Goal: Task Accomplishment & Management: Manage account settings

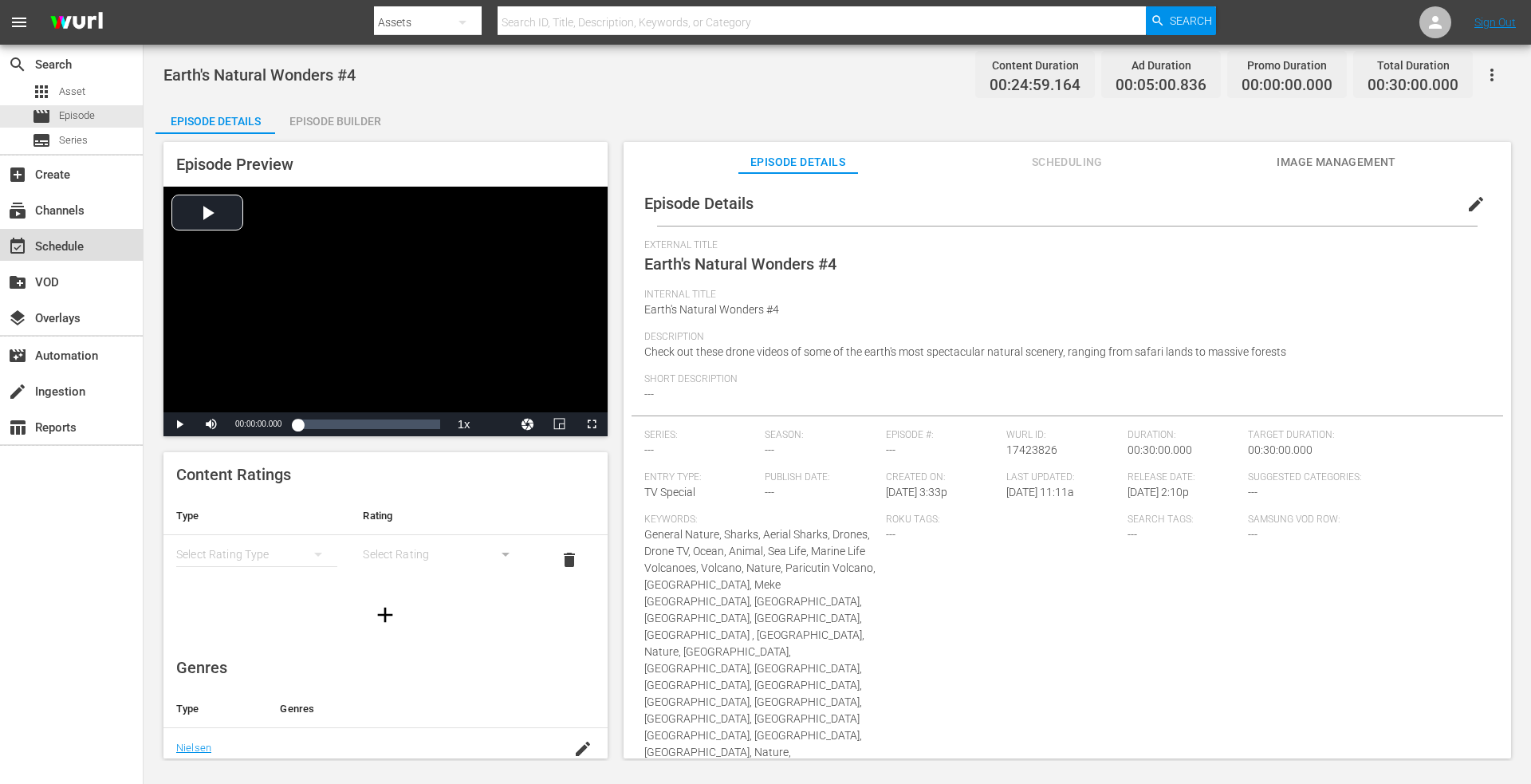
click at [54, 237] on div "event_available Schedule" at bounding box center [45, 244] width 90 height 14
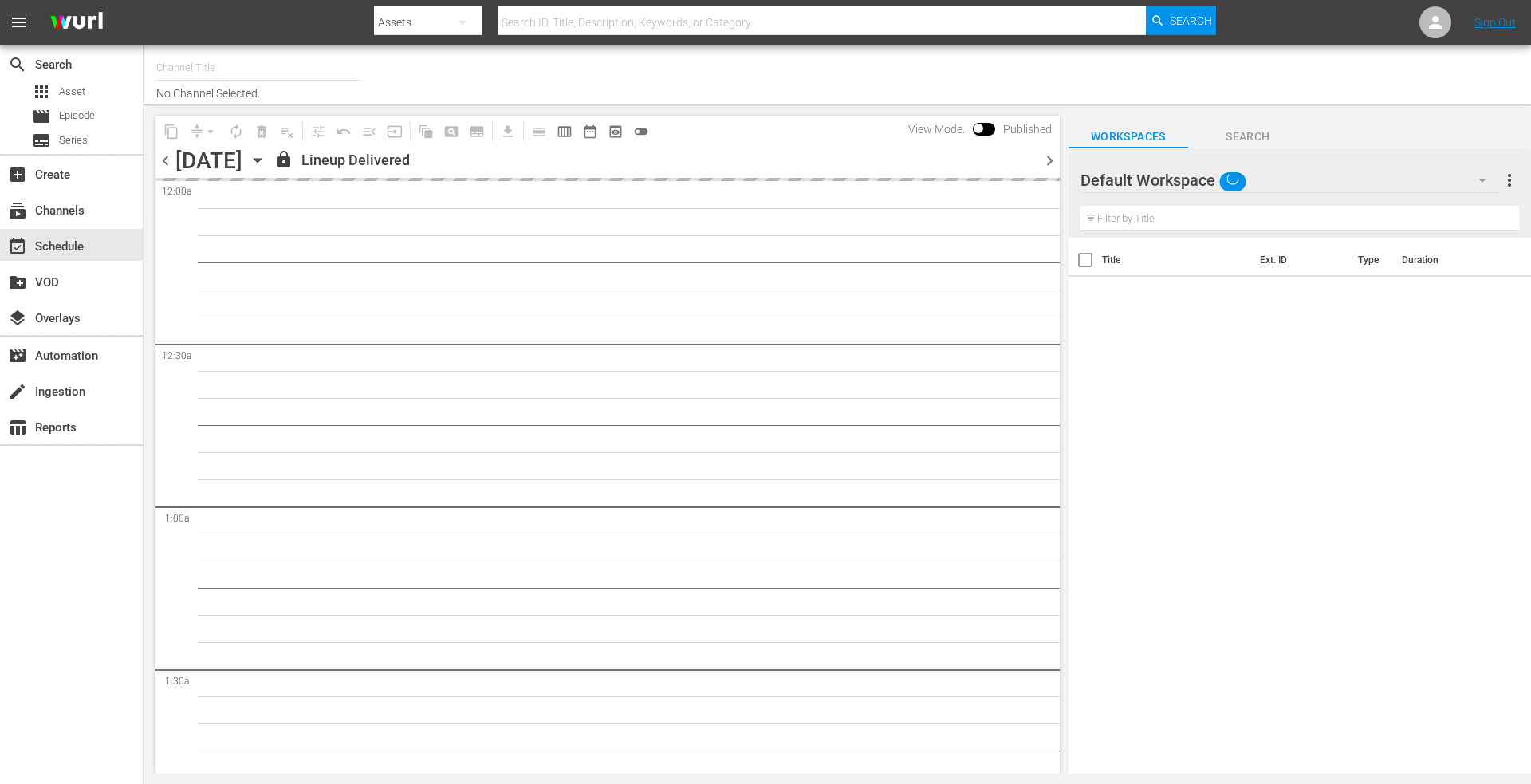
type input "DroneTV (1072)"
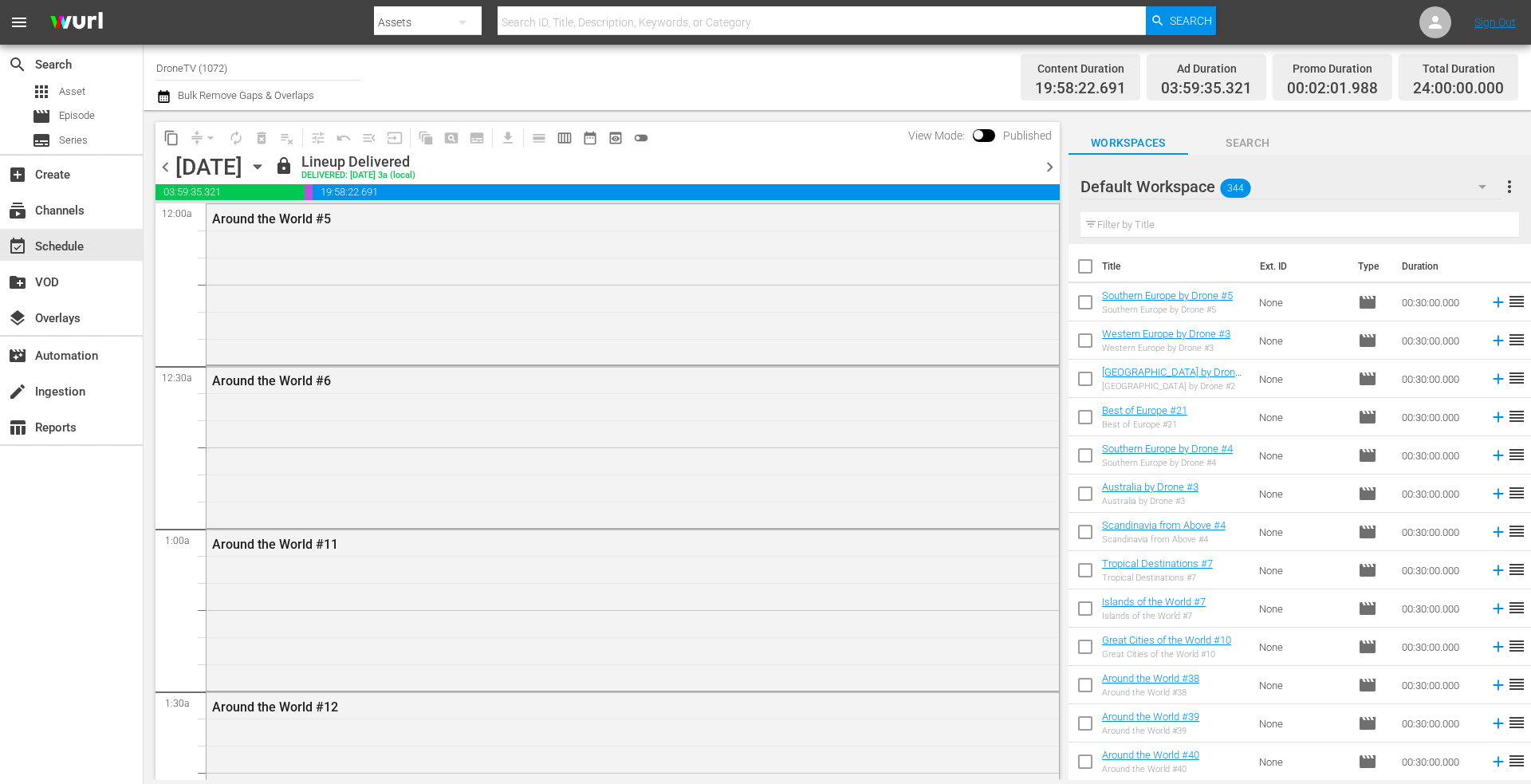
click at [261, 165] on icon "button" at bounding box center [257, 167] width 7 height 4
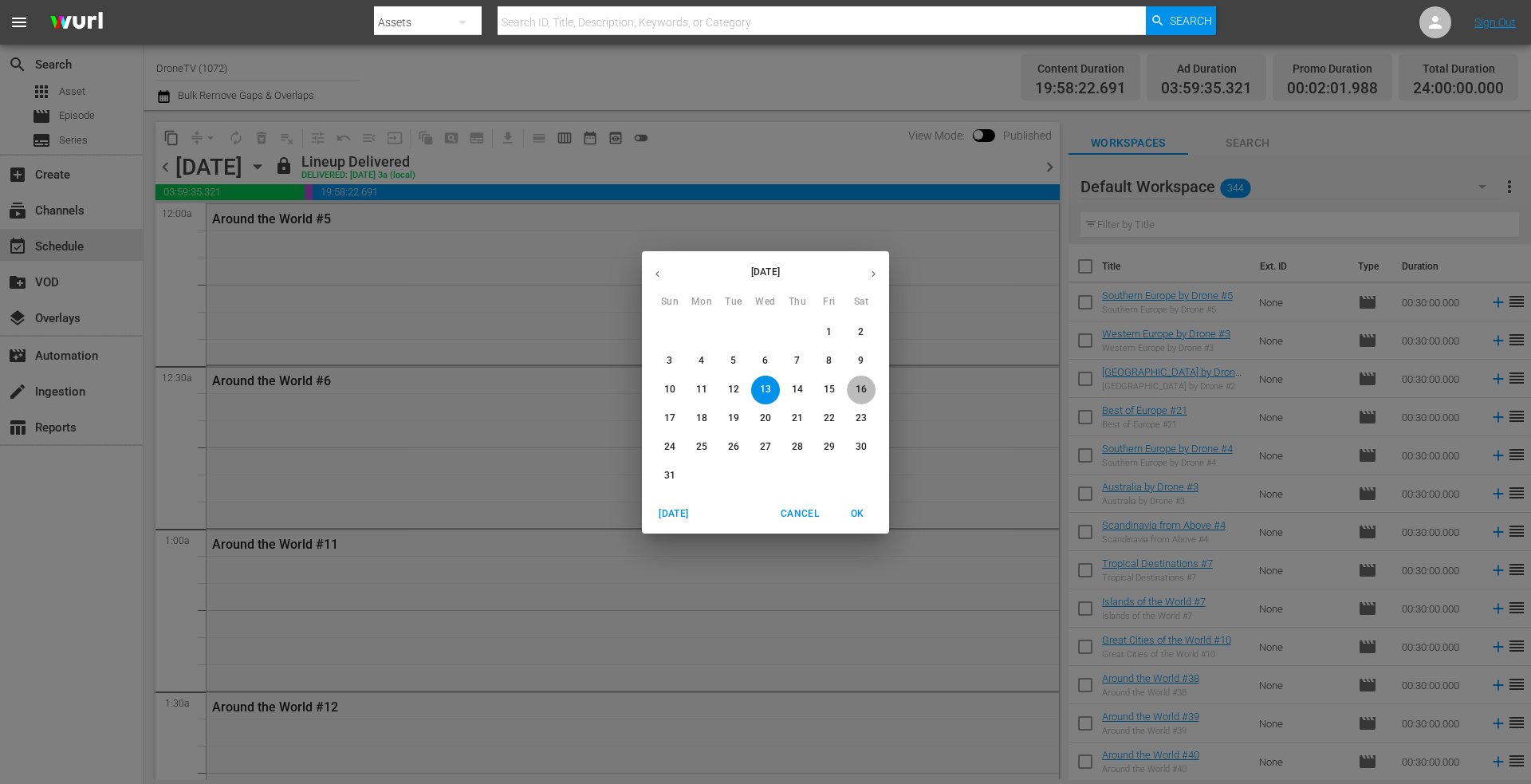
click at [861, 383] on p "16" at bounding box center [861, 389] width 11 height 13
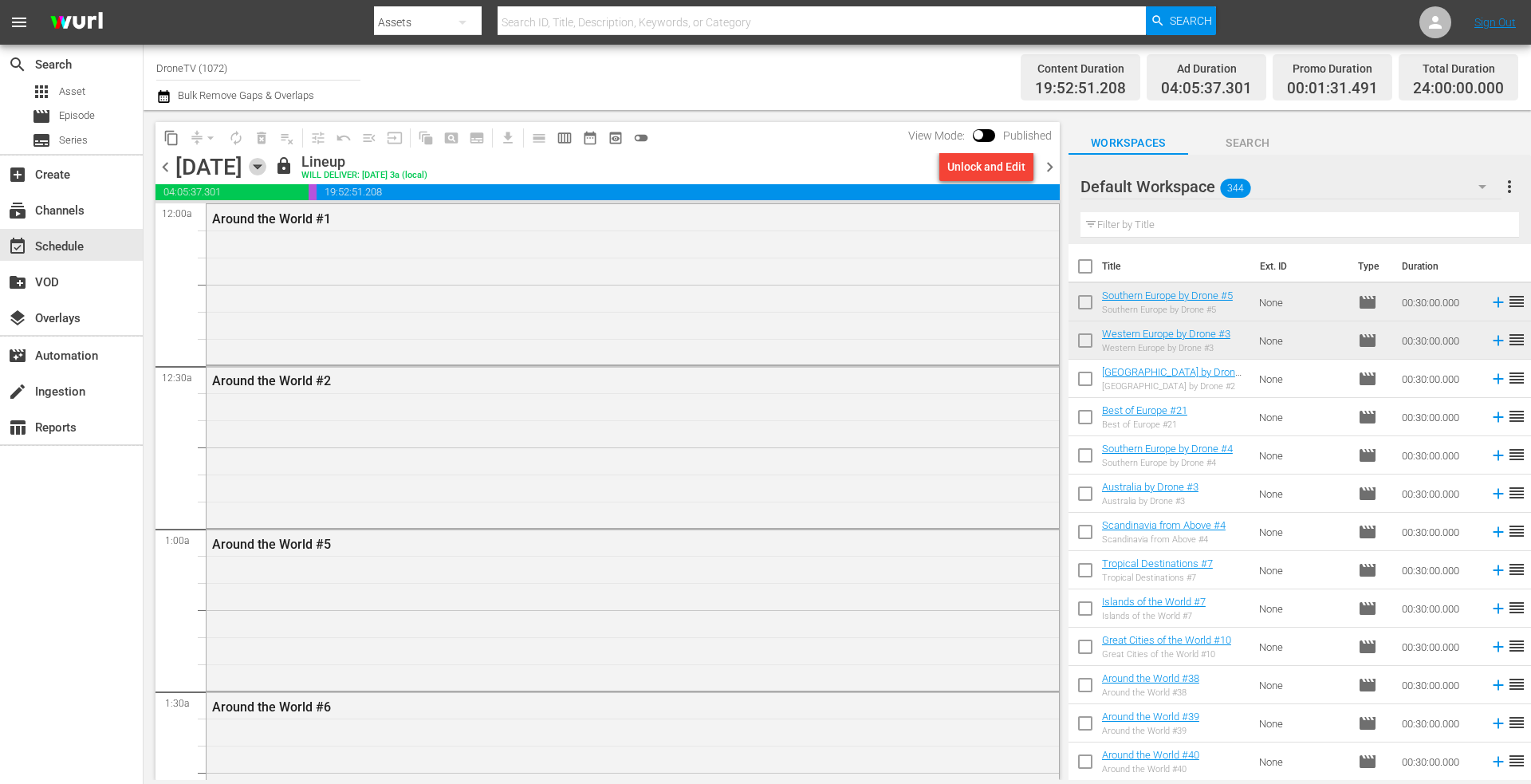
click at [261, 165] on icon "button" at bounding box center [257, 167] width 7 height 4
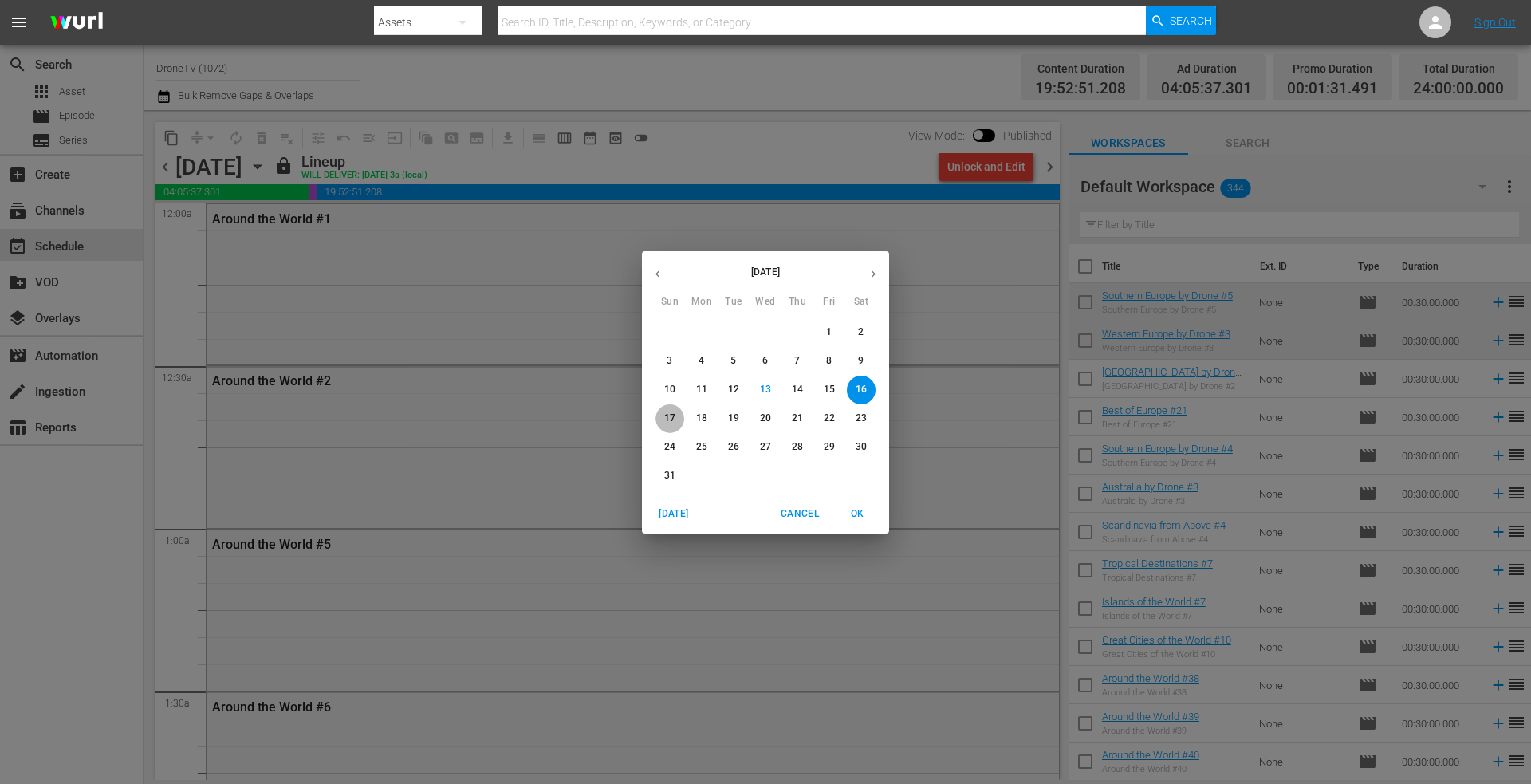
click at [669, 418] on p "17" at bounding box center [670, 418] width 11 height 13
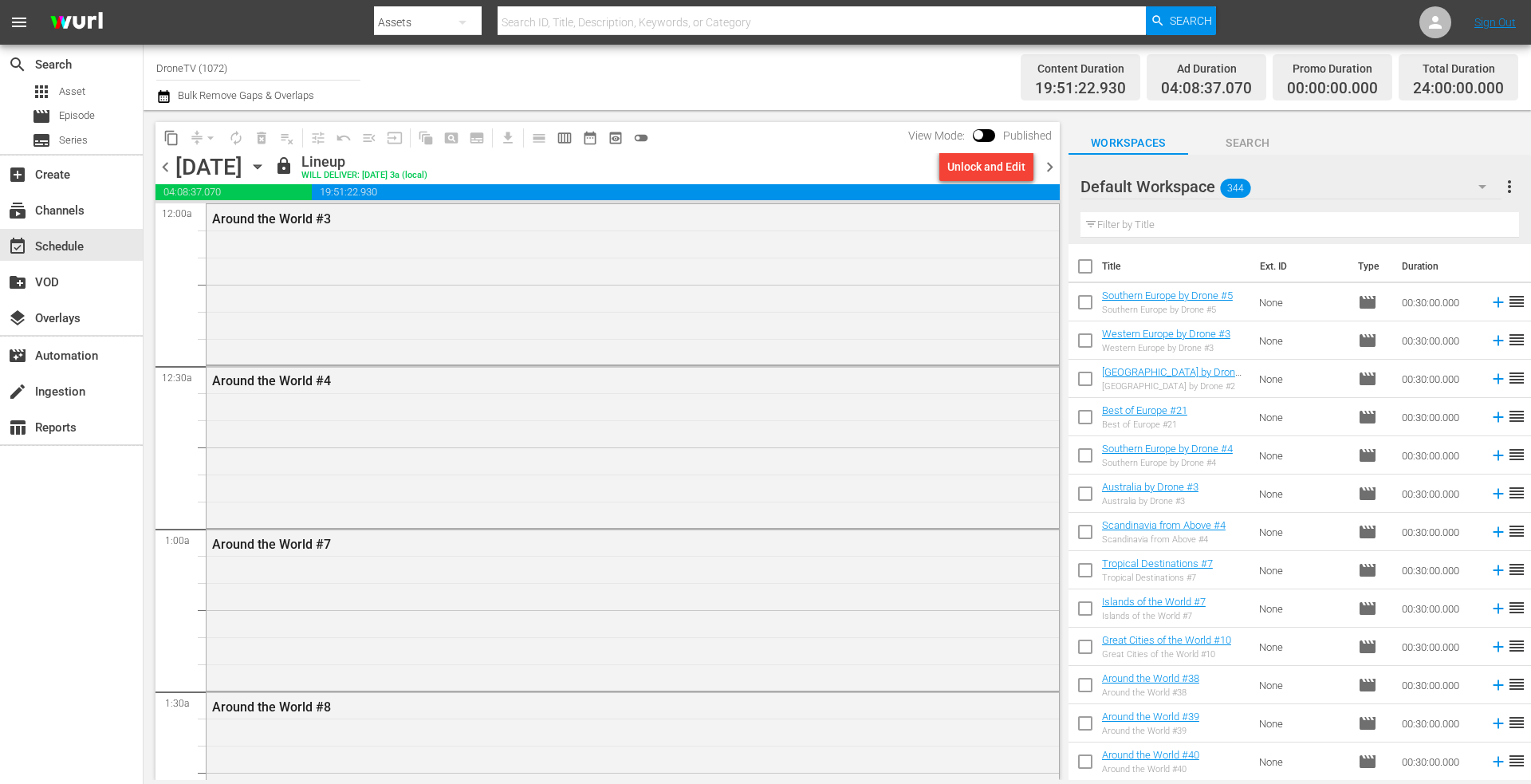
click at [266, 161] on icon "button" at bounding box center [258, 167] width 18 height 18
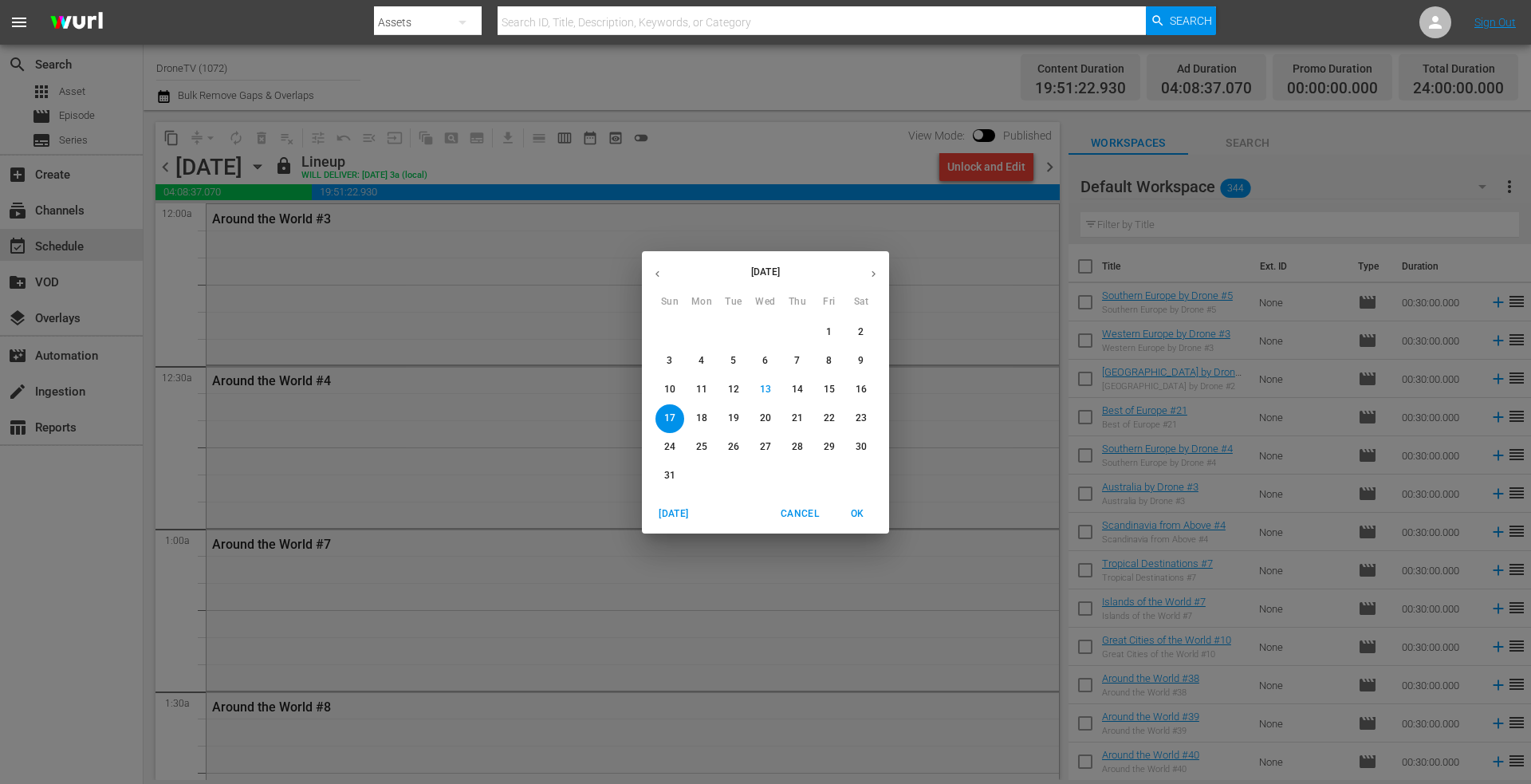
click at [698, 418] on p "18" at bounding box center [702, 418] width 11 height 13
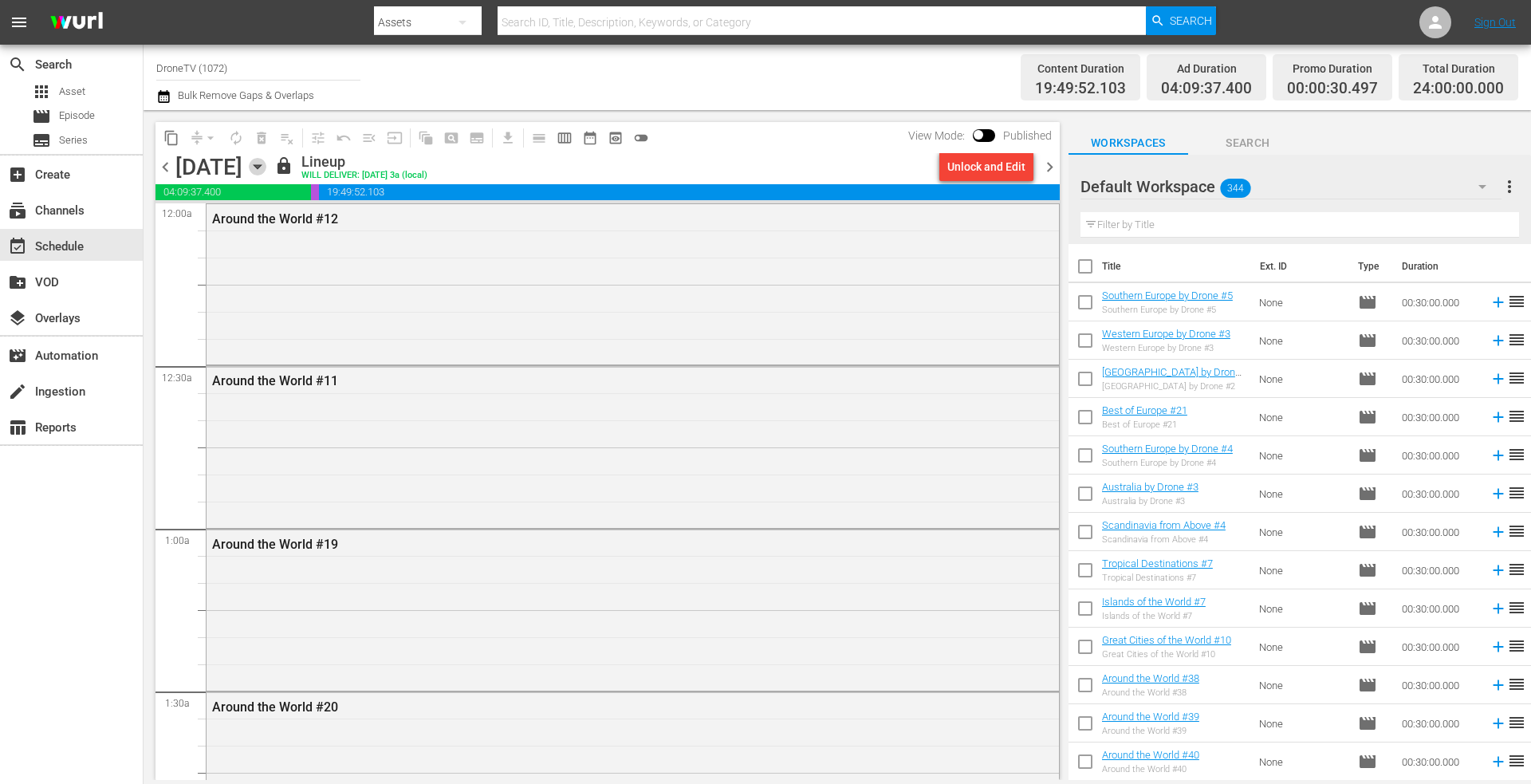
click at [266, 166] on icon "button" at bounding box center [258, 167] width 18 height 18
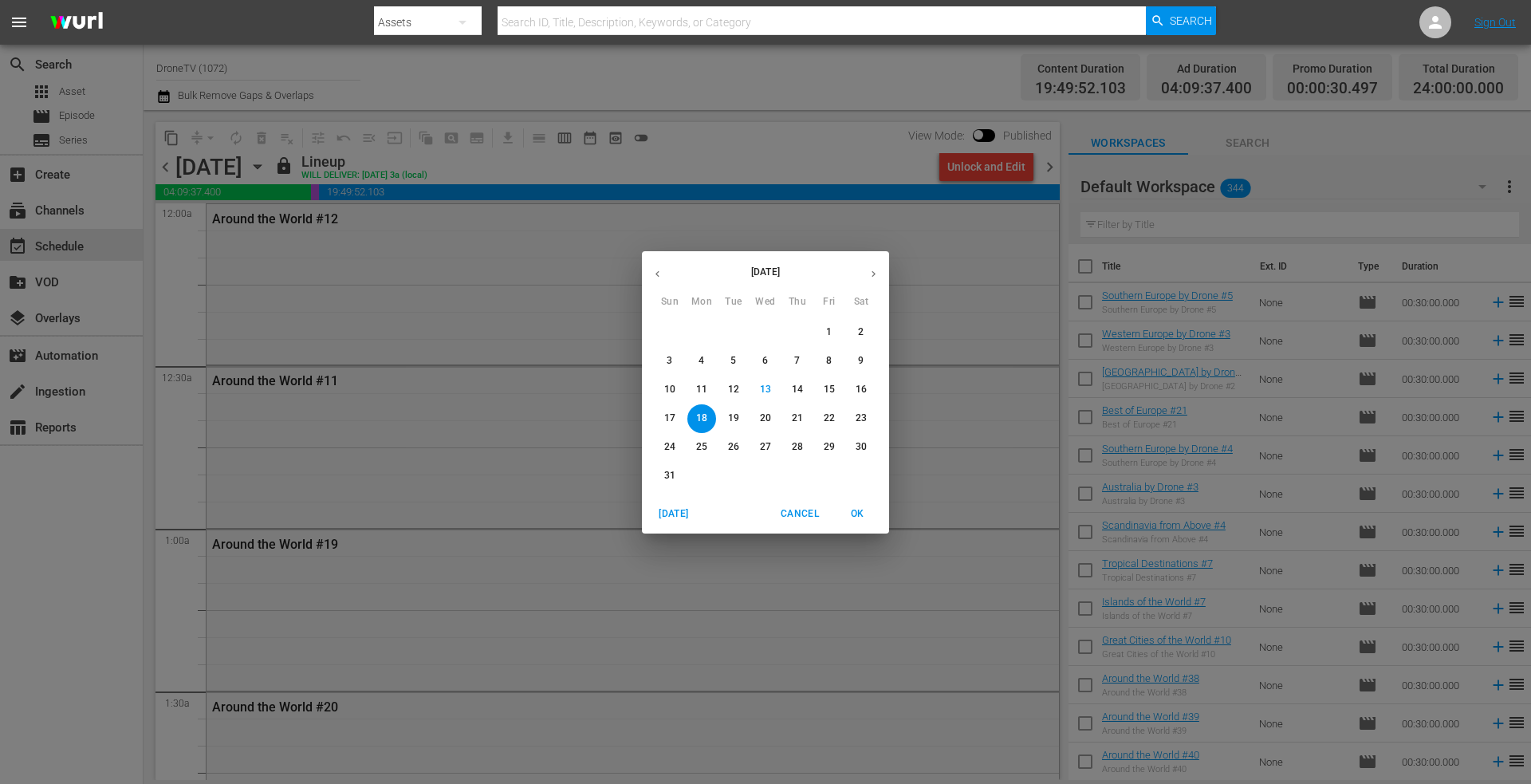
click at [733, 419] on p "19" at bounding box center [733, 418] width 11 height 13
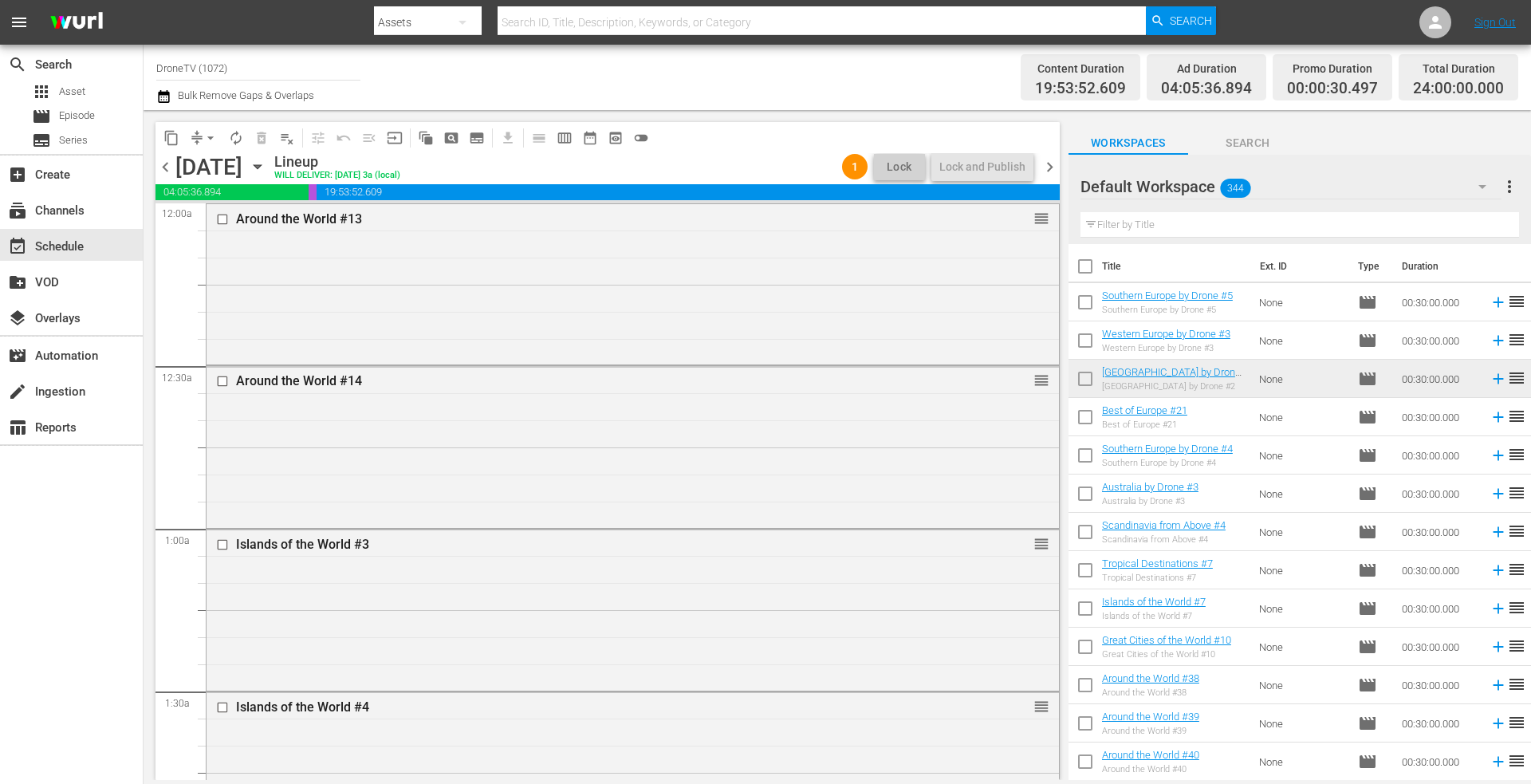
click at [266, 162] on icon "button" at bounding box center [258, 167] width 18 height 18
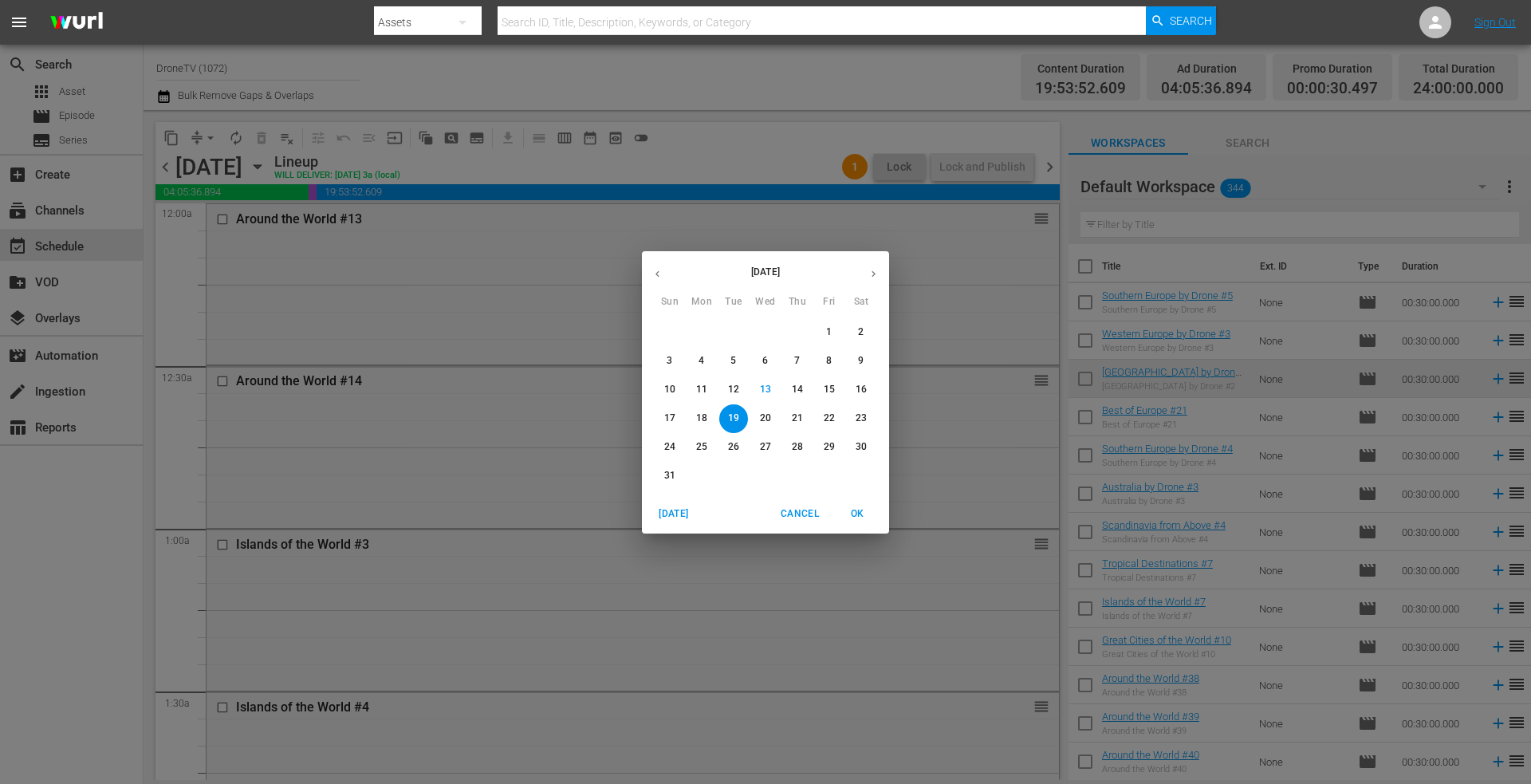
click at [764, 418] on p "20" at bounding box center [766, 418] width 11 height 13
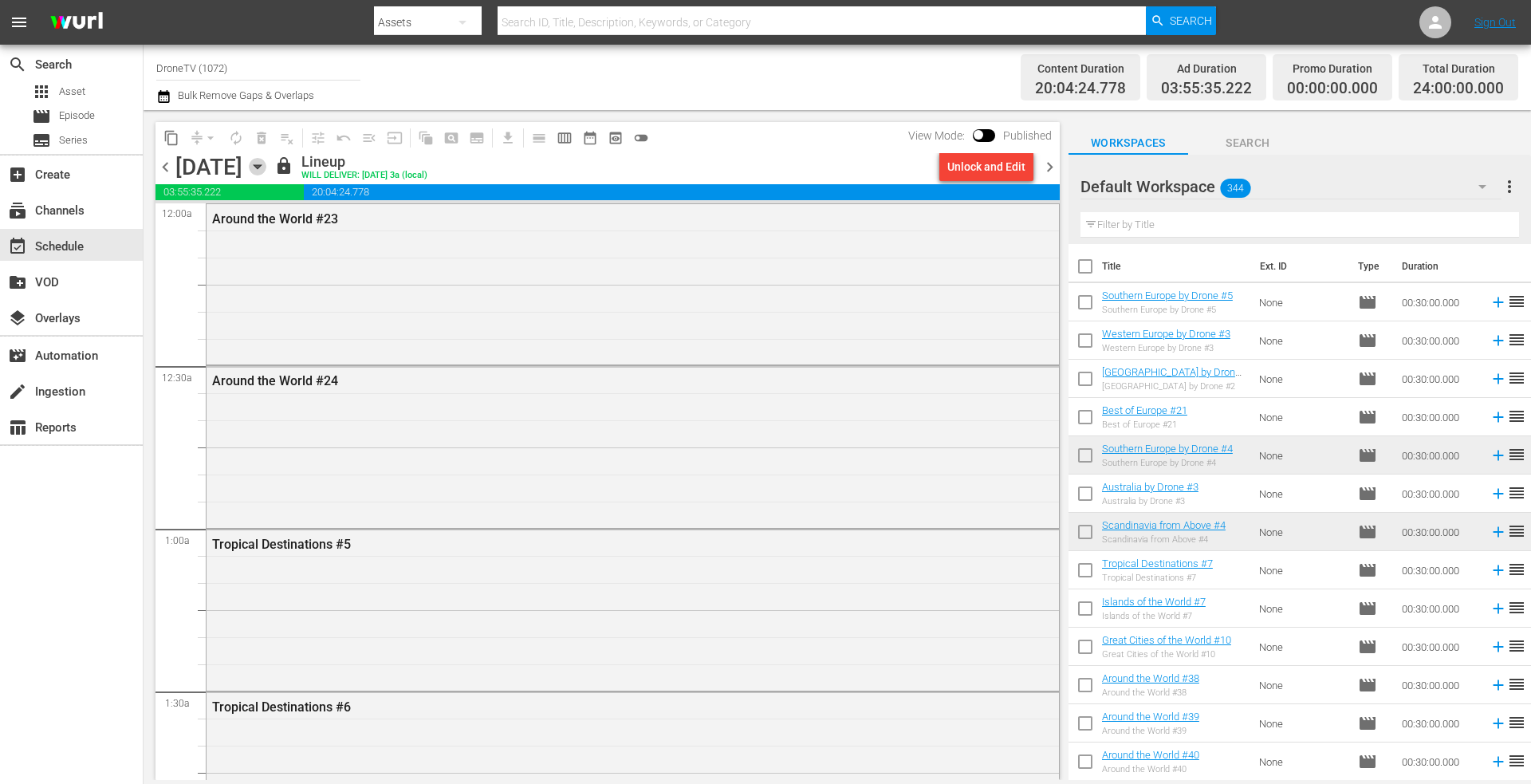
click at [266, 164] on icon "button" at bounding box center [258, 167] width 18 height 18
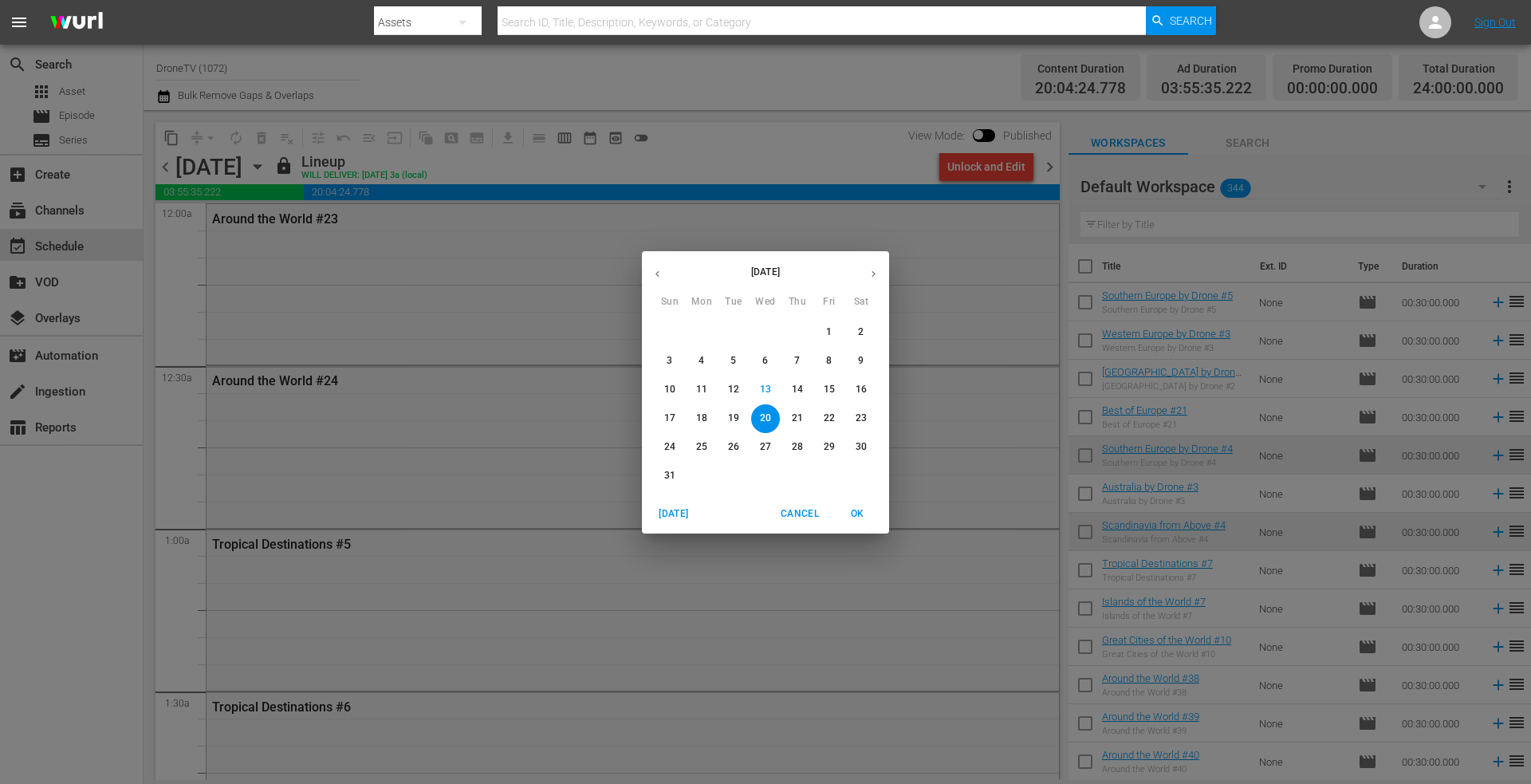
click at [797, 415] on p "21" at bounding box center [797, 418] width 11 height 13
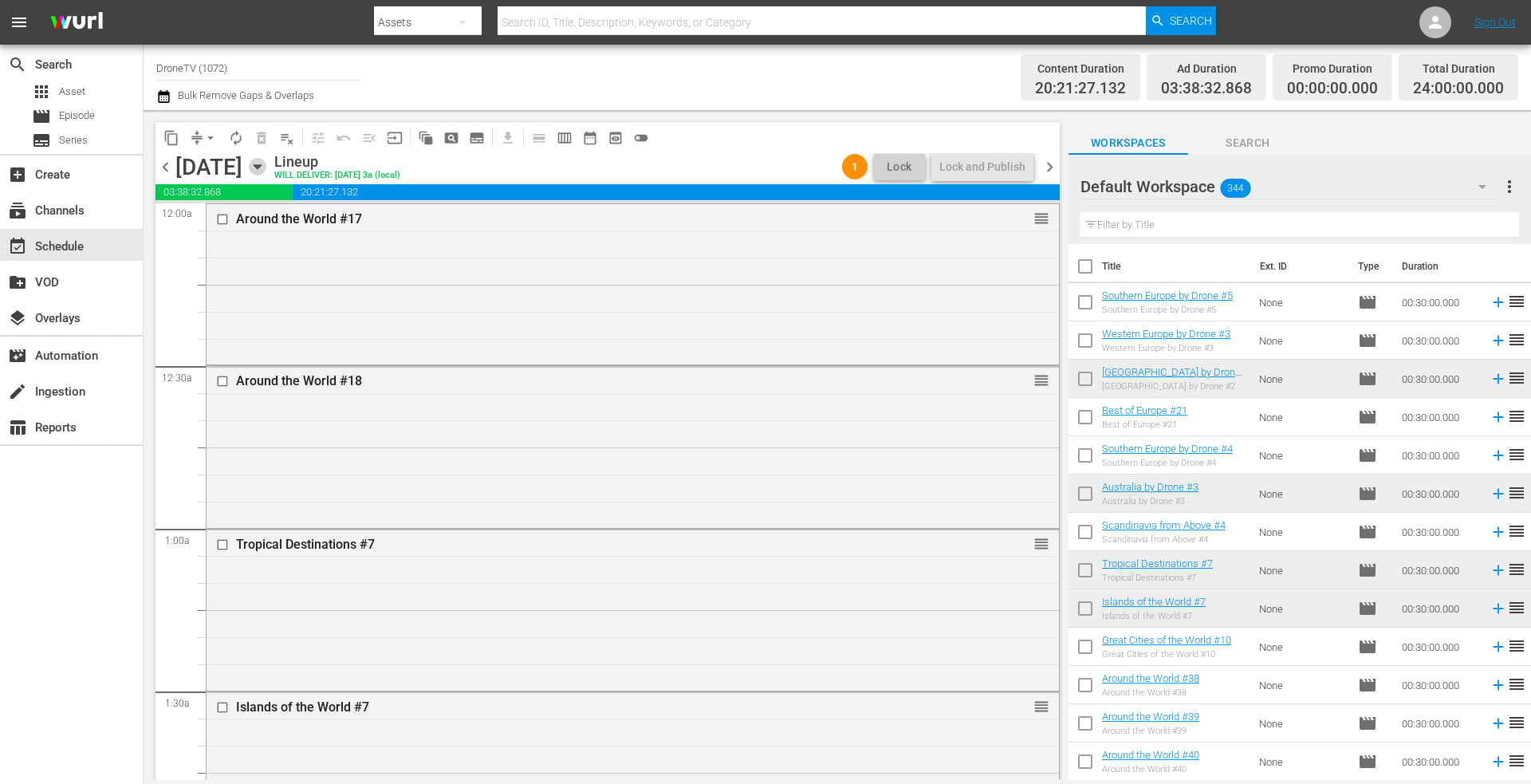
click at [266, 169] on icon "button" at bounding box center [258, 167] width 18 height 18
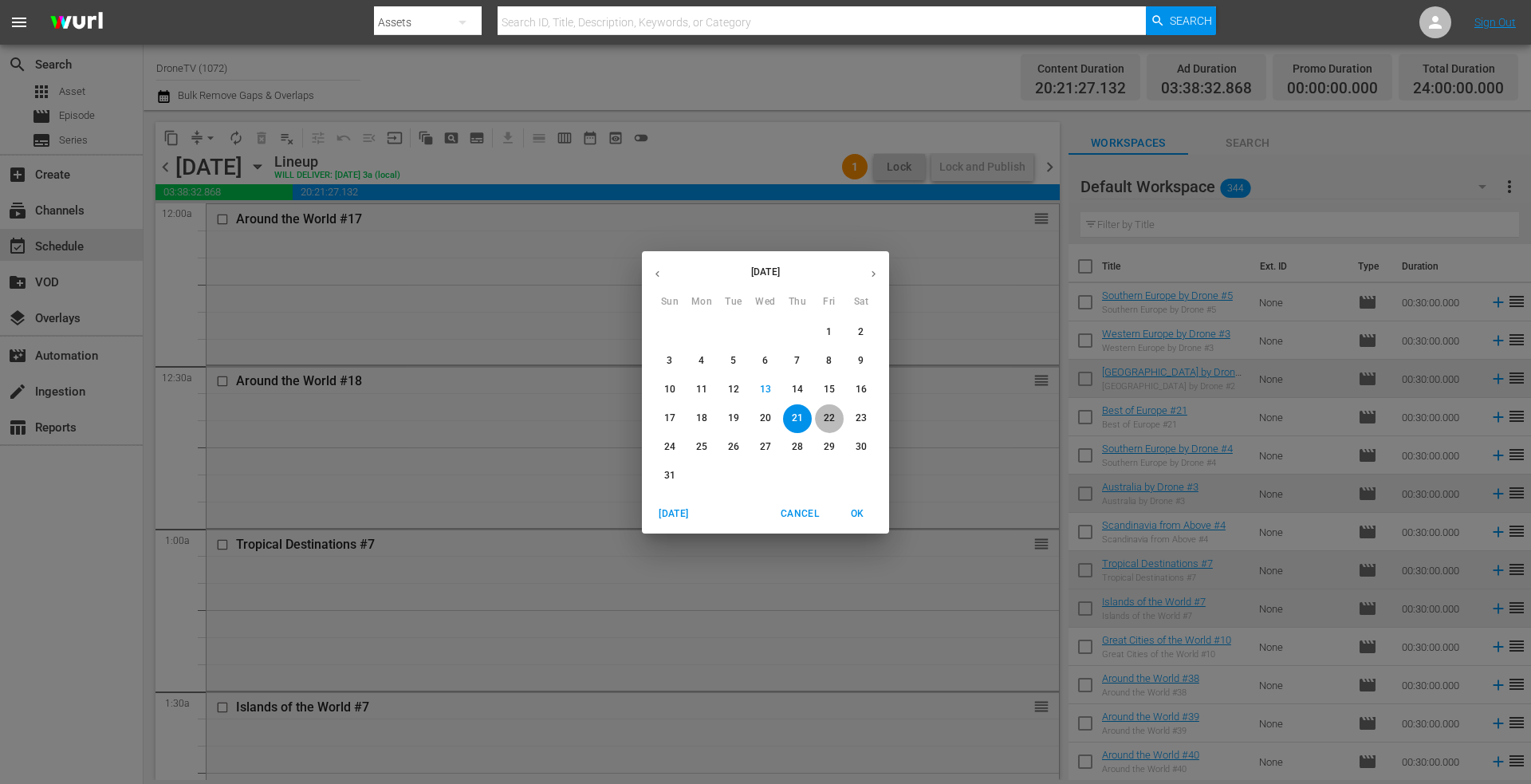
click at [828, 416] on p "22" at bounding box center [829, 418] width 11 height 13
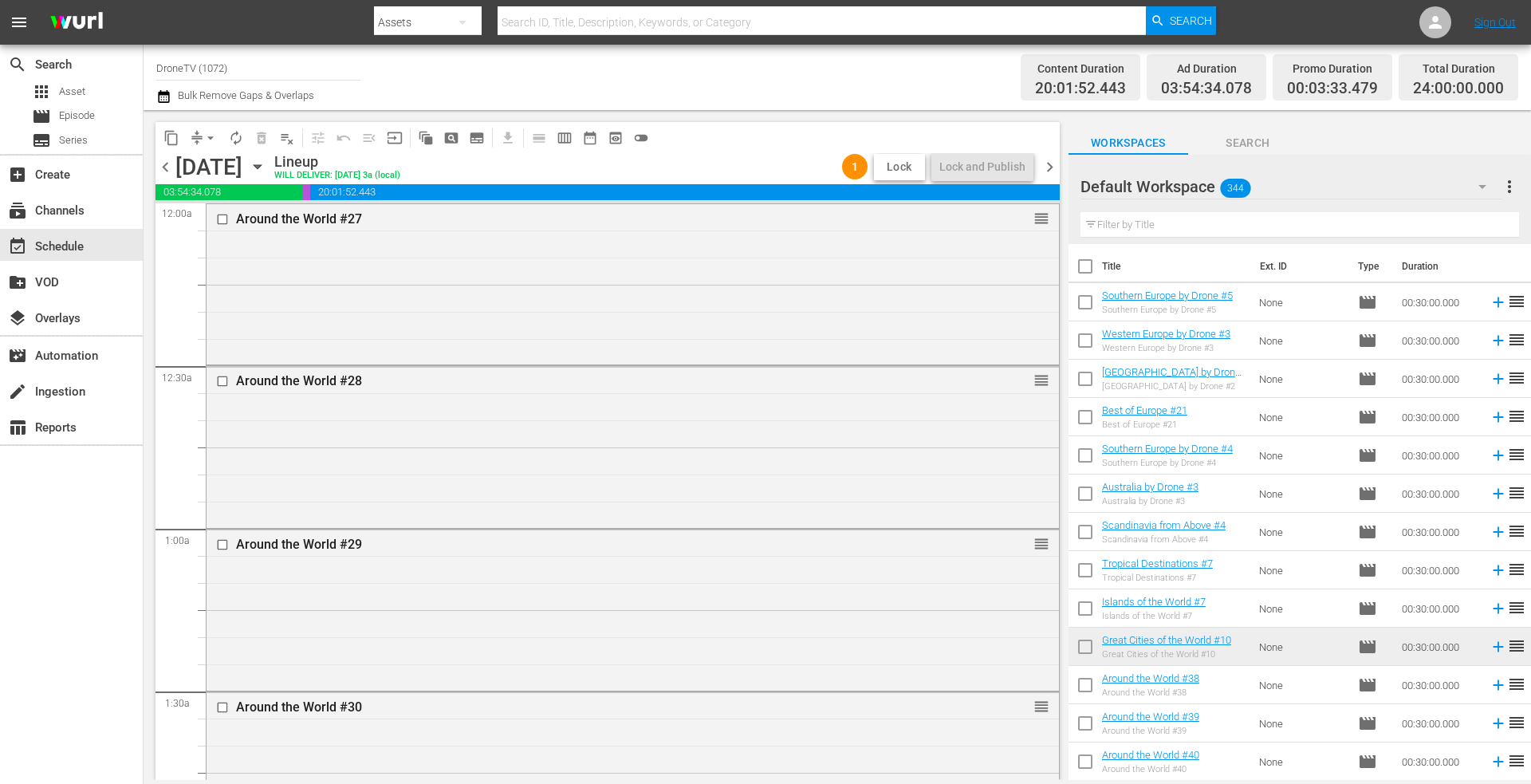
click at [893, 162] on span "Lock" at bounding box center [899, 167] width 39 height 17
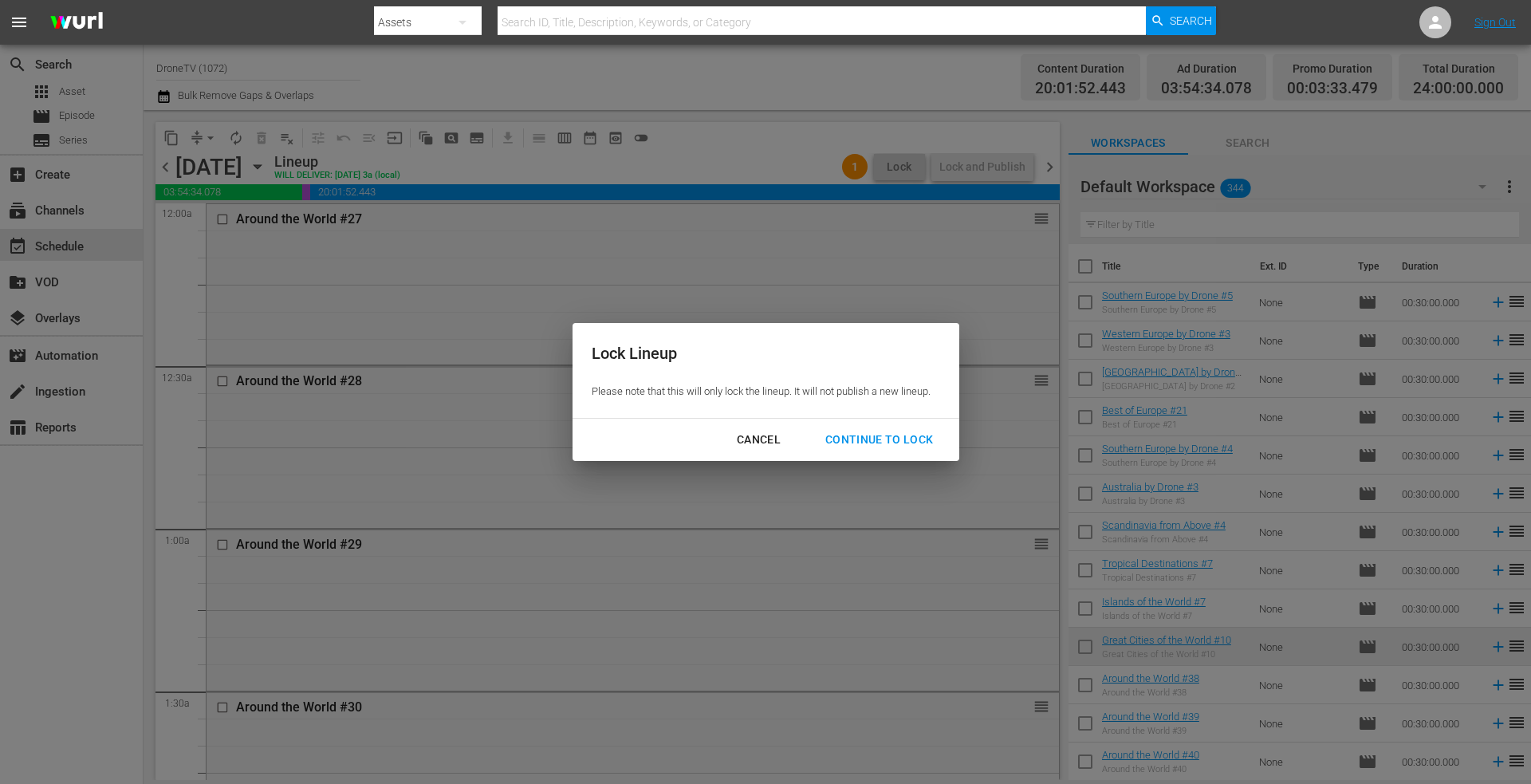
click at [878, 438] on div "Continue to lock" at bounding box center [879, 440] width 134 height 20
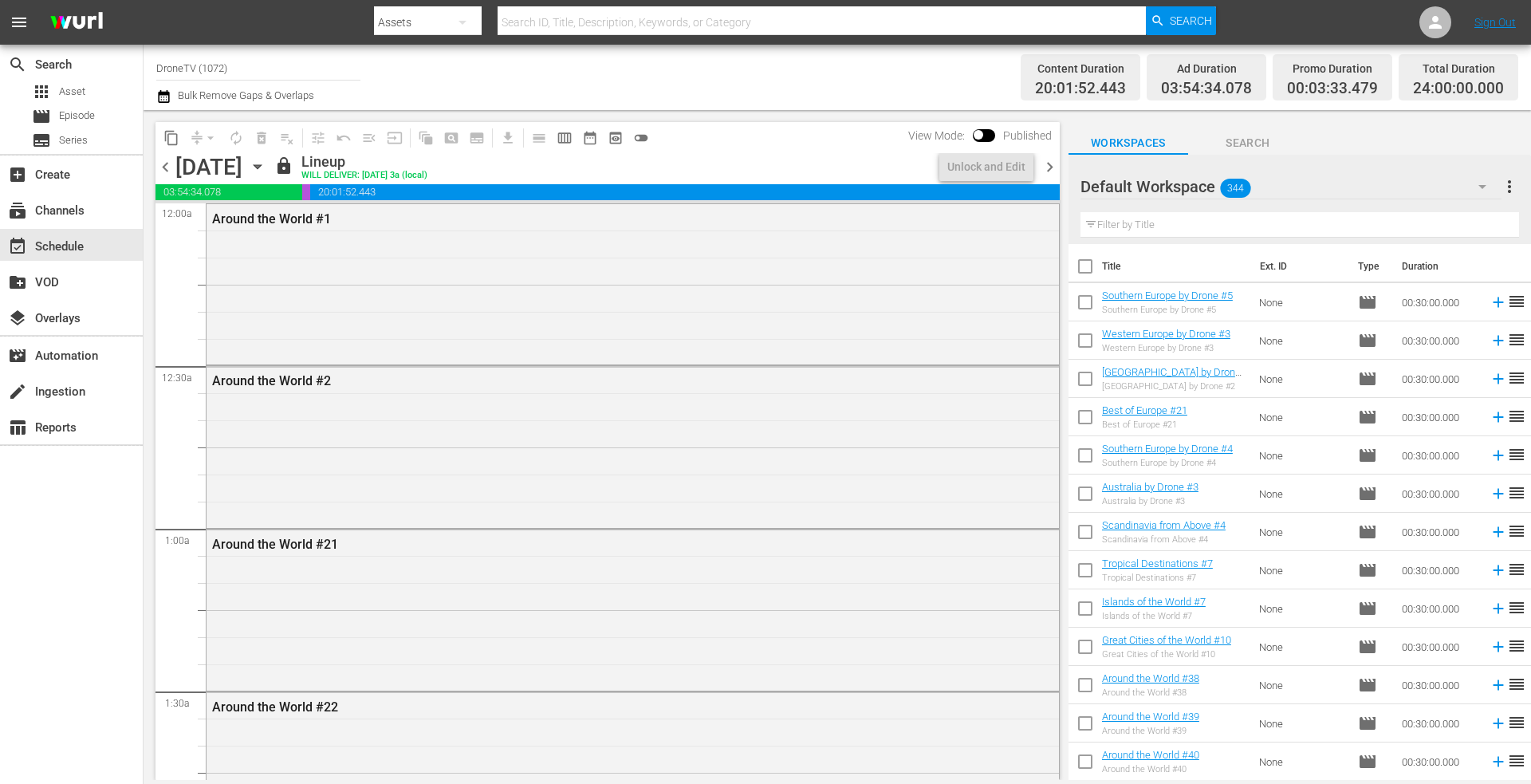
click at [261, 167] on icon "button" at bounding box center [257, 167] width 7 height 4
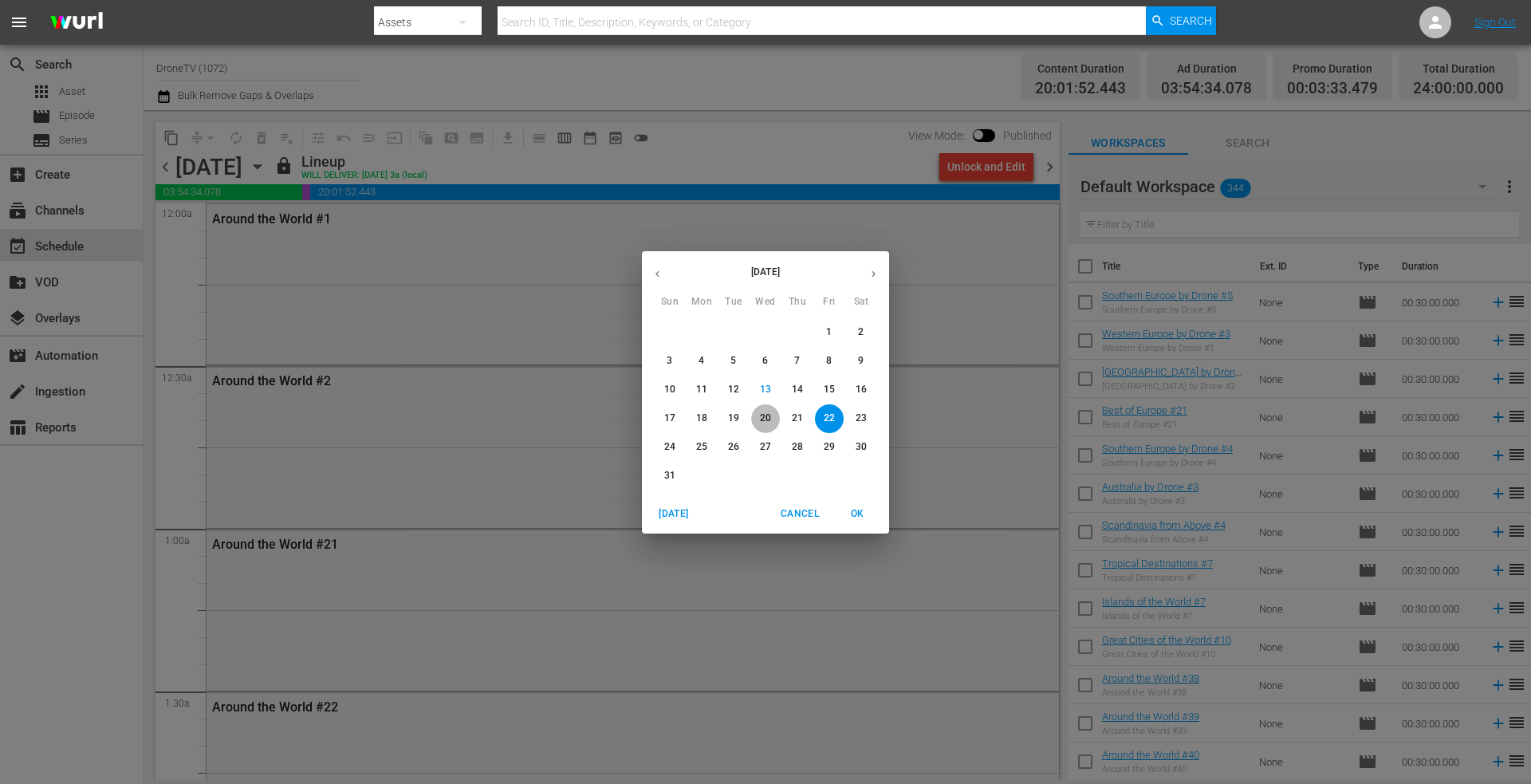
click at [762, 418] on p "20" at bounding box center [766, 418] width 11 height 13
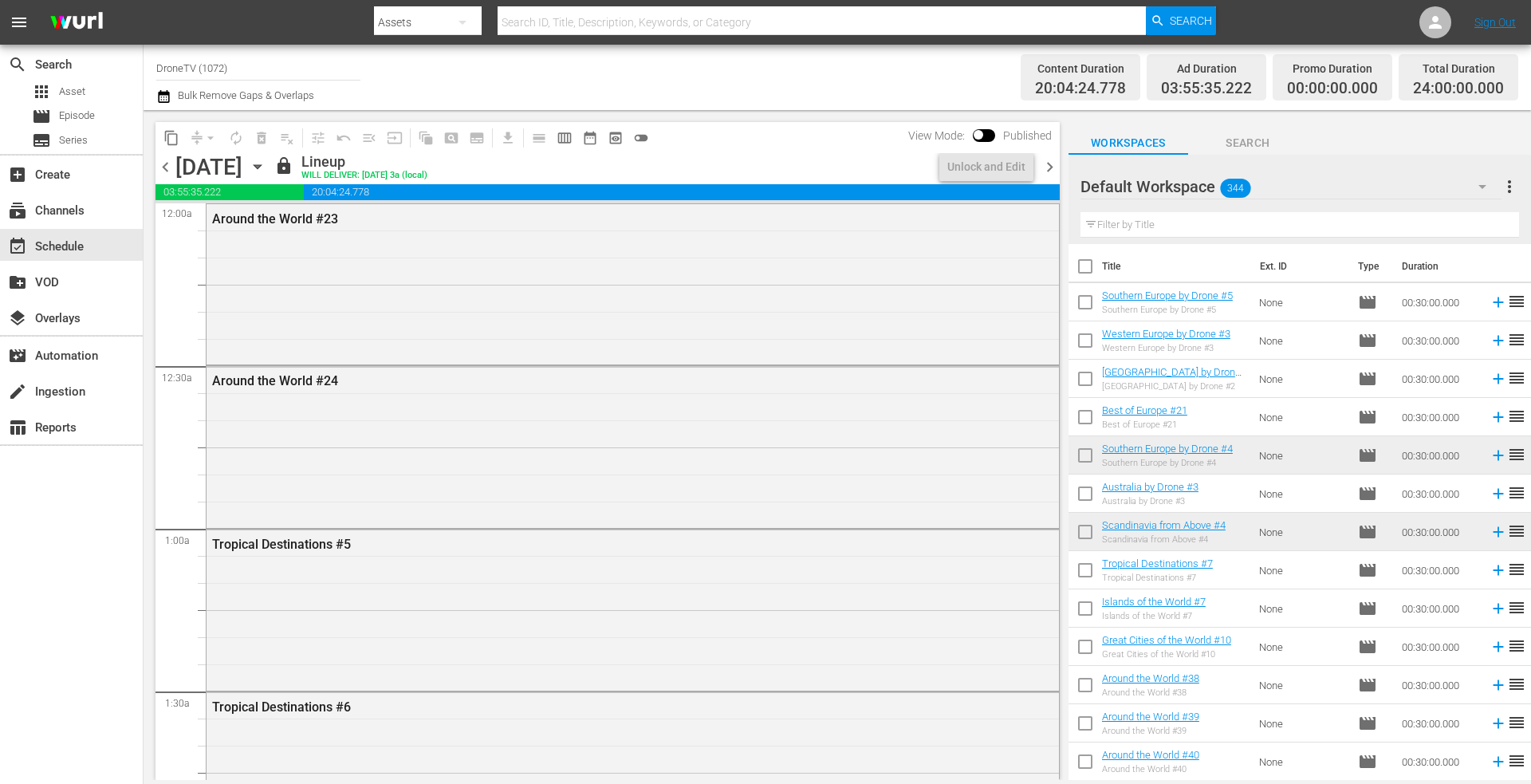
click at [266, 166] on icon "button" at bounding box center [258, 167] width 18 height 18
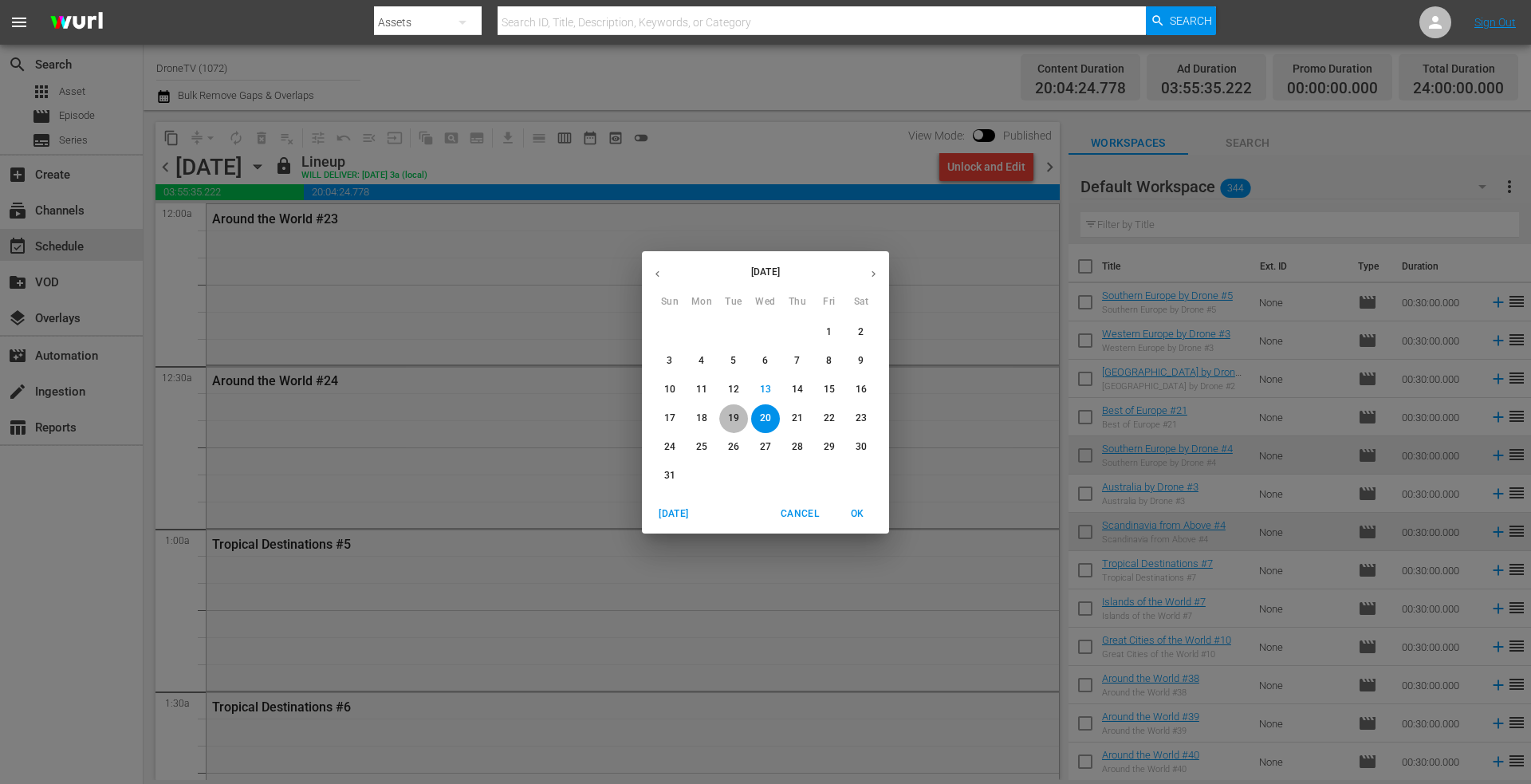
click at [732, 417] on p "19" at bounding box center [733, 418] width 11 height 13
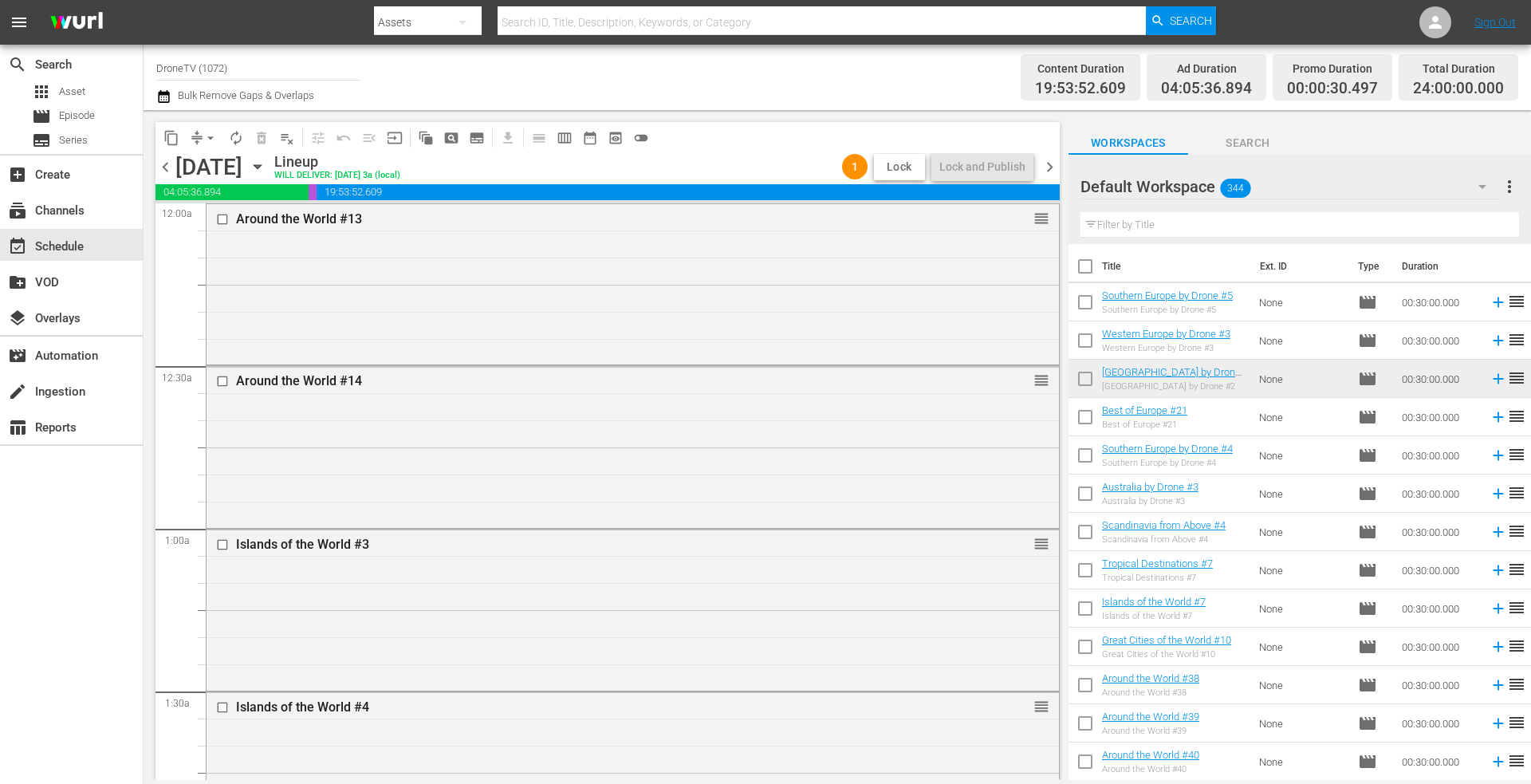
click at [895, 164] on span "Lock" at bounding box center [899, 167] width 39 height 17
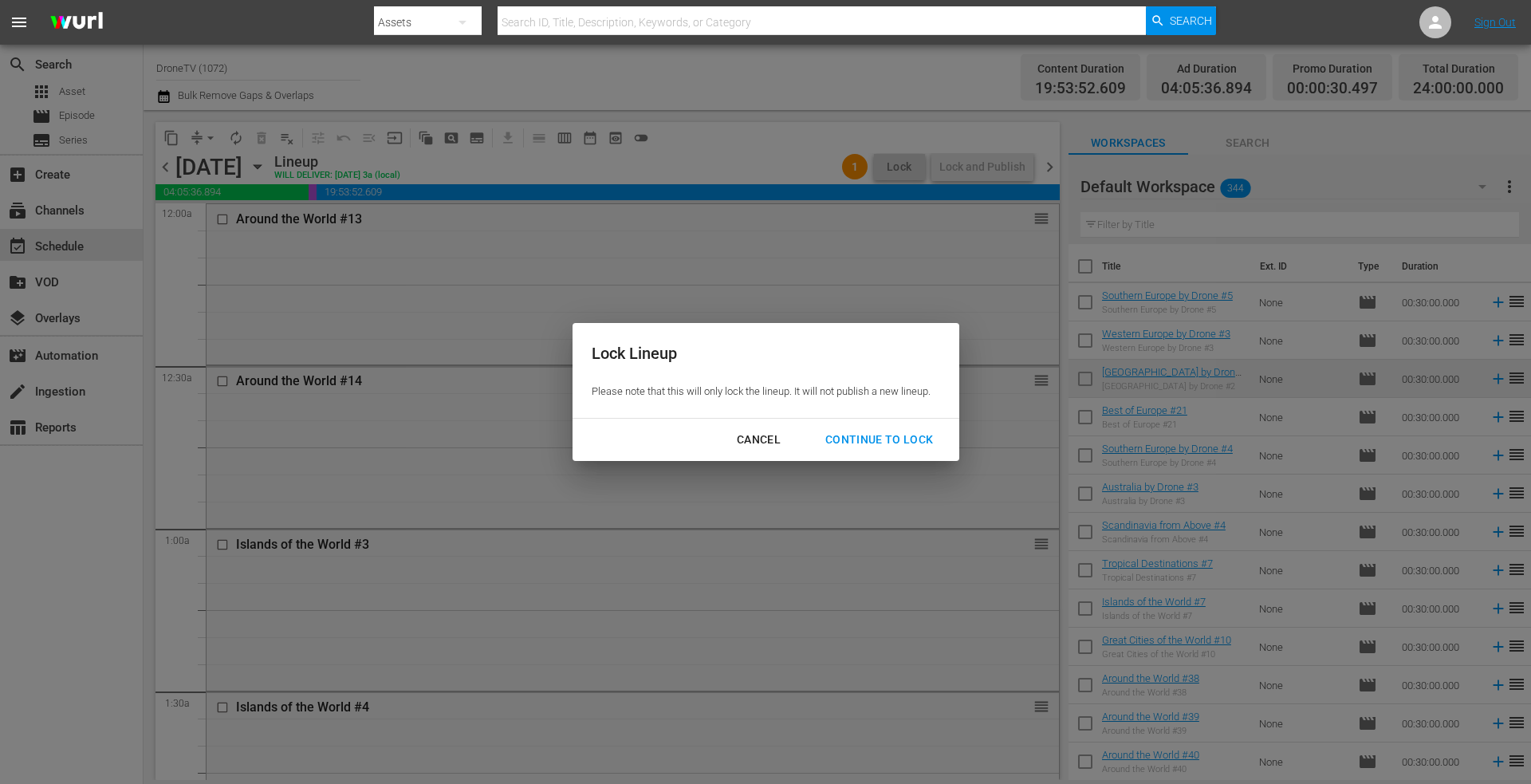
click at [863, 439] on div "Continue to lock" at bounding box center [879, 440] width 134 height 20
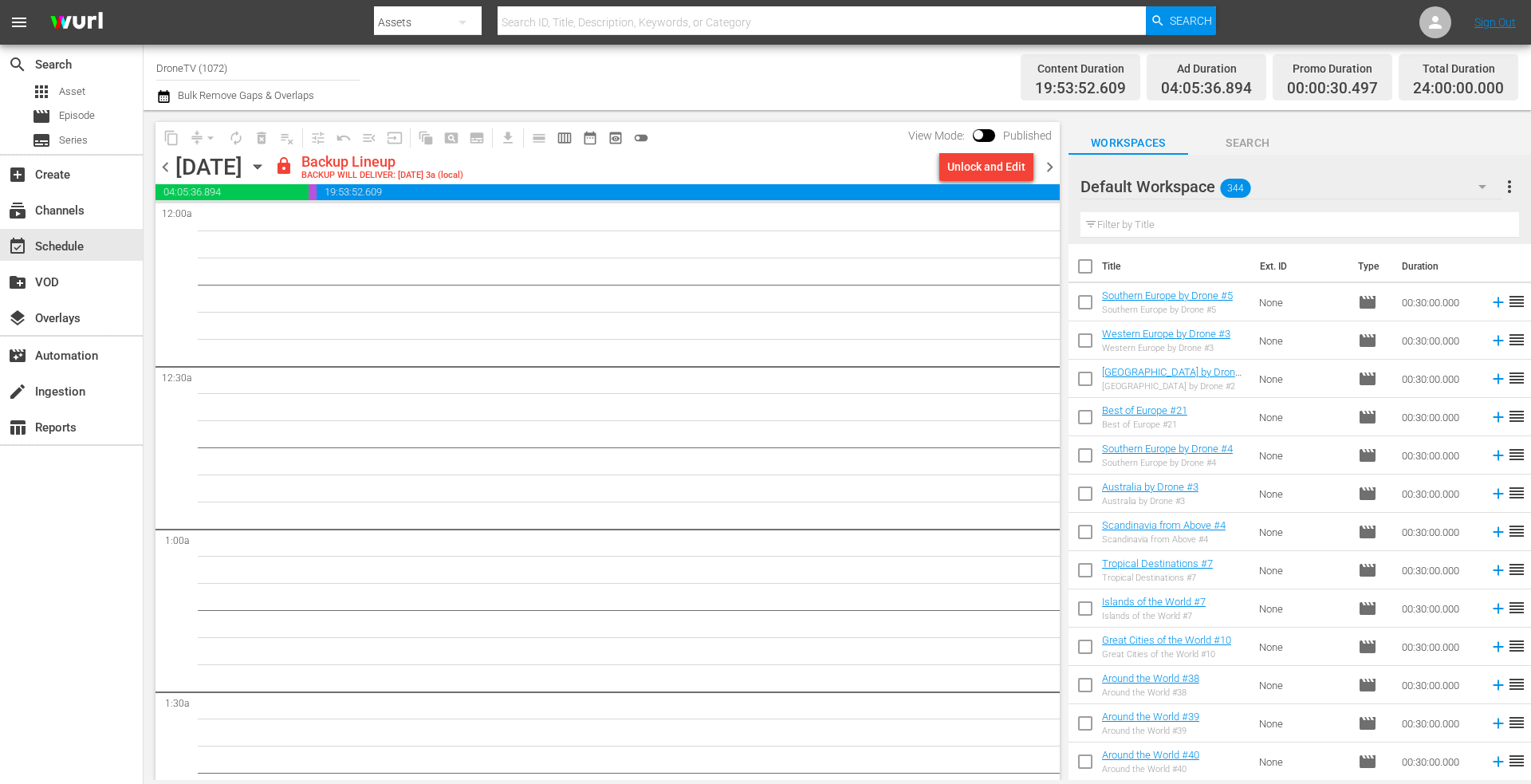
click at [261, 168] on icon "button" at bounding box center [257, 167] width 7 height 4
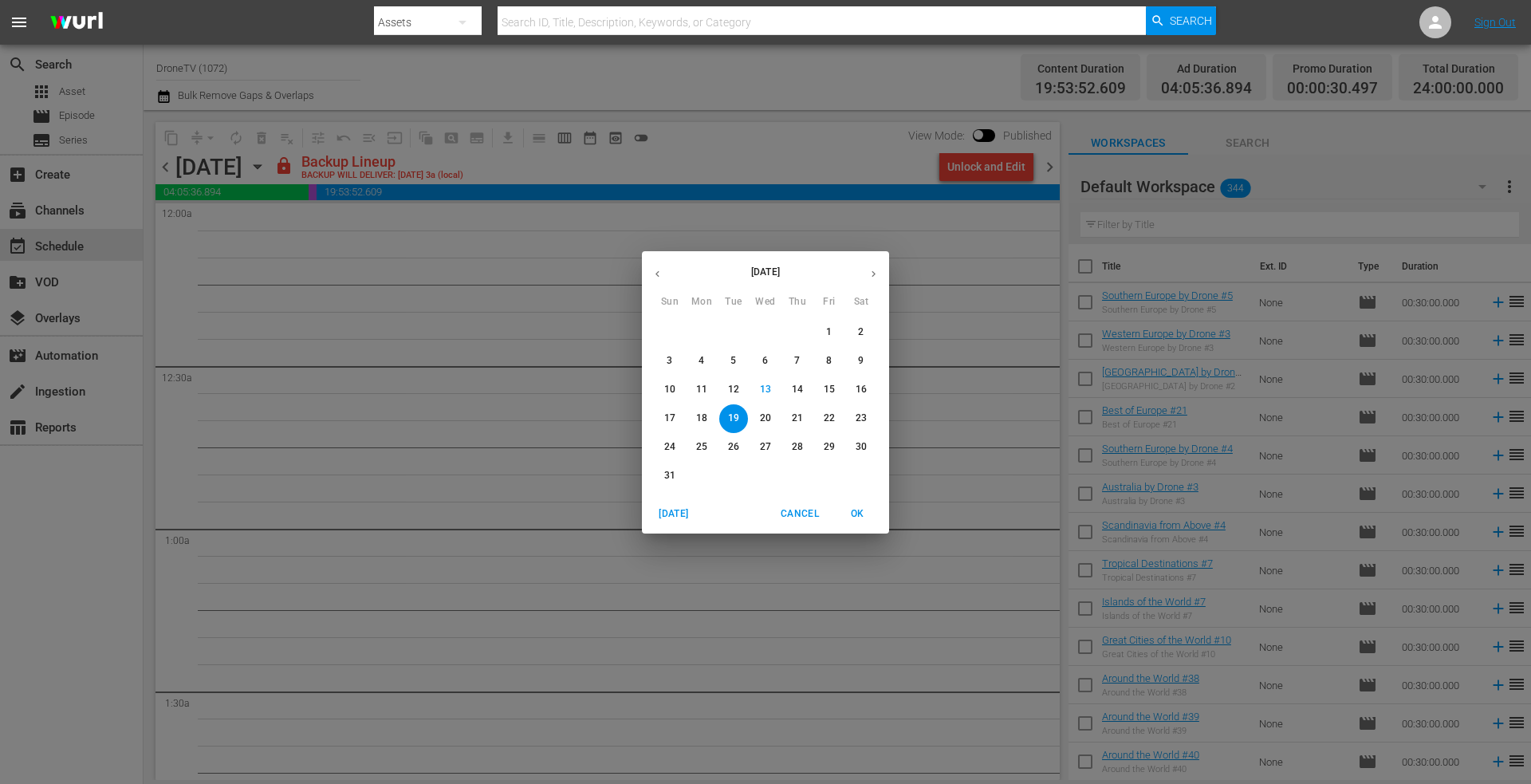
click at [698, 408] on button "18" at bounding box center [702, 418] width 29 height 29
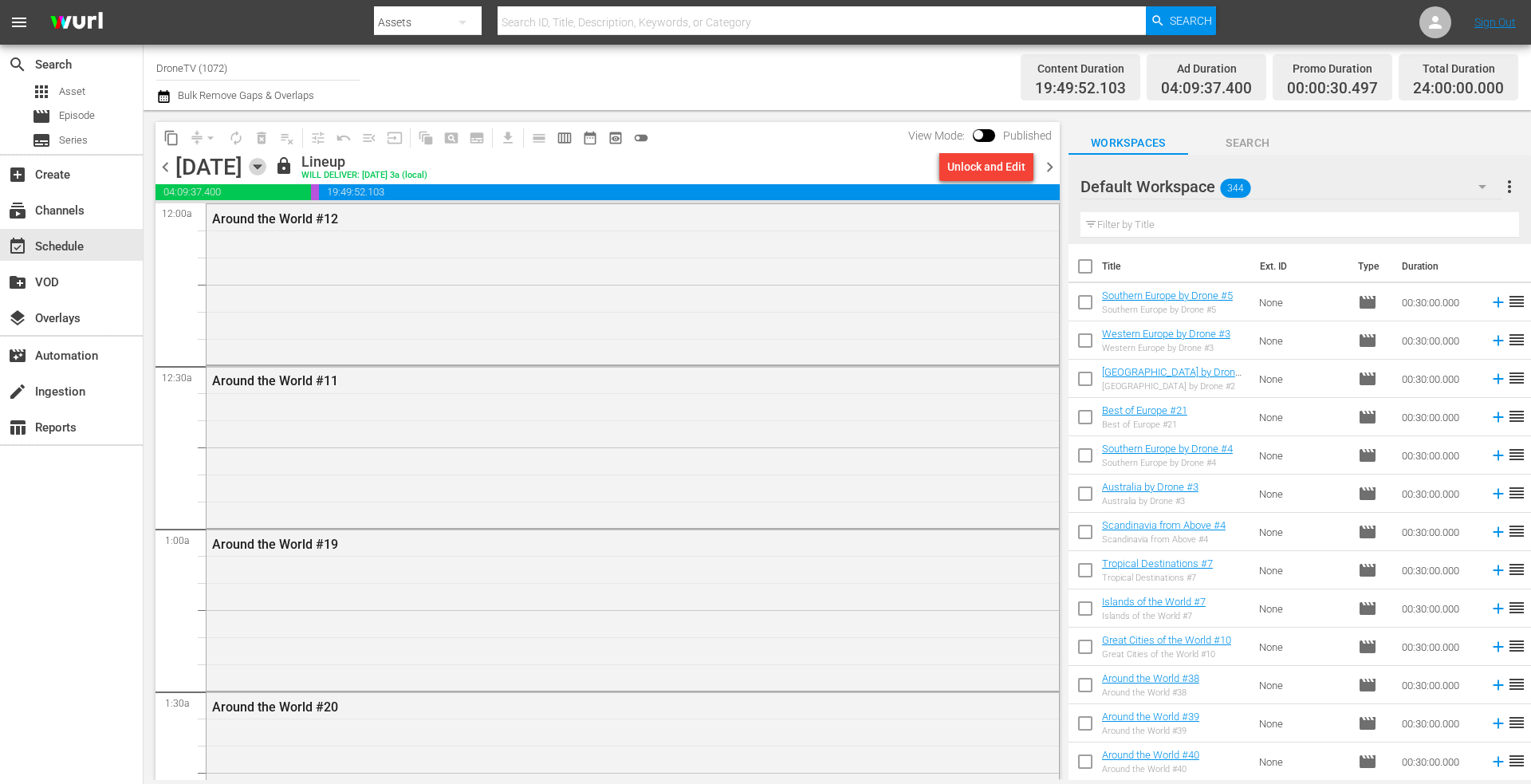
click at [261, 165] on icon "button" at bounding box center [257, 167] width 7 height 4
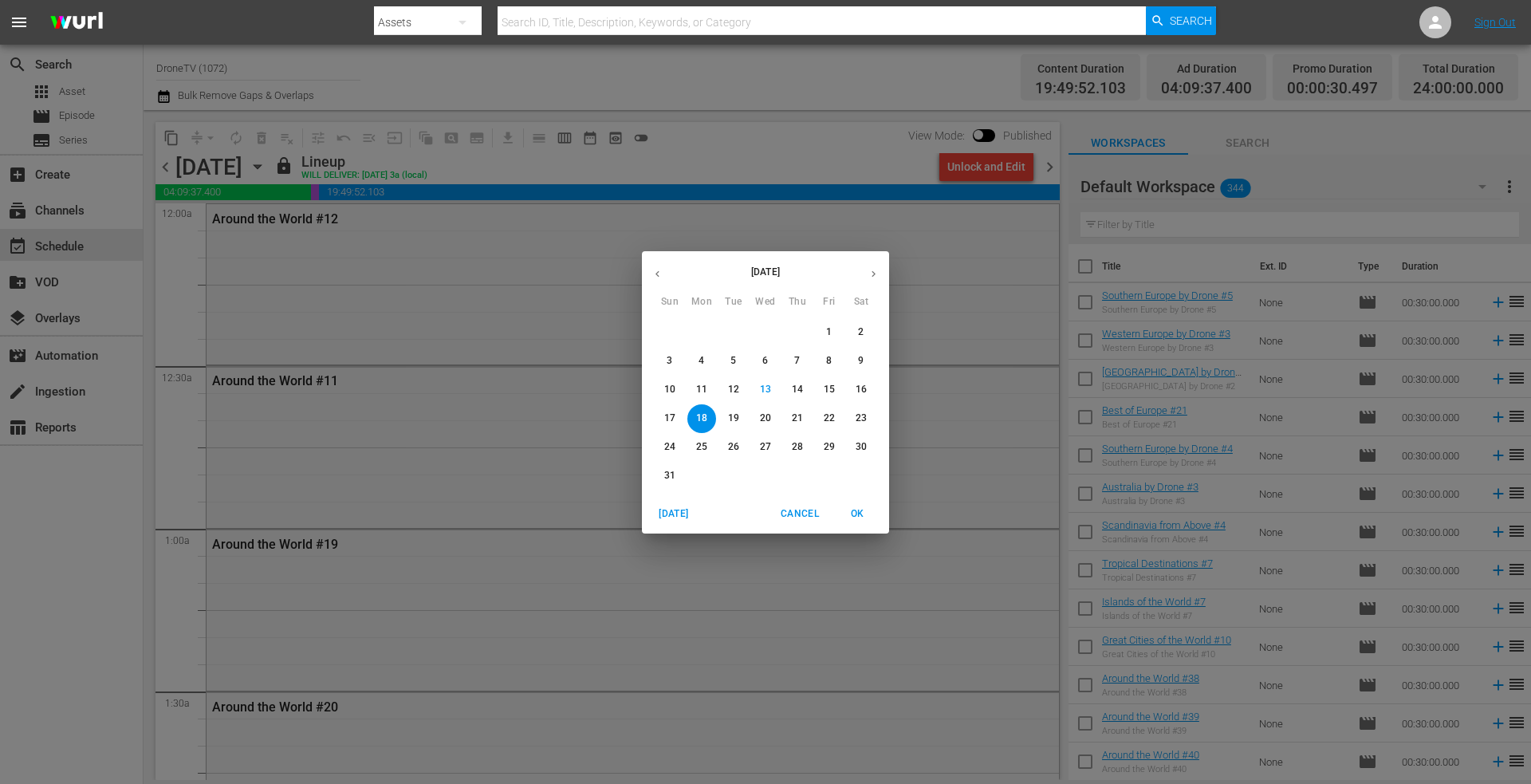
click at [862, 416] on p "23" at bounding box center [861, 418] width 11 height 13
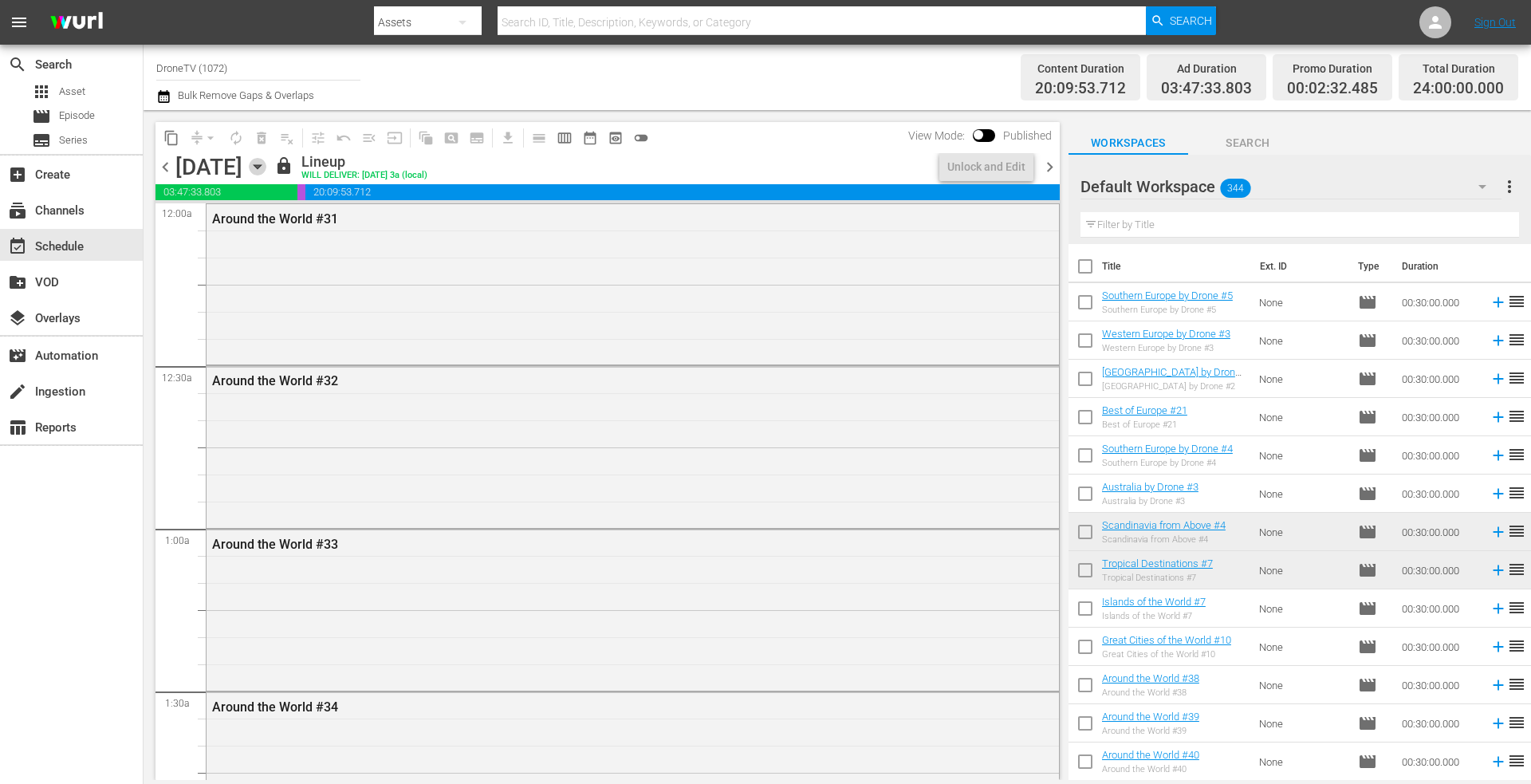
click at [261, 165] on icon "button" at bounding box center [257, 167] width 7 height 4
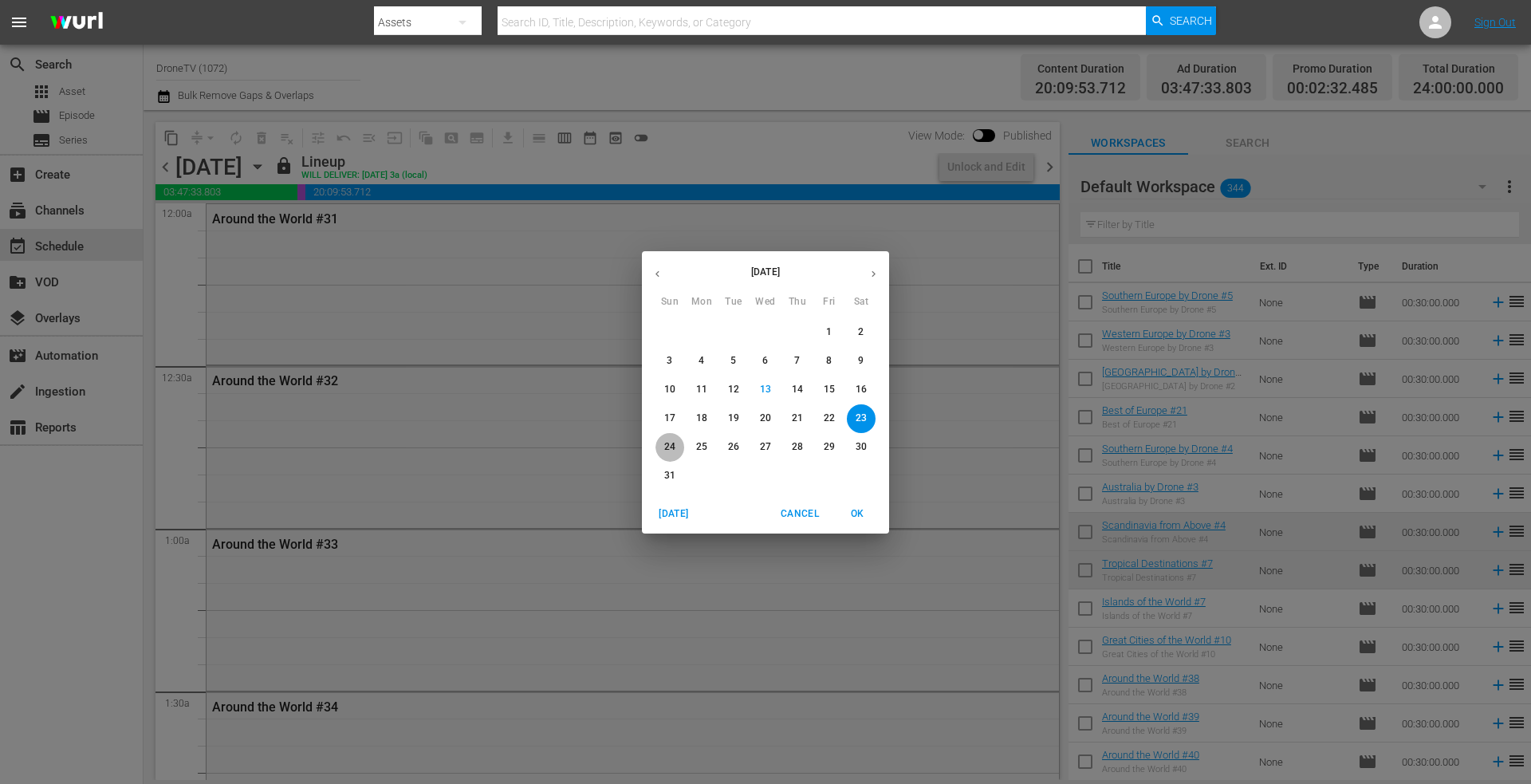
click at [669, 450] on p "24" at bounding box center [670, 446] width 11 height 13
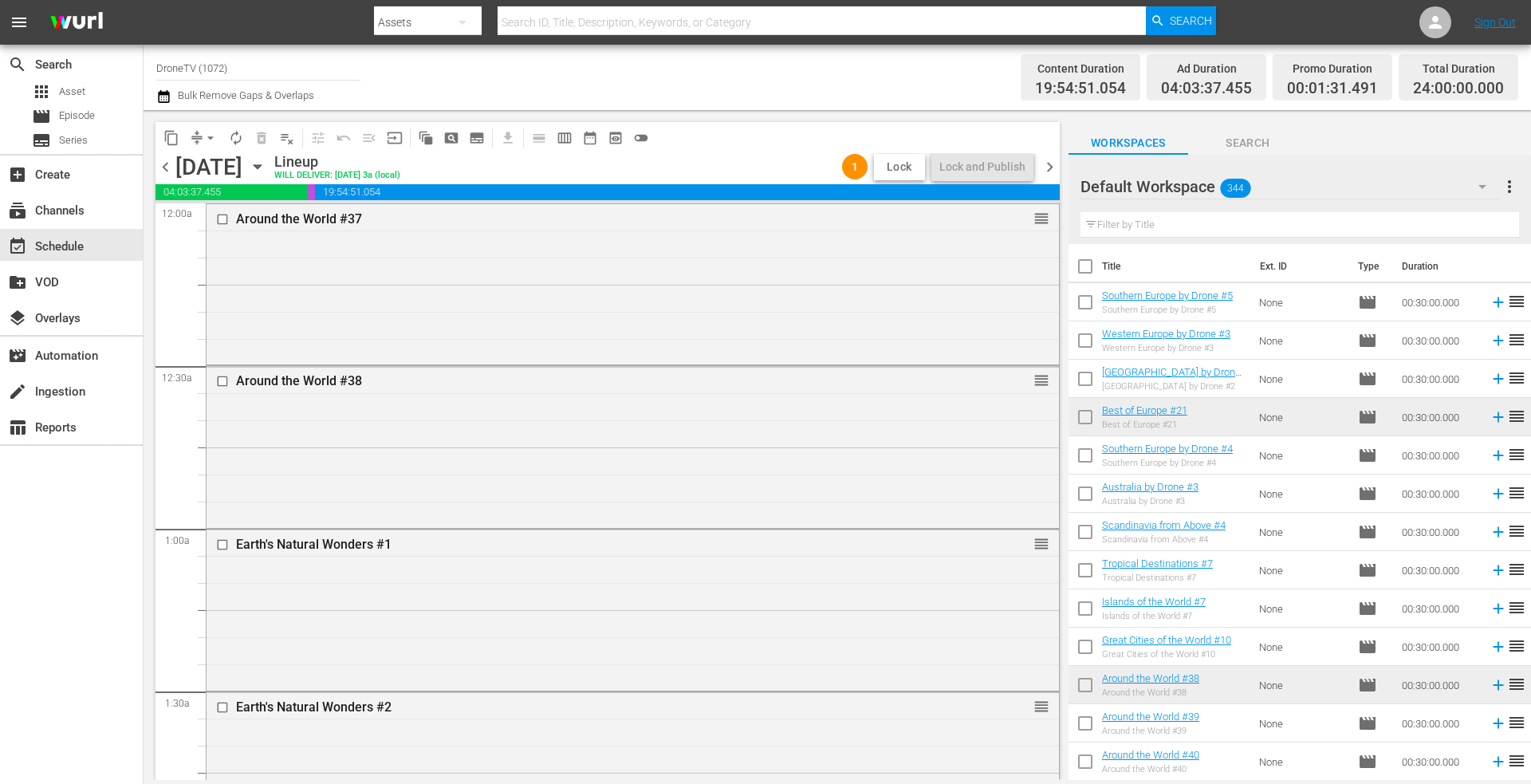
click at [900, 162] on span "Lock" at bounding box center [899, 167] width 39 height 17
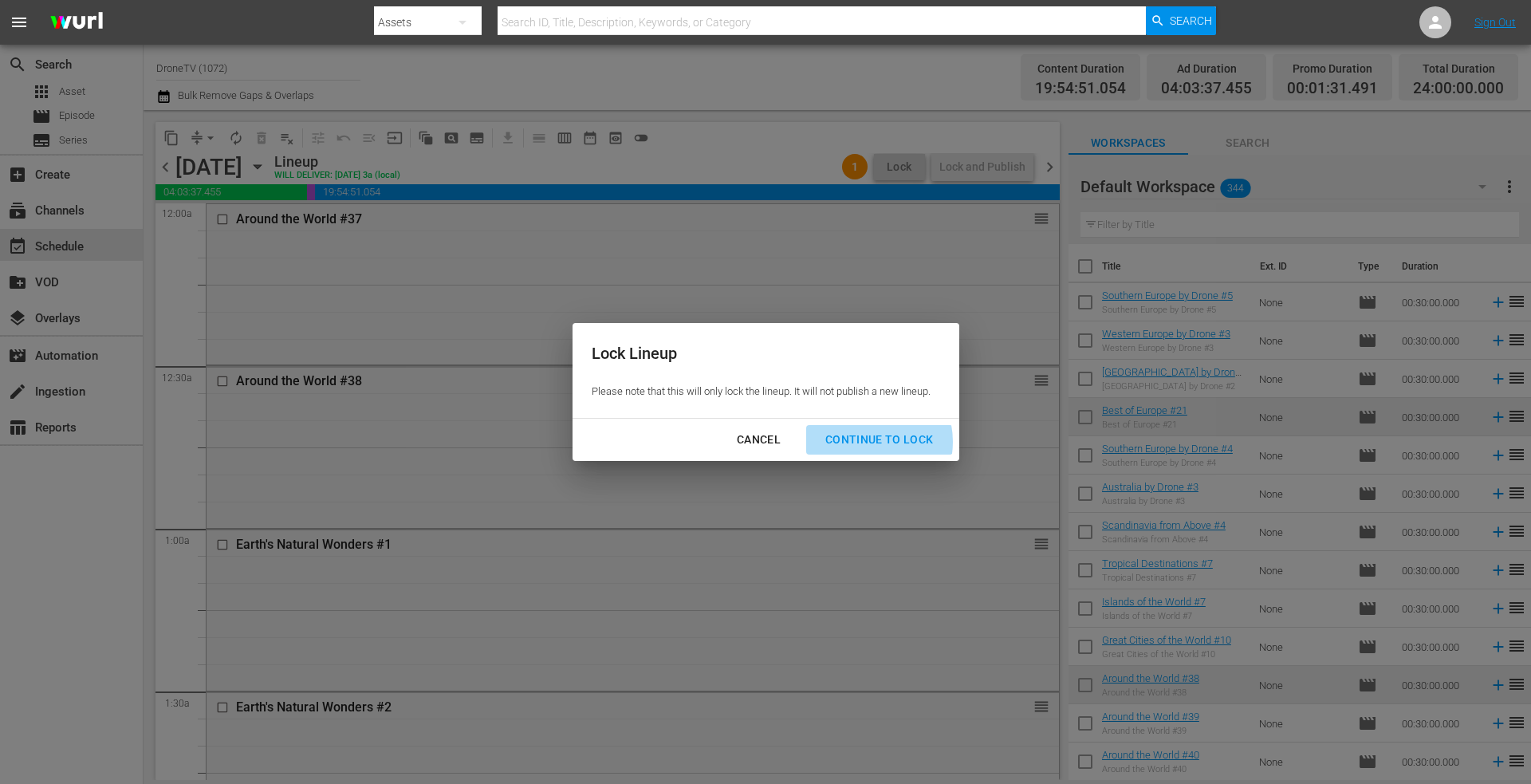
click at [865, 442] on div "Continue to lock" at bounding box center [879, 440] width 134 height 20
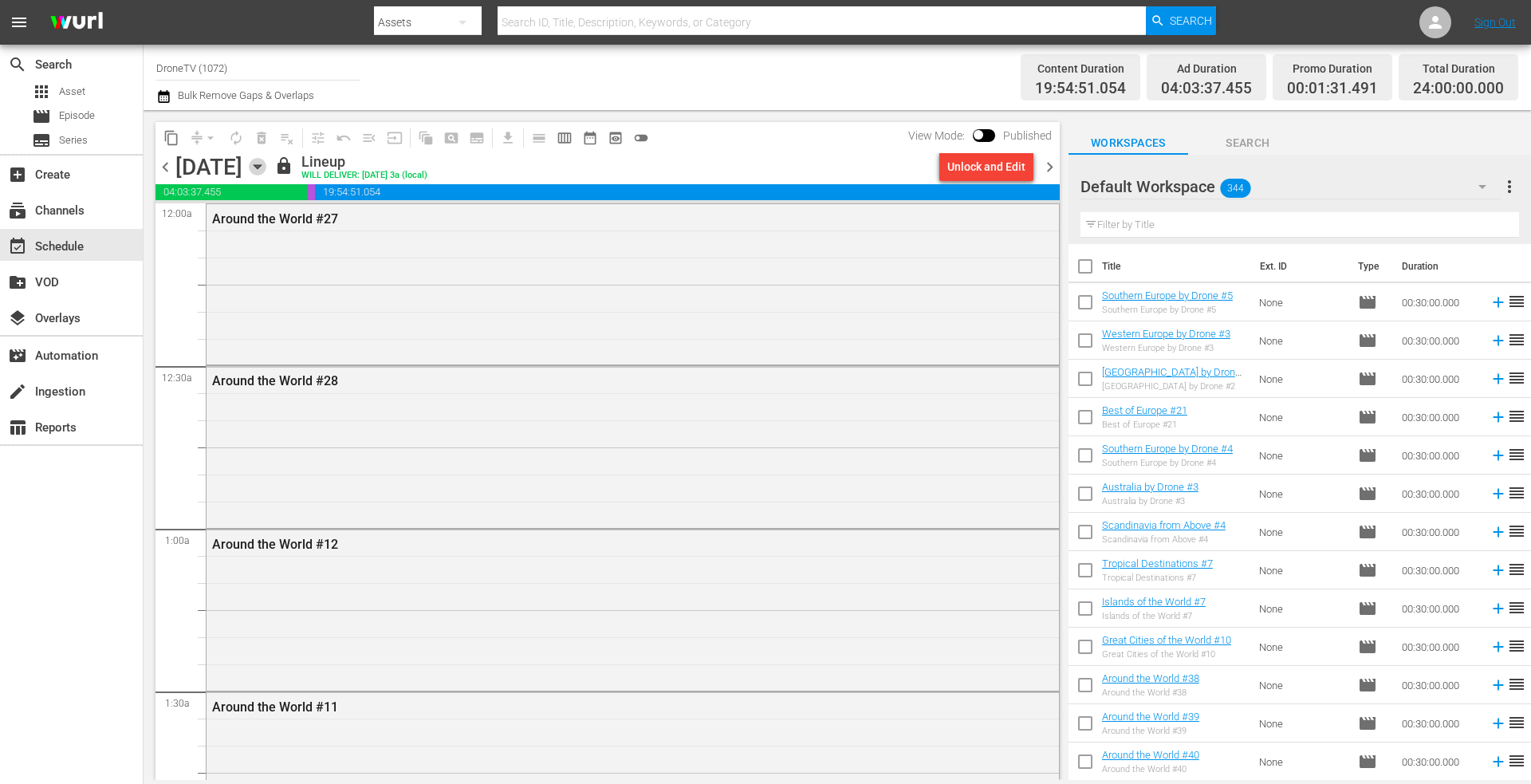
click at [266, 164] on icon "button" at bounding box center [258, 167] width 18 height 18
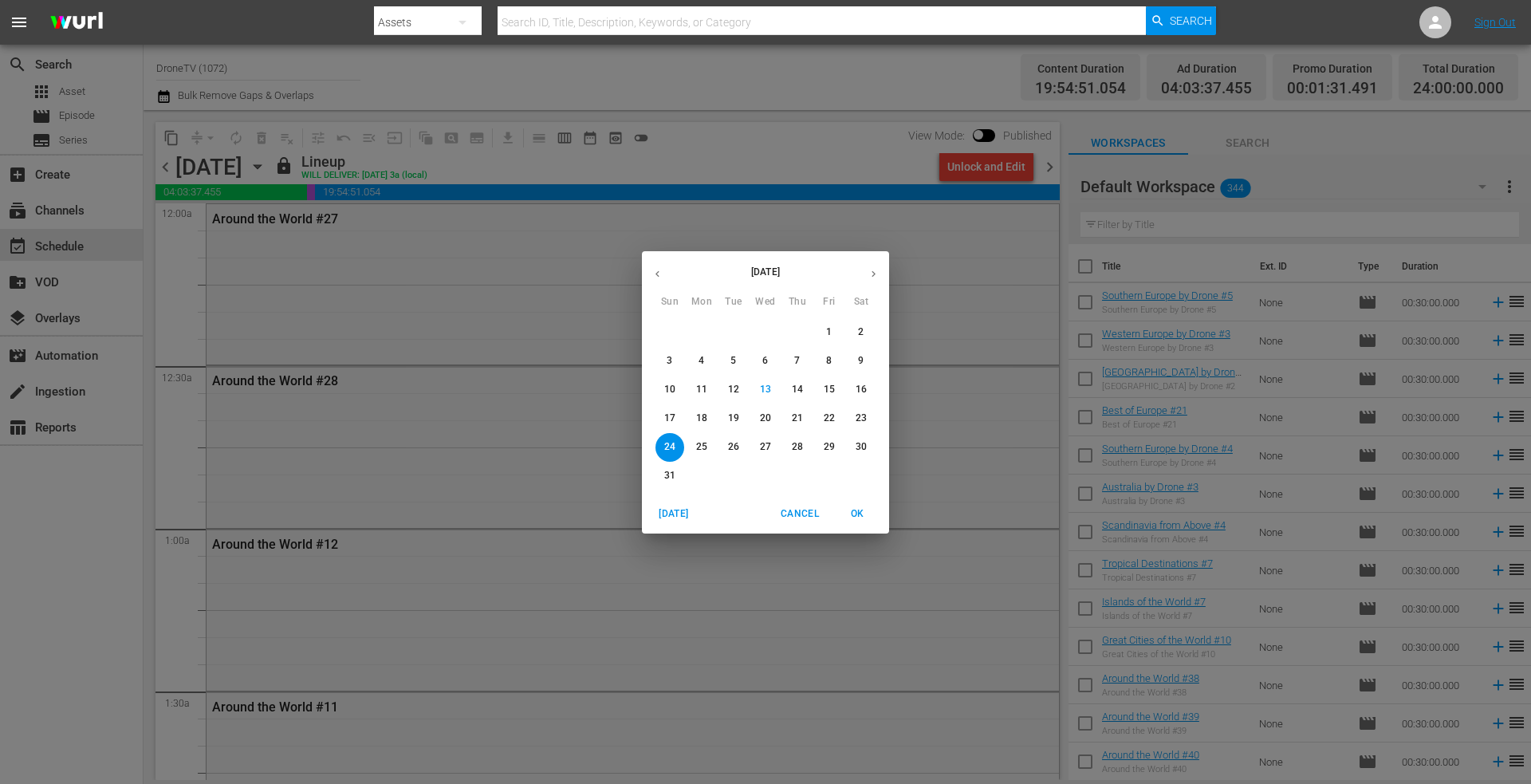
click at [698, 448] on p "25" at bounding box center [702, 446] width 11 height 13
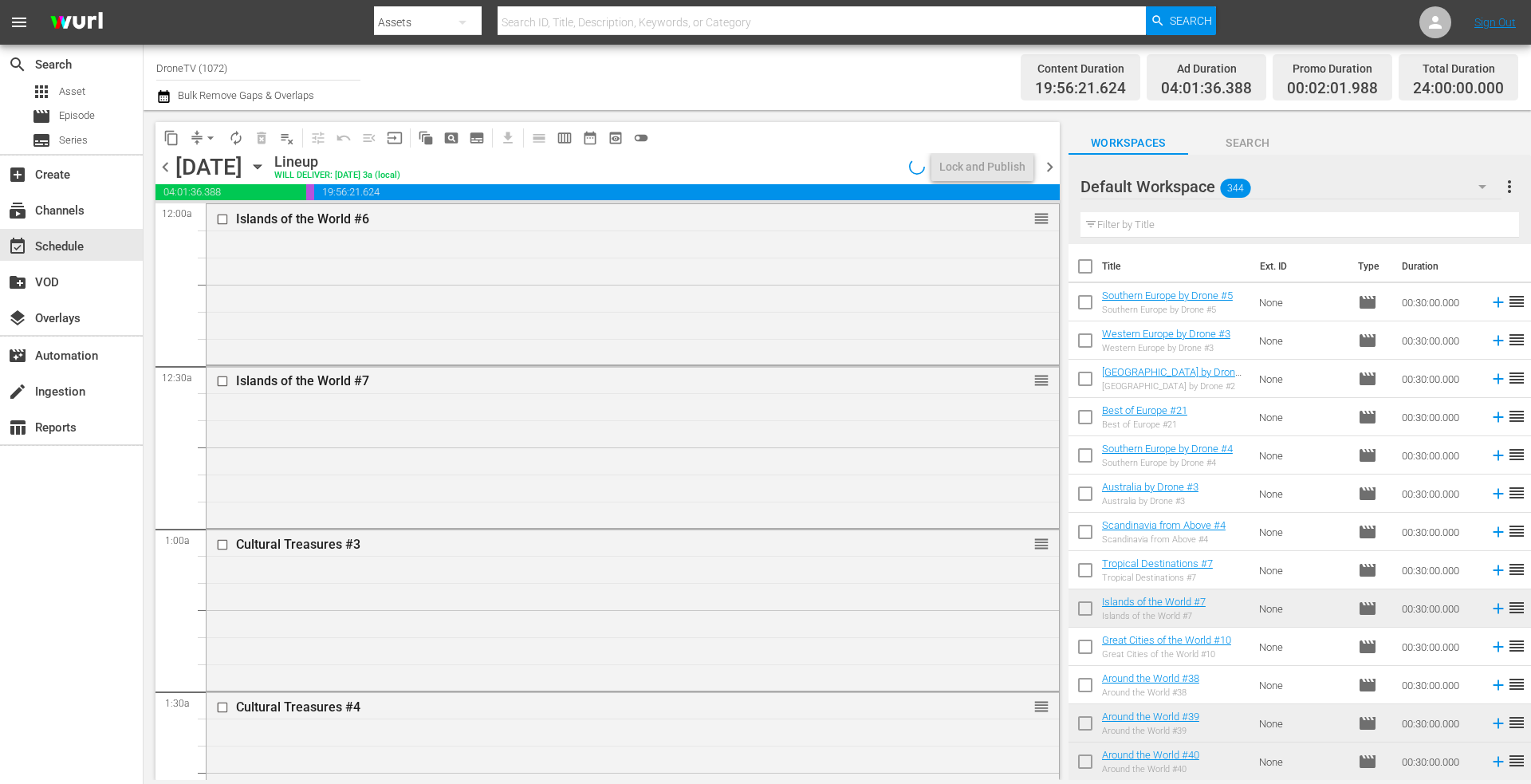
click at [261, 168] on icon "button" at bounding box center [257, 167] width 7 height 4
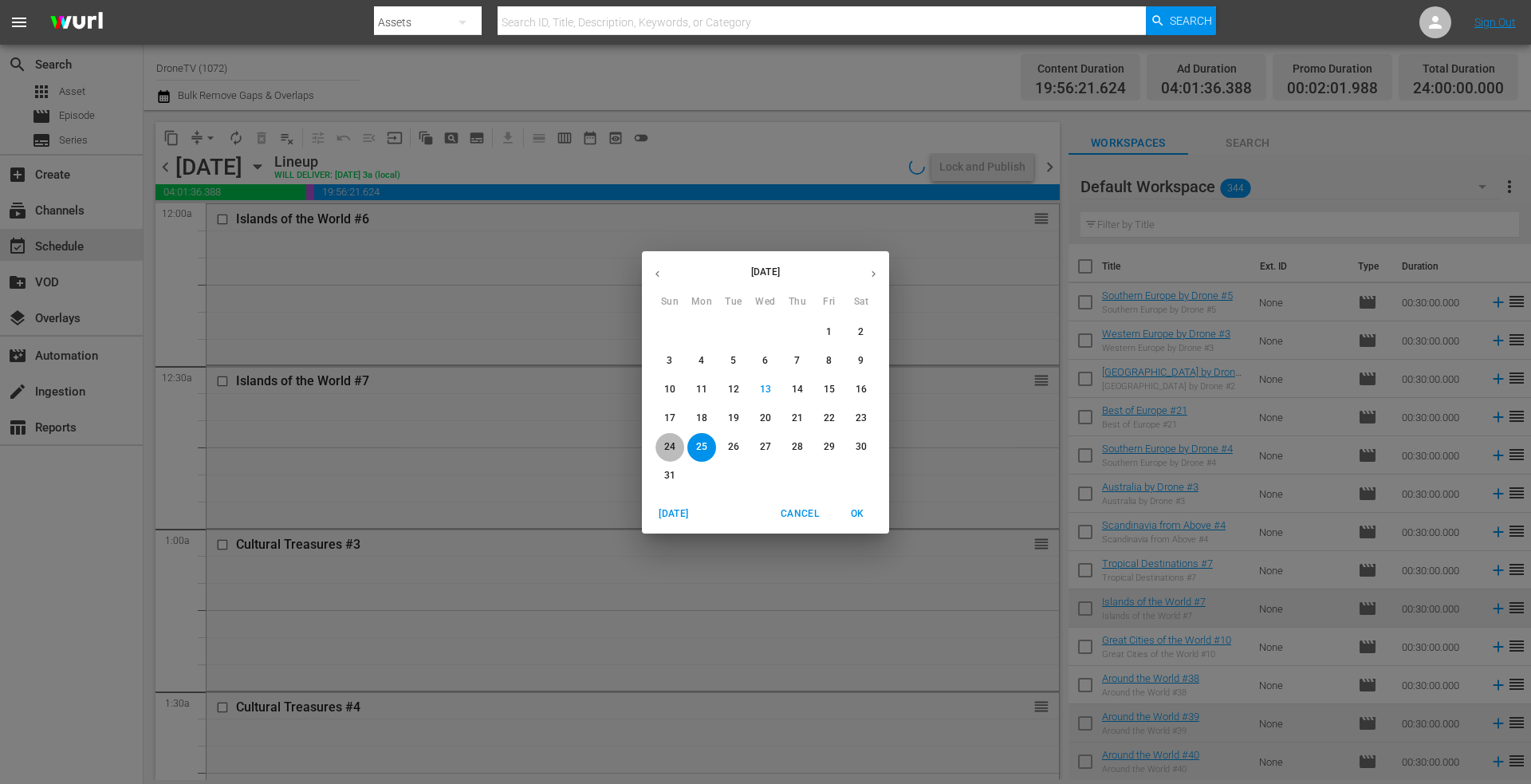
click at [671, 444] on p "24" at bounding box center [670, 446] width 11 height 13
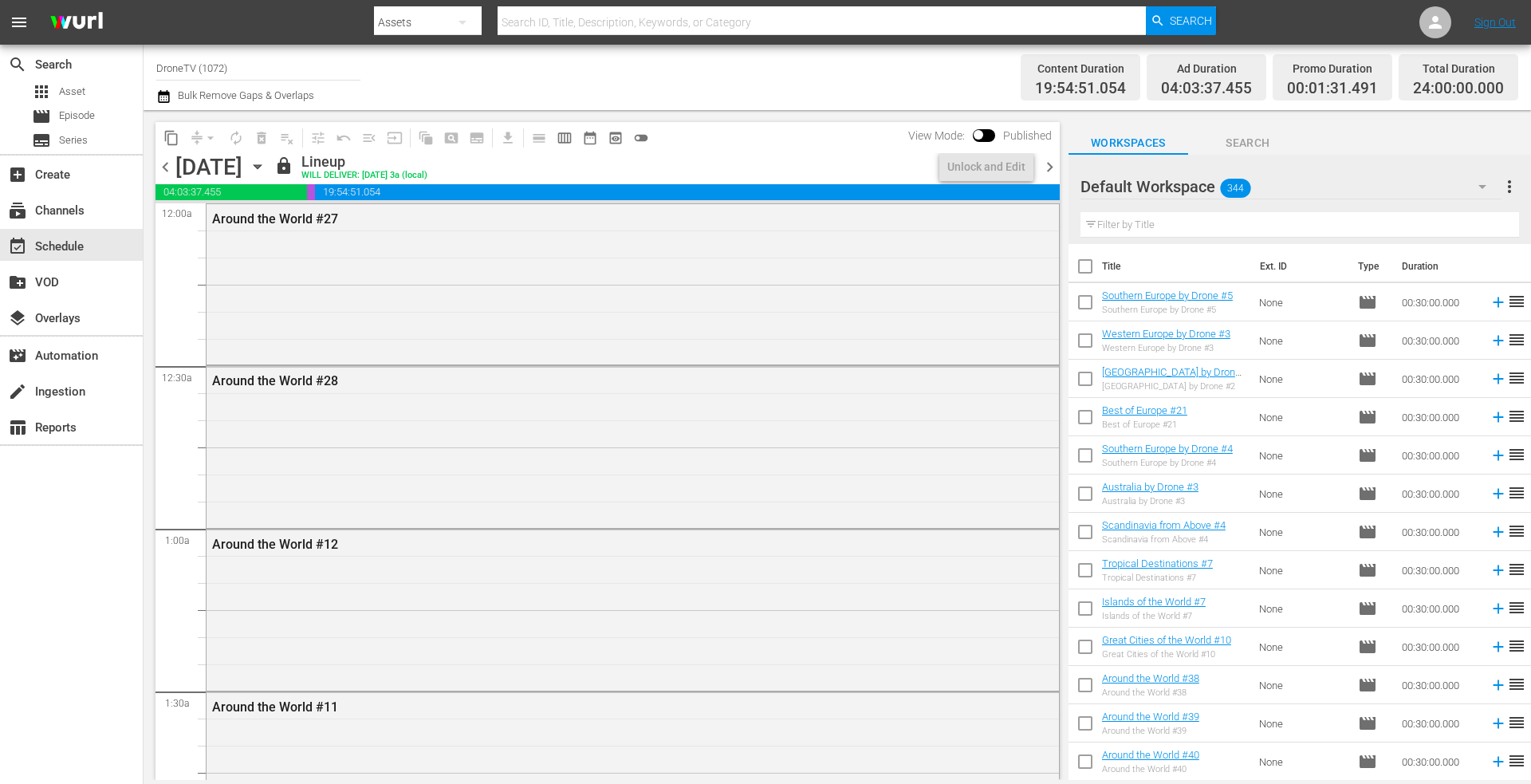
click at [266, 162] on icon "button" at bounding box center [258, 167] width 18 height 18
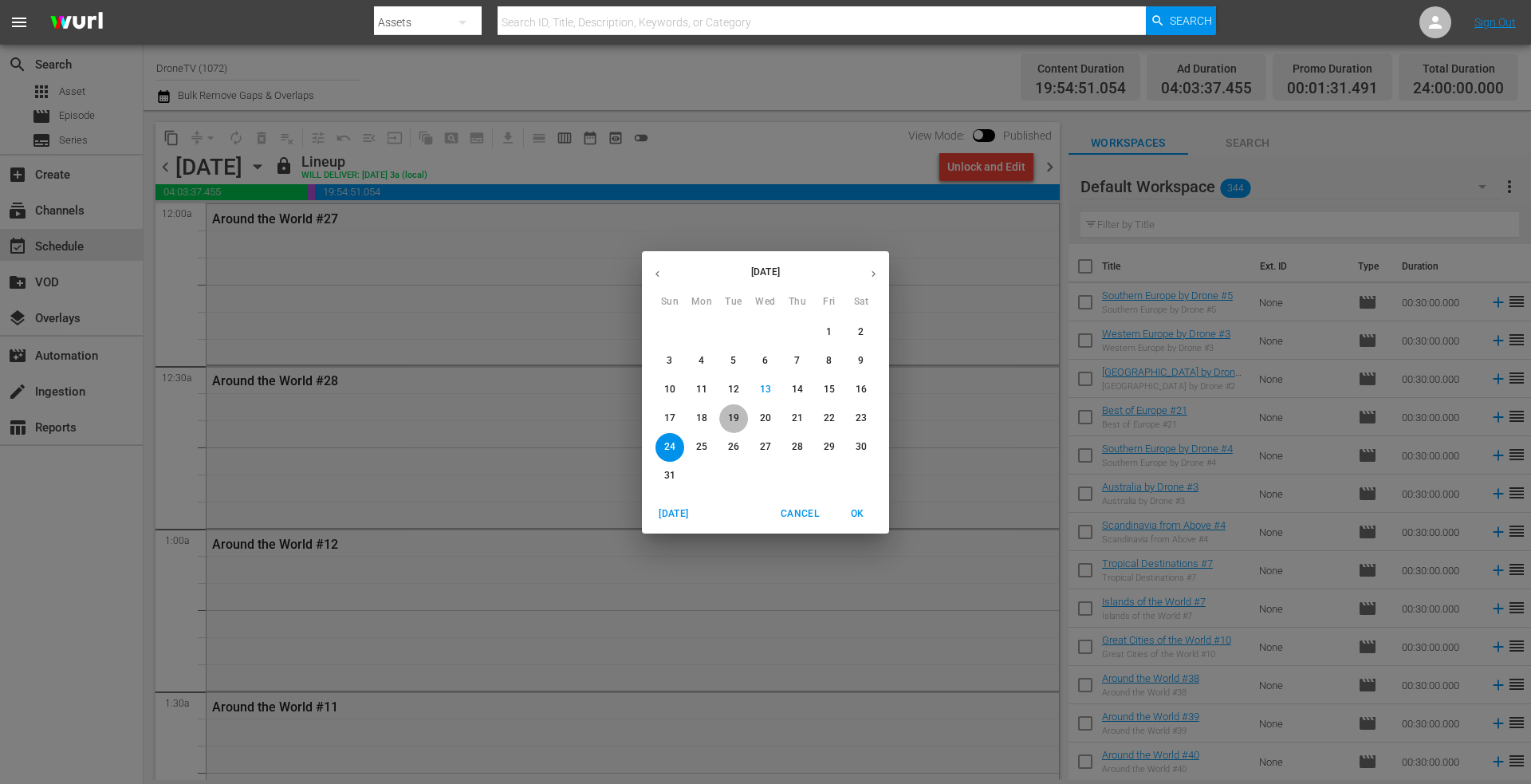
click at [731, 417] on p "19" at bounding box center [733, 418] width 11 height 13
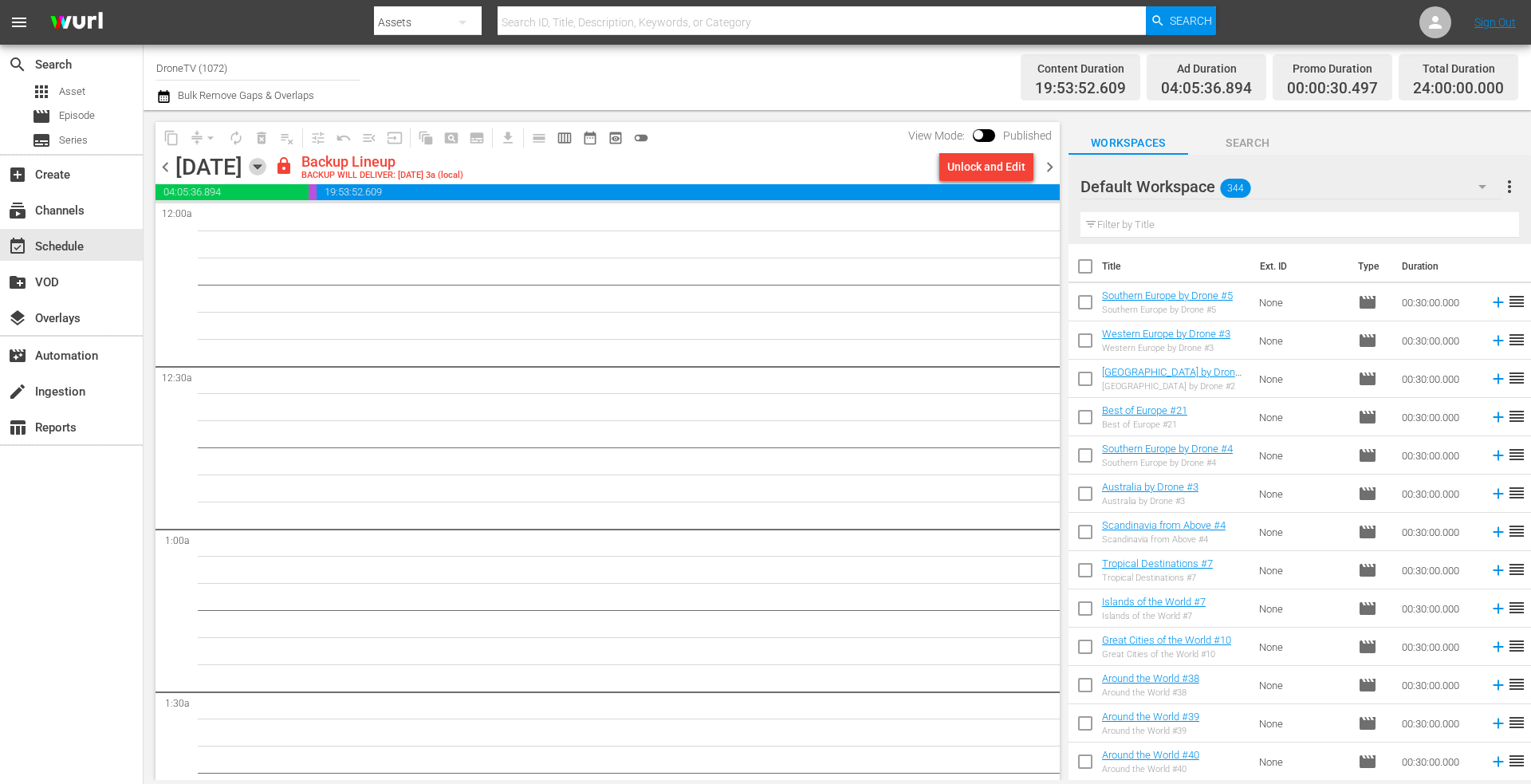
click at [266, 163] on icon "button" at bounding box center [258, 167] width 18 height 18
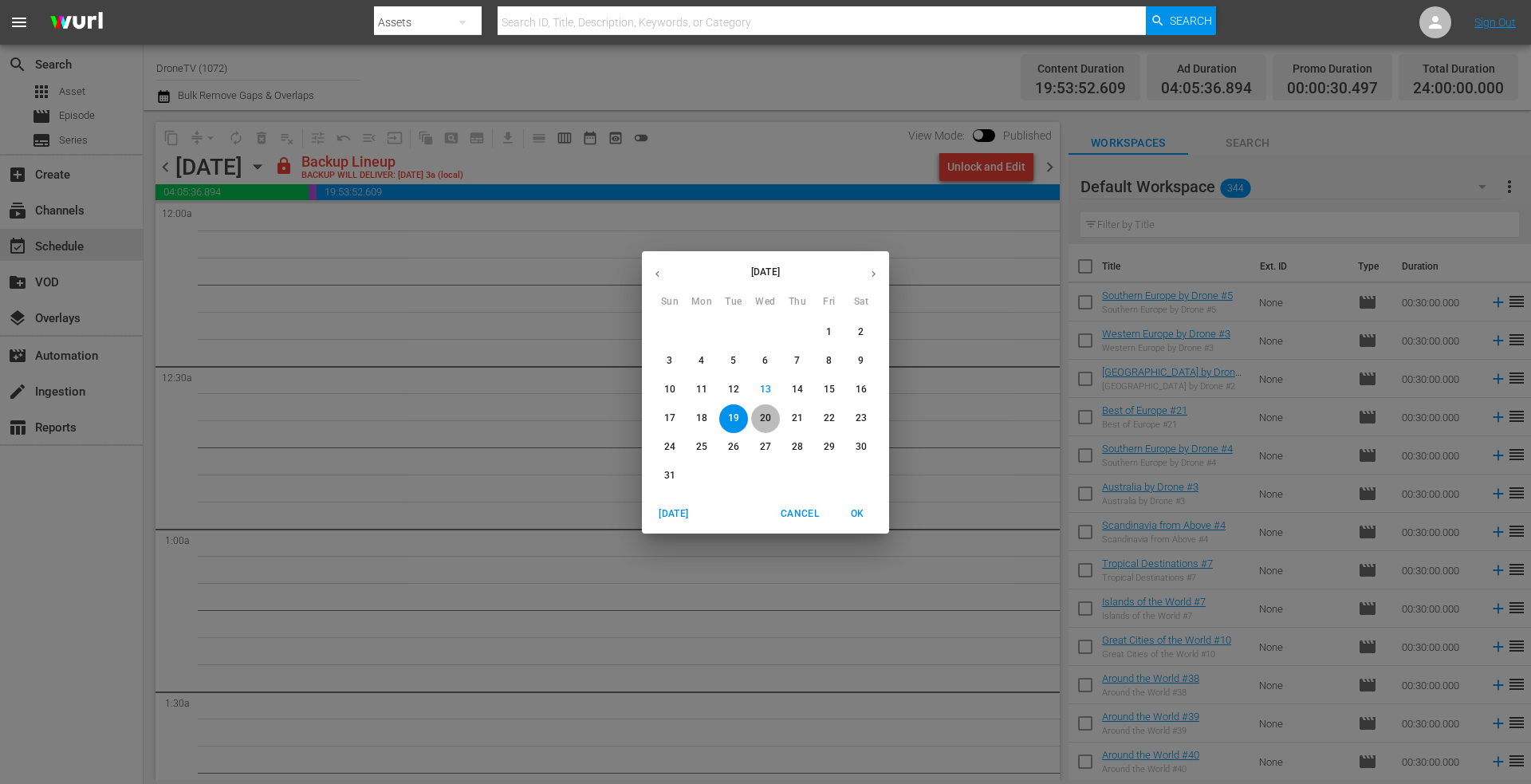
click at [766, 415] on p "20" at bounding box center [766, 418] width 11 height 13
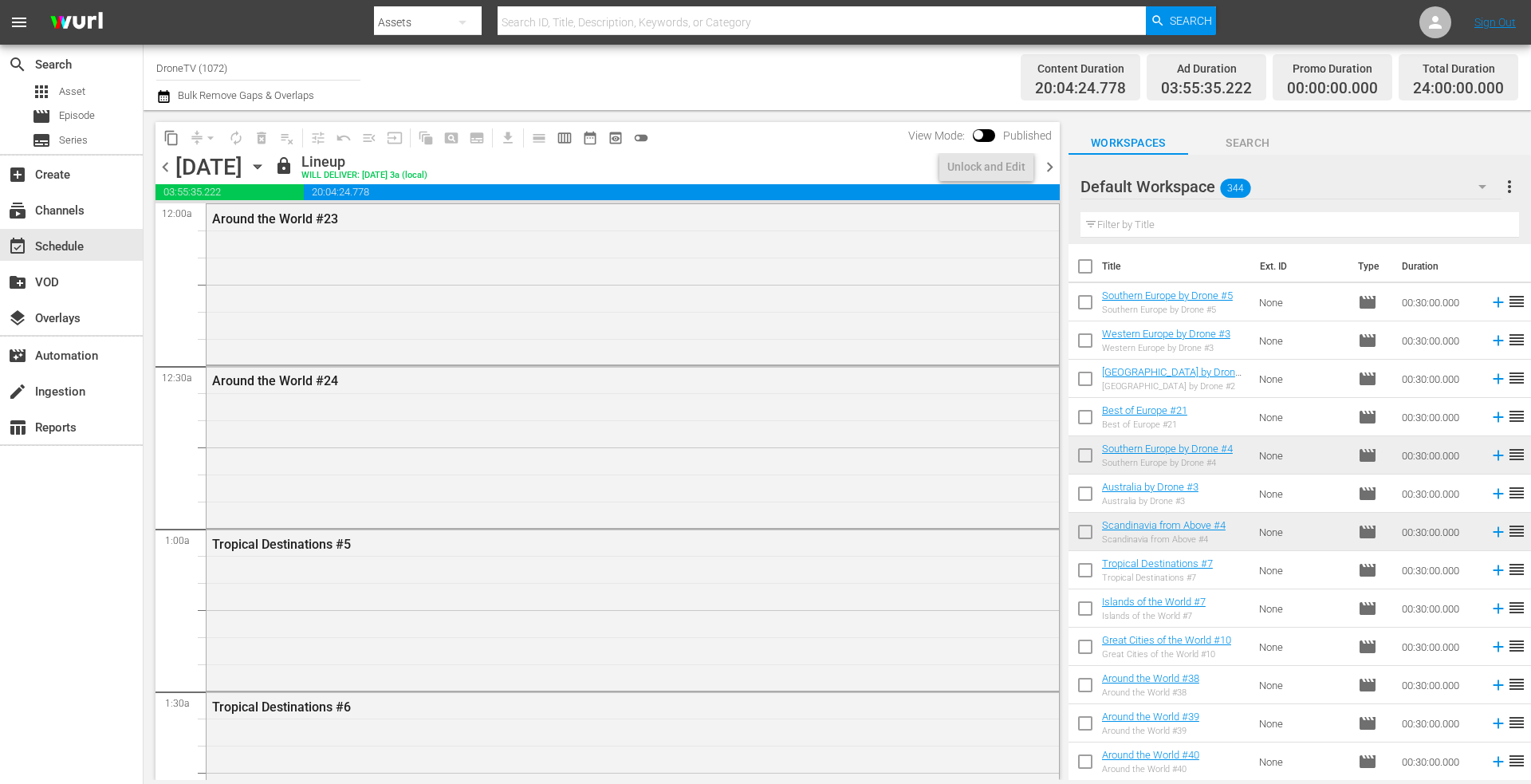
click at [266, 164] on icon "button" at bounding box center [258, 167] width 18 height 18
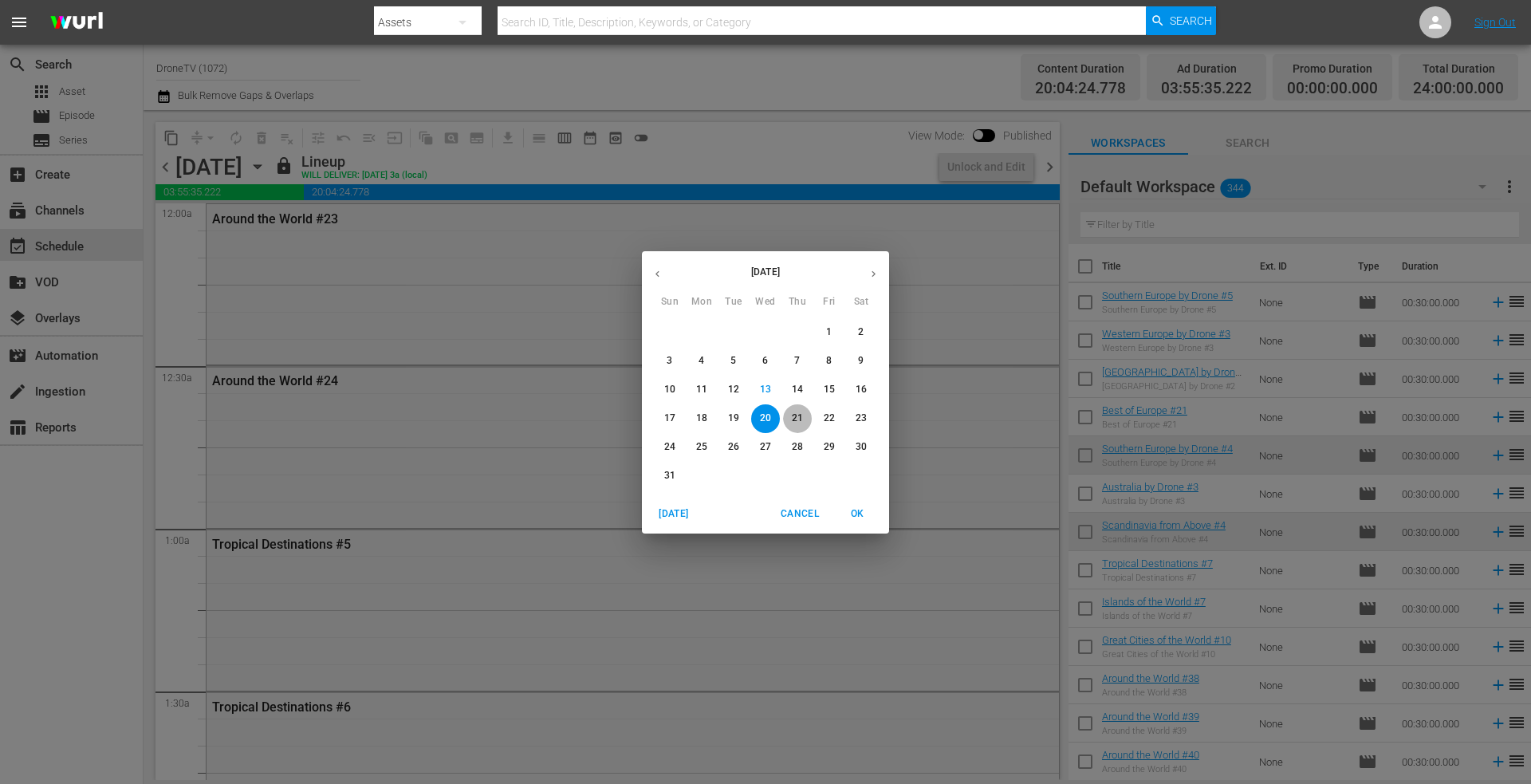
click at [804, 418] on span "21" at bounding box center [798, 418] width 29 height 13
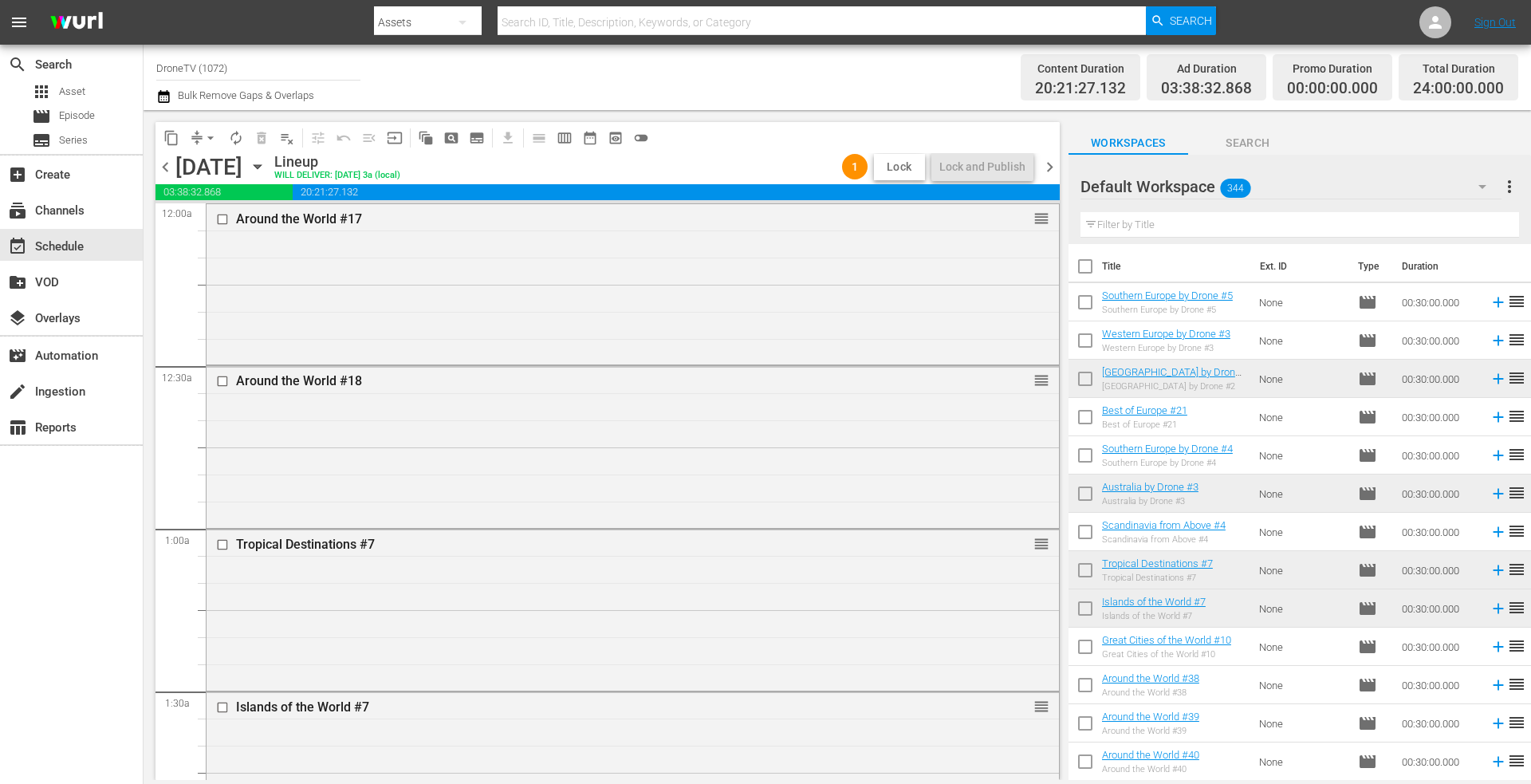
click at [897, 169] on span "Lock" at bounding box center [899, 167] width 39 height 17
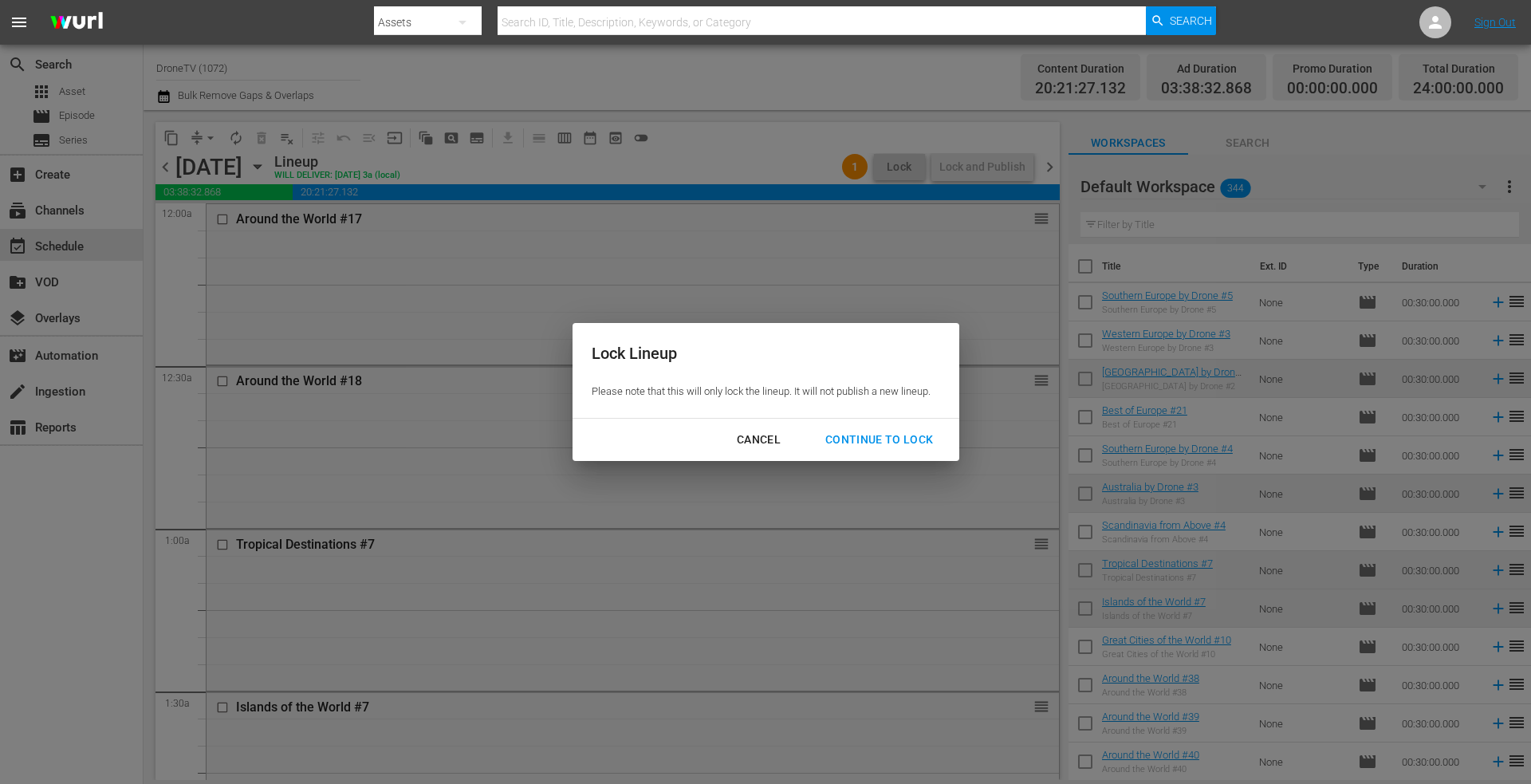
click at [878, 435] on div "Continue to lock" at bounding box center [879, 440] width 134 height 20
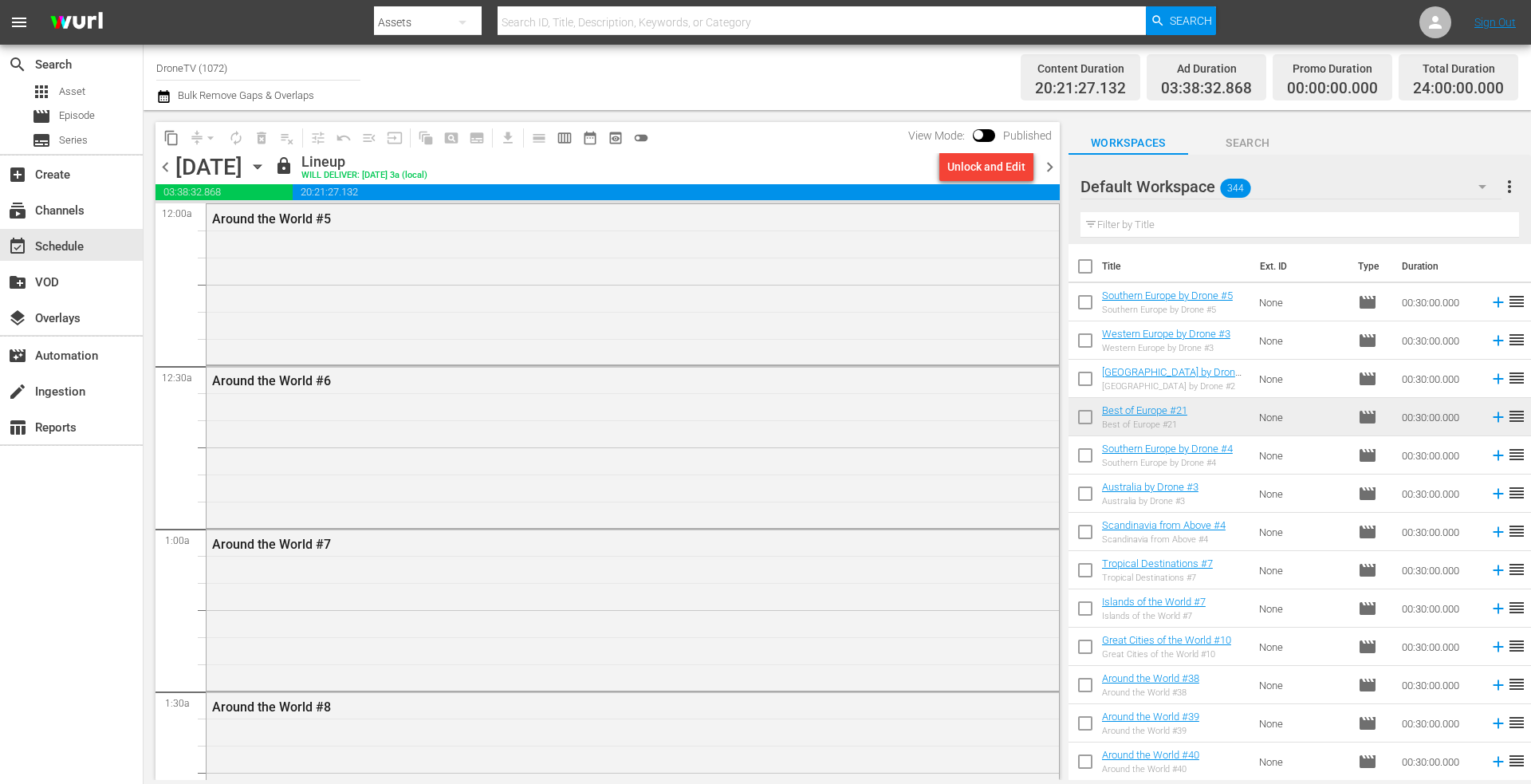
click at [266, 169] on icon "button" at bounding box center [258, 167] width 18 height 18
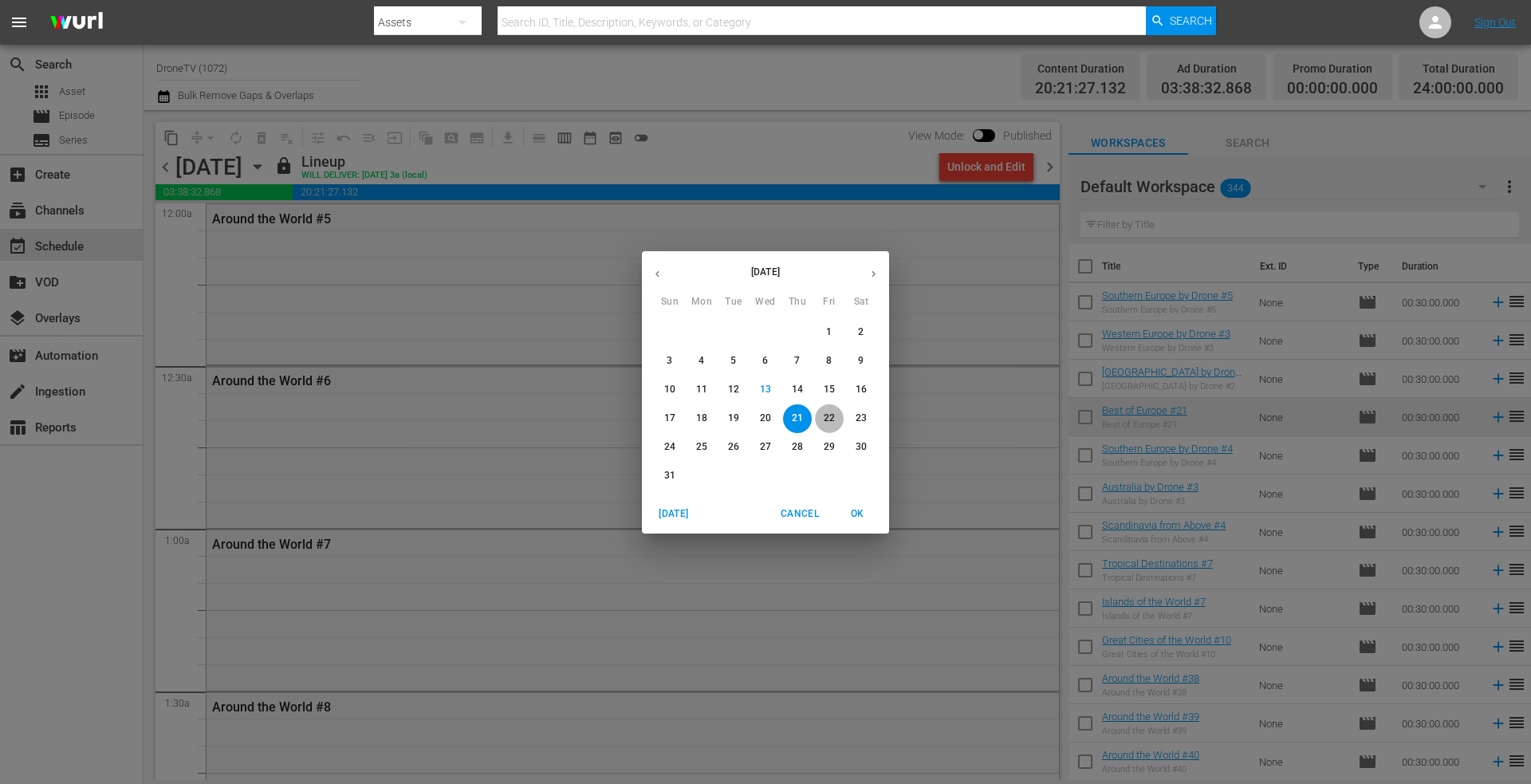
click at [834, 415] on p "22" at bounding box center [829, 418] width 11 height 13
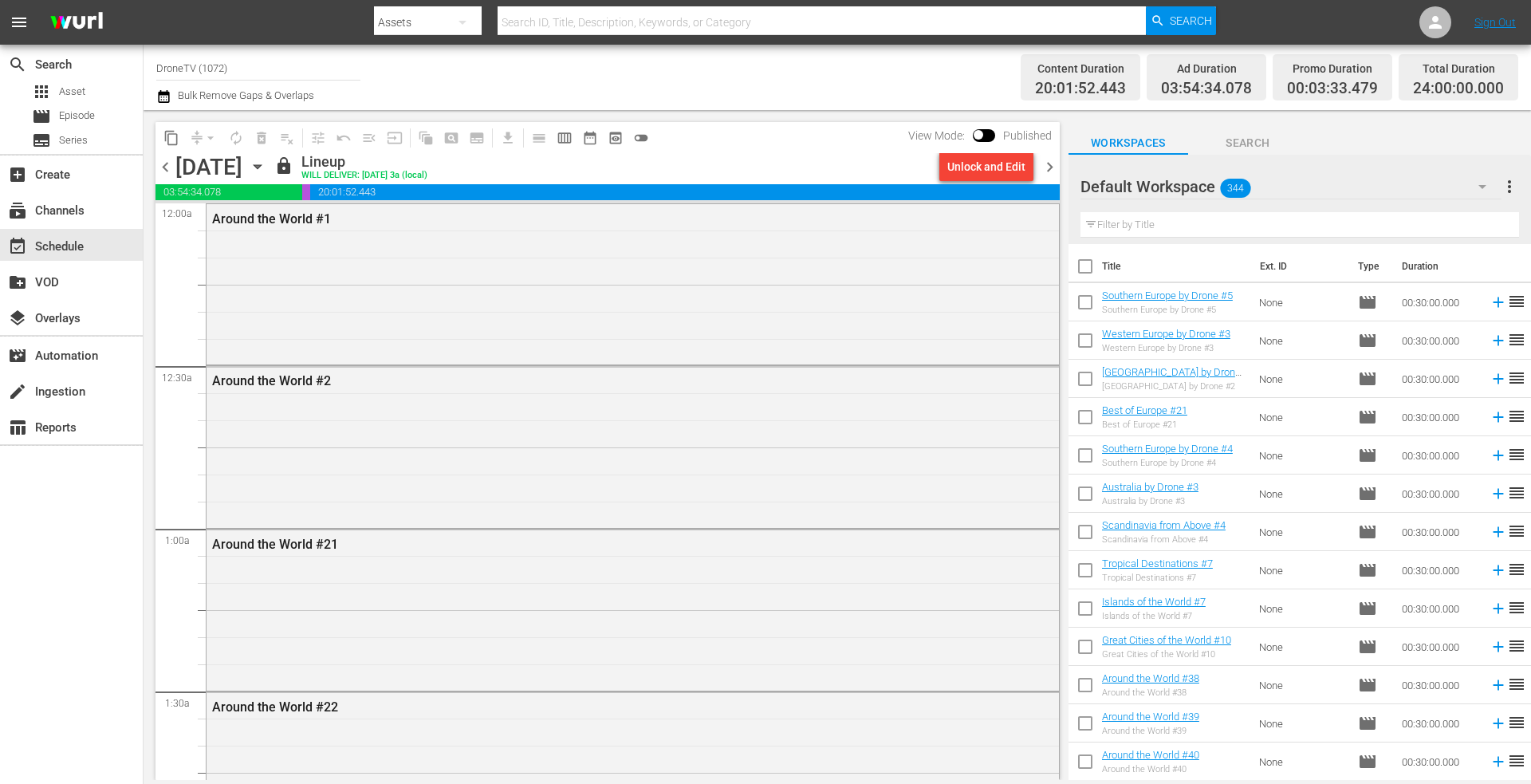
click at [266, 163] on icon "button" at bounding box center [258, 167] width 18 height 18
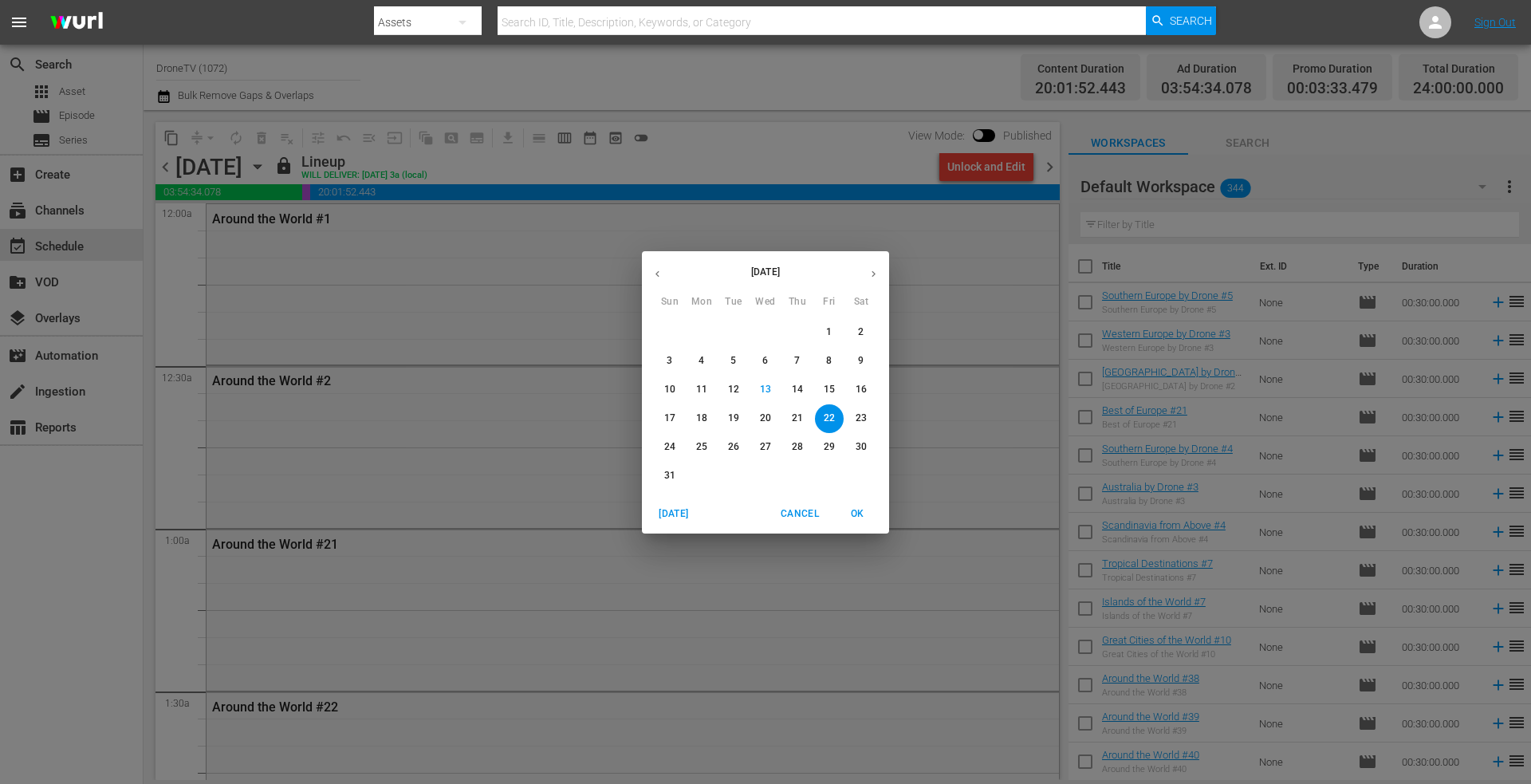
click at [862, 420] on p "23" at bounding box center [861, 418] width 11 height 13
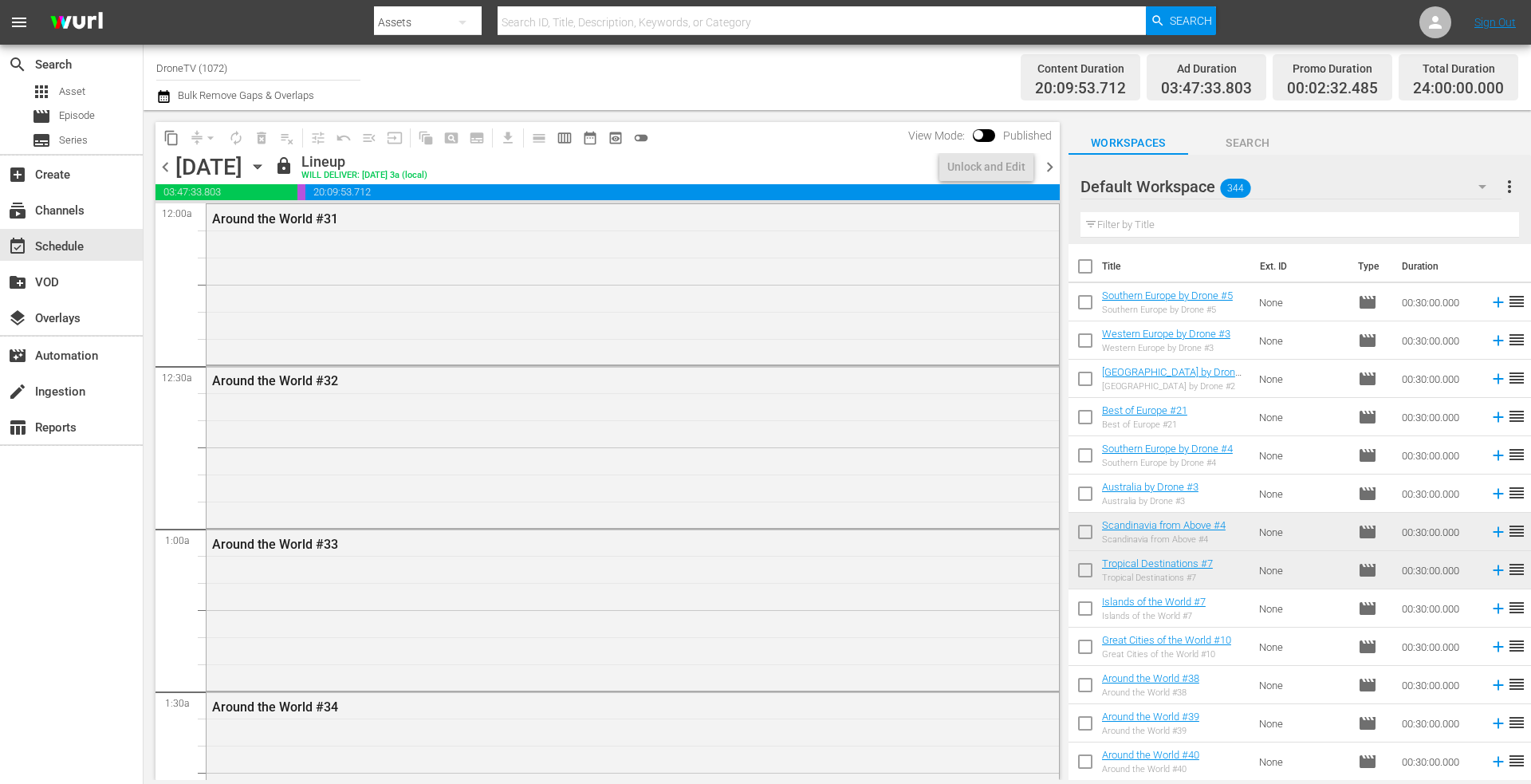
click at [266, 162] on icon "button" at bounding box center [258, 167] width 18 height 18
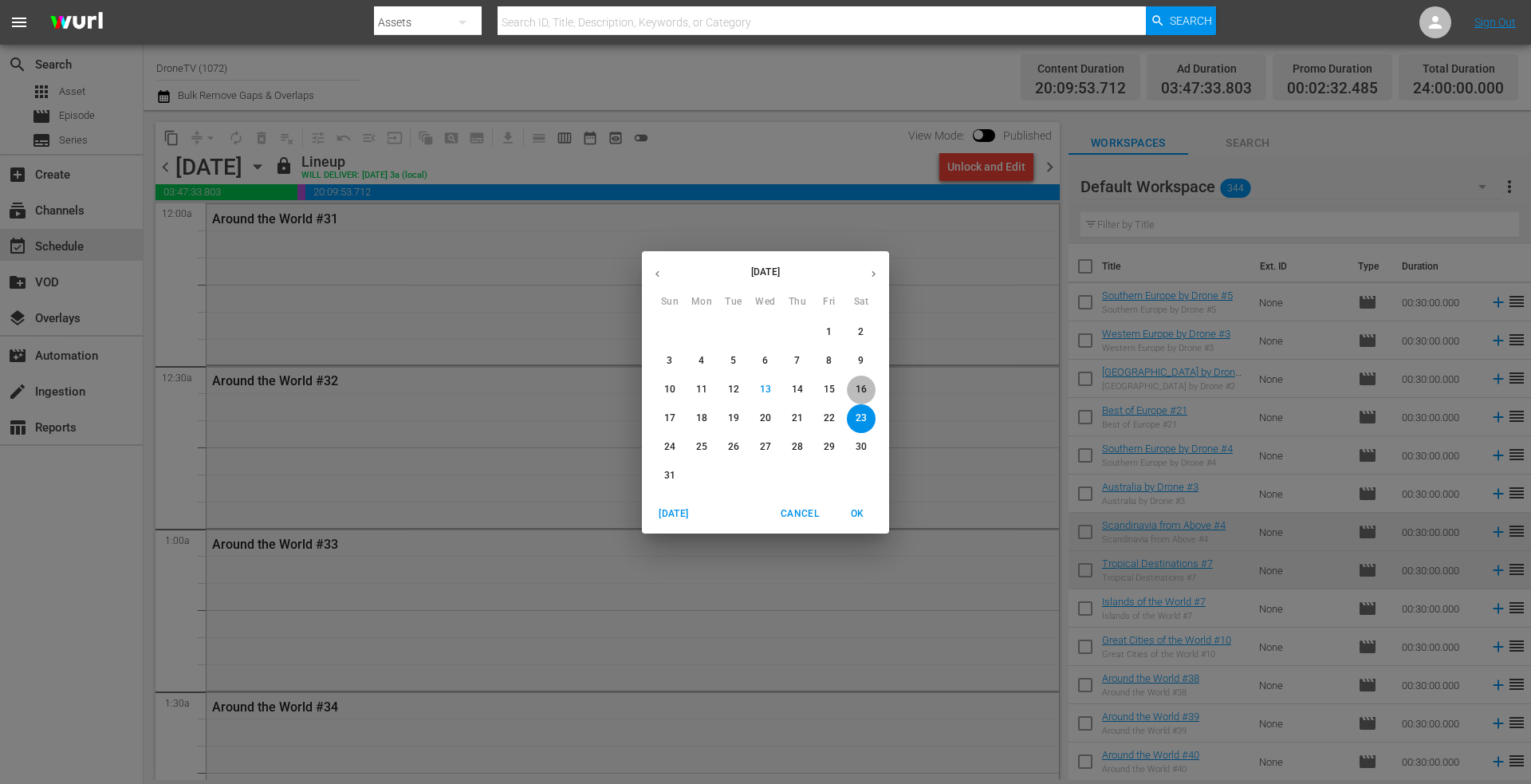
click at [861, 383] on p "16" at bounding box center [861, 389] width 11 height 13
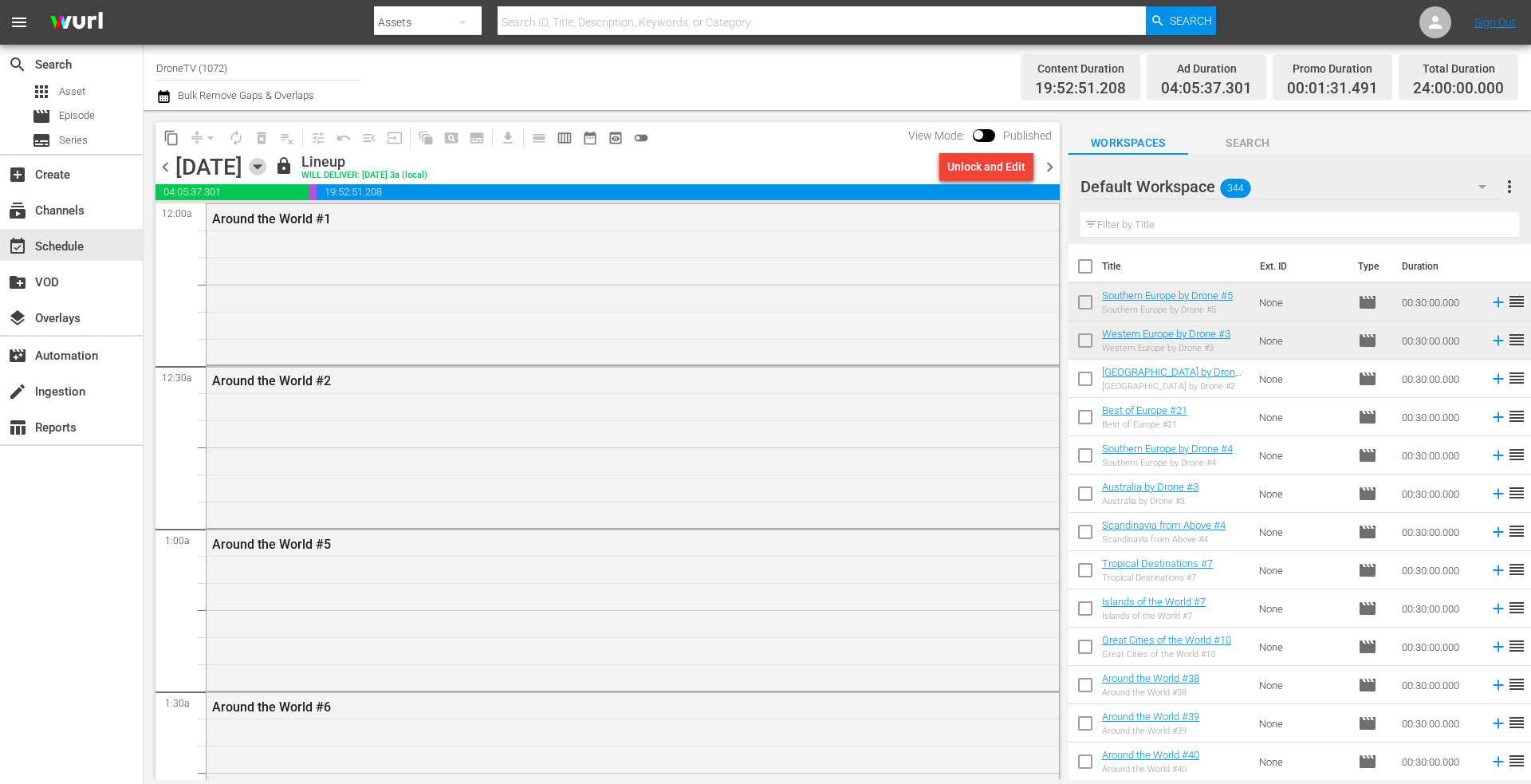
click at [266, 159] on icon "button" at bounding box center [258, 167] width 18 height 18
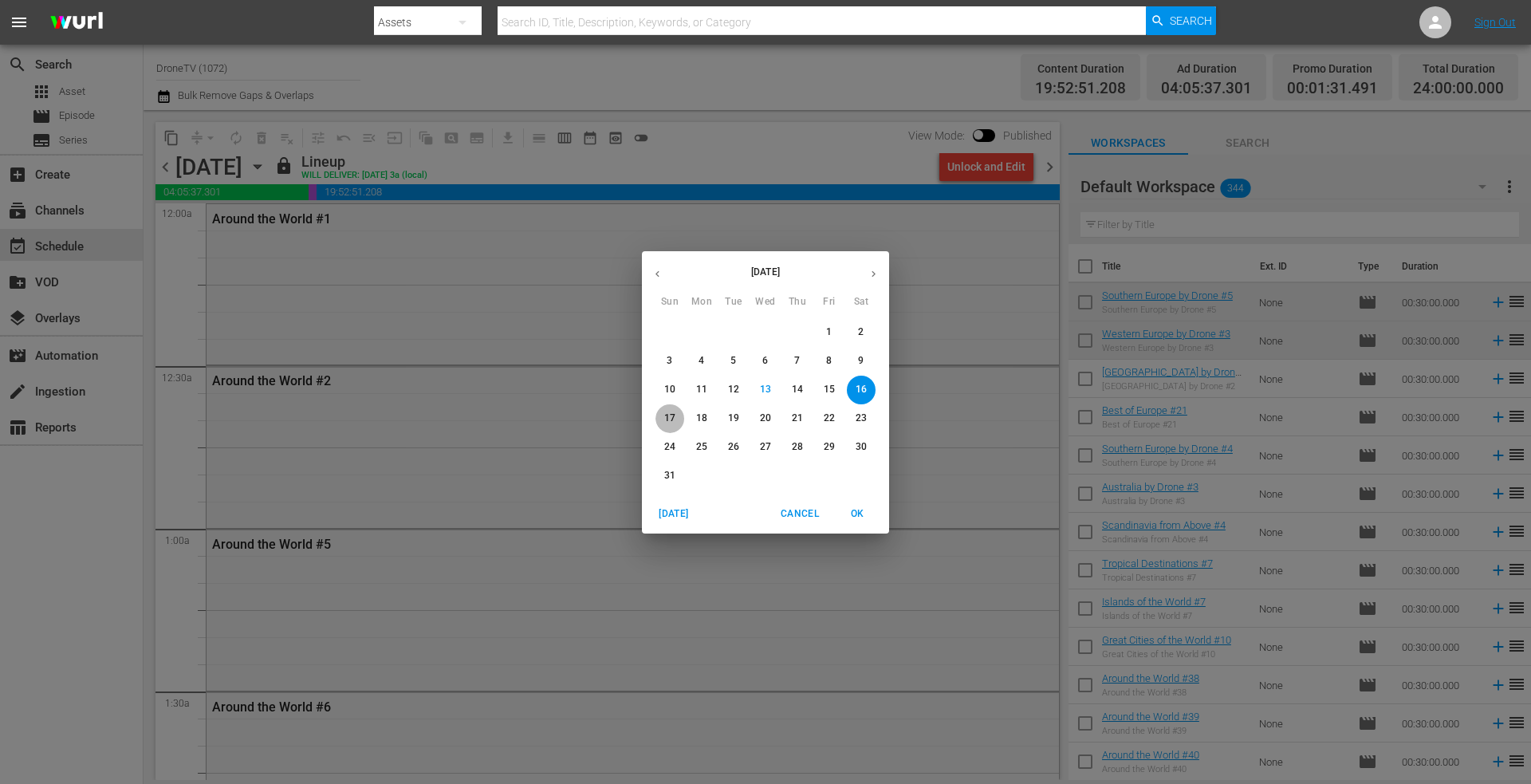
click at [667, 416] on p "17" at bounding box center [670, 418] width 11 height 13
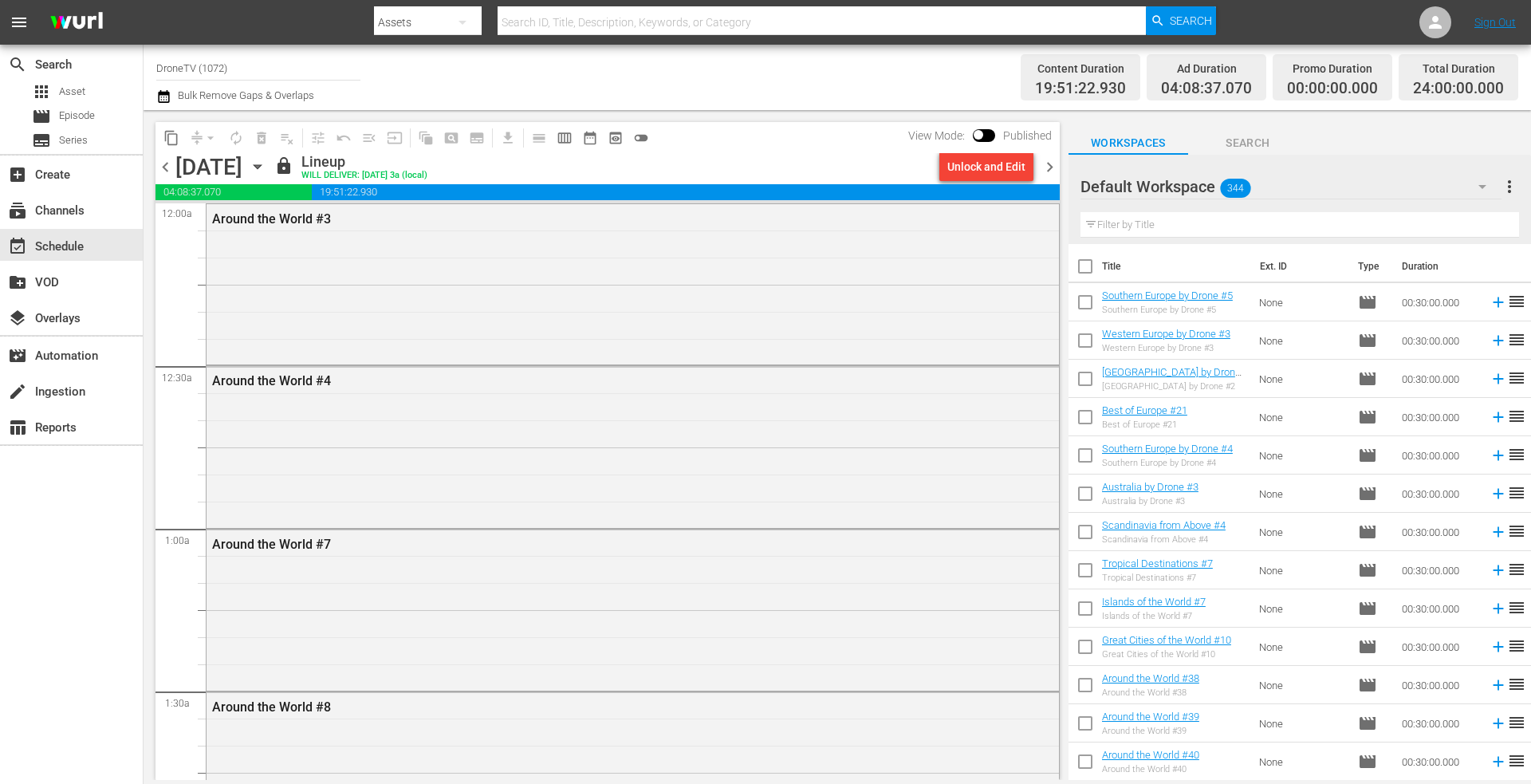
click at [266, 168] on icon "button" at bounding box center [258, 167] width 18 height 18
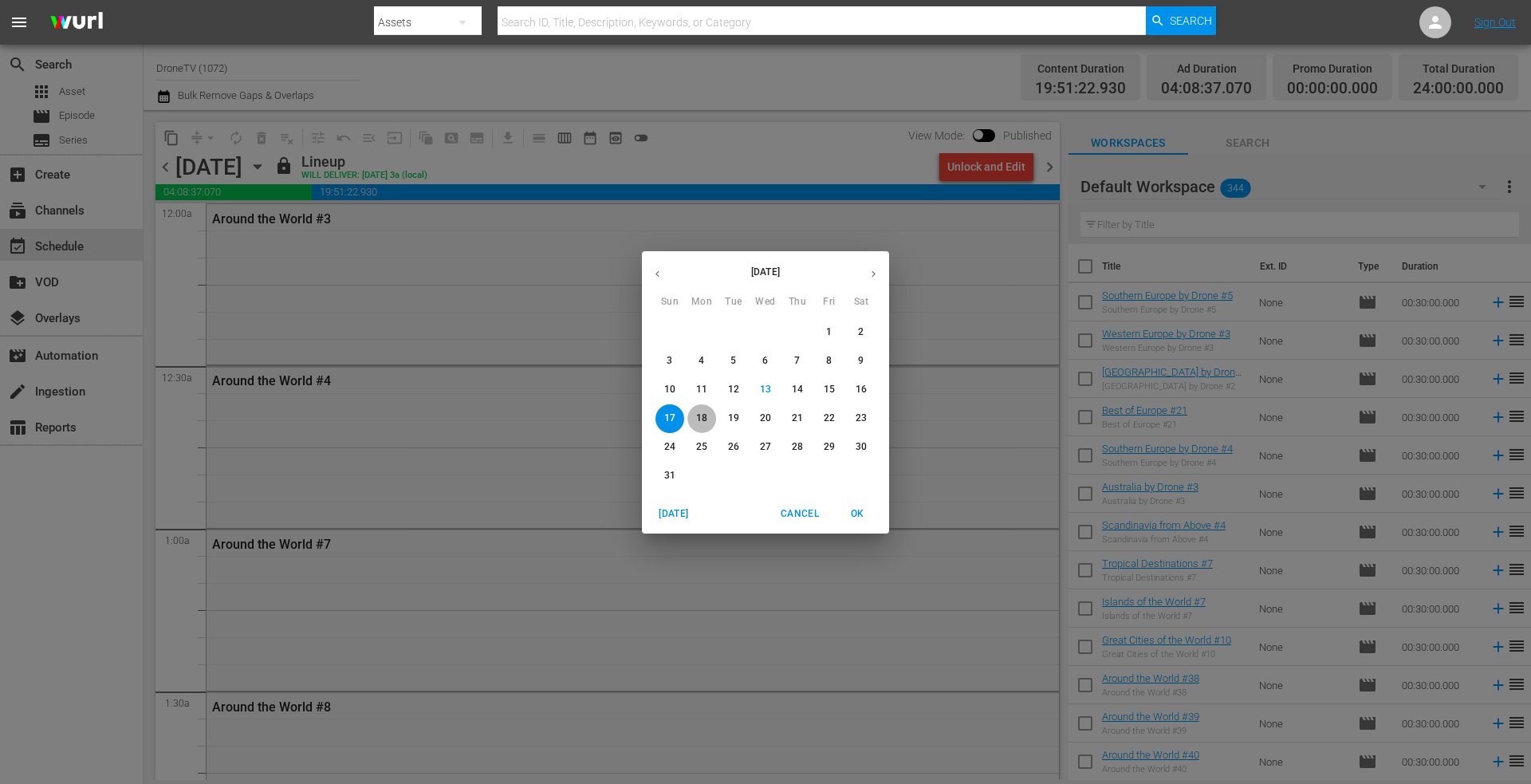
click at [704, 411] on p "18" at bounding box center [702, 418] width 11 height 13
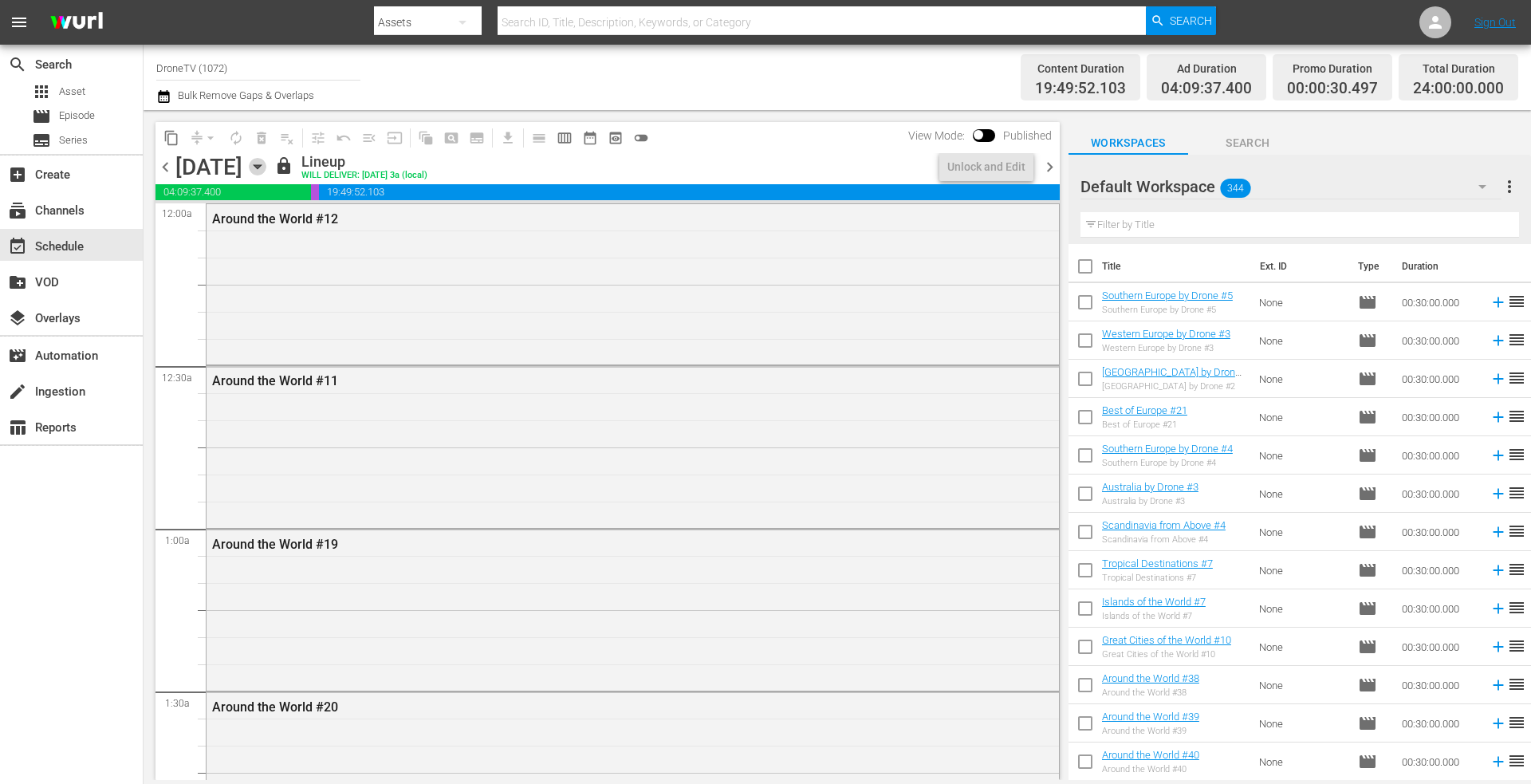
click at [266, 168] on icon "button" at bounding box center [258, 167] width 18 height 18
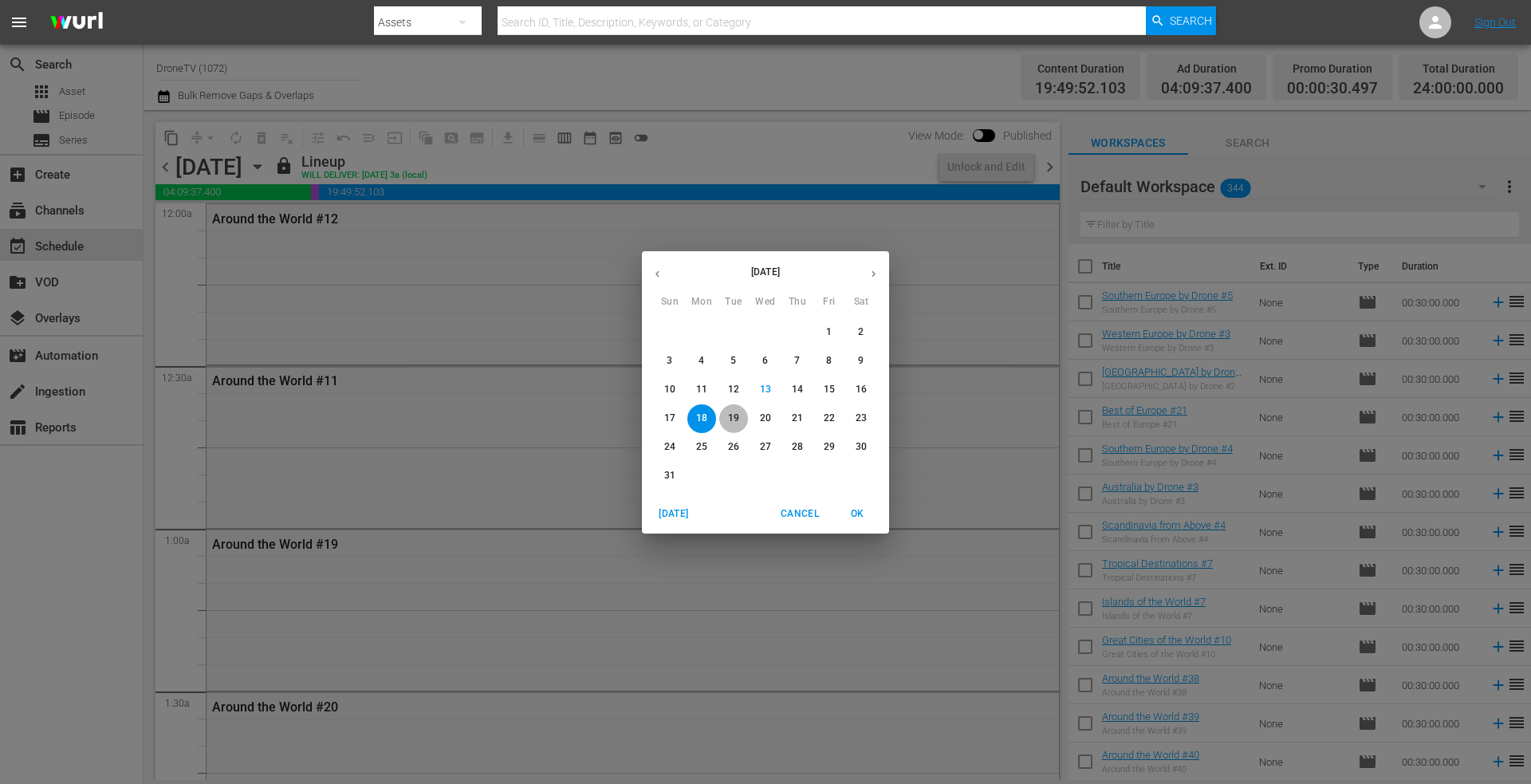
click at [735, 418] on p "19" at bounding box center [733, 418] width 11 height 13
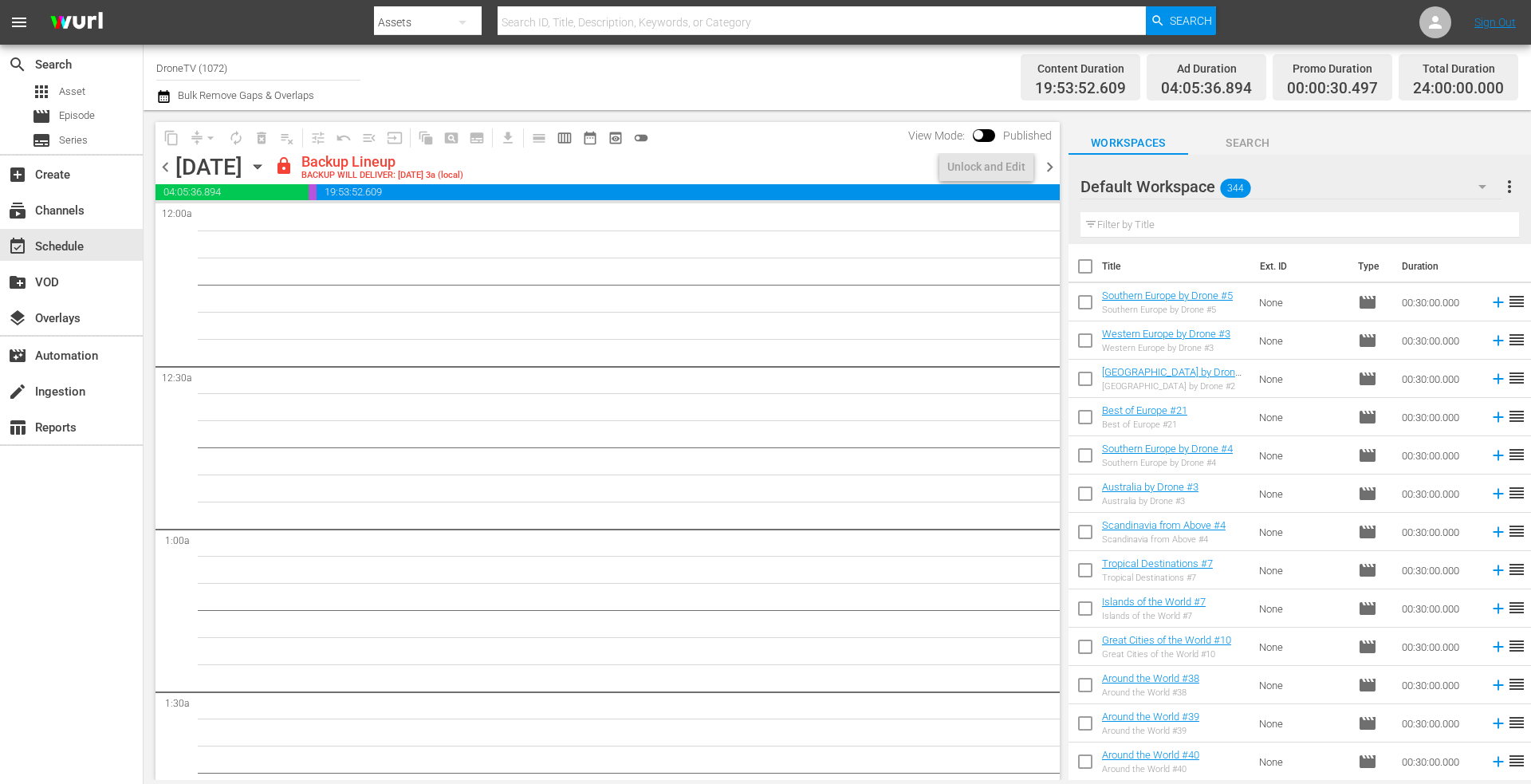
click at [266, 164] on icon "button" at bounding box center [258, 167] width 18 height 18
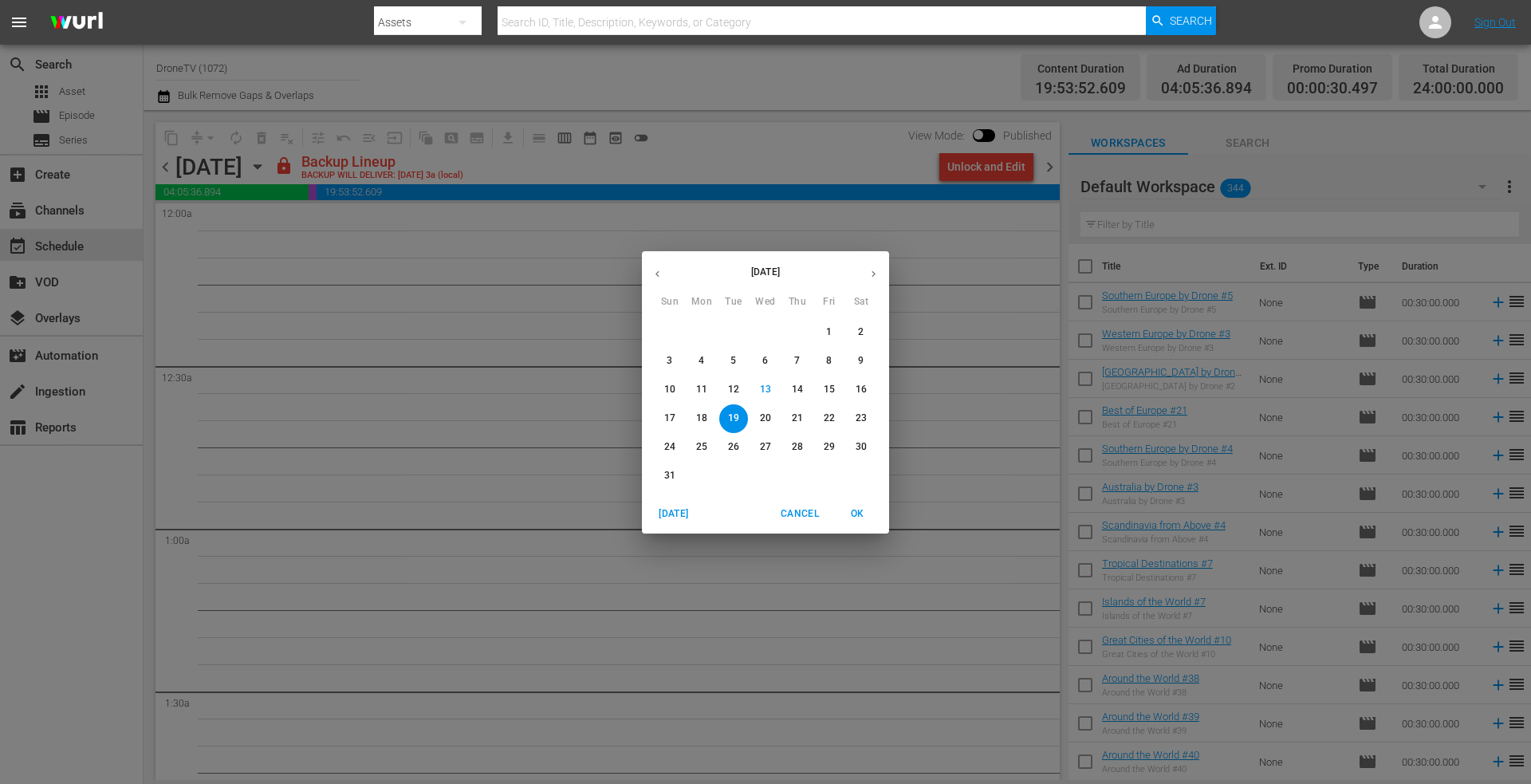
click at [763, 416] on p "20" at bounding box center [766, 418] width 11 height 13
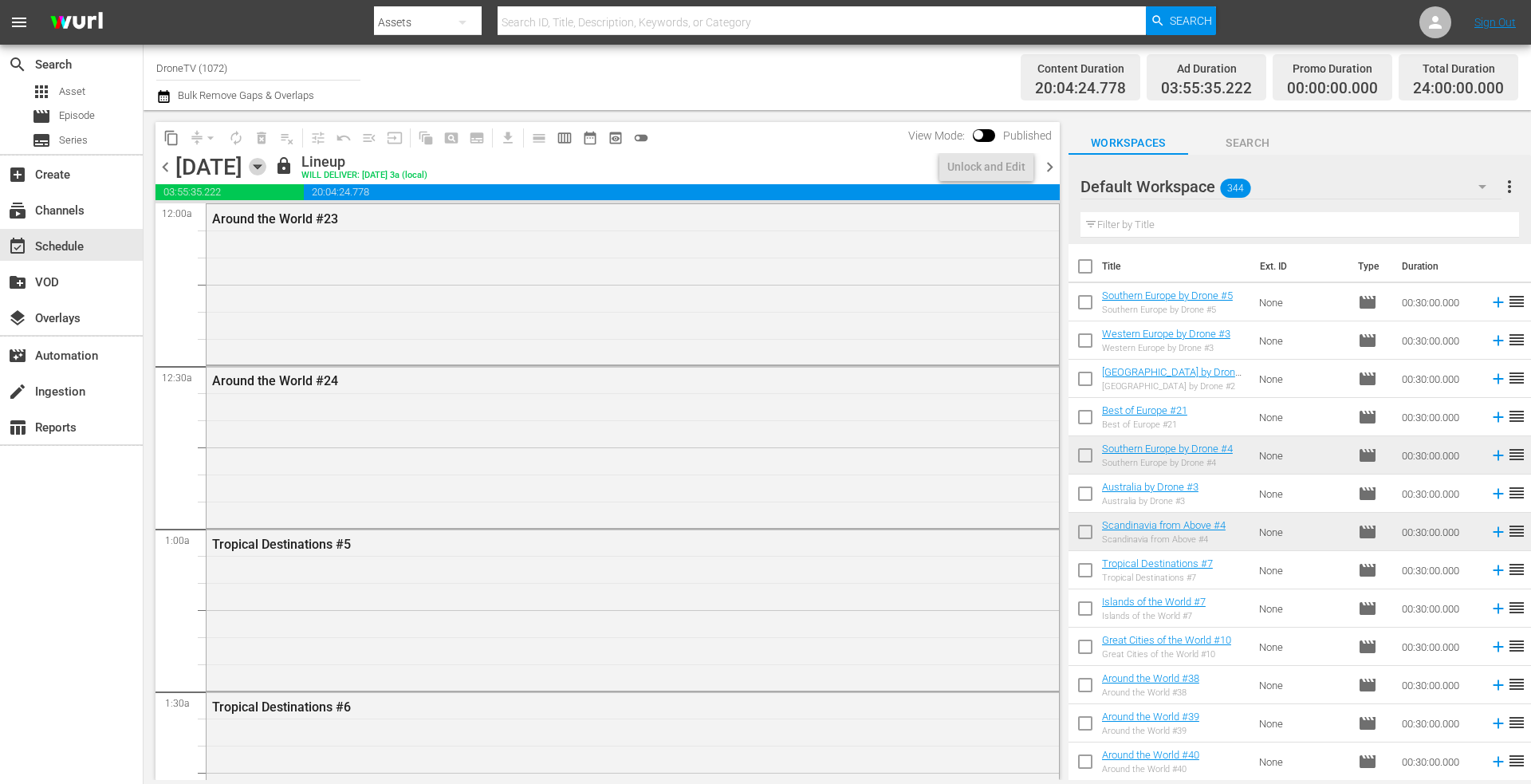
click at [261, 167] on icon "button" at bounding box center [257, 167] width 7 height 4
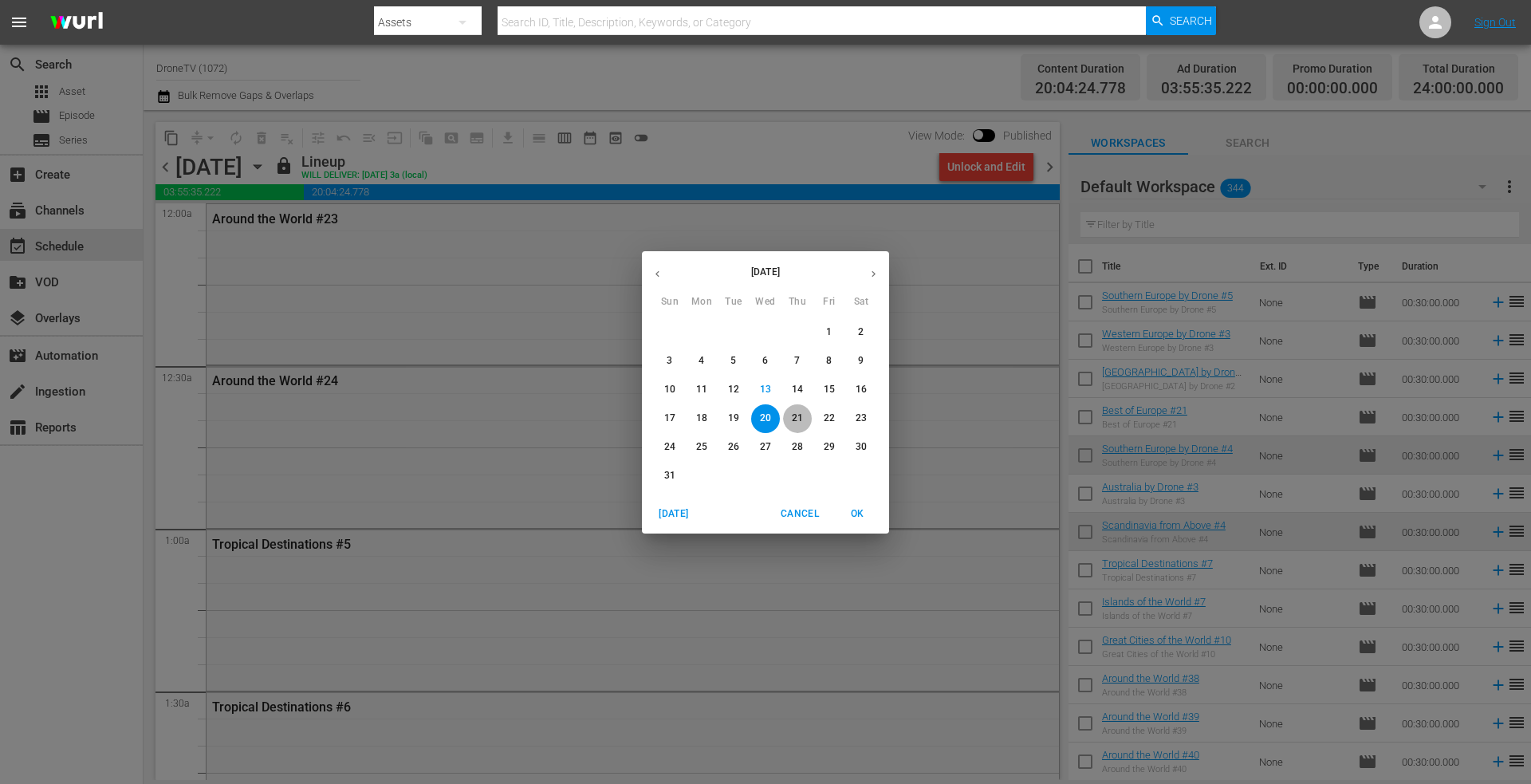
click at [801, 416] on p "21" at bounding box center [797, 418] width 11 height 13
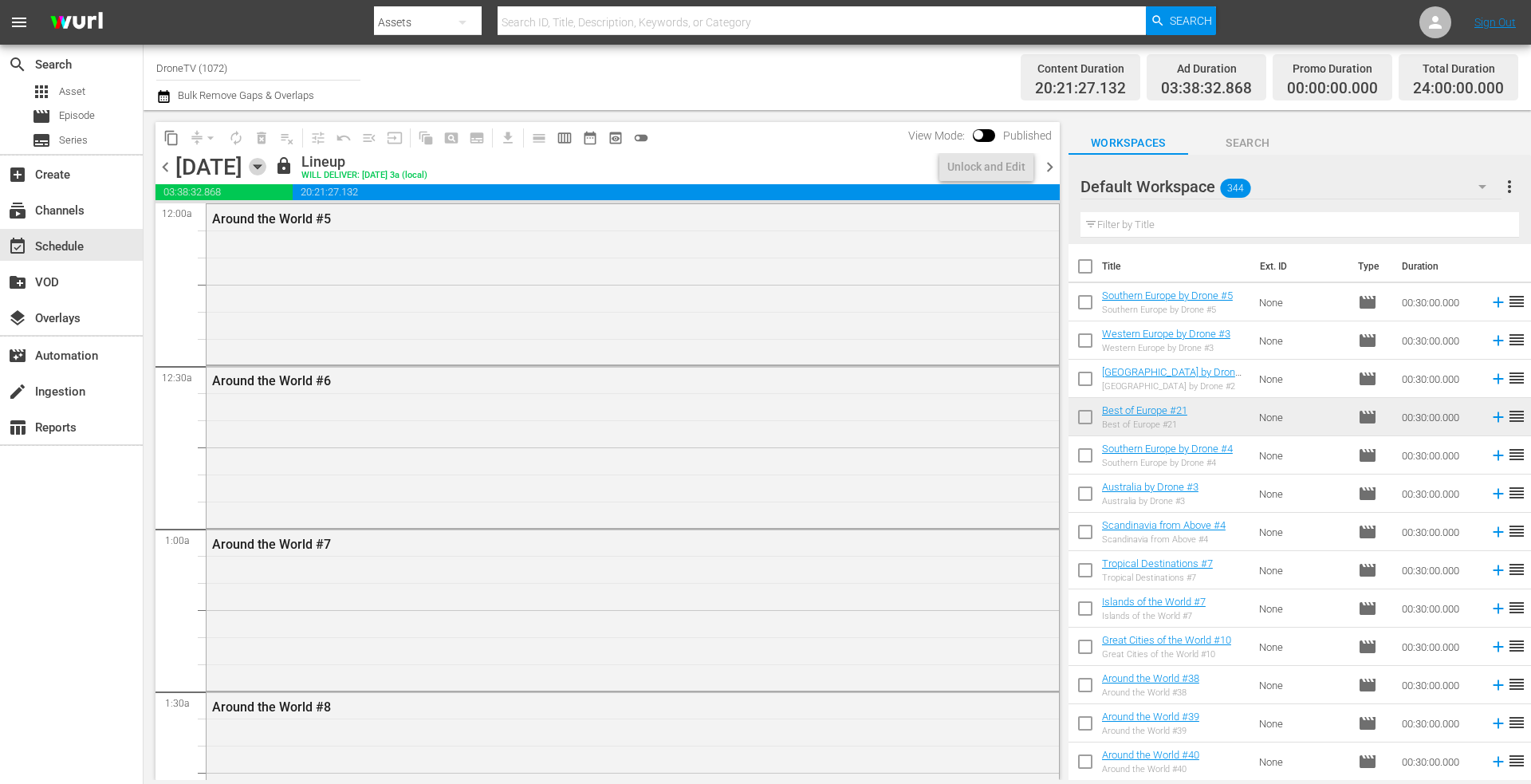
click at [261, 168] on icon "button" at bounding box center [257, 167] width 7 height 4
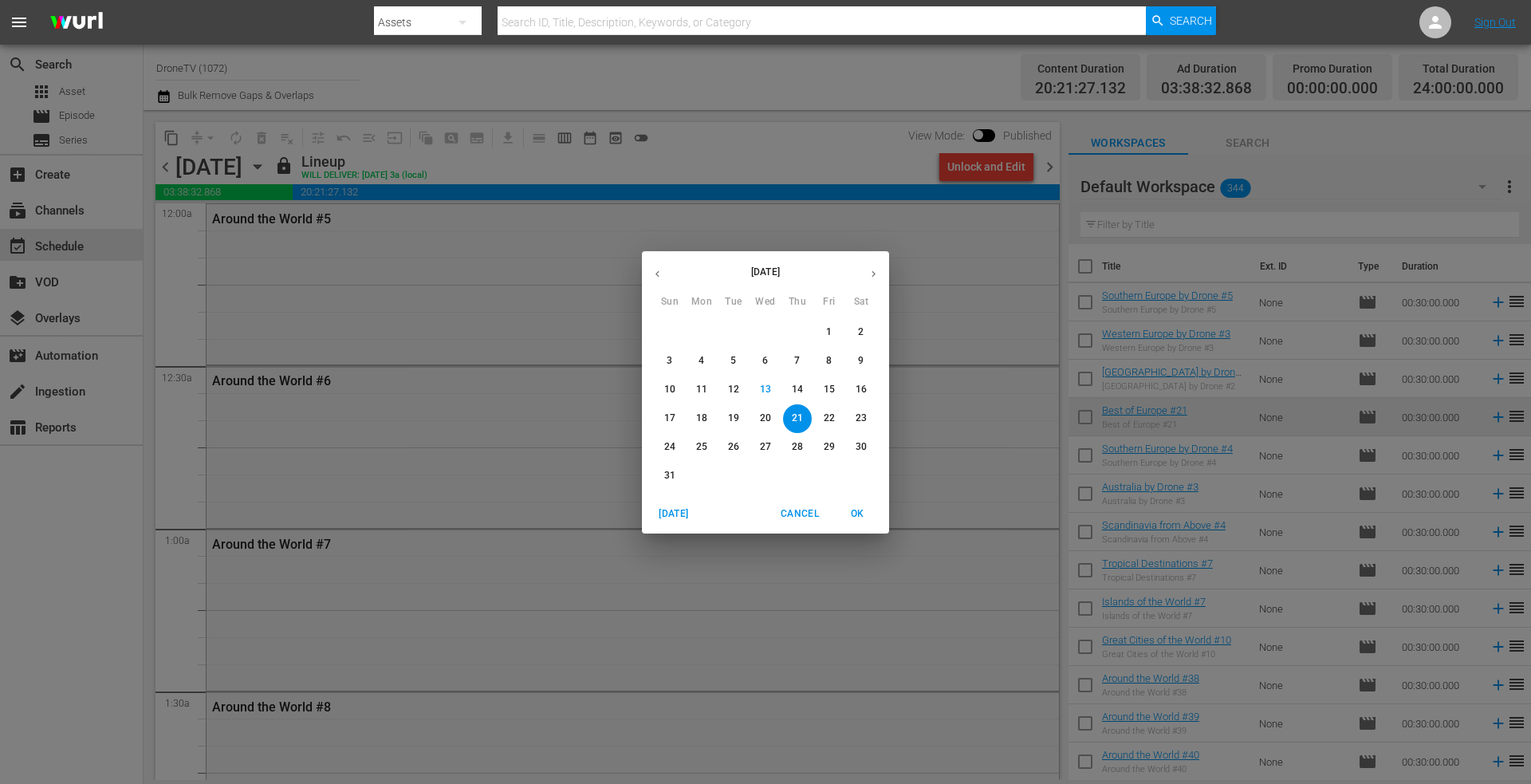
click at [878, 275] on icon "button" at bounding box center [873, 273] width 12 height 12
click at [660, 272] on icon "button" at bounding box center [657, 273] width 12 height 12
click at [734, 415] on p "19" at bounding box center [733, 418] width 11 height 13
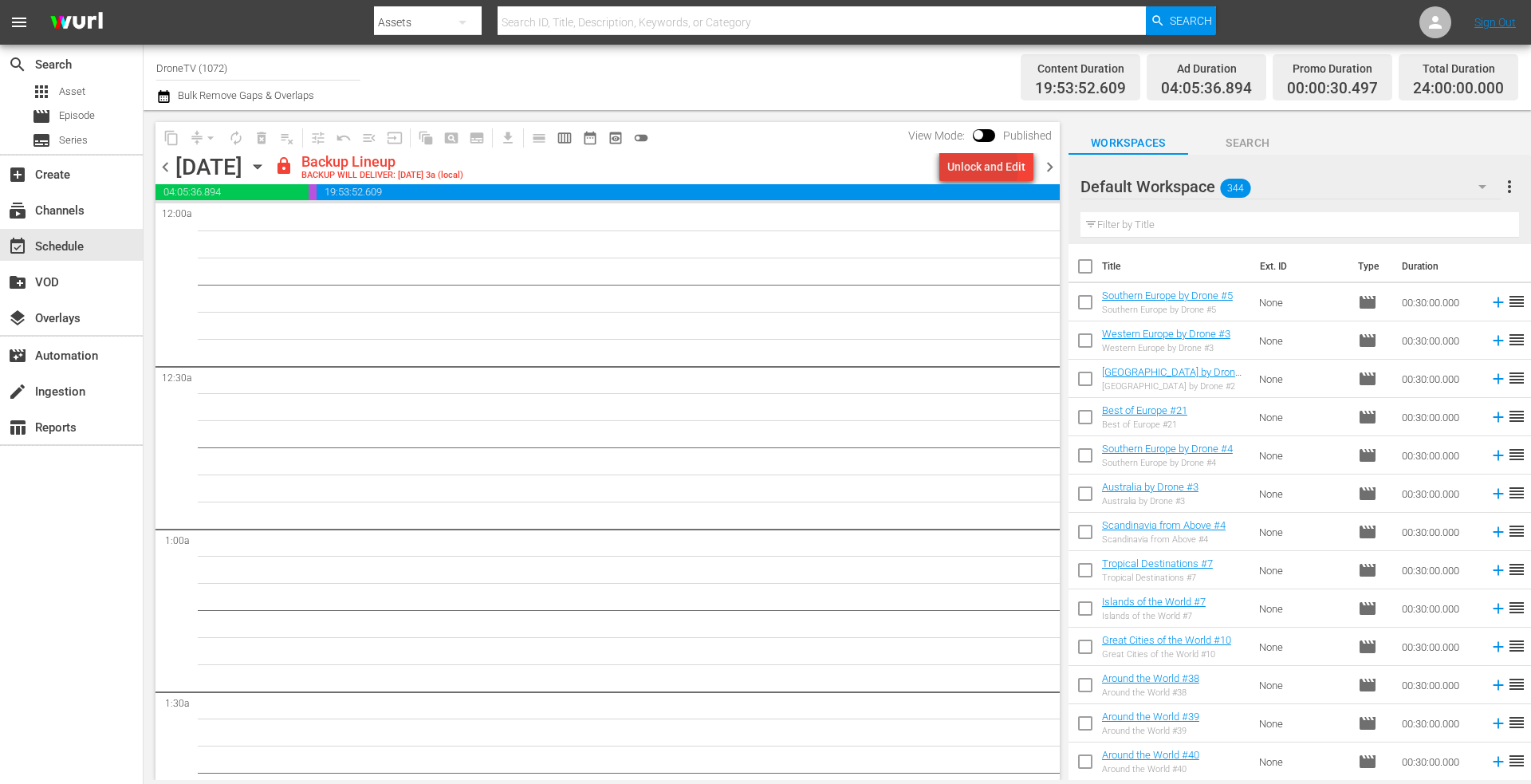
click at [972, 168] on div "Unlock and Edit" at bounding box center [986, 167] width 78 height 29
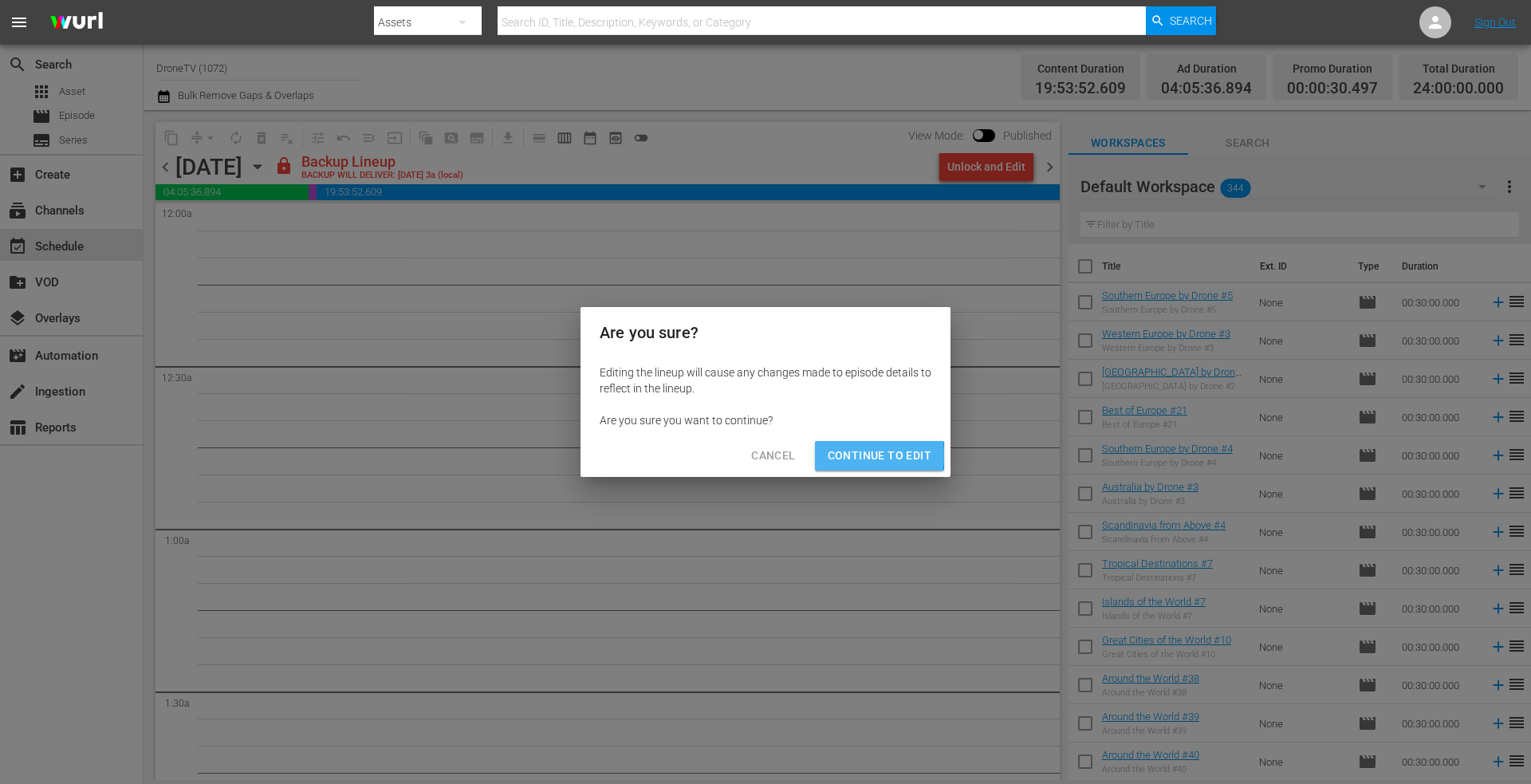
click at [855, 455] on span "Continue to Edit" at bounding box center [879, 455] width 104 height 20
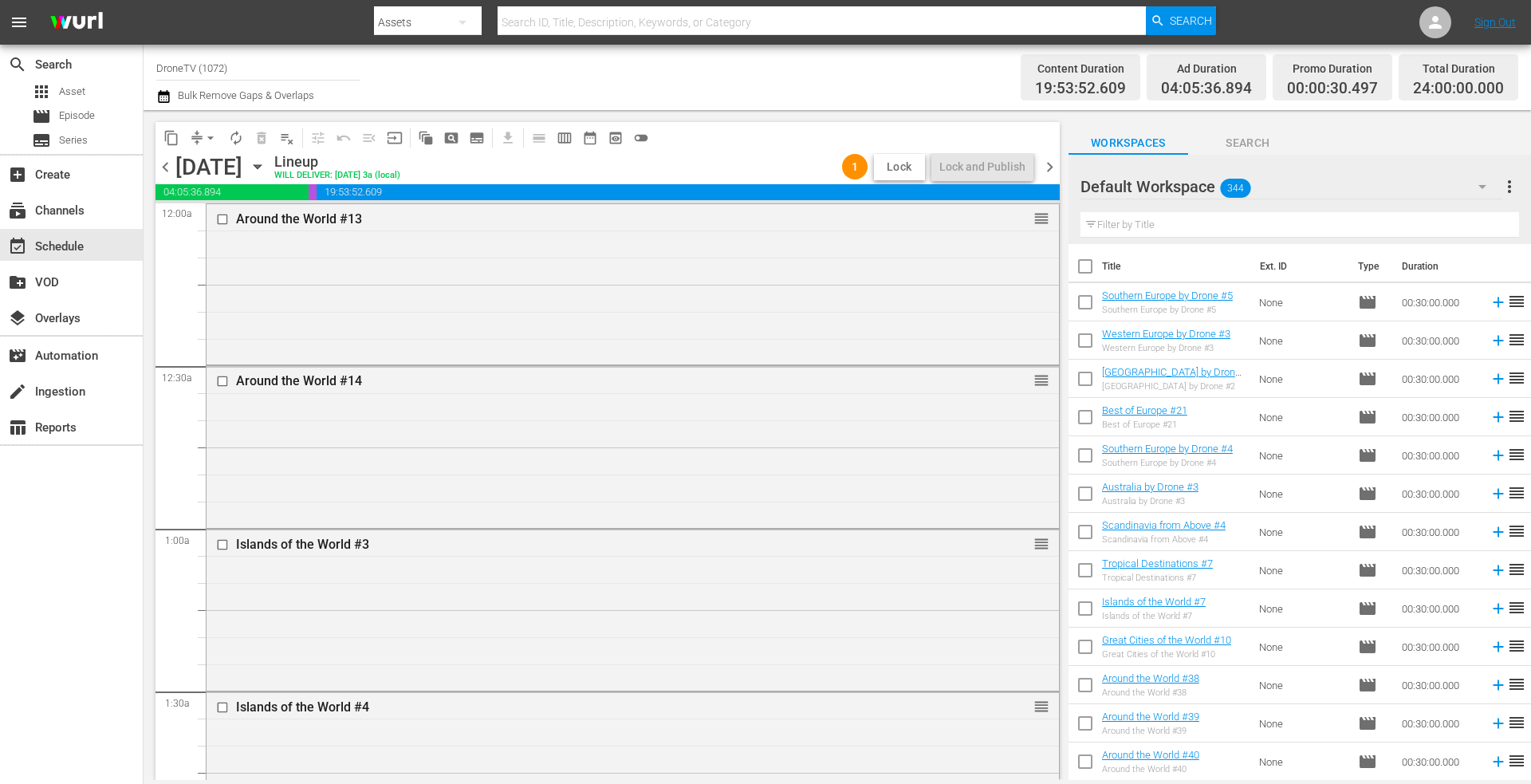
click at [893, 167] on span "Lock" at bounding box center [899, 167] width 39 height 17
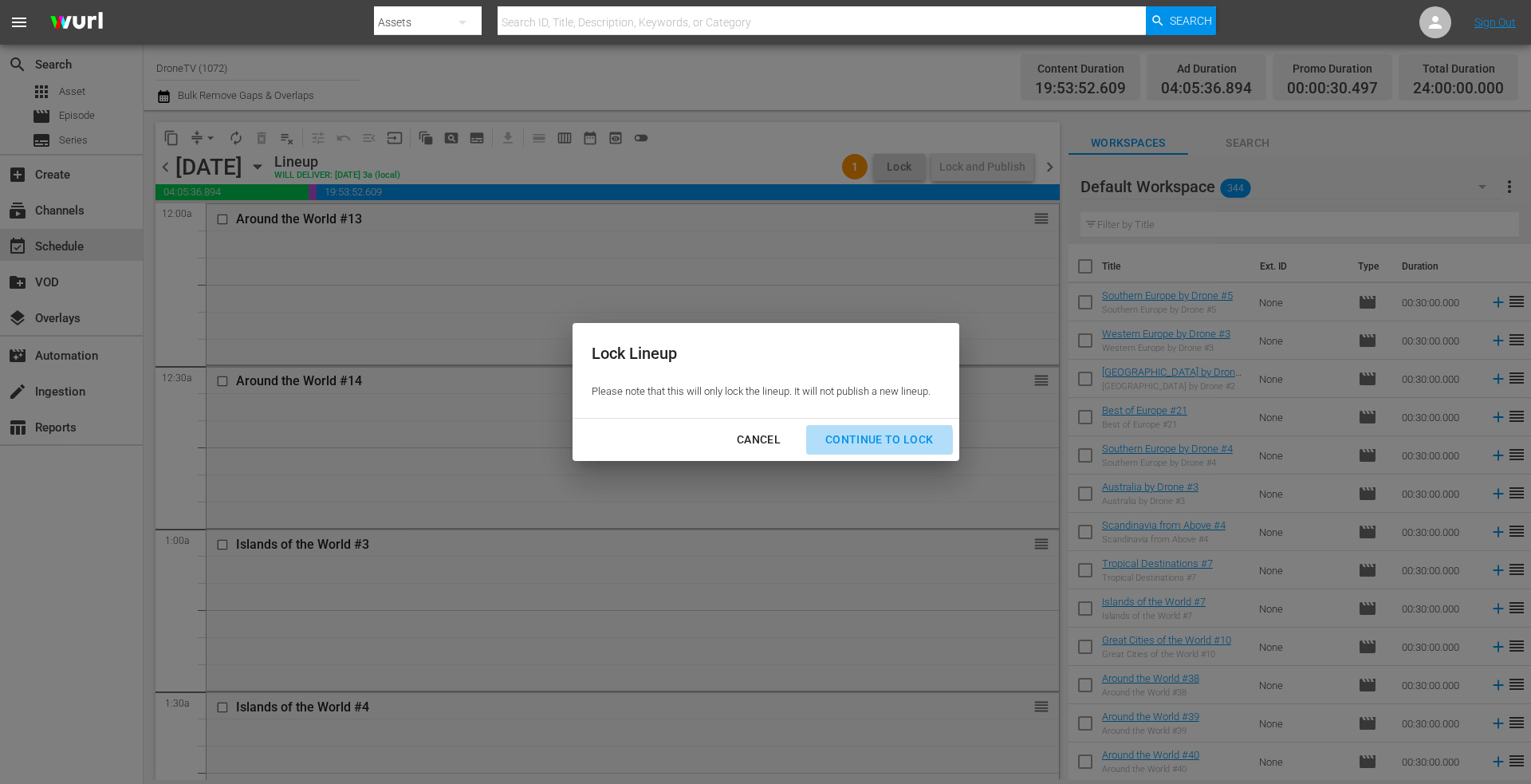
click at [874, 443] on div "Continue to lock" at bounding box center [879, 440] width 134 height 20
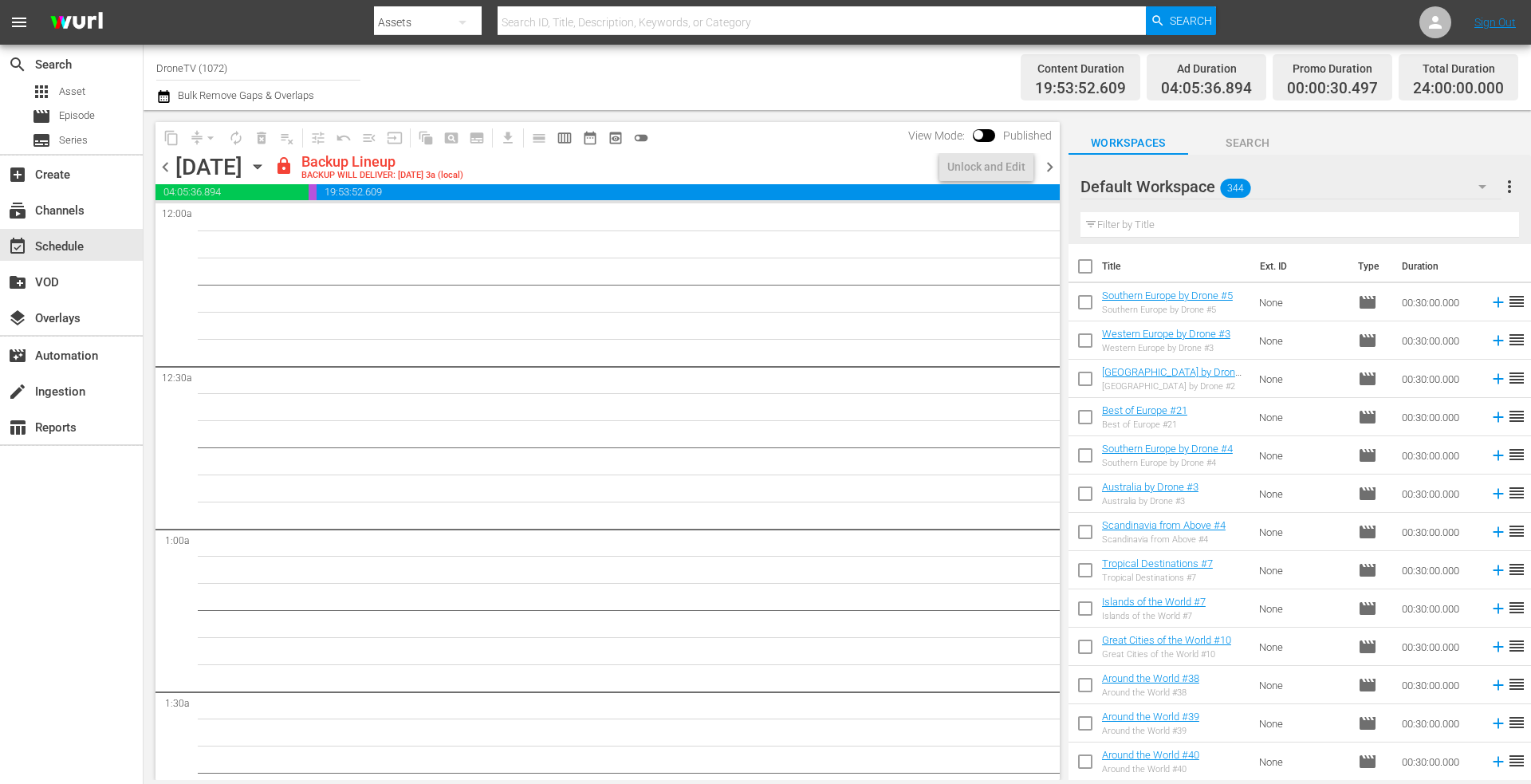
click at [266, 162] on icon "button" at bounding box center [258, 167] width 18 height 18
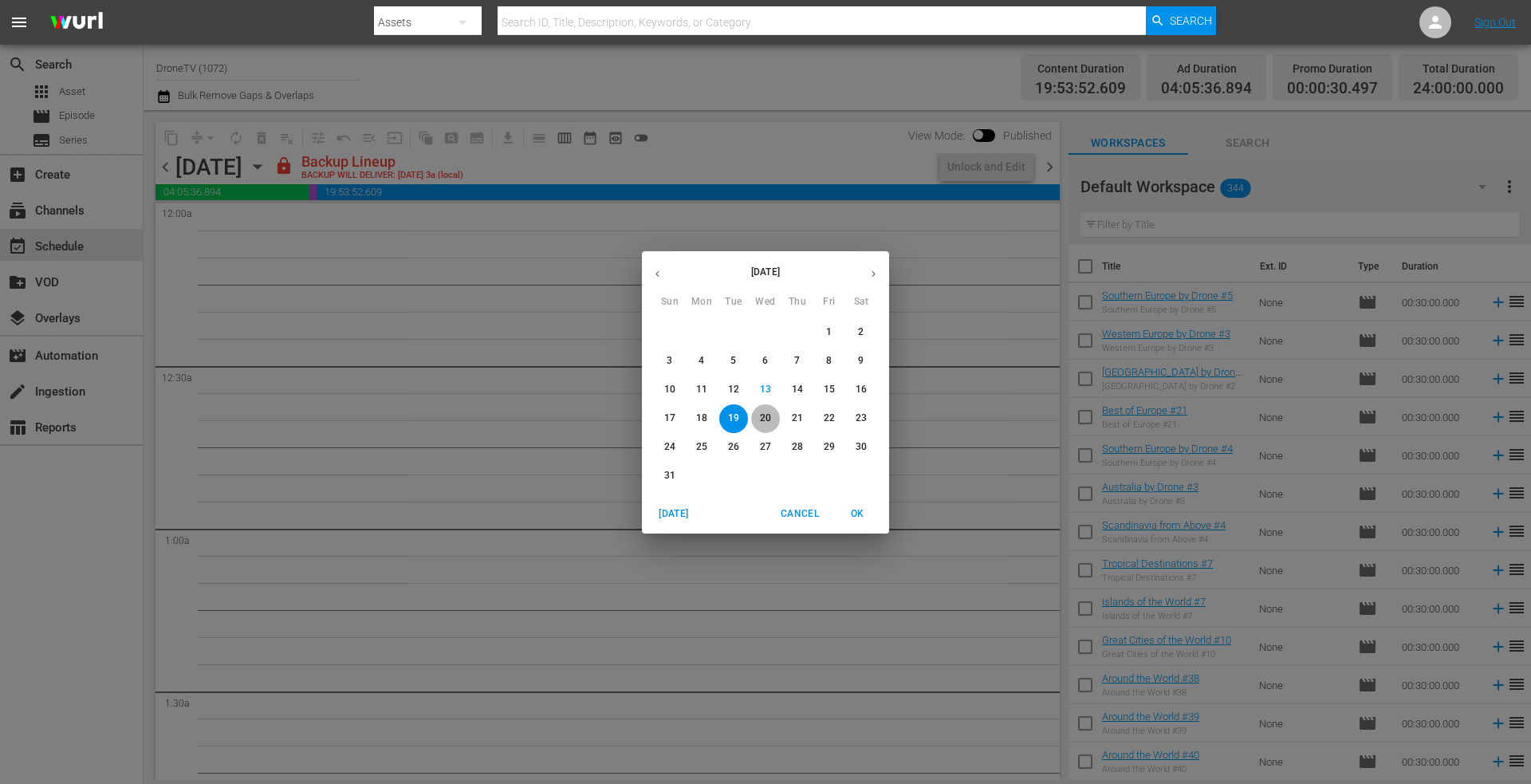
click at [770, 418] on p "20" at bounding box center [766, 418] width 11 height 13
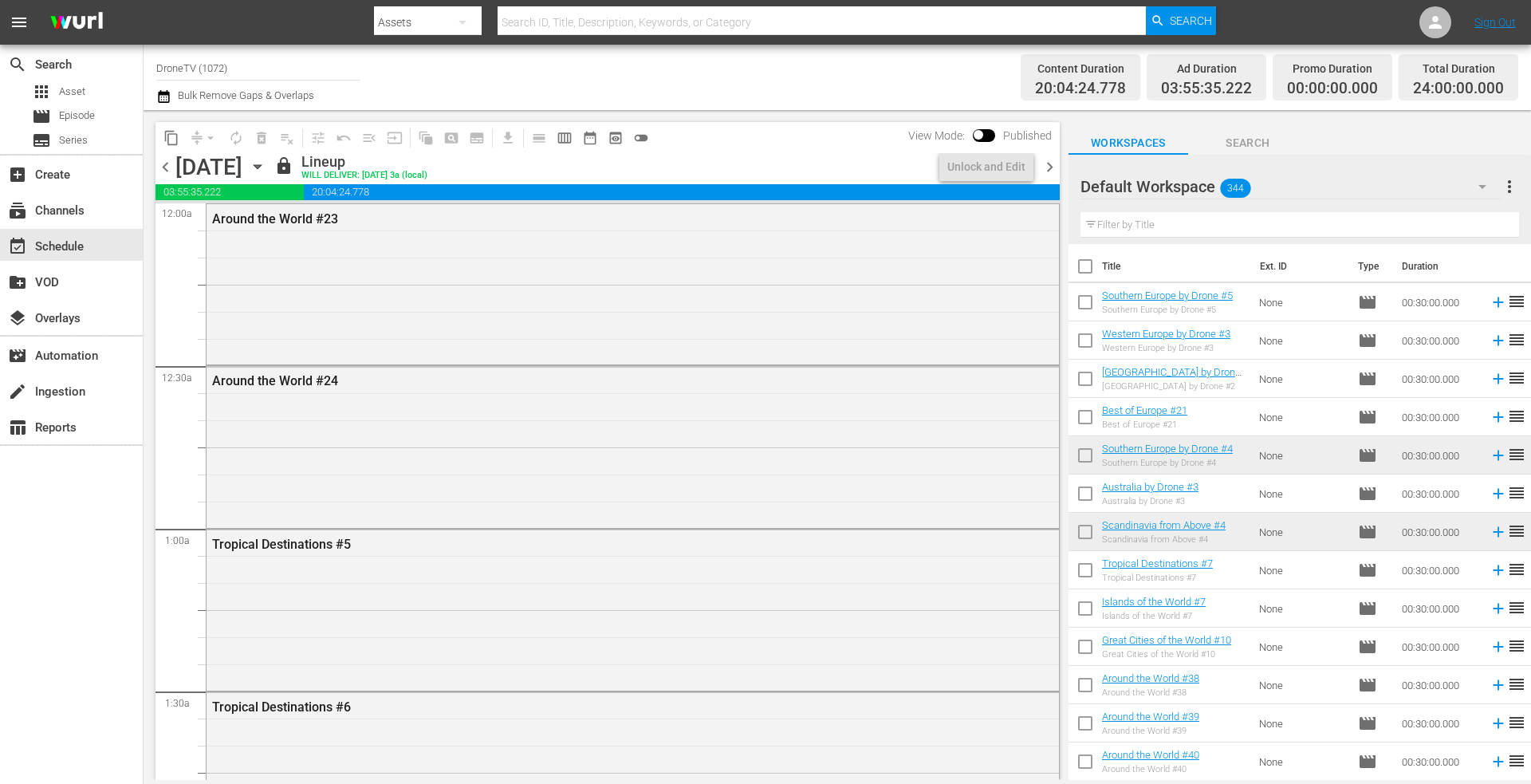
click at [266, 162] on icon "button" at bounding box center [258, 167] width 18 height 18
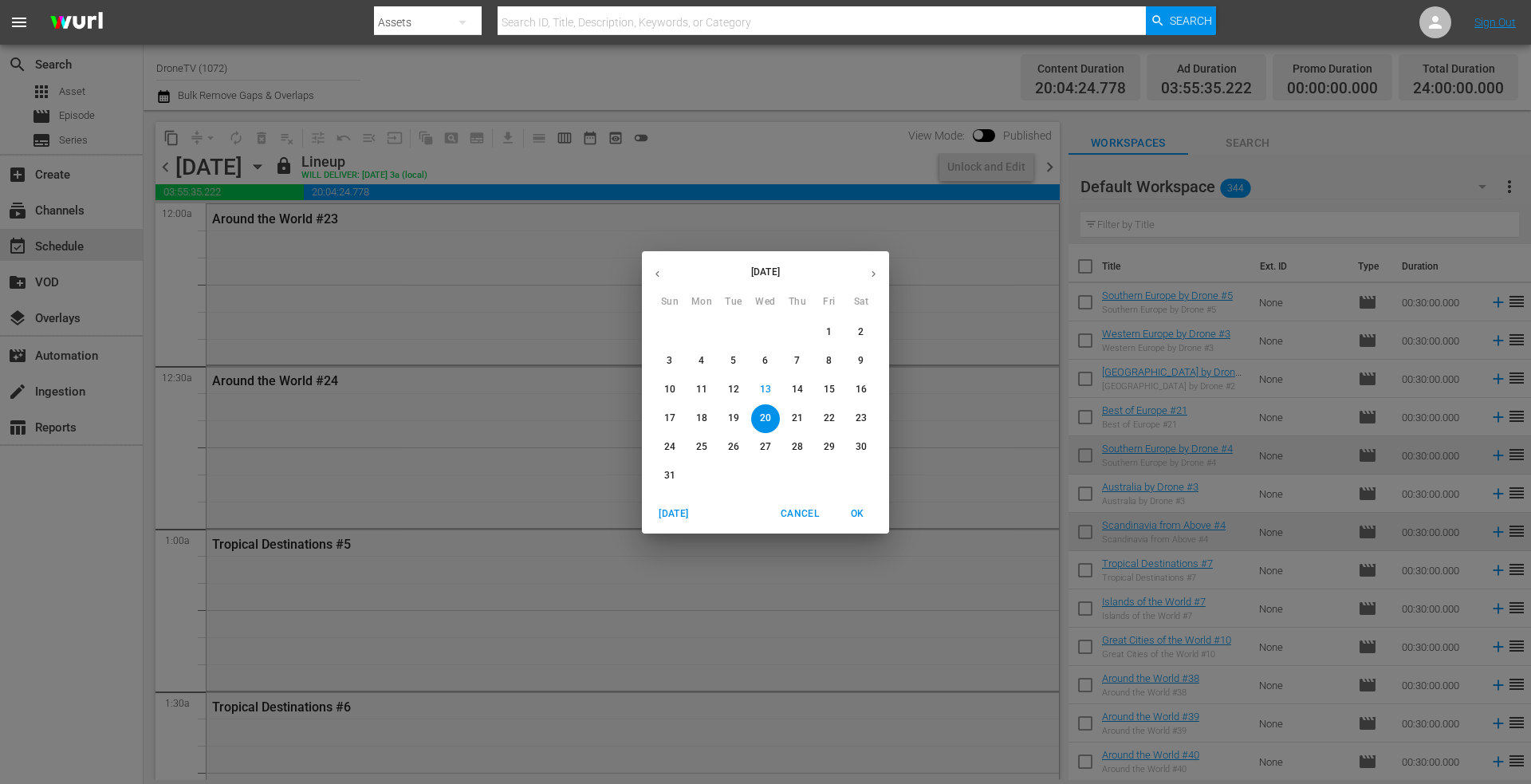
click at [806, 418] on span "21" at bounding box center [798, 418] width 29 height 13
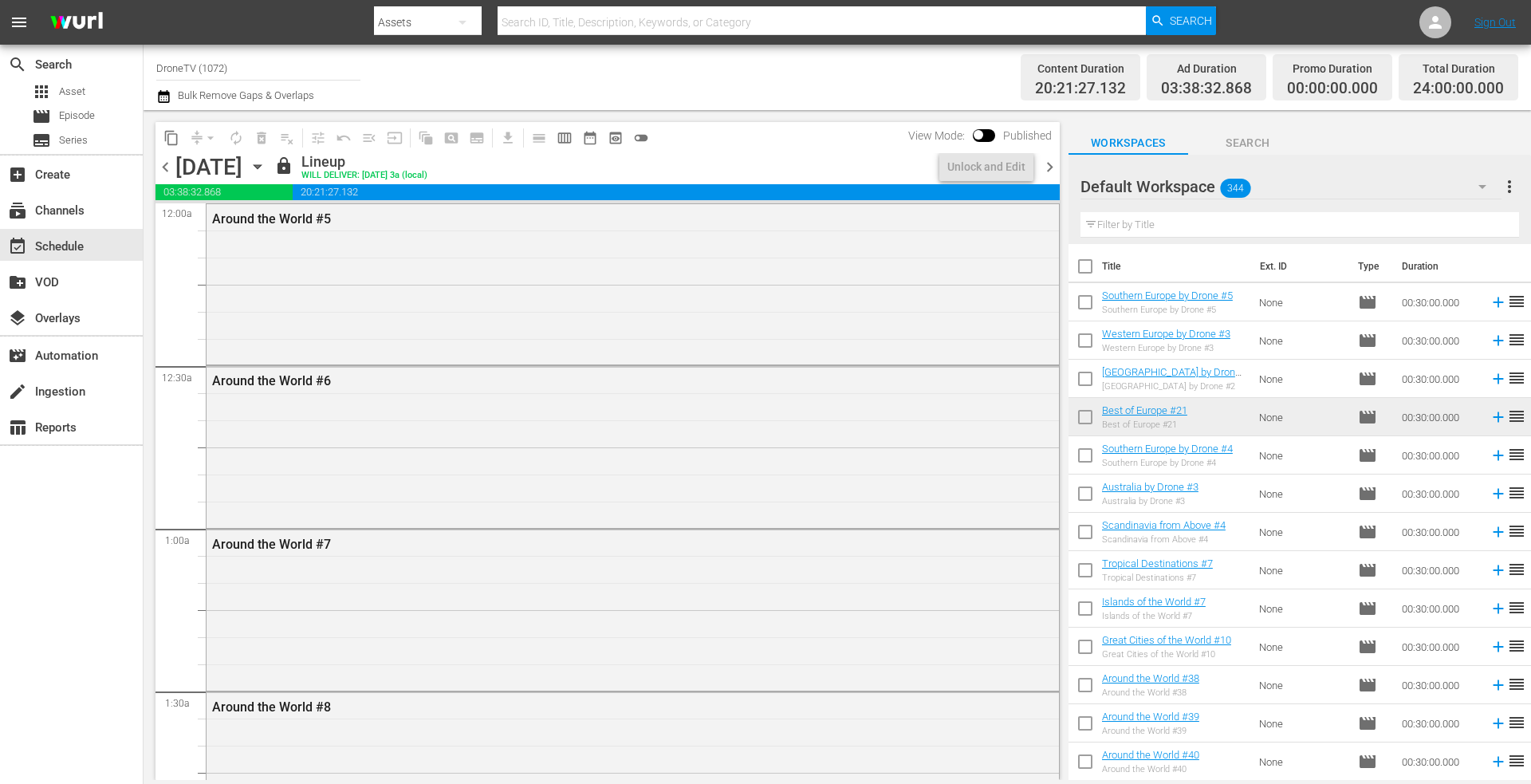
click at [261, 167] on icon "button" at bounding box center [257, 167] width 7 height 4
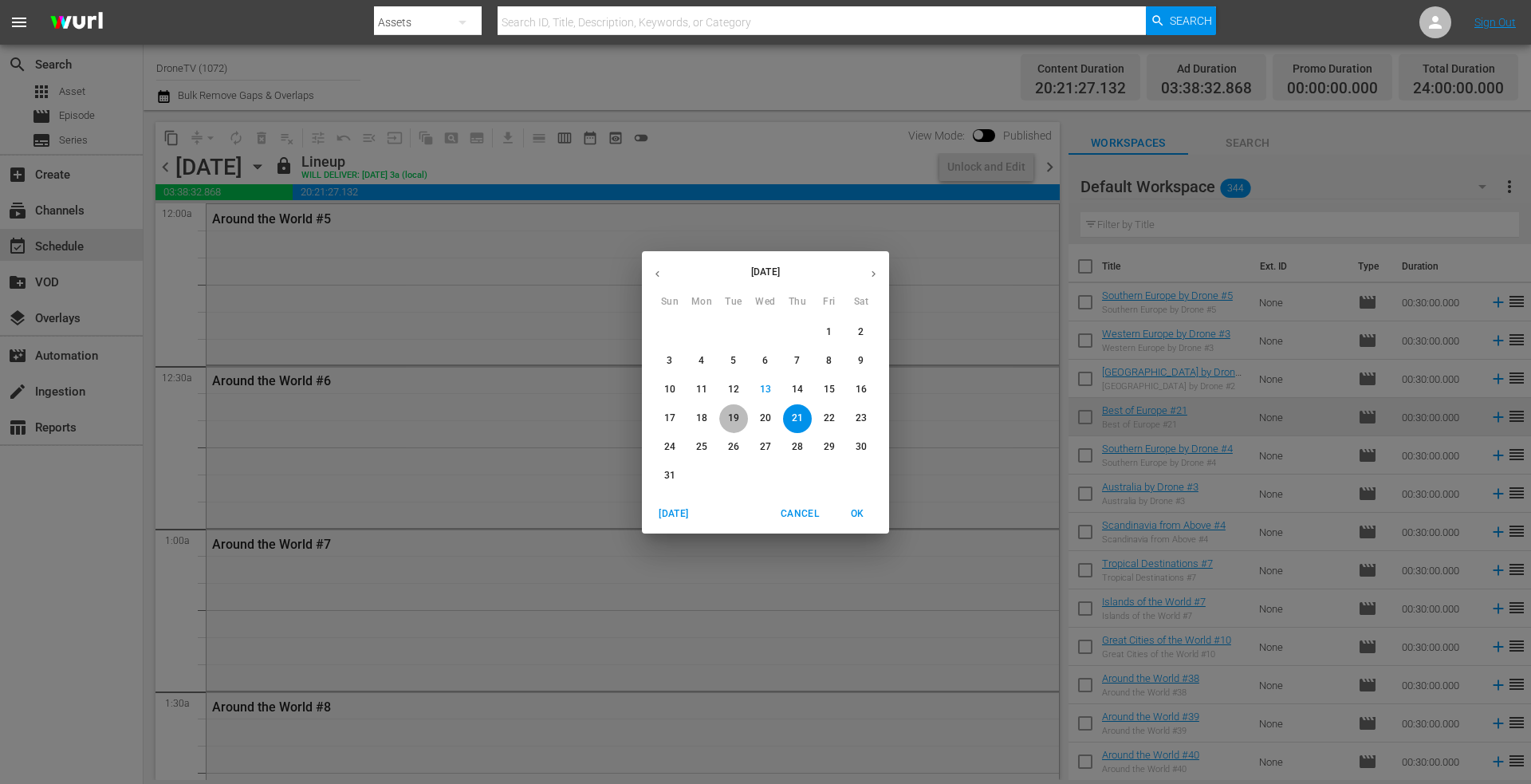
click at [737, 423] on p "19" at bounding box center [733, 418] width 11 height 13
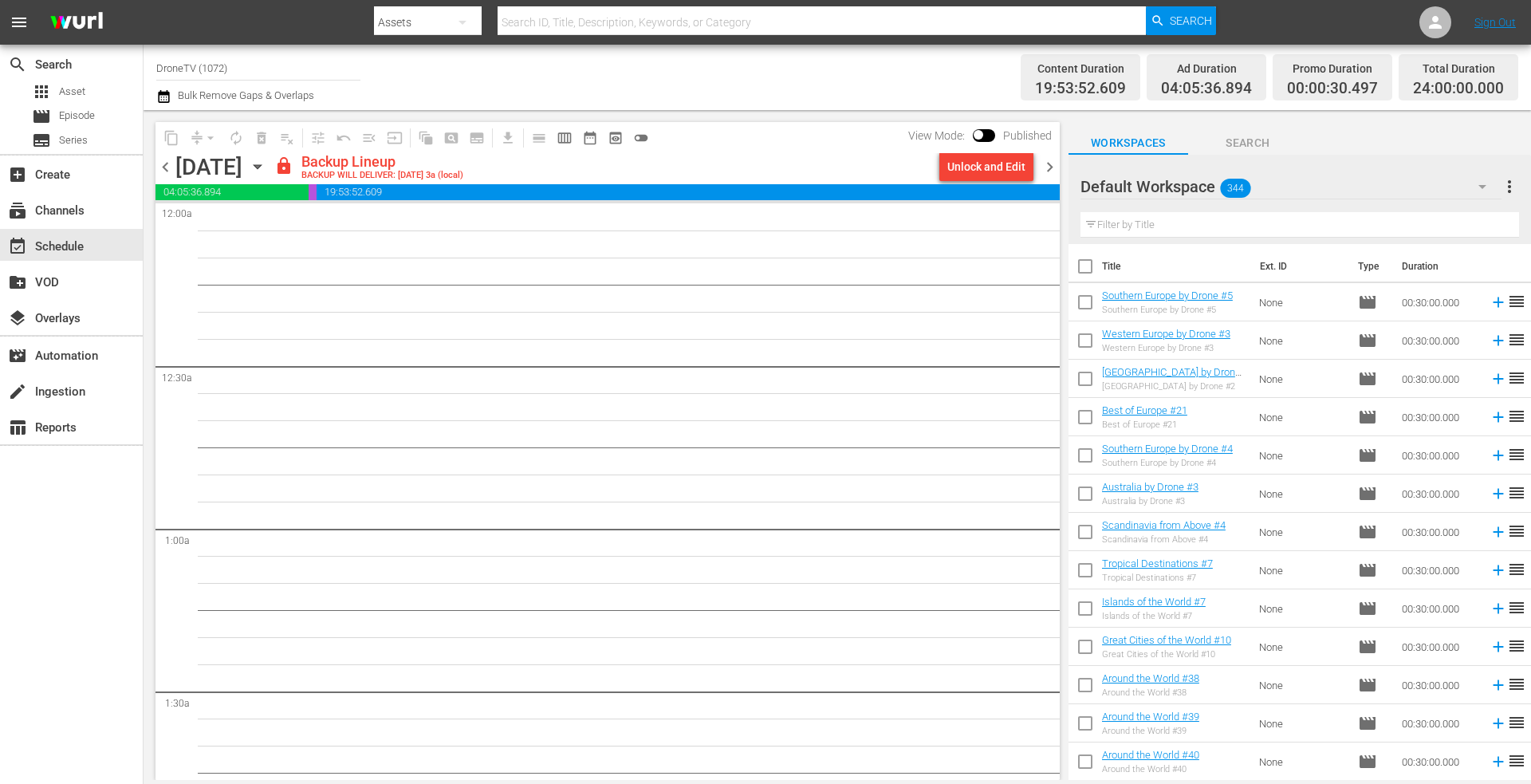
click at [977, 166] on div "Unlock and Edit" at bounding box center [986, 167] width 78 height 29
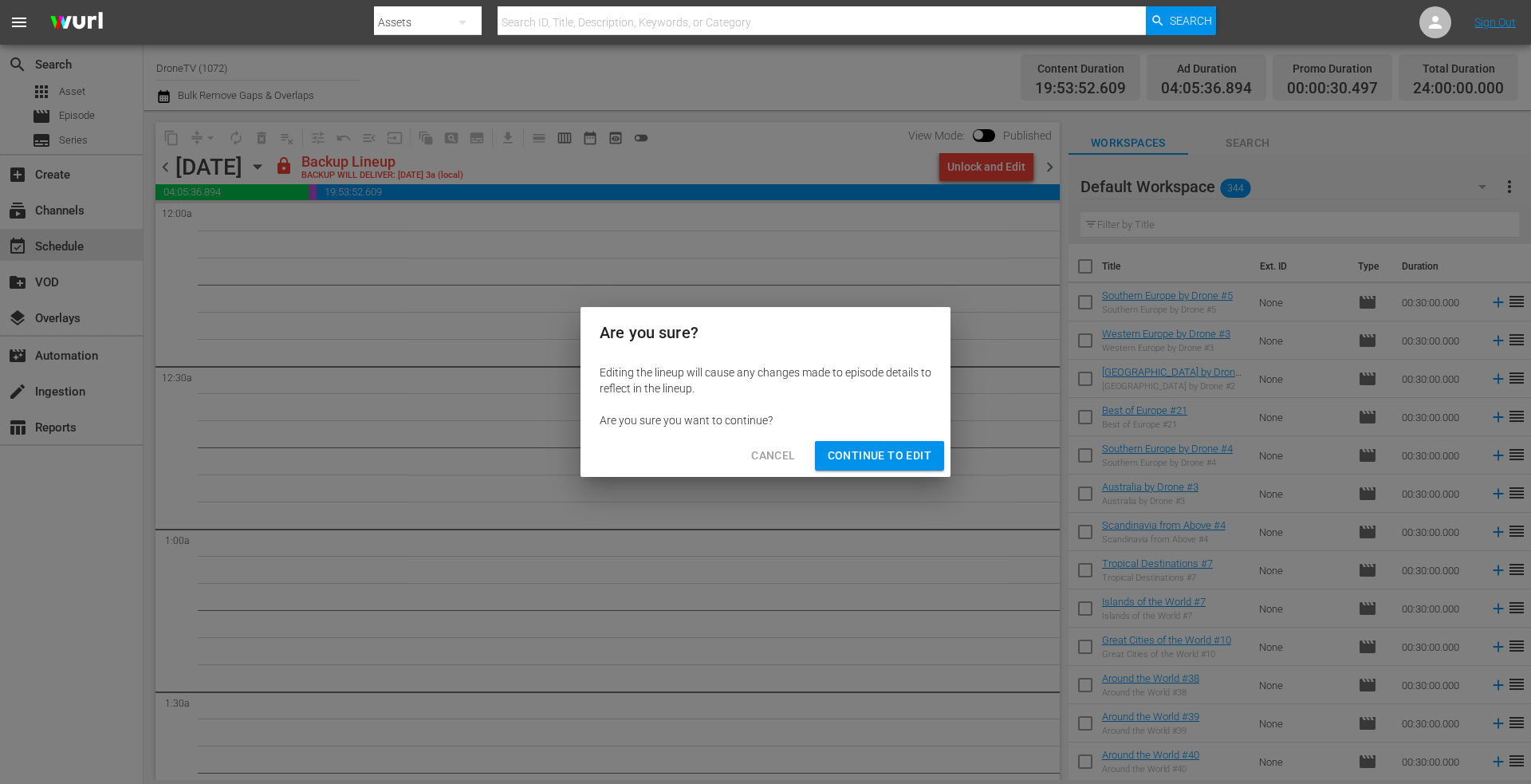
drag, startPoint x: 879, startPoint y: 456, endPoint x: 751, endPoint y: 440, distance: 129.0
click at [878, 456] on span "Continue to Edit" at bounding box center [879, 455] width 104 height 20
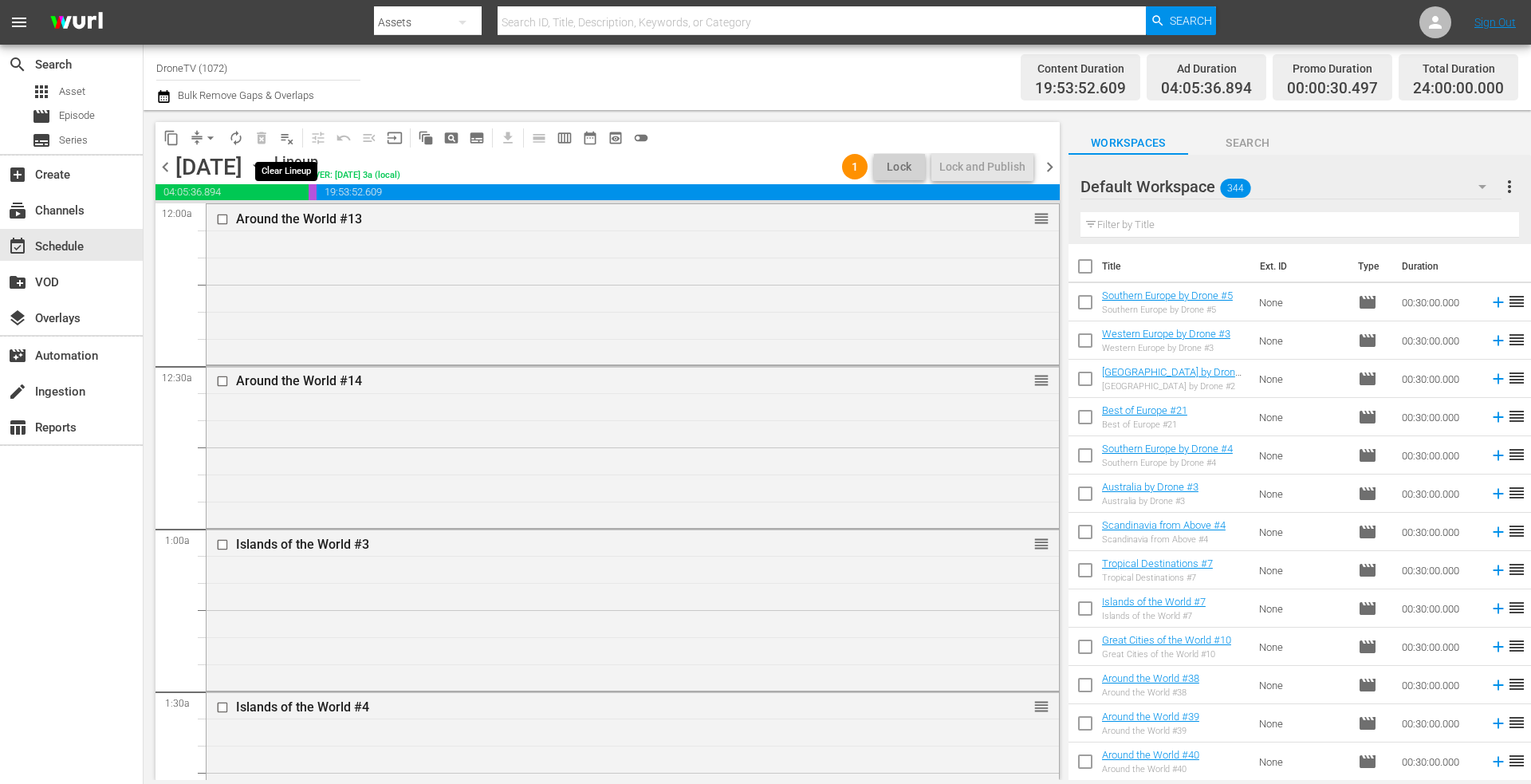
click at [289, 141] on span "playlist_remove_outlined" at bounding box center [287, 138] width 16 height 16
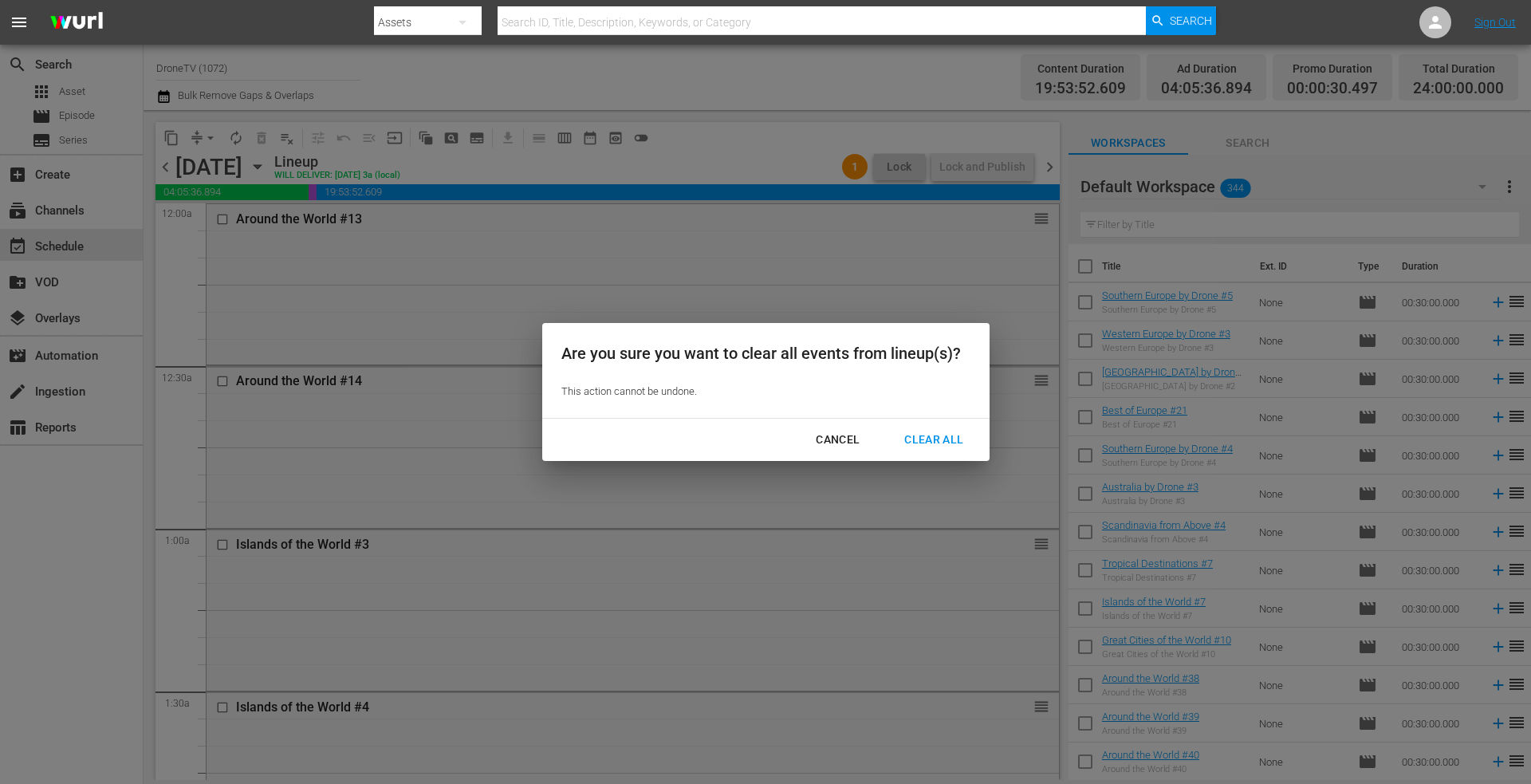
click at [925, 430] on div "Clear All" at bounding box center [934, 440] width 84 height 20
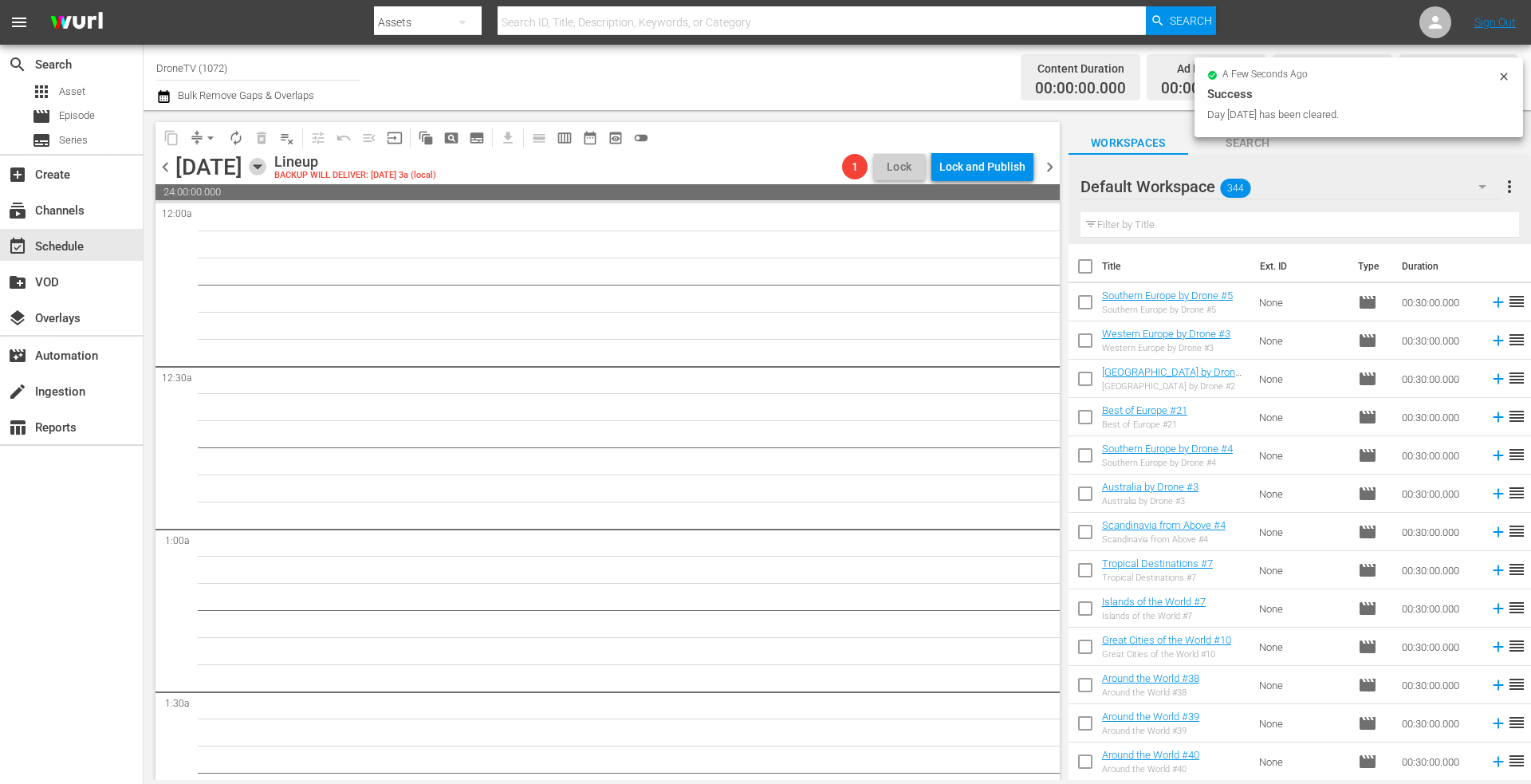
click at [266, 163] on icon "button" at bounding box center [258, 167] width 18 height 18
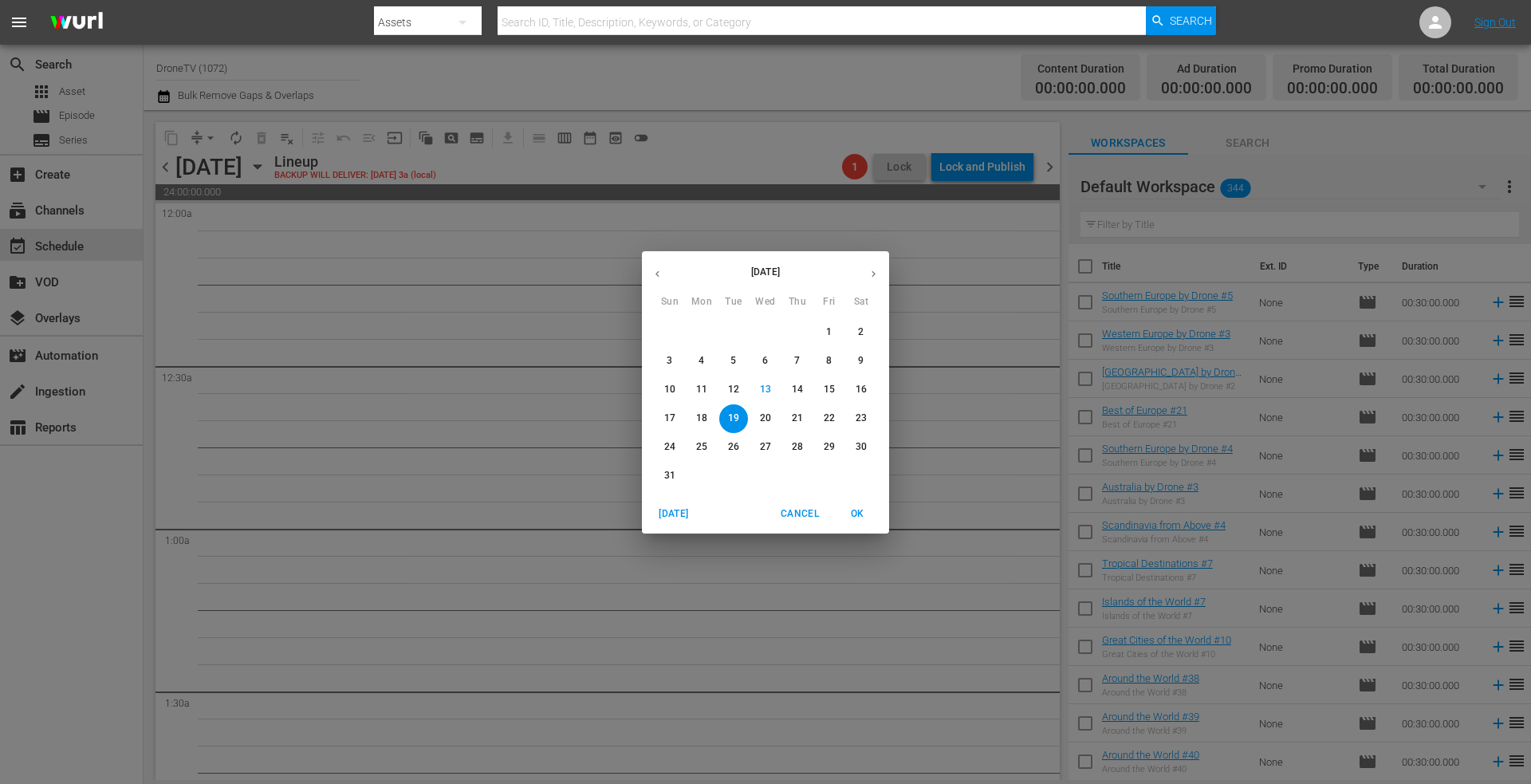
click at [872, 271] on icon "button" at bounding box center [873, 273] width 12 height 12
click at [799, 332] on p "4" at bounding box center [797, 332] width 5 height 13
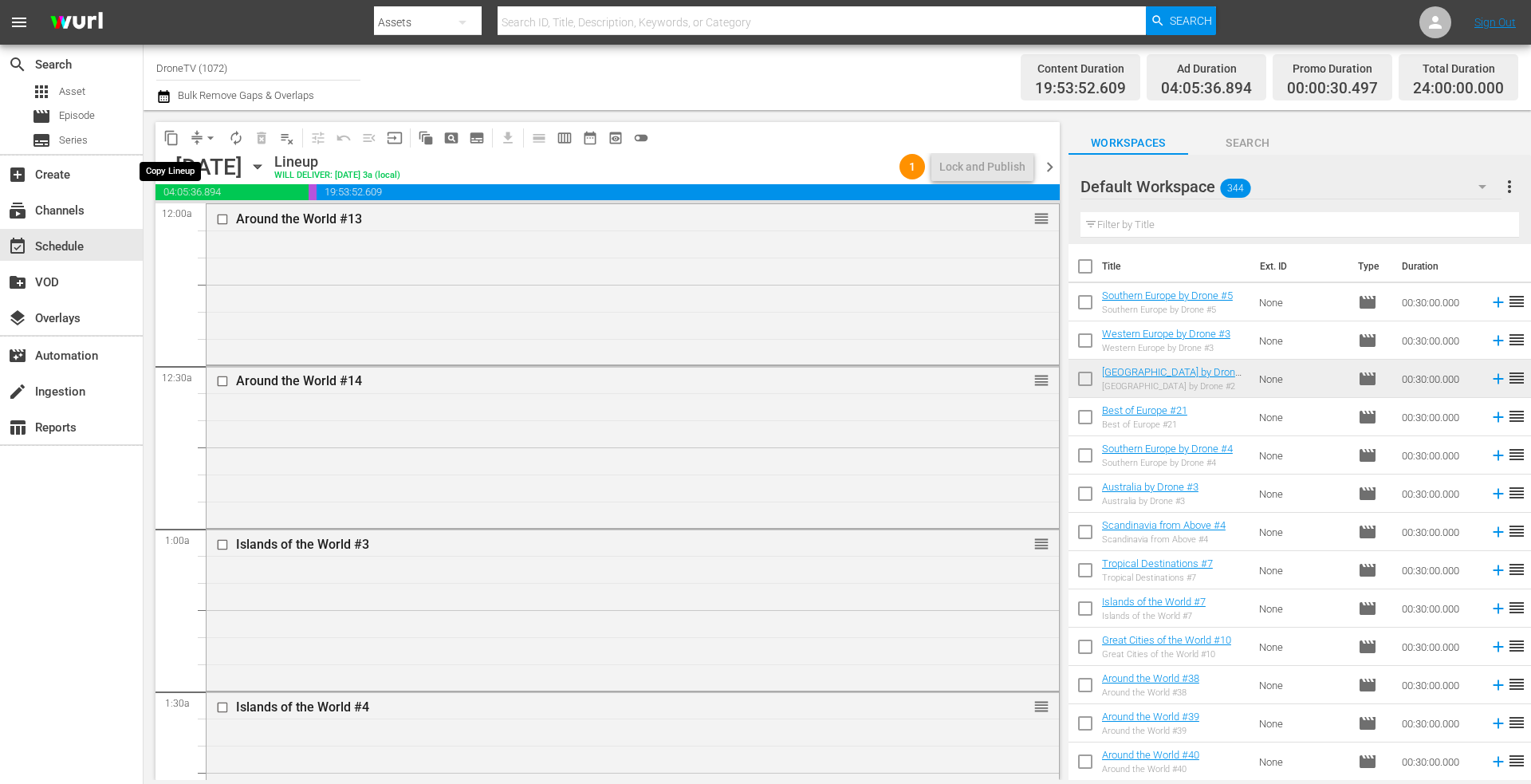
click at [169, 134] on span "content_copy" at bounding box center [171, 138] width 16 height 16
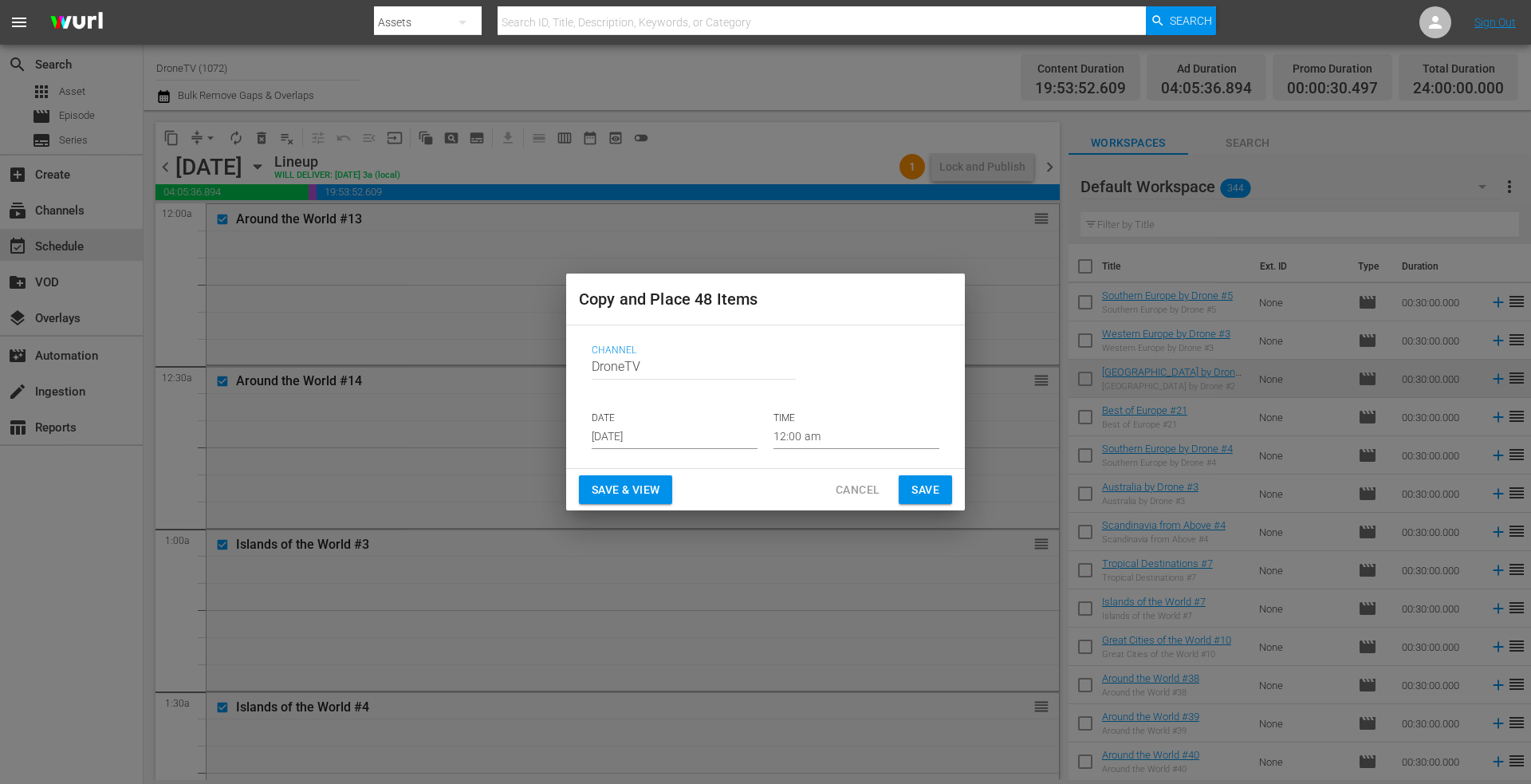
click at [696, 430] on input "Aug 15th 2025" at bounding box center [674, 436] width 166 height 24
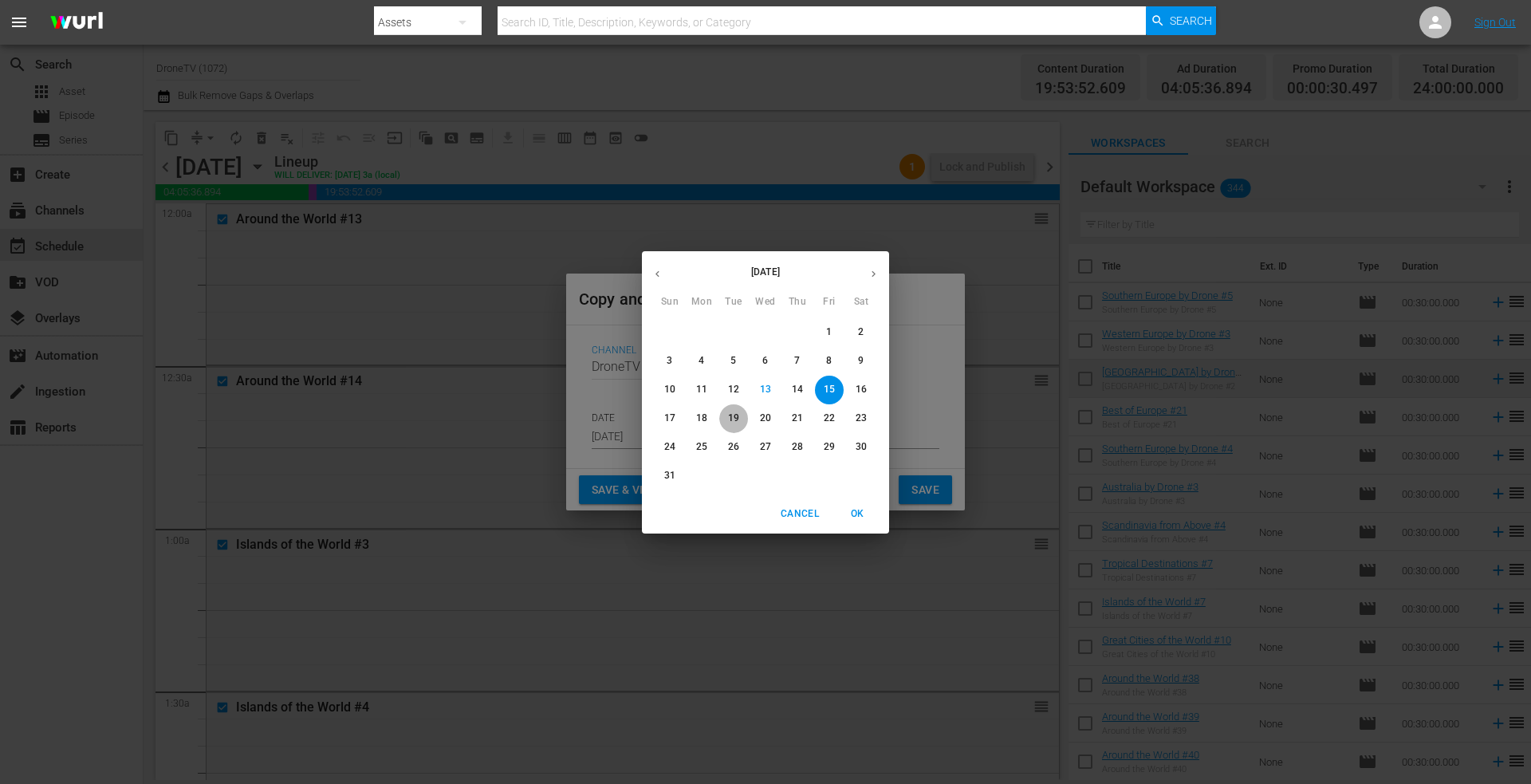
click at [734, 420] on p "19" at bounding box center [733, 418] width 11 height 13
type input "Aug 19th 2025"
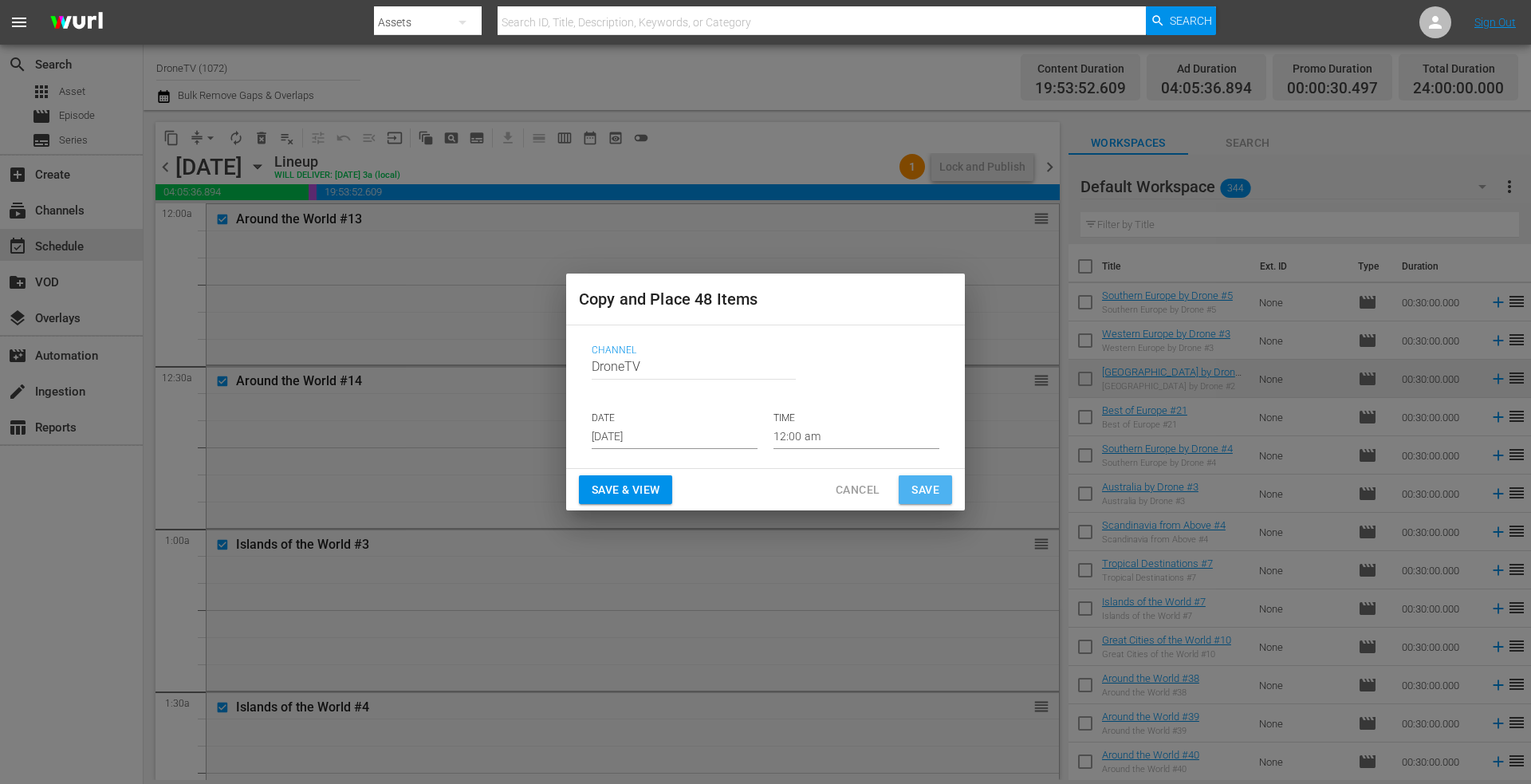
click at [921, 488] on span "Save" at bounding box center [925, 490] width 28 height 20
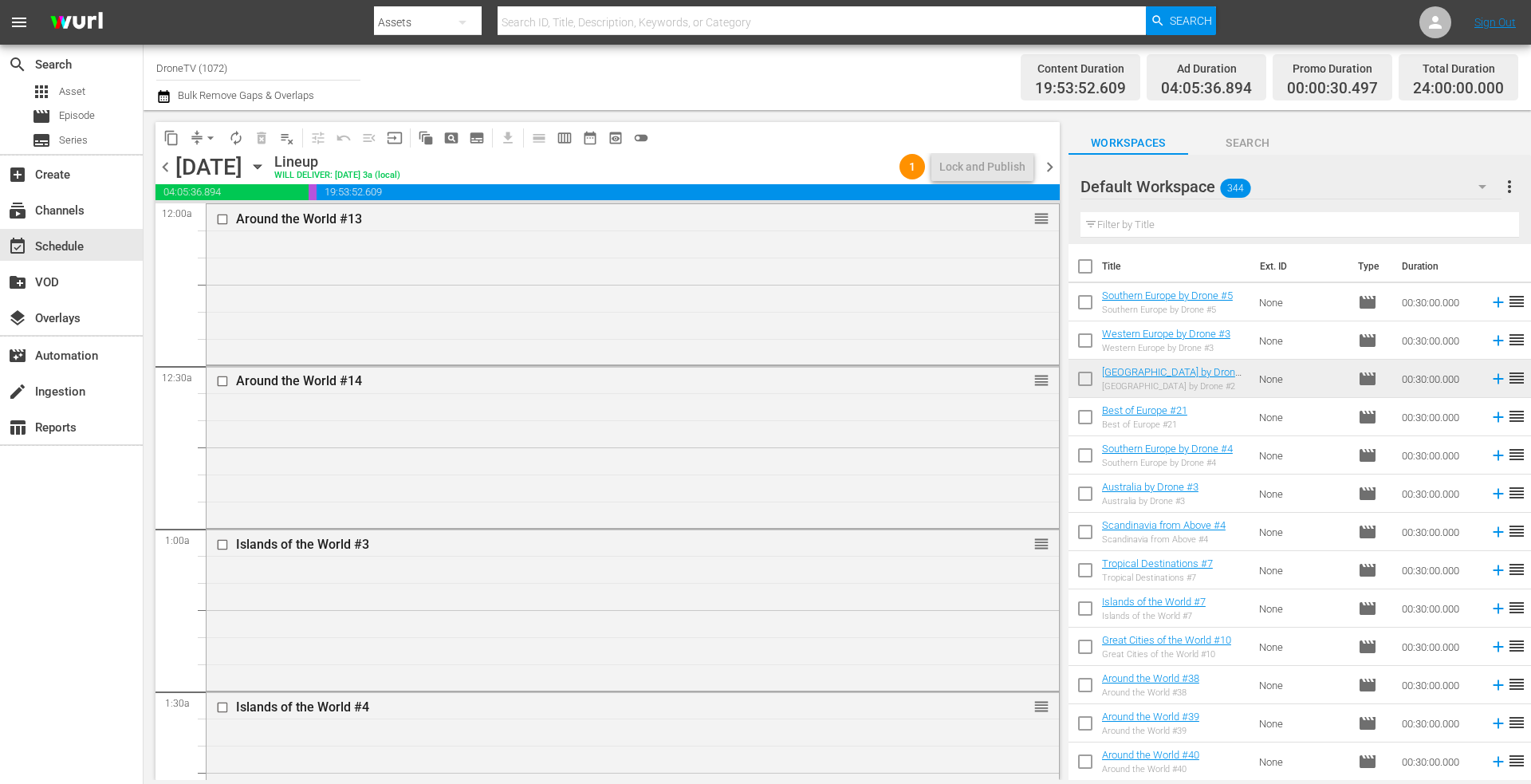
click at [266, 164] on icon "button" at bounding box center [258, 167] width 18 height 18
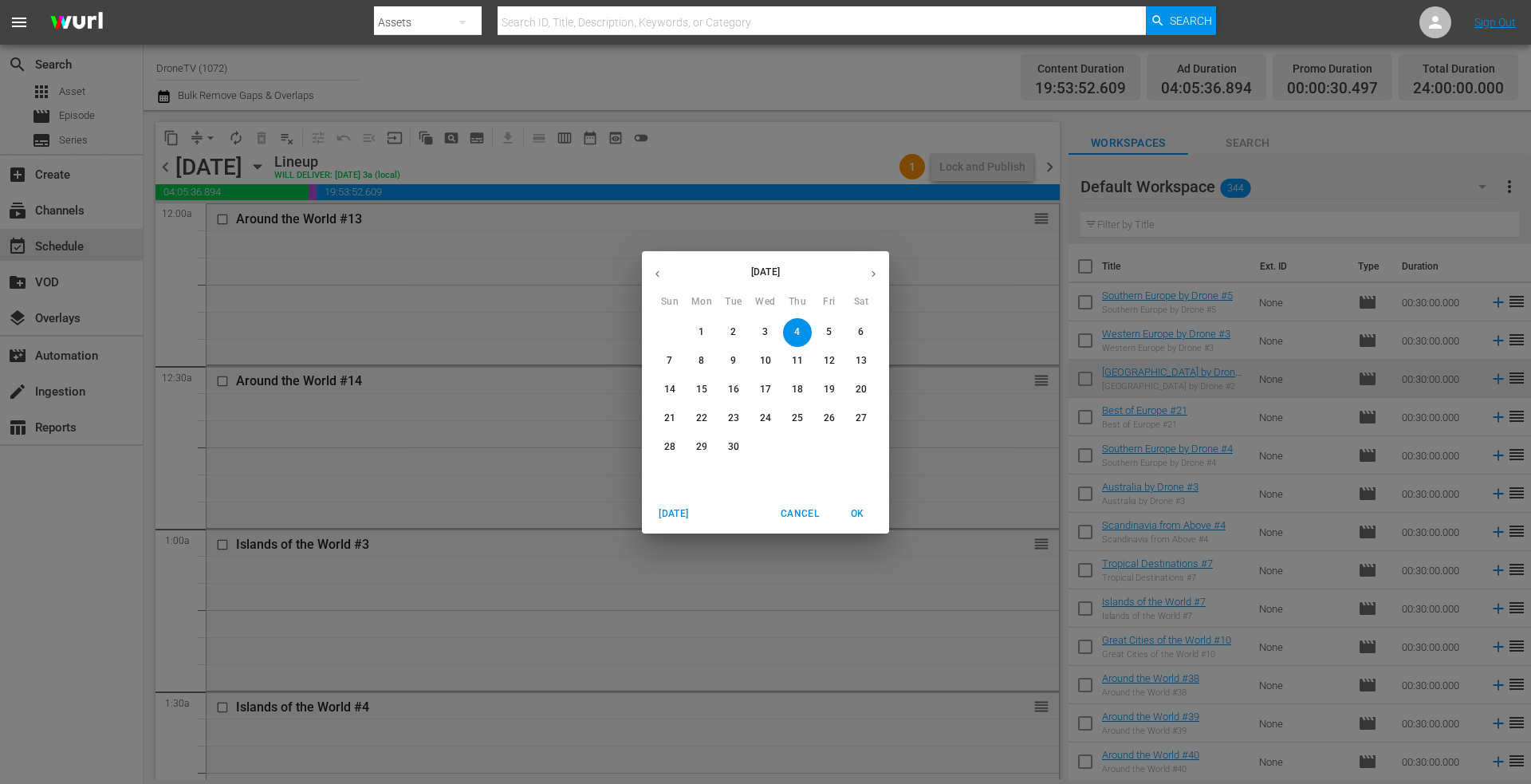
click at [654, 273] on icon "button" at bounding box center [657, 273] width 12 height 12
click at [733, 417] on p "19" at bounding box center [733, 418] width 11 height 13
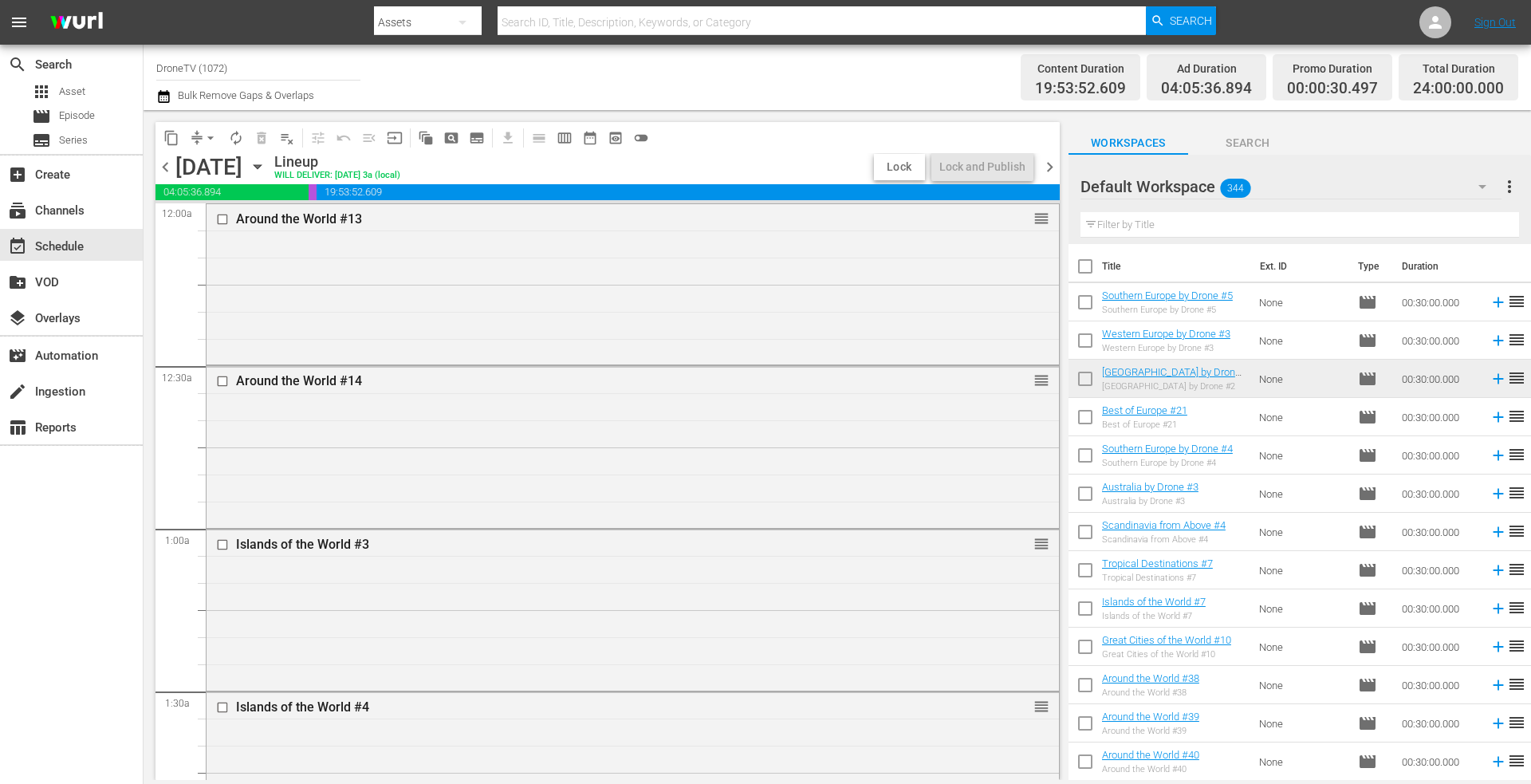
click at [895, 166] on span "Lock" at bounding box center [899, 167] width 39 height 17
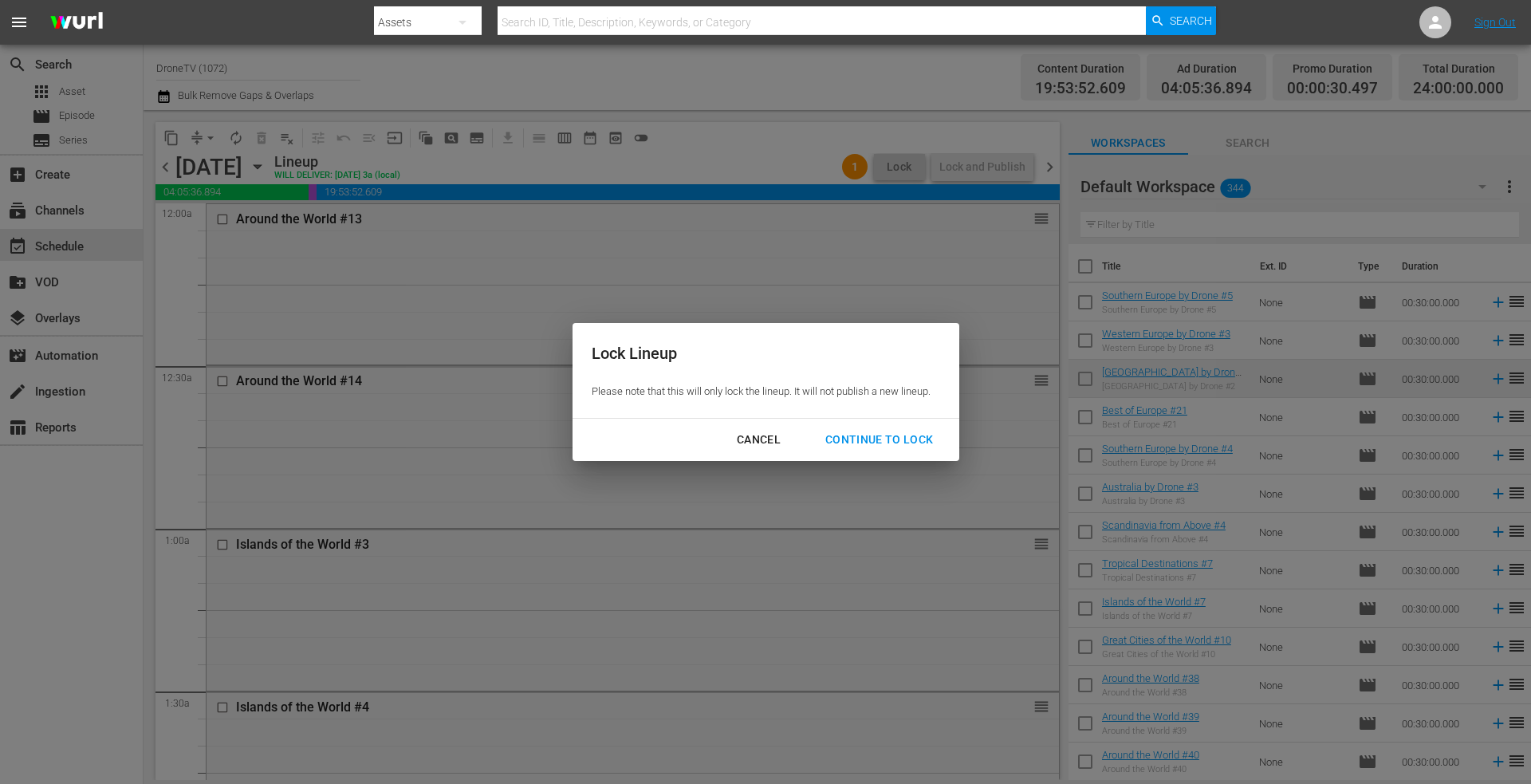
click at [855, 437] on div "Continue to lock" at bounding box center [879, 440] width 134 height 20
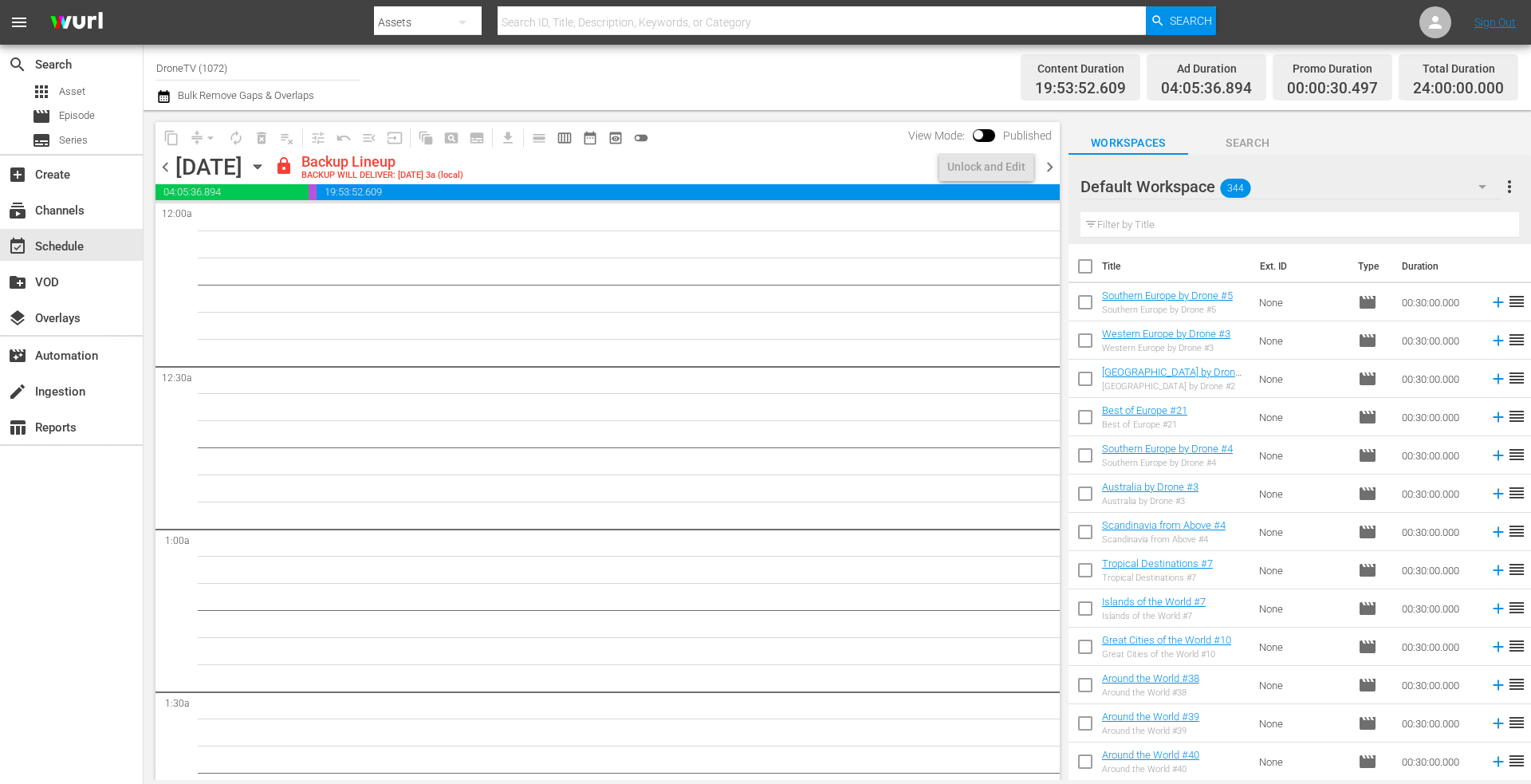
click at [261, 167] on icon "button" at bounding box center [257, 167] width 7 height 4
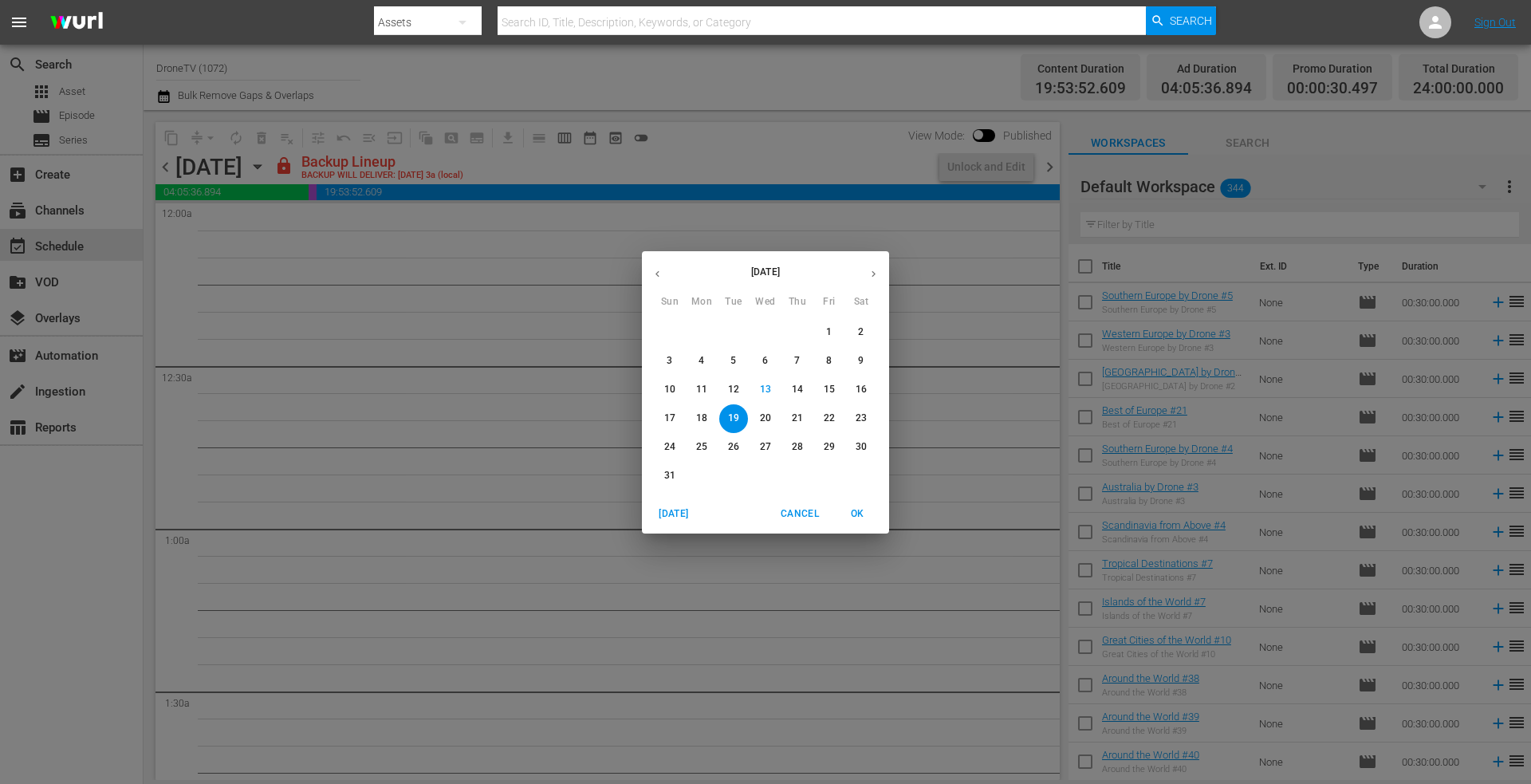
click at [763, 419] on p "20" at bounding box center [766, 418] width 11 height 13
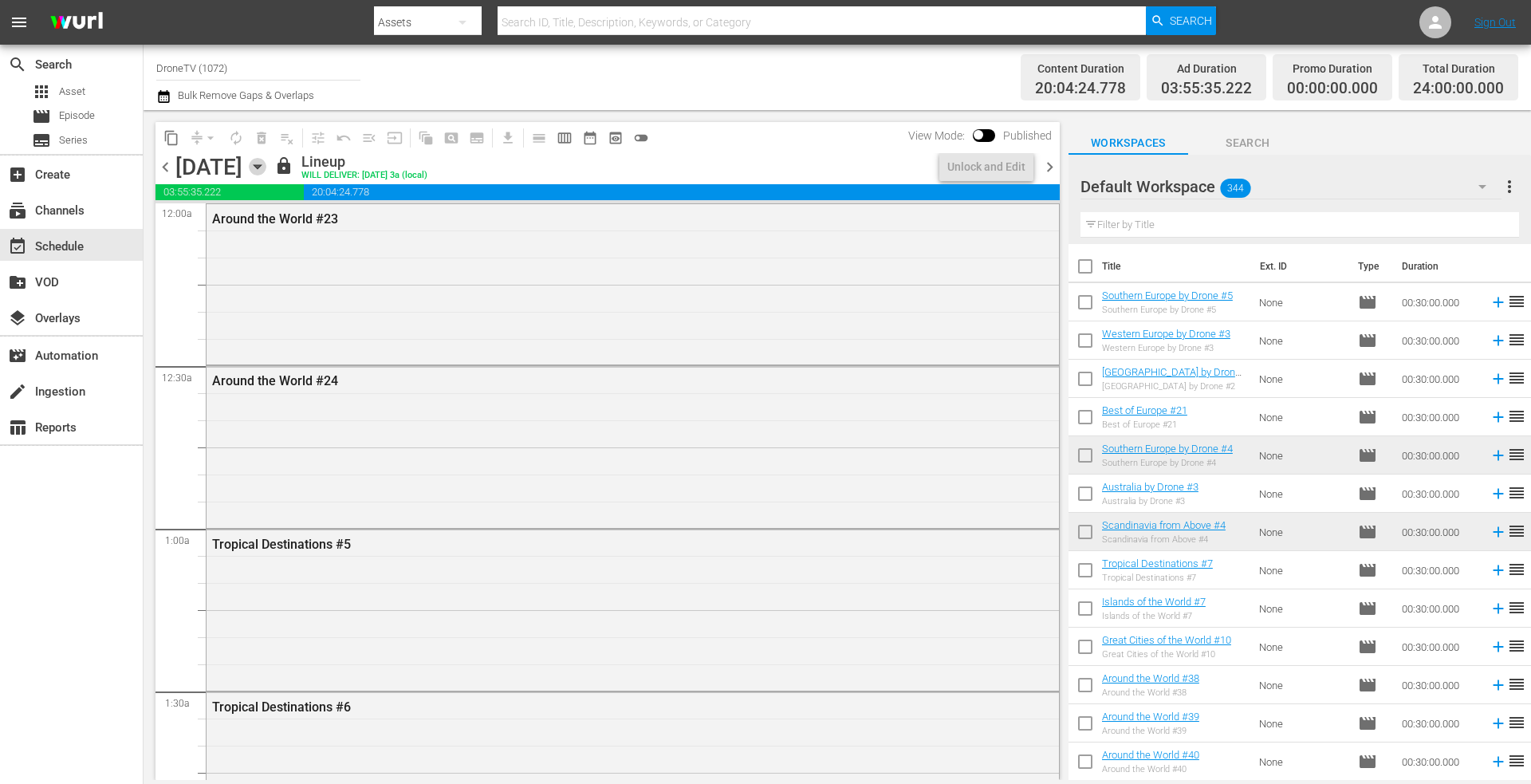
click at [261, 165] on icon "button" at bounding box center [257, 167] width 7 height 4
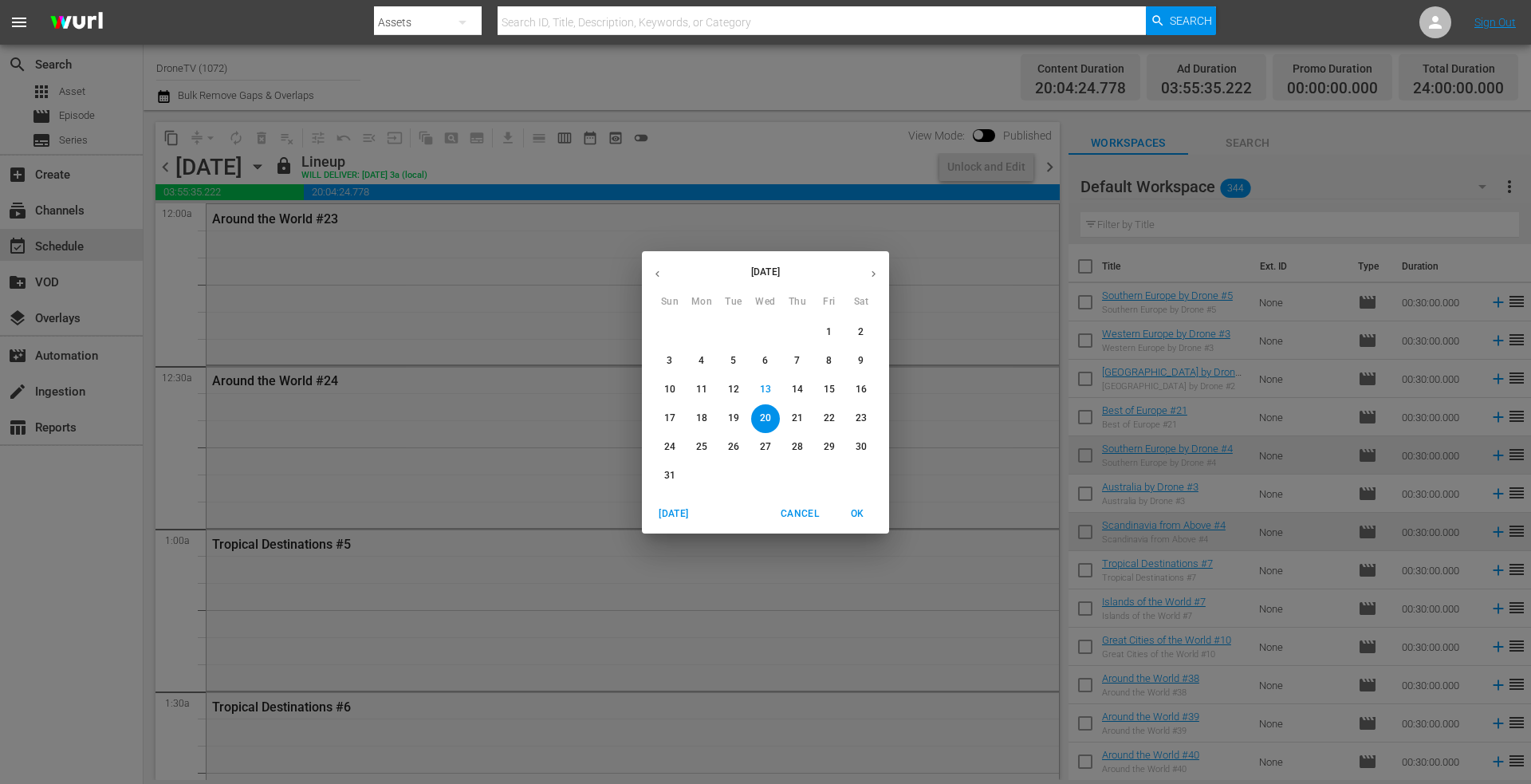
click at [800, 420] on p "21" at bounding box center [797, 418] width 11 height 13
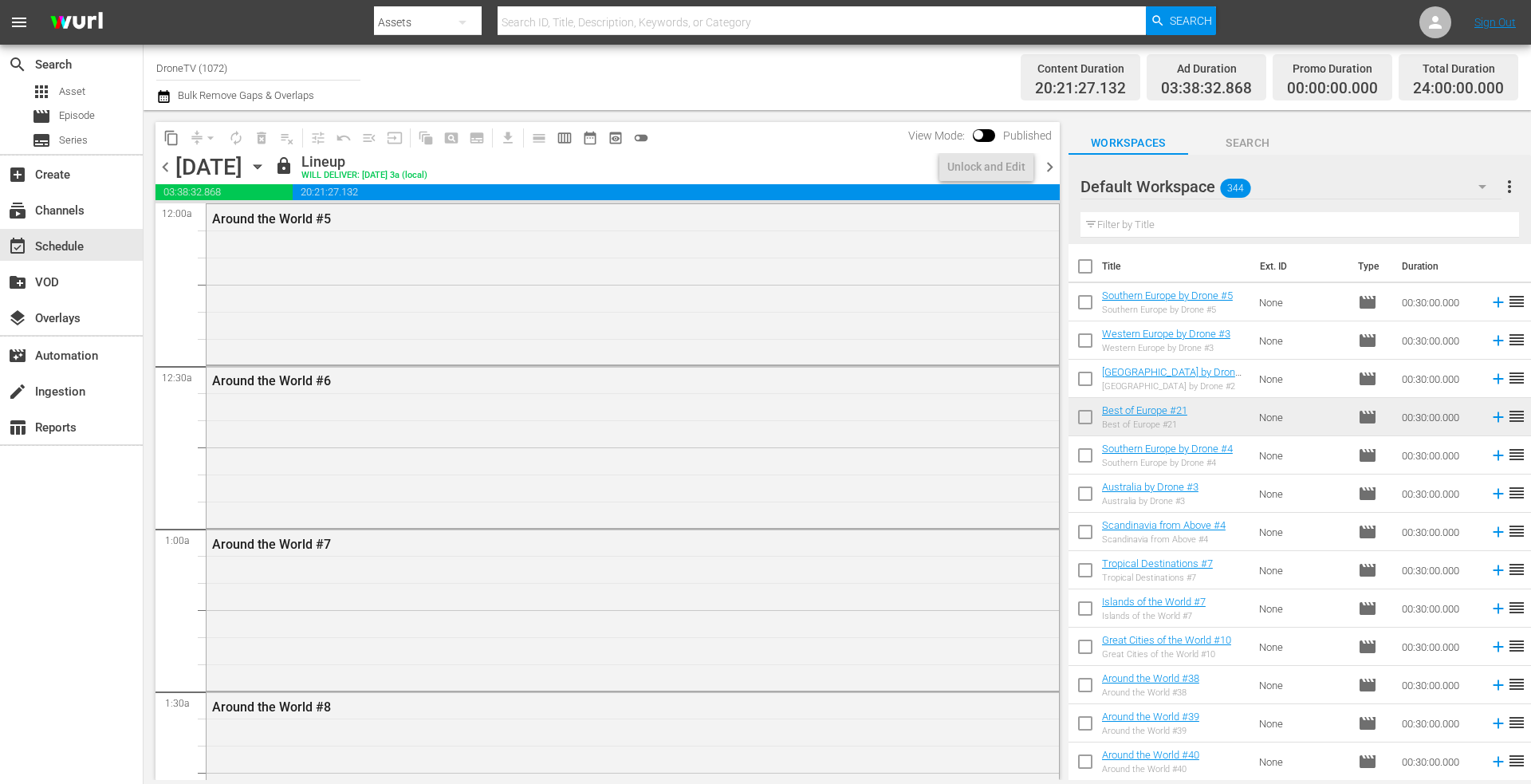
click at [266, 162] on icon "button" at bounding box center [258, 167] width 18 height 18
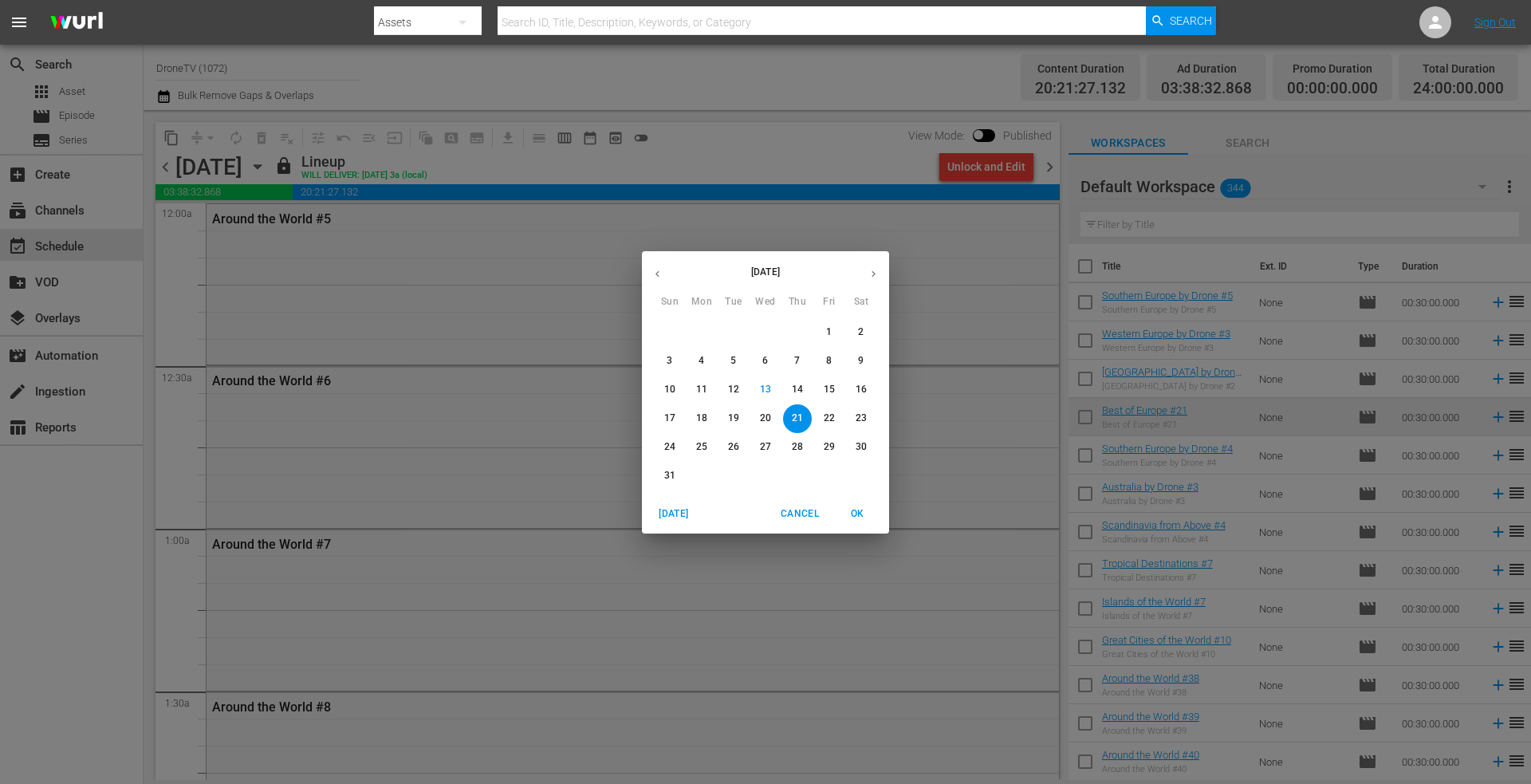
click at [826, 416] on p "22" at bounding box center [829, 418] width 11 height 13
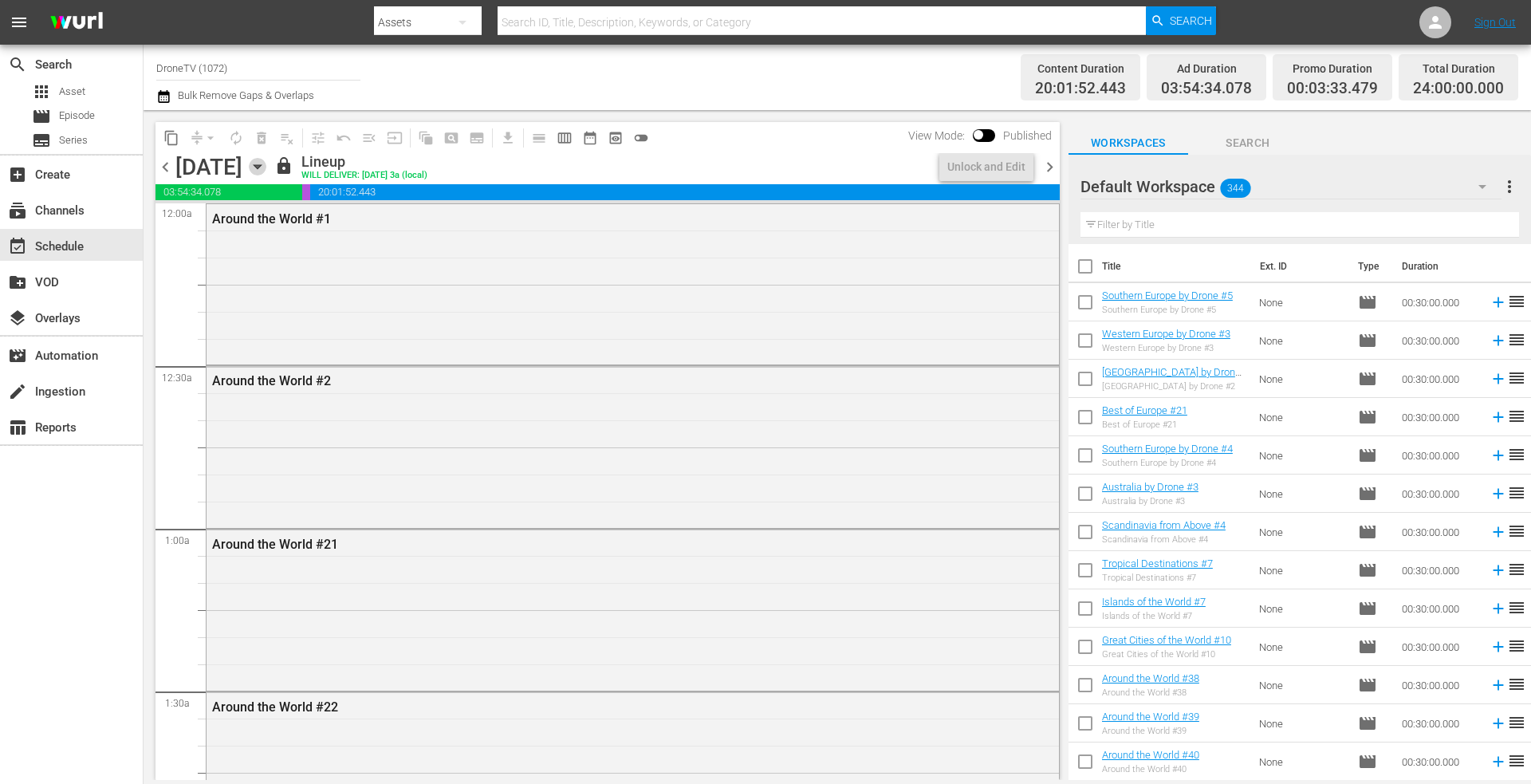
click at [266, 159] on icon "button" at bounding box center [258, 167] width 18 height 18
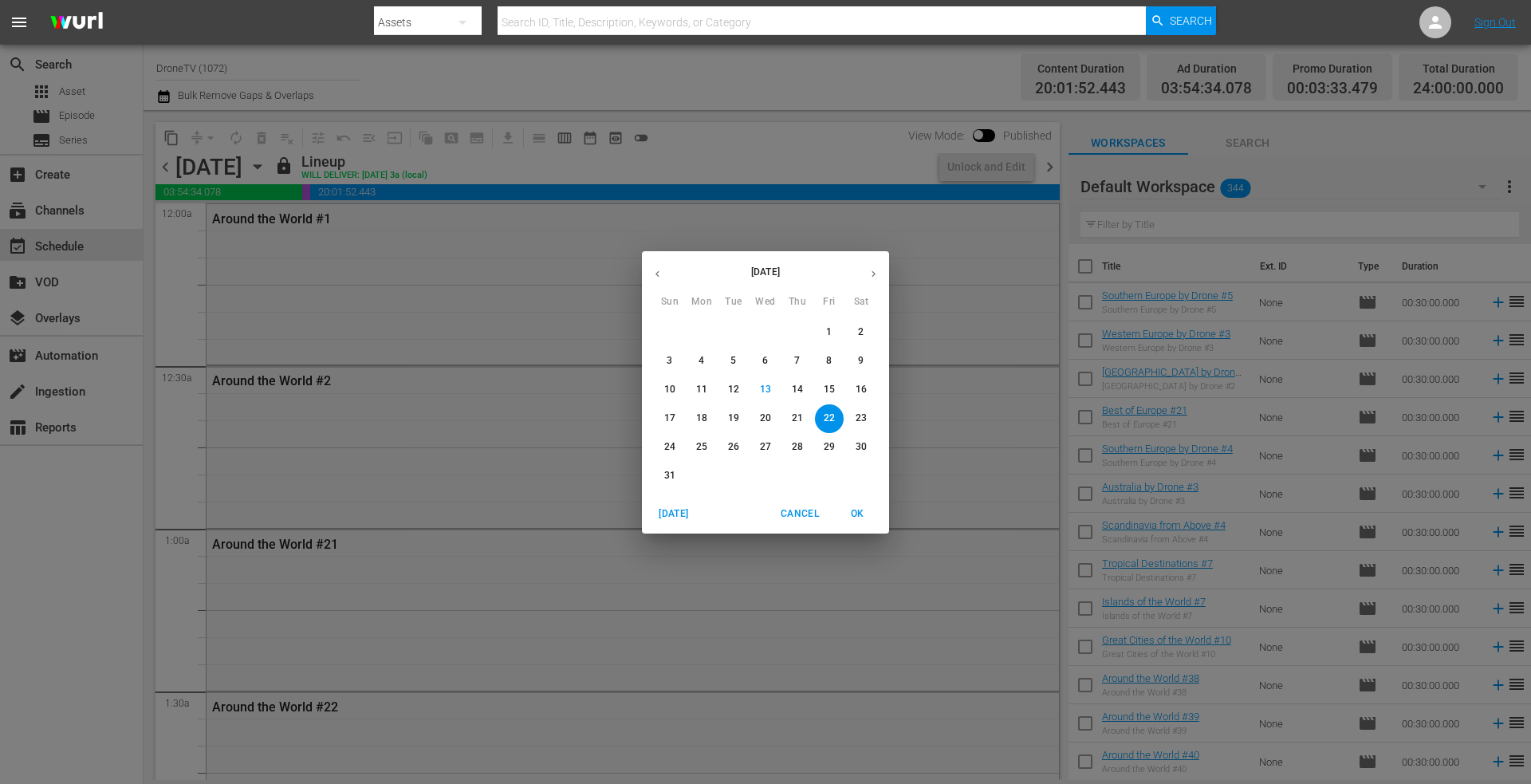
click at [800, 416] on p "21" at bounding box center [797, 418] width 11 height 13
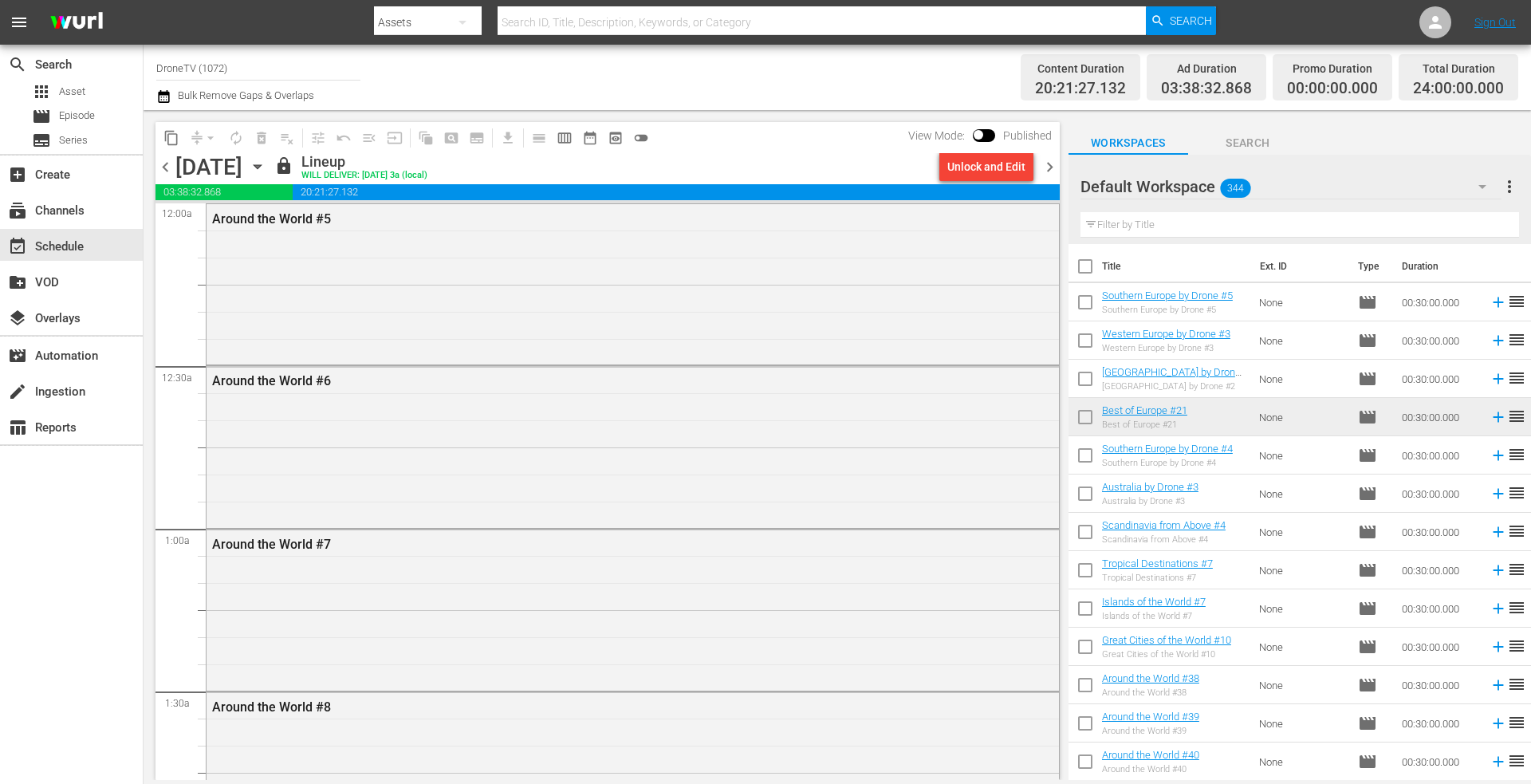
click at [261, 165] on icon "button" at bounding box center [257, 167] width 7 height 4
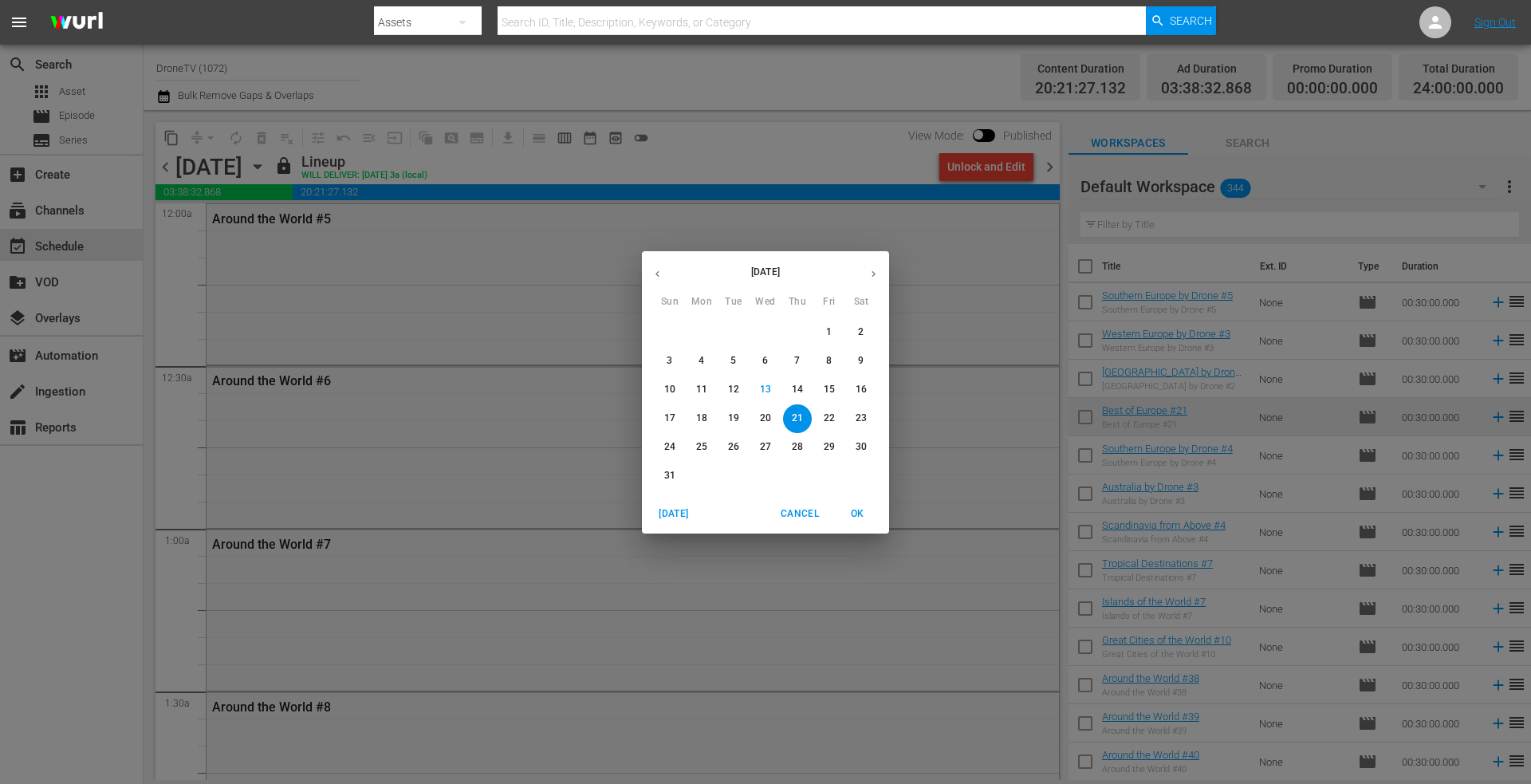
click at [829, 411] on p "22" at bounding box center [829, 418] width 11 height 13
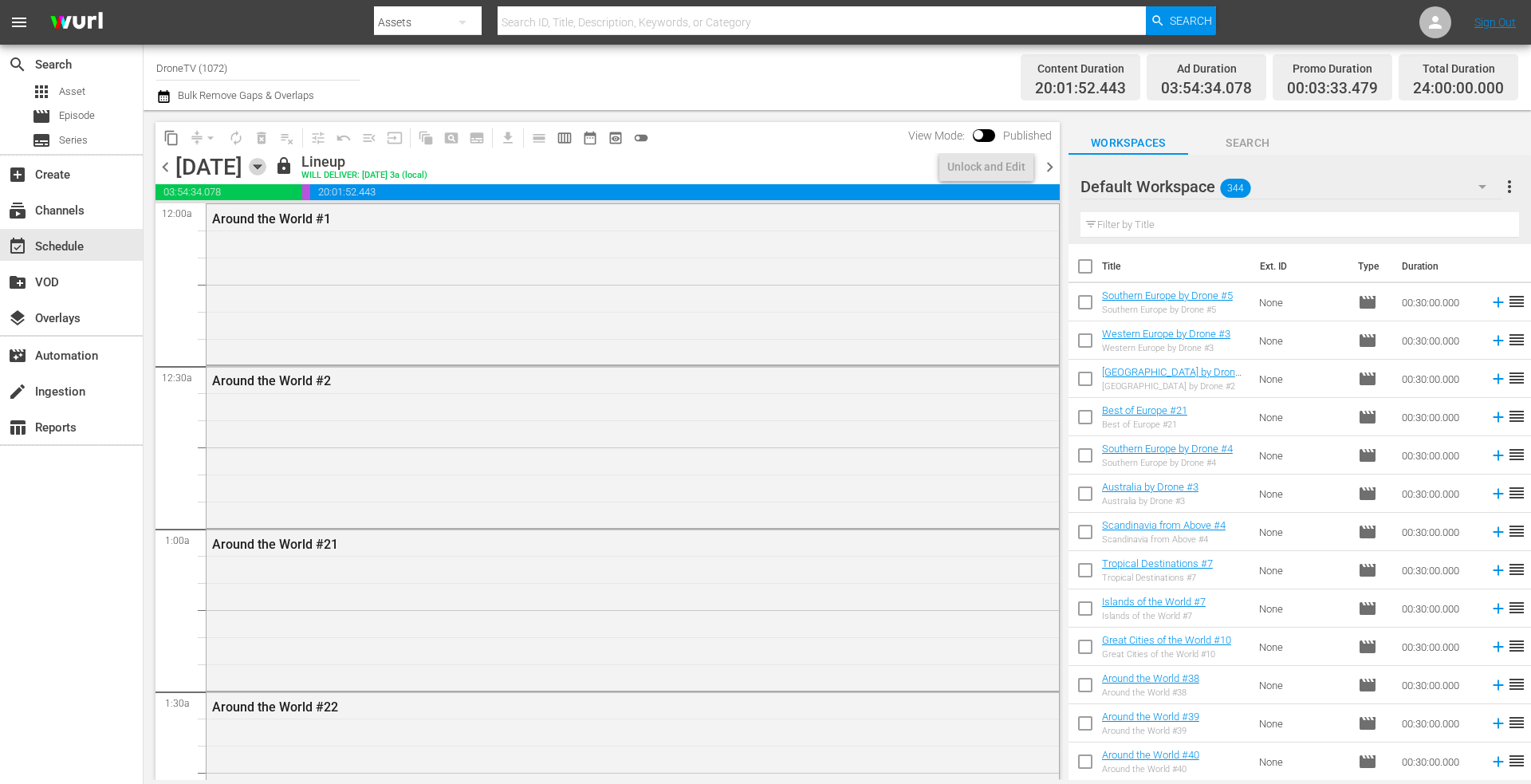
click at [266, 164] on icon "button" at bounding box center [258, 167] width 18 height 18
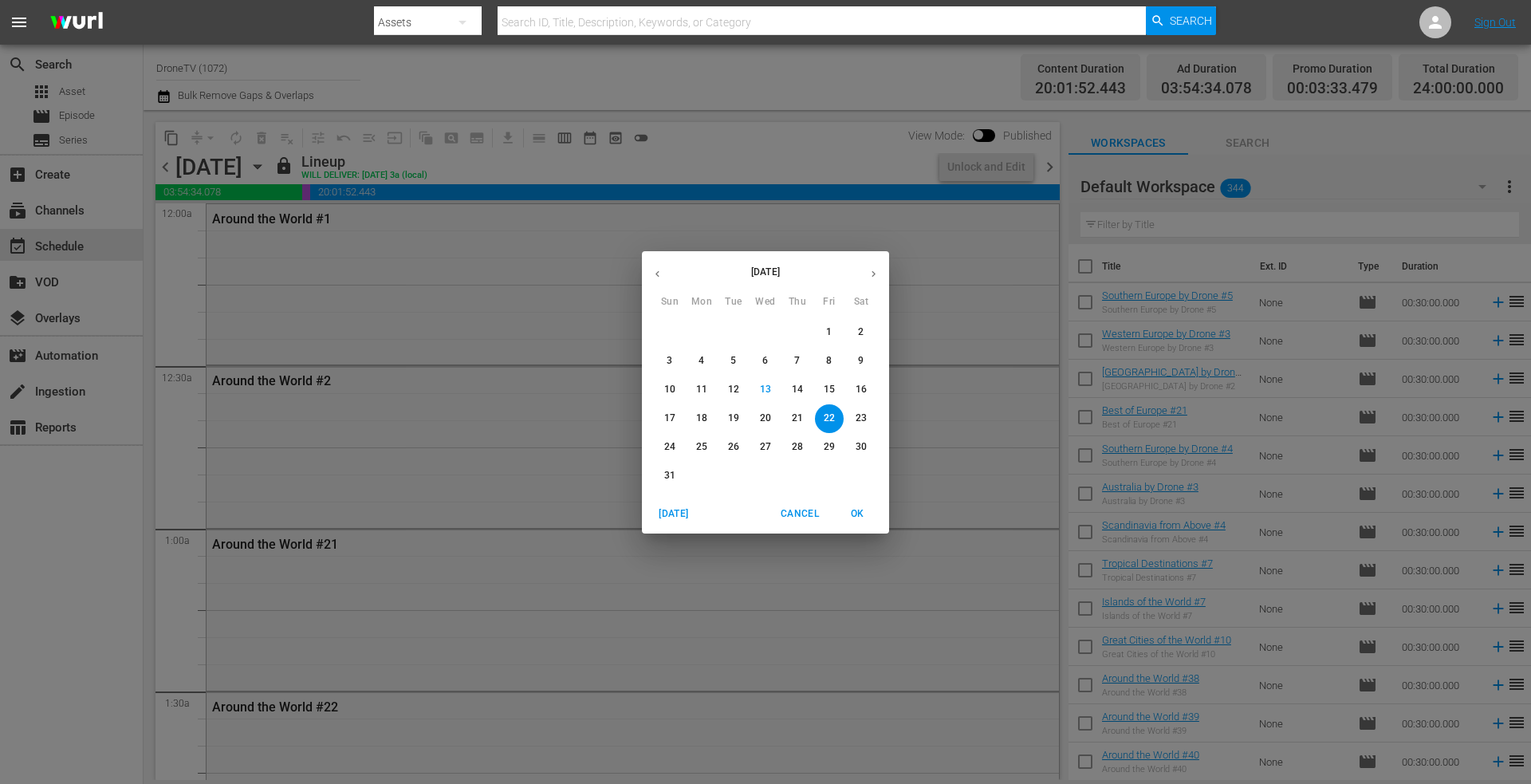
click at [862, 415] on p "23" at bounding box center [861, 418] width 11 height 13
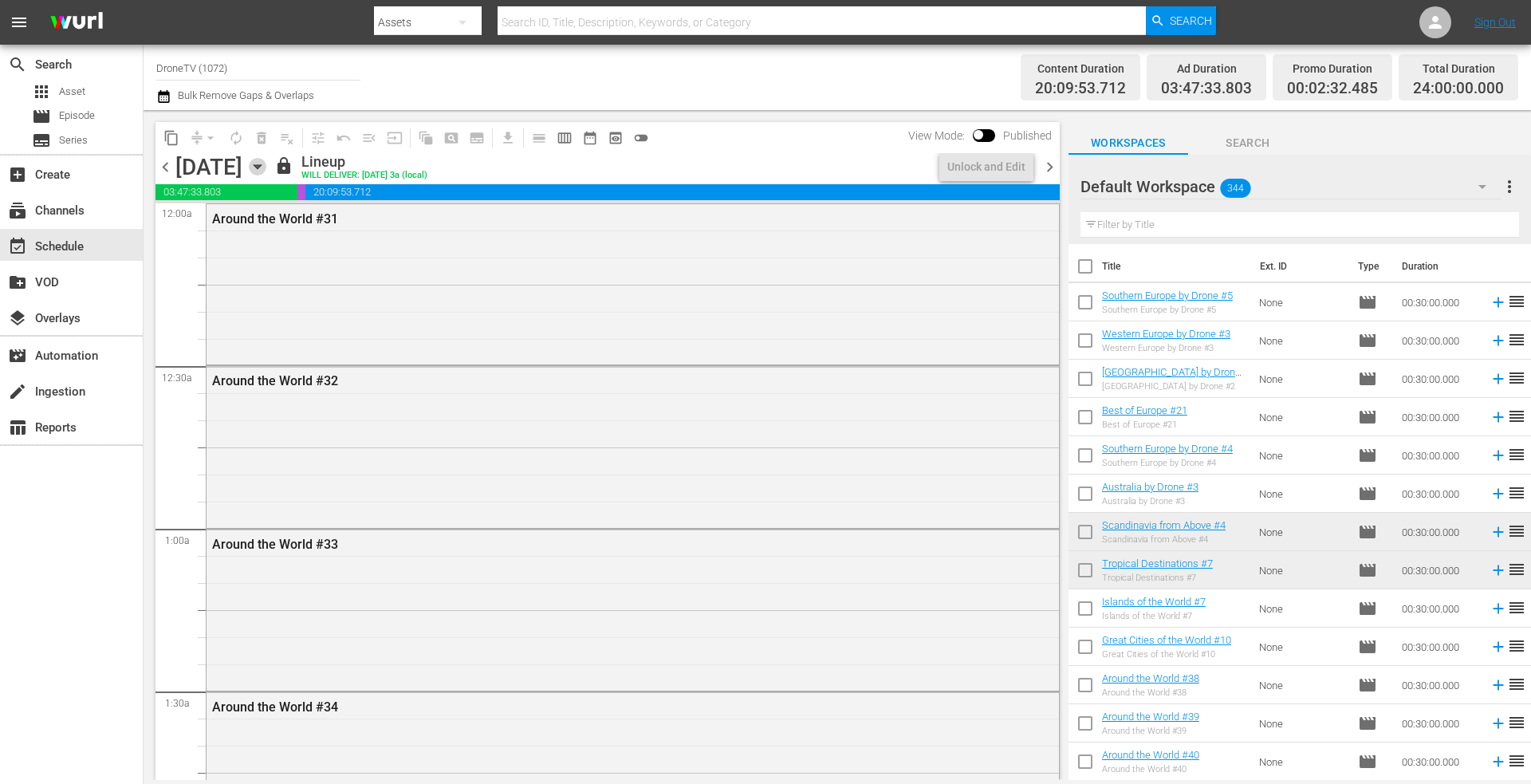
click at [261, 165] on icon "button" at bounding box center [257, 167] width 7 height 4
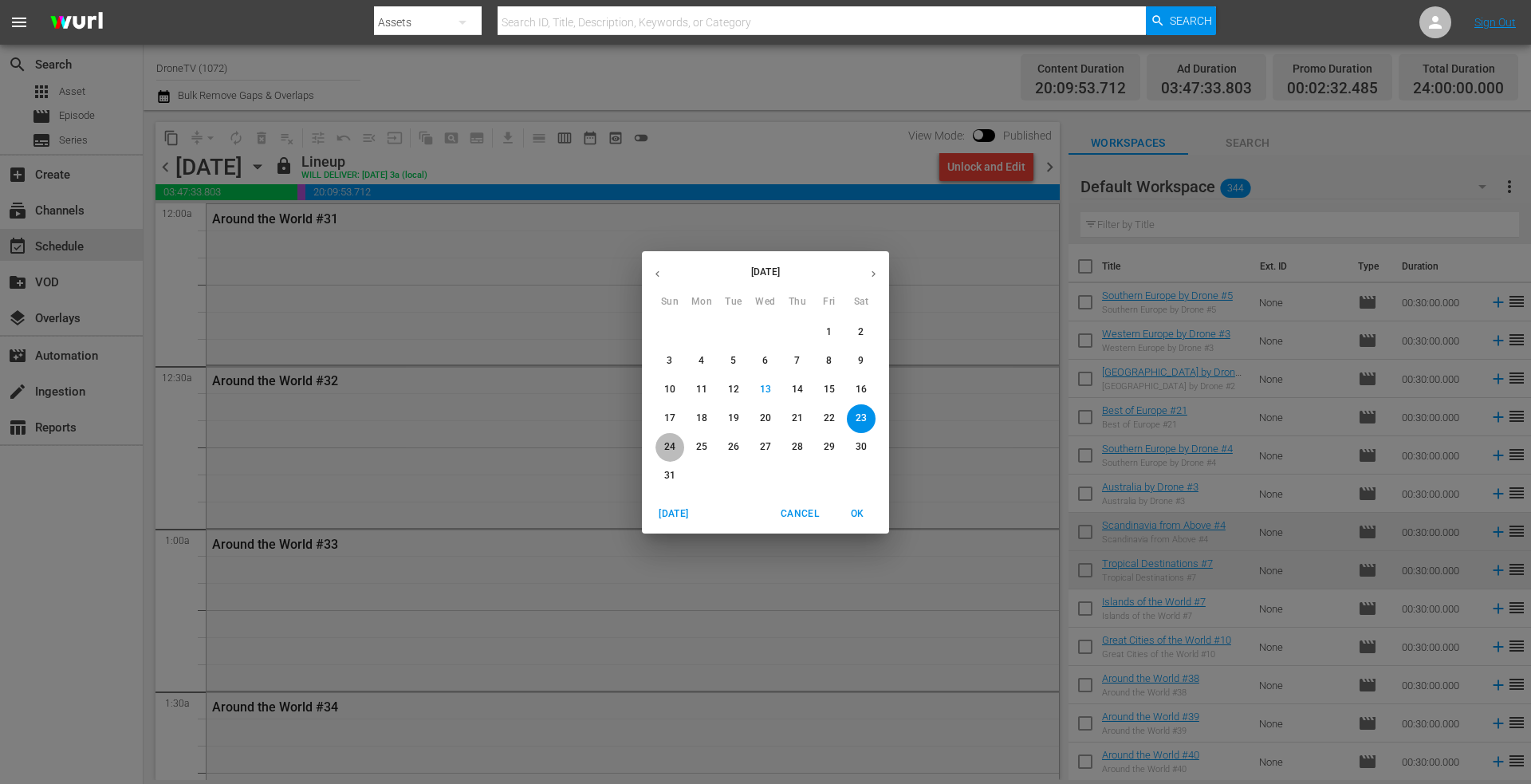
click at [667, 442] on p "24" at bounding box center [670, 446] width 11 height 13
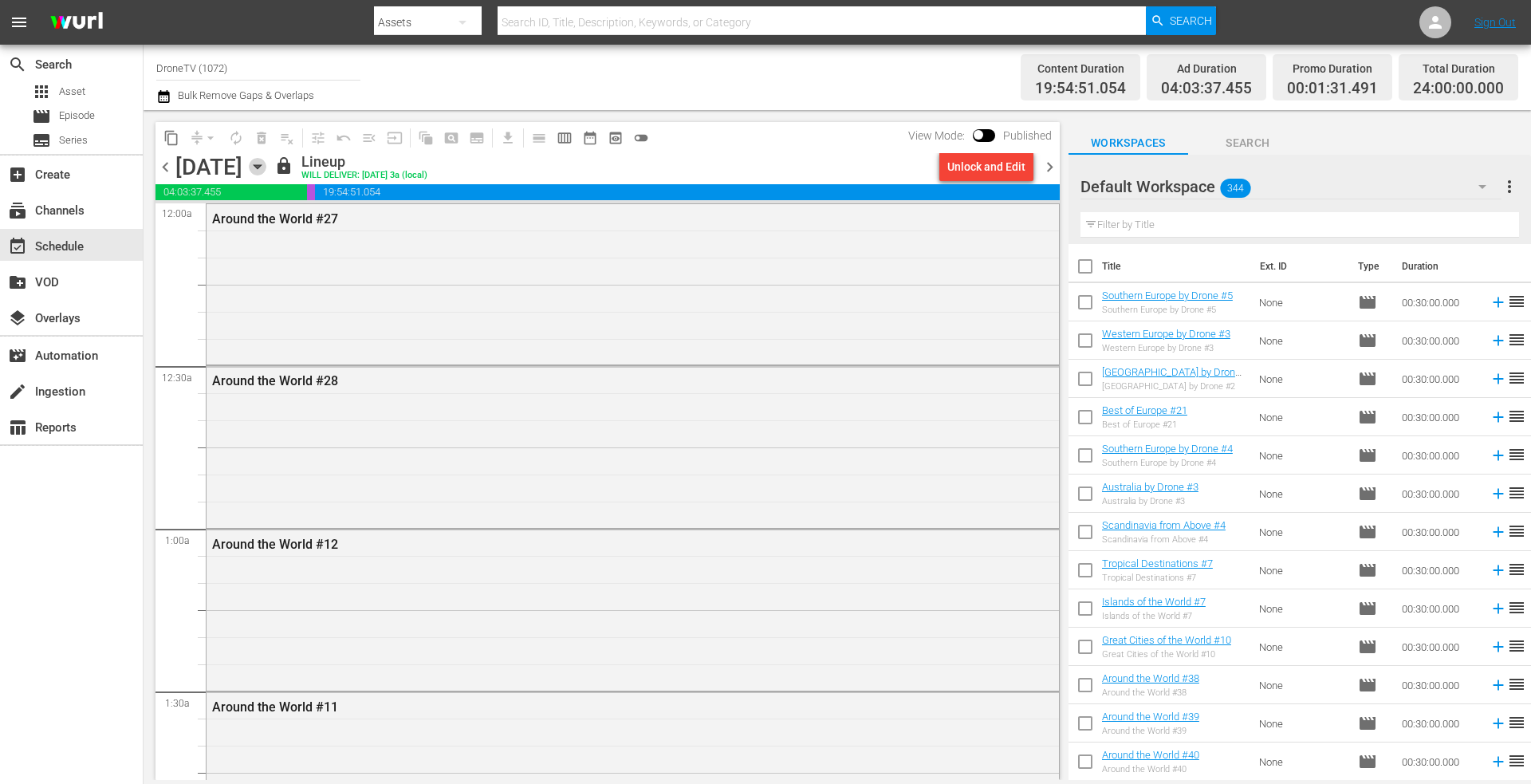
click at [266, 168] on icon "button" at bounding box center [258, 167] width 18 height 18
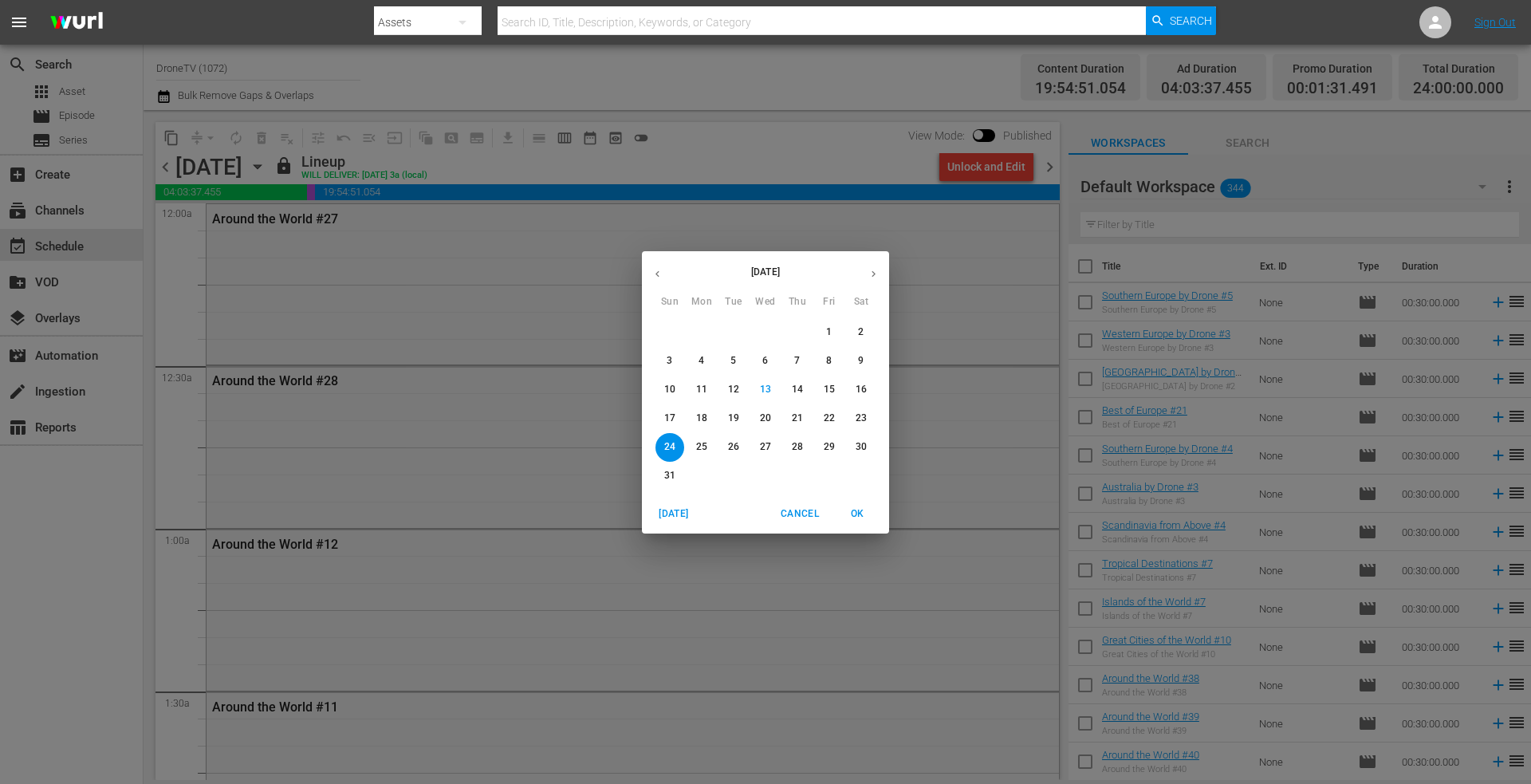
click at [705, 448] on p "25" at bounding box center [702, 446] width 11 height 13
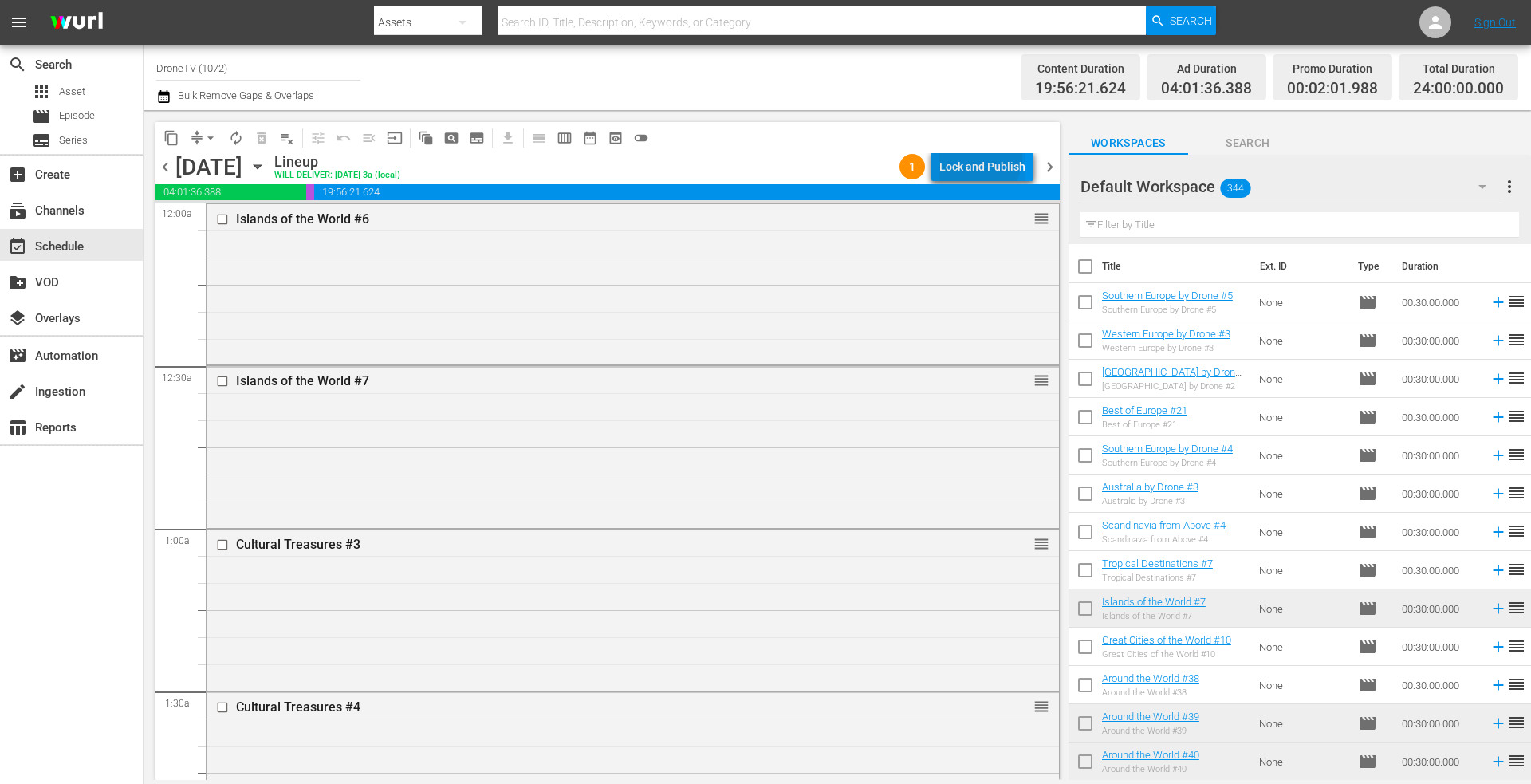
click at [981, 158] on div "Lock and Publish" at bounding box center [982, 167] width 86 height 29
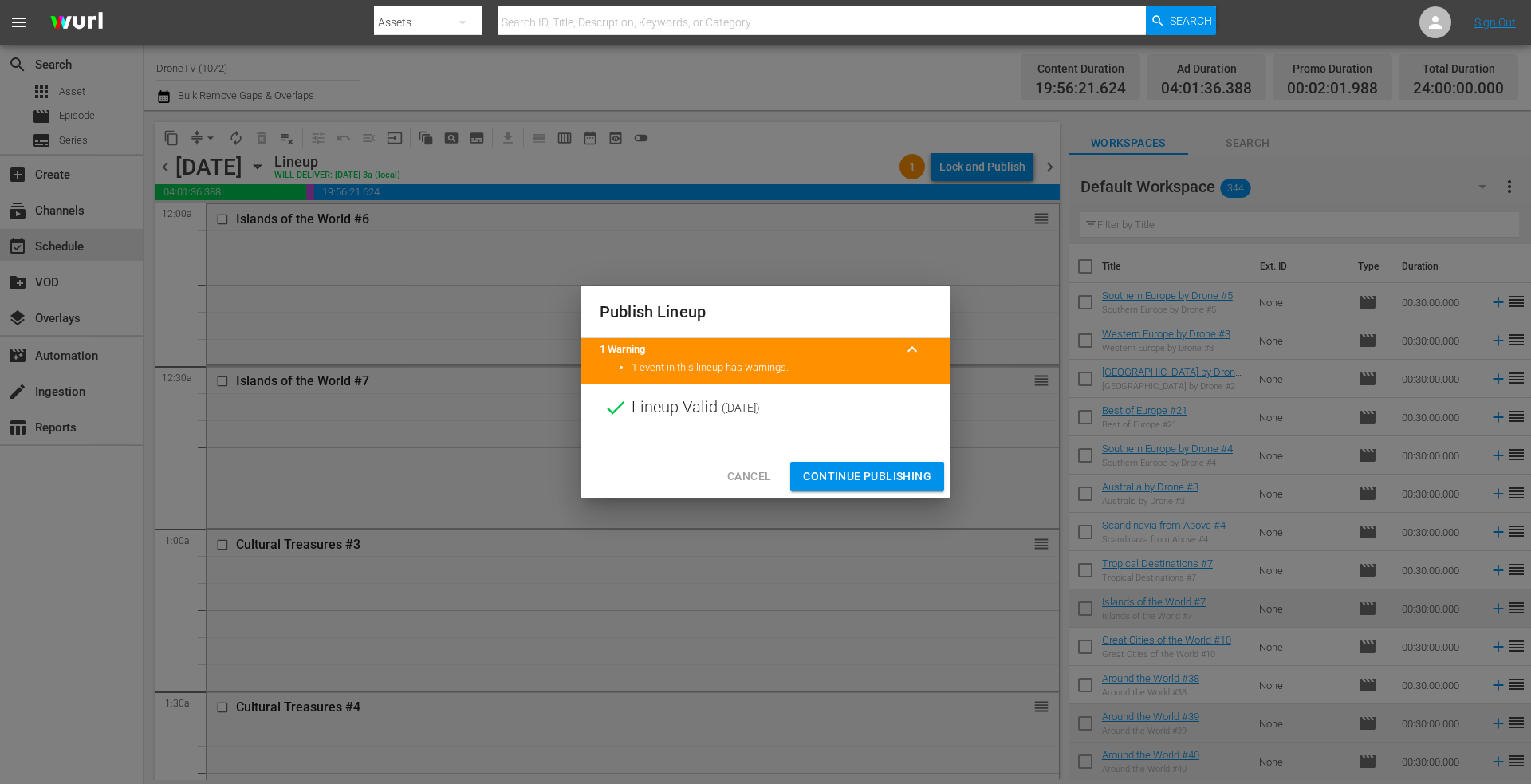
click at [836, 480] on span "Continue Publishing" at bounding box center [867, 476] width 128 height 20
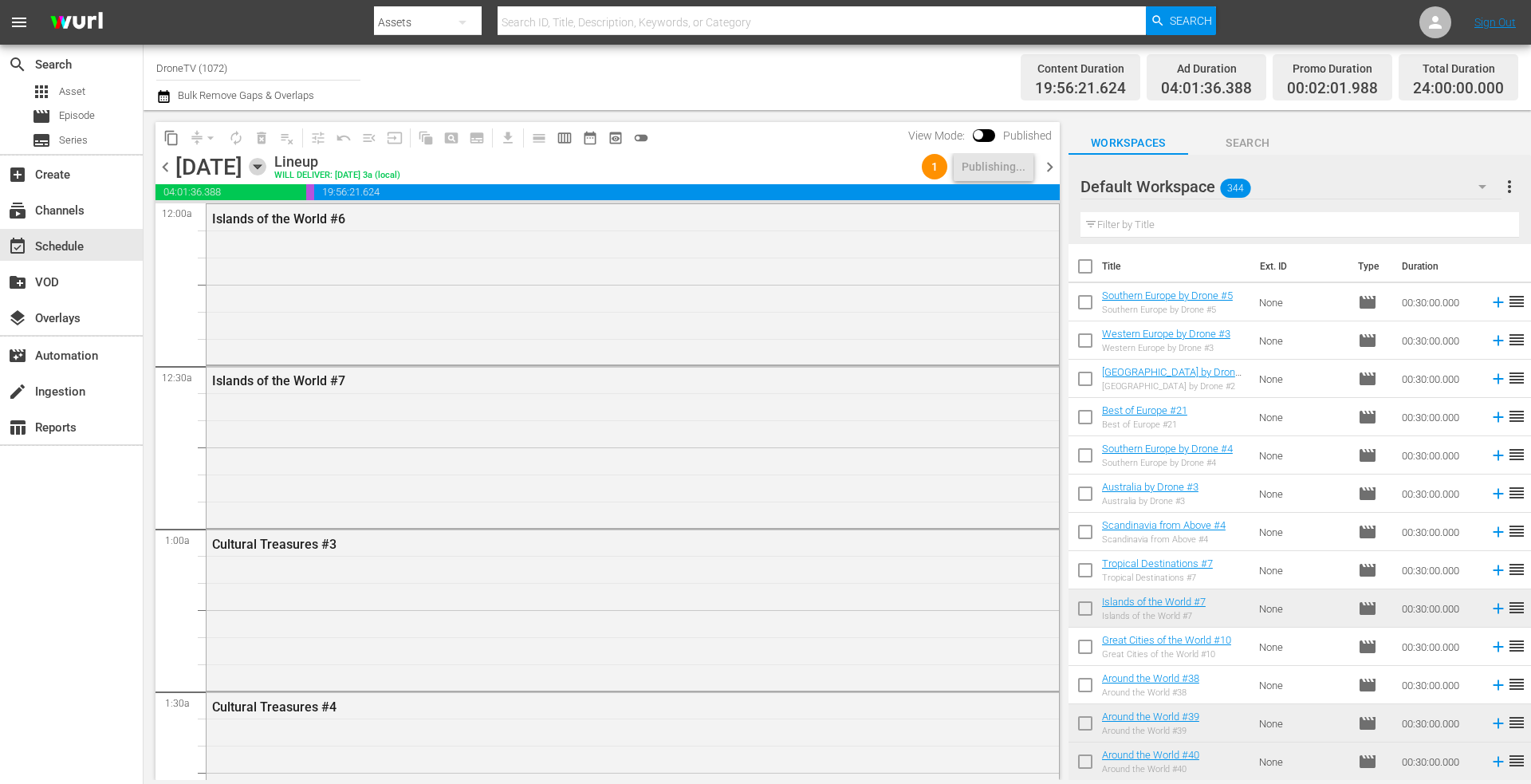
click at [261, 165] on icon "button" at bounding box center [257, 167] width 7 height 4
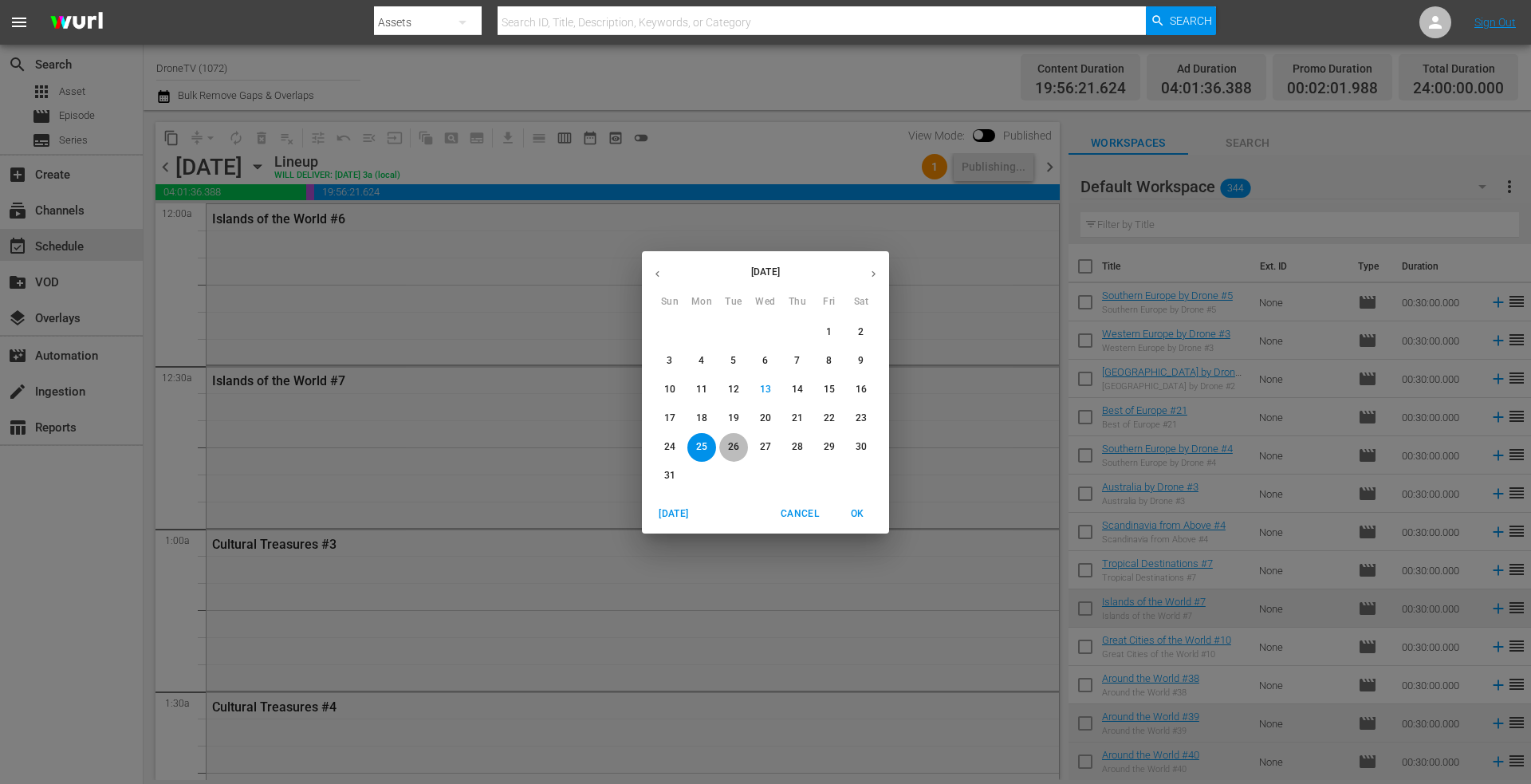
click at [733, 445] on p "26" at bounding box center [733, 446] width 11 height 13
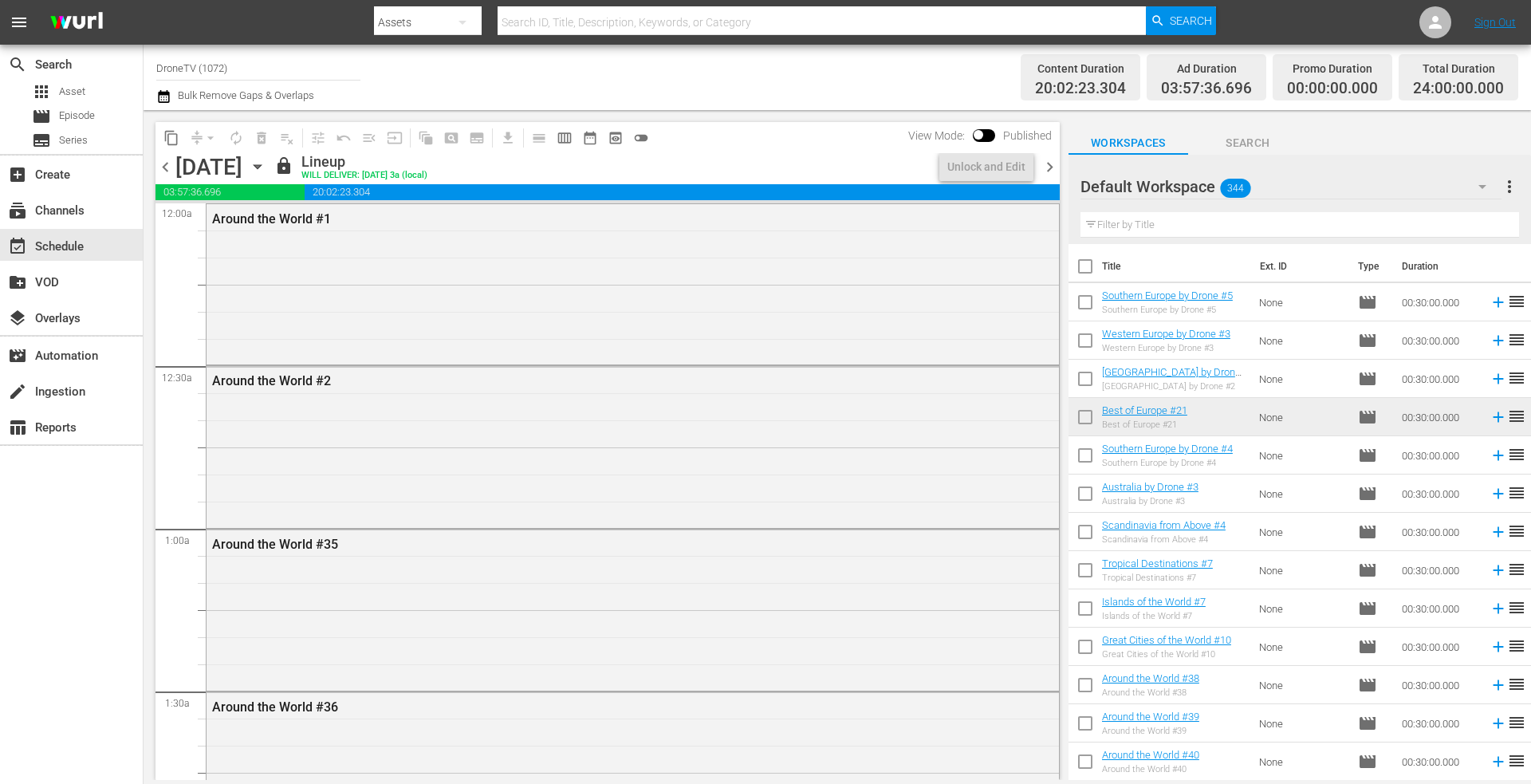
click at [266, 164] on icon "button" at bounding box center [258, 167] width 18 height 18
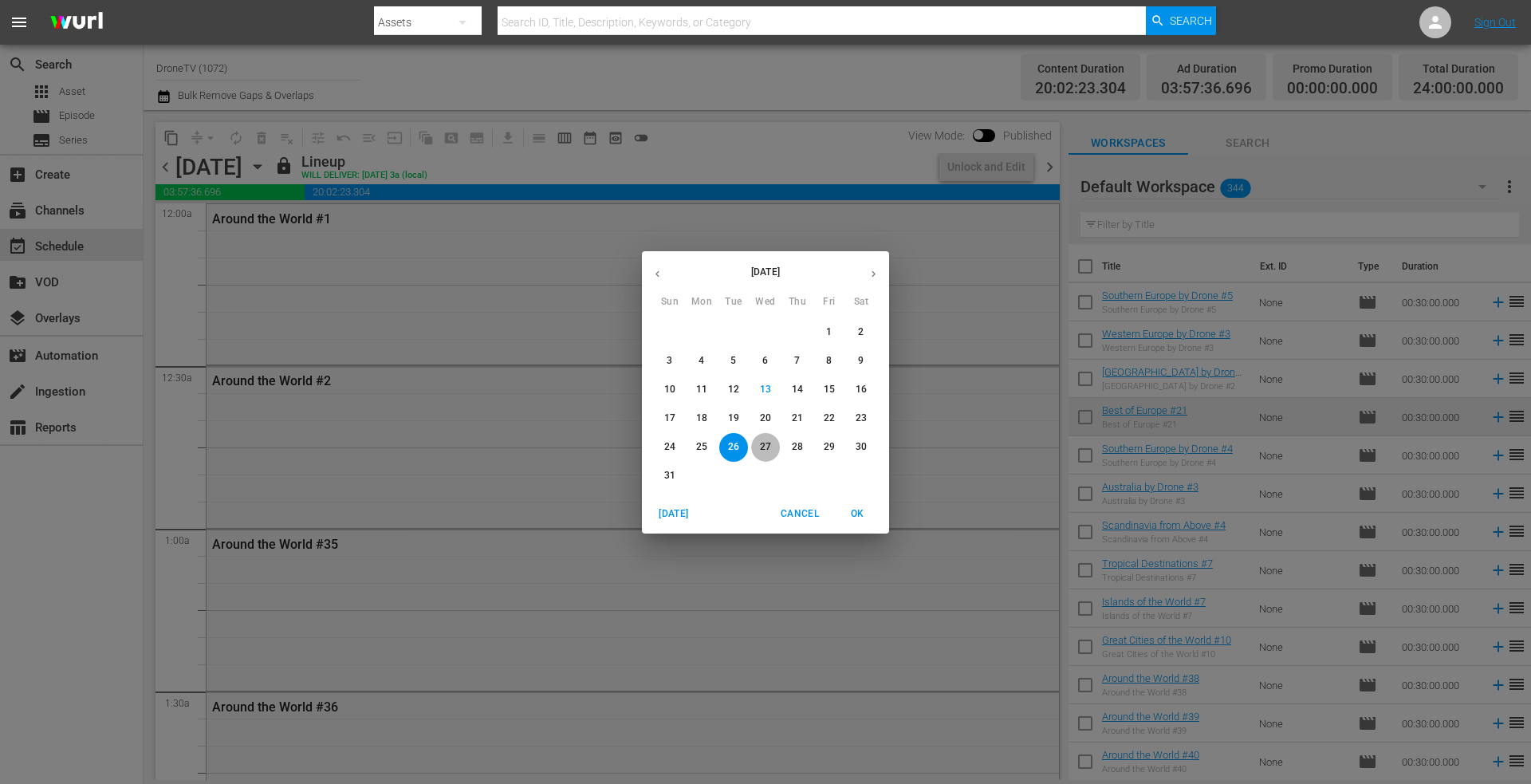
click at [766, 444] on p "27" at bounding box center [766, 446] width 11 height 13
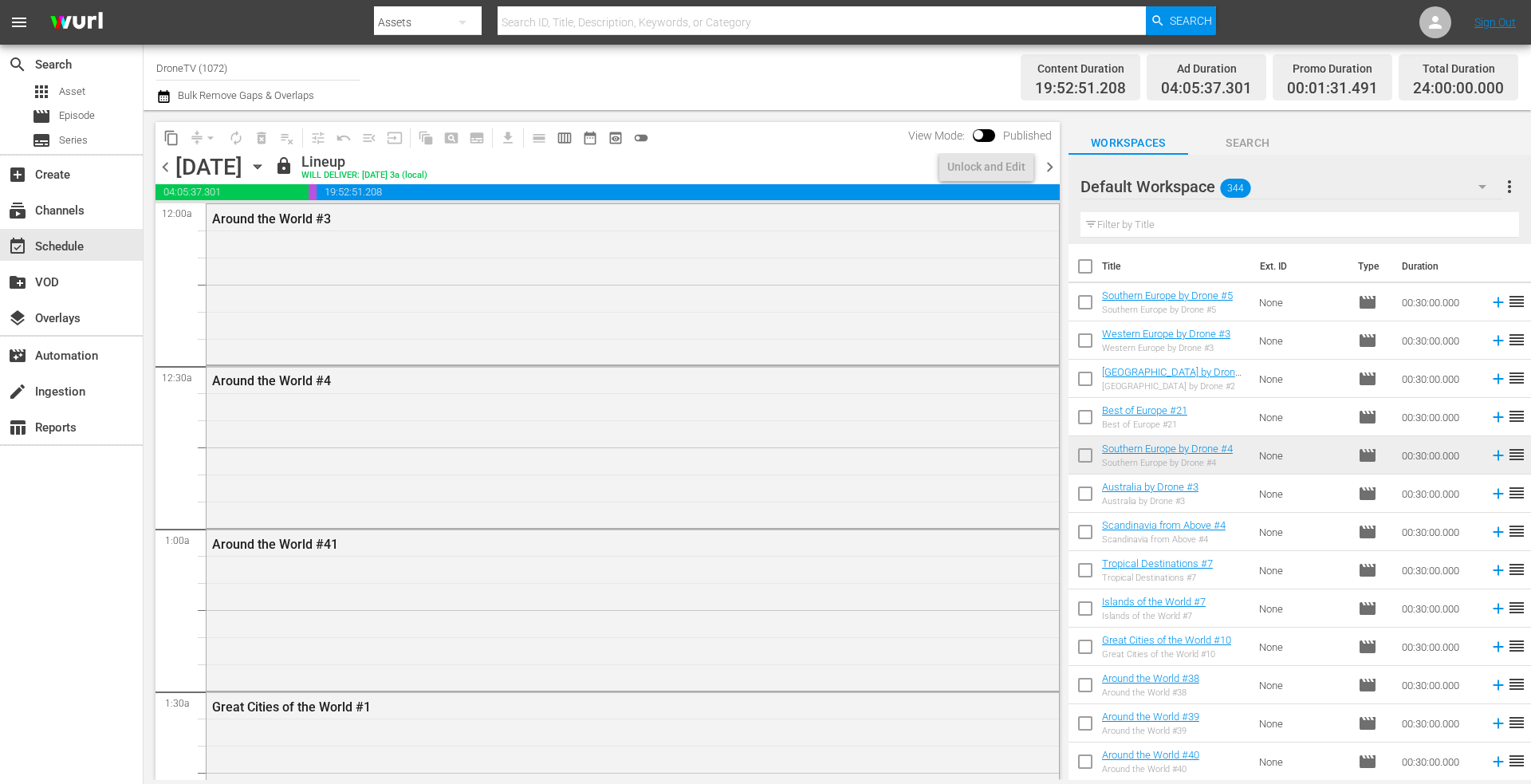
click at [266, 163] on icon "button" at bounding box center [258, 167] width 18 height 18
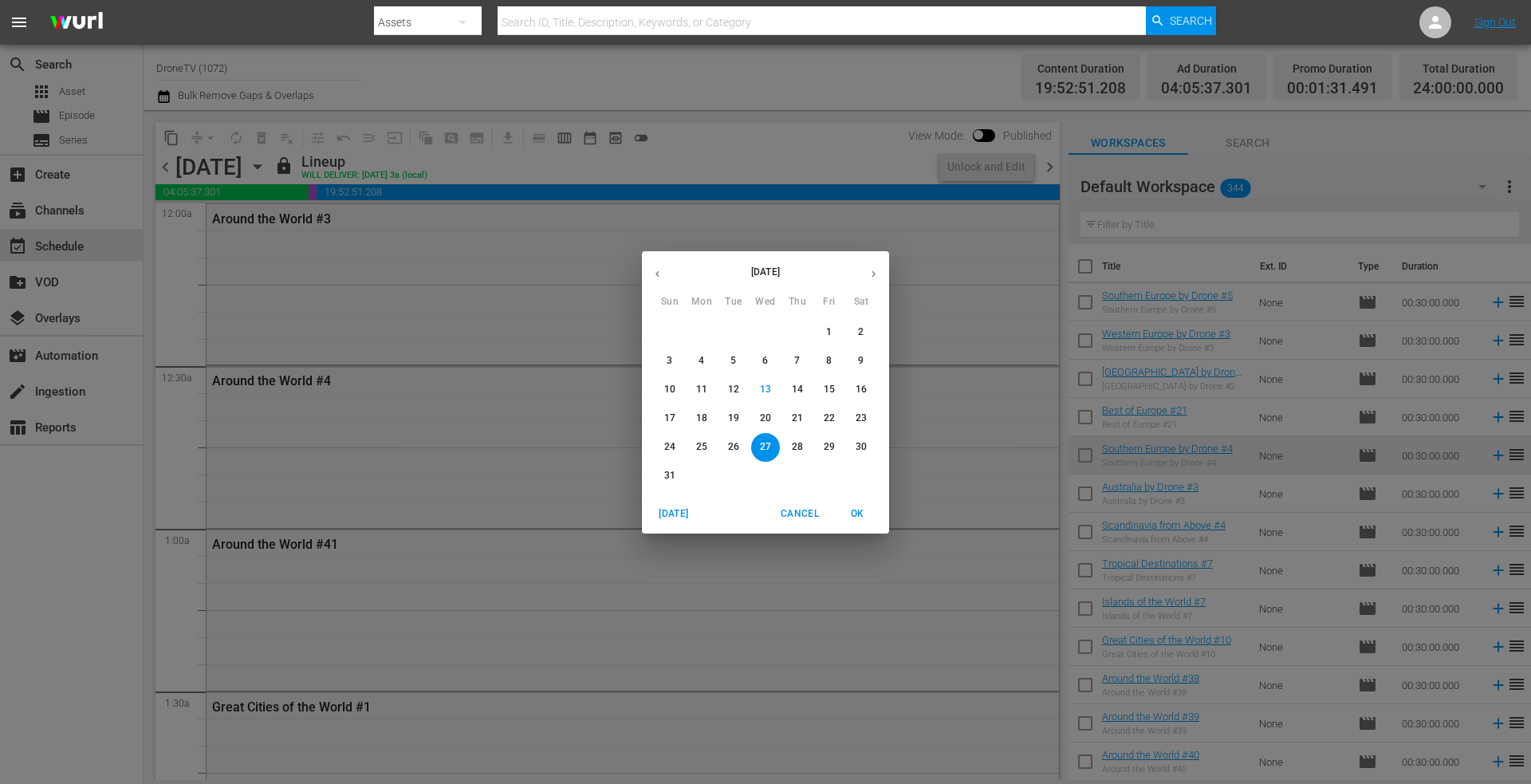
click at [795, 447] on p "28" at bounding box center [797, 446] width 11 height 13
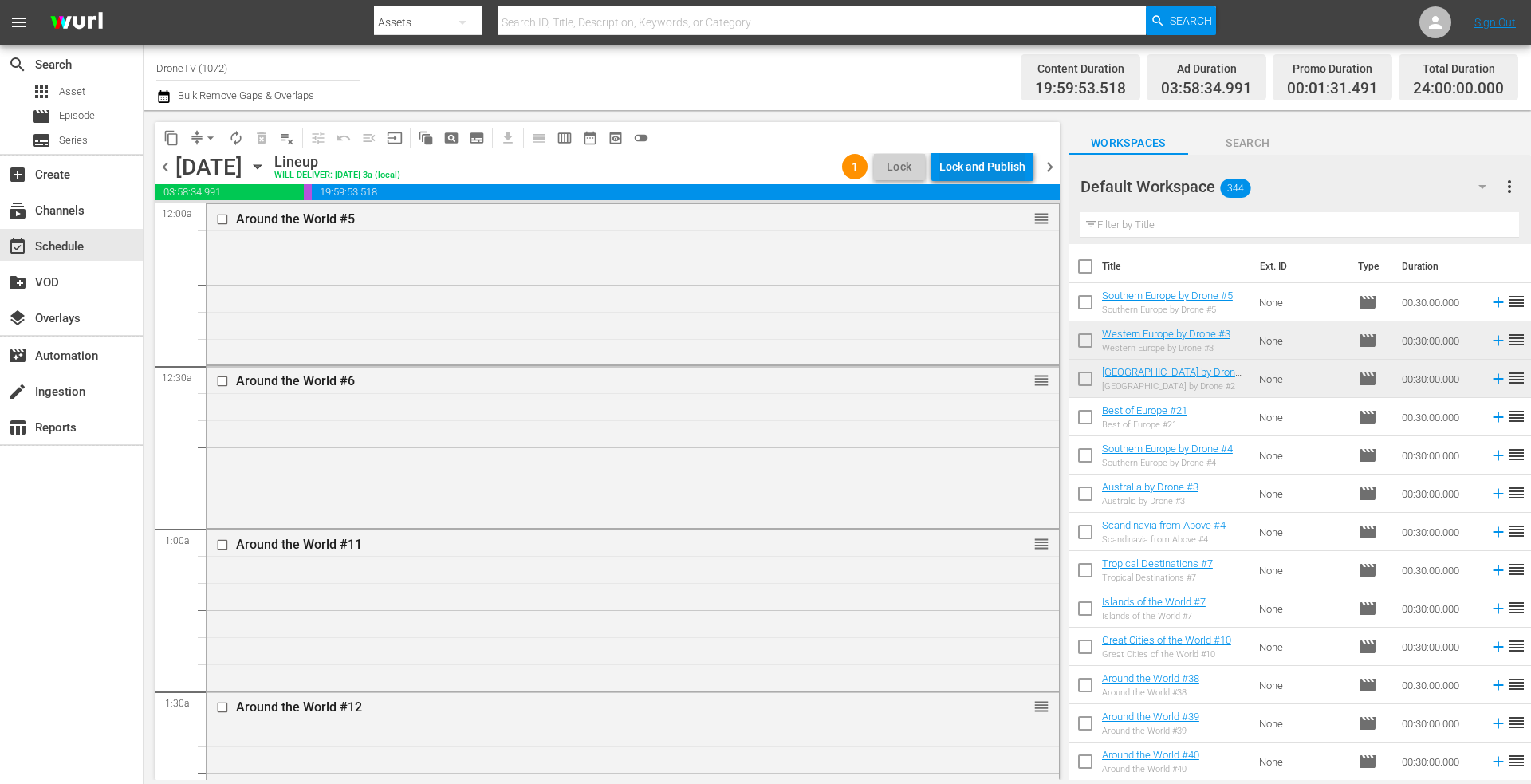
click at [989, 160] on div "Lock and Publish" at bounding box center [982, 167] width 86 height 29
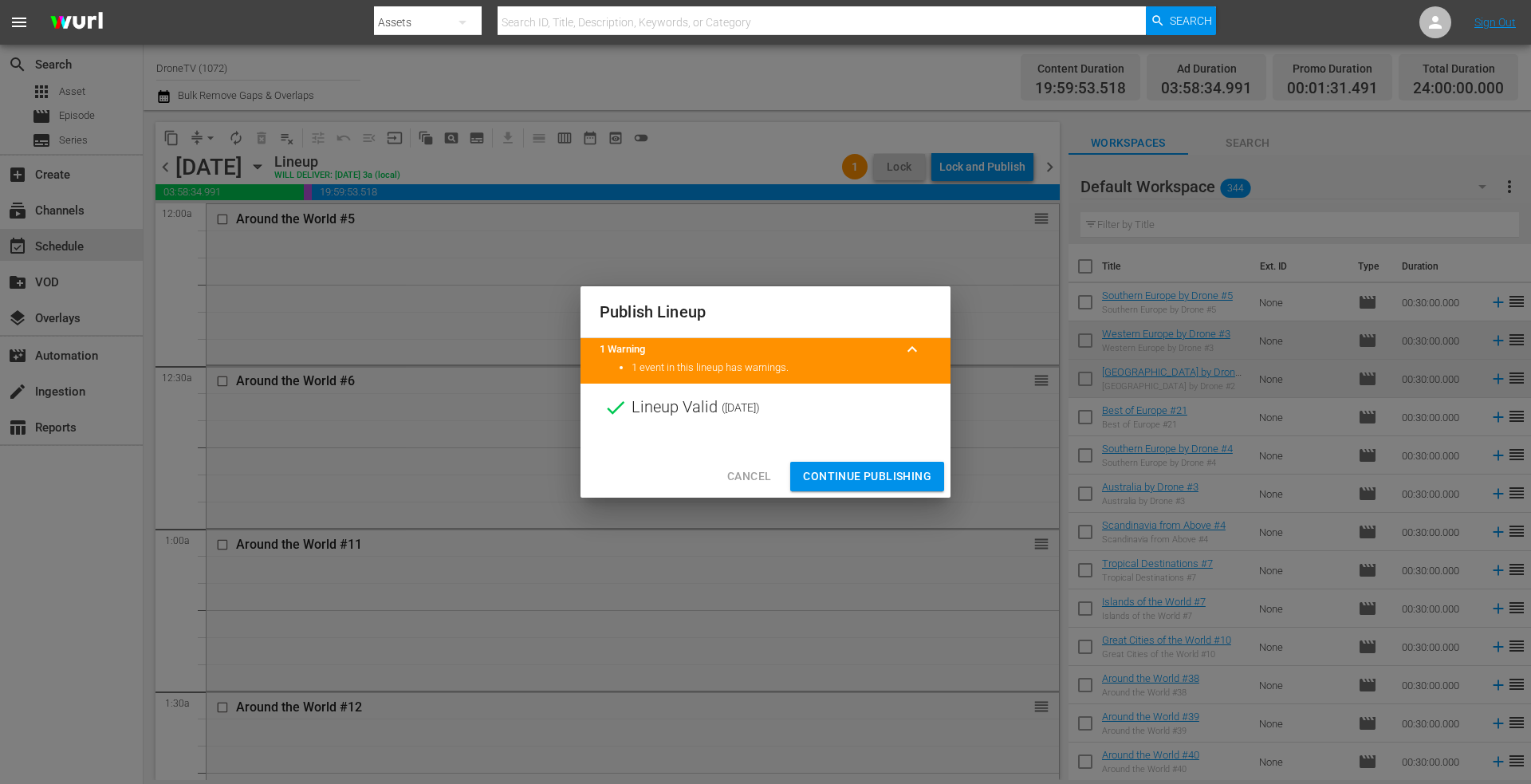
click at [832, 470] on span "Continue Publishing" at bounding box center [867, 476] width 128 height 20
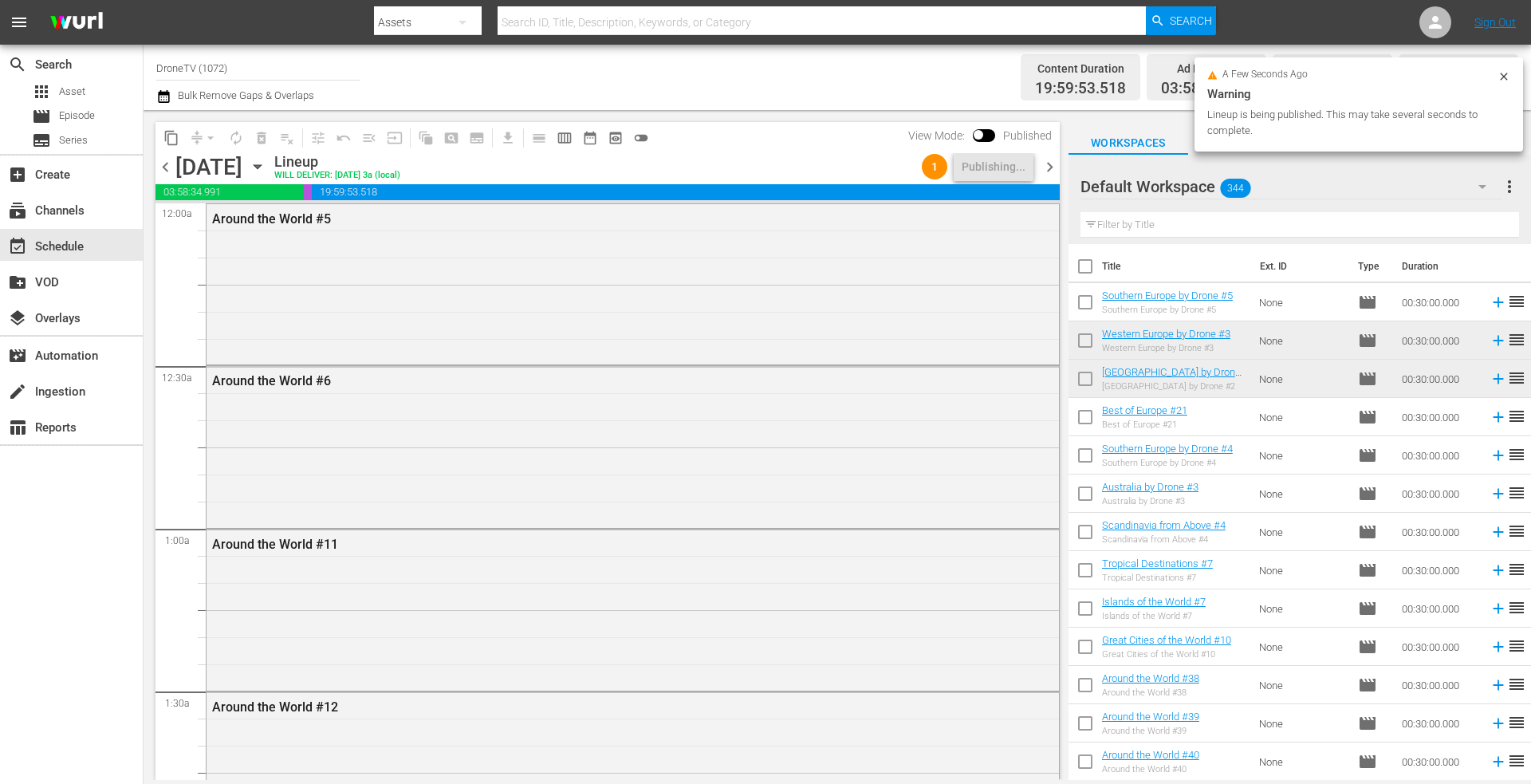
drag, startPoint x: 1503, startPoint y: 74, endPoint x: 1353, endPoint y: 104, distance: 153.0
click at [1501, 74] on icon at bounding box center [1504, 76] width 13 height 13
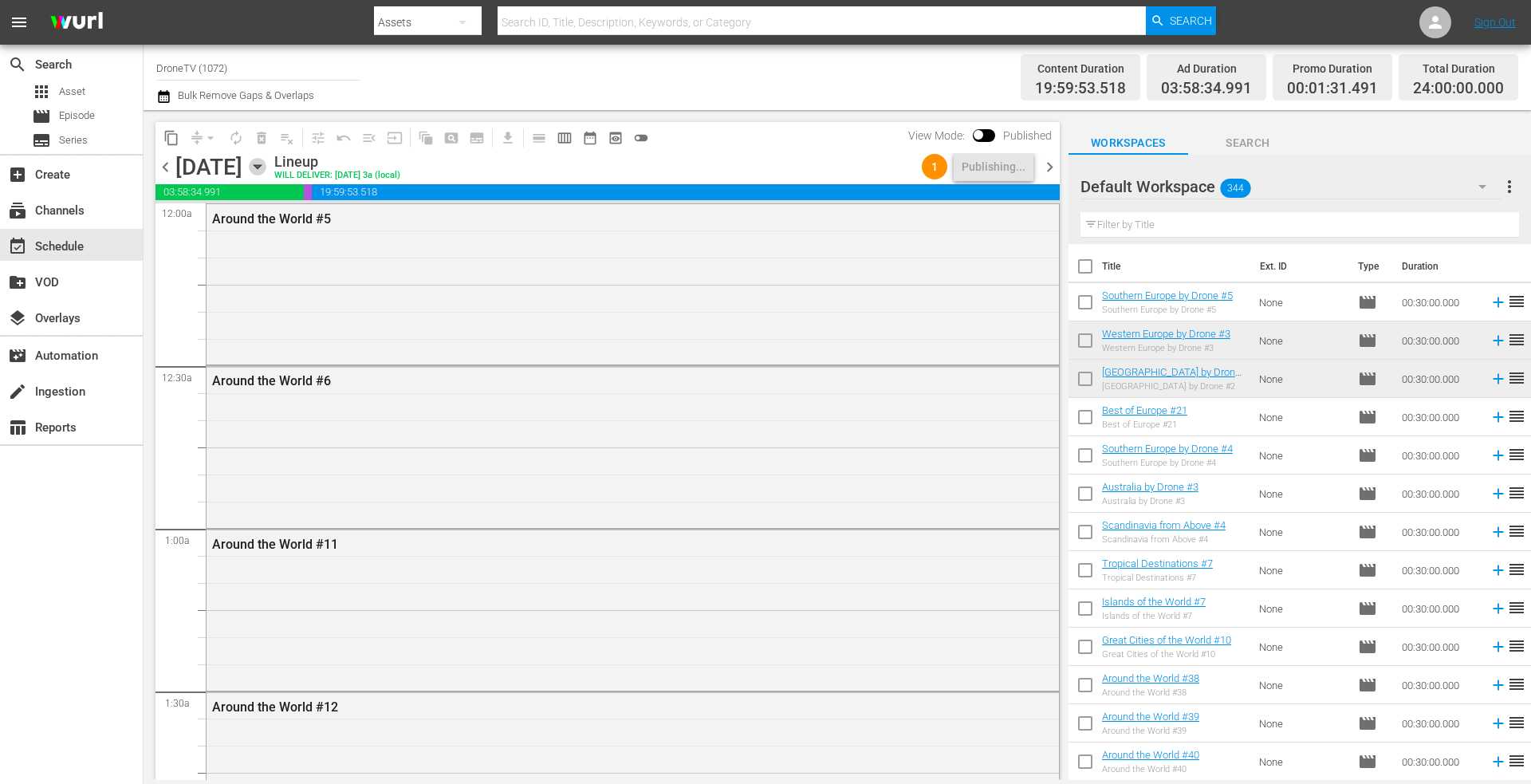
click at [261, 166] on icon "button" at bounding box center [257, 167] width 7 height 4
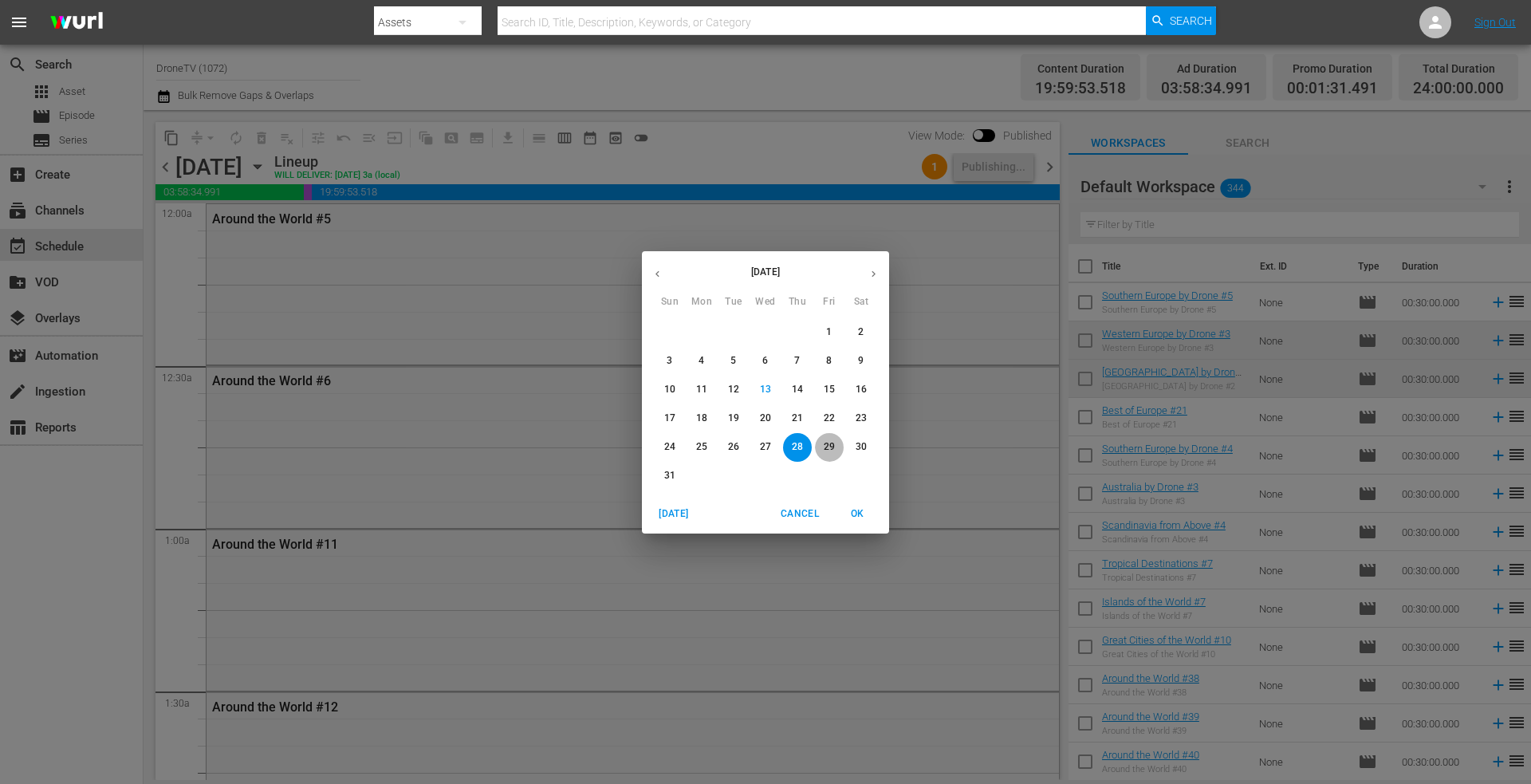
click at [828, 444] on p "29" at bounding box center [829, 446] width 11 height 13
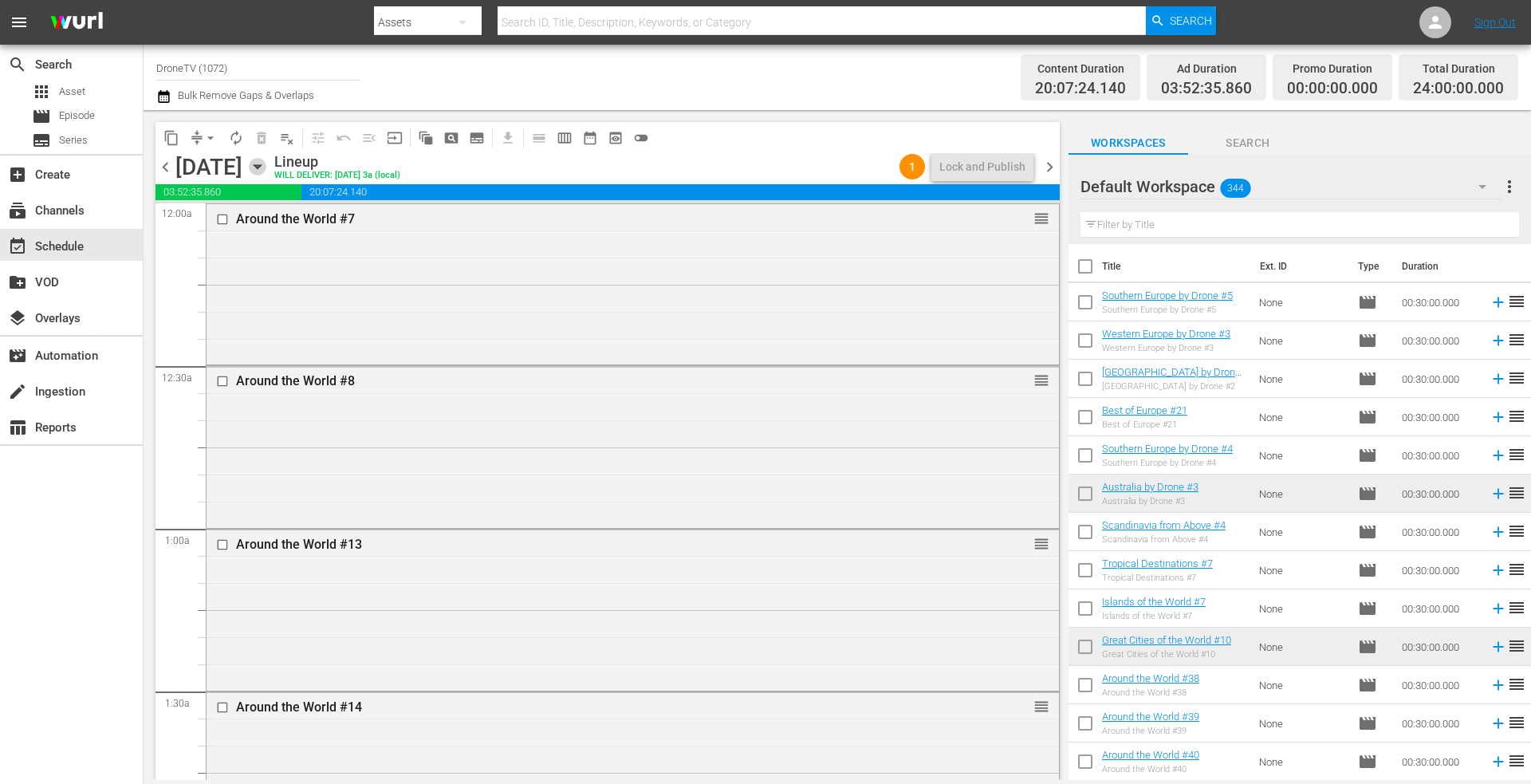
click at [266, 163] on icon "button" at bounding box center [258, 167] width 18 height 18
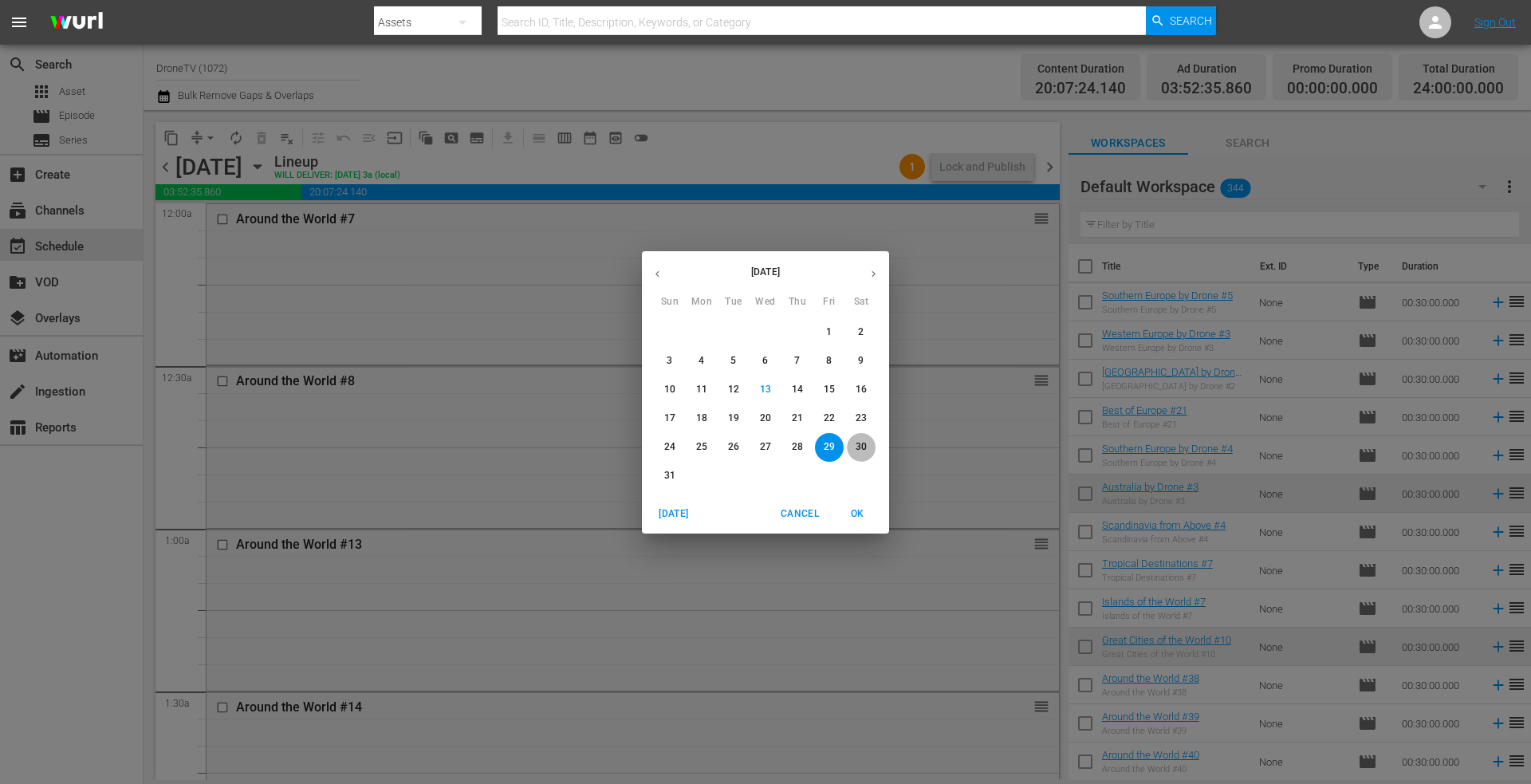
click at [863, 441] on p "30" at bounding box center [861, 446] width 11 height 13
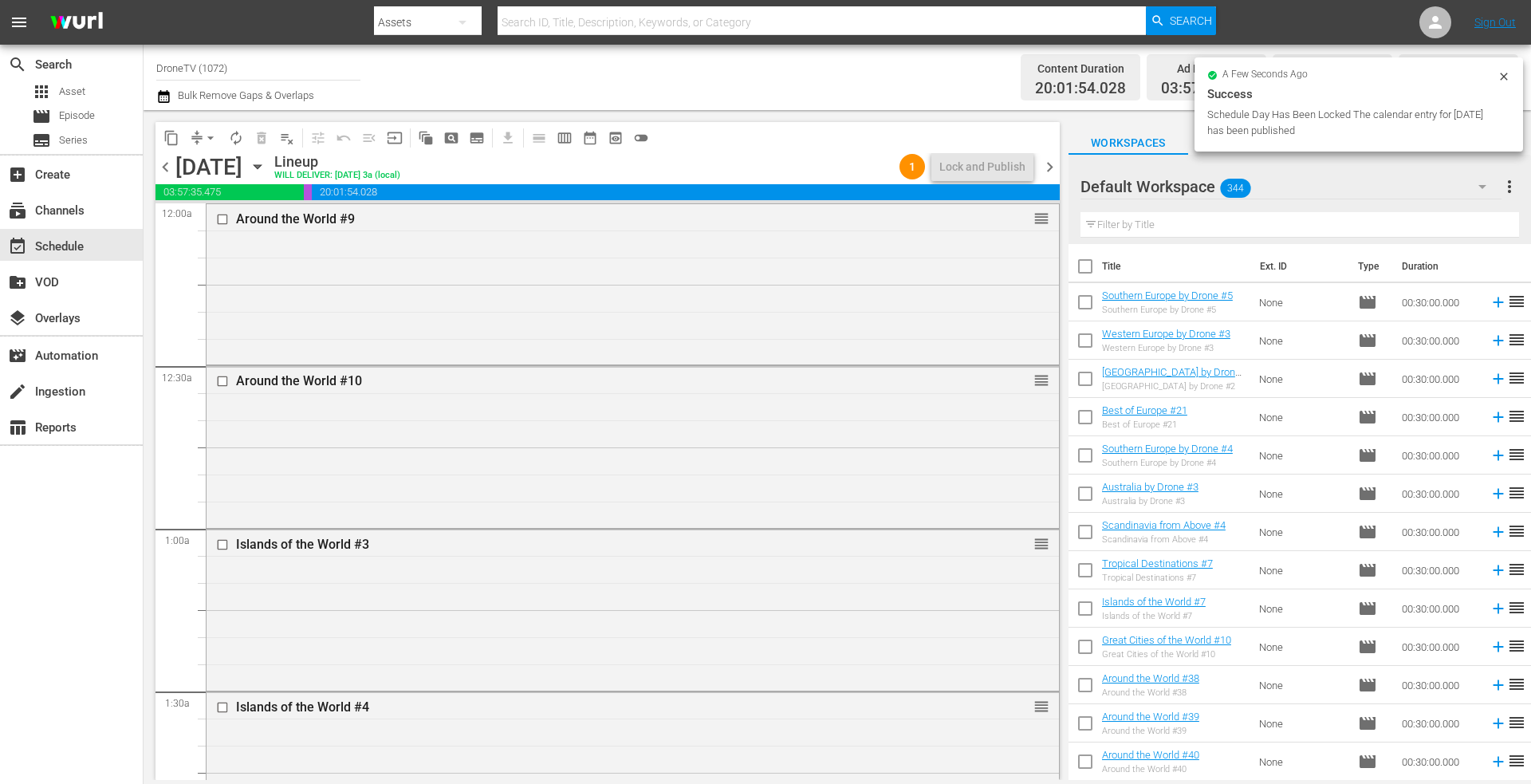
click at [266, 166] on icon "button" at bounding box center [258, 167] width 18 height 18
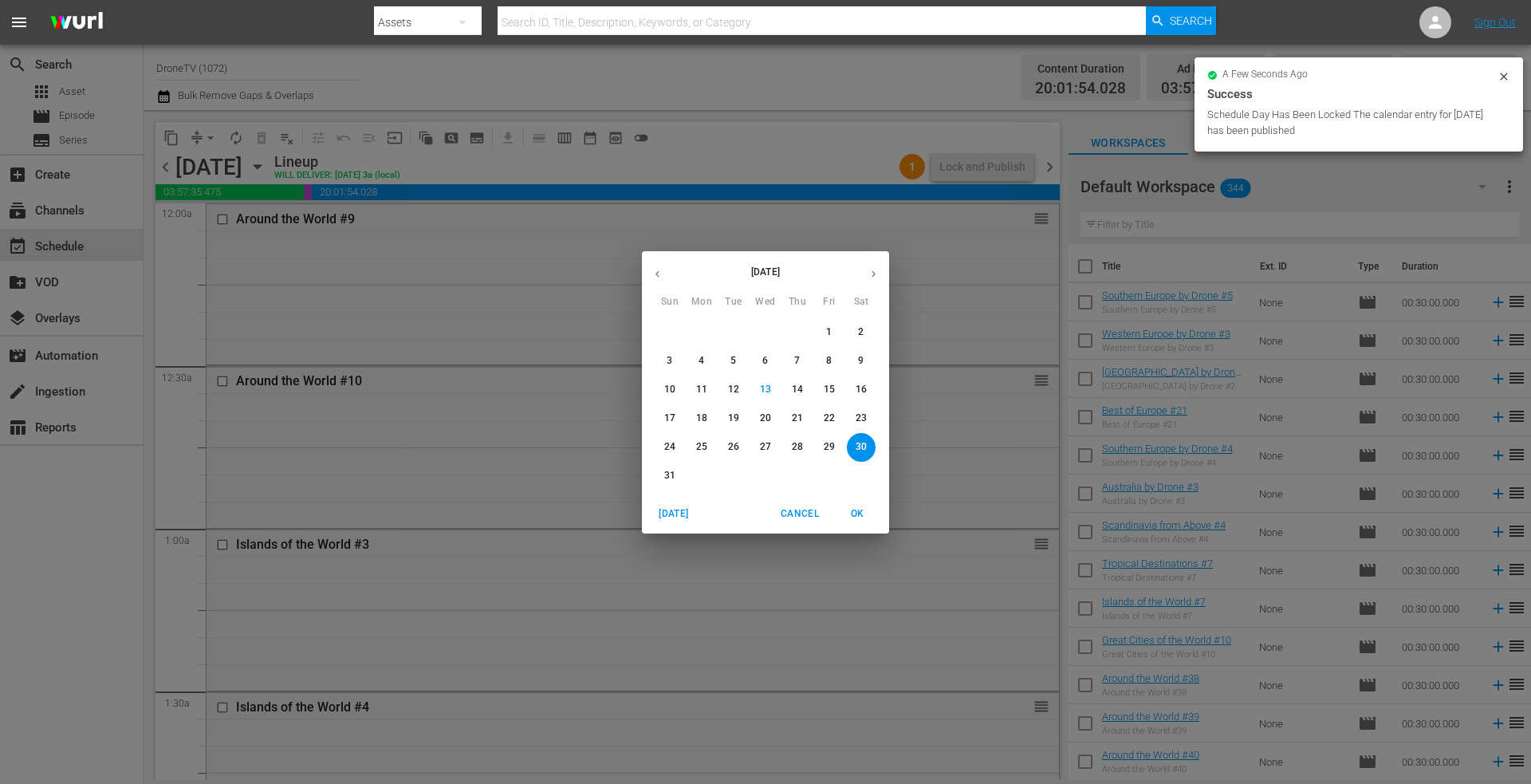
click at [669, 473] on p "31" at bounding box center [670, 475] width 11 height 13
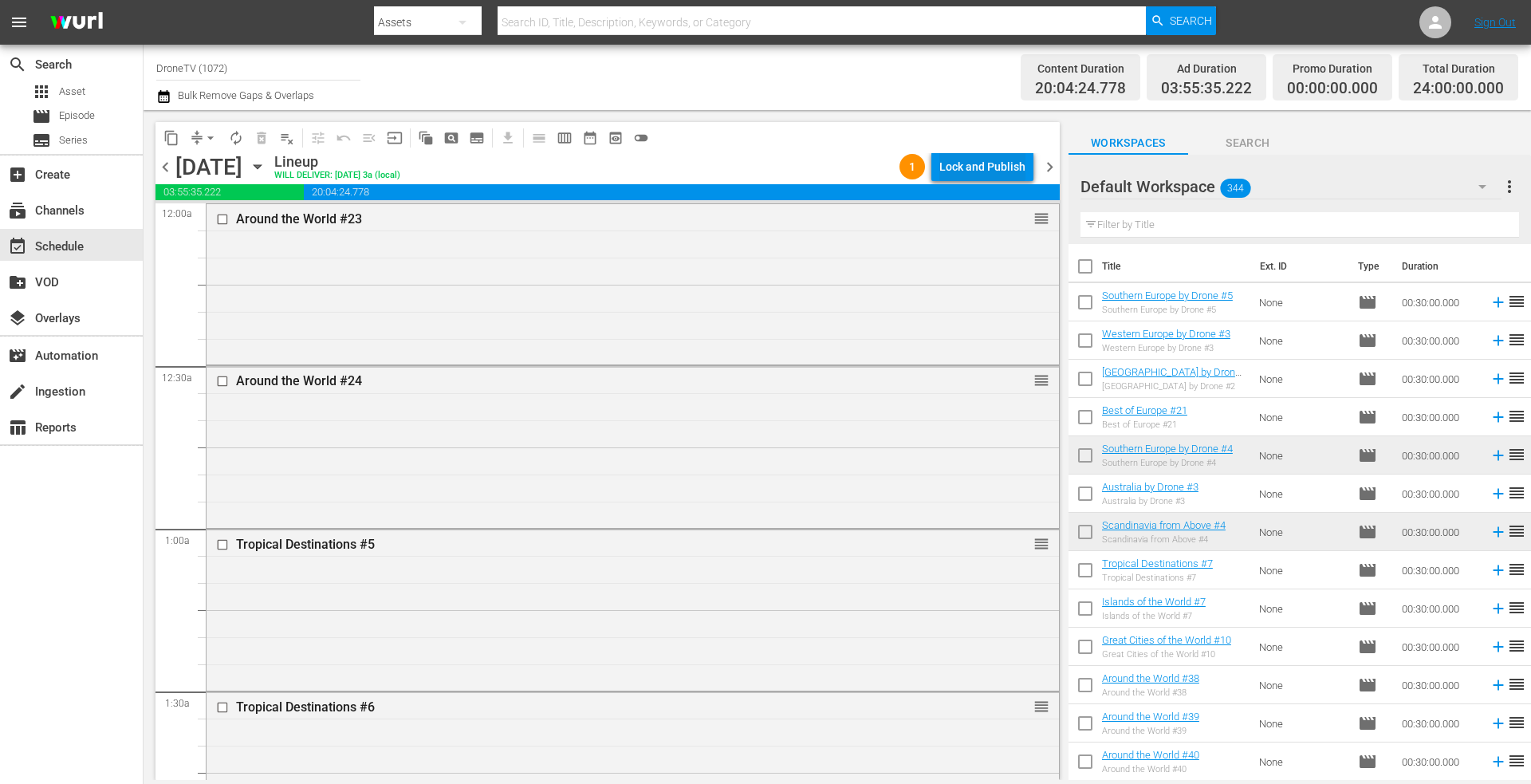
click at [980, 161] on div "Lock and Publish" at bounding box center [982, 167] width 86 height 29
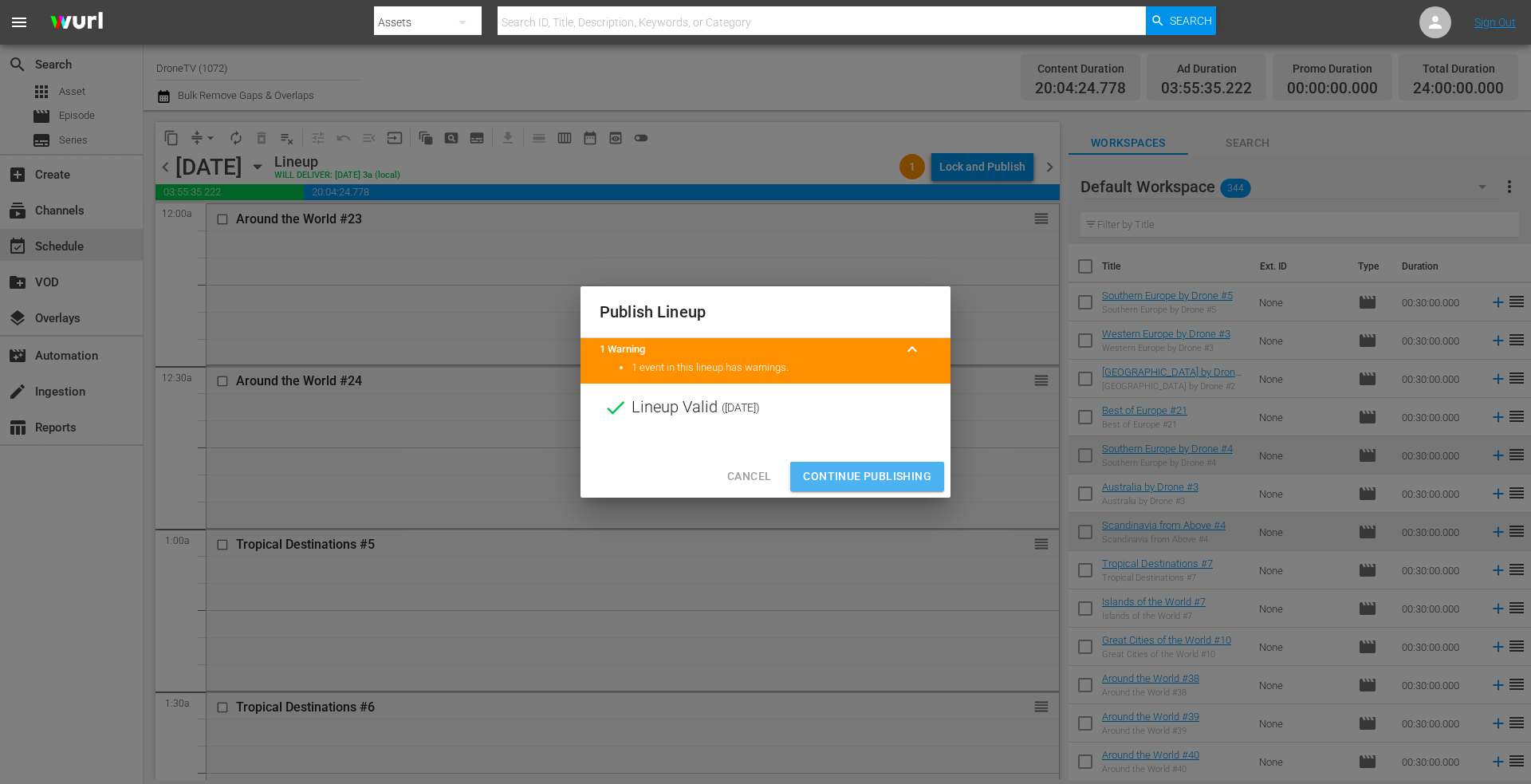
drag, startPoint x: 850, startPoint y: 473, endPoint x: 740, endPoint y: 452, distance: 112.0
click at [843, 475] on span "Continue Publishing" at bounding box center [867, 476] width 128 height 20
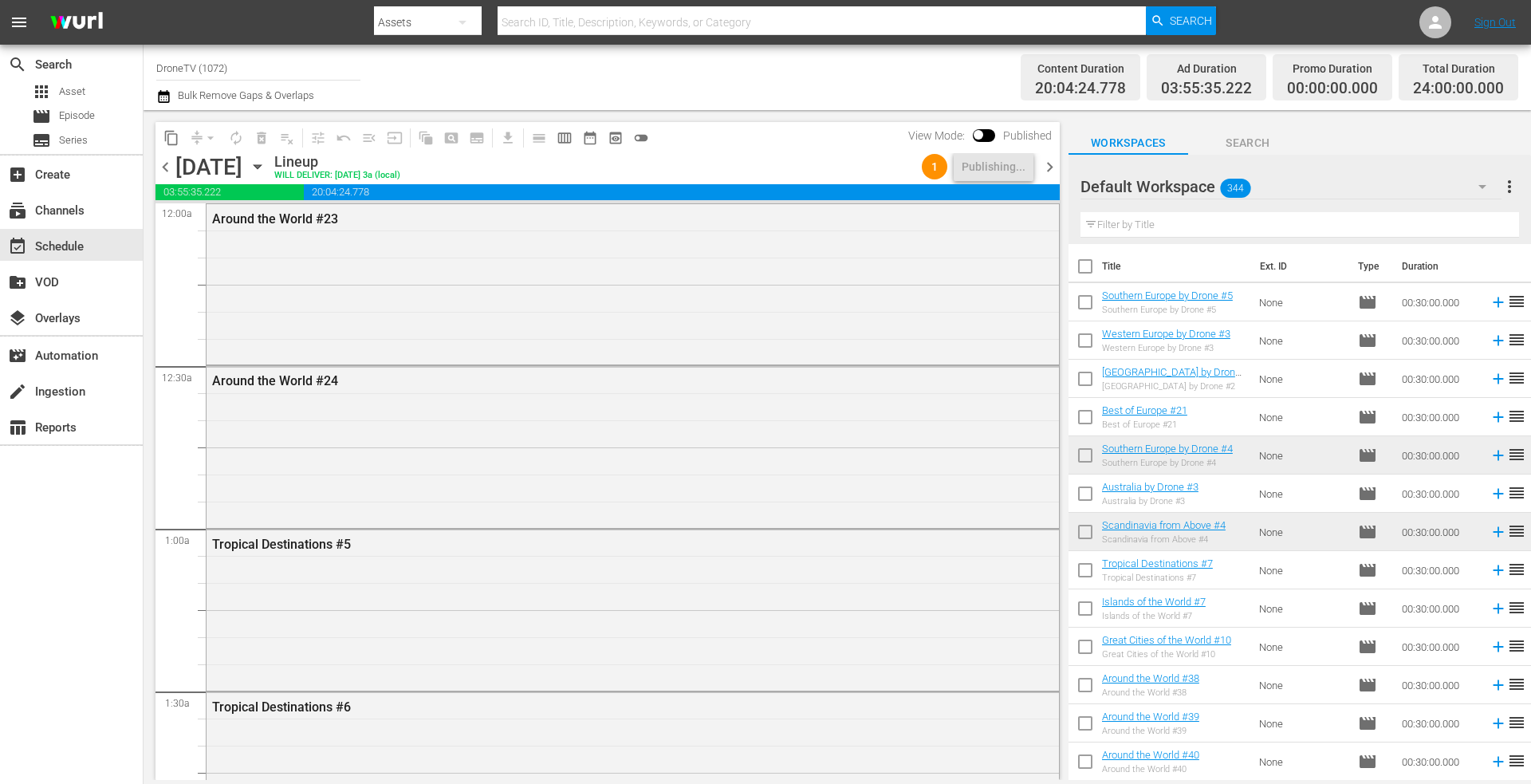
click at [261, 165] on icon "button" at bounding box center [257, 167] width 7 height 4
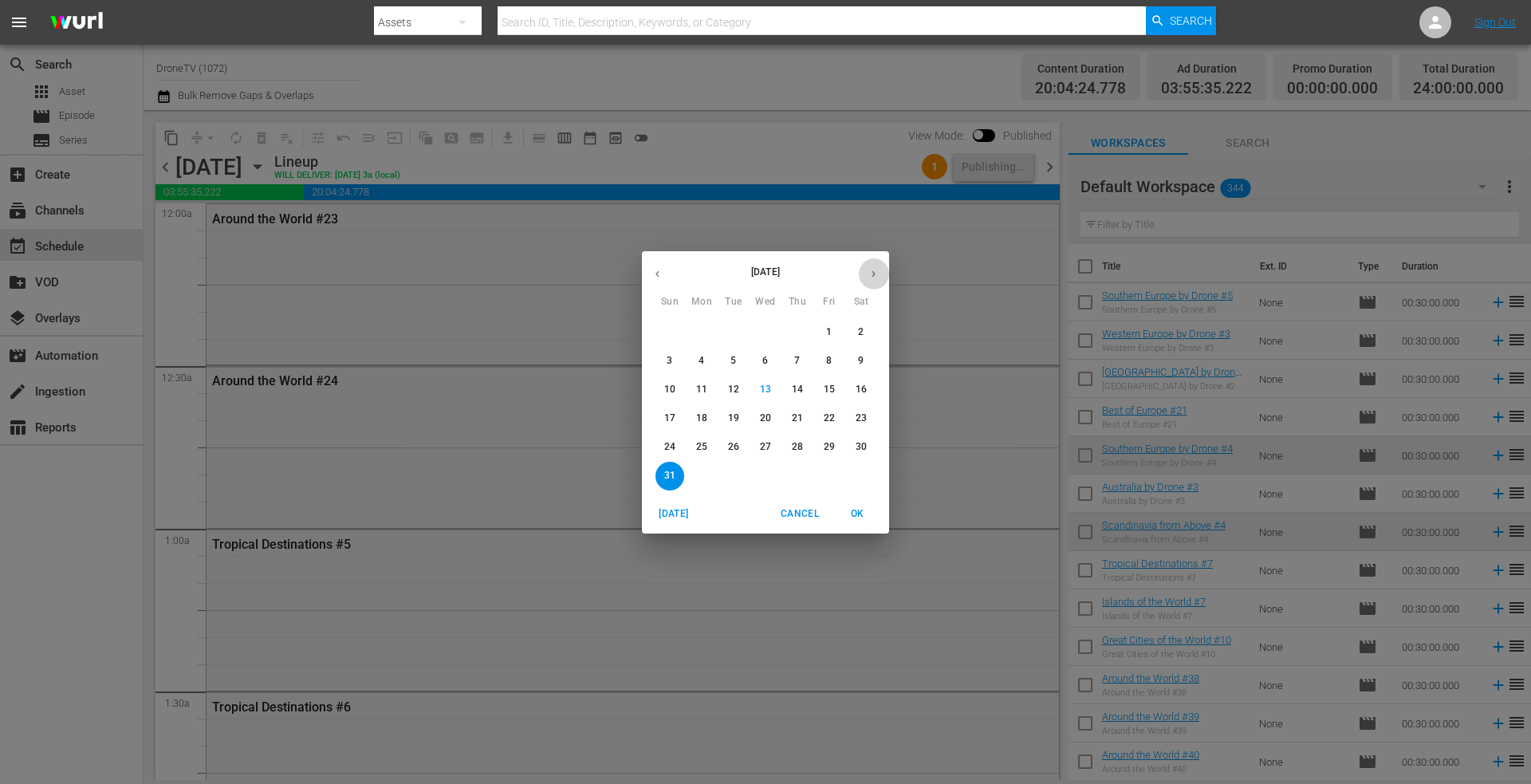
click at [866, 270] on button "button" at bounding box center [873, 273] width 31 height 31
click at [696, 332] on span "1" at bounding box center [702, 332] width 29 height 13
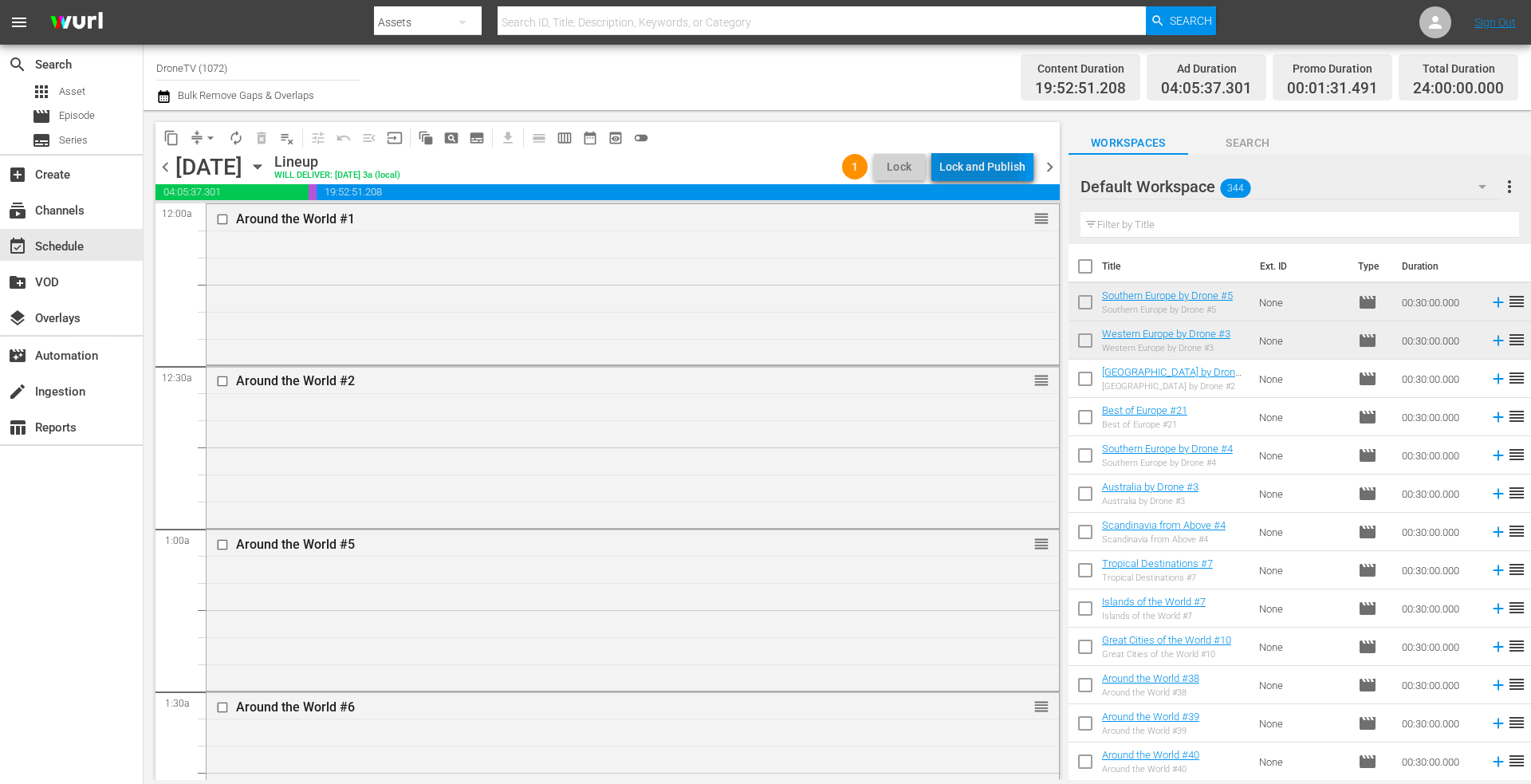
click at [975, 165] on div "Lock and Publish" at bounding box center [982, 167] width 86 height 29
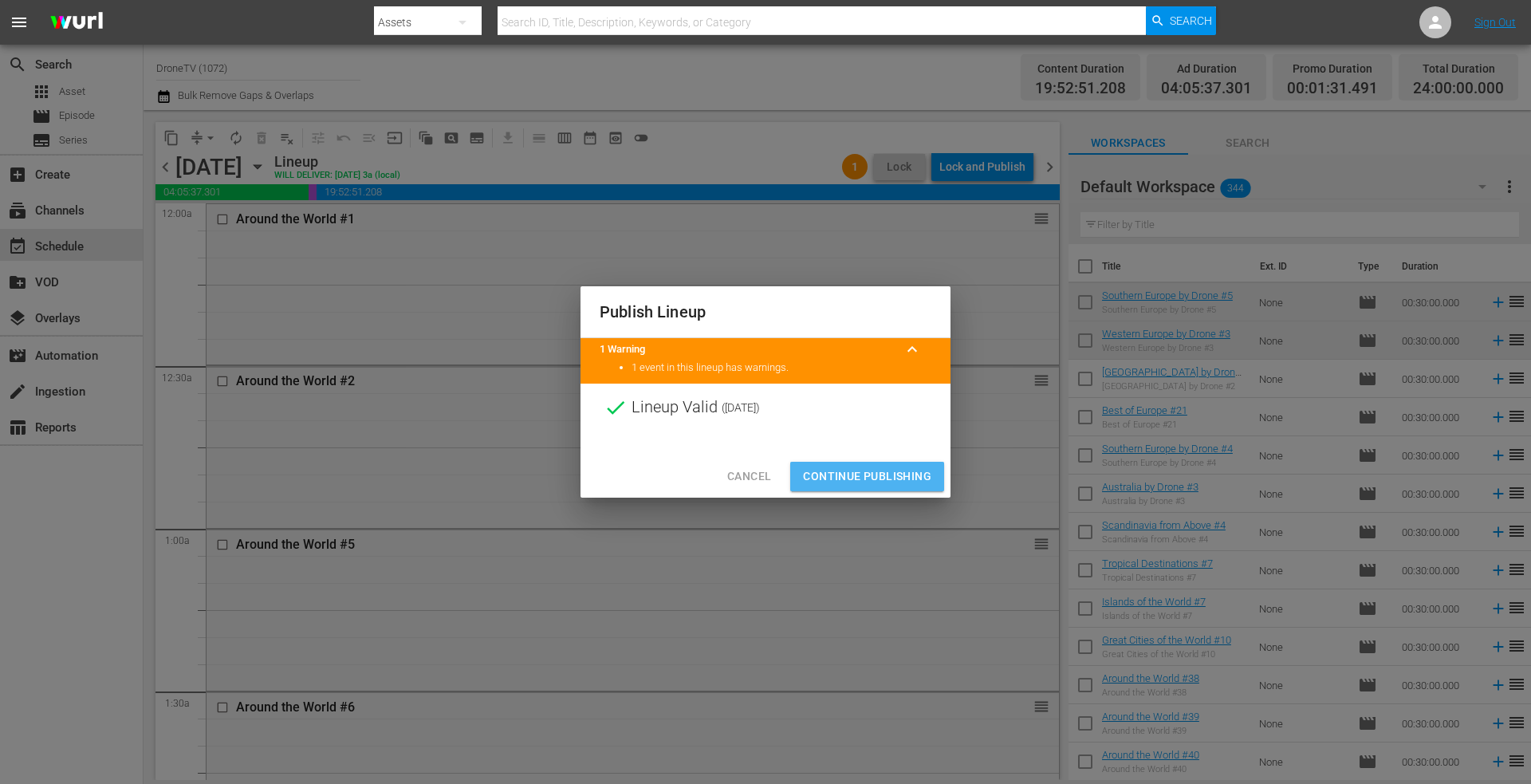
click at [826, 477] on span "Continue Publishing" at bounding box center [867, 476] width 128 height 20
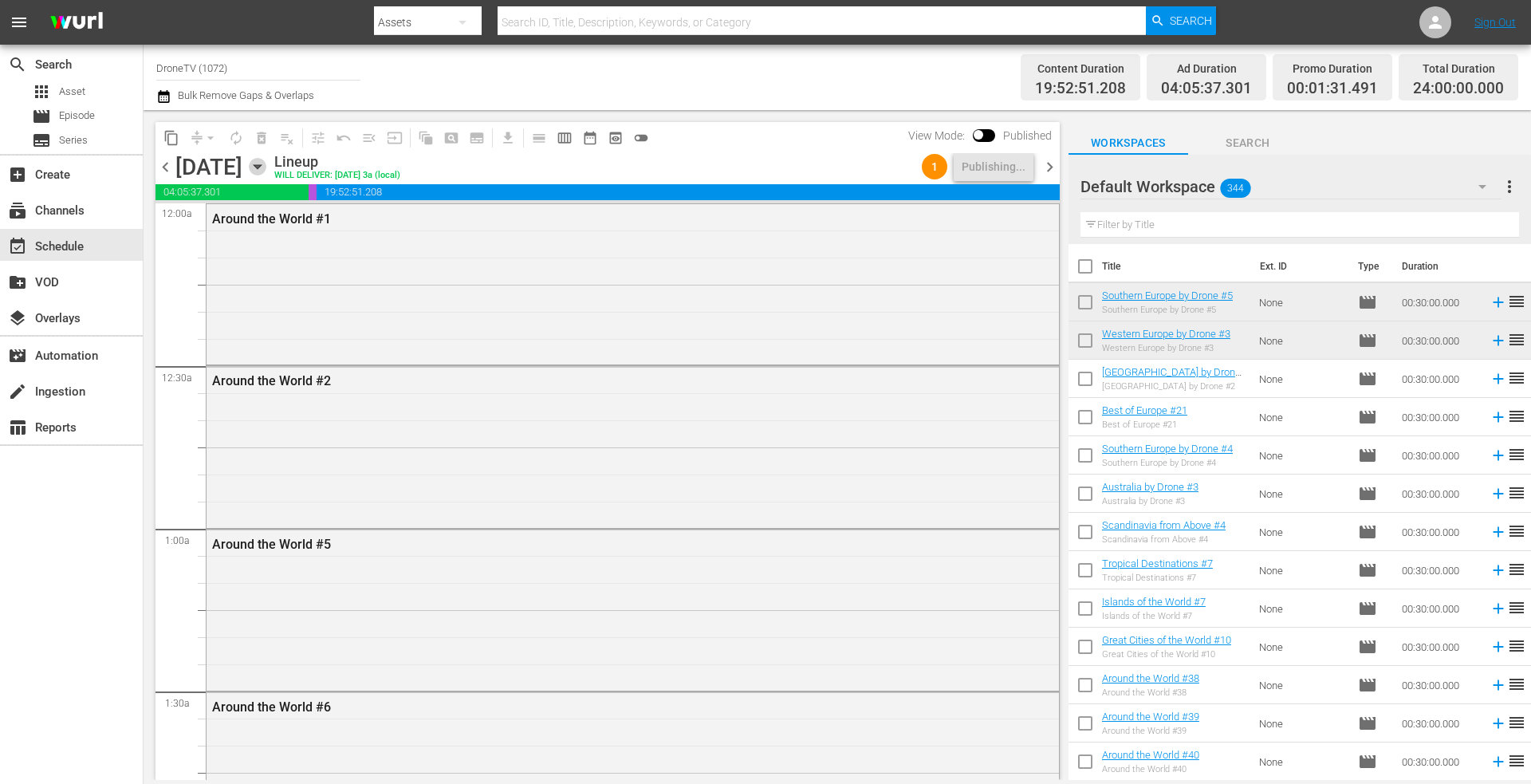
click at [266, 164] on icon "button" at bounding box center [258, 167] width 18 height 18
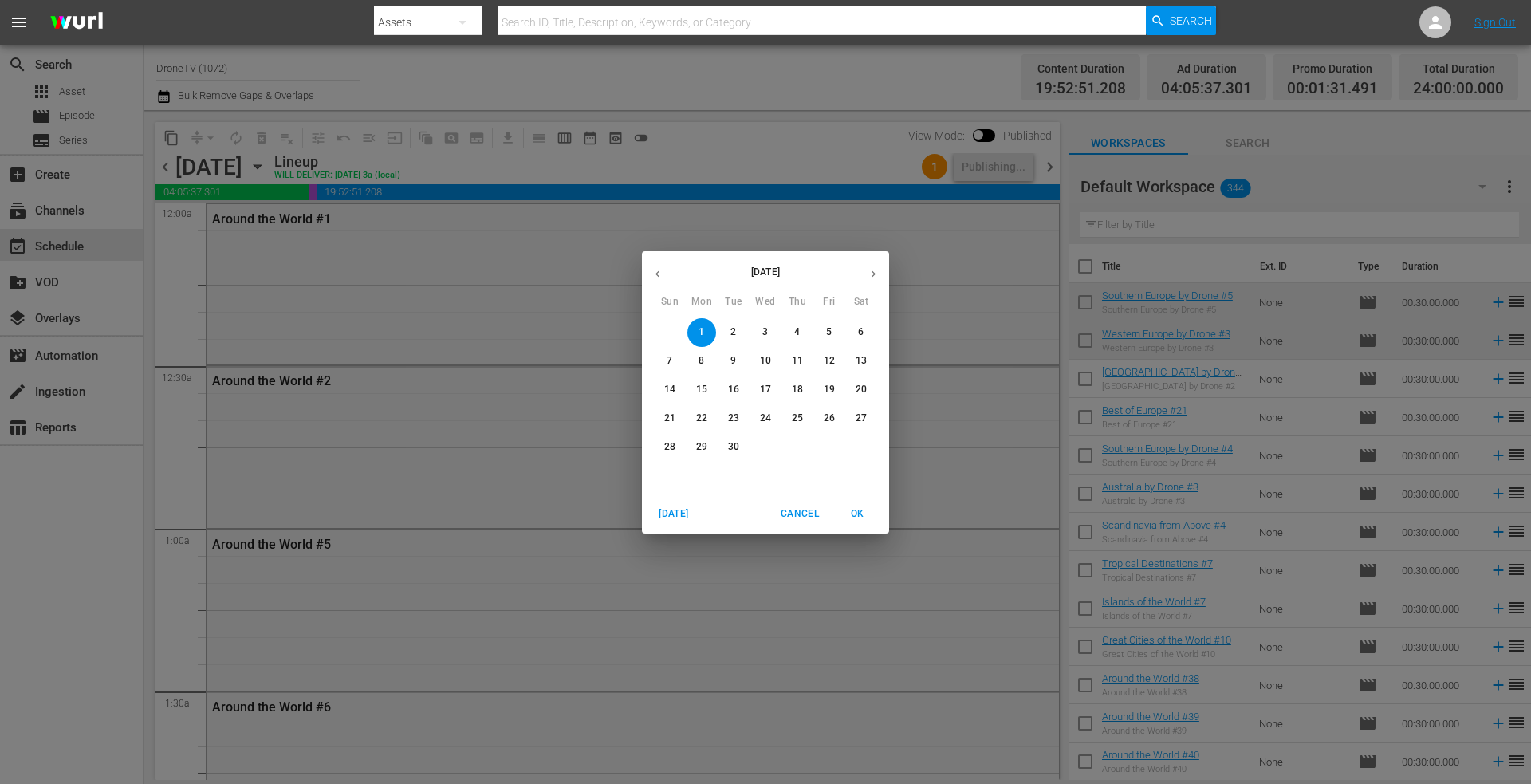
click at [731, 332] on p "2" at bounding box center [733, 332] width 5 height 13
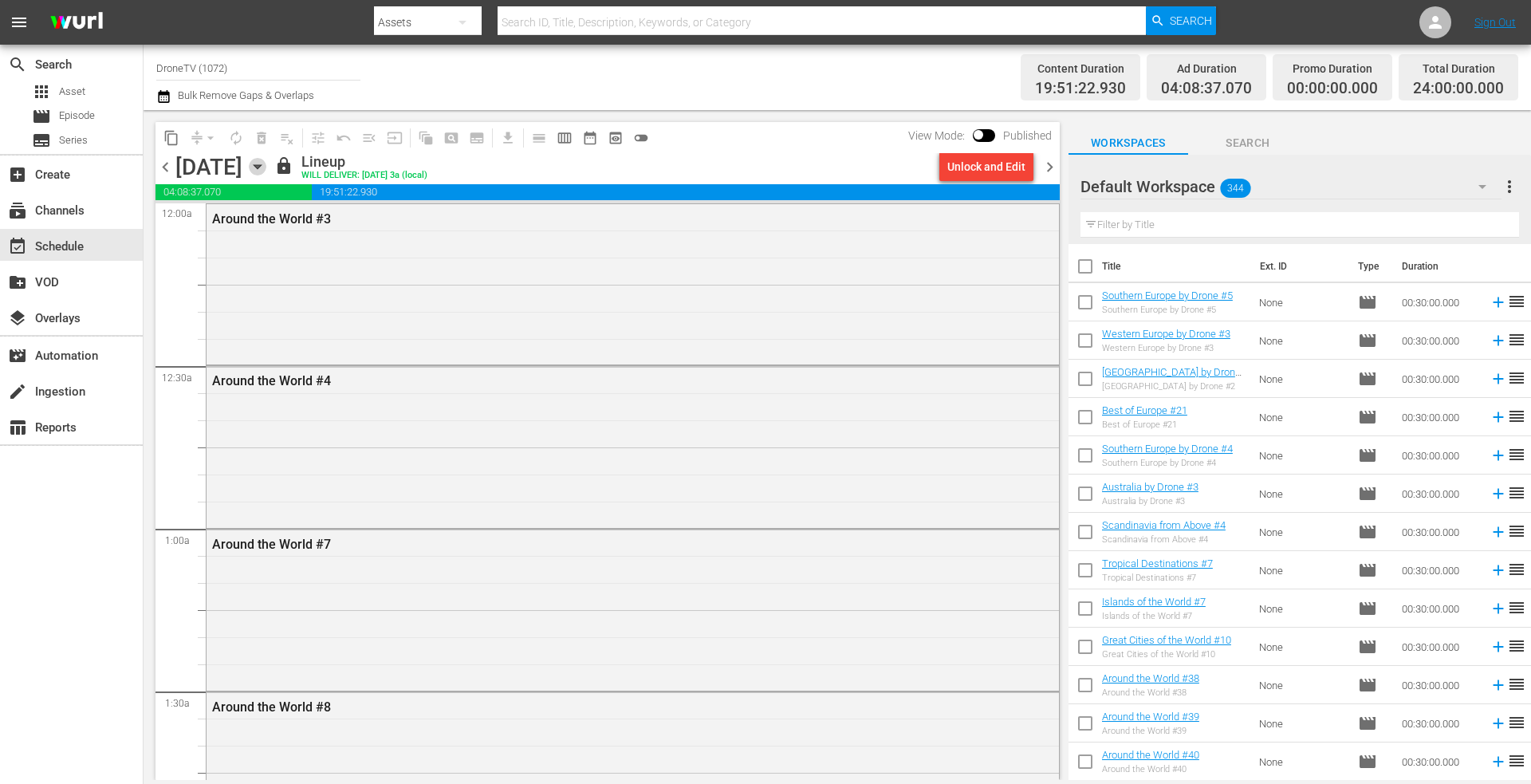
click at [266, 168] on icon "button" at bounding box center [258, 167] width 18 height 18
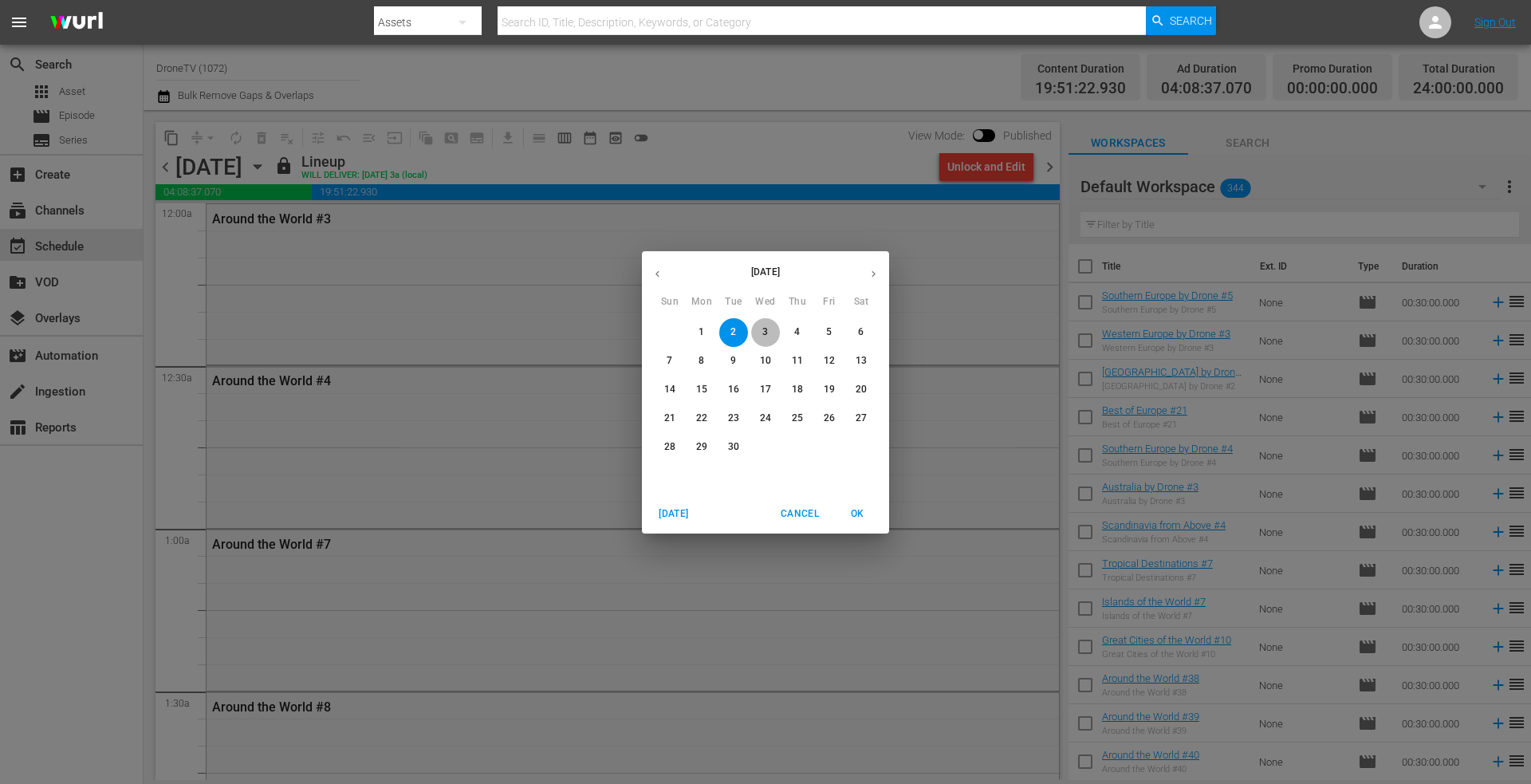
click at [761, 327] on span "3" at bounding box center [766, 332] width 29 height 13
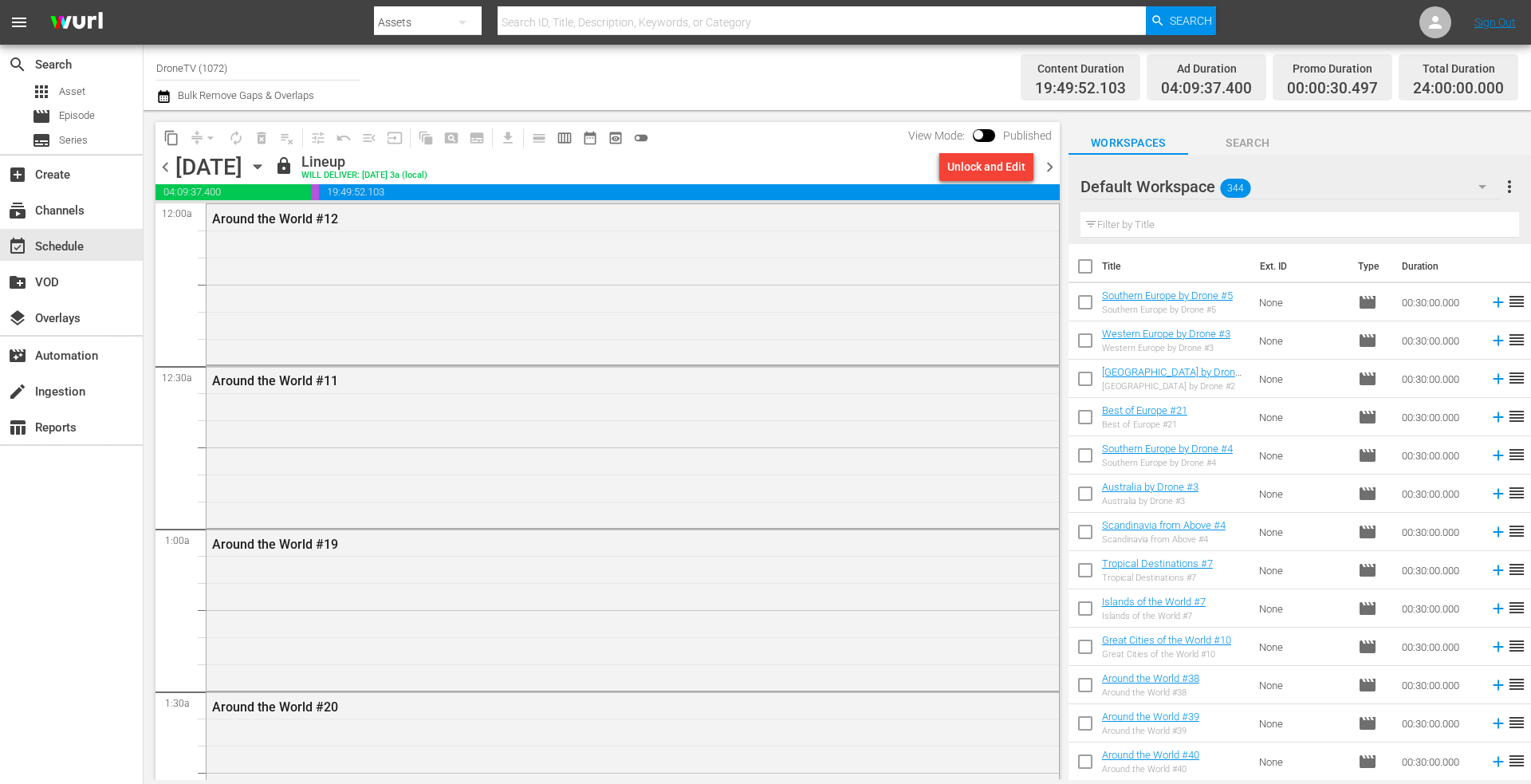
click at [266, 163] on icon "button" at bounding box center [258, 167] width 18 height 18
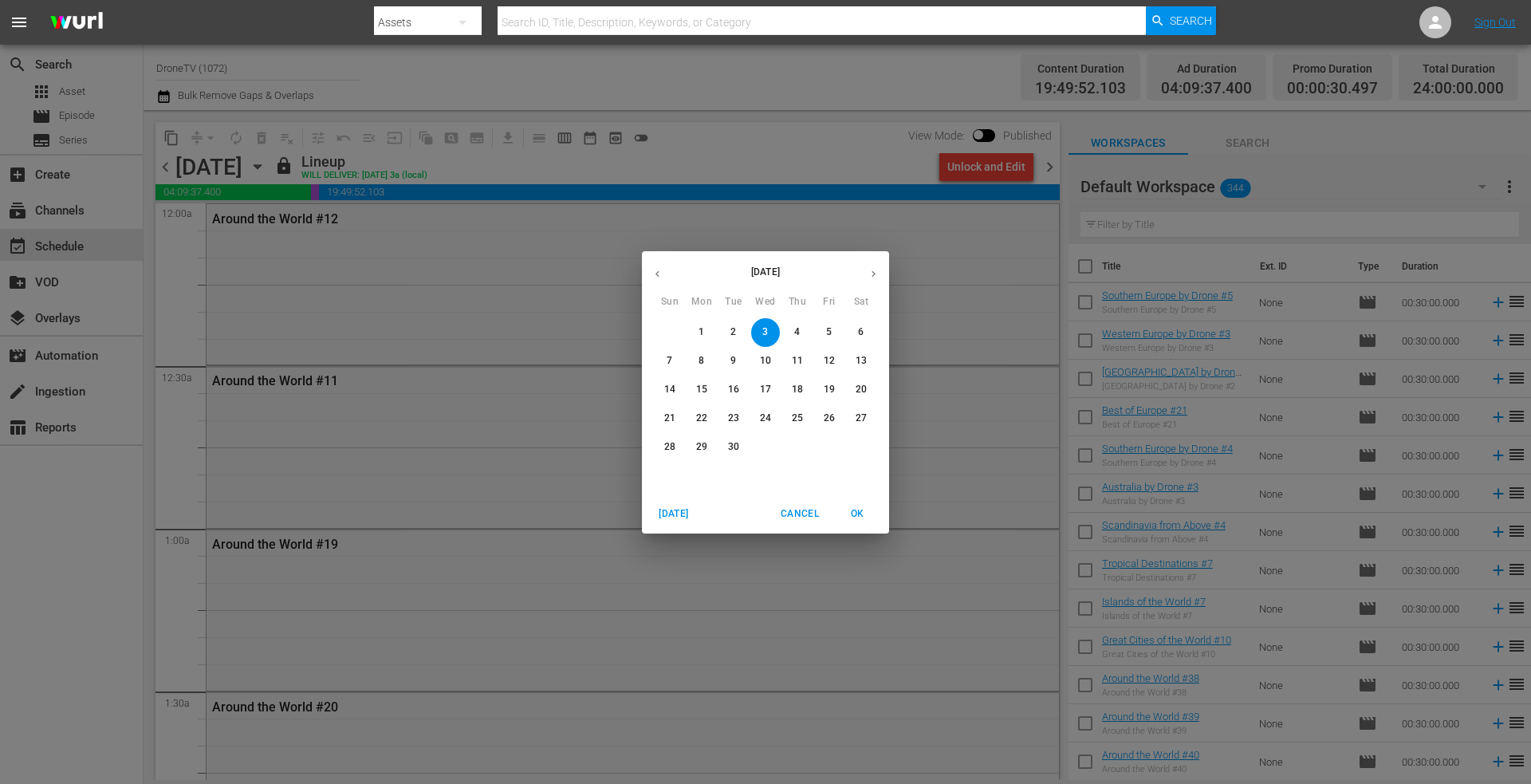
click at [795, 325] on p "4" at bounding box center [797, 332] width 5 height 13
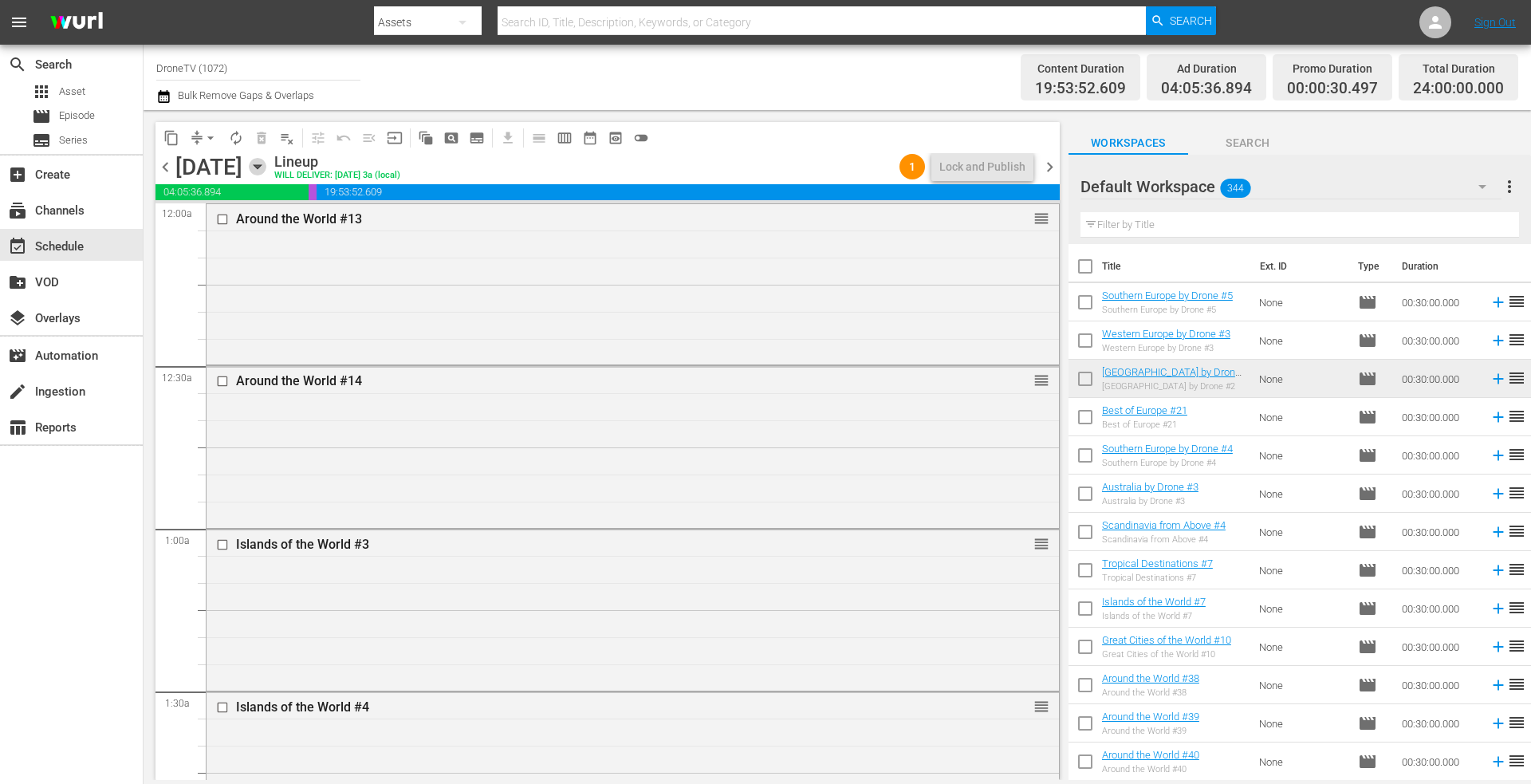
click at [261, 165] on icon "button" at bounding box center [257, 167] width 7 height 4
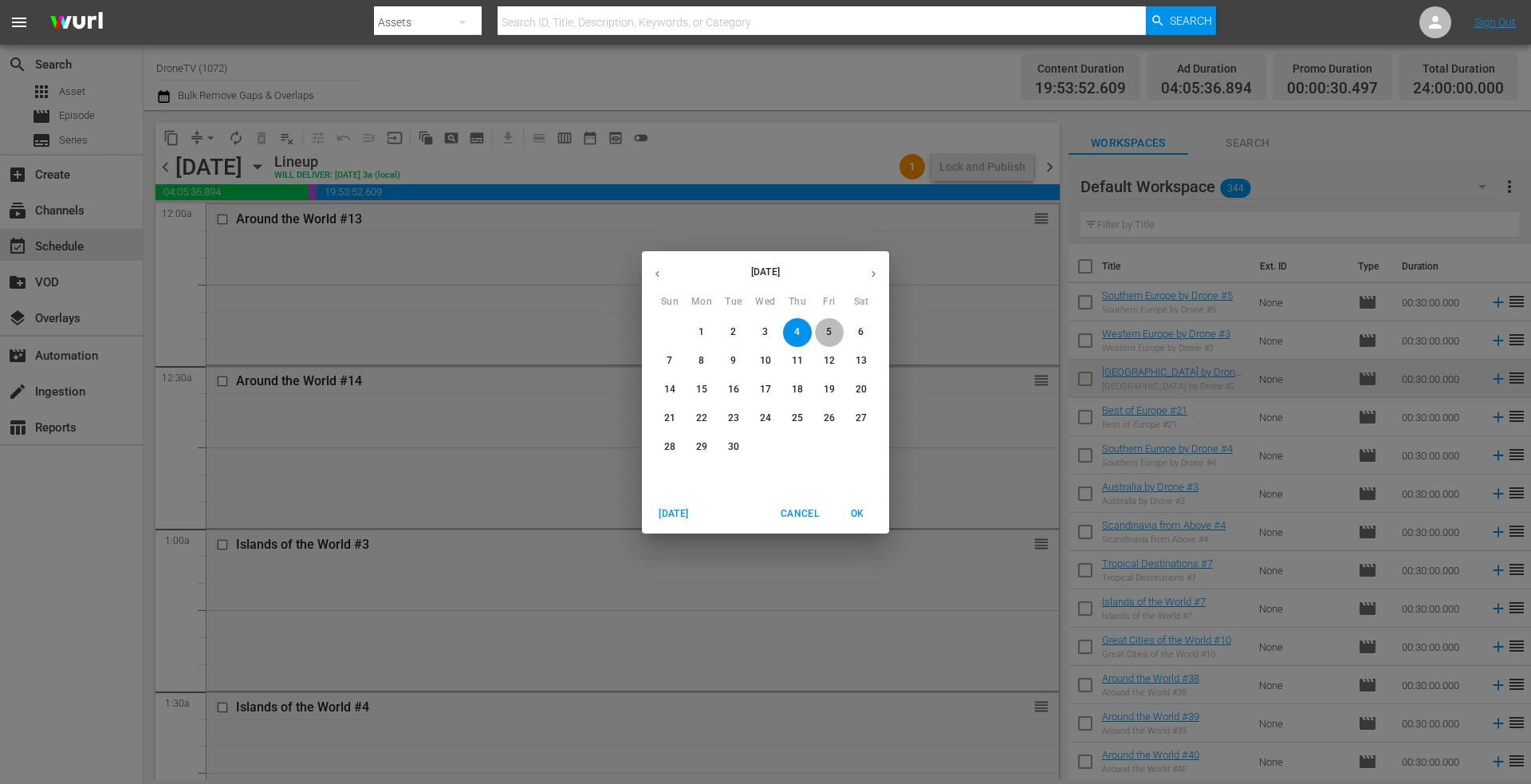
click at [829, 325] on p "5" at bounding box center [829, 332] width 5 height 13
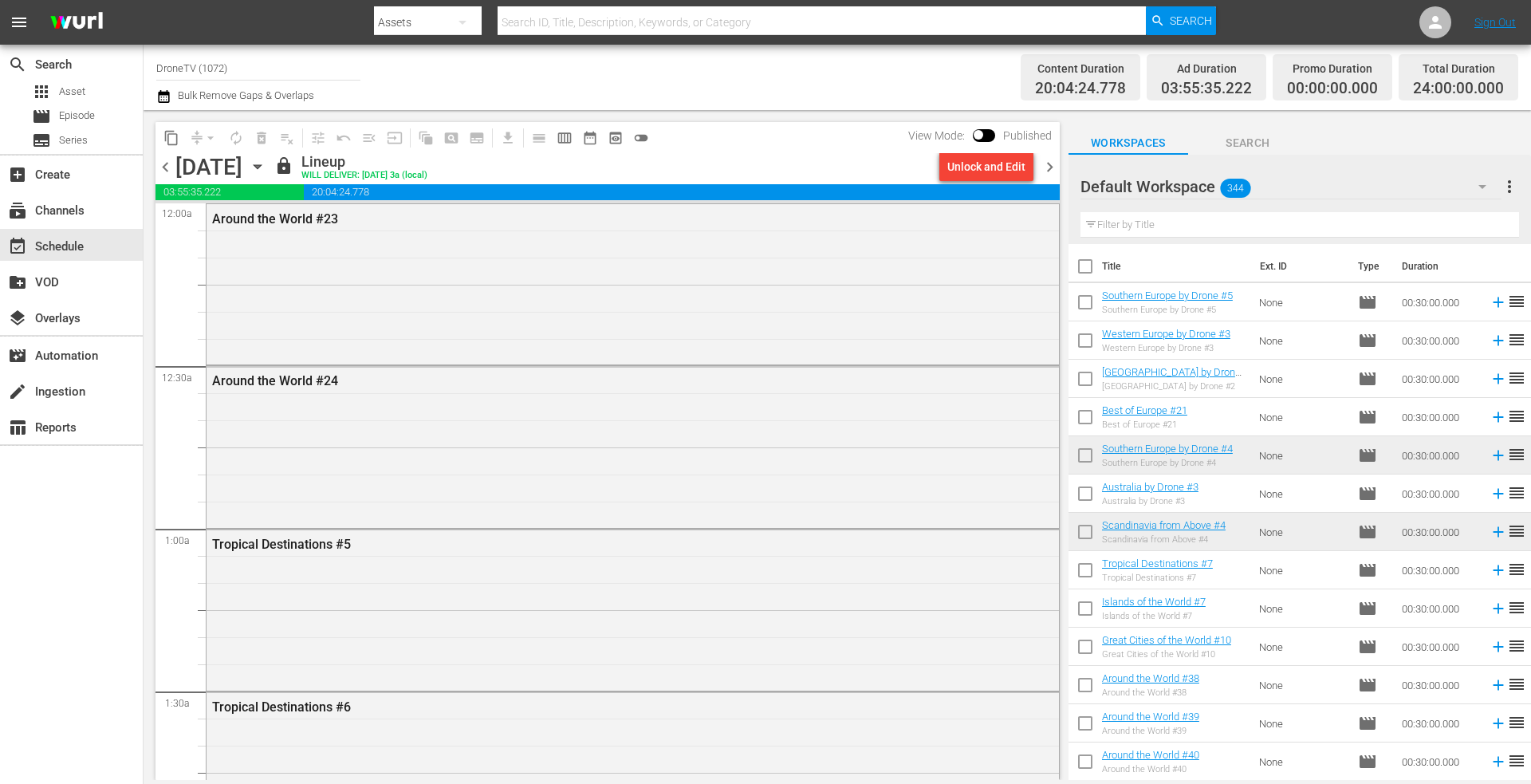
click at [266, 164] on icon "button" at bounding box center [258, 167] width 18 height 18
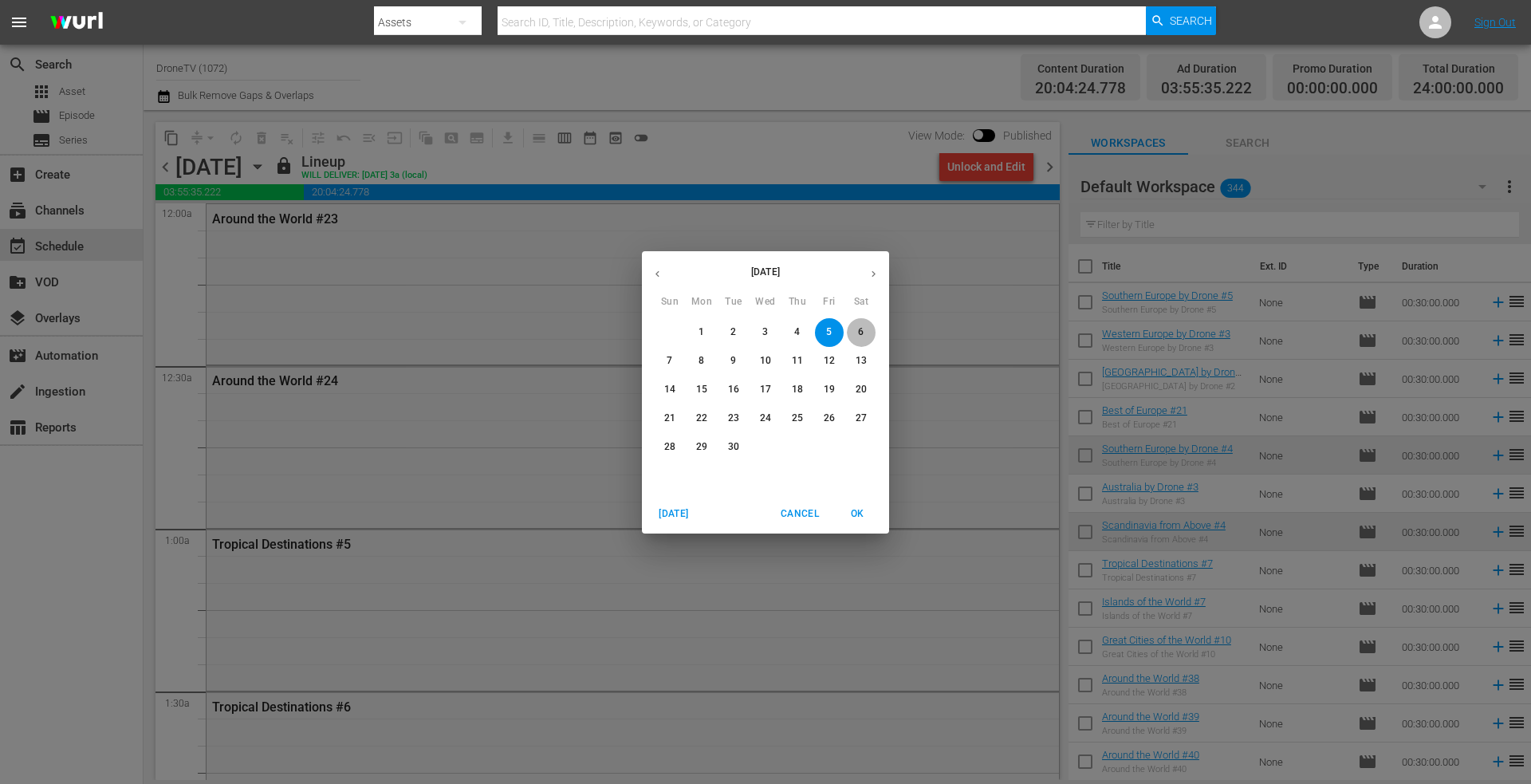
click at [856, 327] on span "6" at bounding box center [861, 332] width 29 height 13
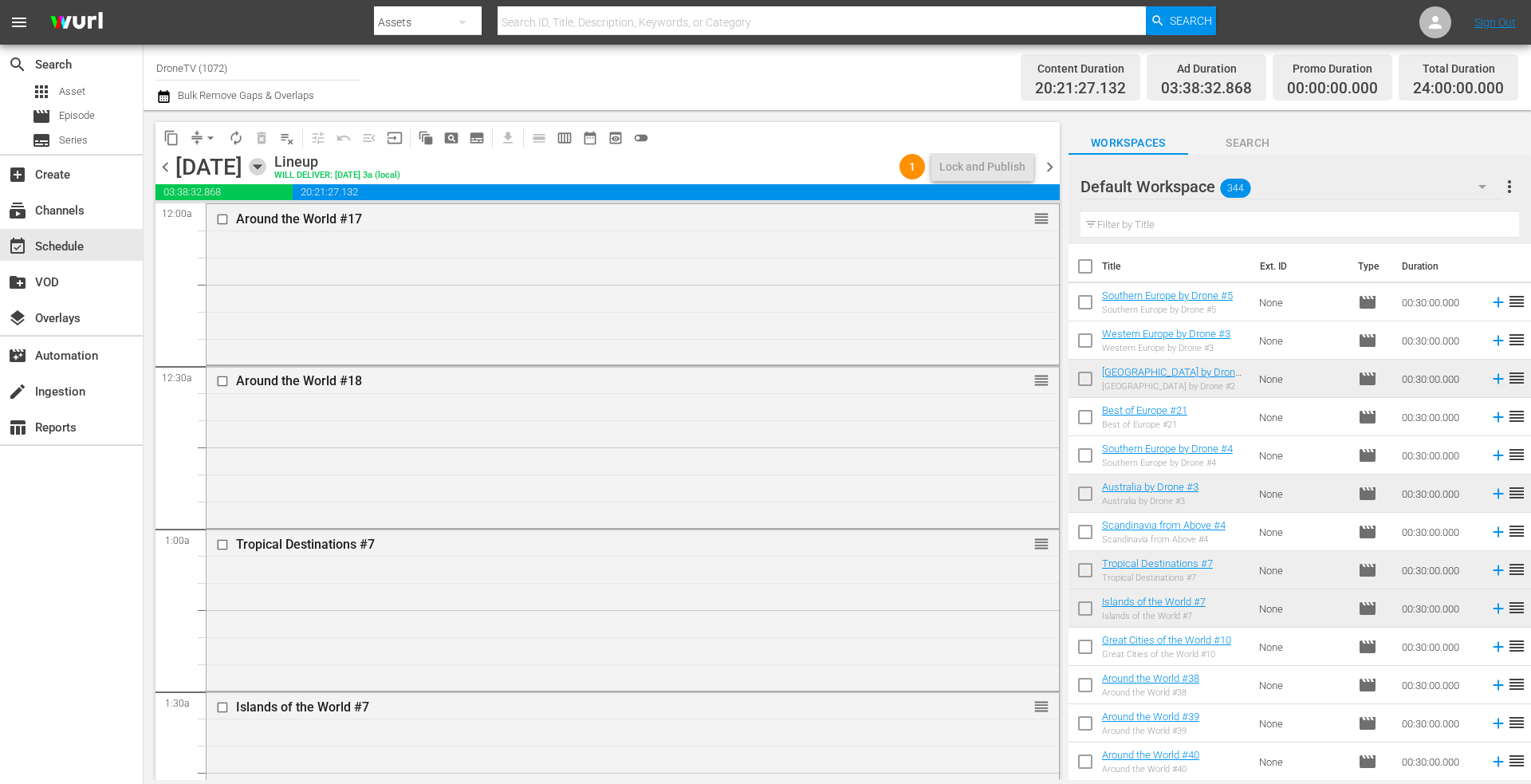
click at [261, 168] on icon "button" at bounding box center [257, 167] width 7 height 4
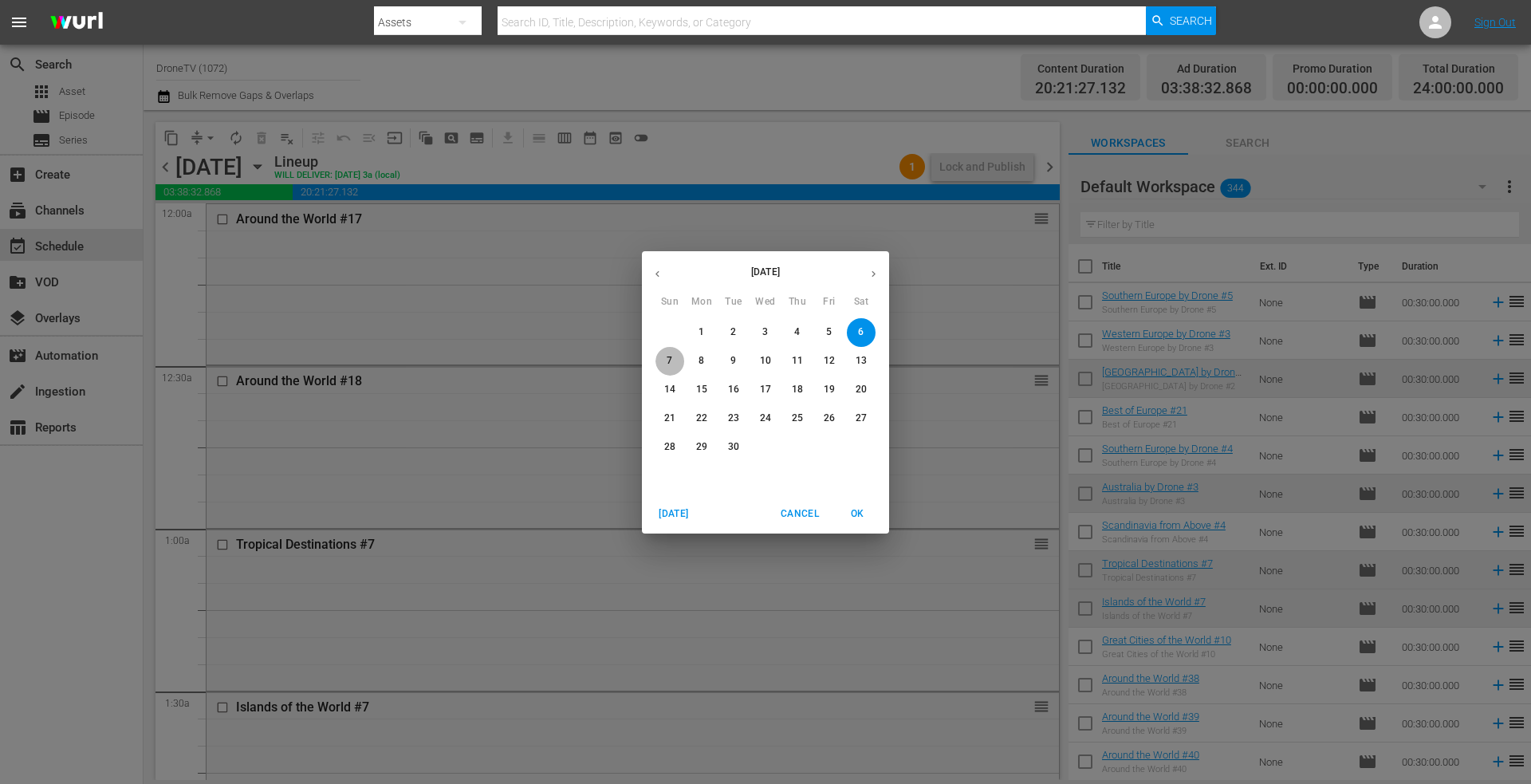
click at [668, 358] on p "7" at bounding box center [670, 360] width 5 height 13
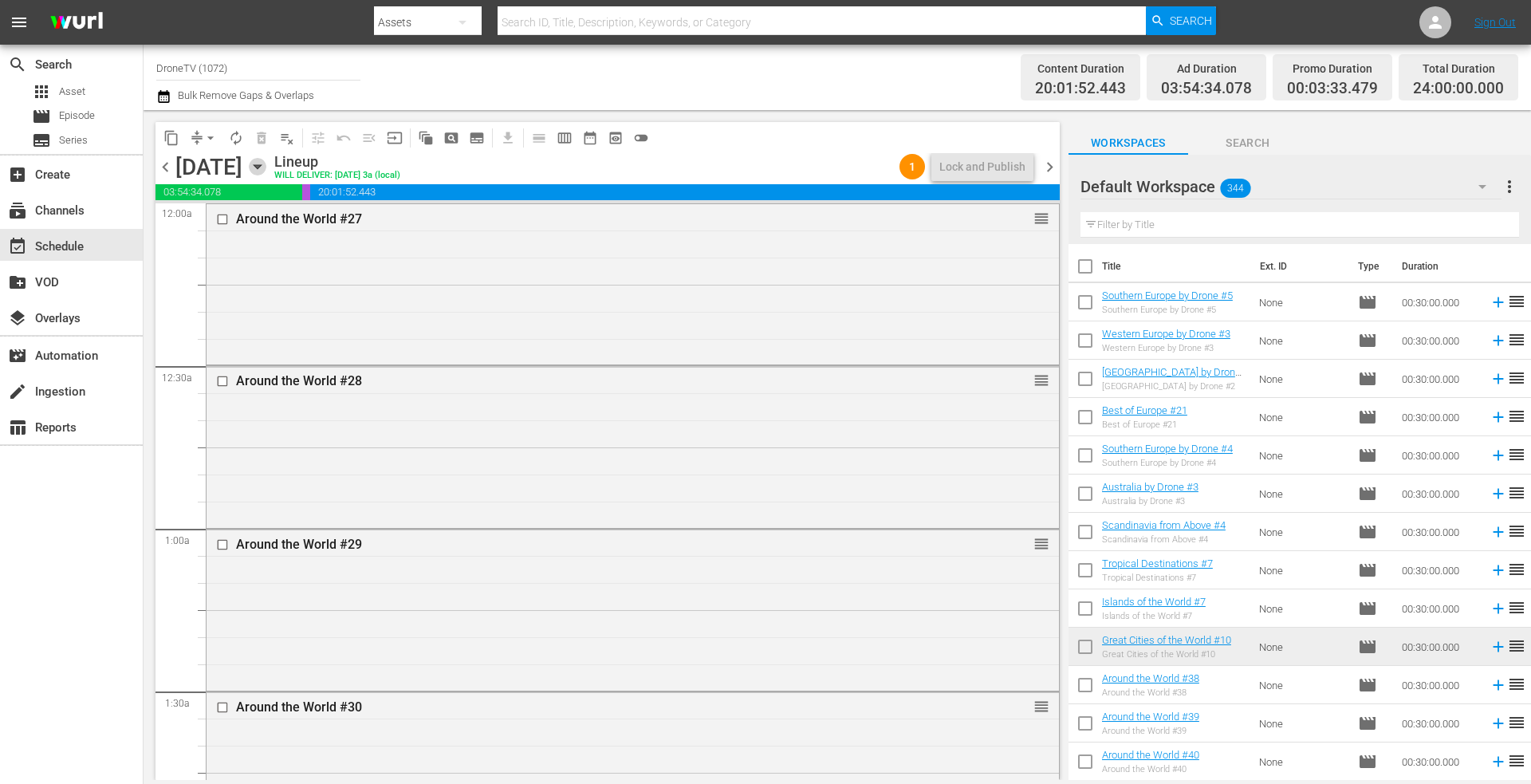
click at [261, 166] on icon "button" at bounding box center [257, 167] width 7 height 4
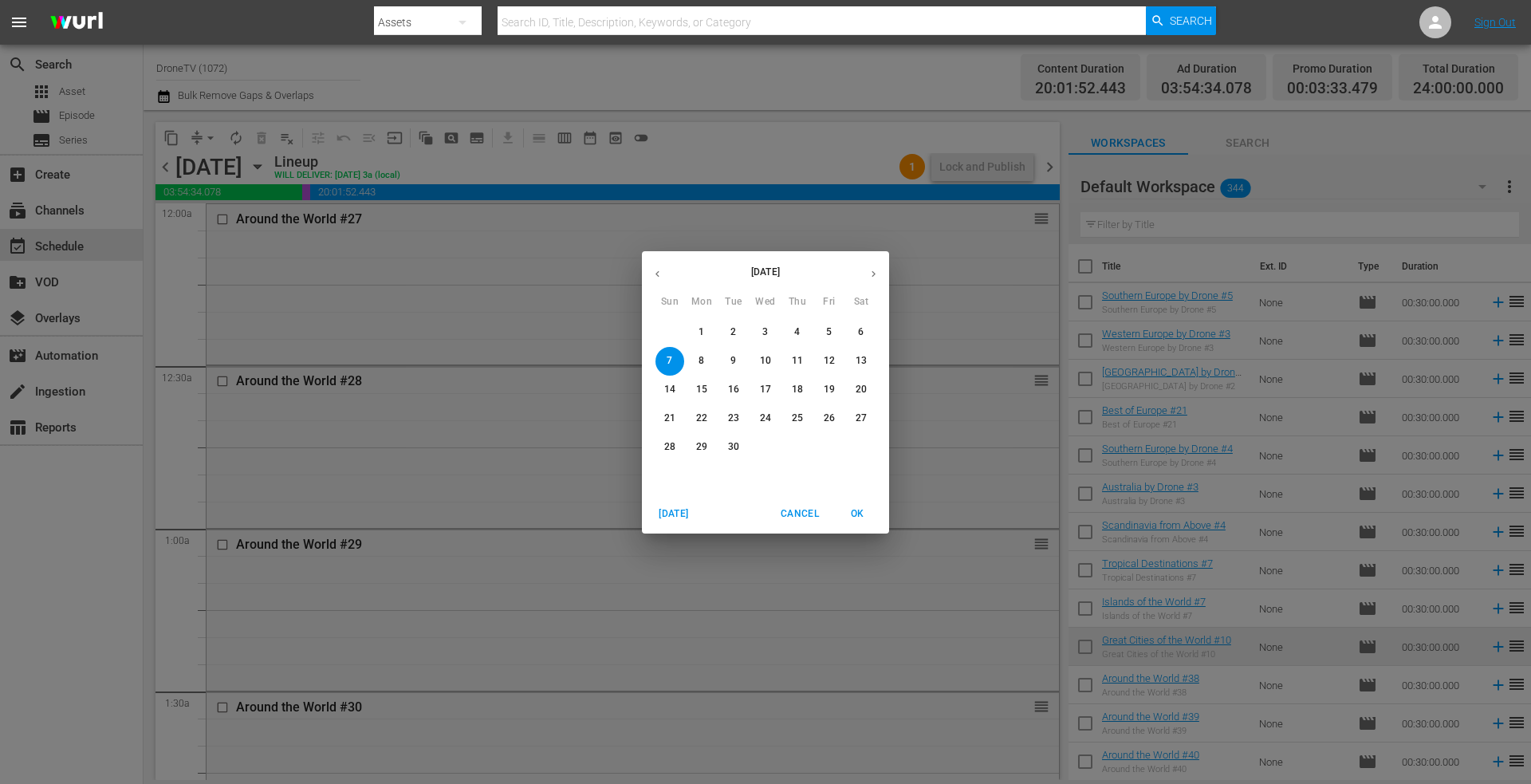
click at [701, 358] on p "8" at bounding box center [701, 360] width 5 height 13
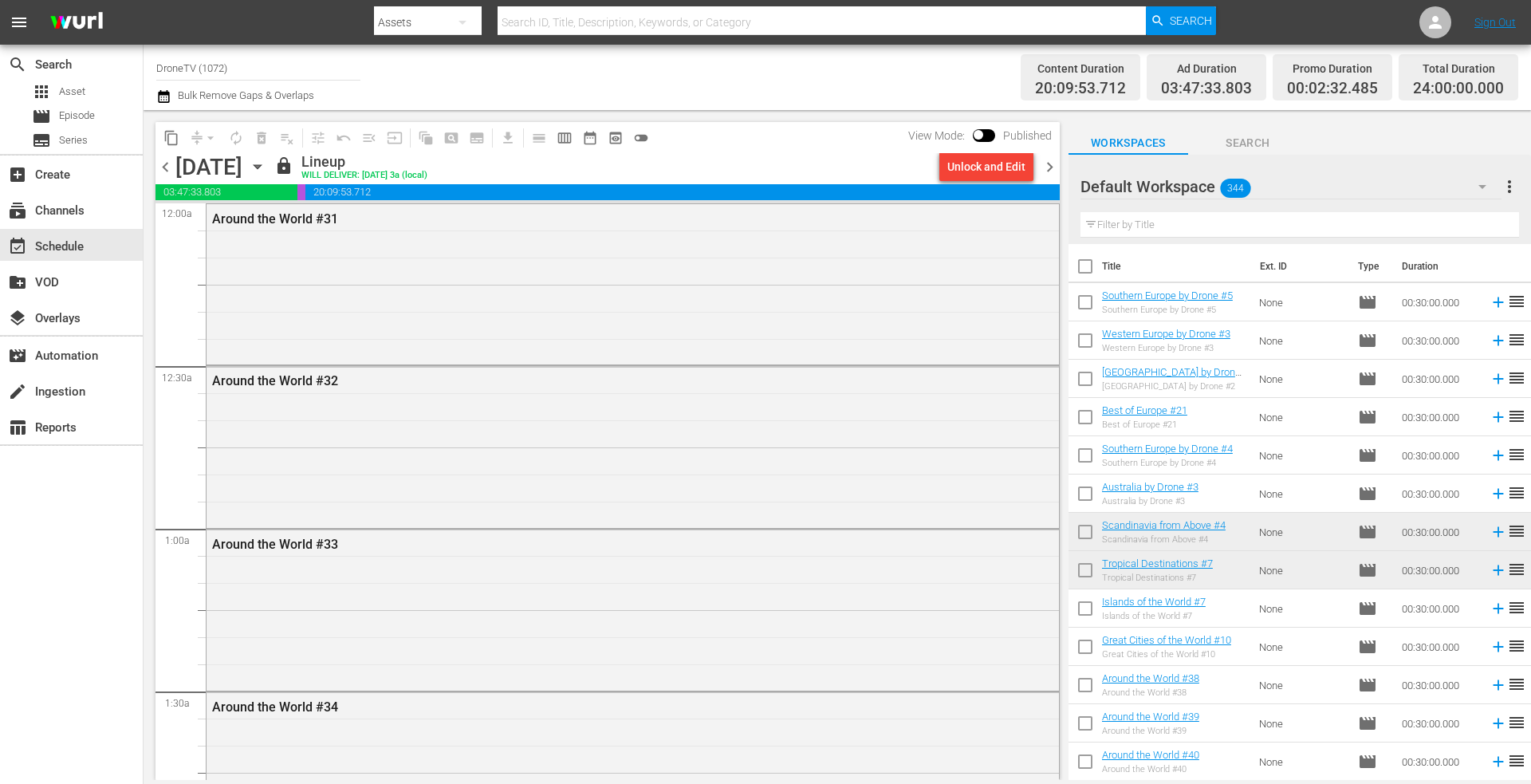
click at [266, 165] on icon "button" at bounding box center [258, 167] width 18 height 18
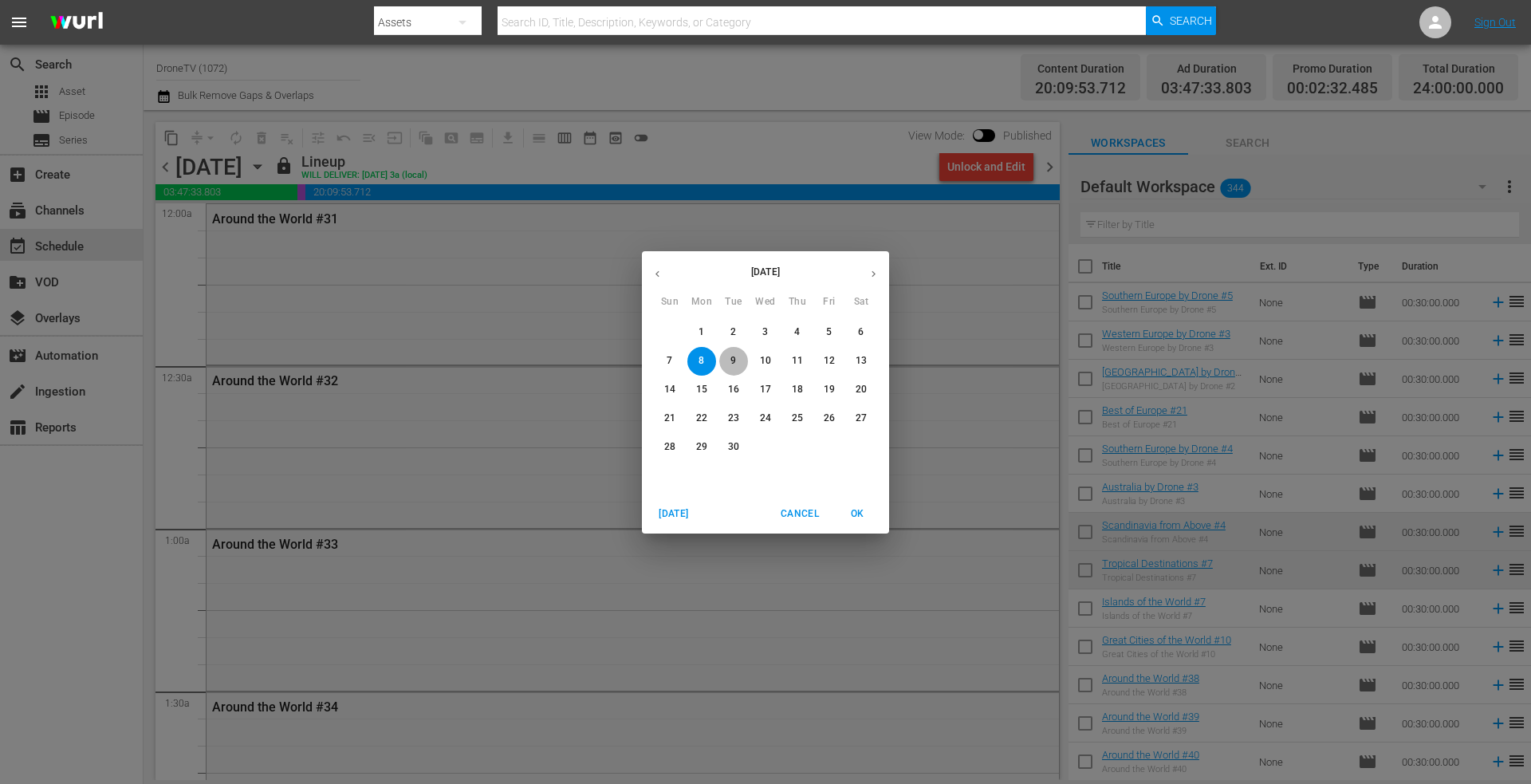
click at [734, 358] on p "9" at bounding box center [733, 360] width 5 height 13
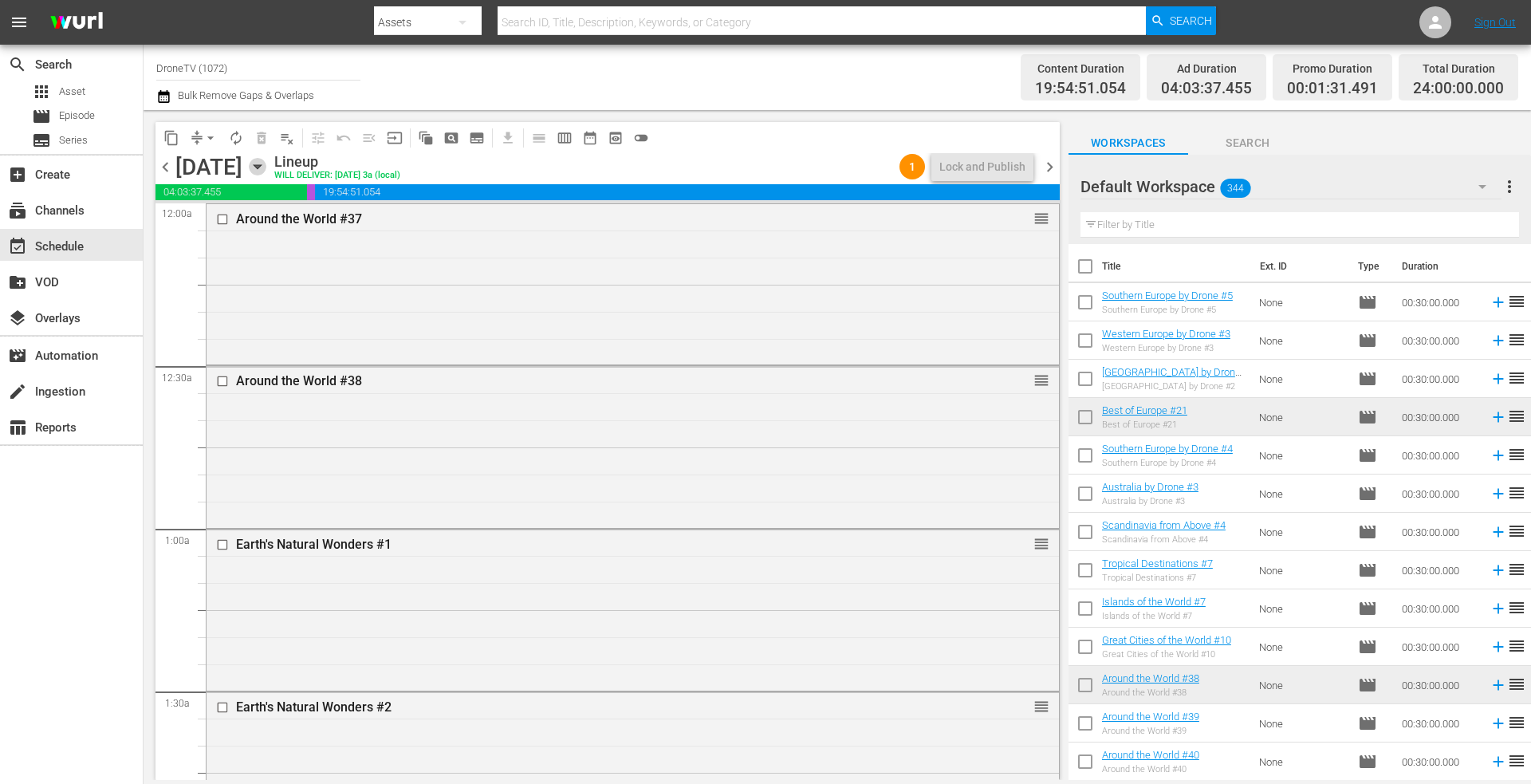
click at [261, 168] on icon "button" at bounding box center [257, 167] width 7 height 4
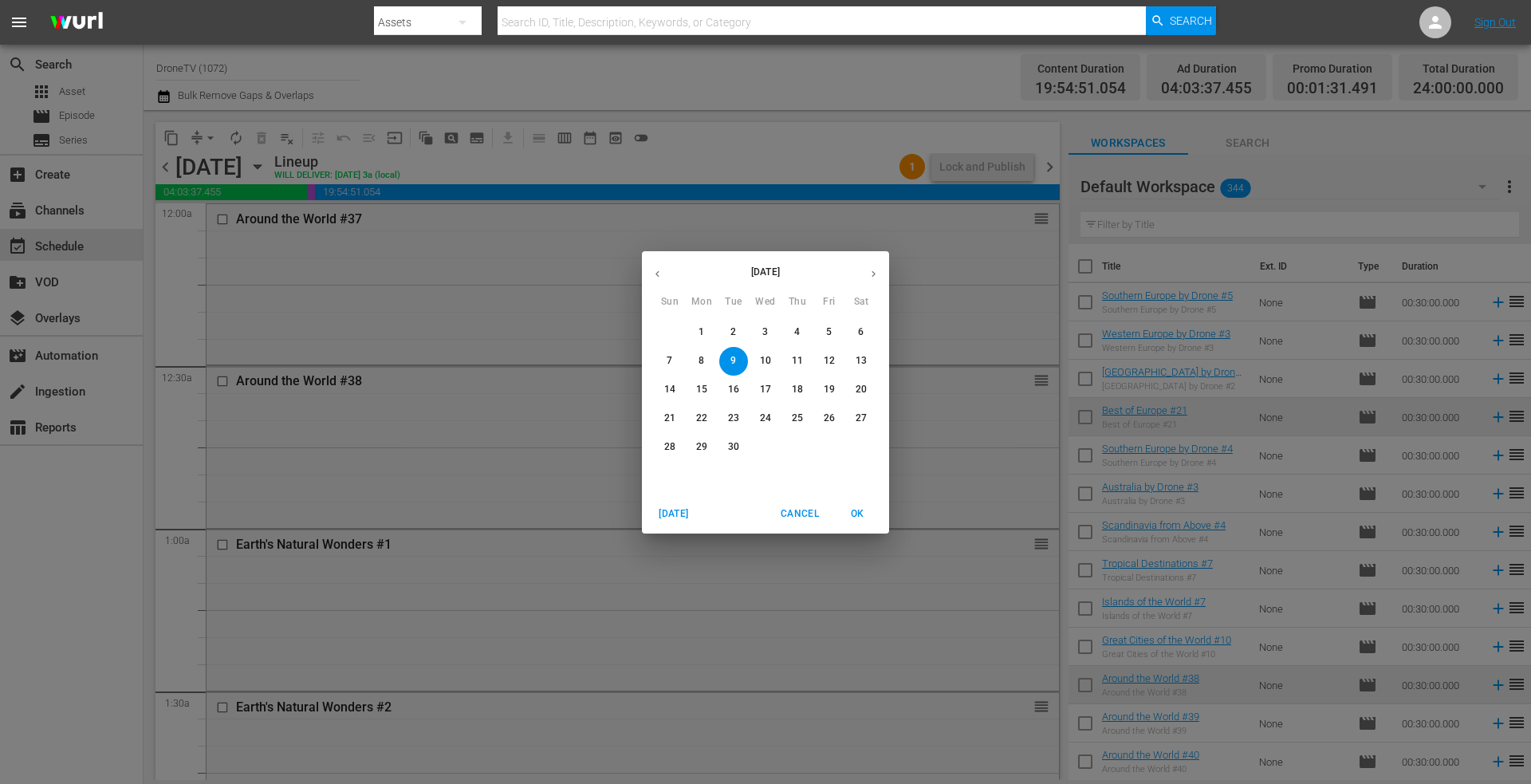
click at [762, 357] on p "10" at bounding box center [766, 360] width 11 height 13
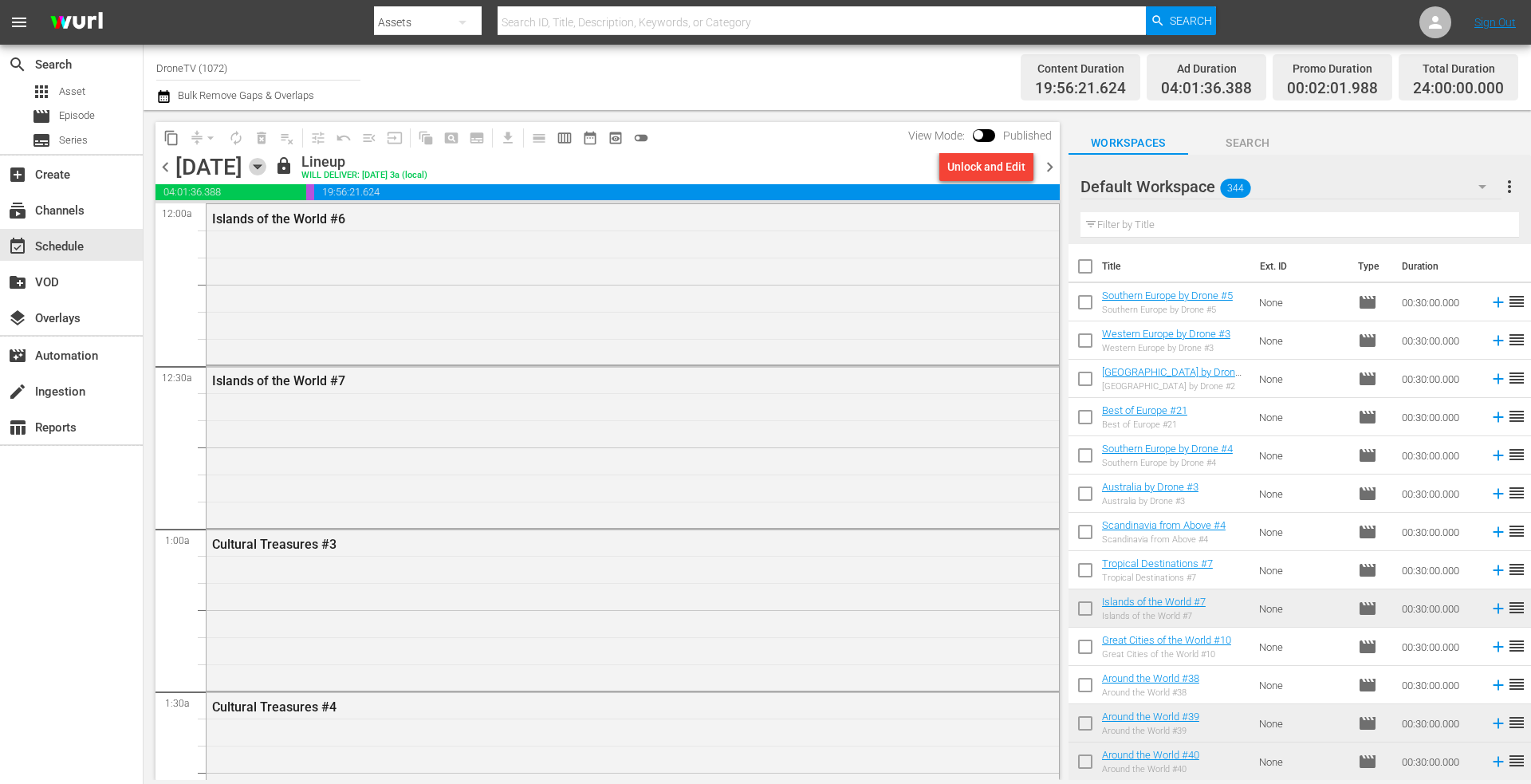
click at [261, 165] on icon "button" at bounding box center [257, 167] width 7 height 4
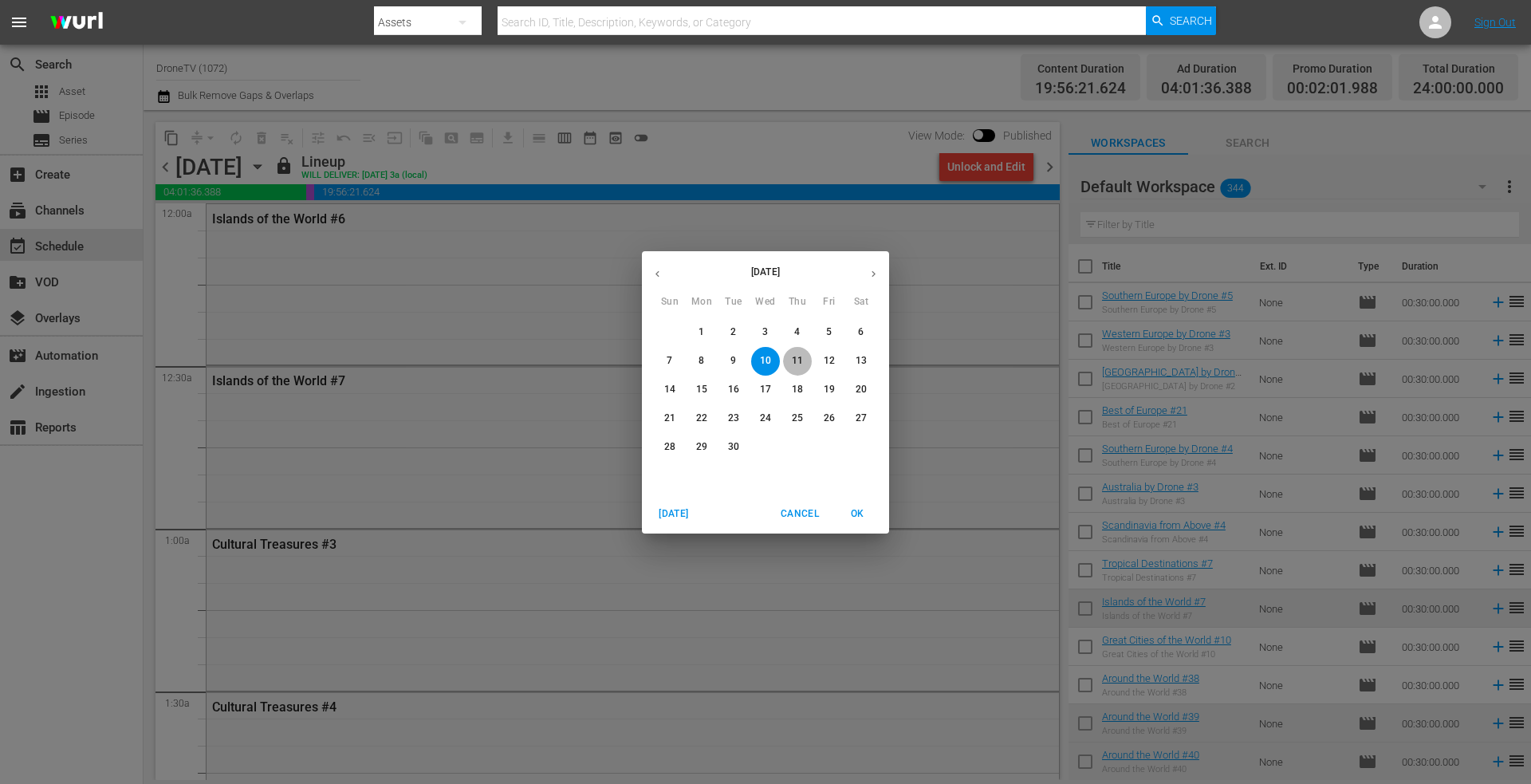
click at [797, 357] on p "11" at bounding box center [797, 360] width 11 height 13
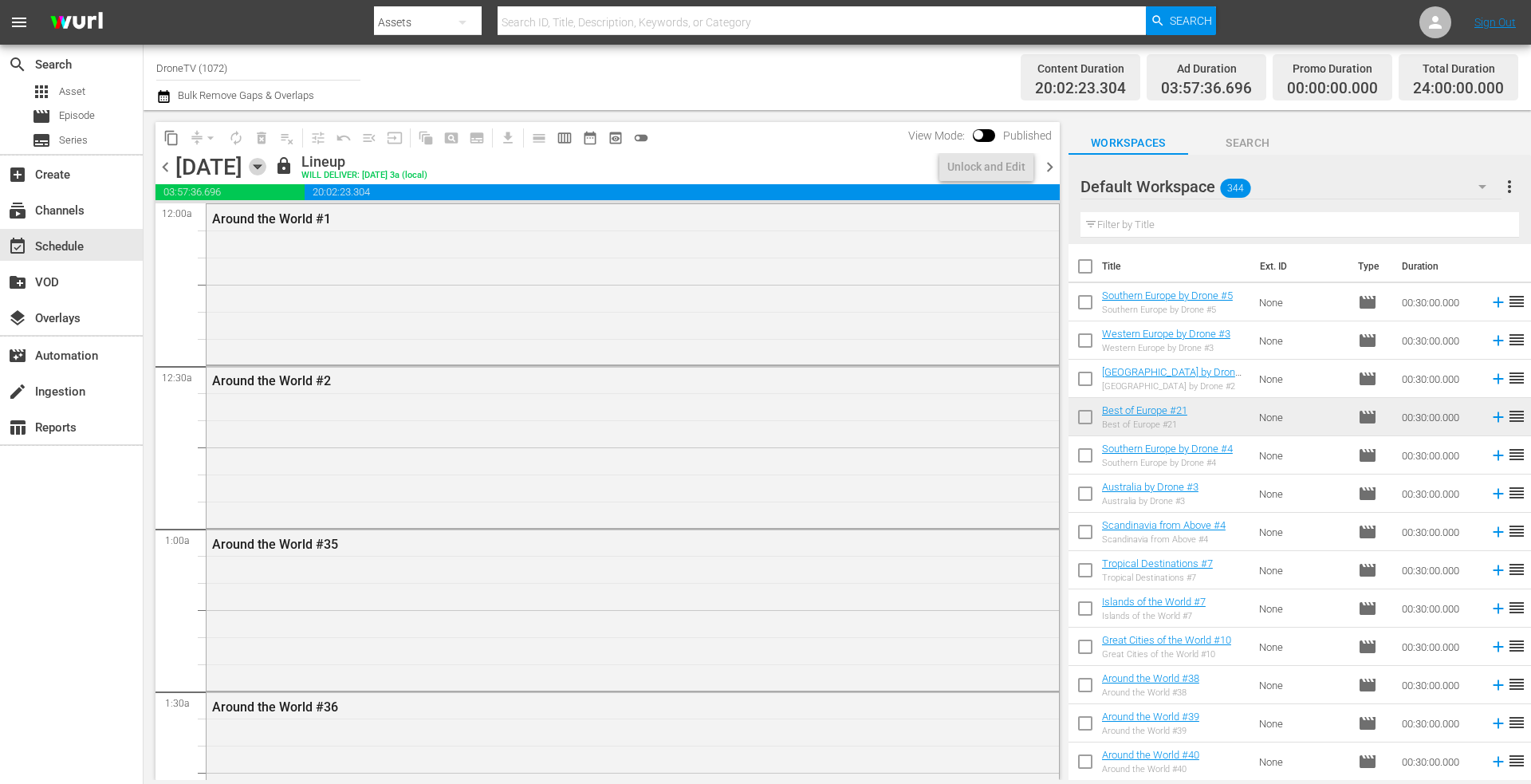
click at [266, 169] on icon "button" at bounding box center [258, 167] width 18 height 18
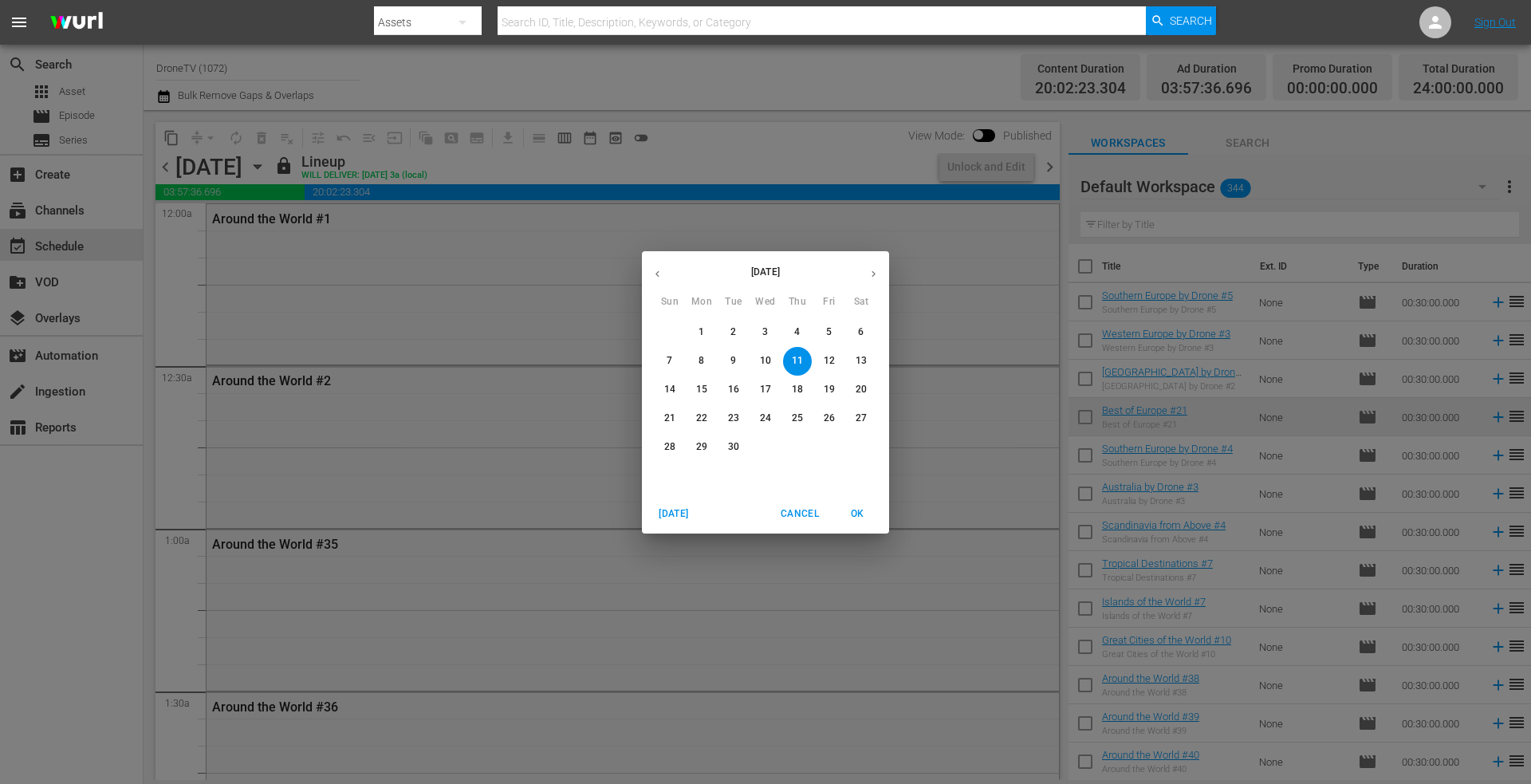
click at [835, 356] on p "12" at bounding box center [829, 360] width 11 height 13
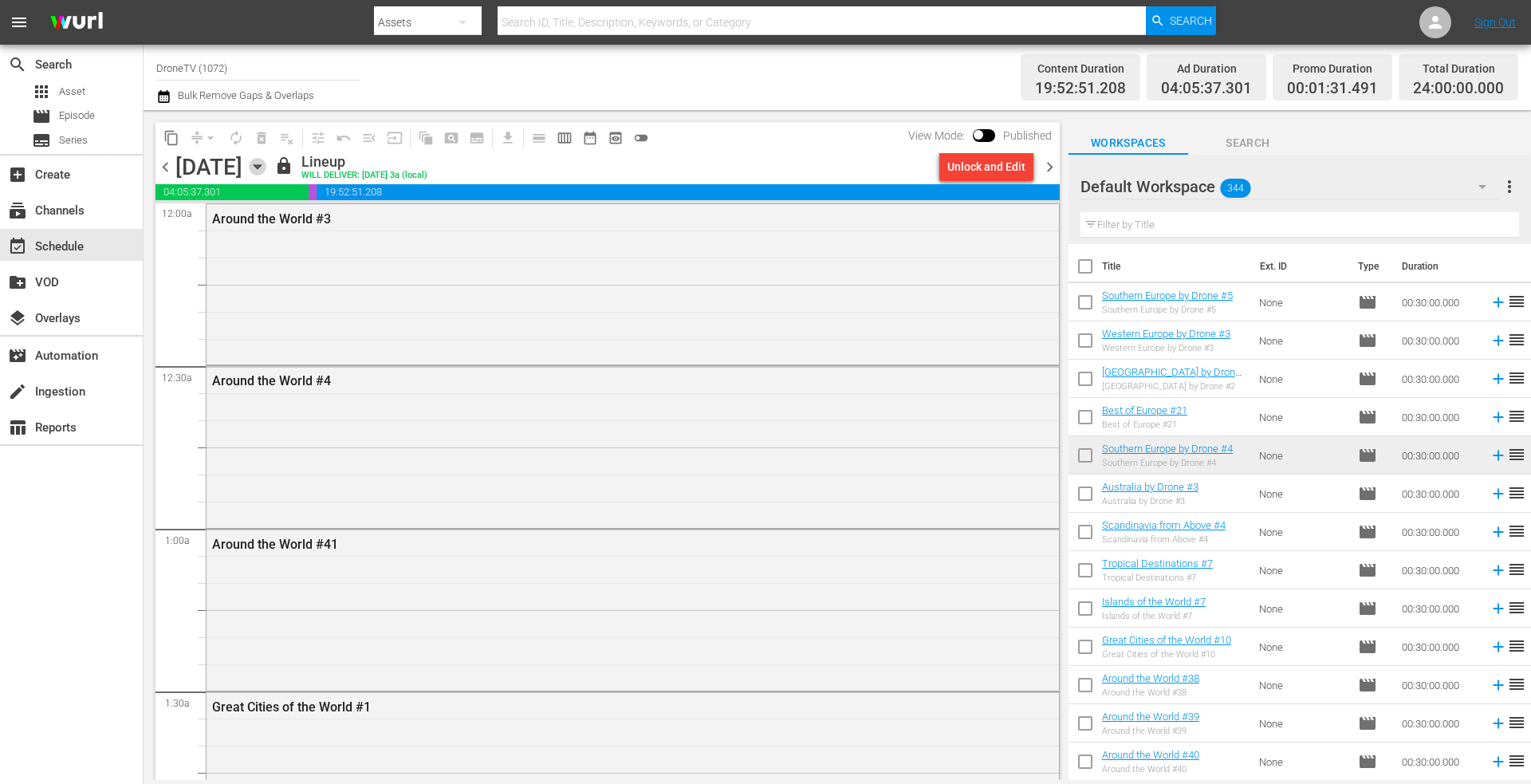
click at [261, 166] on icon "button" at bounding box center [257, 167] width 7 height 4
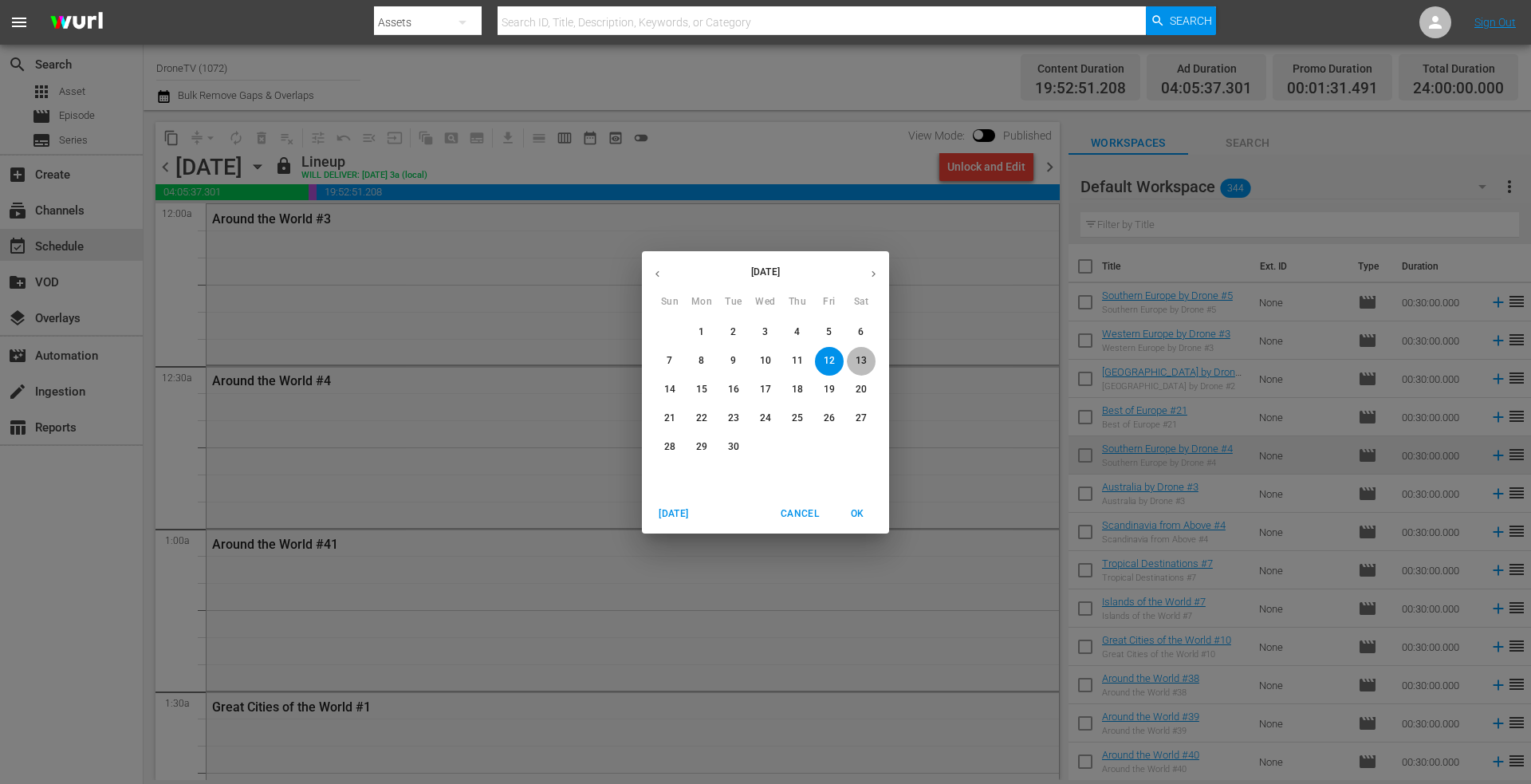
click at [859, 358] on p "13" at bounding box center [861, 360] width 11 height 13
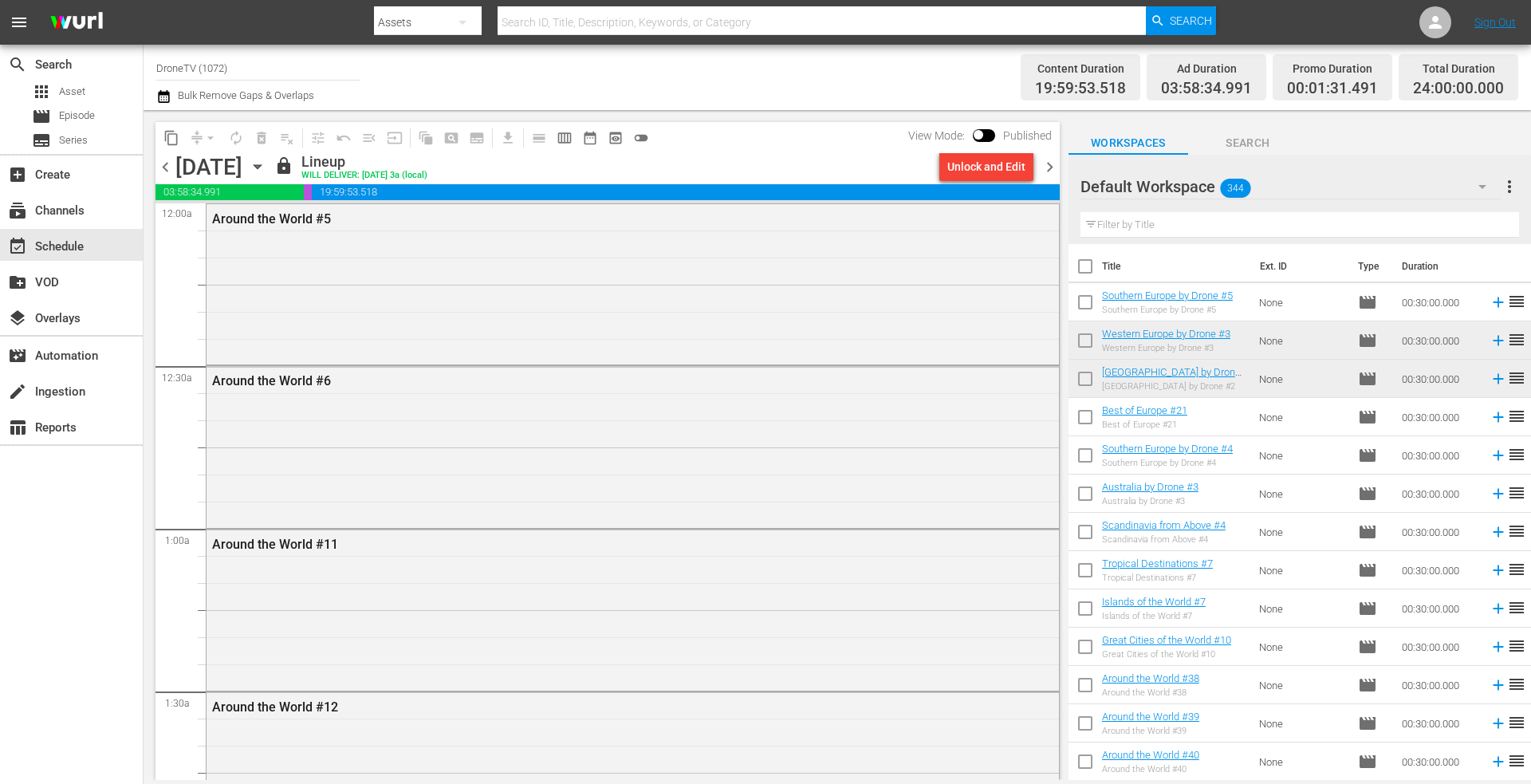
click at [266, 165] on icon "button" at bounding box center [258, 167] width 18 height 18
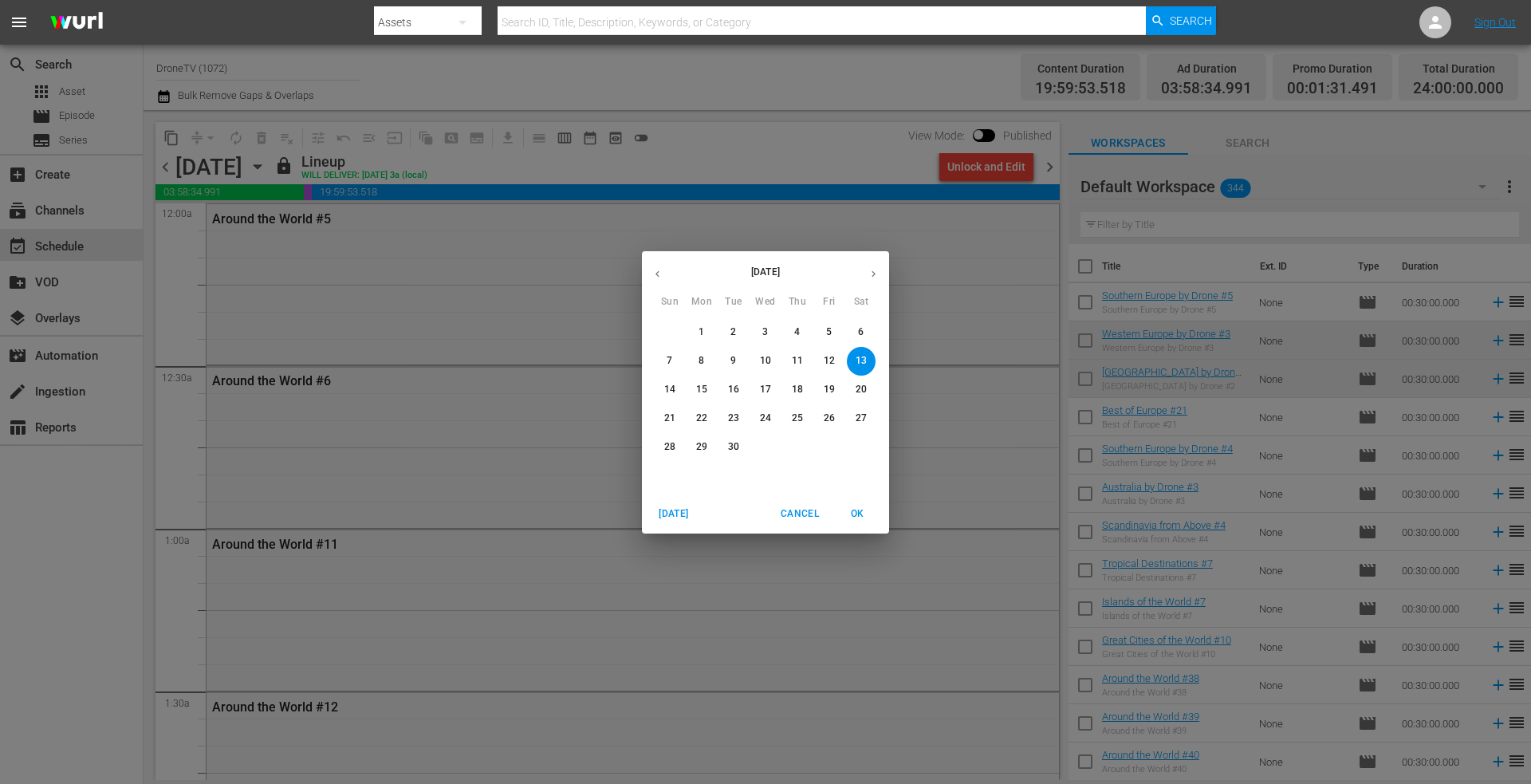
click at [667, 387] on p "14" at bounding box center [670, 389] width 11 height 13
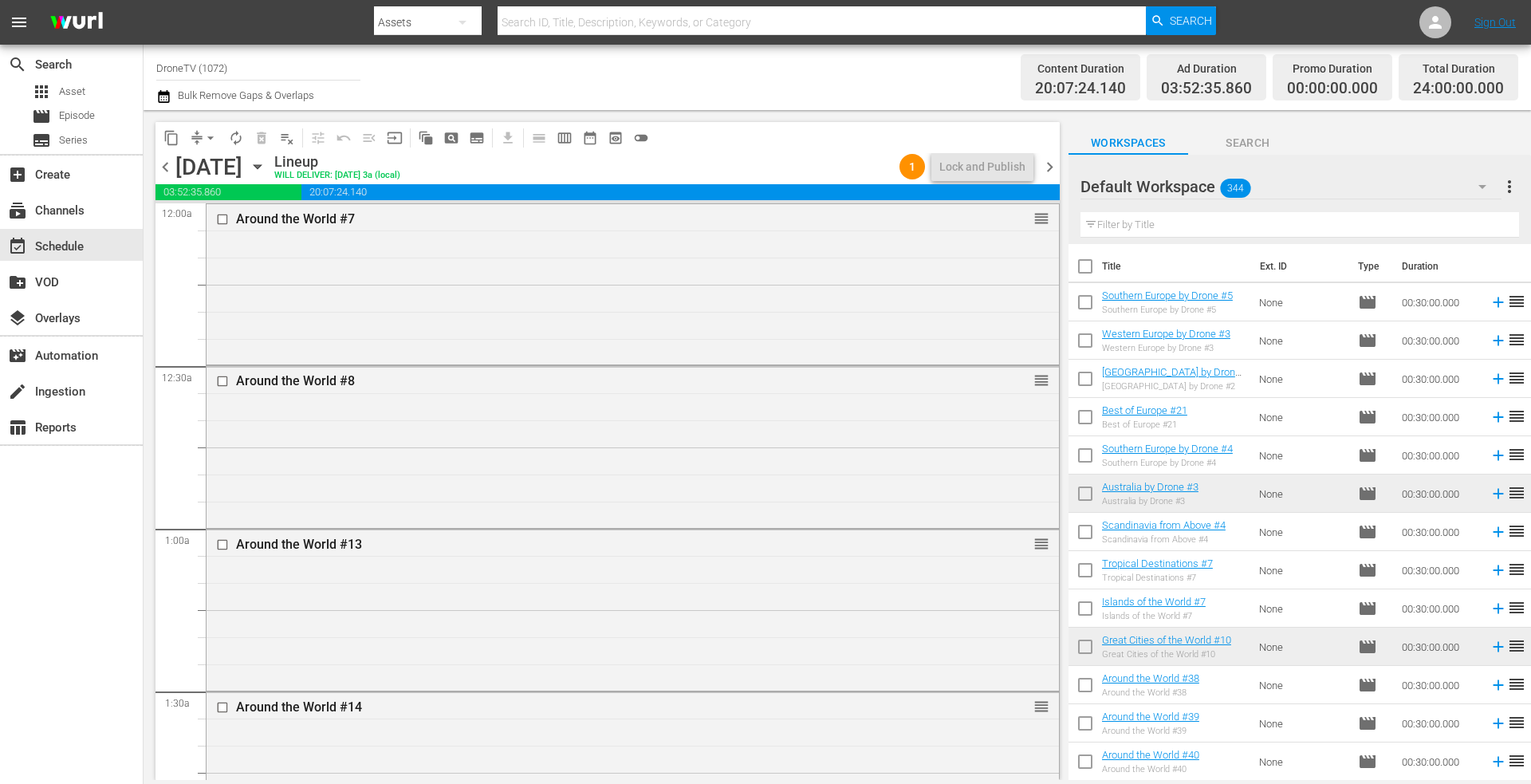
click at [261, 166] on icon "button" at bounding box center [257, 167] width 7 height 4
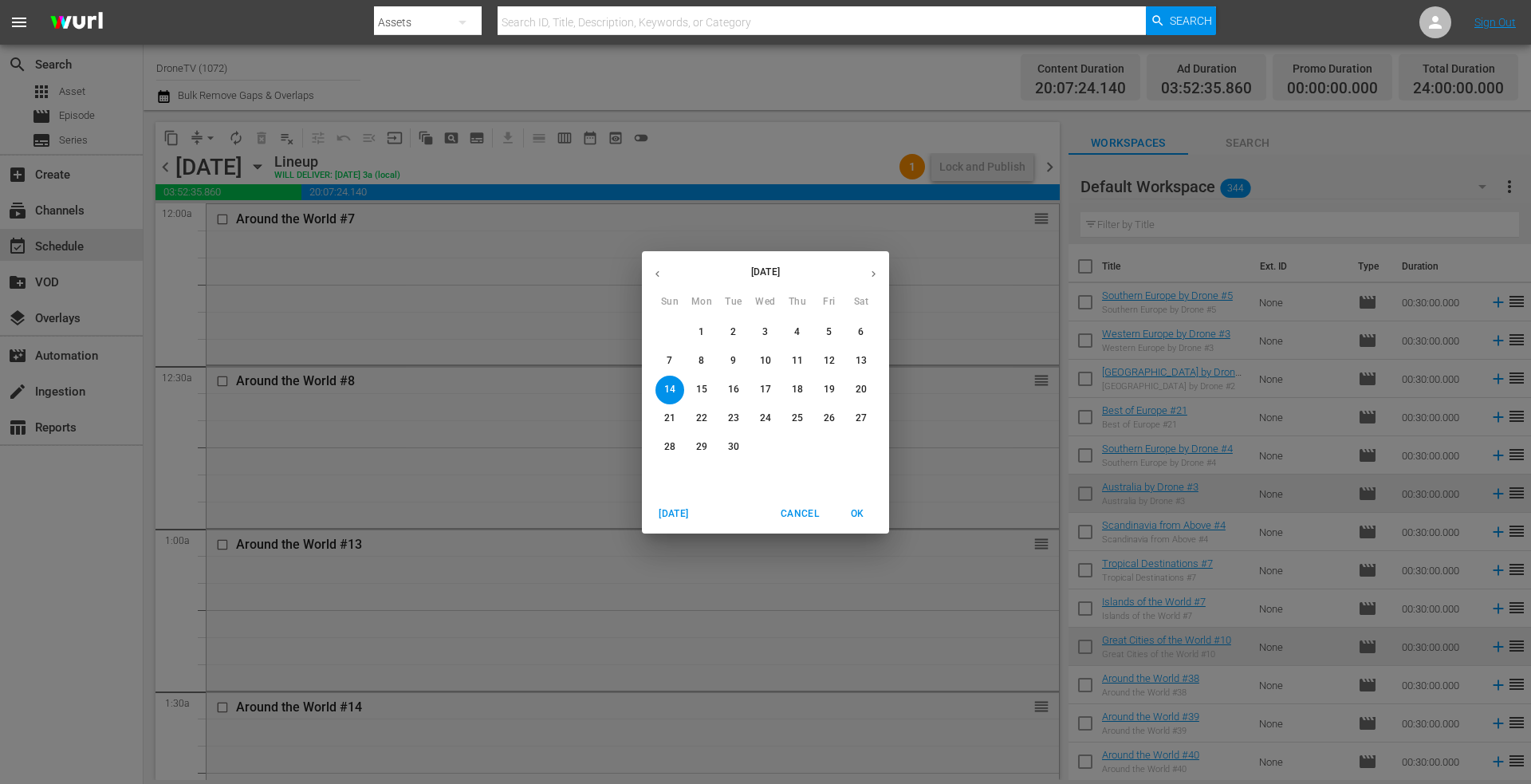
click at [700, 384] on p "15" at bounding box center [702, 389] width 11 height 13
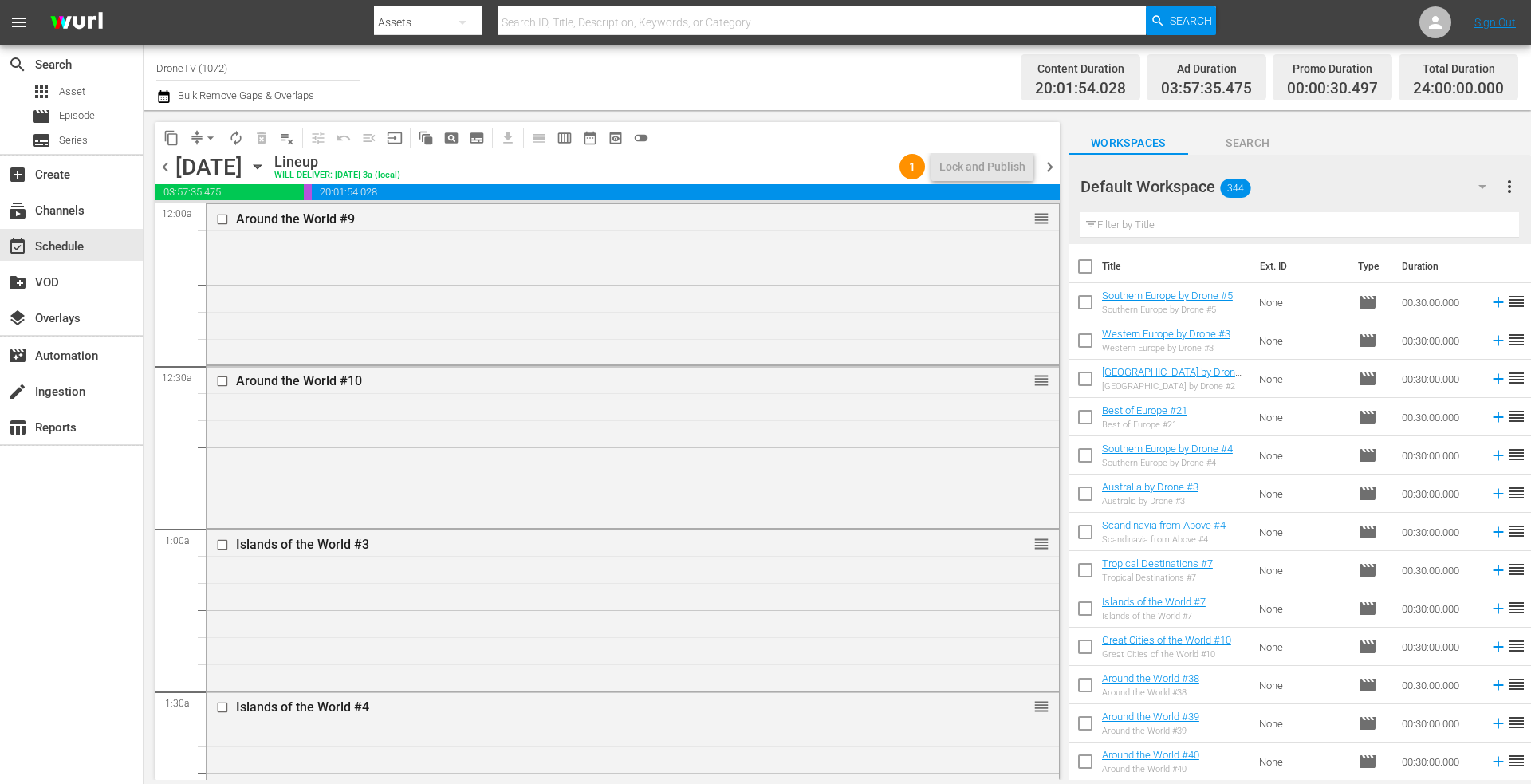
click at [261, 168] on icon "button" at bounding box center [257, 167] width 7 height 4
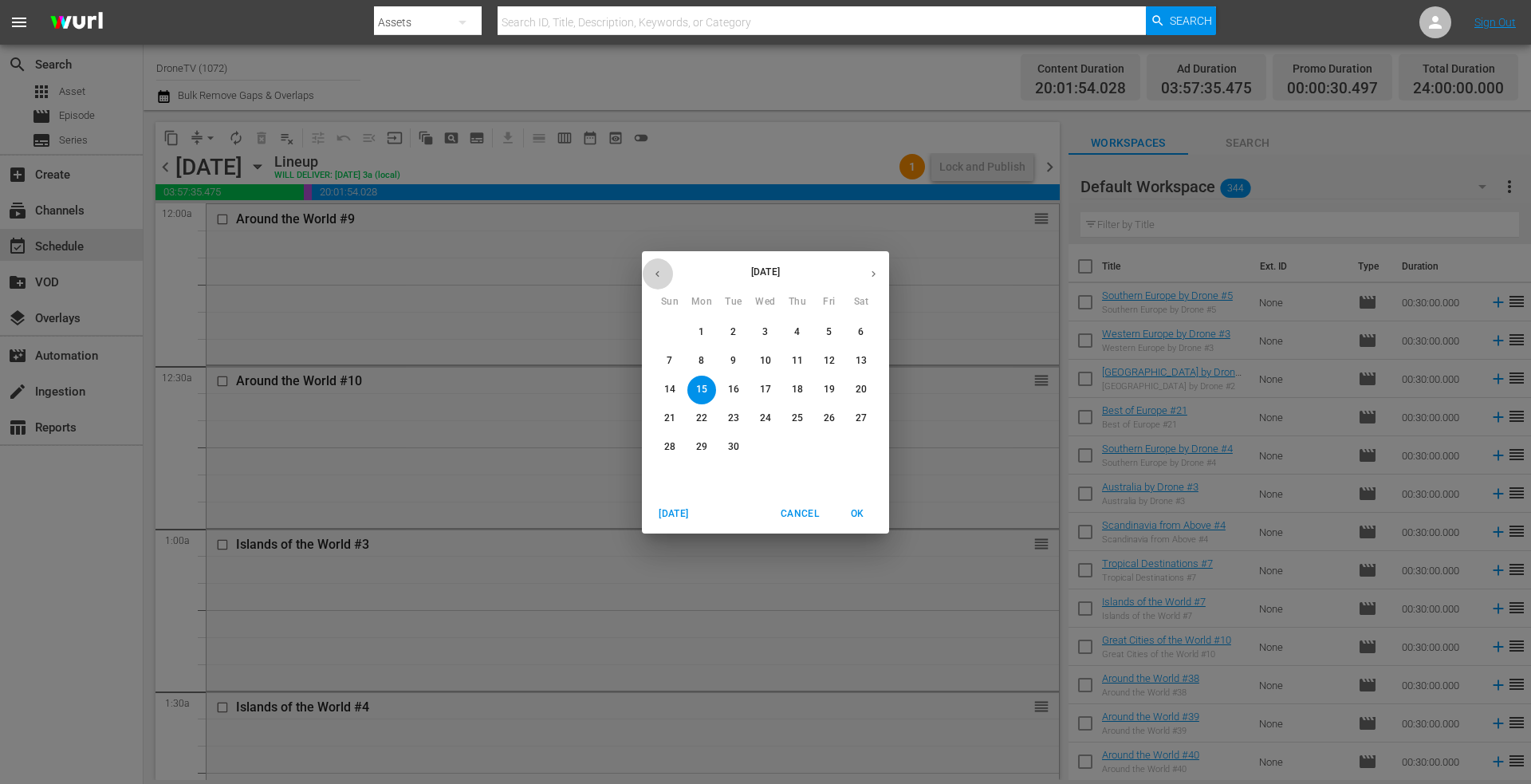
click at [648, 271] on button "button" at bounding box center [657, 273] width 31 height 31
click at [827, 385] on p "15" at bounding box center [829, 389] width 11 height 13
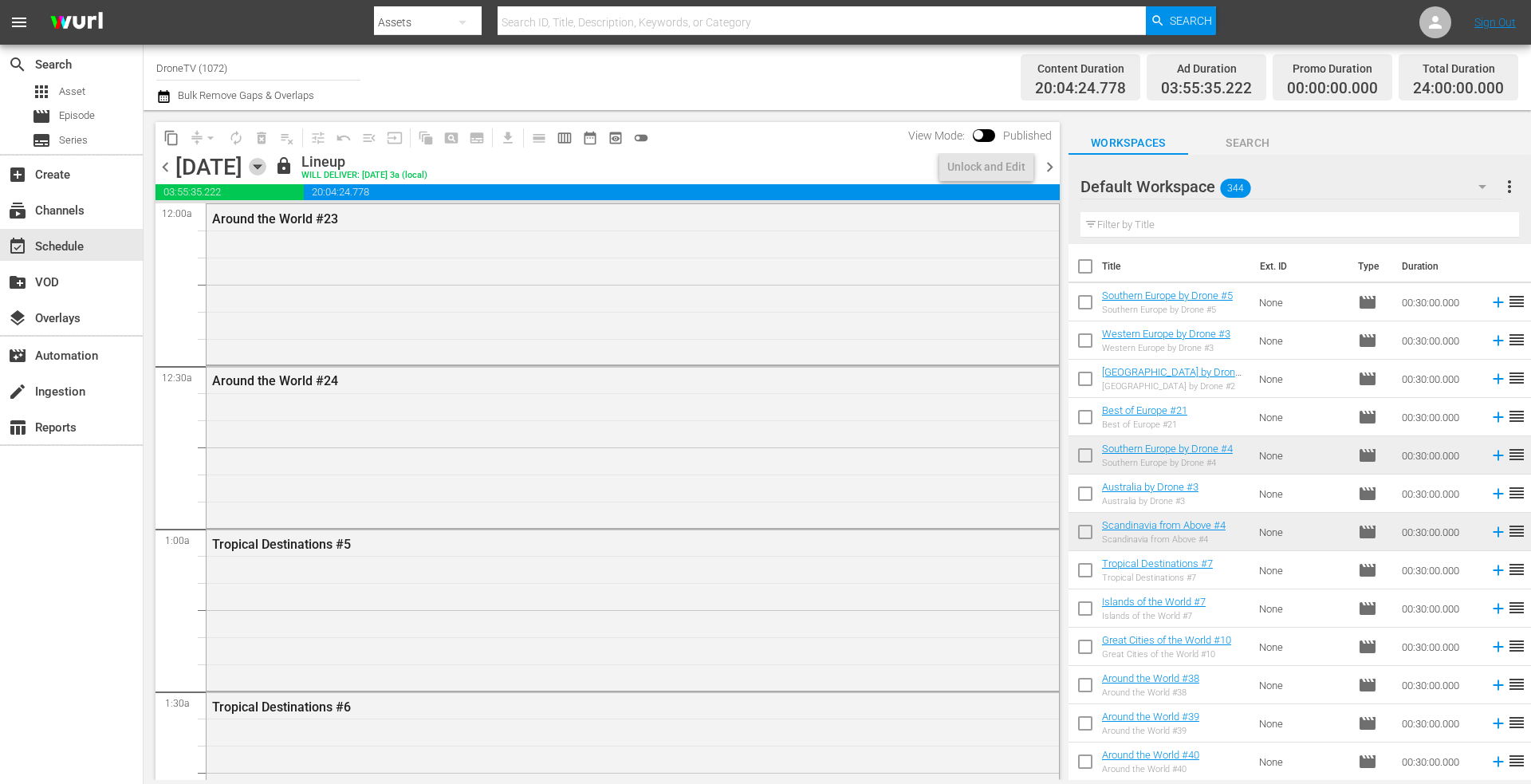
click at [266, 168] on icon "button" at bounding box center [258, 167] width 18 height 18
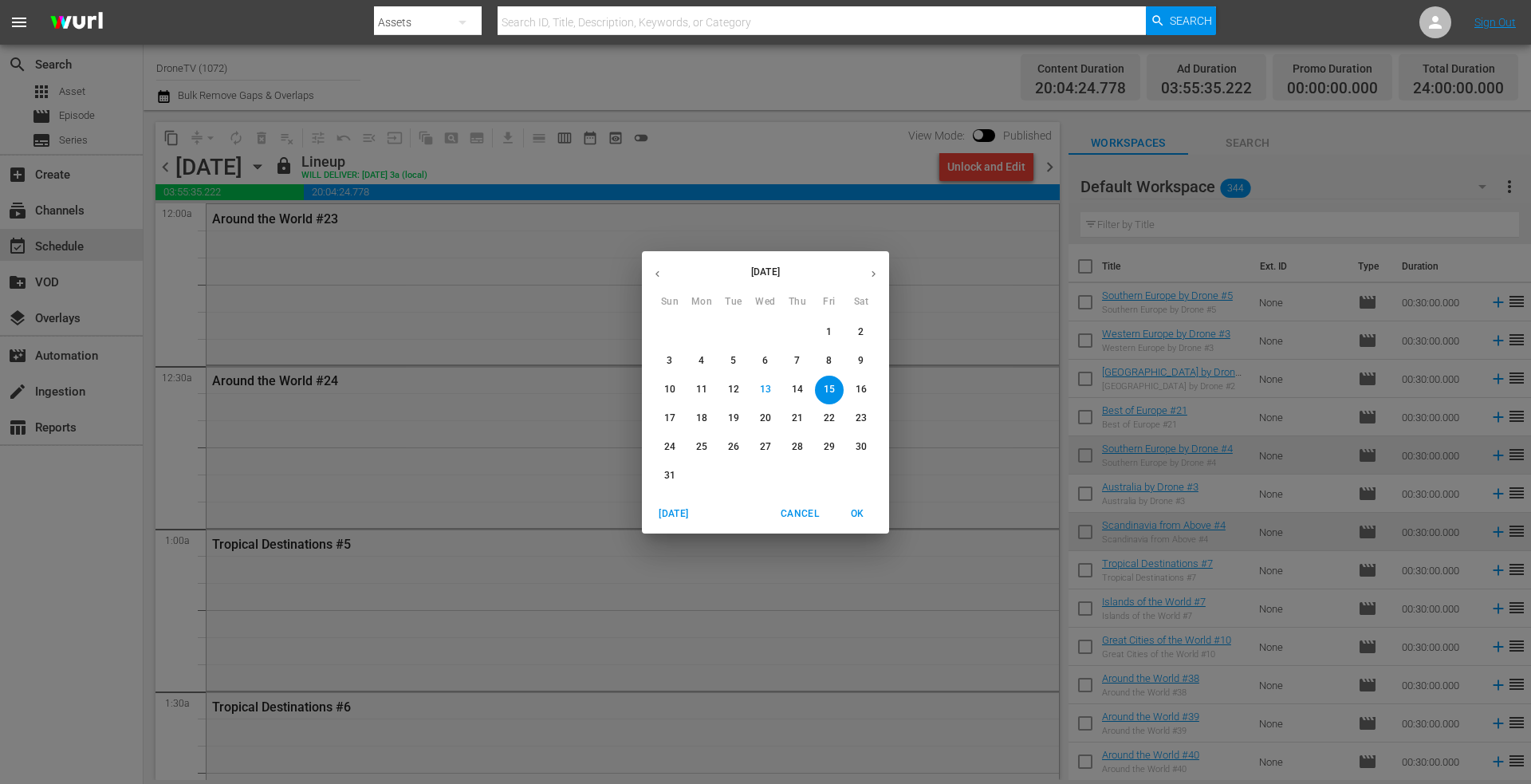
click at [852, 388] on span "16" at bounding box center [861, 389] width 29 height 13
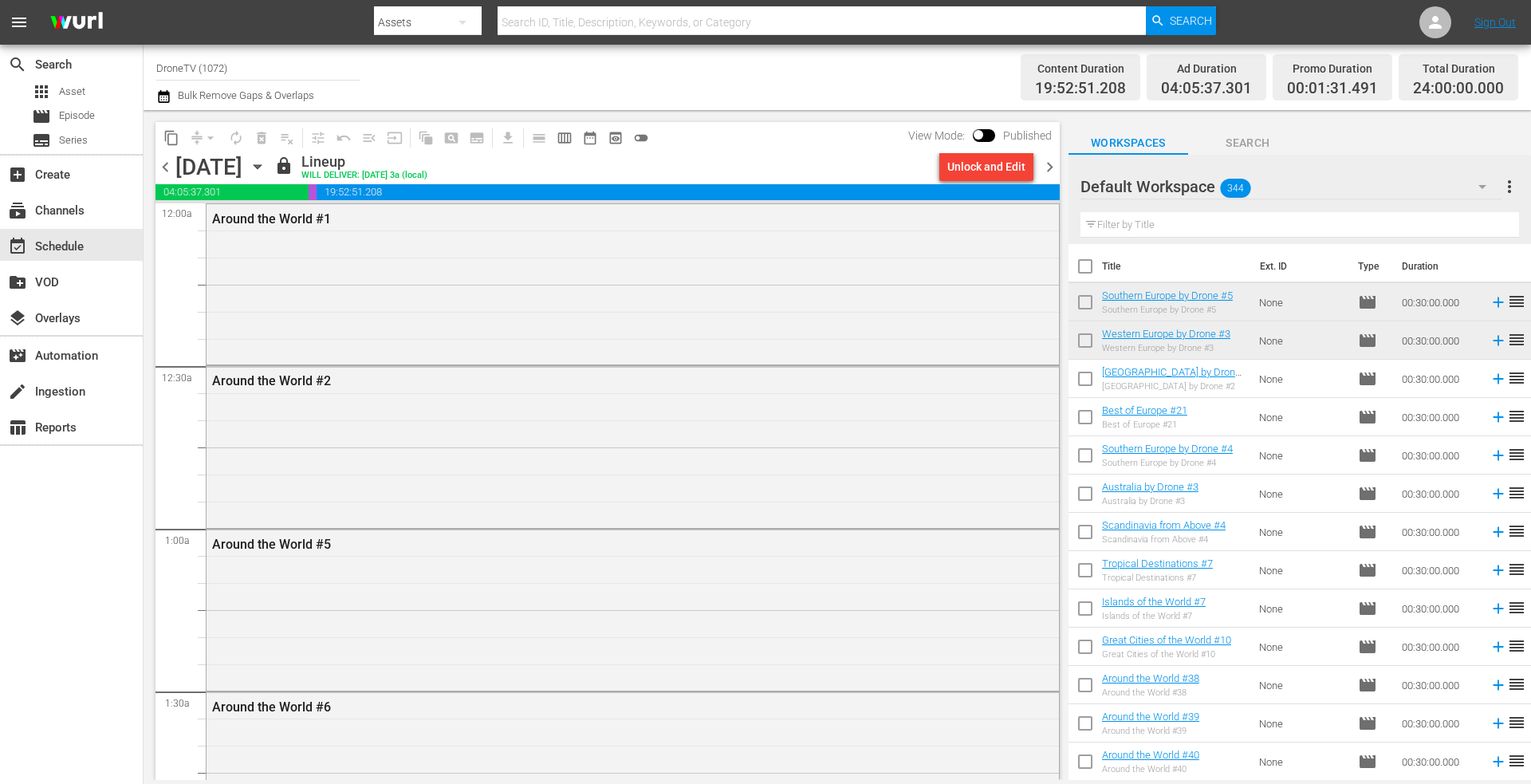
click at [261, 166] on icon "button" at bounding box center [257, 167] width 7 height 4
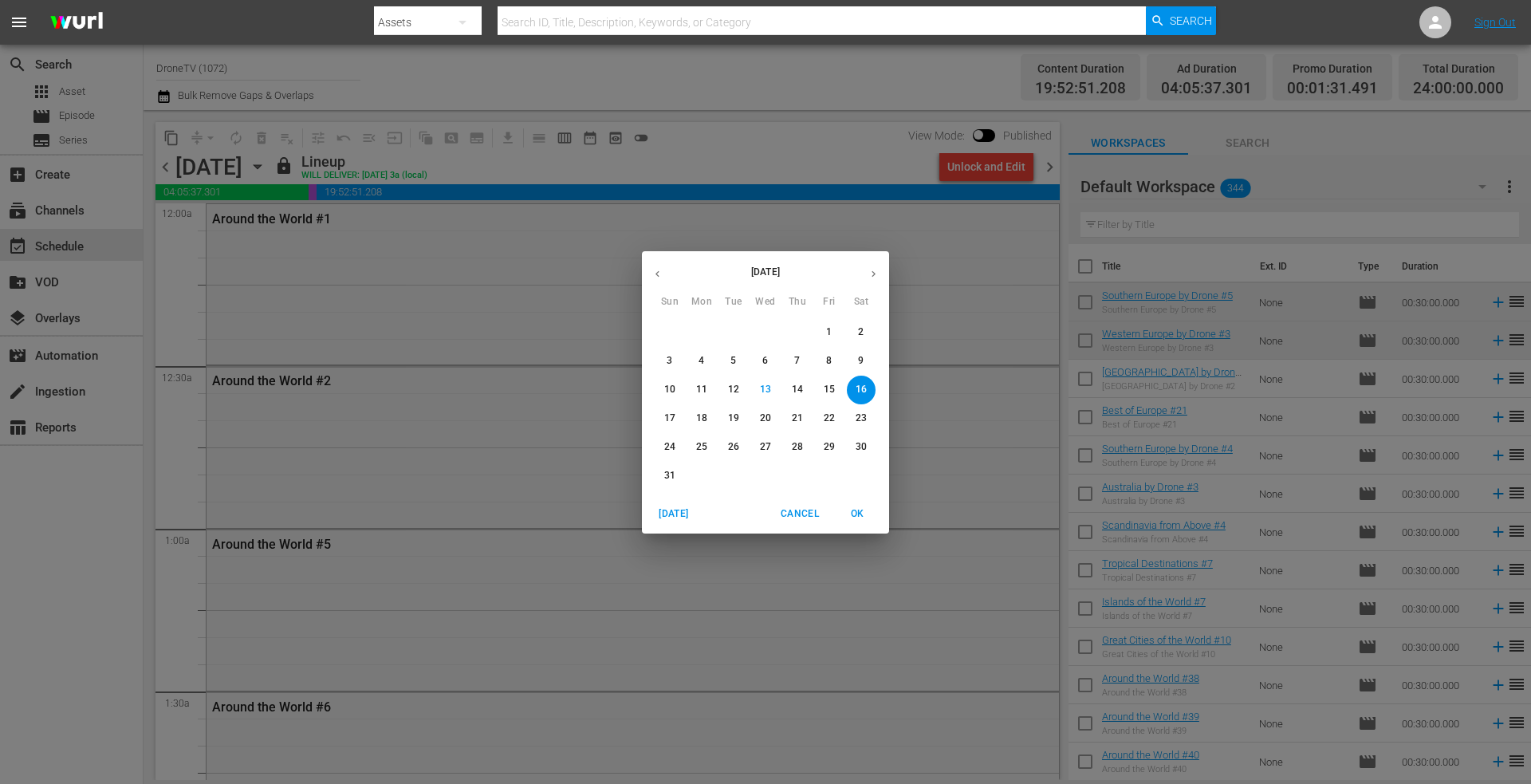
click at [670, 415] on p "17" at bounding box center [670, 418] width 11 height 13
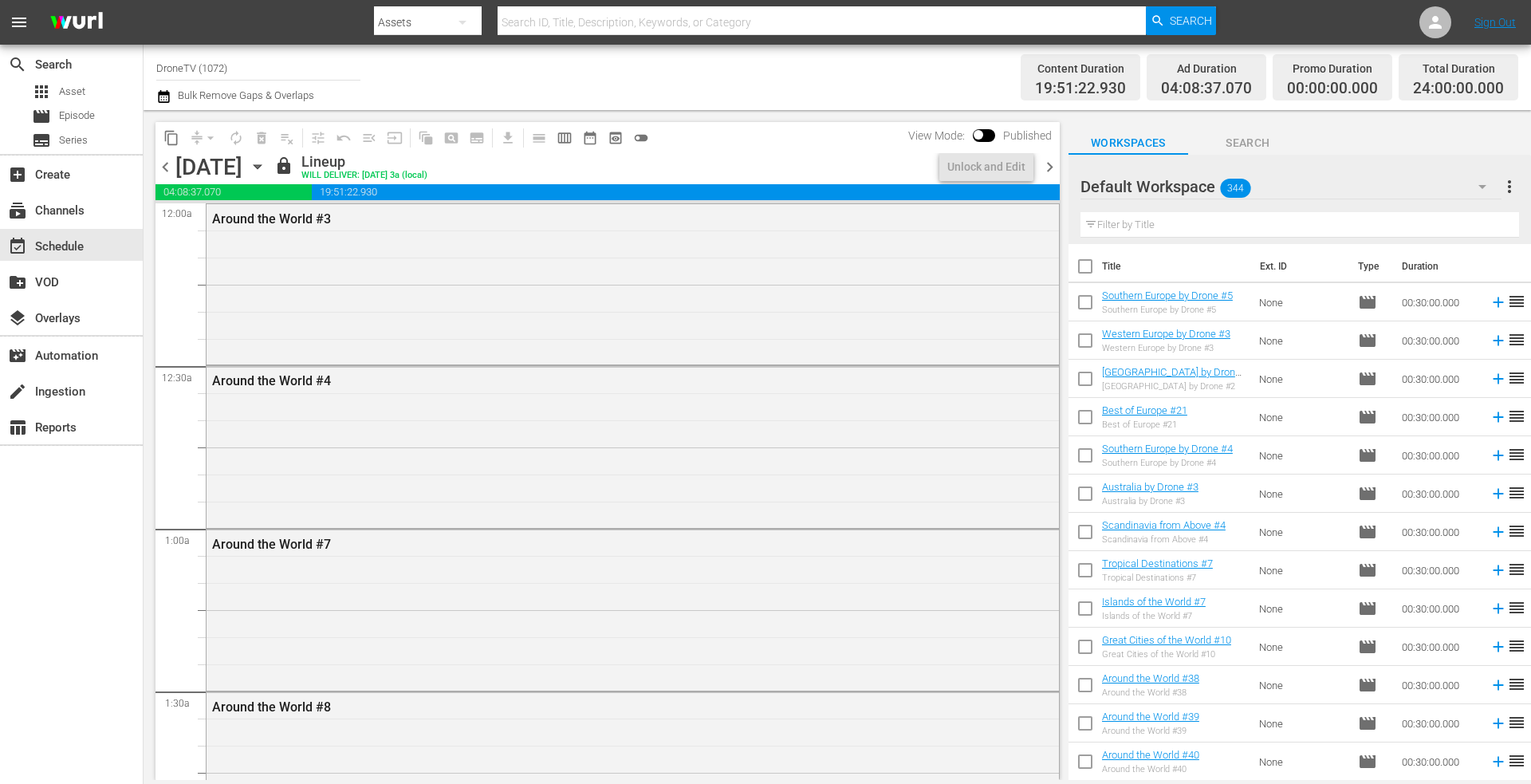
click at [266, 162] on icon "button" at bounding box center [258, 167] width 18 height 18
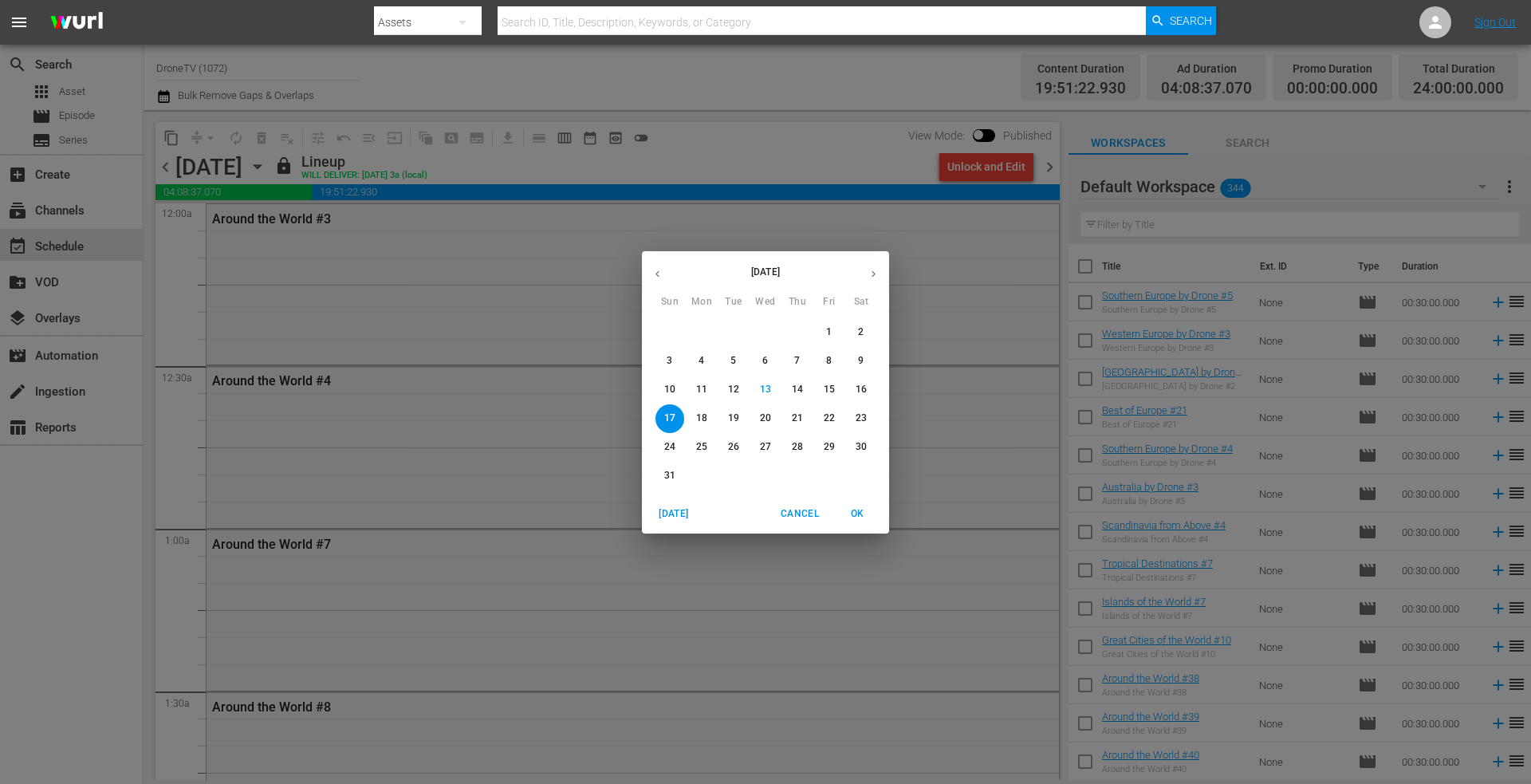
click at [704, 411] on p "18" at bounding box center [702, 418] width 11 height 13
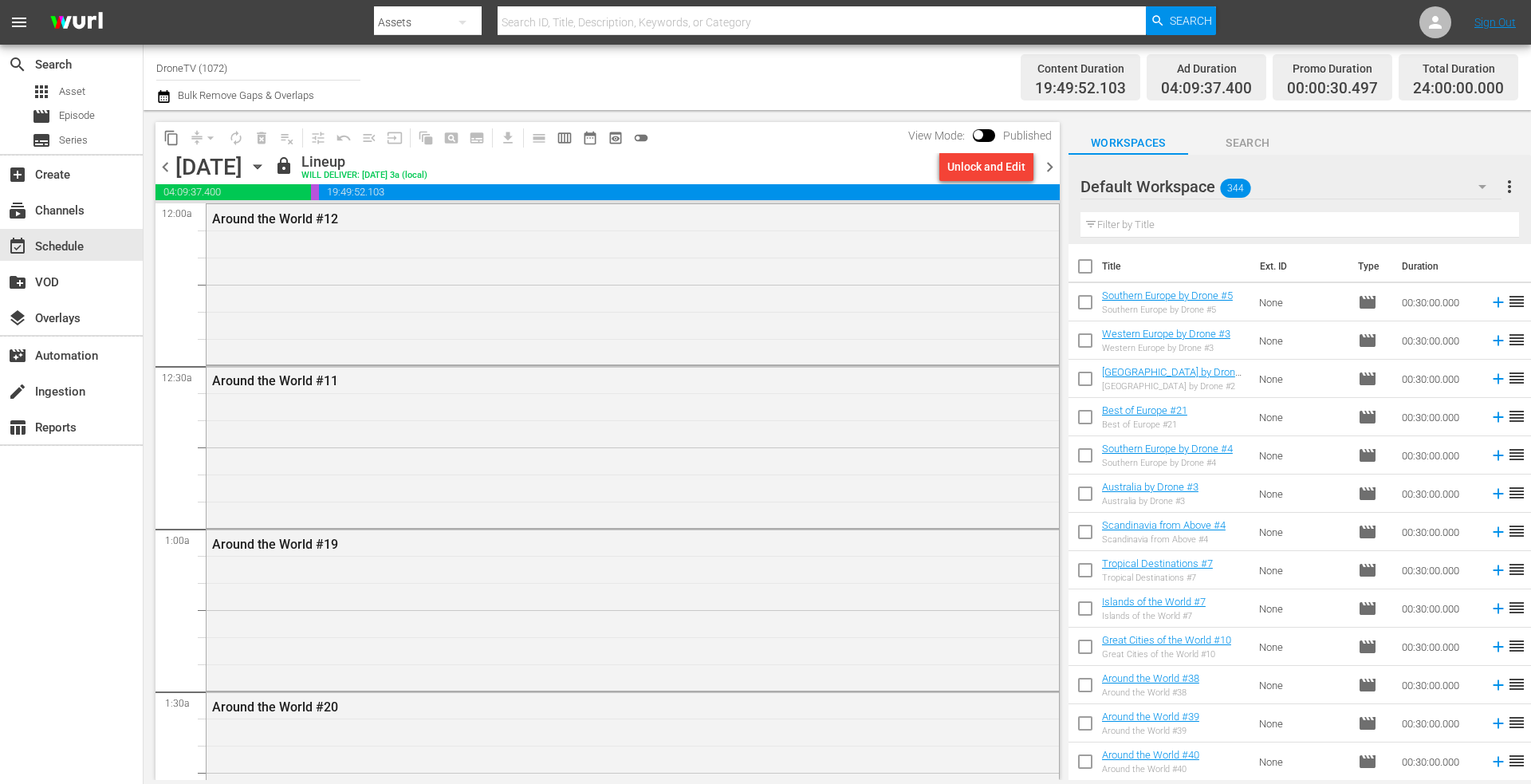
click at [266, 159] on icon "button" at bounding box center [258, 167] width 18 height 18
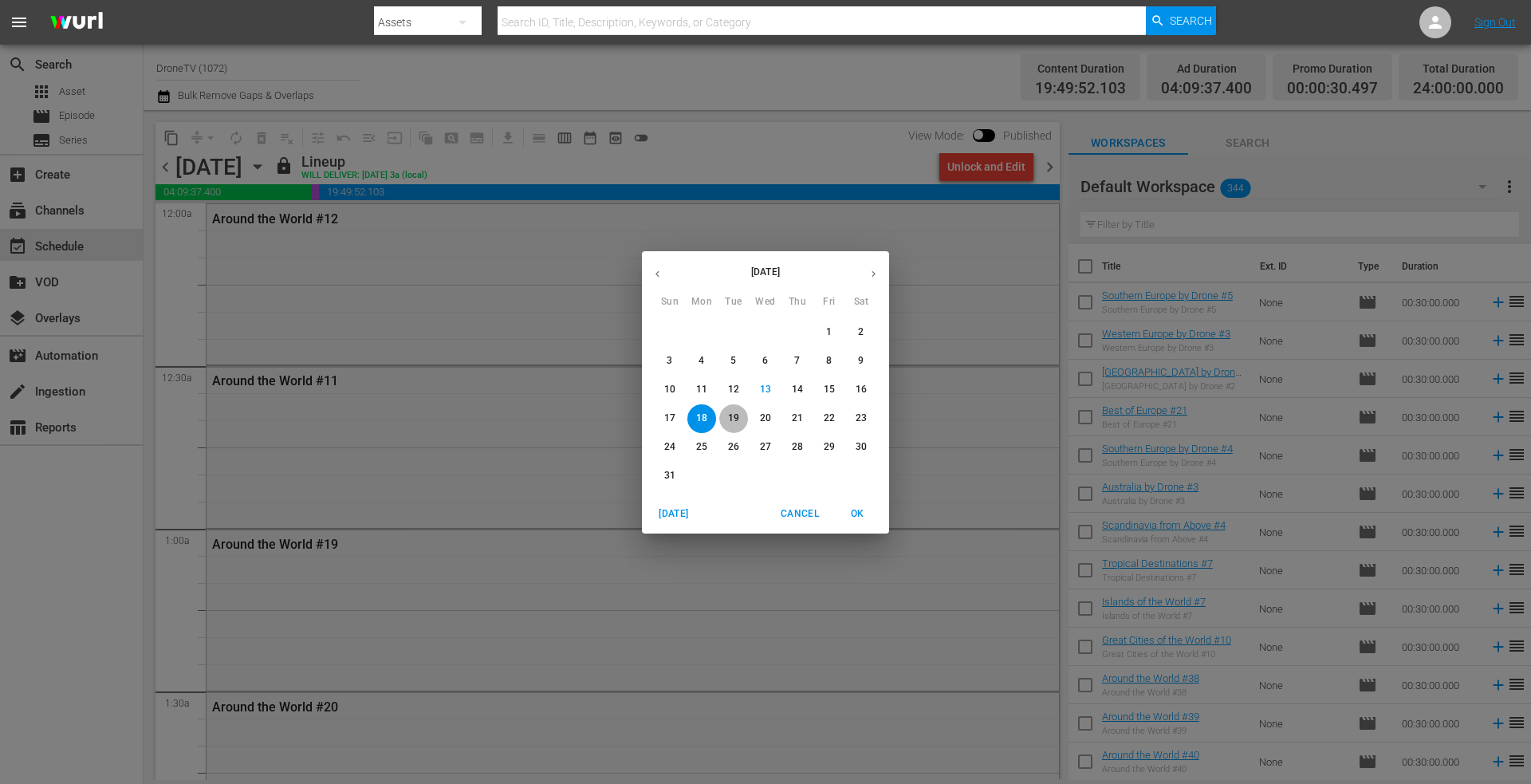
click at [732, 411] on p "19" at bounding box center [733, 418] width 11 height 13
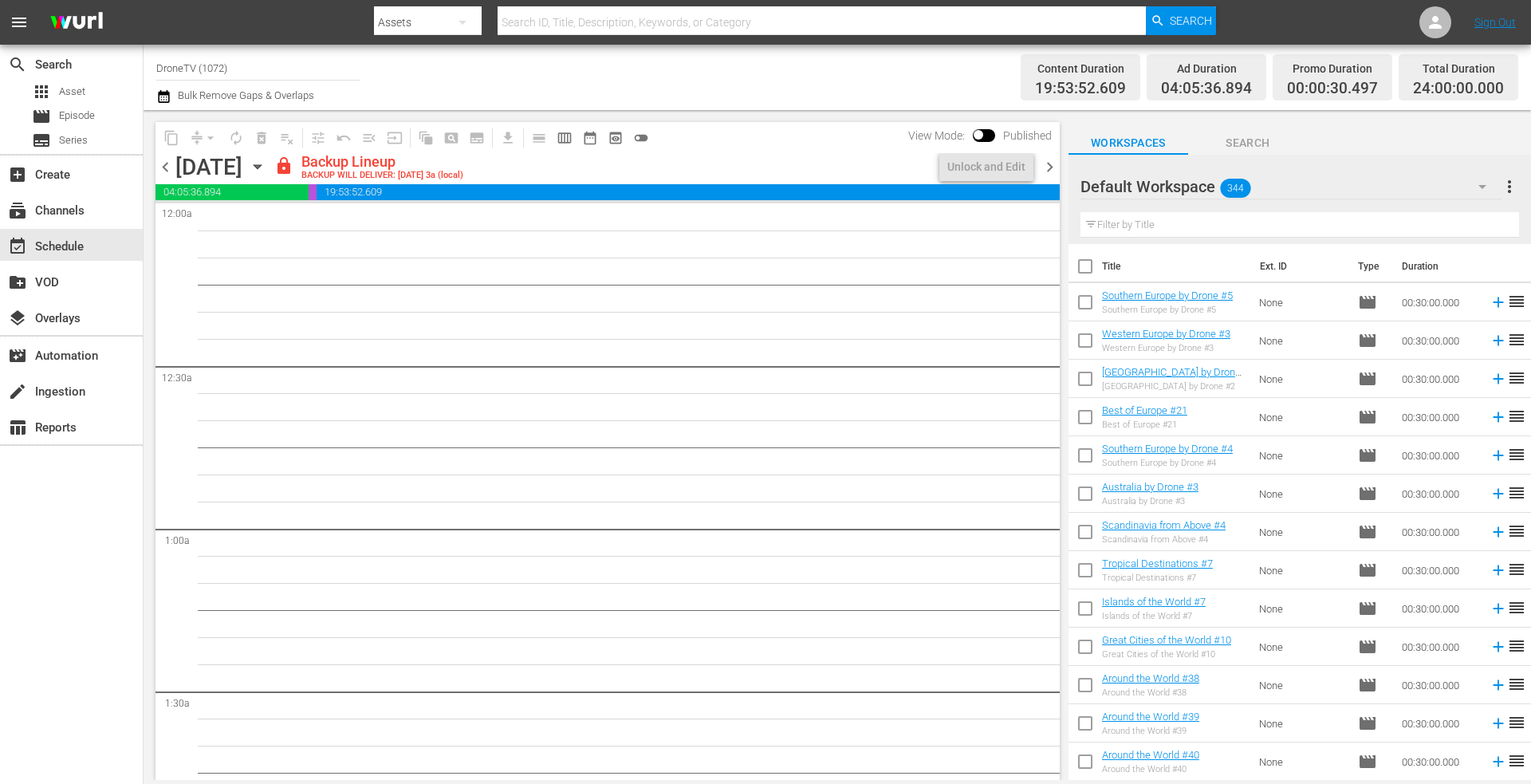
click at [266, 163] on icon "button" at bounding box center [258, 167] width 18 height 18
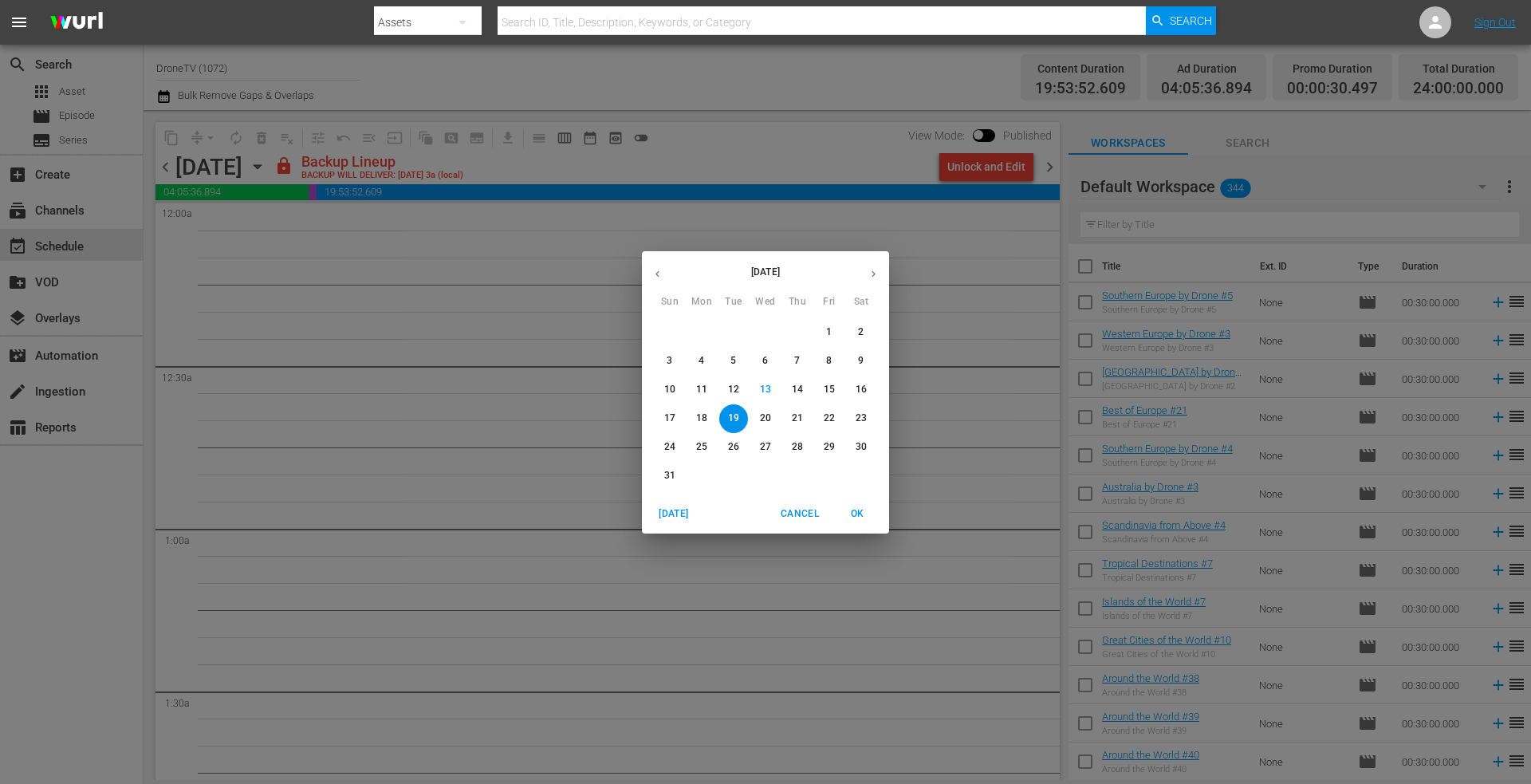
click at [759, 417] on span "20" at bounding box center [766, 418] width 29 height 13
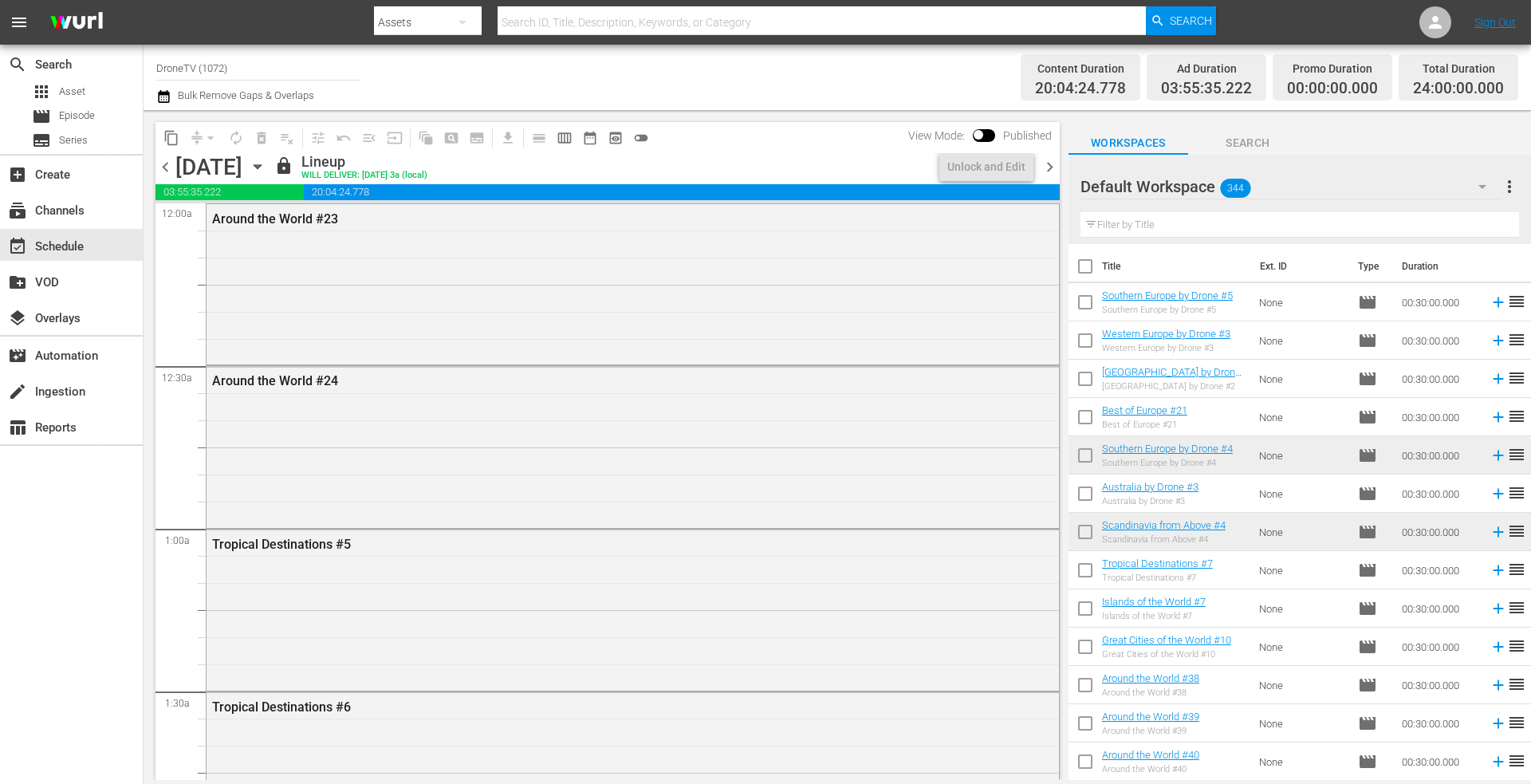
click at [261, 165] on icon "button" at bounding box center [257, 167] width 7 height 4
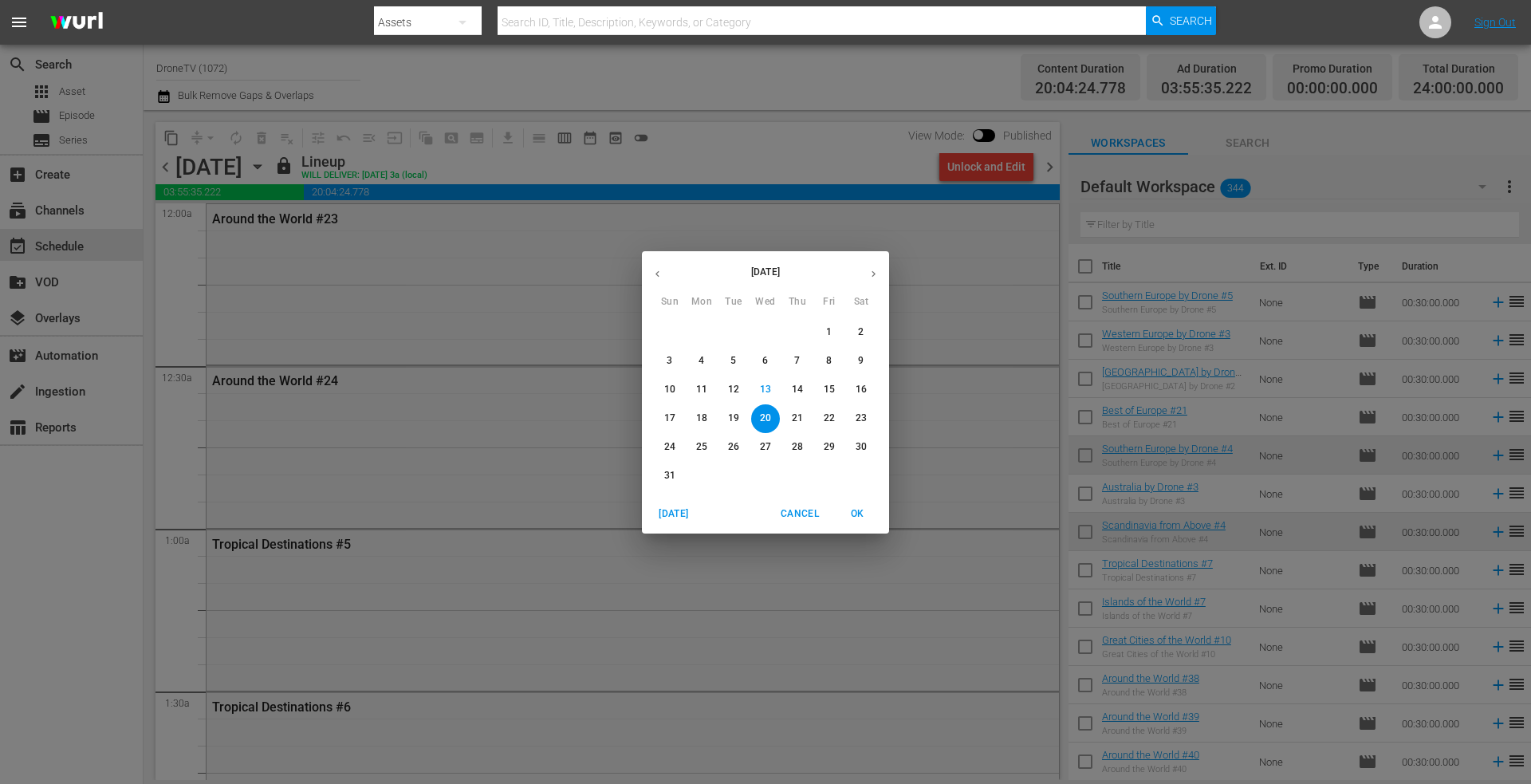
click at [787, 415] on span "21" at bounding box center [798, 418] width 29 height 13
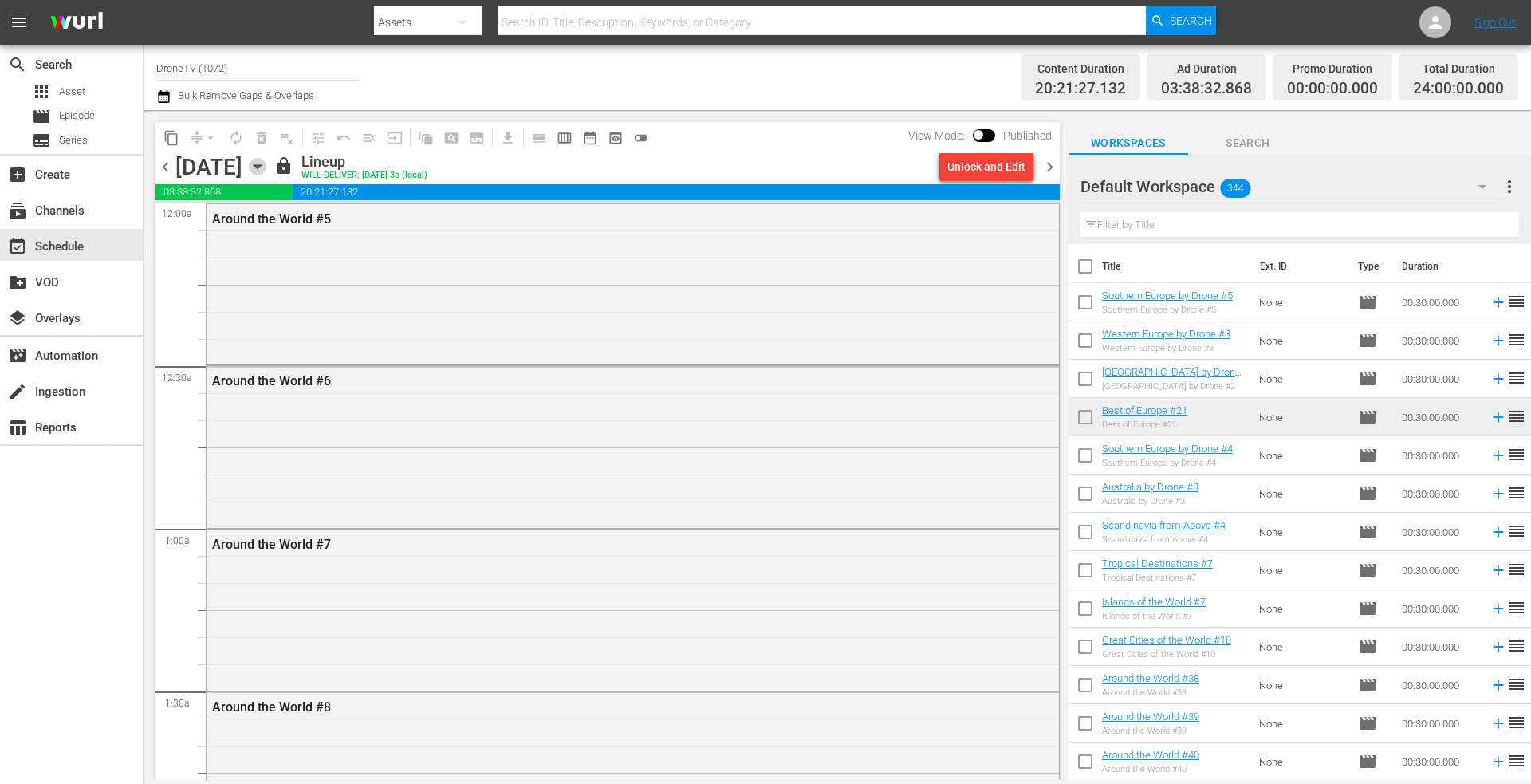
click at [266, 163] on icon "button" at bounding box center [258, 167] width 18 height 18
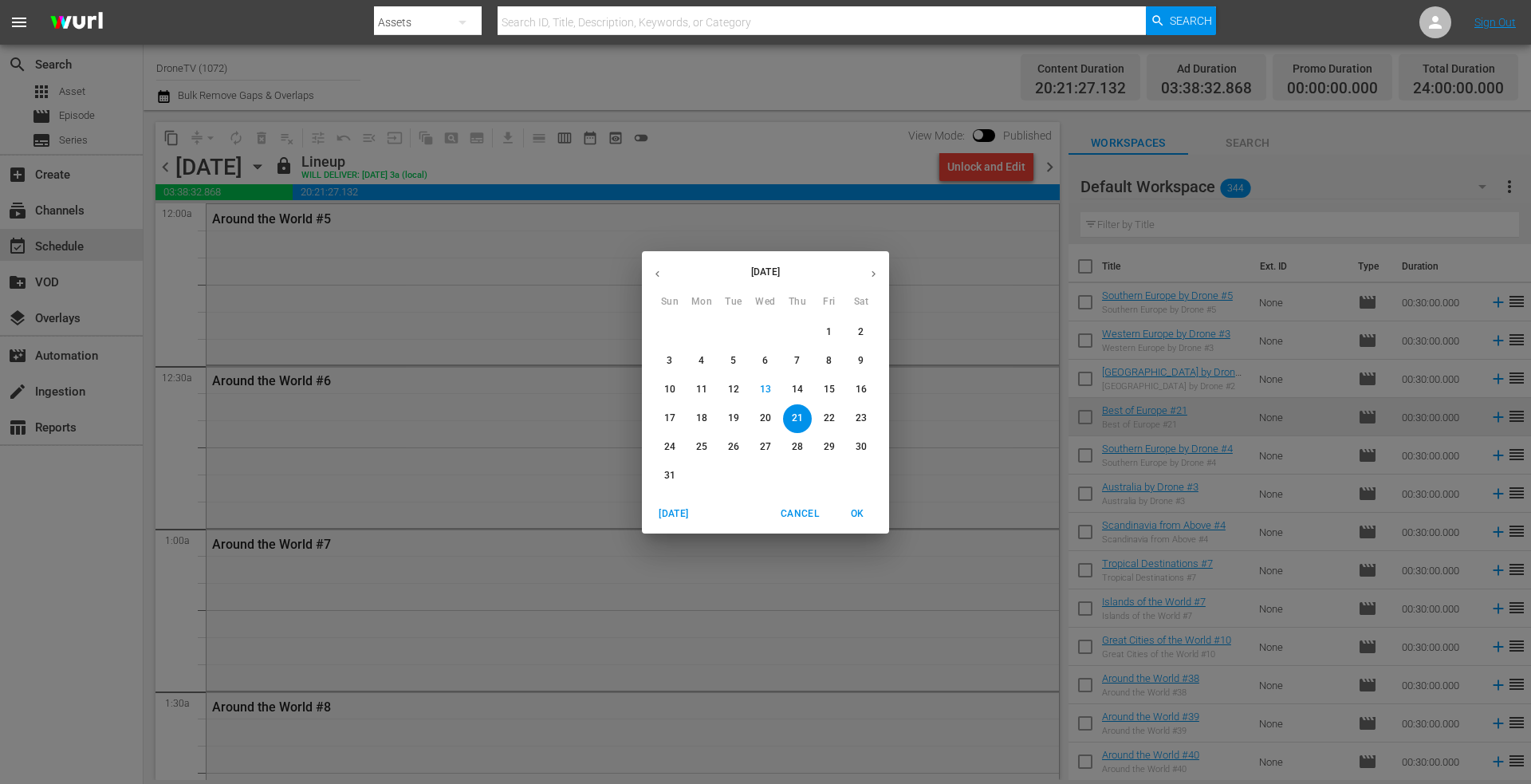
click at [828, 416] on p "22" at bounding box center [829, 418] width 11 height 13
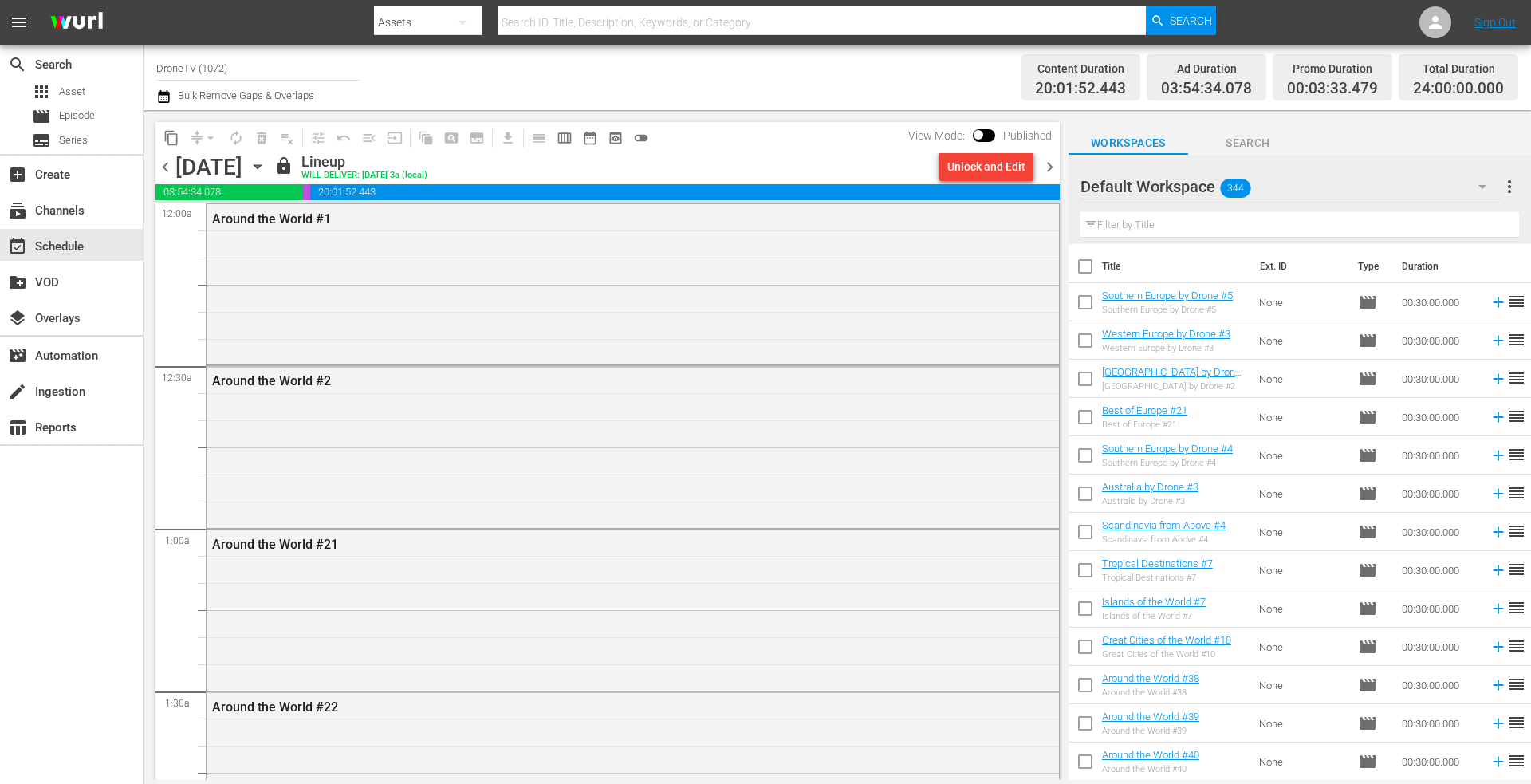
click at [266, 162] on icon "button" at bounding box center [258, 167] width 18 height 18
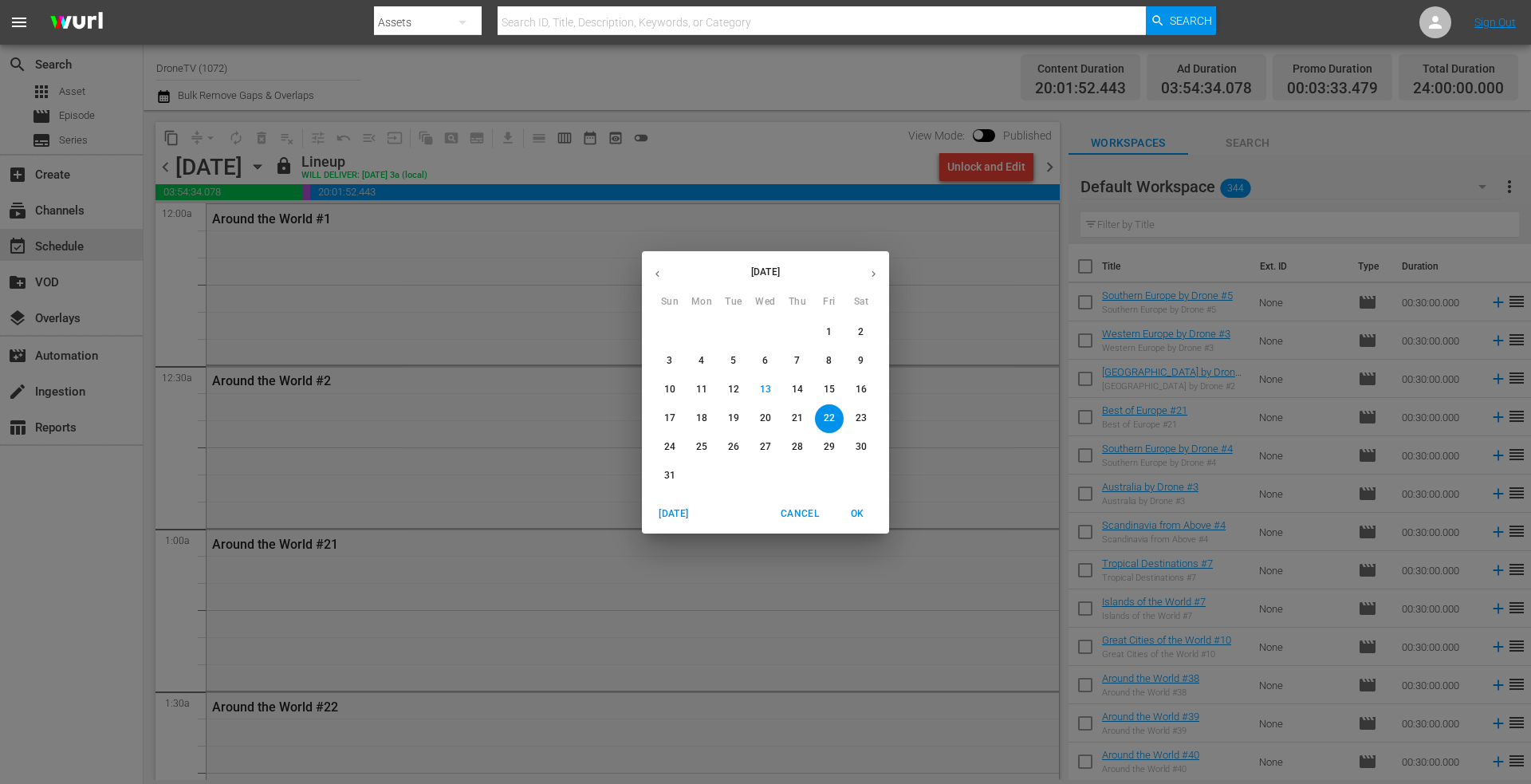
click at [859, 414] on p "23" at bounding box center [861, 418] width 11 height 13
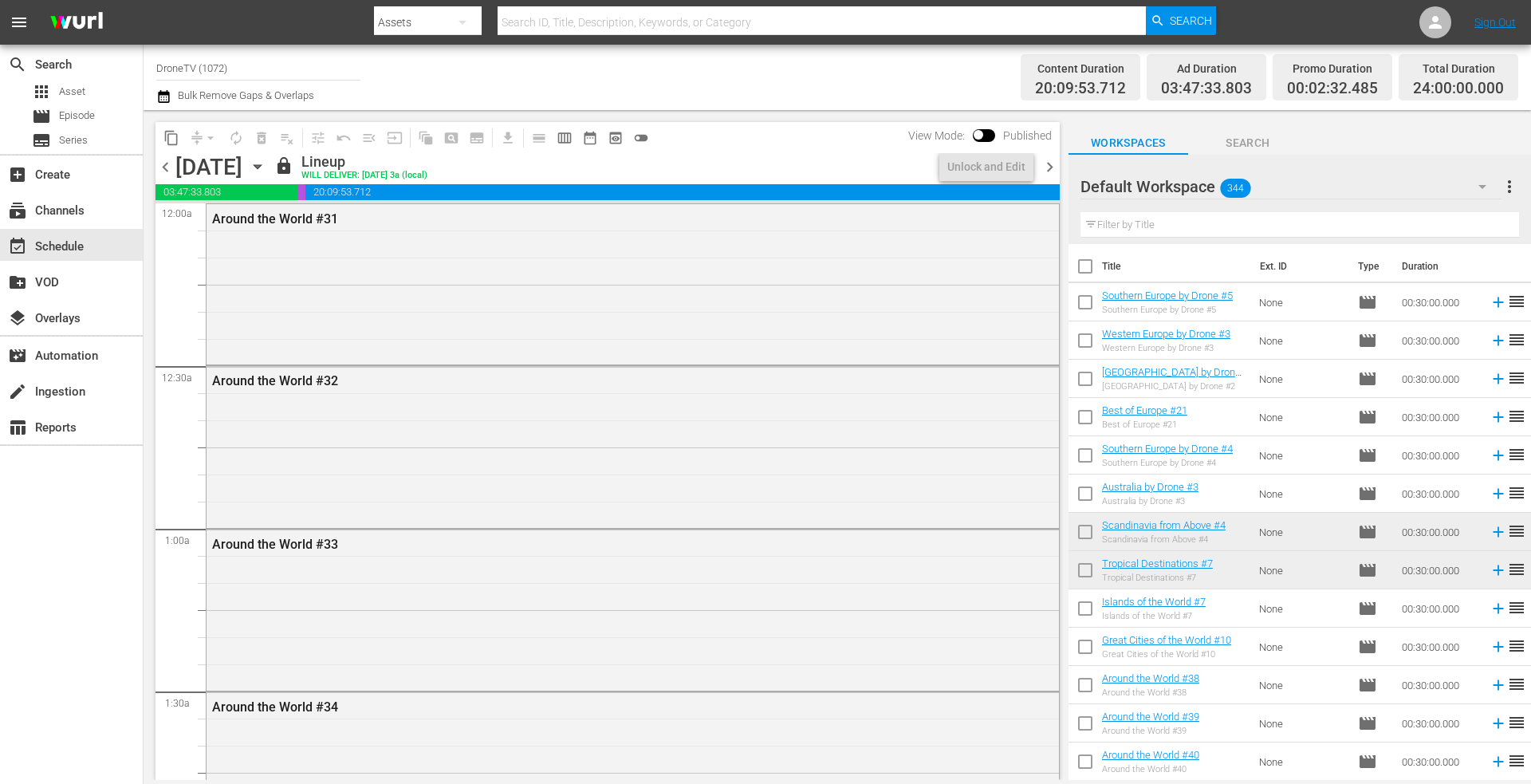
click at [266, 162] on icon "button" at bounding box center [258, 167] width 18 height 18
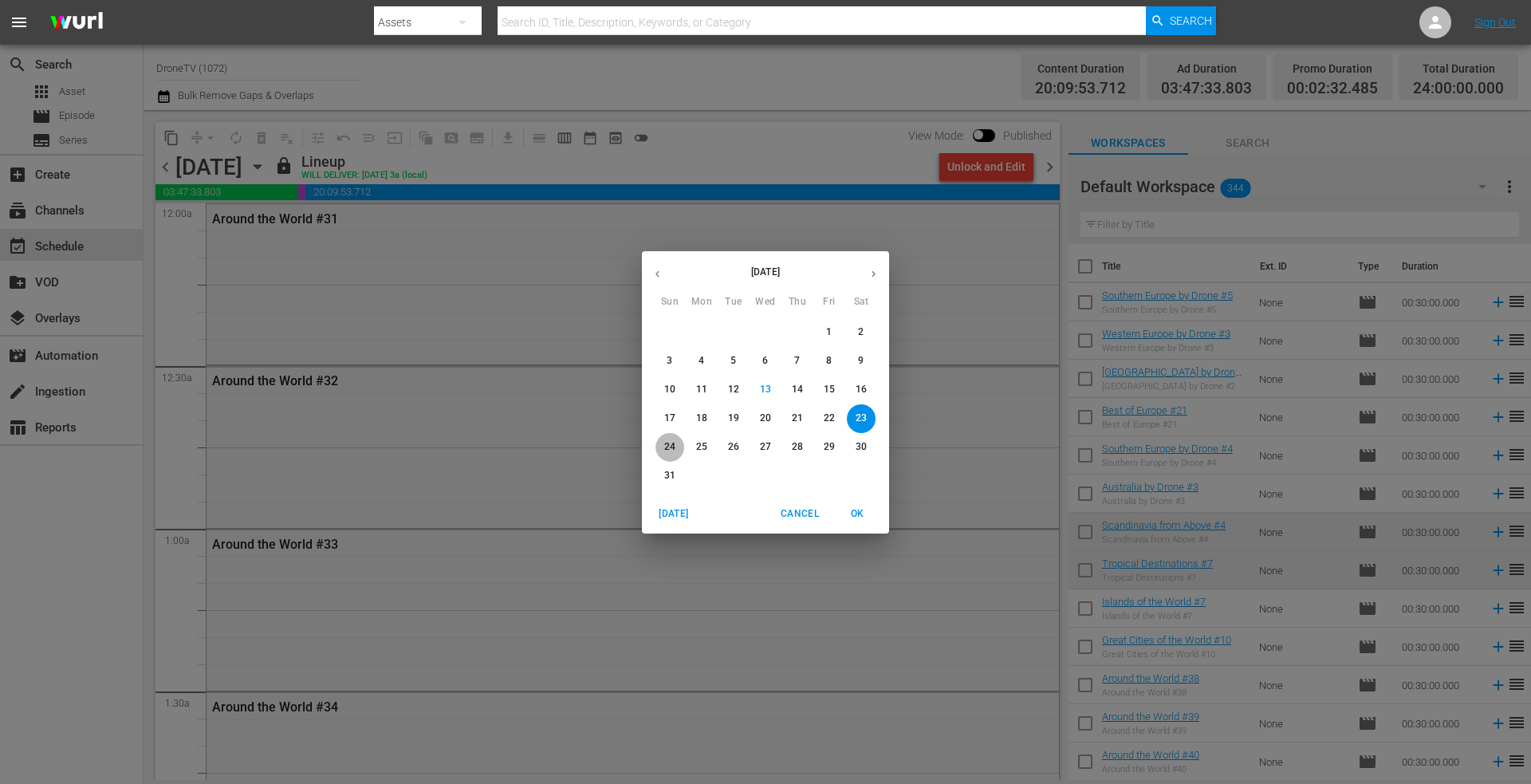
click at [667, 444] on p "24" at bounding box center [670, 446] width 11 height 13
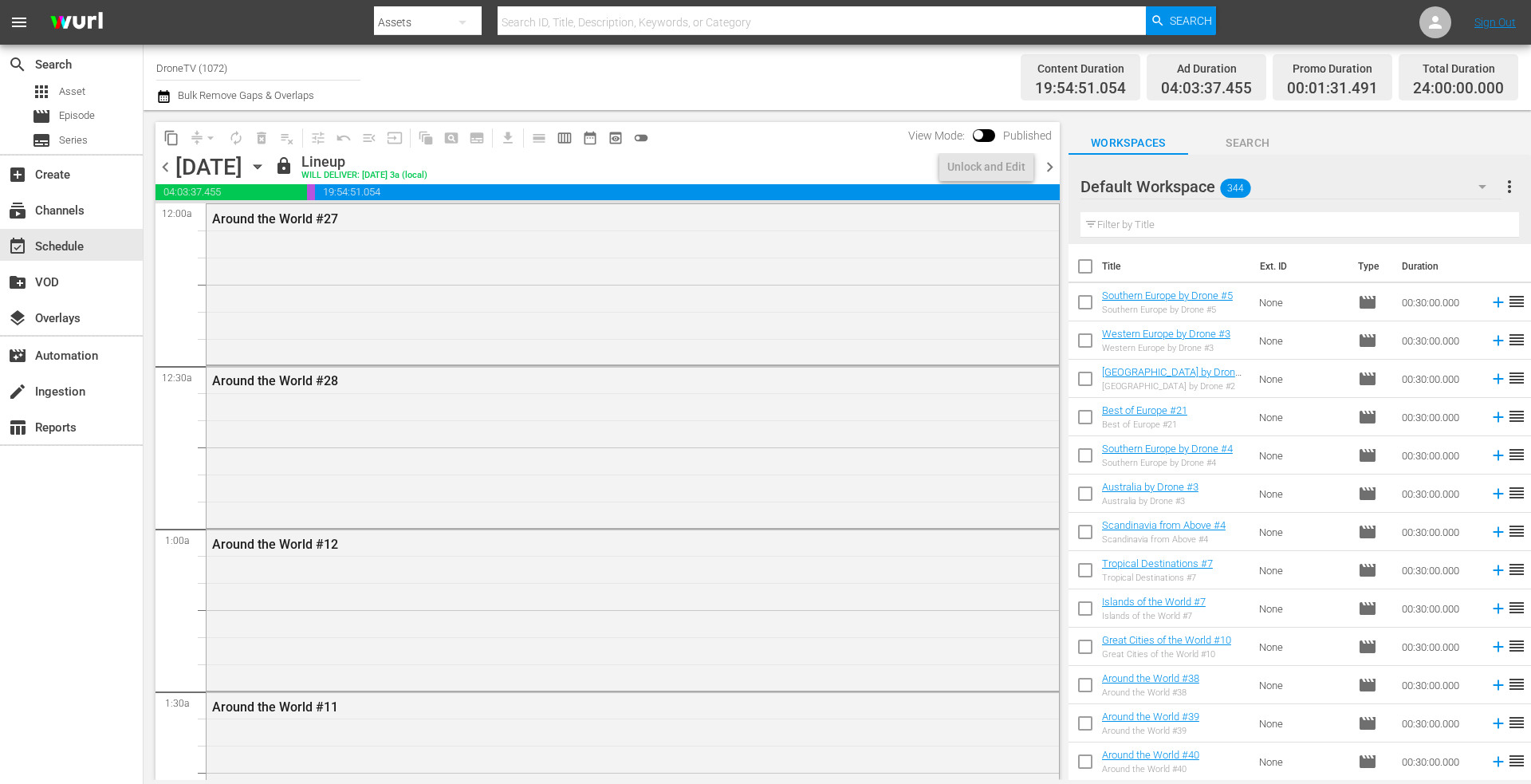
click at [266, 169] on icon "button" at bounding box center [258, 167] width 18 height 18
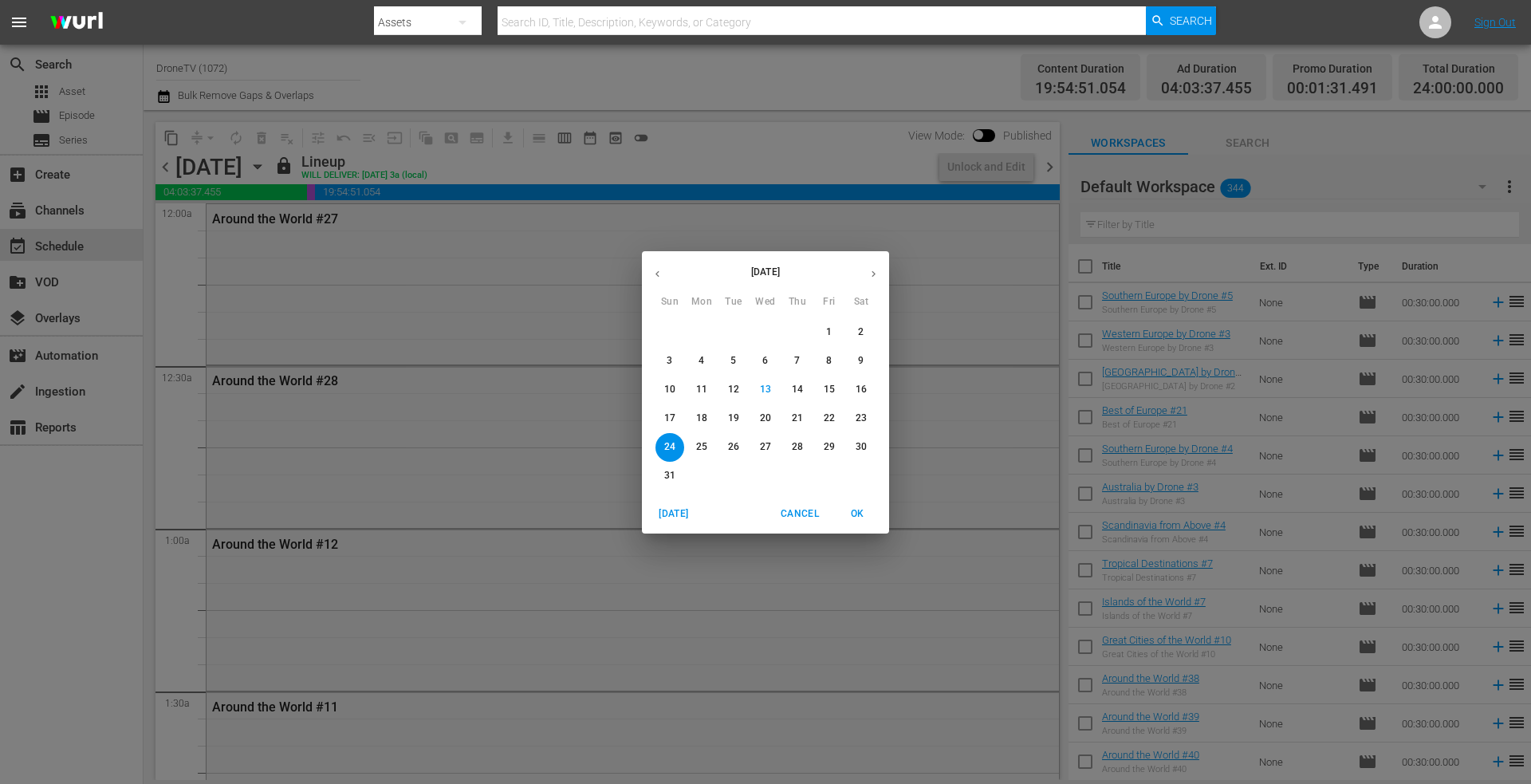
click at [705, 442] on p "25" at bounding box center [702, 446] width 11 height 13
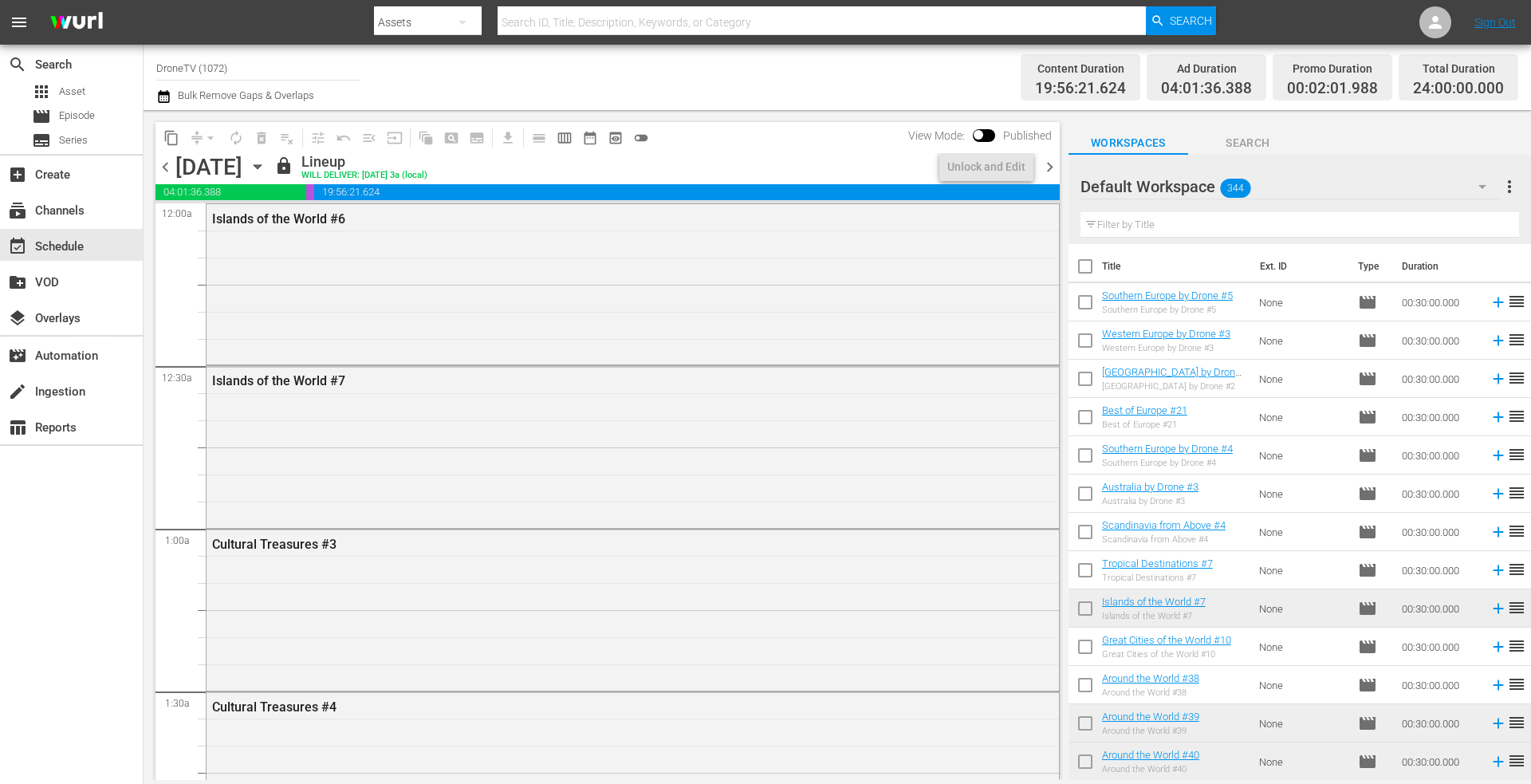
click at [261, 168] on icon "button" at bounding box center [257, 167] width 7 height 4
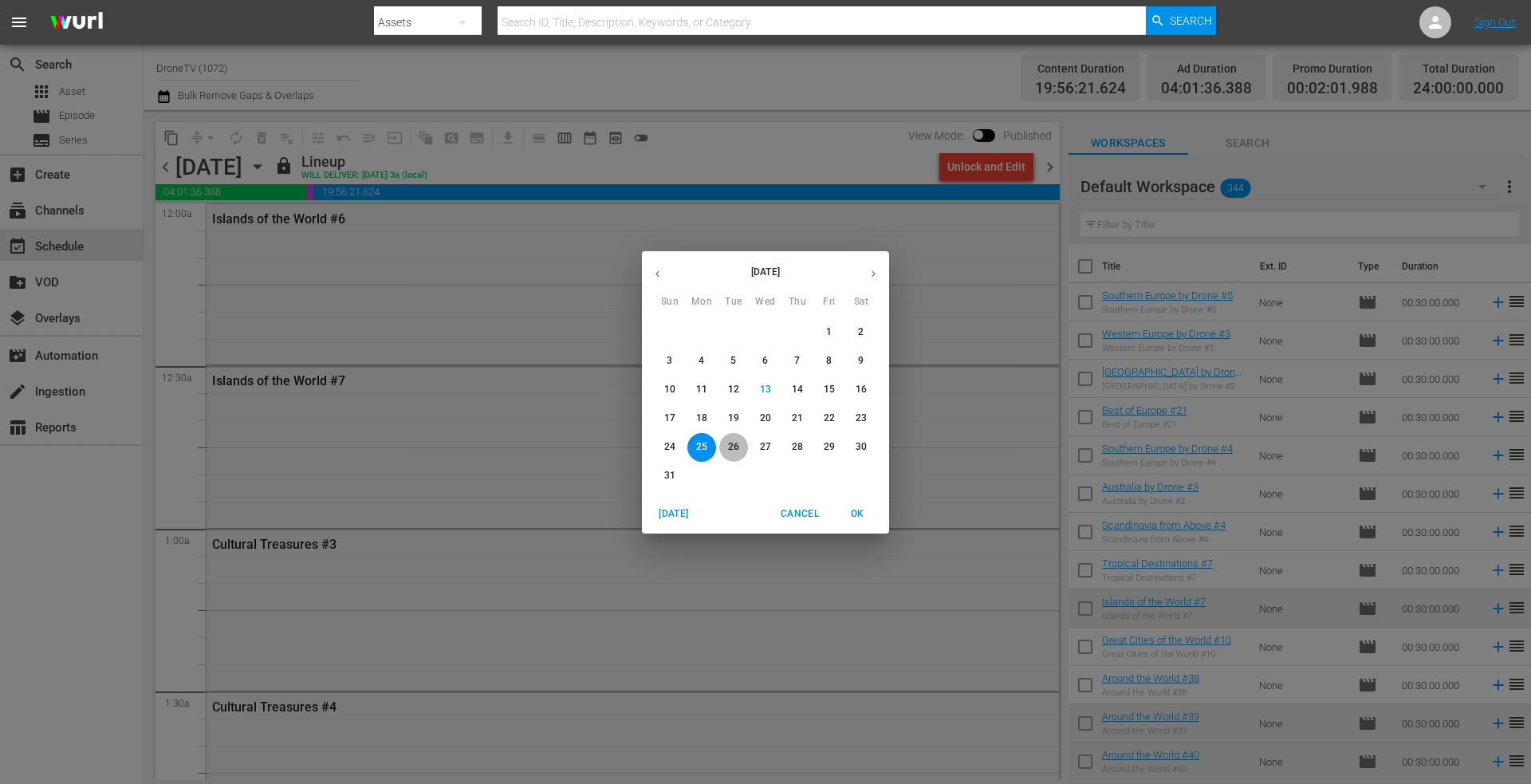
click at [731, 449] on p "26" at bounding box center [733, 446] width 11 height 13
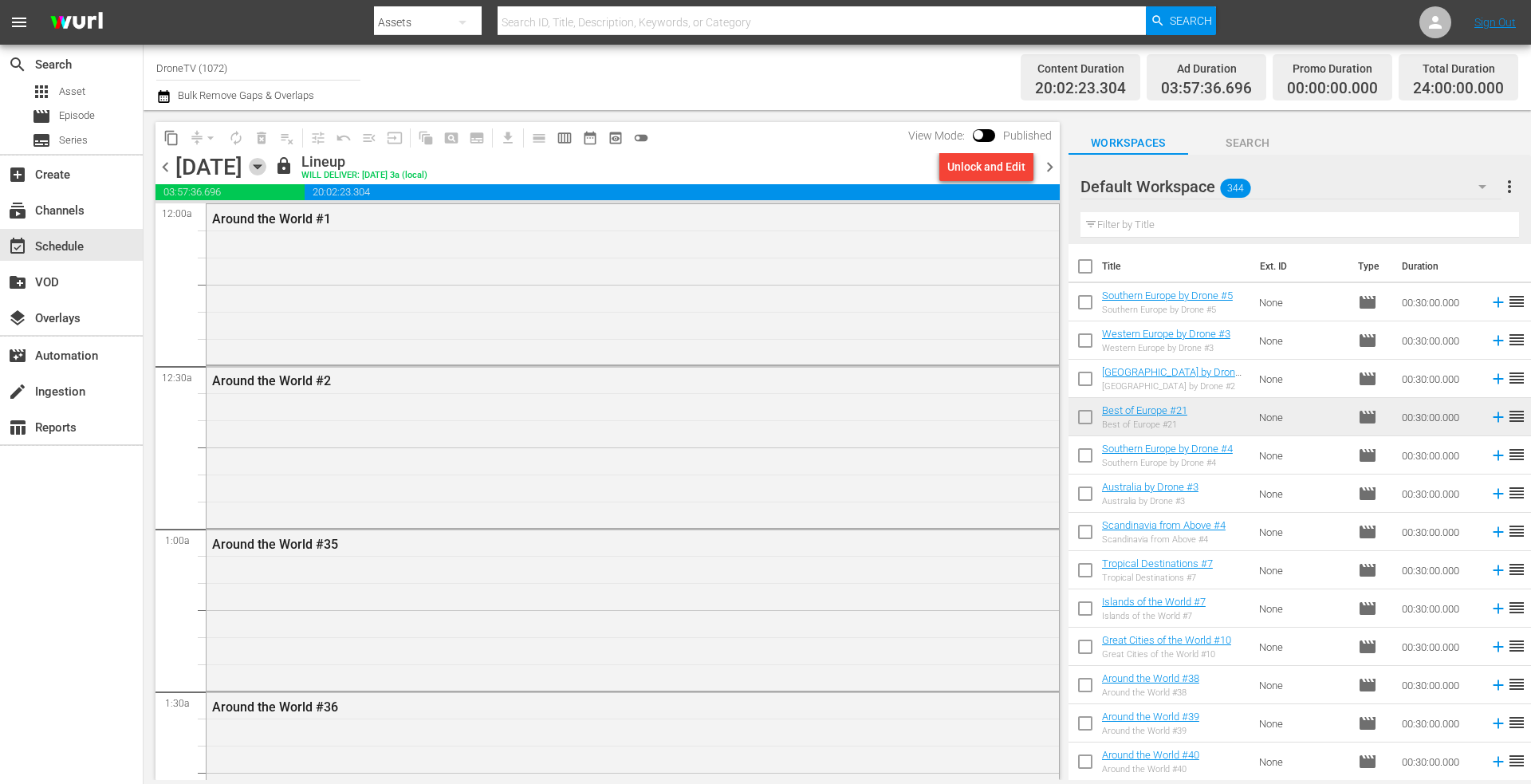
click at [266, 162] on icon "button" at bounding box center [258, 167] width 18 height 18
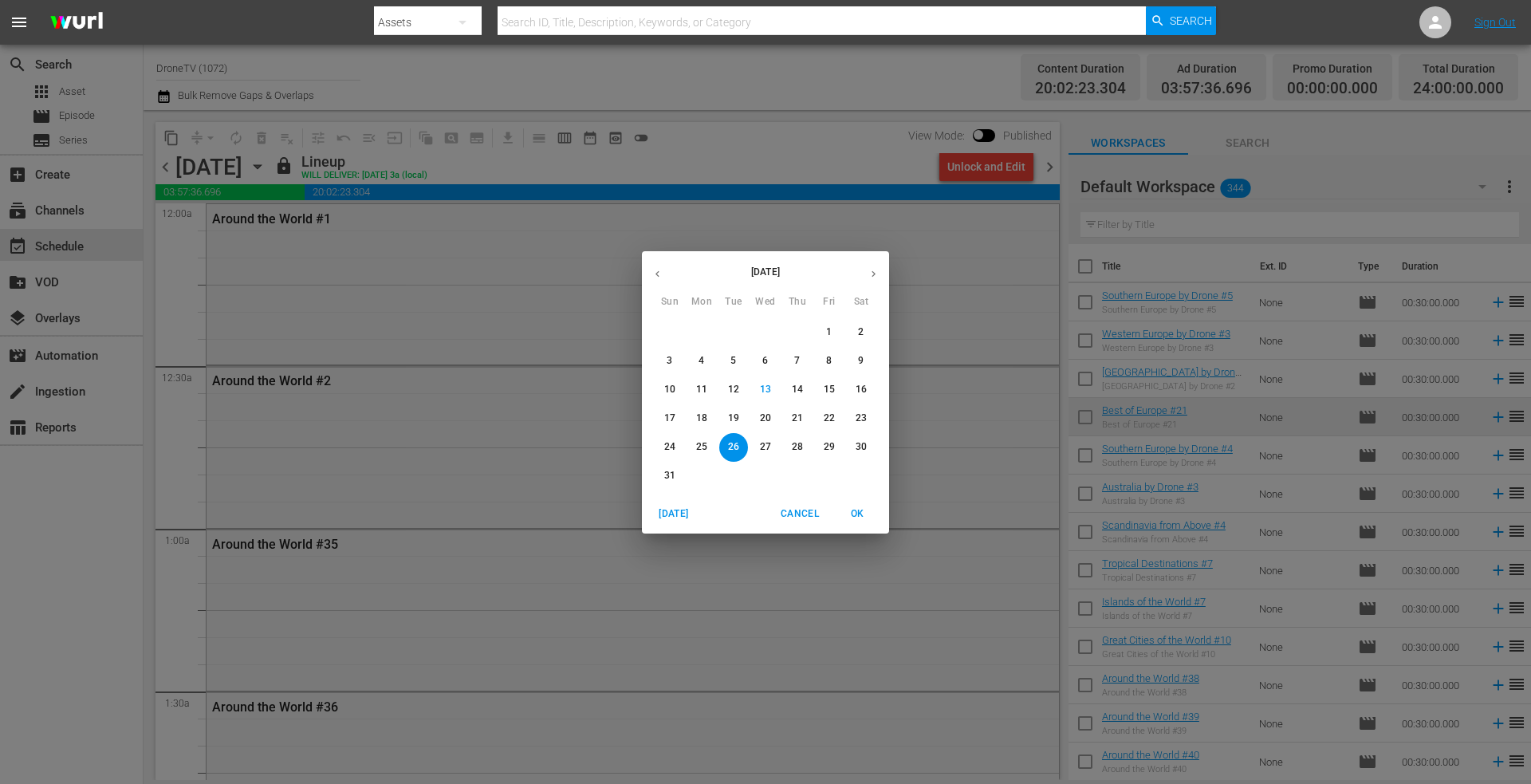
click at [763, 444] on p "27" at bounding box center [766, 446] width 11 height 13
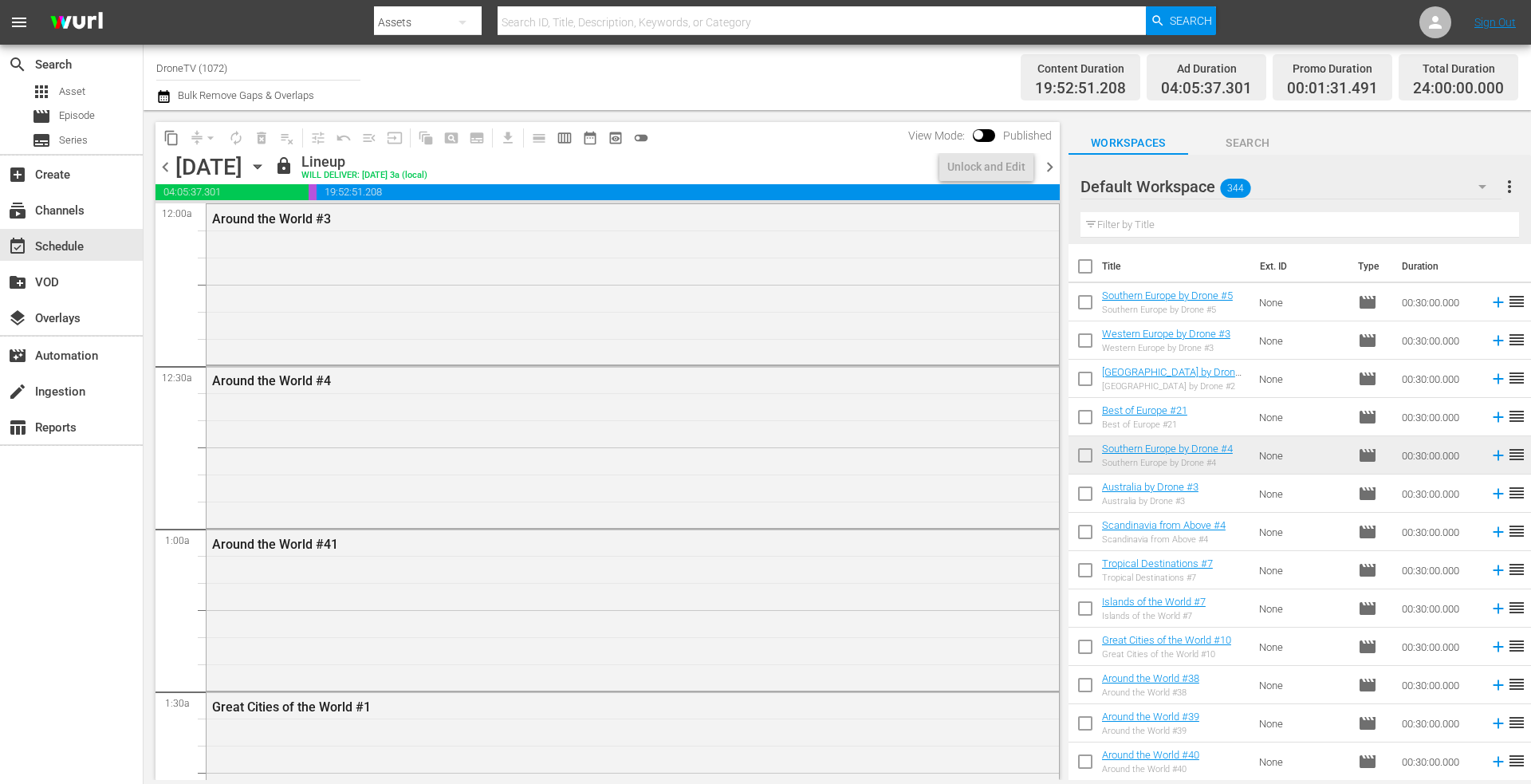
click at [266, 164] on icon "button" at bounding box center [258, 167] width 18 height 18
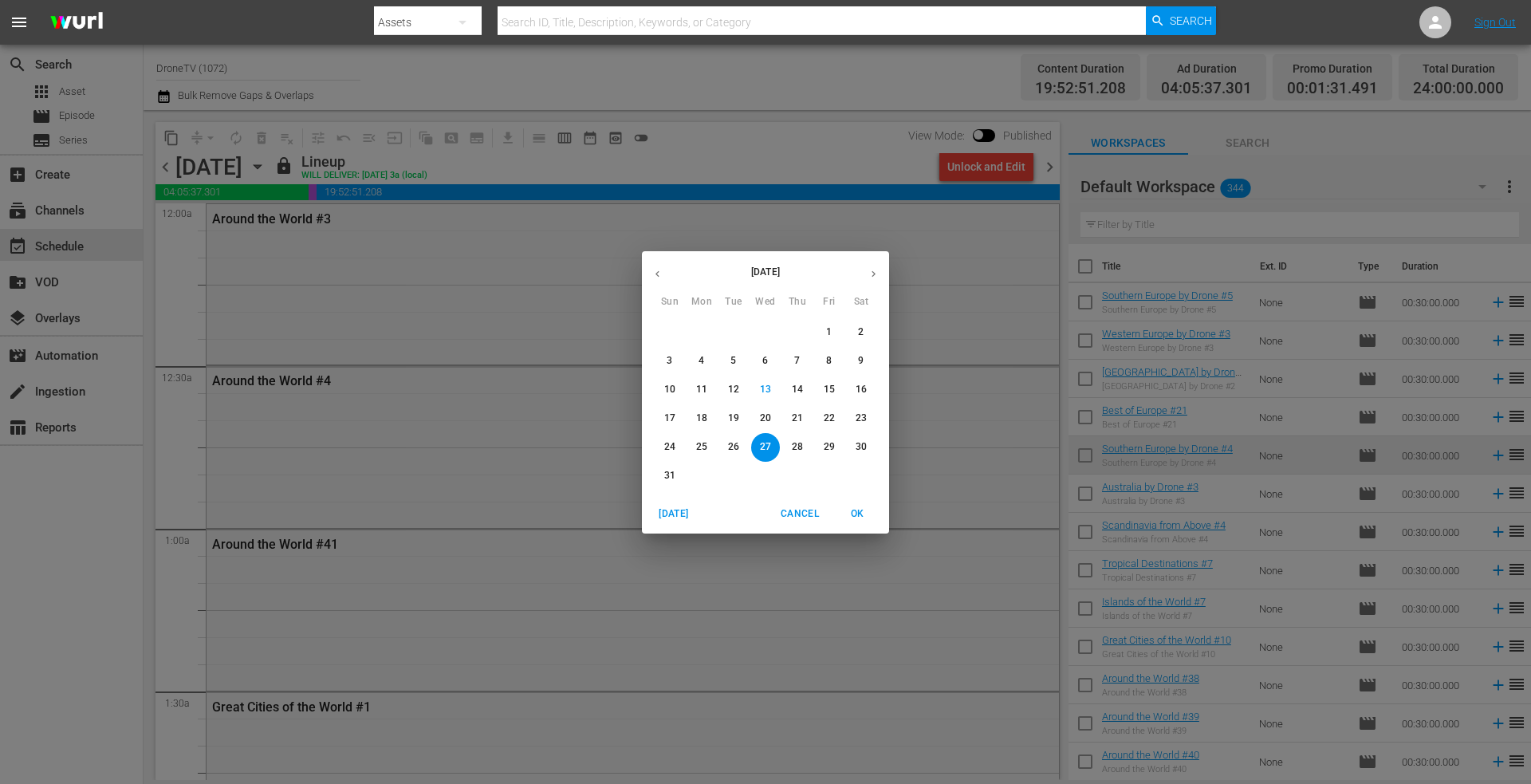
click at [801, 440] on p "28" at bounding box center [797, 446] width 11 height 13
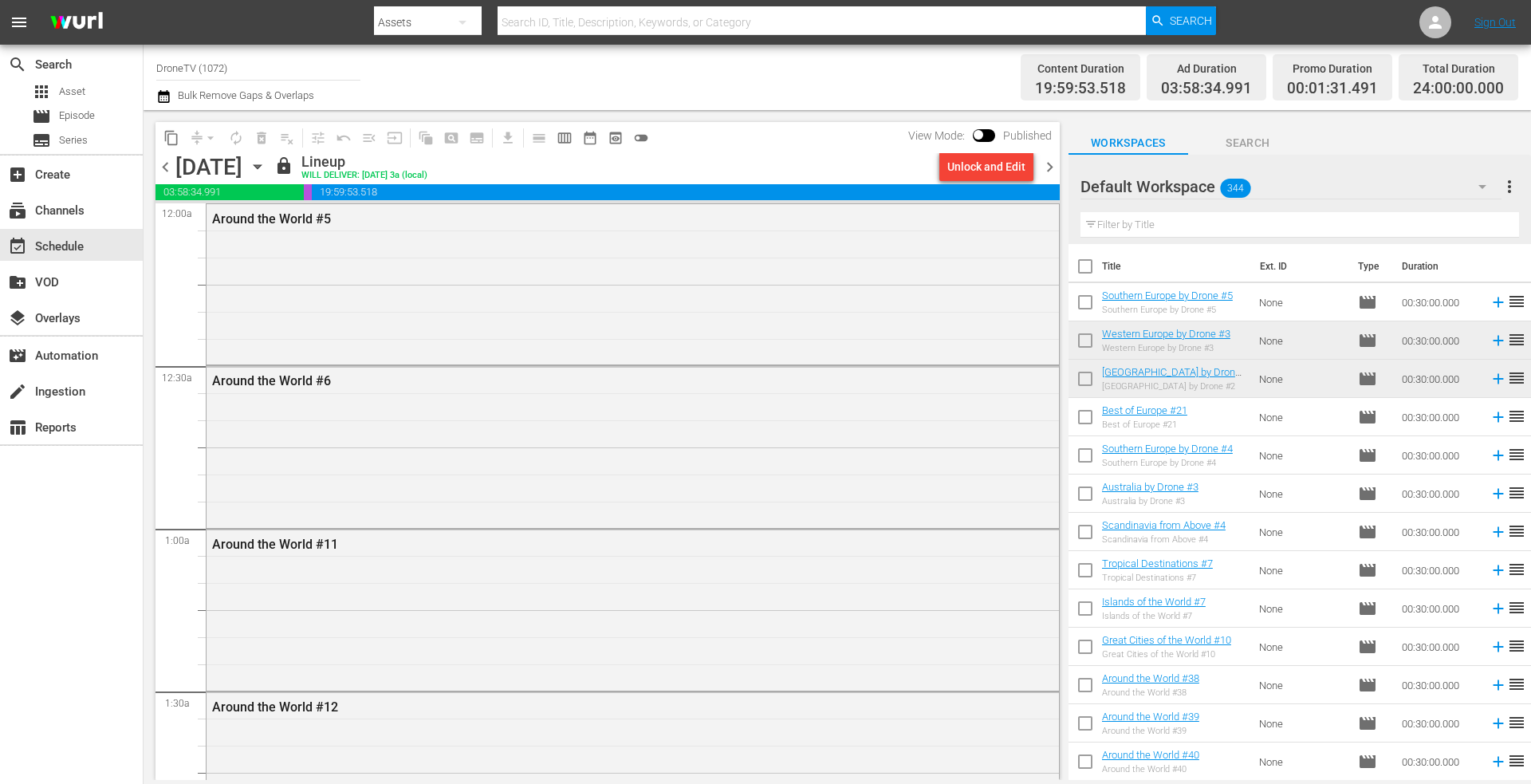
click at [261, 166] on icon "button" at bounding box center [257, 167] width 7 height 4
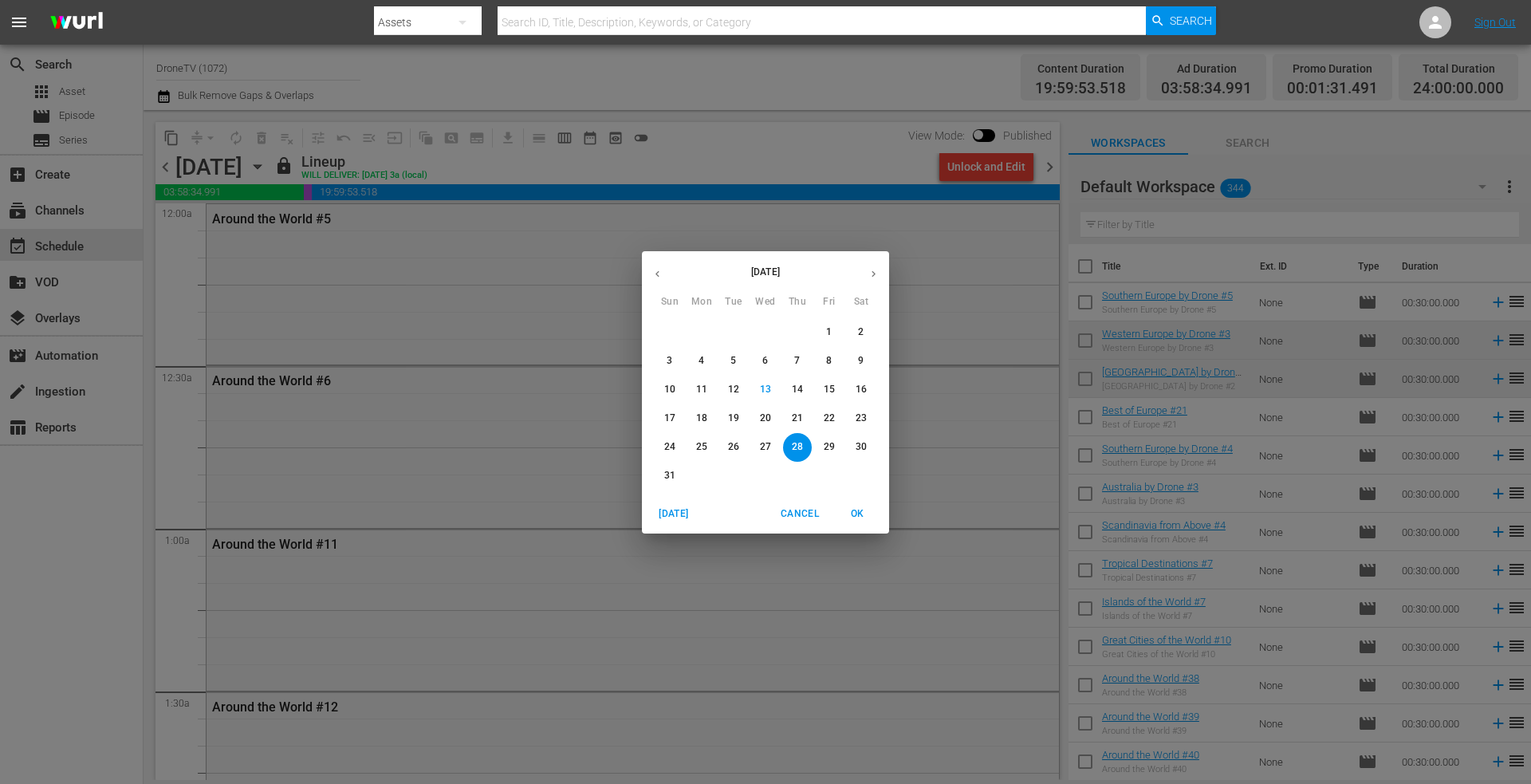
click at [828, 443] on p "29" at bounding box center [829, 446] width 11 height 13
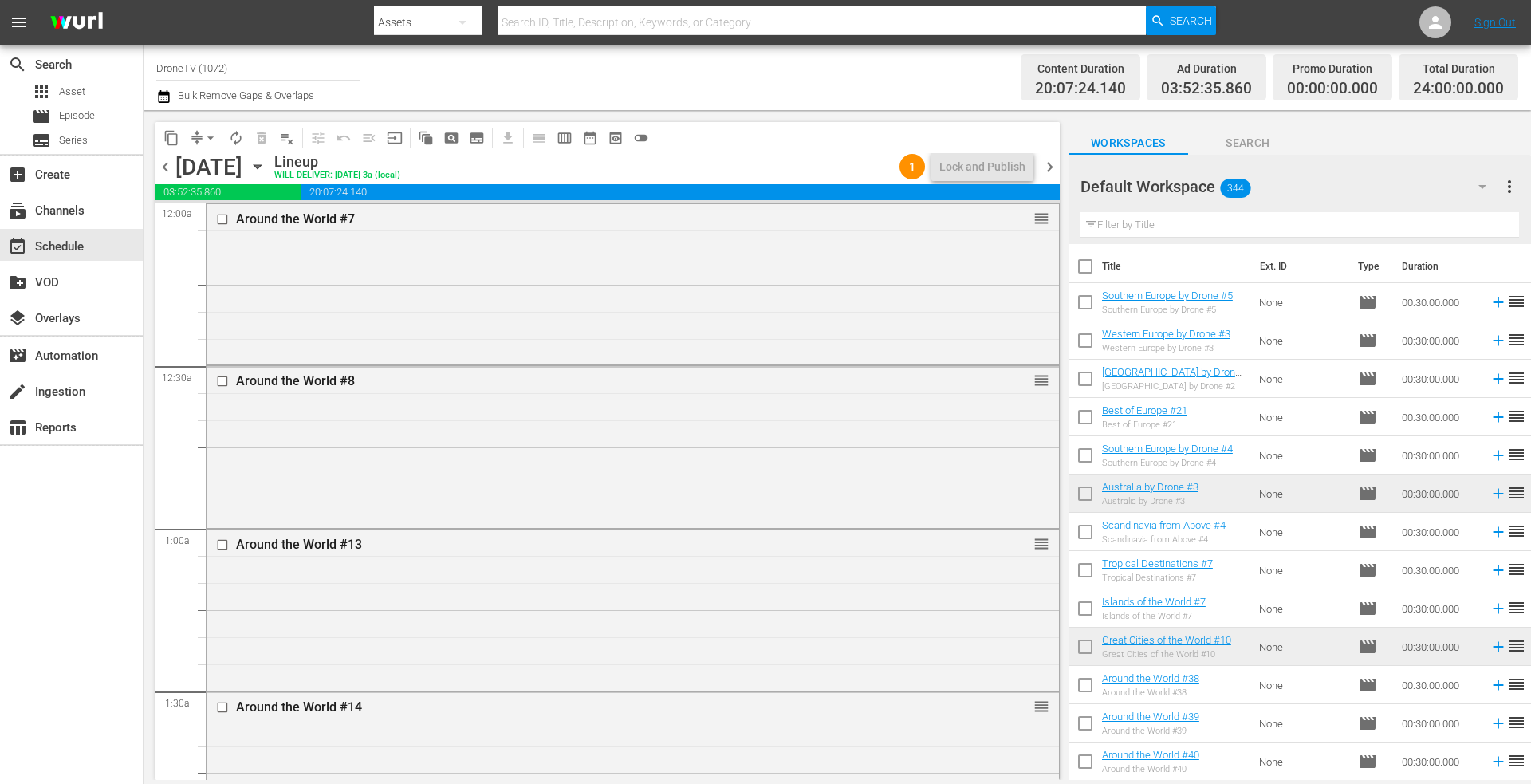
click at [1052, 165] on span "chevron_right" at bounding box center [1050, 167] width 20 height 20
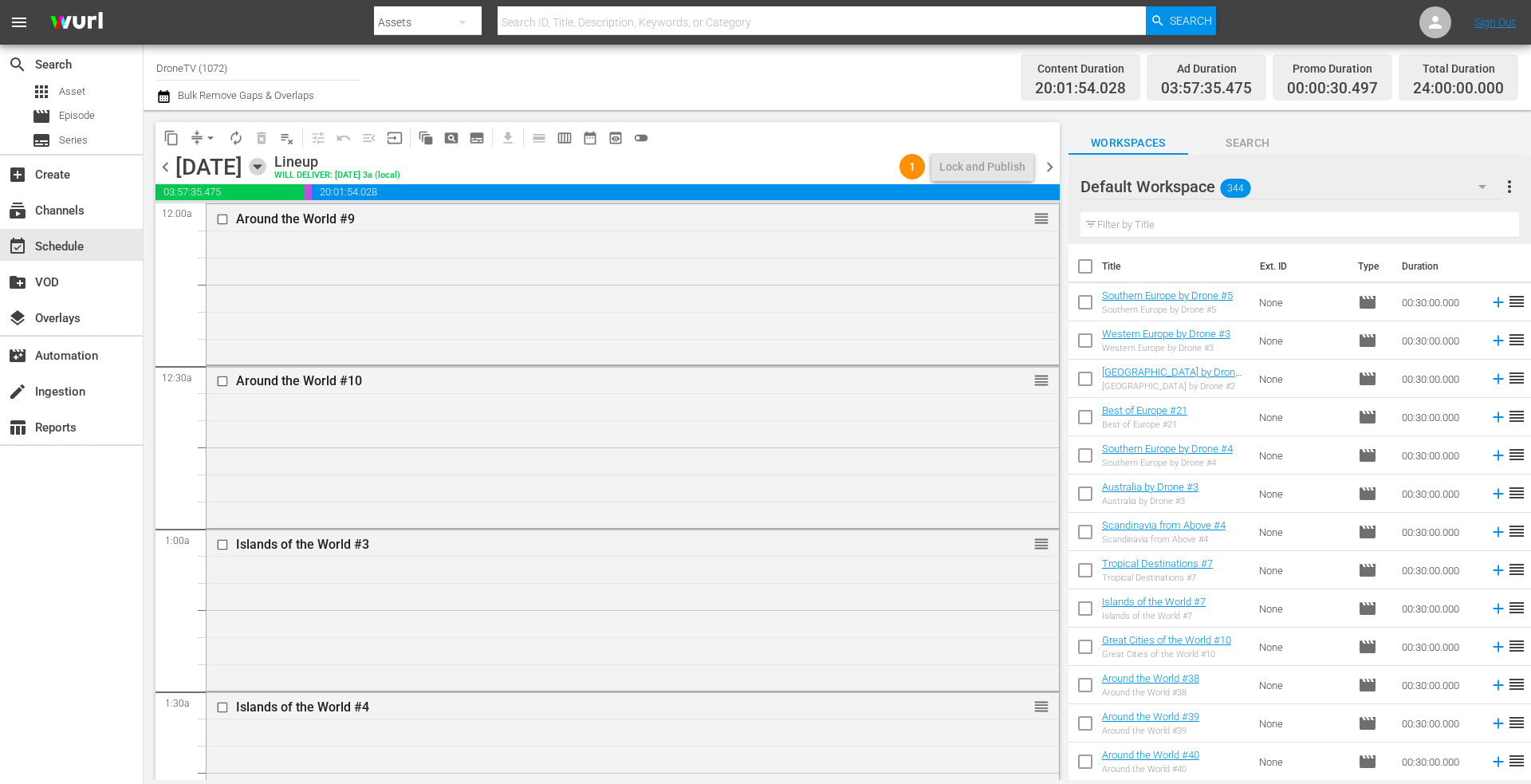
click at [266, 168] on icon "button" at bounding box center [258, 167] width 18 height 18
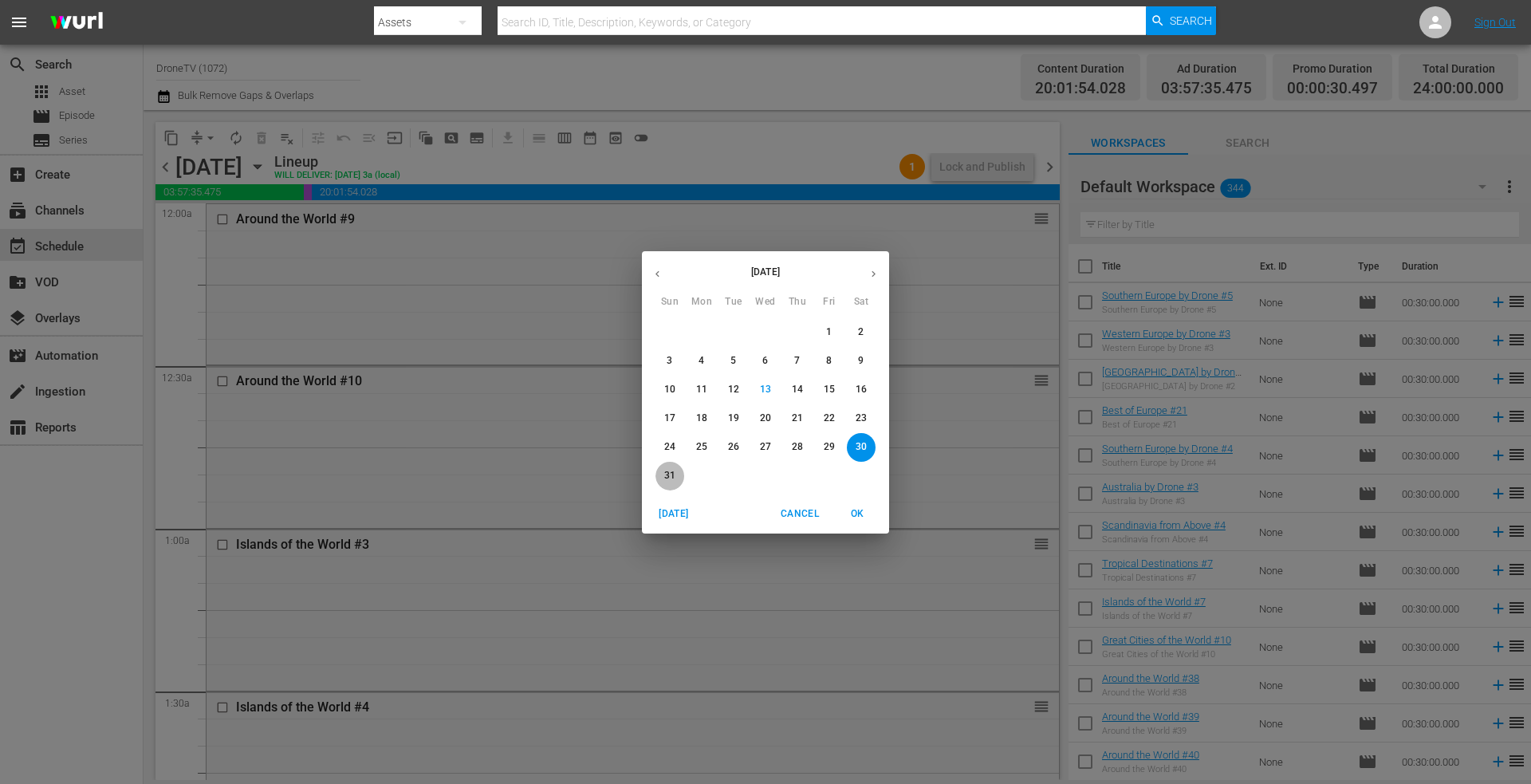
click at [668, 470] on p "31" at bounding box center [670, 475] width 11 height 13
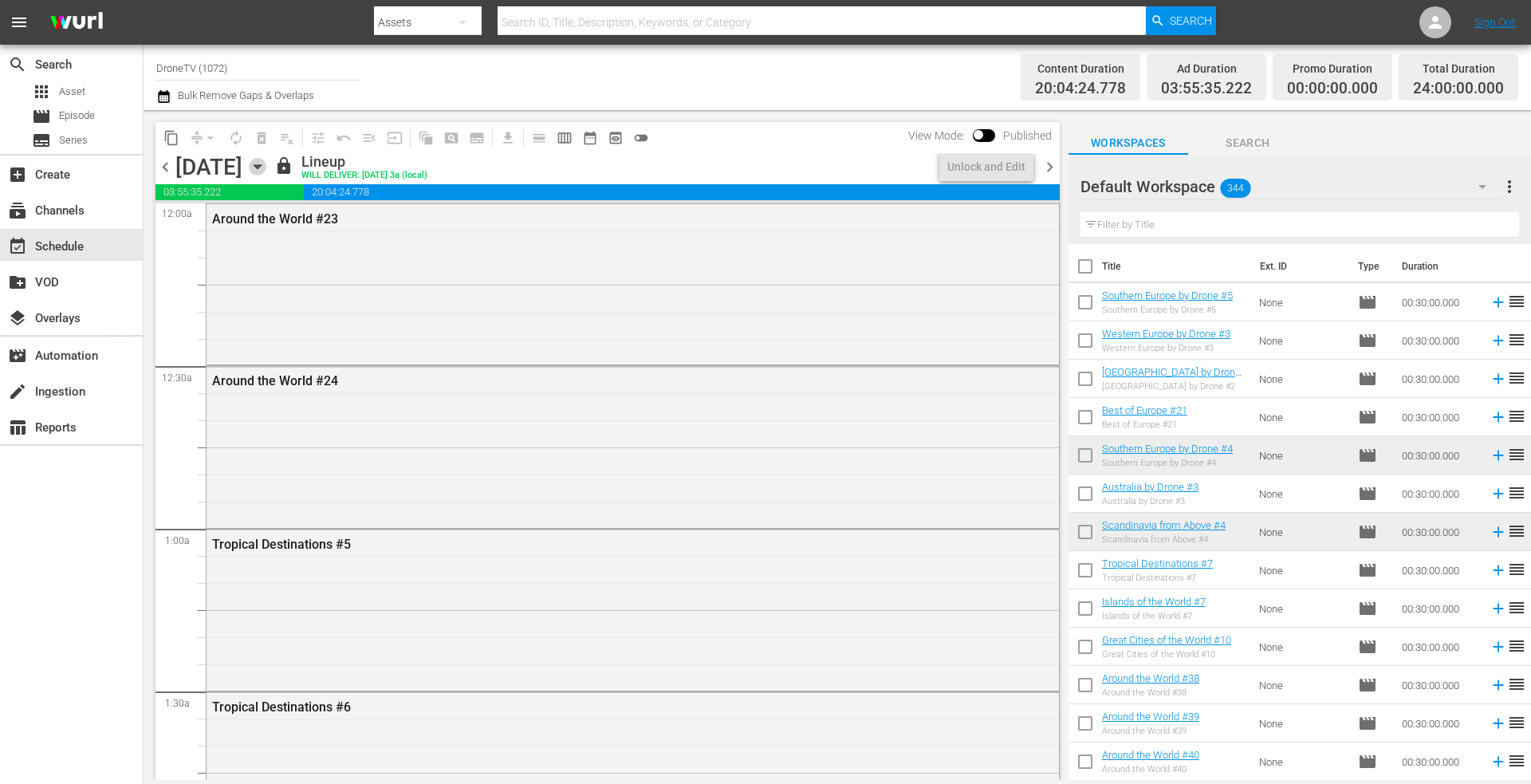
click at [266, 158] on icon "button" at bounding box center [258, 167] width 18 height 18
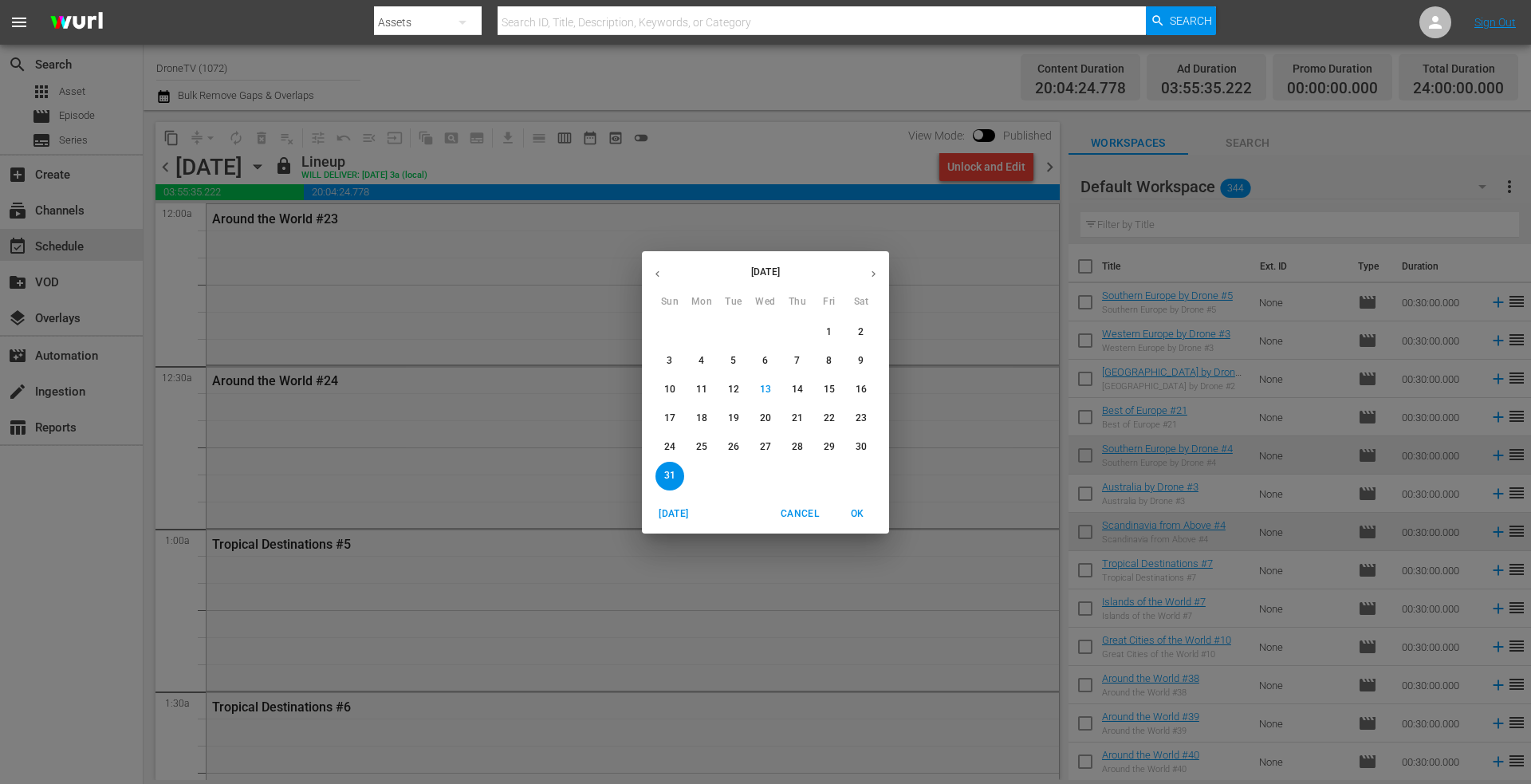
click at [734, 418] on p "19" at bounding box center [733, 418] width 11 height 13
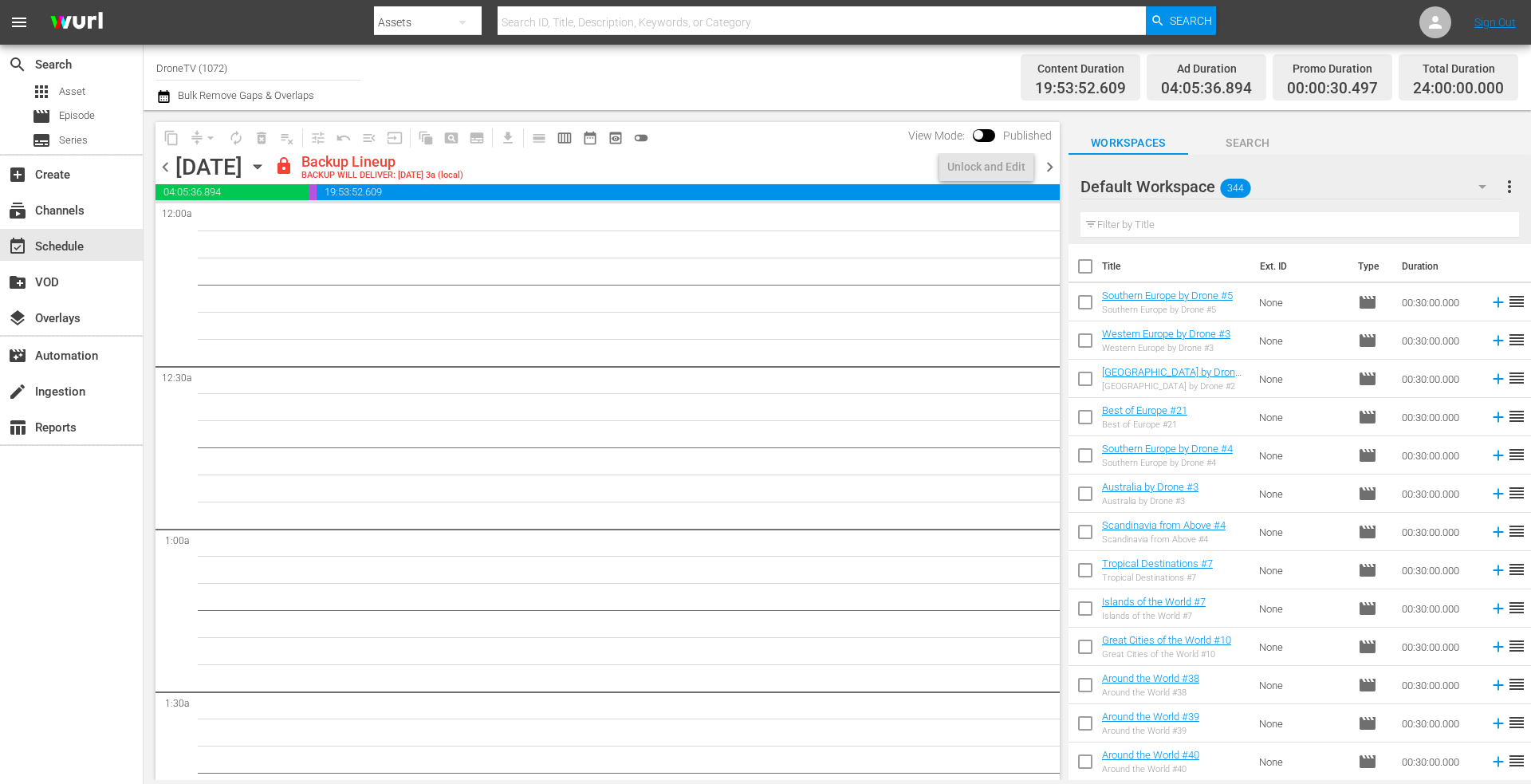
click at [261, 165] on icon "button" at bounding box center [257, 167] width 7 height 4
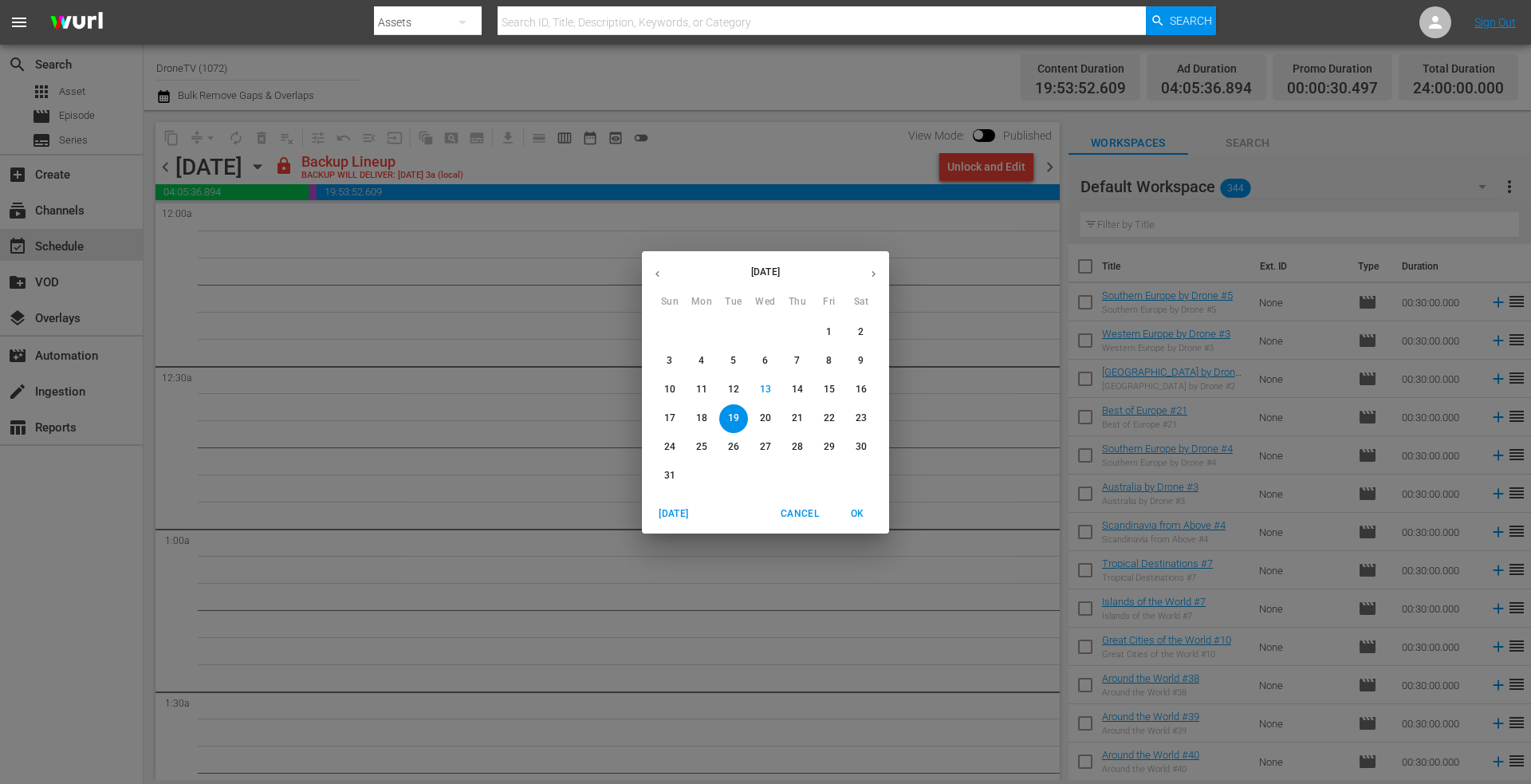
click at [798, 417] on p "21" at bounding box center [797, 418] width 11 height 13
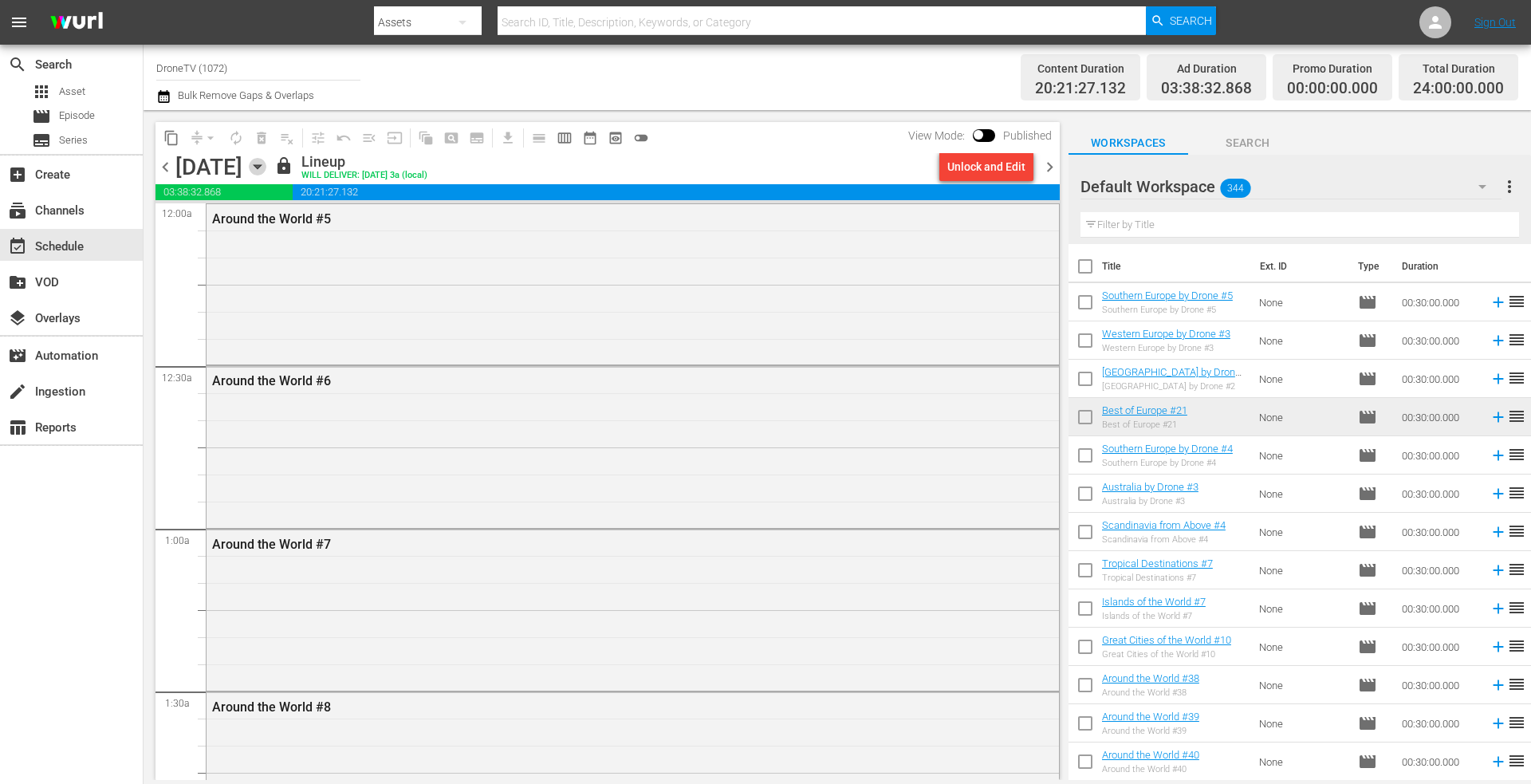
click at [261, 167] on icon "button" at bounding box center [257, 167] width 7 height 4
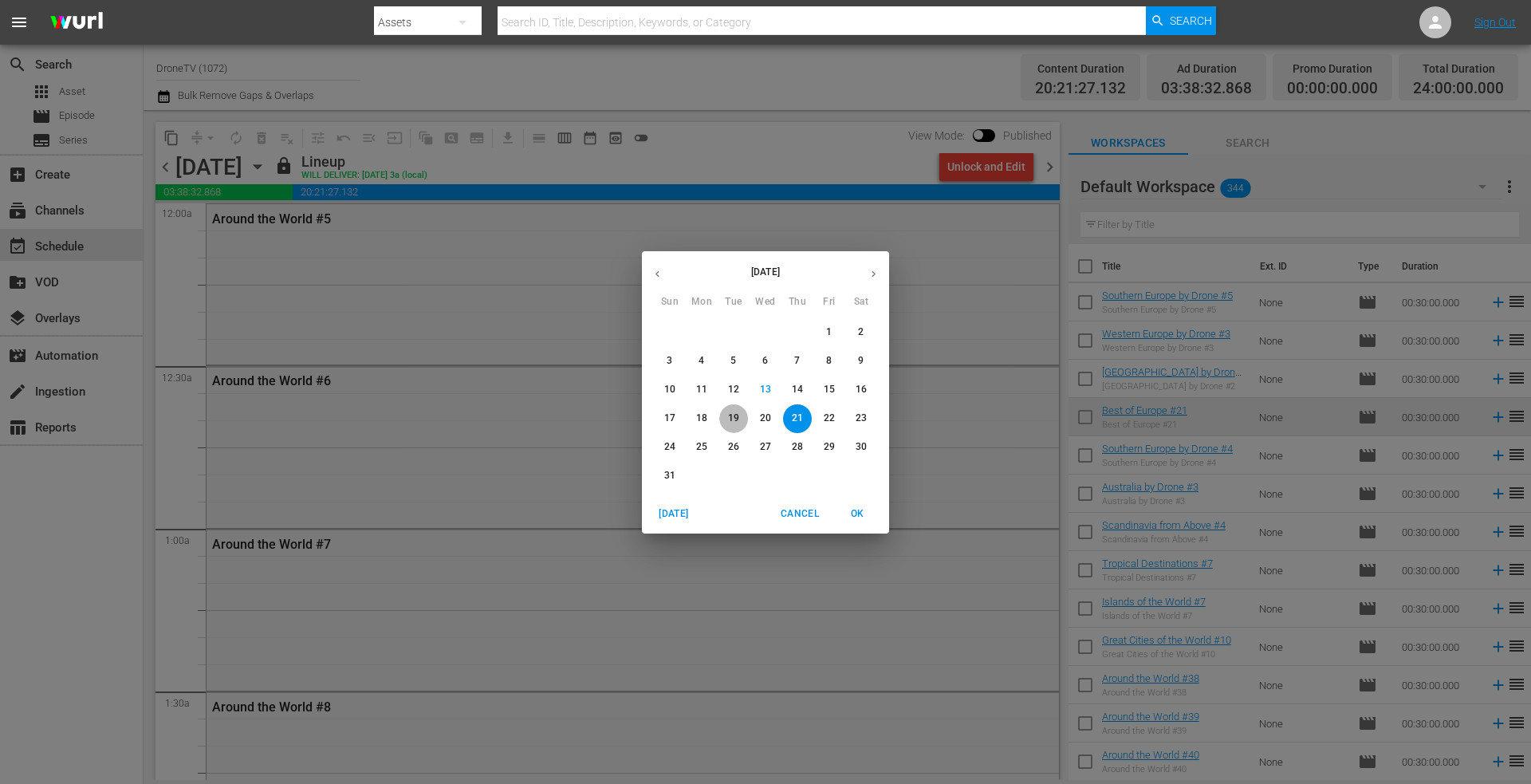
click at [731, 414] on p "19" at bounding box center [733, 418] width 11 height 13
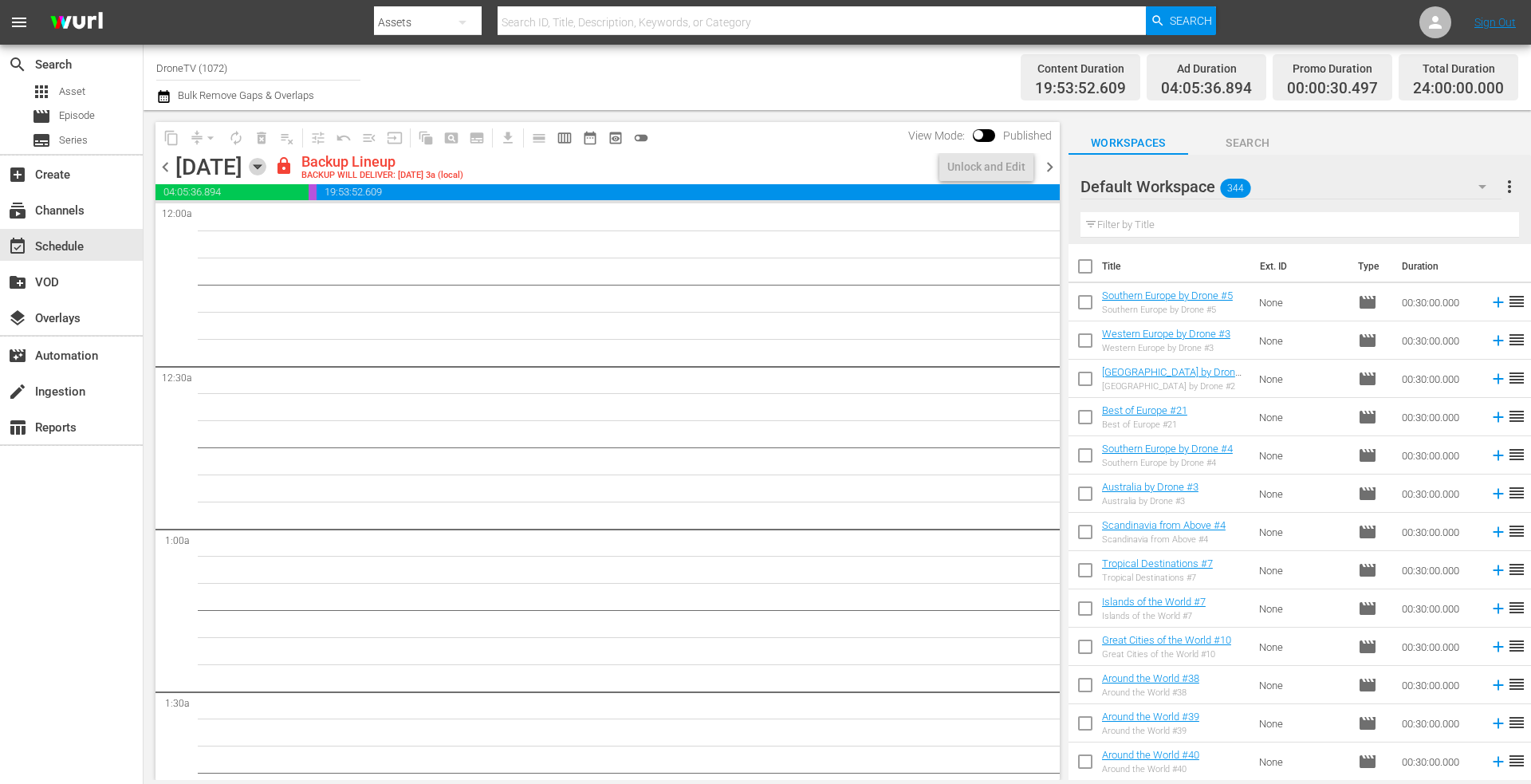
click at [266, 164] on icon "button" at bounding box center [258, 167] width 18 height 18
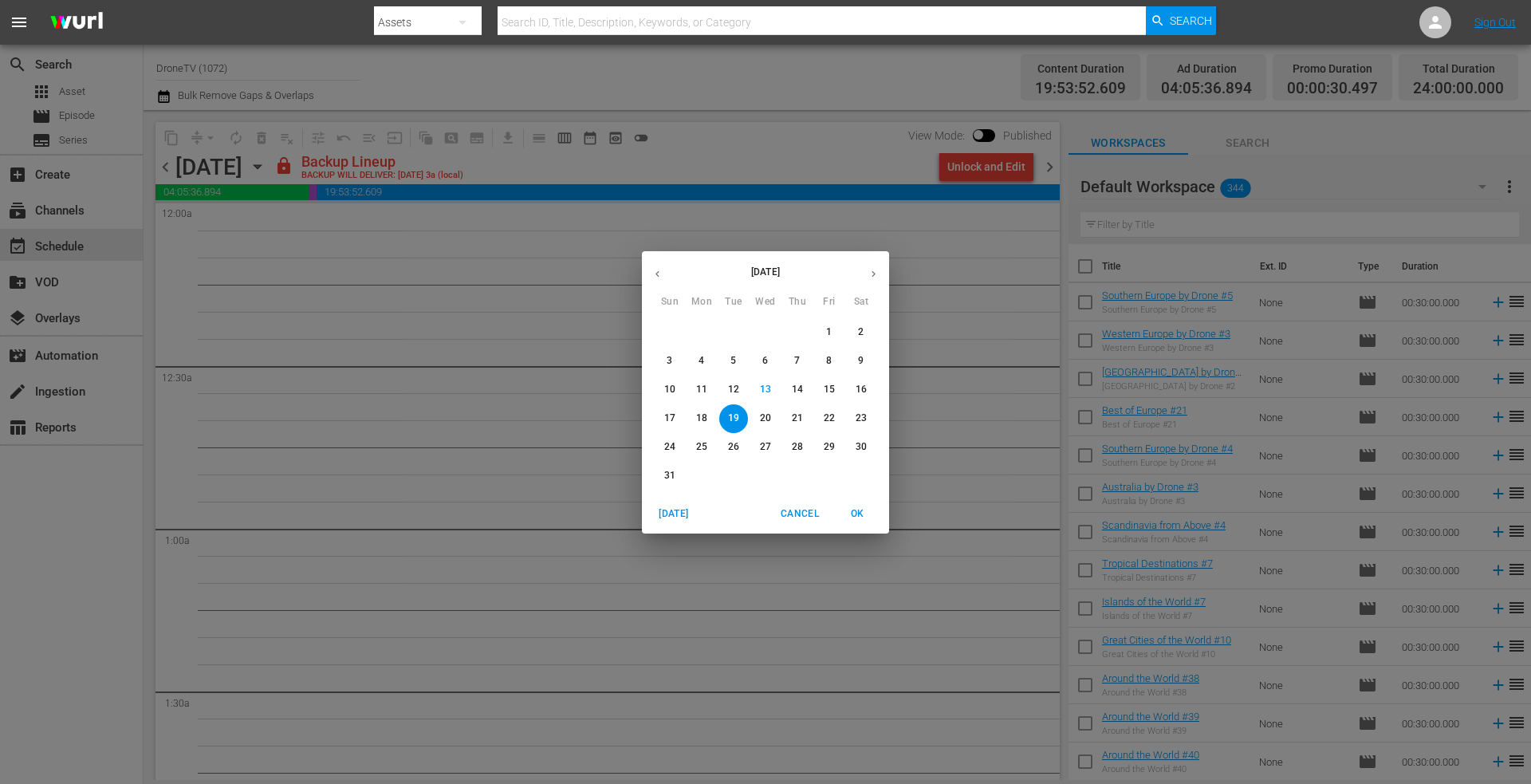
drag, startPoint x: 831, startPoint y: 446, endPoint x: 823, endPoint y: 444, distance: 8.2
click at [830, 446] on p "29" at bounding box center [829, 446] width 11 height 13
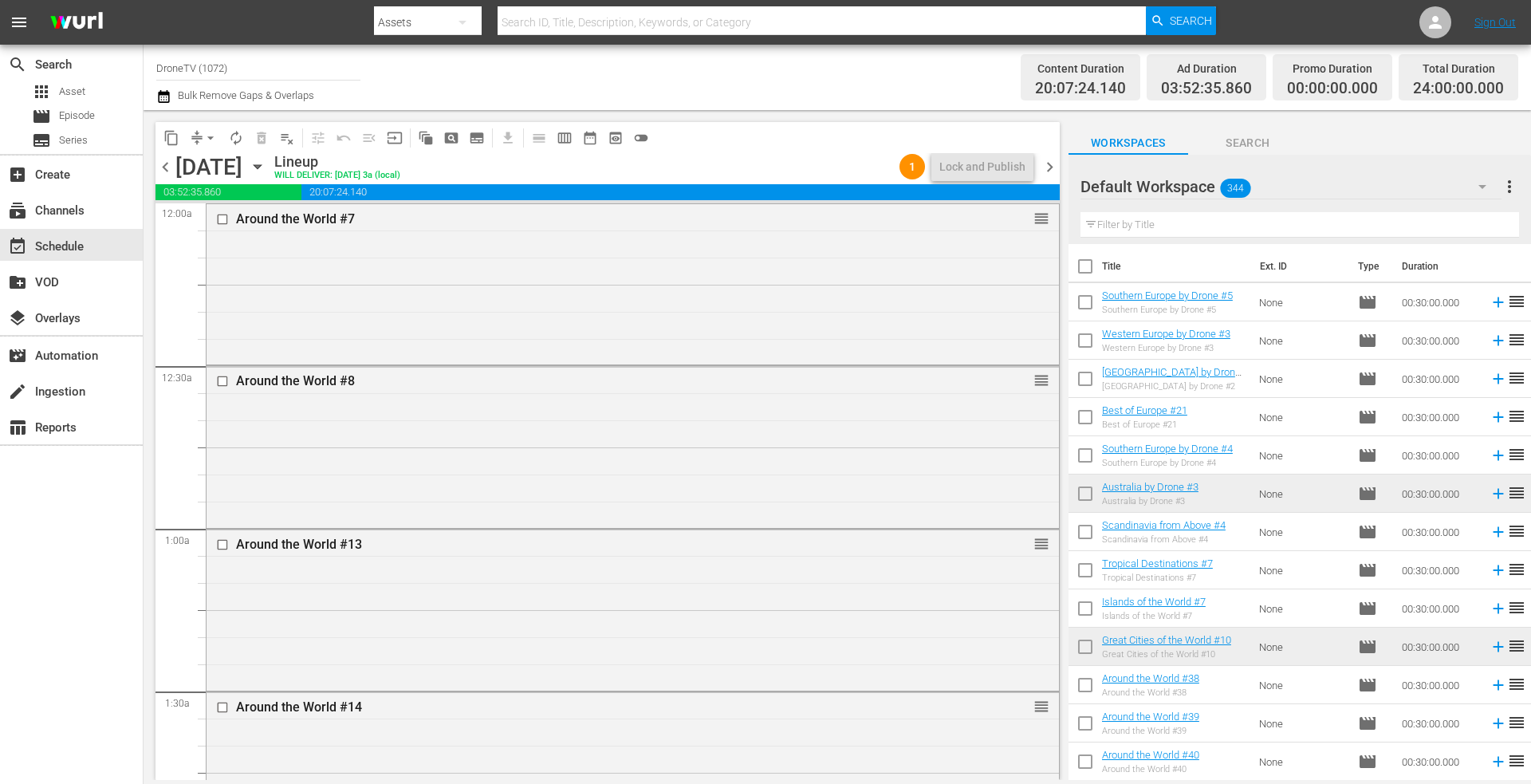
click at [266, 167] on icon "button" at bounding box center [258, 167] width 18 height 18
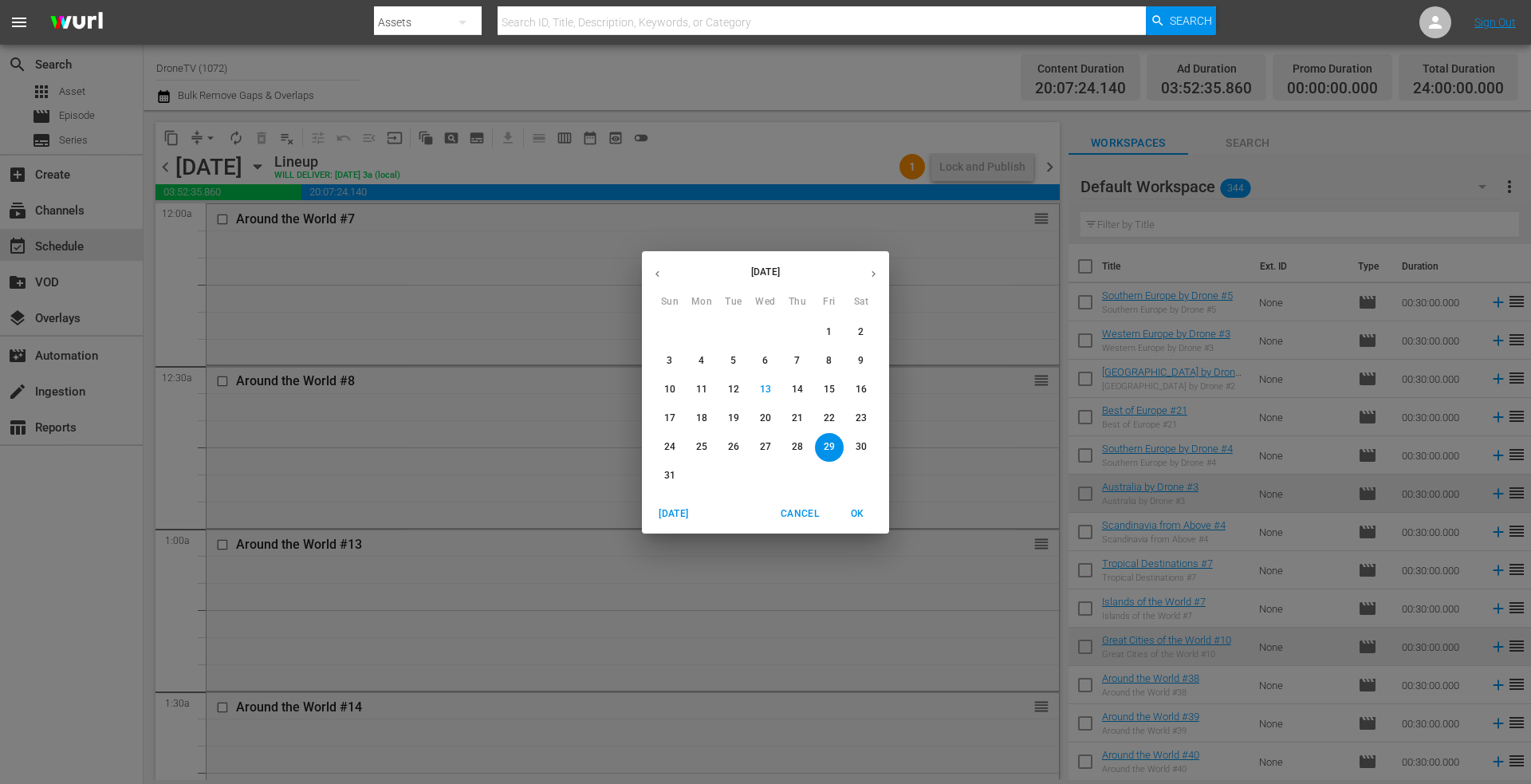
click at [863, 447] on p "30" at bounding box center [861, 446] width 11 height 13
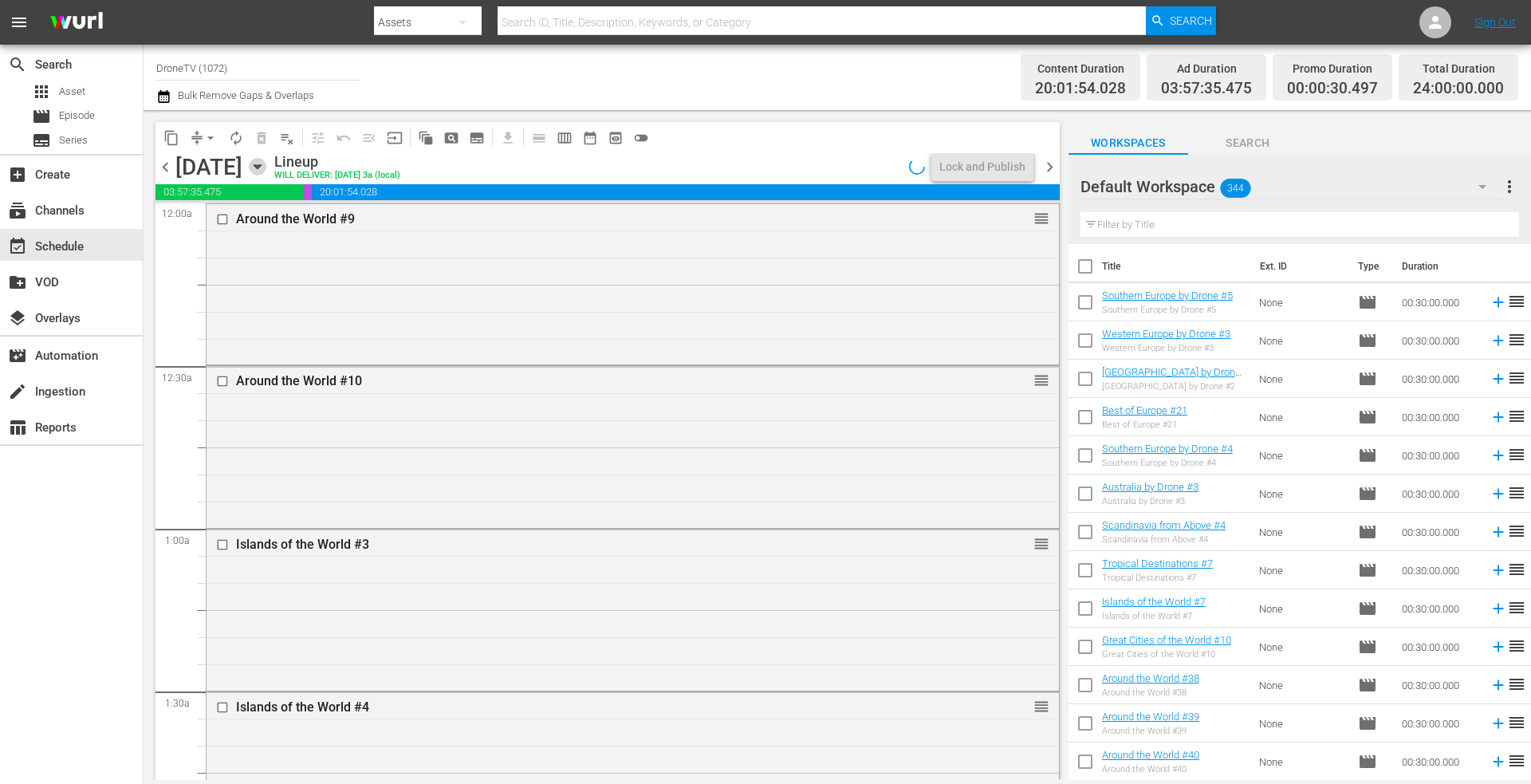
click at [266, 164] on icon "button" at bounding box center [258, 167] width 18 height 18
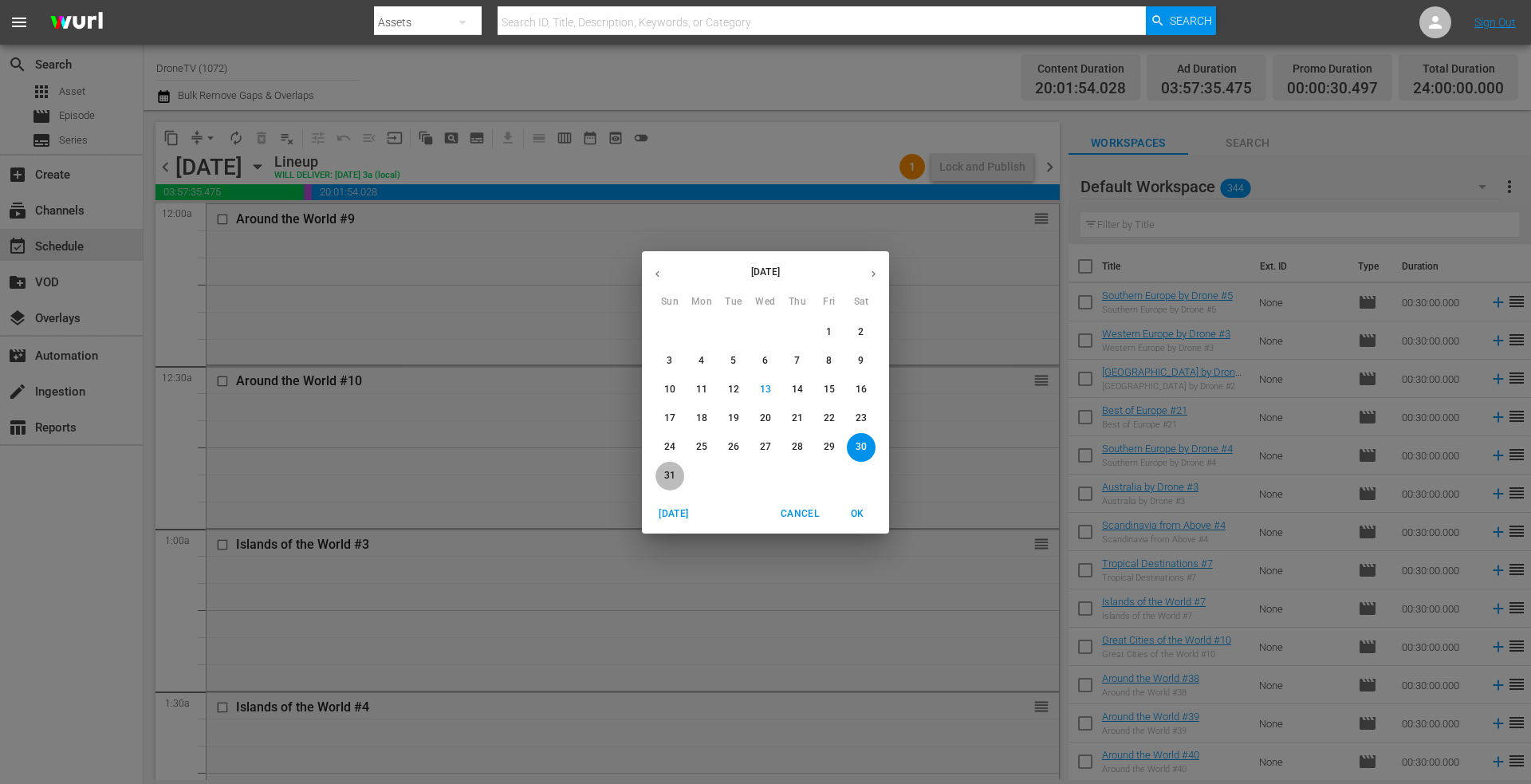
click at [671, 473] on p "31" at bounding box center [670, 475] width 11 height 13
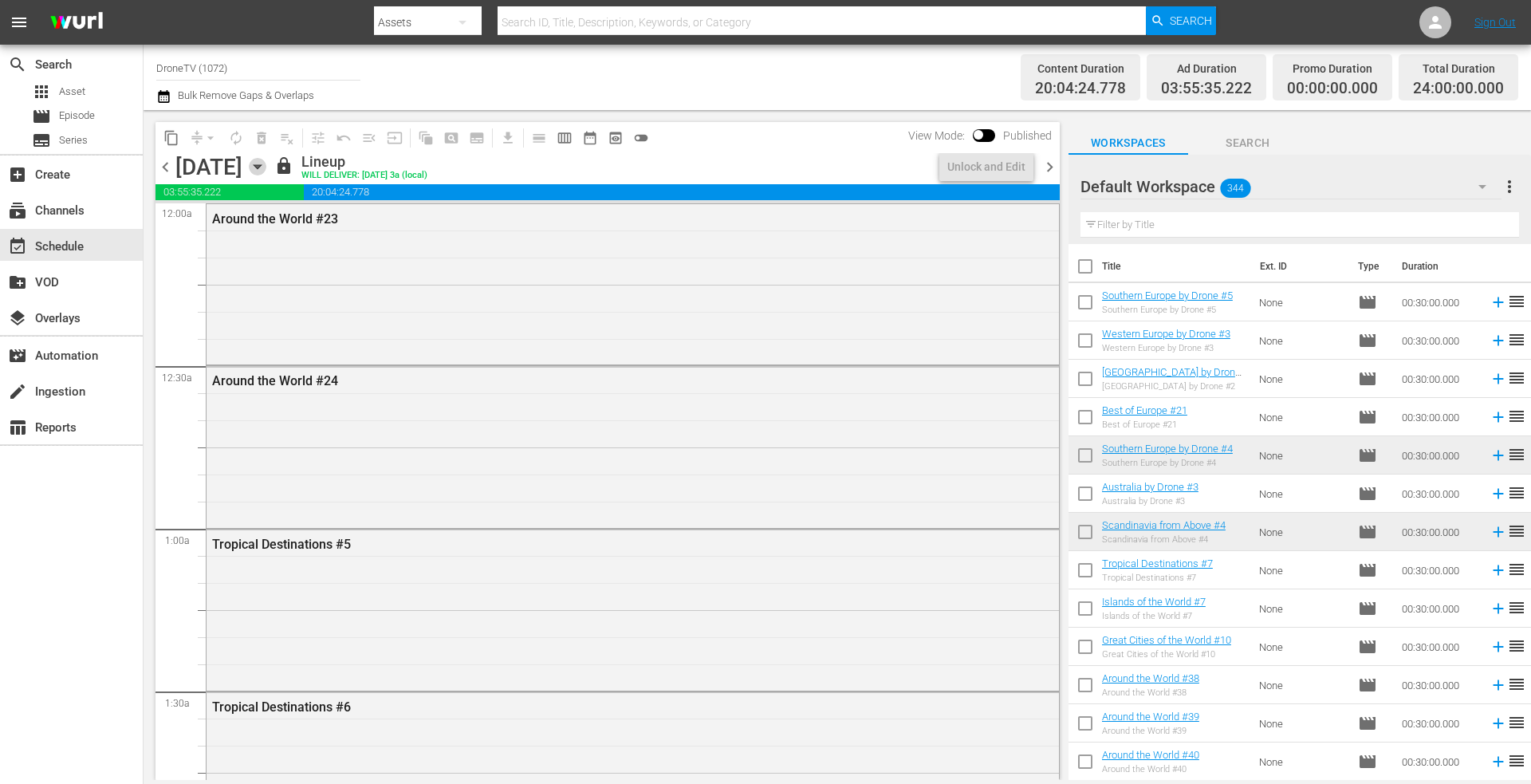
click at [266, 168] on icon "button" at bounding box center [258, 167] width 18 height 18
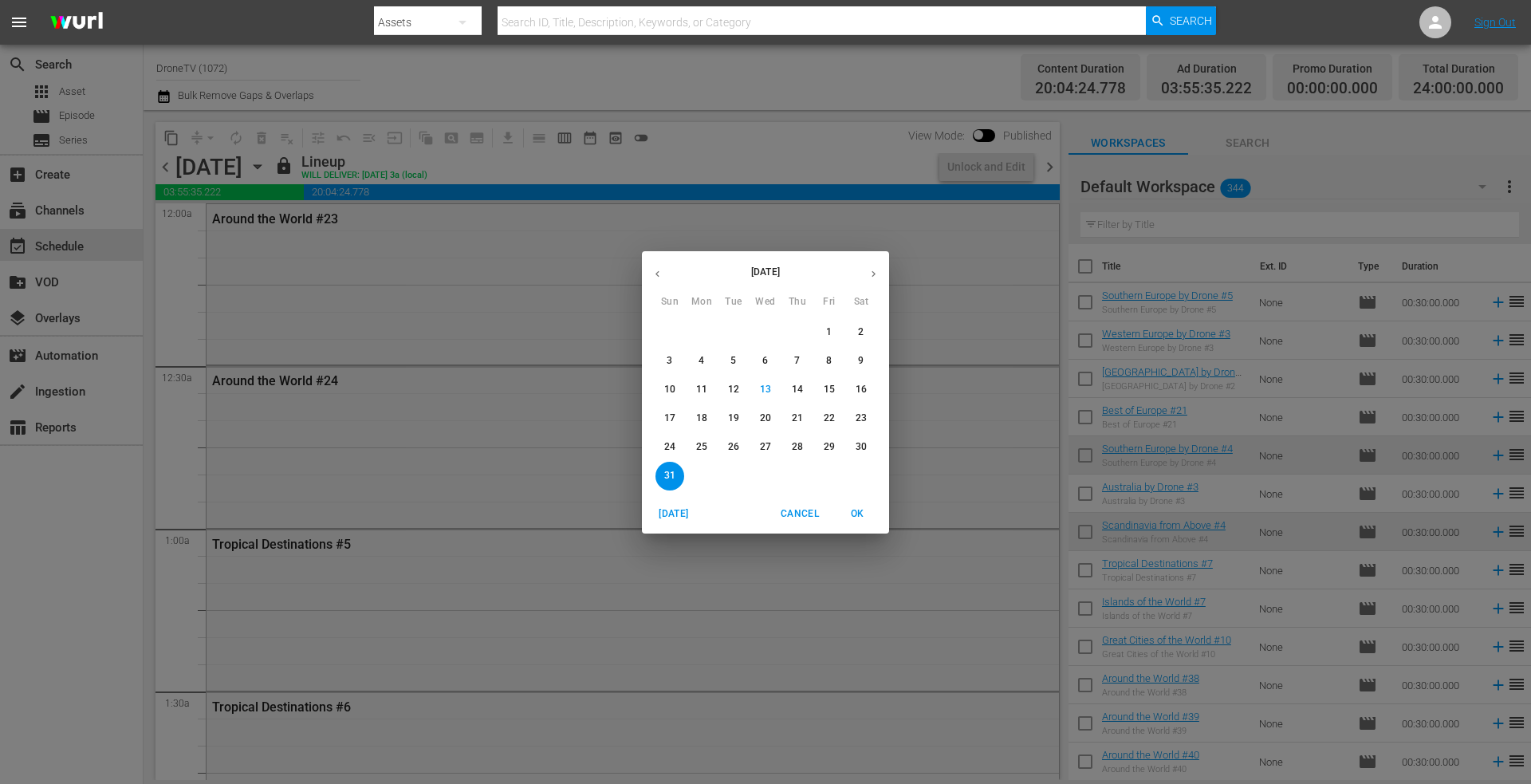
click at [734, 417] on p "19" at bounding box center [733, 418] width 11 height 13
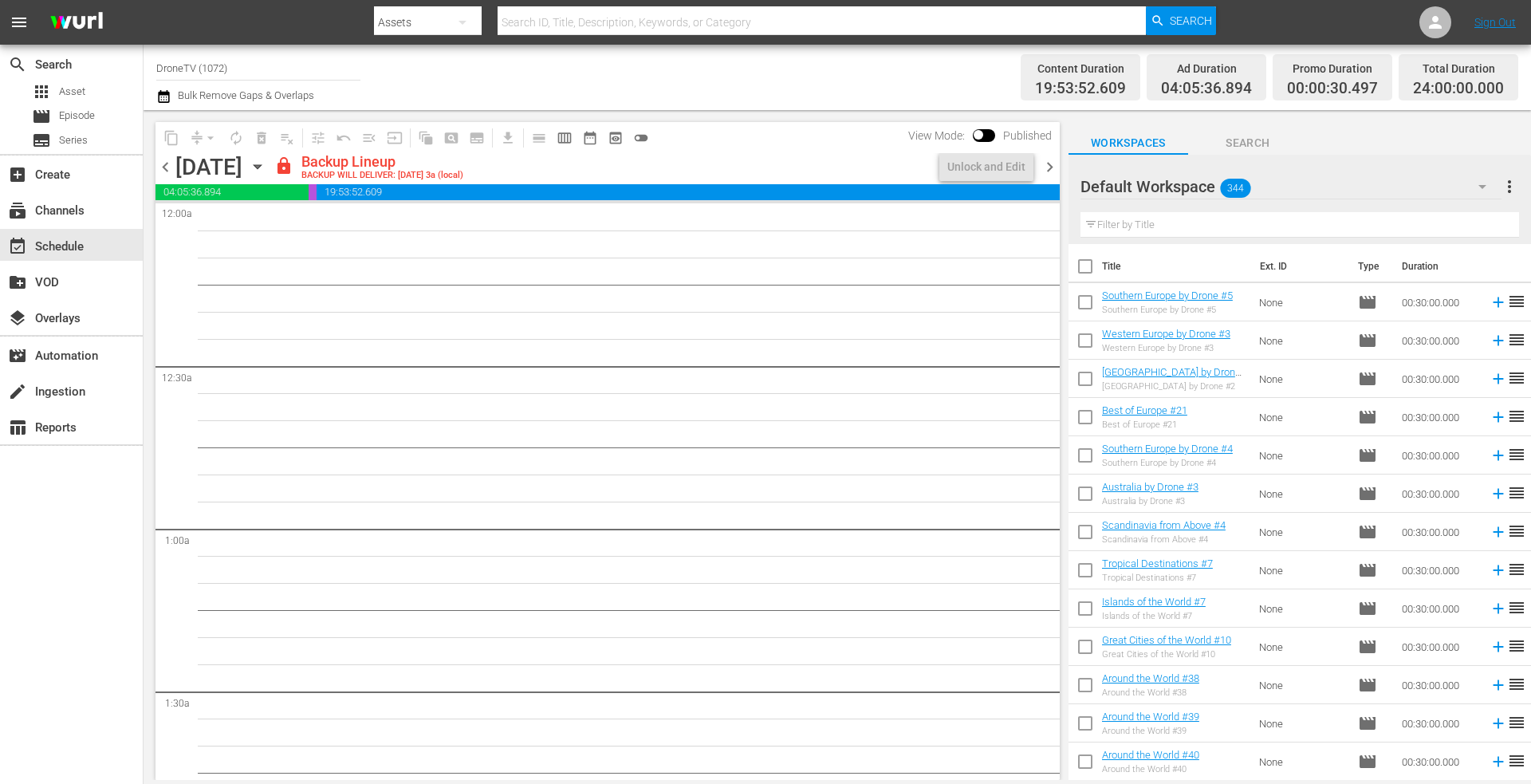
click at [266, 163] on icon "button" at bounding box center [258, 167] width 18 height 18
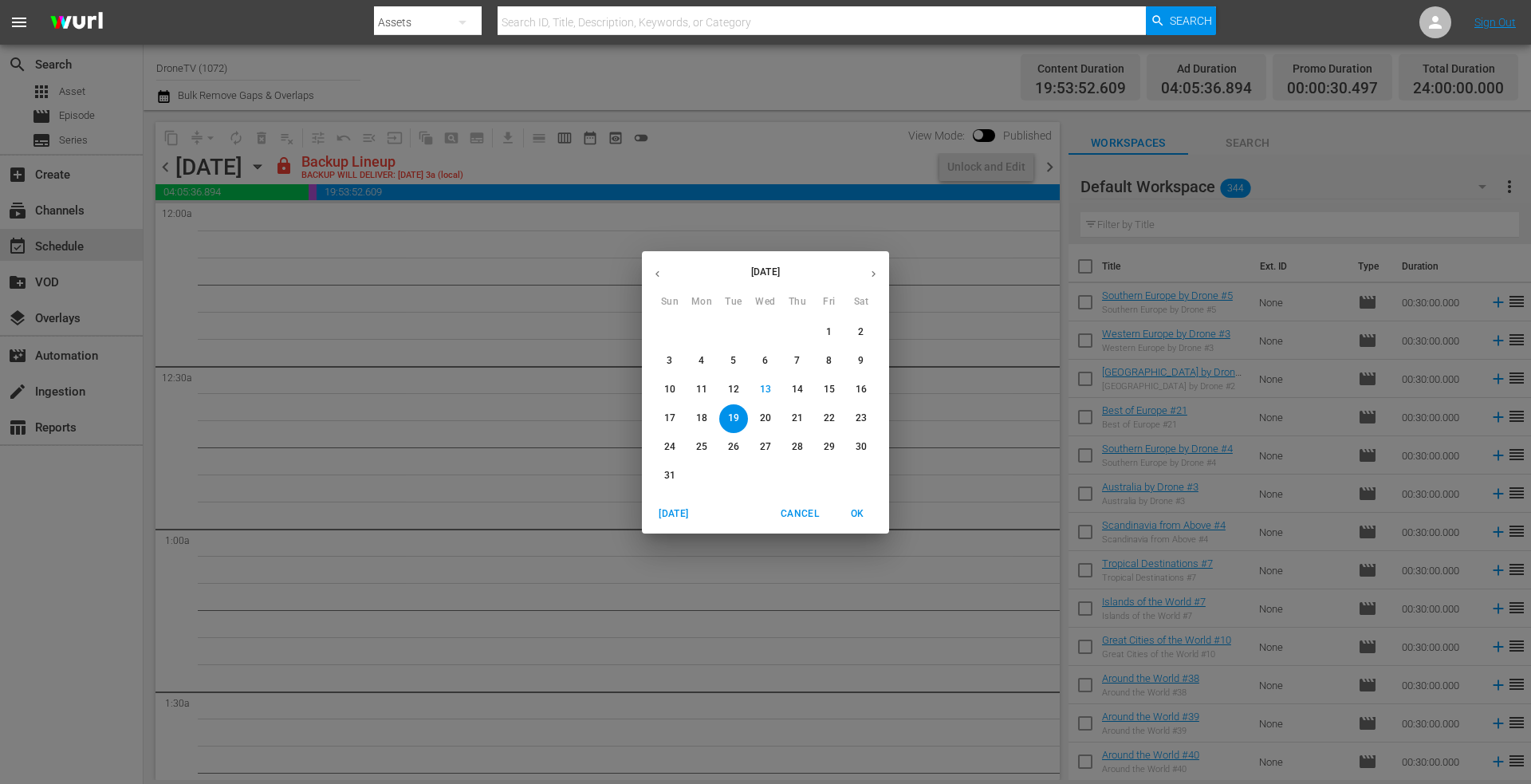
click at [878, 268] on icon "button" at bounding box center [873, 273] width 12 height 12
click at [786, 326] on span "4" at bounding box center [798, 332] width 29 height 13
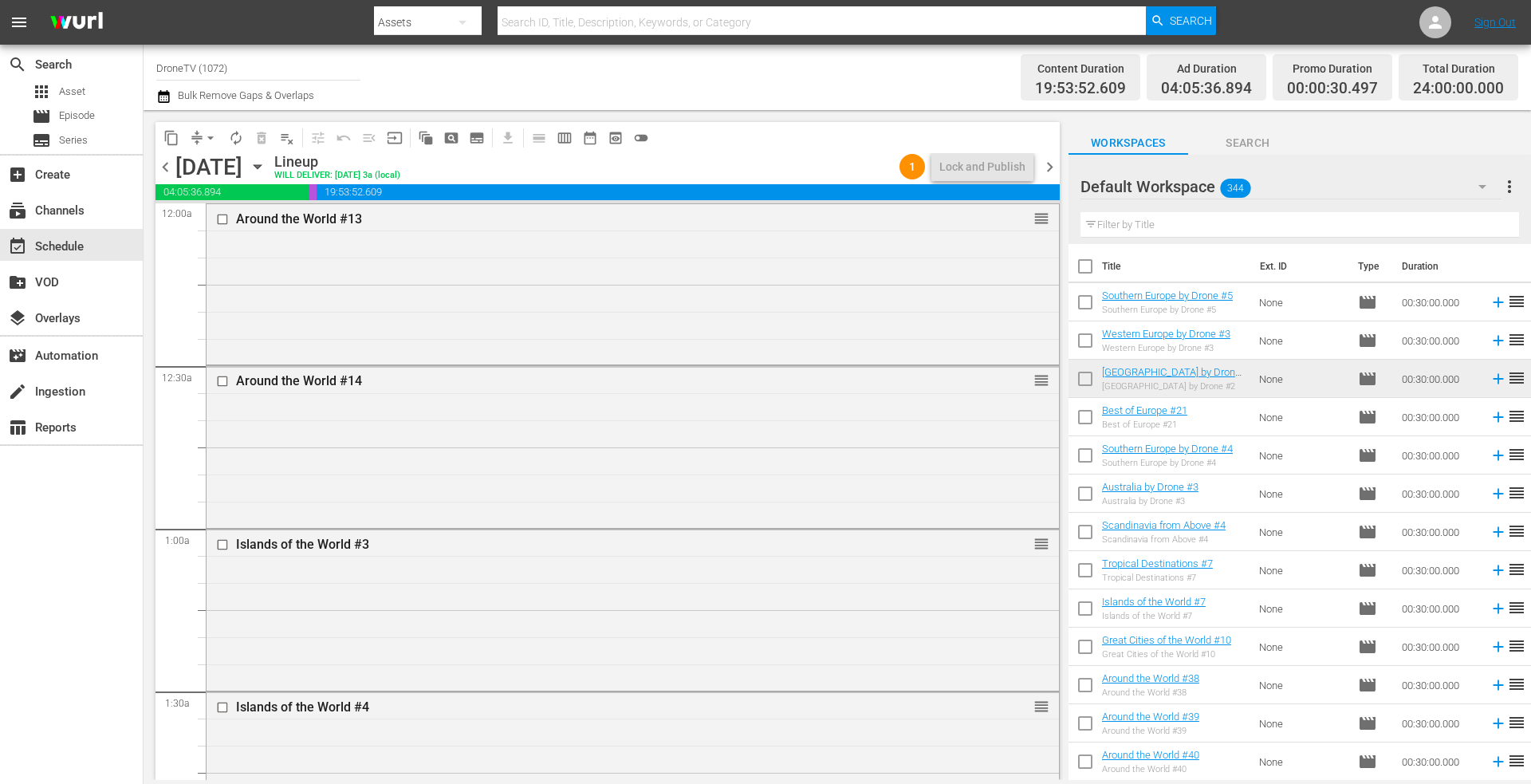
click at [261, 168] on icon "button" at bounding box center [257, 167] width 7 height 4
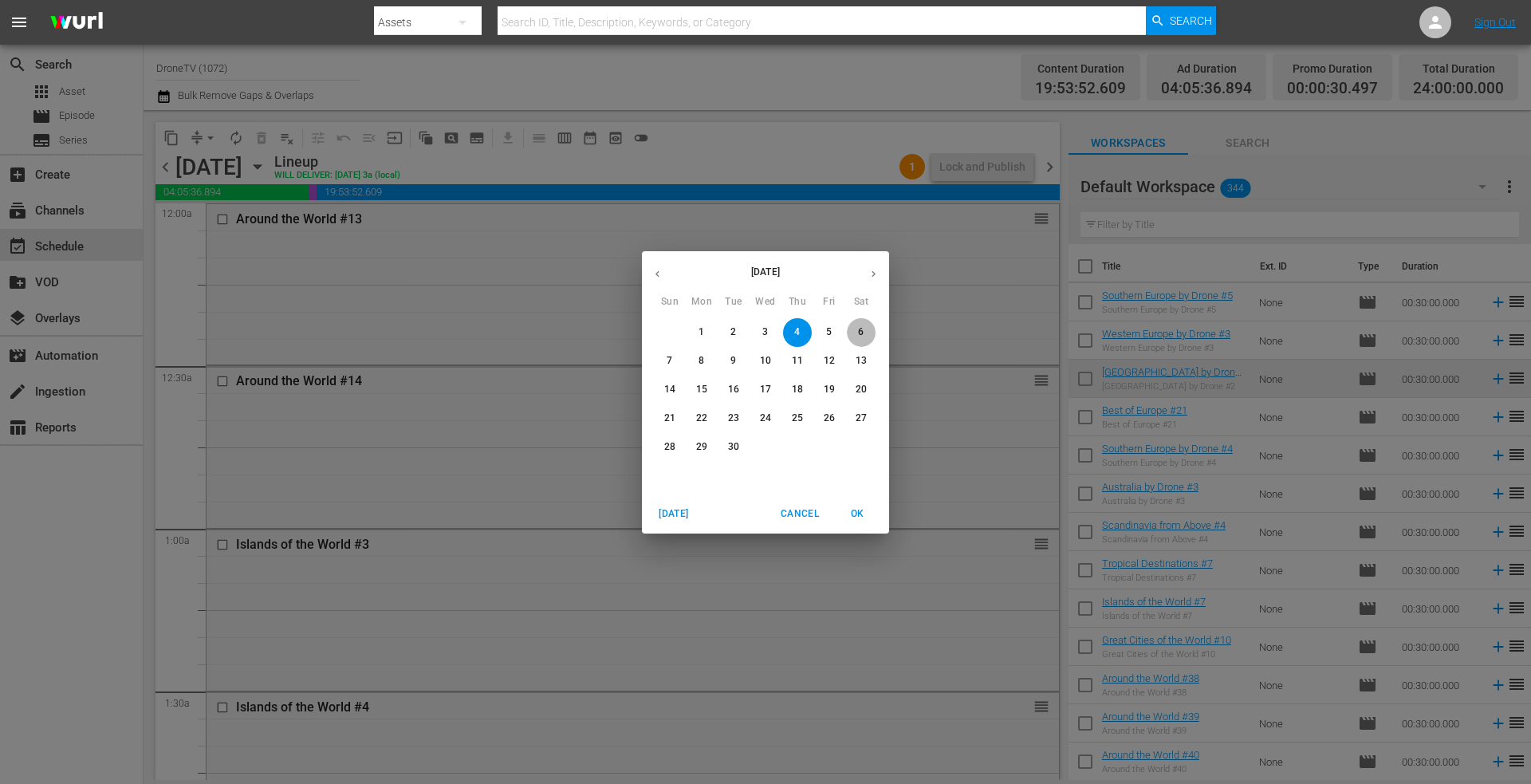
click at [856, 332] on span "6" at bounding box center [861, 332] width 29 height 13
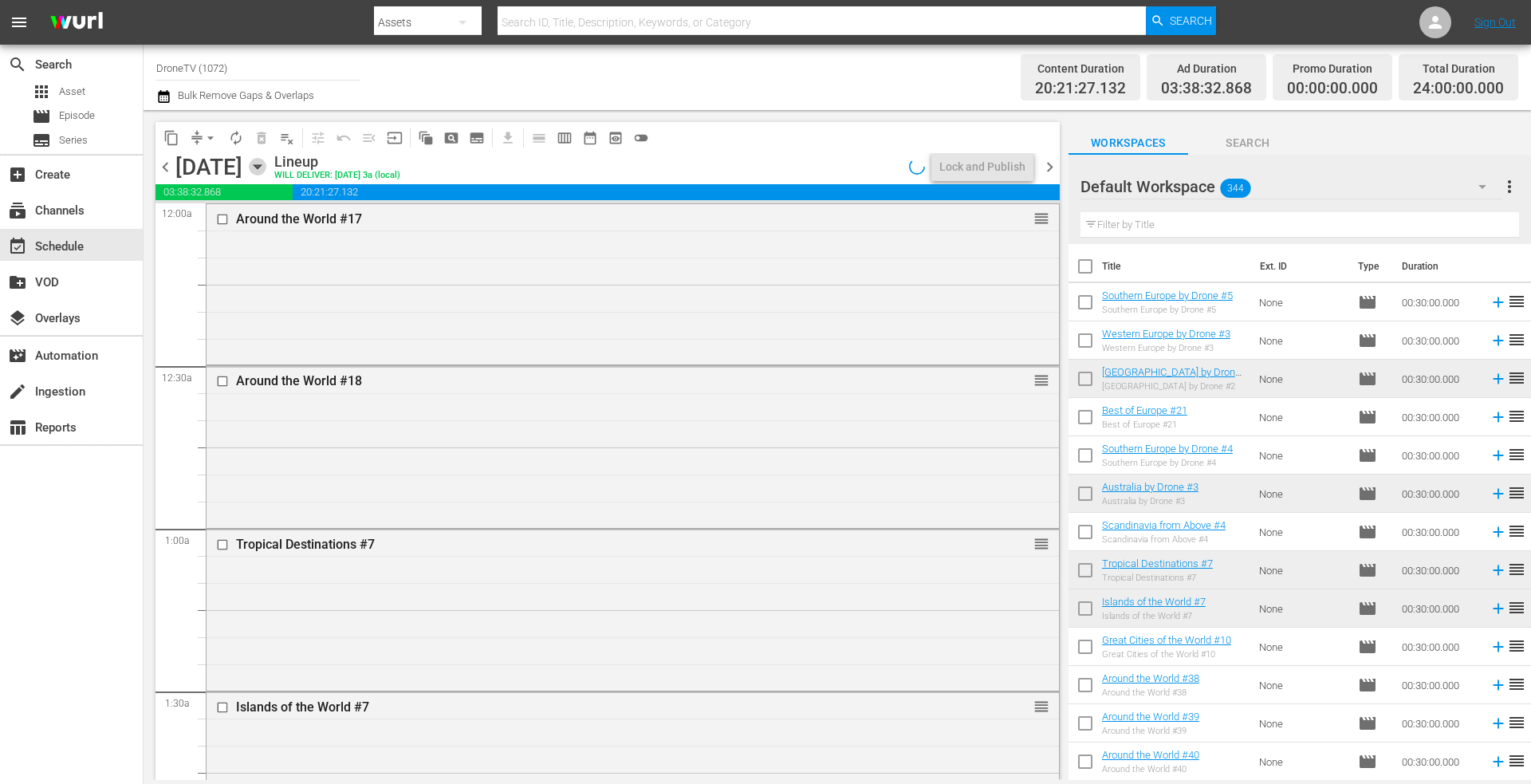
click at [266, 163] on icon "button" at bounding box center [258, 167] width 18 height 18
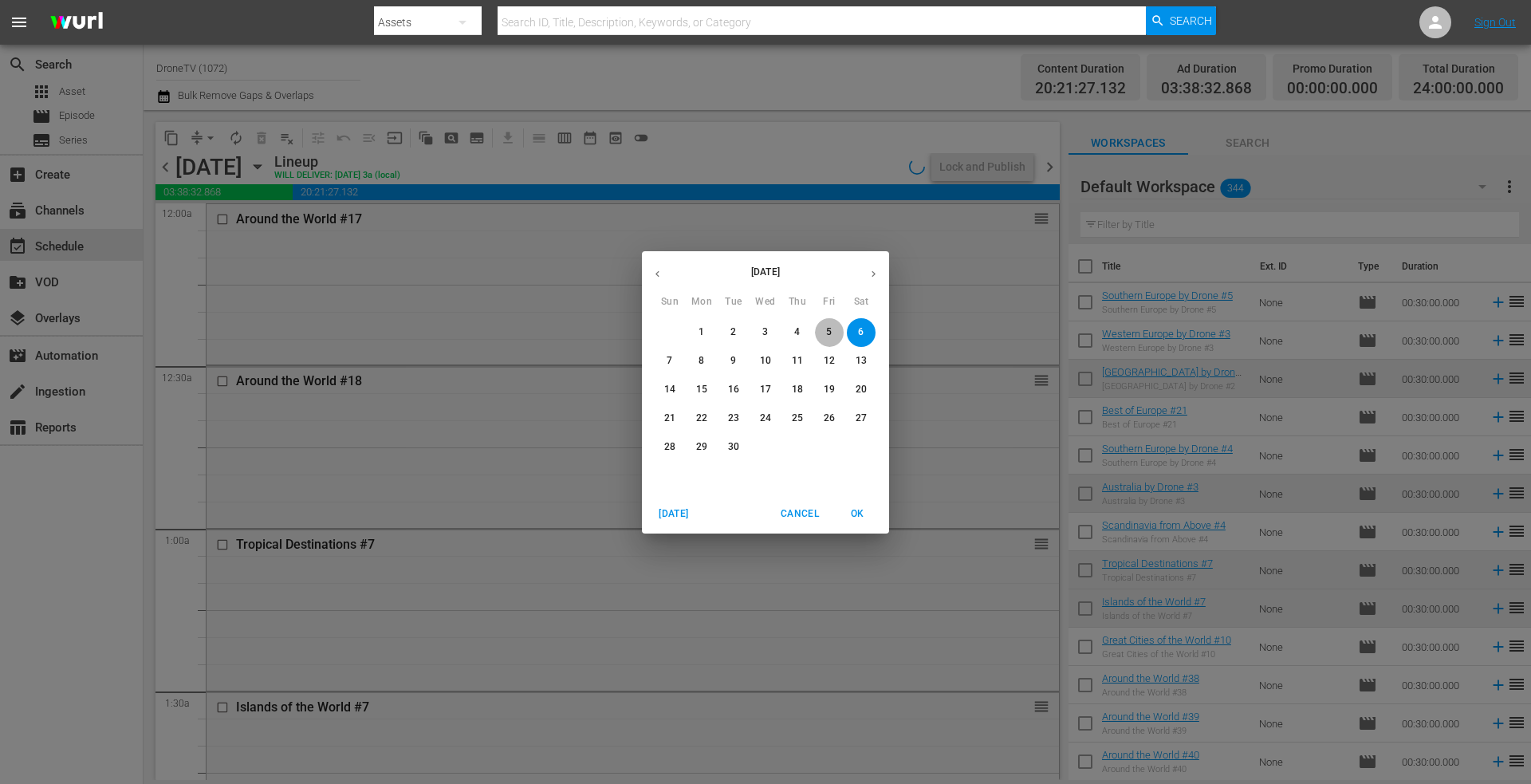
click at [826, 325] on span "5" at bounding box center [829, 332] width 29 height 13
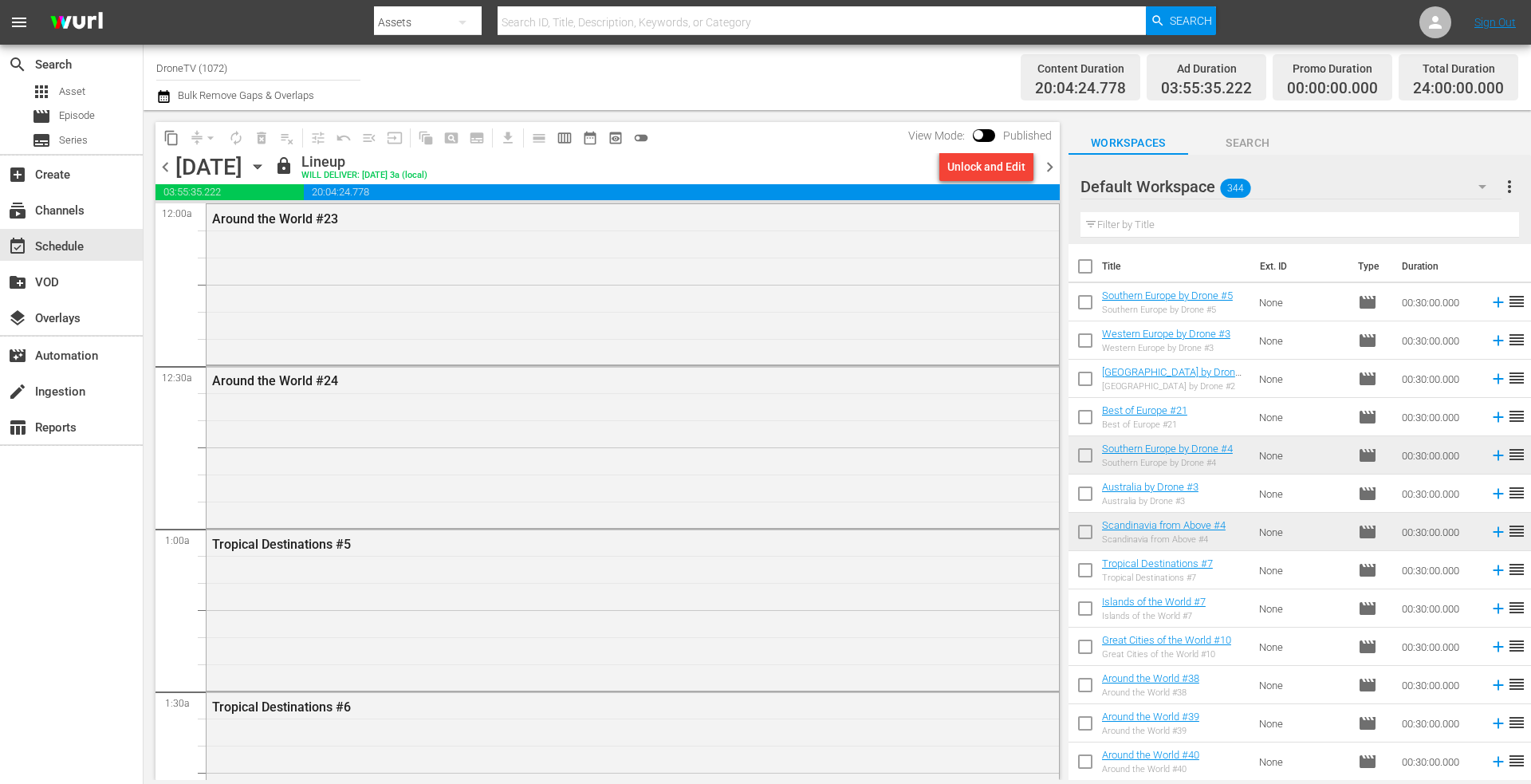
click at [261, 168] on icon "button" at bounding box center [257, 167] width 7 height 4
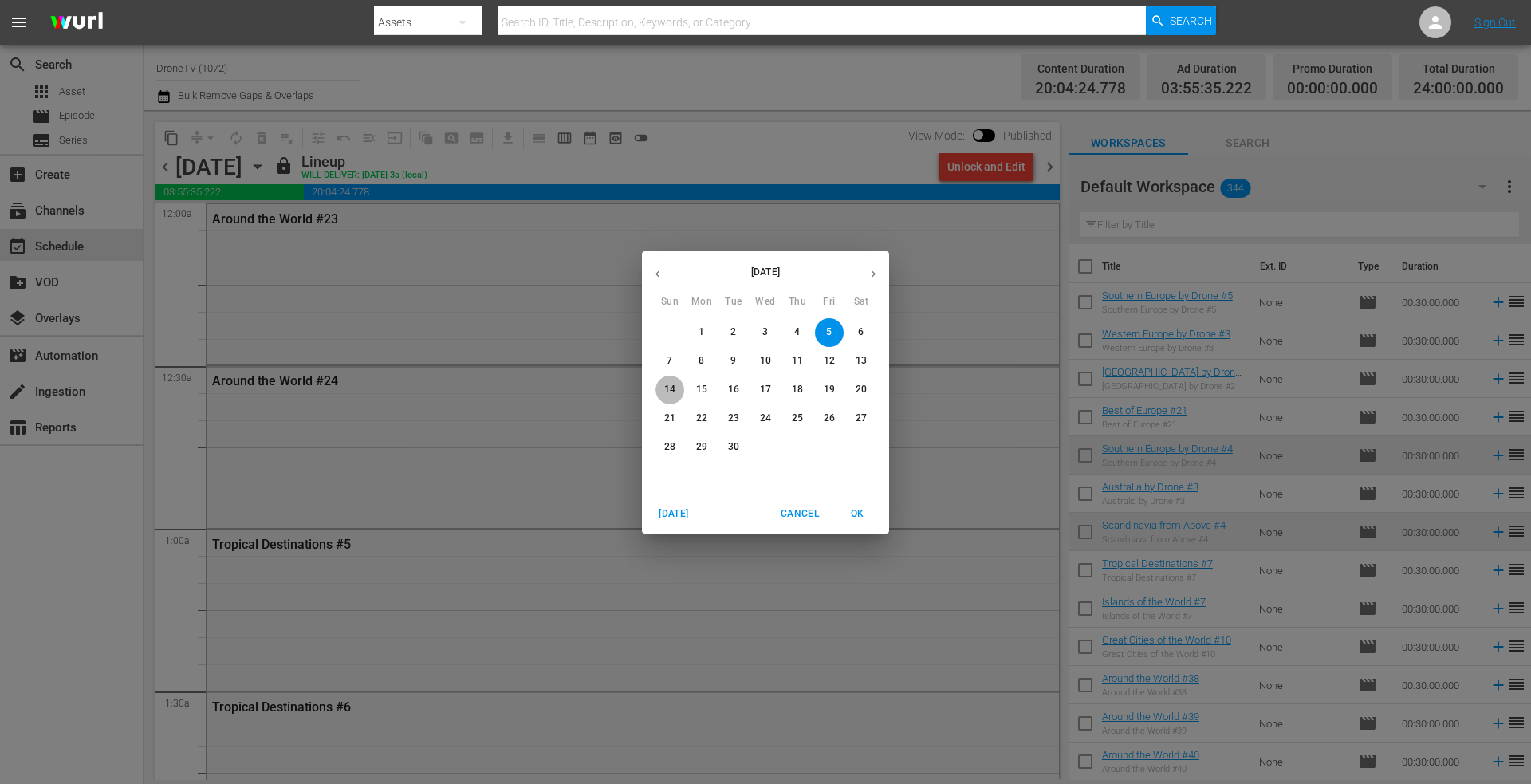
click at [667, 381] on button "14" at bounding box center [670, 390] width 29 height 29
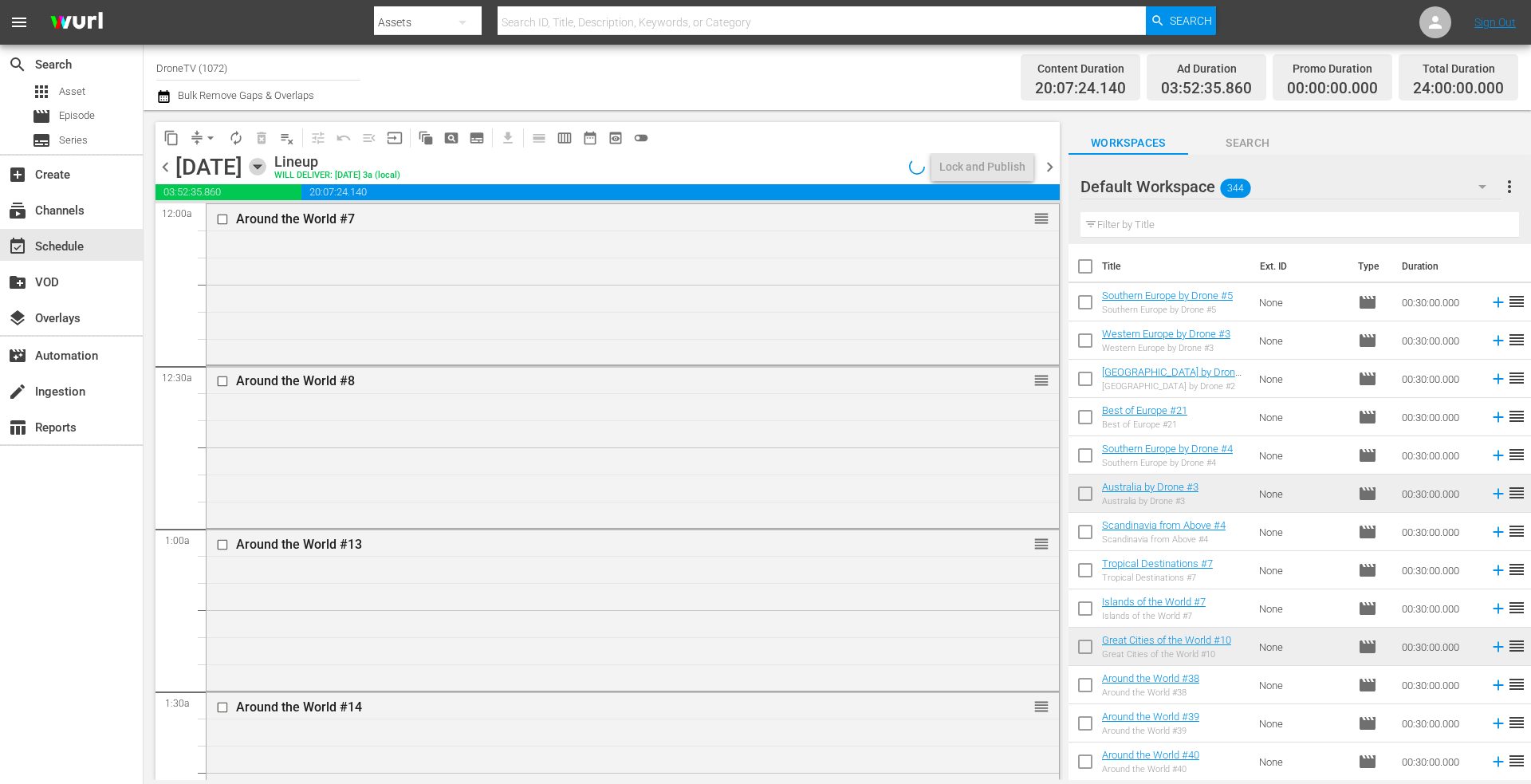
click at [266, 162] on icon "button" at bounding box center [258, 167] width 18 height 18
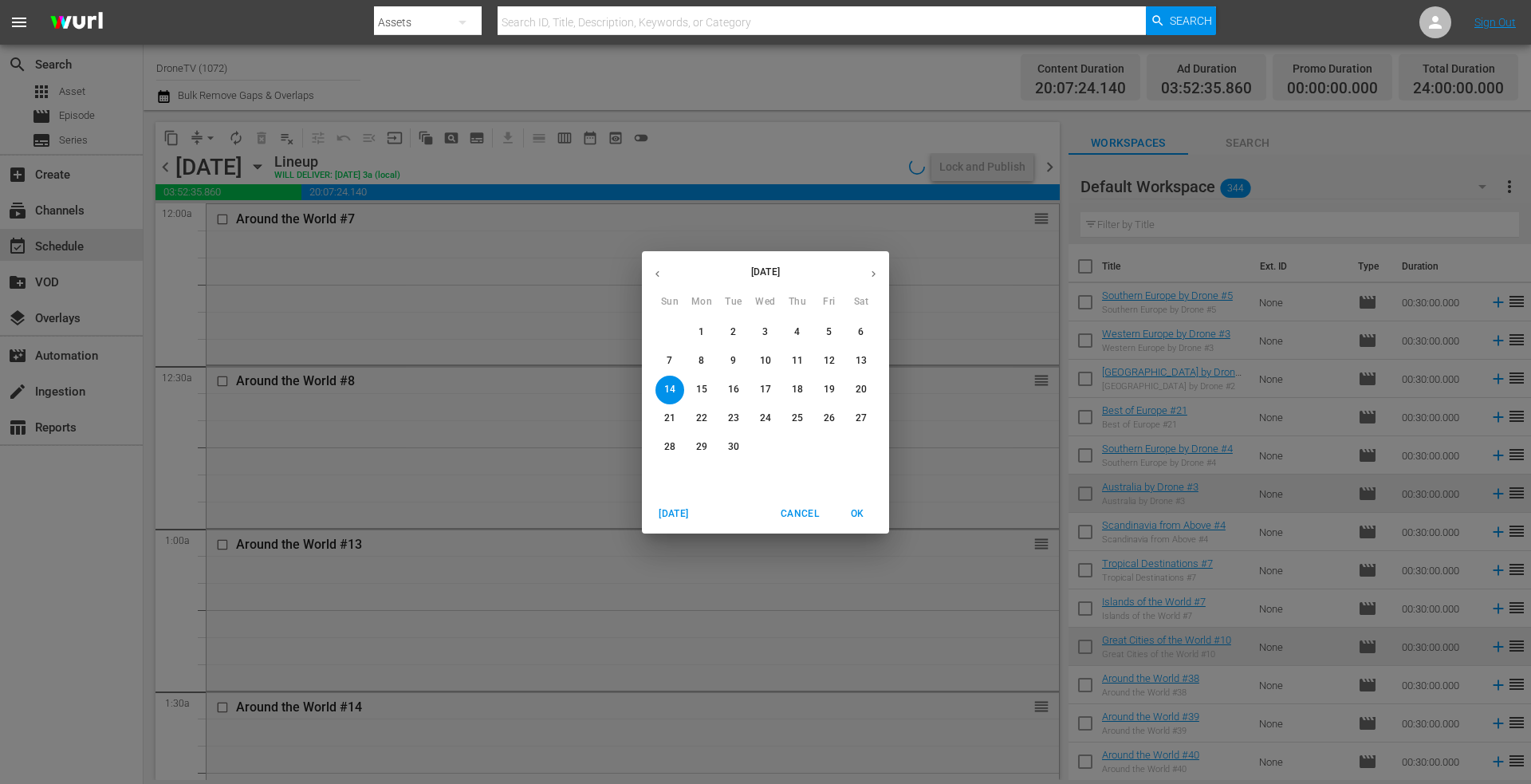
click at [703, 385] on p "15" at bounding box center [702, 389] width 11 height 13
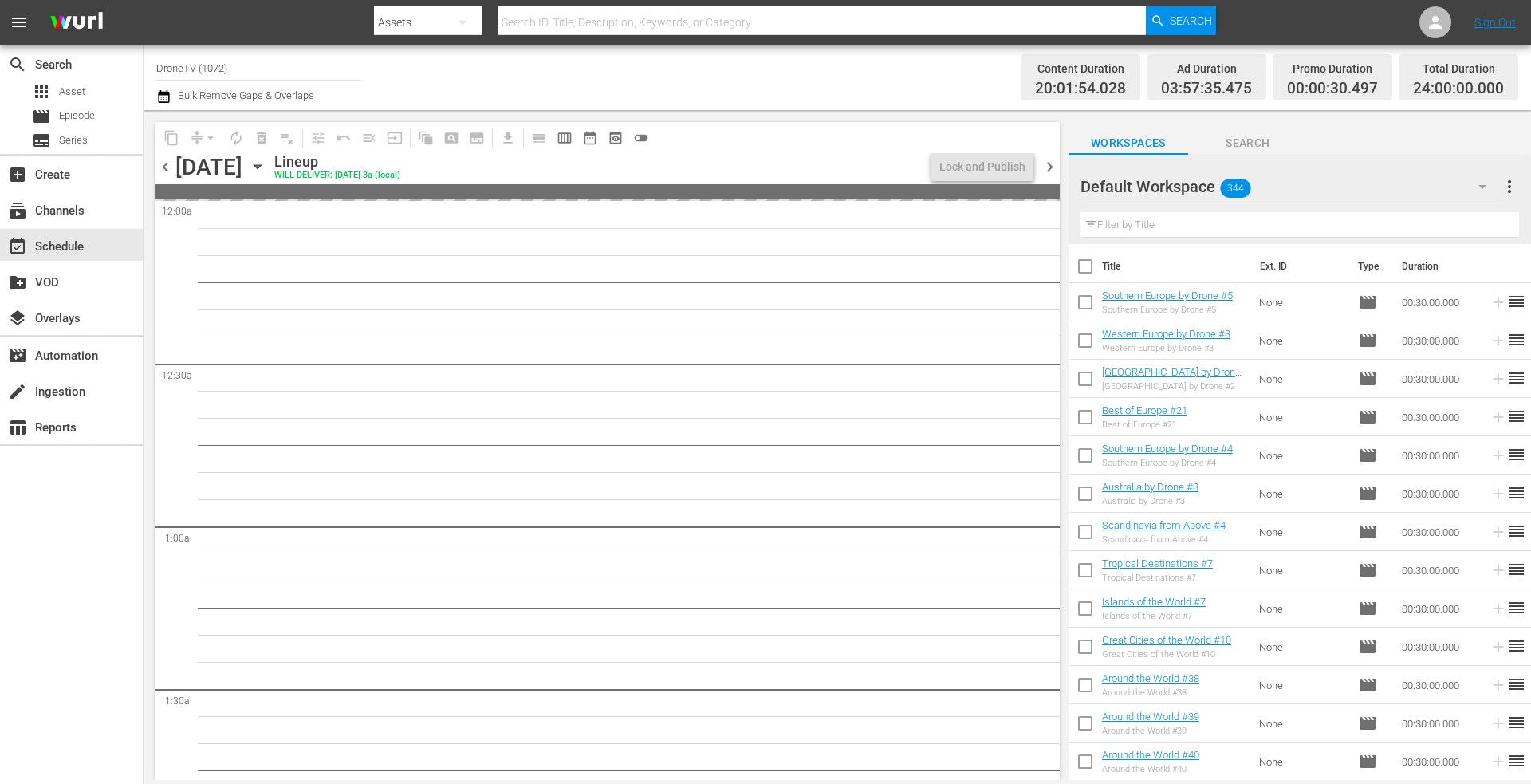
click at [266, 164] on icon "button" at bounding box center [258, 167] width 18 height 18
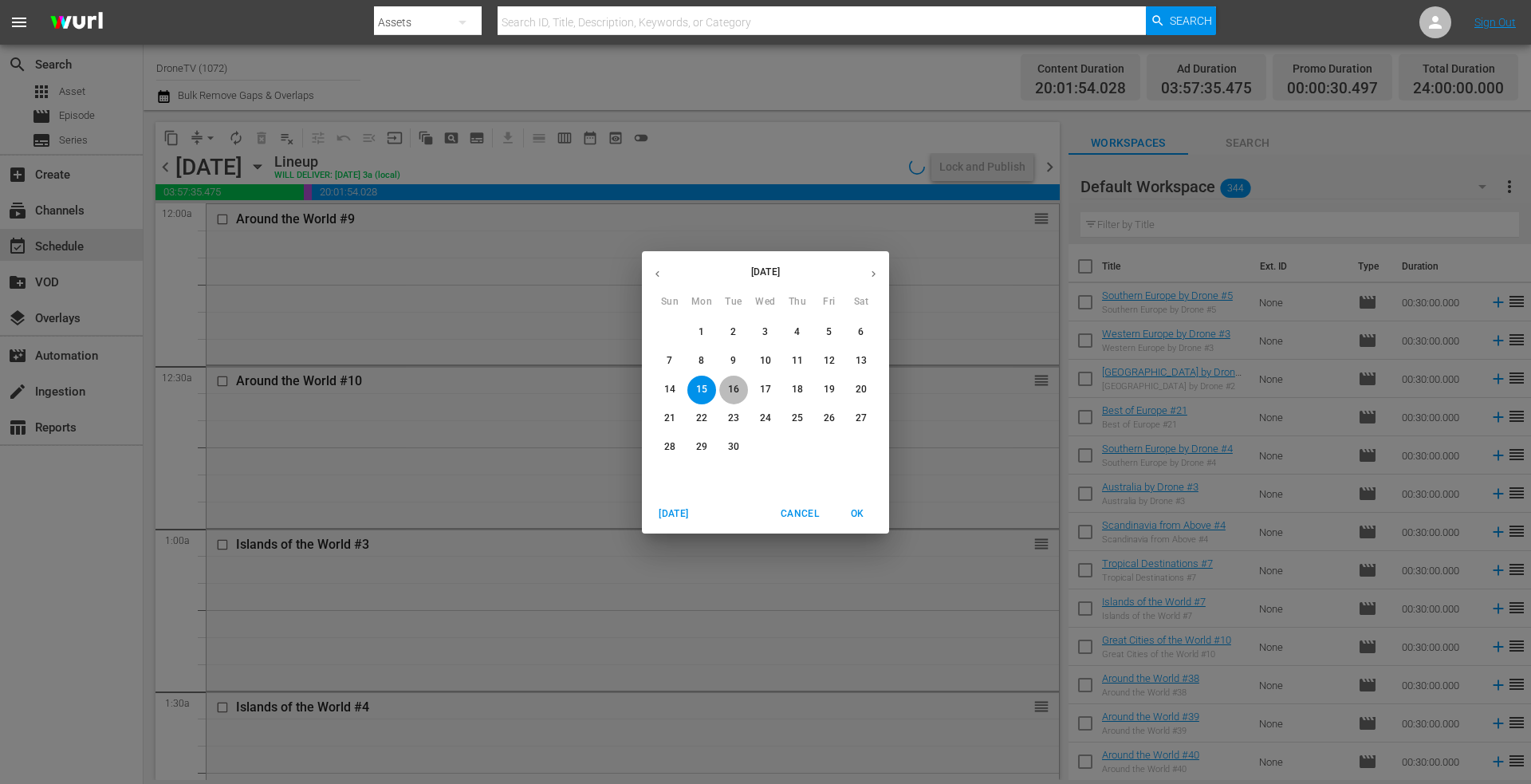
click at [733, 386] on p "16" at bounding box center [733, 389] width 11 height 13
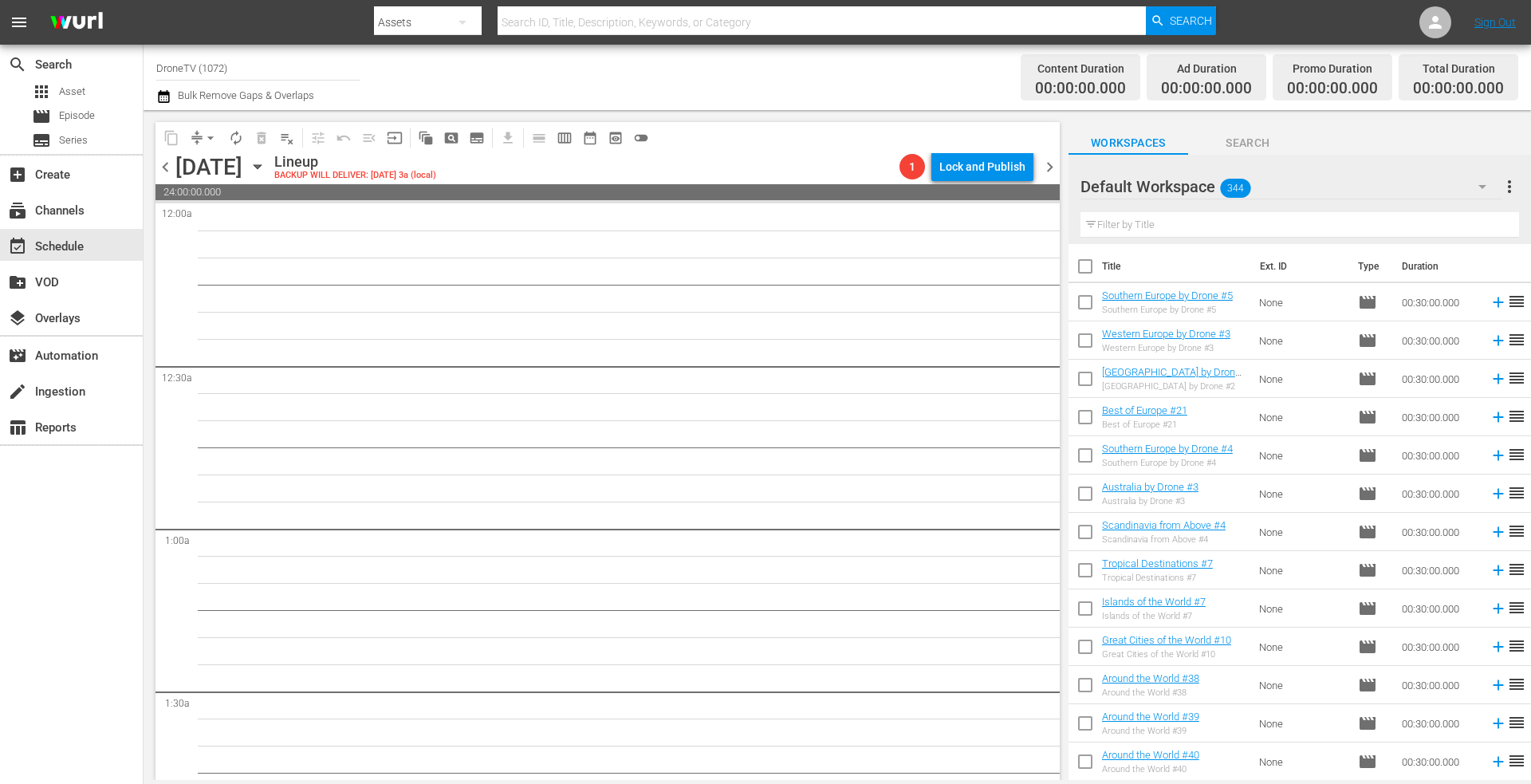
click at [266, 166] on icon "button" at bounding box center [258, 167] width 18 height 18
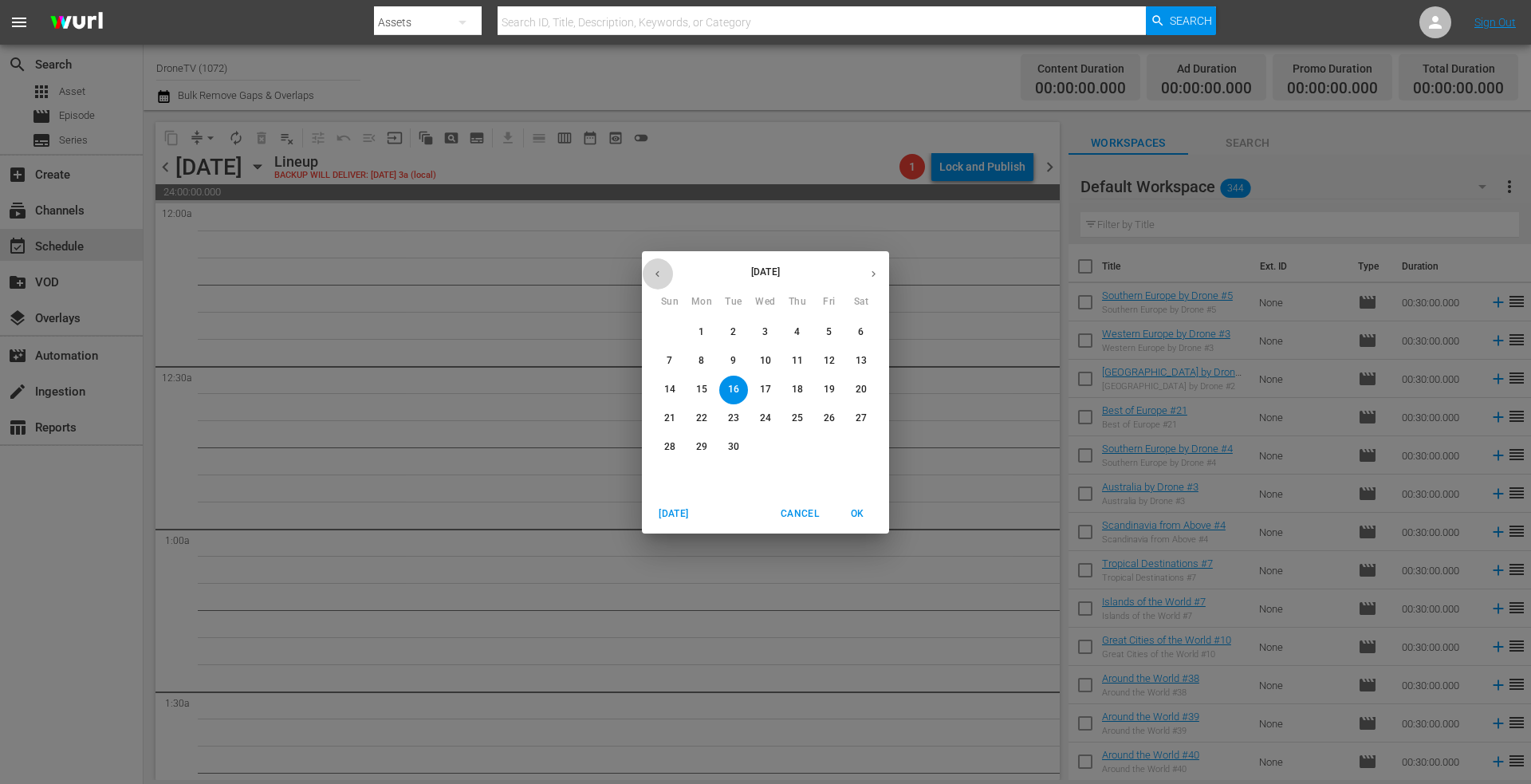
click at [659, 268] on icon "button" at bounding box center [657, 273] width 12 height 12
click at [732, 411] on p "19" at bounding box center [733, 418] width 11 height 13
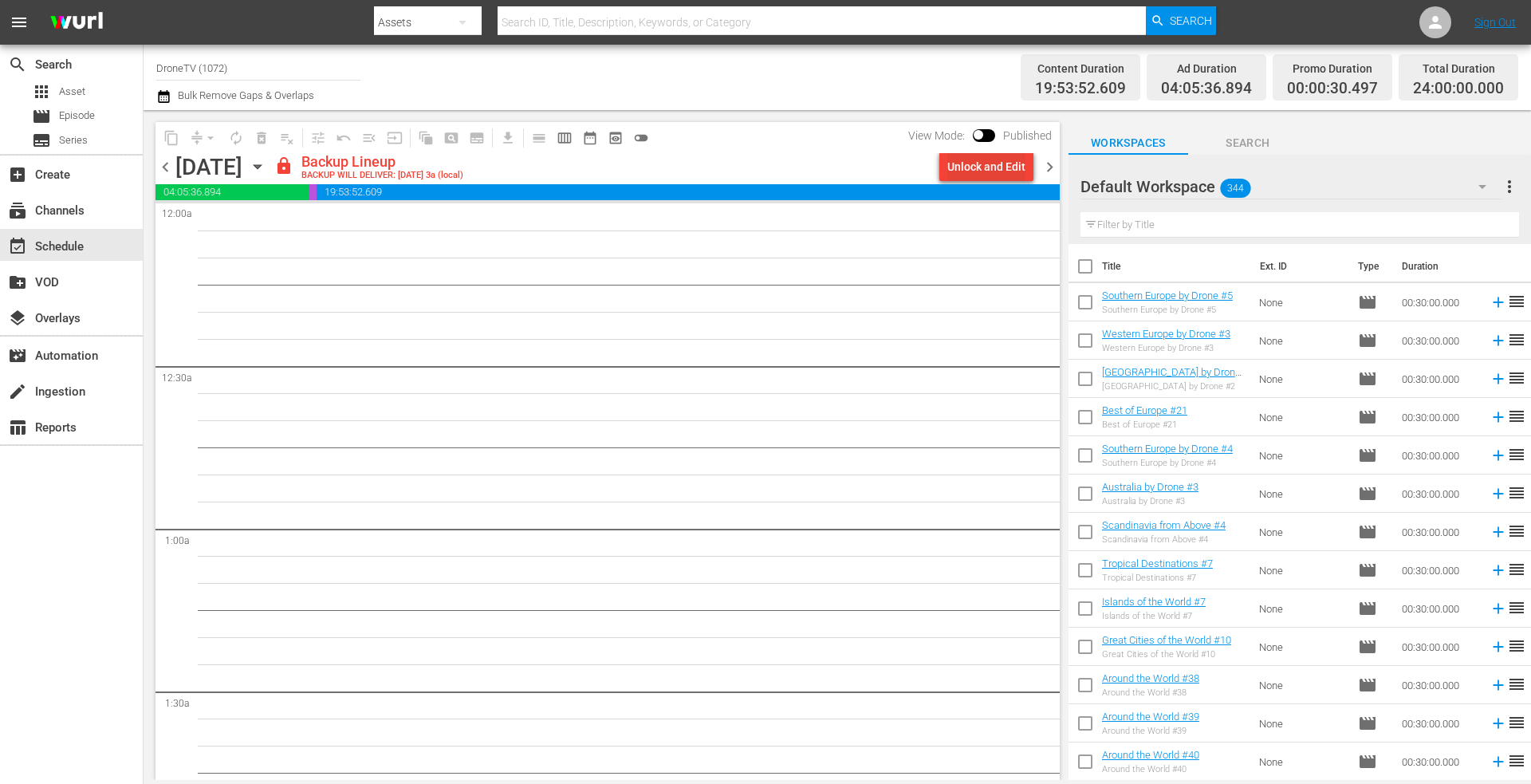
click at [965, 162] on div "Unlock and Edit" at bounding box center [986, 167] width 78 height 29
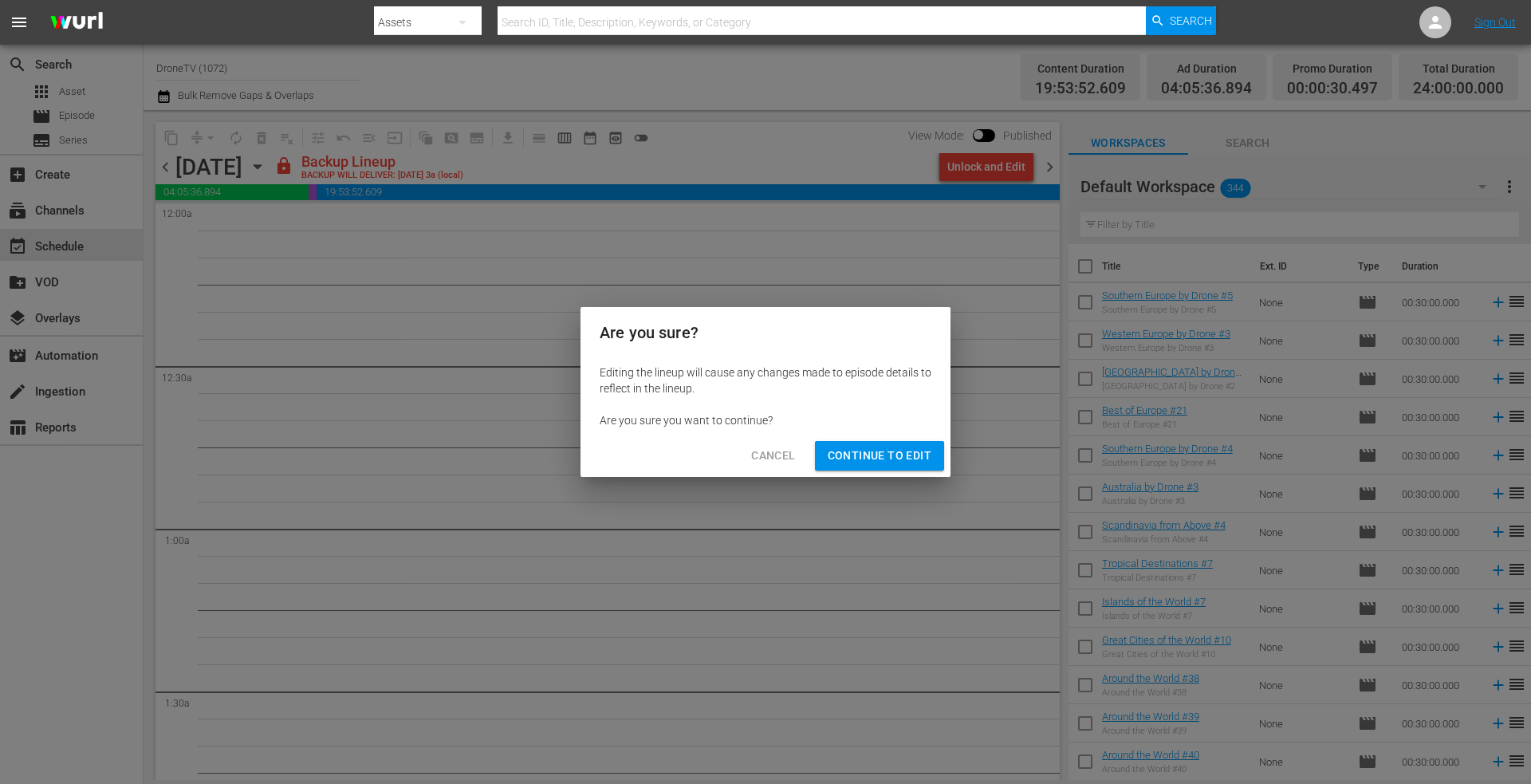
click at [866, 450] on span "Continue to Edit" at bounding box center [879, 455] width 104 height 20
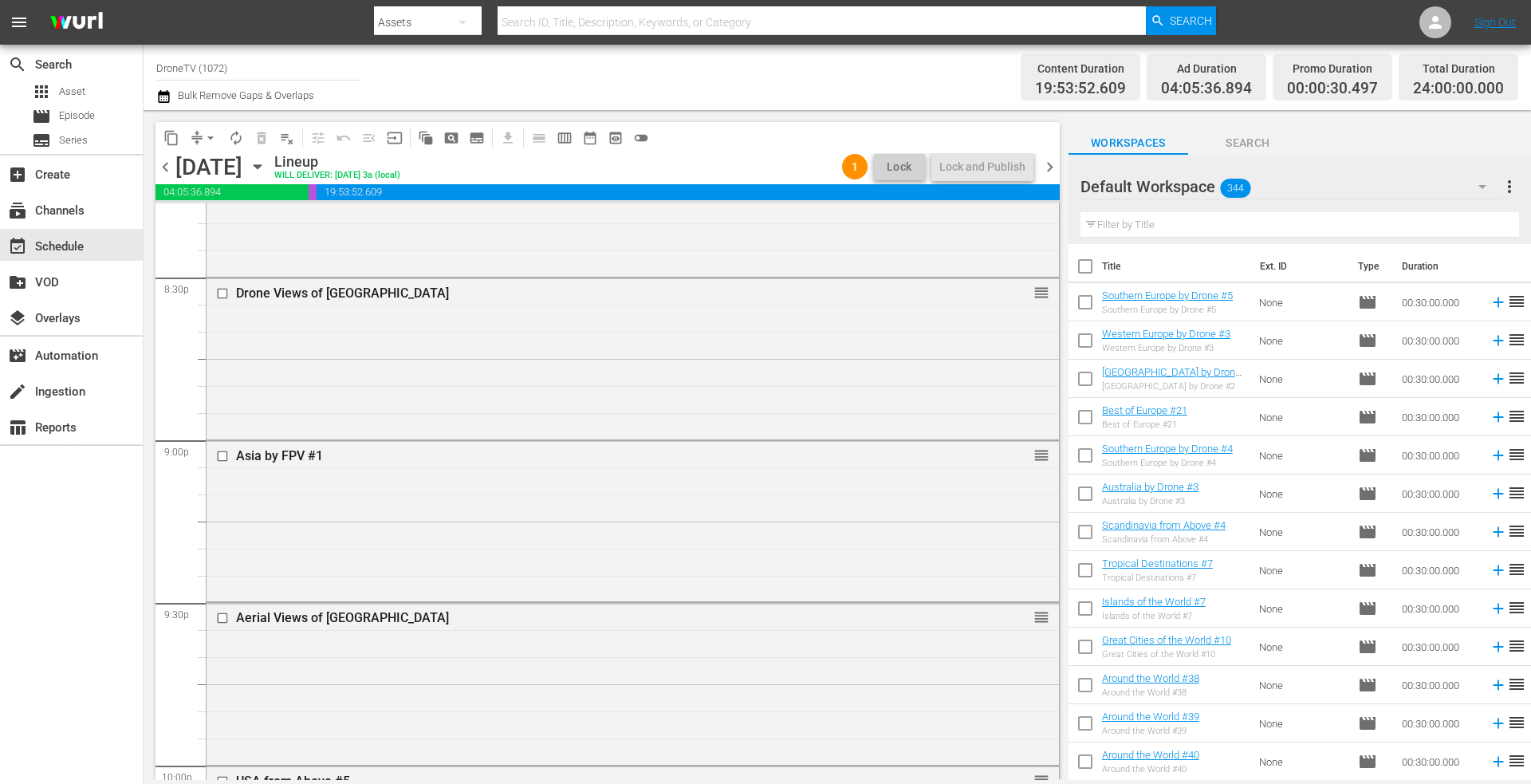
scroll to position [6512, 0]
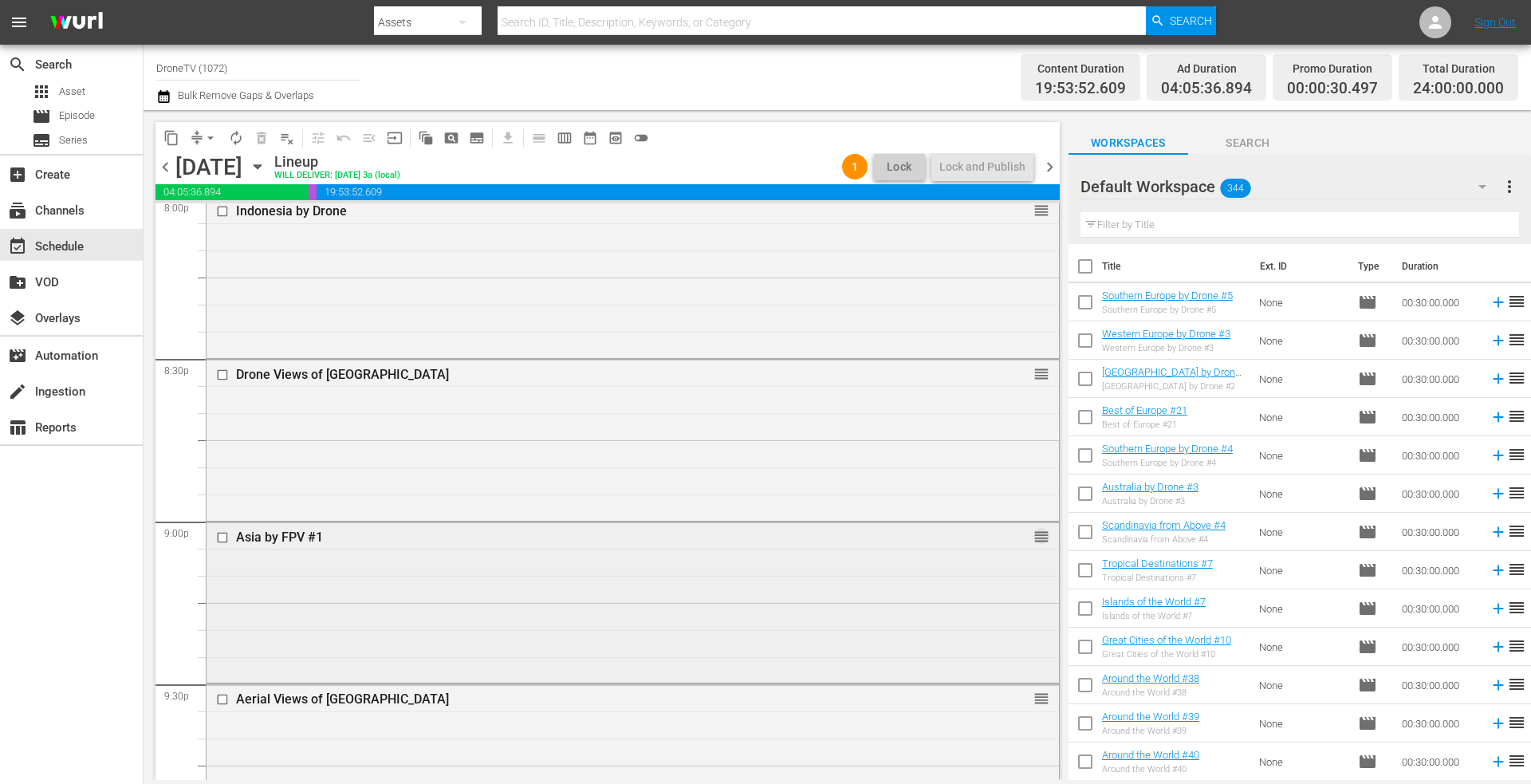
click at [1034, 538] on span "reorder" at bounding box center [1042, 537] width 16 height 18
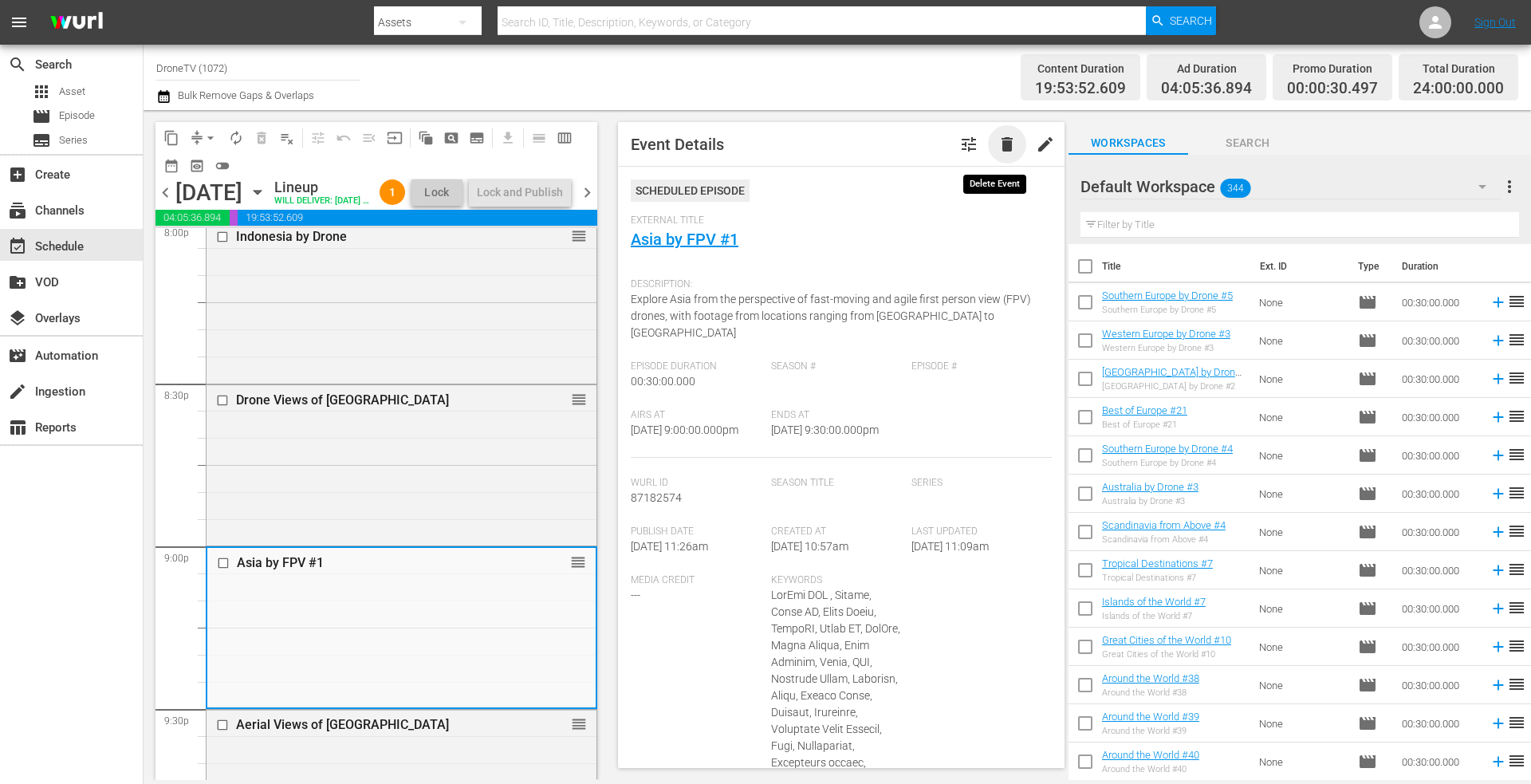
click at [998, 143] on span "delete" at bounding box center [1007, 143] width 19 height 19
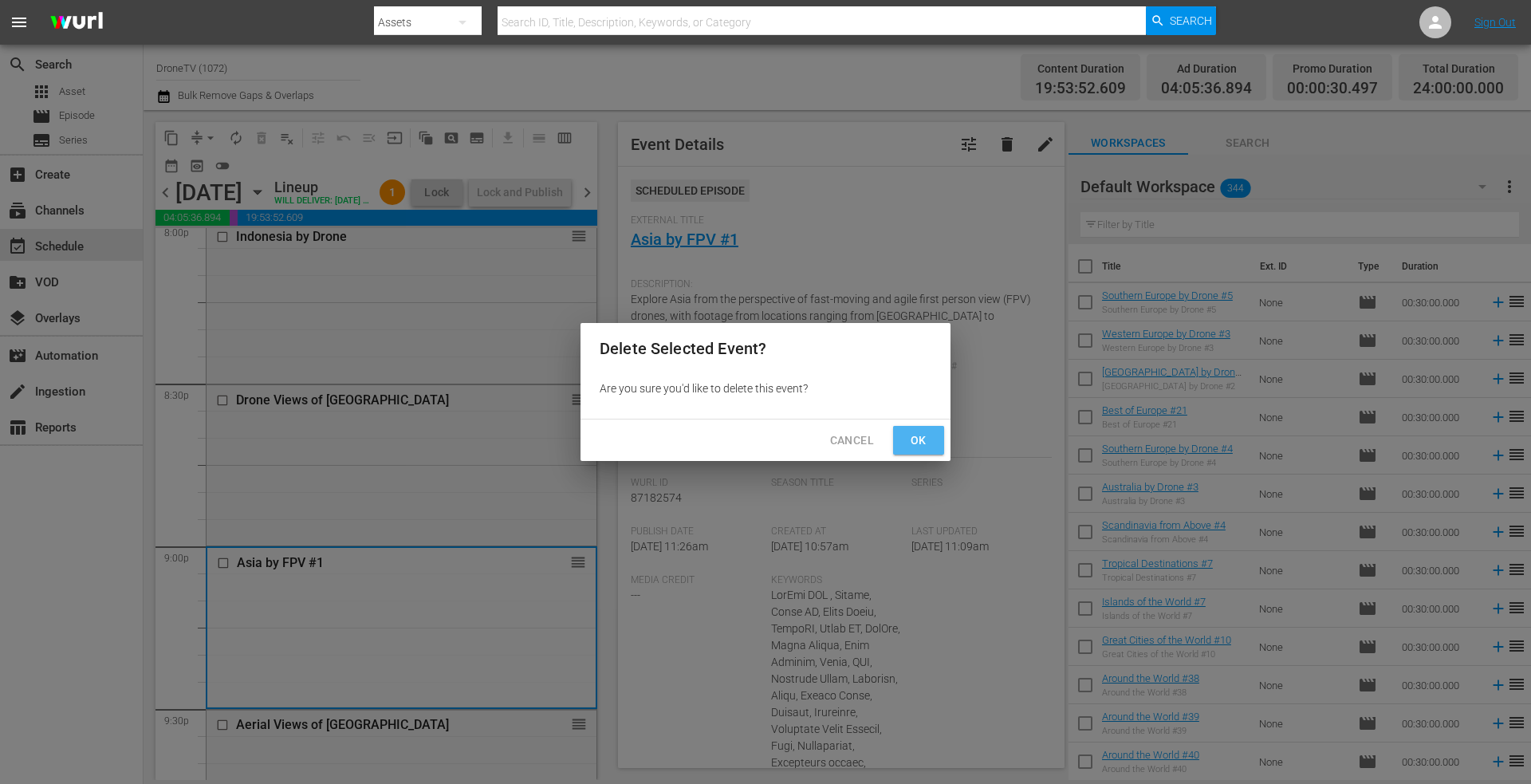
click at [912, 438] on span "Ok" at bounding box center [919, 440] width 25 height 20
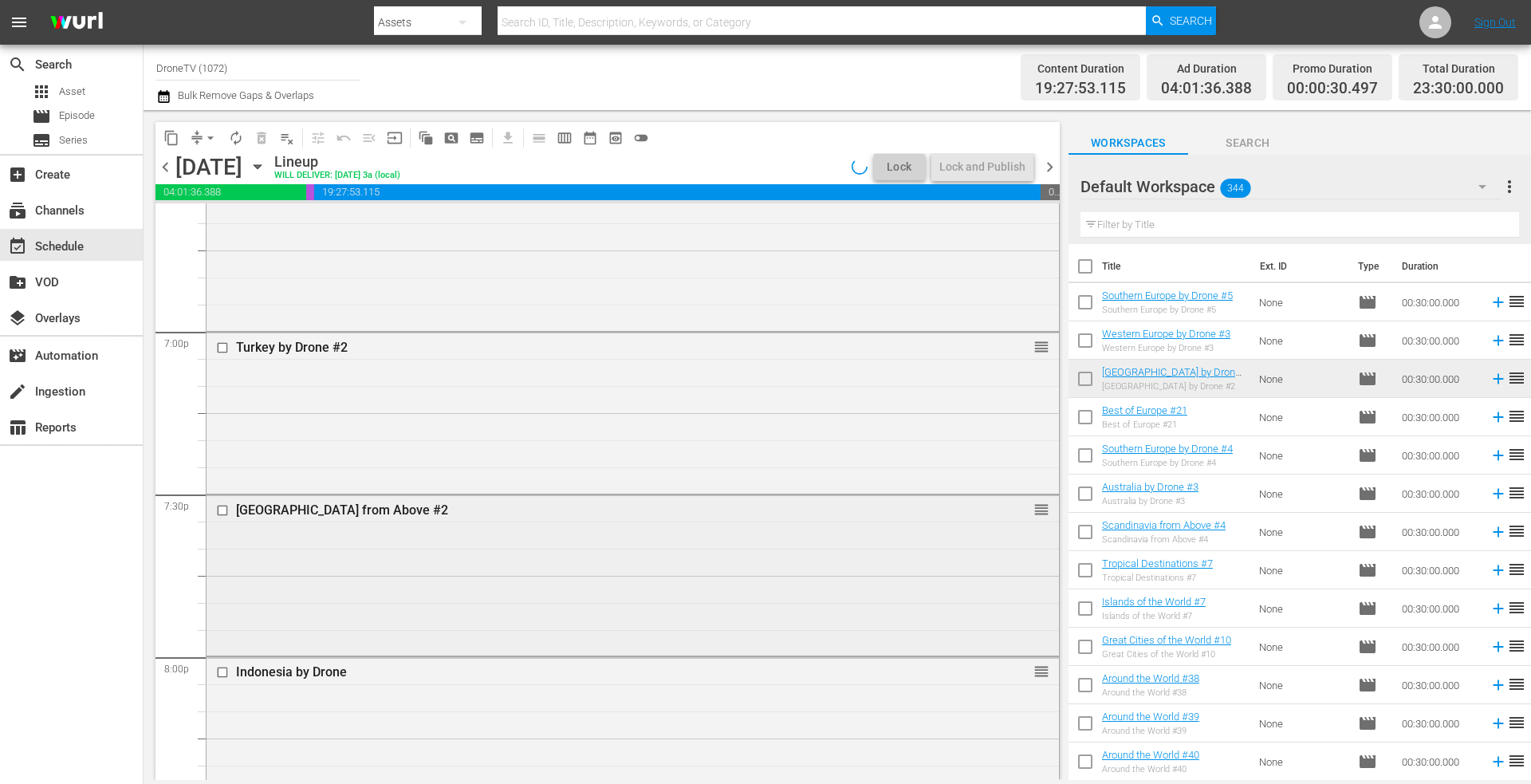
scroll to position [5874, 0]
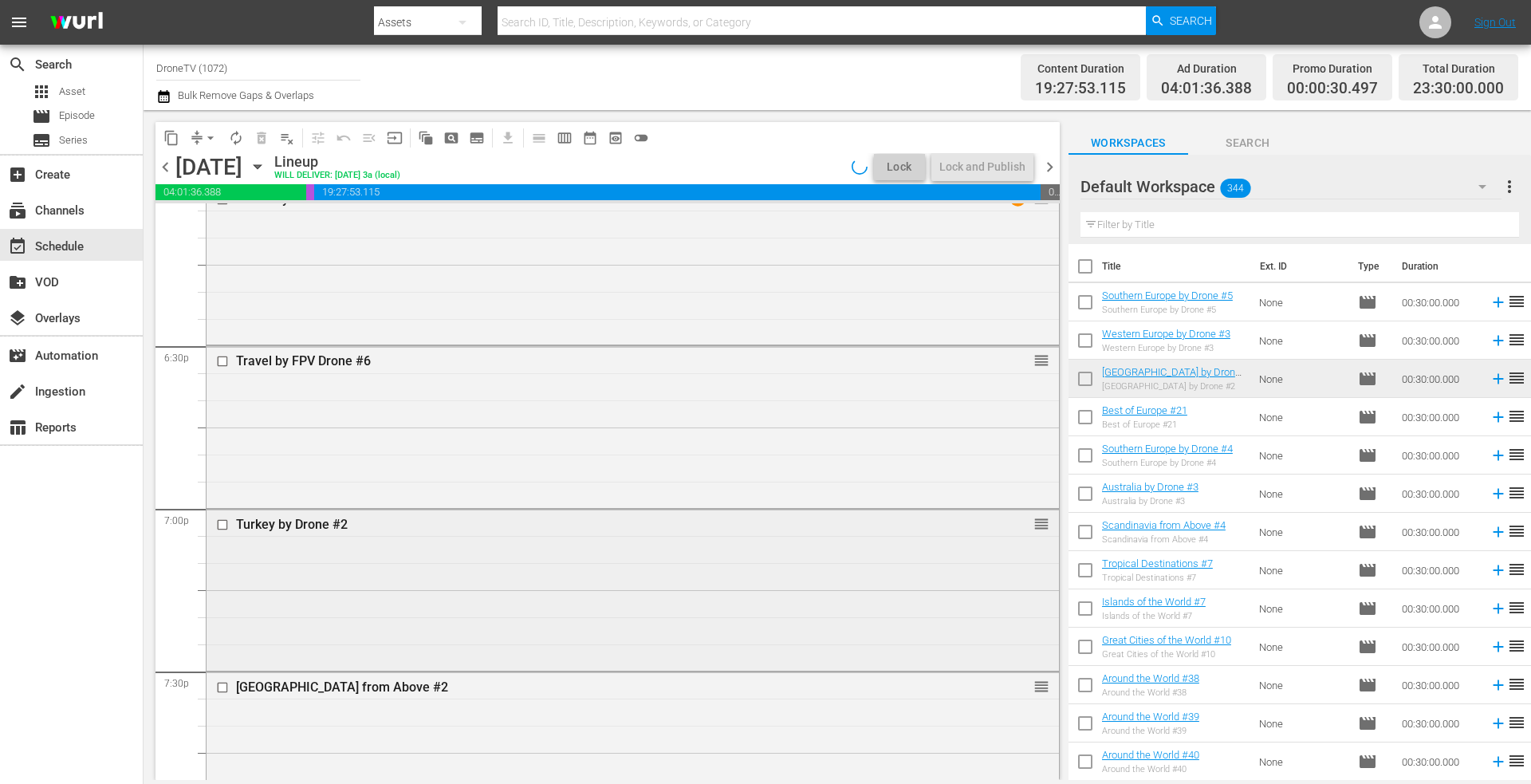
click at [936, 546] on div "Turkey by Drone #2 reorder" at bounding box center [632, 588] width 852 height 158
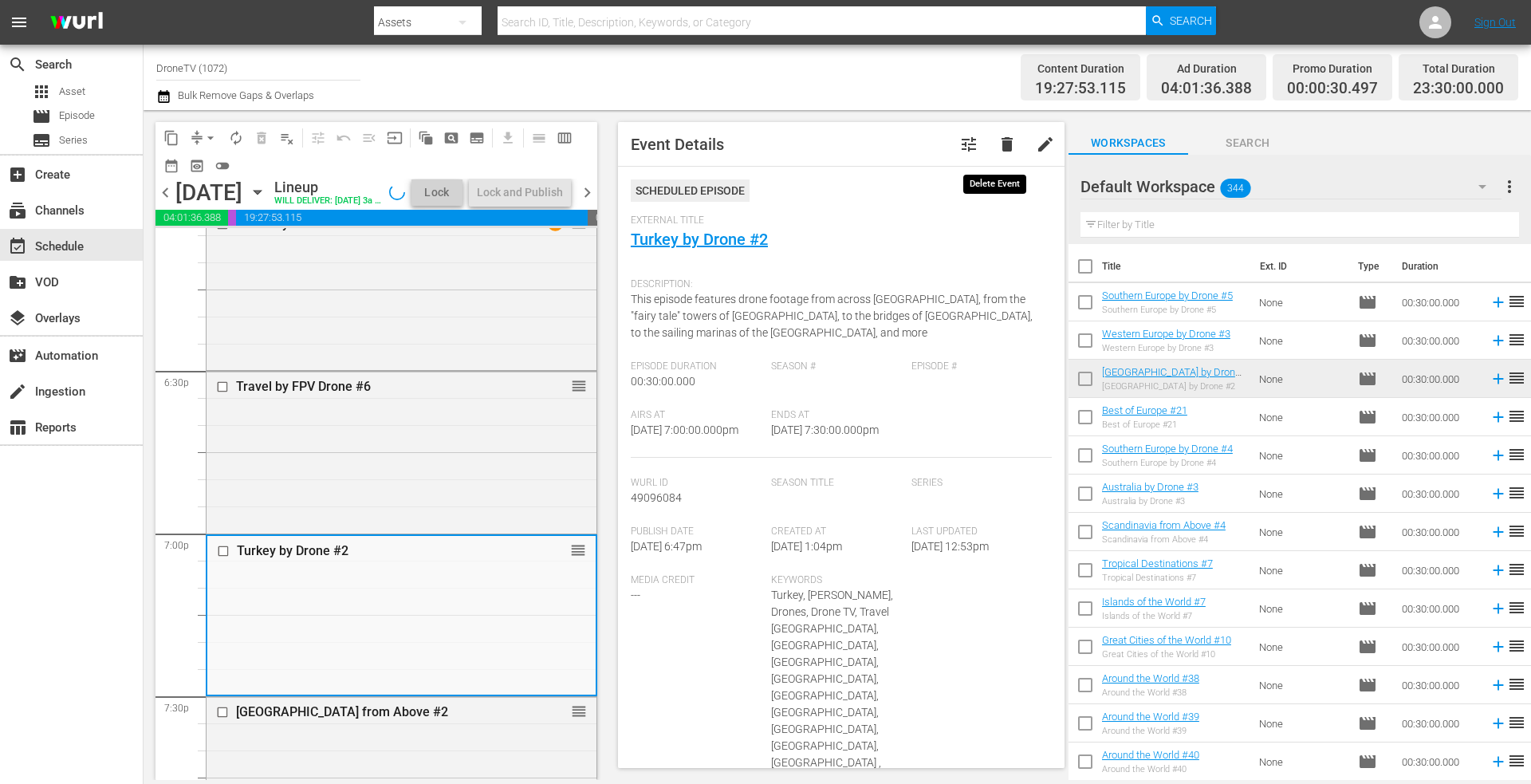
click at [998, 140] on span "delete" at bounding box center [1007, 143] width 19 height 19
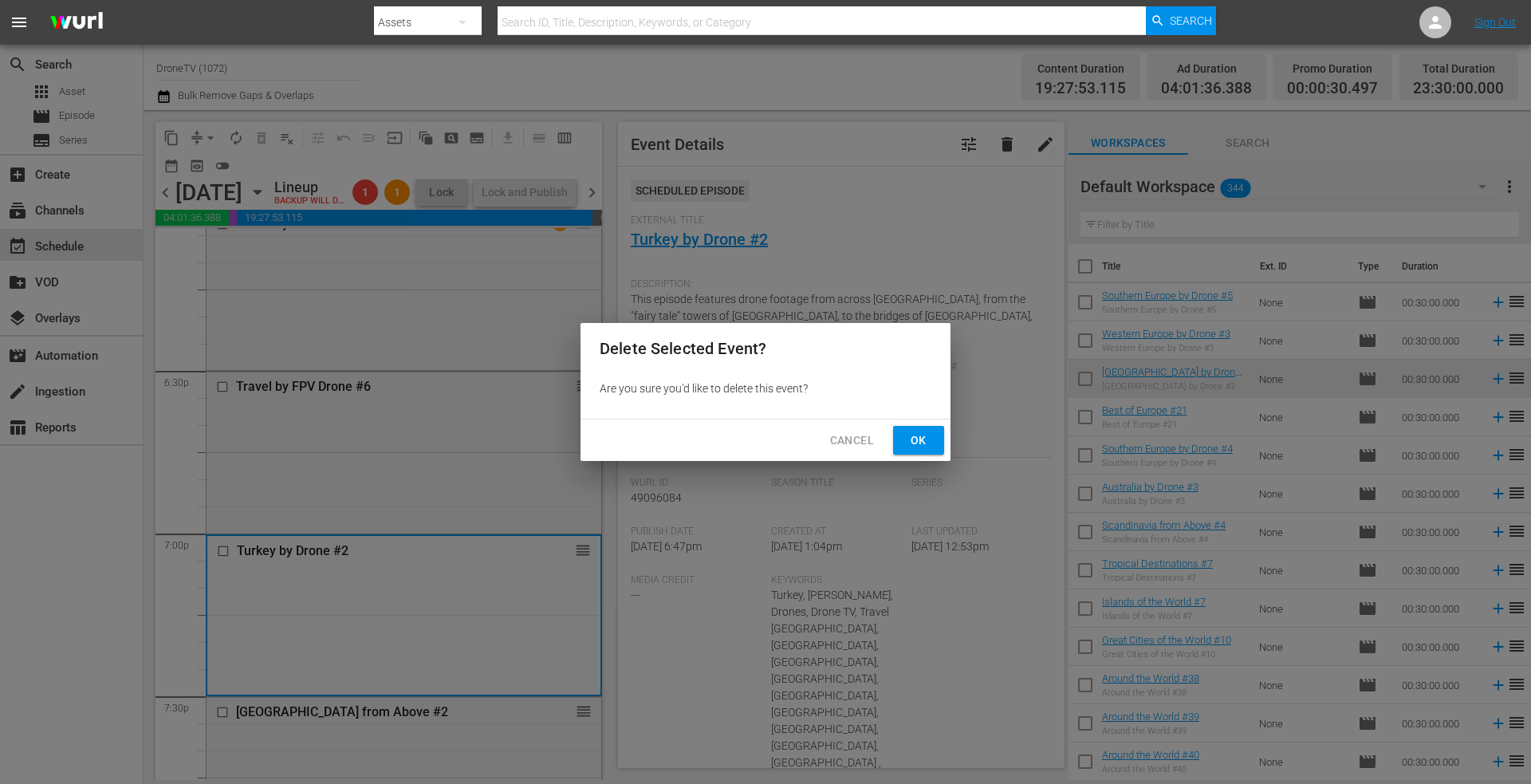
drag, startPoint x: 921, startPoint y: 437, endPoint x: 615, endPoint y: 435, distance: 306.0
click at [920, 437] on span "Ok" at bounding box center [919, 440] width 25 height 20
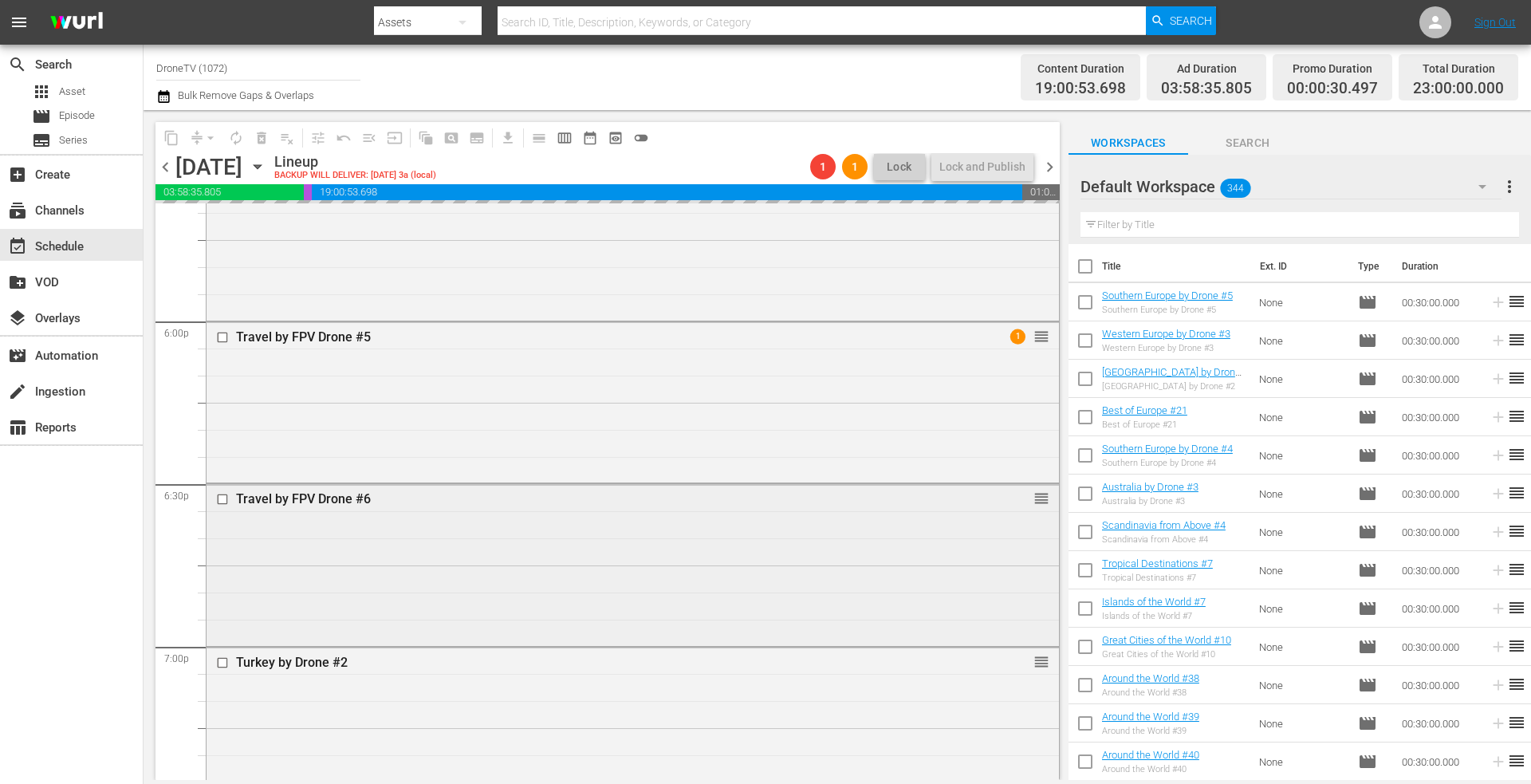
scroll to position [5715, 0]
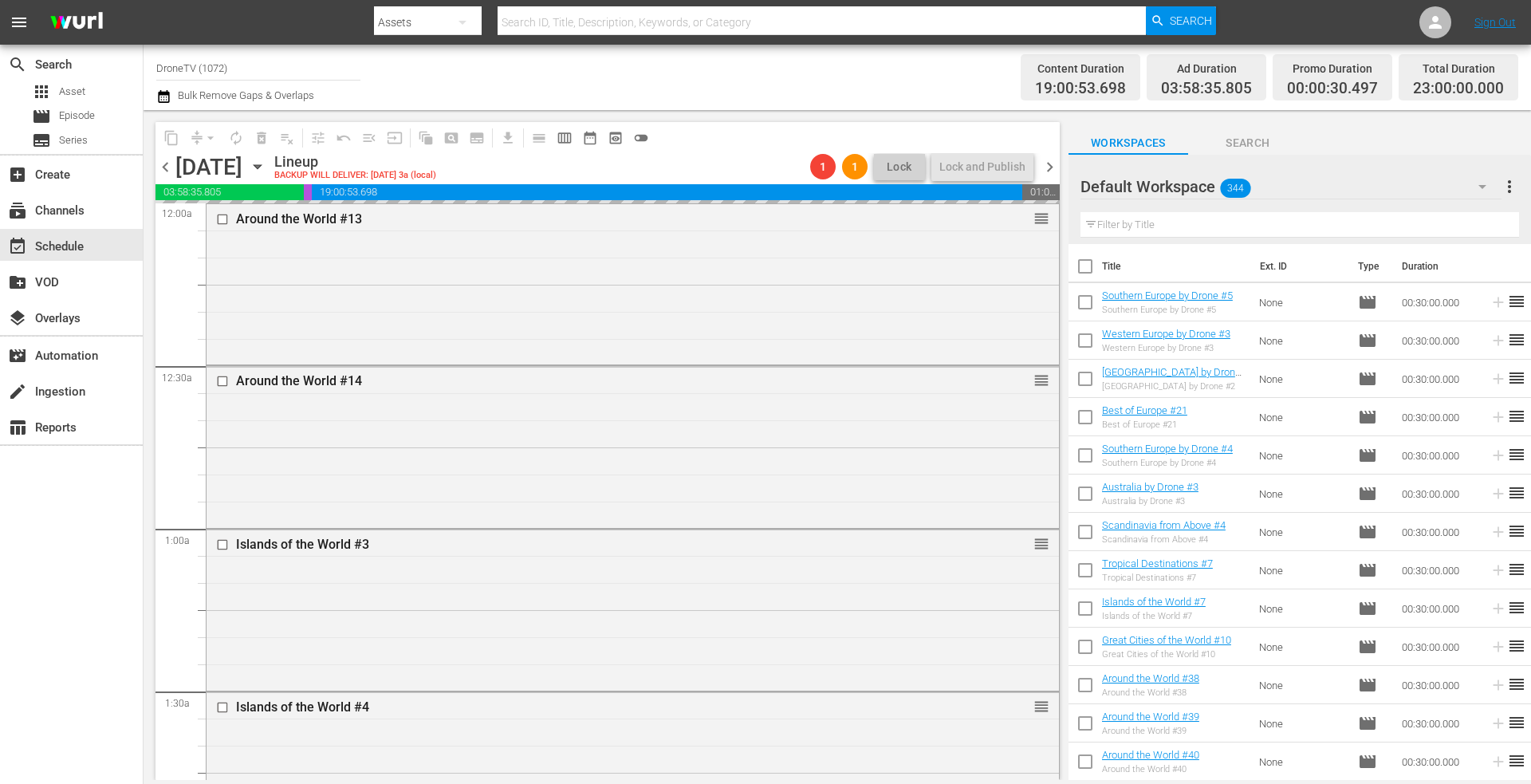
scroll to position [5635, 0]
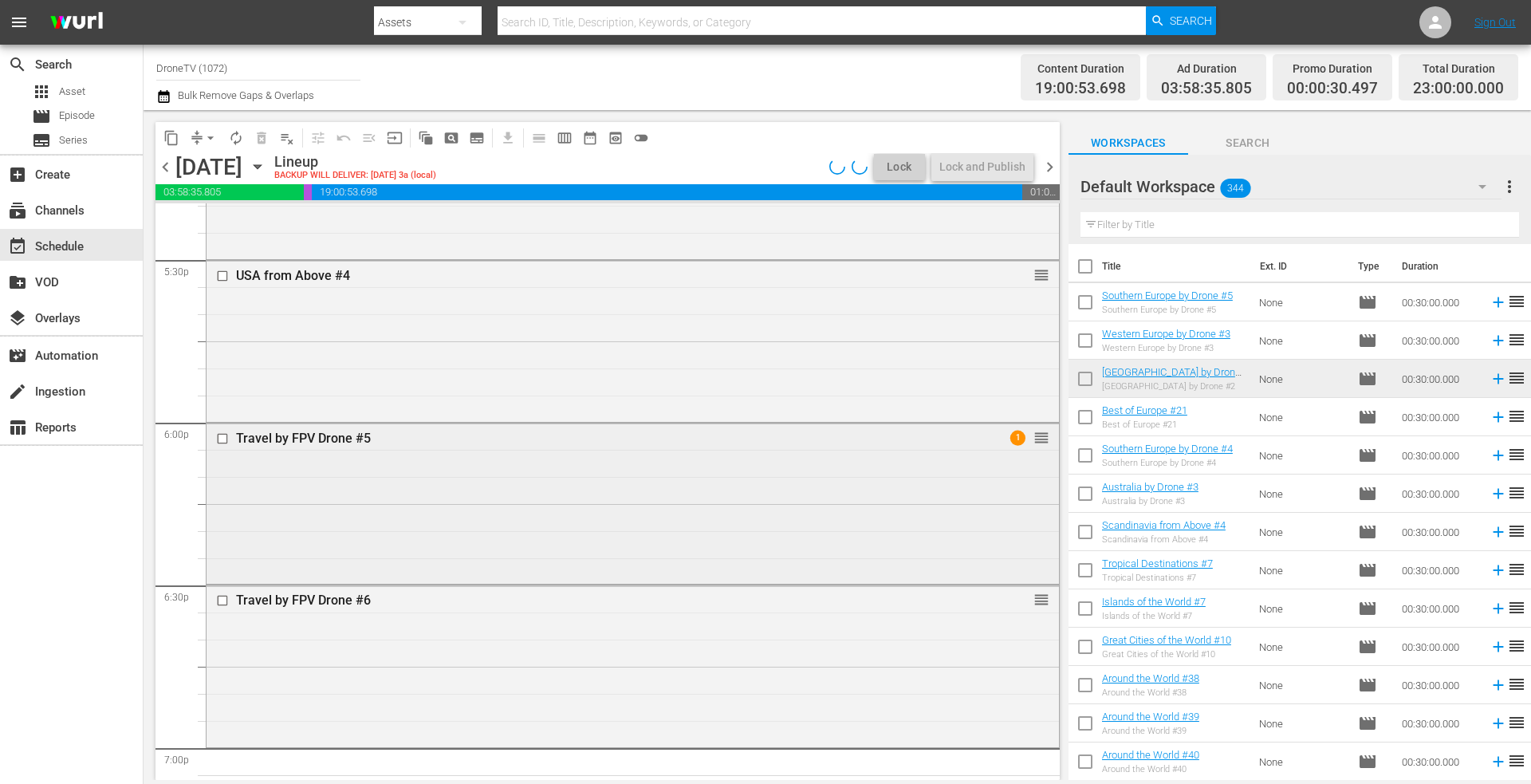
click at [413, 473] on div "Travel by FPV Drone #5 1 reorder" at bounding box center [632, 502] width 852 height 158
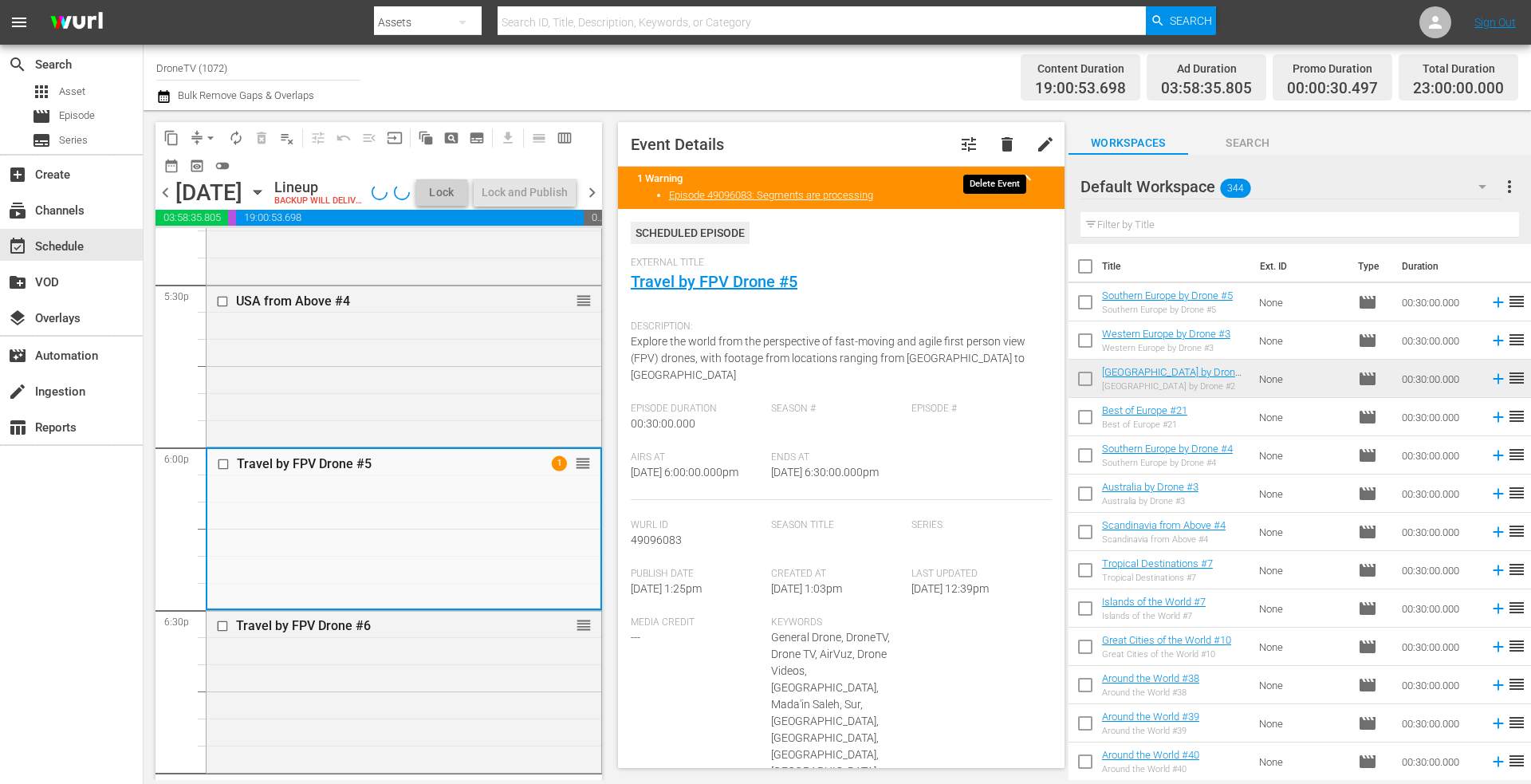
click at [1001, 139] on span "delete" at bounding box center [1007, 143] width 19 height 19
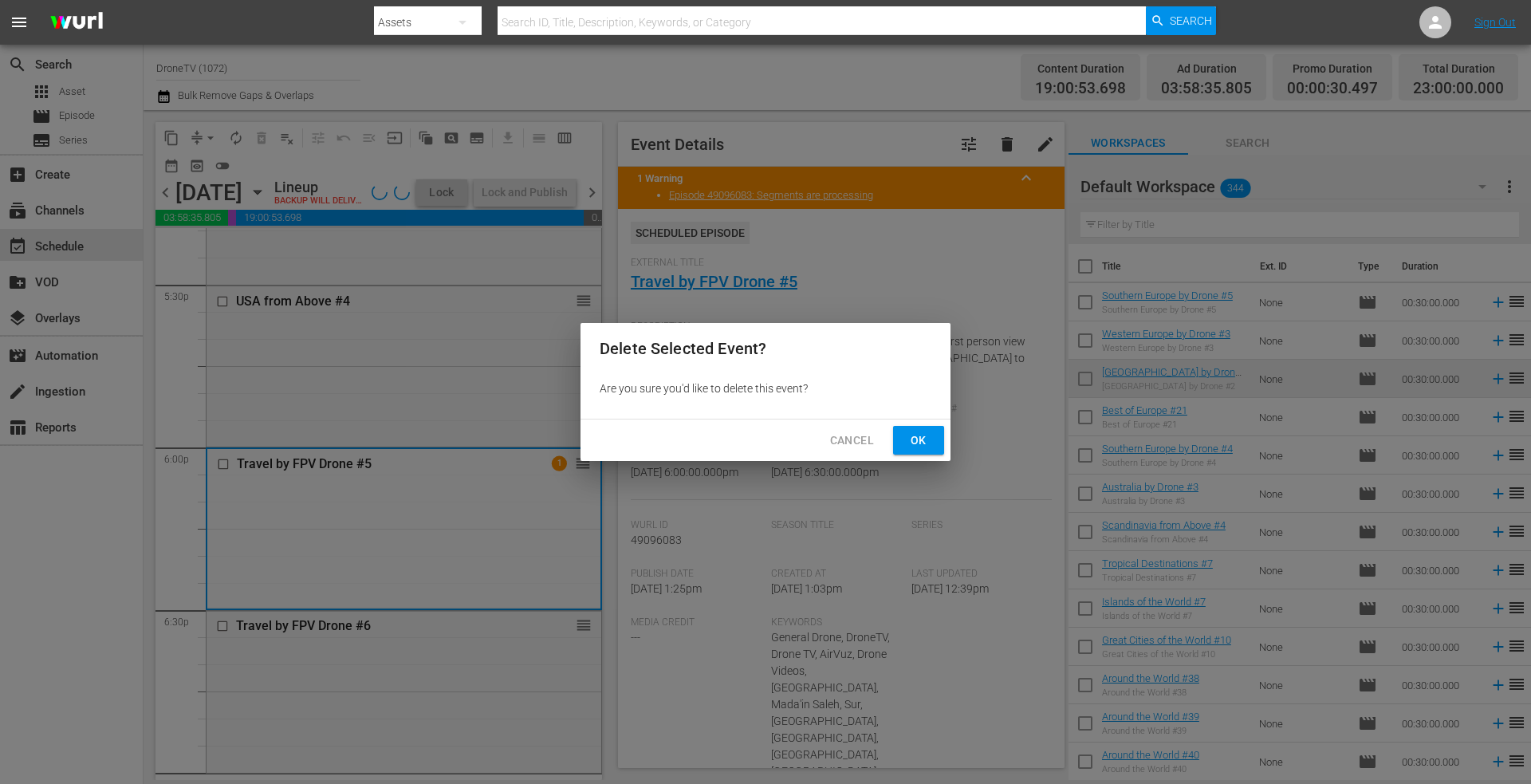
click at [914, 444] on span "Ok" at bounding box center [919, 440] width 25 height 20
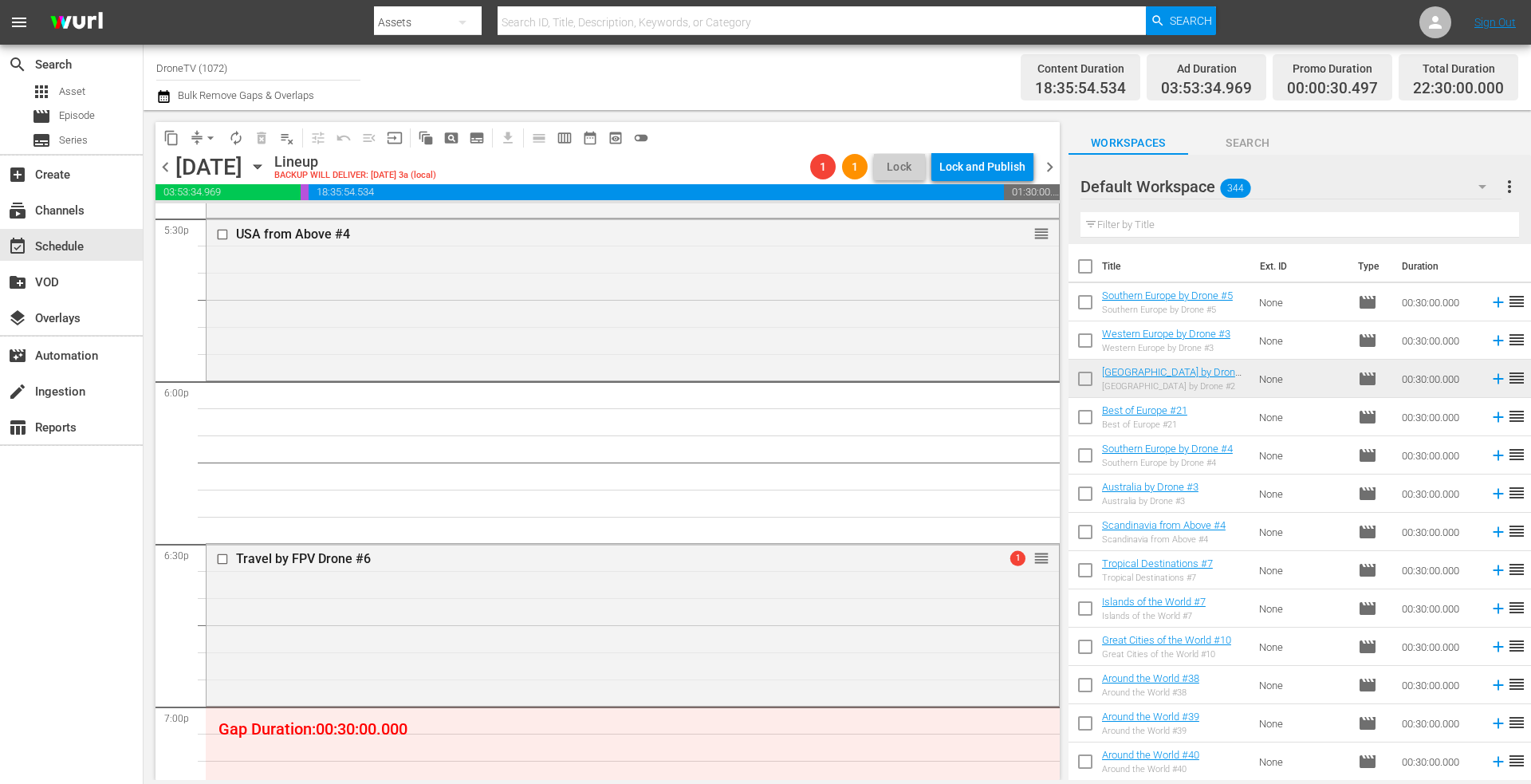
scroll to position [5715, 0]
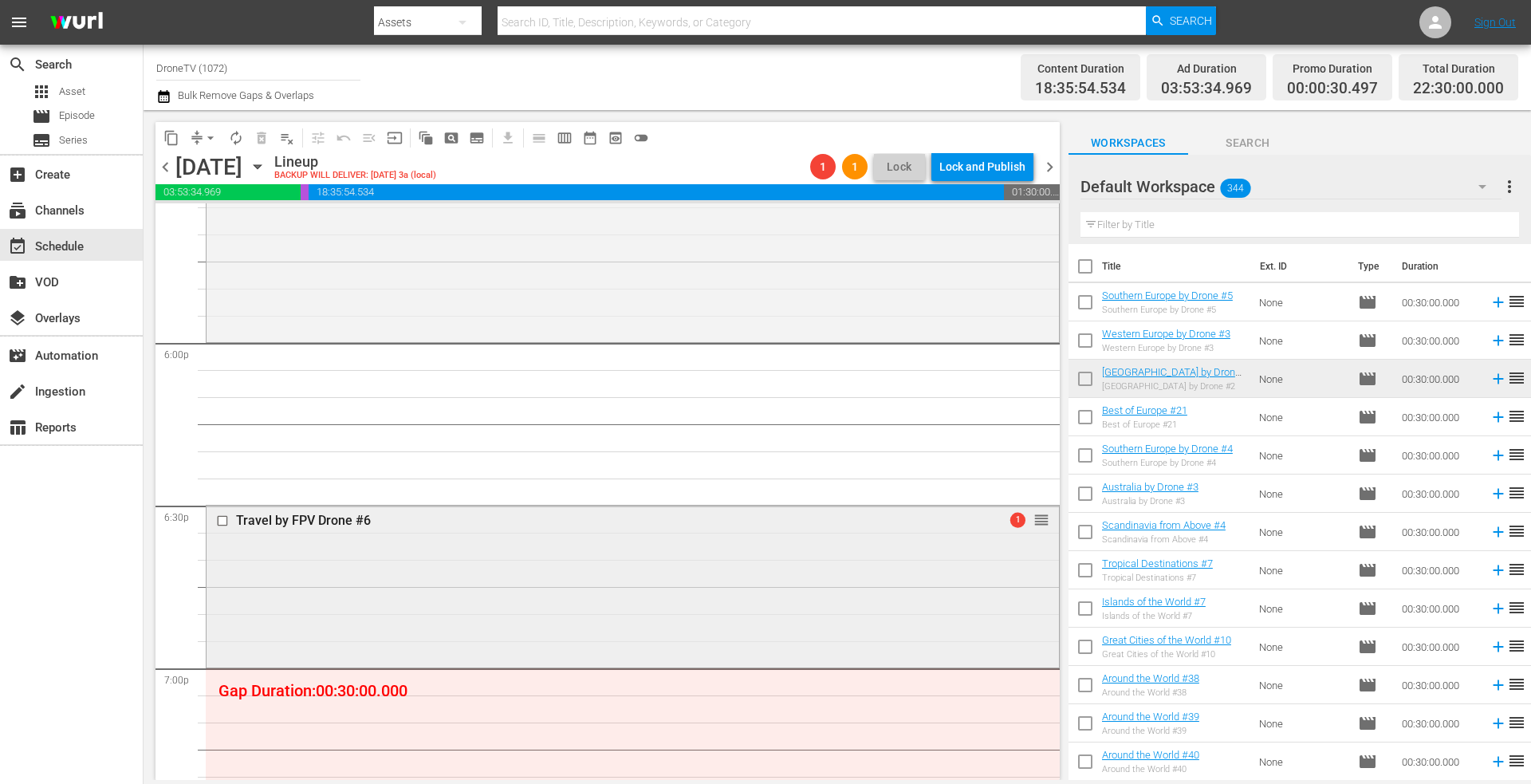
click at [449, 565] on div "Travel by FPV Drone #6 1 reorder" at bounding box center [632, 584] width 852 height 158
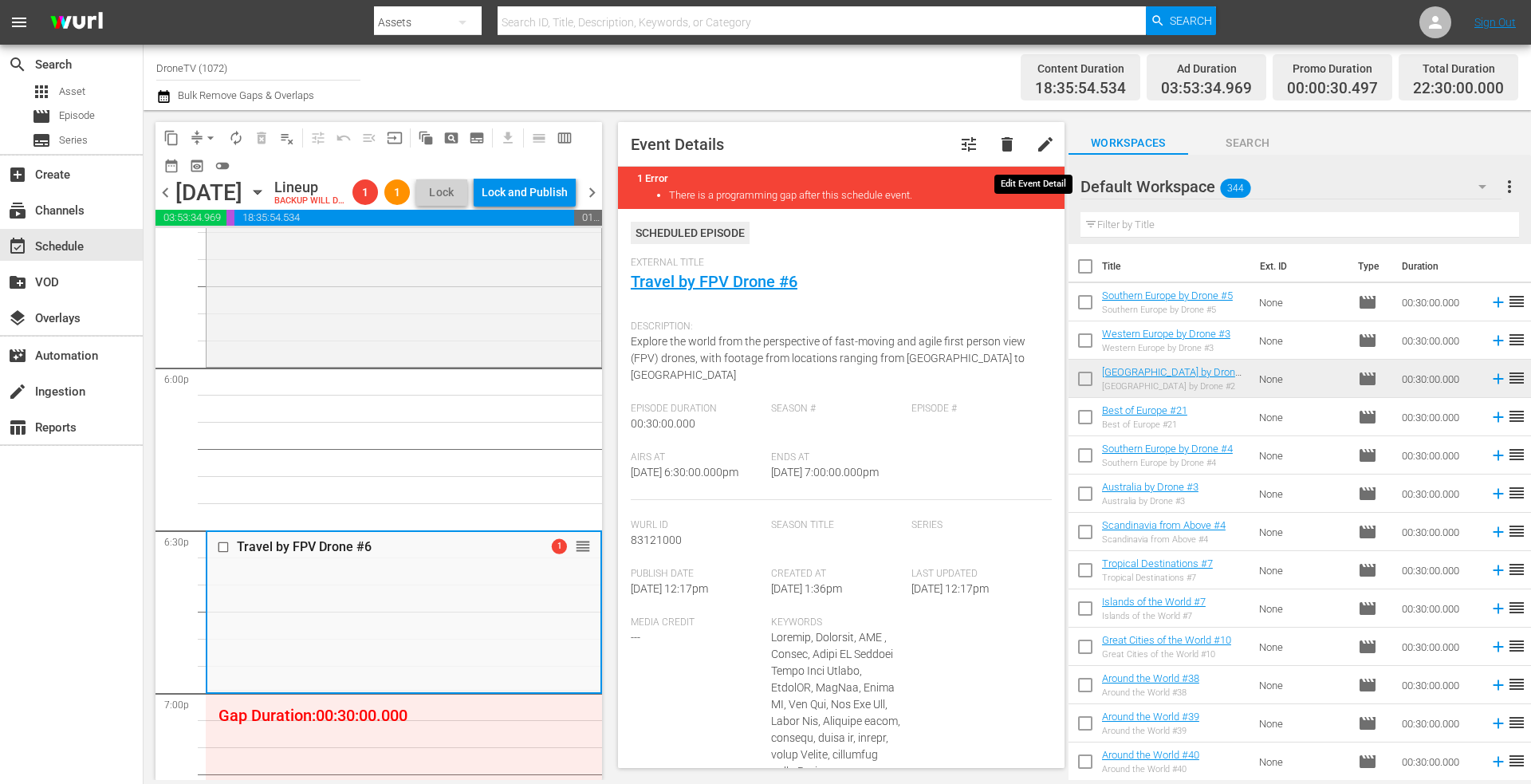
click at [1036, 139] on span "edit" at bounding box center [1045, 143] width 19 height 19
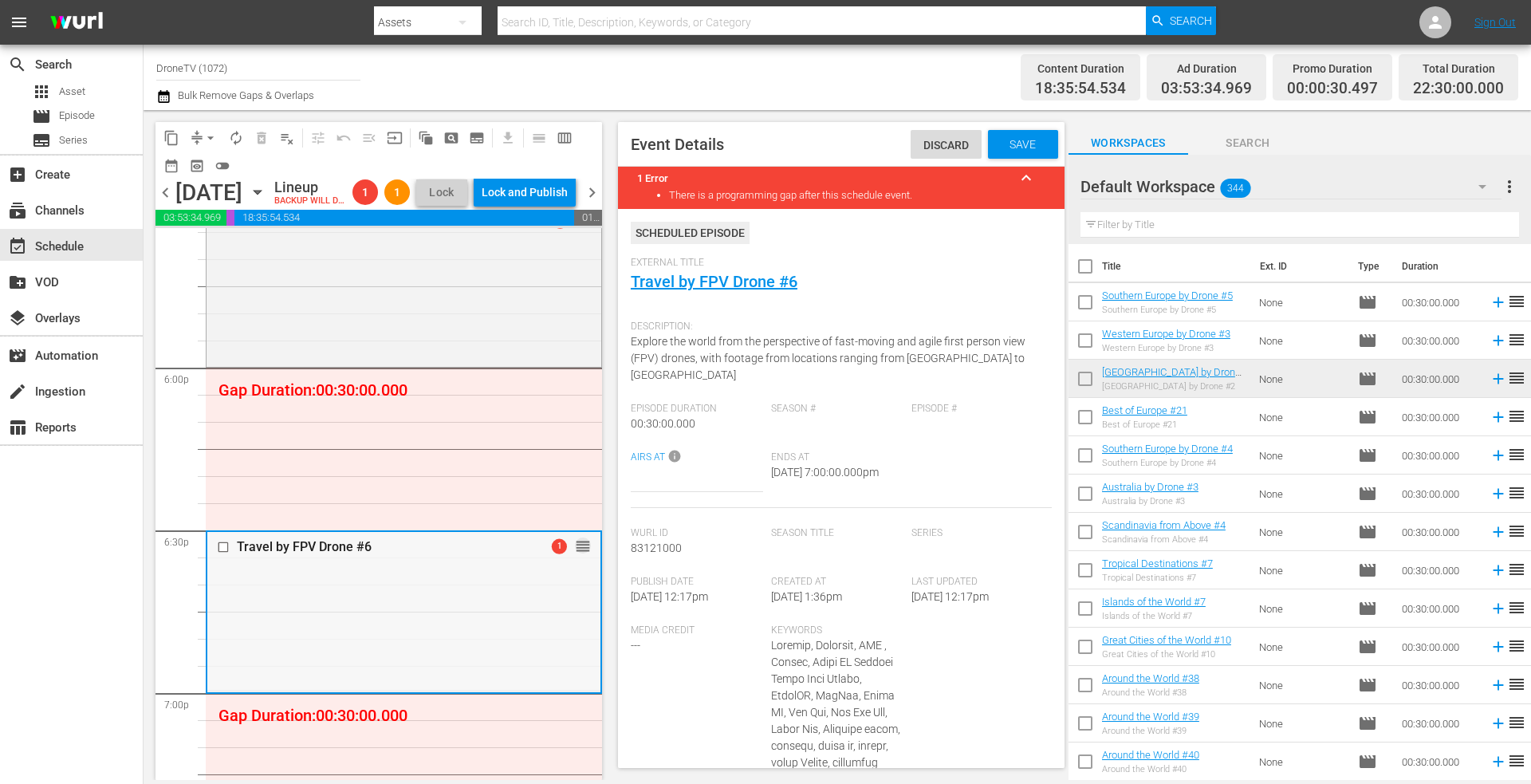
click at [575, 555] on span "reorder" at bounding box center [583, 547] width 16 height 18
click at [381, 611] on div "Travel by FPV Drone #6 1 reorder" at bounding box center [403, 610] width 394 height 158
click at [932, 144] on span "Discard" at bounding box center [946, 145] width 71 height 13
click at [1178, 221] on input "text" at bounding box center [1299, 225] width 438 height 25
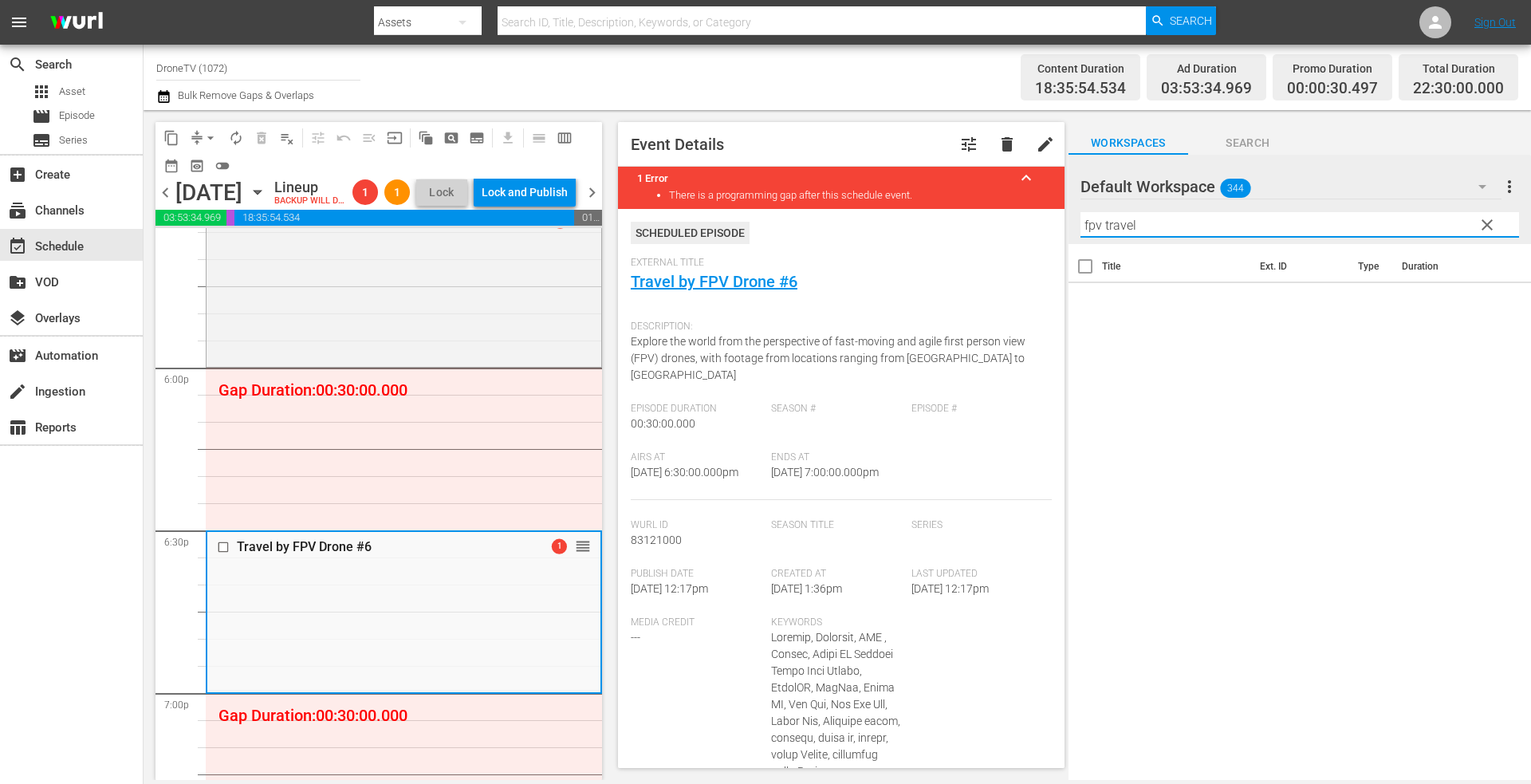
drag, startPoint x: 1160, startPoint y: 223, endPoint x: 1046, endPoint y: 209, distance: 114.9
click at [1046, 209] on div "content_copy compress arrow_drop_down autorenew_outlined delete_forever_outline…" at bounding box center [837, 444] width 1388 height 669
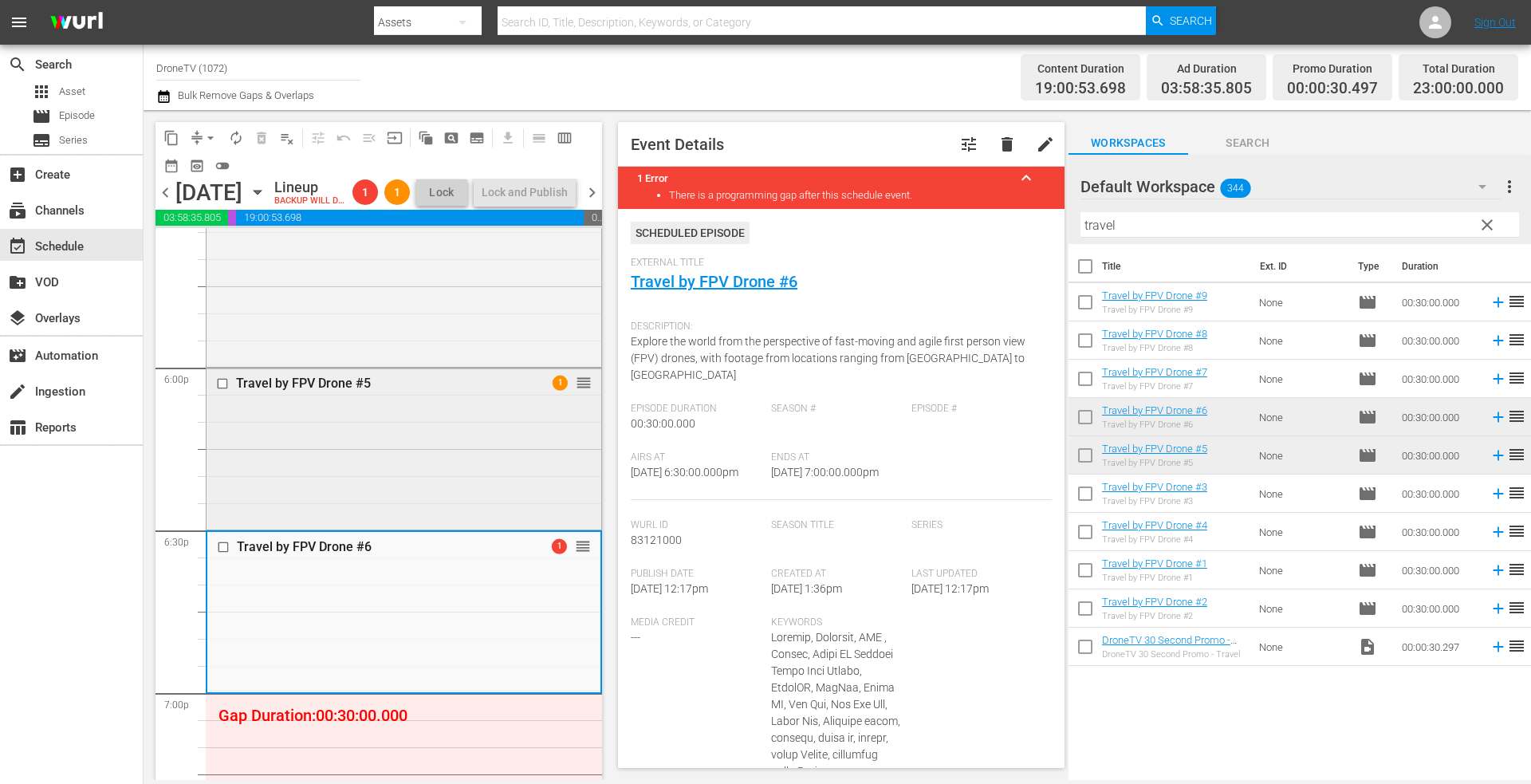
click at [420, 437] on div "Travel by FPV Drone #5 1 reorder" at bounding box center [403, 447] width 394 height 158
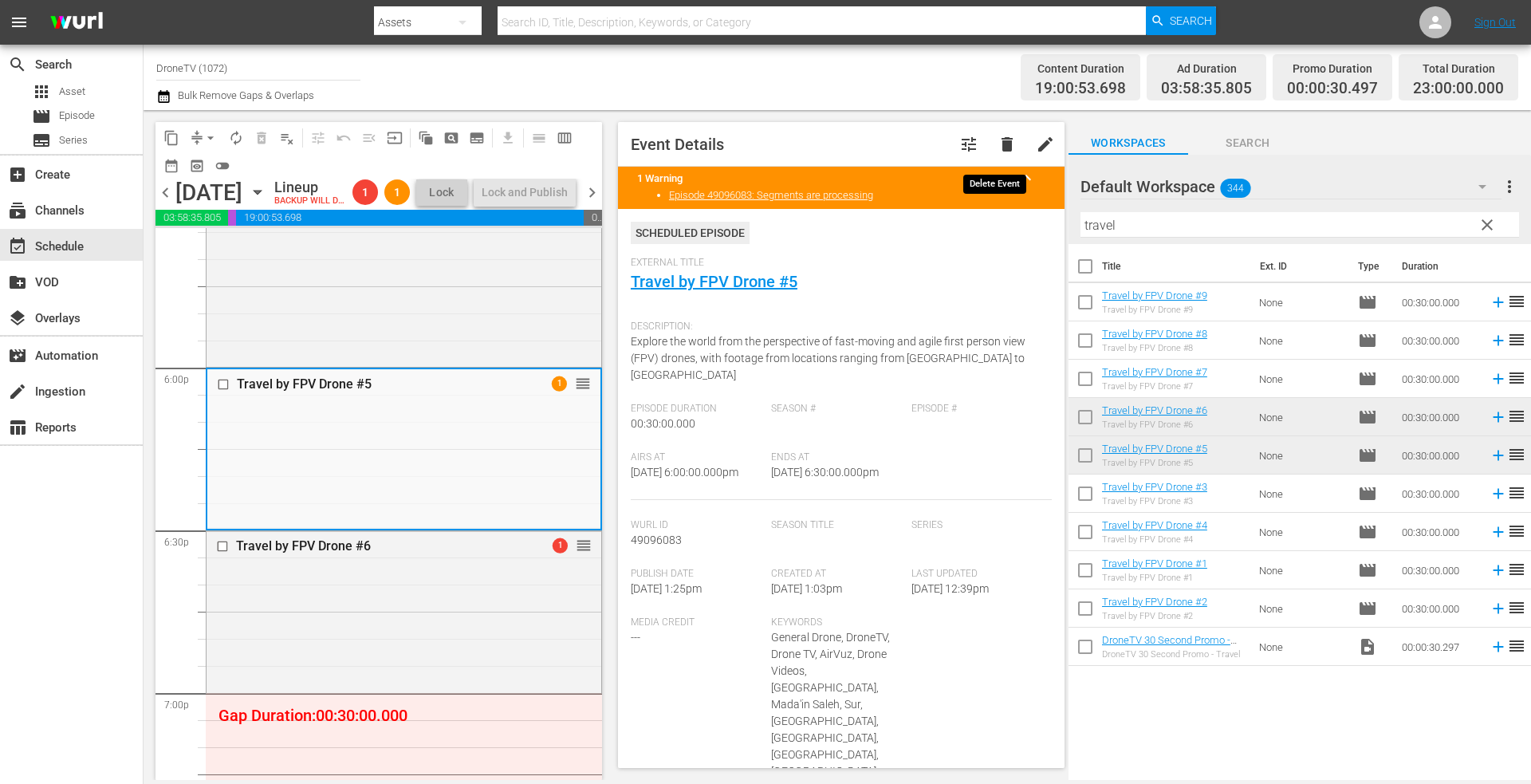
click at [998, 144] on span "delete" at bounding box center [1007, 143] width 19 height 19
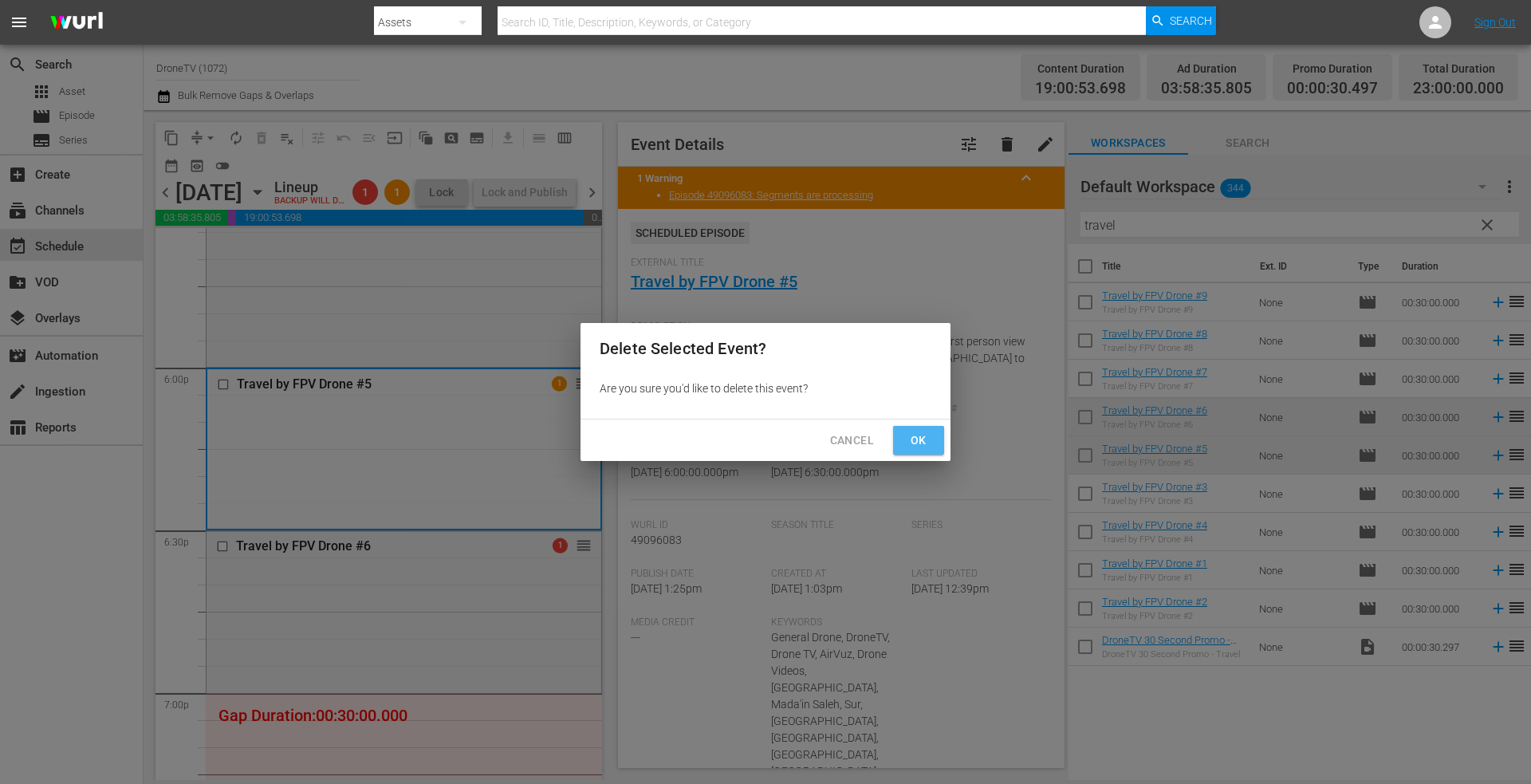
click at [916, 438] on span "Ok" at bounding box center [919, 440] width 25 height 20
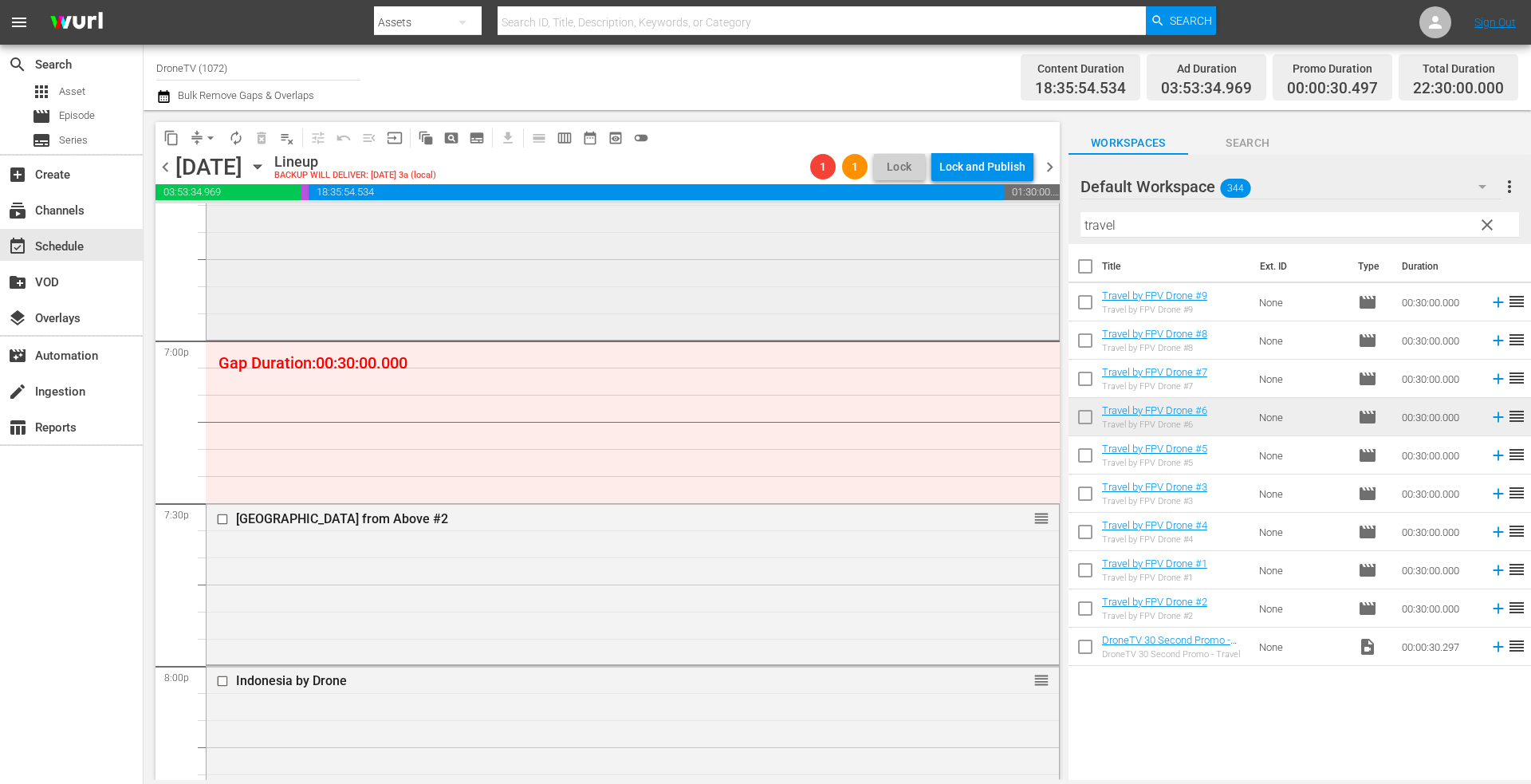
scroll to position [5954, 0]
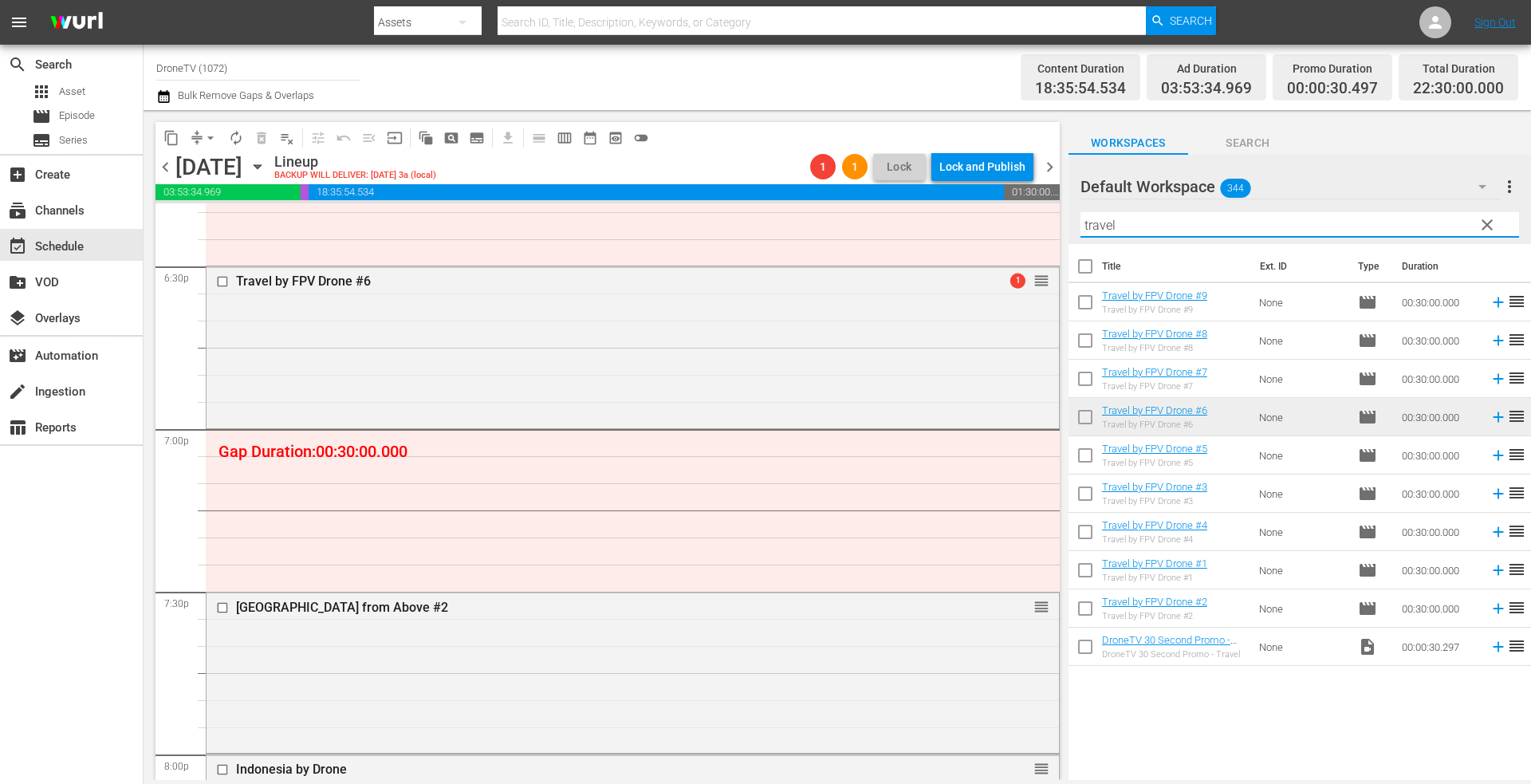
drag, startPoint x: 1187, startPoint y: 221, endPoint x: 944, endPoint y: 216, distance: 243.1
click at [945, 216] on div "content_copy compress arrow_drop_down autorenew_outlined delete_forever_outline…" at bounding box center [837, 444] width 1388 height 669
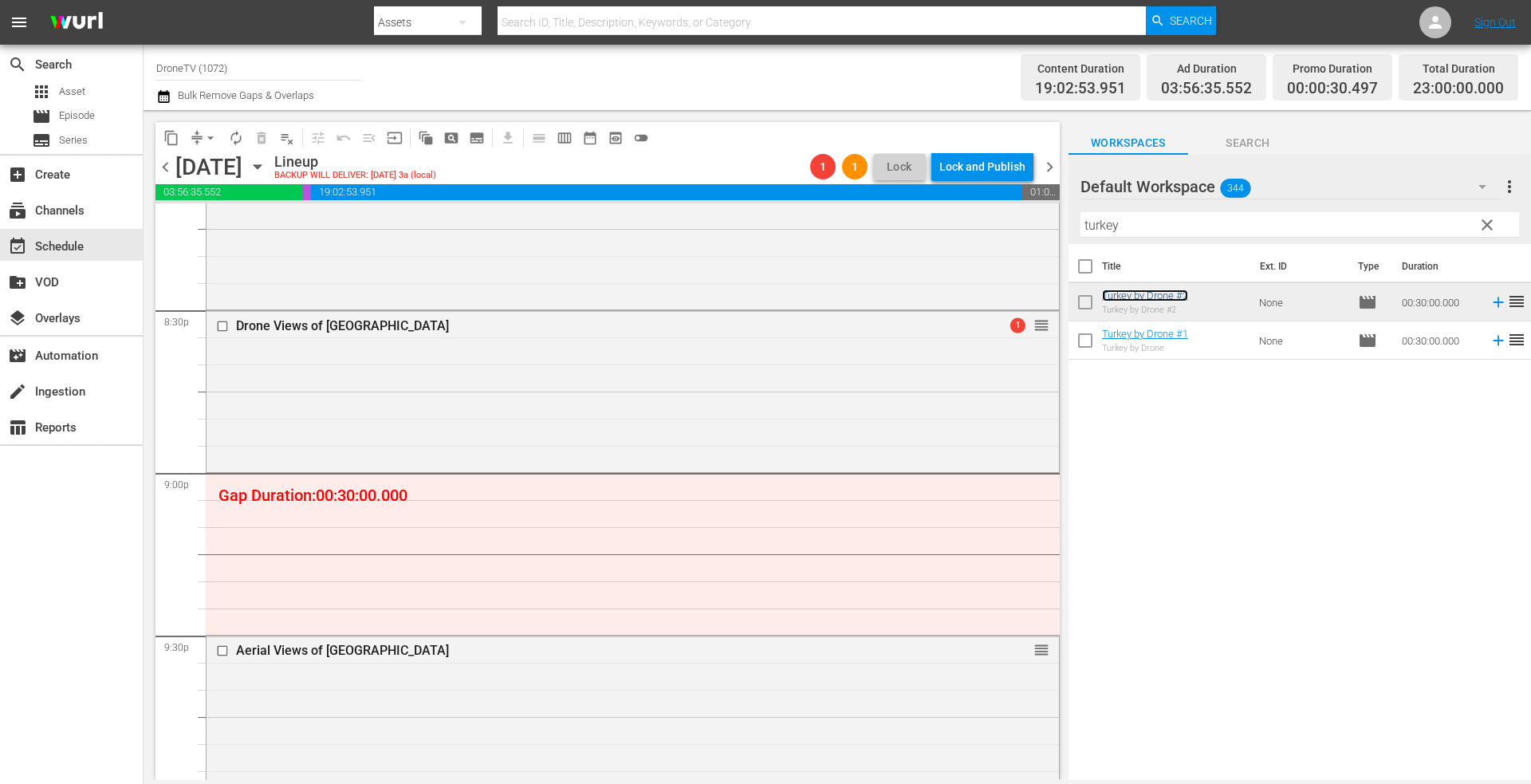
scroll to position [6591, 0]
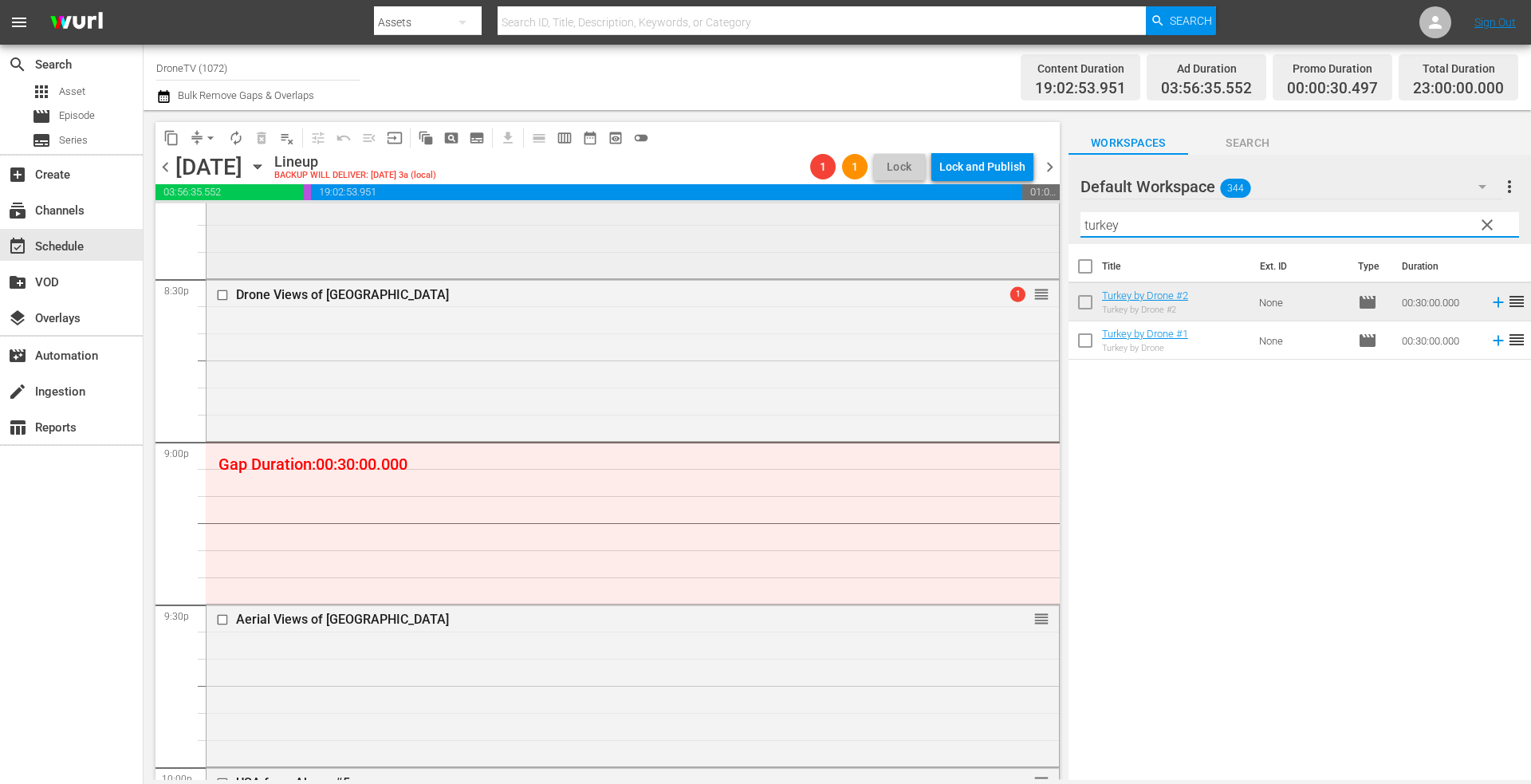
drag, startPoint x: 1153, startPoint y: 226, endPoint x: 957, endPoint y: 209, distance: 196.7
click at [964, 211] on div "content_copy compress arrow_drop_down autorenew_outlined delete_forever_outline…" at bounding box center [837, 444] width 1388 height 669
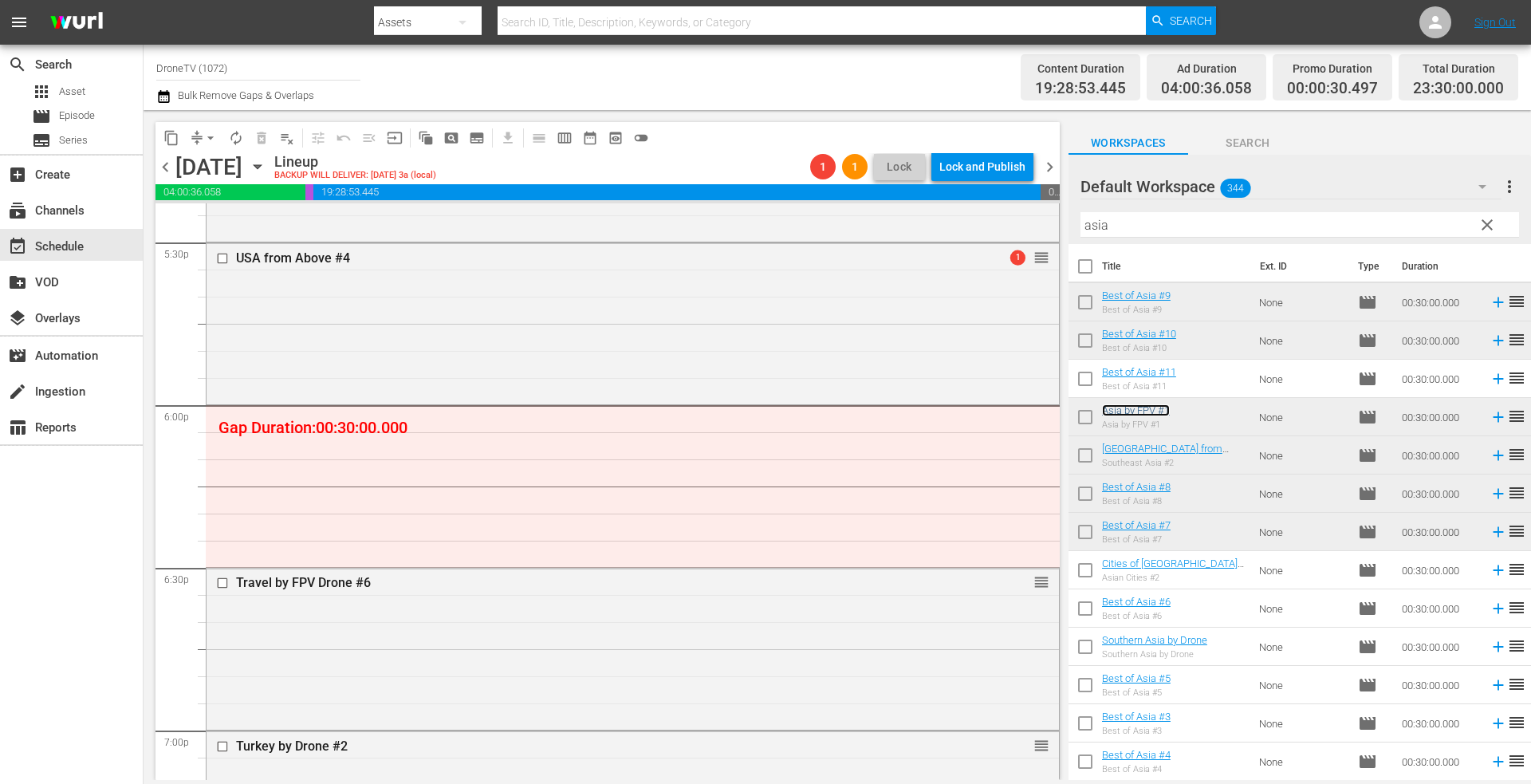
scroll to position [5635, 0]
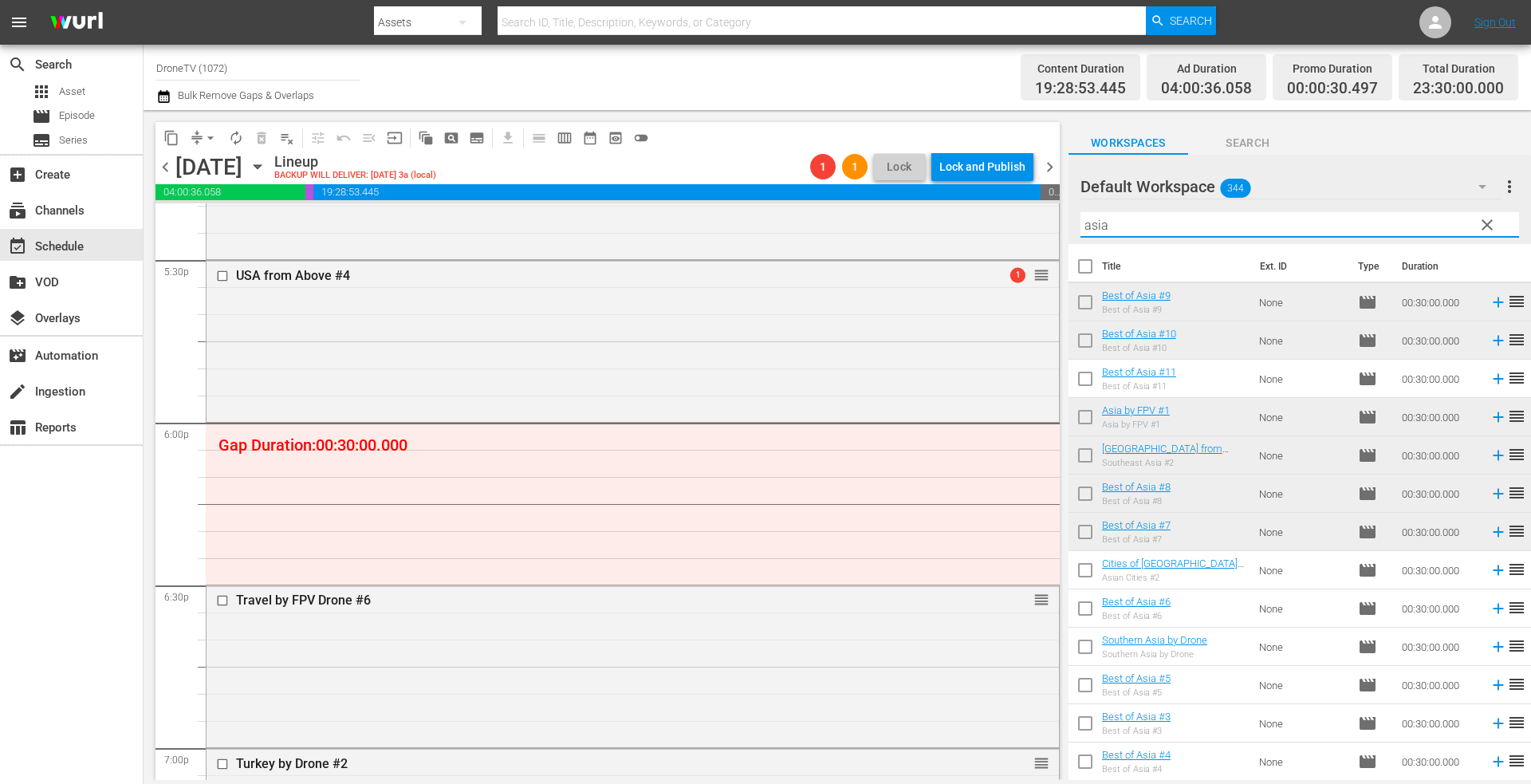
click at [1168, 230] on input "asia" at bounding box center [1299, 225] width 438 height 25
drag, startPoint x: 1166, startPoint y: 231, endPoint x: 1024, endPoint y: 217, distance: 142.7
click at [1017, 216] on div "content_copy compress arrow_drop_down autorenew_outlined delete_forever_outline…" at bounding box center [837, 444] width 1388 height 669
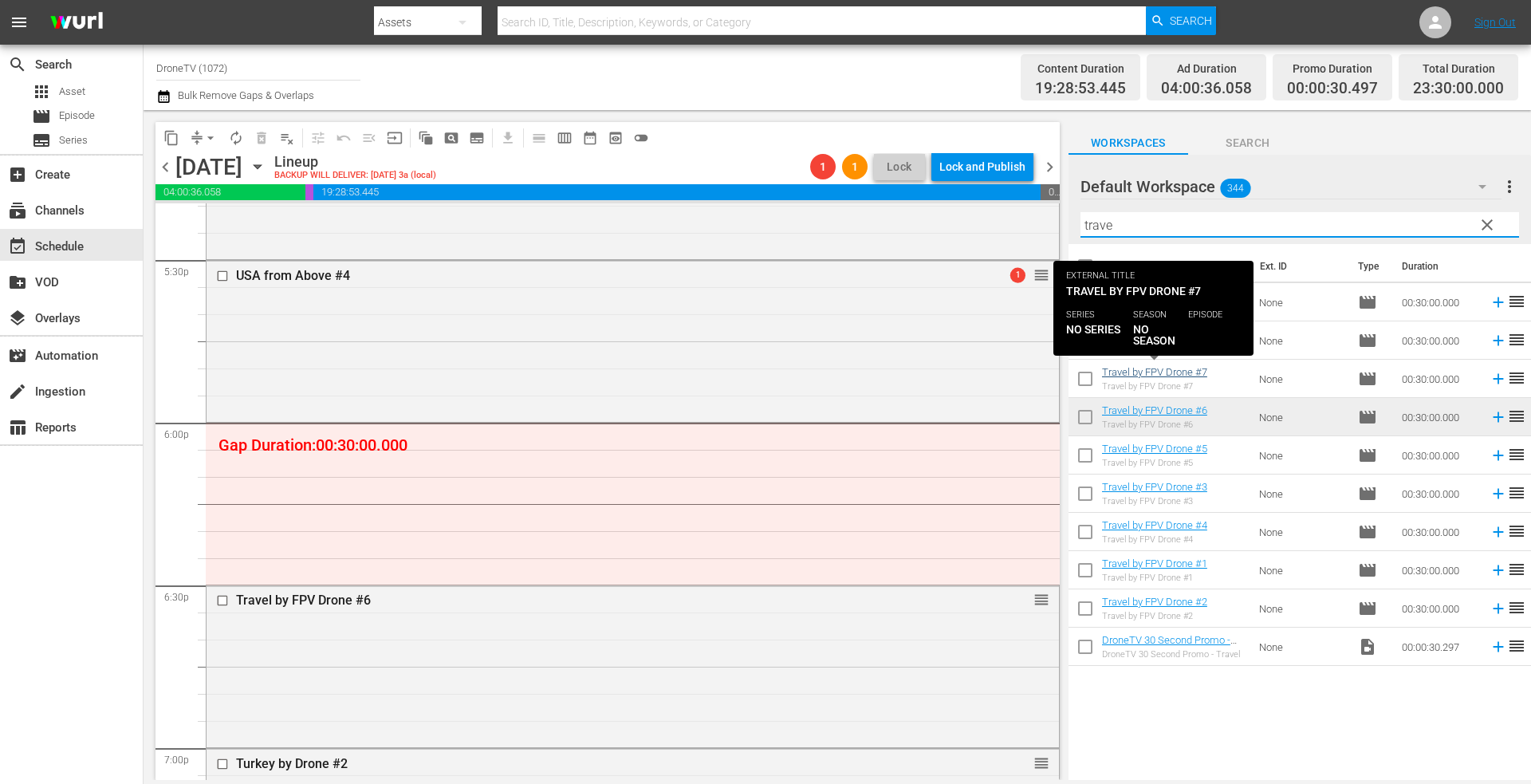
type input "trave"
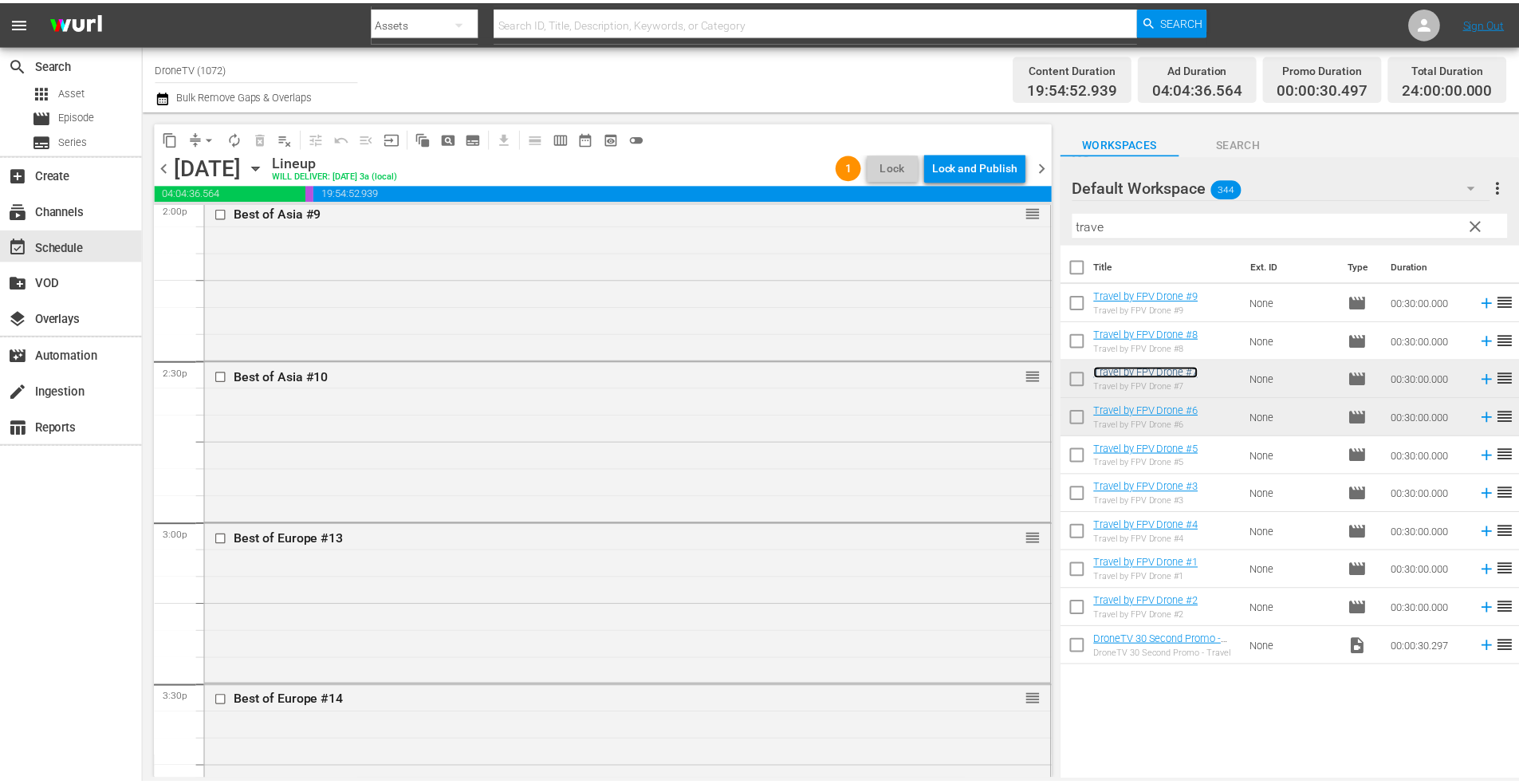
scroll to position [4439, 0]
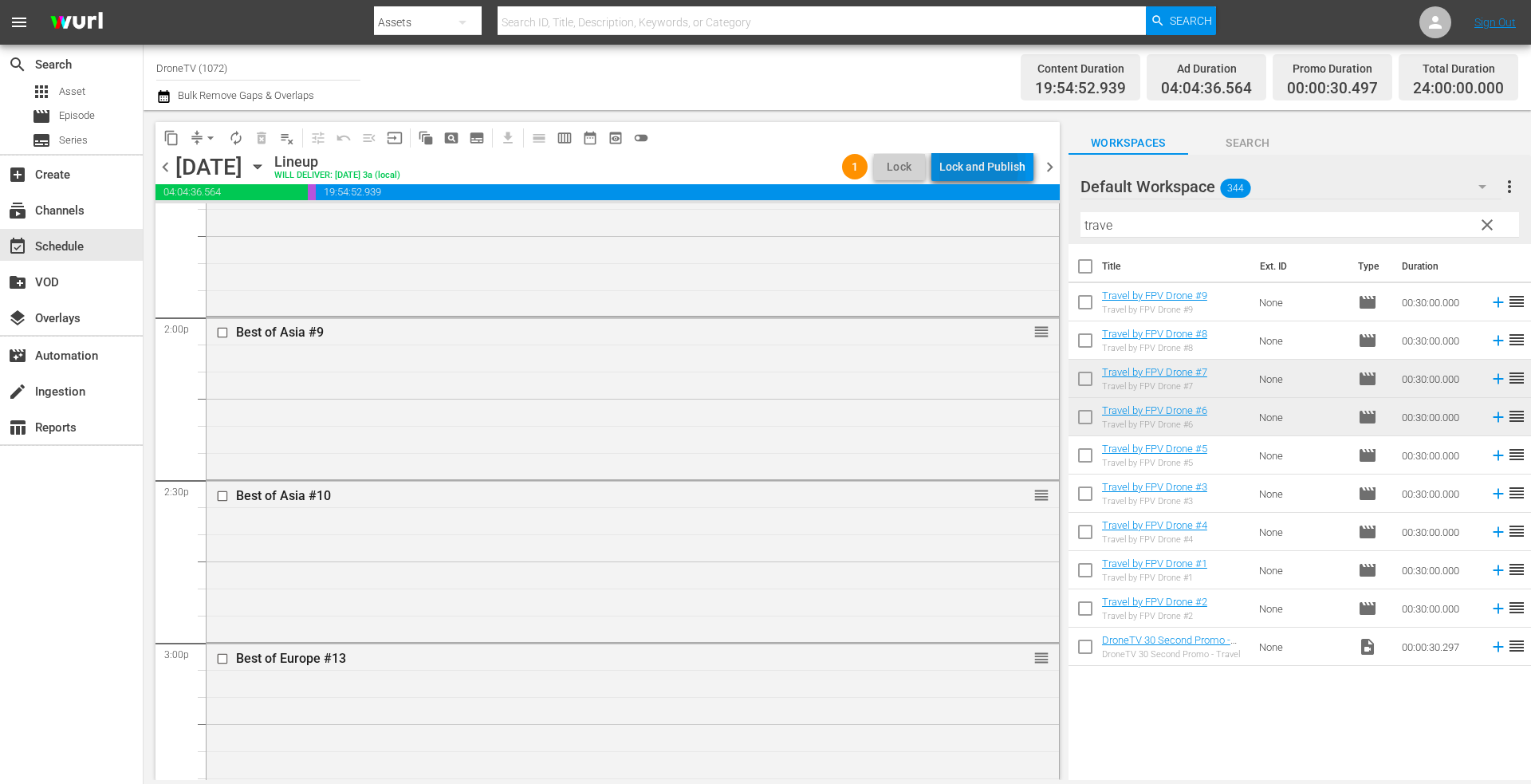
click at [960, 168] on div "Lock and Publish" at bounding box center [982, 167] width 86 height 29
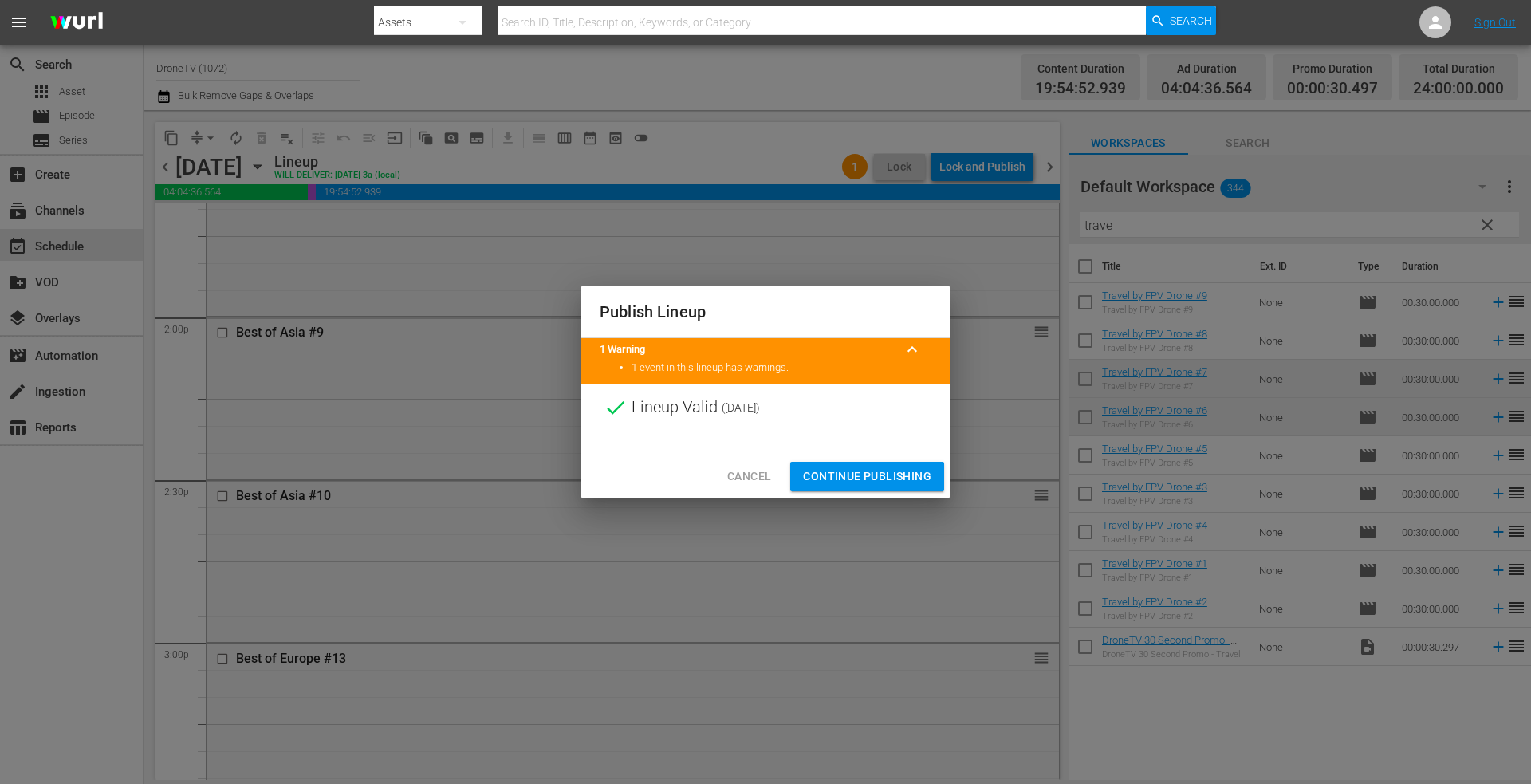
click at [831, 479] on span "Continue Publishing" at bounding box center [867, 476] width 128 height 20
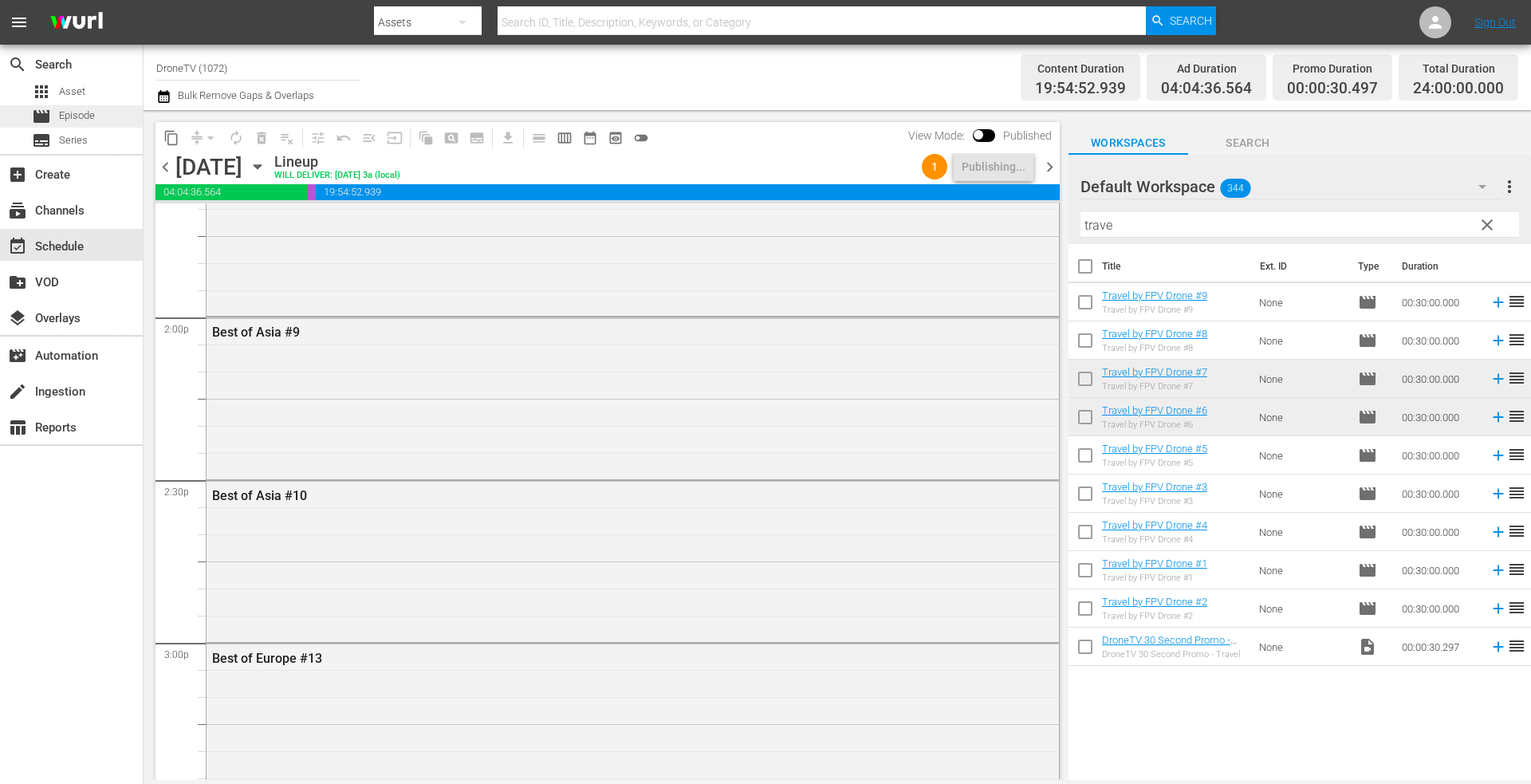
click at [83, 114] on span "Episode" at bounding box center [77, 116] width 36 height 16
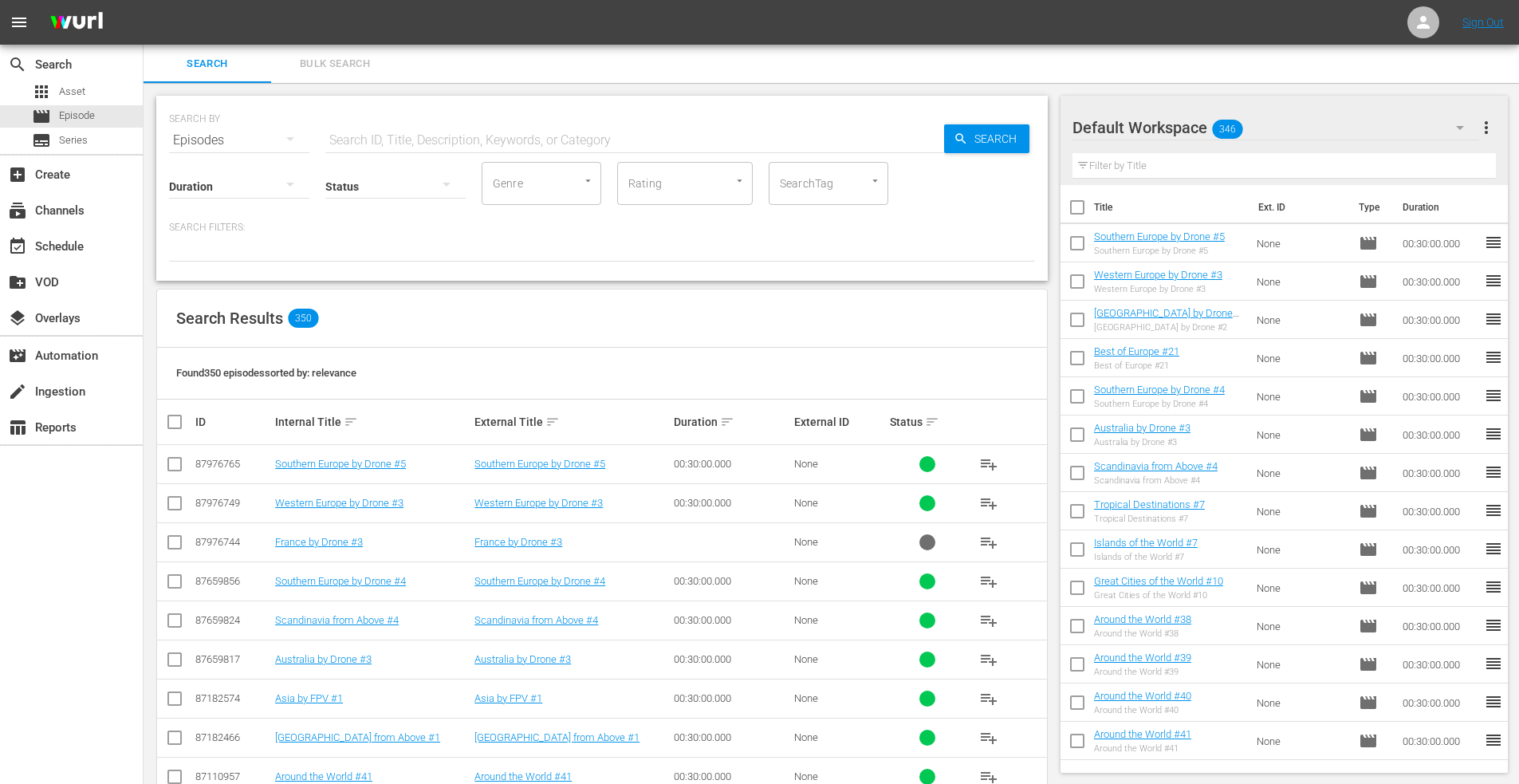
click at [364, 141] on input "text" at bounding box center [634, 140] width 618 height 39
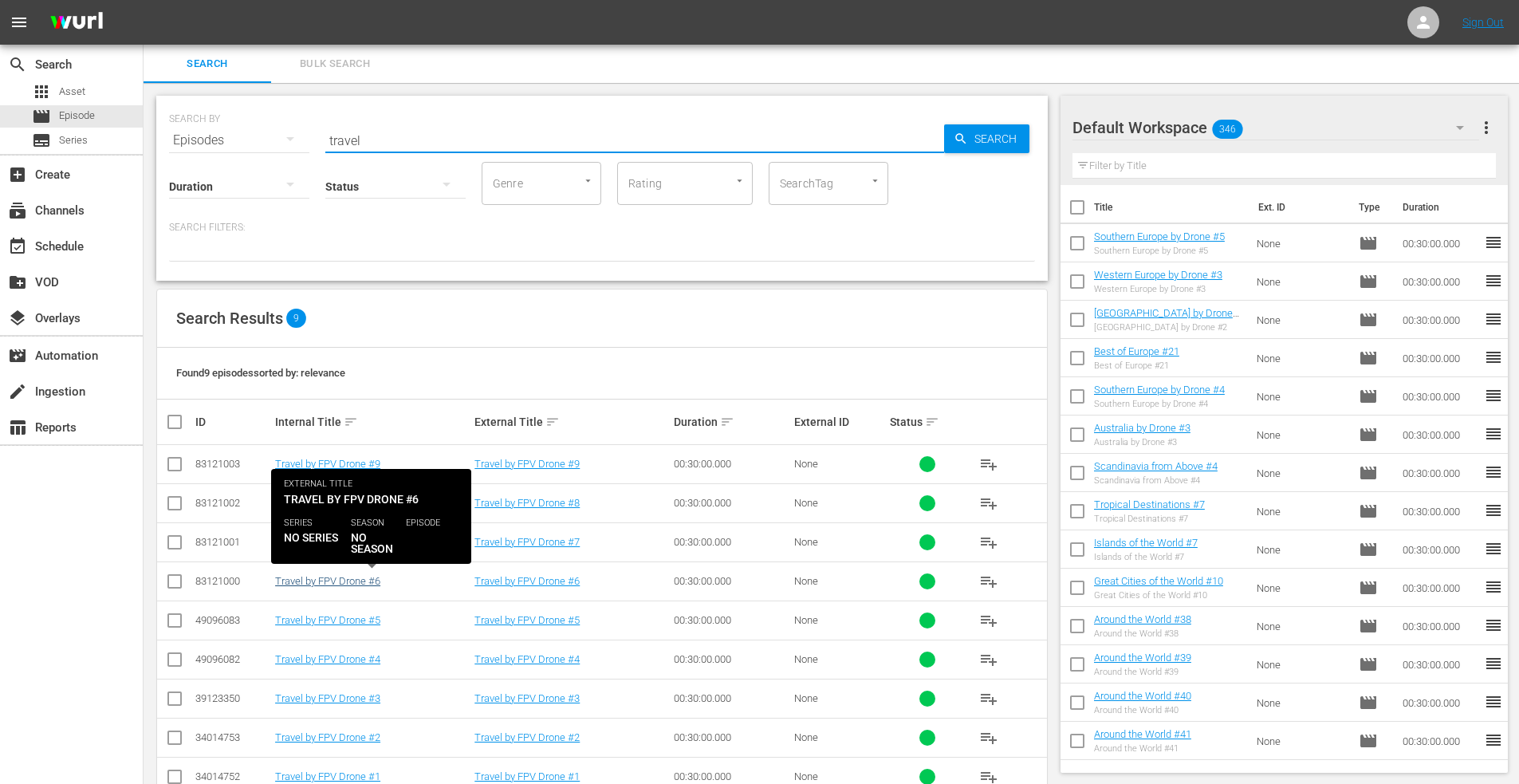
type input "travel"
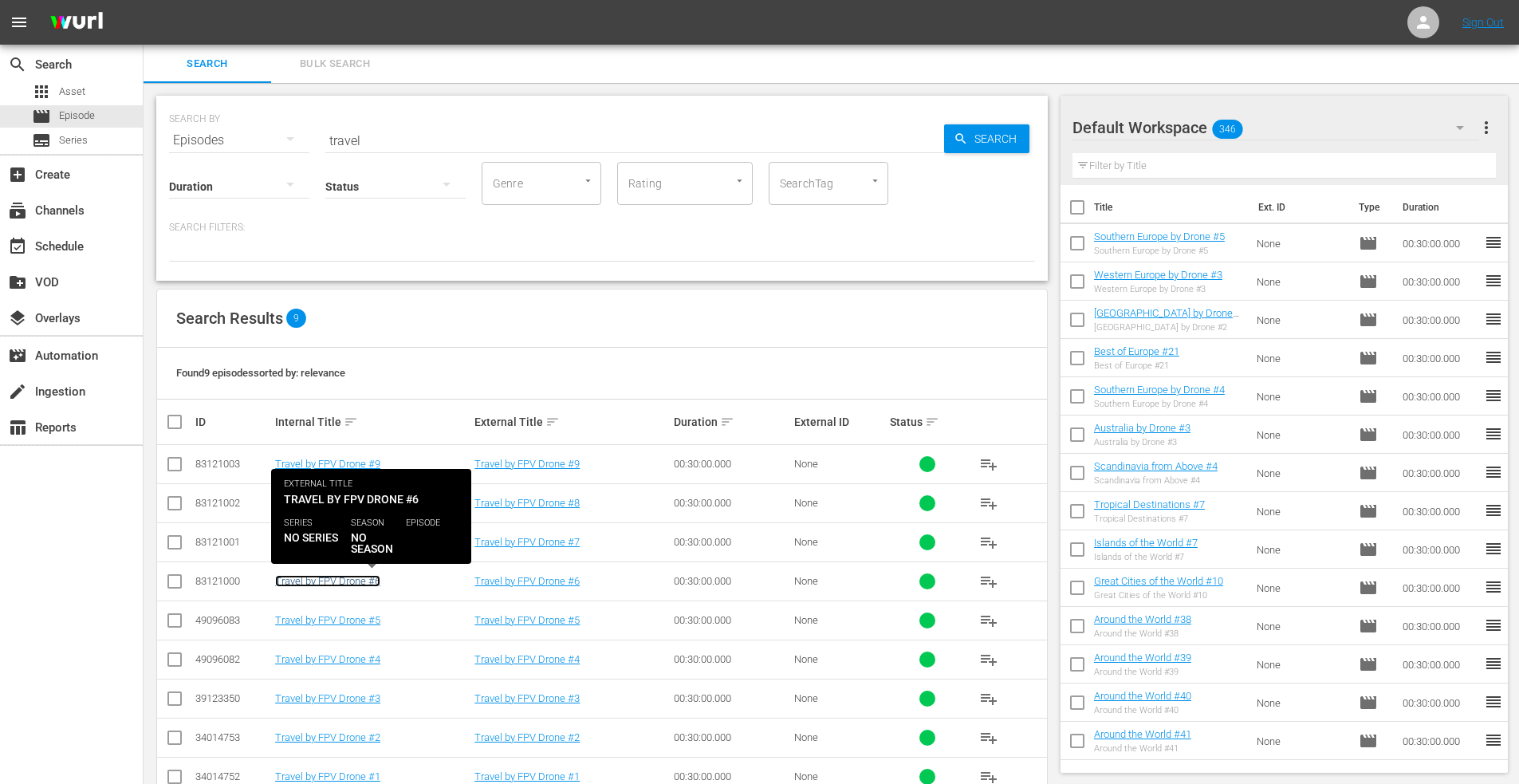
click at [317, 582] on link "Travel by FPV Drone #6" at bounding box center [327, 580] width 105 height 12
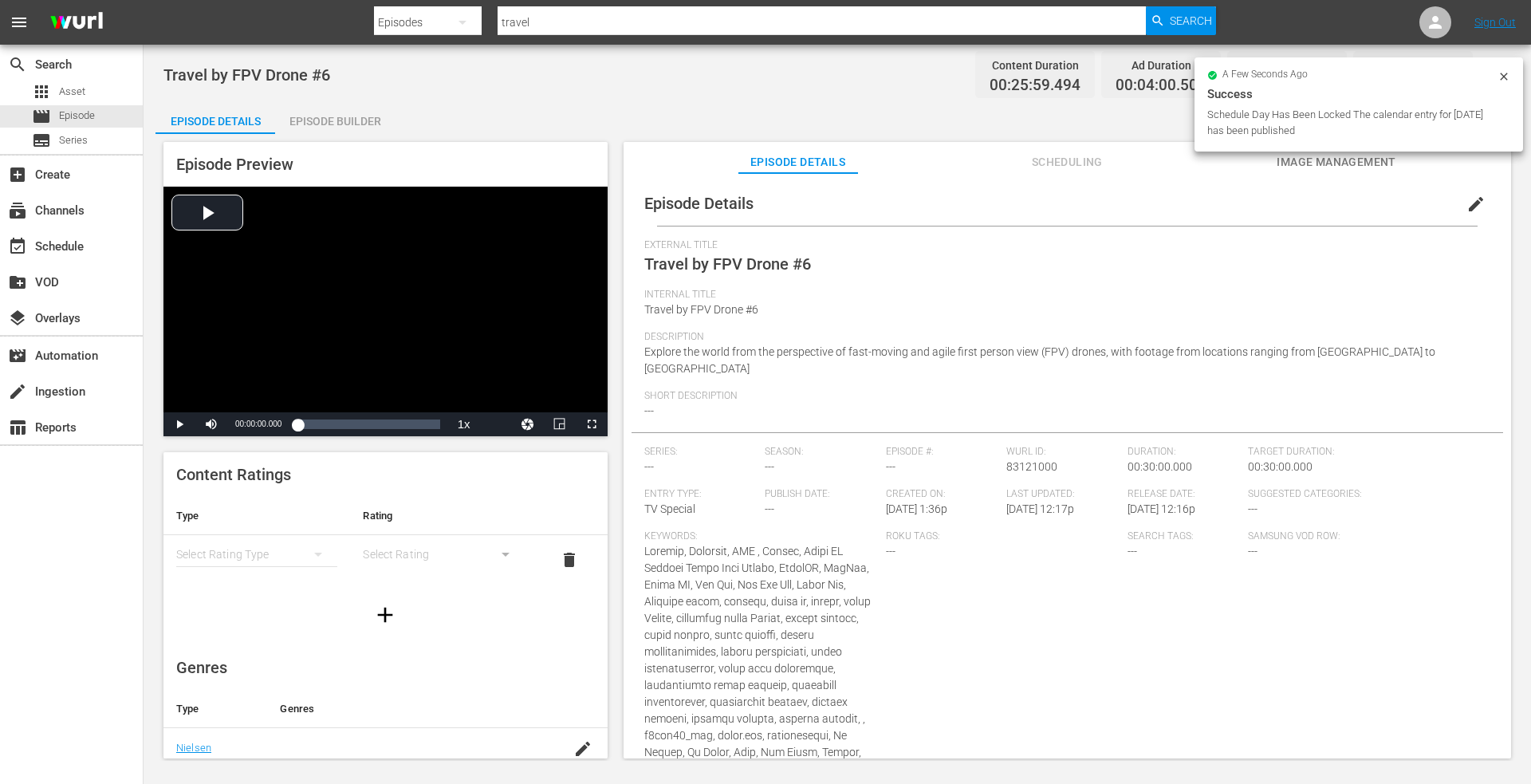
click at [1328, 162] on span "Image Management" at bounding box center [1336, 162] width 119 height 20
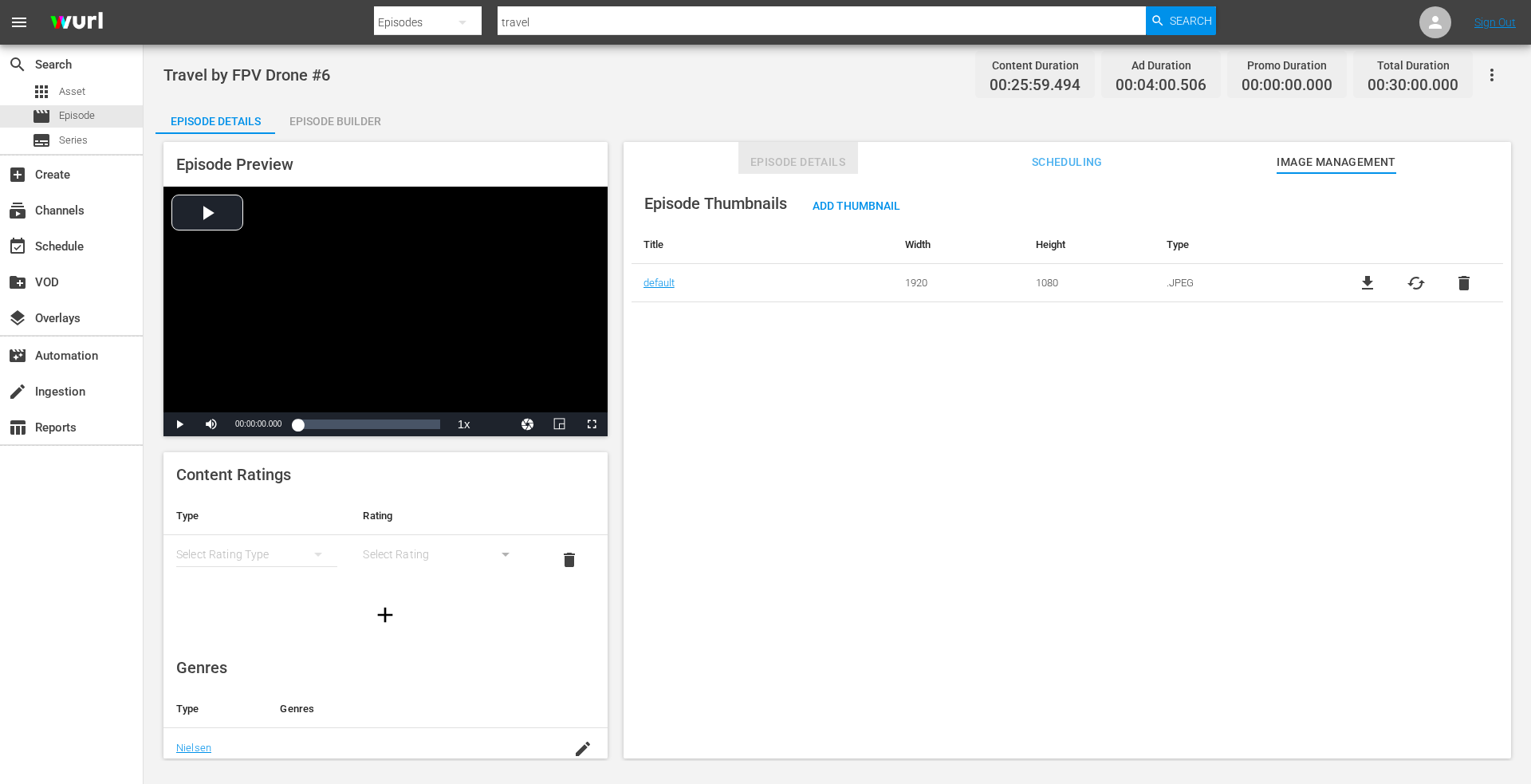
click at [795, 161] on span "Episode Details" at bounding box center [798, 162] width 119 height 20
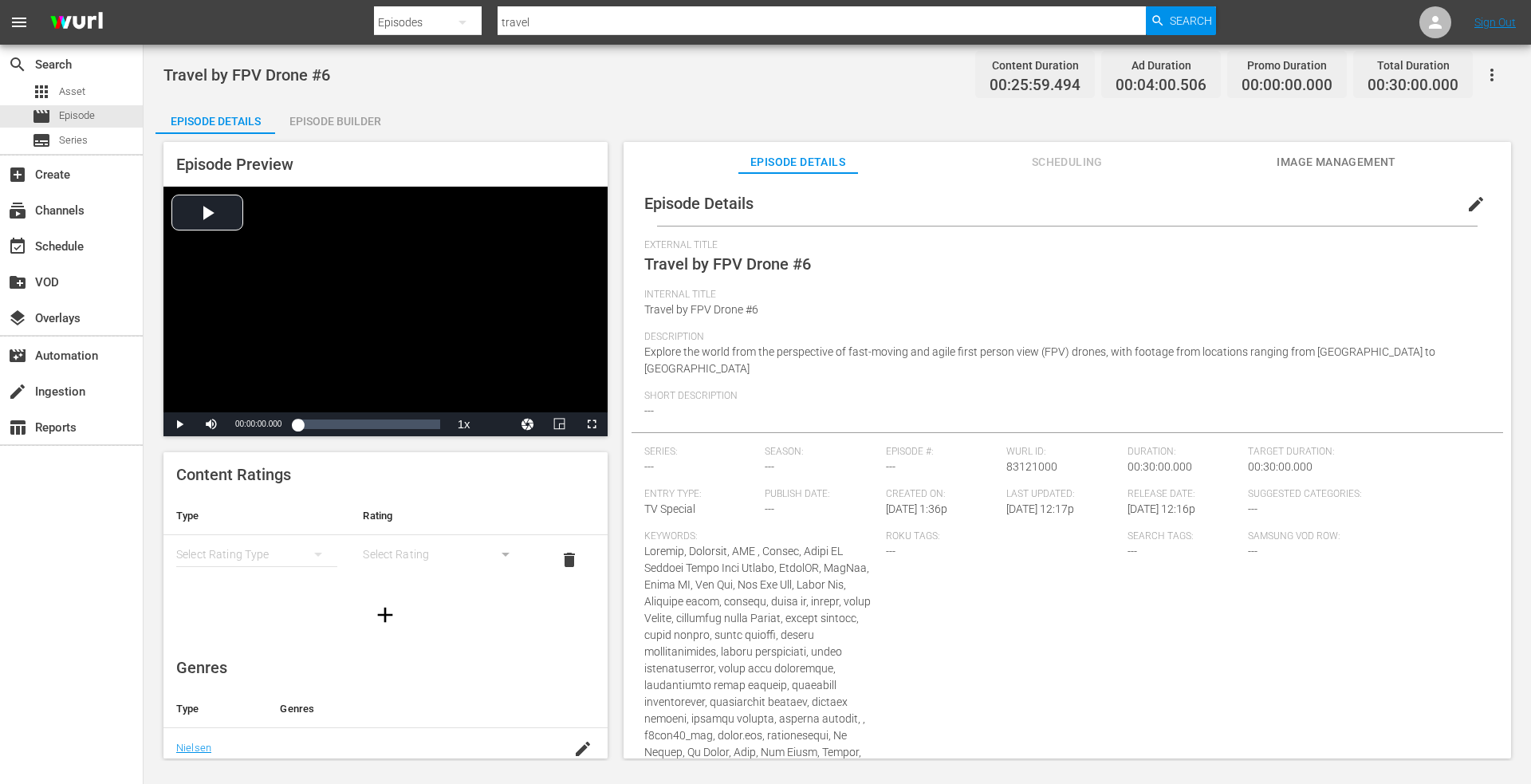
click at [331, 121] on div "Episode Builder" at bounding box center [334, 121] width 119 height 39
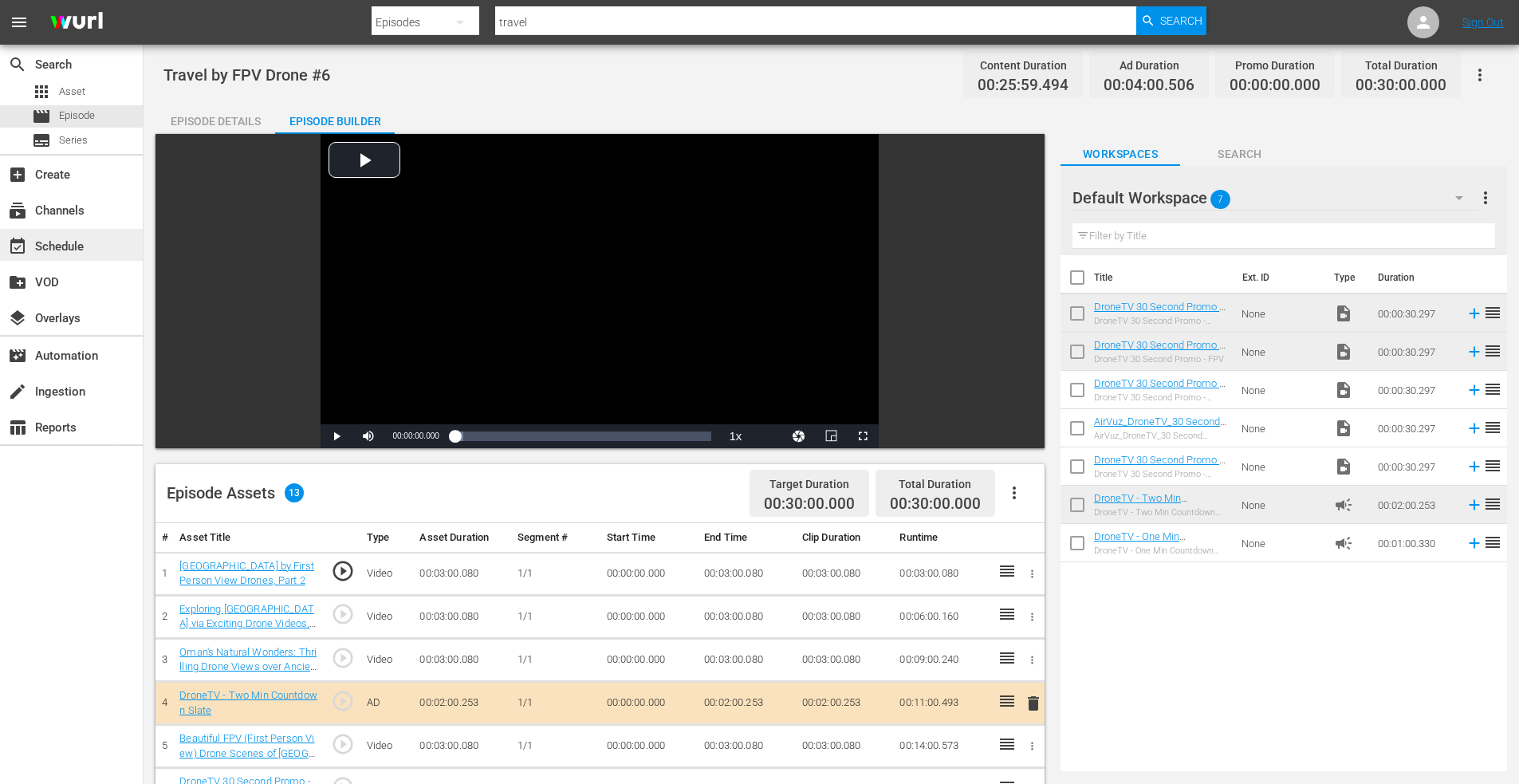
click at [82, 246] on div "event_available Schedule" at bounding box center [45, 244] width 90 height 14
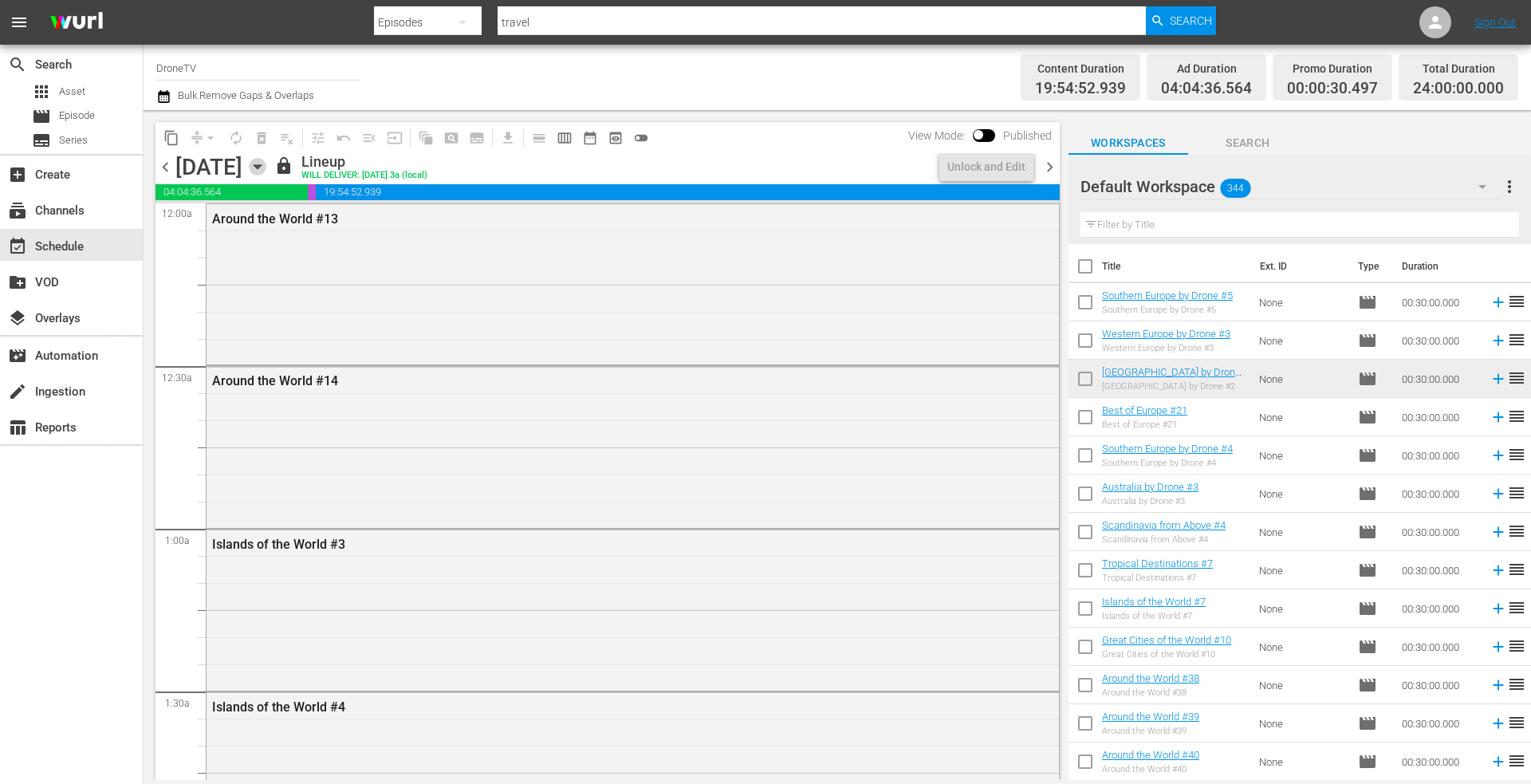
click at [266, 162] on icon "button" at bounding box center [258, 167] width 18 height 18
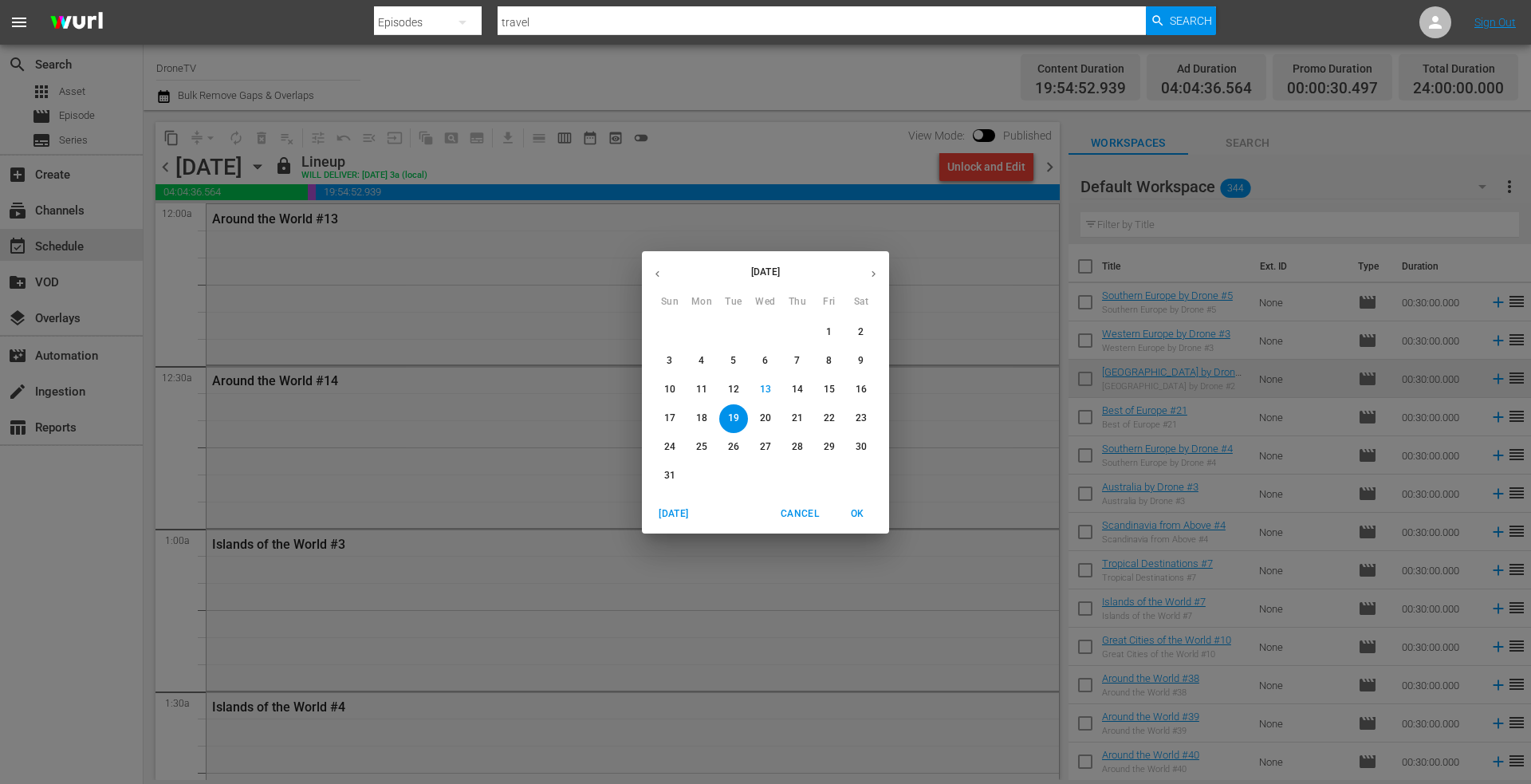
click at [874, 271] on icon "button" at bounding box center [873, 273] width 12 height 12
click at [795, 331] on p "4" at bounding box center [797, 332] width 5 height 13
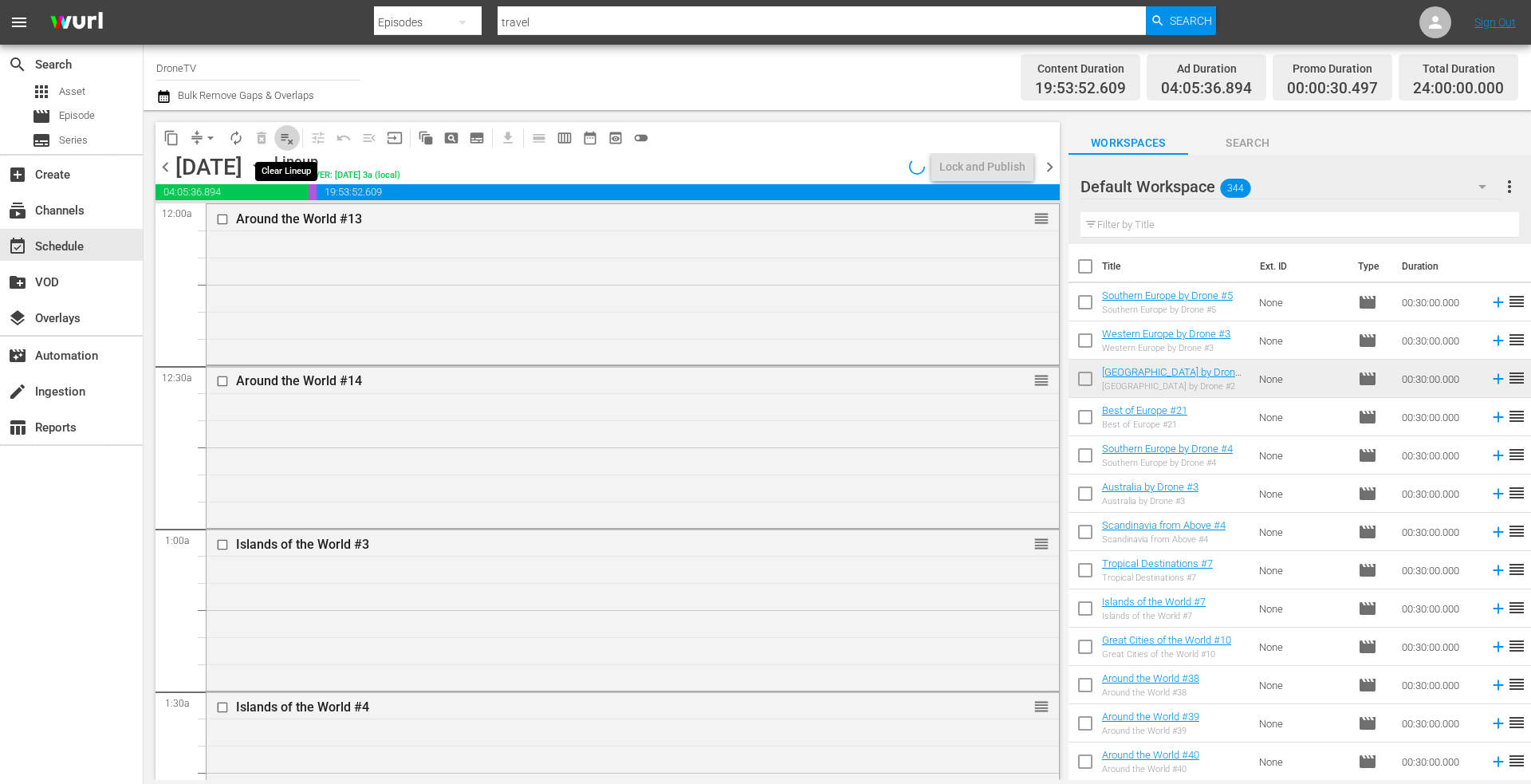
click at [289, 137] on span "playlist_remove_outlined" at bounding box center [287, 138] width 16 height 16
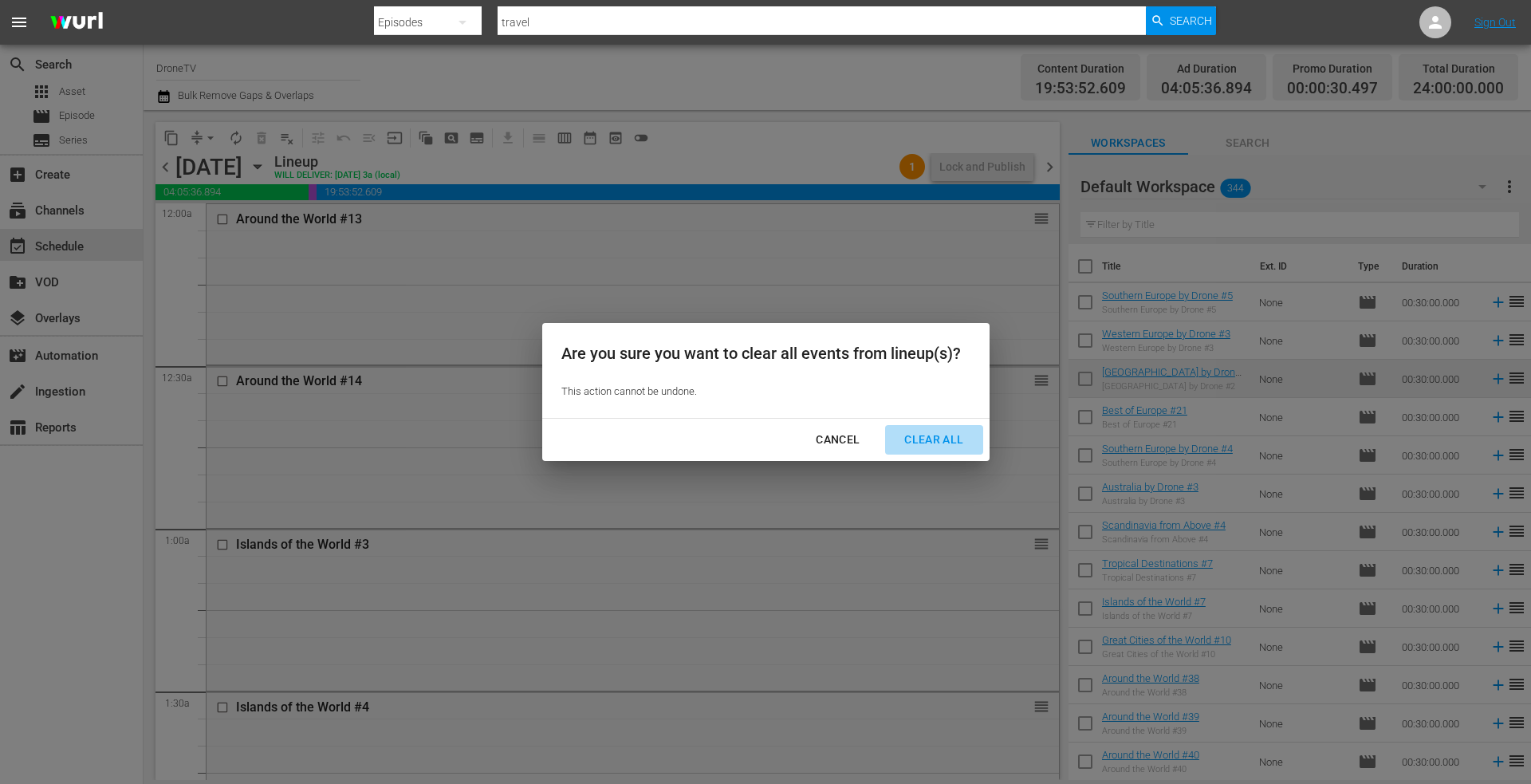
click at [924, 438] on div "Clear All" at bounding box center [934, 440] width 84 height 20
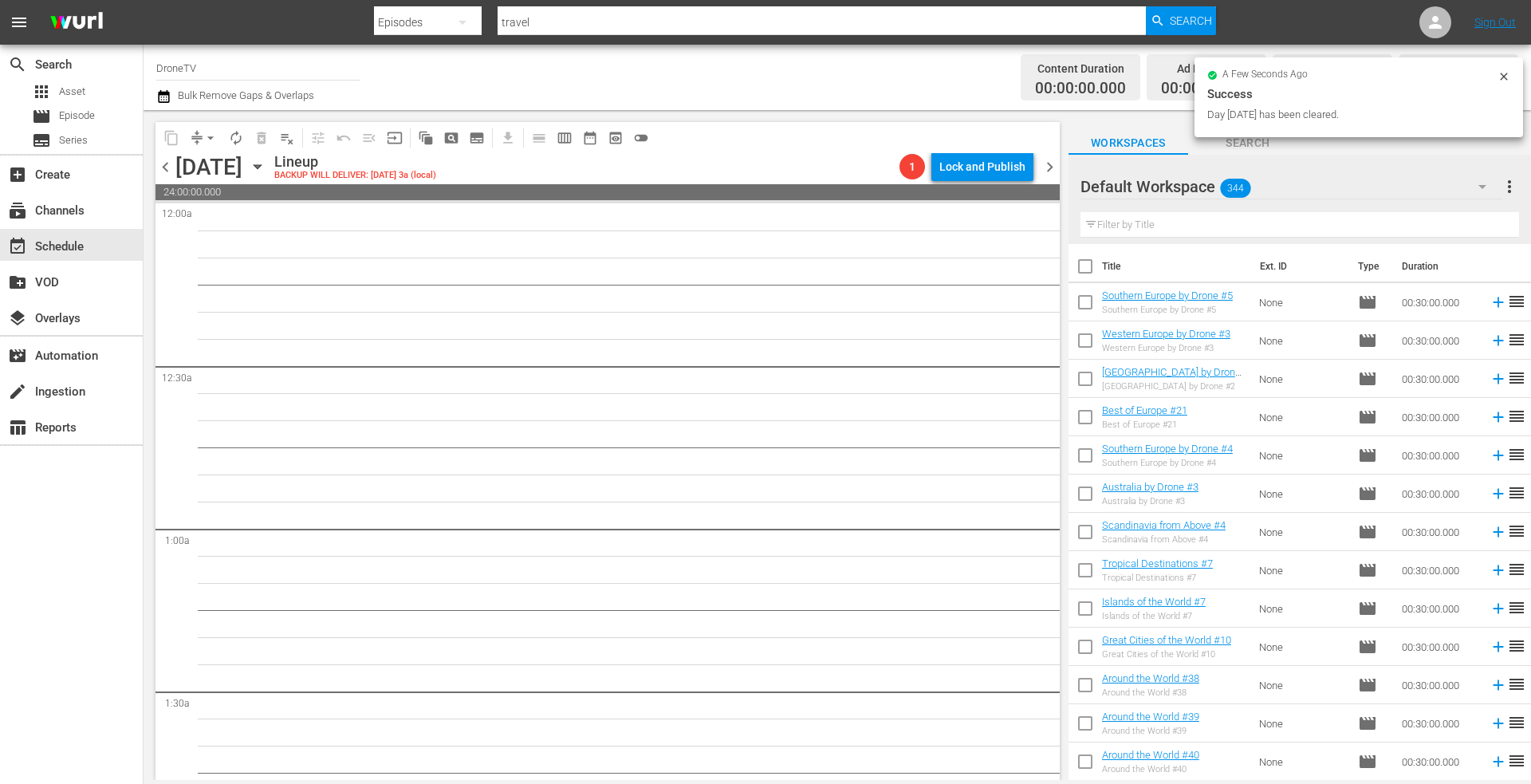
click at [266, 165] on icon "button" at bounding box center [258, 167] width 18 height 18
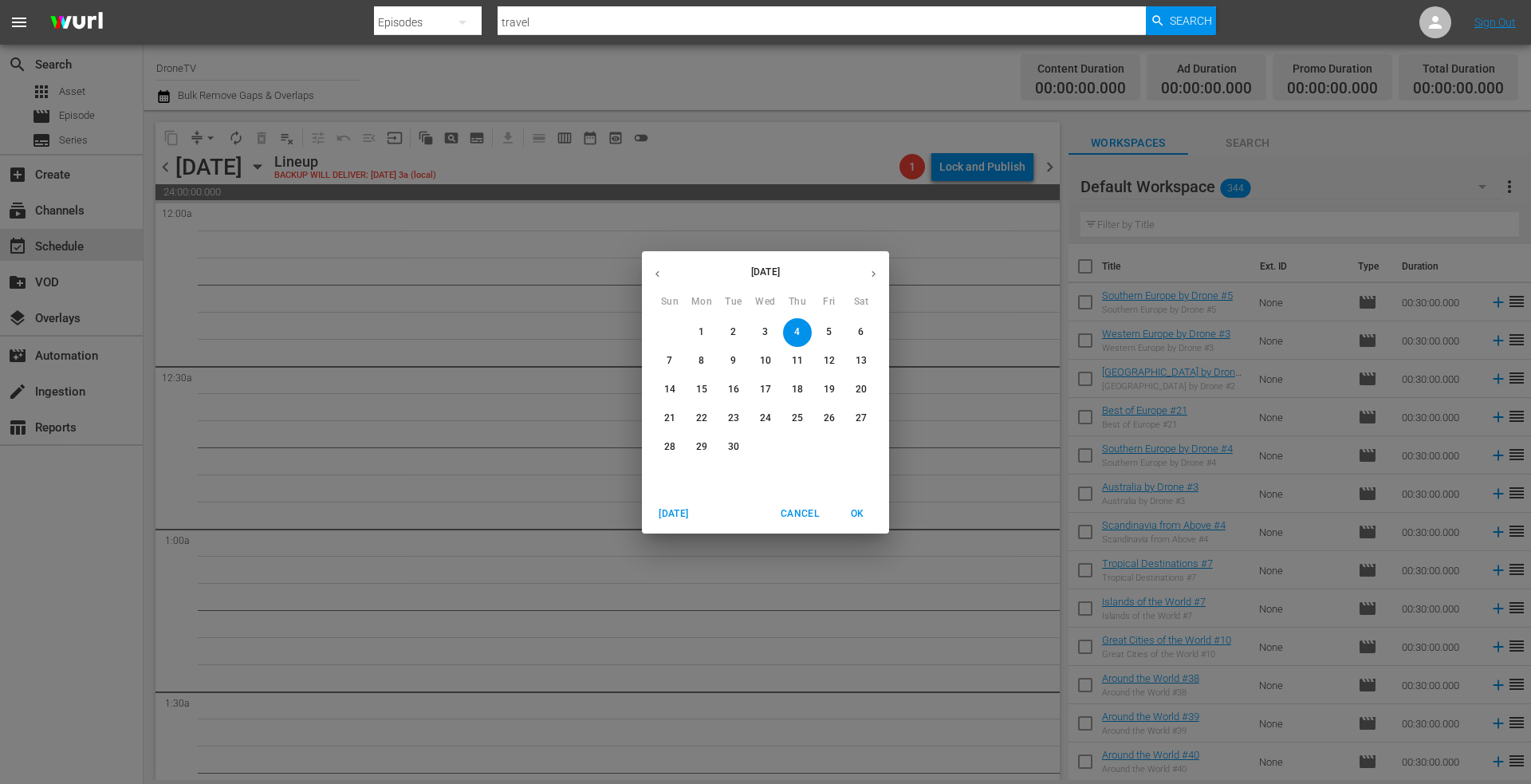
click at [659, 273] on icon "button" at bounding box center [657, 273] width 12 height 12
click at [735, 416] on p "19" at bounding box center [733, 418] width 11 height 13
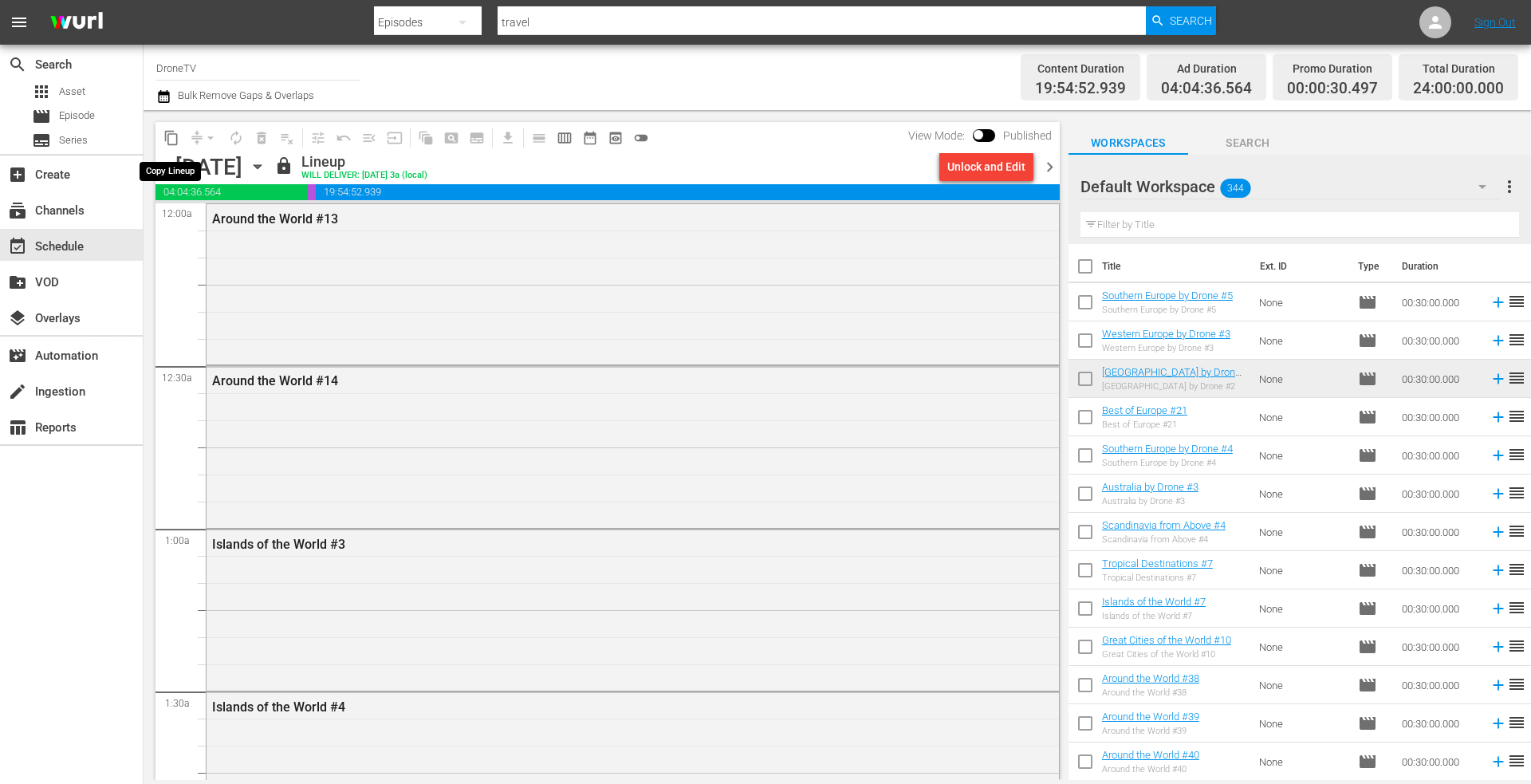
click at [169, 138] on span "content_copy" at bounding box center [171, 138] width 16 height 16
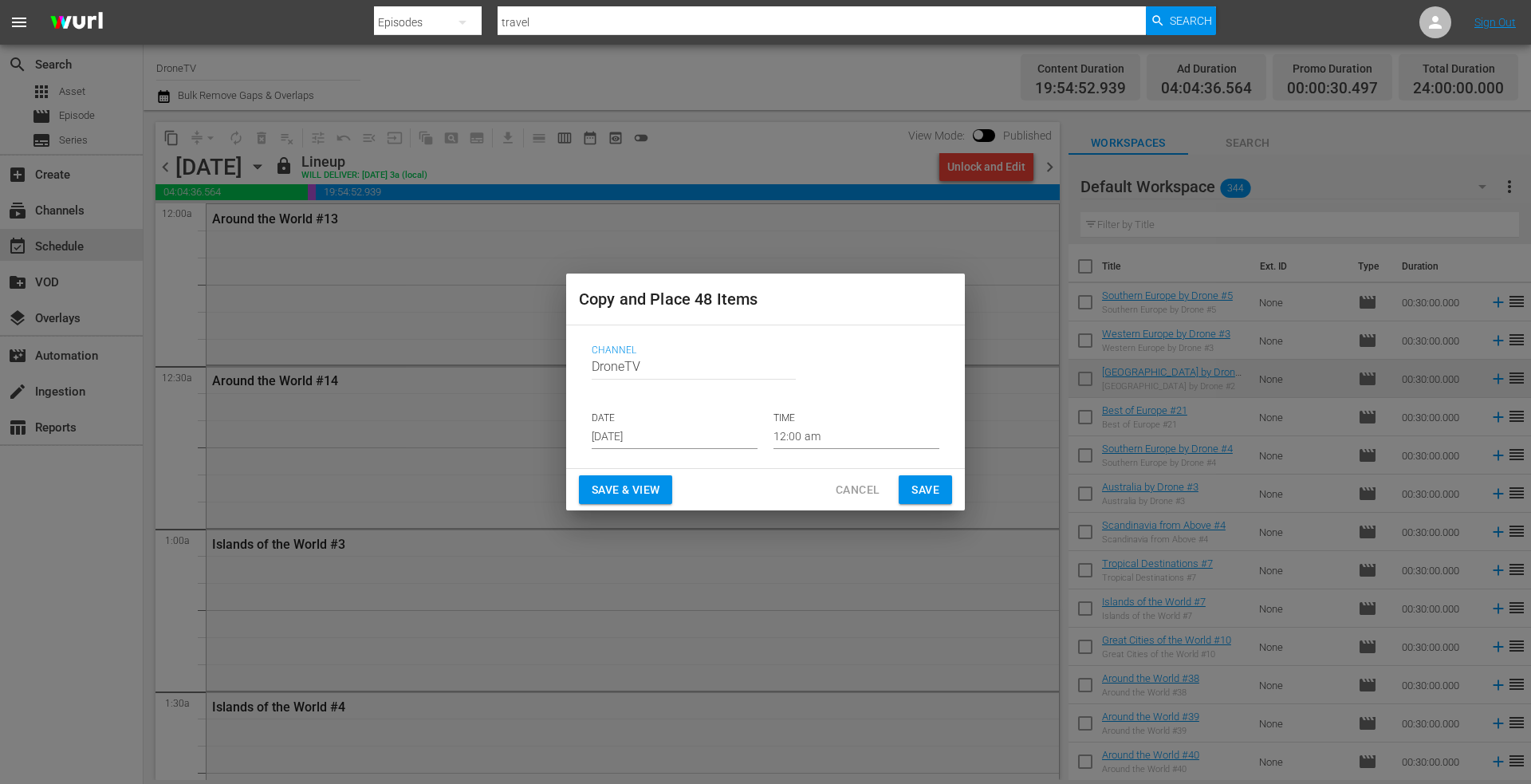
click at [693, 430] on input "[DATE]" at bounding box center [674, 436] width 166 height 24
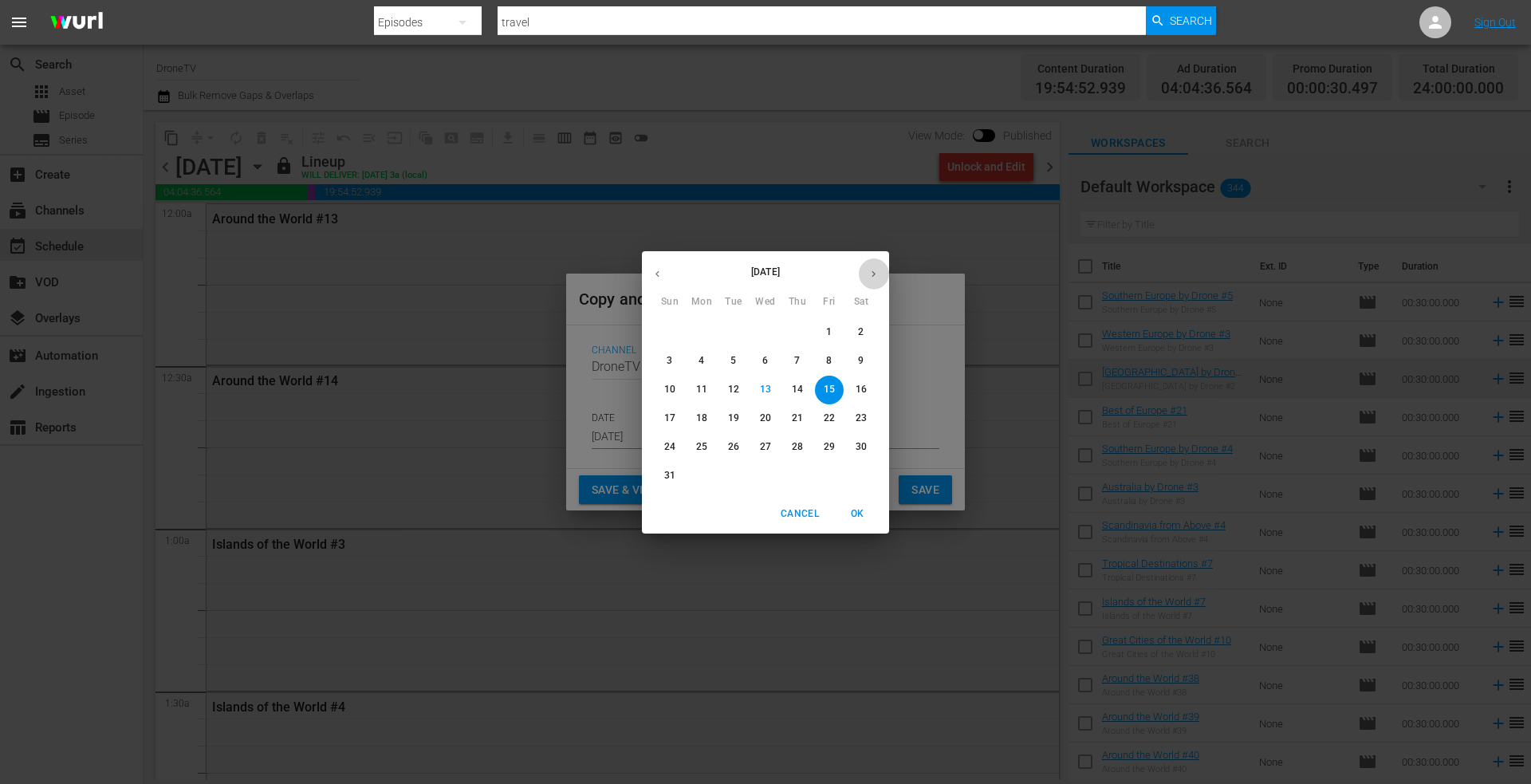
click at [871, 274] on icon "button" at bounding box center [873, 273] width 12 height 12
click at [791, 331] on span "4" at bounding box center [798, 332] width 29 height 13
type input "Sep 4th 2025"
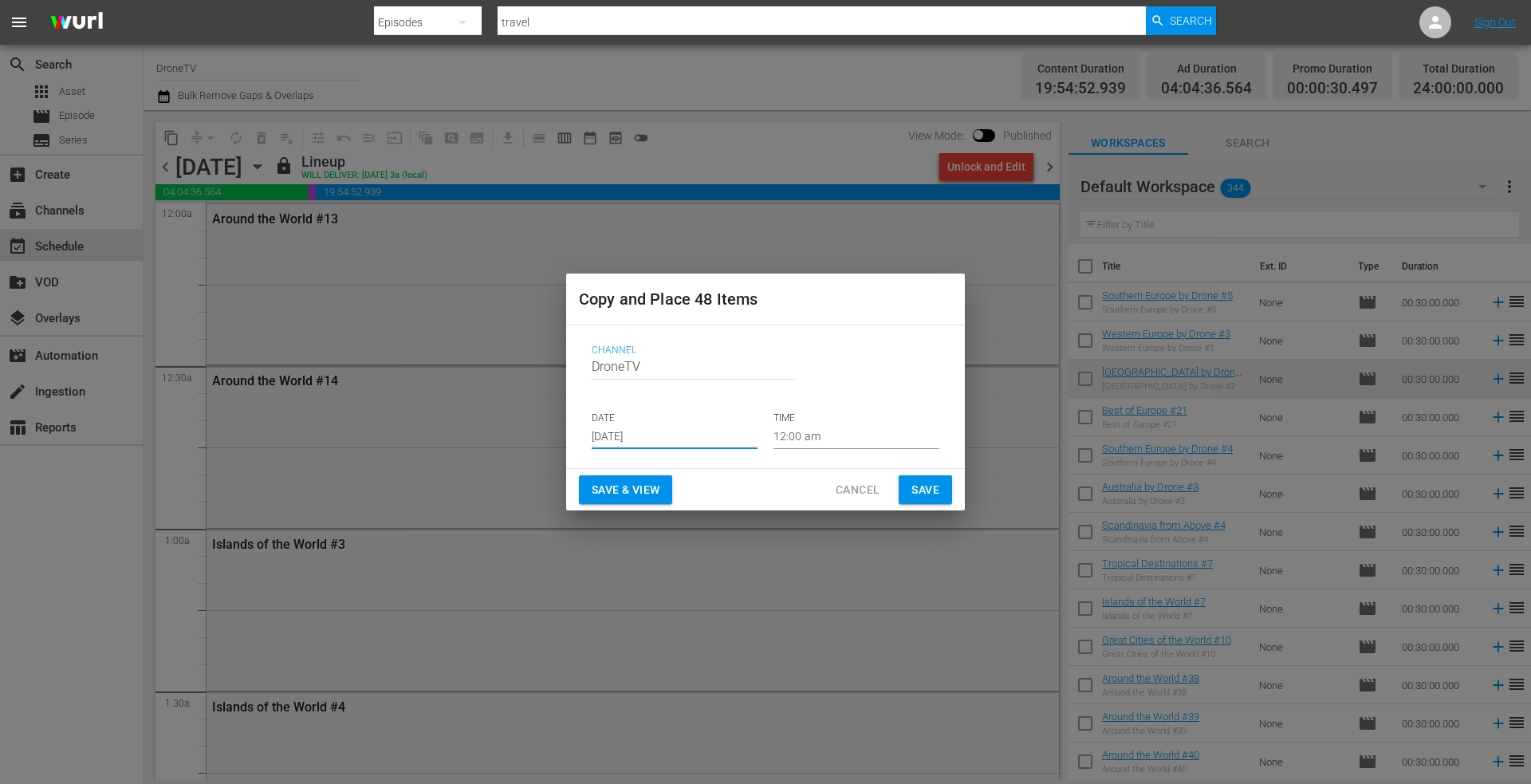
click at [914, 485] on span "Save" at bounding box center [925, 490] width 28 height 20
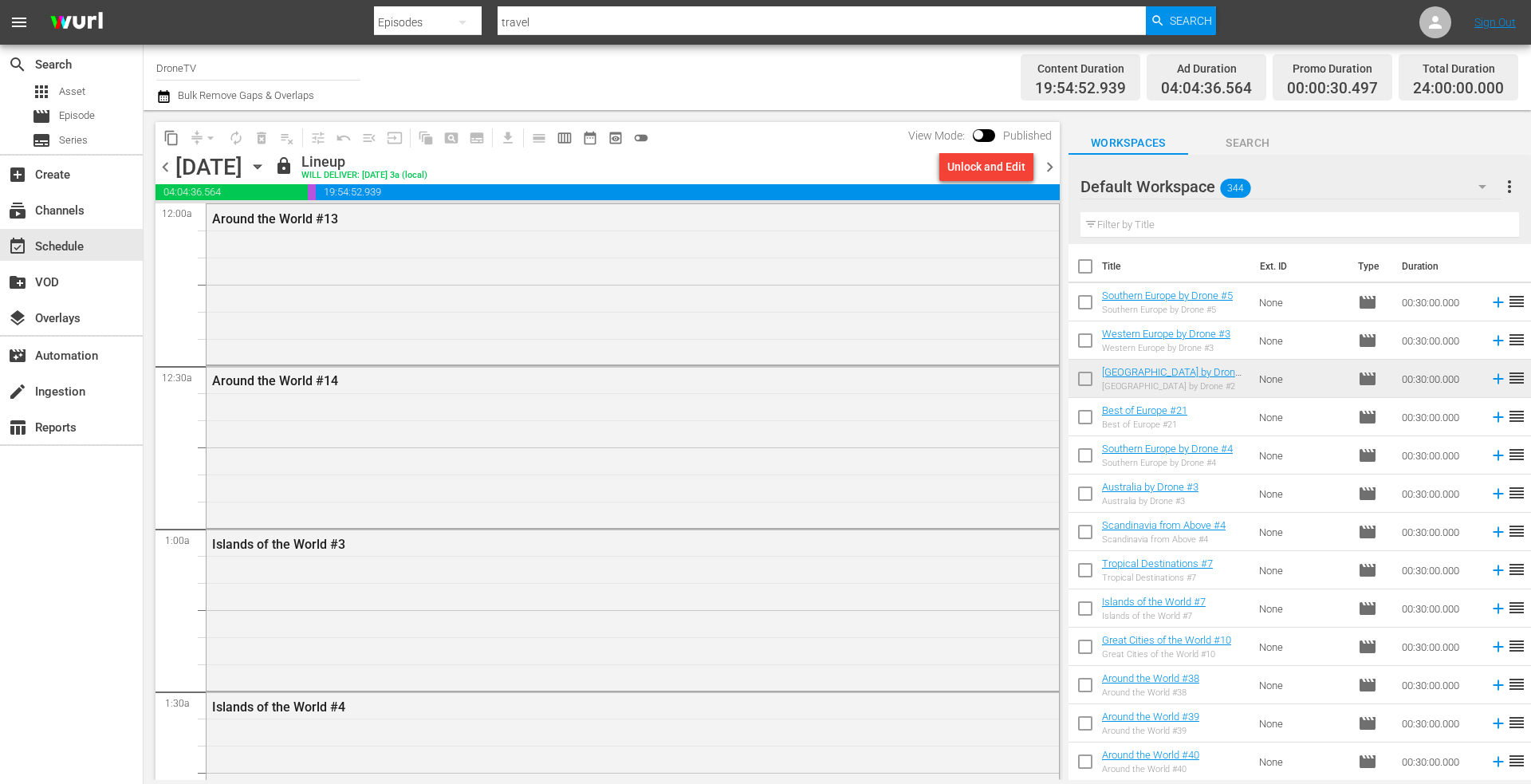
click at [266, 162] on icon "button" at bounding box center [258, 167] width 18 height 18
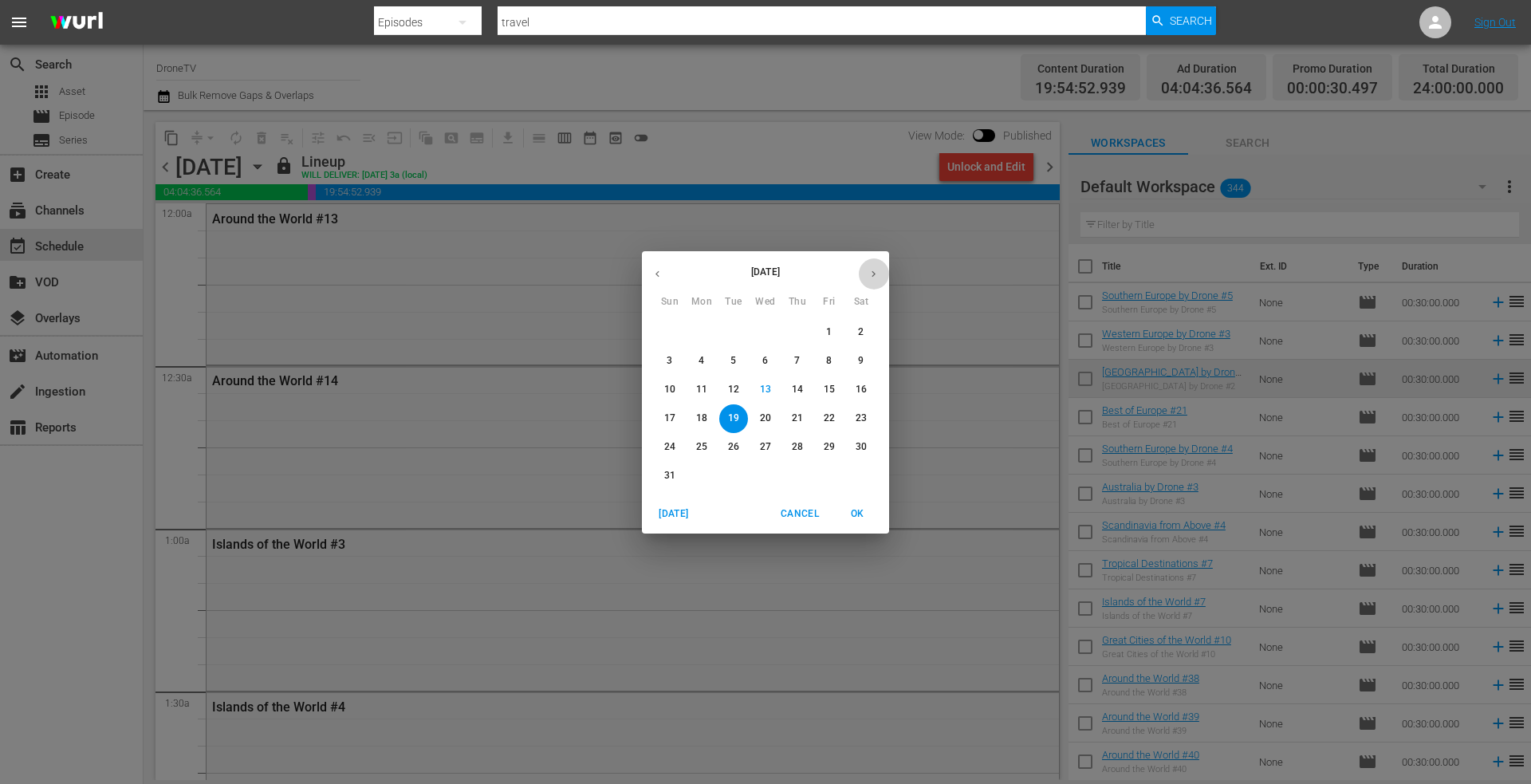
click at [878, 274] on icon "button" at bounding box center [873, 273] width 12 height 12
click at [797, 328] on p "4" at bounding box center [797, 332] width 5 height 13
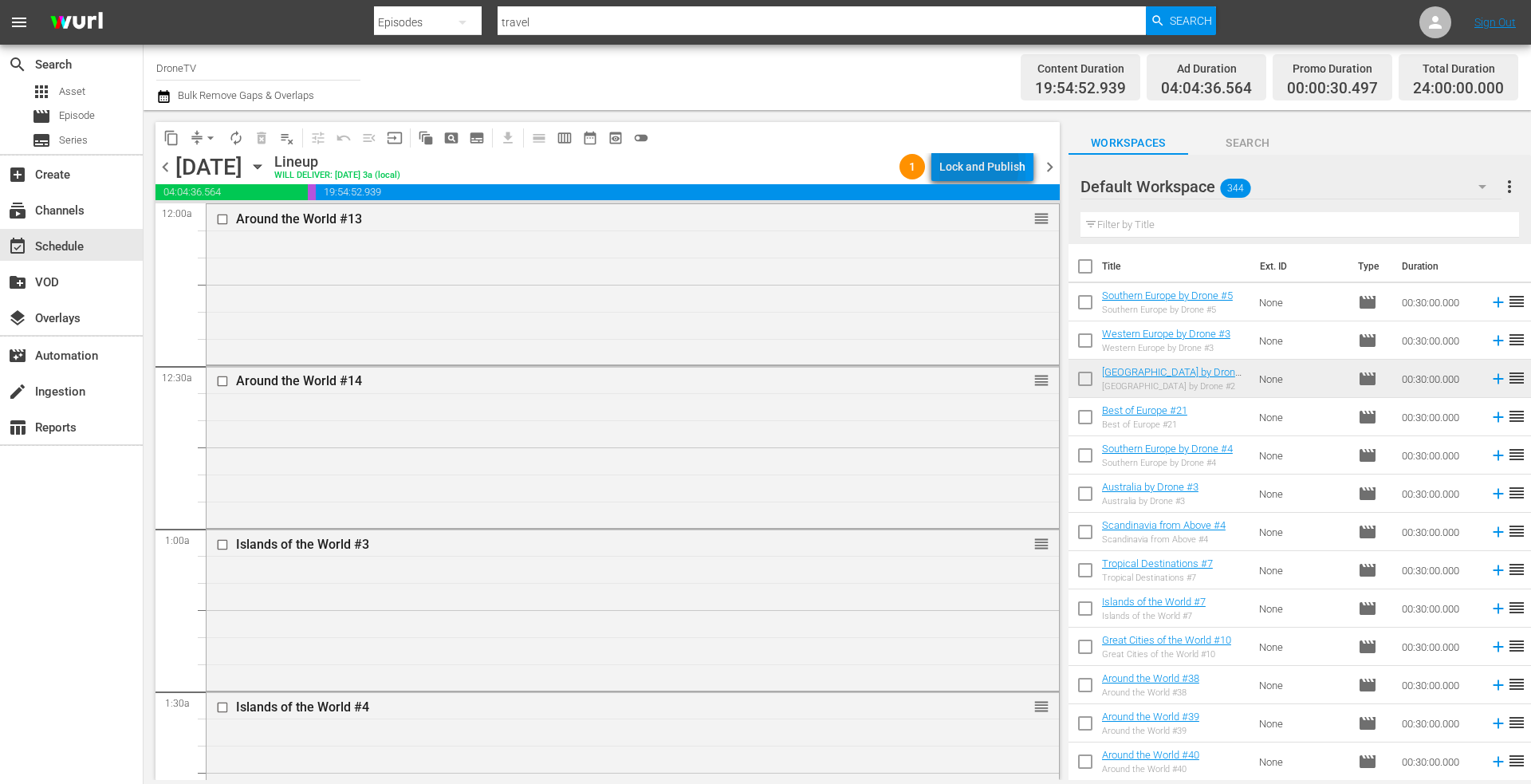
click at [969, 164] on div "Lock and Publish" at bounding box center [982, 167] width 86 height 29
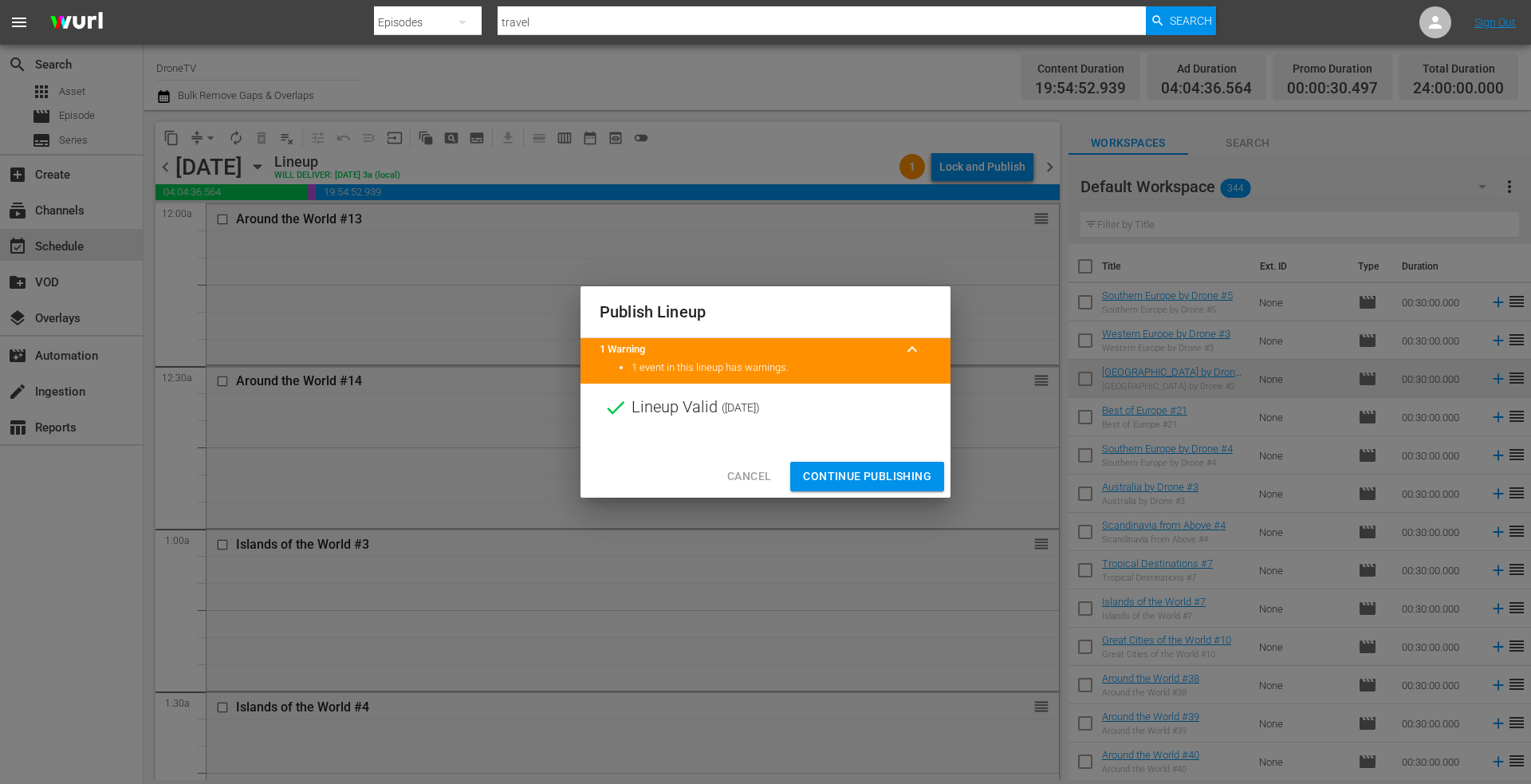
click at [835, 478] on span "Continue Publishing" at bounding box center [867, 476] width 128 height 20
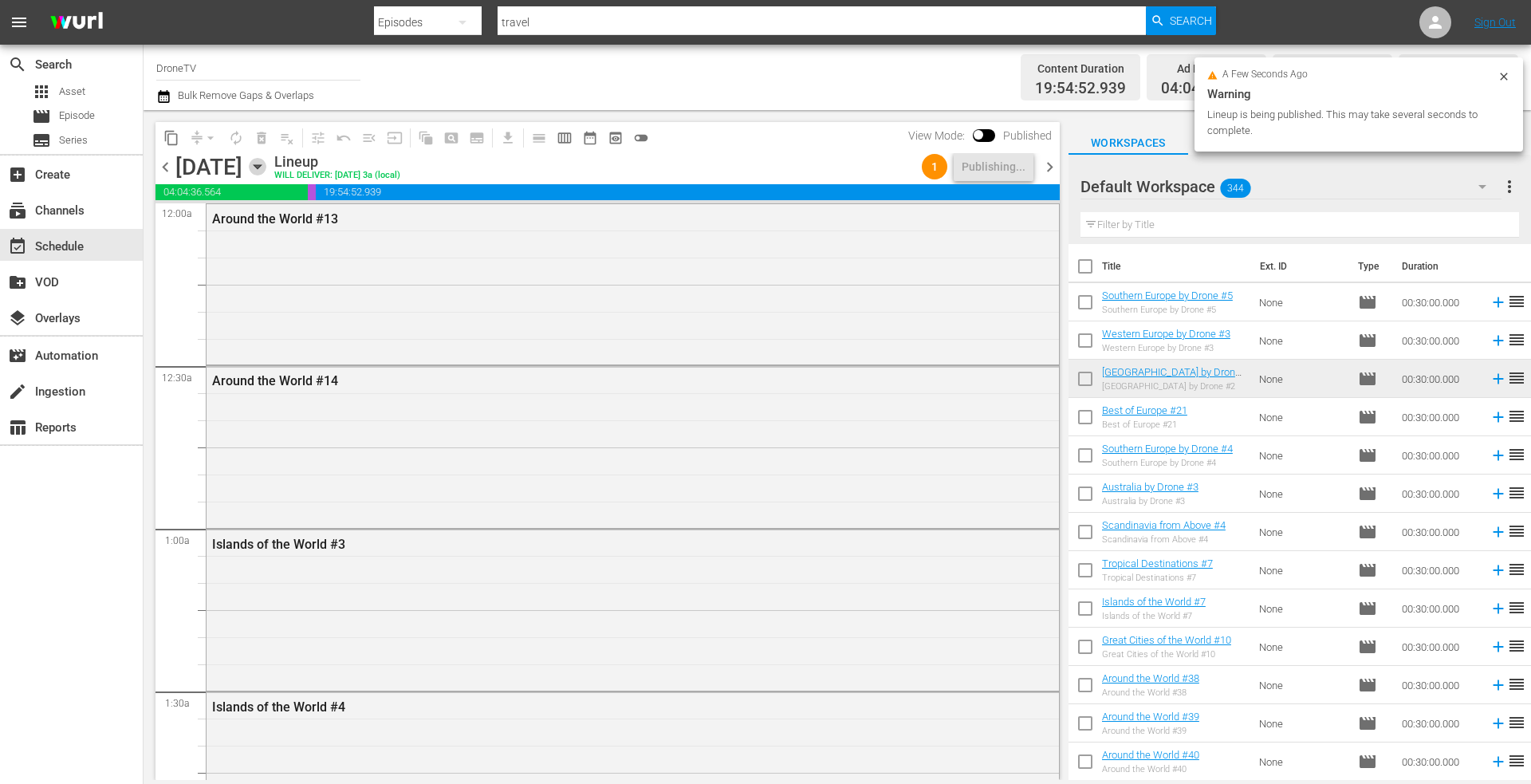
click at [266, 168] on icon "button" at bounding box center [258, 167] width 18 height 18
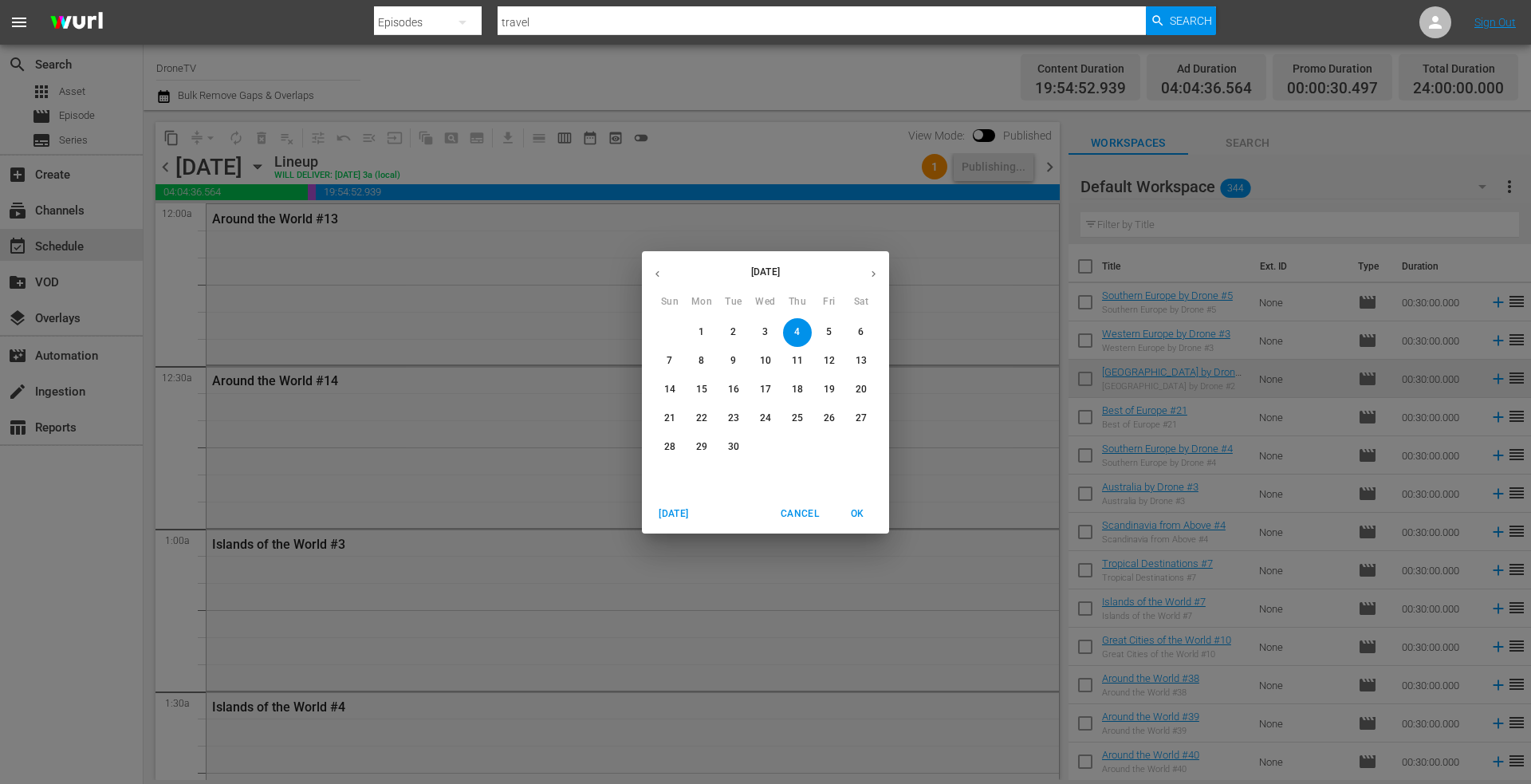
click at [653, 269] on icon "button" at bounding box center [657, 273] width 12 height 12
drag, startPoint x: 29, startPoint y: 536, endPoint x: 43, endPoint y: 533, distance: 14.3
click at [29, 536] on div "[DATE] Sun Mon Tue Wed Thu Fri Sat 27 28 29 30 31 1 2 3 4 5 6 7 8 9 10 11 12 13…" at bounding box center [766, 392] width 1531 height 784
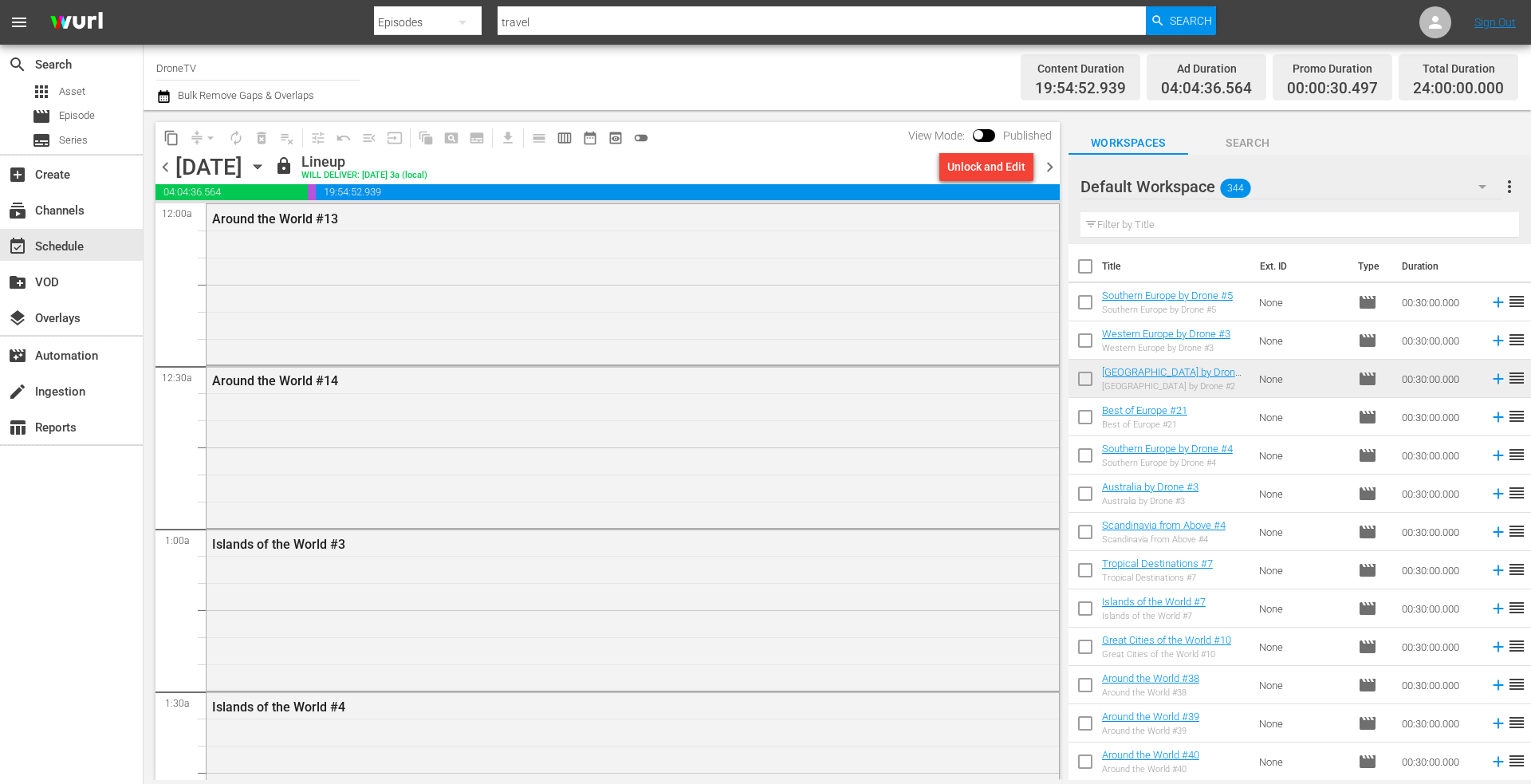
click at [266, 165] on icon "button" at bounding box center [258, 167] width 18 height 18
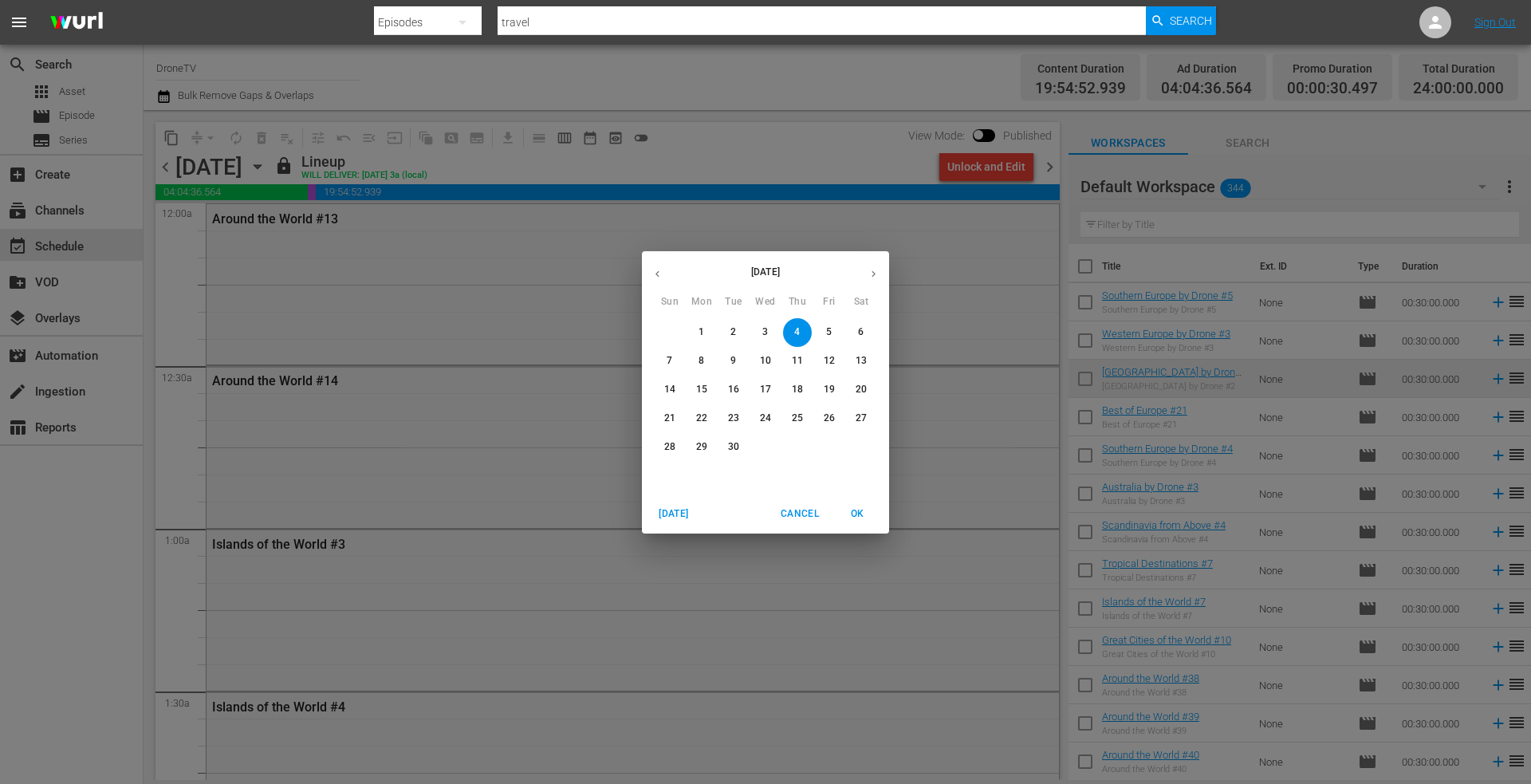
click at [653, 277] on icon "button" at bounding box center [657, 273] width 12 height 12
click at [824, 447] on span "29" at bounding box center [829, 446] width 29 height 13
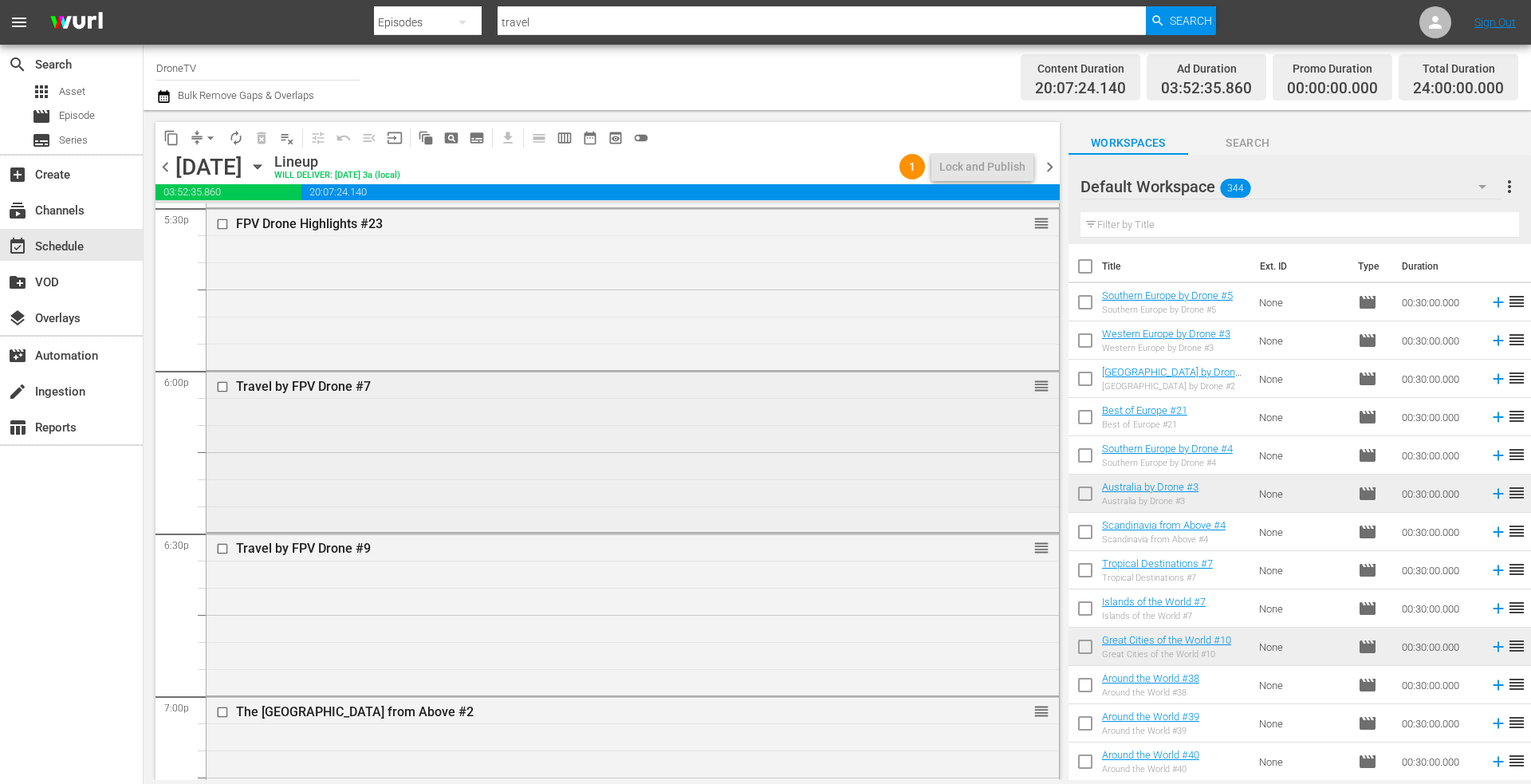
scroll to position [5660, 0]
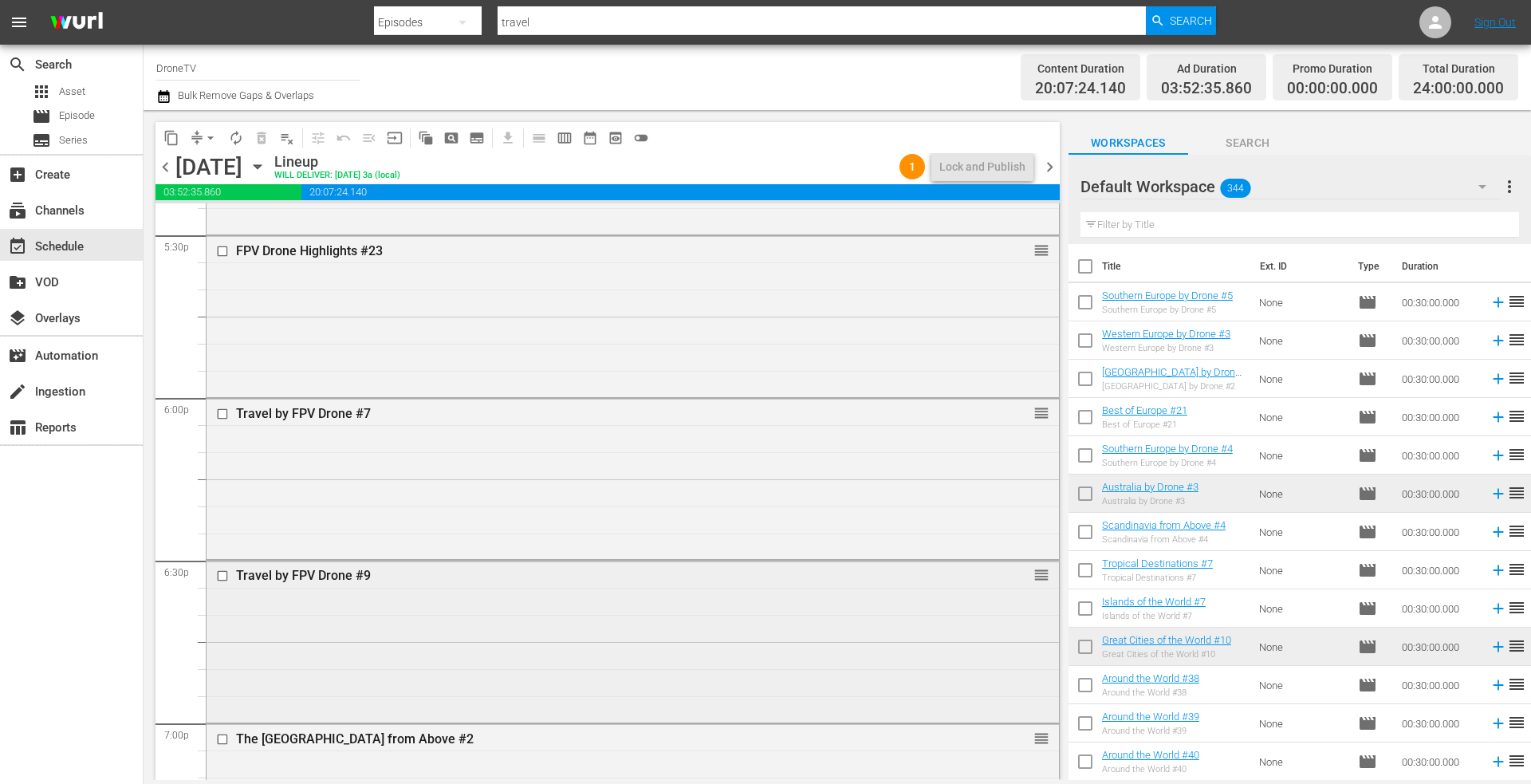
click at [380, 618] on div "Travel by FPV Drone #9 reorder" at bounding box center [632, 639] width 852 height 158
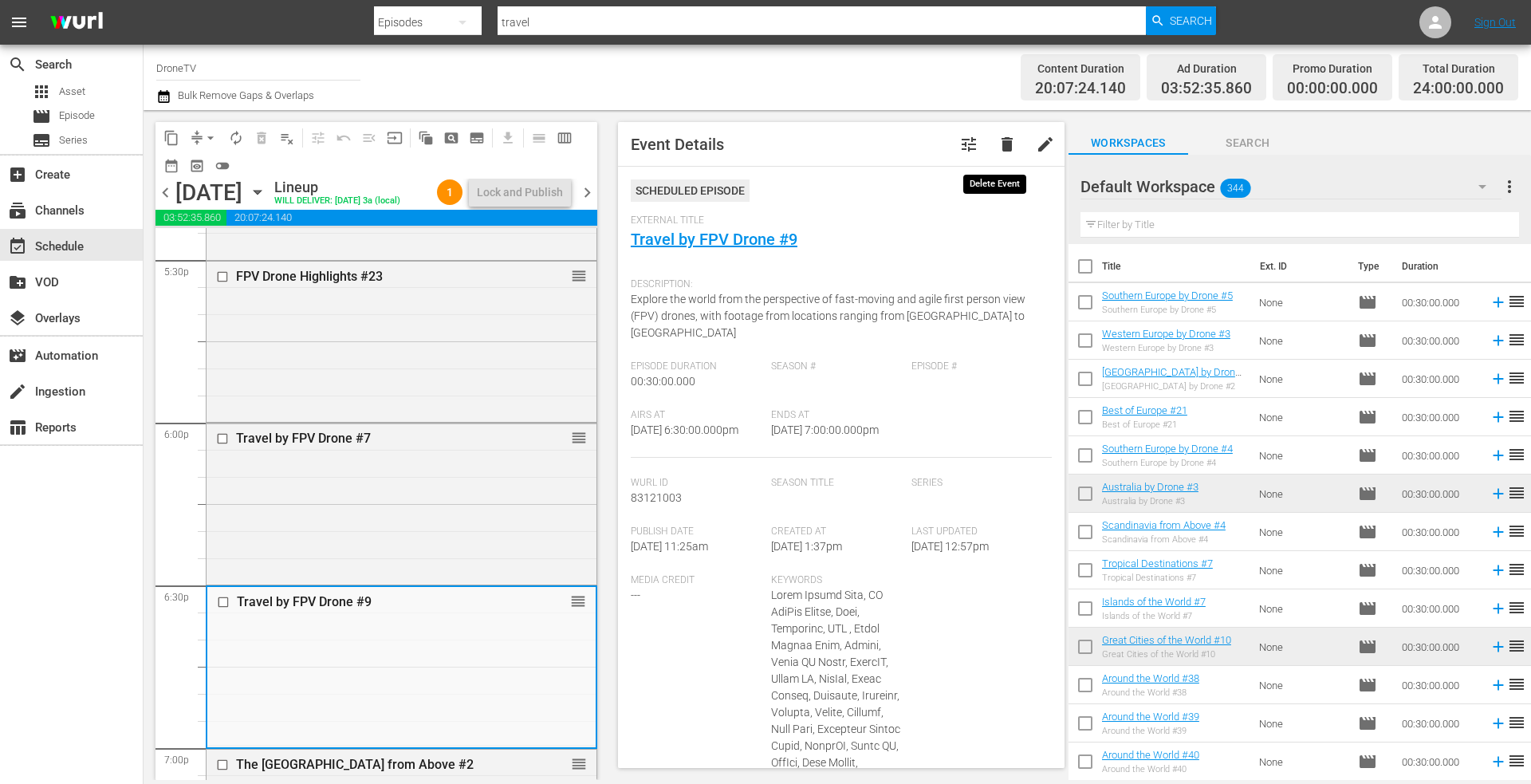
click at [998, 142] on span "delete" at bounding box center [1007, 143] width 19 height 19
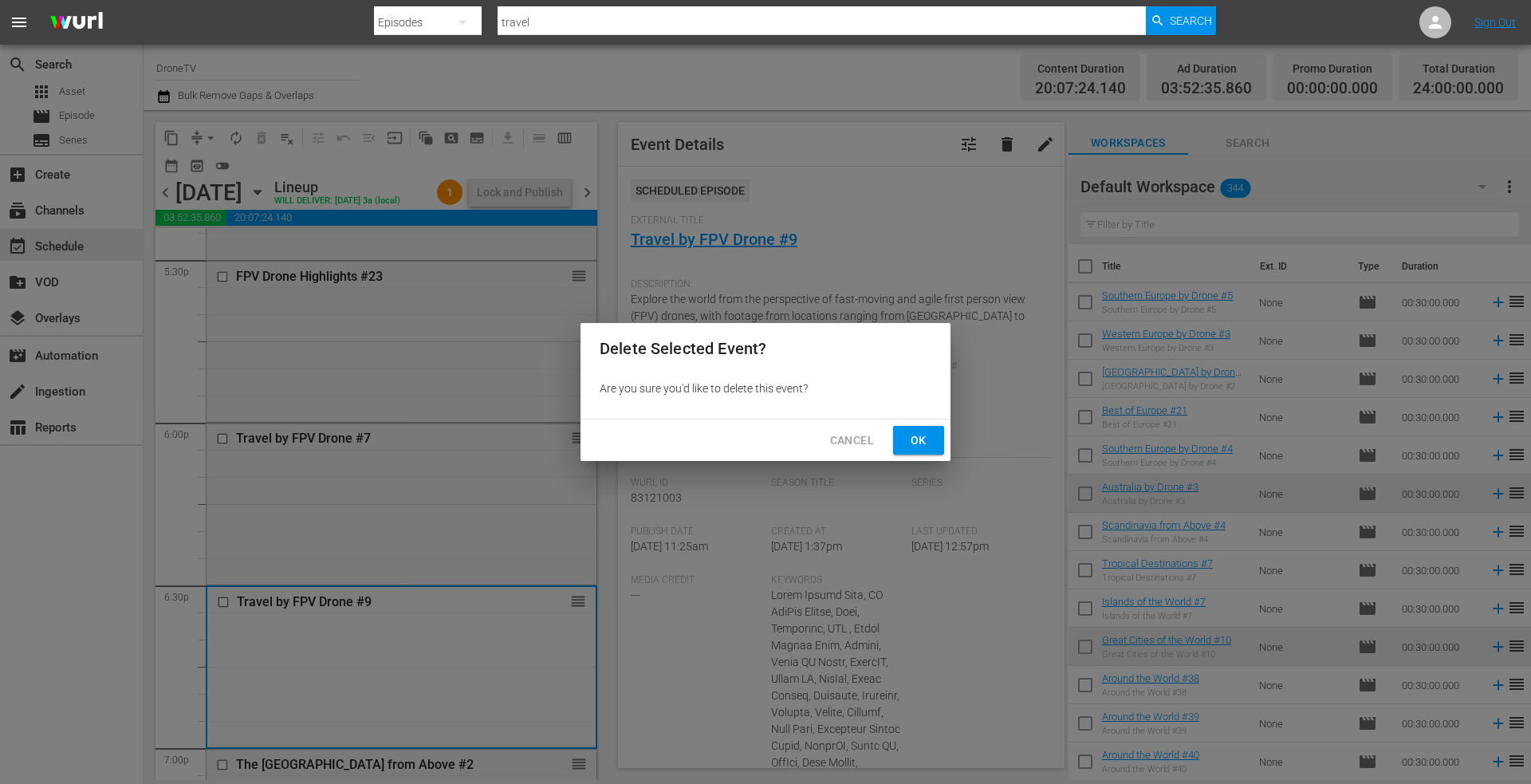
click at [910, 441] on span "Ok" at bounding box center [919, 440] width 25 height 20
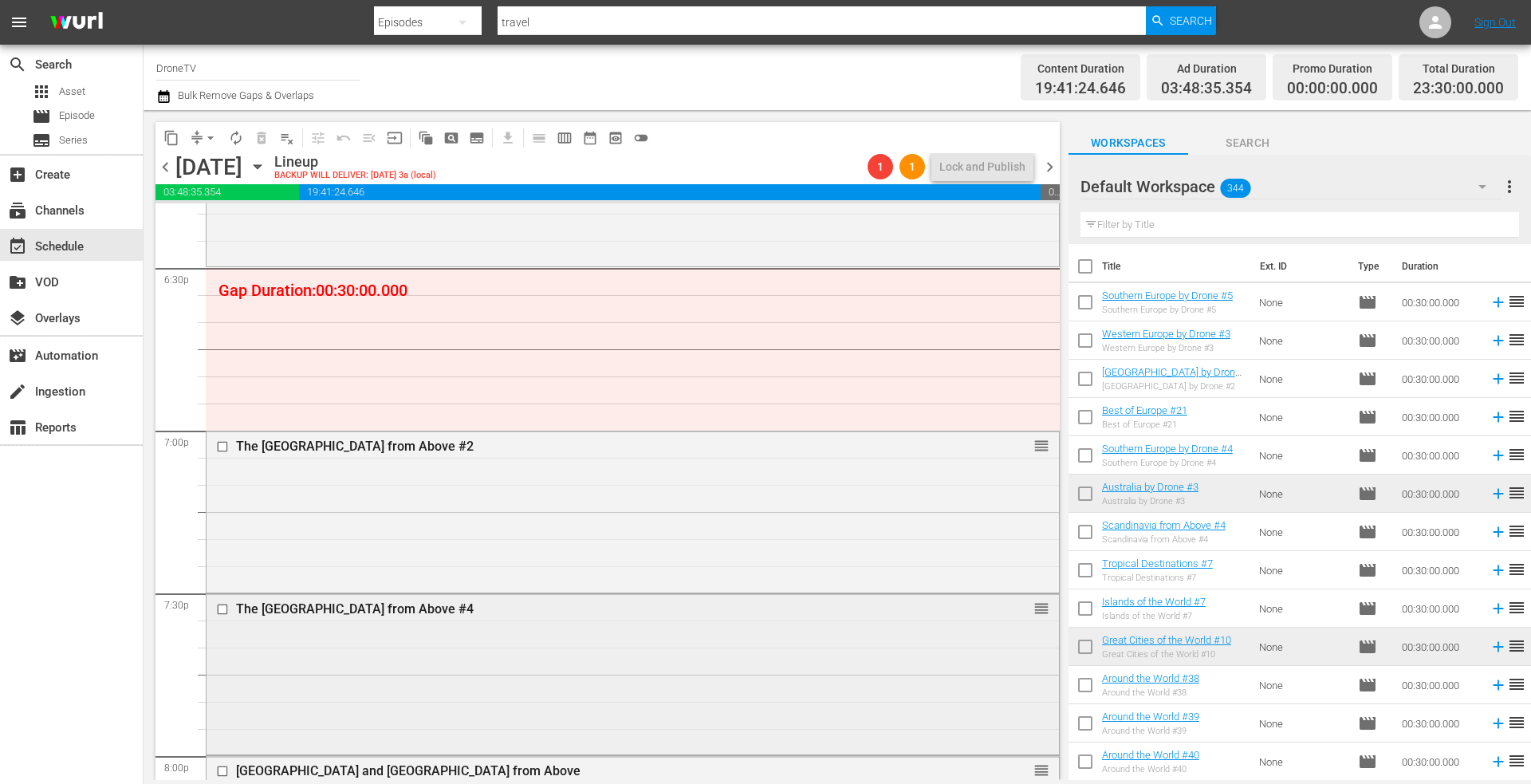
scroll to position [6058, 0]
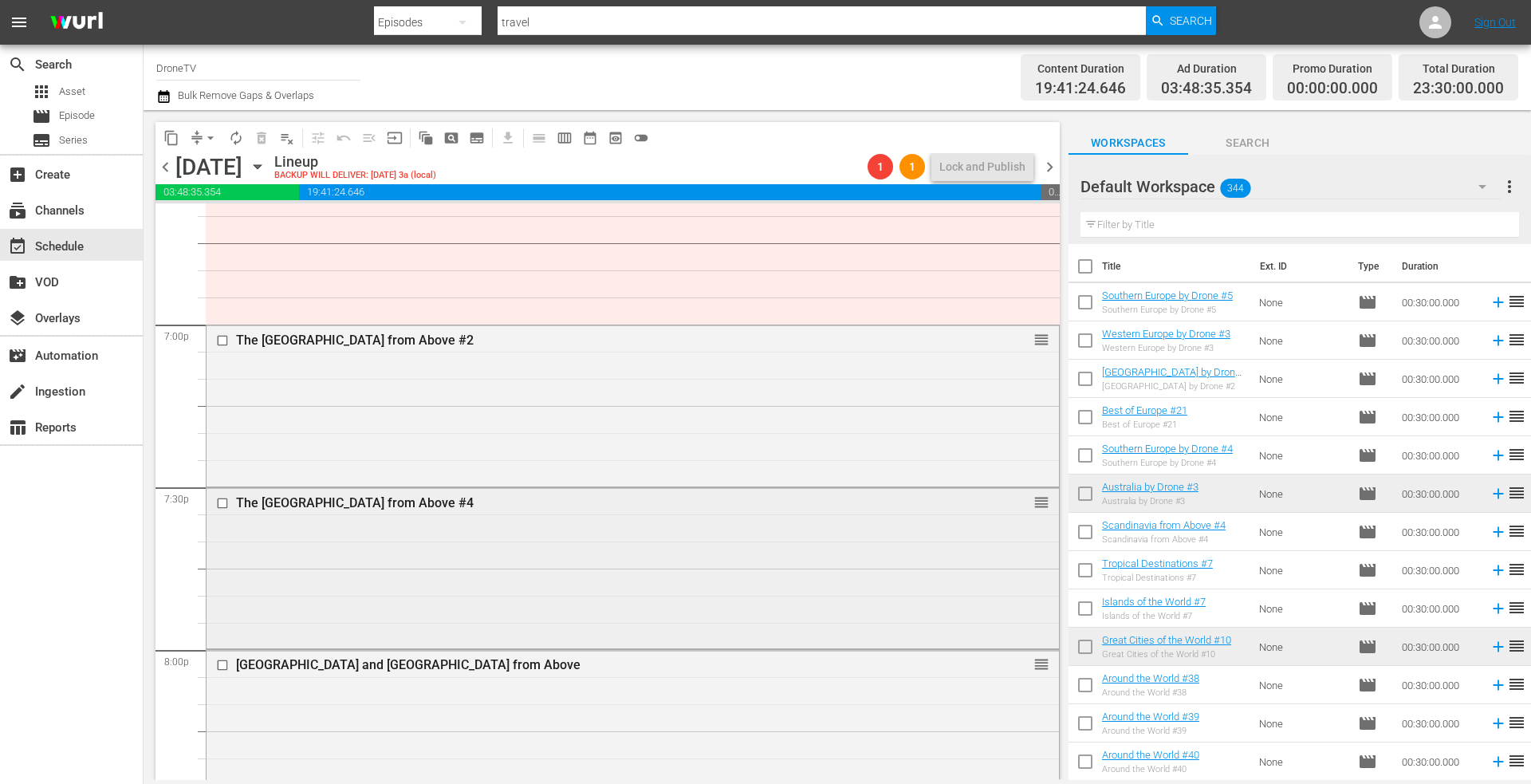
click at [532, 555] on div "The United Kingdom from Above #4 reorder" at bounding box center [632, 566] width 852 height 158
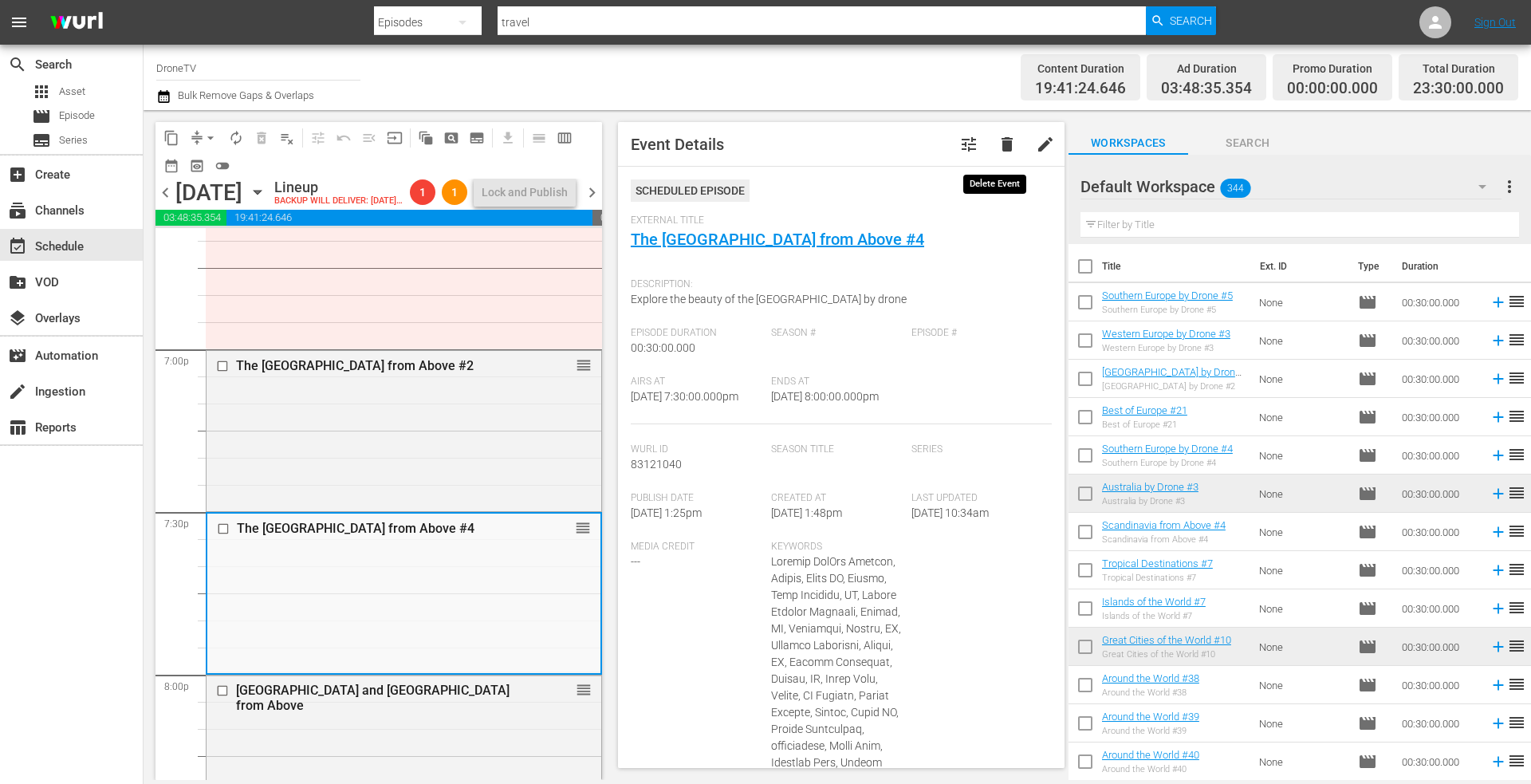
click at [998, 148] on span "delete" at bounding box center [1007, 143] width 19 height 19
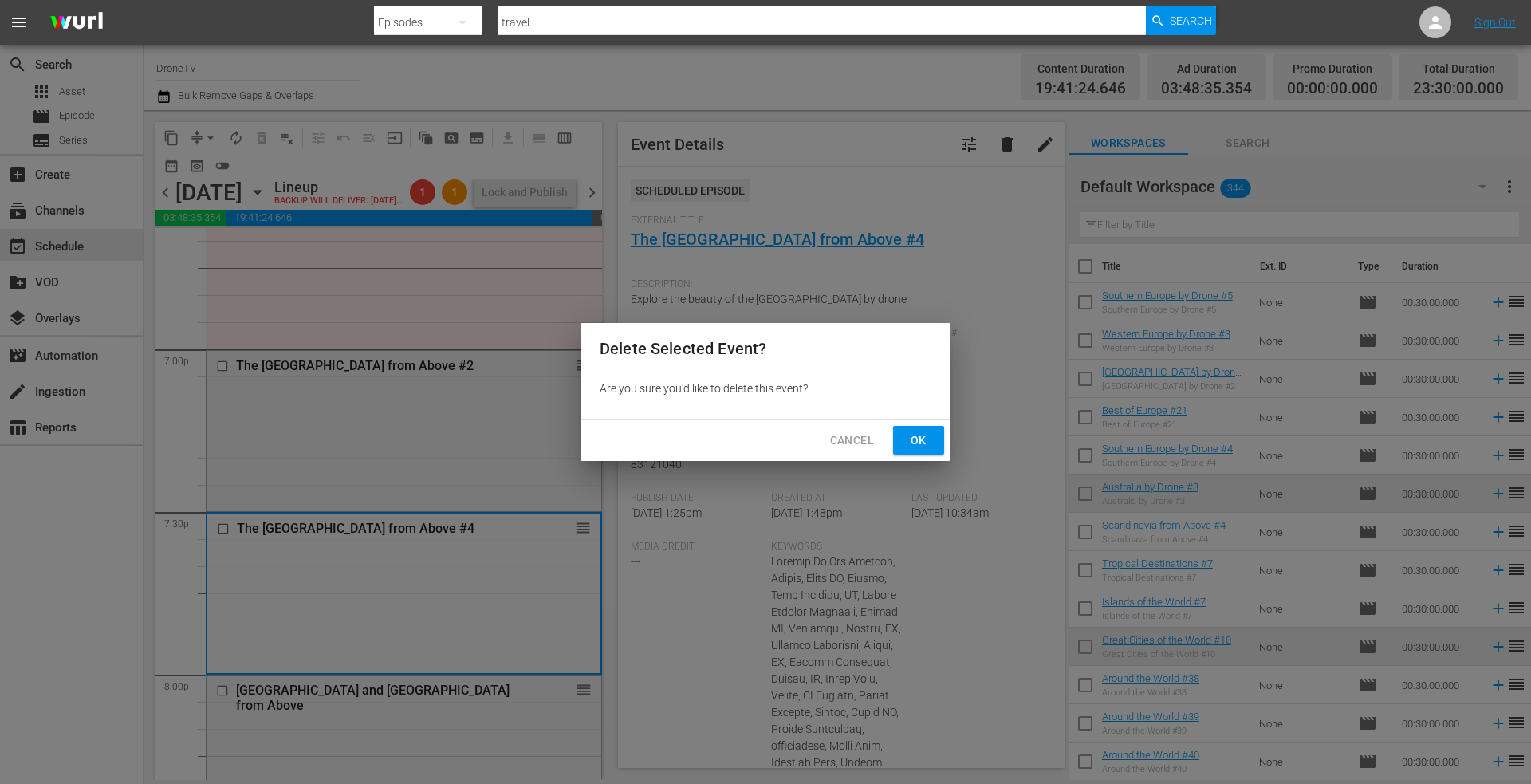
click at [906, 446] on span "Ok" at bounding box center [919, 440] width 25 height 20
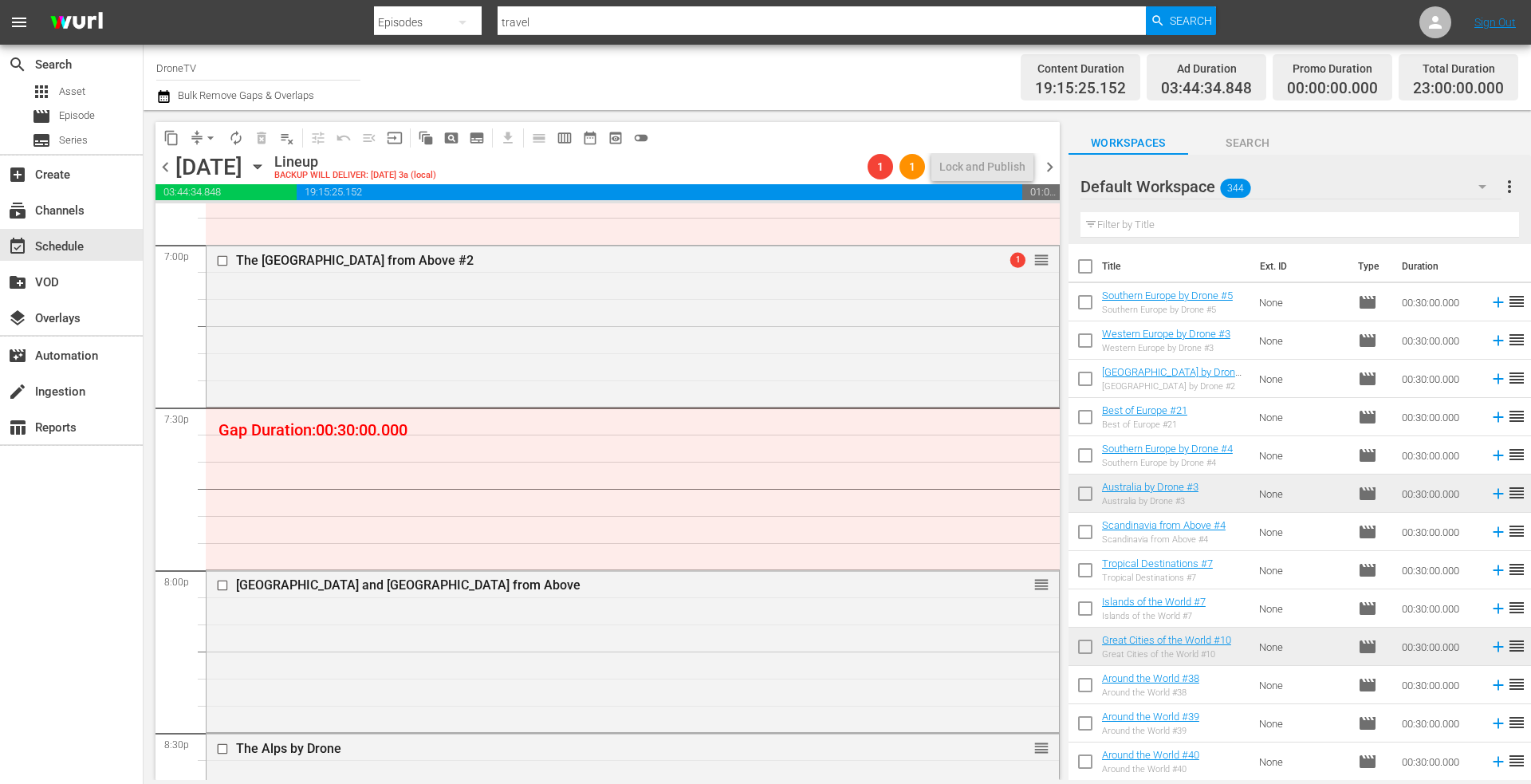
scroll to position [6217, 0]
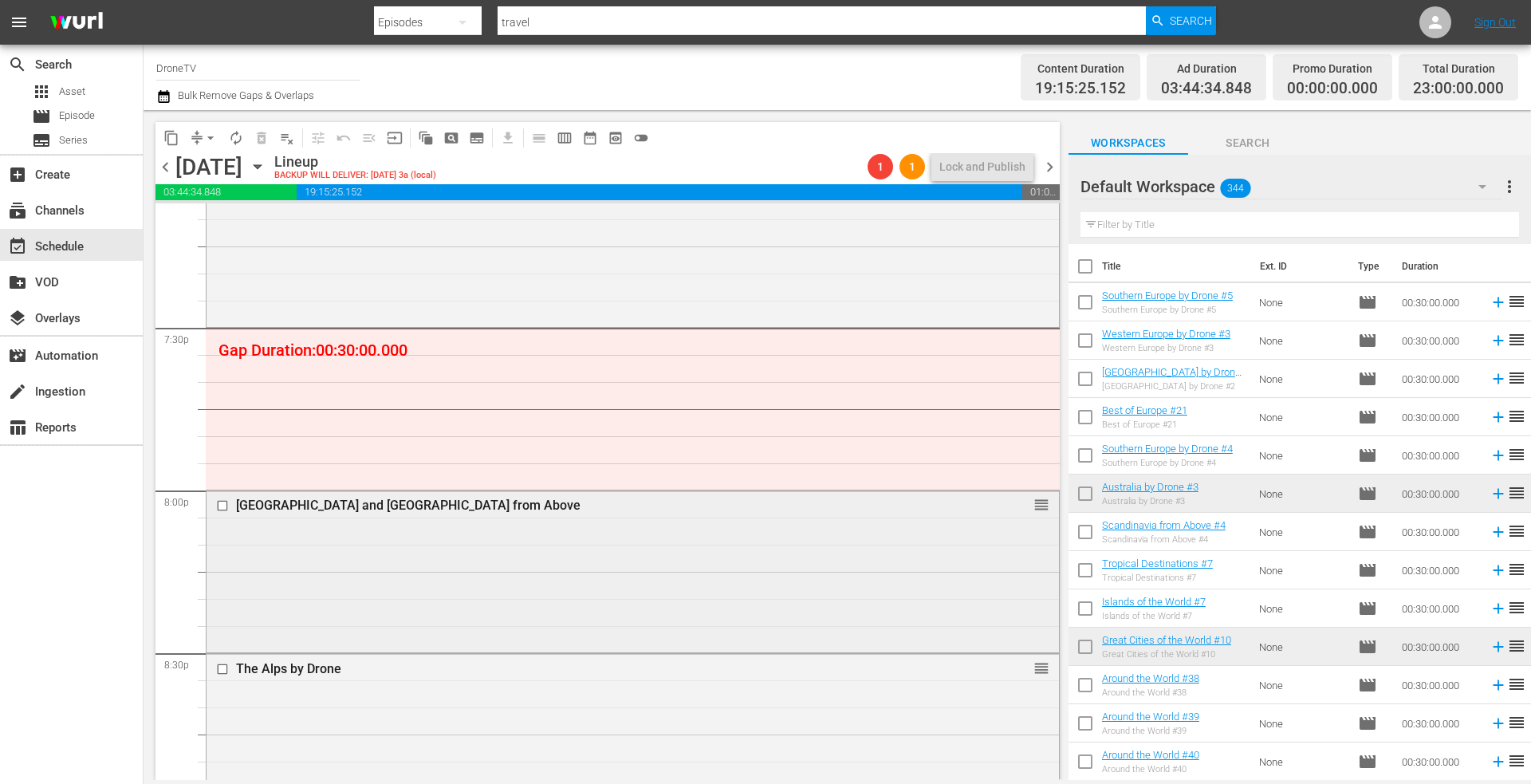
click at [415, 558] on div "Czech Republic and Slovakia from Above reorder" at bounding box center [632, 569] width 852 height 158
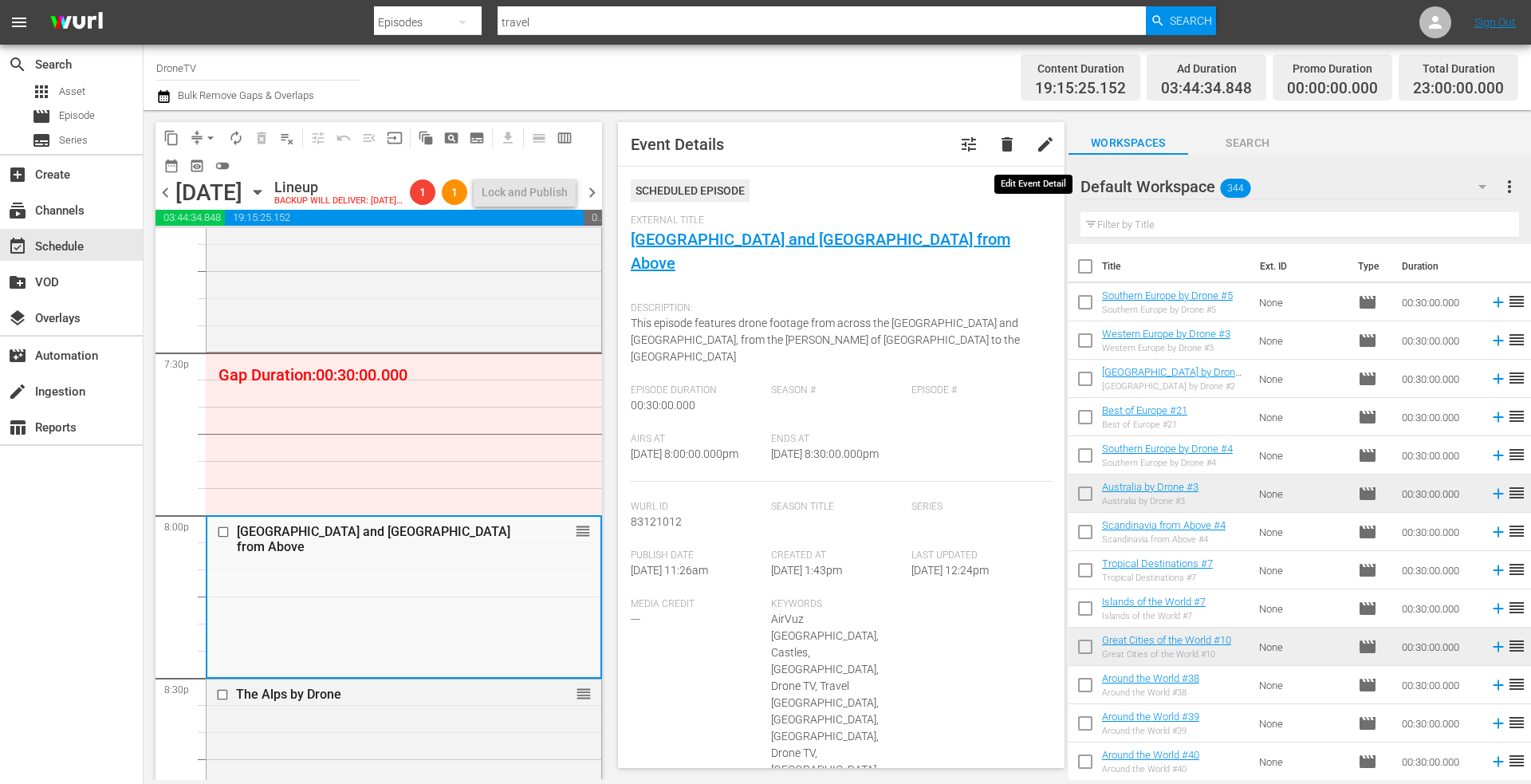
click at [1036, 138] on span "edit" at bounding box center [1045, 143] width 19 height 19
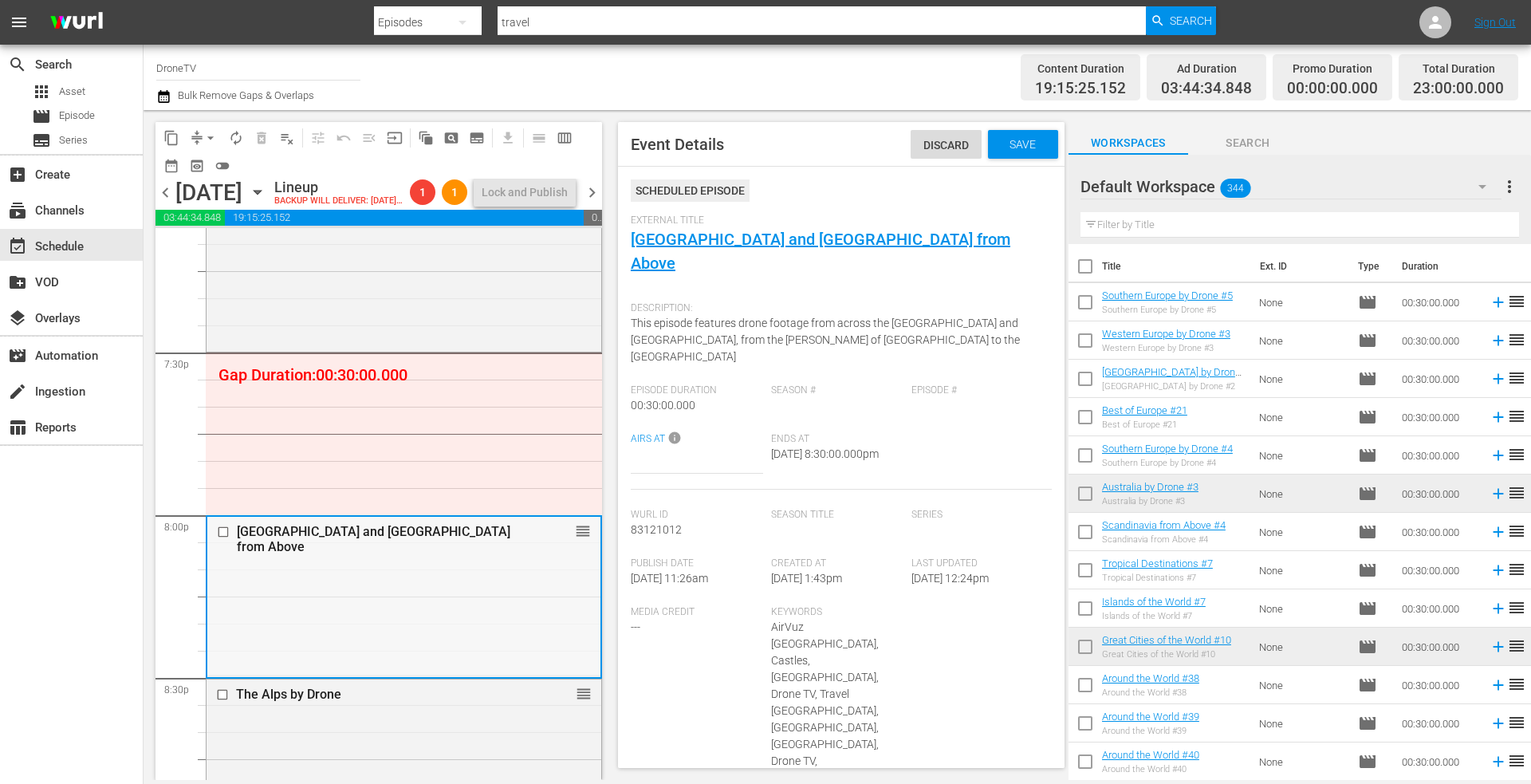
click at [381, 596] on div "Czech Republic and Slovakia from Above reorder" at bounding box center [403, 595] width 394 height 158
click at [948, 140] on span "Discard" at bounding box center [946, 145] width 71 height 13
drag, startPoint x: 446, startPoint y: 562, endPoint x: 612, endPoint y: 509, distance: 174.3
click at [446, 561] on div "Czech Republic and Slovakia from Above reorder" at bounding box center [403, 595] width 394 height 158
click at [998, 145] on span "delete" at bounding box center [1007, 143] width 19 height 19
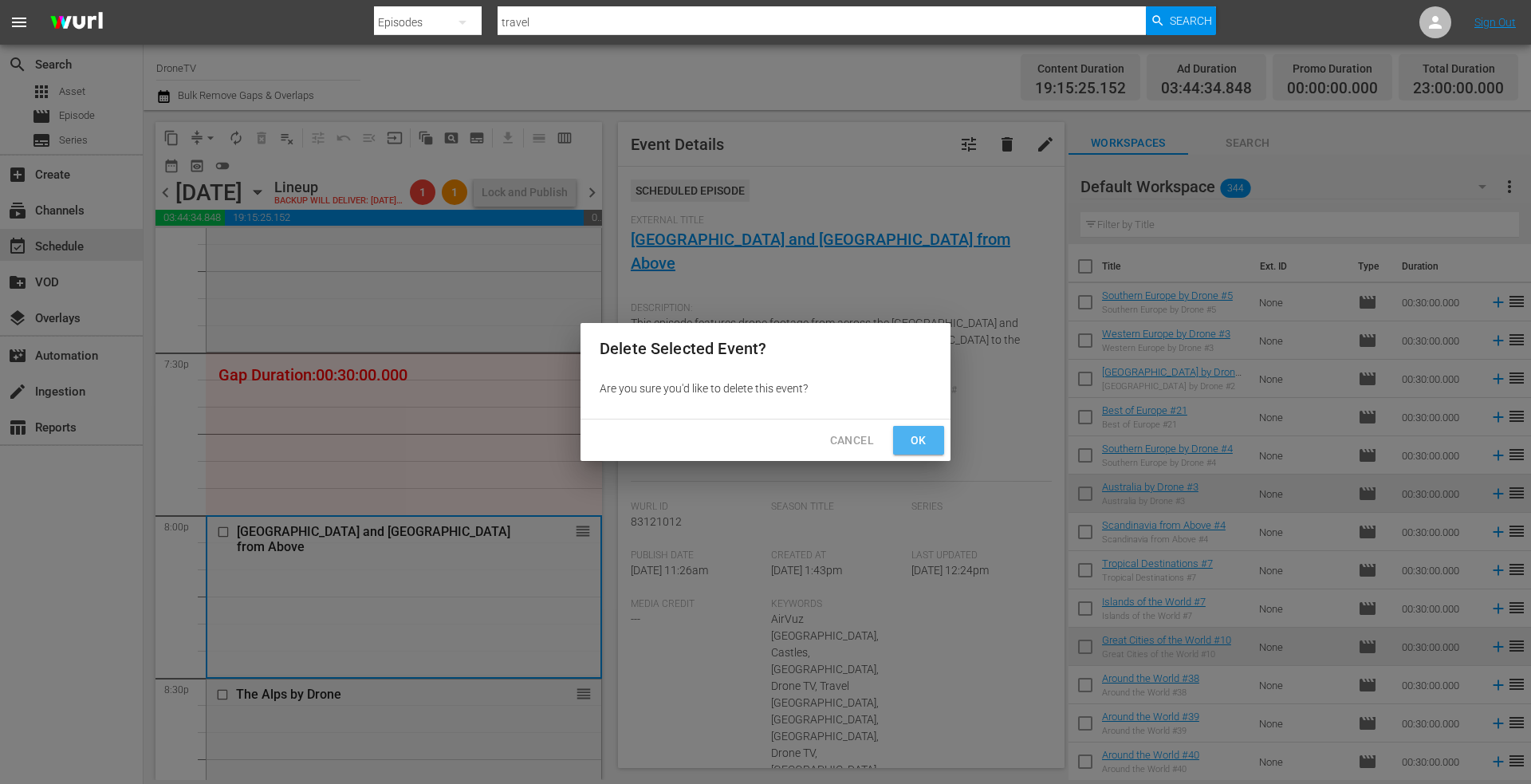
click at [916, 435] on span "Ok" at bounding box center [919, 440] width 25 height 20
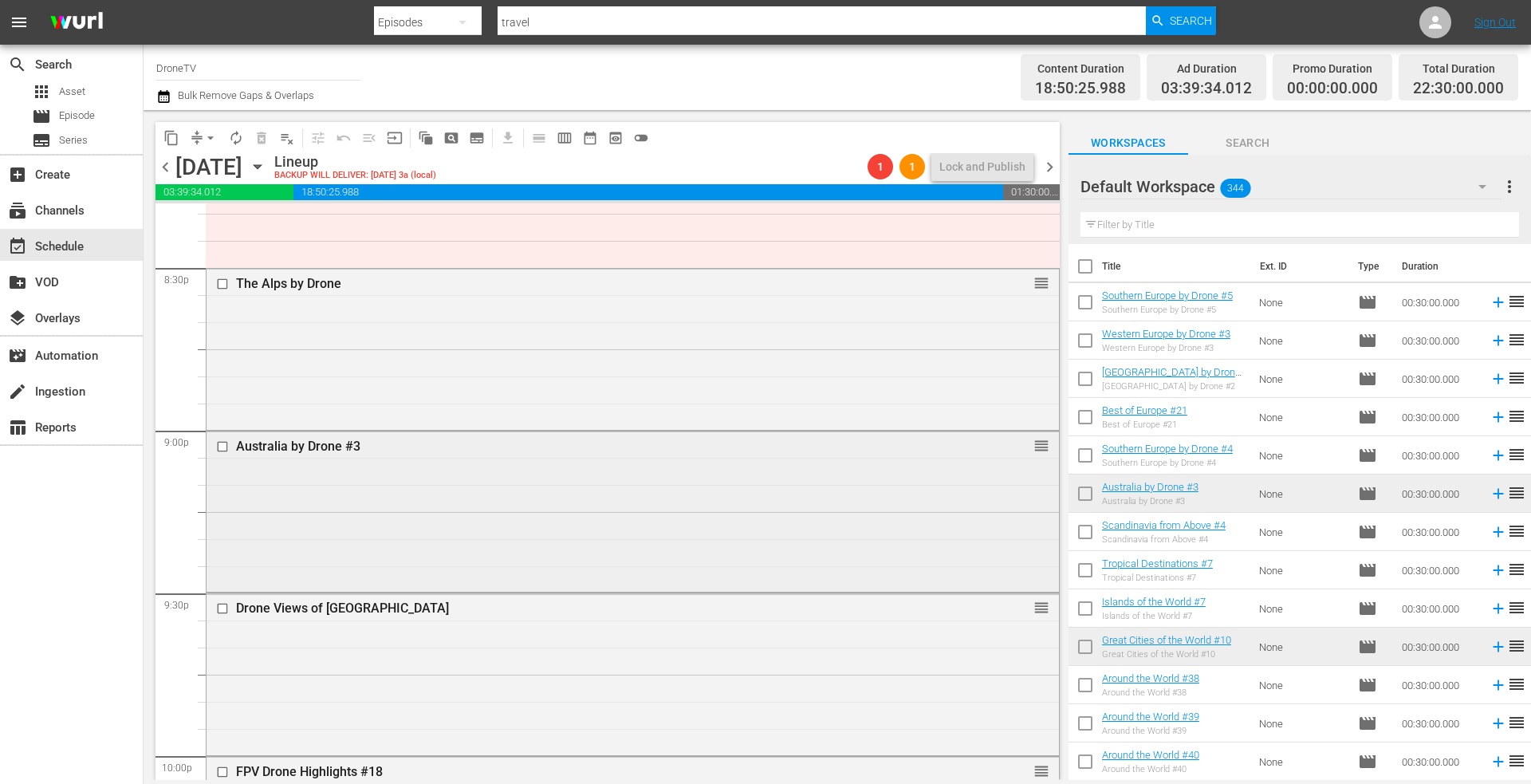
scroll to position [6616, 0]
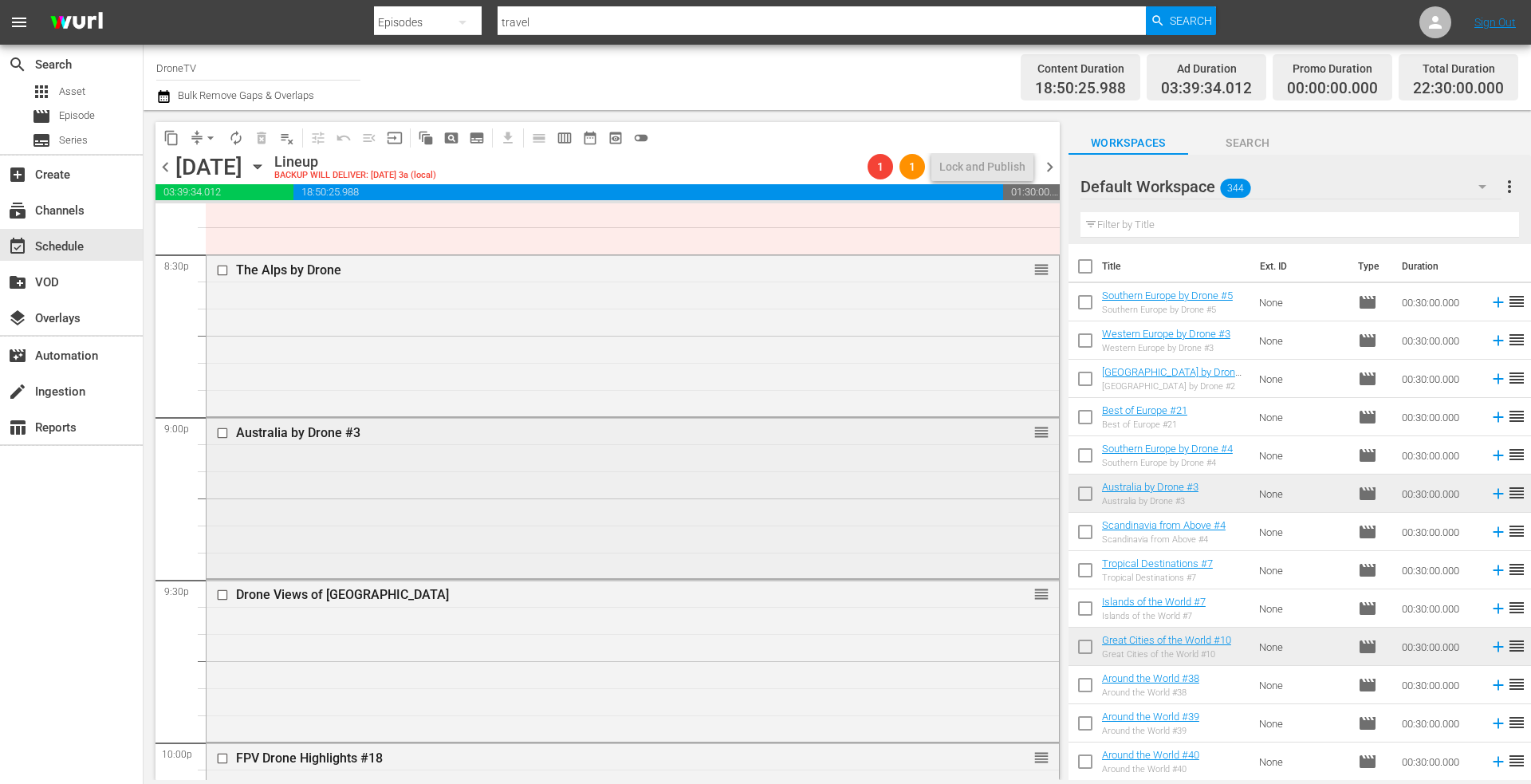
click at [430, 497] on div "Australia by Drone #3 reorder" at bounding box center [632, 496] width 852 height 158
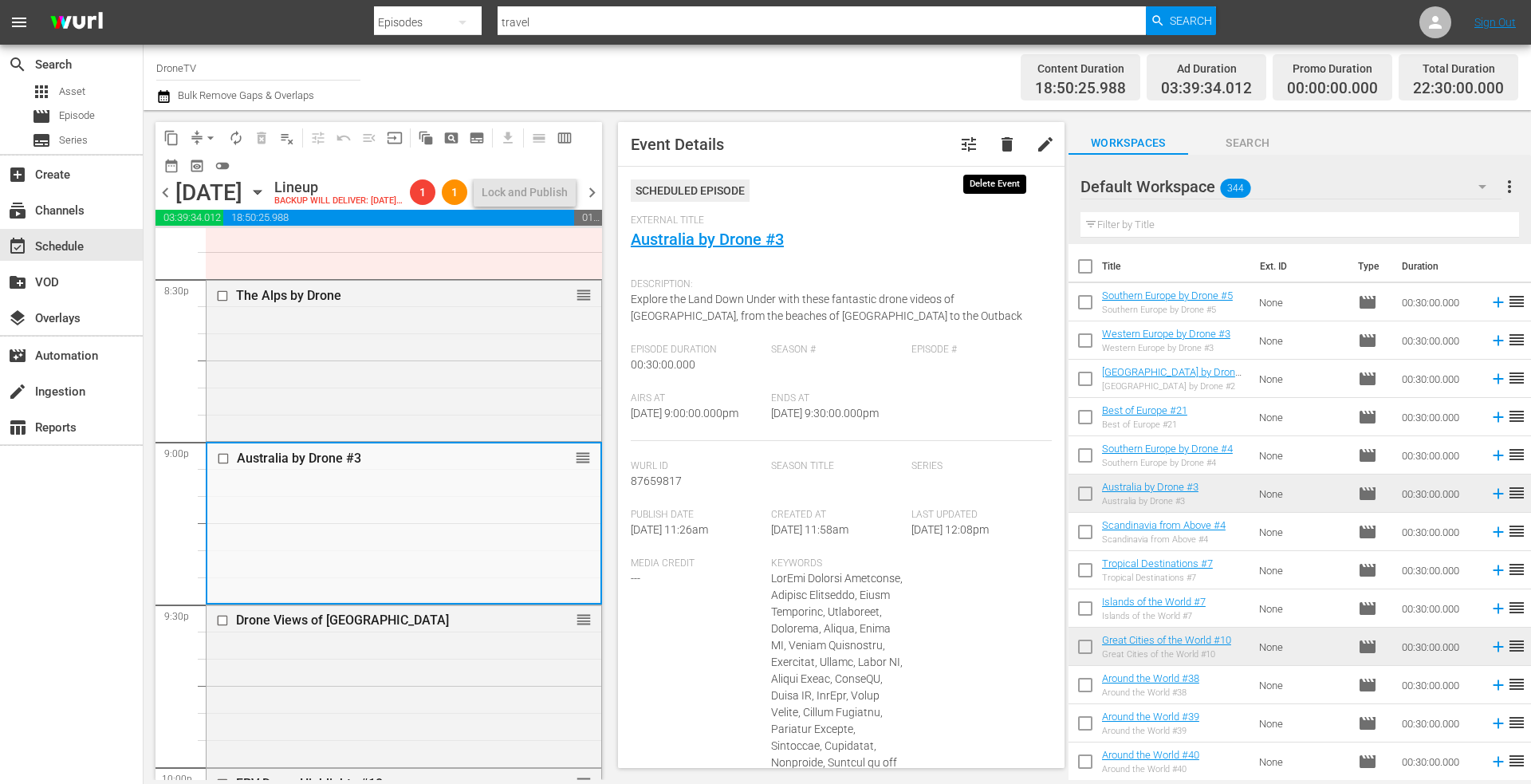
click at [999, 142] on span "delete" at bounding box center [1007, 143] width 19 height 19
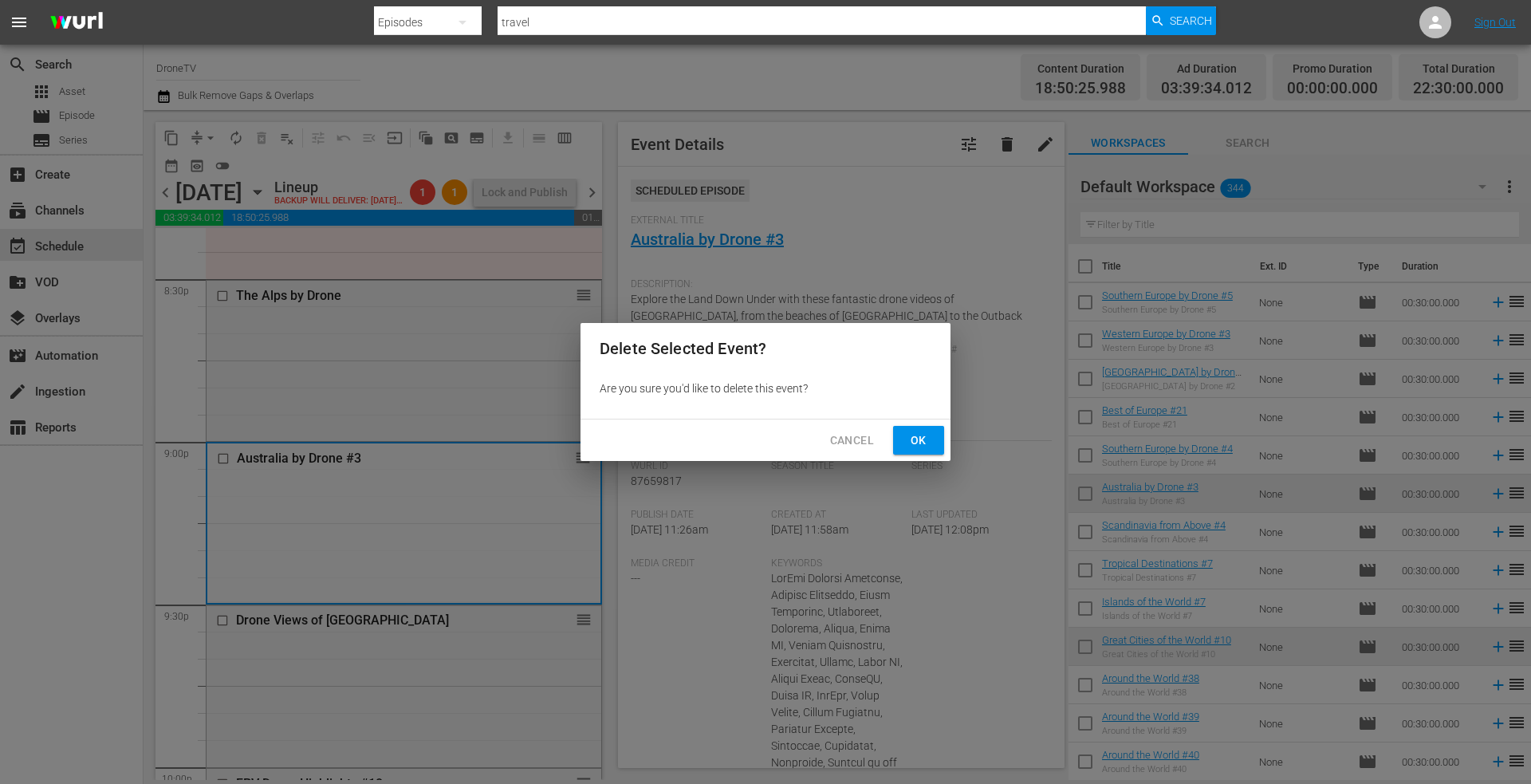
click at [914, 440] on span "Ok" at bounding box center [919, 440] width 25 height 20
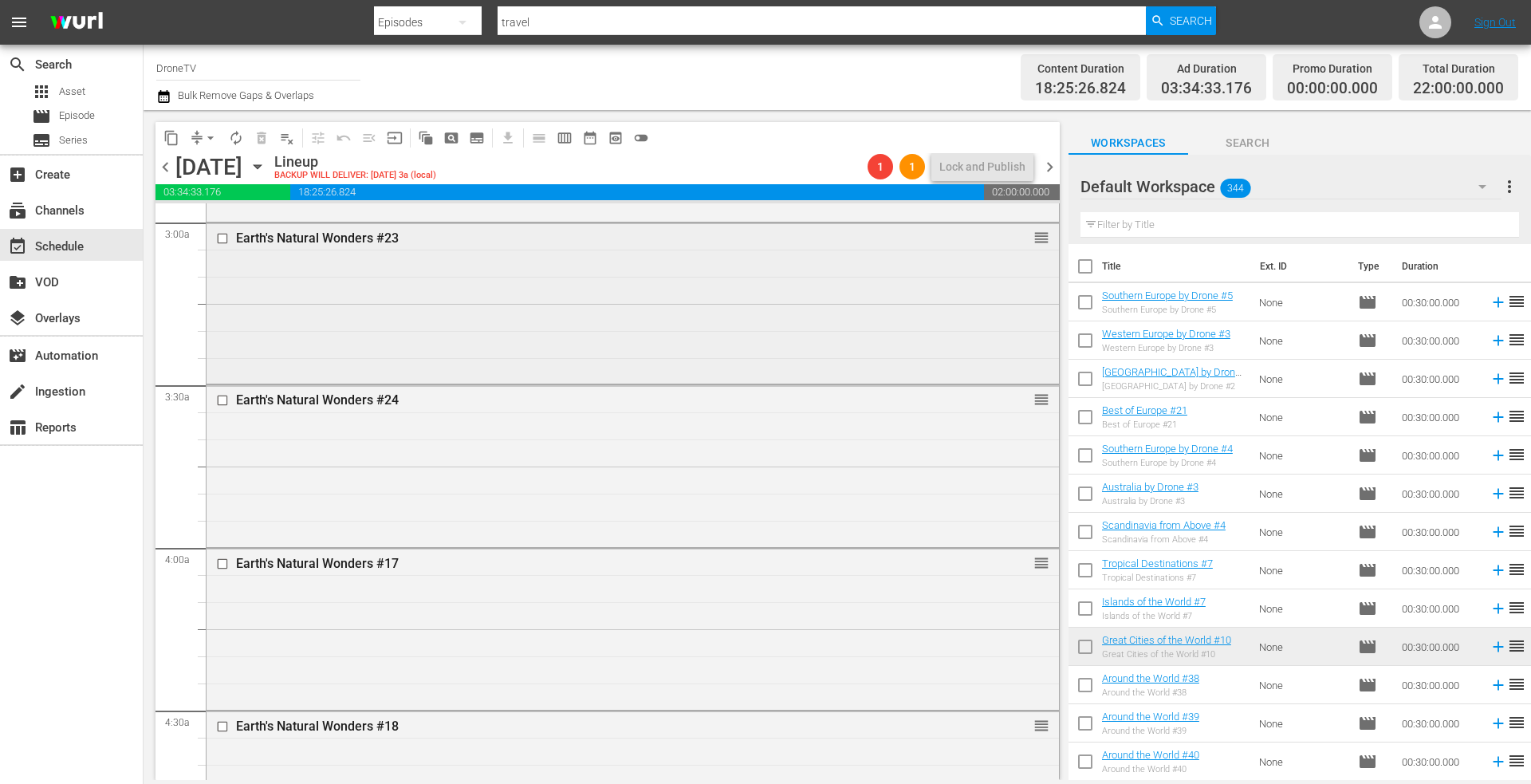
scroll to position [877, 0]
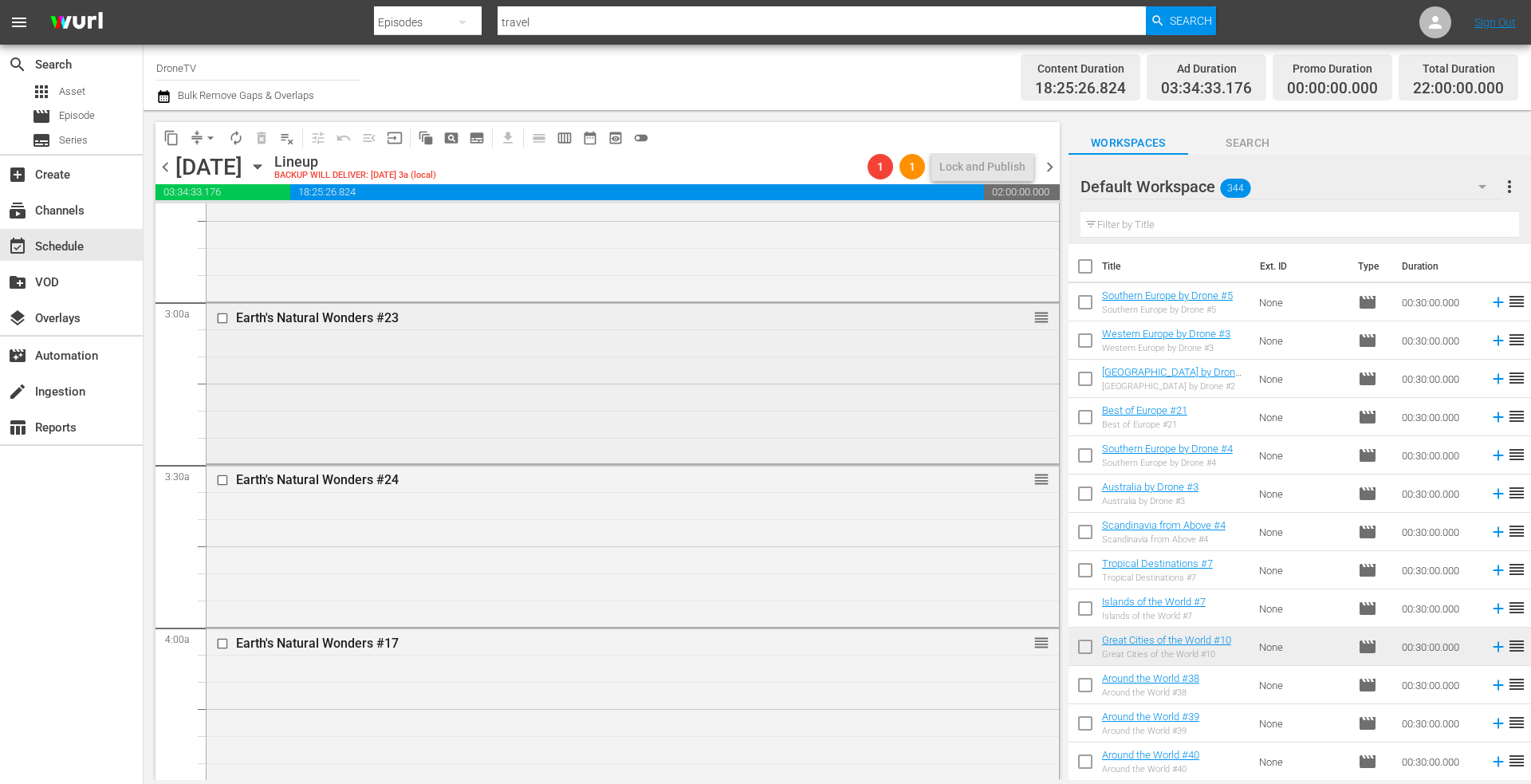
click at [856, 355] on div "Earth's Natural Wonders #23 reorder" at bounding box center [632, 382] width 852 height 158
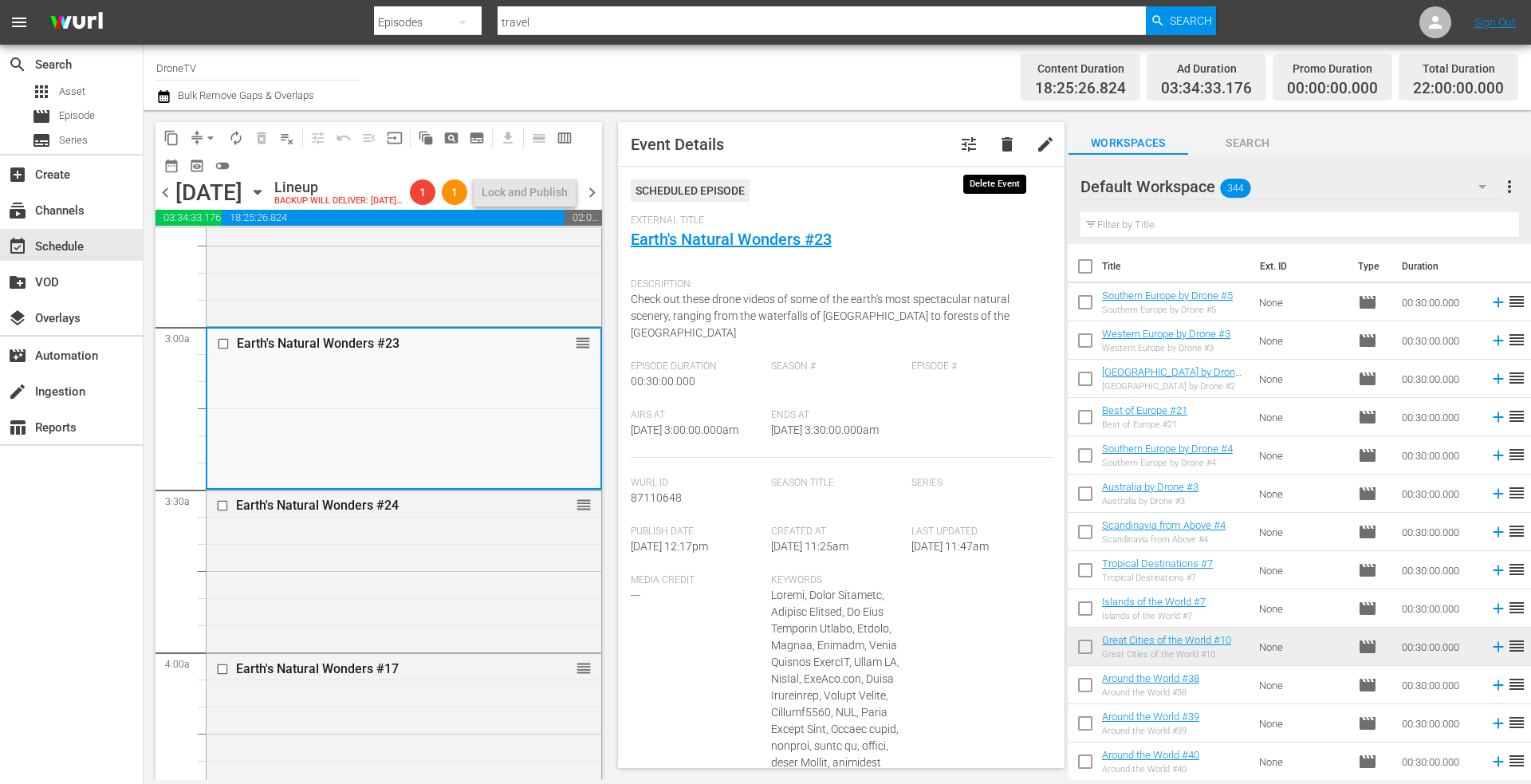
click at [998, 143] on span "delete" at bounding box center [1007, 143] width 19 height 19
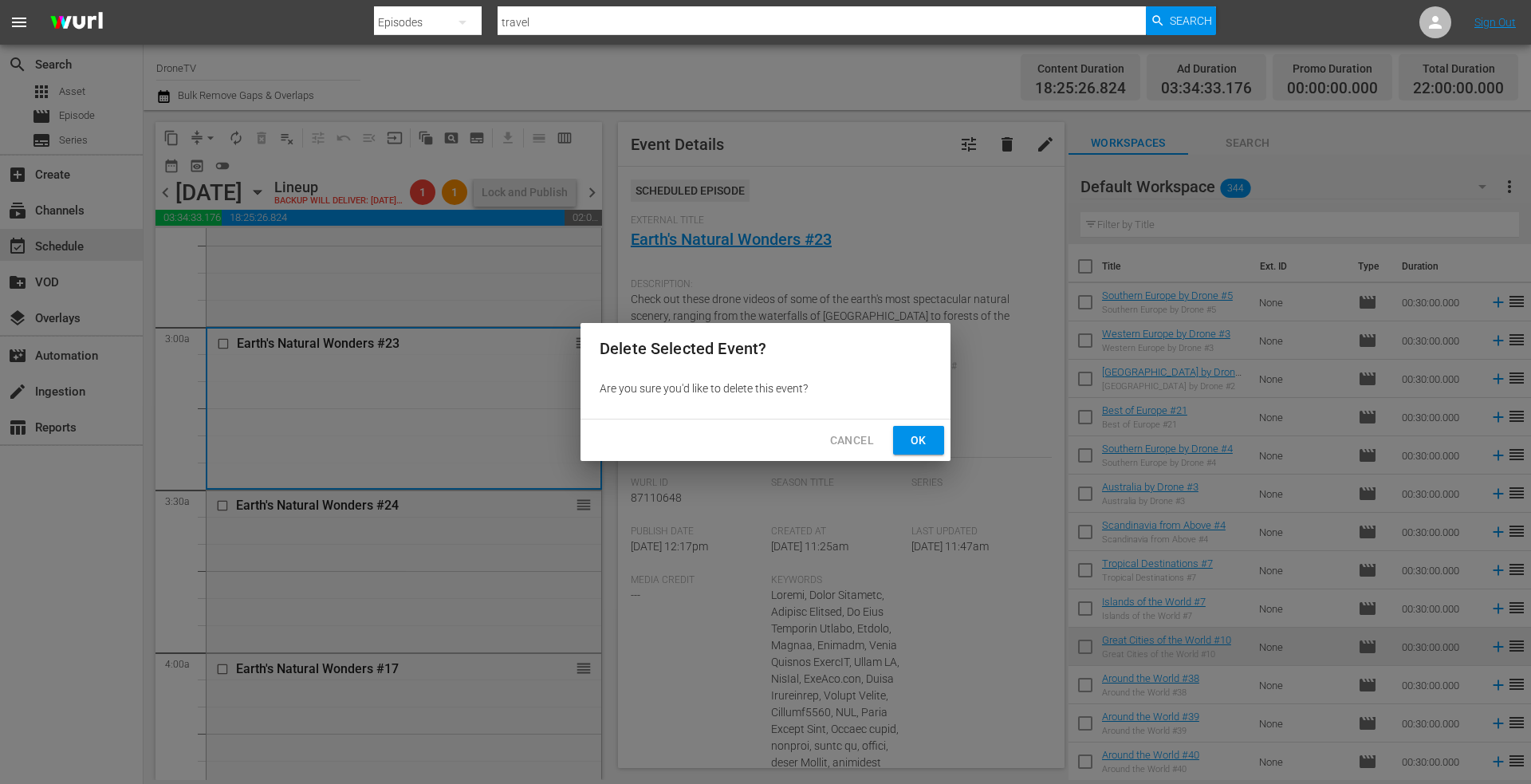
click at [910, 437] on span "Ok" at bounding box center [919, 440] width 25 height 20
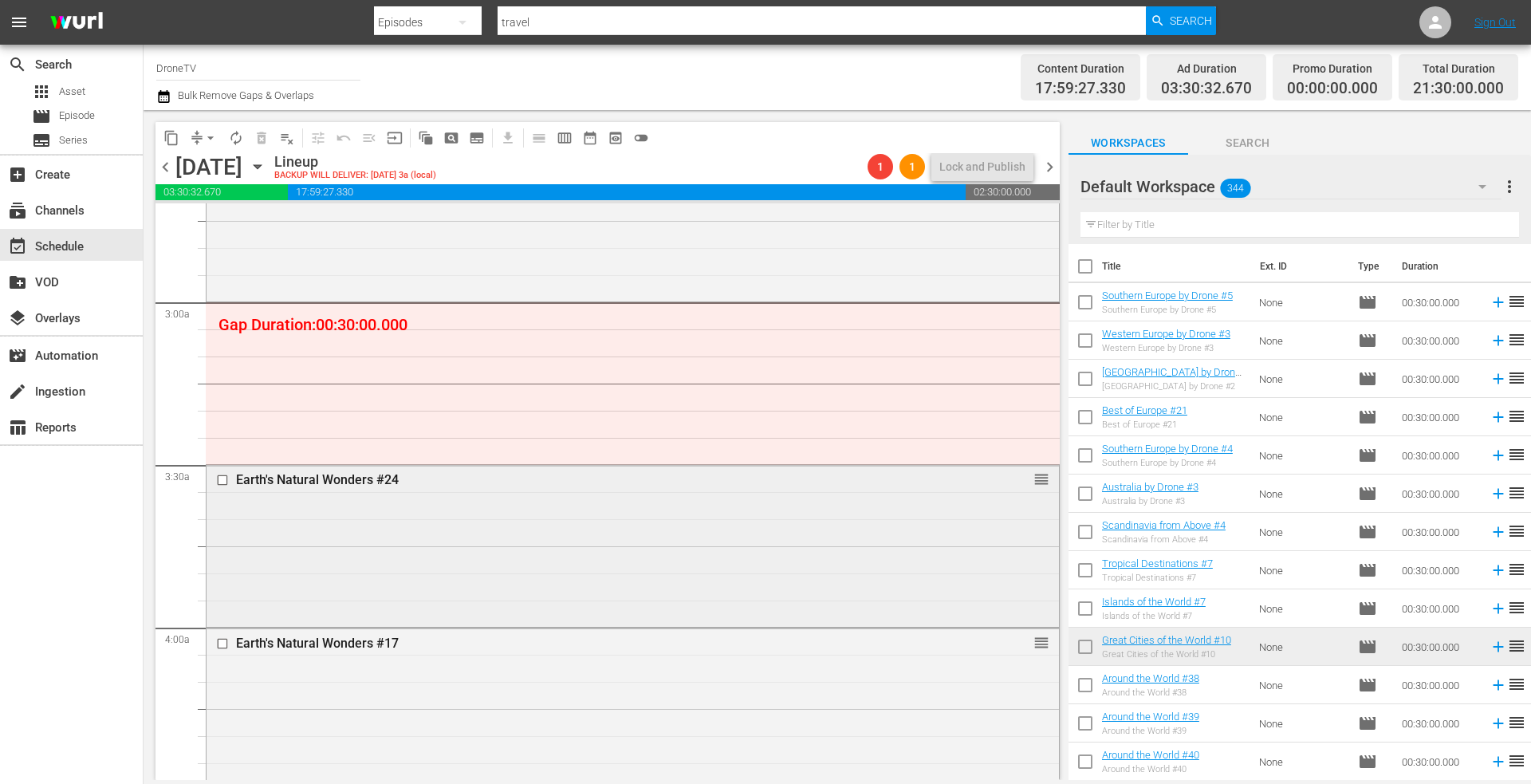
click at [637, 528] on div "Earth's Natural Wonders #24 reorder" at bounding box center [632, 544] width 852 height 158
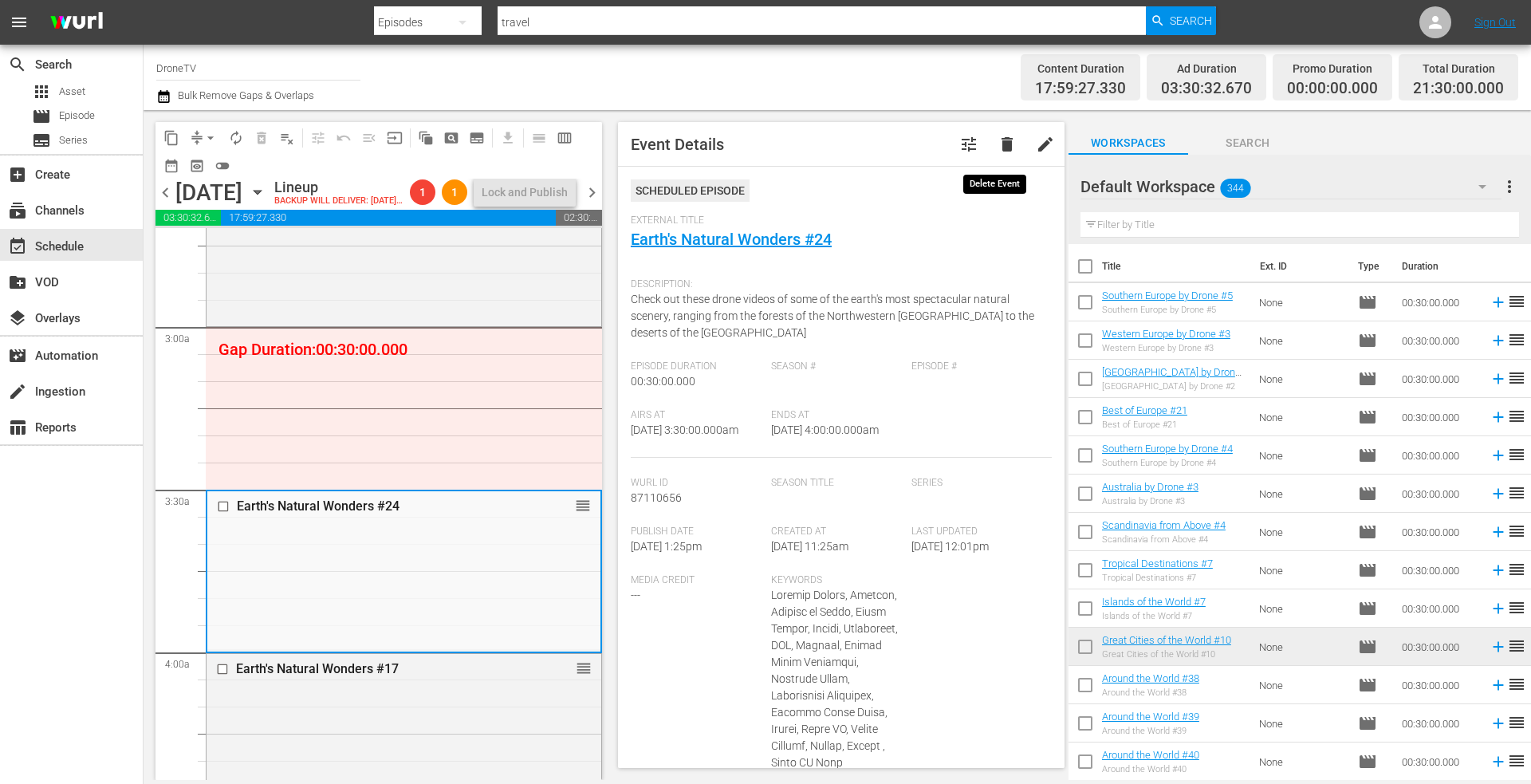
click at [998, 142] on span "delete" at bounding box center [1007, 143] width 19 height 19
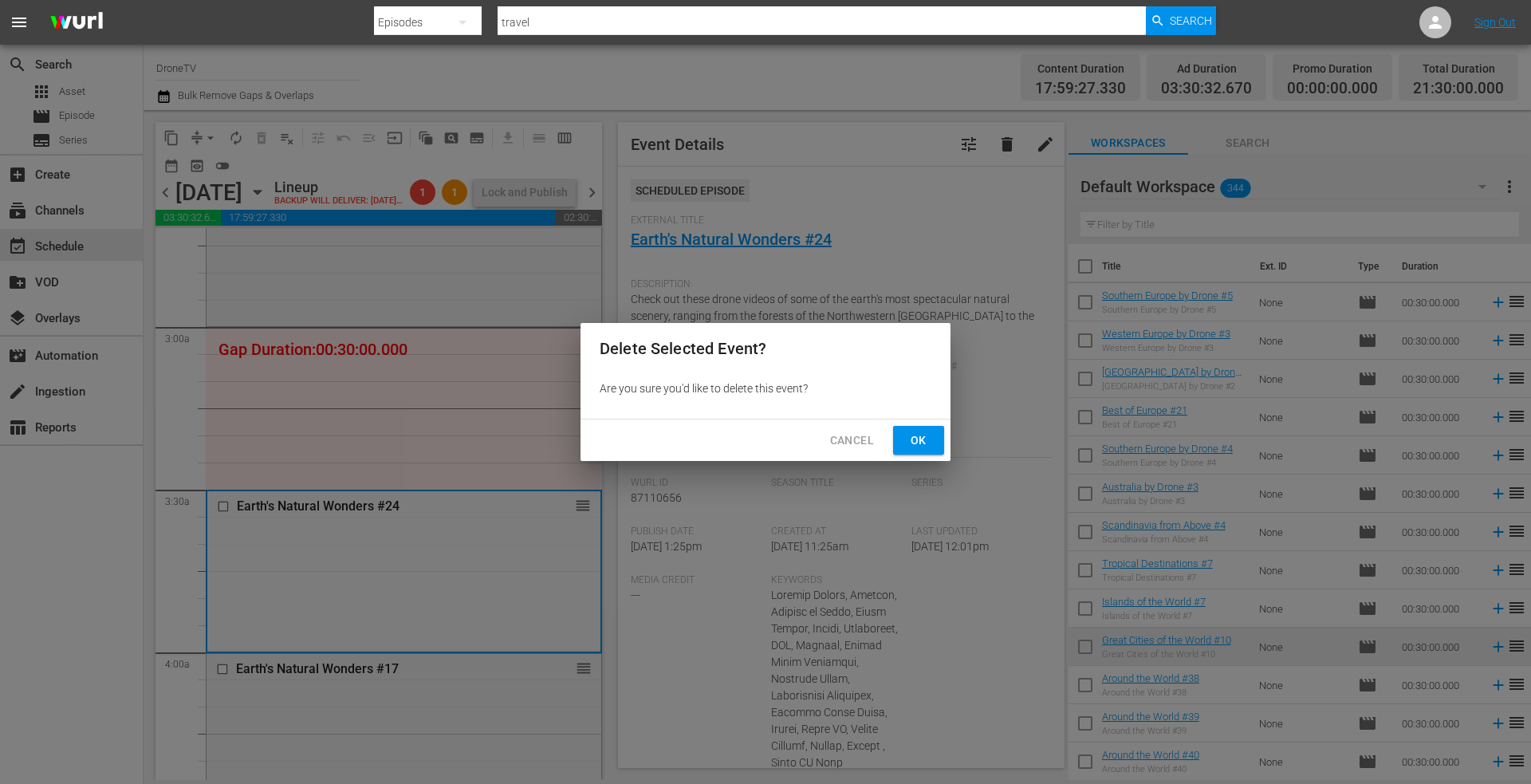
click at [913, 441] on span "Ok" at bounding box center [919, 440] width 25 height 20
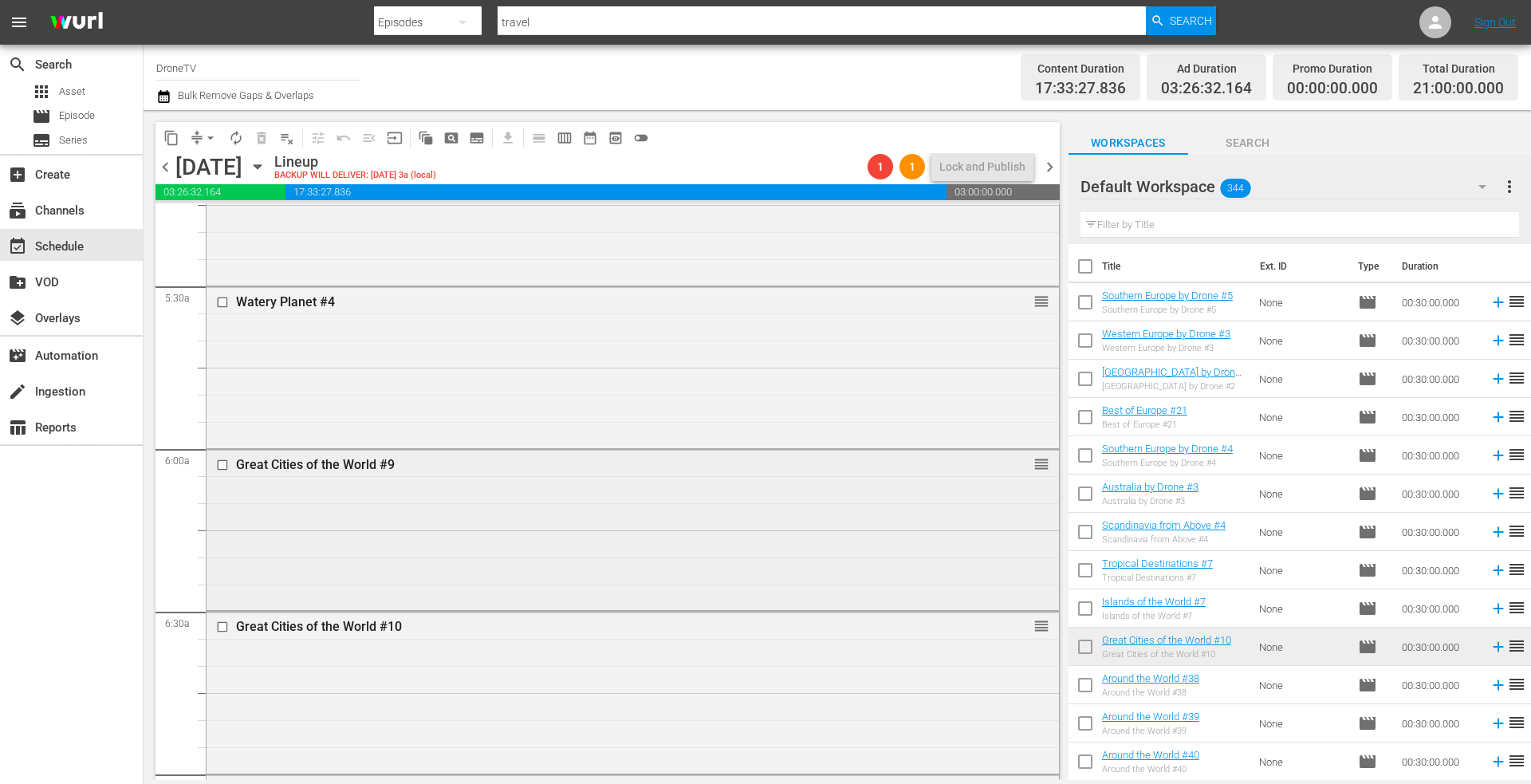
scroll to position [1753, 0]
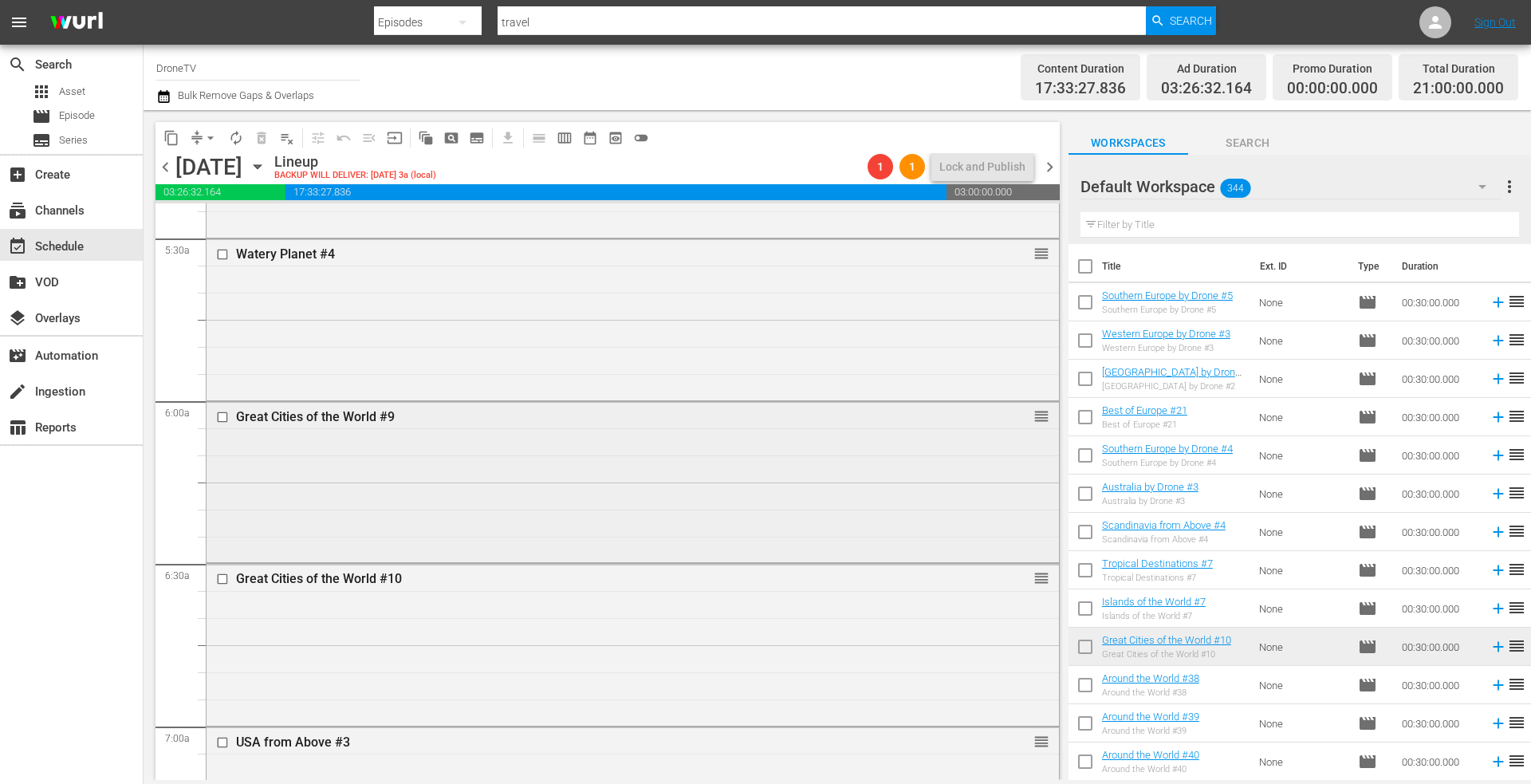
click at [833, 470] on div "Great Cities of the World #9 reorder" at bounding box center [632, 480] width 852 height 158
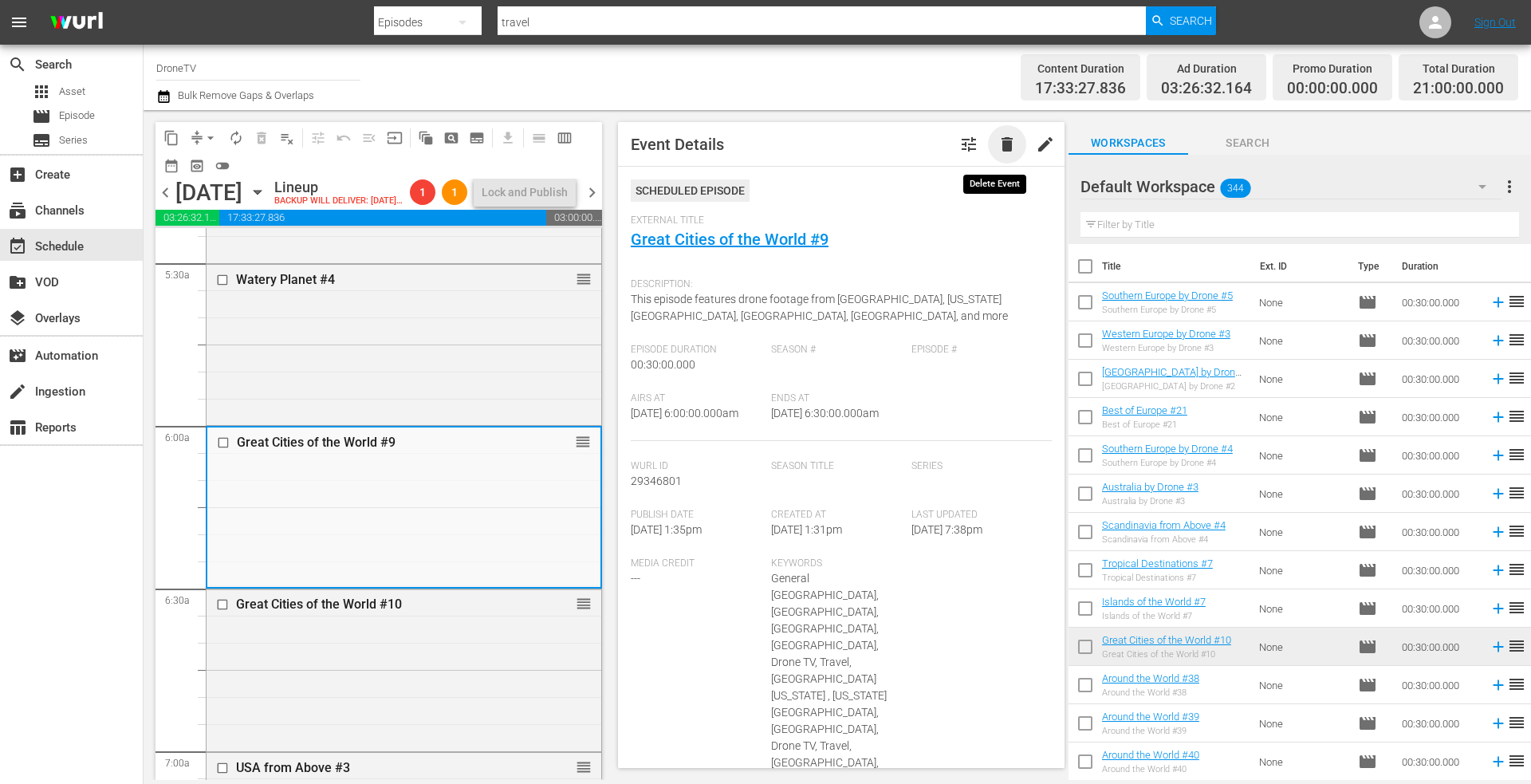
click at [998, 141] on span "delete" at bounding box center [1007, 143] width 19 height 19
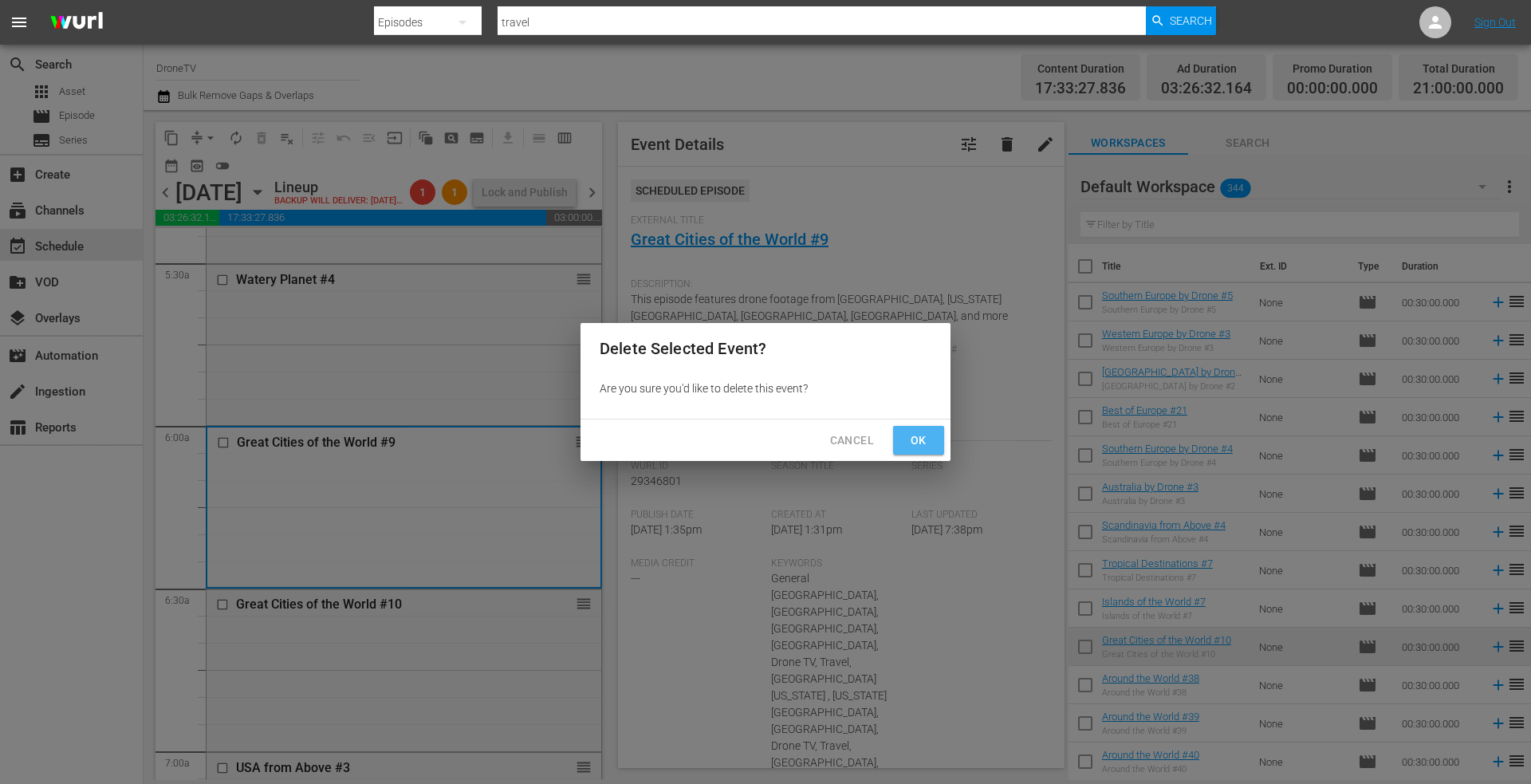
click at [914, 433] on span "Ok" at bounding box center [919, 440] width 25 height 20
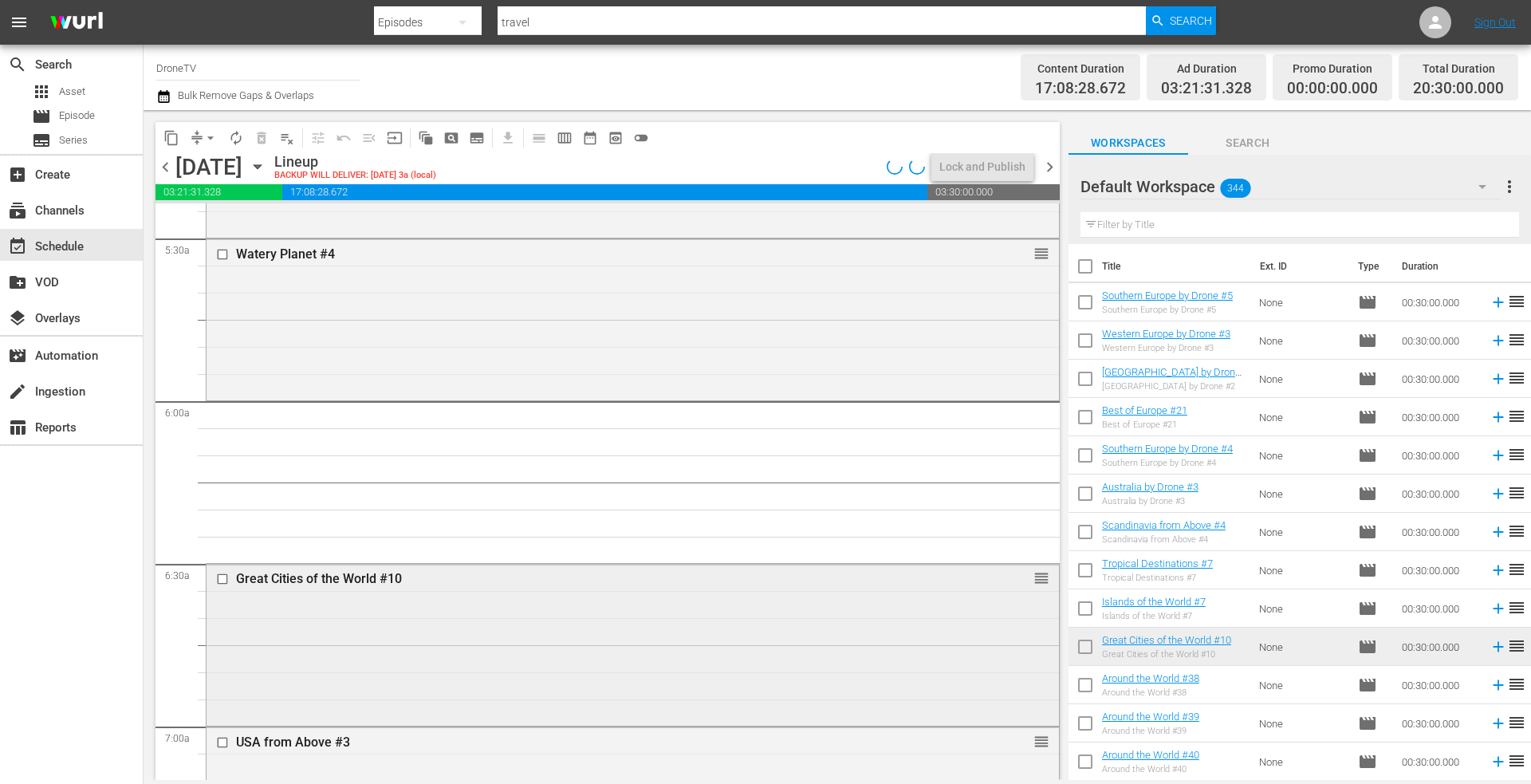
click at [516, 639] on div "Great Cities of the World #10 reorder" at bounding box center [632, 642] width 852 height 158
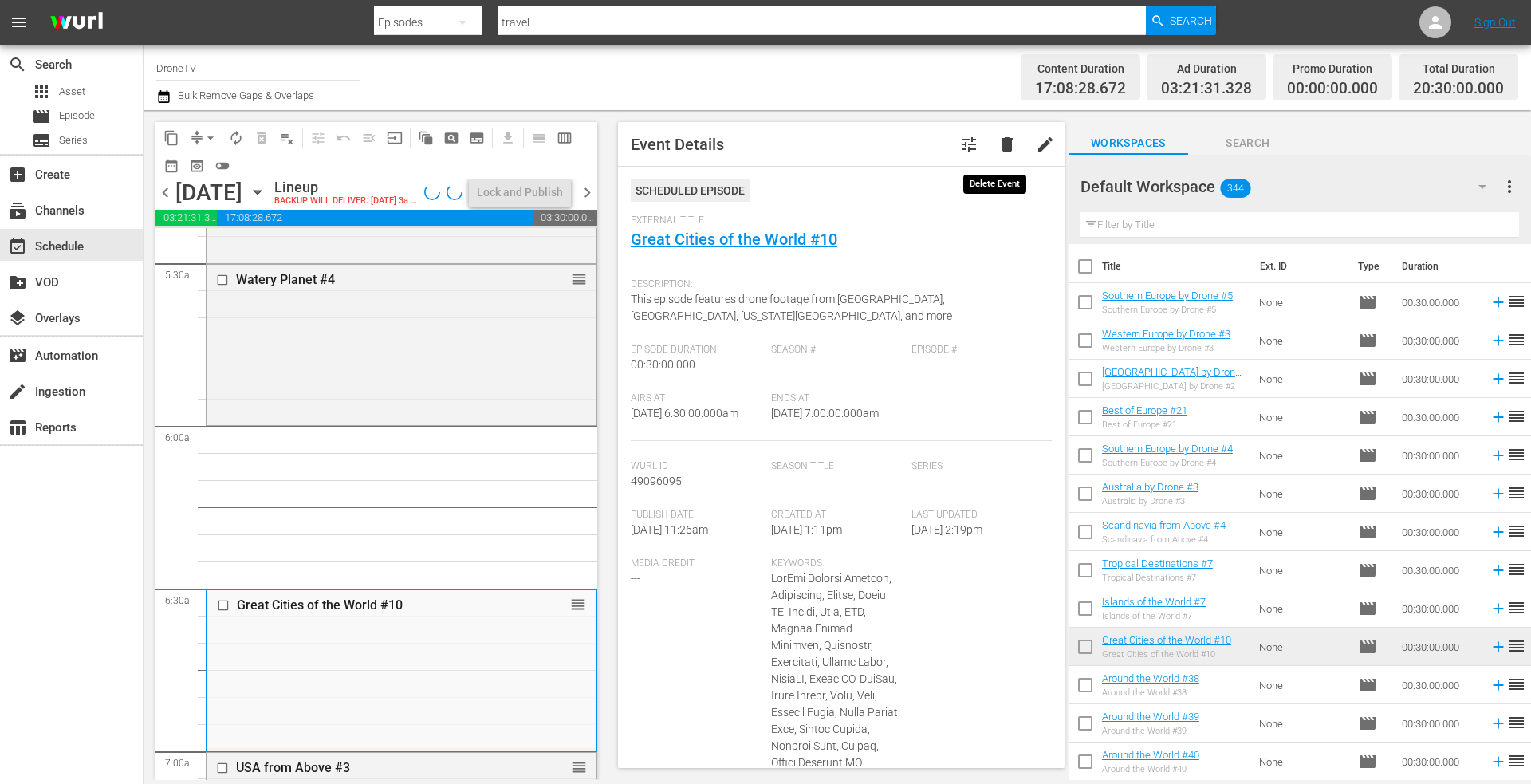
click at [998, 142] on span "delete" at bounding box center [1007, 143] width 19 height 19
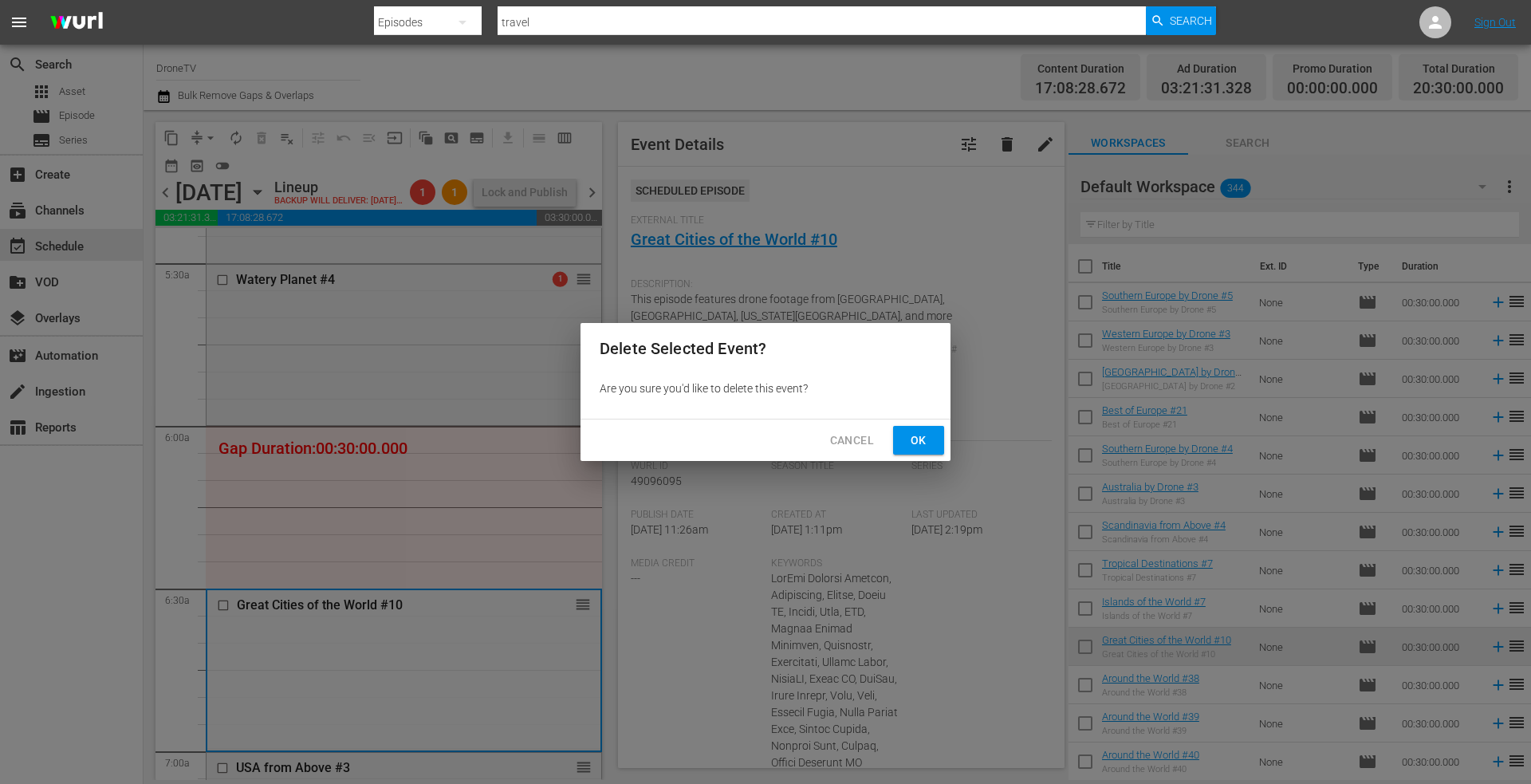
click at [913, 443] on span "Ok" at bounding box center [919, 440] width 25 height 20
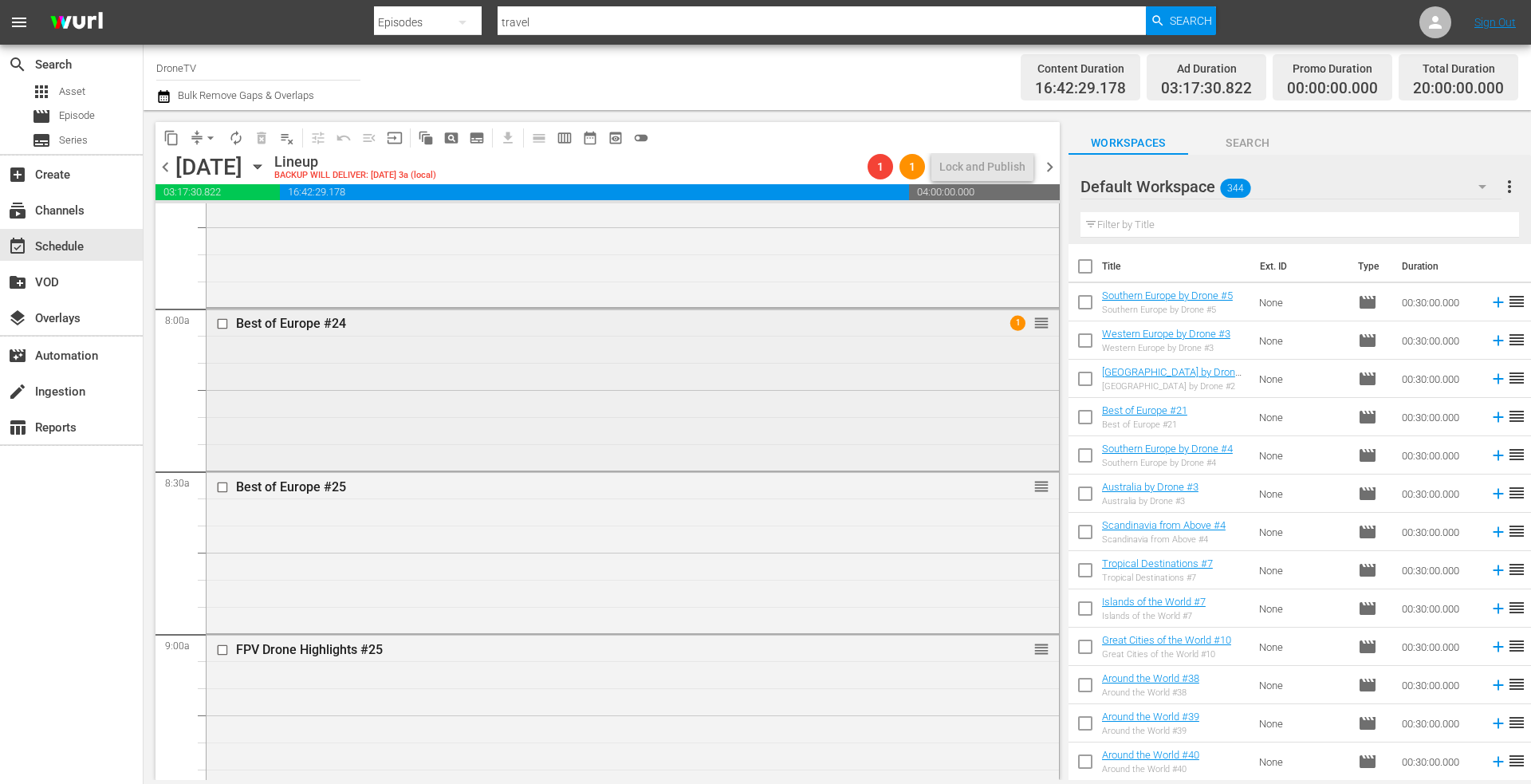
scroll to position [2471, 0]
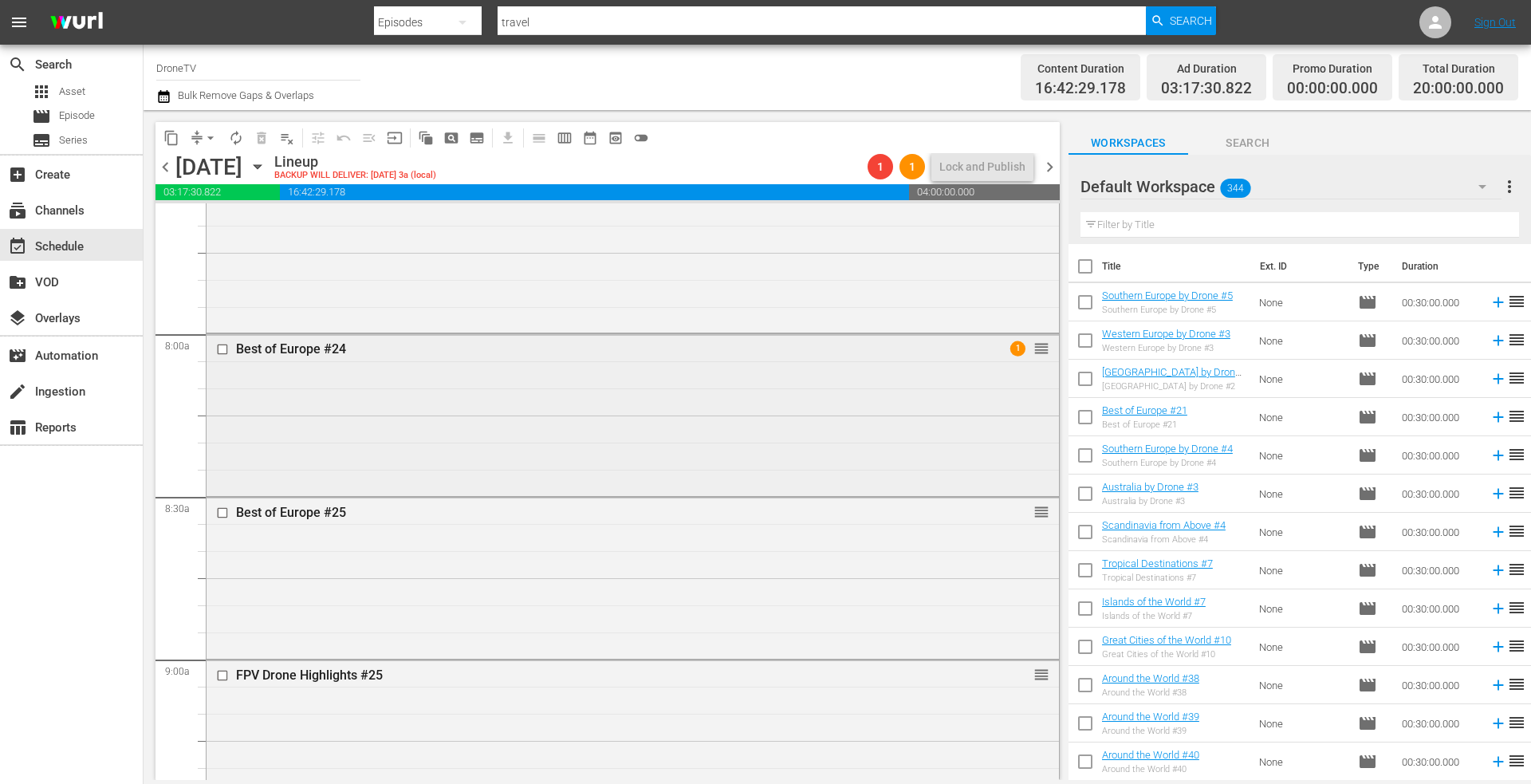
click at [671, 386] on div "Best of Europe #24 1 reorder" at bounding box center [632, 413] width 852 height 158
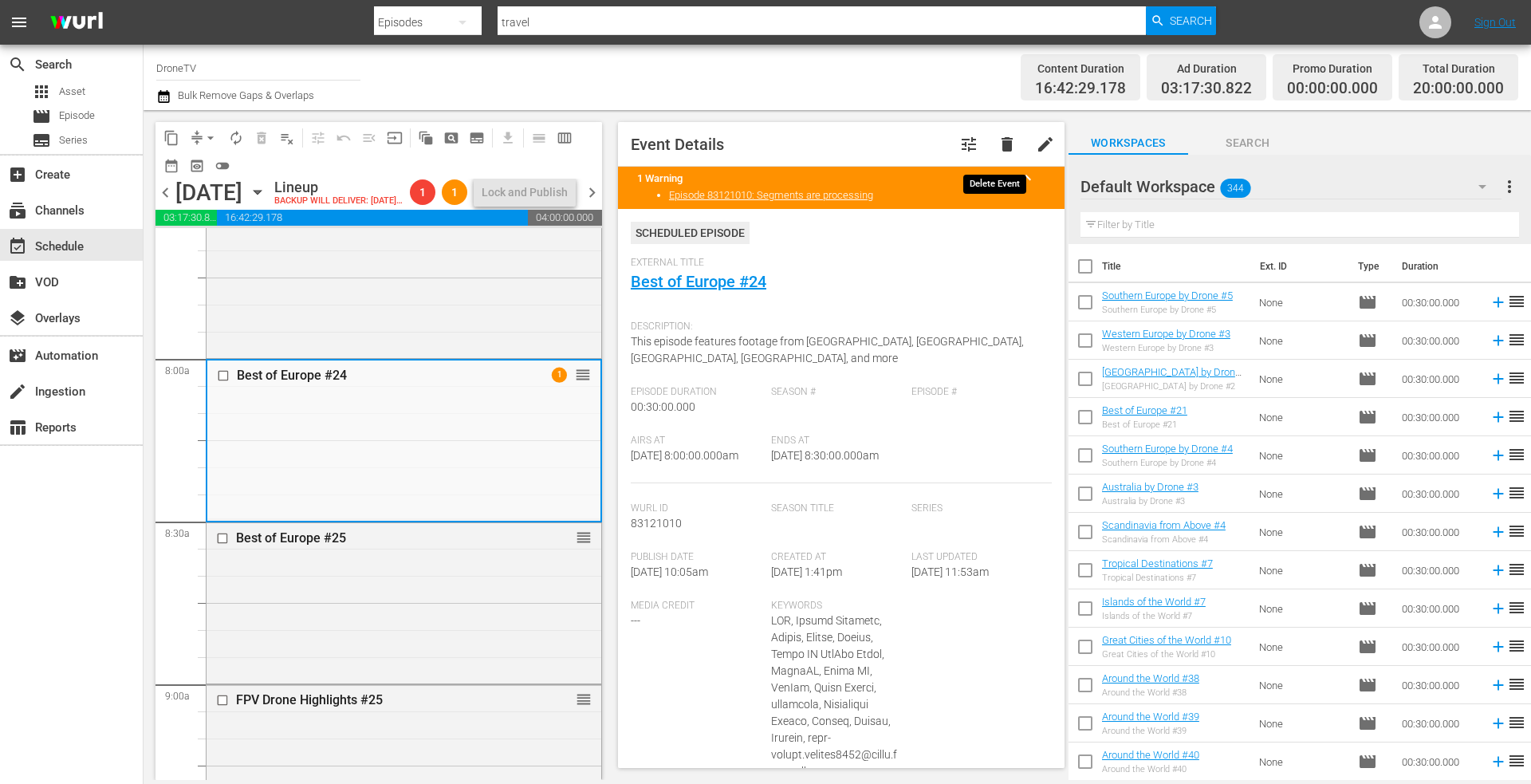
click at [998, 143] on span "delete" at bounding box center [1007, 143] width 19 height 19
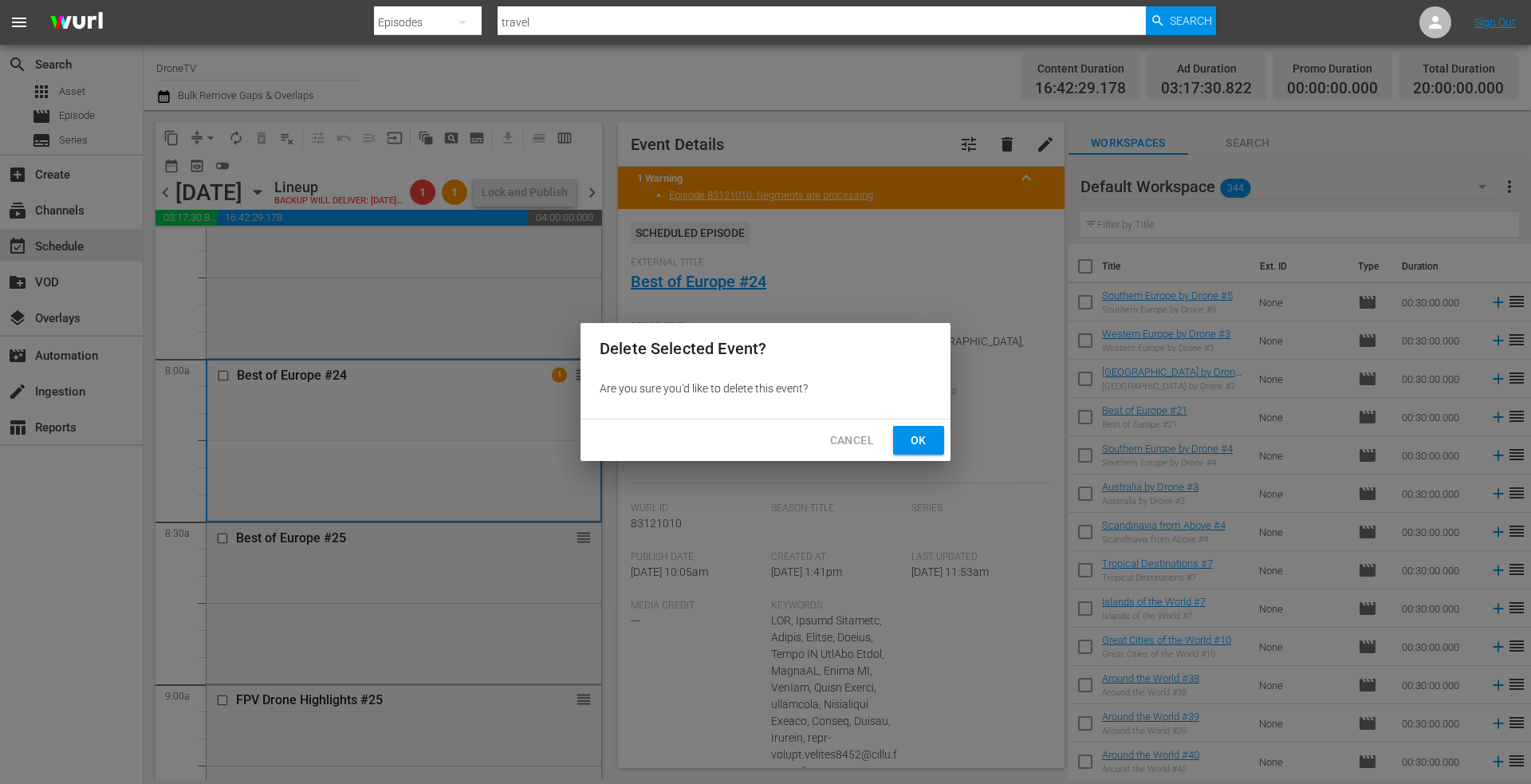
click at [918, 437] on span "Ok" at bounding box center [919, 440] width 25 height 20
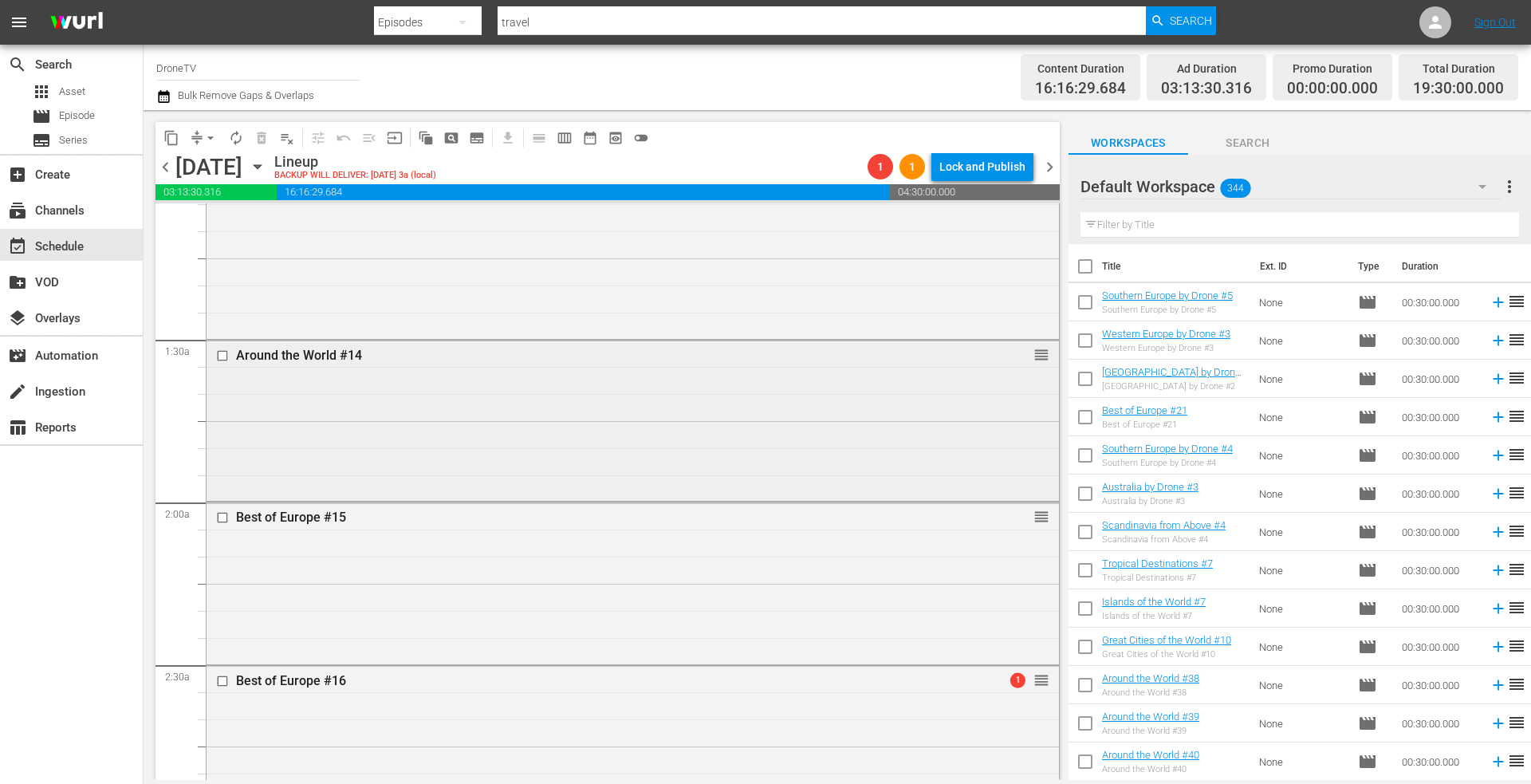
scroll to position [80, 0]
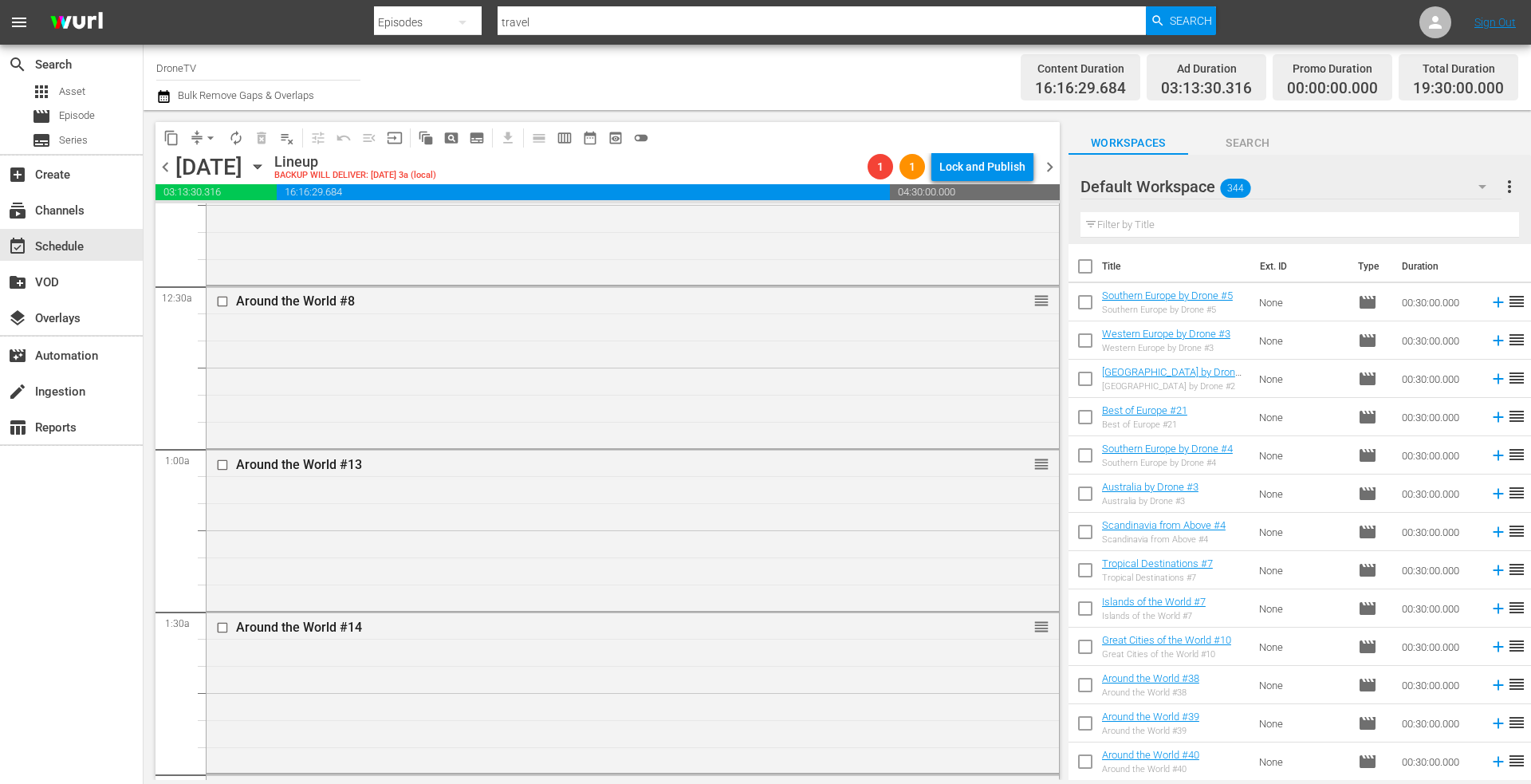
click at [1353, 164] on div "Default Workspace 344 Default more_vert" at bounding box center [1299, 180] width 438 height 51
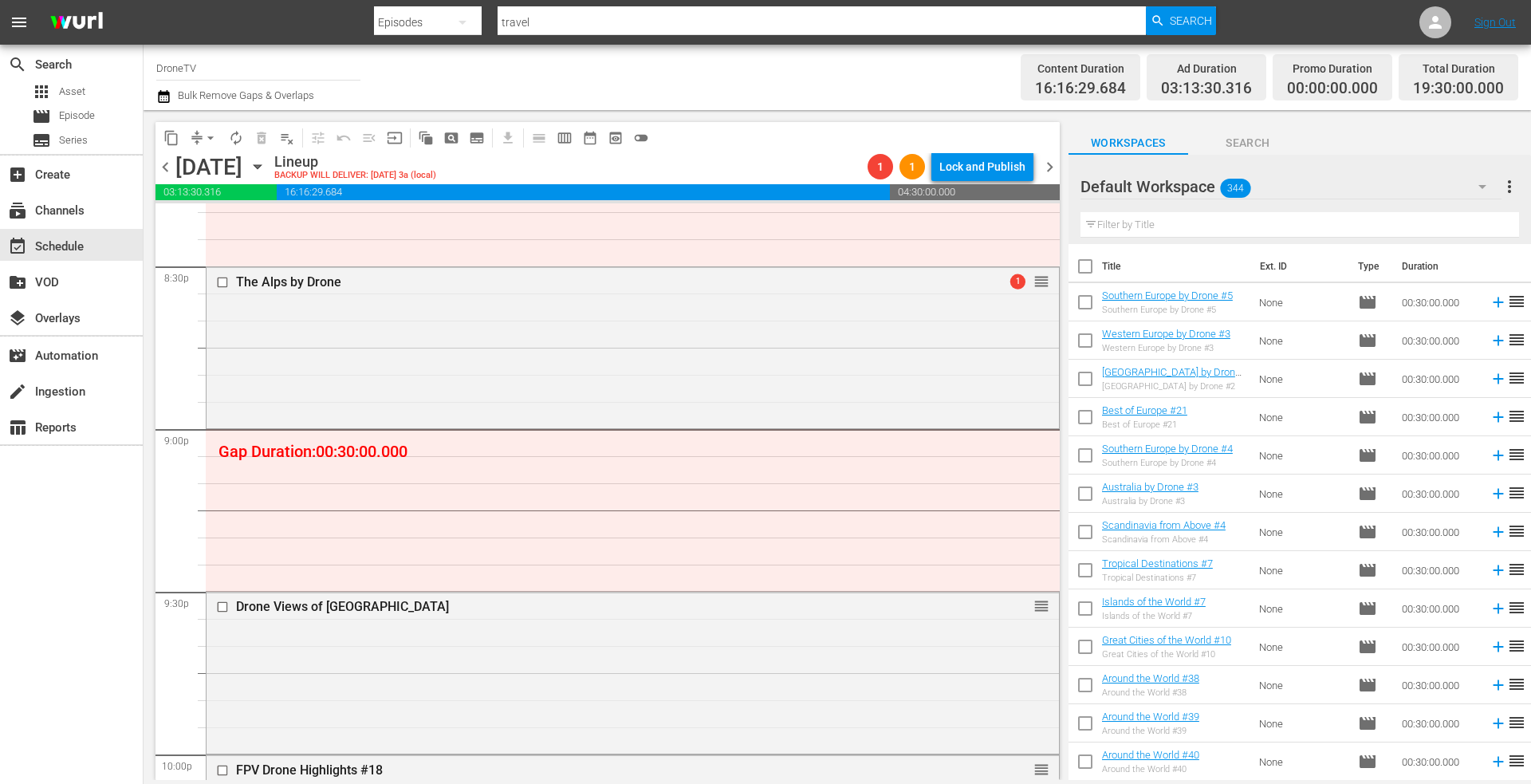
scroll to position [6591, 0]
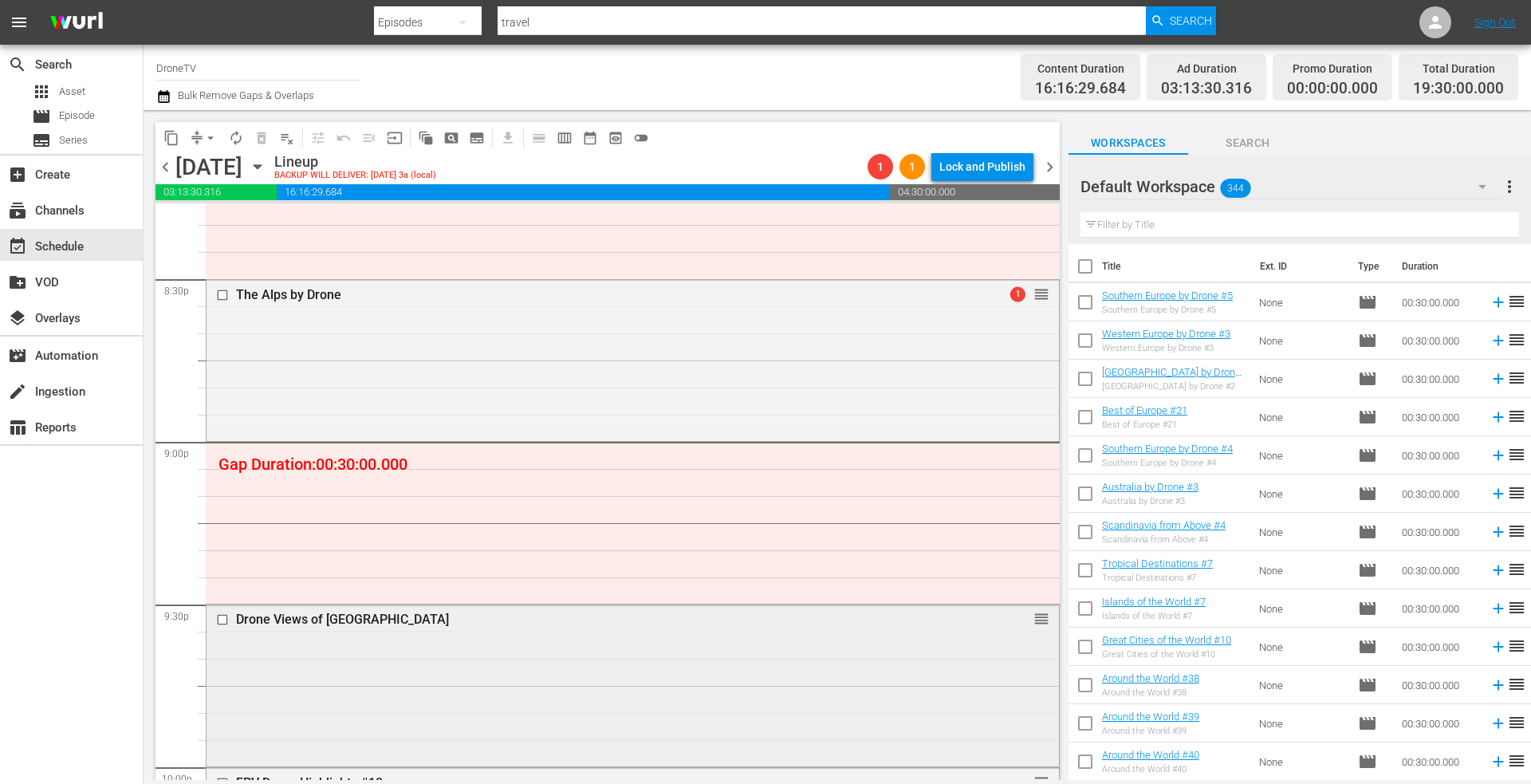
click at [861, 700] on div "Drone Views of China reorder" at bounding box center [632, 683] width 852 height 158
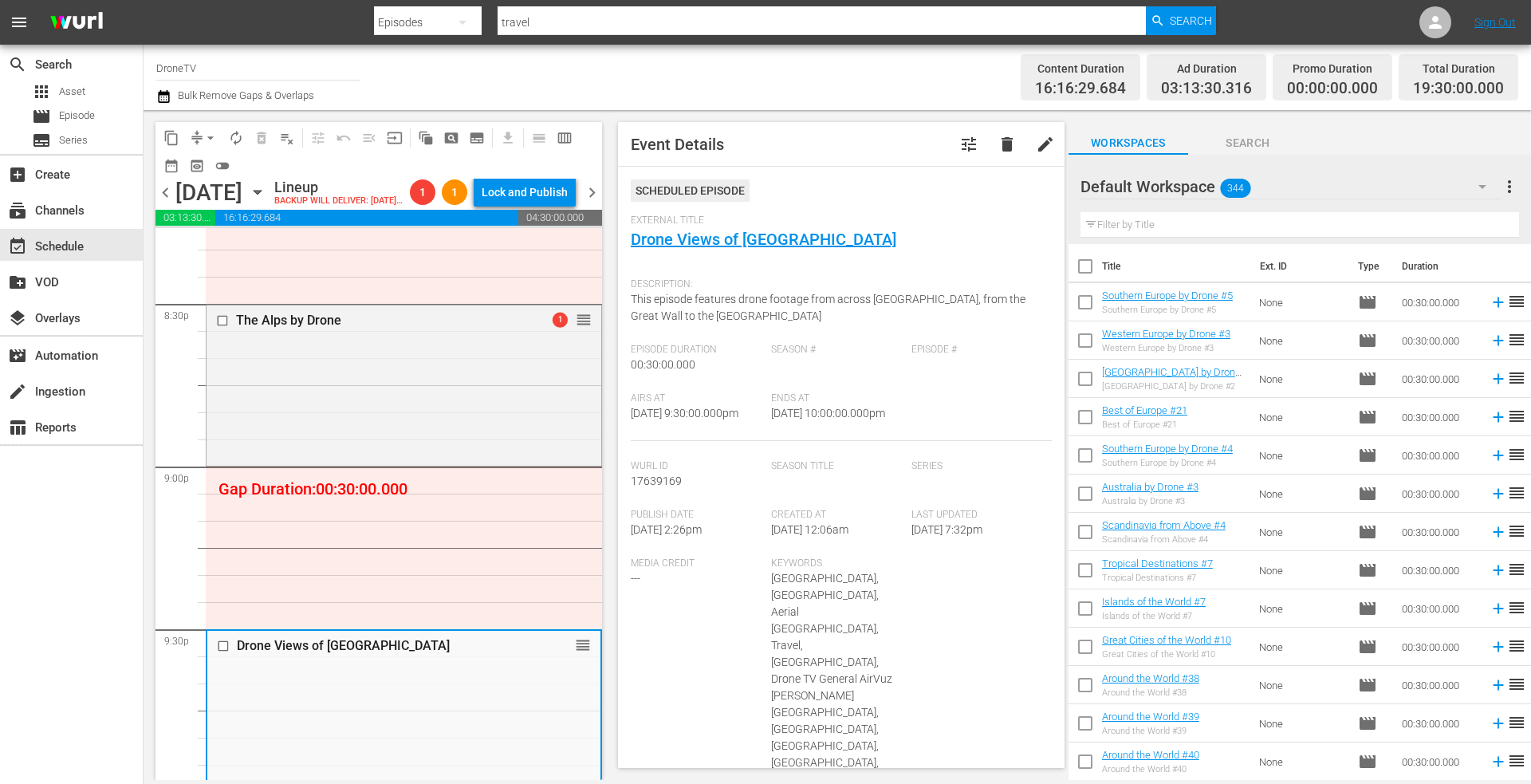
click at [1127, 222] on input "text" at bounding box center [1299, 225] width 438 height 25
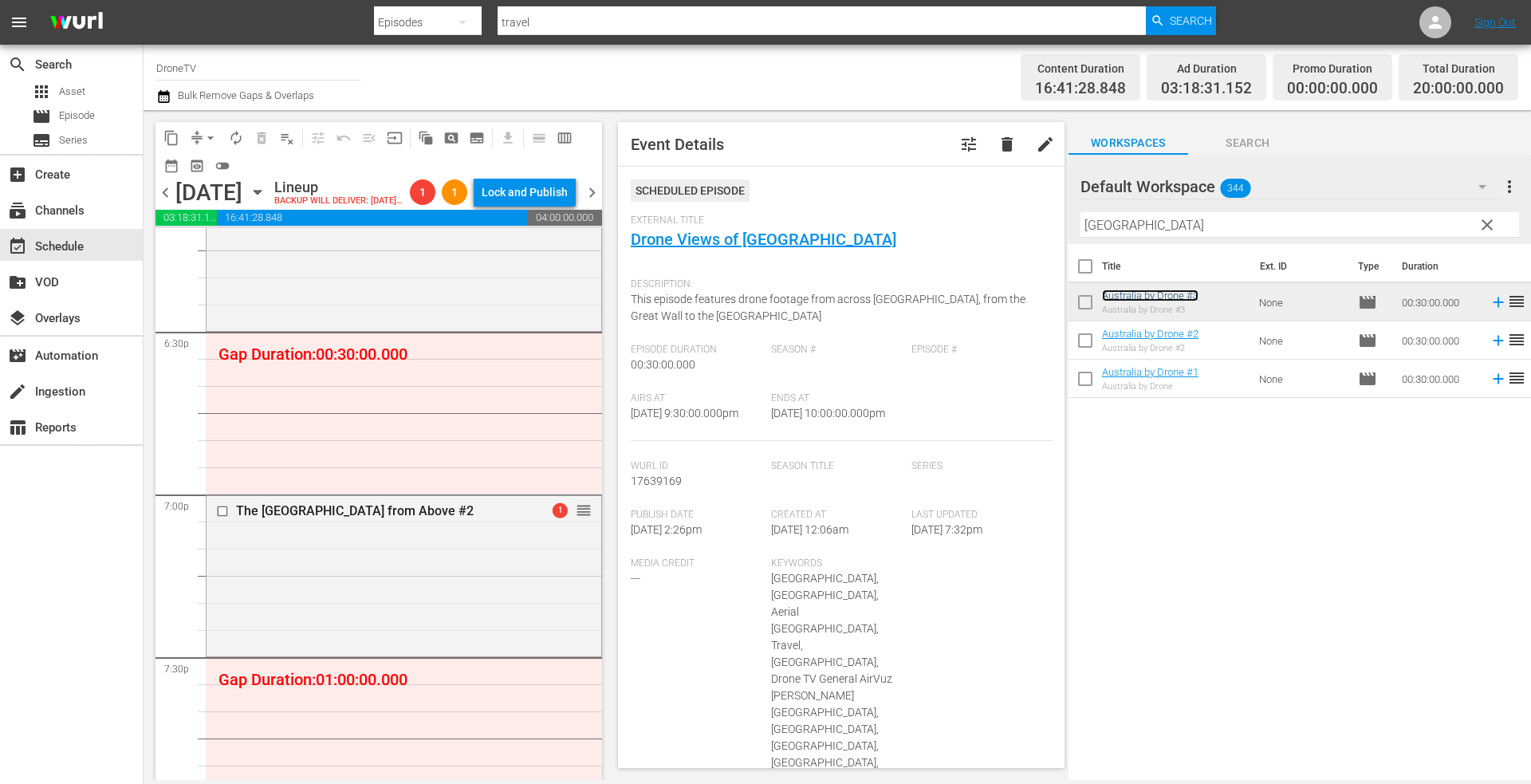
scroll to position [5794, 0]
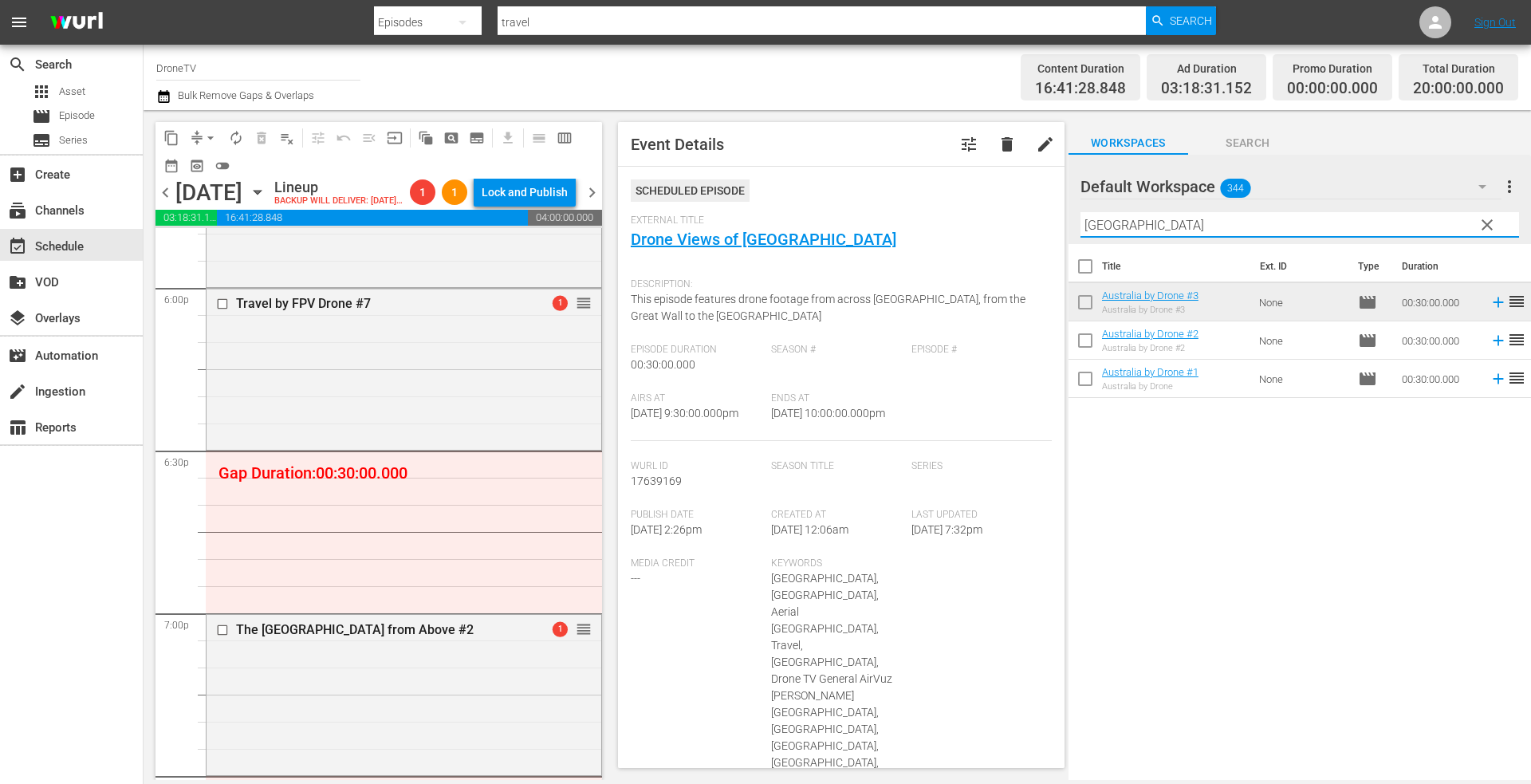
drag, startPoint x: 1153, startPoint y: 230, endPoint x: 943, endPoint y: 194, distance: 213.1
click at [967, 206] on div "content_copy compress arrow_drop_down autorenew_outlined delete_forever_outline…" at bounding box center [837, 444] width 1388 height 669
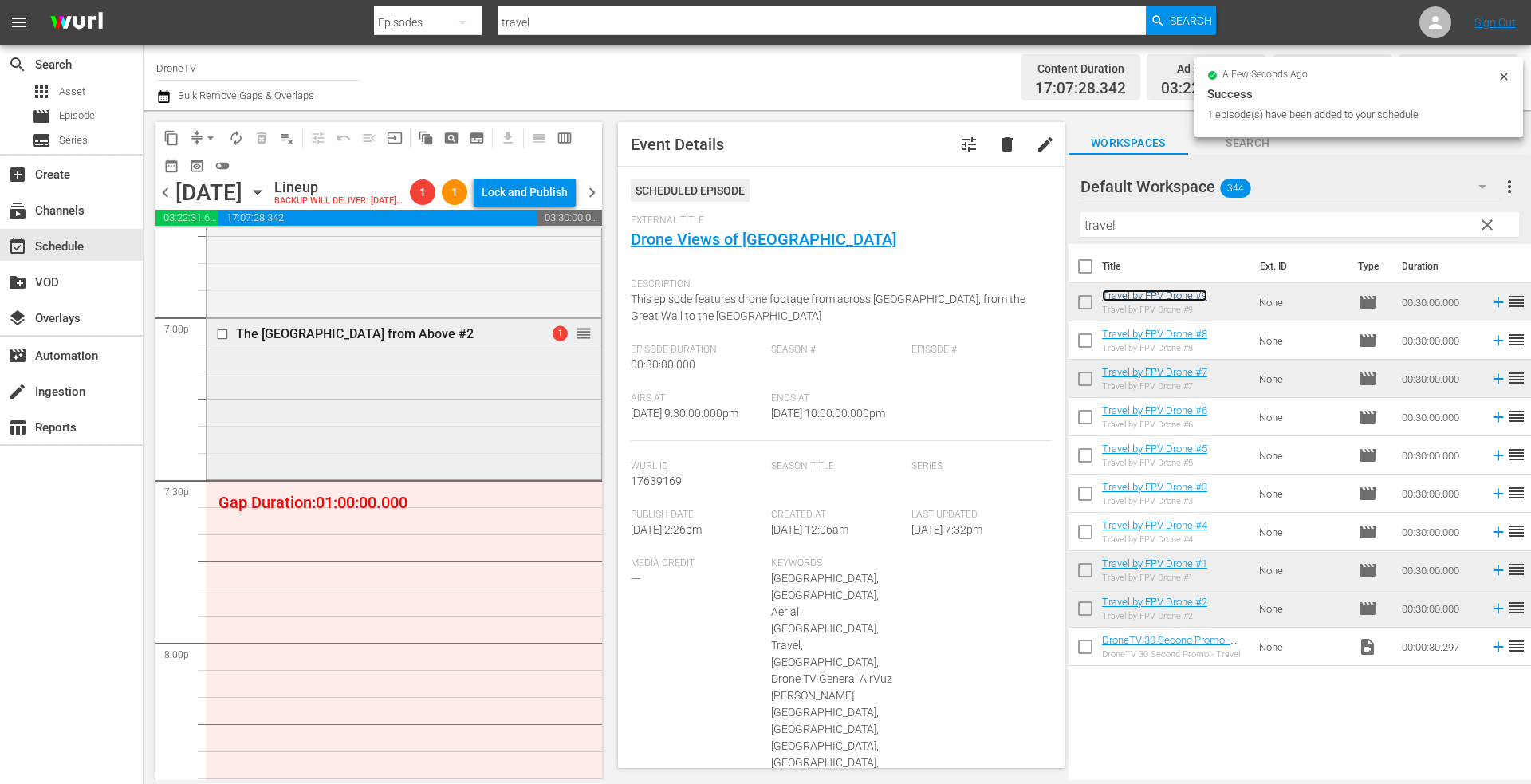
scroll to position [6113, 0]
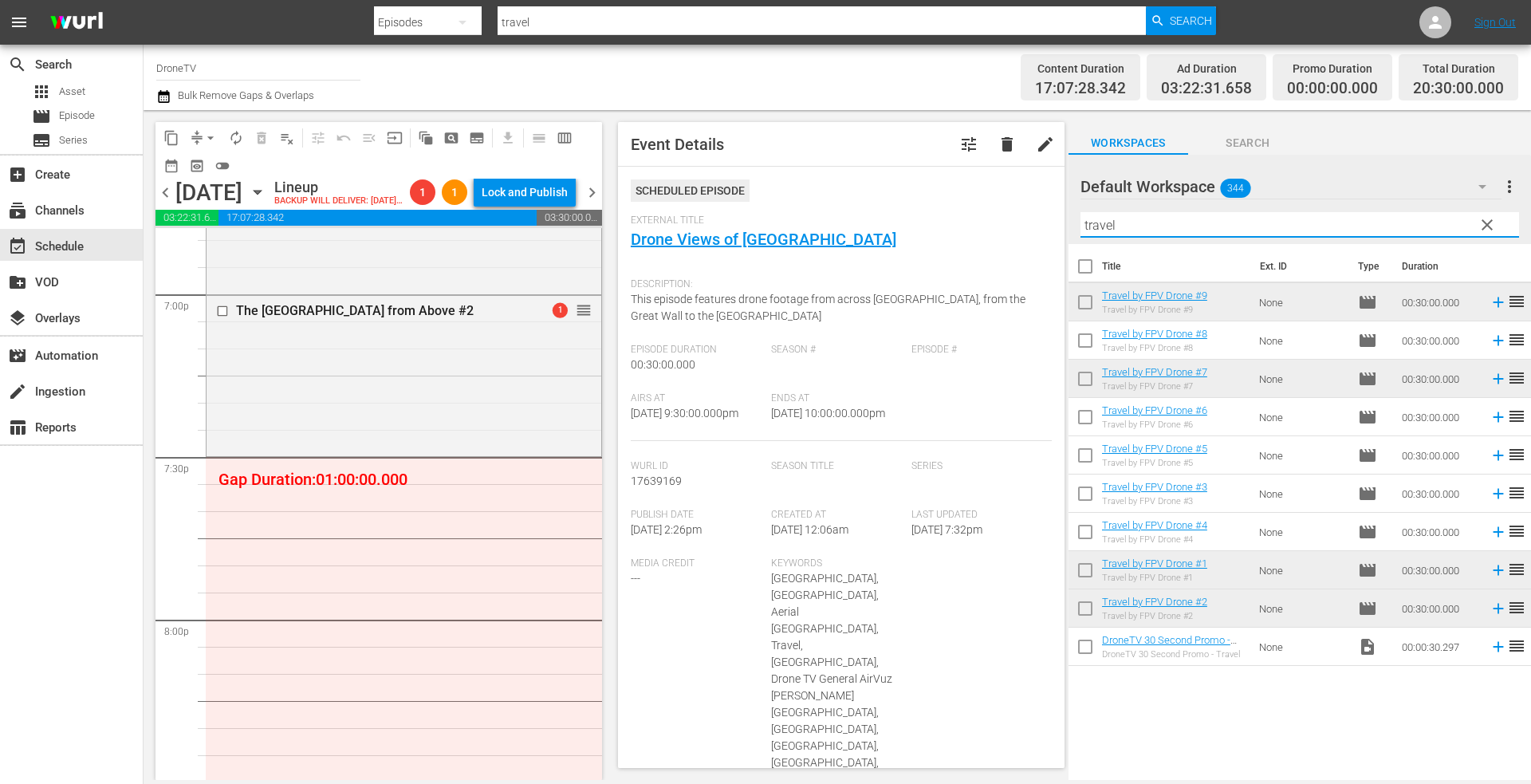
drag, startPoint x: 1134, startPoint y: 222, endPoint x: 1067, endPoint y: 218, distance: 67.1
click at [1067, 218] on div "content_copy compress arrow_drop_down autorenew_outlined delete_forever_outline…" at bounding box center [837, 444] width 1388 height 669
drag, startPoint x: 1147, startPoint y: 217, endPoint x: 981, endPoint y: 213, distance: 166.0
click at [982, 213] on div "content_copy compress arrow_drop_down autorenew_outlined delete_forever_outline…" at bounding box center [837, 444] width 1388 height 669
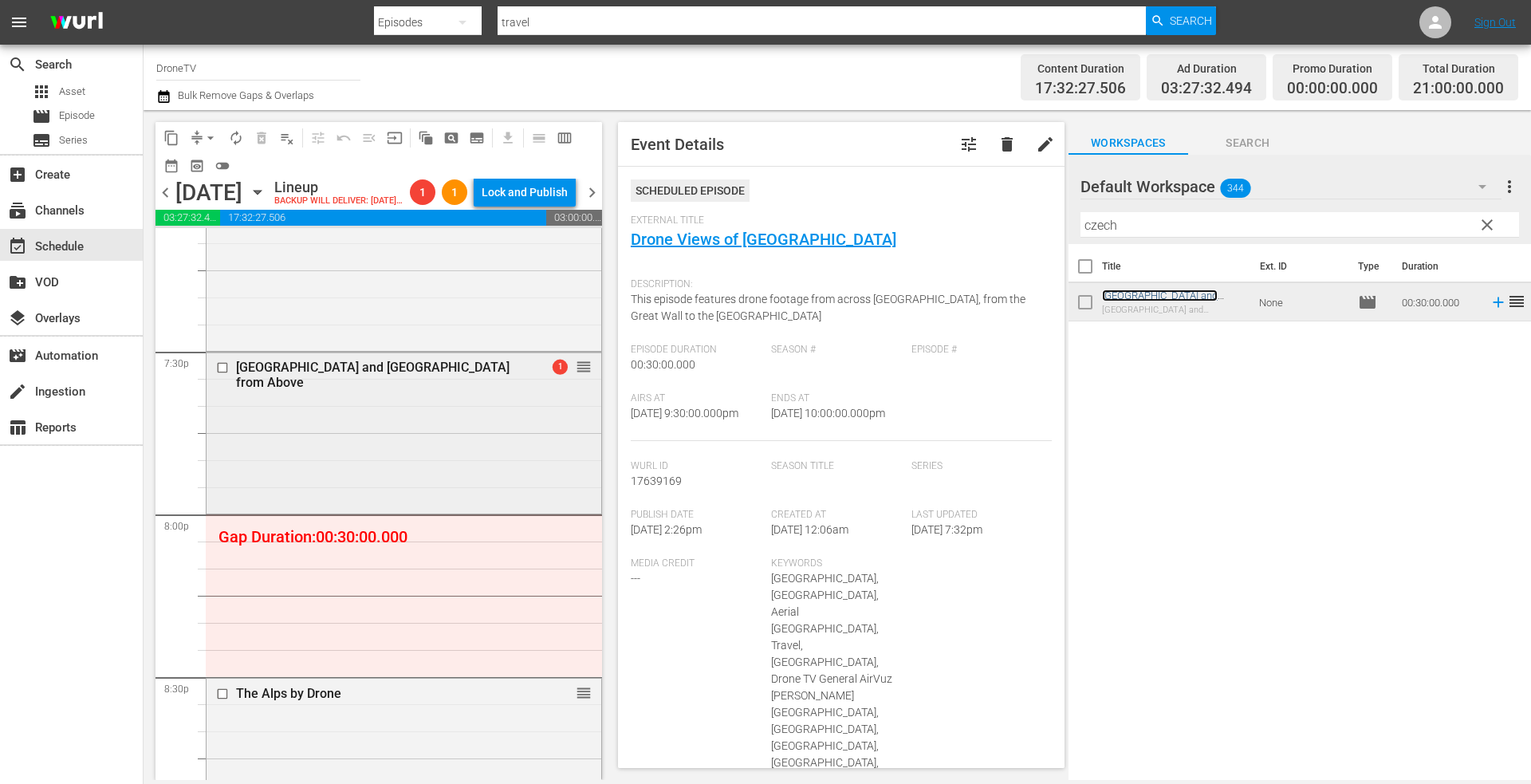
scroll to position [6273, 0]
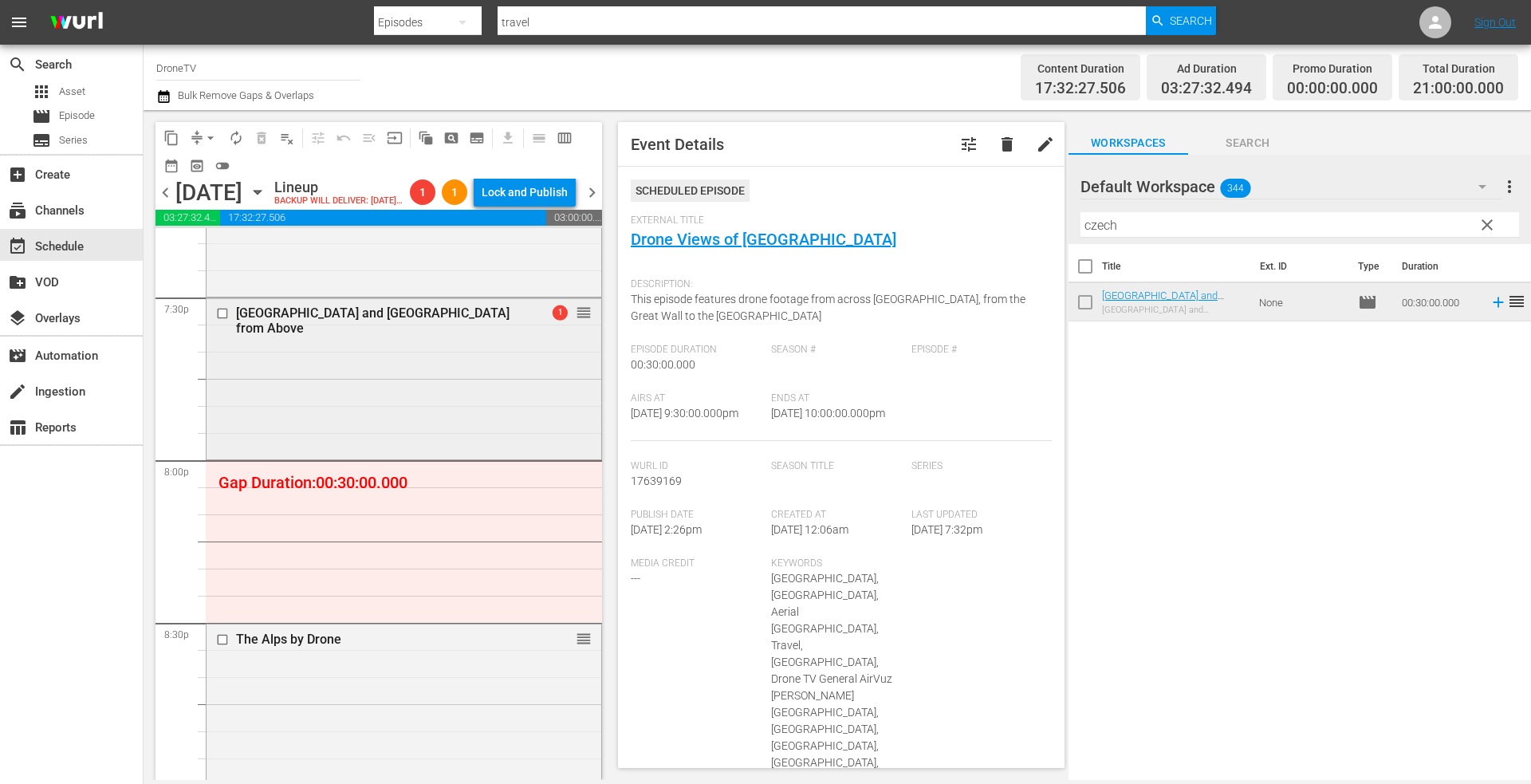
click at [425, 365] on div "Czech Republic and Slovakia from Above 1 reorder" at bounding box center [403, 377] width 394 height 158
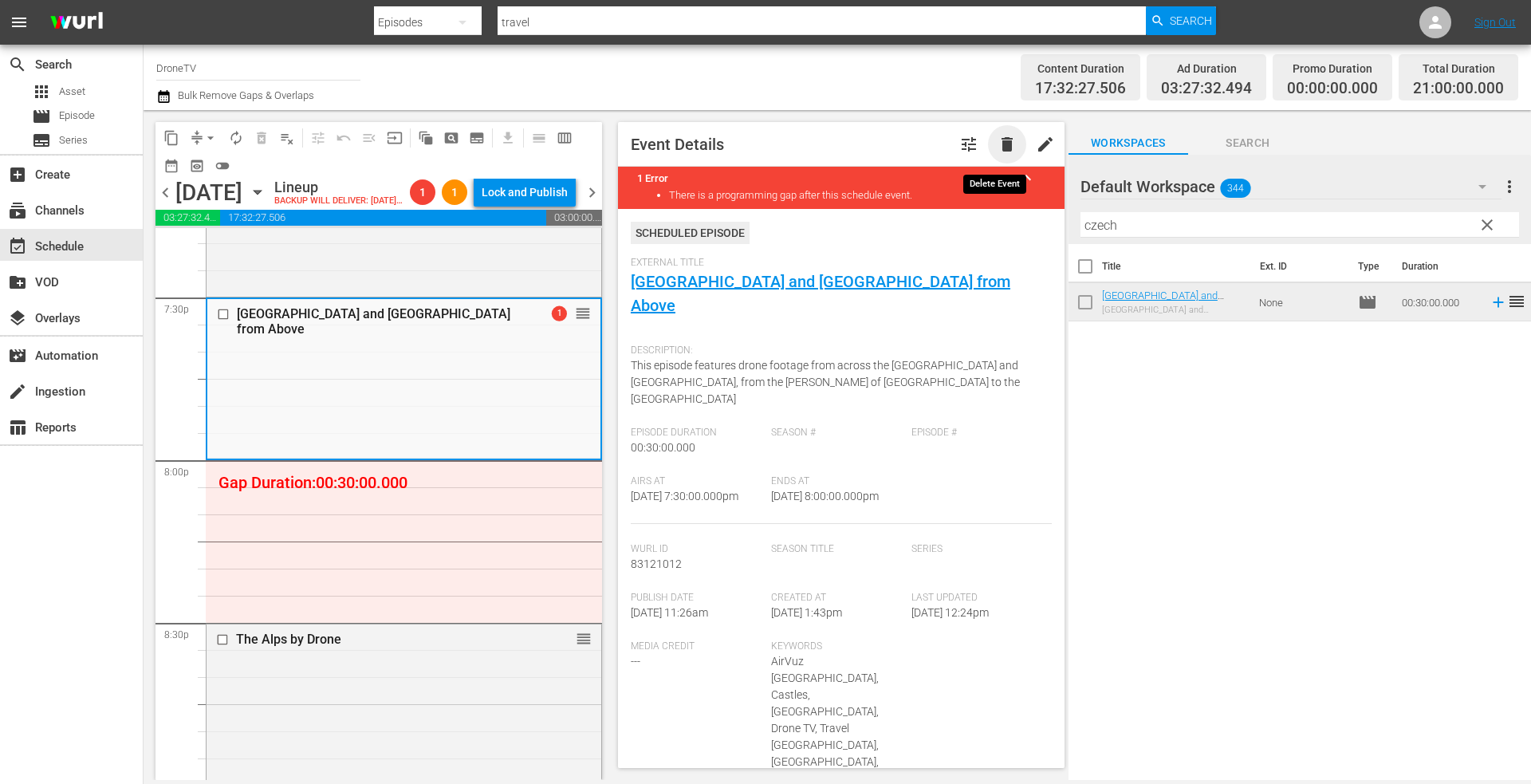
click at [998, 145] on span "delete" at bounding box center [1007, 143] width 19 height 19
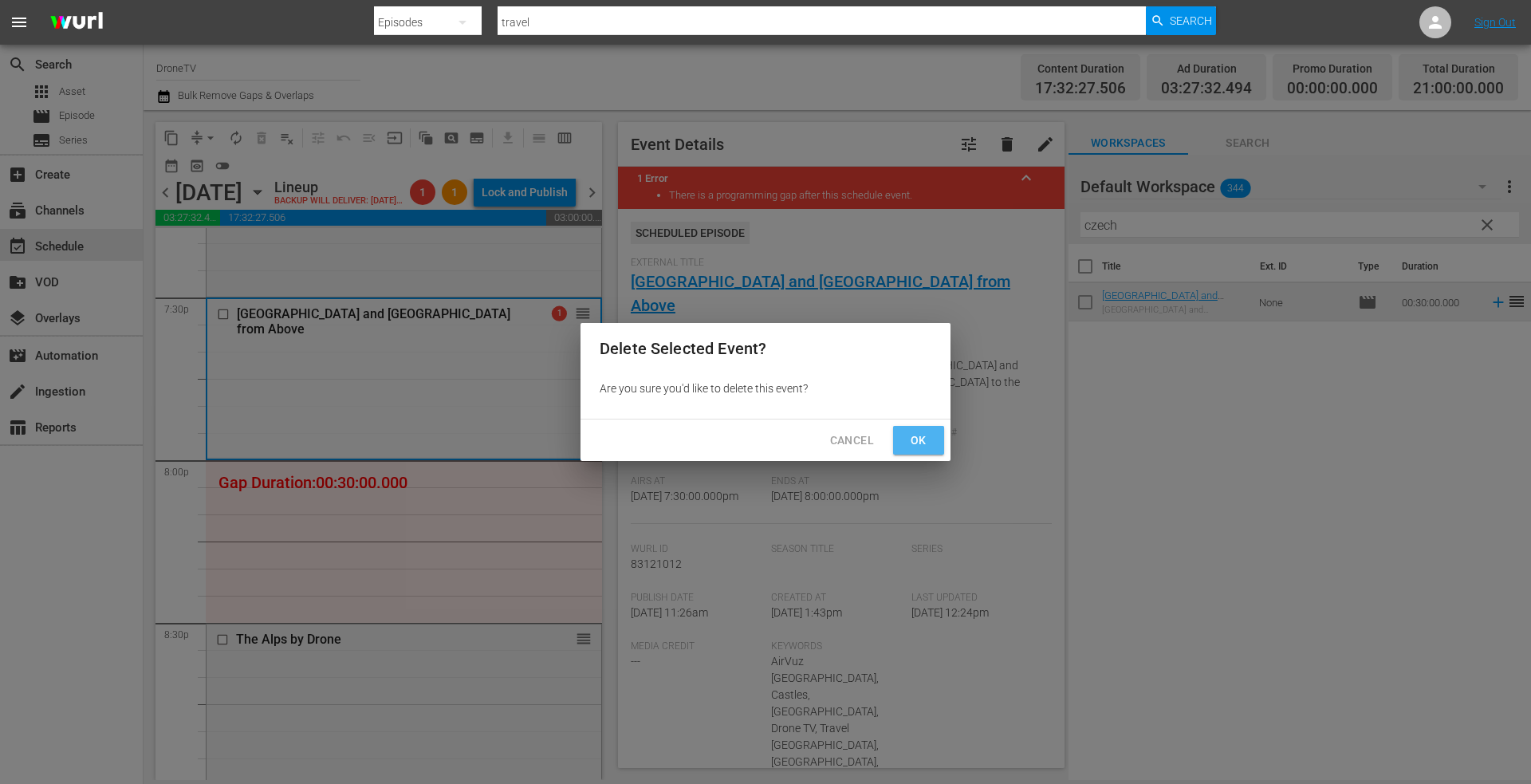
click at [914, 442] on span "Ok" at bounding box center [919, 440] width 25 height 20
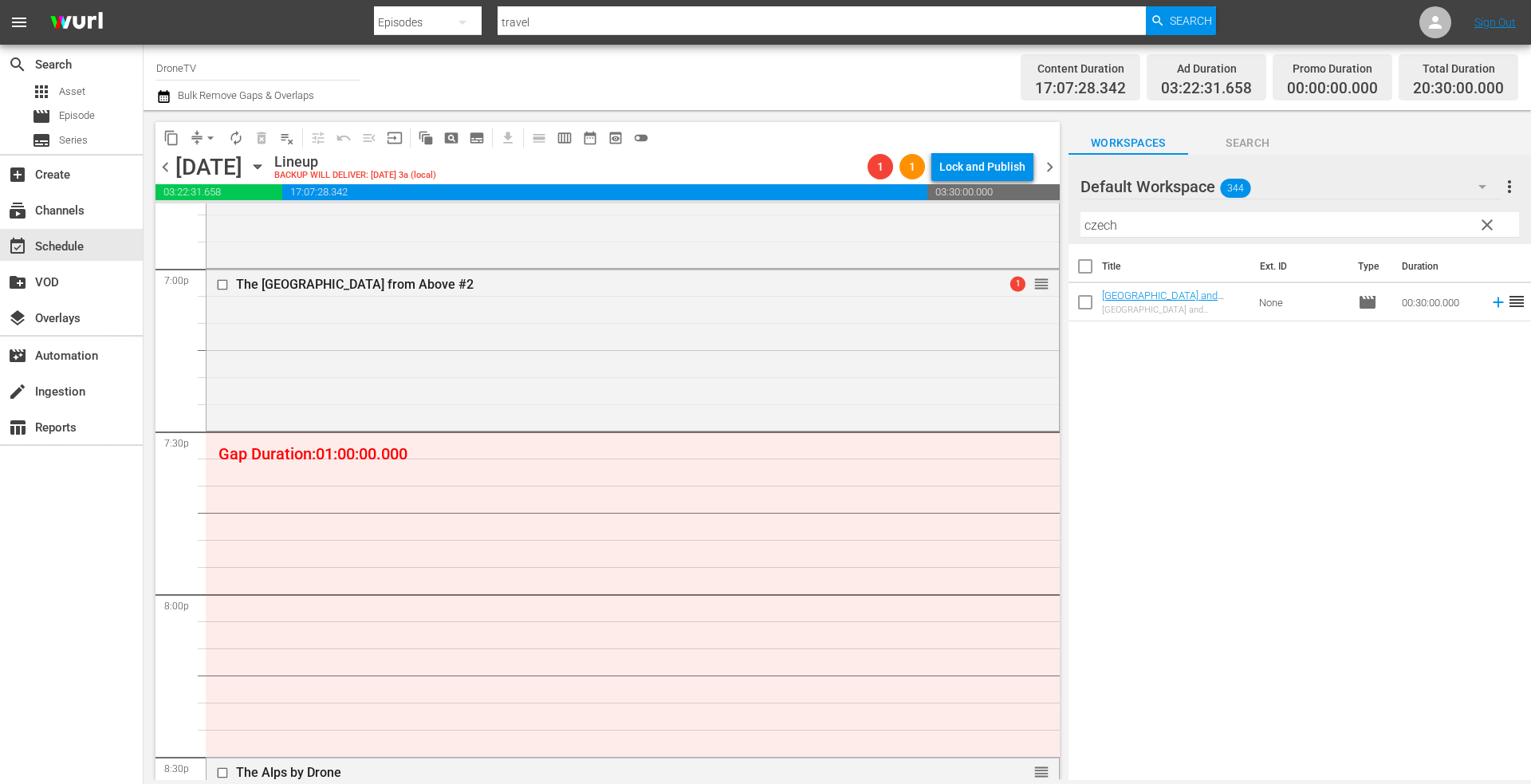
scroll to position [6113, 0]
click at [1133, 232] on input "czech" at bounding box center [1299, 225] width 438 height 25
drag, startPoint x: 1133, startPoint y: 231, endPoint x: 1102, endPoint y: 228, distance: 31.1
click at [1035, 229] on div "content_copy compress arrow_drop_down autorenew_outlined delete_forever_outline…" at bounding box center [837, 444] width 1388 height 669
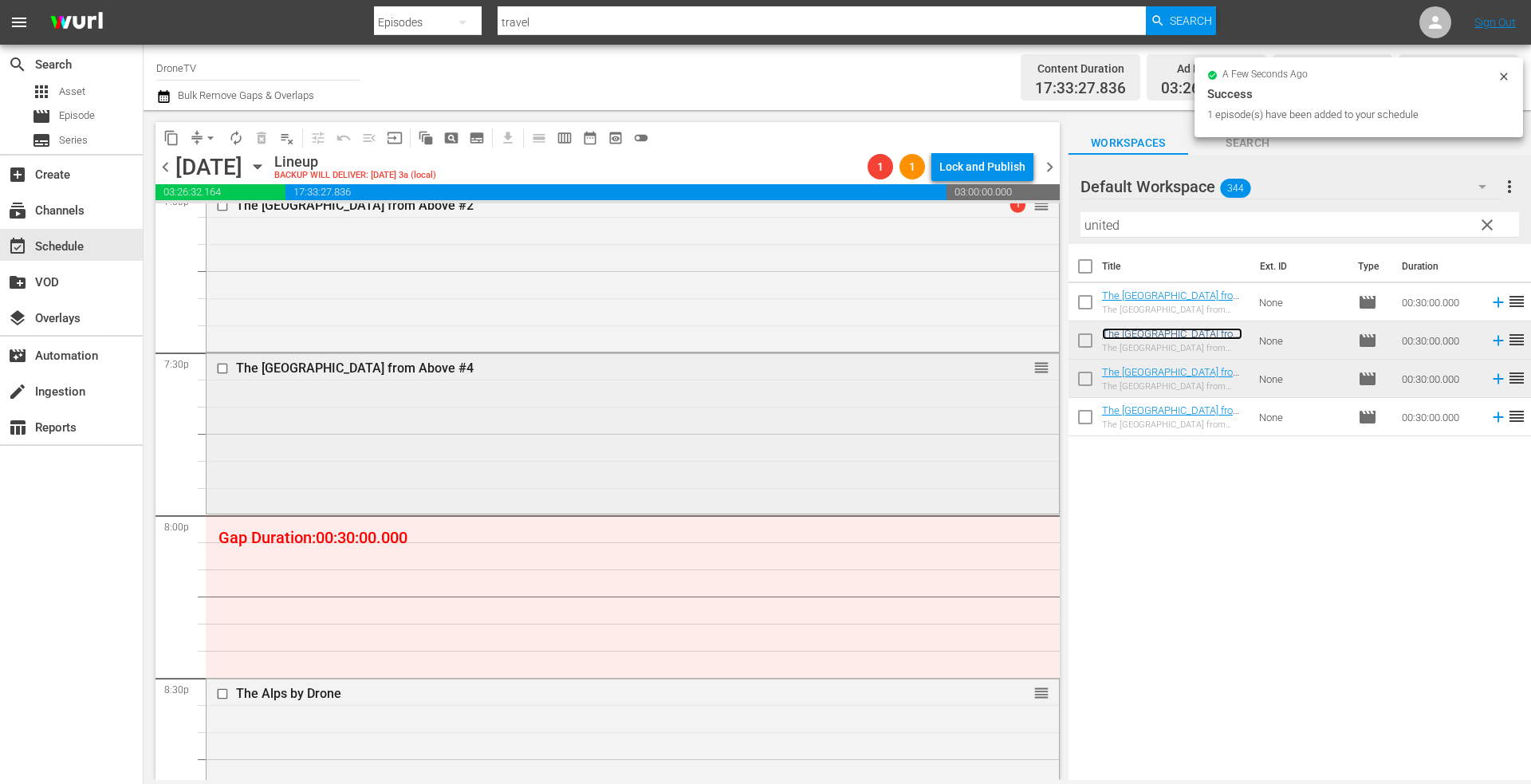
scroll to position [6273, 0]
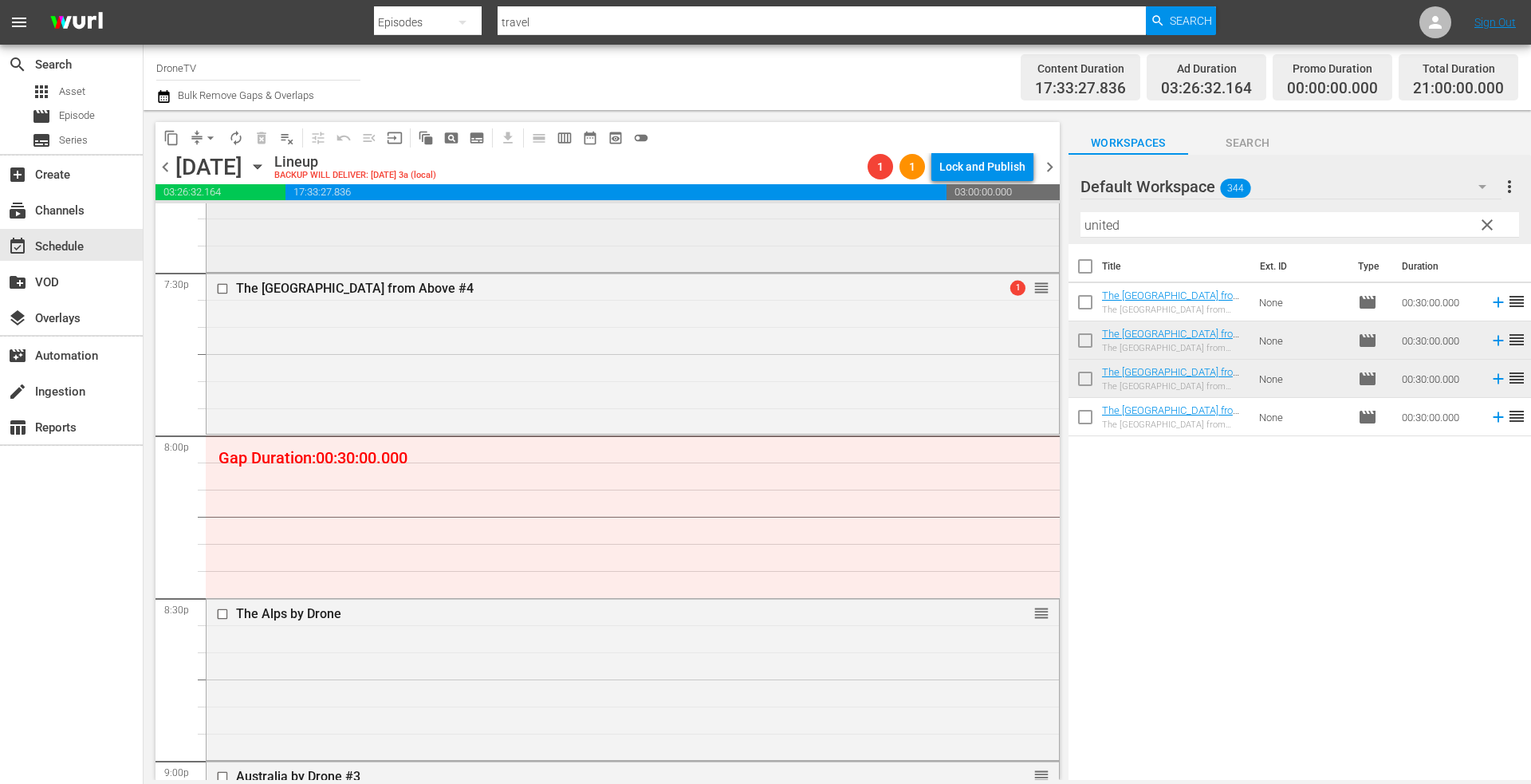
drag, startPoint x: 1146, startPoint y: 226, endPoint x: 1025, endPoint y: 220, distance: 121.1
click at [1025, 220] on div "content_copy compress arrow_drop_down autorenew_outlined delete_forever_outline…" at bounding box center [837, 444] width 1388 height 669
click at [1367, 151] on div "Workspaces Search" at bounding box center [1300, 139] width 463 height 32
drag, startPoint x: 1160, startPoint y: 227, endPoint x: 1015, endPoint y: 224, distance: 145.0
click at [1015, 224] on div "content_copy compress arrow_drop_down autorenew_outlined delete_forever_outline…" at bounding box center [837, 444] width 1388 height 669
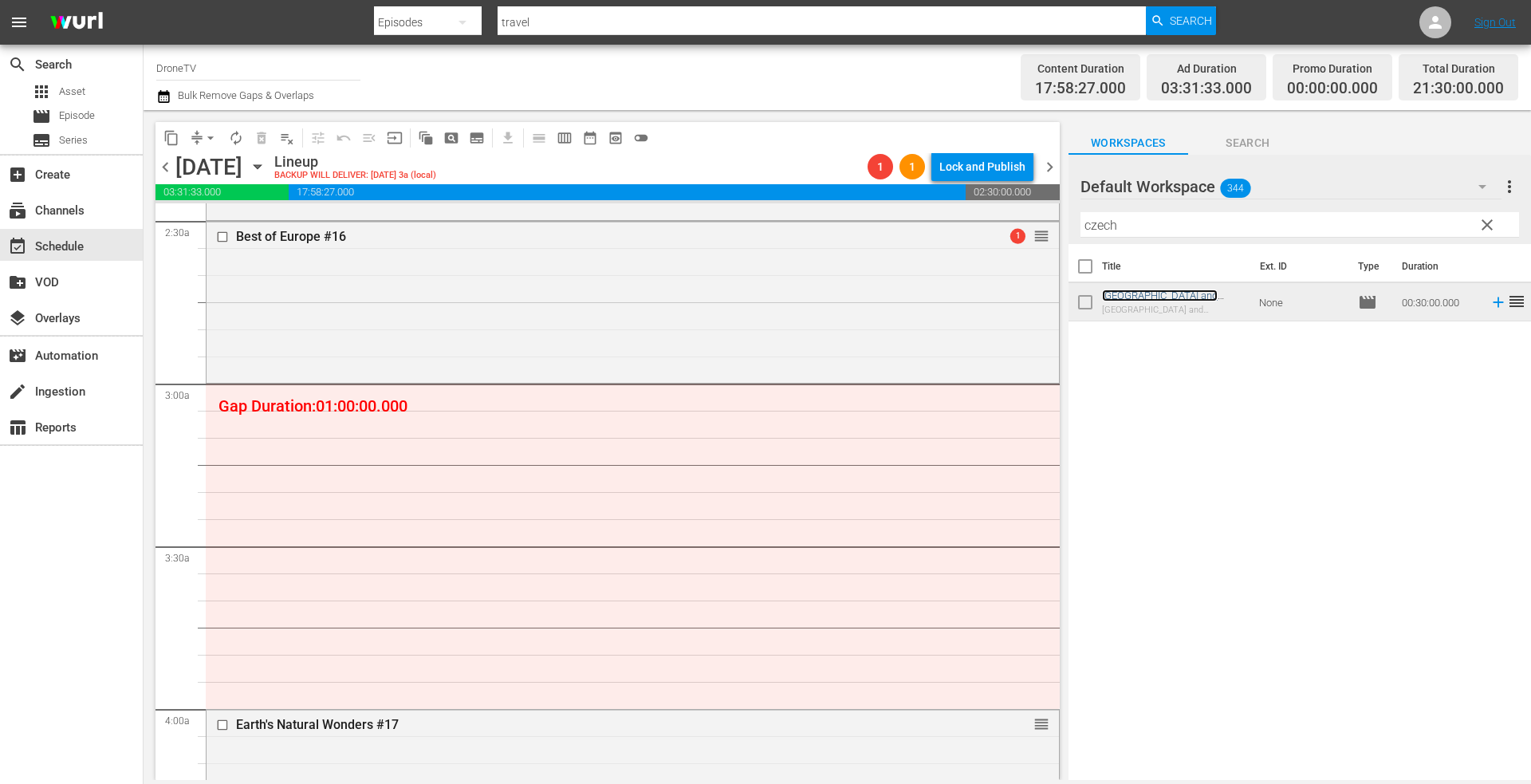
scroll to position [797, 0]
drag, startPoint x: 1162, startPoint y: 222, endPoint x: 1012, endPoint y: 213, distance: 150.3
click at [1017, 213] on div "content_copy compress arrow_drop_down autorenew_outlined delete_forever_outline…" at bounding box center [837, 444] width 1388 height 669
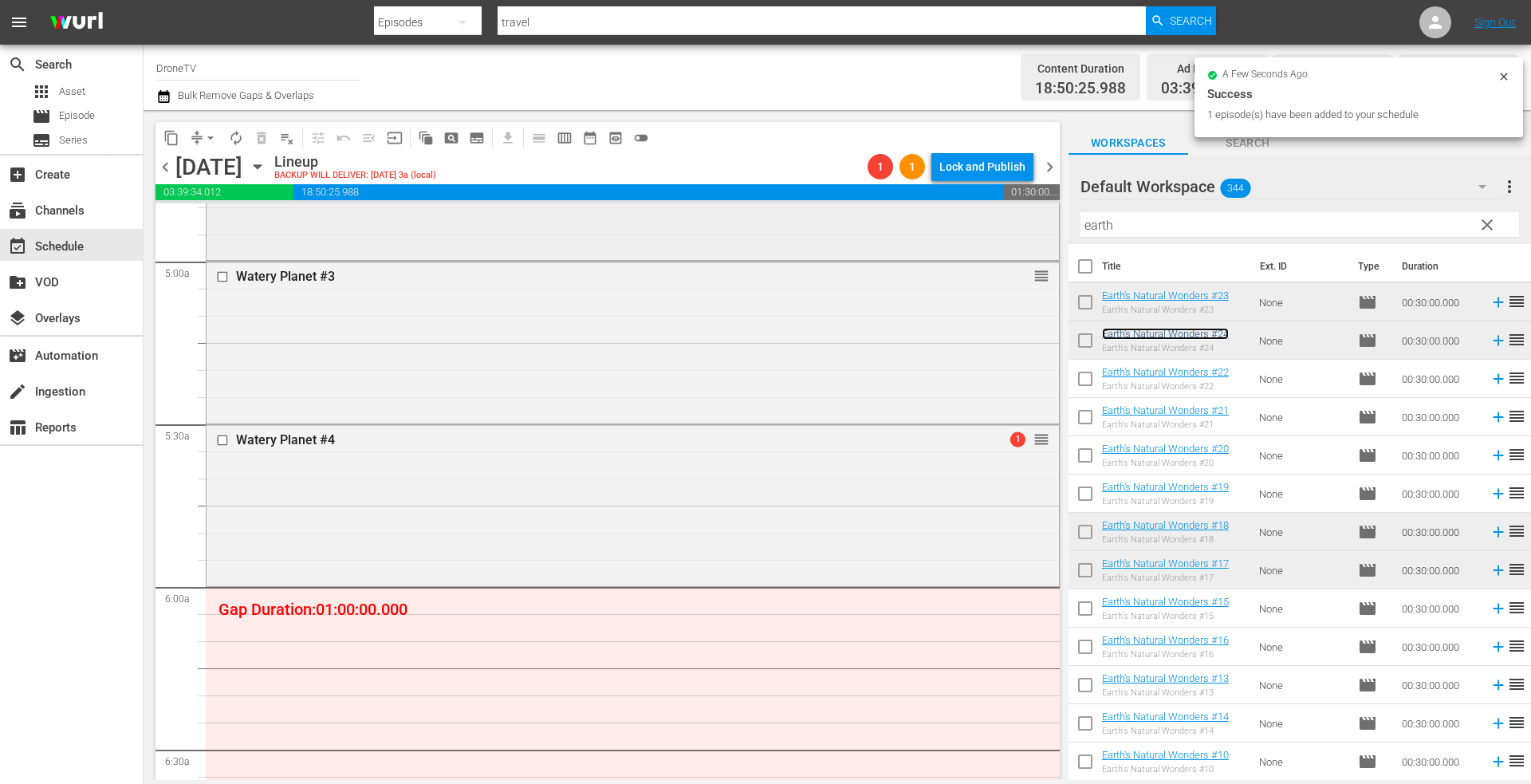
scroll to position [1753, 0]
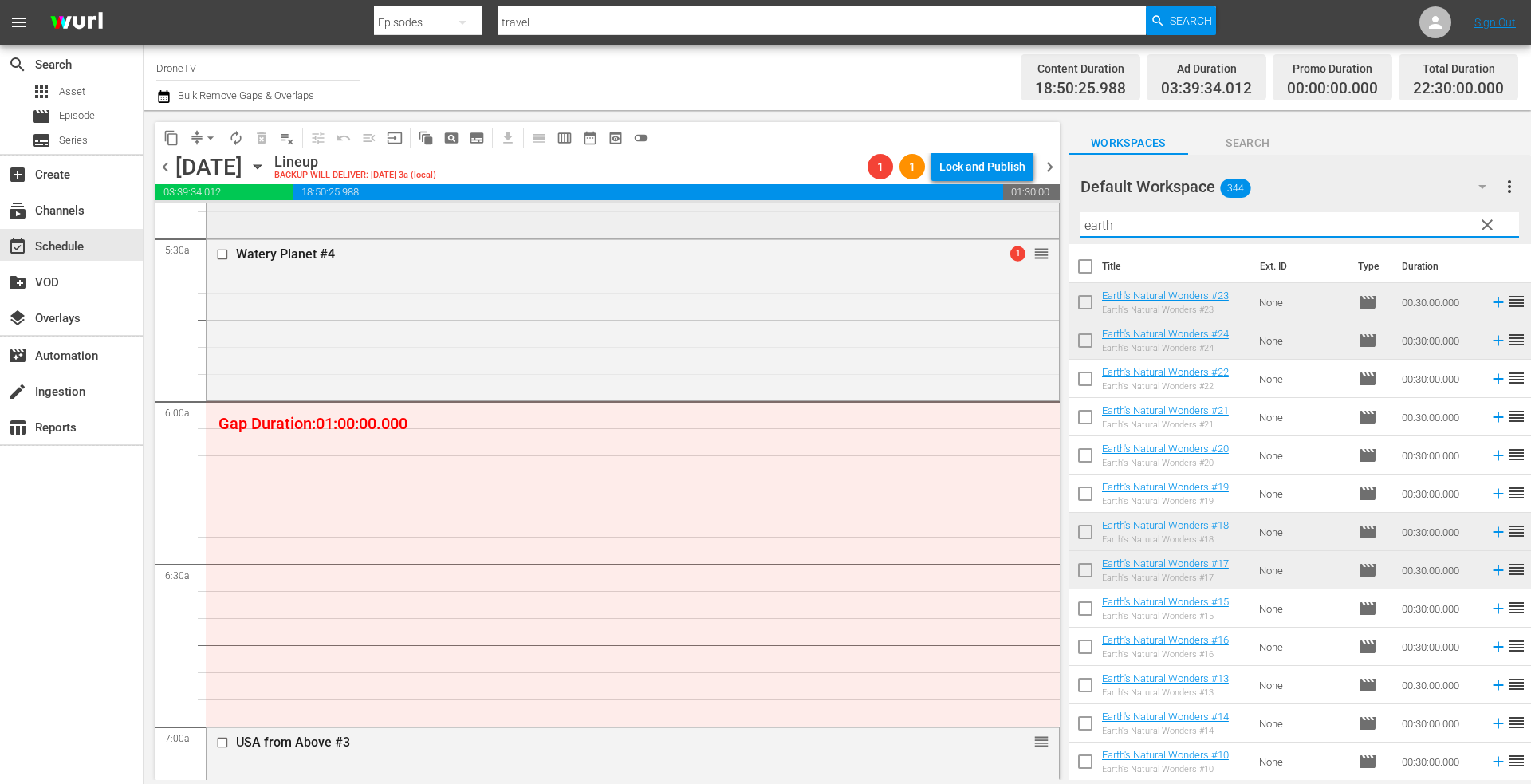
drag, startPoint x: 1137, startPoint y: 233, endPoint x: 1010, endPoint y: 218, distance: 127.9
click at [1016, 218] on div "content_copy compress arrow_drop_down autorenew_outlined delete_forever_outline…" at bounding box center [837, 444] width 1388 height 669
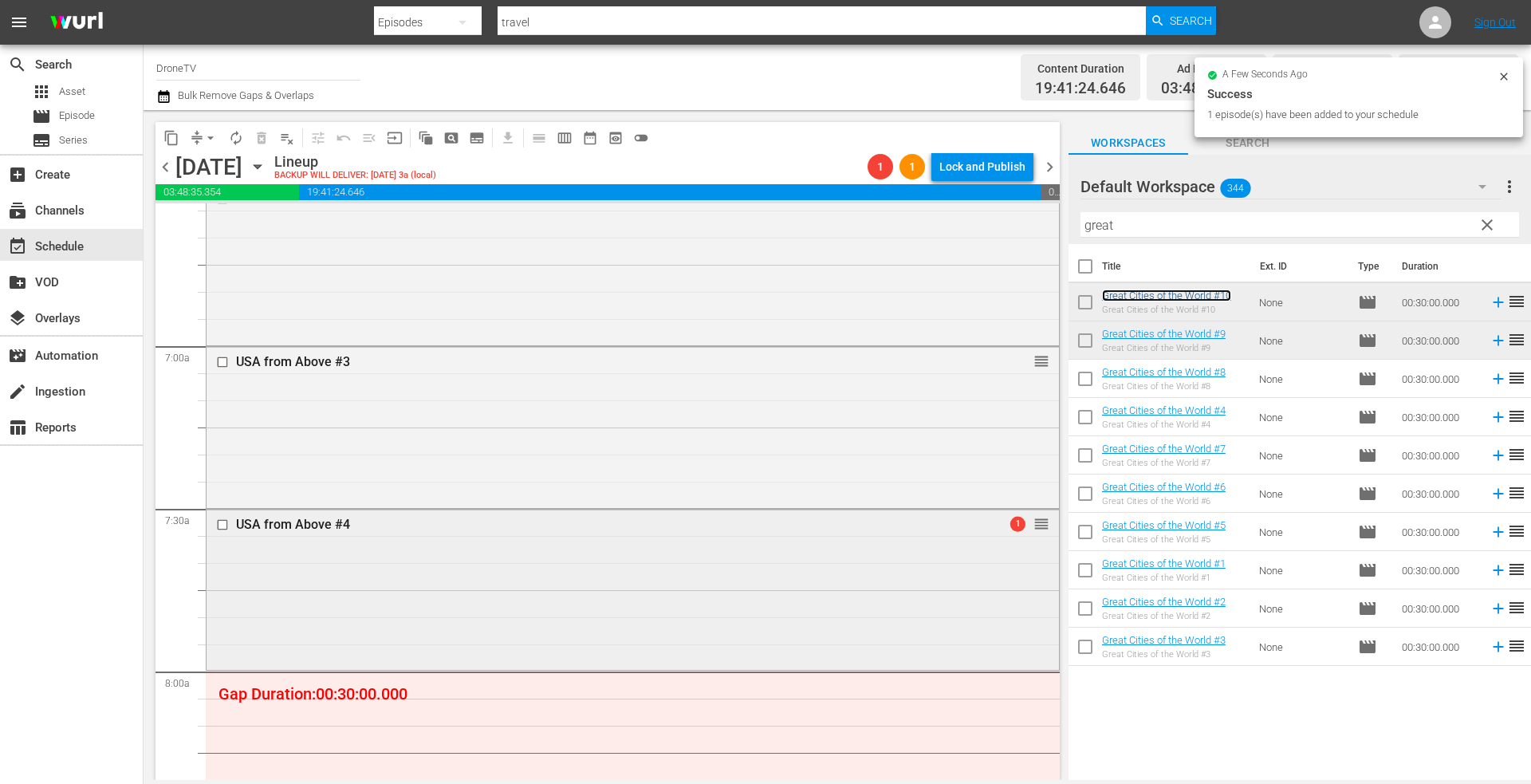
scroll to position [2391, 0]
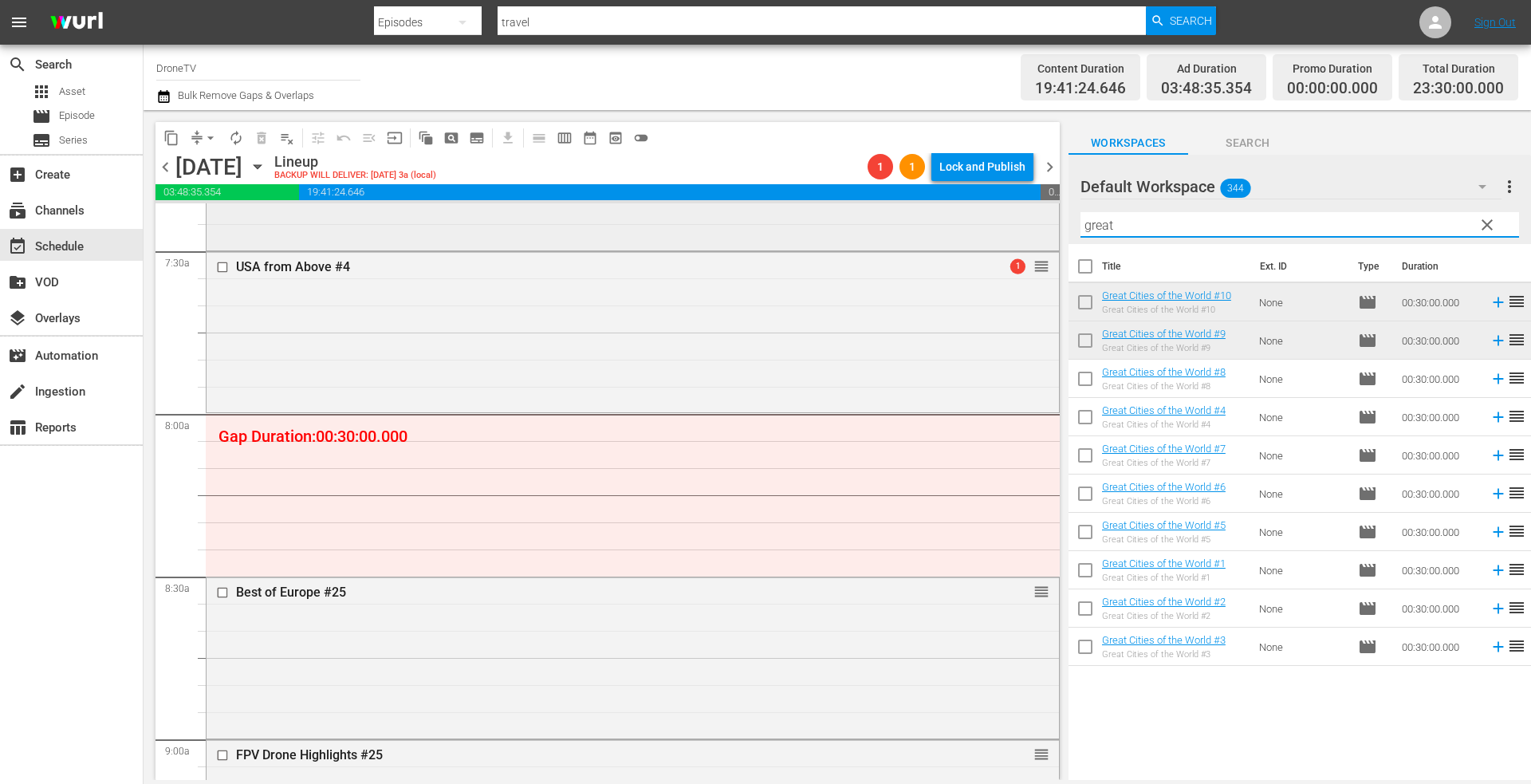
drag, startPoint x: 1178, startPoint y: 220, endPoint x: 961, endPoint y: 230, distance: 217.2
click at [961, 230] on div "content_copy compress arrow_drop_down autorenew_outlined delete_forever_outline…" at bounding box center [837, 444] width 1388 height 669
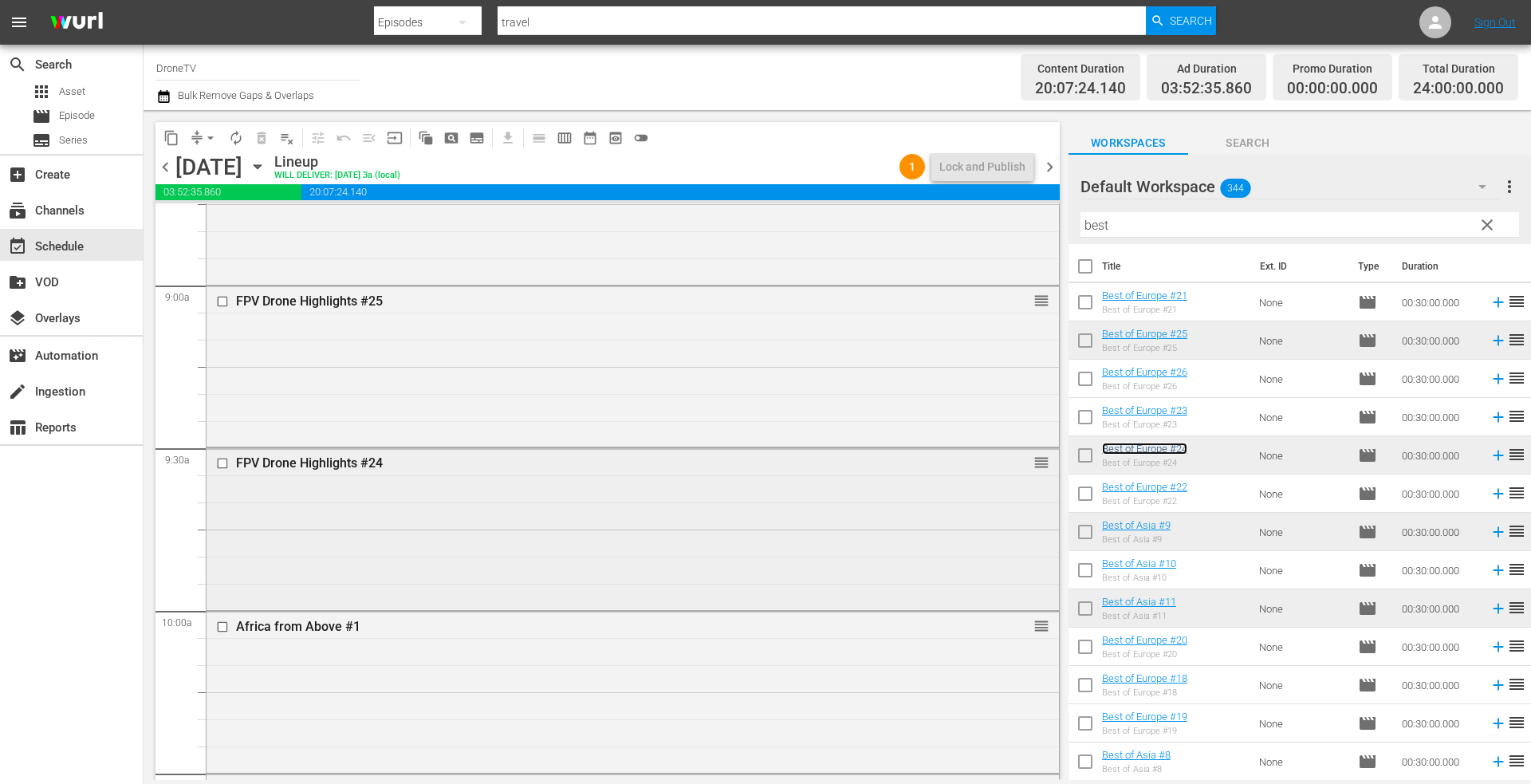
scroll to position [2446, 0]
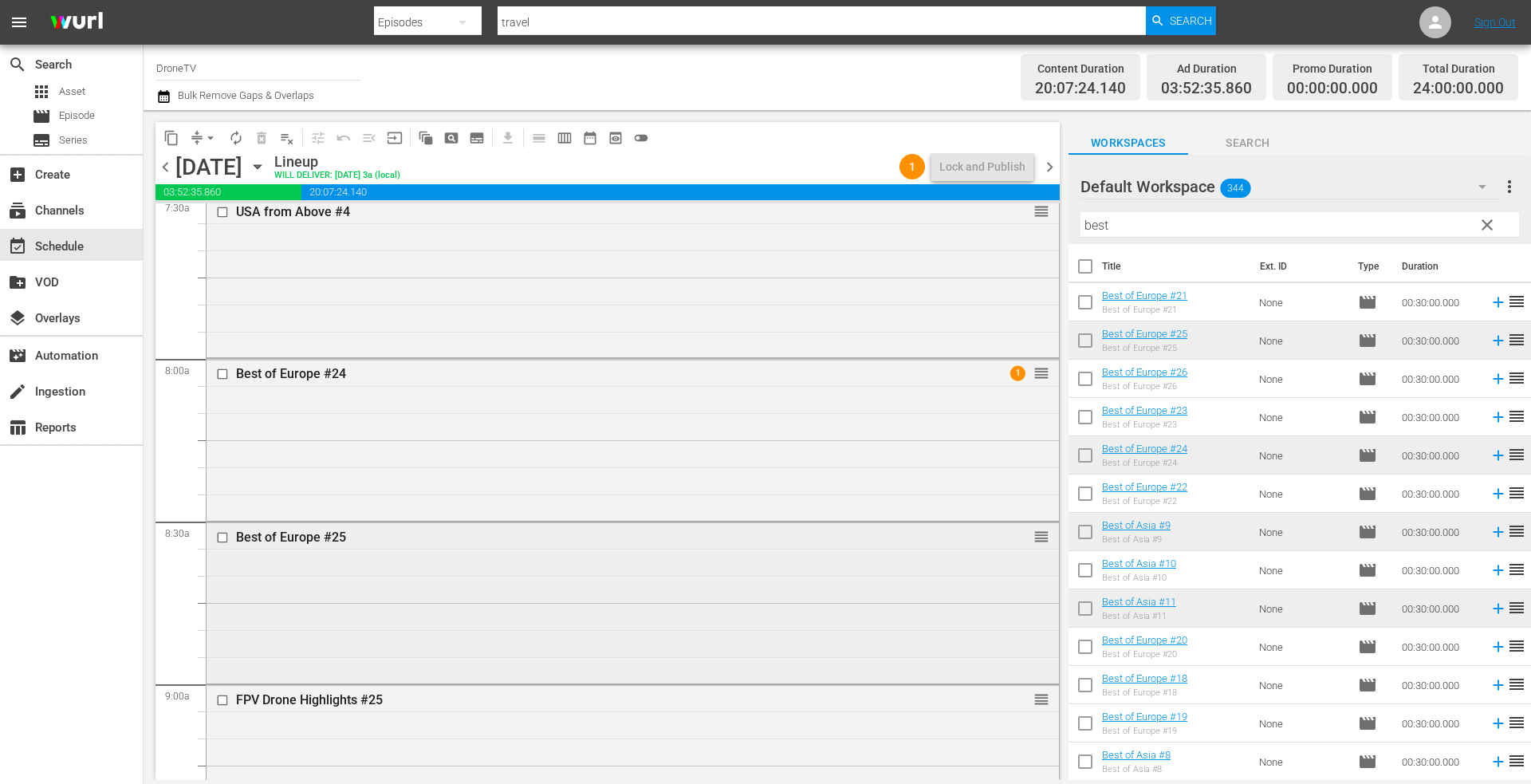
click at [515, 588] on div "Best of Europe #25 reorder" at bounding box center [632, 601] width 852 height 158
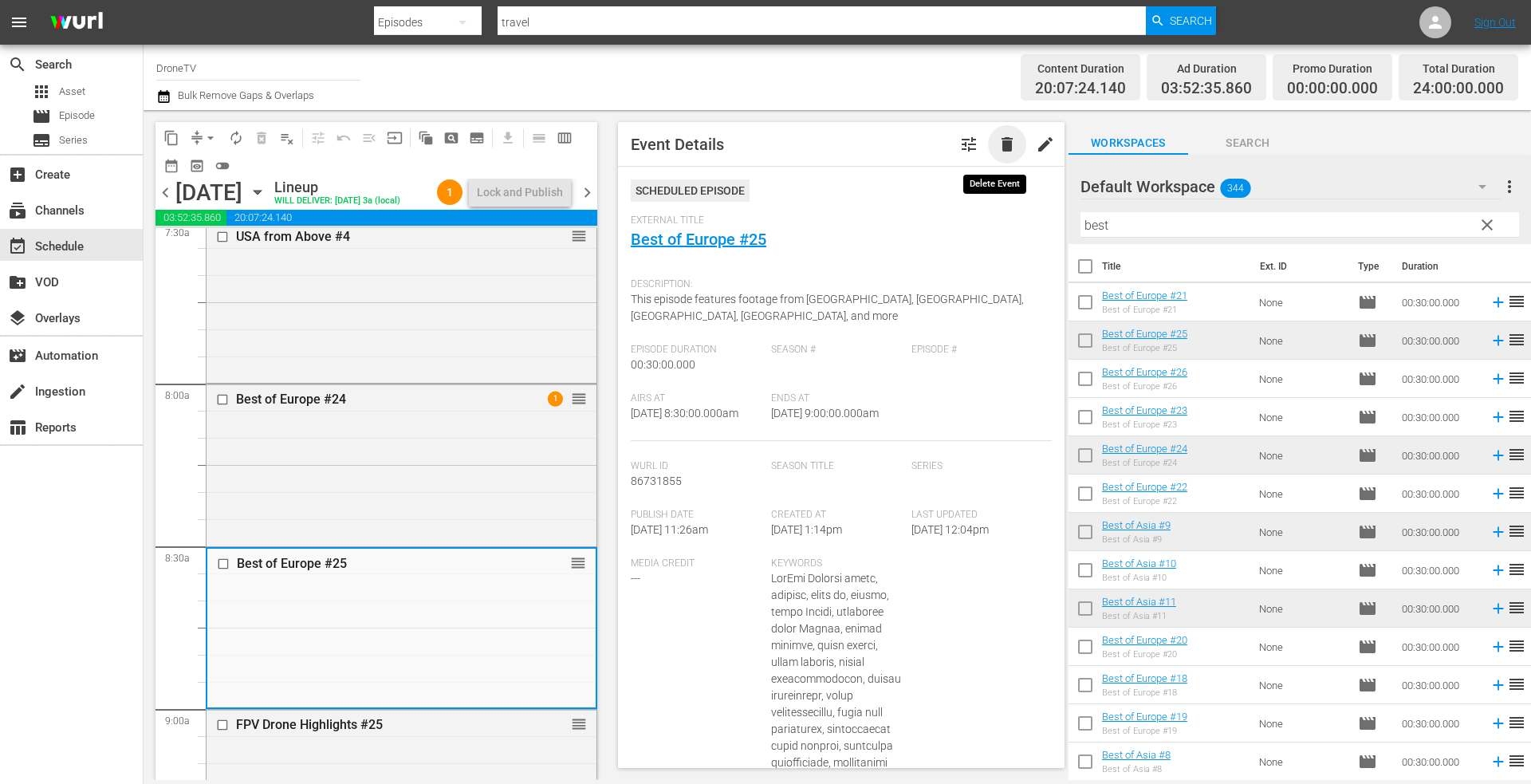
click at [998, 145] on span "delete" at bounding box center [1007, 143] width 19 height 19
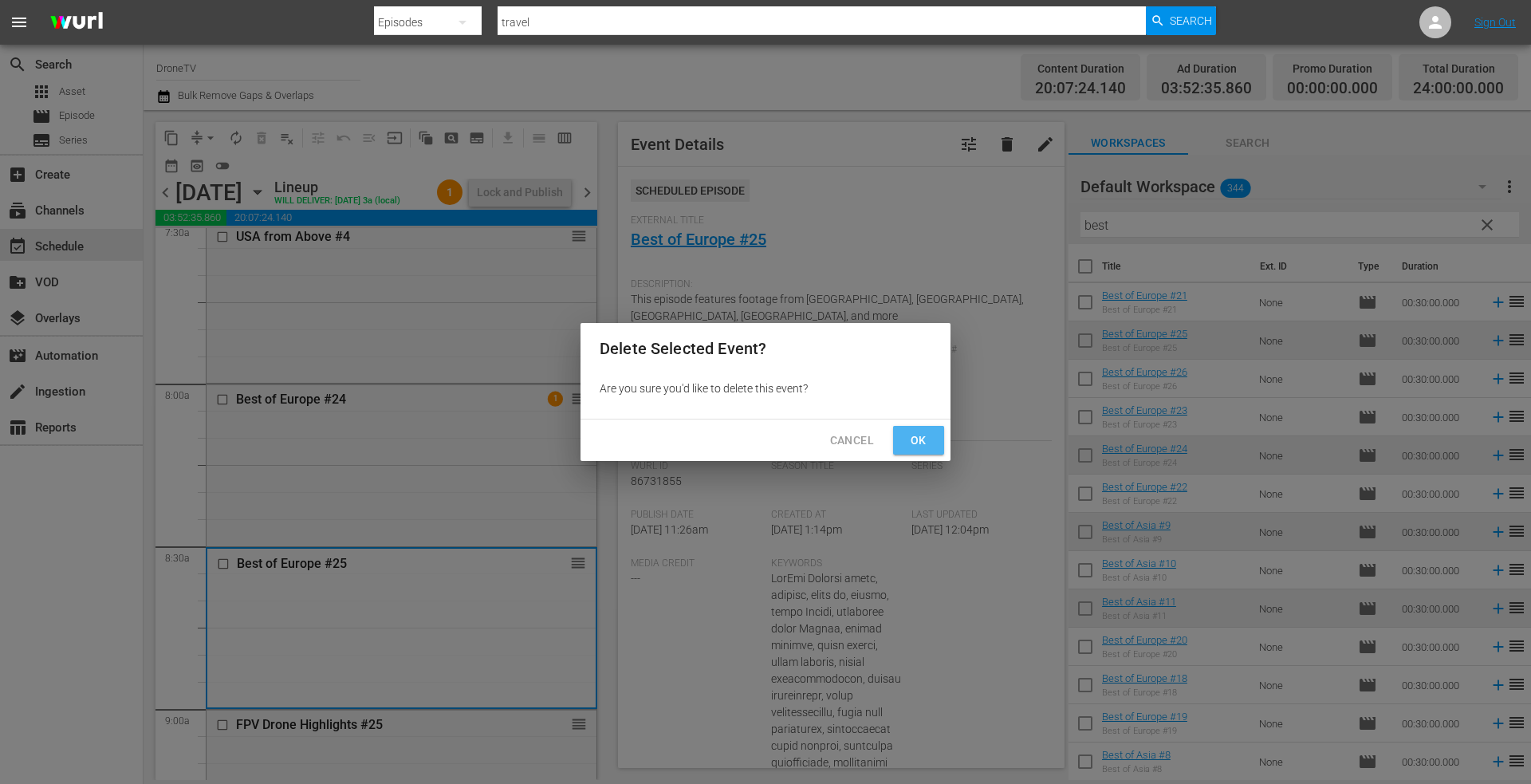
click at [919, 444] on span "Ok" at bounding box center [919, 440] width 25 height 20
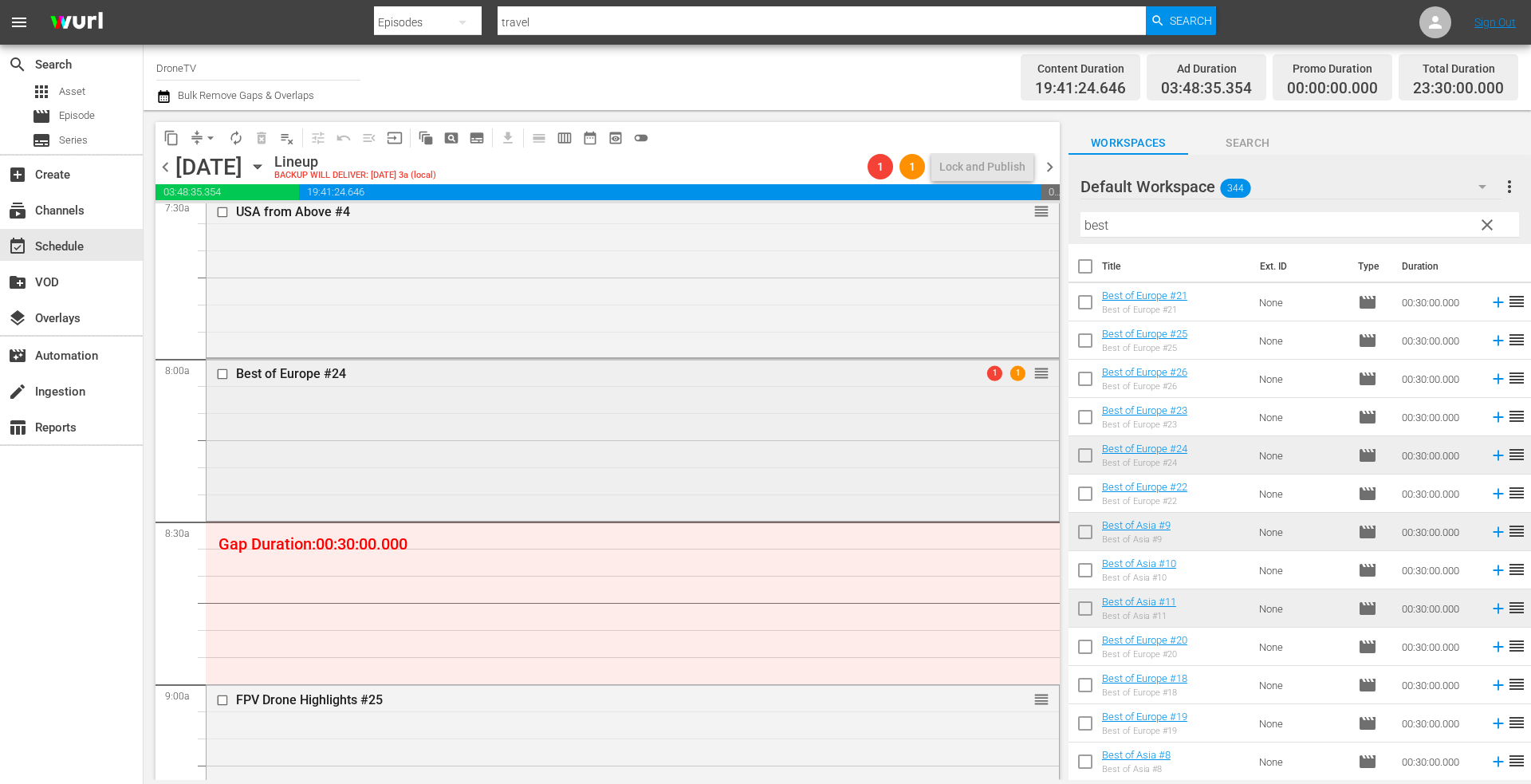
click at [546, 452] on div "Best of Europe #24 1 1 reorder" at bounding box center [632, 437] width 852 height 158
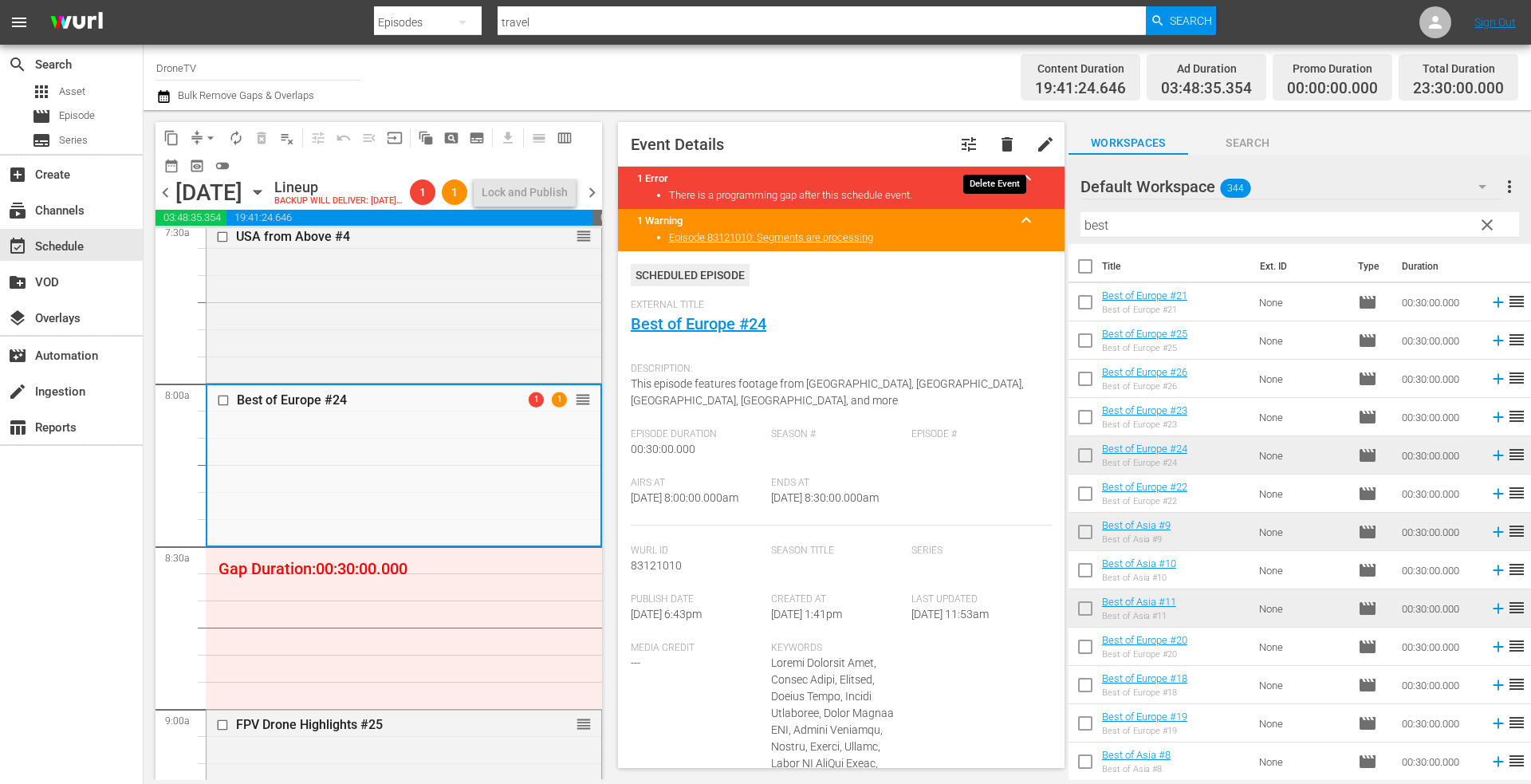
click at [998, 142] on span "delete" at bounding box center [1007, 143] width 19 height 19
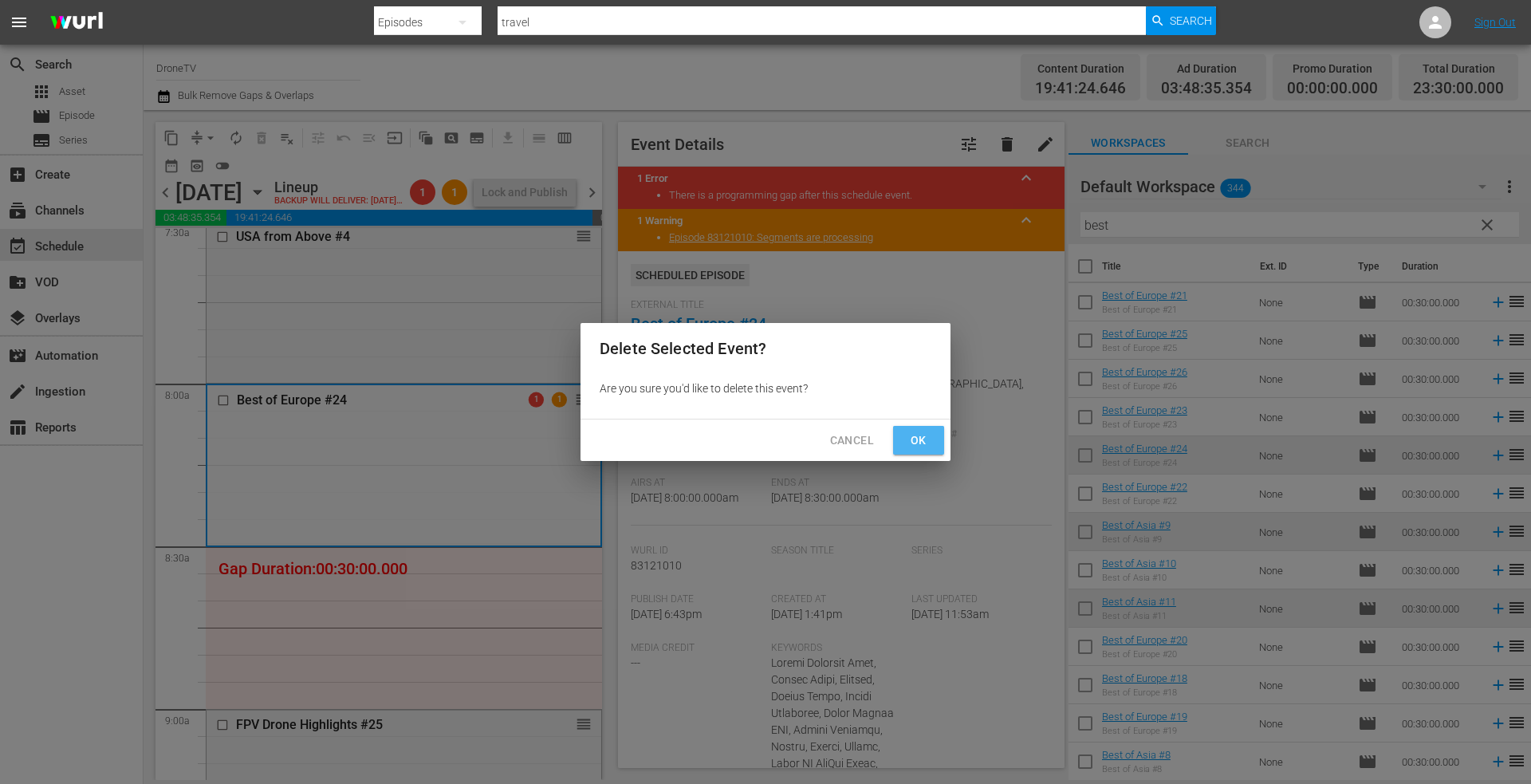
click at [916, 437] on span "Ok" at bounding box center [919, 440] width 25 height 20
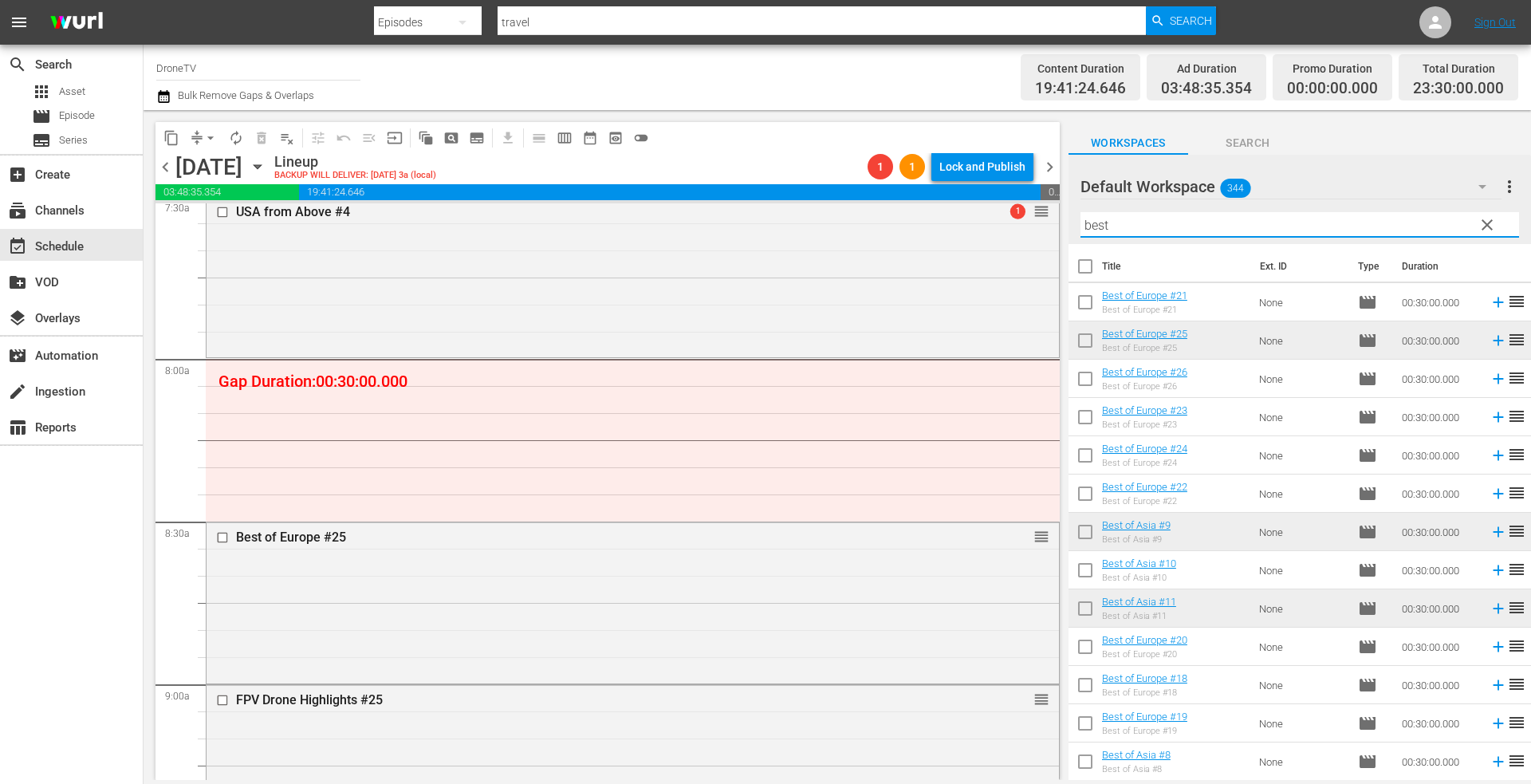
click at [1161, 228] on input "best" at bounding box center [1299, 225] width 438 height 25
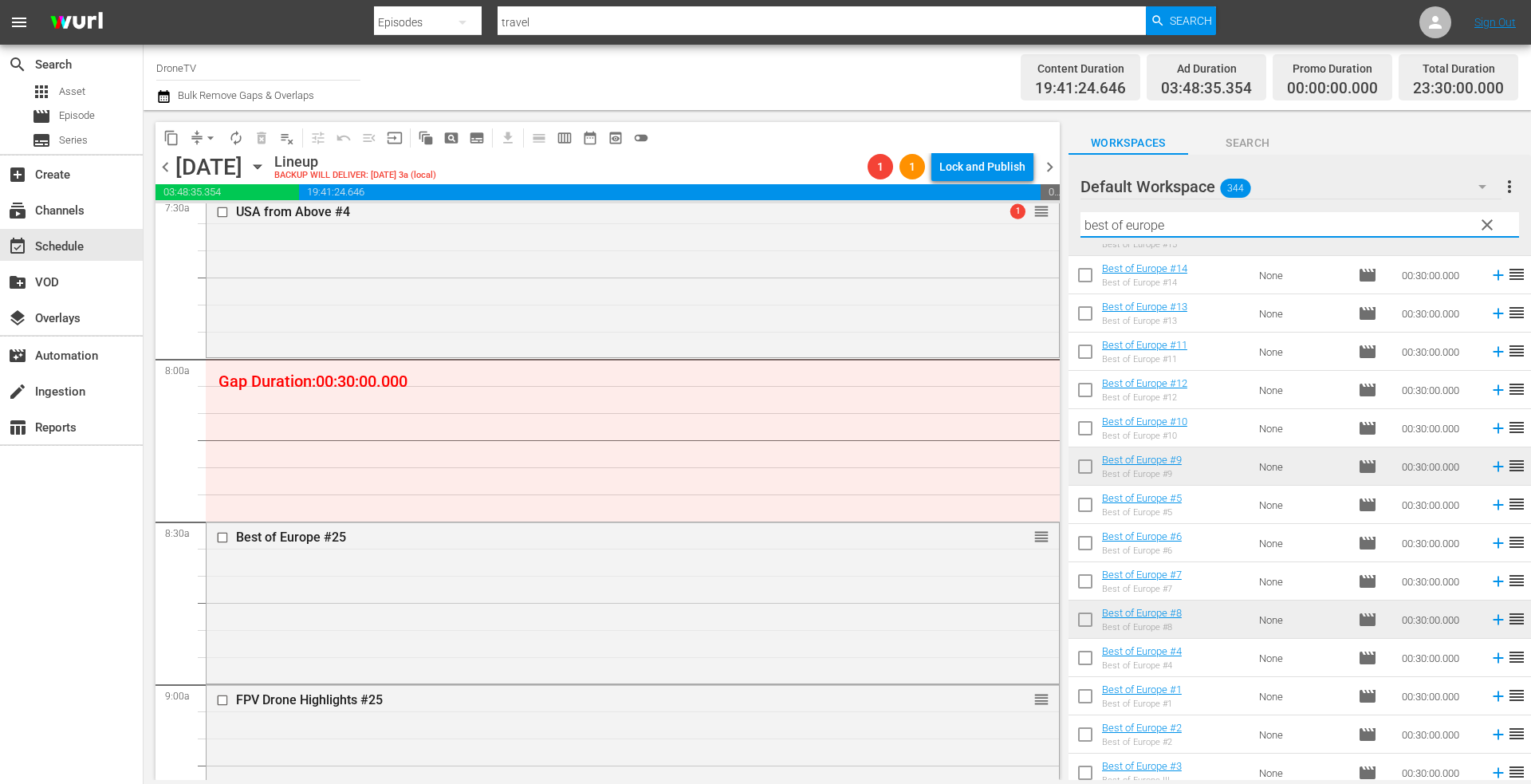
scroll to position [495, 0]
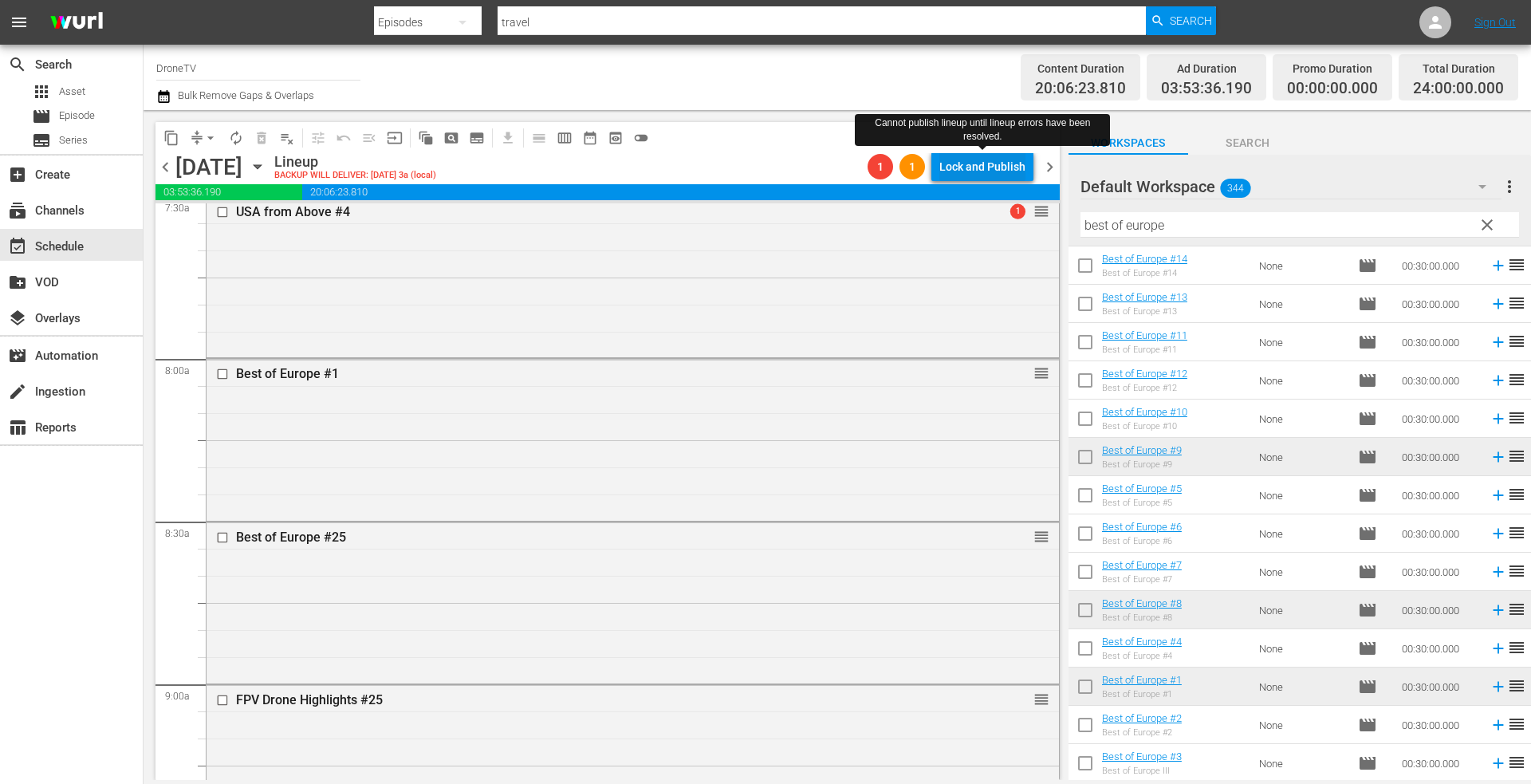
click at [964, 164] on div "Lock and Publish" at bounding box center [982, 167] width 86 height 29
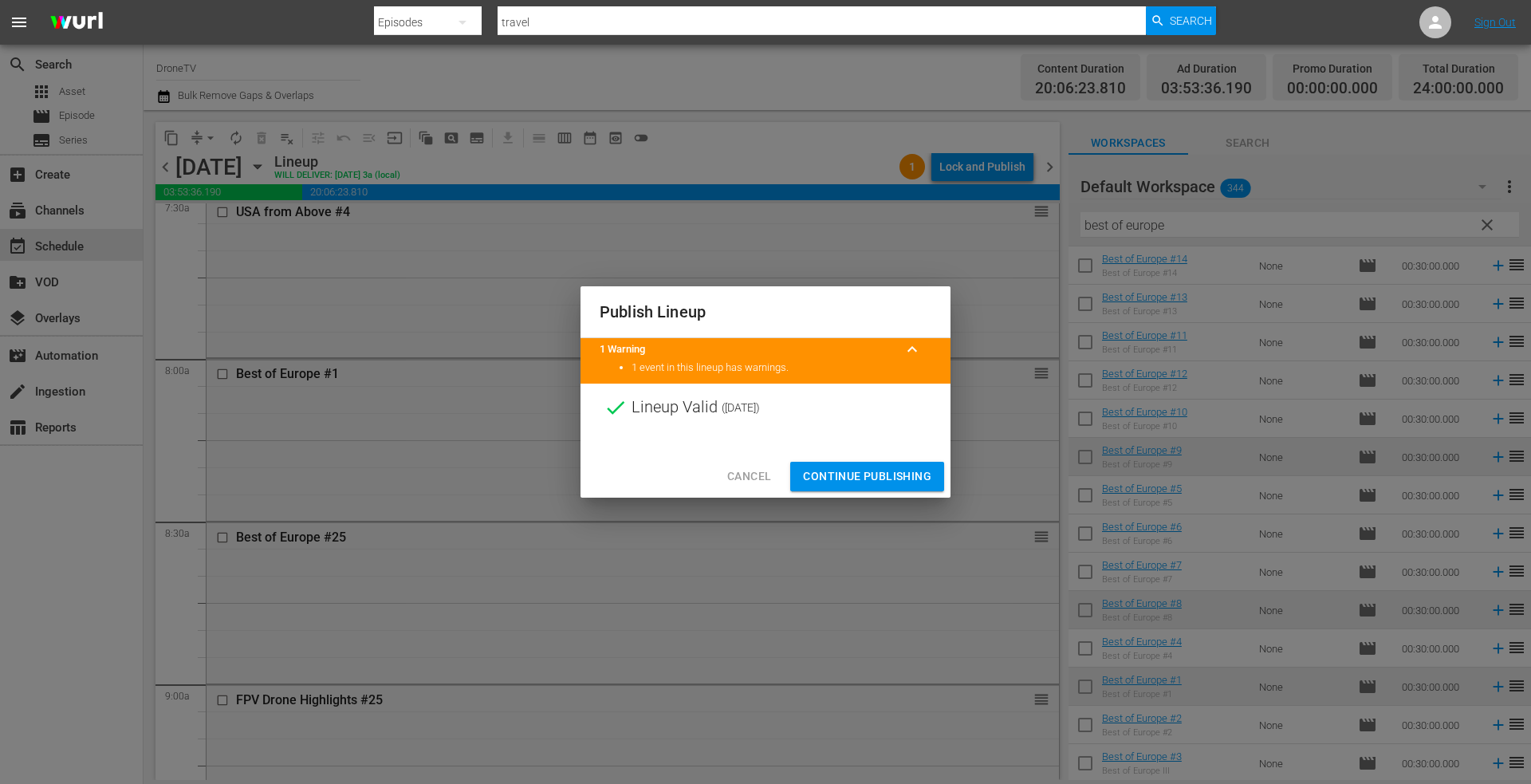
click at [830, 478] on span "Continue Publishing" at bounding box center [867, 476] width 128 height 20
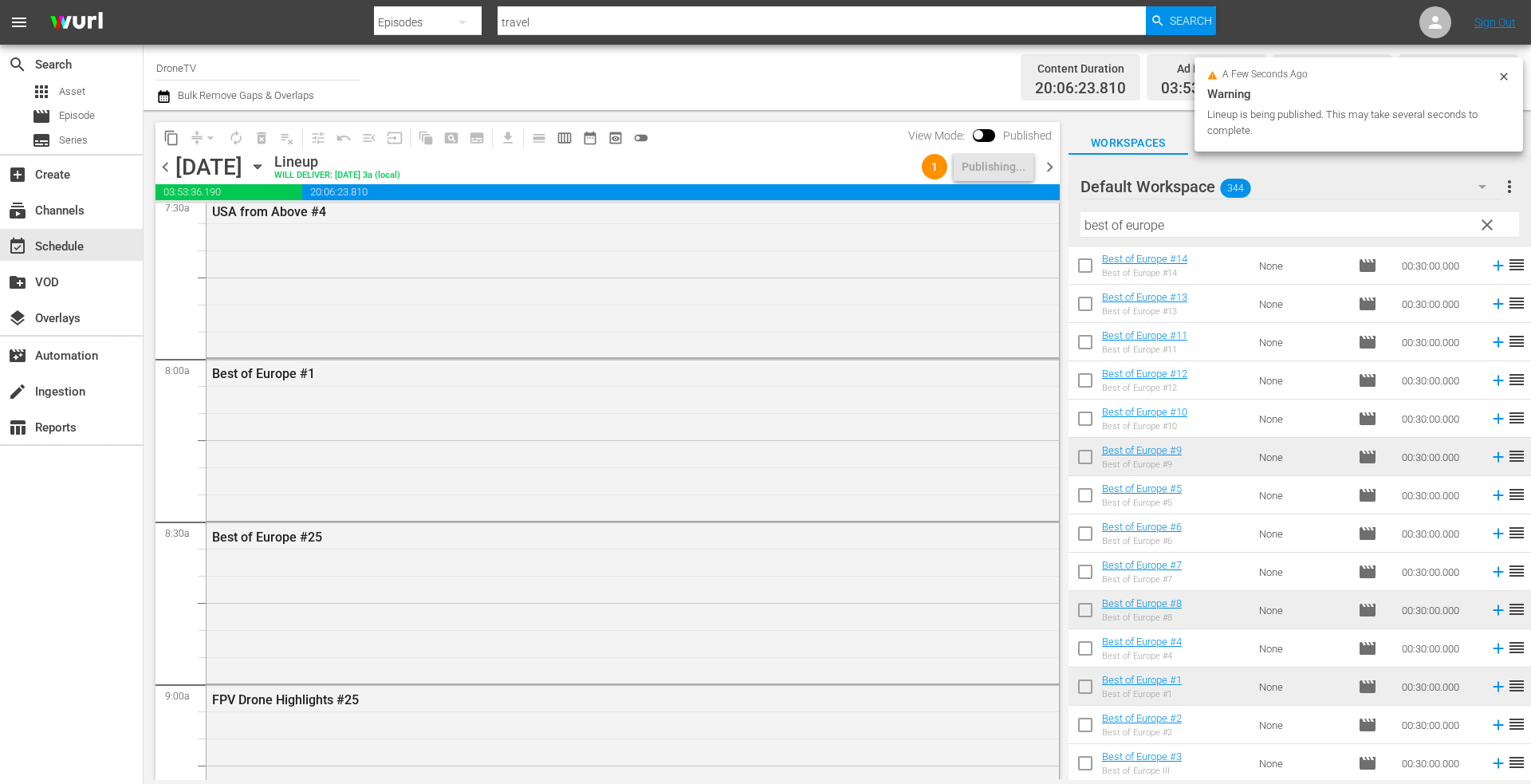
click at [1504, 77] on icon at bounding box center [1504, 76] width 13 height 13
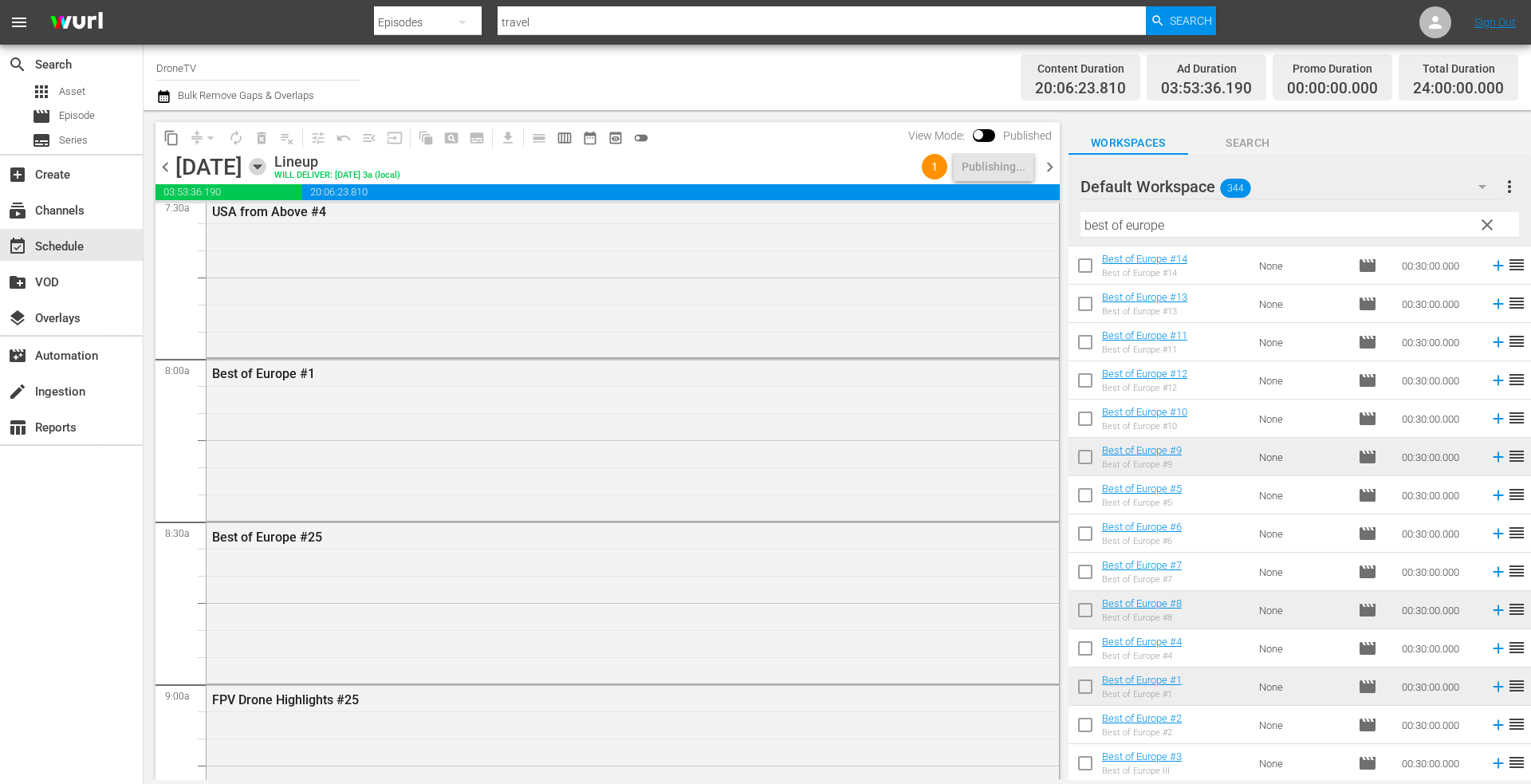
click at [266, 164] on icon "button" at bounding box center [258, 167] width 18 height 18
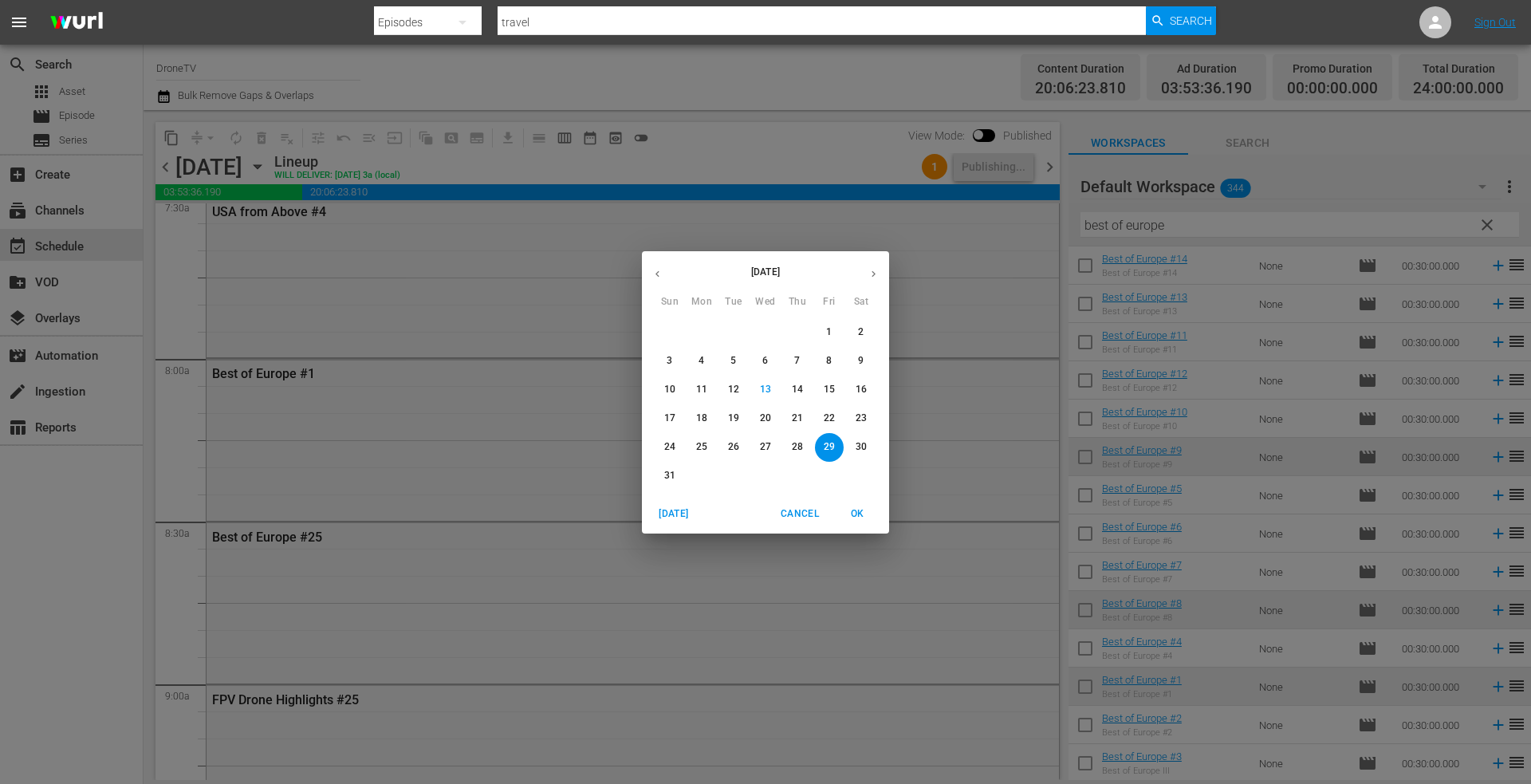
click at [876, 268] on icon "button" at bounding box center [873, 273] width 12 height 12
click at [665, 383] on p "14" at bounding box center [670, 389] width 11 height 13
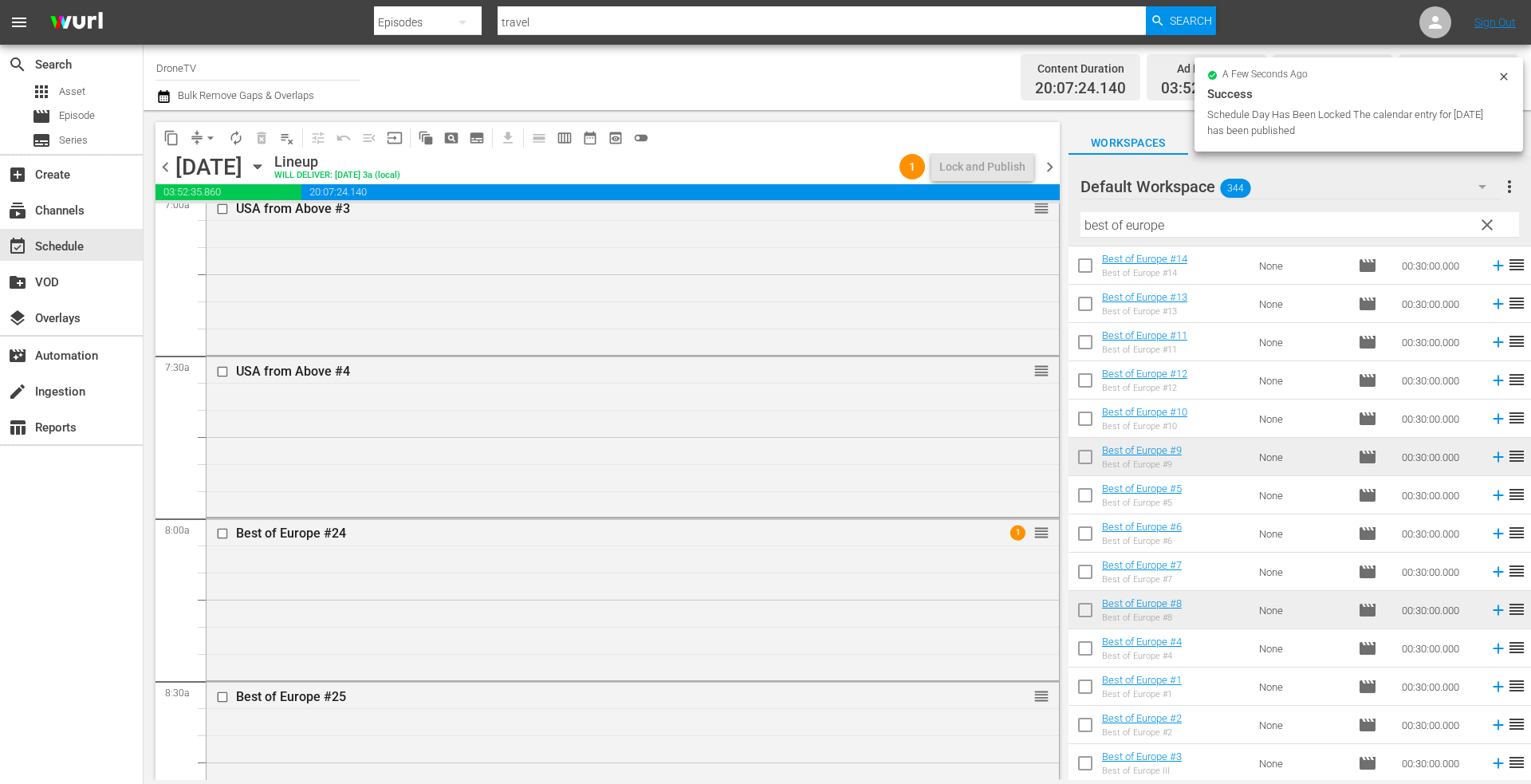
scroll to position [2366, 0]
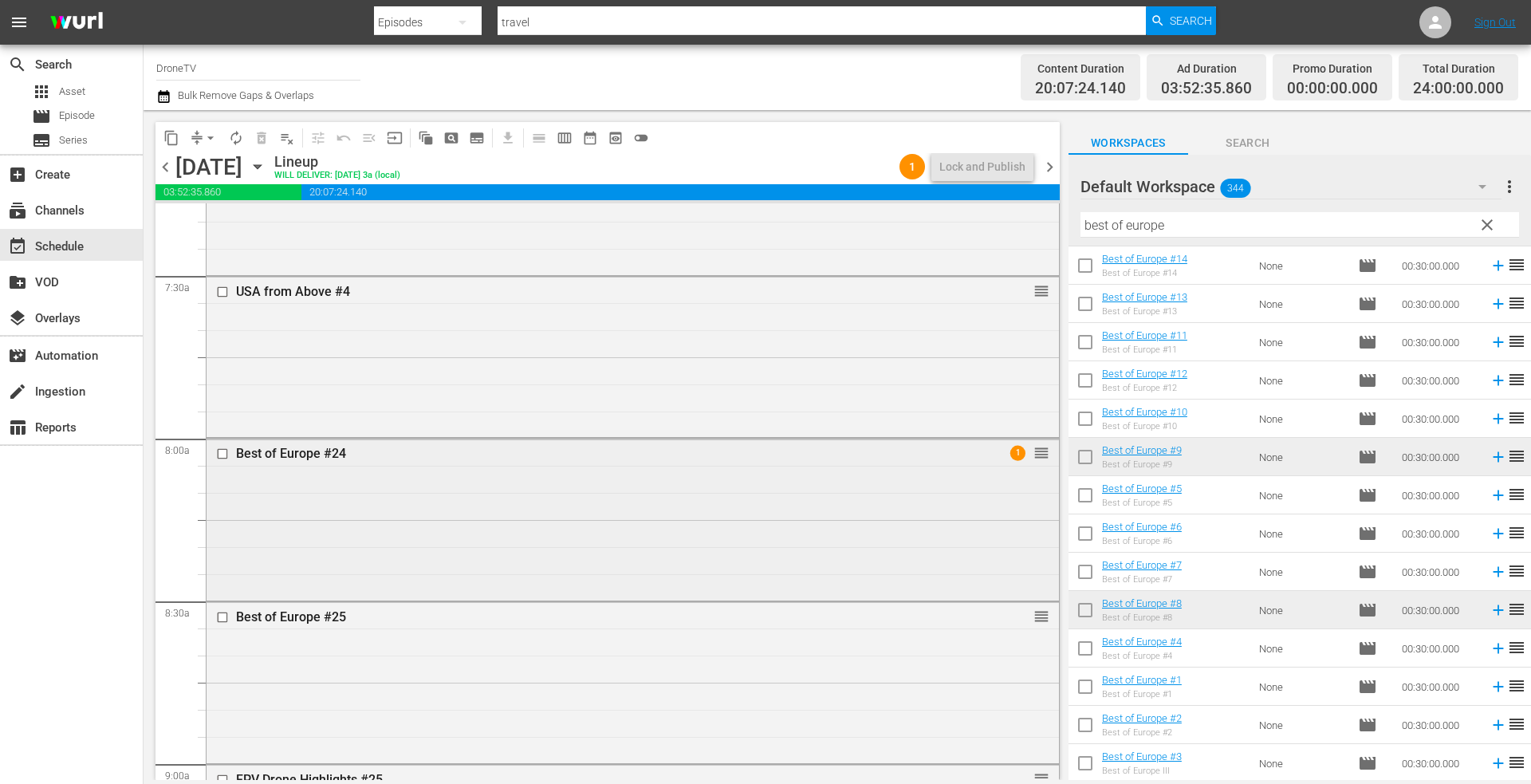
click at [762, 509] on div "Best of Europe #24 1 reorder" at bounding box center [632, 517] width 852 height 158
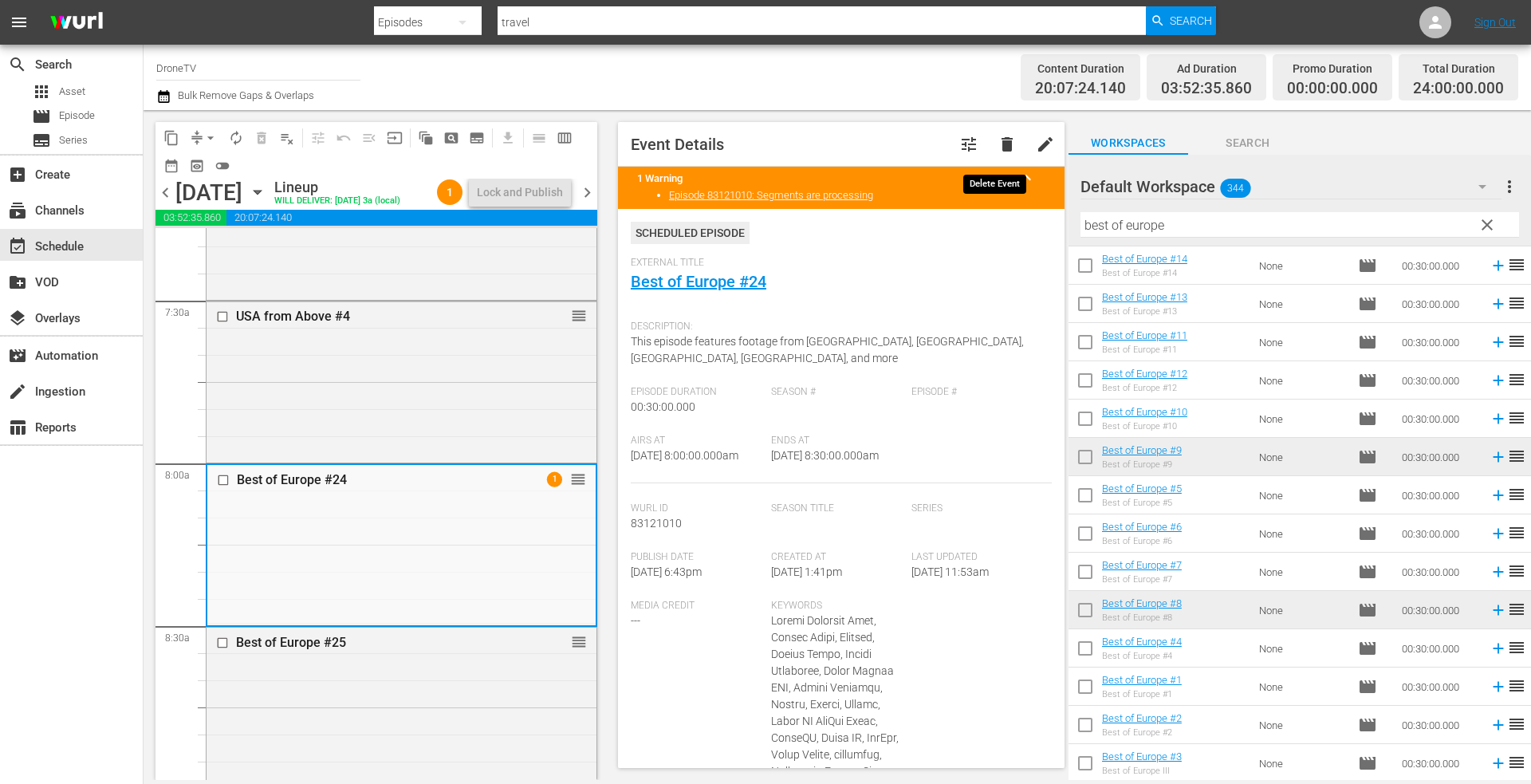
click at [998, 142] on span "delete" at bounding box center [1007, 143] width 19 height 19
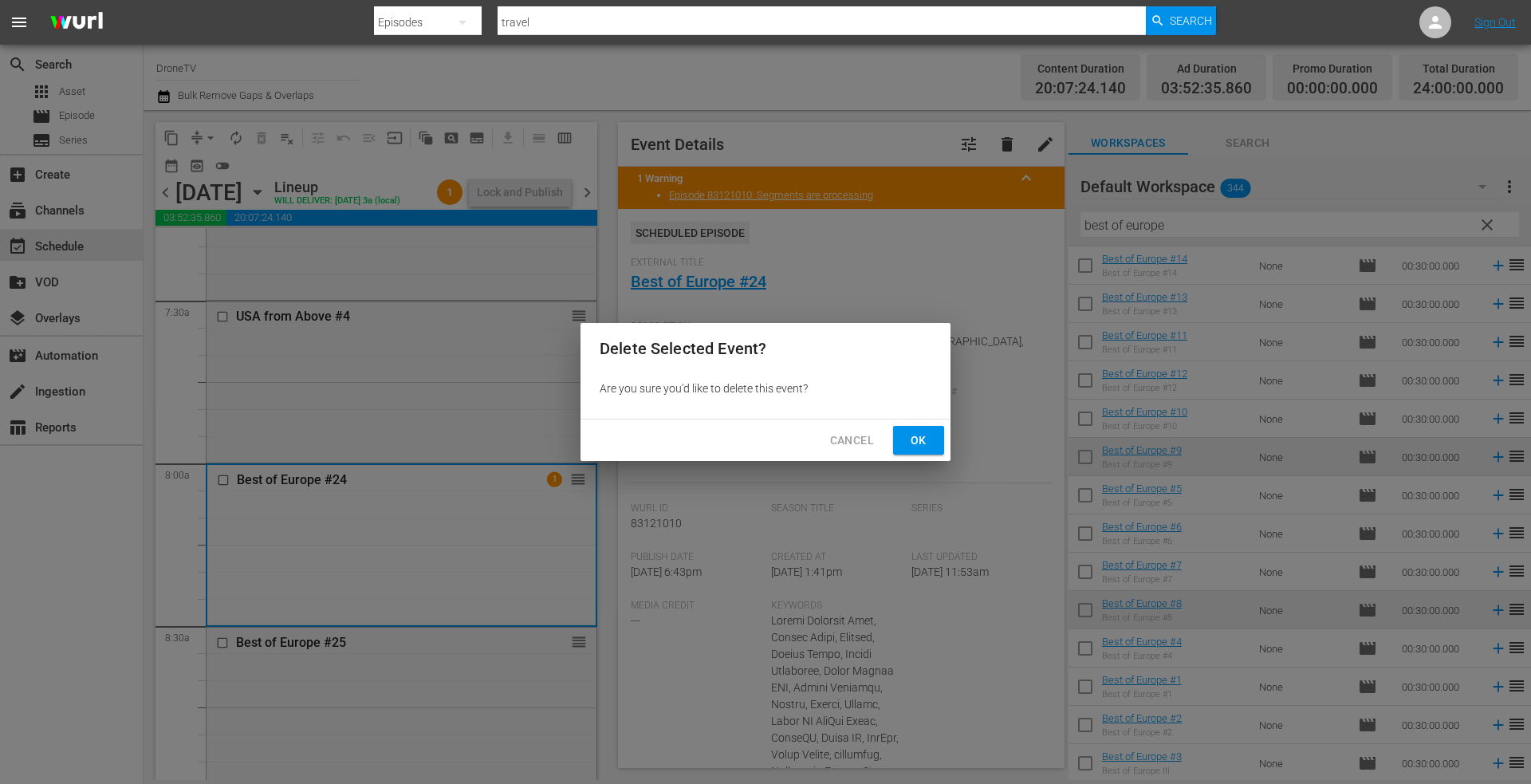
click at [914, 434] on span "Ok" at bounding box center [919, 440] width 25 height 20
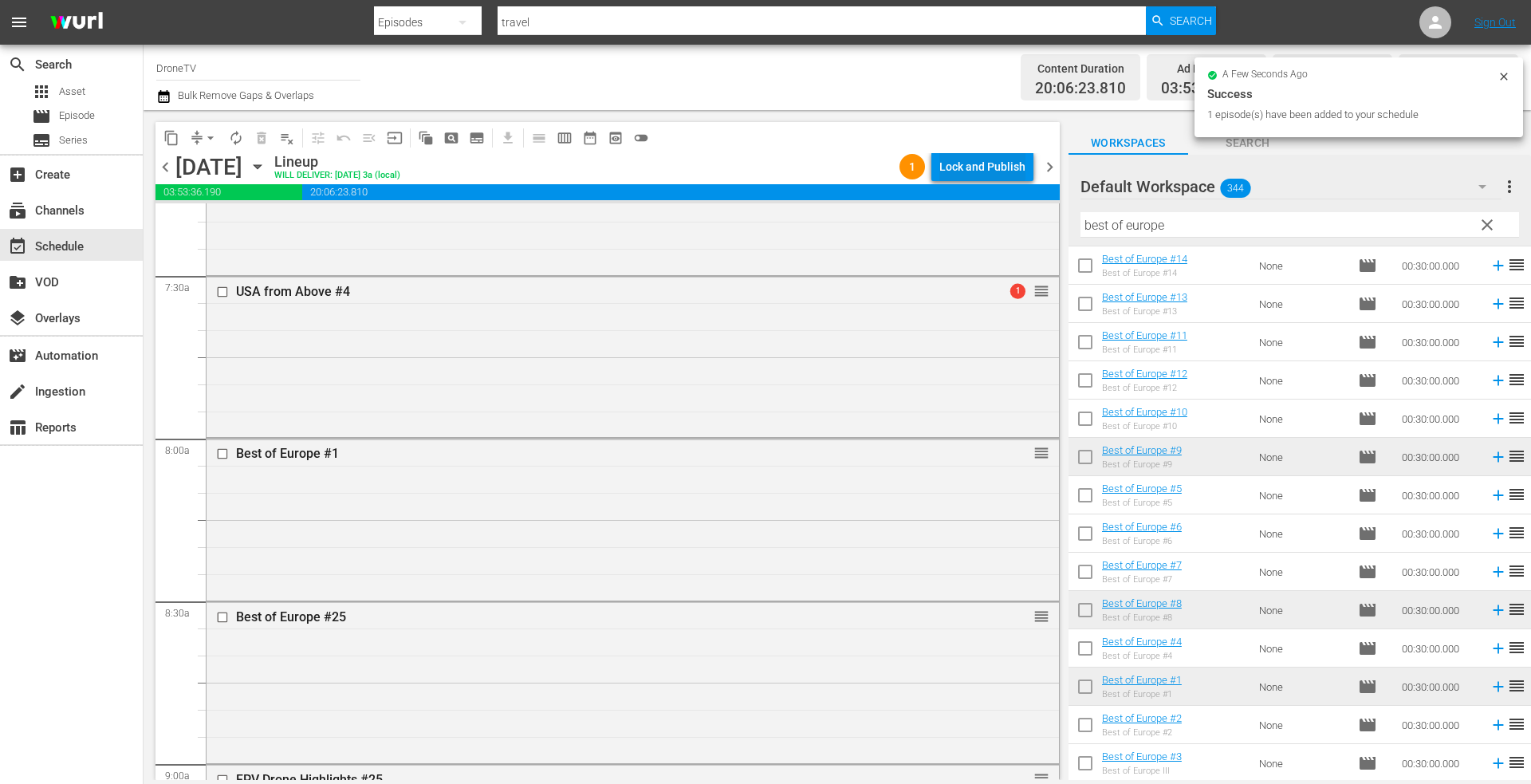
click at [964, 165] on div "Lock and Publish" at bounding box center [982, 167] width 86 height 29
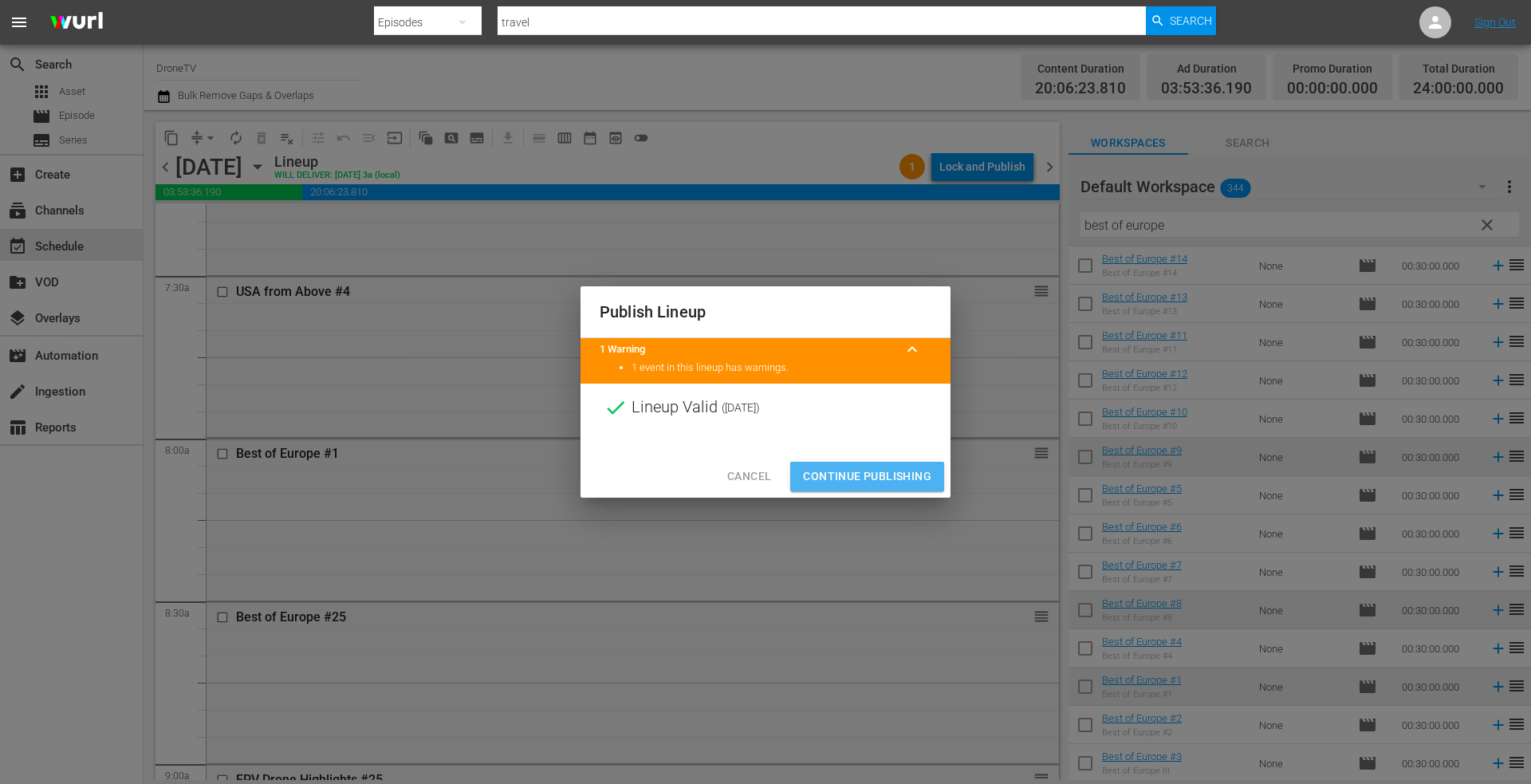
click at [840, 470] on span "Continue Publishing" at bounding box center [867, 476] width 128 height 20
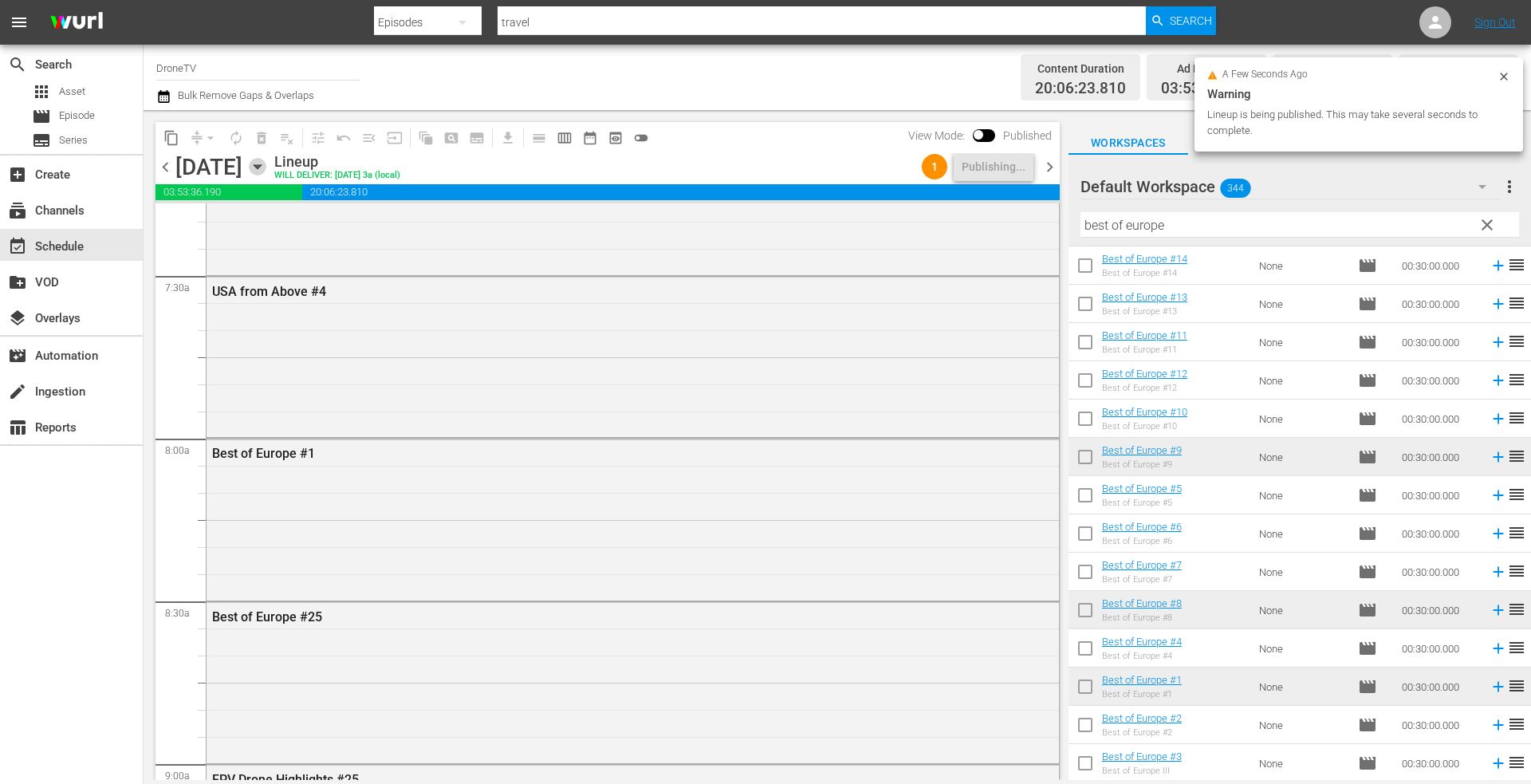
click at [261, 166] on icon "button" at bounding box center [257, 167] width 7 height 4
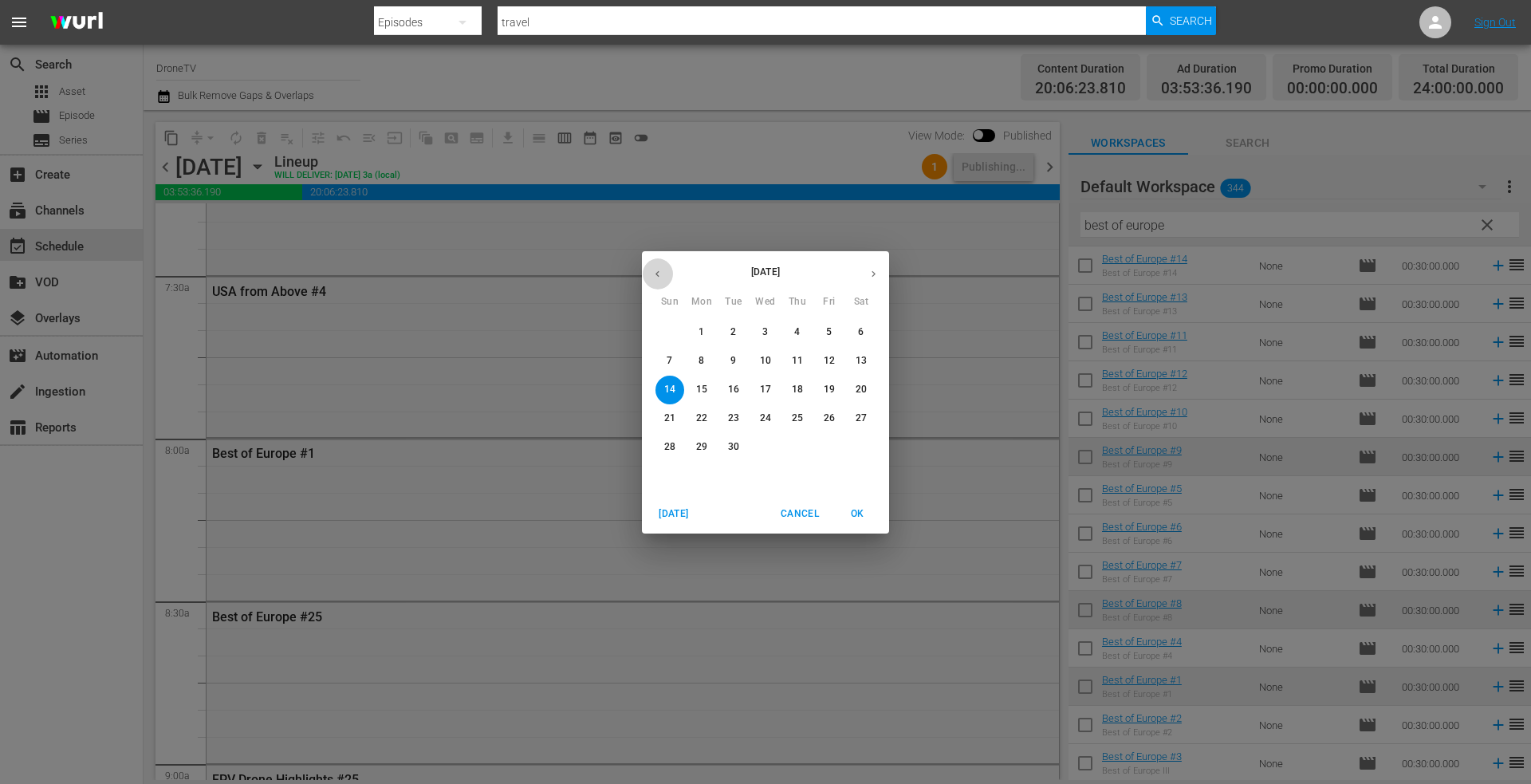
click at [654, 272] on icon "button" at bounding box center [657, 273] width 12 height 12
click at [861, 440] on p "30" at bounding box center [861, 446] width 11 height 13
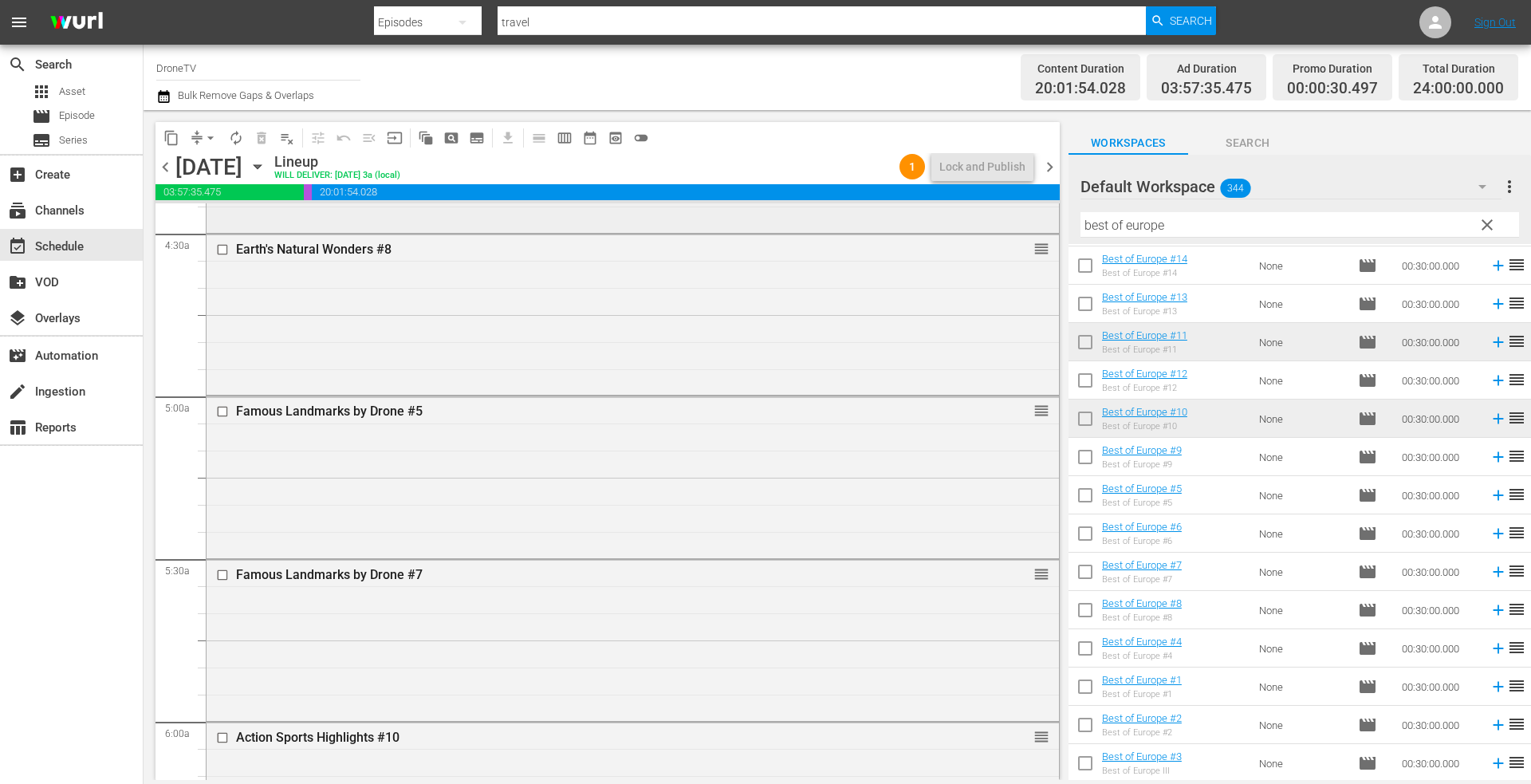
scroll to position [1514, 0]
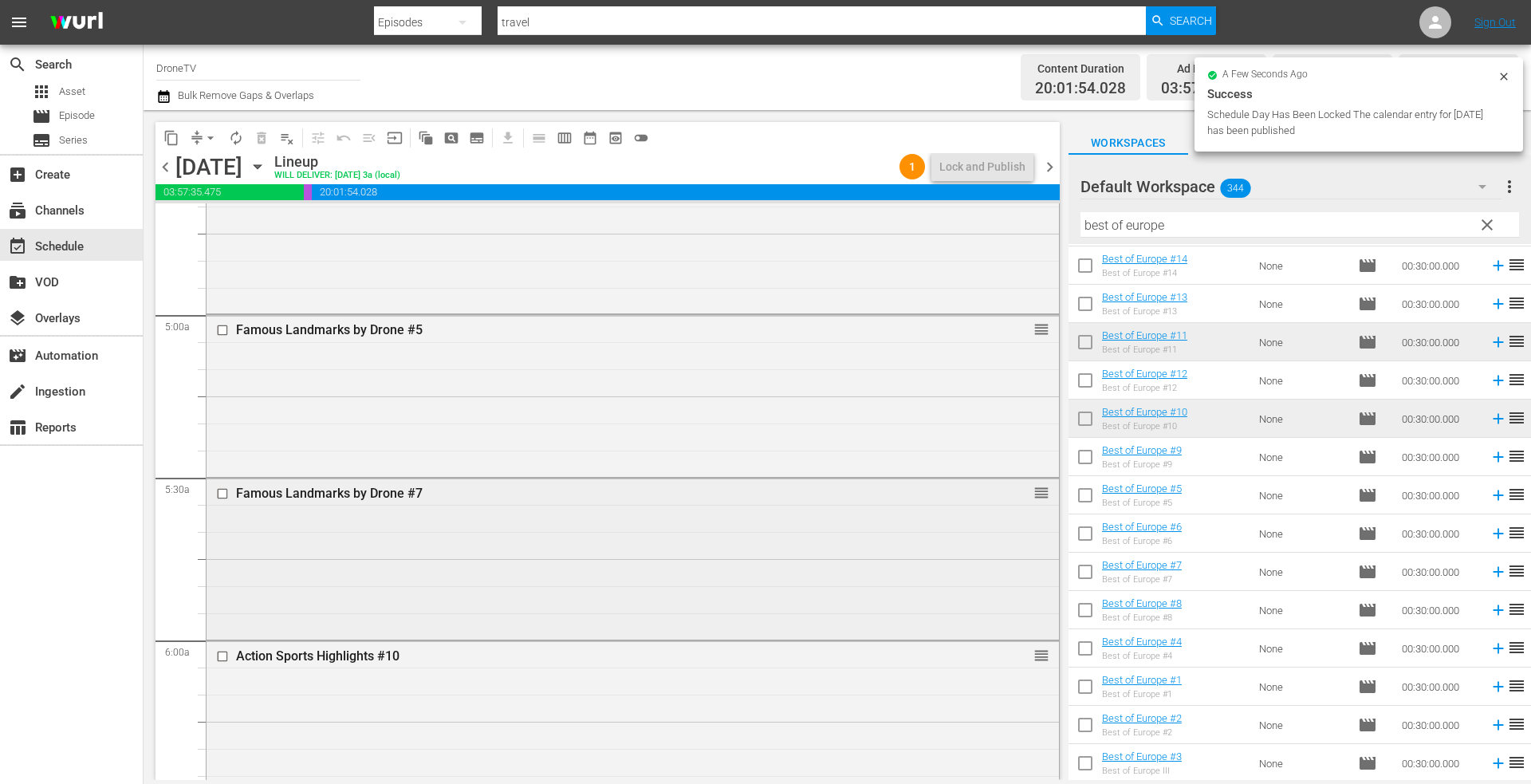
click at [483, 528] on div "Famous Landmarks by Drone #7 reorder" at bounding box center [632, 557] width 852 height 158
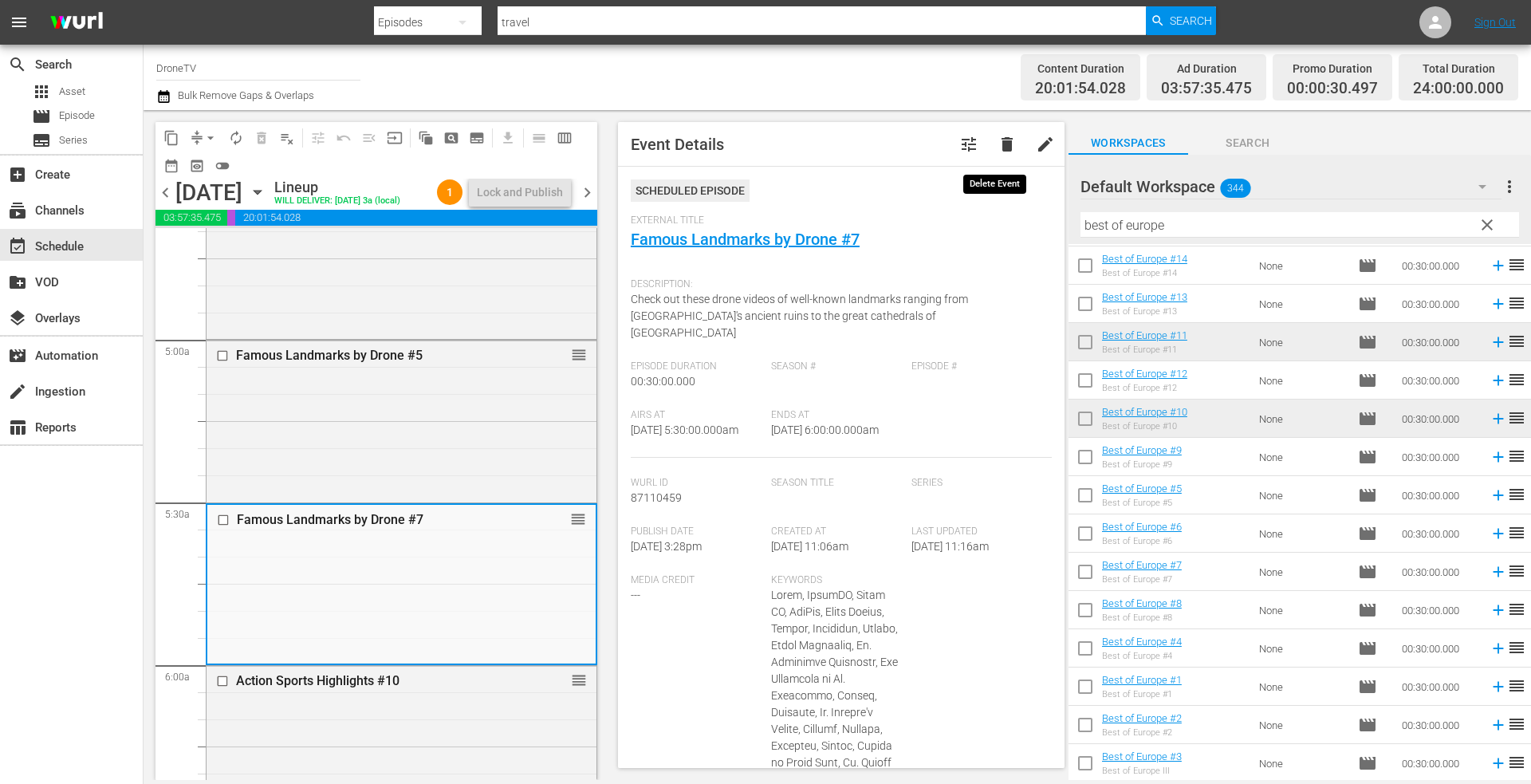
click at [998, 143] on span "delete" at bounding box center [1007, 143] width 19 height 19
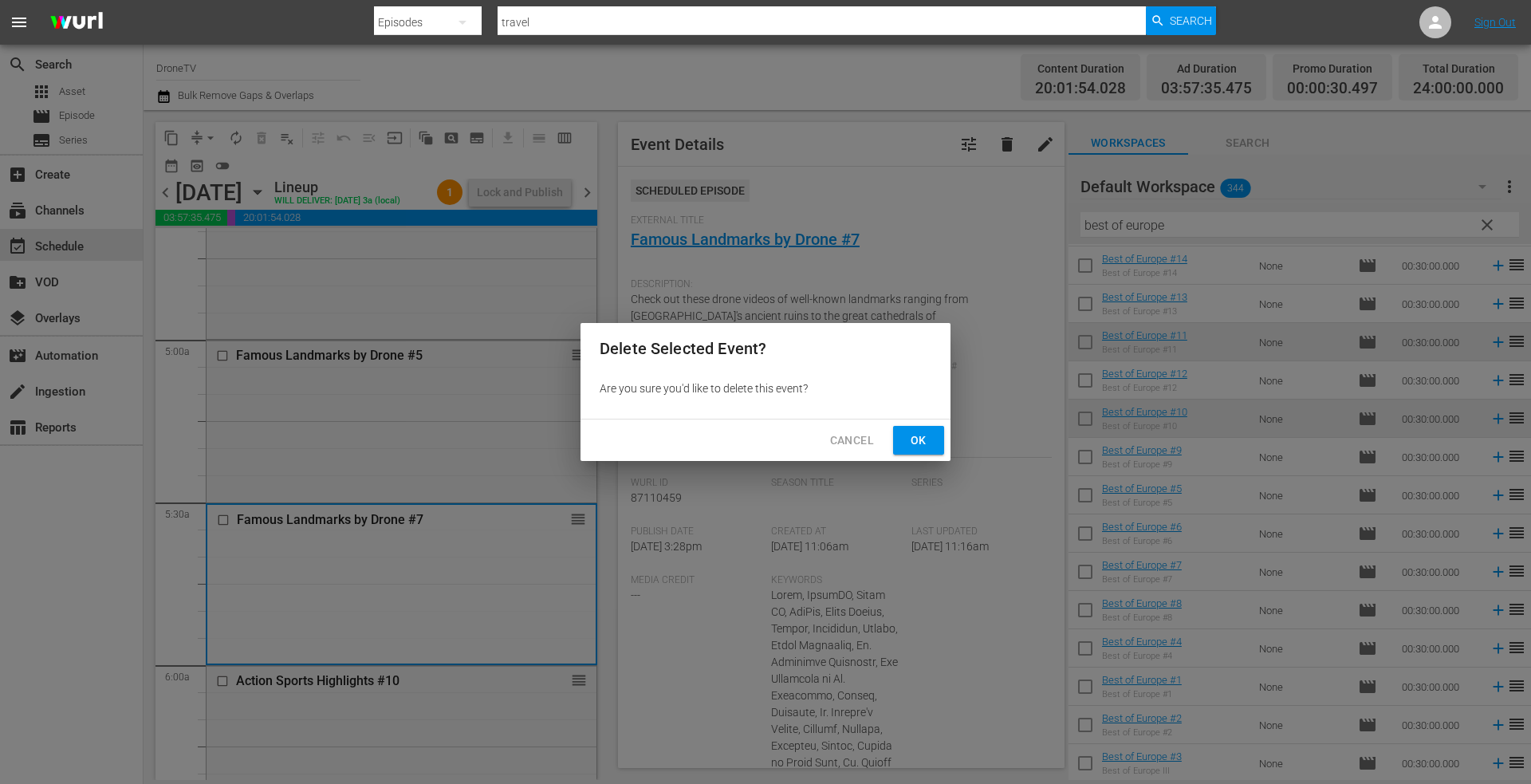
click at [916, 438] on span "Ok" at bounding box center [919, 440] width 25 height 20
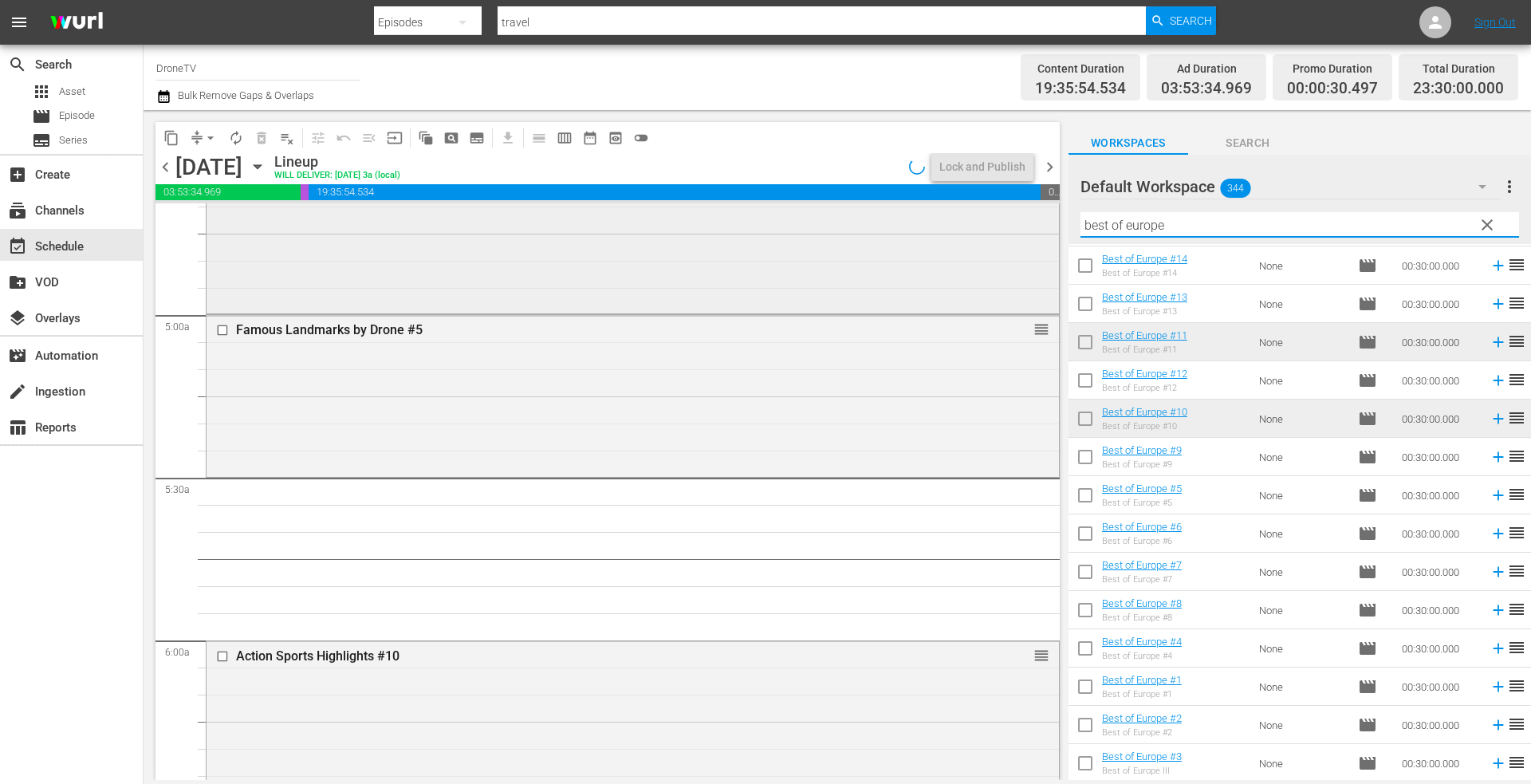
drag, startPoint x: 1178, startPoint y: 226, endPoint x: 1036, endPoint y: 224, distance: 142.0
click at [1034, 225] on div "content_copy compress arrow_drop_down autorenew_outlined delete_forever_outline…" at bounding box center [837, 444] width 1388 height 669
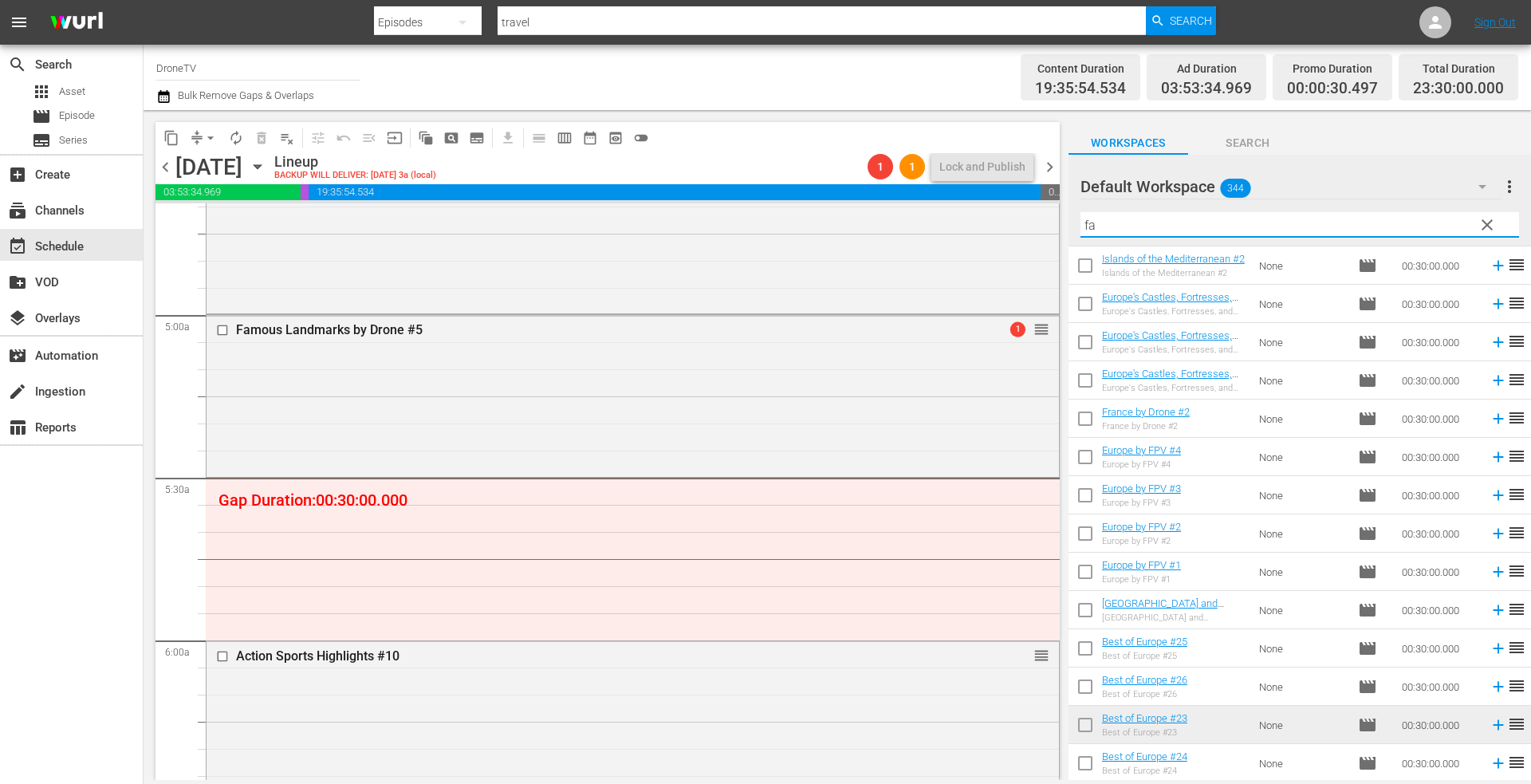
scroll to position [0, 0]
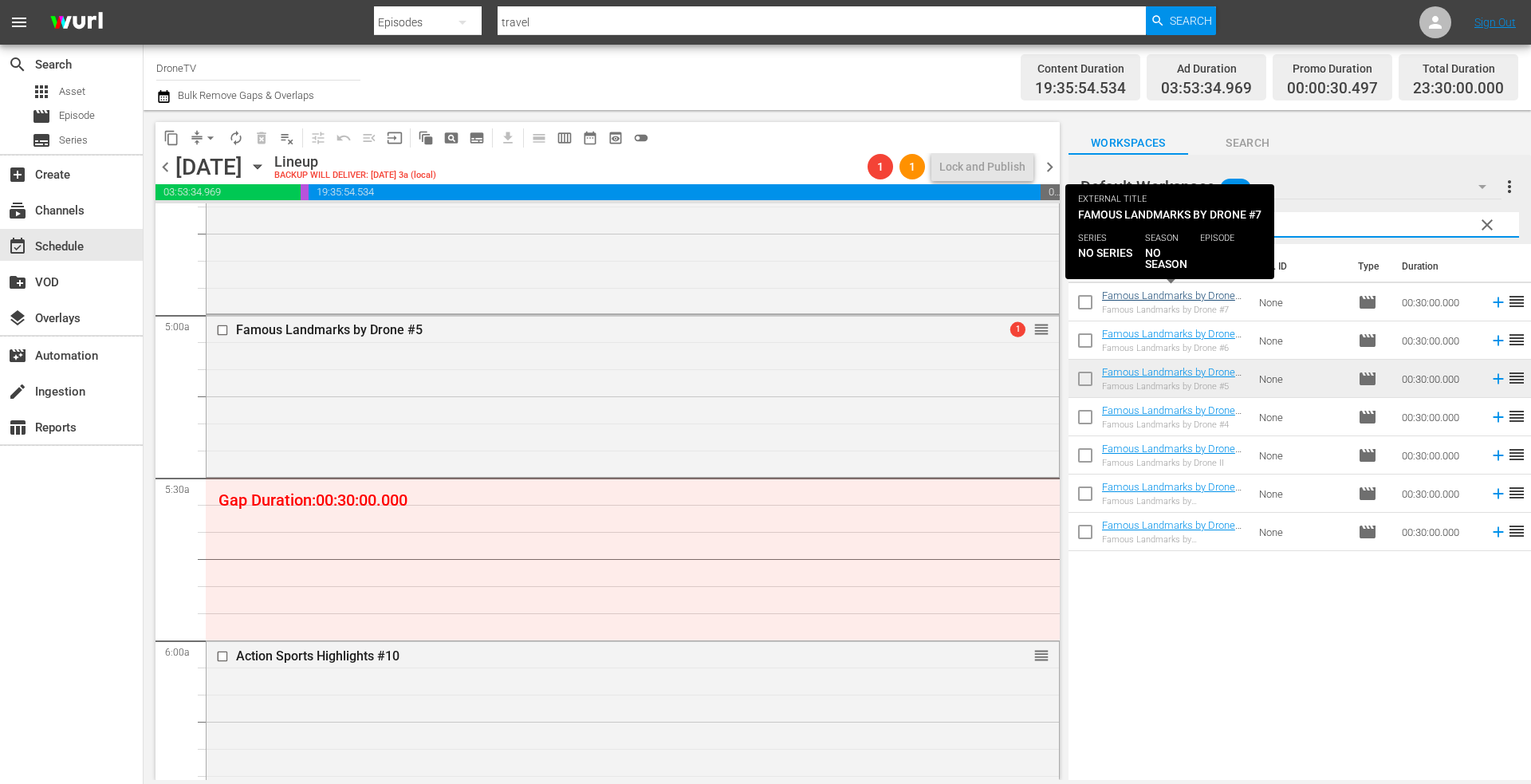
type input "famous"
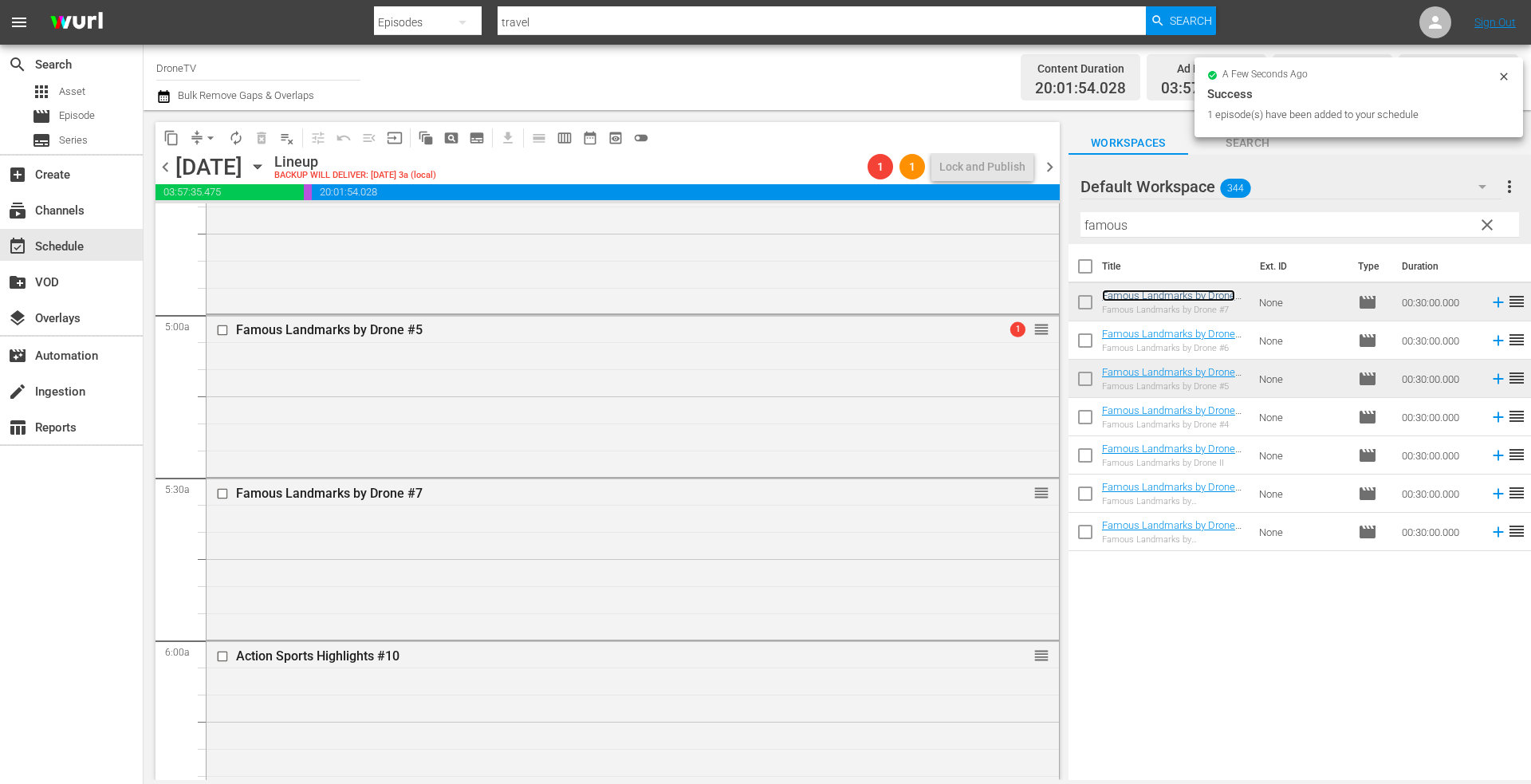
scroll to position [1753, 0]
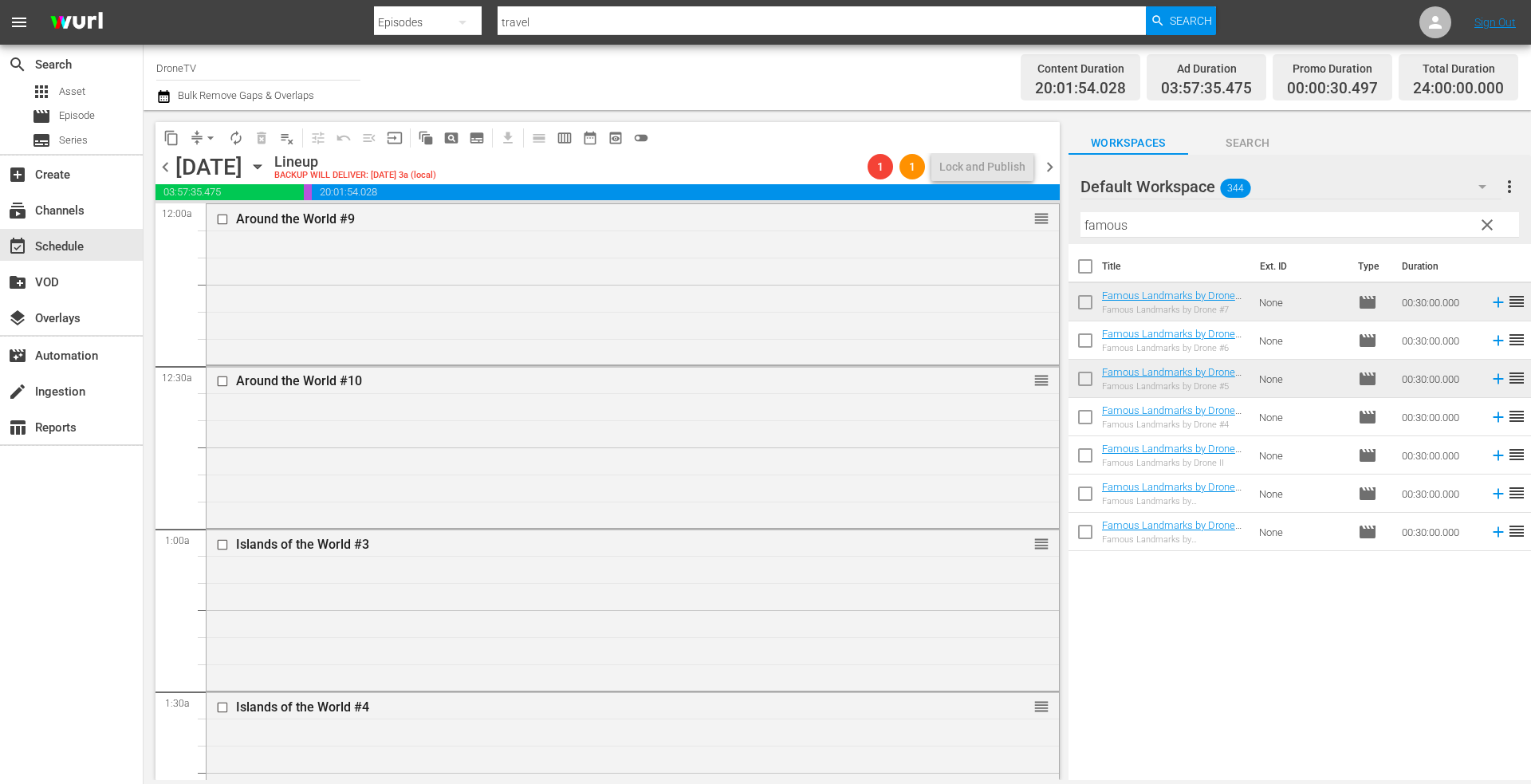
scroll to position [1753, 0]
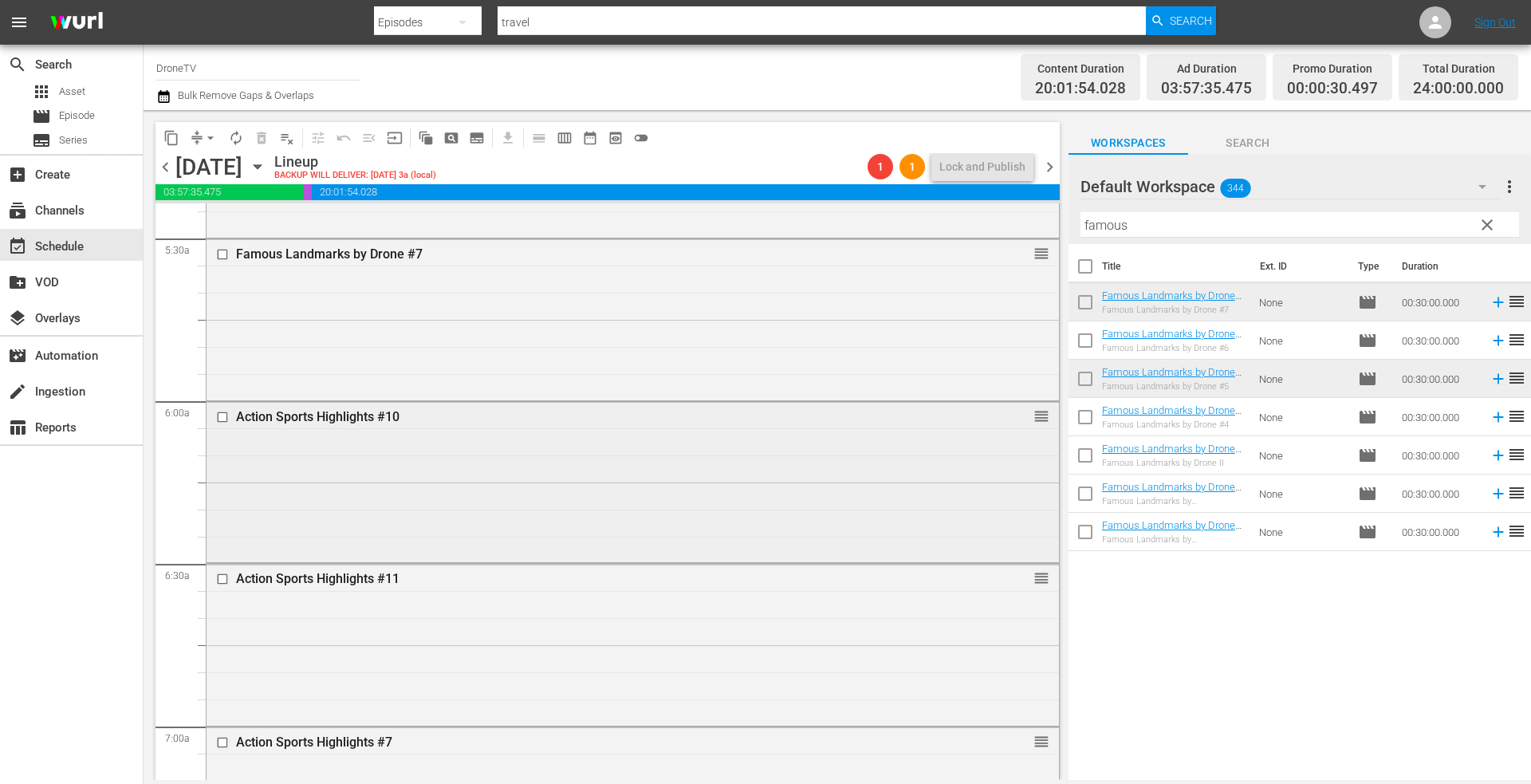
click at [630, 501] on div "Action Sports Highlights #10 reorder" at bounding box center [632, 480] width 852 height 158
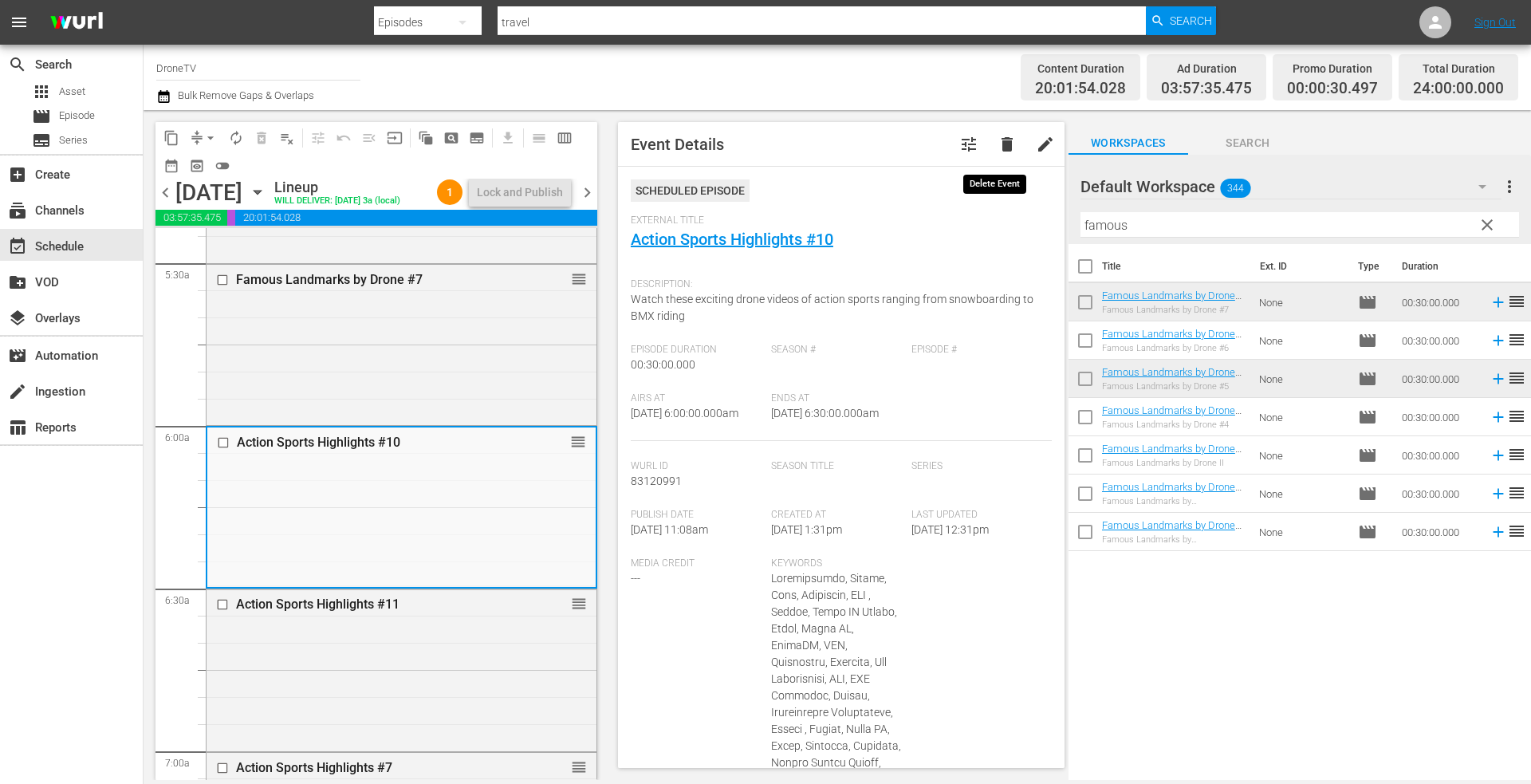
click at [998, 140] on span "delete" at bounding box center [1007, 143] width 19 height 19
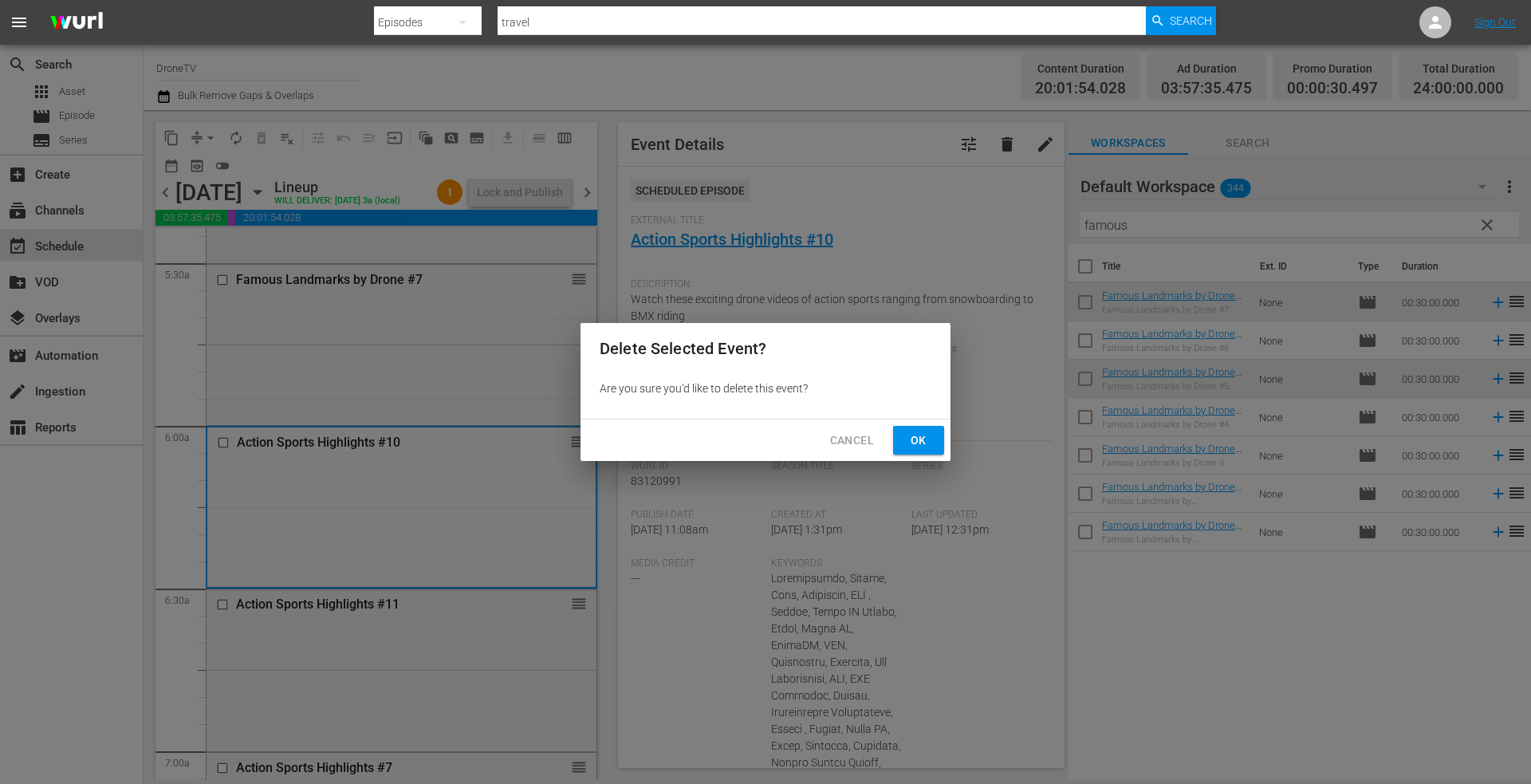
click at [910, 437] on span "Ok" at bounding box center [919, 440] width 25 height 20
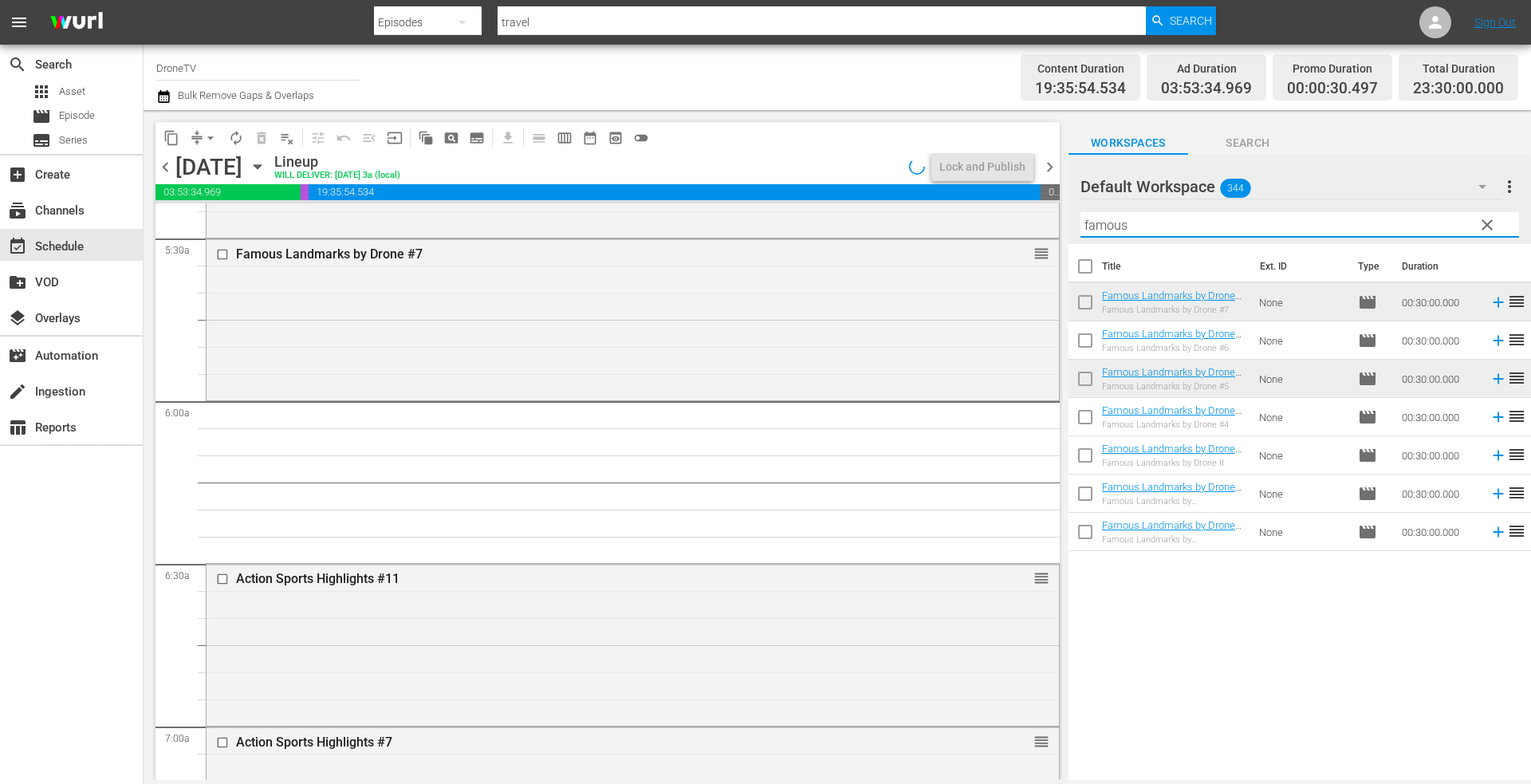
drag, startPoint x: 1153, startPoint y: 228, endPoint x: 1122, endPoint y: 231, distance: 31.1
click at [1048, 230] on div "content_copy compress arrow_drop_down autorenew_outlined delete_forever_outline…" at bounding box center [837, 444] width 1388 height 669
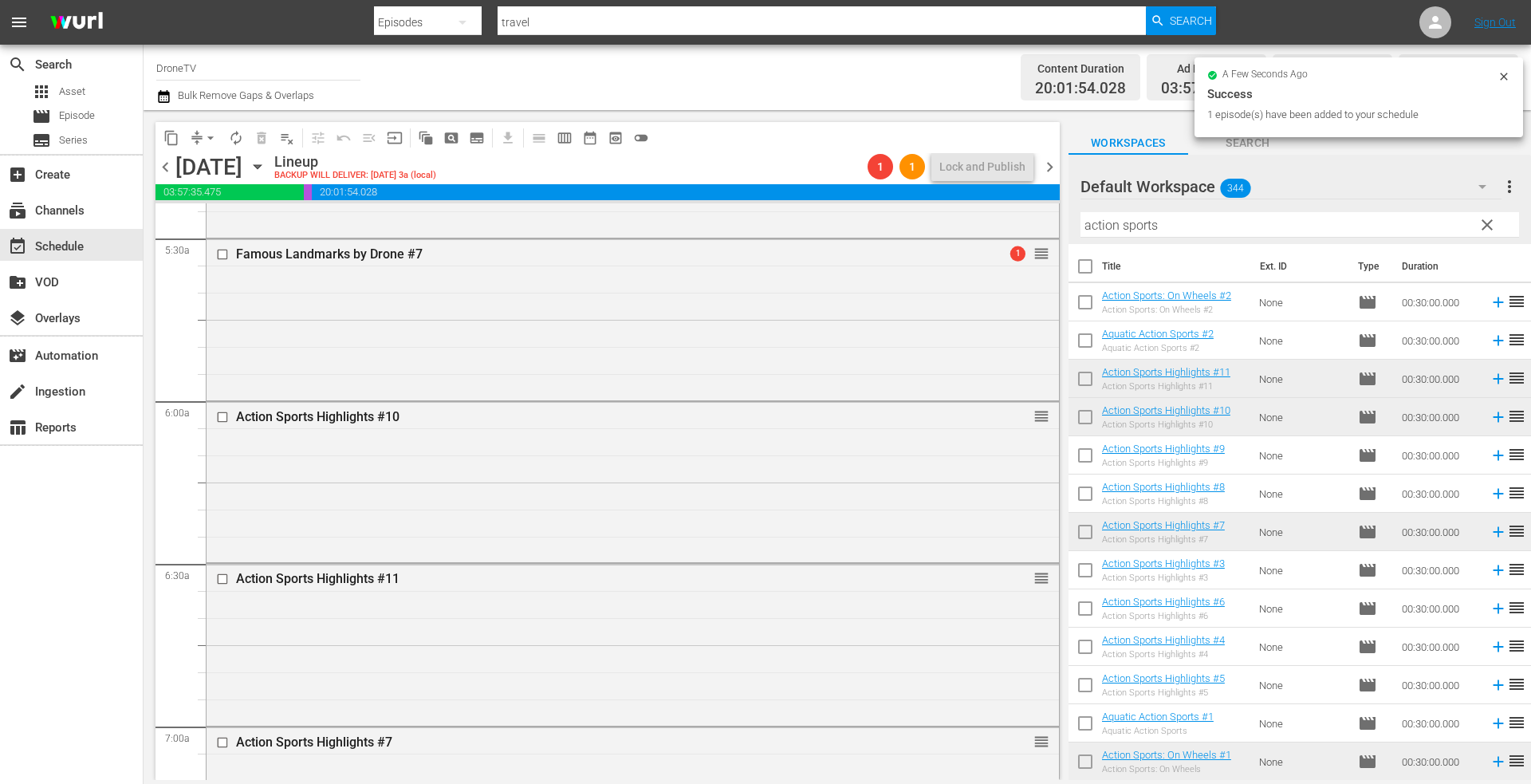
click at [653, 627] on div "Action Sports Highlights #11 reorder" at bounding box center [632, 642] width 852 height 158
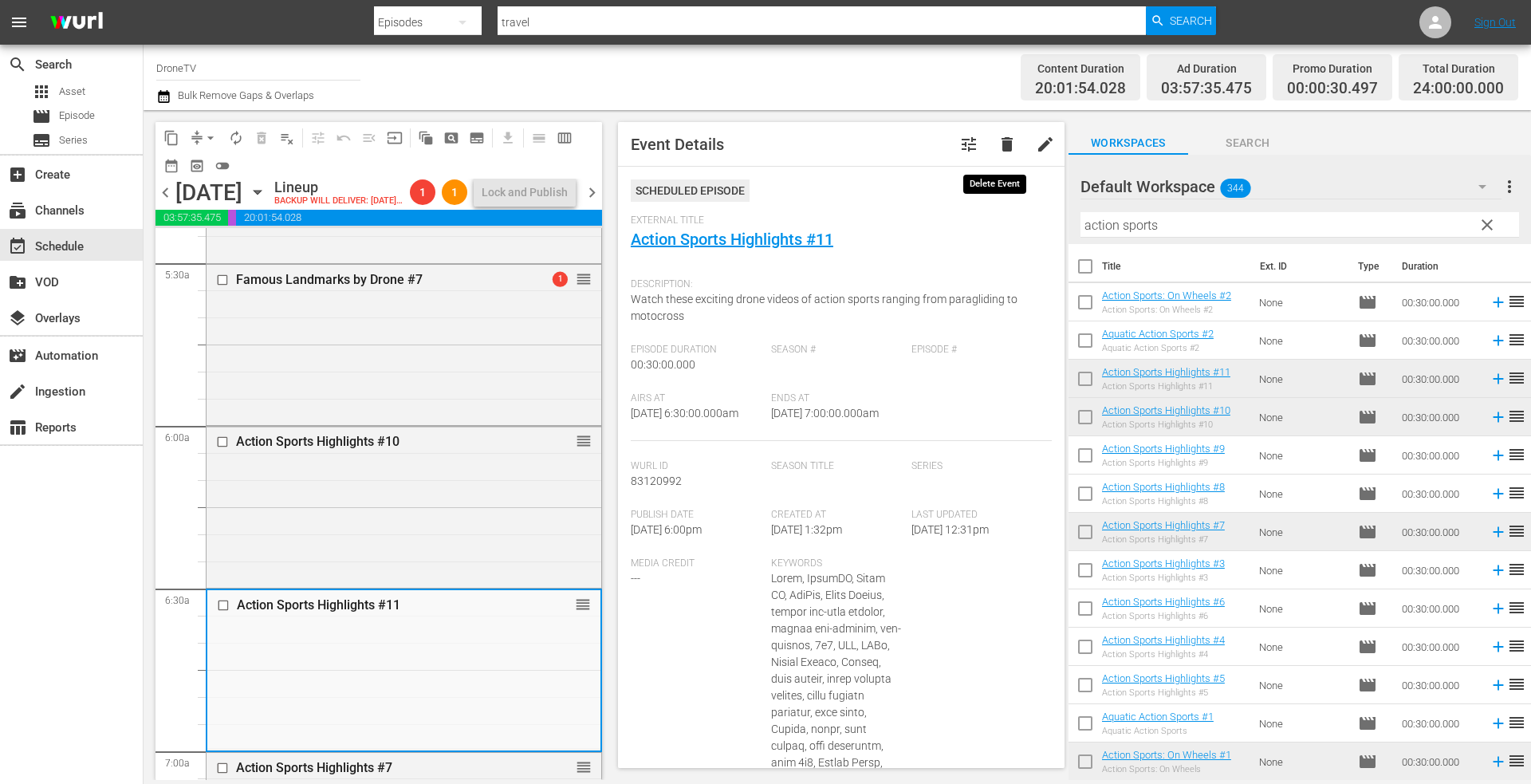
click at [998, 144] on span "delete" at bounding box center [1007, 143] width 19 height 19
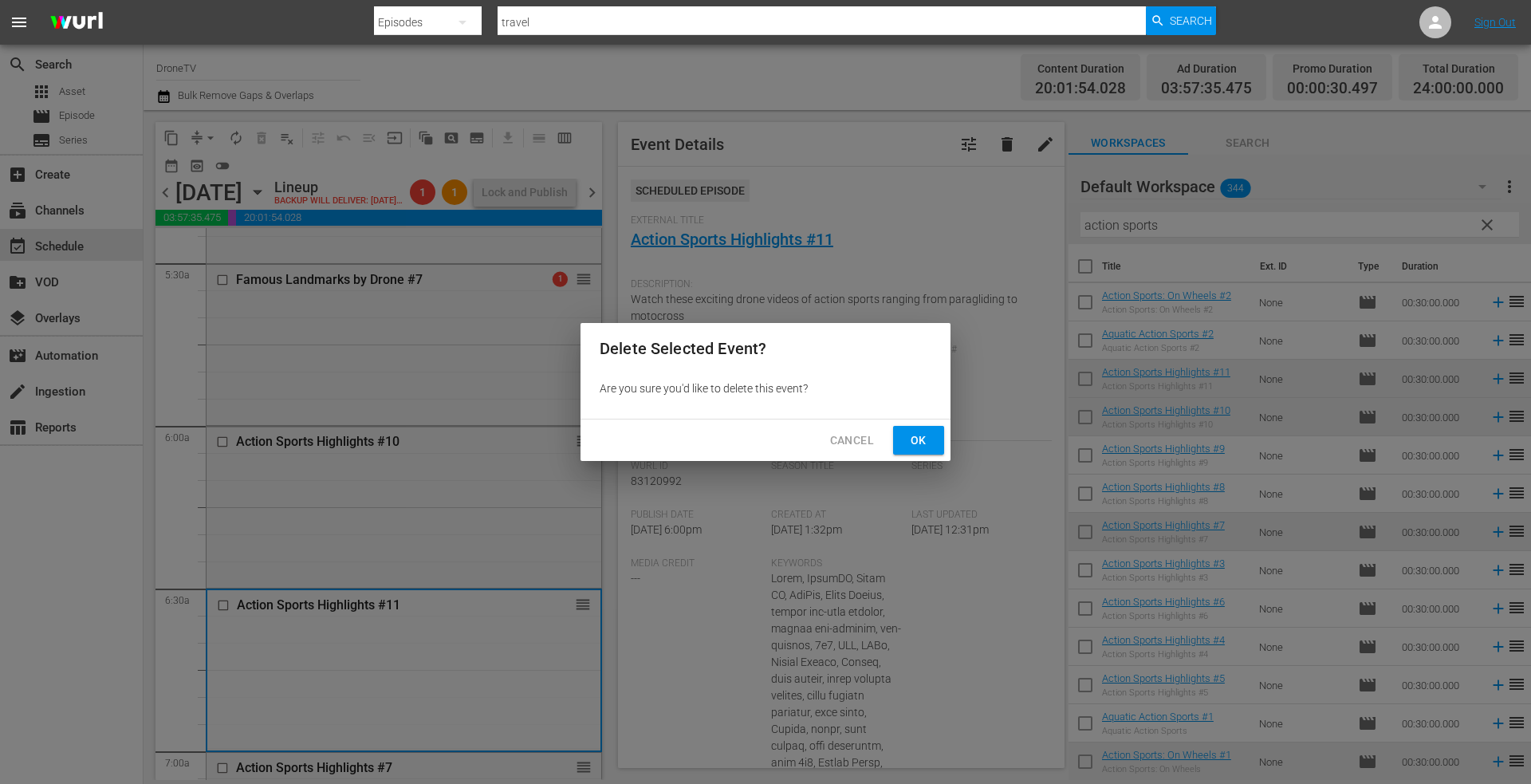
click at [906, 434] on button "Ok" at bounding box center [918, 440] width 51 height 30
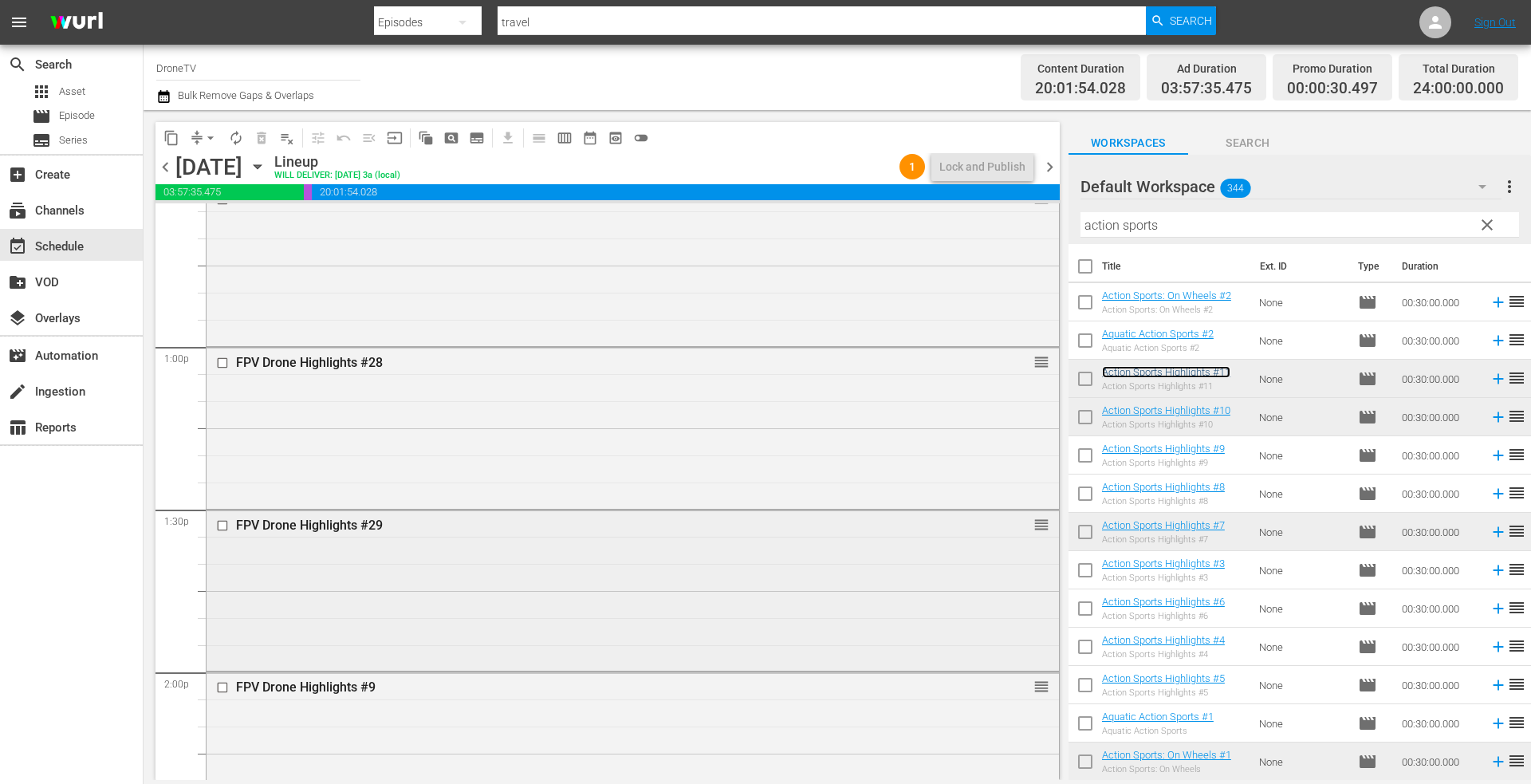
scroll to position [4145, 0]
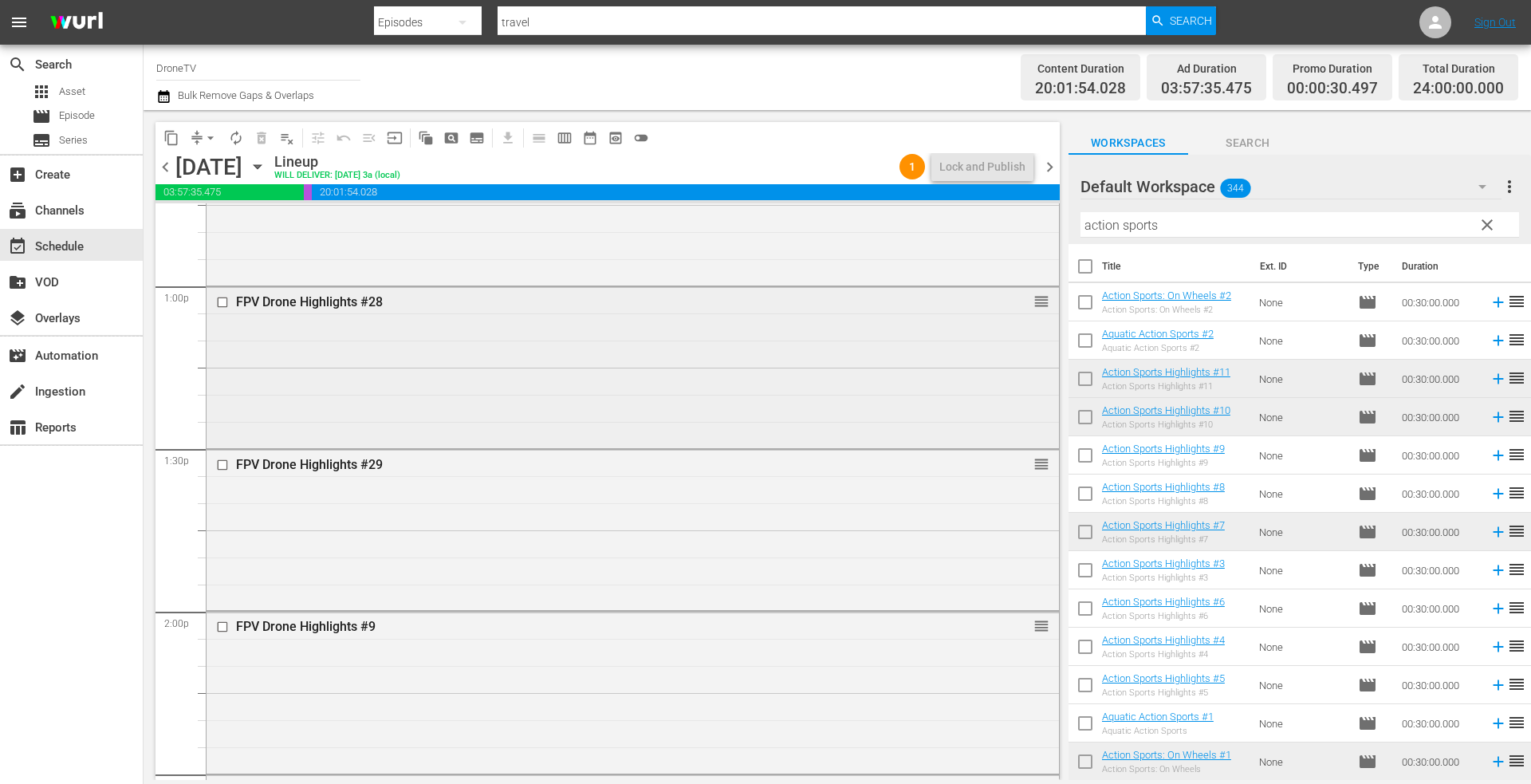
click at [618, 366] on div "FPV Drone Highlights #28 reorder" at bounding box center [632, 366] width 852 height 158
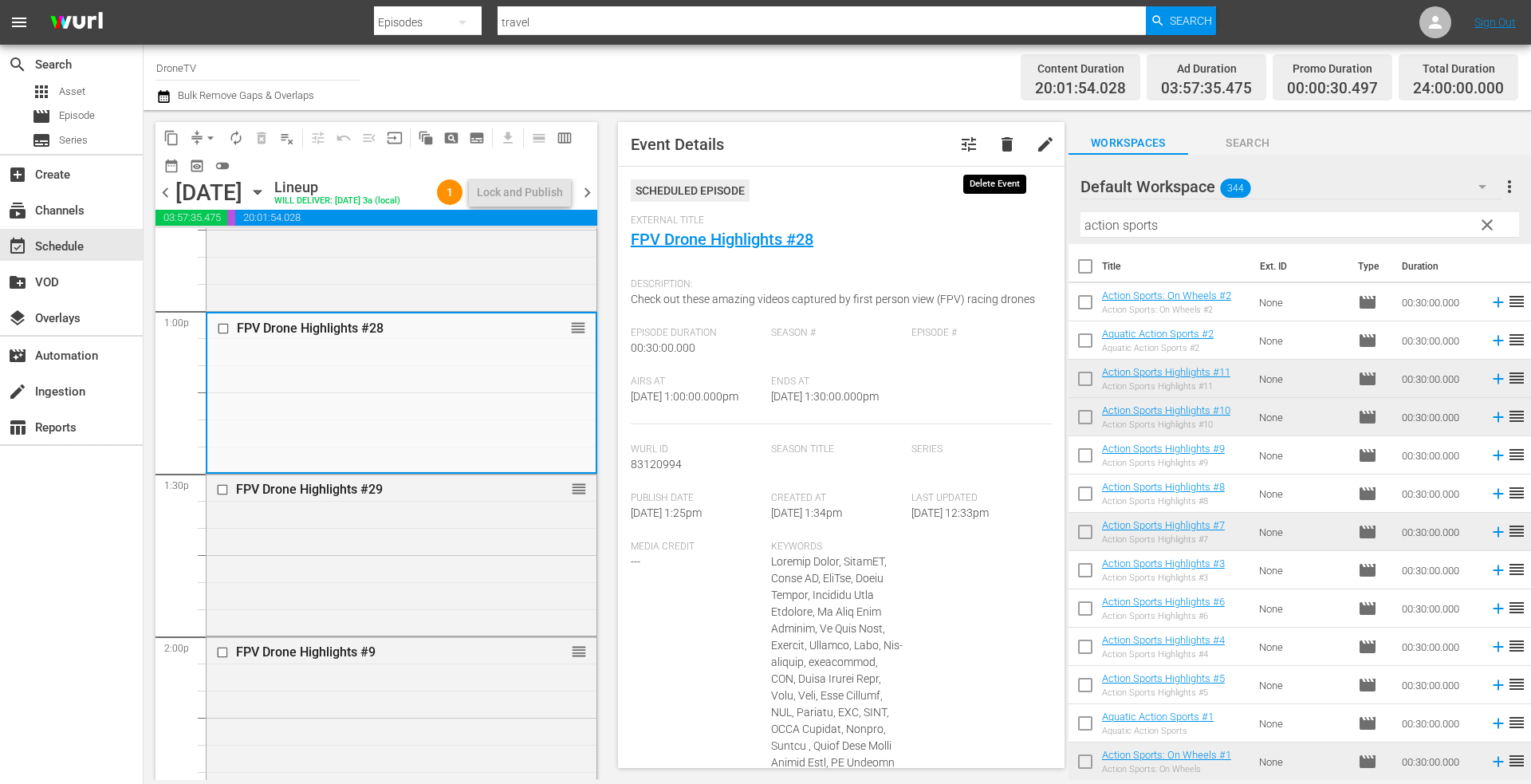
click at [998, 141] on span "delete" at bounding box center [1007, 143] width 19 height 19
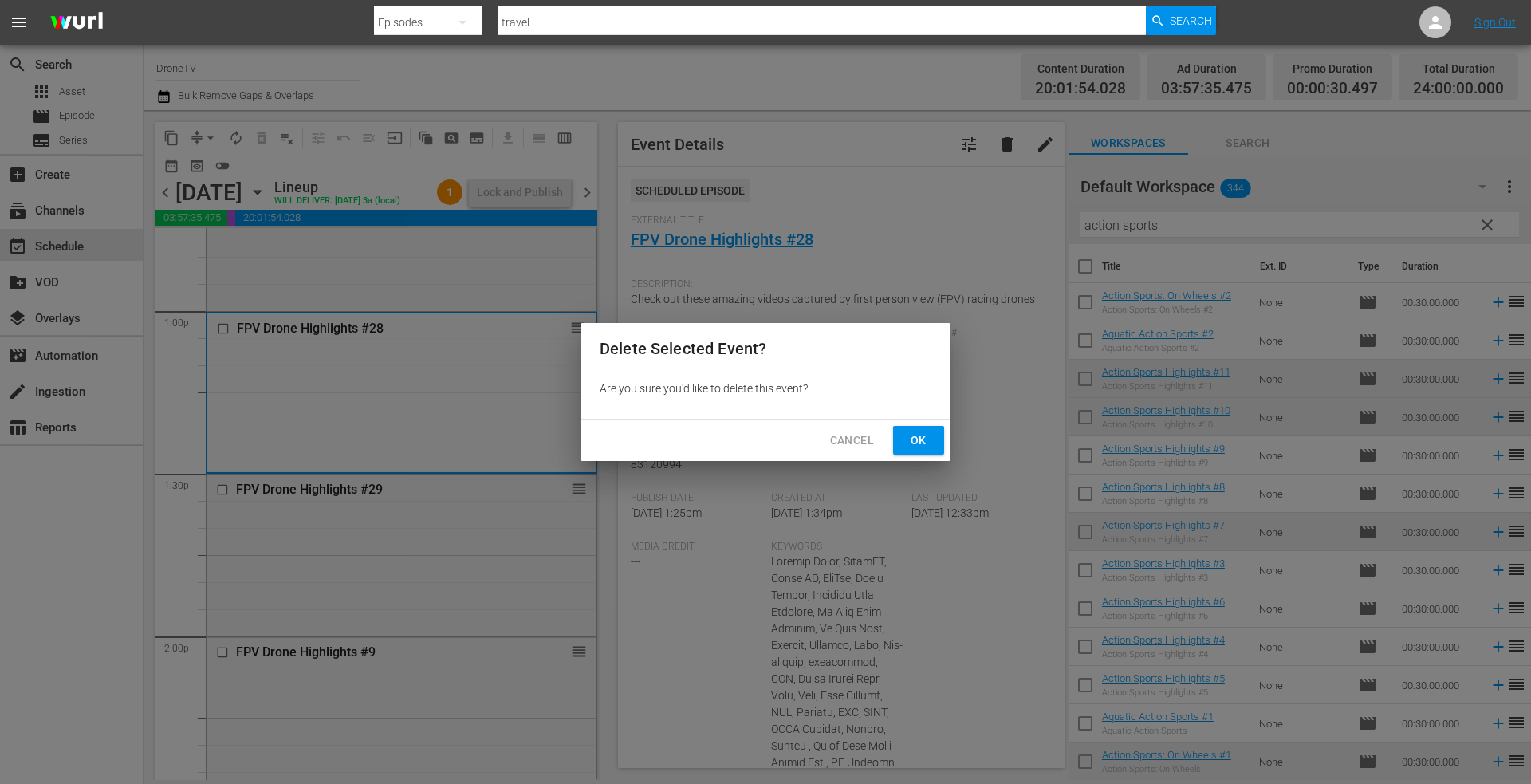
click at [923, 436] on span "Ok" at bounding box center [919, 440] width 25 height 20
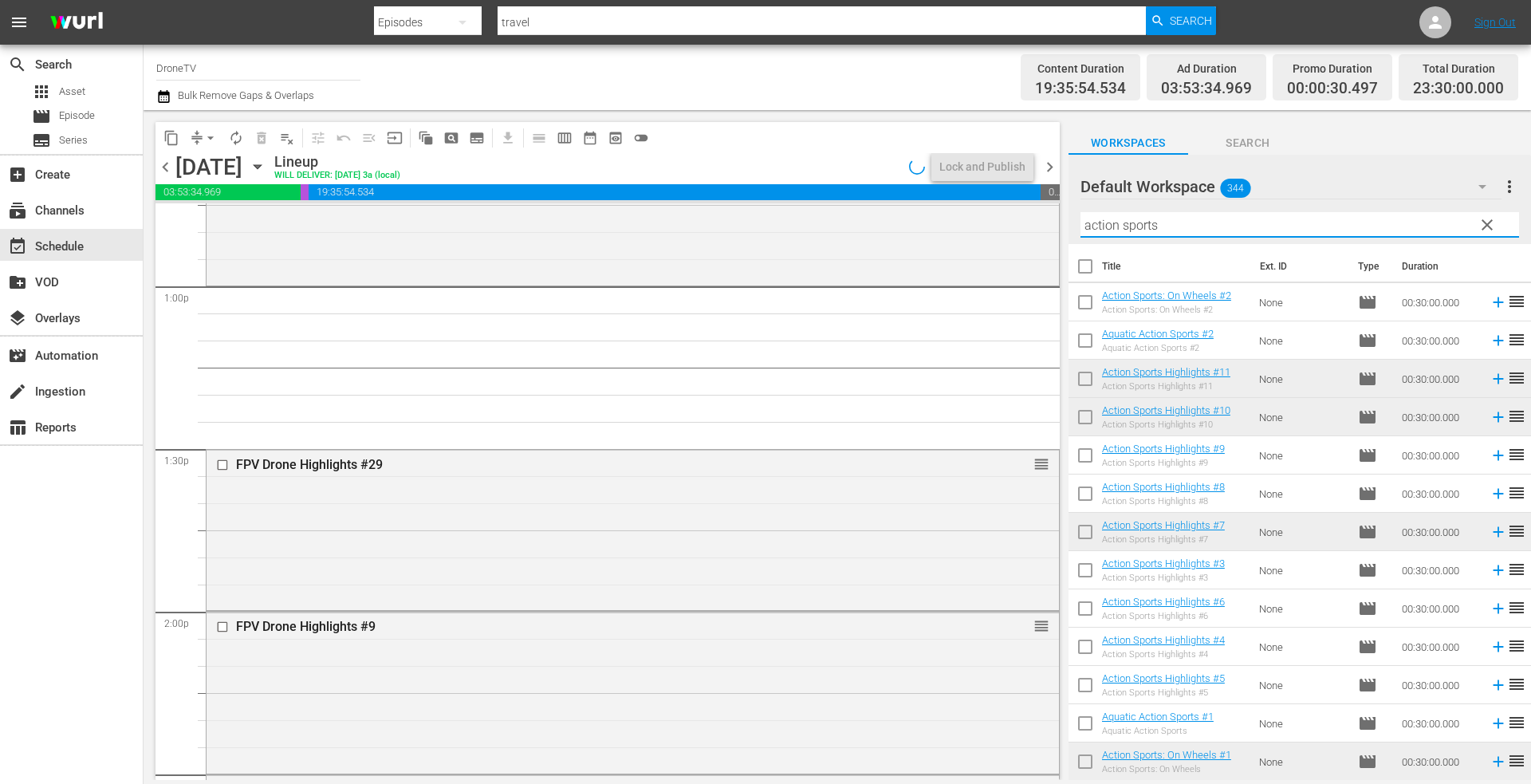
drag, startPoint x: 1181, startPoint y: 226, endPoint x: 1117, endPoint y: 228, distance: 64.0
click at [1088, 228] on input "action sports" at bounding box center [1299, 225] width 438 height 25
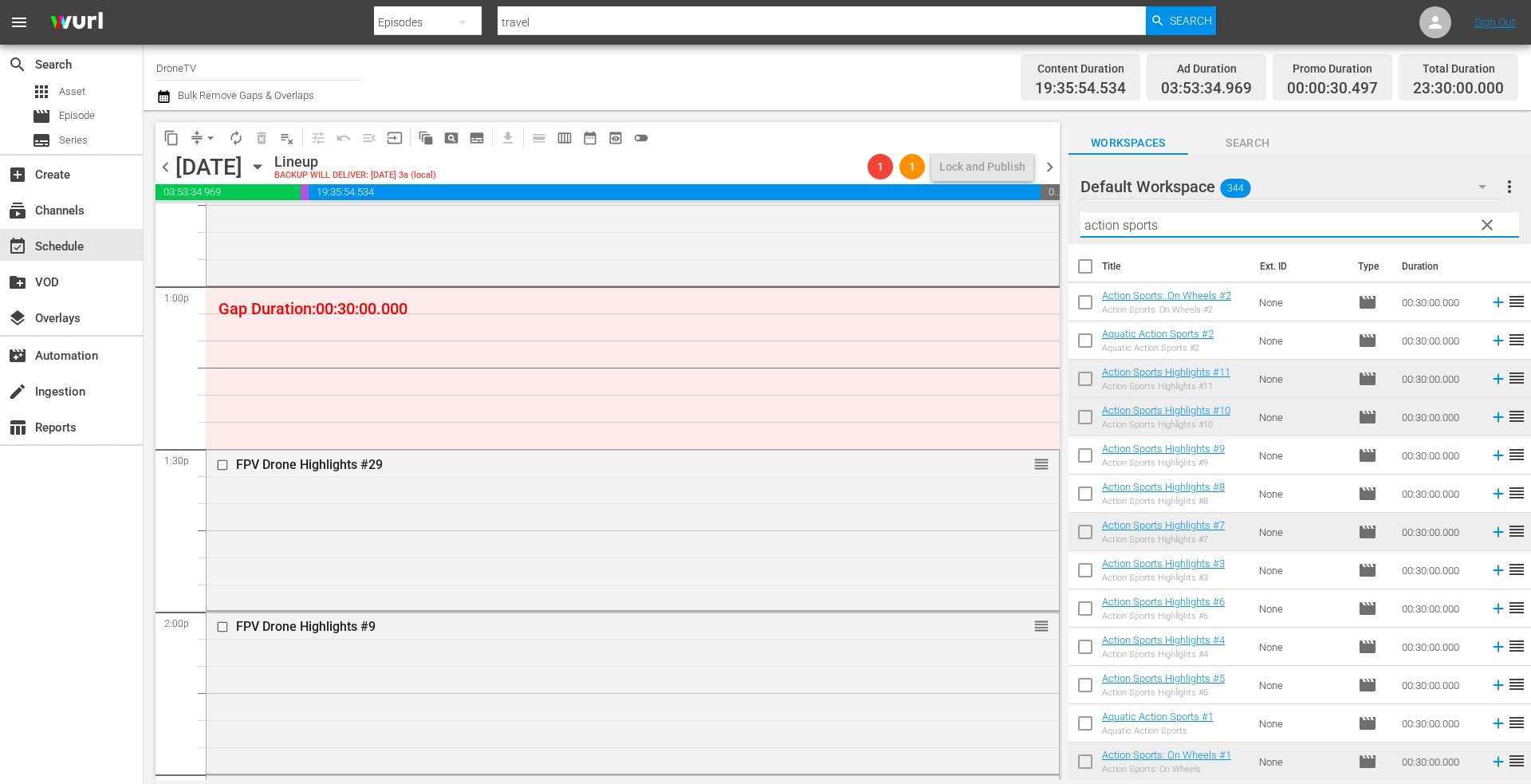
type input "a"
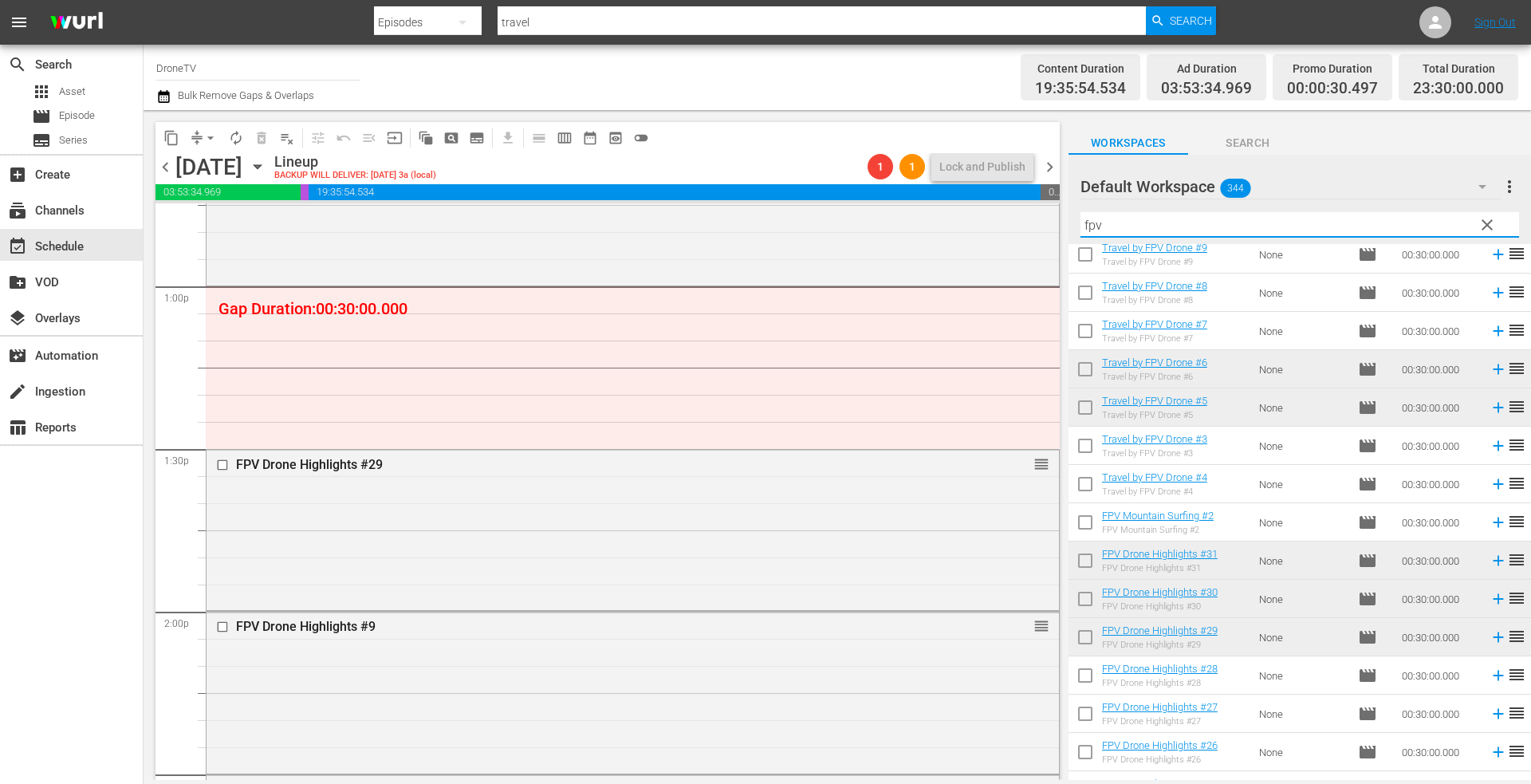
scroll to position [638, 0]
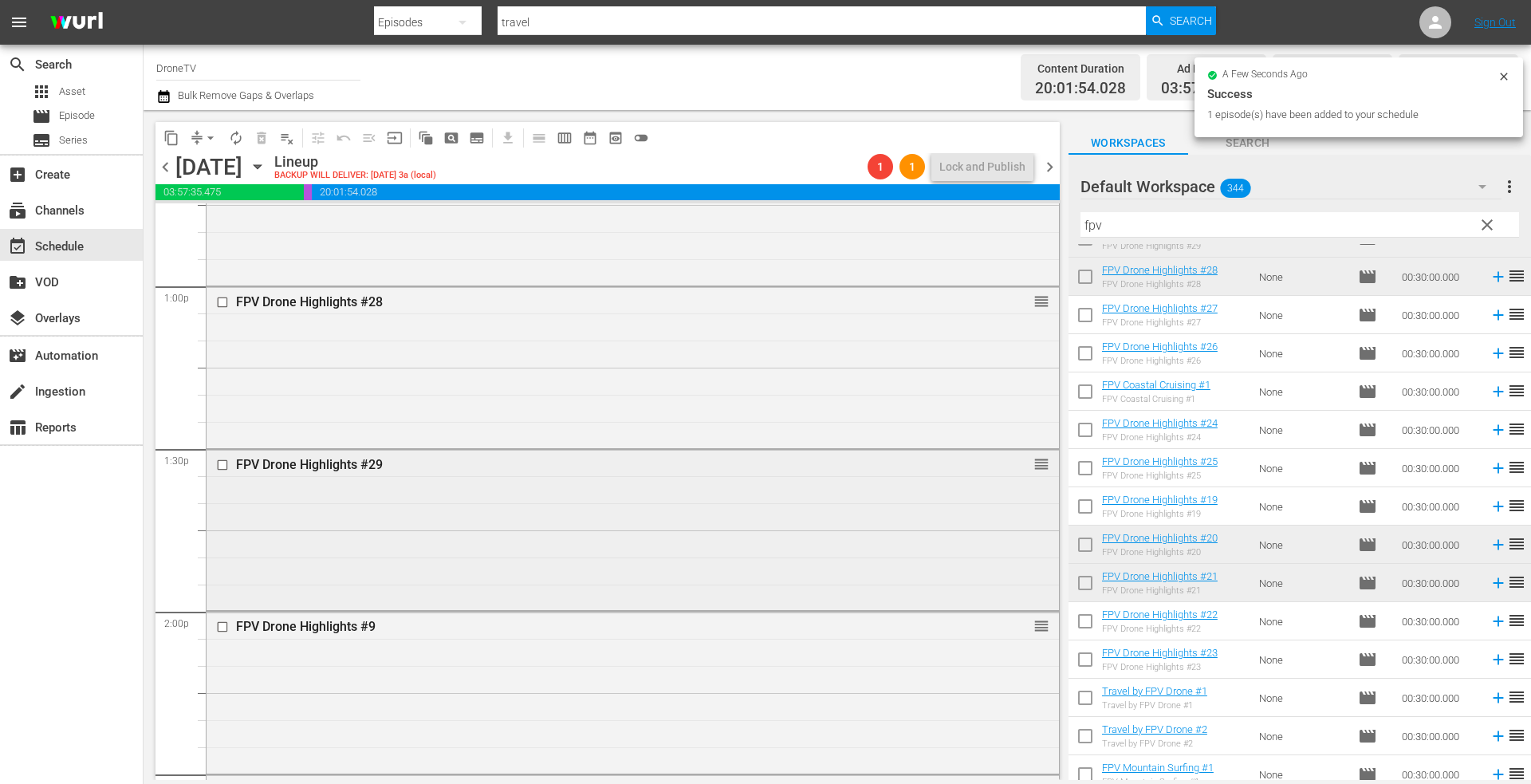
click at [560, 516] on div "FPV Drone Highlights #29 reorder" at bounding box center [632, 529] width 852 height 158
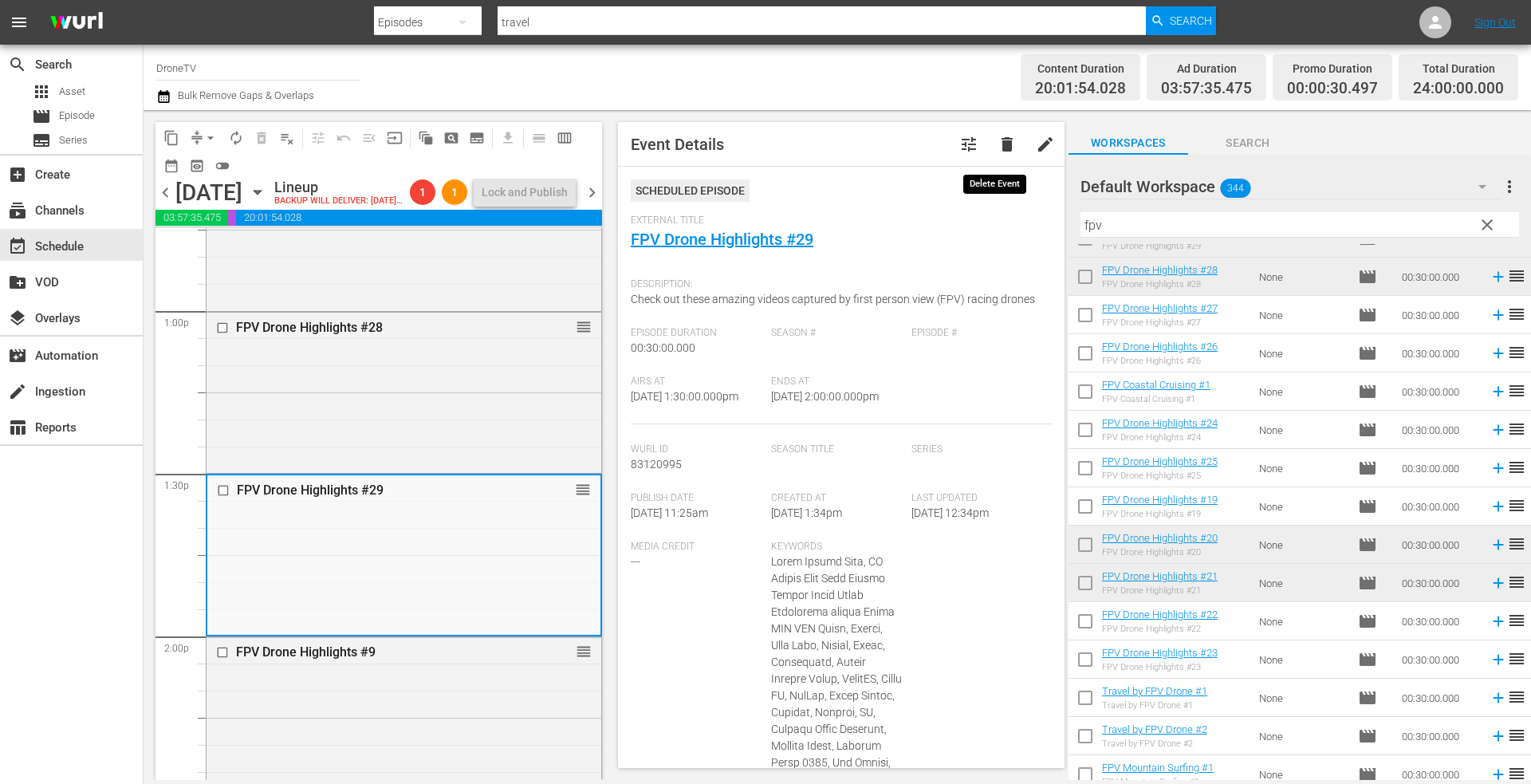
click at [998, 143] on span "delete" at bounding box center [1007, 143] width 19 height 19
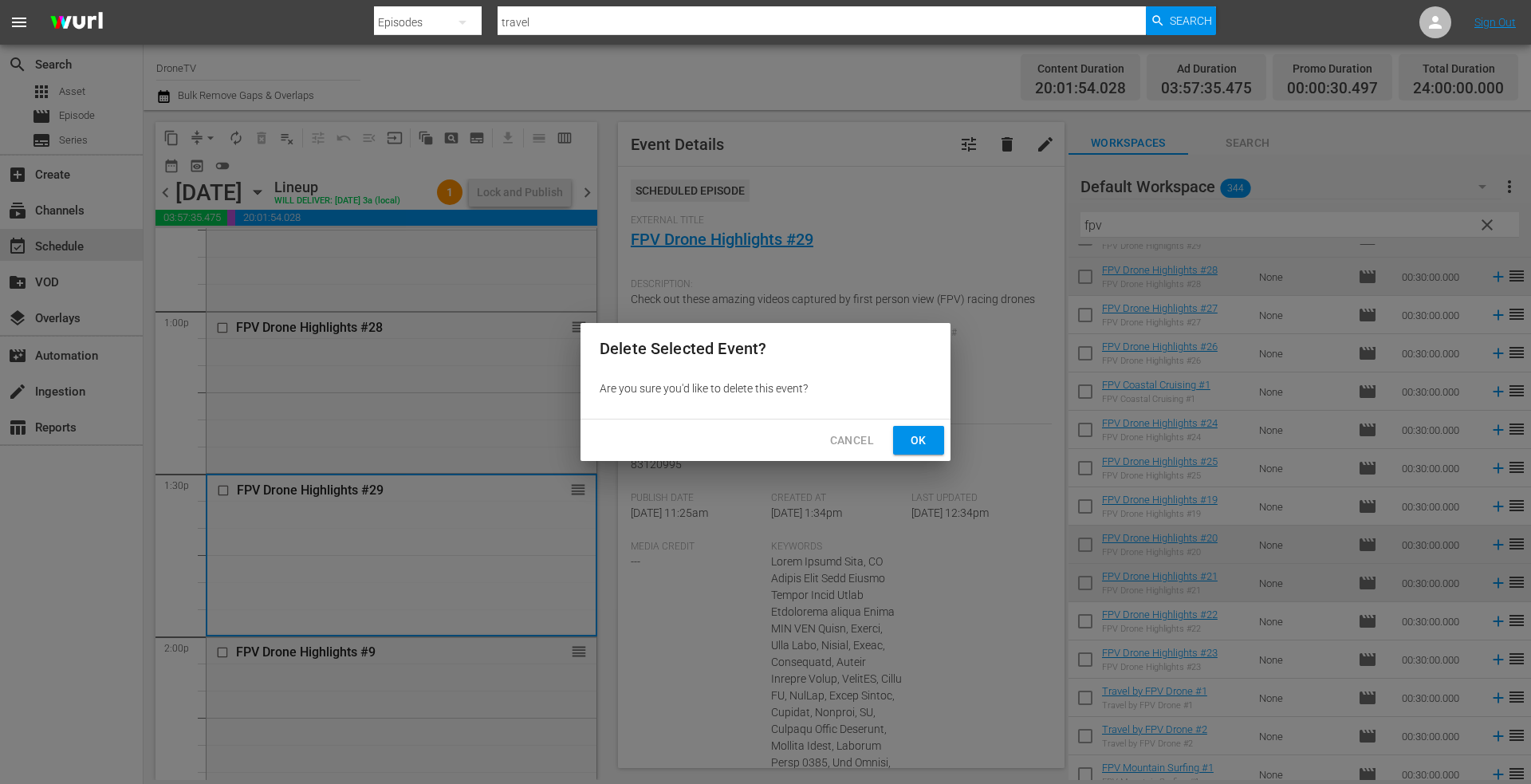
click at [921, 432] on span "Ok" at bounding box center [919, 440] width 25 height 20
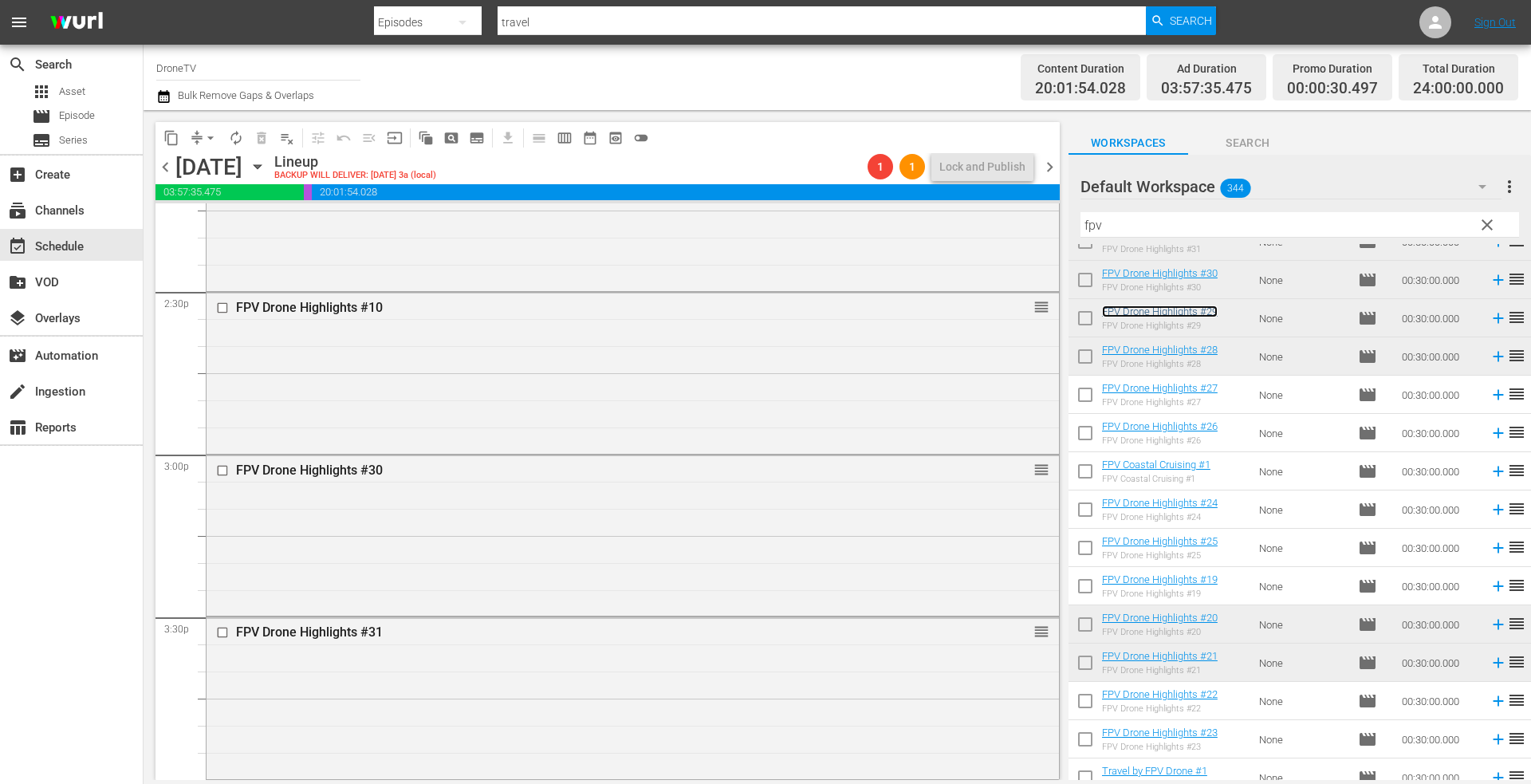
scroll to position [4703, 0]
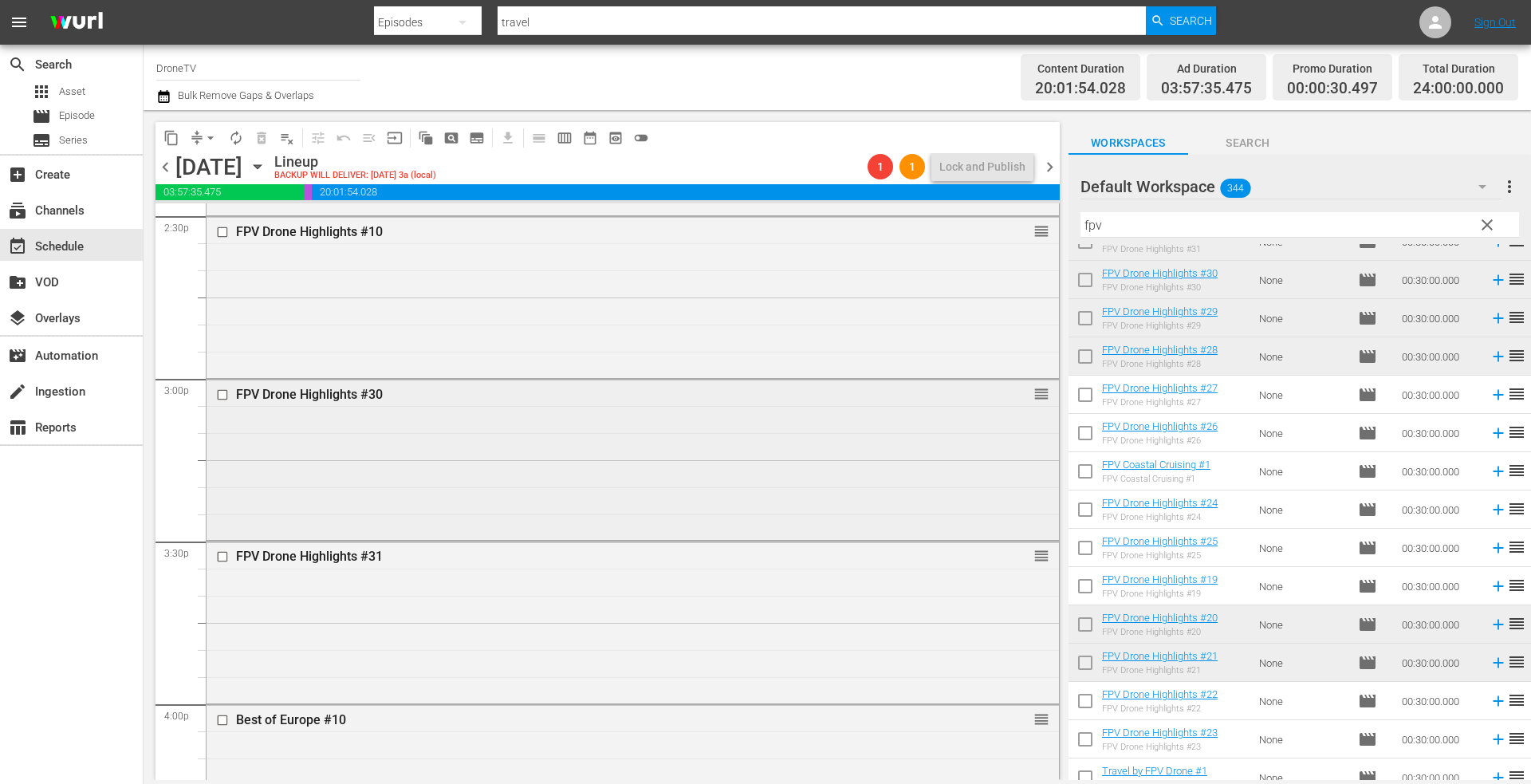
click at [701, 480] on div "FPV Drone Highlights #30 reorder" at bounding box center [632, 458] width 852 height 158
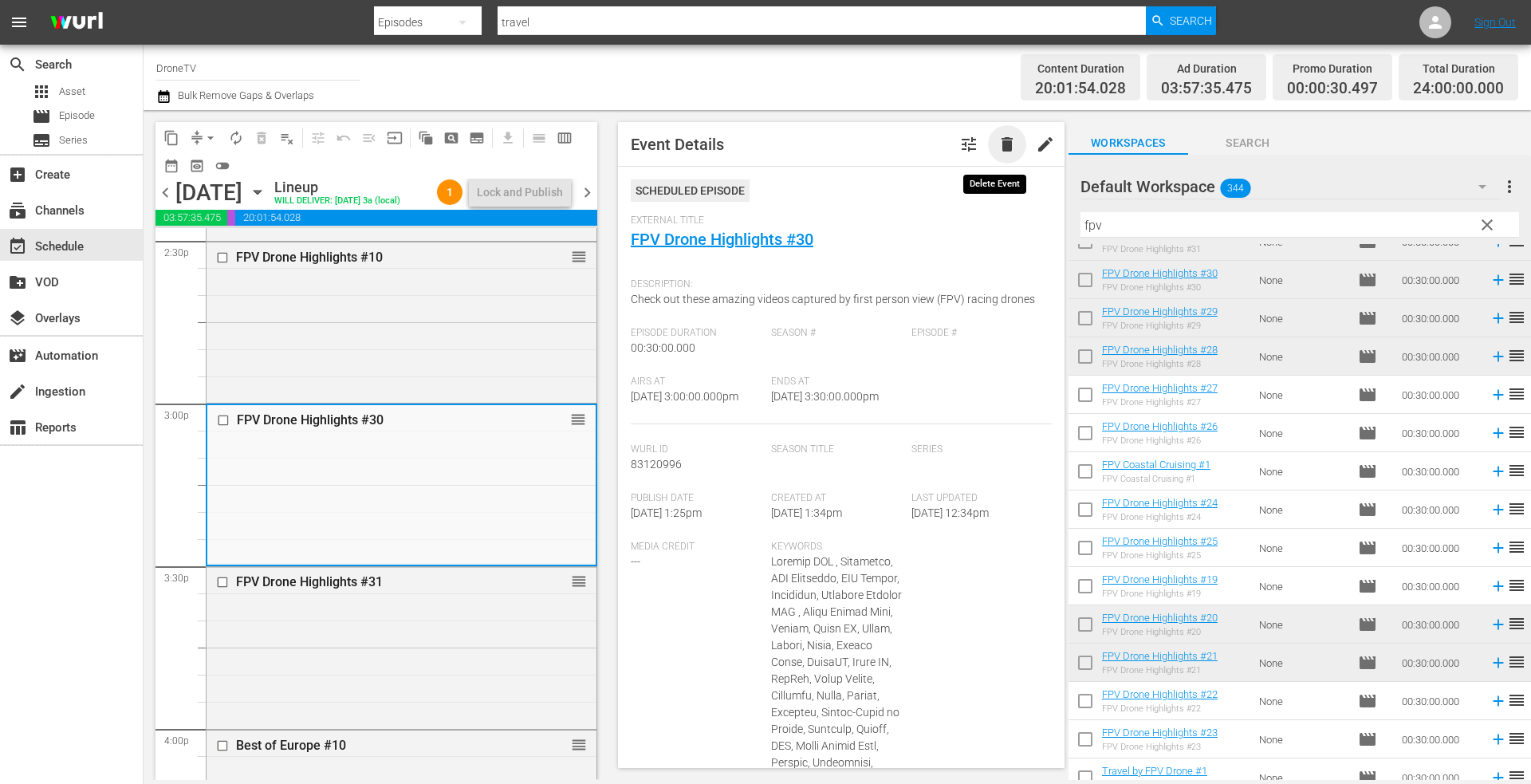
click at [998, 148] on span "delete" at bounding box center [1007, 143] width 19 height 19
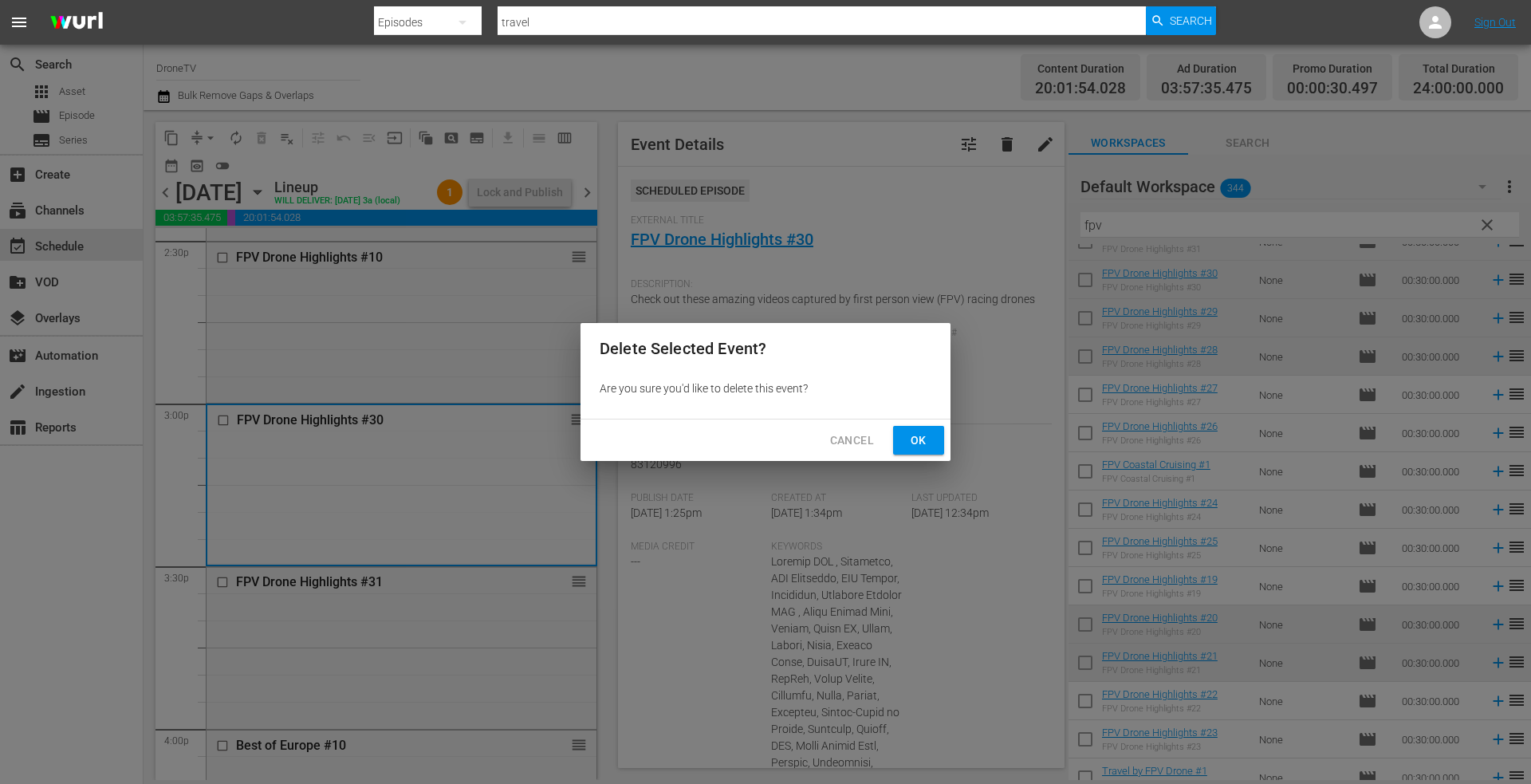
drag, startPoint x: 917, startPoint y: 438, endPoint x: 904, endPoint y: 437, distance: 13.0
click at [916, 438] on span "Ok" at bounding box center [919, 440] width 25 height 20
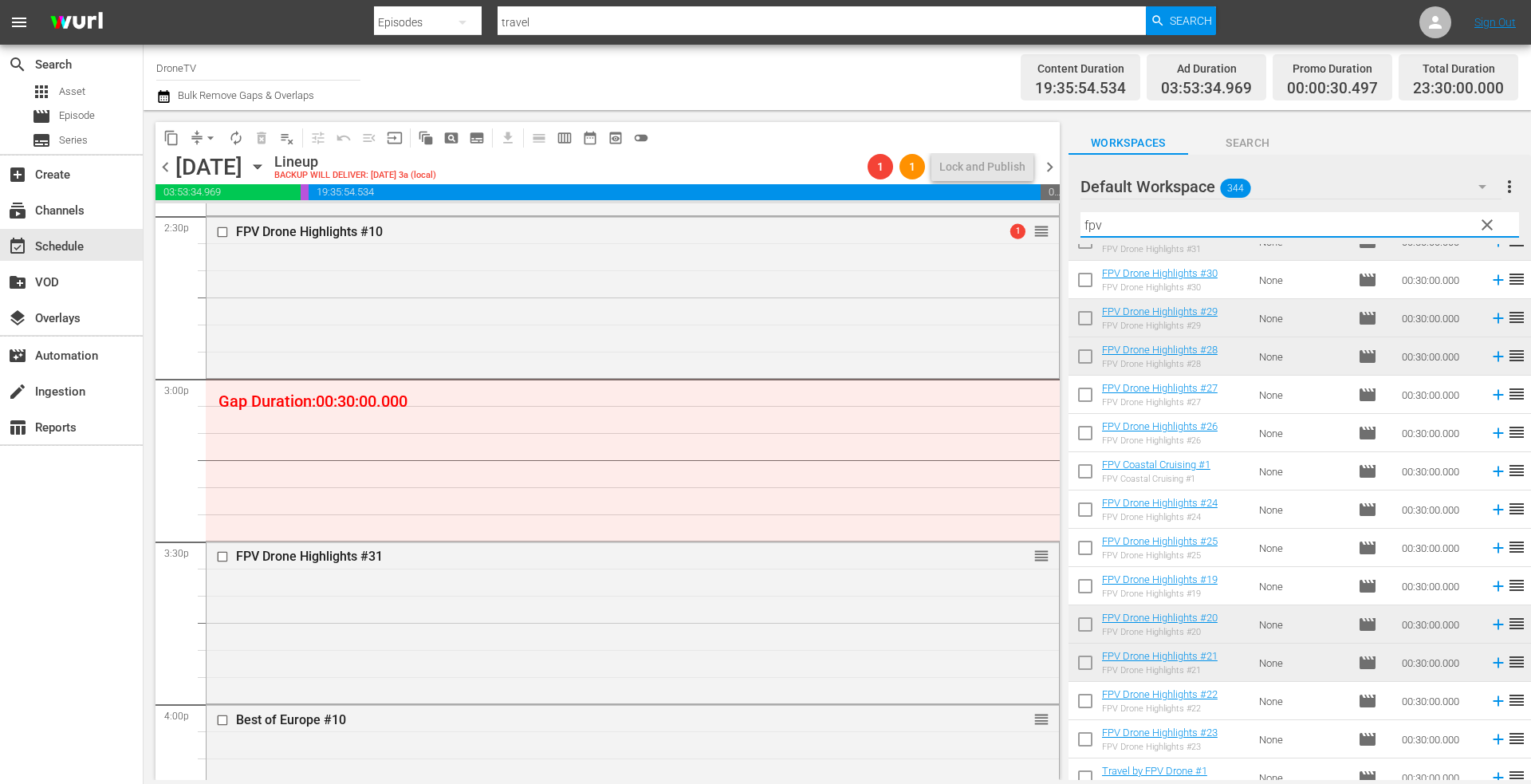
click at [1129, 221] on input "fpv" at bounding box center [1299, 225] width 438 height 25
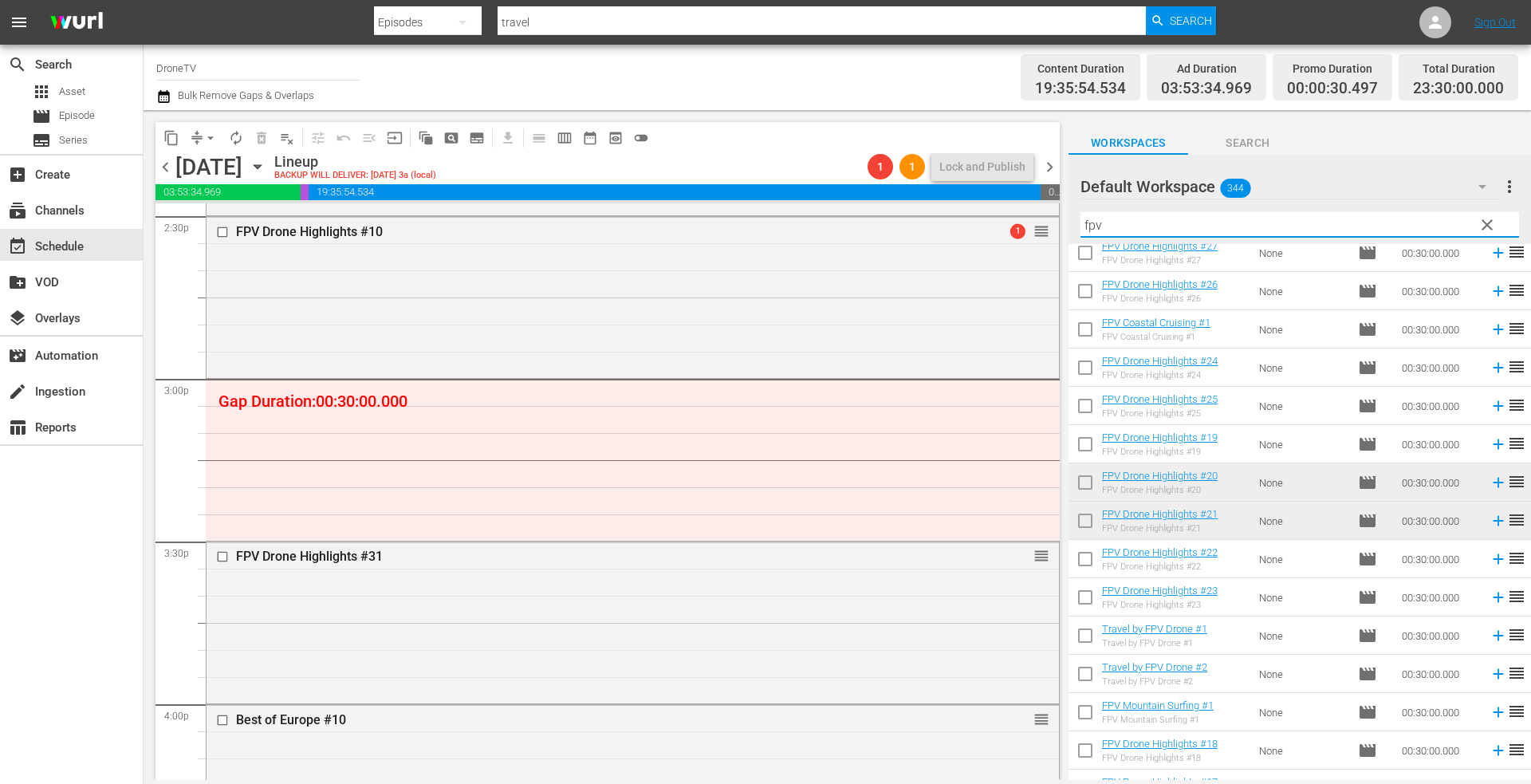
scroll to position [478, 0]
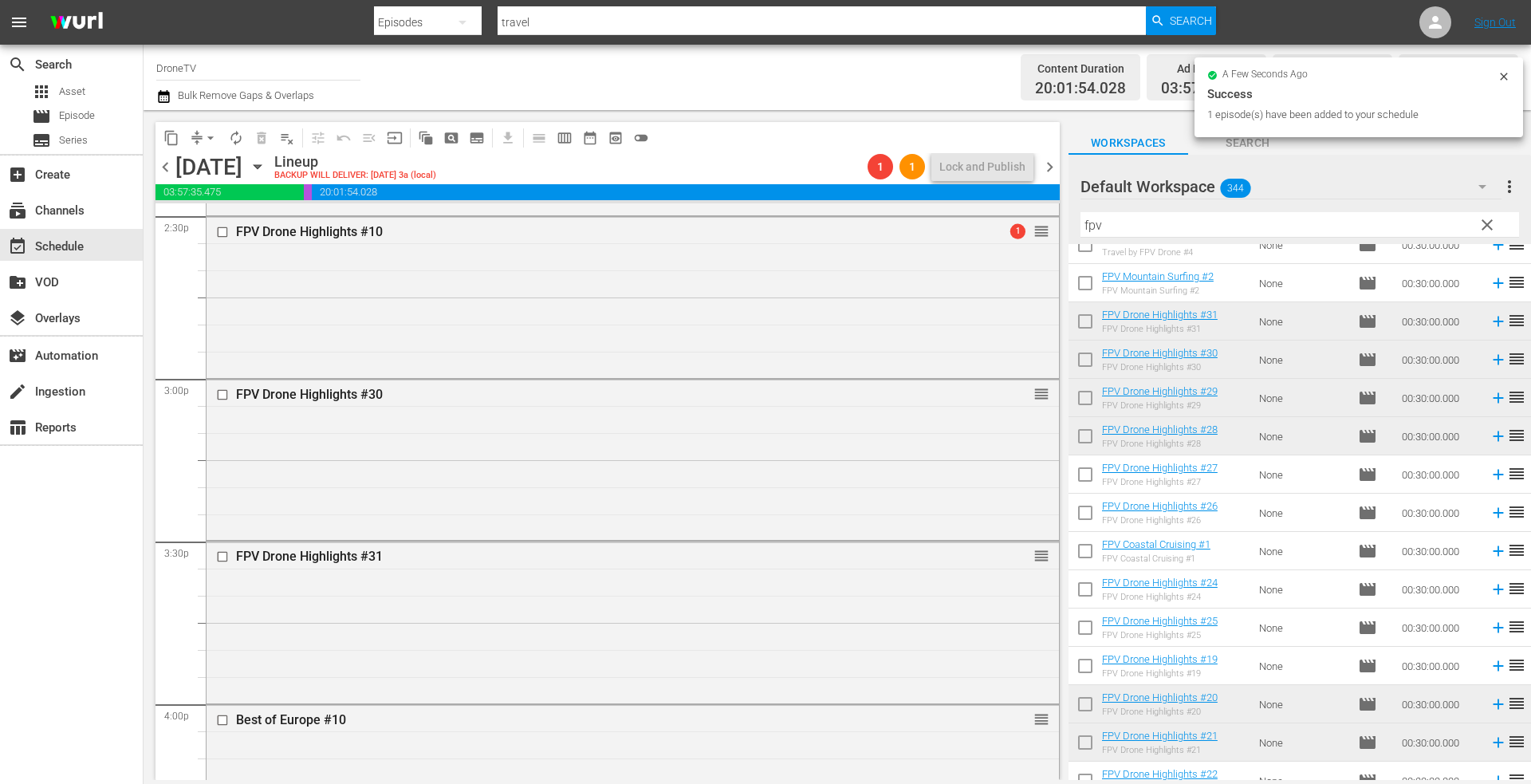
click at [606, 620] on div "FPV Drone Highlights #31 reorder" at bounding box center [632, 620] width 852 height 158
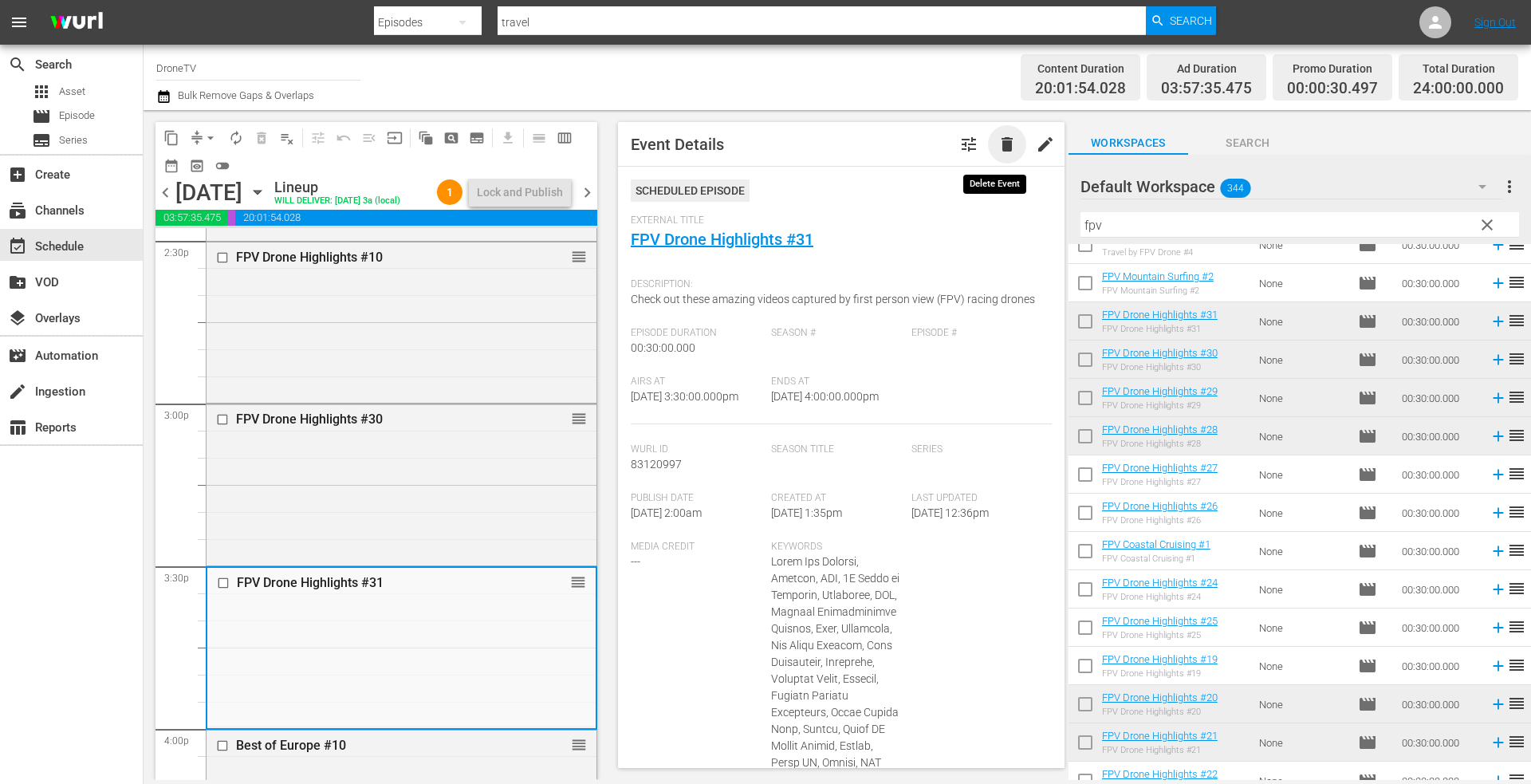
click at [998, 147] on span "delete" at bounding box center [1007, 143] width 19 height 19
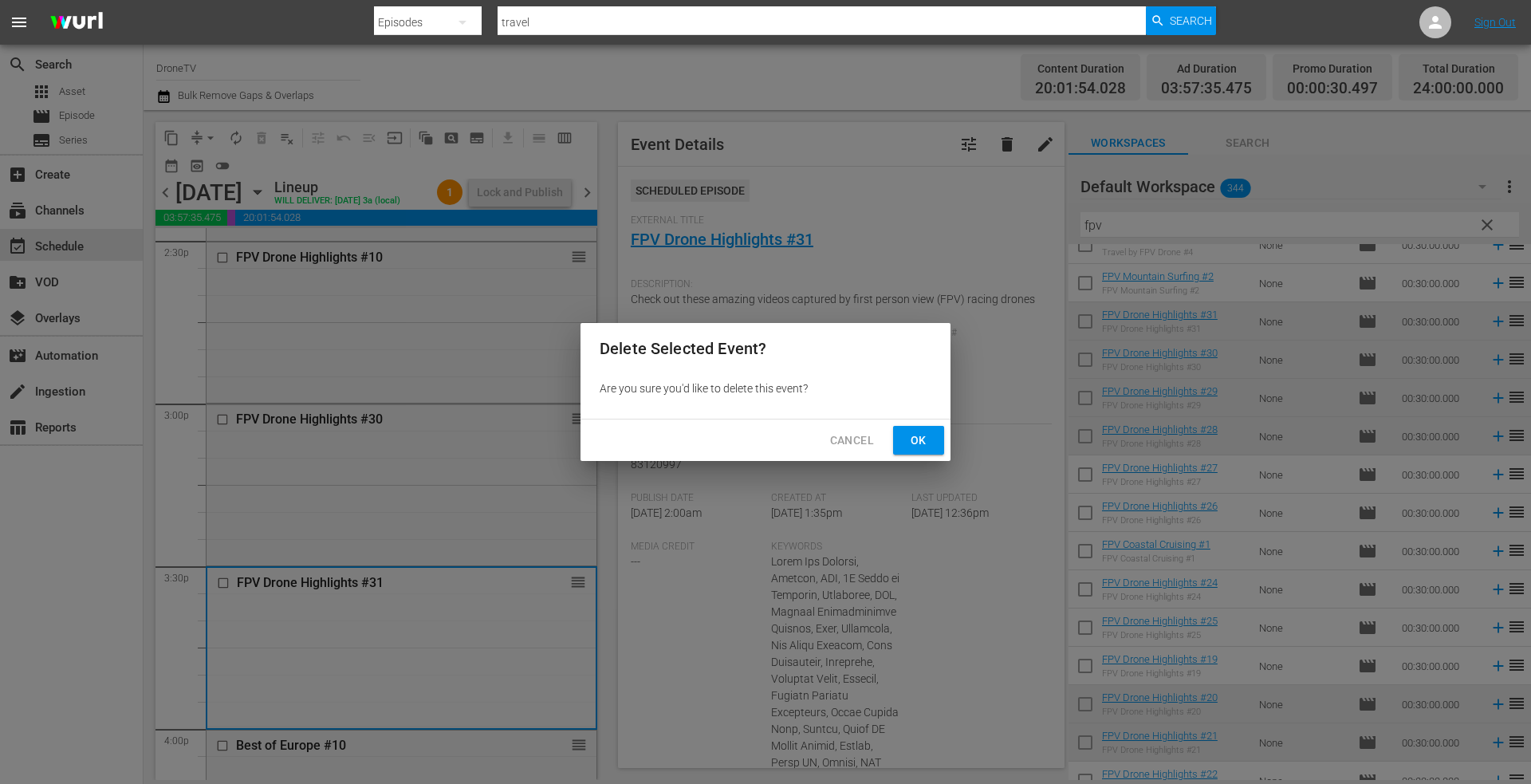
click at [913, 444] on span "Ok" at bounding box center [919, 440] width 25 height 20
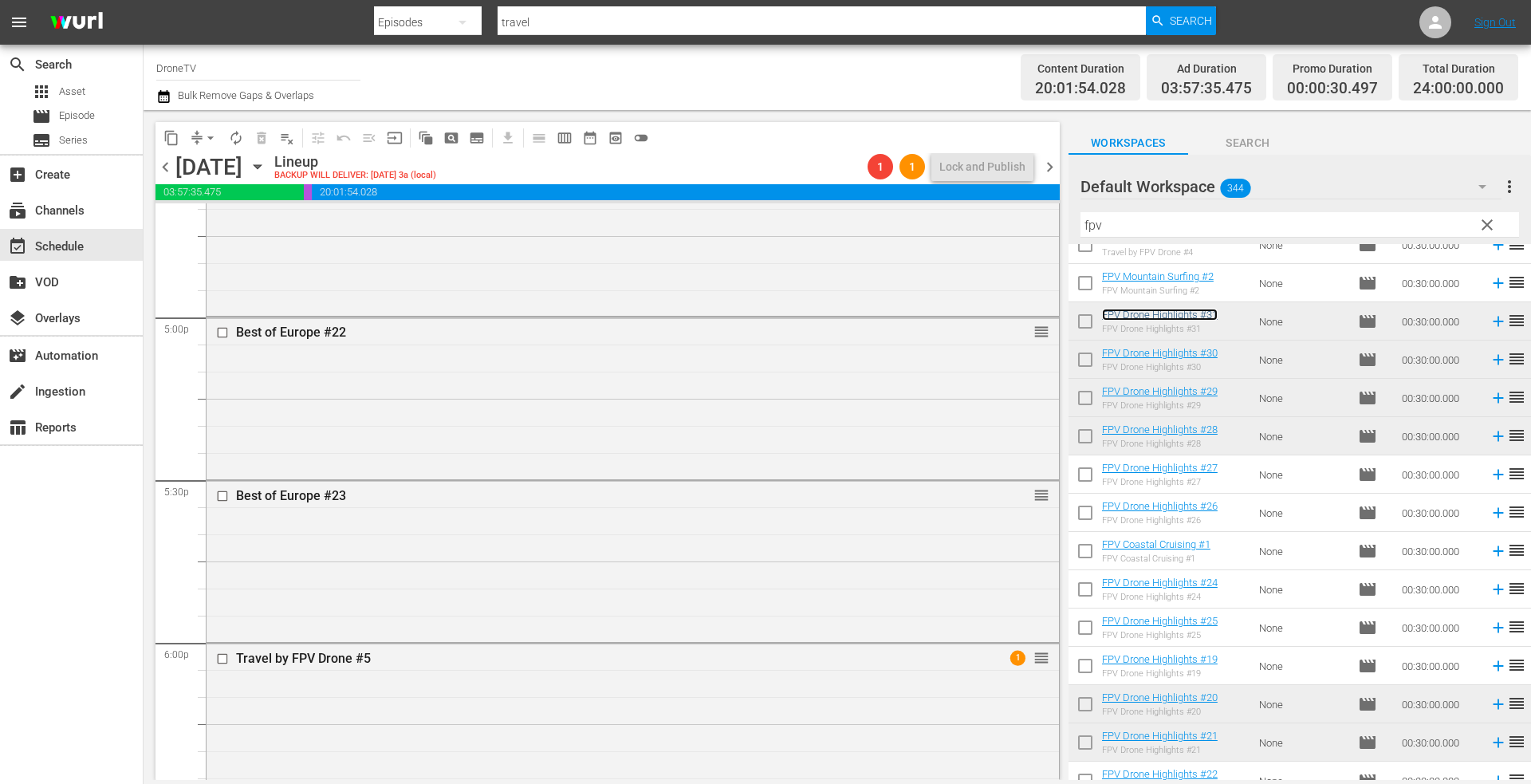
scroll to position [5421, 0]
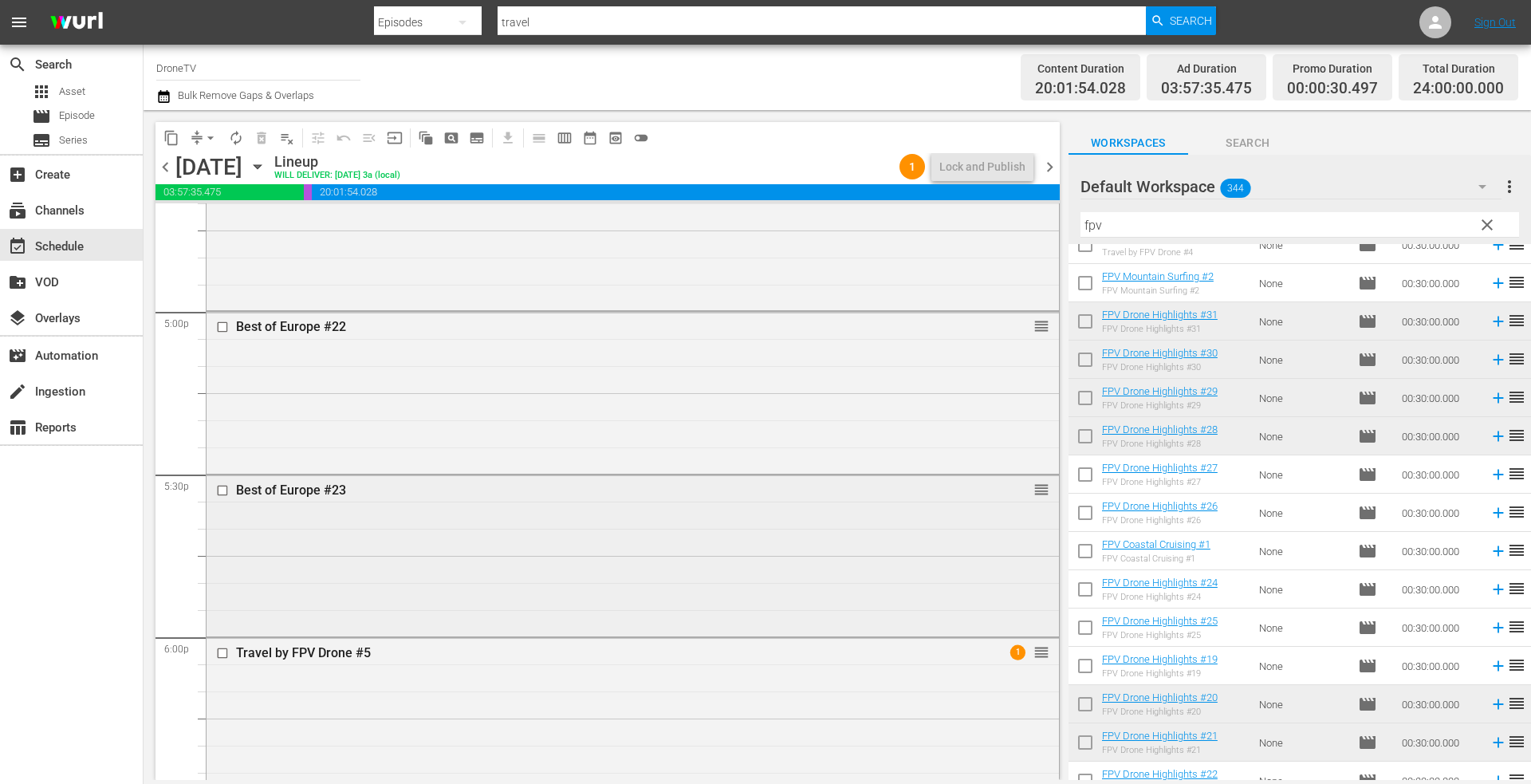
click at [609, 560] on div "Best of Europe #23 reorder" at bounding box center [632, 554] width 852 height 158
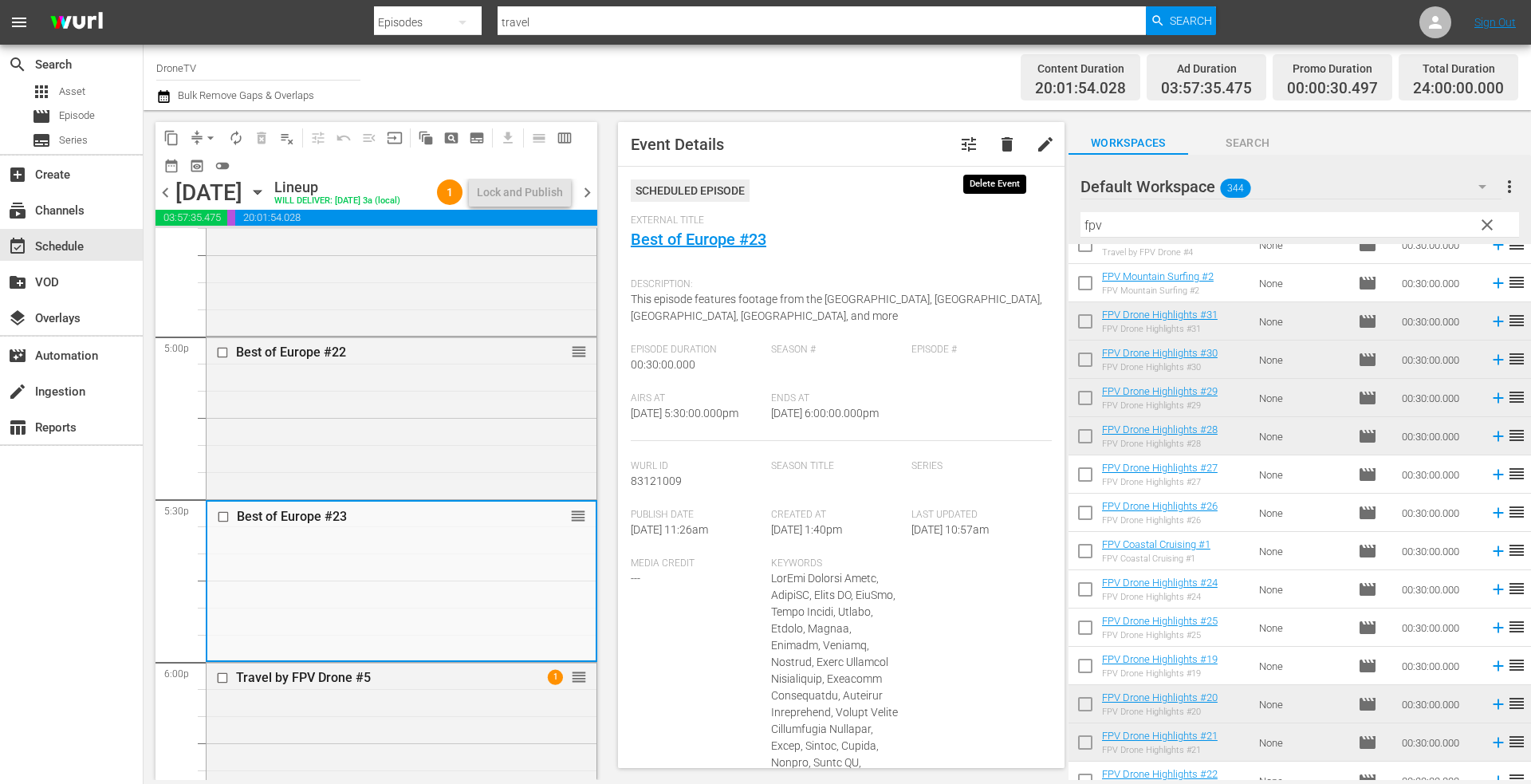
click at [998, 141] on span "delete" at bounding box center [1007, 143] width 19 height 19
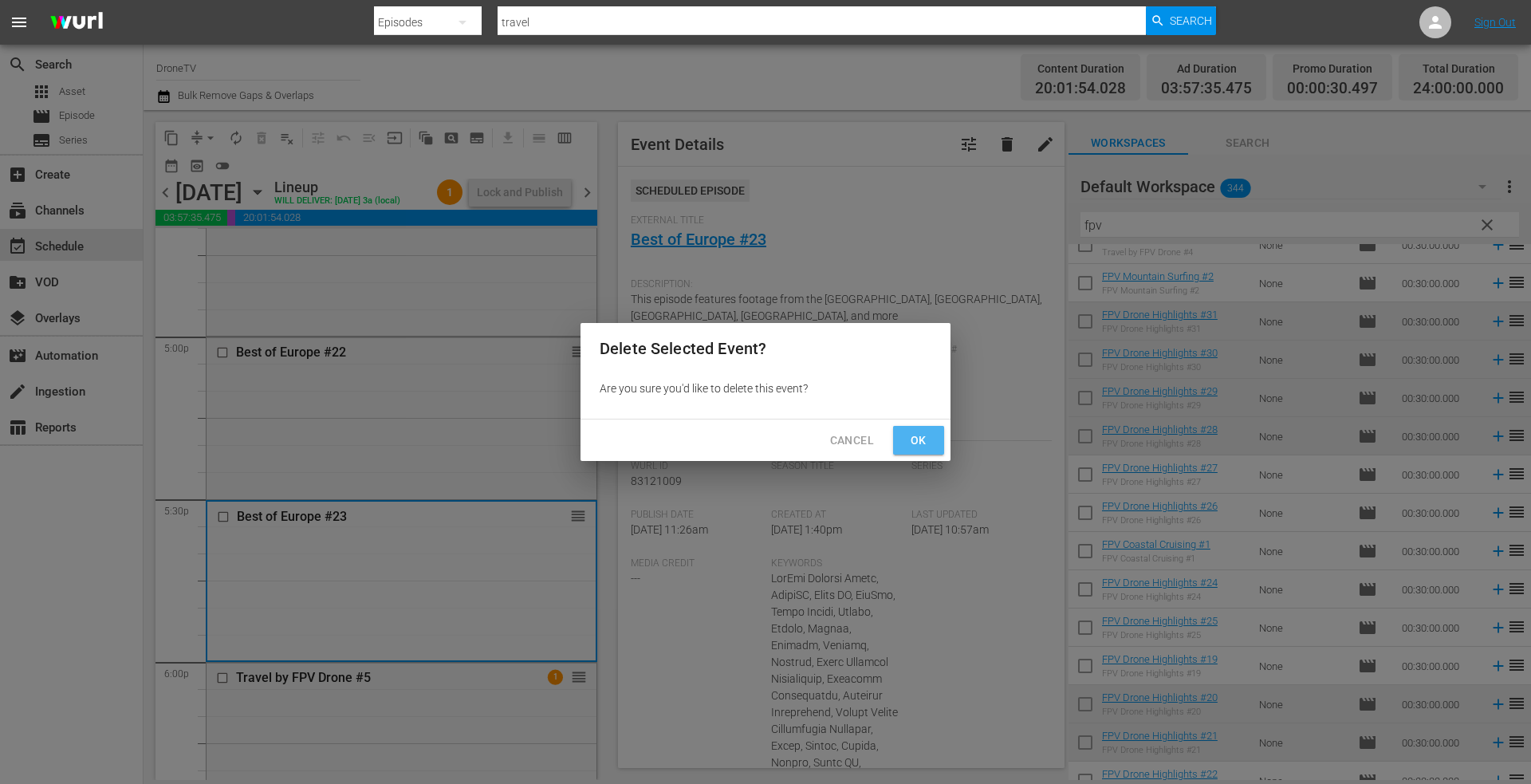
click at [921, 426] on button "Ok" at bounding box center [918, 440] width 51 height 30
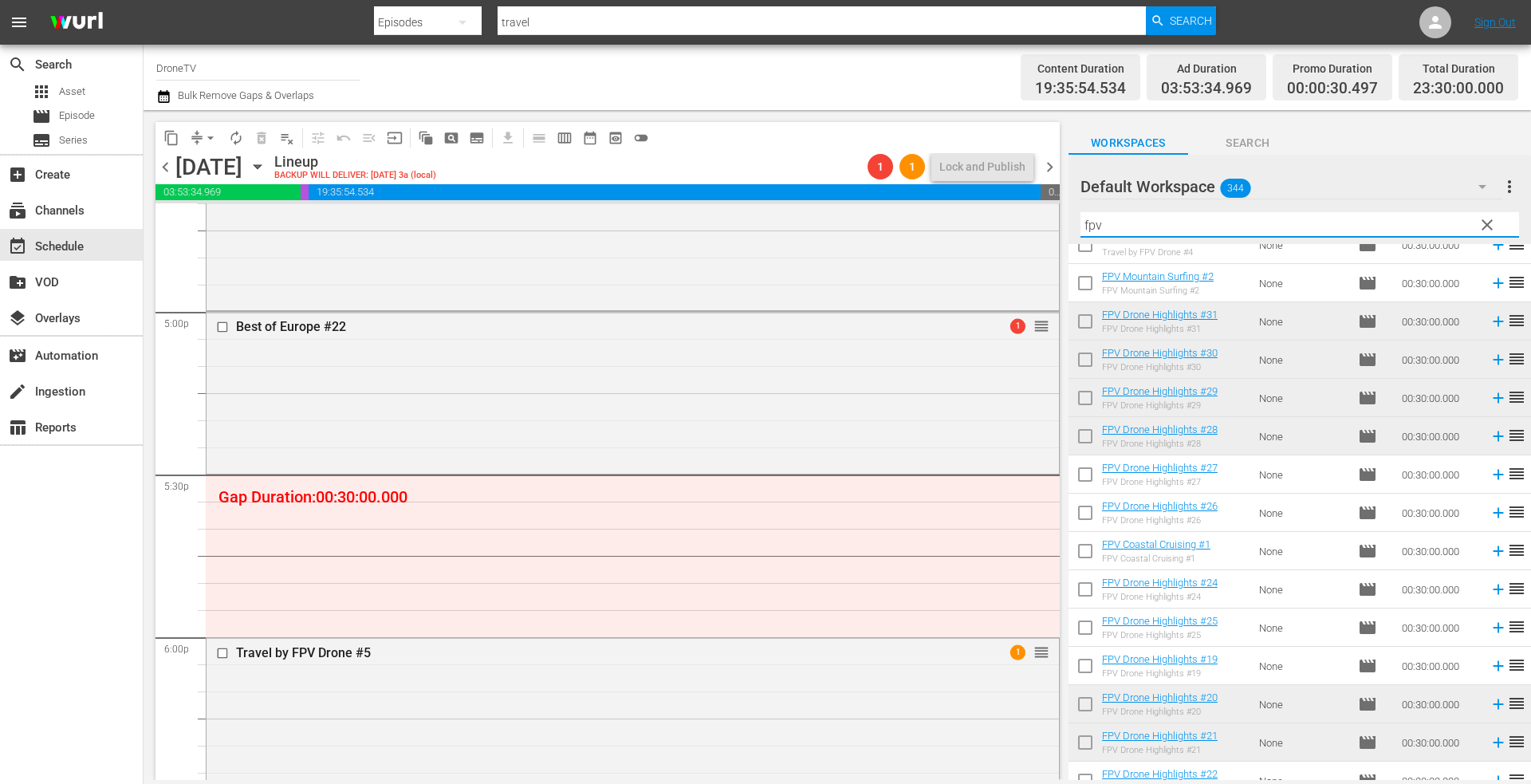
drag, startPoint x: 1124, startPoint y: 232, endPoint x: 1054, endPoint y: 242, distance: 70.7
click at [1057, 242] on div "content_copy compress arrow_drop_down autorenew_outlined delete_forever_outline…" at bounding box center [837, 444] width 1388 height 669
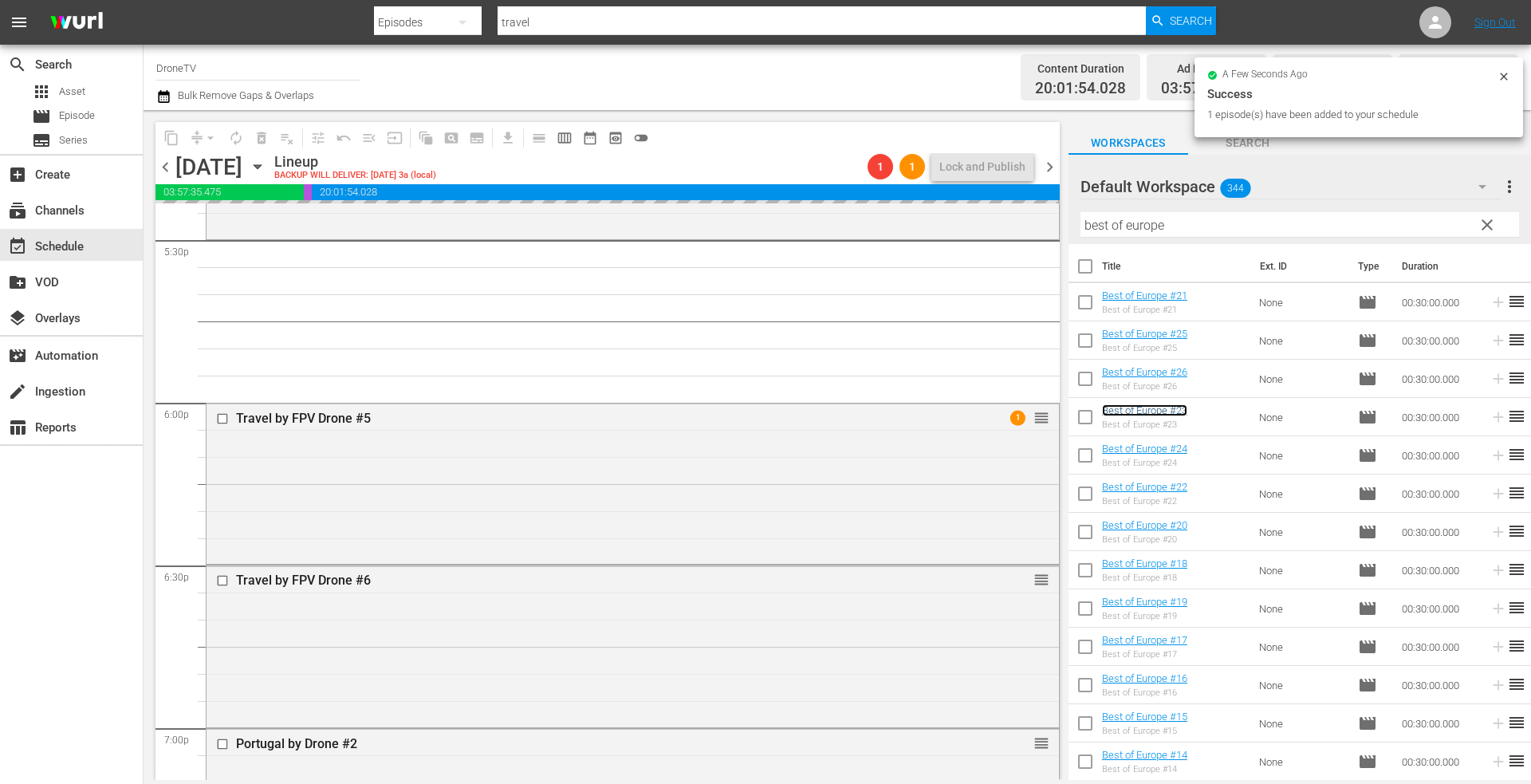
scroll to position [5660, 0]
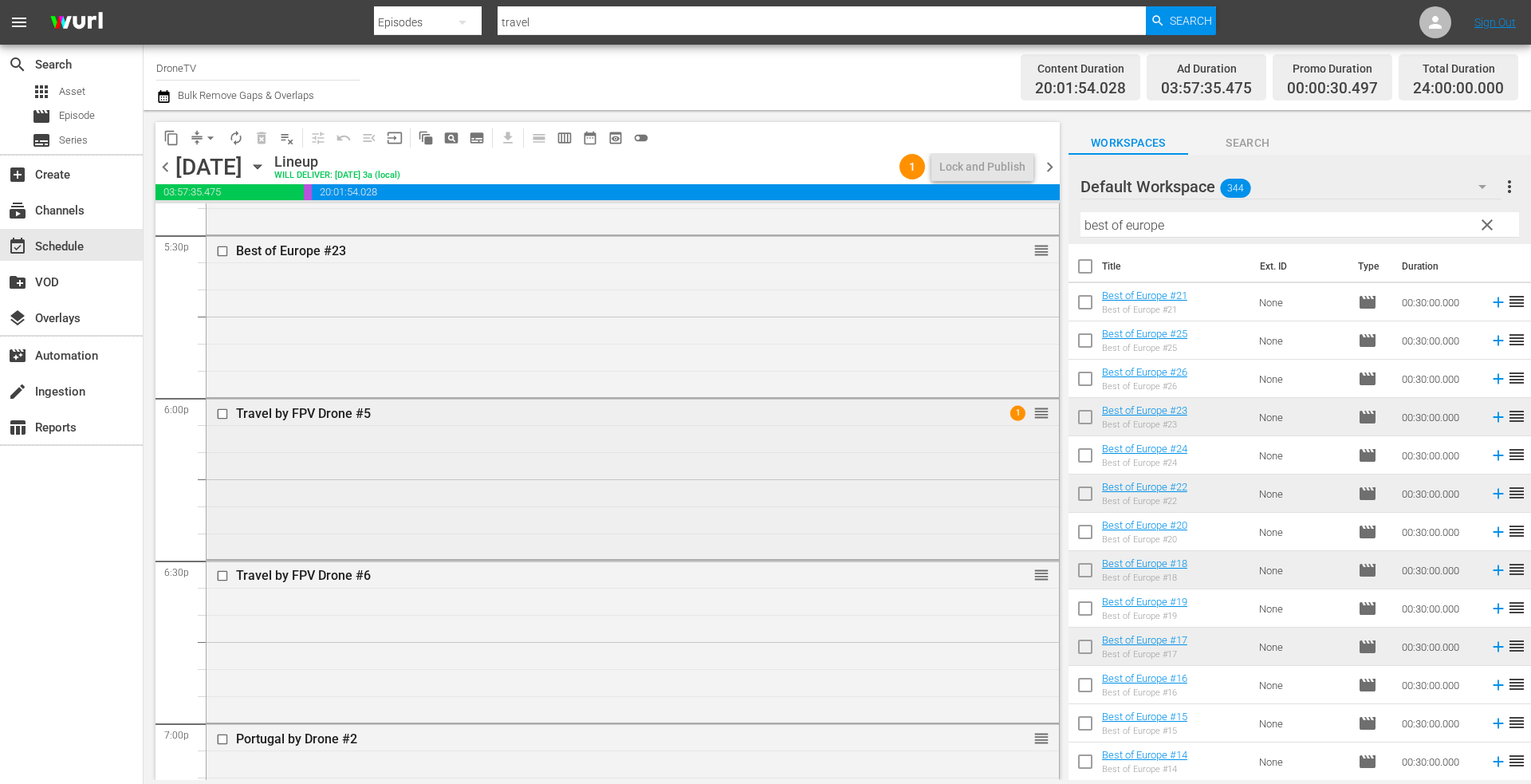
click at [609, 500] on div "Travel by FPV Drone #5 1 reorder" at bounding box center [632, 478] width 852 height 158
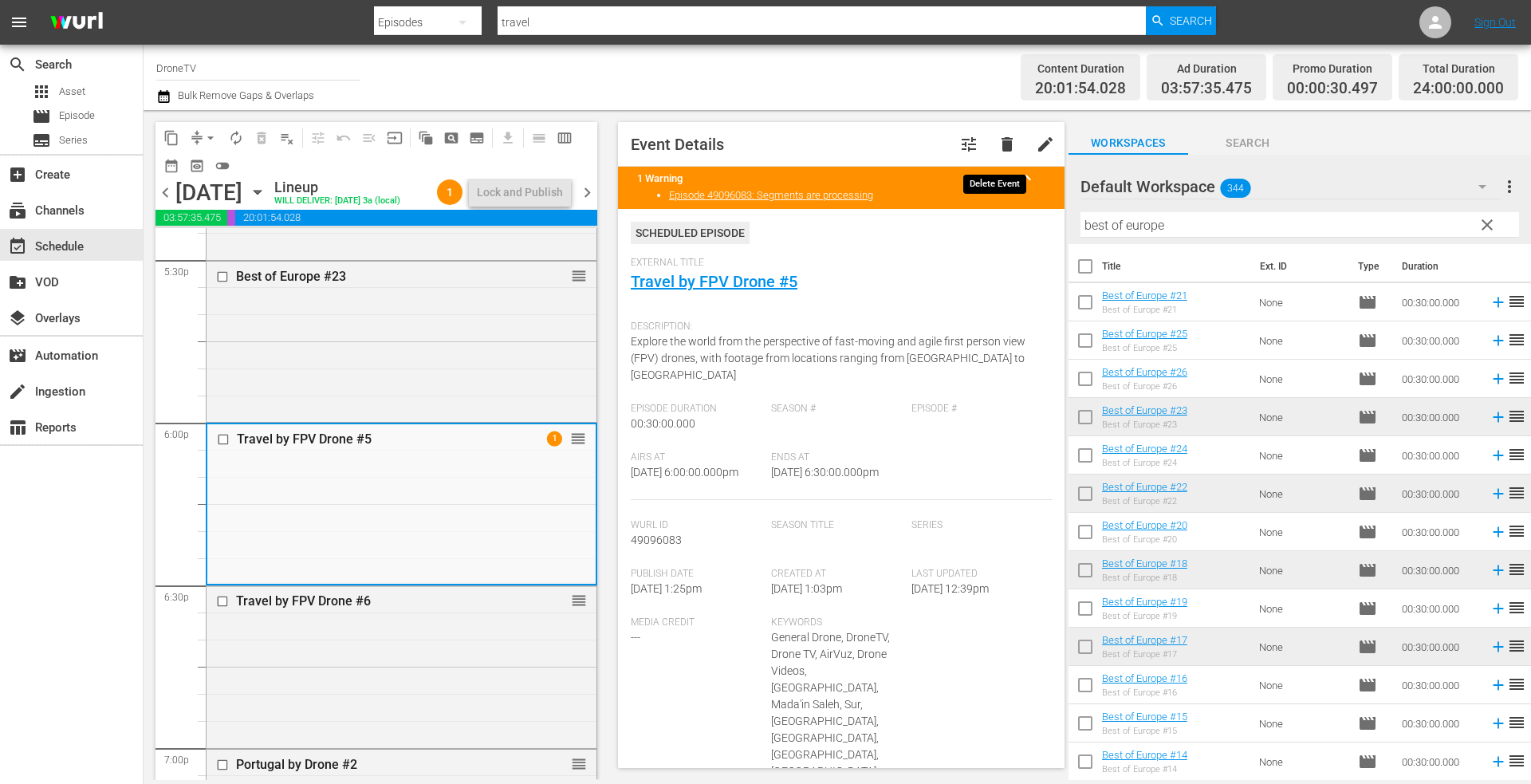
click at [998, 141] on span "delete" at bounding box center [1007, 143] width 19 height 19
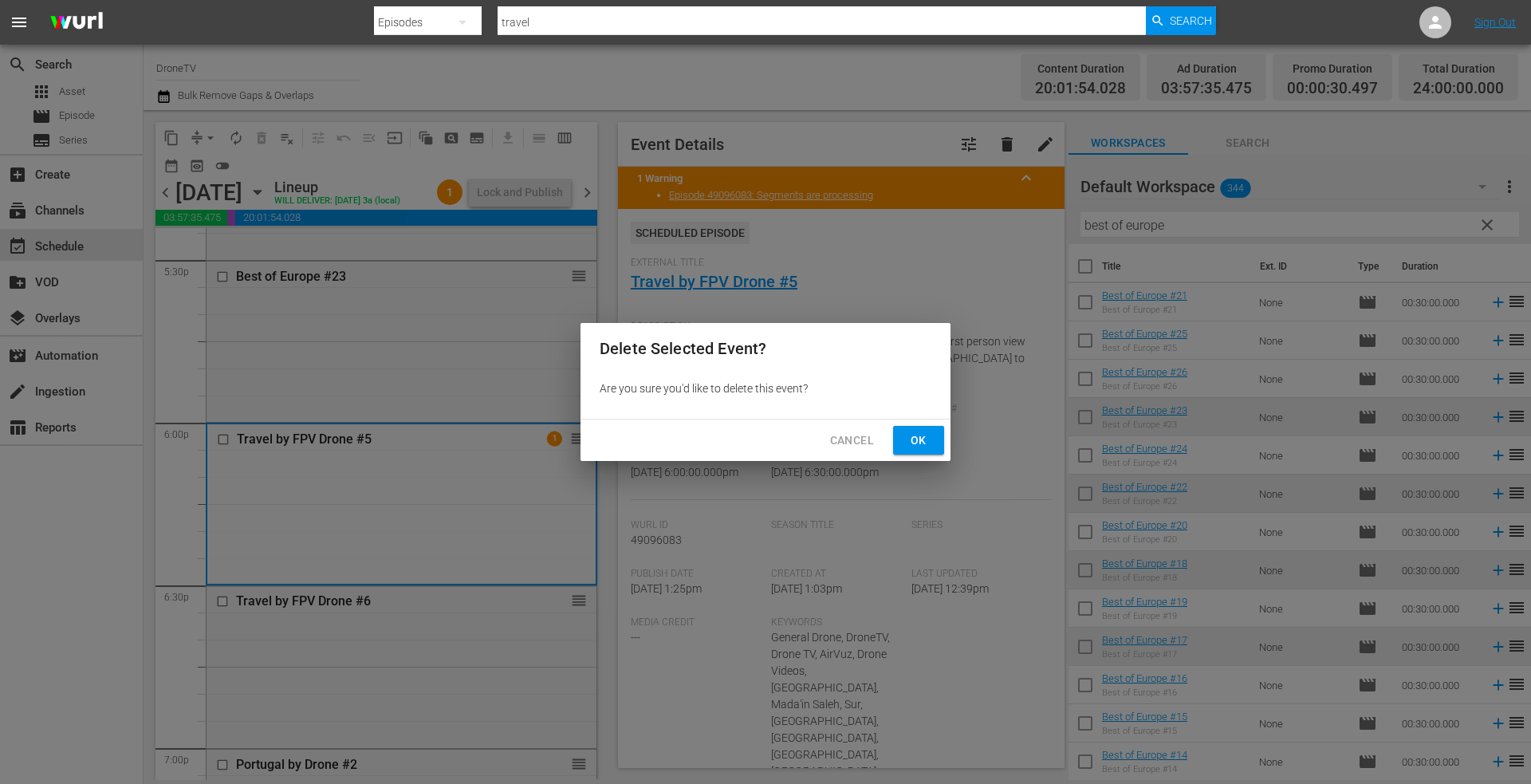
click at [928, 434] on span "Ok" at bounding box center [919, 440] width 25 height 20
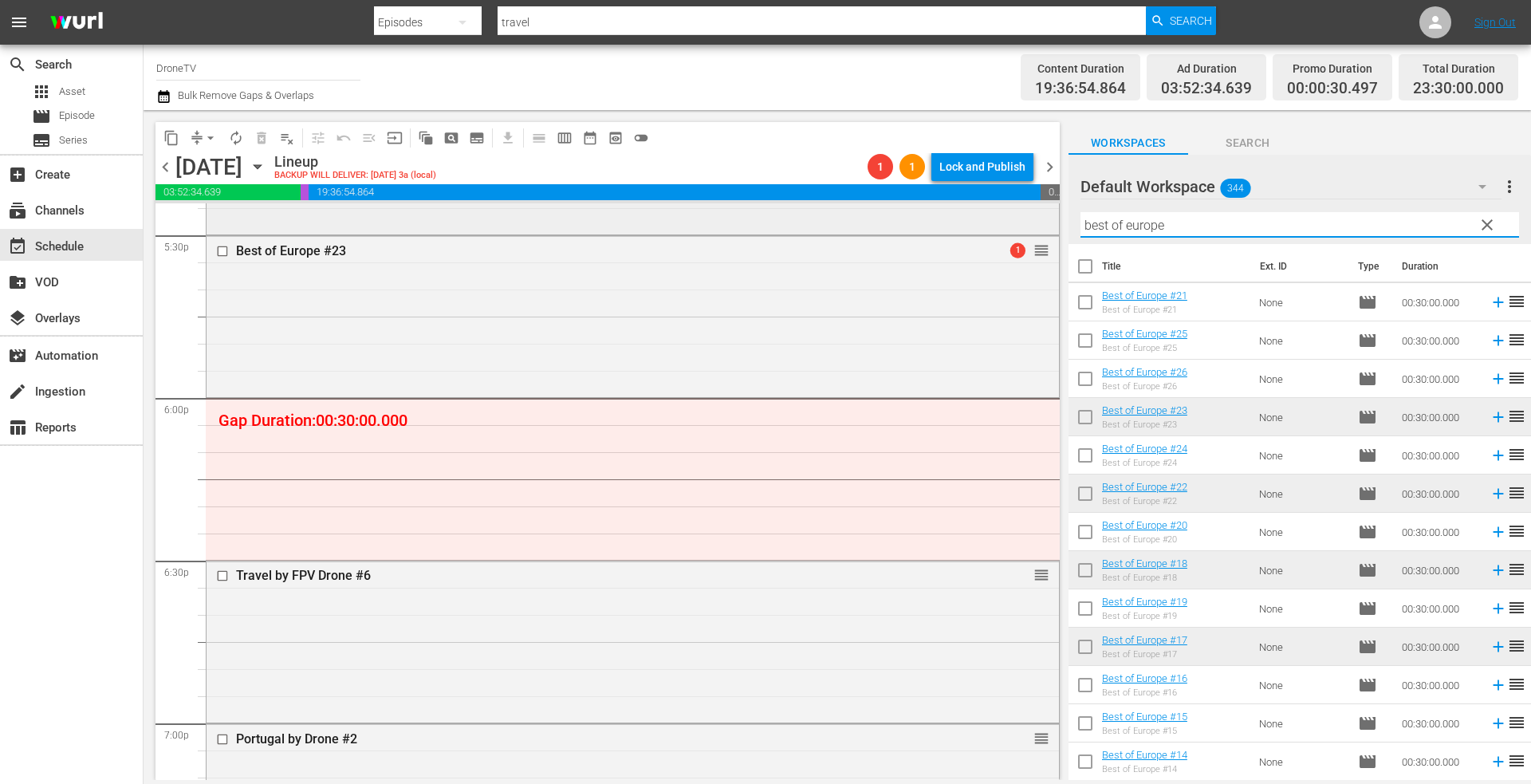
drag, startPoint x: 1197, startPoint y: 229, endPoint x: 986, endPoint y: 231, distance: 211.0
click at [992, 230] on div "content_copy compress arrow_drop_down autorenew_outlined delete_forever_outline…" at bounding box center [837, 444] width 1388 height 669
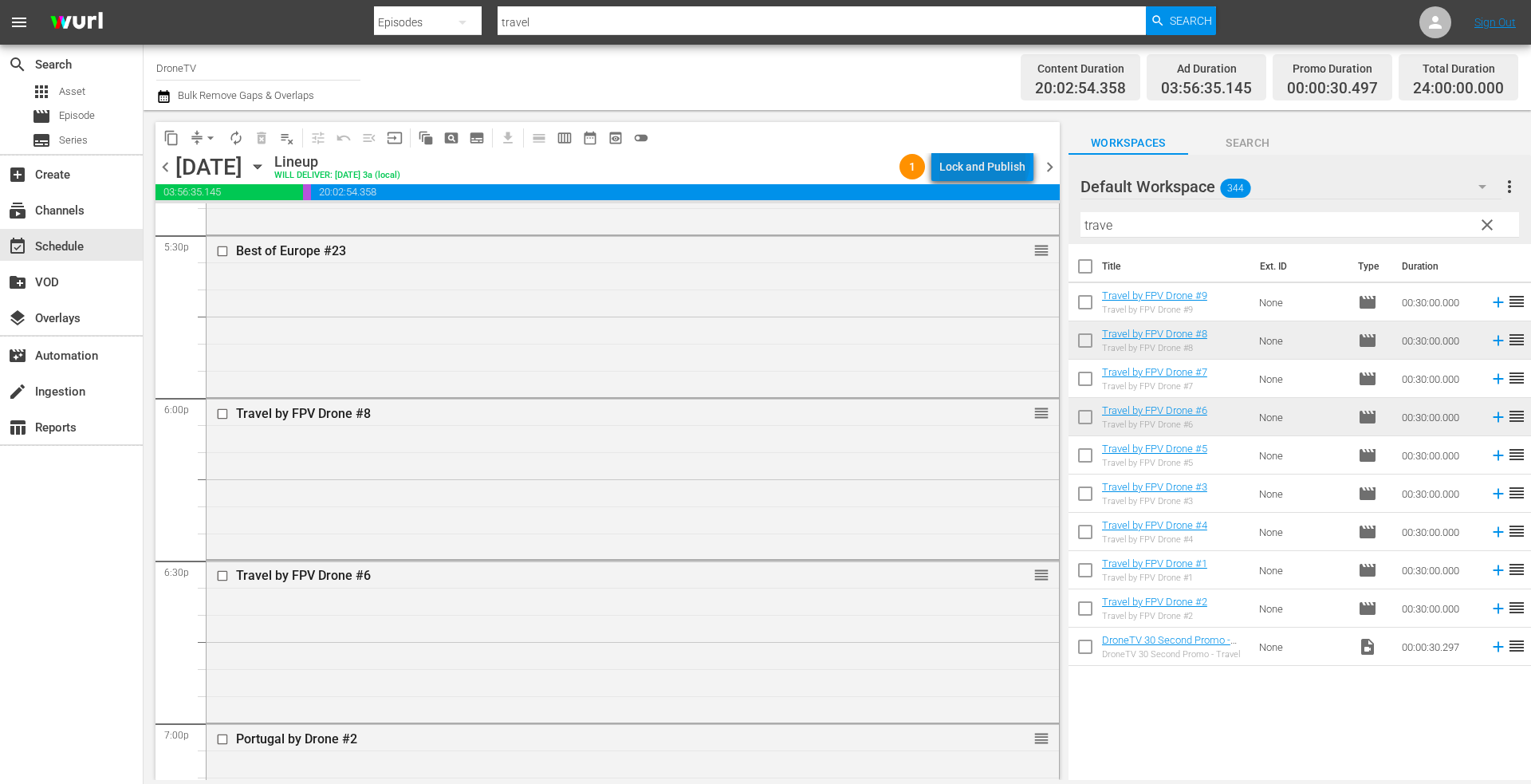
click at [987, 160] on div "Lock and Publish" at bounding box center [982, 167] width 86 height 29
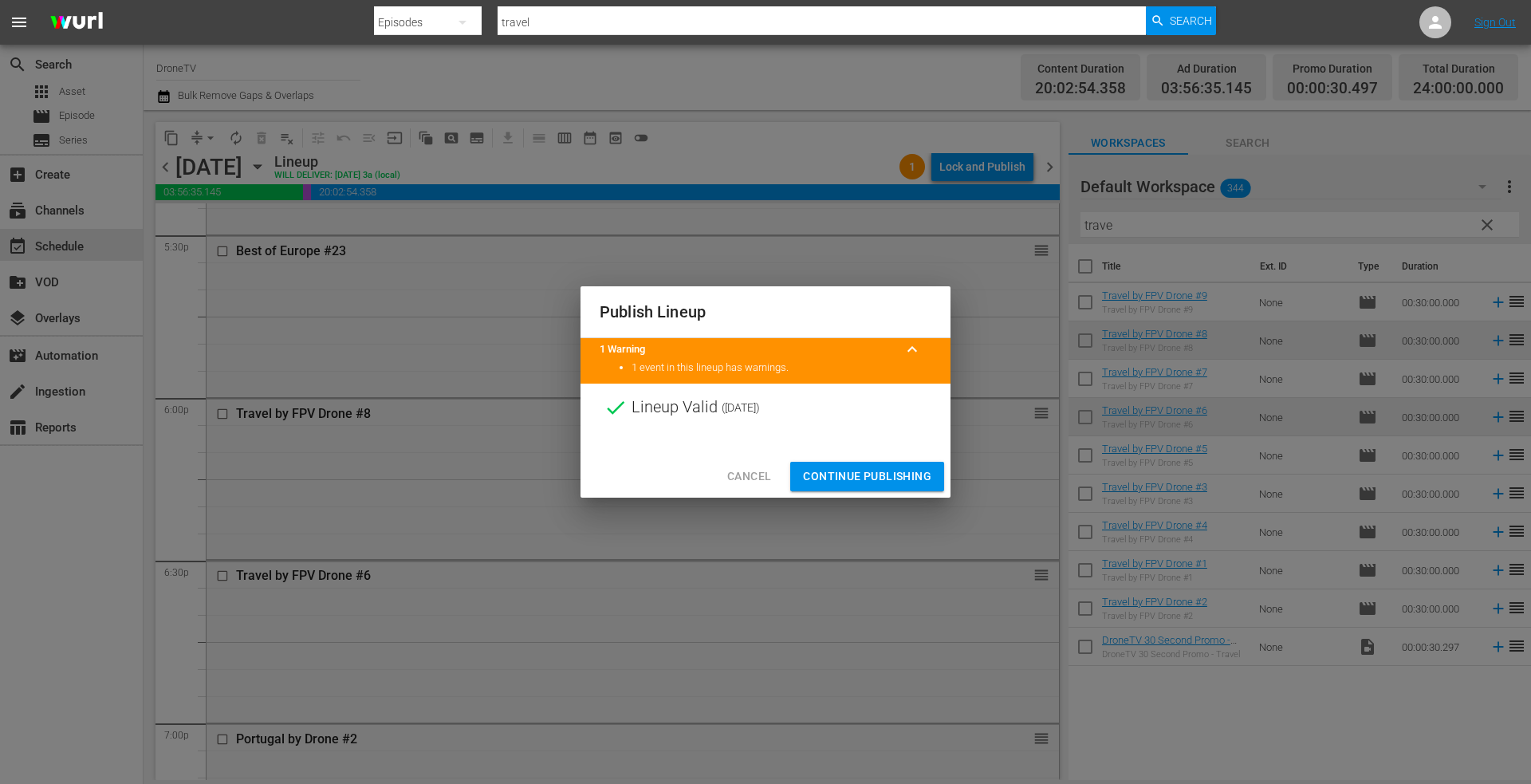
drag, startPoint x: 840, startPoint y: 477, endPoint x: 815, endPoint y: 480, distance: 25.2
click at [839, 477] on span "Continue Publishing" at bounding box center [867, 476] width 128 height 20
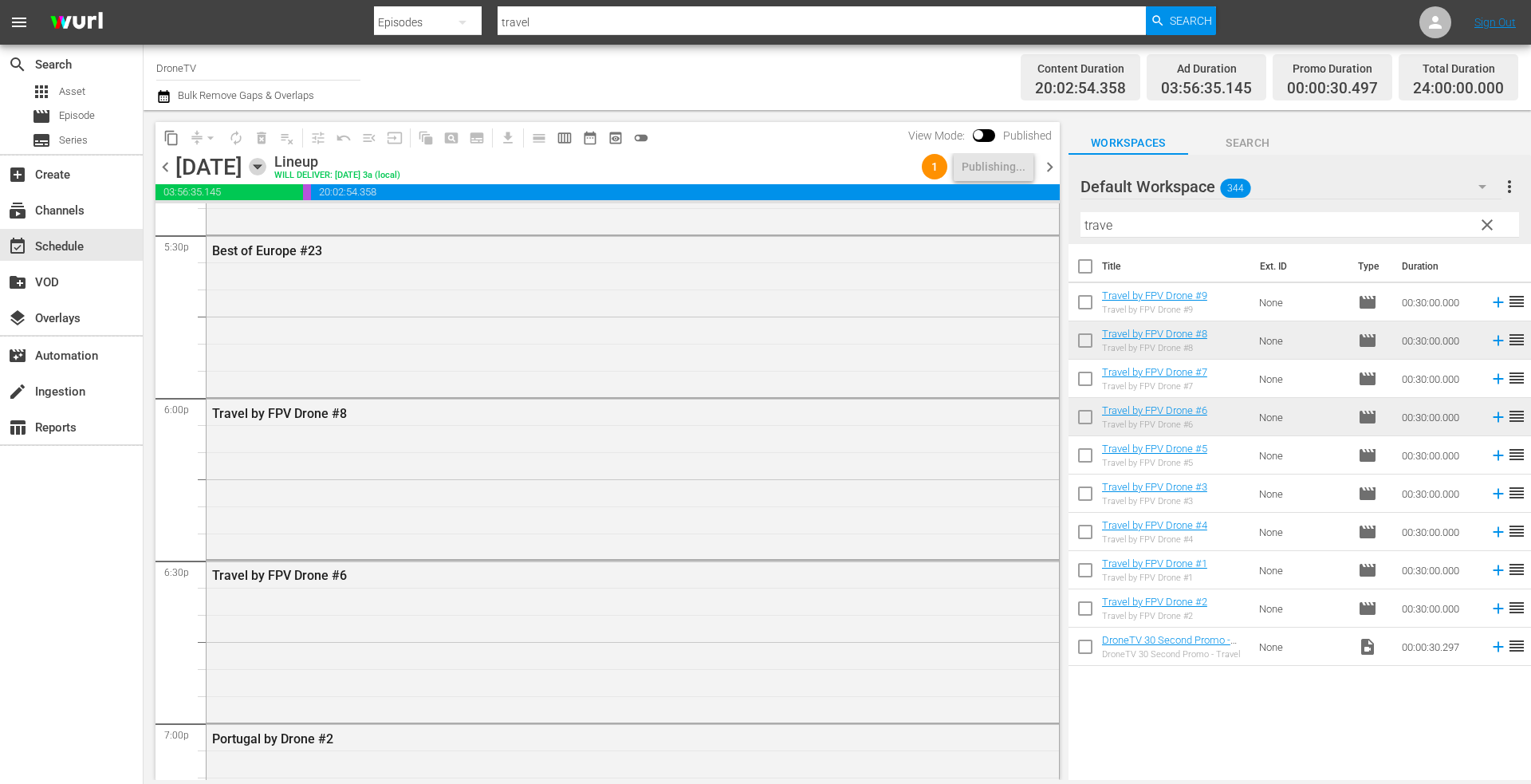
click at [261, 167] on icon "button" at bounding box center [257, 167] width 7 height 4
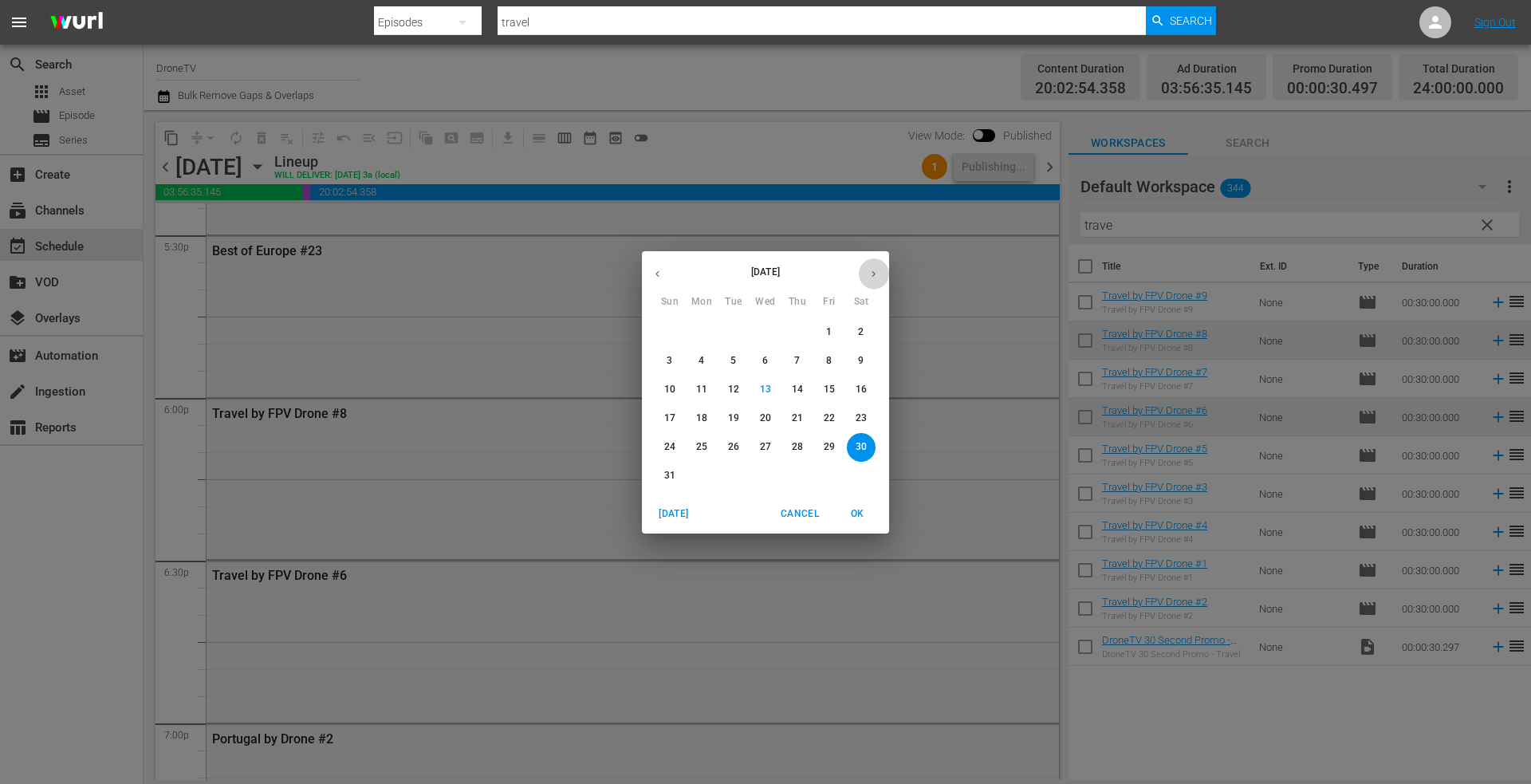
click at [878, 271] on icon "button" at bounding box center [873, 273] width 12 height 12
click at [699, 383] on p "15" at bounding box center [702, 389] width 11 height 13
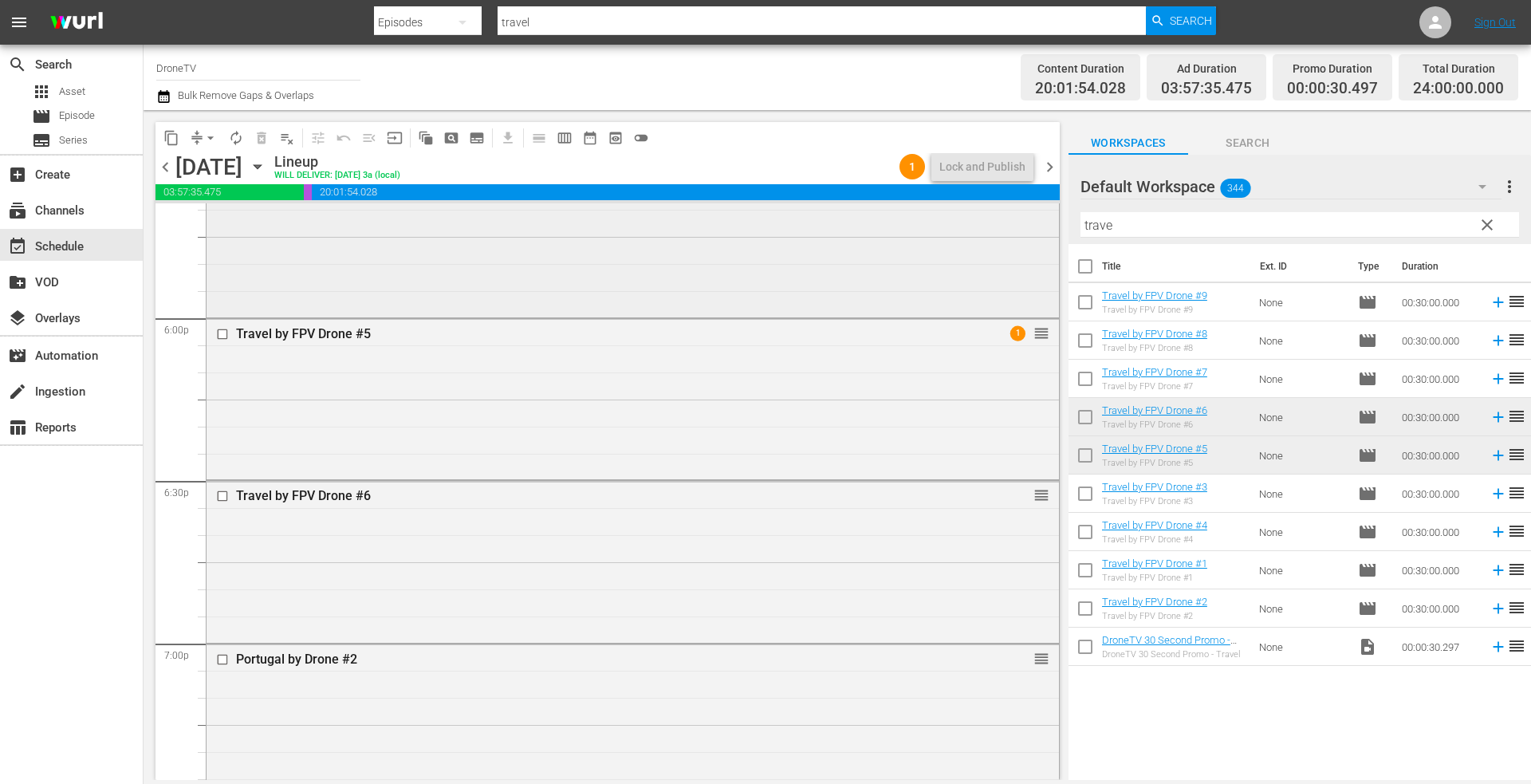
scroll to position [5660, 0]
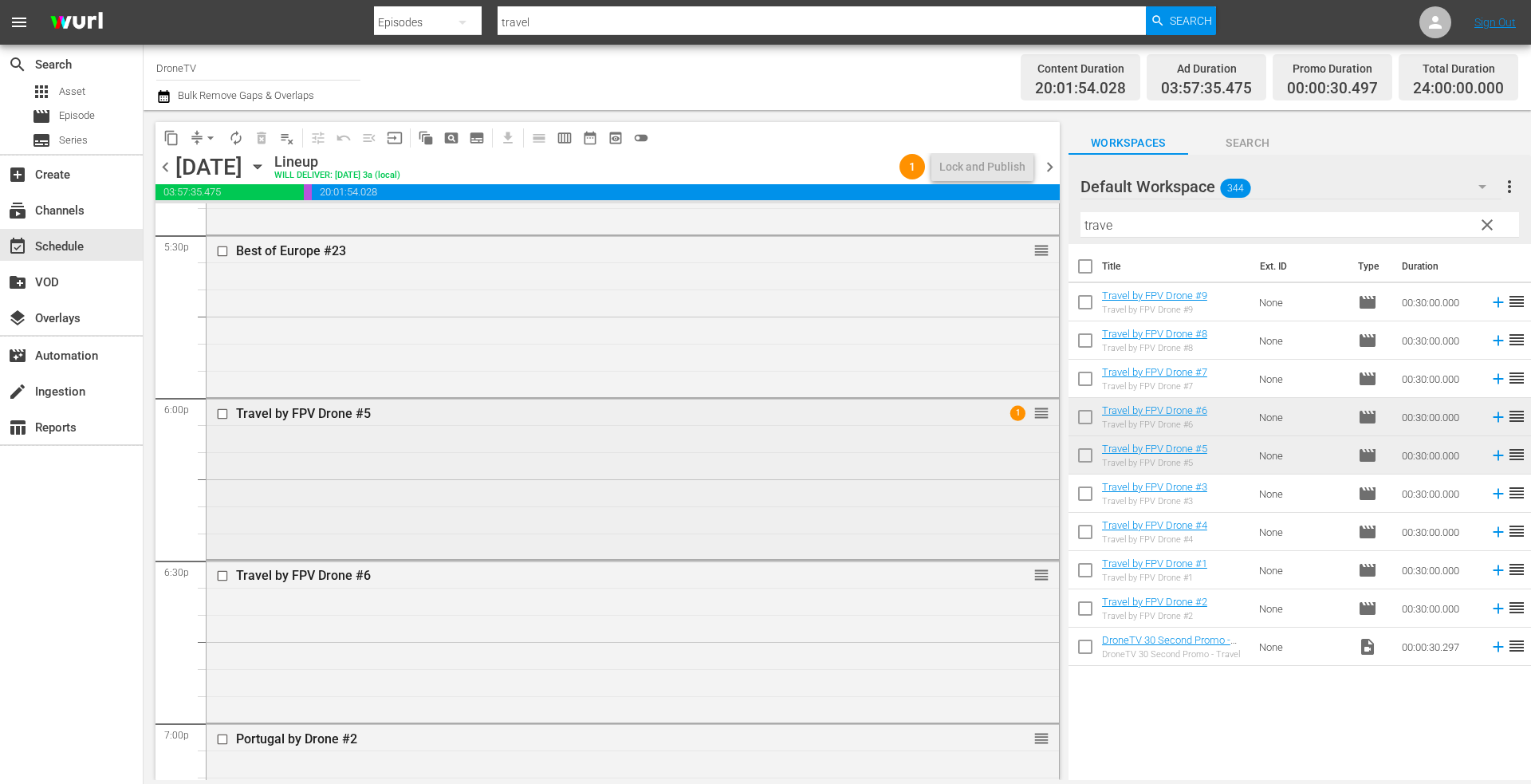
click at [465, 444] on div "Travel by FPV Drone #5 1 reorder" at bounding box center [632, 478] width 852 height 158
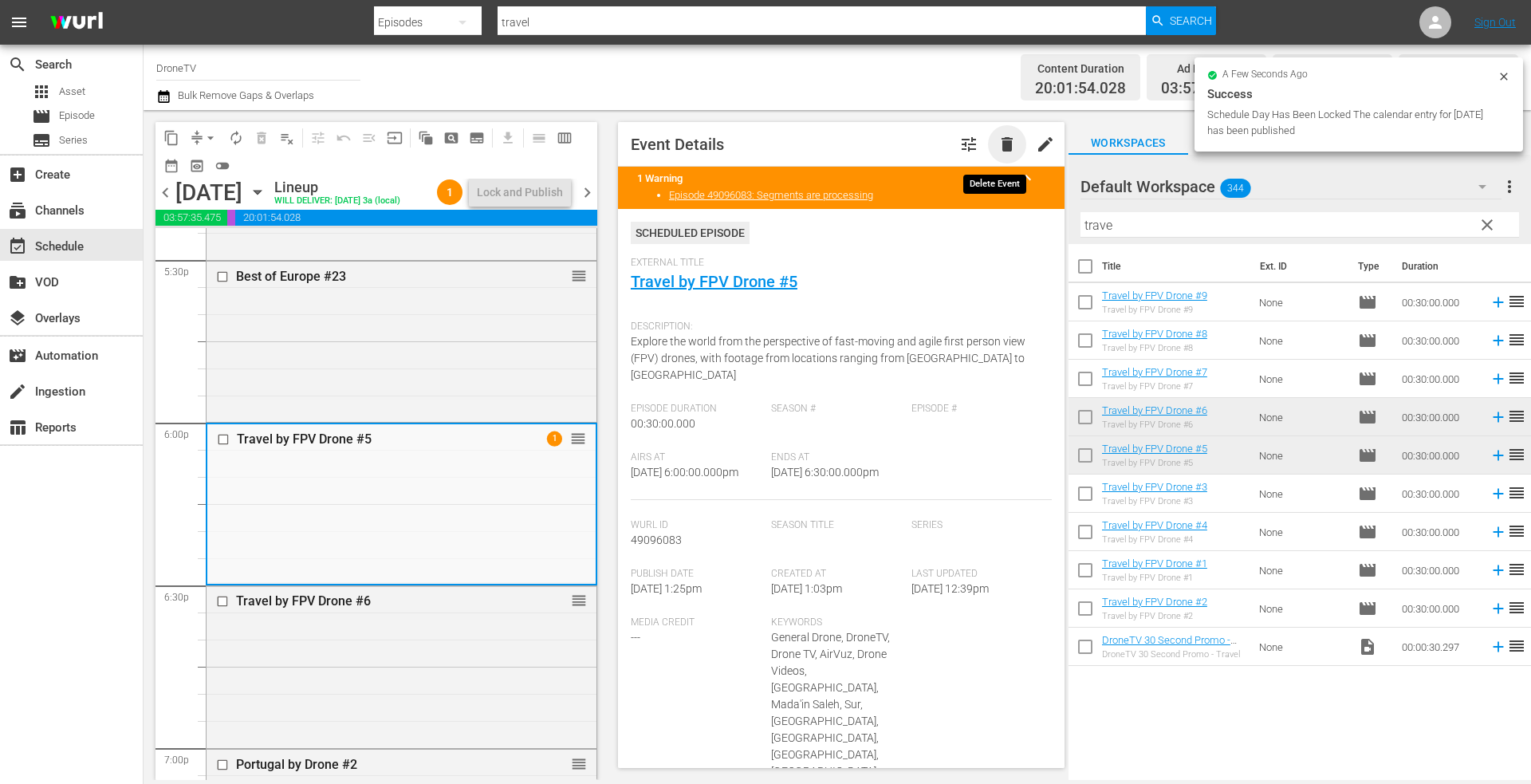
click at [998, 142] on span "delete" at bounding box center [1007, 143] width 19 height 19
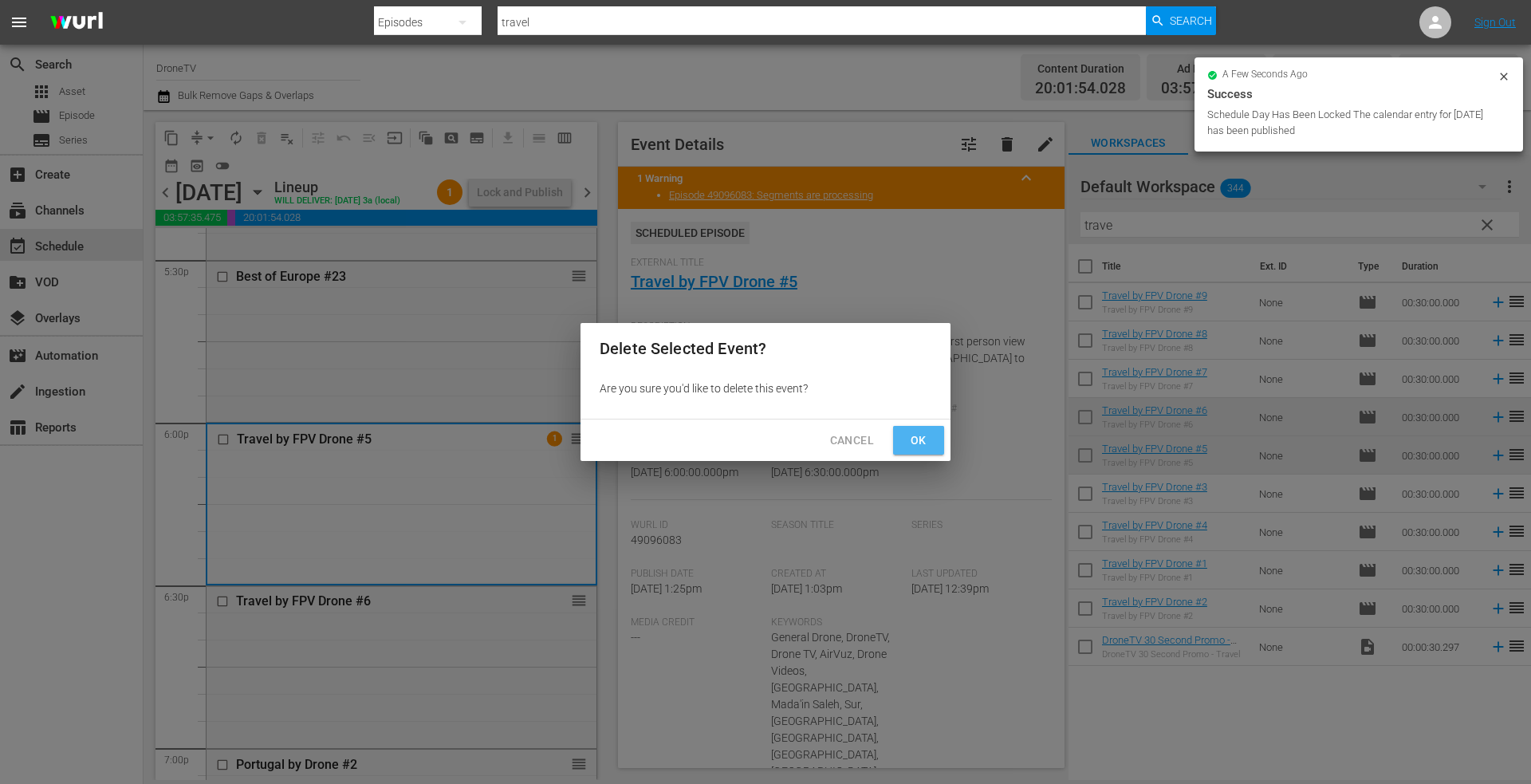
click at [914, 434] on span "Ok" at bounding box center [919, 440] width 25 height 20
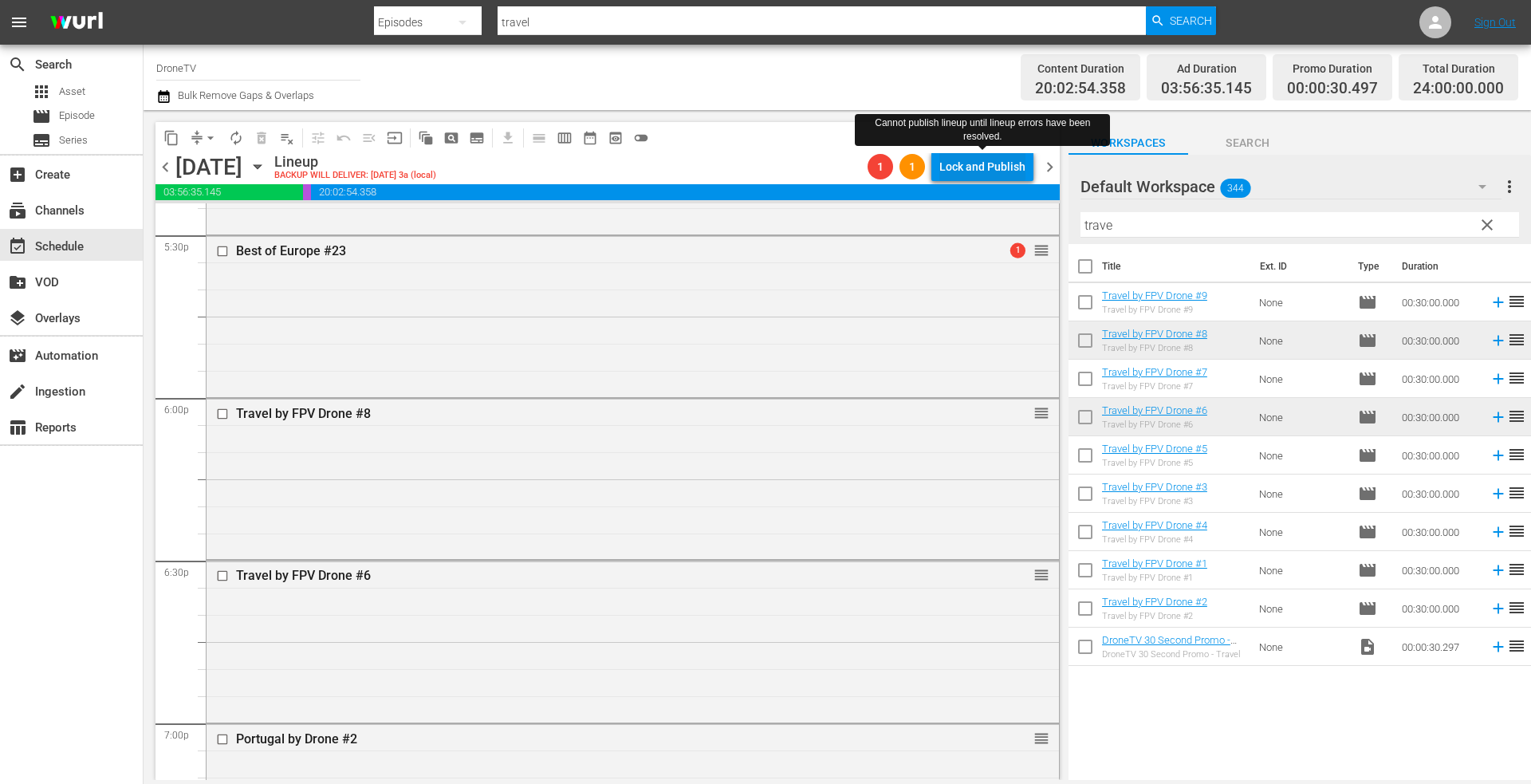
click at [964, 167] on div "Lock and Publish" at bounding box center [982, 167] width 86 height 29
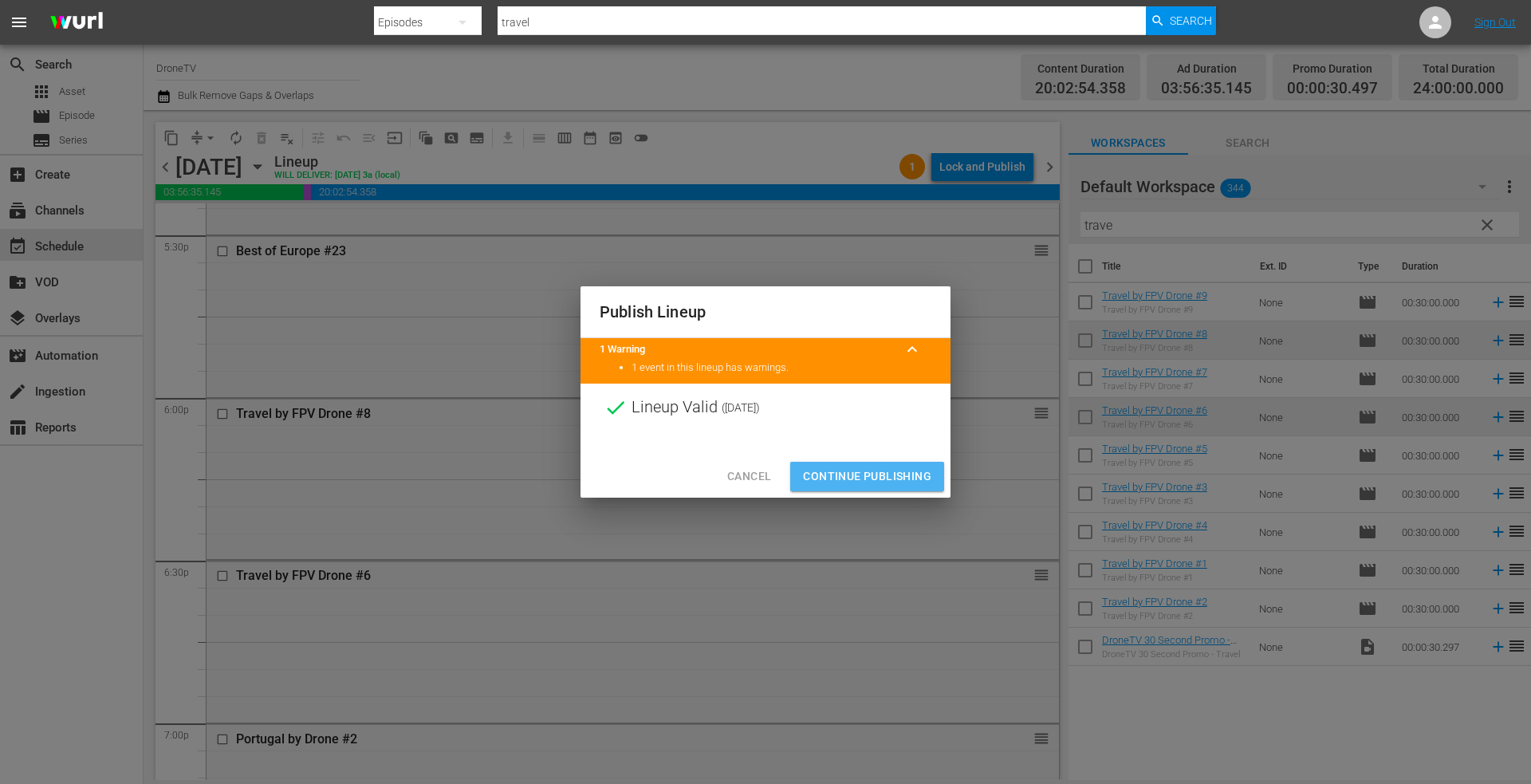
click at [836, 472] on span "Continue Publishing" at bounding box center [867, 476] width 128 height 20
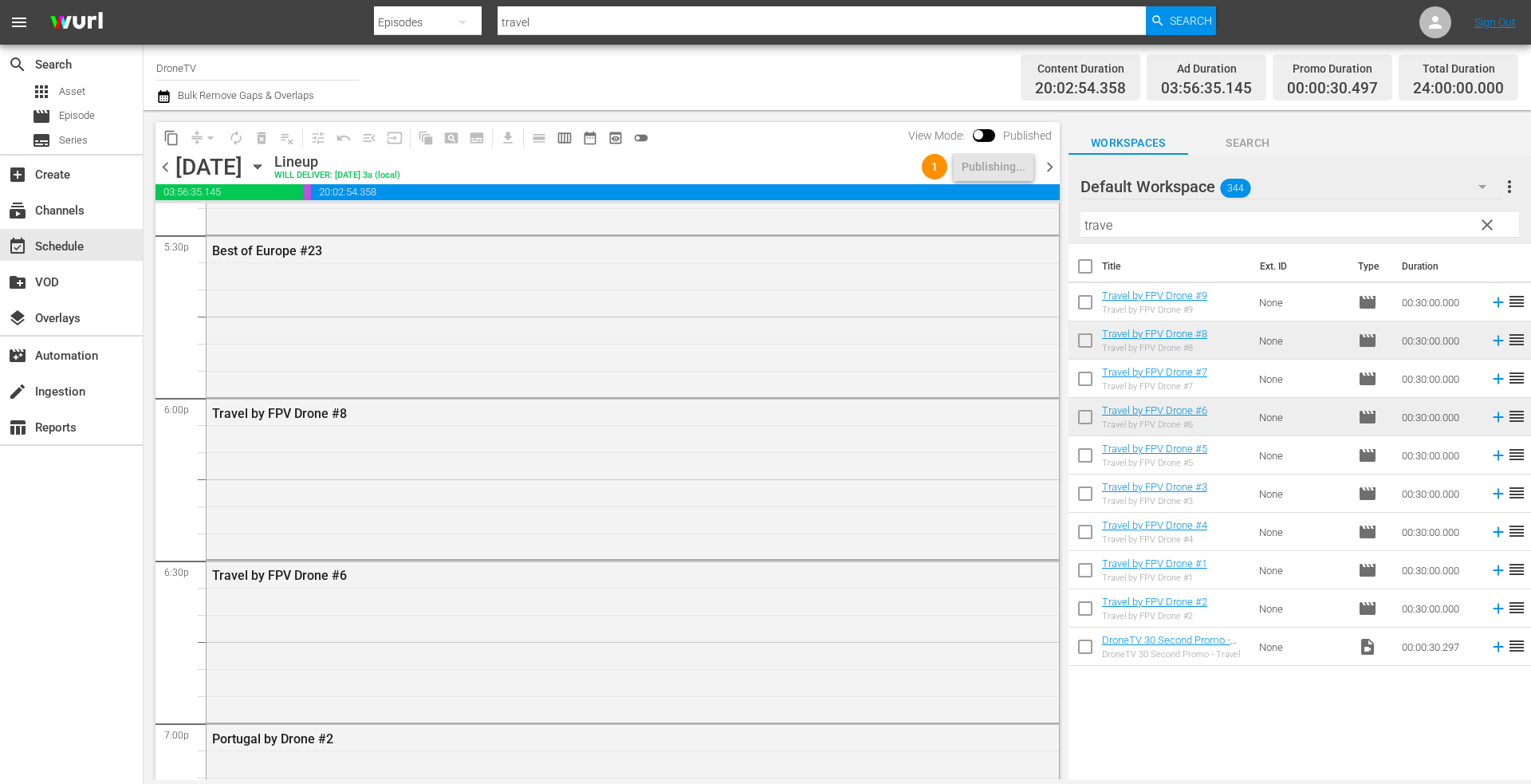
click at [266, 163] on icon "button" at bounding box center [258, 167] width 18 height 18
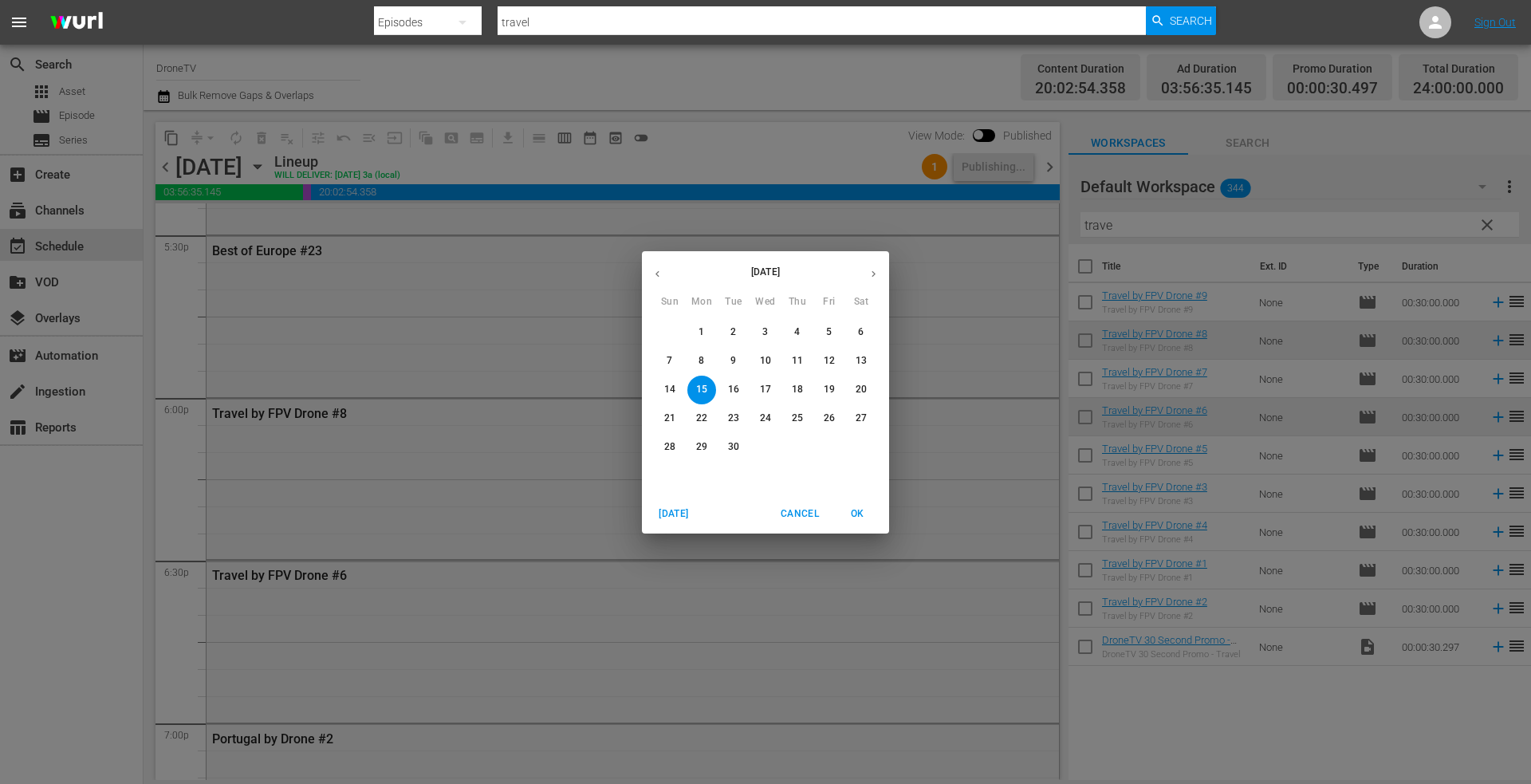
click at [653, 270] on icon "button" at bounding box center [657, 273] width 12 height 12
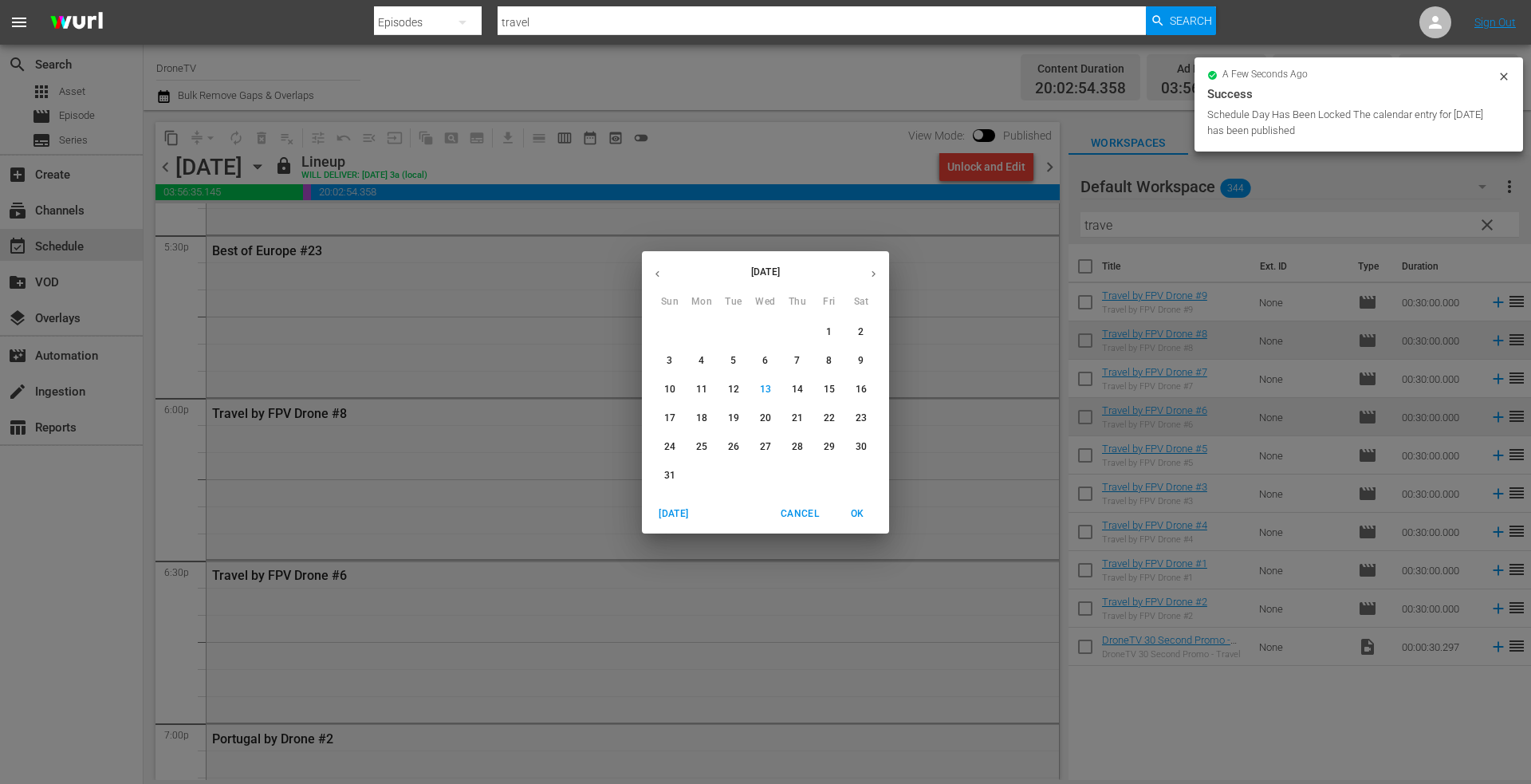
click at [733, 415] on p "19" at bounding box center [733, 418] width 11 height 13
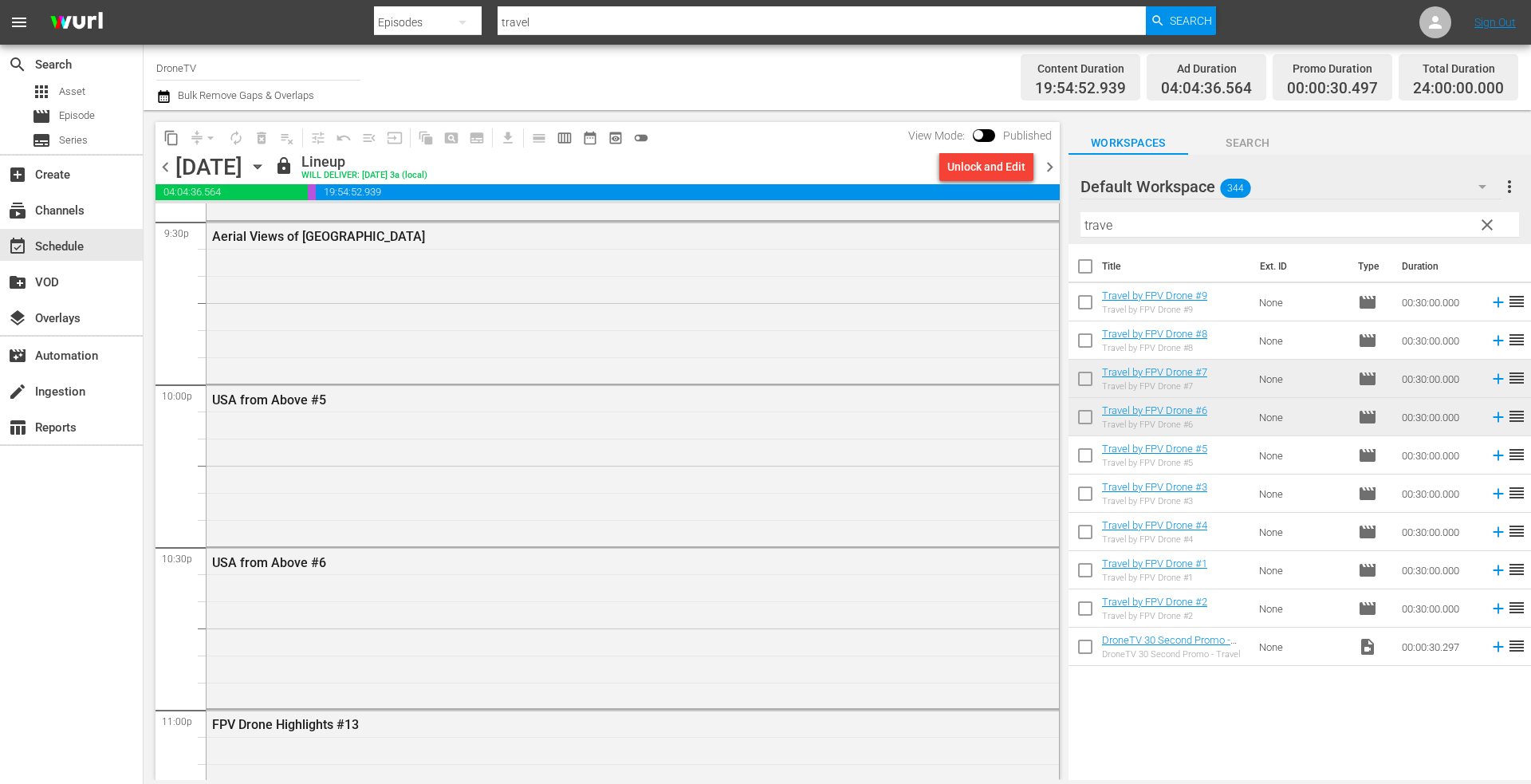
scroll to position [6776, 0]
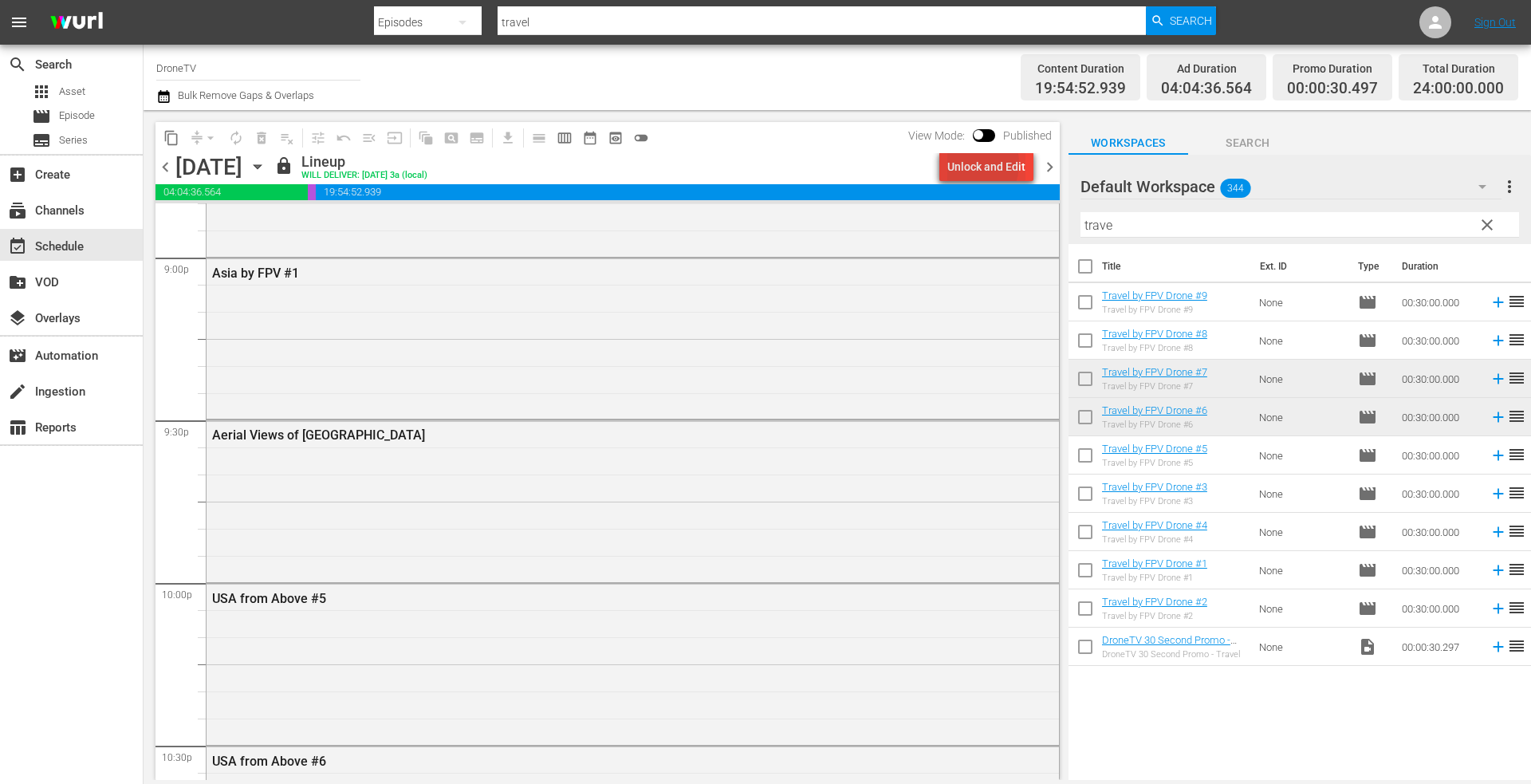
click at [970, 163] on div "Unlock and Edit" at bounding box center [986, 167] width 78 height 29
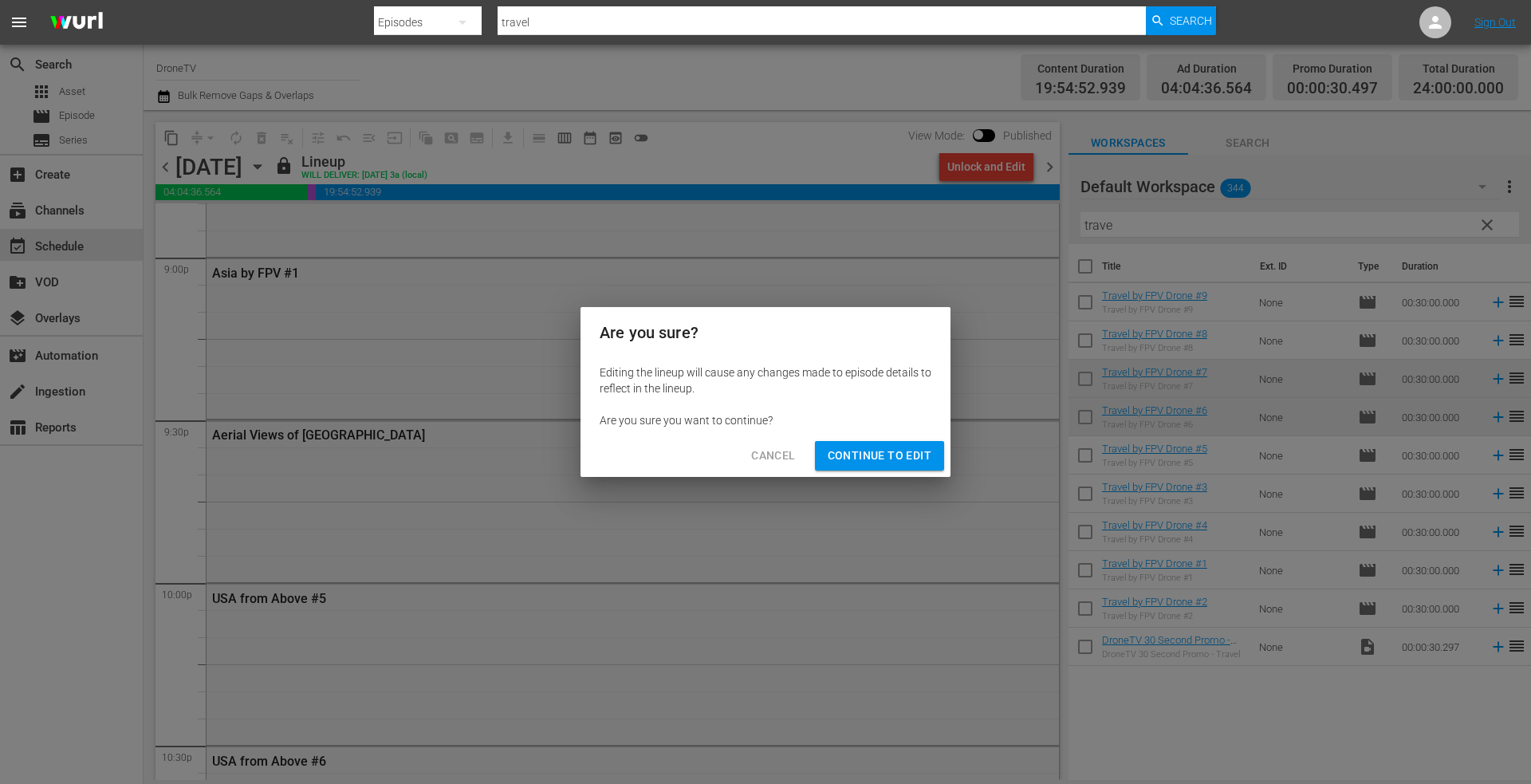
click at [850, 449] on span "Continue to Edit" at bounding box center [879, 455] width 104 height 20
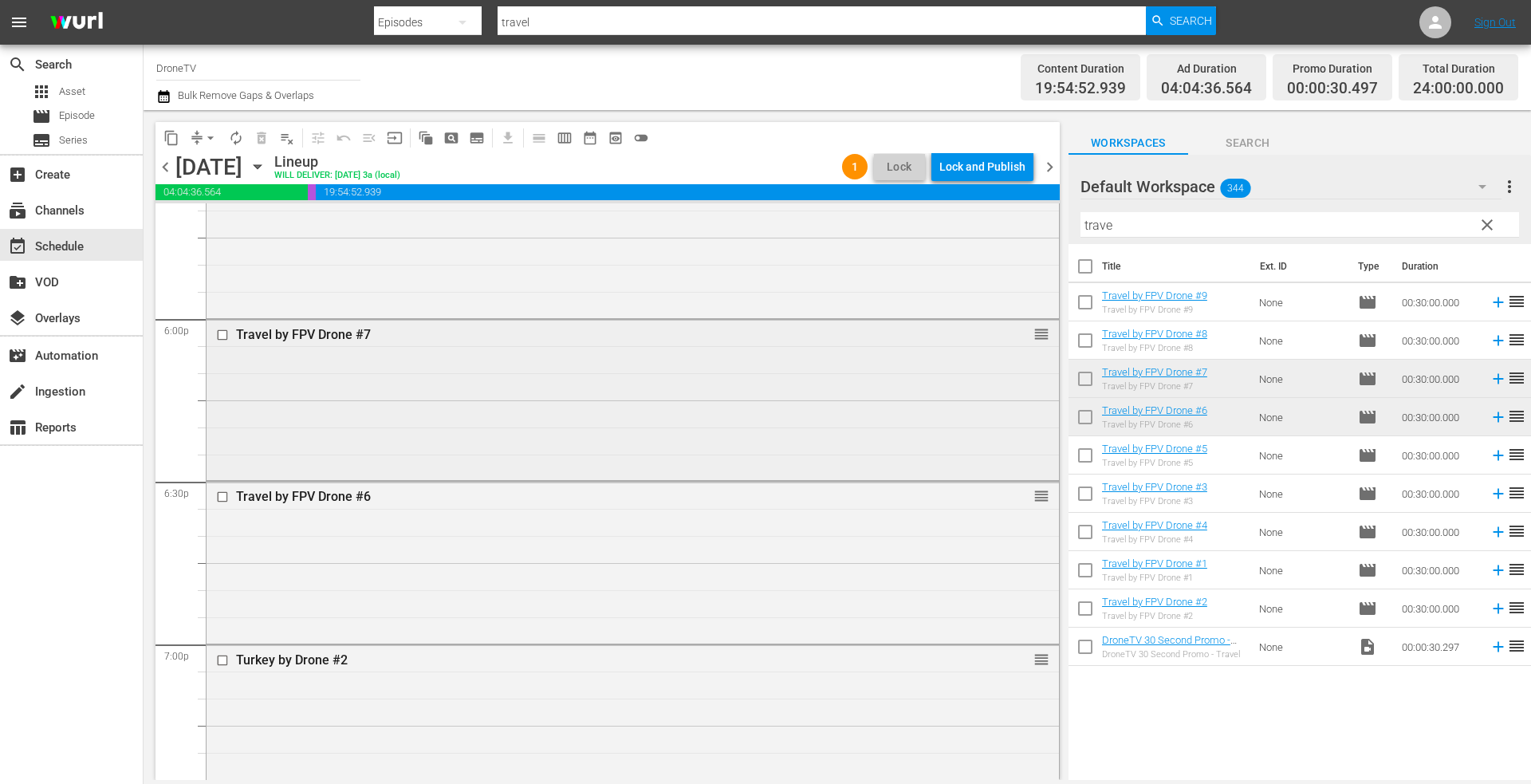
scroll to position [5739, 0]
click at [360, 522] on div "Travel by FPV Drone #6 reorder" at bounding box center [632, 559] width 852 height 158
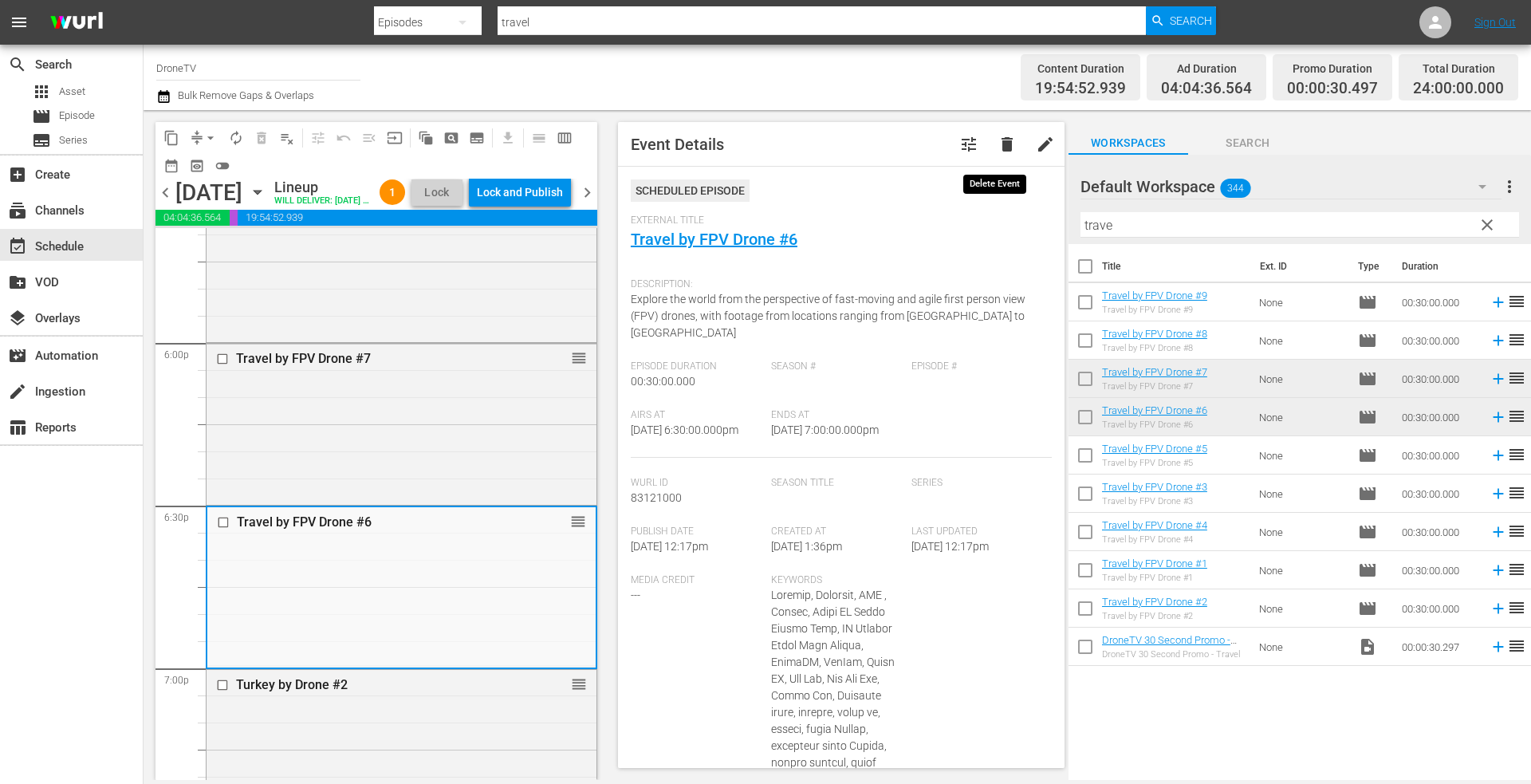
click at [998, 142] on span "delete" at bounding box center [1007, 143] width 19 height 19
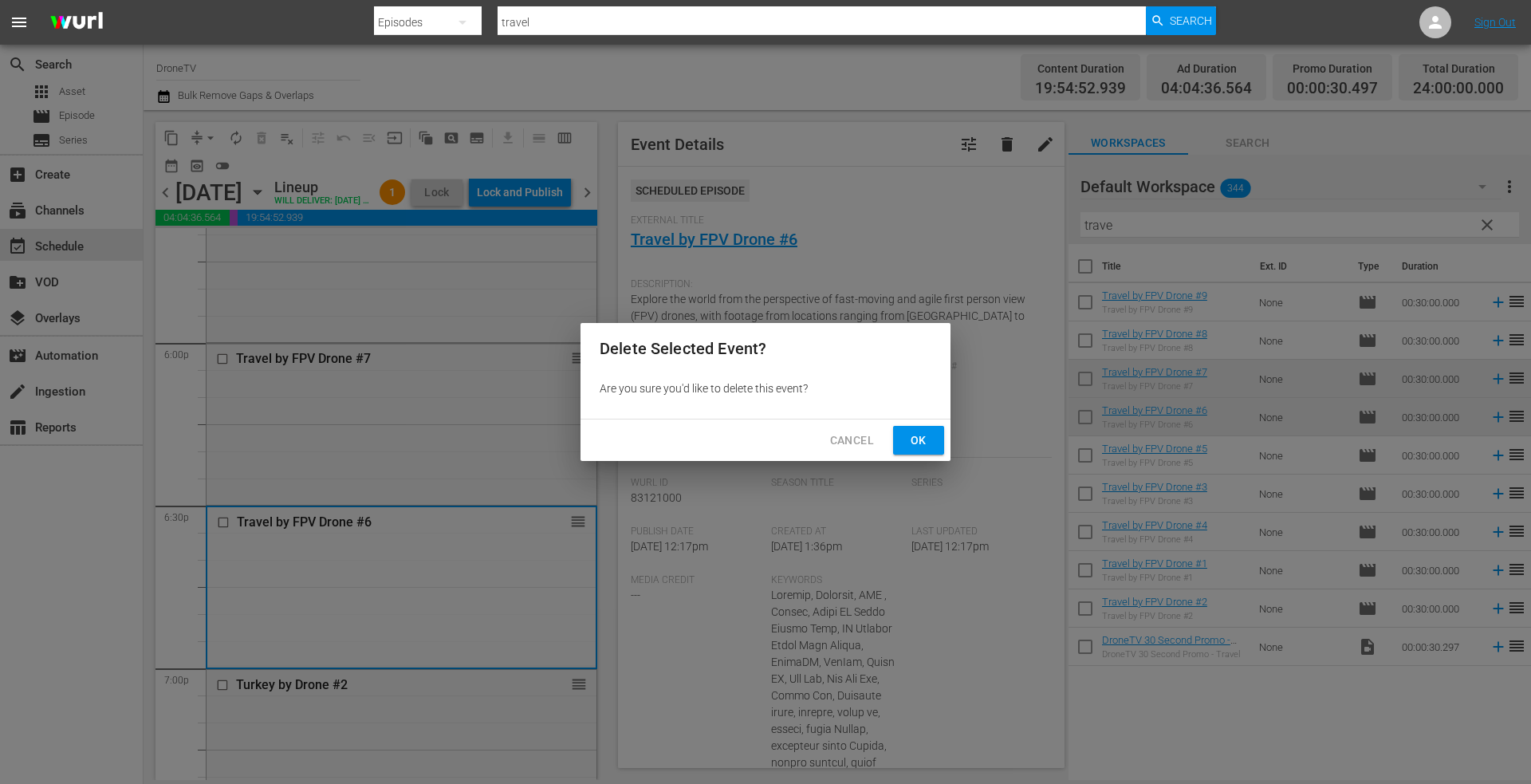
click at [924, 436] on span "Ok" at bounding box center [919, 440] width 25 height 20
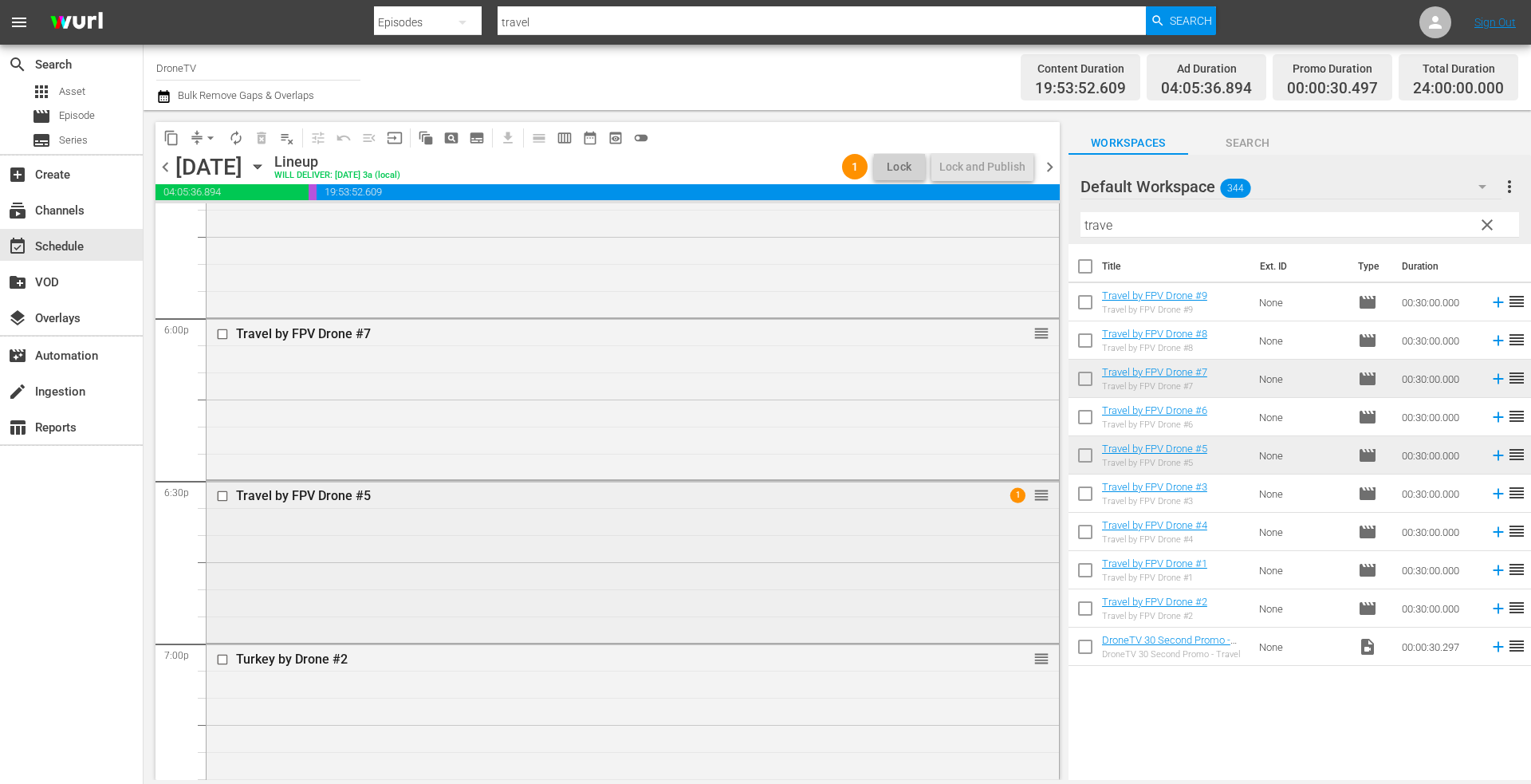
click at [549, 510] on div "Travel by FPV Drone #5 1 reorder" at bounding box center [632, 495] width 852 height 30
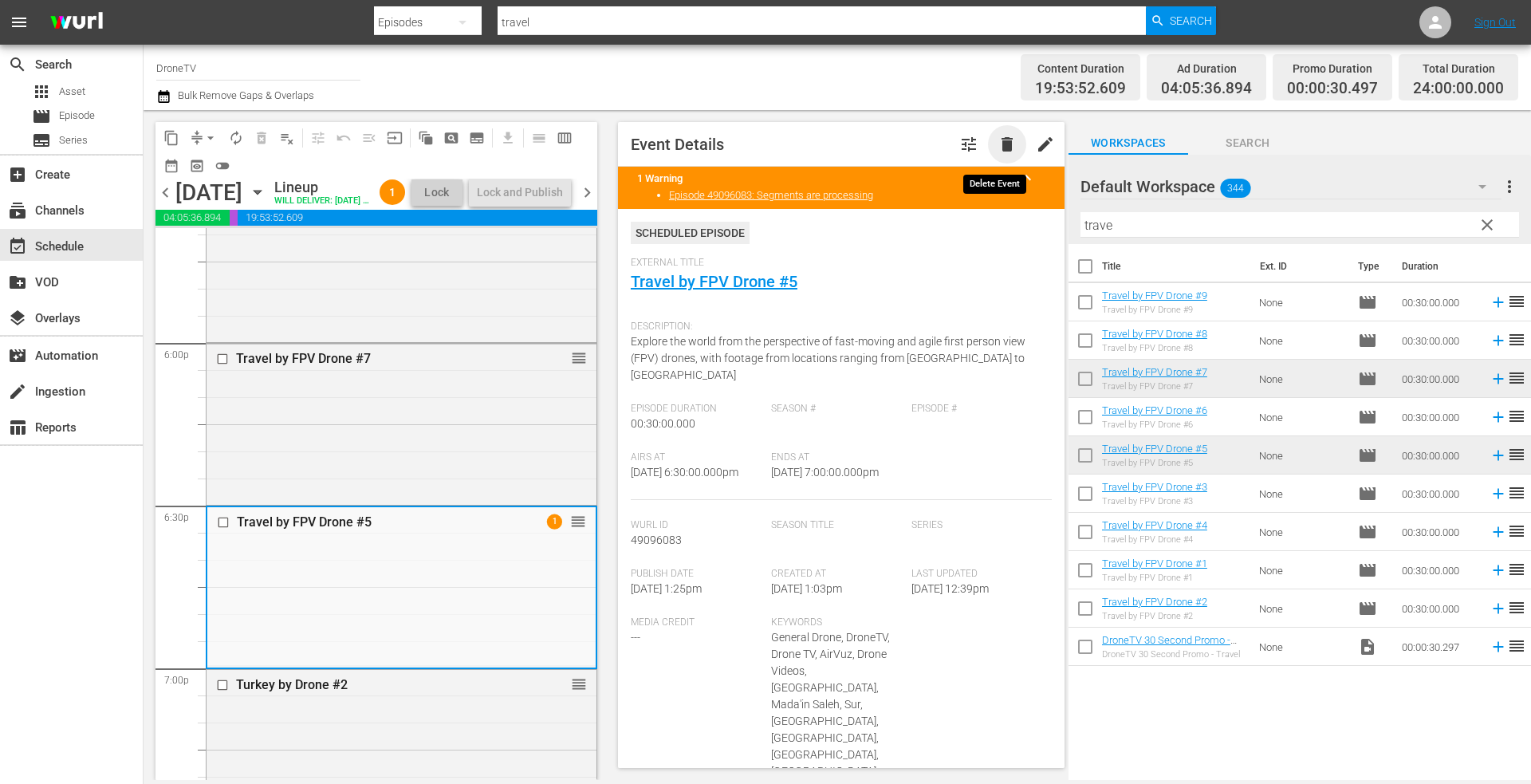
click at [999, 143] on span "delete" at bounding box center [1007, 143] width 19 height 19
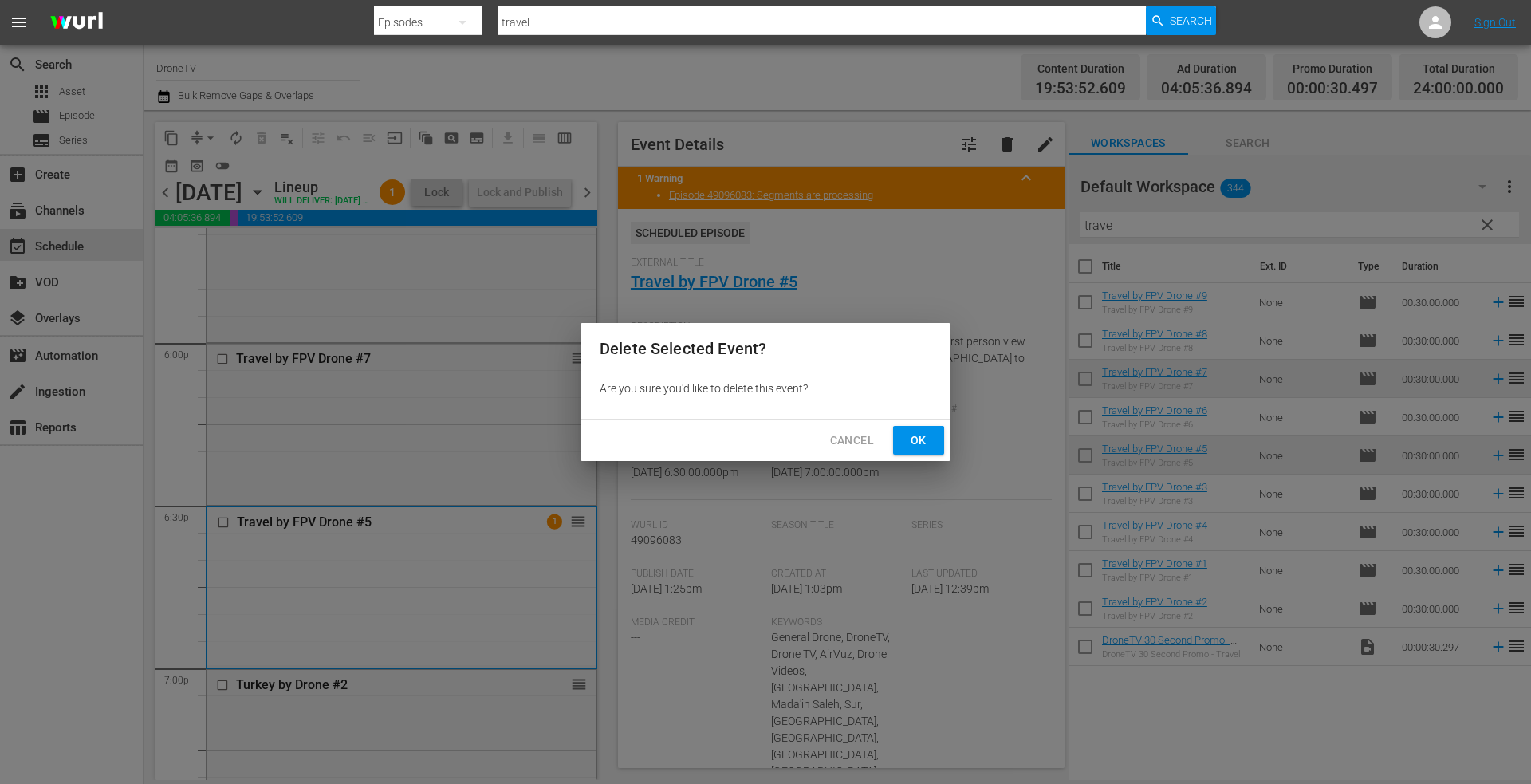
click at [921, 431] on span "Ok" at bounding box center [919, 440] width 25 height 20
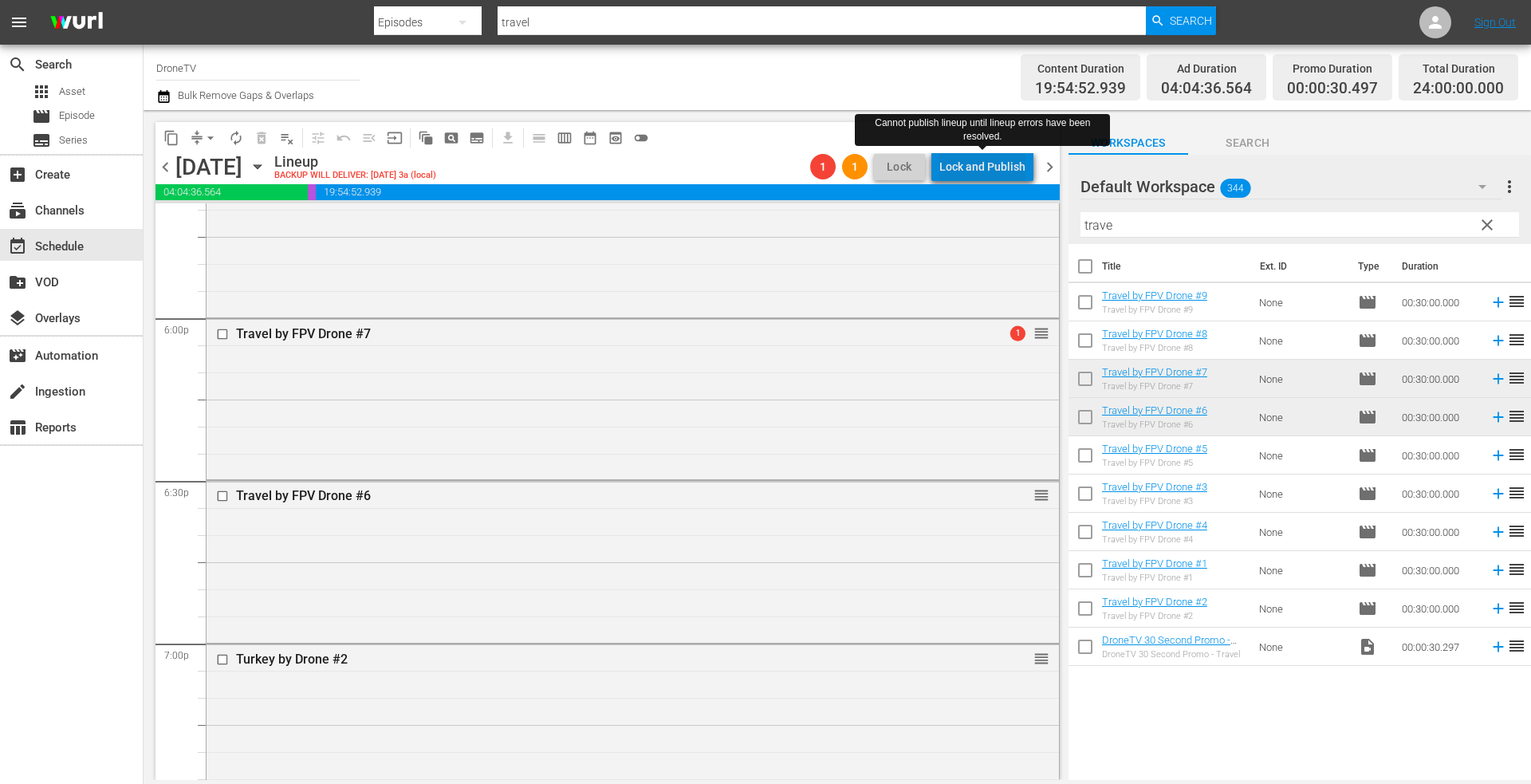
click at [995, 163] on div "Lock and Publish" at bounding box center [982, 167] width 86 height 29
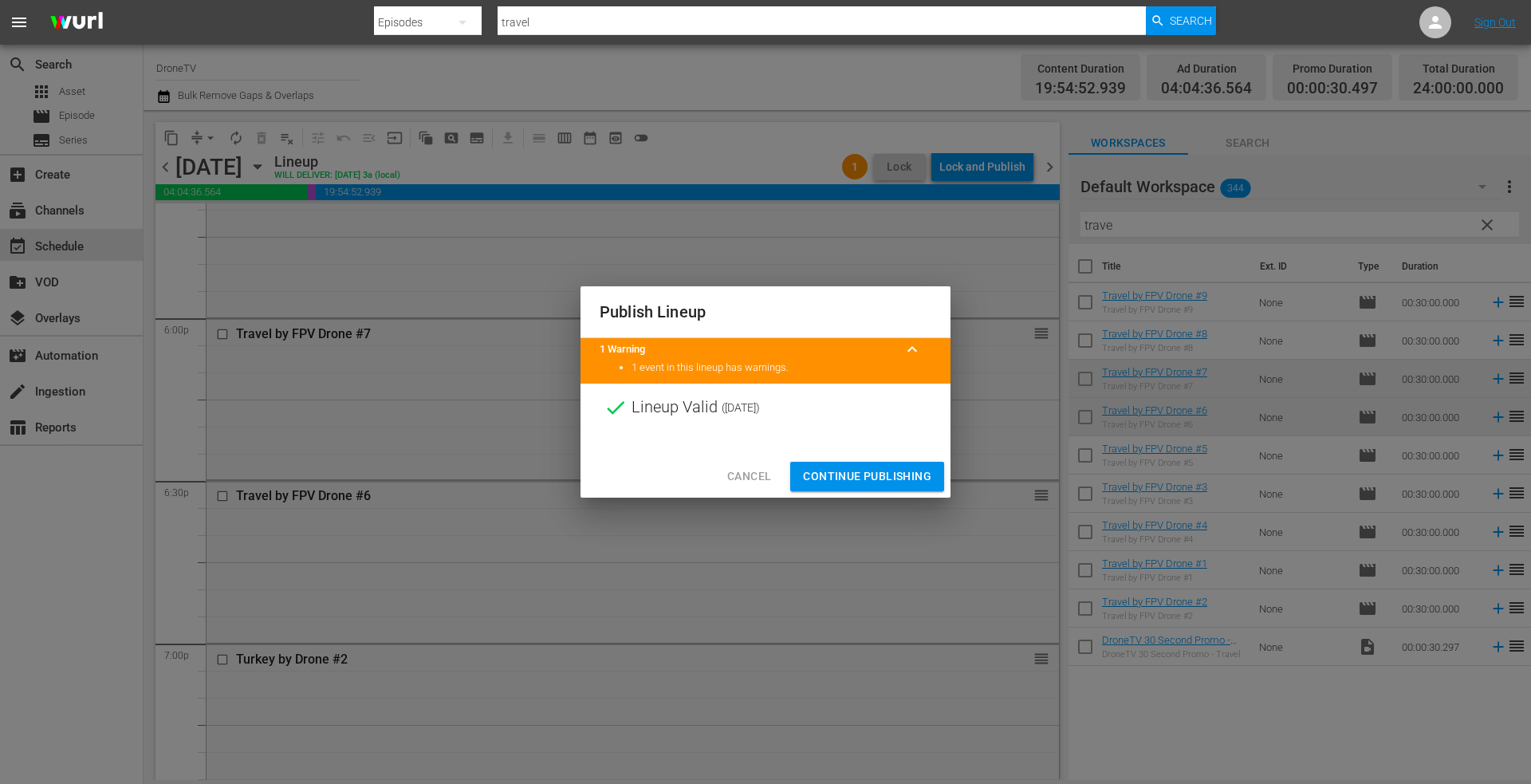
click at [833, 468] on span "Continue Publishing" at bounding box center [867, 476] width 128 height 20
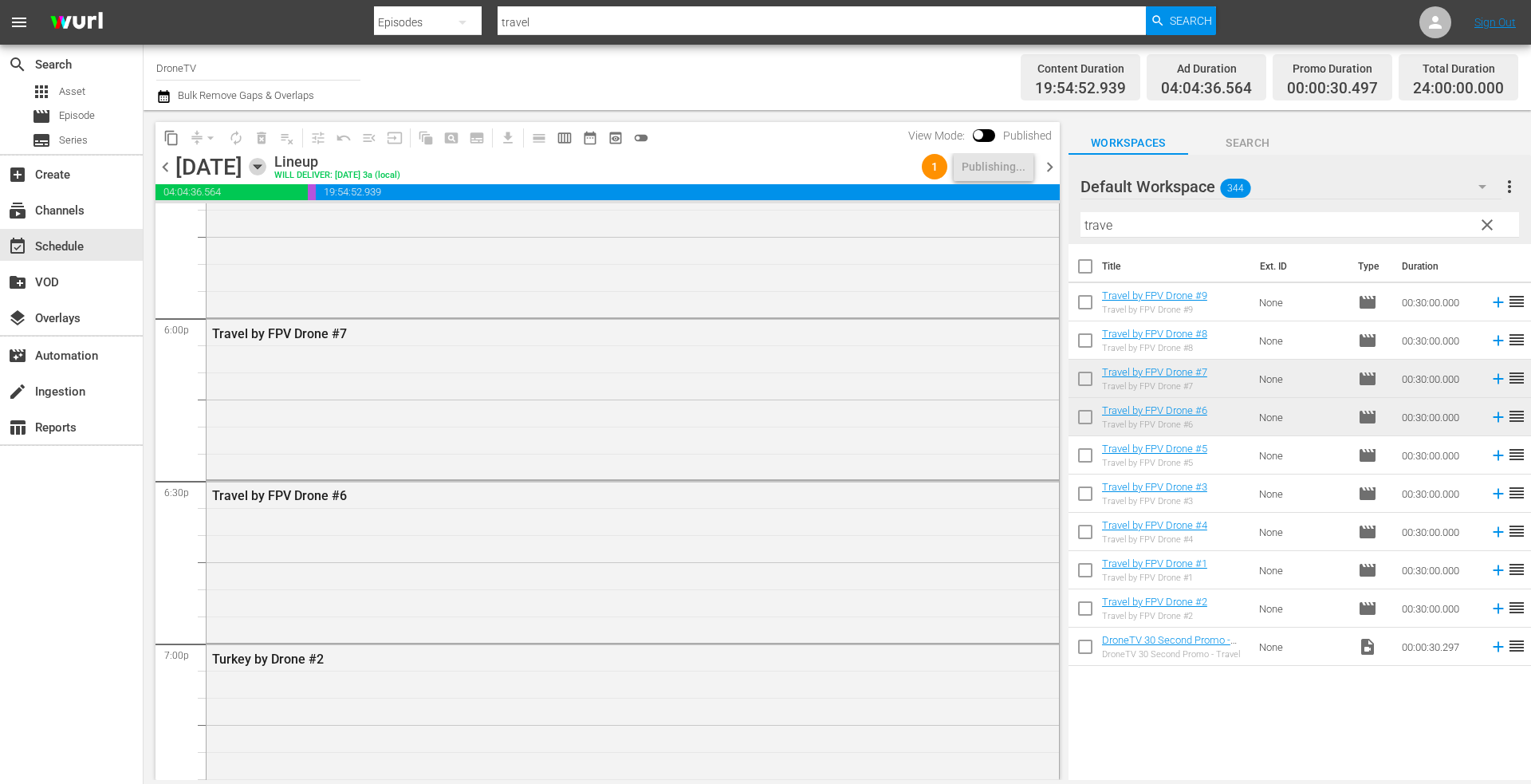
click at [266, 169] on icon "button" at bounding box center [258, 167] width 18 height 18
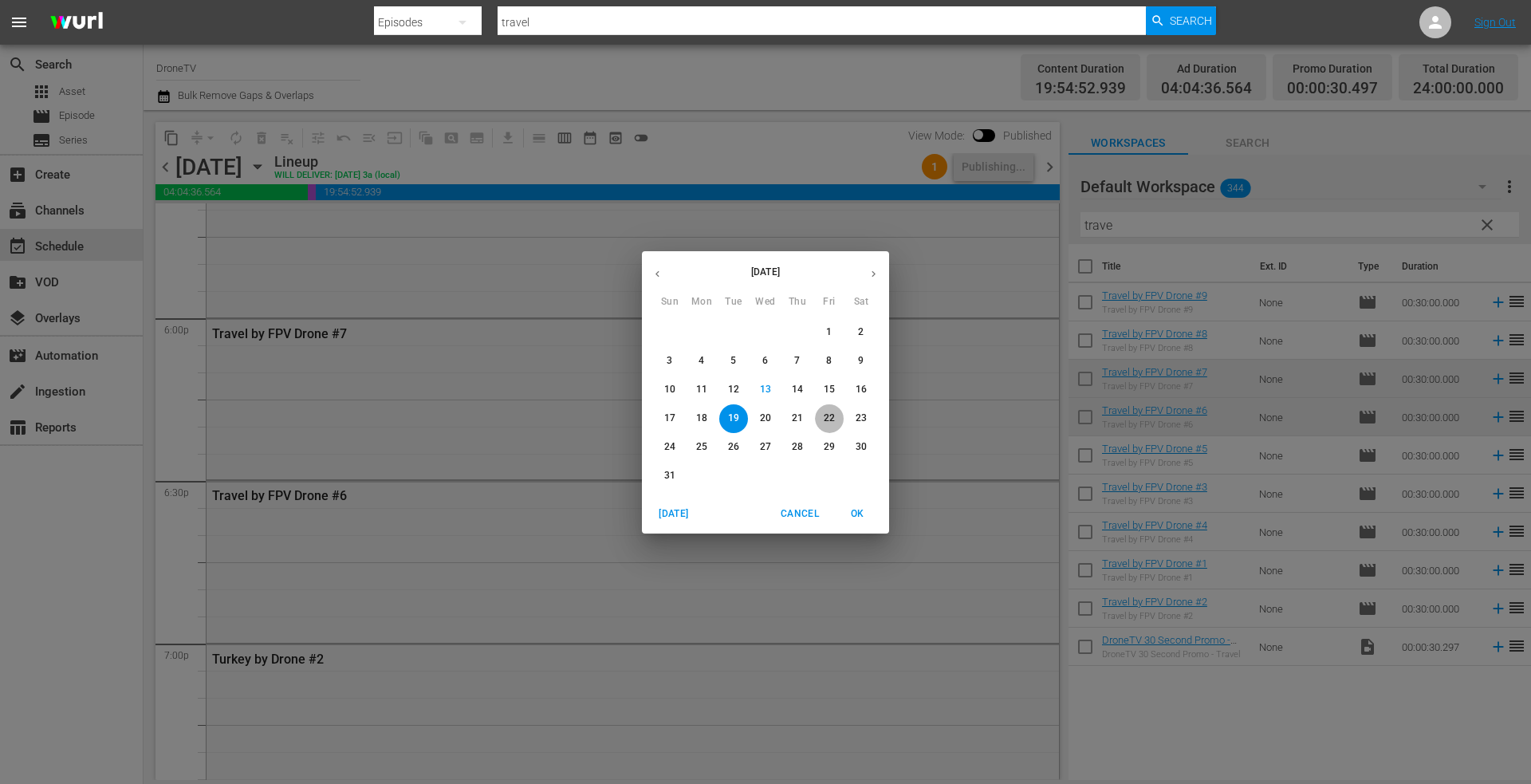
click at [826, 415] on p "22" at bounding box center [829, 418] width 11 height 13
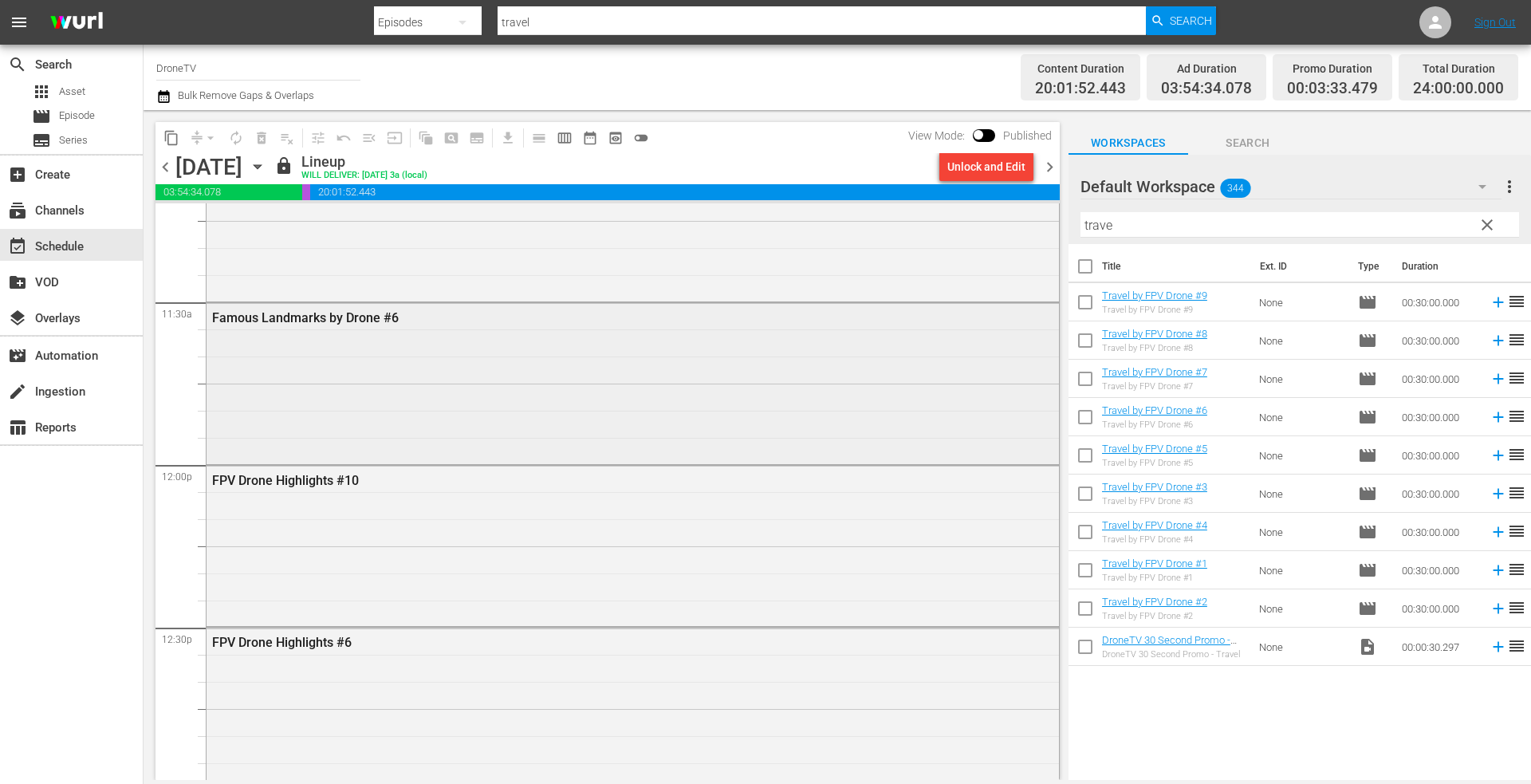
scroll to position [3666, 0]
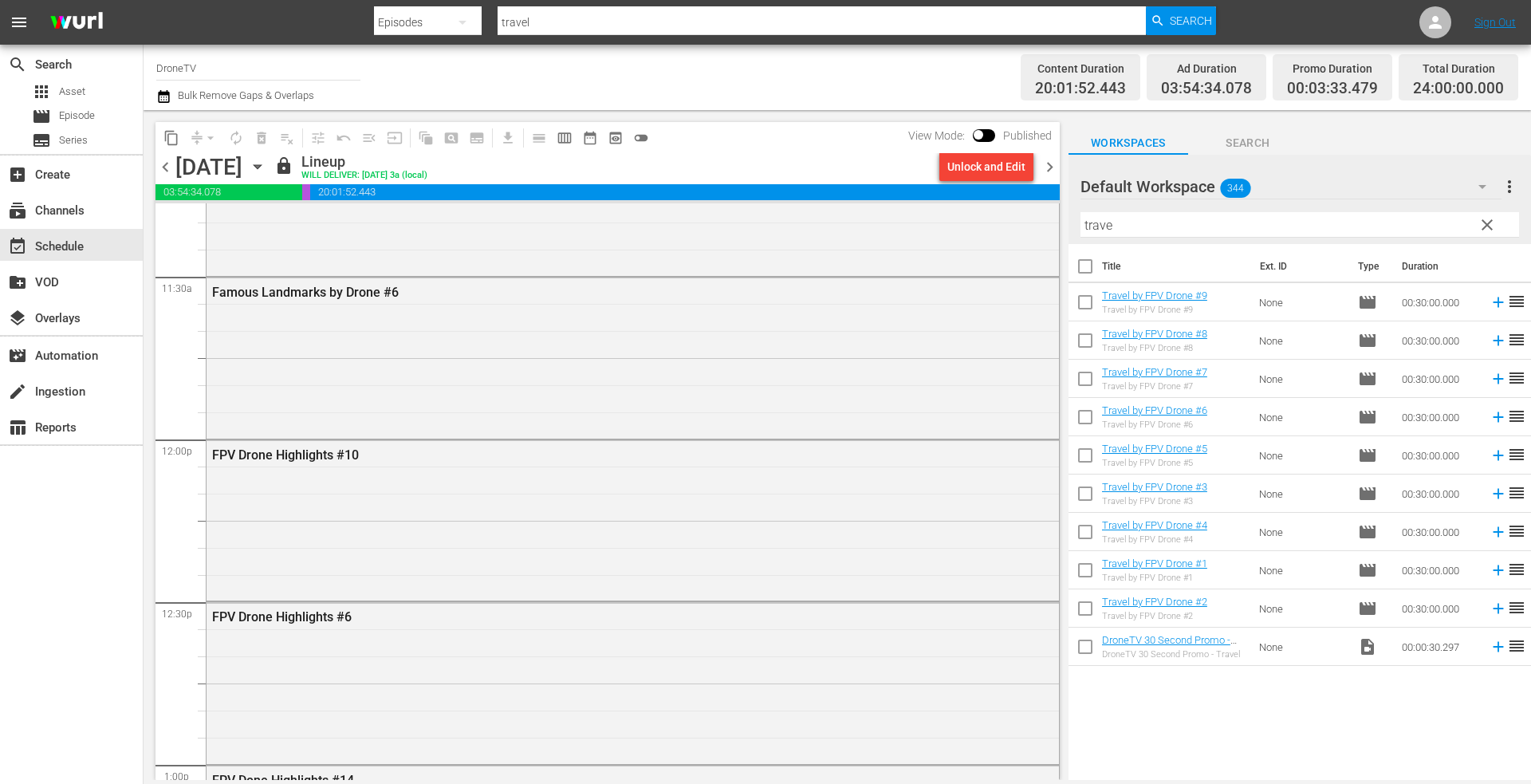
click at [266, 168] on icon "button" at bounding box center [258, 167] width 18 height 18
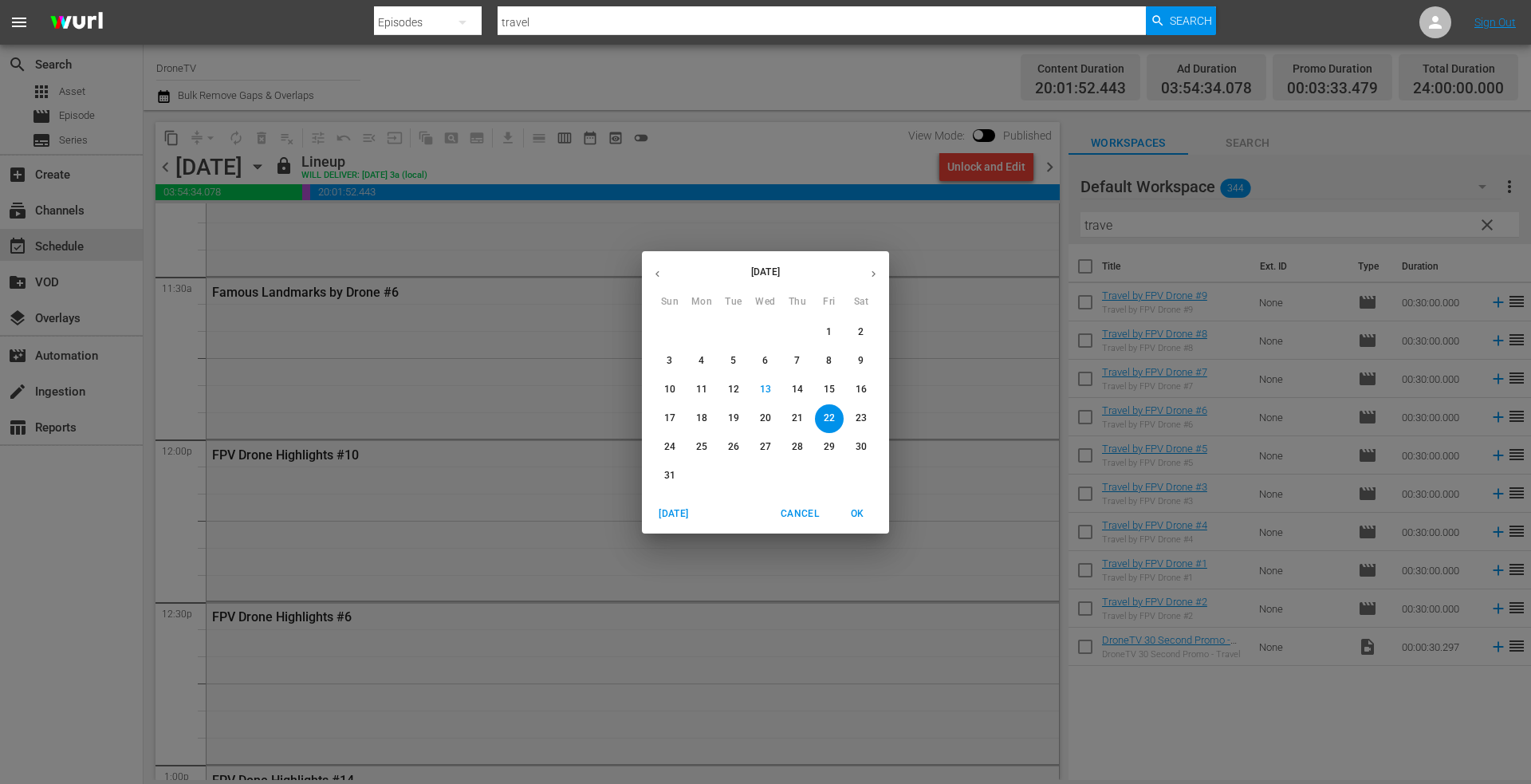
click at [875, 271] on icon "button" at bounding box center [873, 273] width 12 height 12
click at [669, 354] on p "7" at bounding box center [670, 360] width 5 height 13
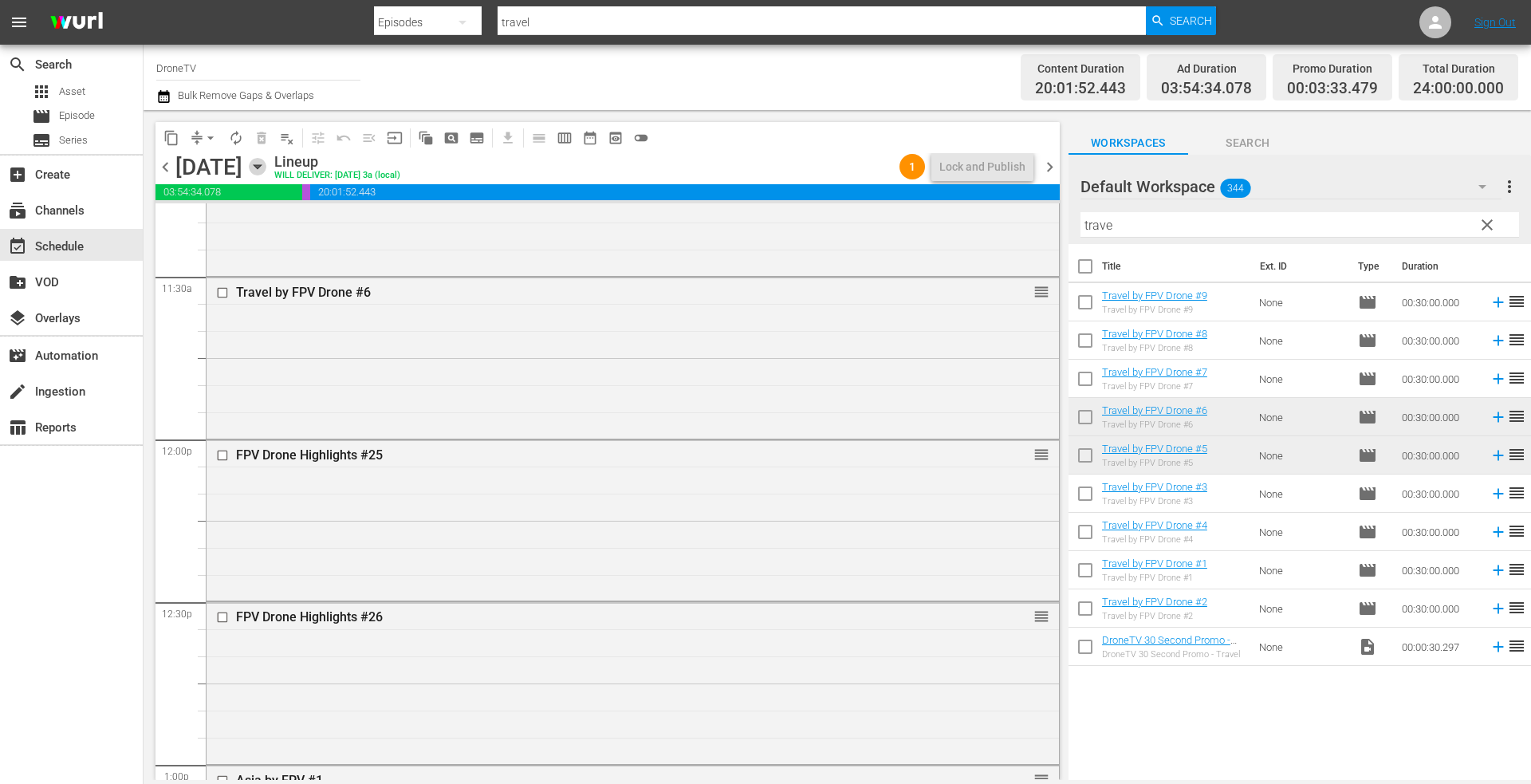
click at [266, 161] on icon "button" at bounding box center [258, 167] width 18 height 18
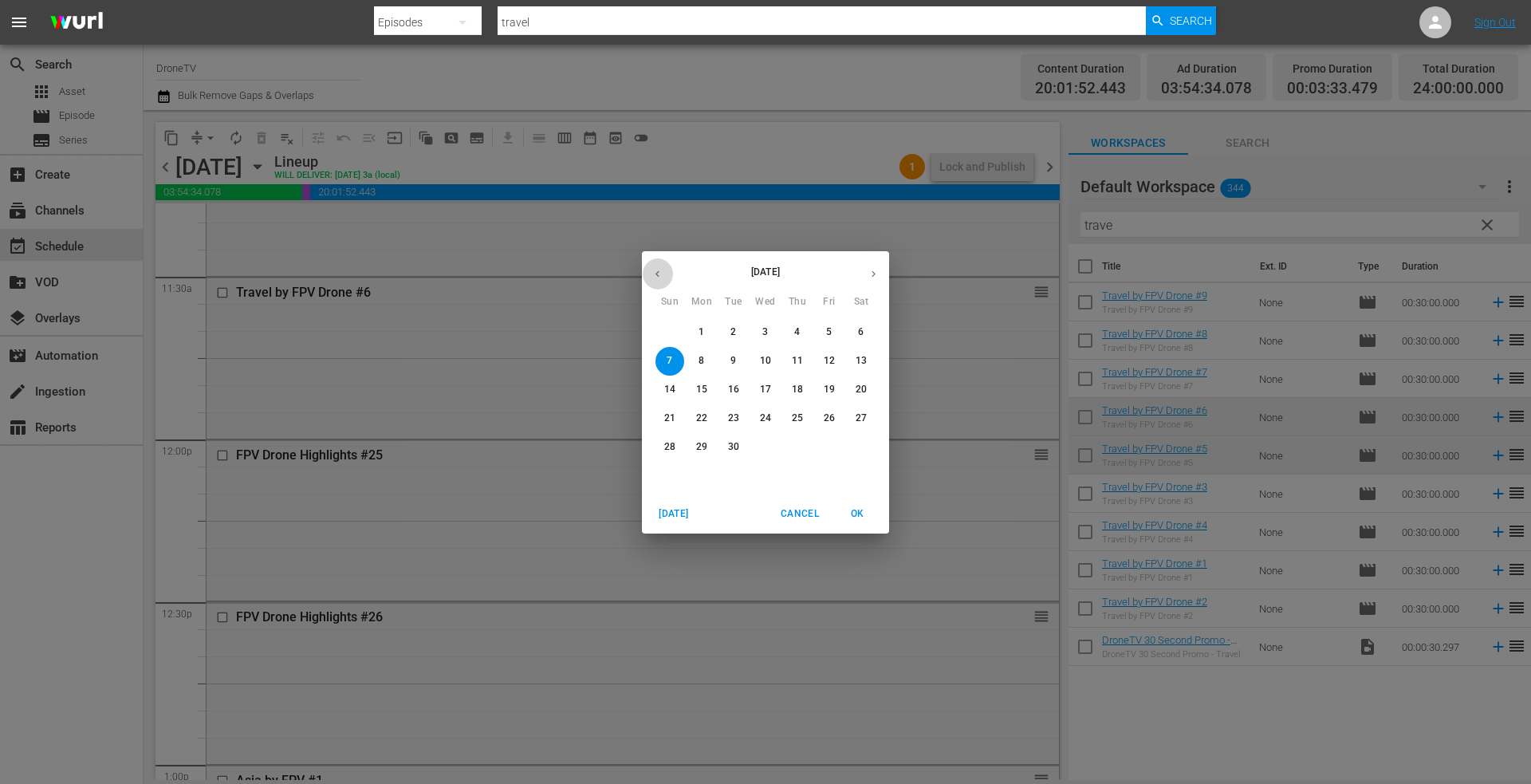
click at [653, 270] on icon "button" at bounding box center [657, 273] width 12 height 12
click at [831, 418] on p "22" at bounding box center [829, 418] width 11 height 13
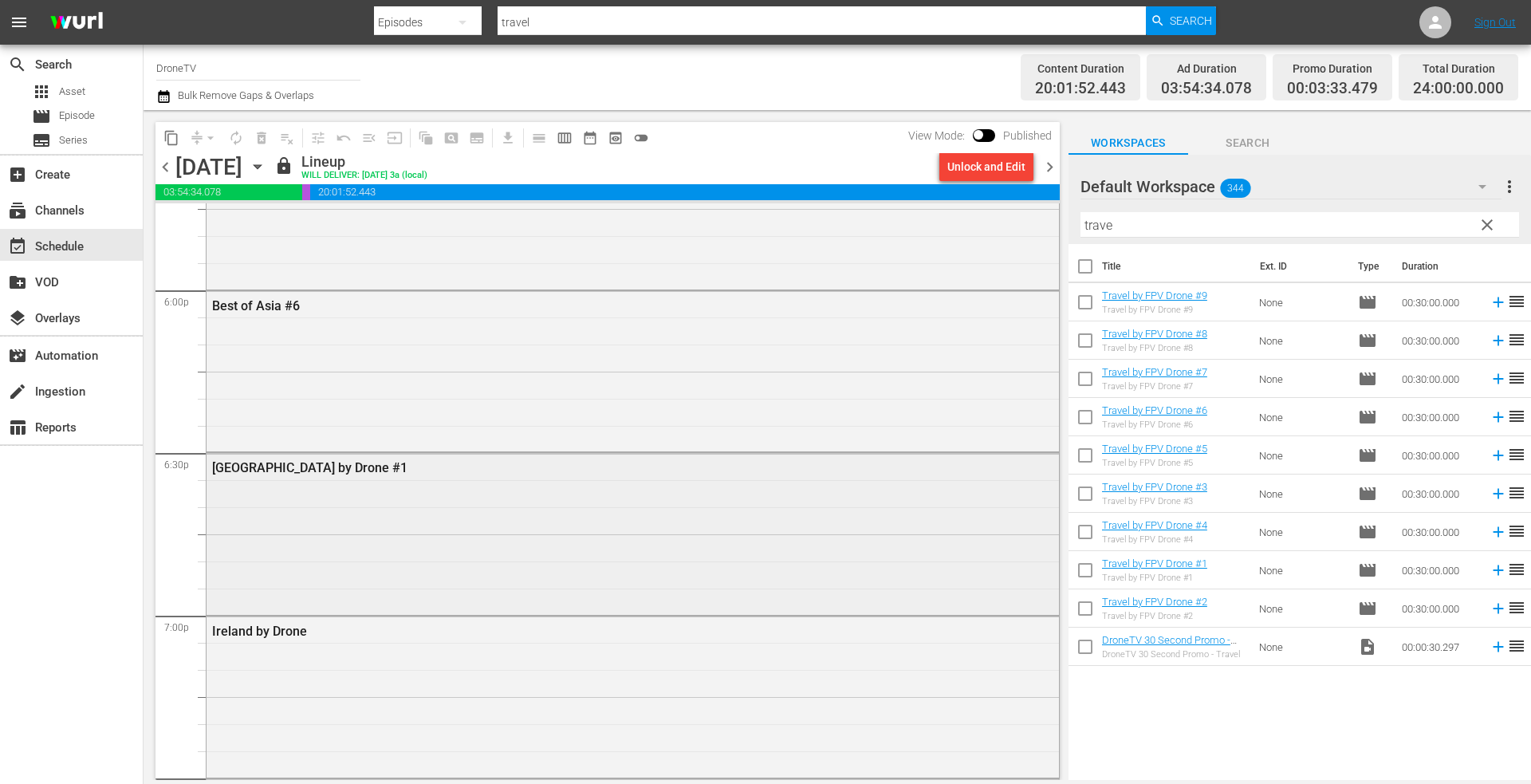
scroll to position [5739, 0]
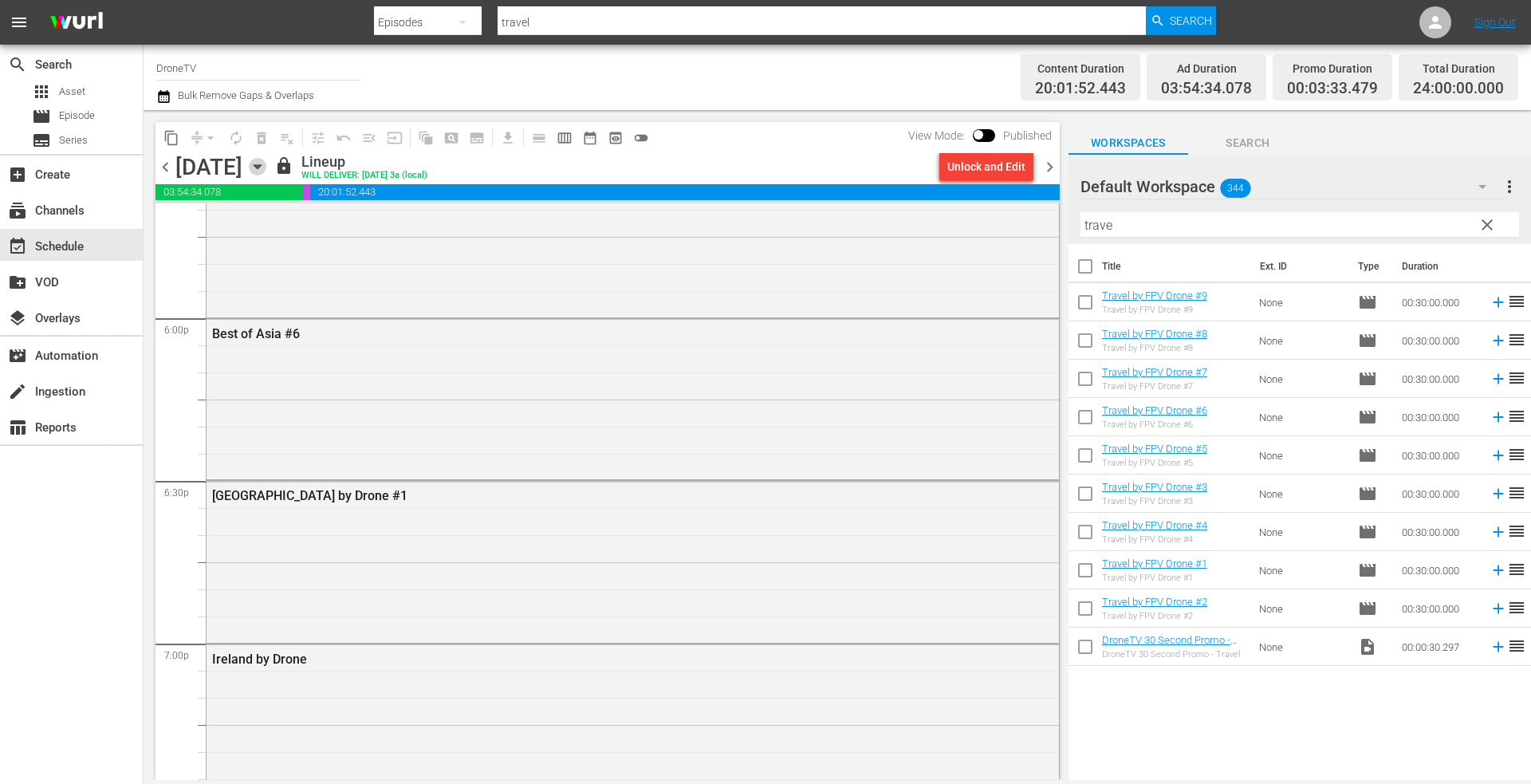
click at [266, 169] on icon "button" at bounding box center [258, 167] width 18 height 18
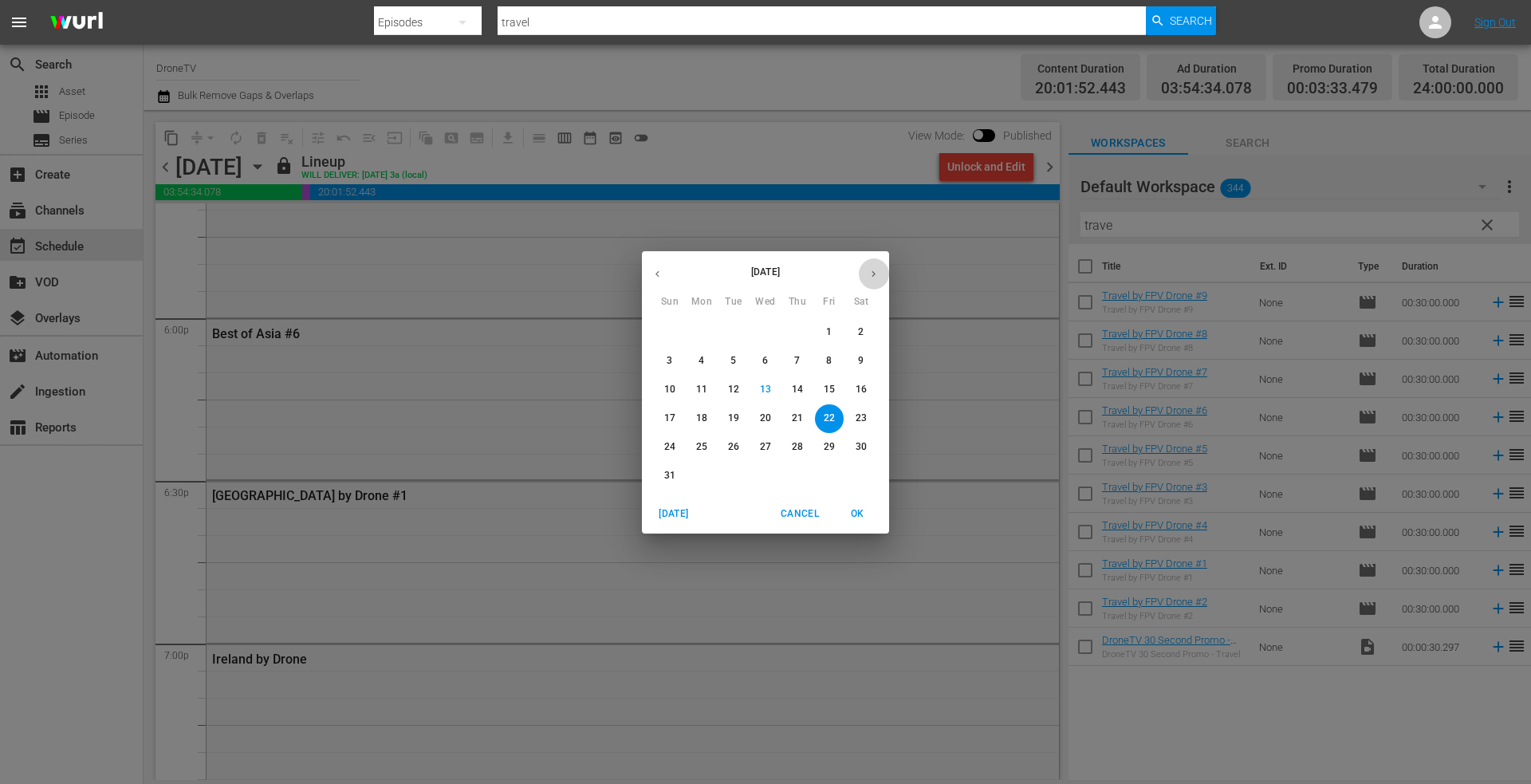
click at [869, 272] on icon "button" at bounding box center [873, 273] width 12 height 12
click at [669, 358] on p "7" at bounding box center [670, 360] width 5 height 13
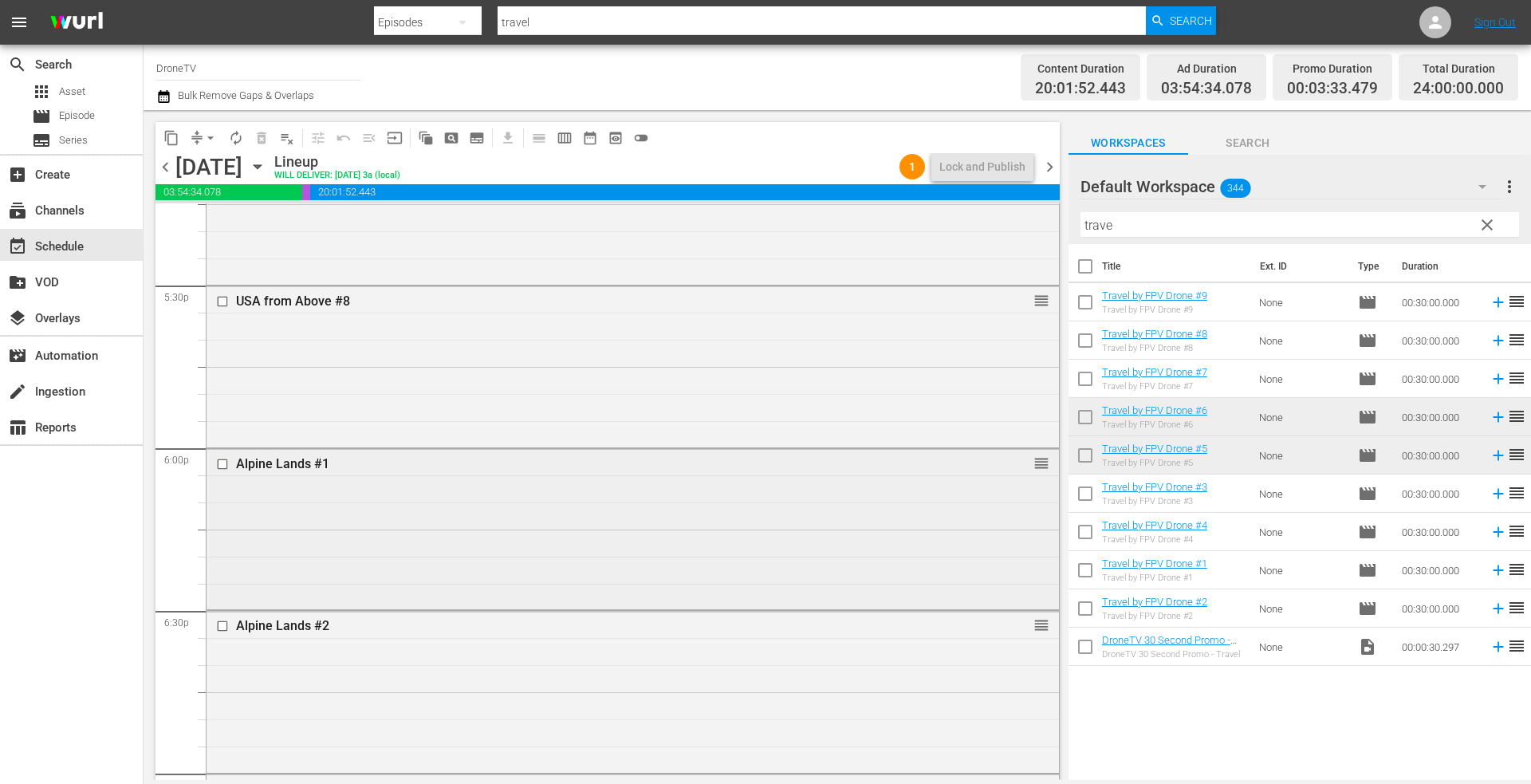
scroll to position [5580, 0]
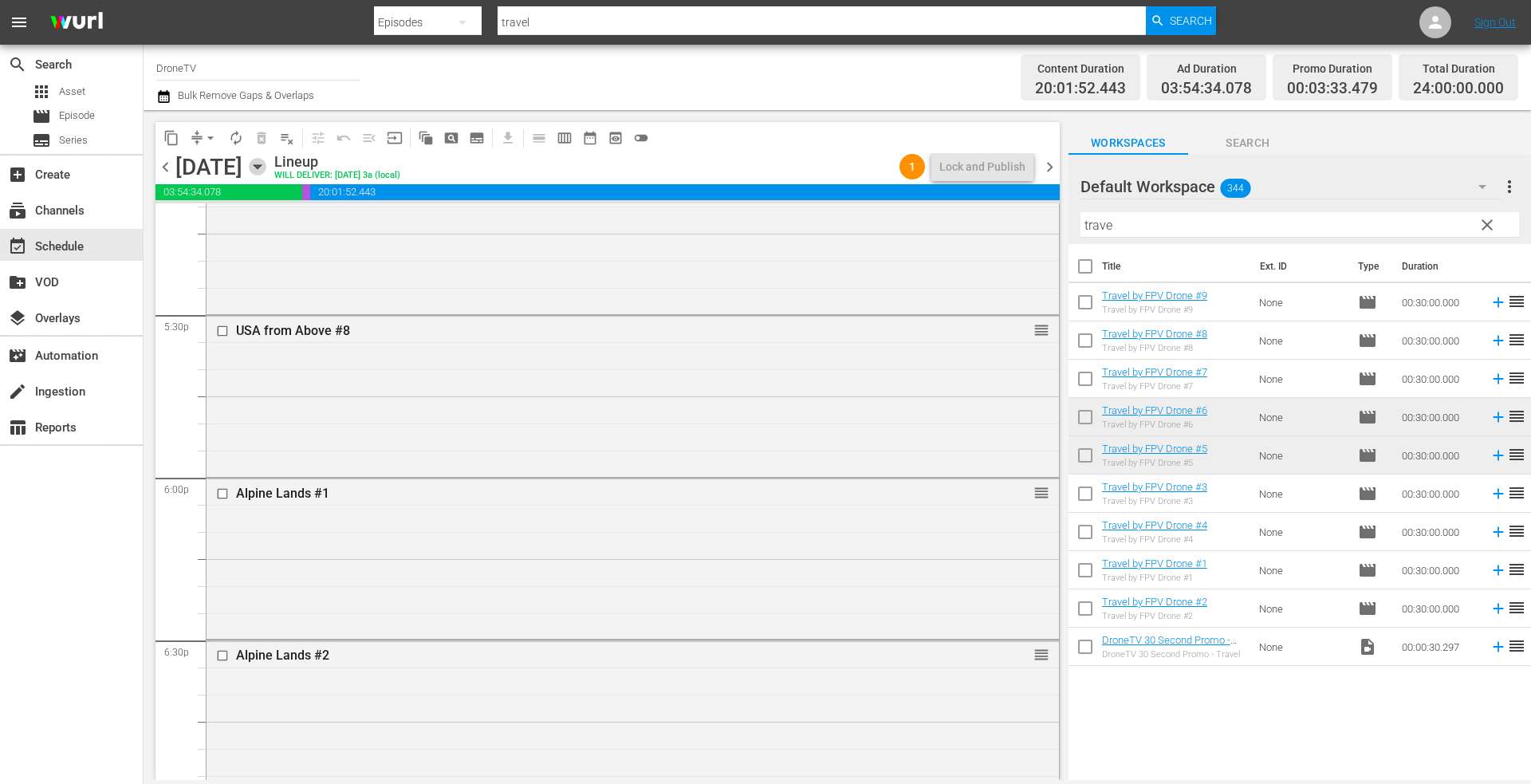
click at [261, 167] on icon "button" at bounding box center [257, 167] width 7 height 4
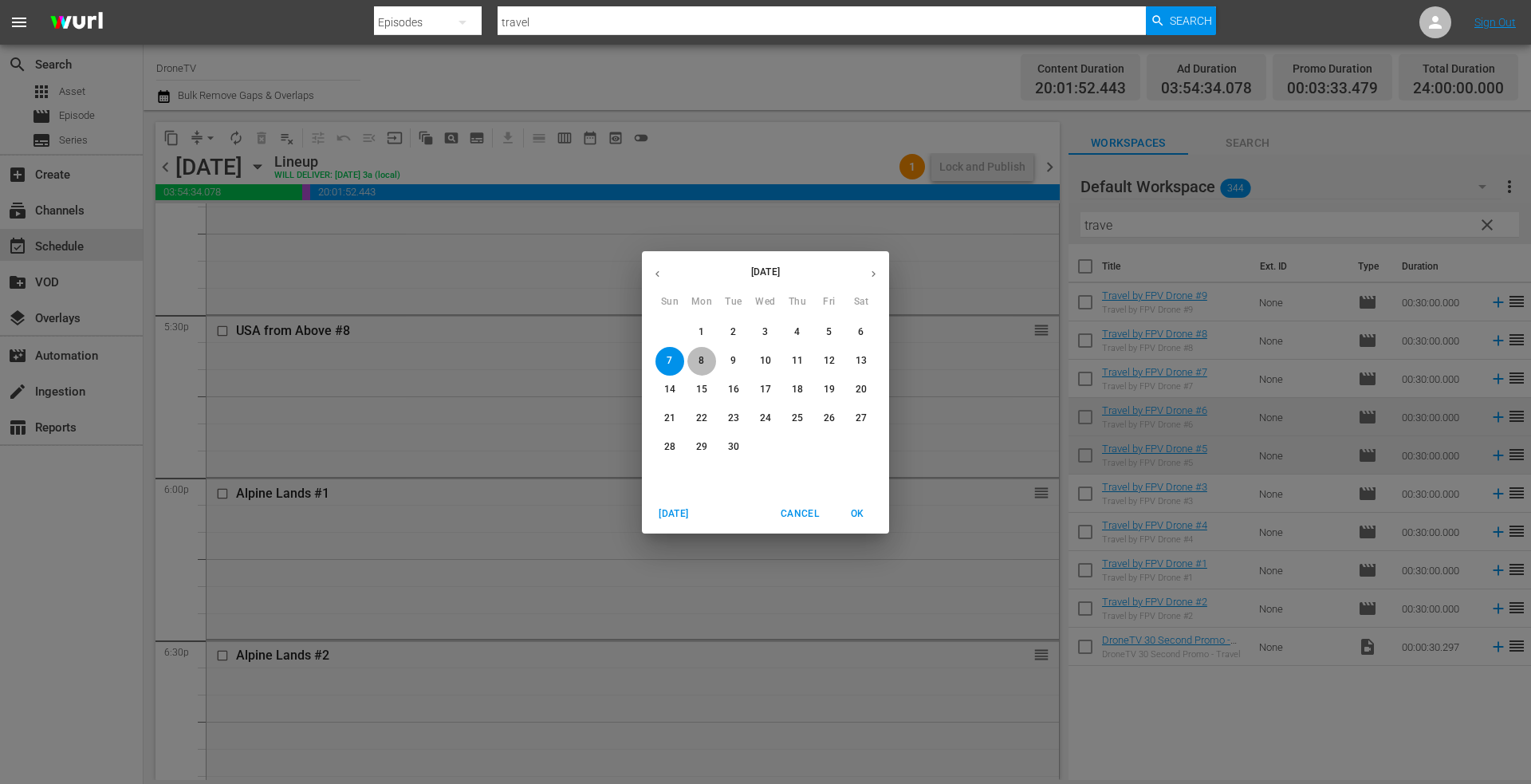
click at [705, 360] on p "8" at bounding box center [701, 360] width 5 height 13
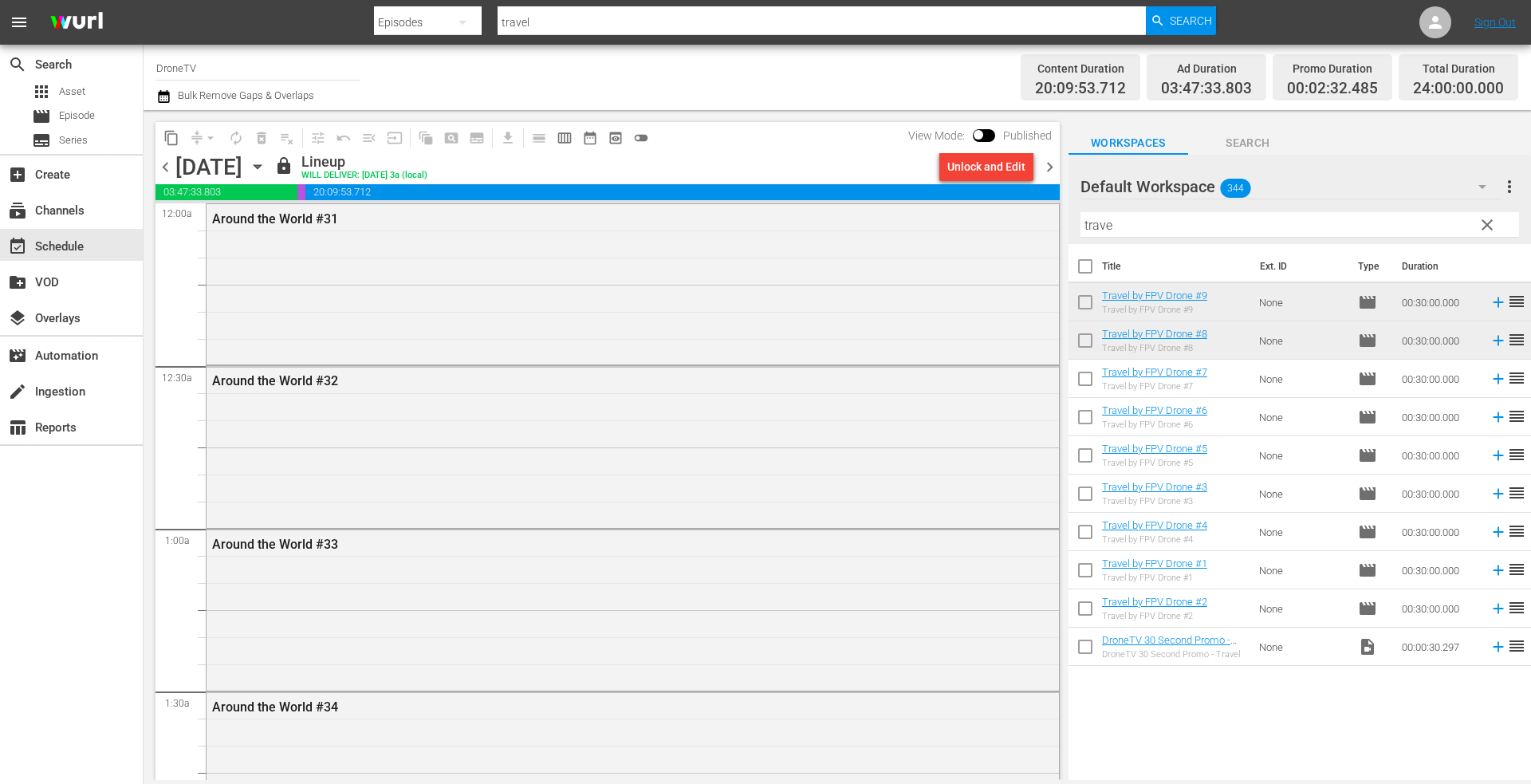
click at [261, 166] on icon "button" at bounding box center [257, 167] width 7 height 4
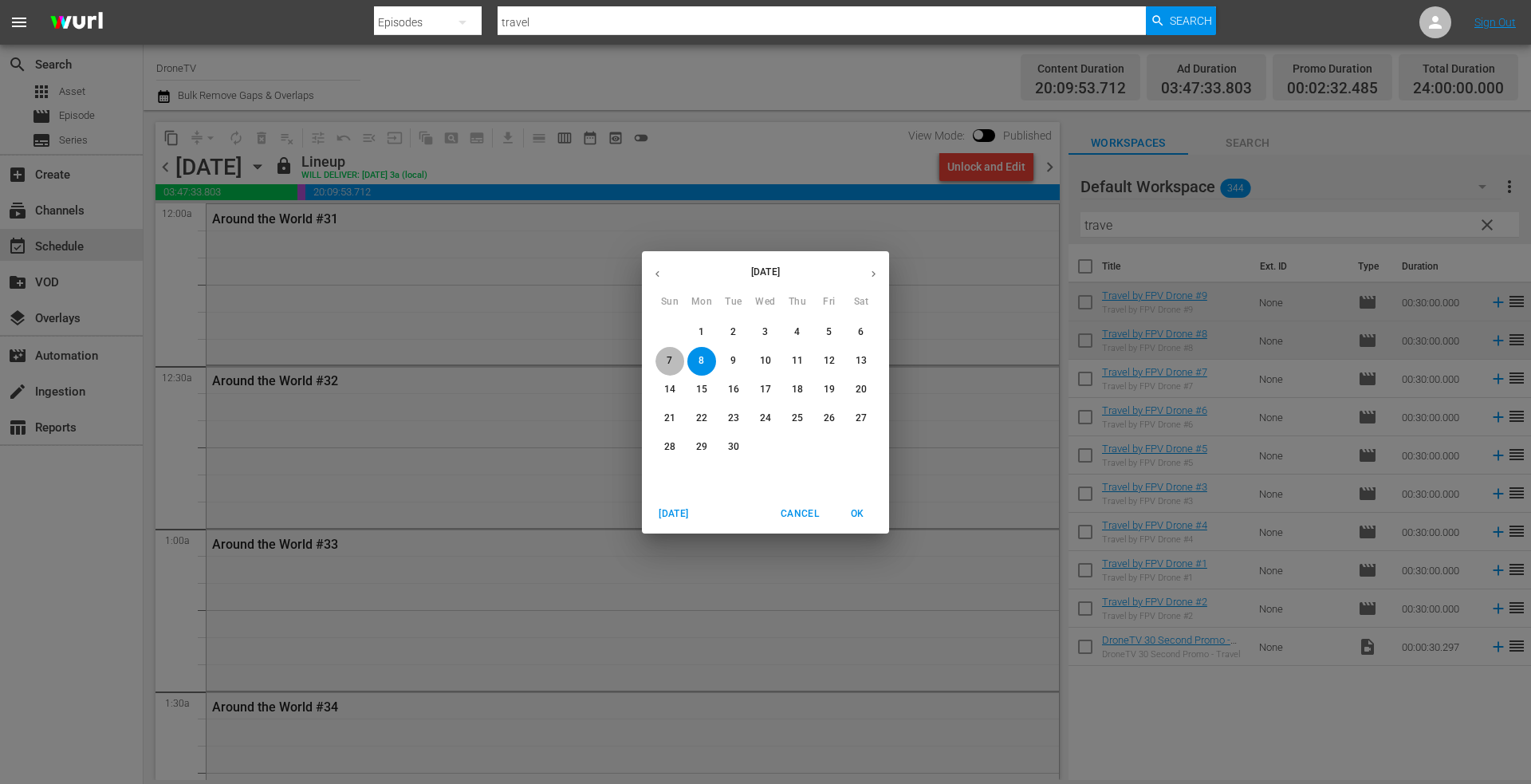
click at [671, 360] on p "7" at bounding box center [670, 360] width 5 height 13
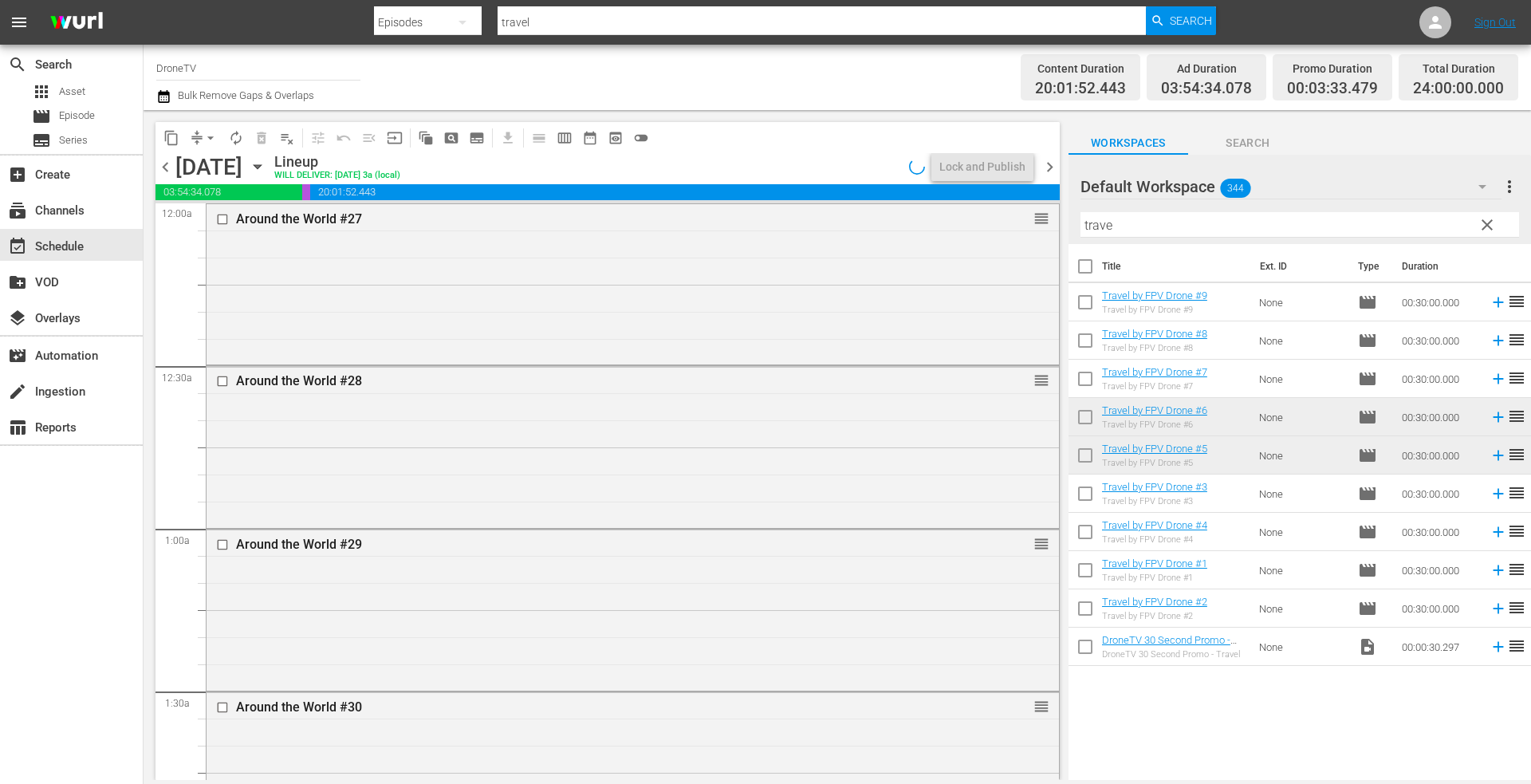
click at [261, 166] on icon "button" at bounding box center [257, 167] width 7 height 4
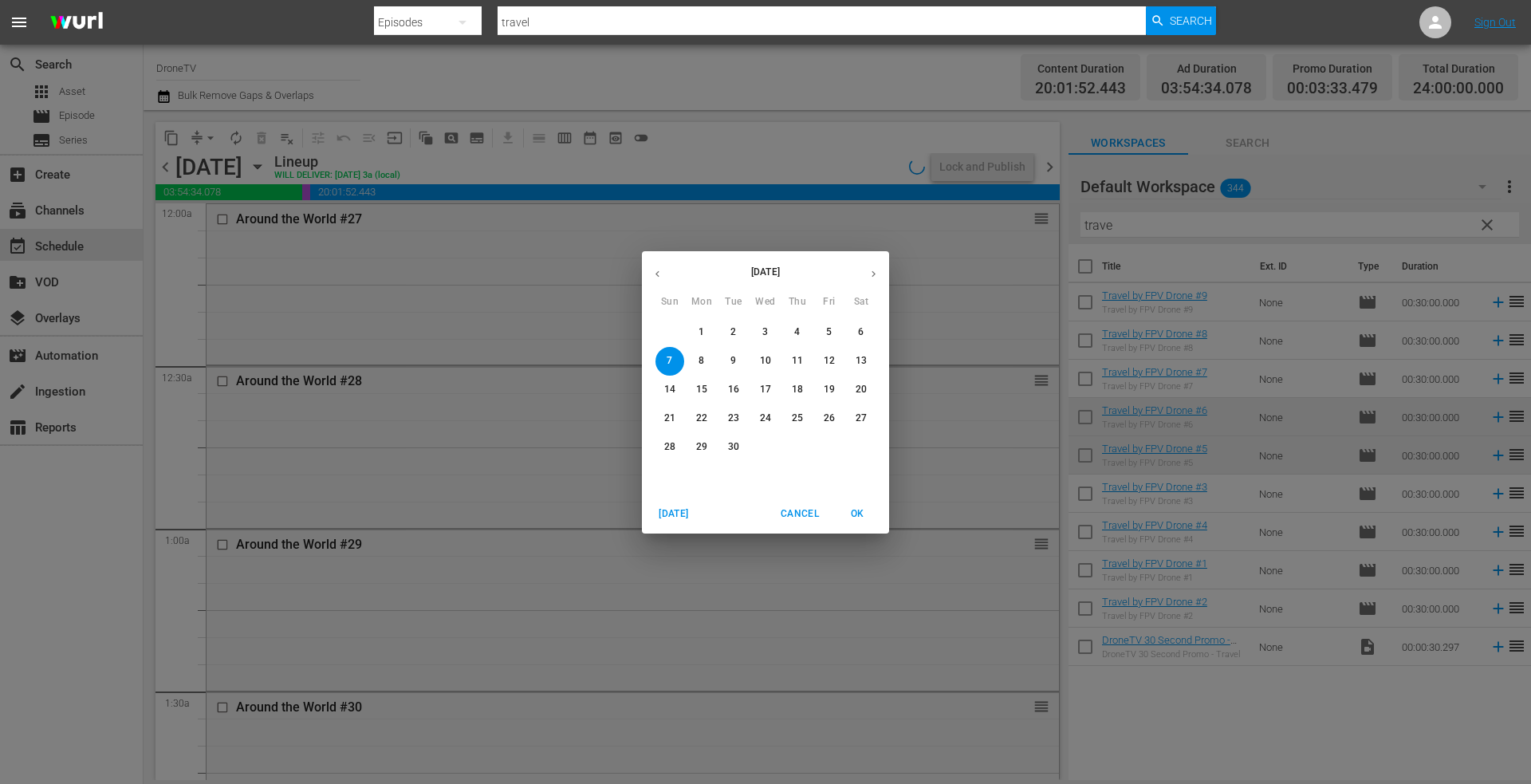
click at [862, 329] on p "6" at bounding box center [861, 332] width 5 height 13
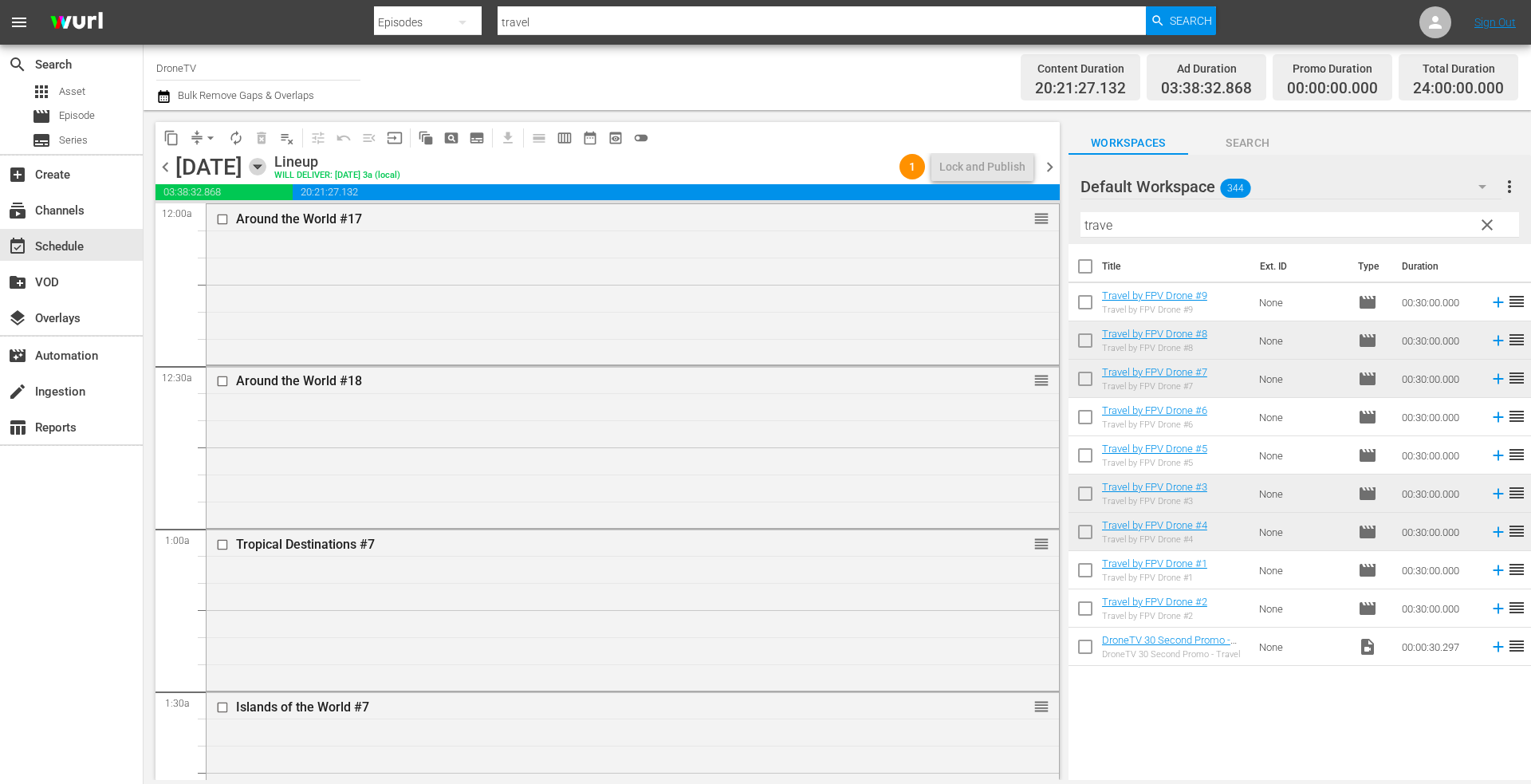
click at [266, 166] on icon "button" at bounding box center [258, 167] width 18 height 18
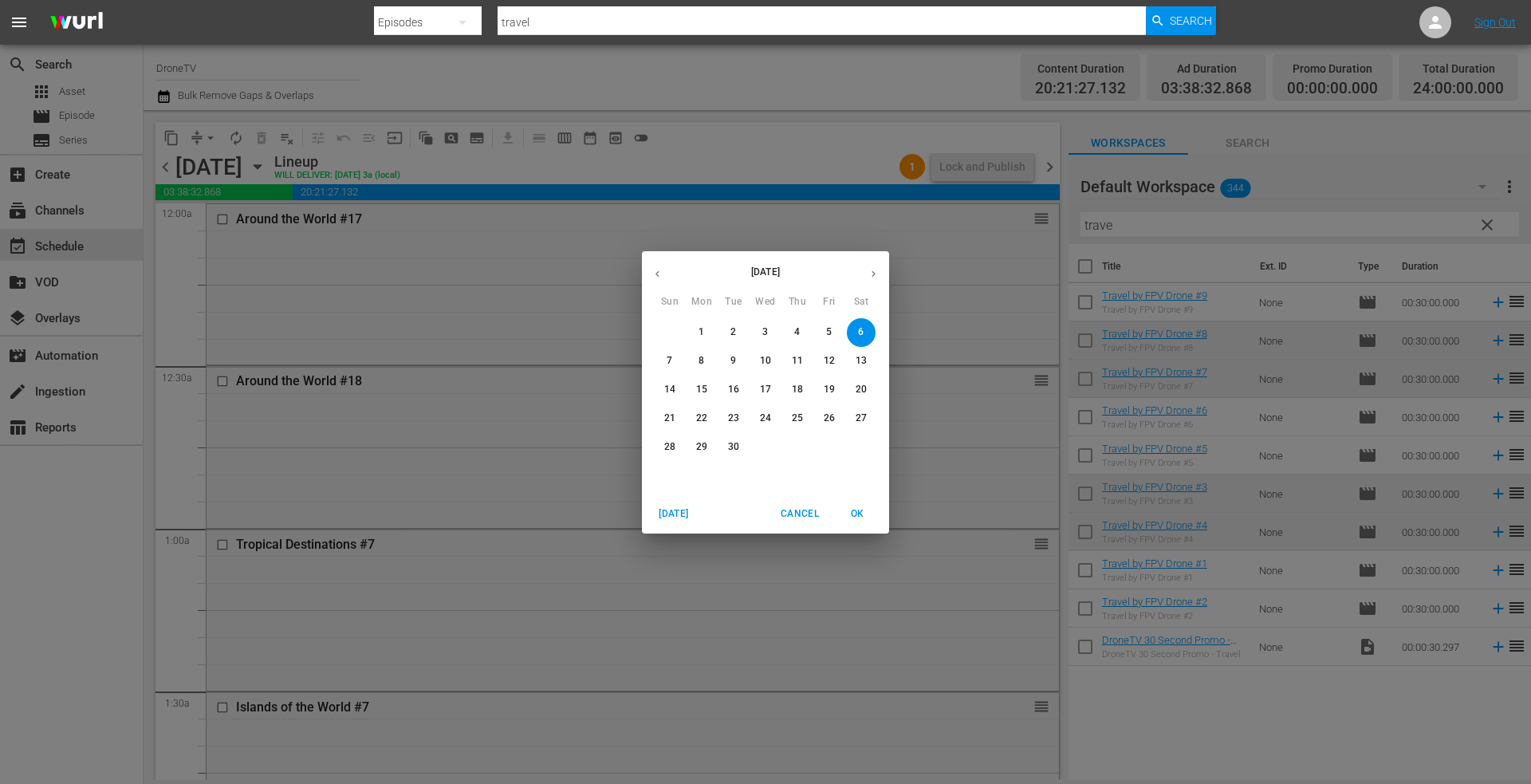
click at [656, 275] on icon "button" at bounding box center [657, 273] width 12 height 12
click at [800, 414] on p "21" at bounding box center [797, 418] width 11 height 13
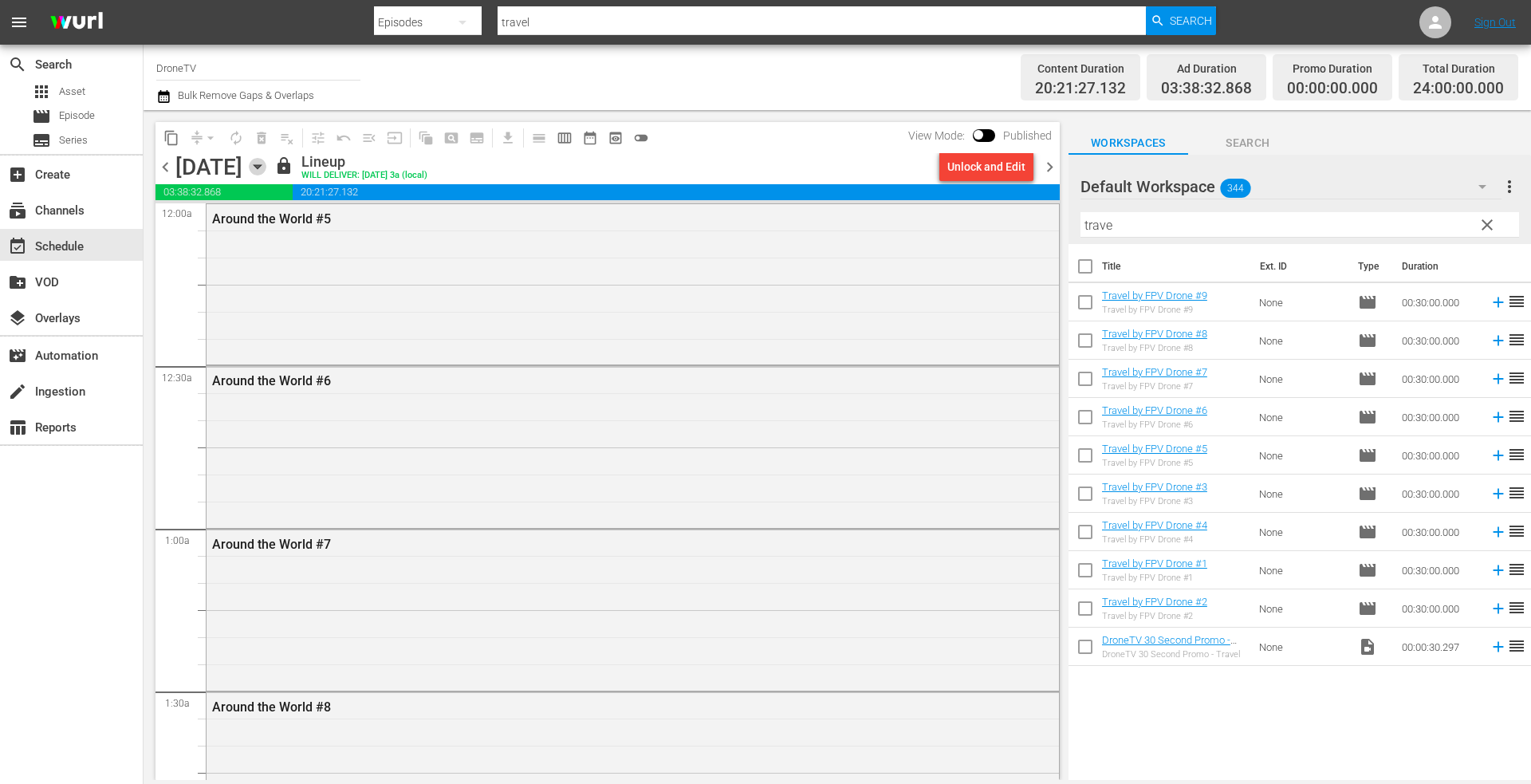
click at [266, 167] on icon "button" at bounding box center [258, 167] width 18 height 18
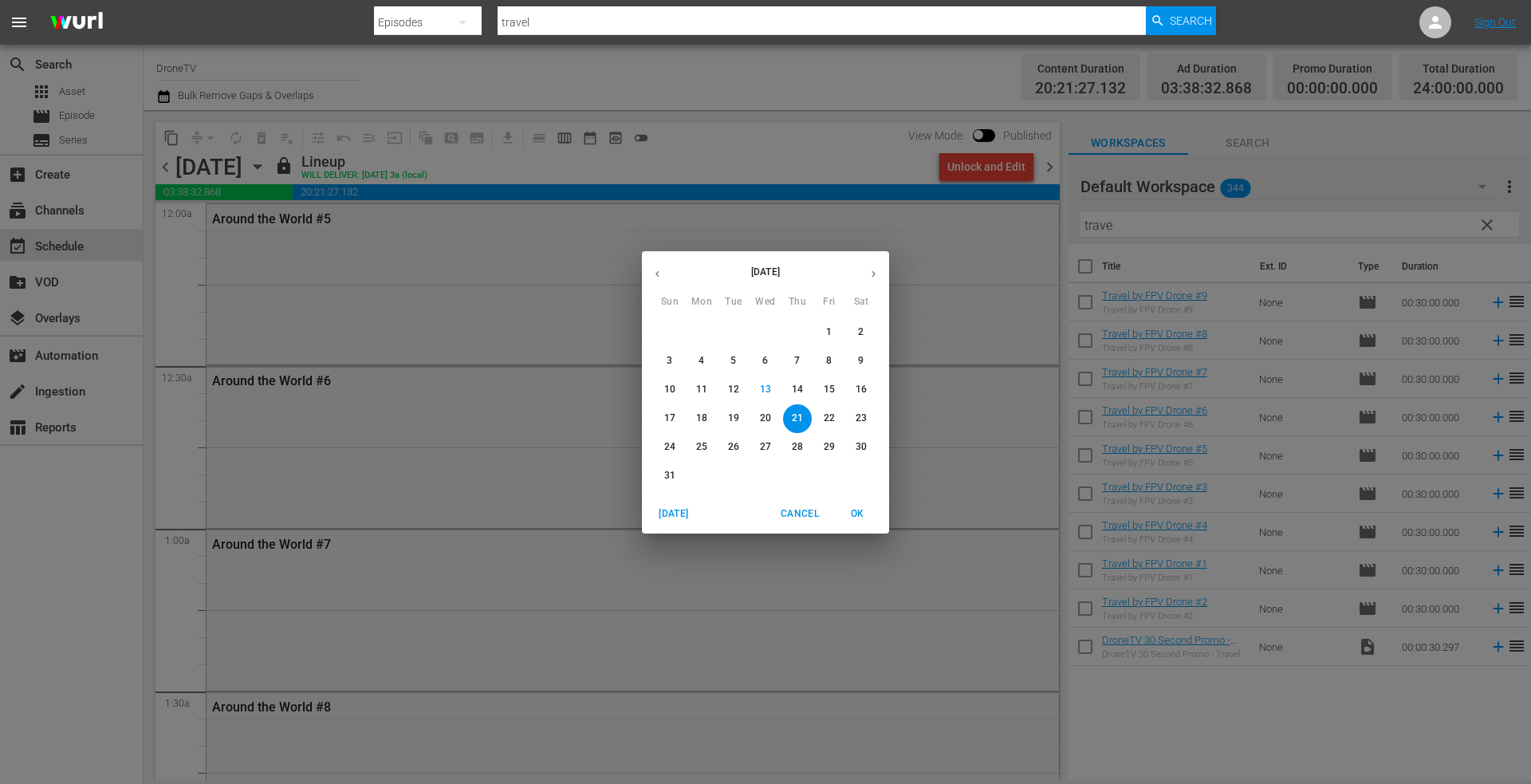
click at [861, 387] on p "16" at bounding box center [861, 389] width 11 height 13
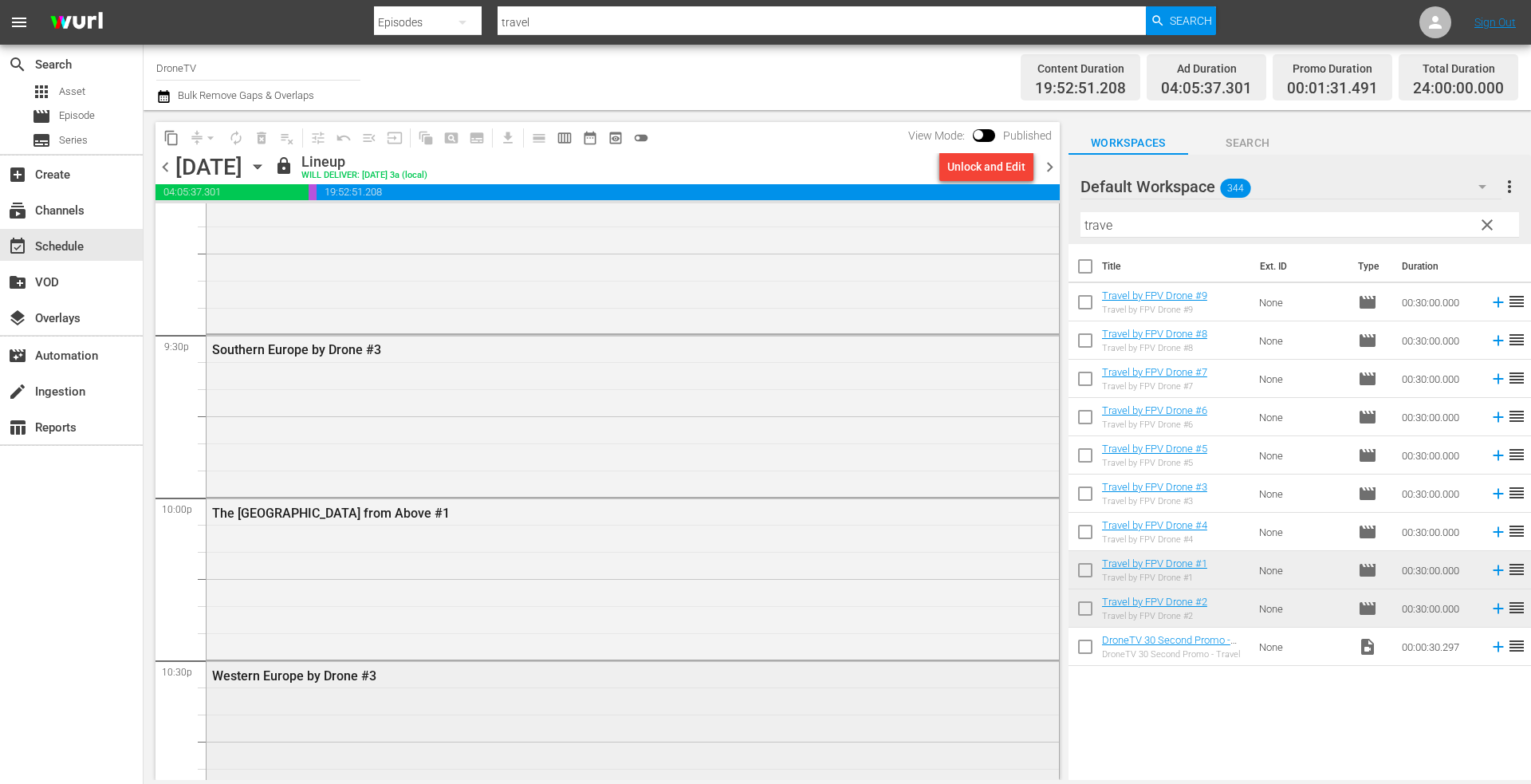
scroll to position [7229, 0]
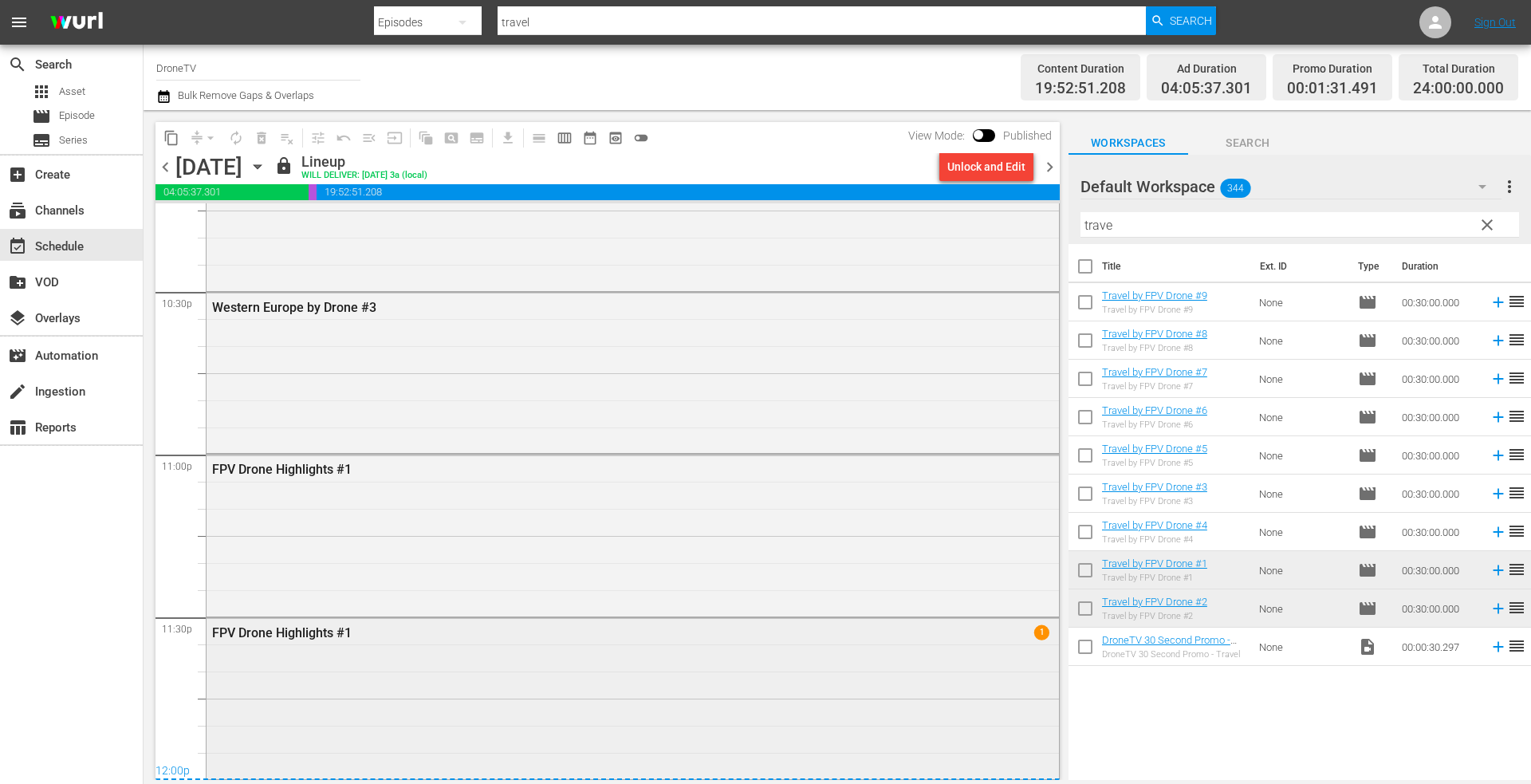
click at [494, 653] on div "FPV Drone Highlights #1 1" at bounding box center [632, 696] width 852 height 158
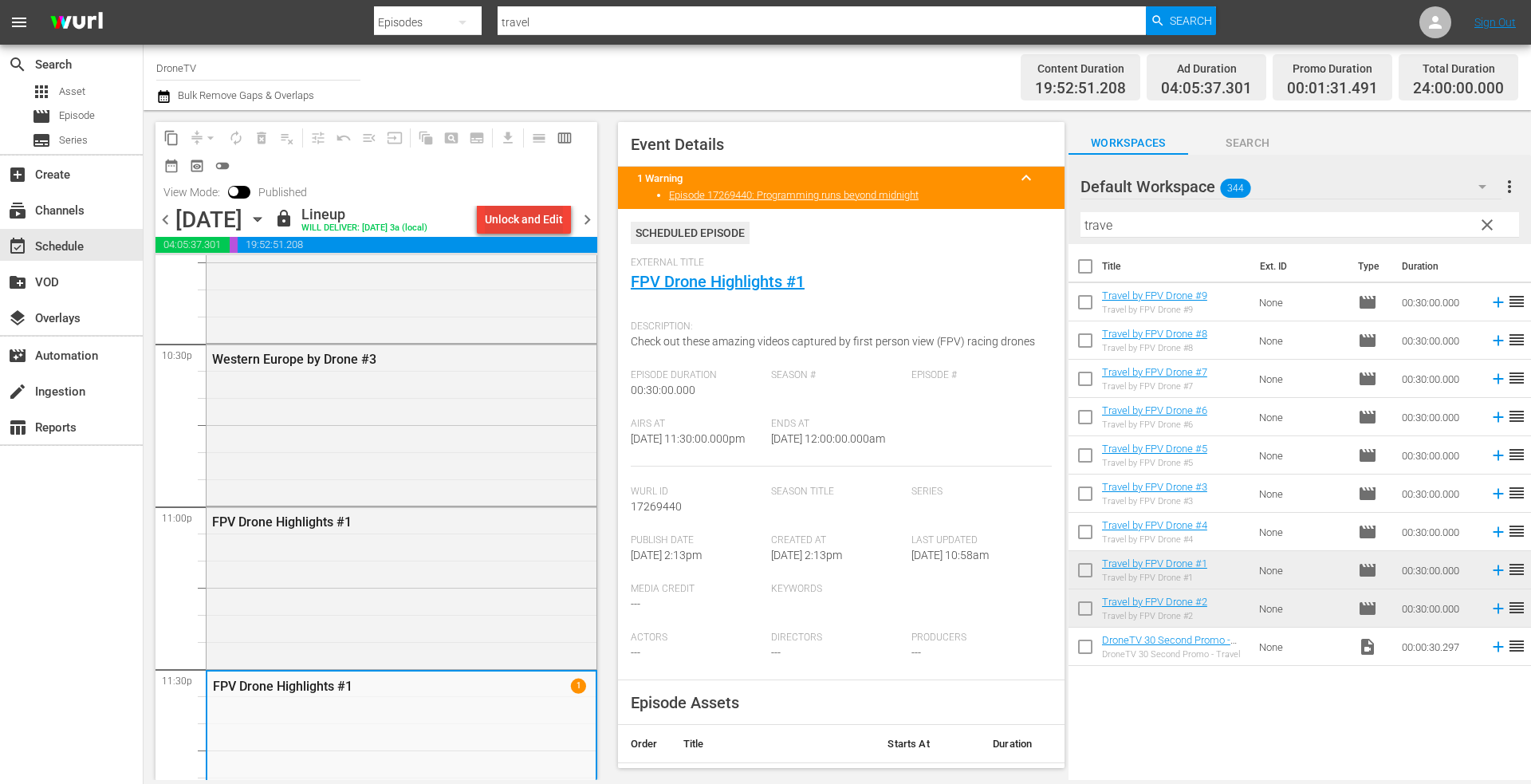
click at [523, 220] on div "Unlock and Edit" at bounding box center [523, 220] width 78 height 29
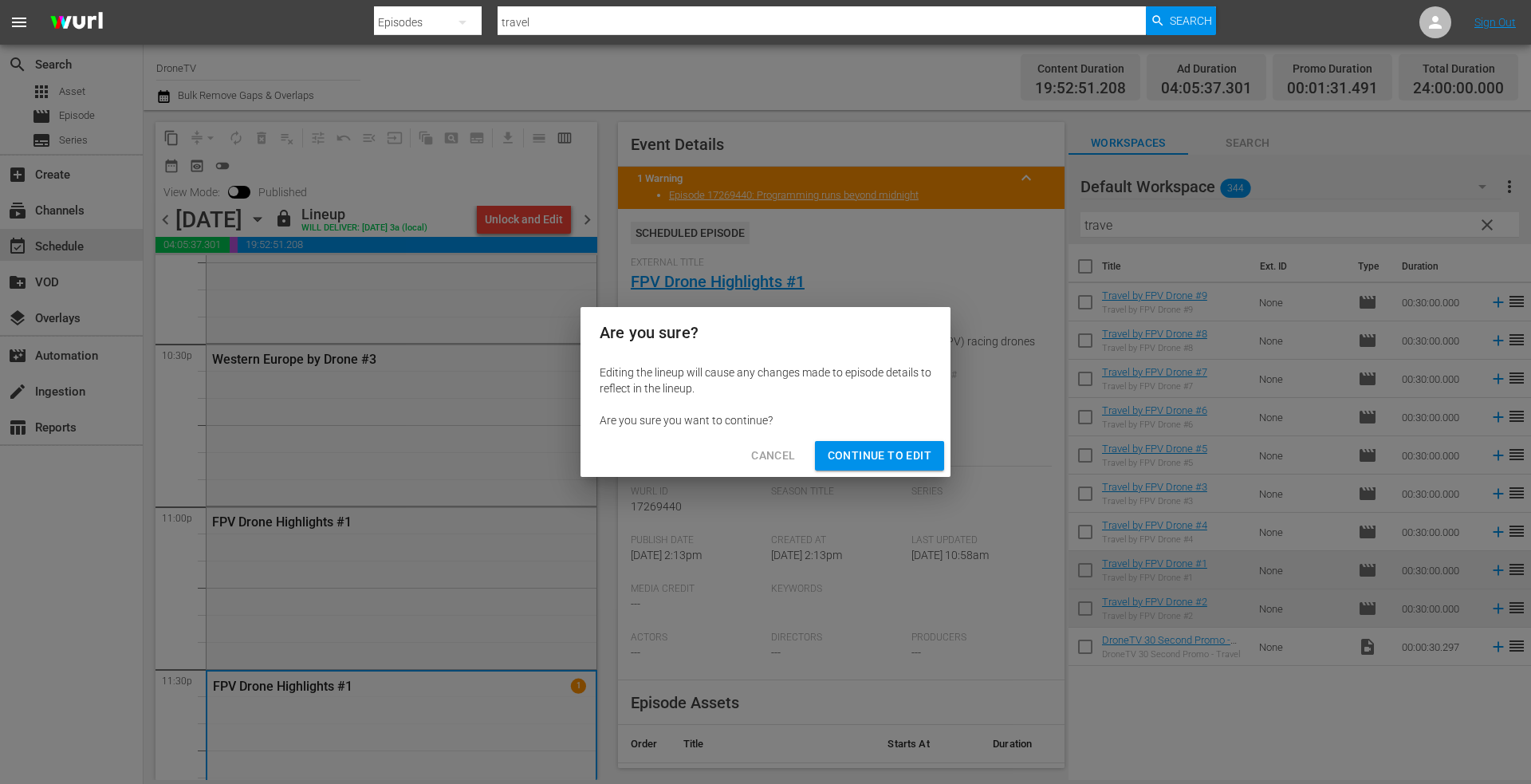
click at [870, 444] on button "Continue to Edit" at bounding box center [879, 455] width 129 height 30
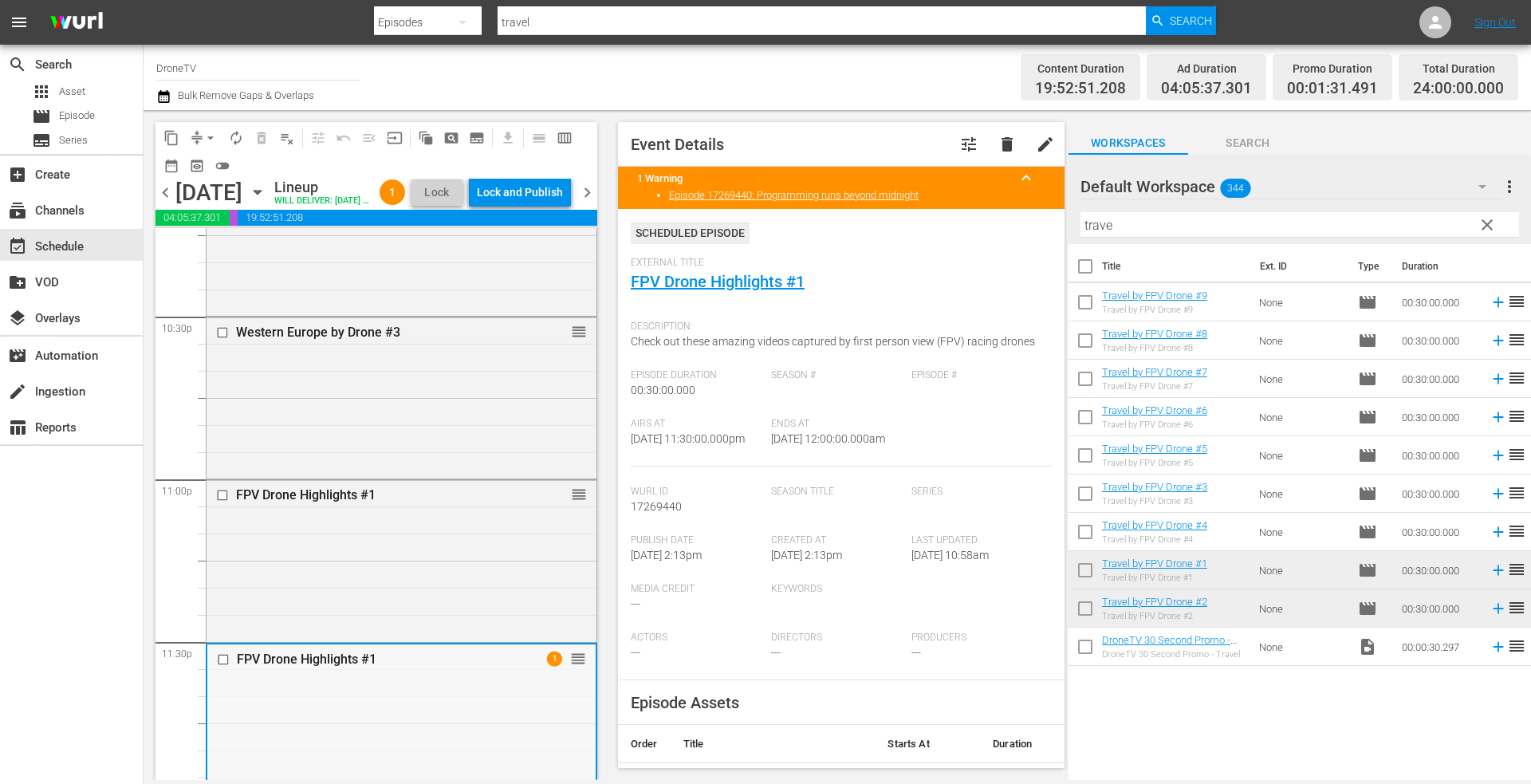
click at [409, 731] on div "FPV Drone Highlights #1 1 reorder" at bounding box center [401, 723] width 388 height 158
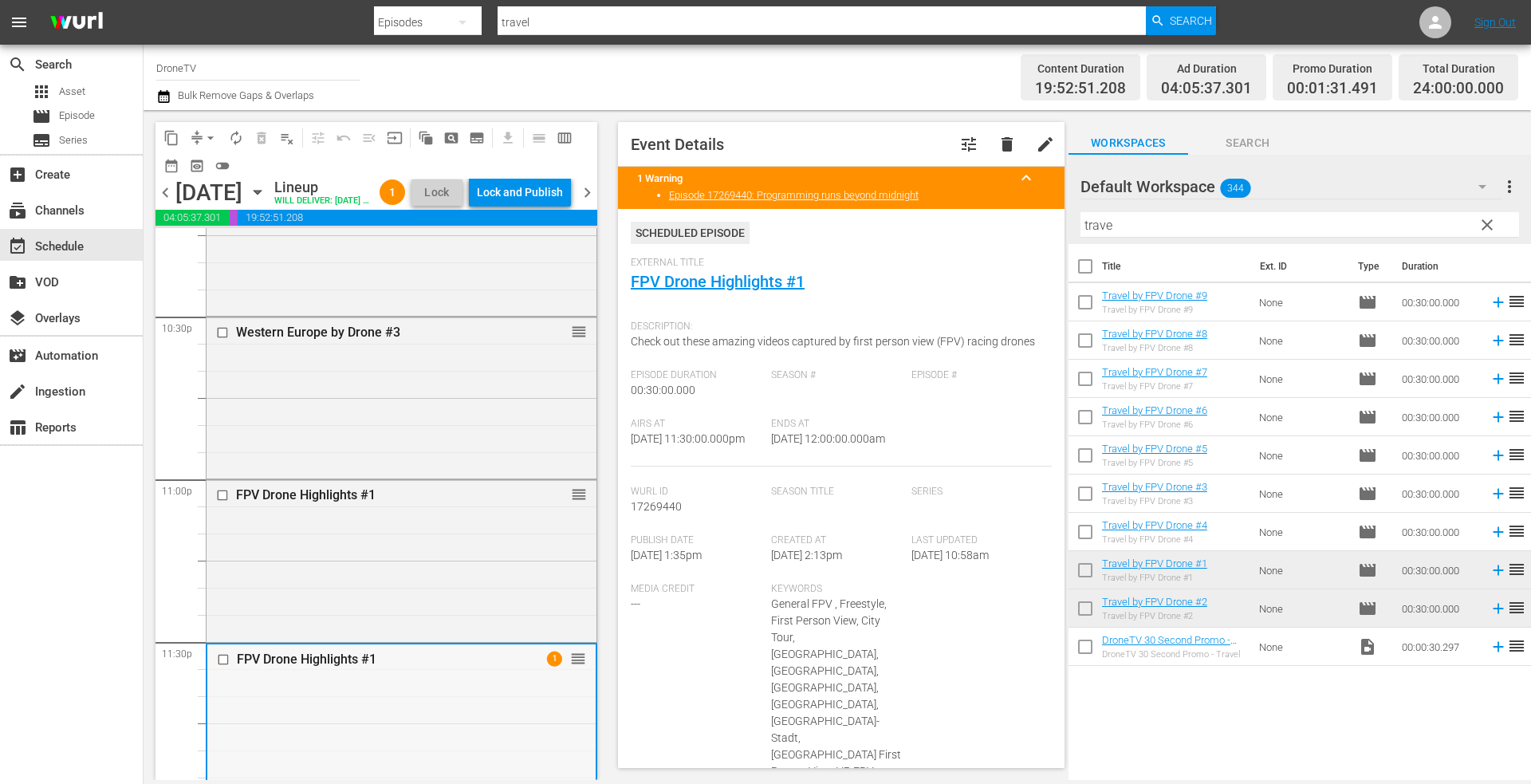
click at [399, 734] on div "FPV Drone Highlights #1 1 reorder" at bounding box center [401, 723] width 388 height 158
click at [998, 141] on span "delete" at bounding box center [1007, 143] width 19 height 19
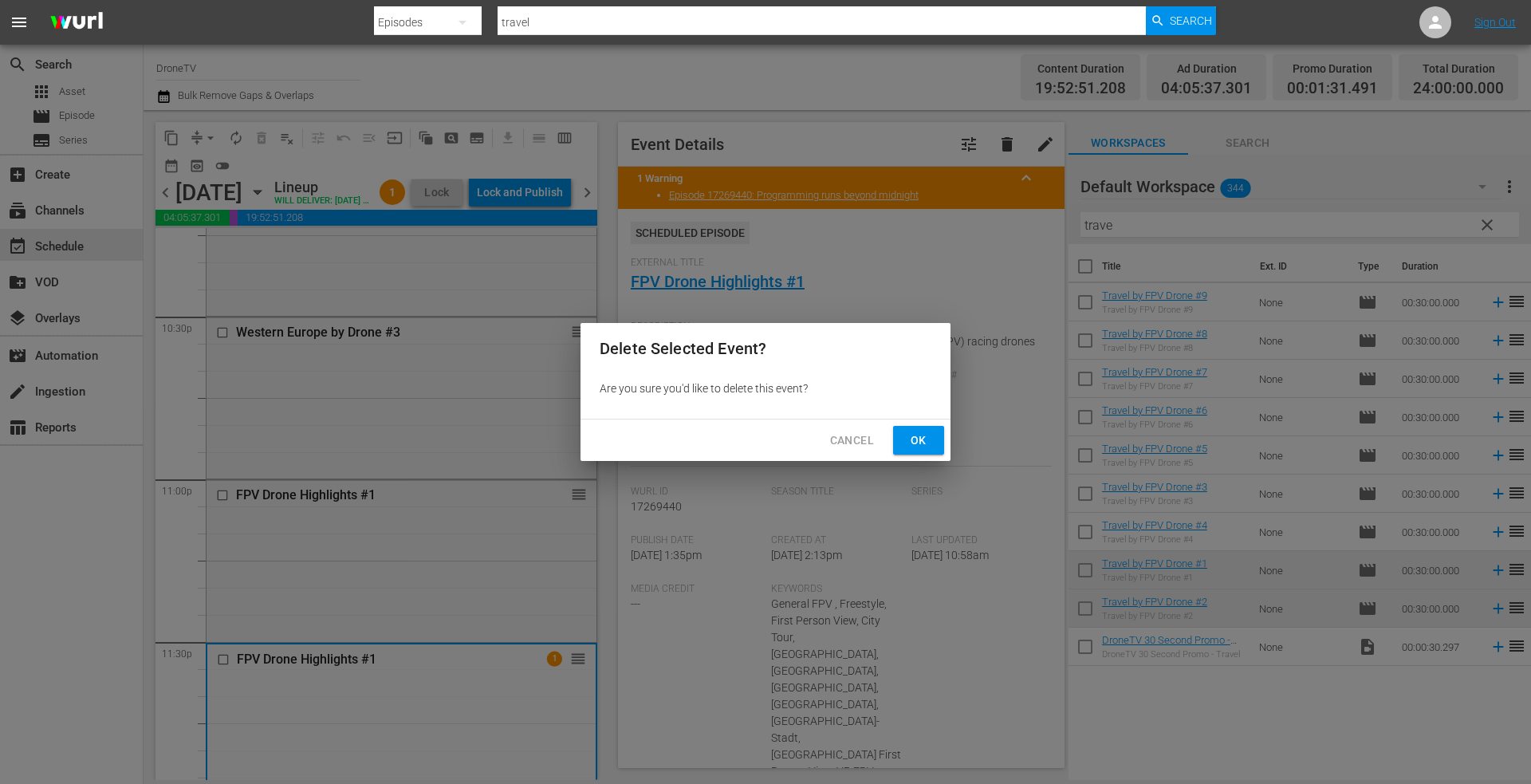
click at [915, 443] on span "Ok" at bounding box center [919, 440] width 25 height 20
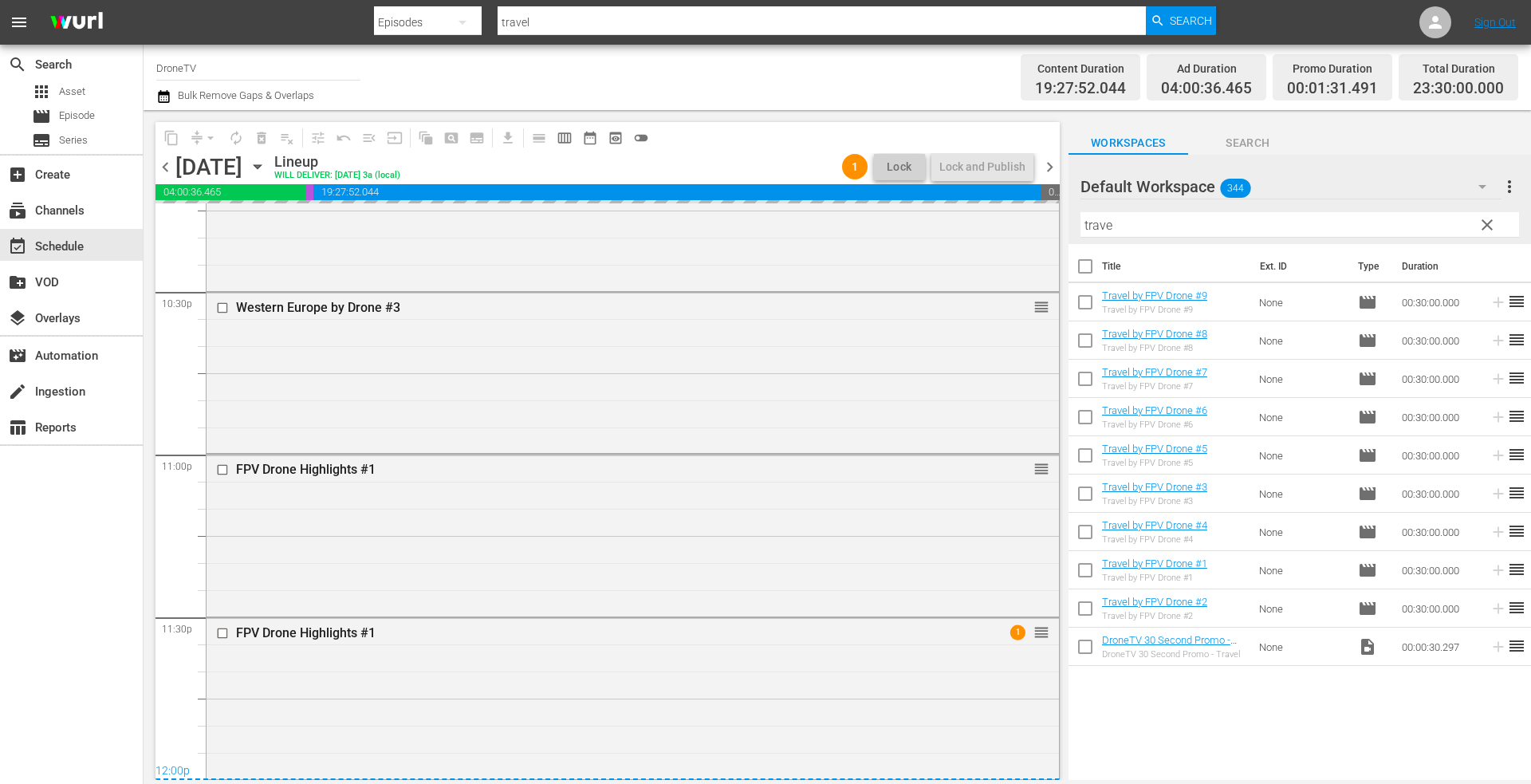
click at [1047, 237] on div "content_copy compress arrow_drop_down autorenew_outlined delete_forever_outline…" at bounding box center [837, 444] width 1388 height 669
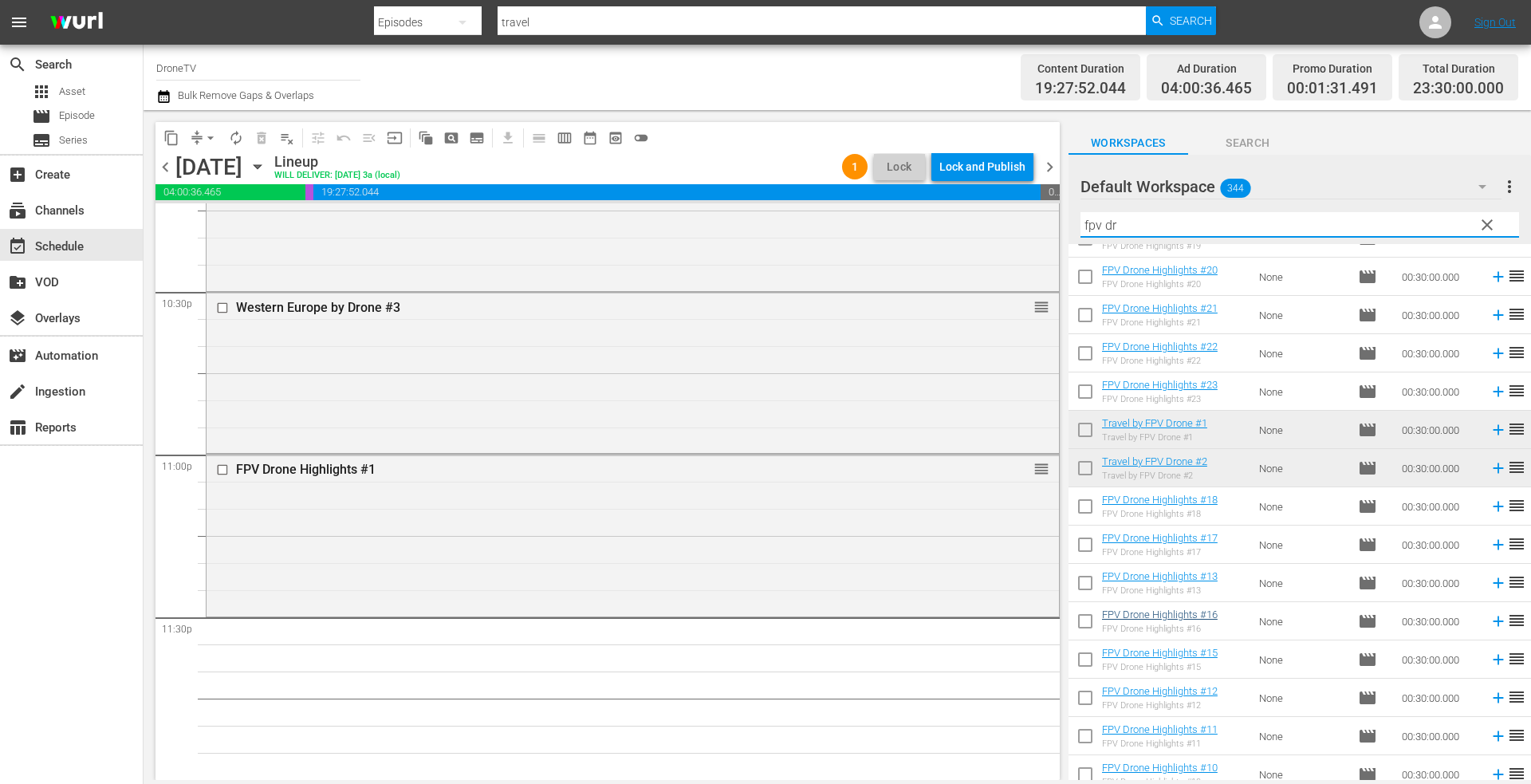
scroll to position [994, 0]
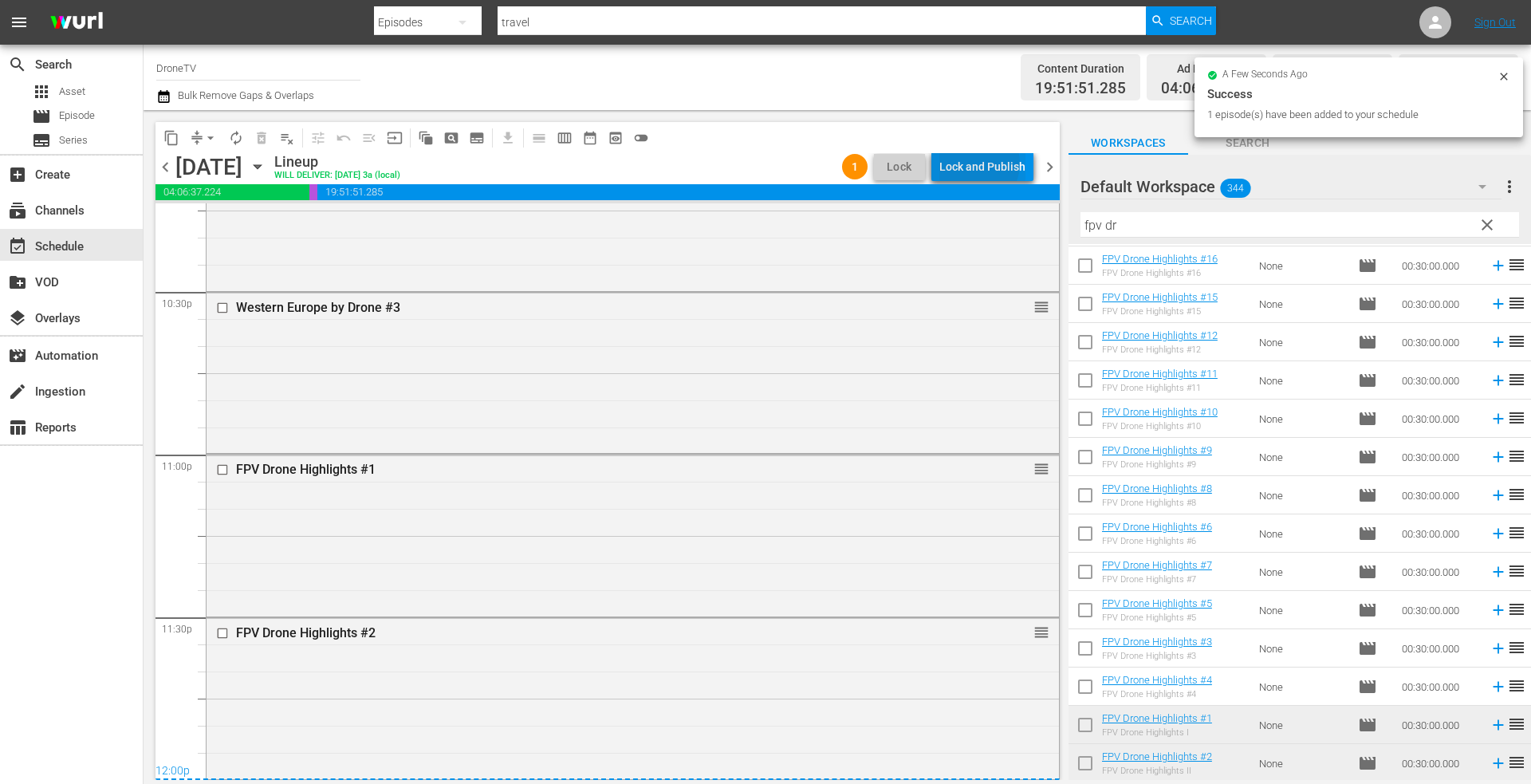
click at [980, 163] on div "Lock and Publish" at bounding box center [982, 167] width 86 height 29
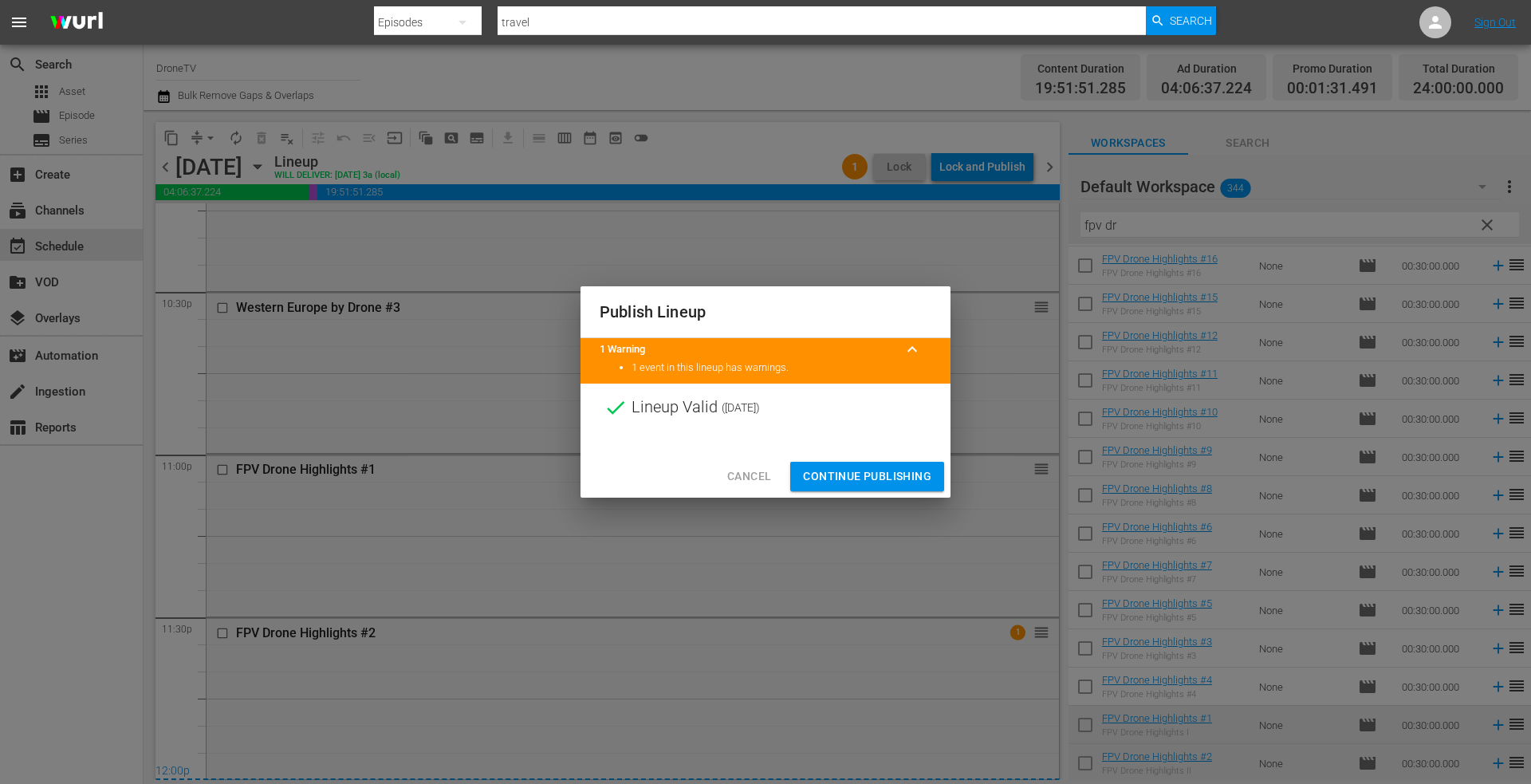
drag, startPoint x: 848, startPoint y: 472, endPoint x: 820, endPoint y: 469, distance: 28.2
click at [845, 472] on span "Continue Publishing" at bounding box center [867, 476] width 128 height 20
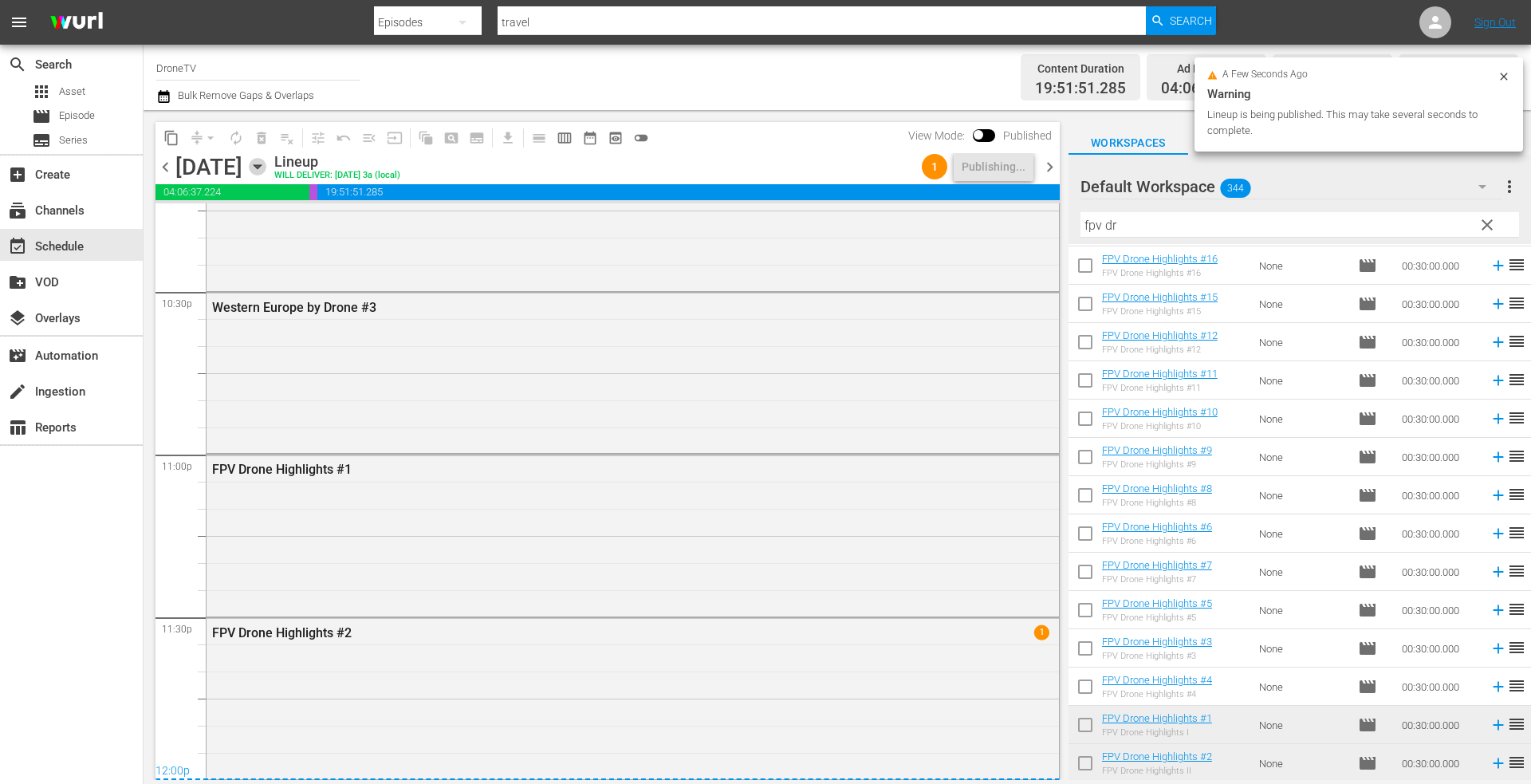
click at [261, 166] on icon "button" at bounding box center [257, 167] width 7 height 4
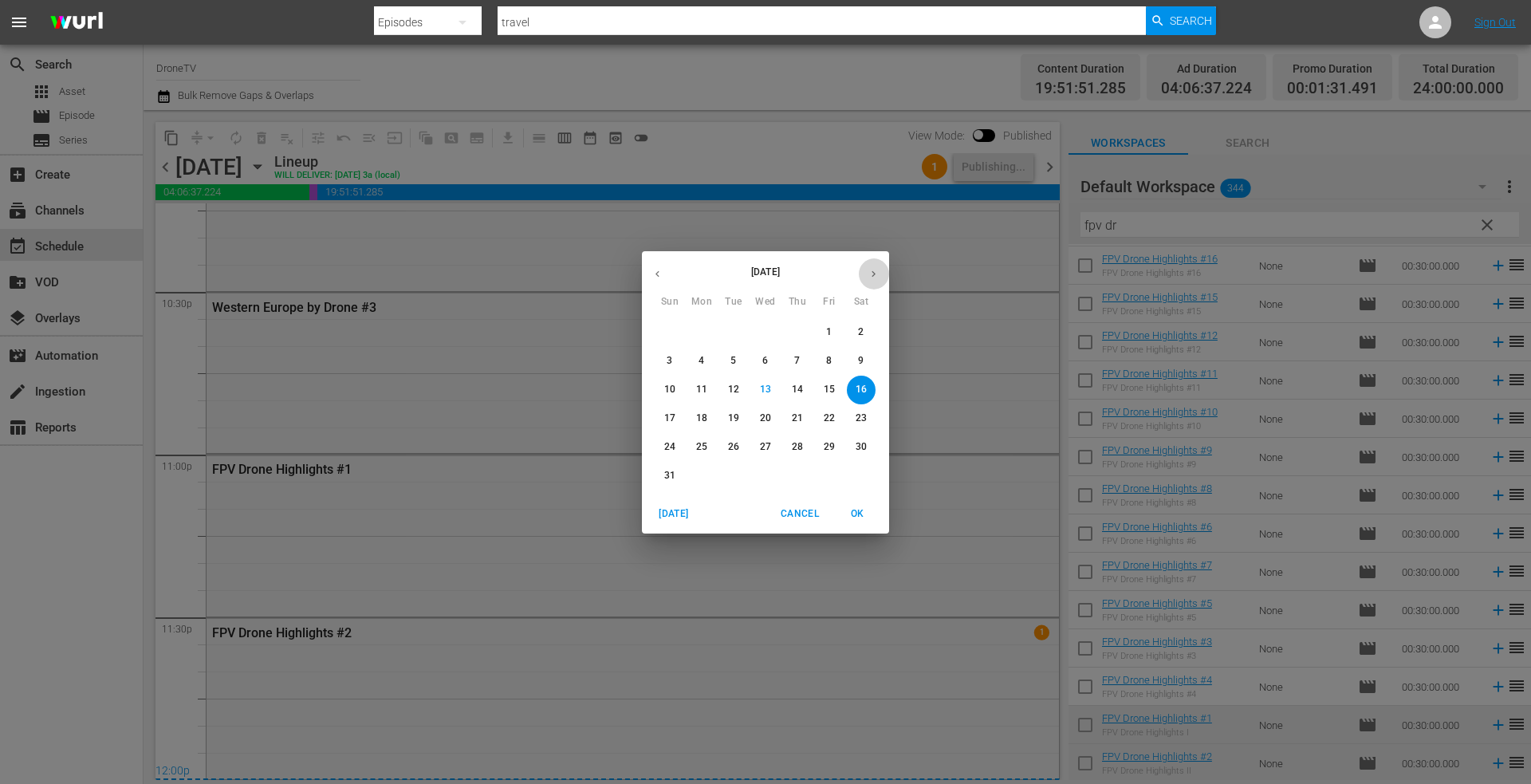
click at [873, 275] on icon "button" at bounding box center [873, 273] width 12 height 12
click at [699, 323] on button "1" at bounding box center [702, 332] width 29 height 29
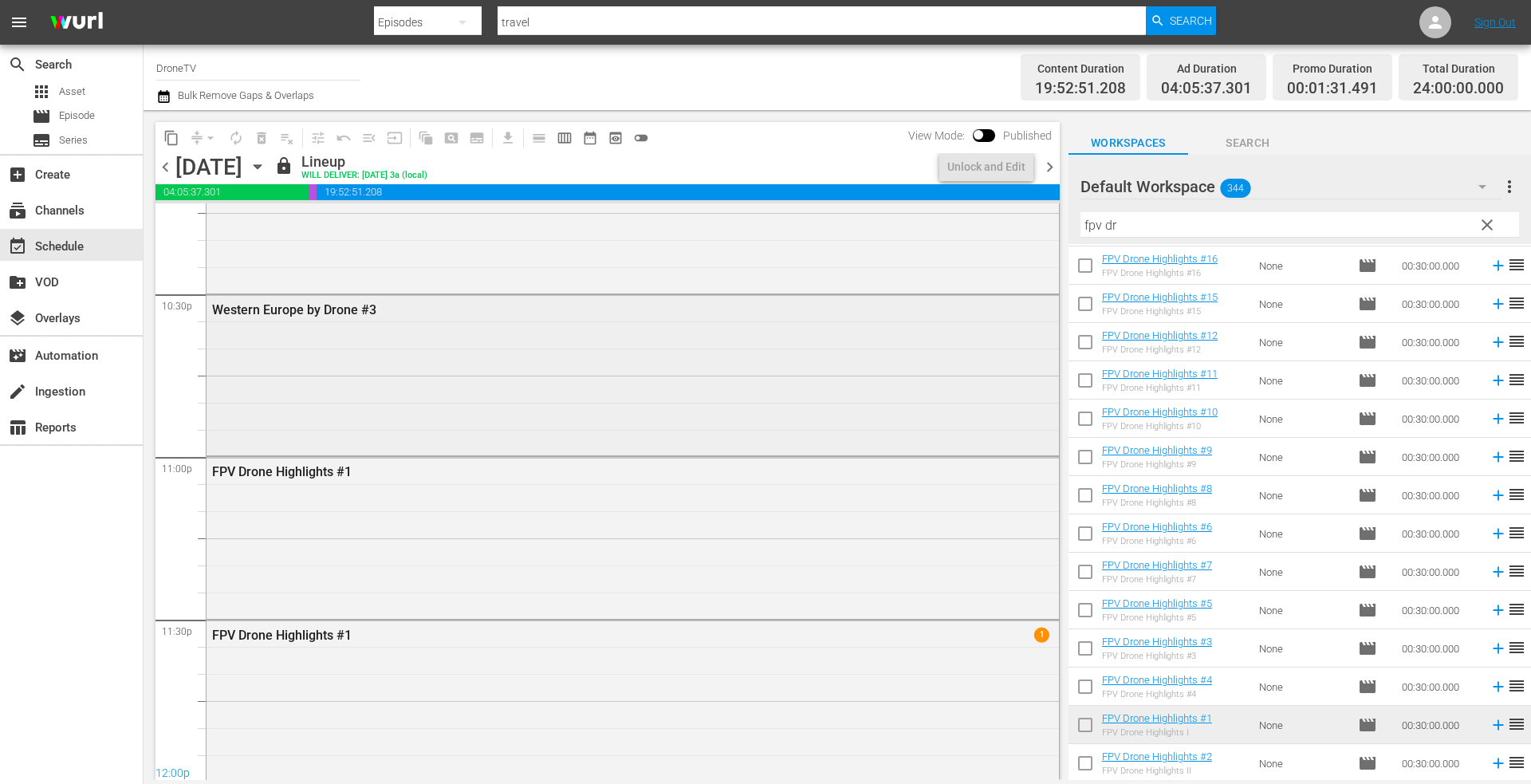
scroll to position [7229, 0]
click at [508, 669] on div "FPV Drone Highlights #1 1" at bounding box center [632, 696] width 852 height 158
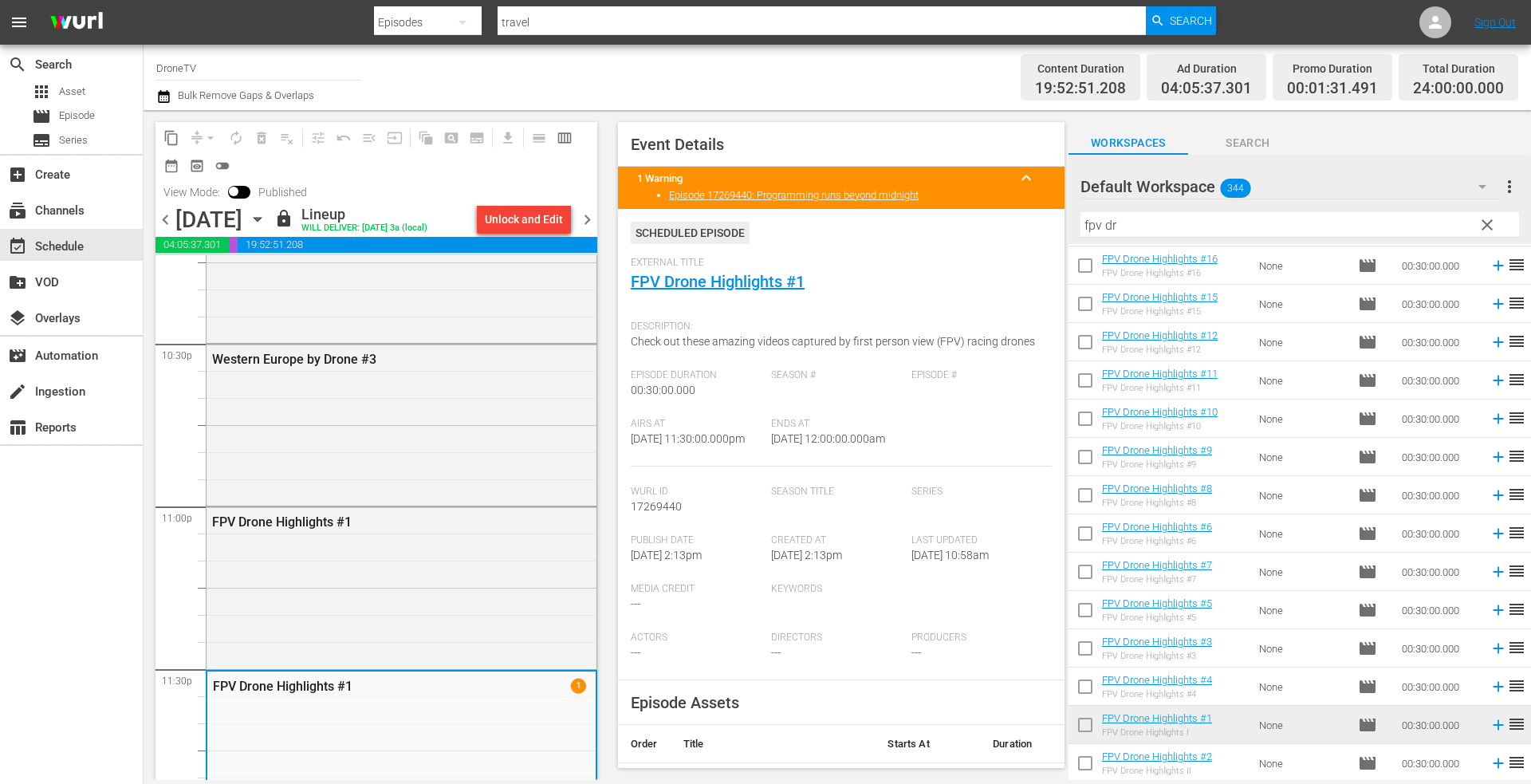
click at [520, 218] on div "Unlock and Edit" at bounding box center [523, 220] width 78 height 29
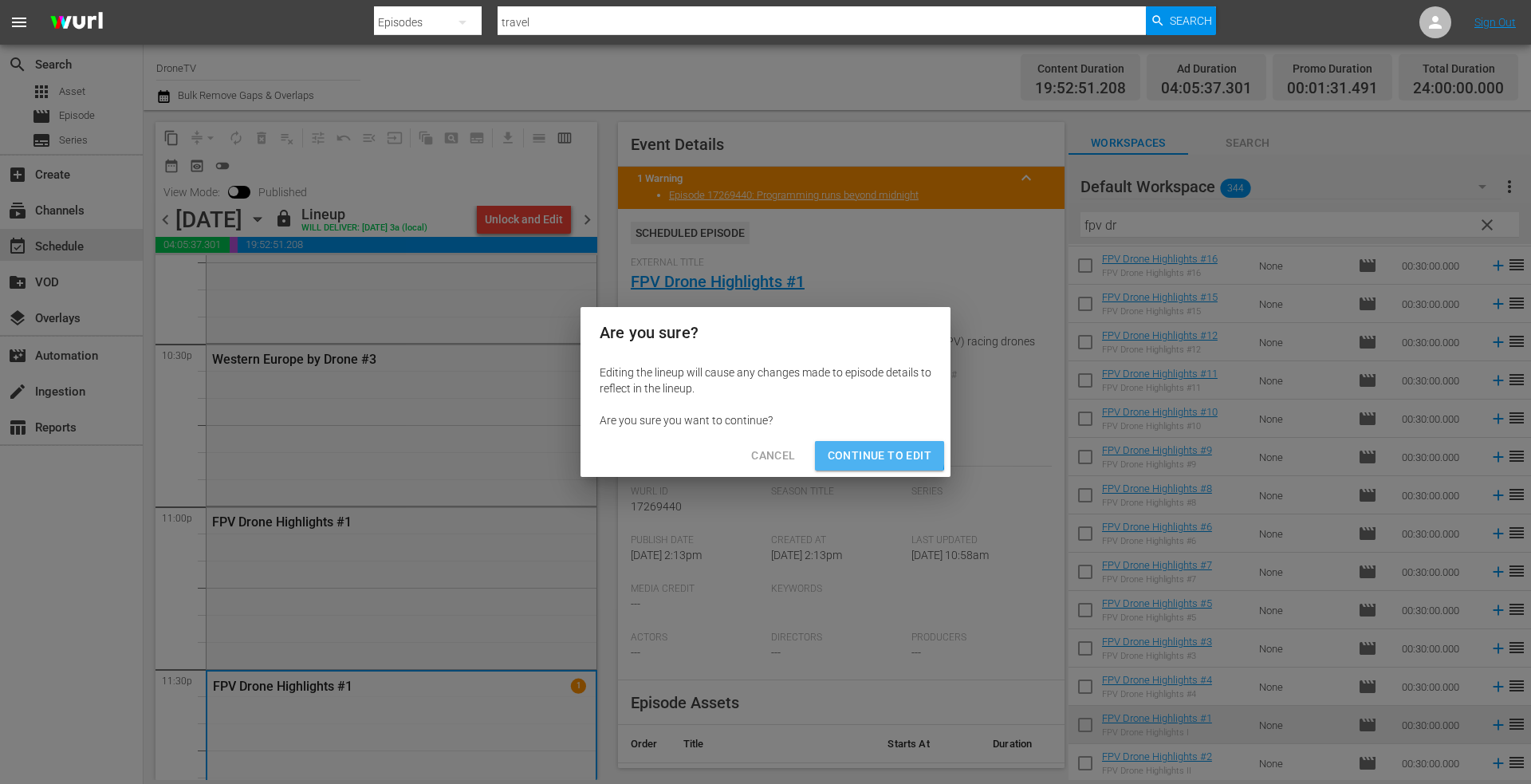
click at [855, 452] on span "Continue to Edit" at bounding box center [879, 455] width 104 height 20
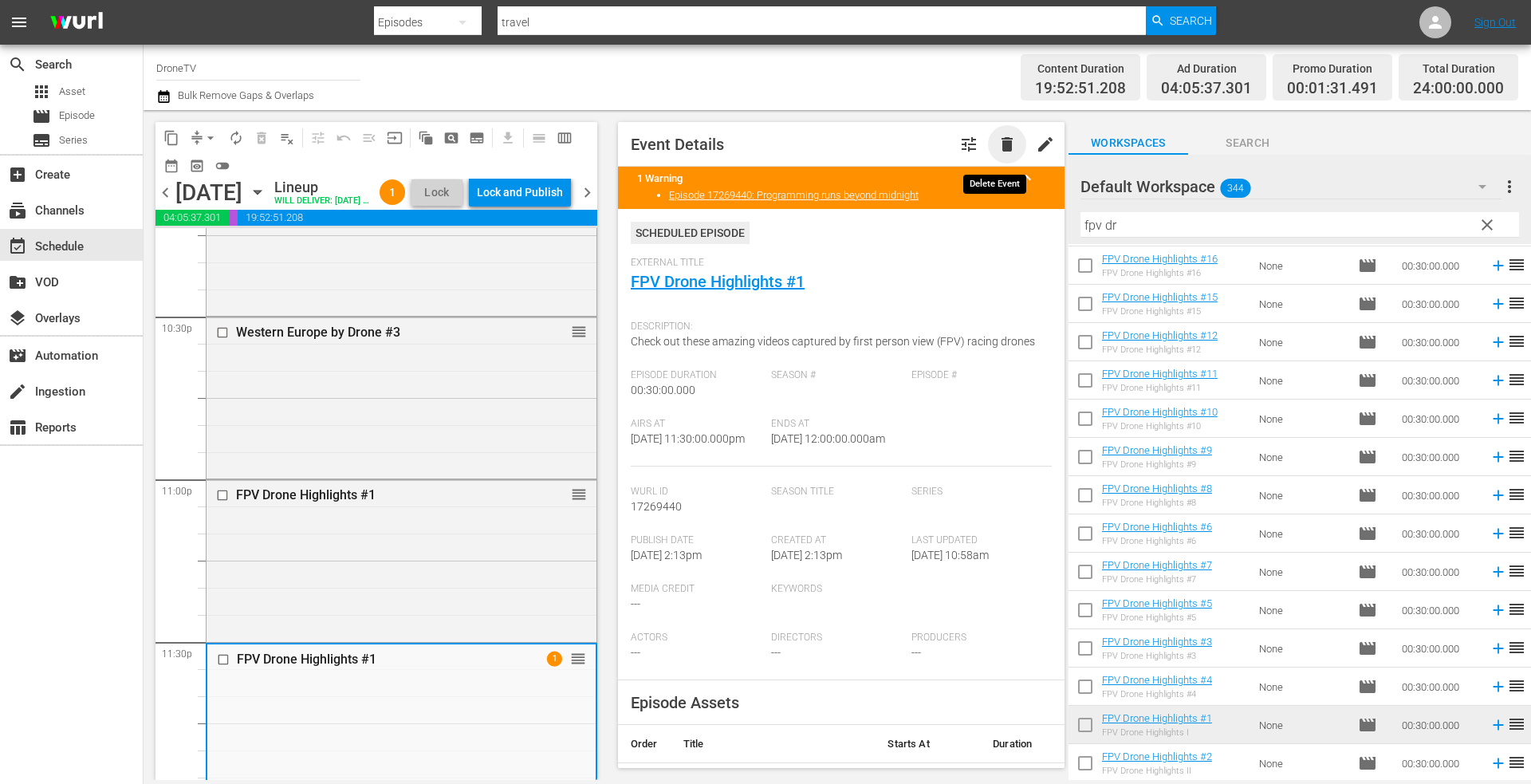
click at [998, 146] on span "delete" at bounding box center [1007, 143] width 19 height 19
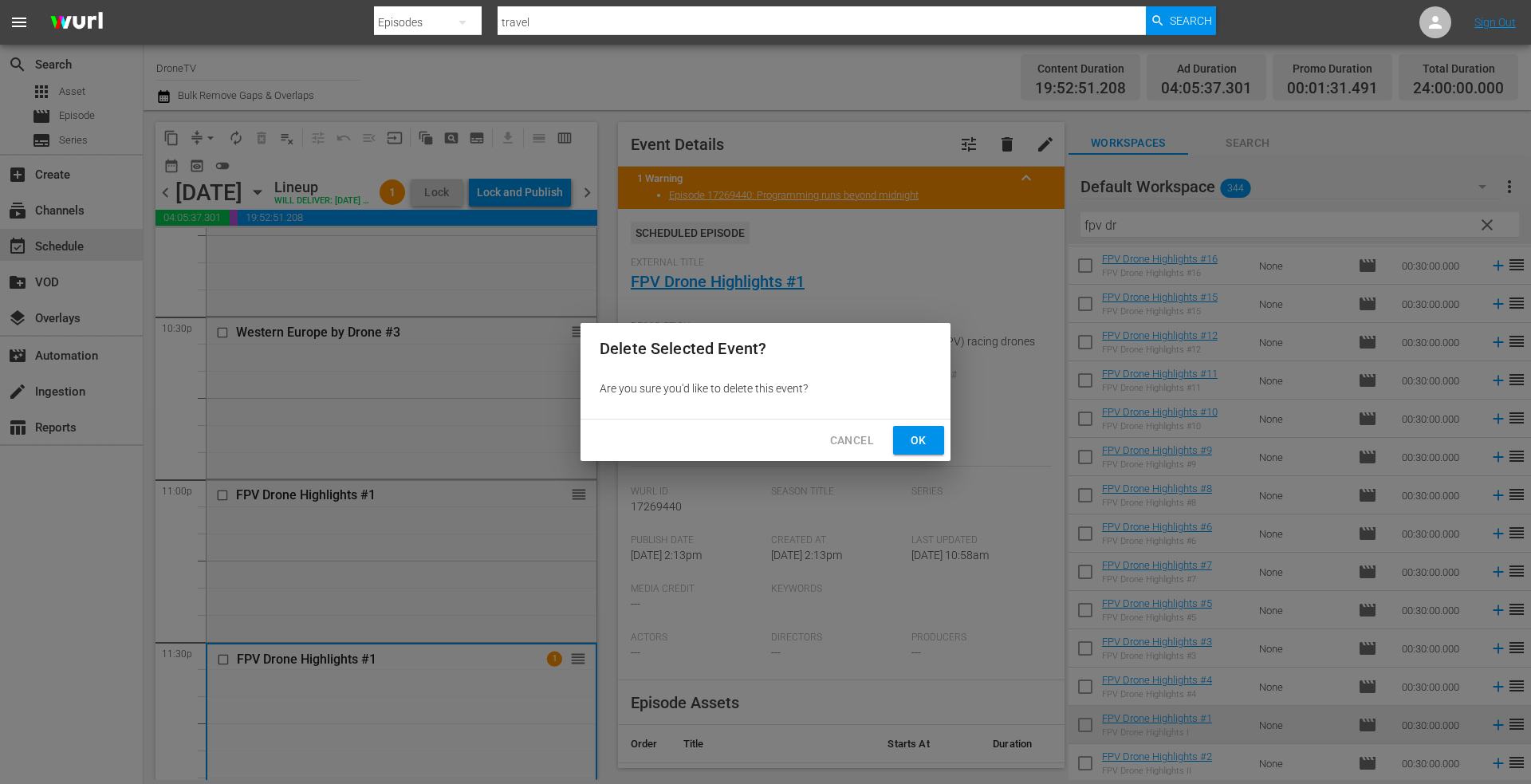
click at [913, 436] on span "Ok" at bounding box center [919, 440] width 25 height 20
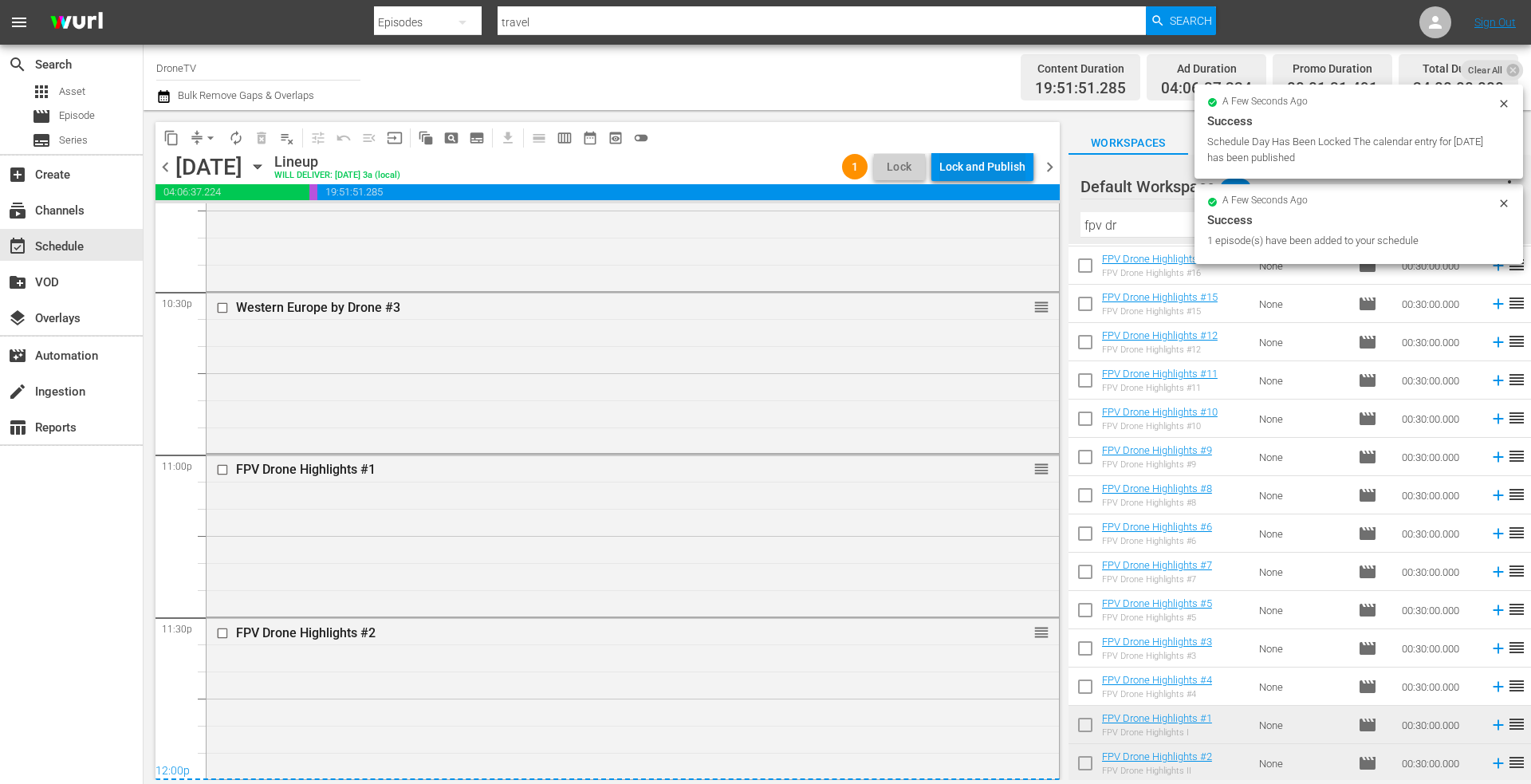
click at [972, 165] on div "Lock and Publish" at bounding box center [982, 167] width 86 height 29
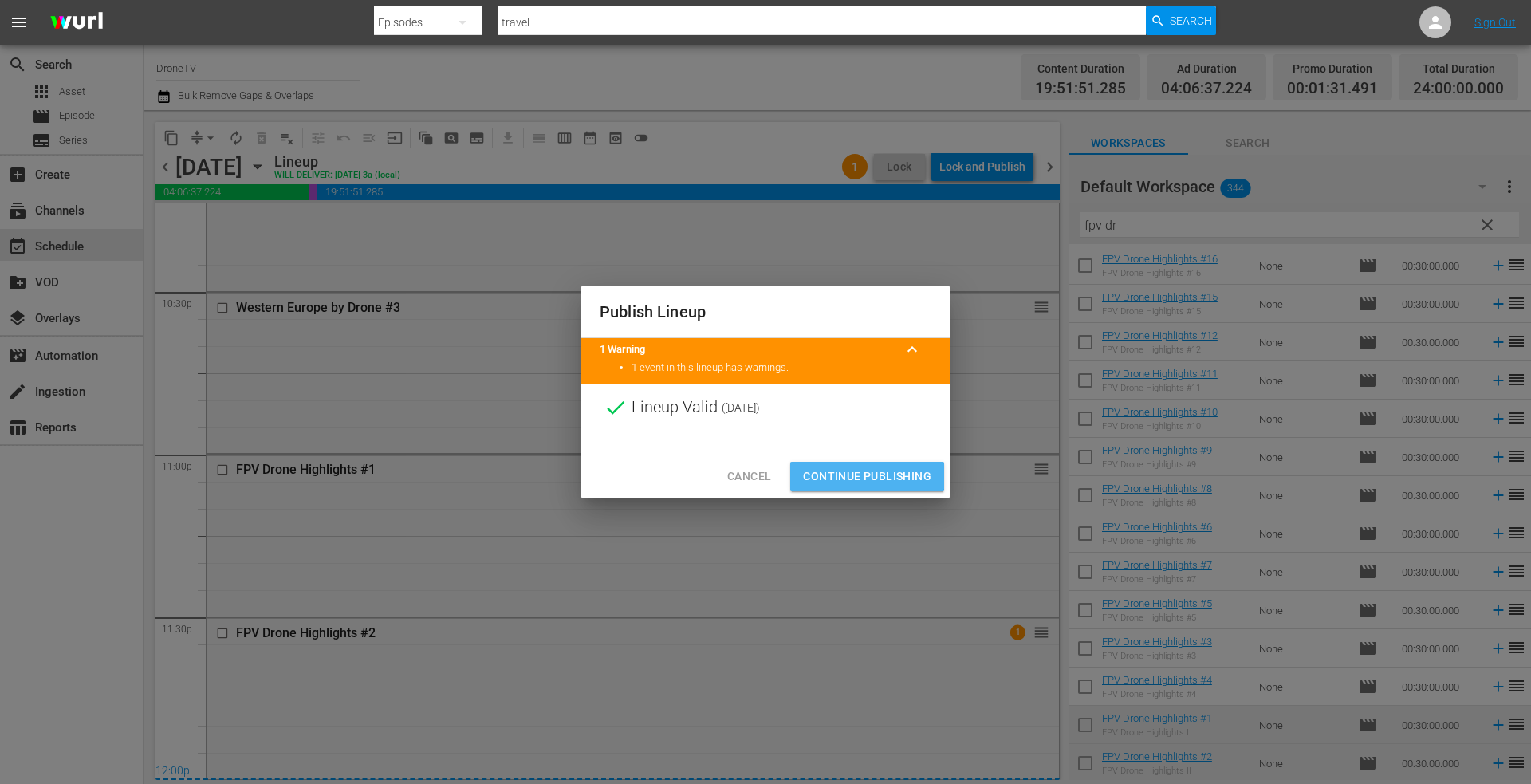
click at [858, 468] on span "Continue Publishing" at bounding box center [867, 476] width 128 height 20
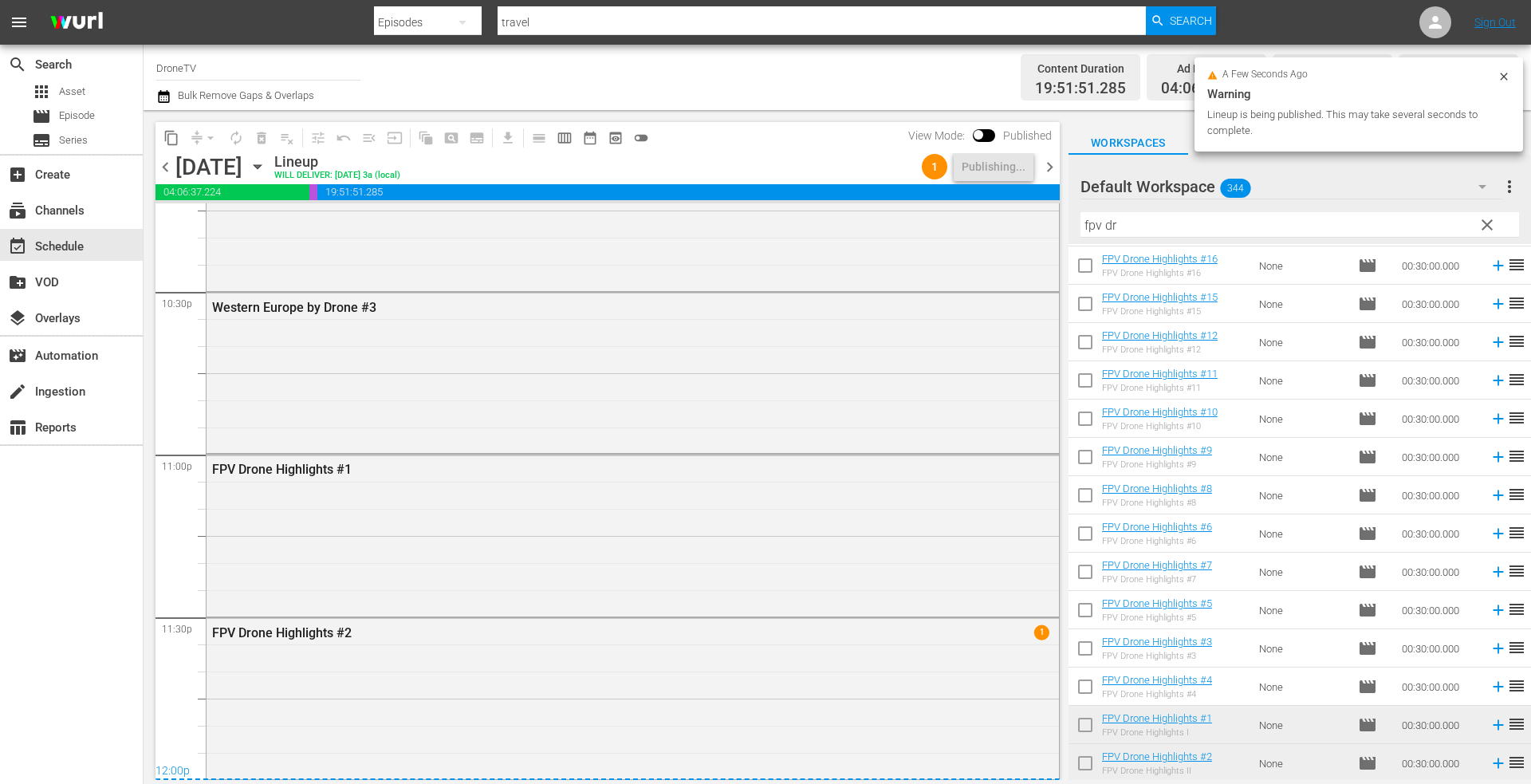
click at [261, 168] on icon "button" at bounding box center [257, 167] width 7 height 4
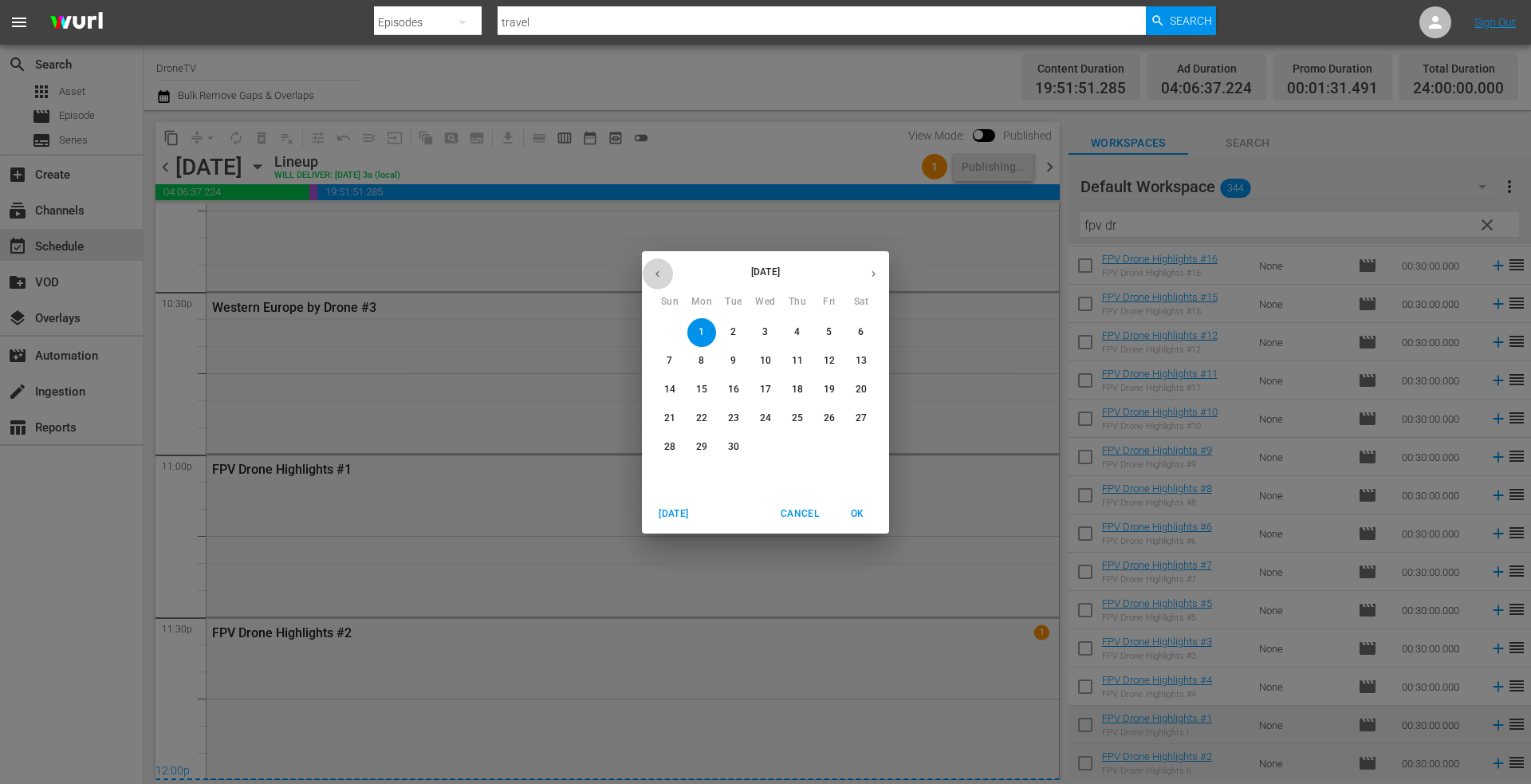
click at [660, 277] on icon "button" at bounding box center [657, 273] width 12 height 12
click at [662, 420] on span "17" at bounding box center [670, 418] width 29 height 13
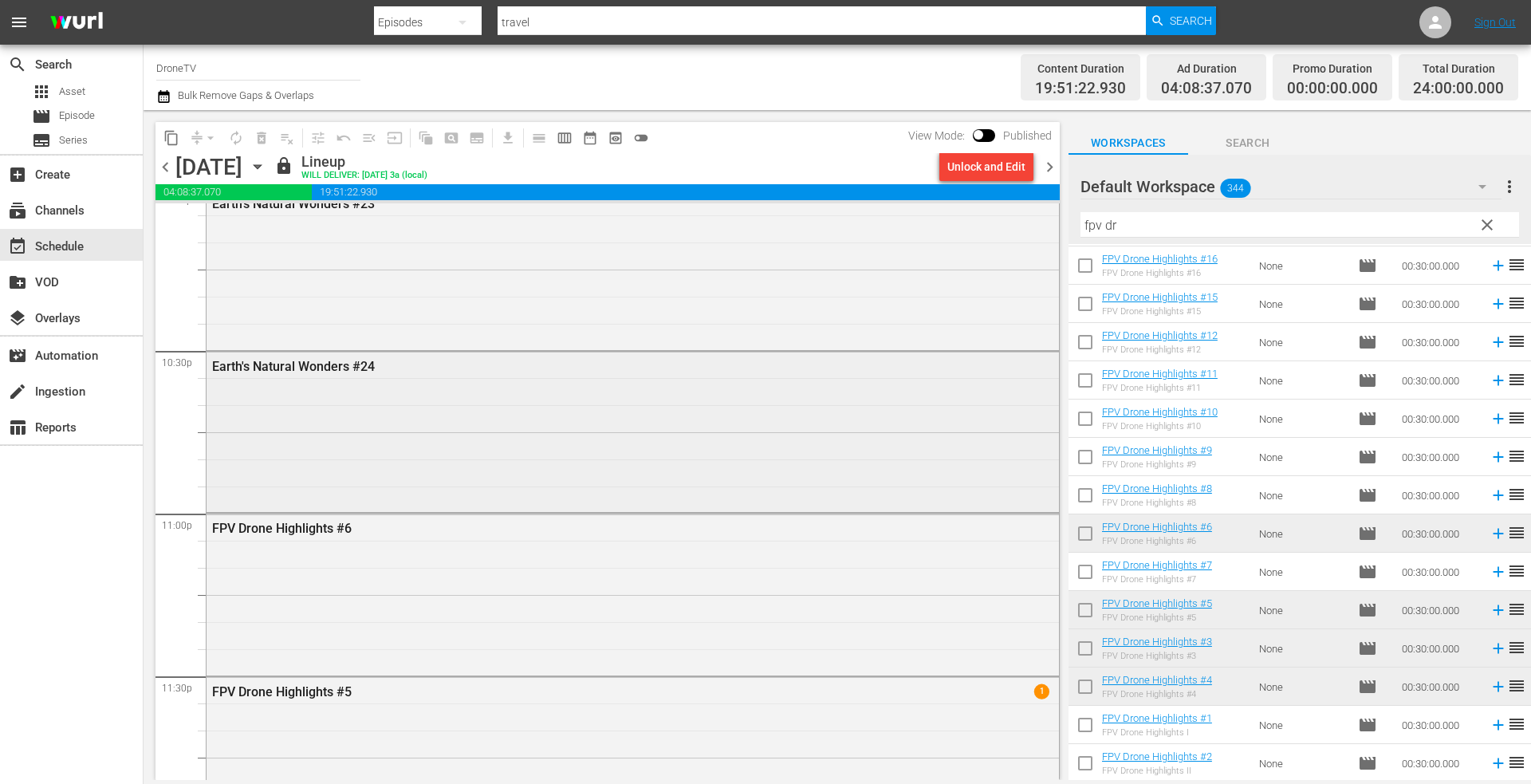
scroll to position [7229, 0]
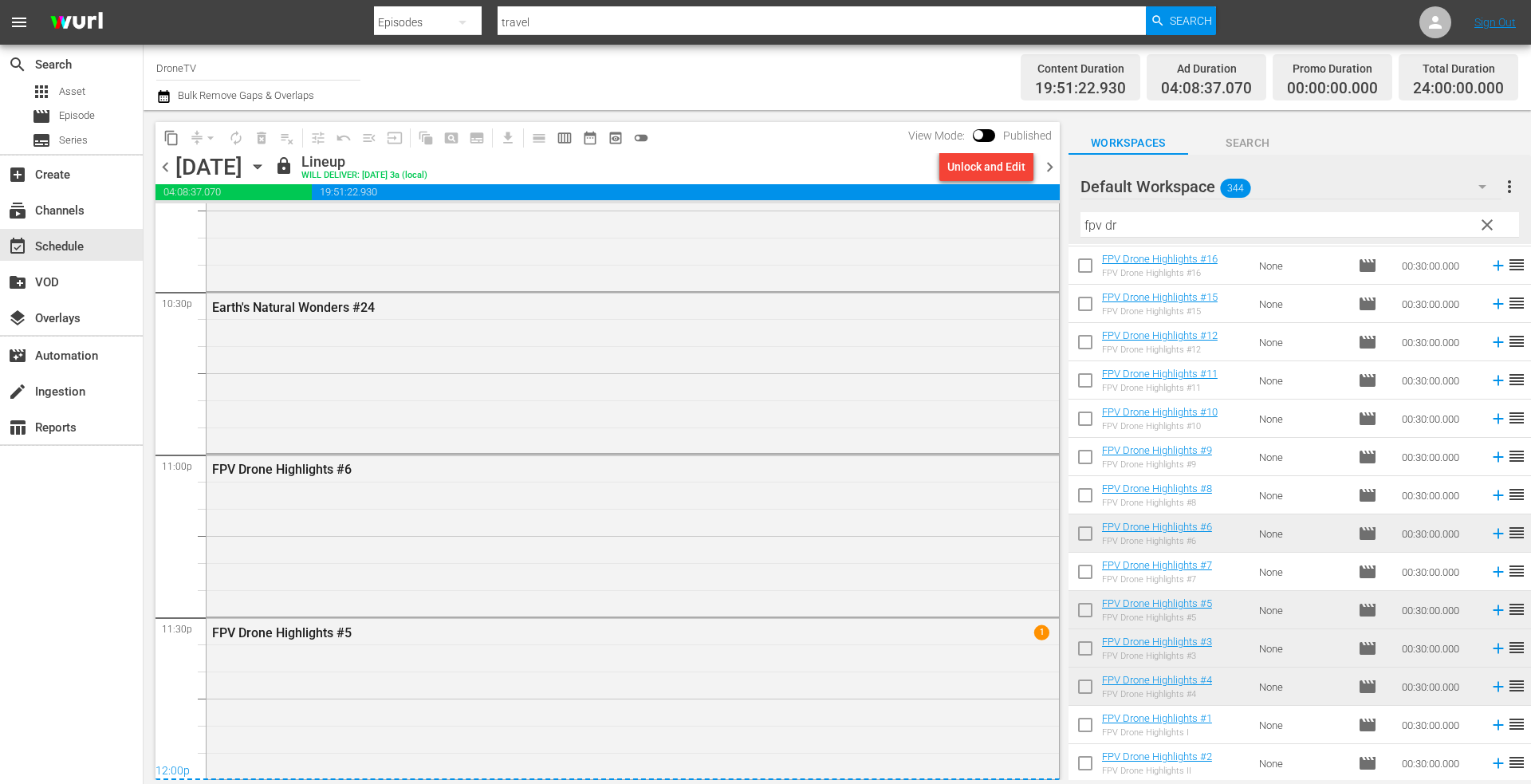
click at [261, 168] on icon "button" at bounding box center [257, 167] width 7 height 4
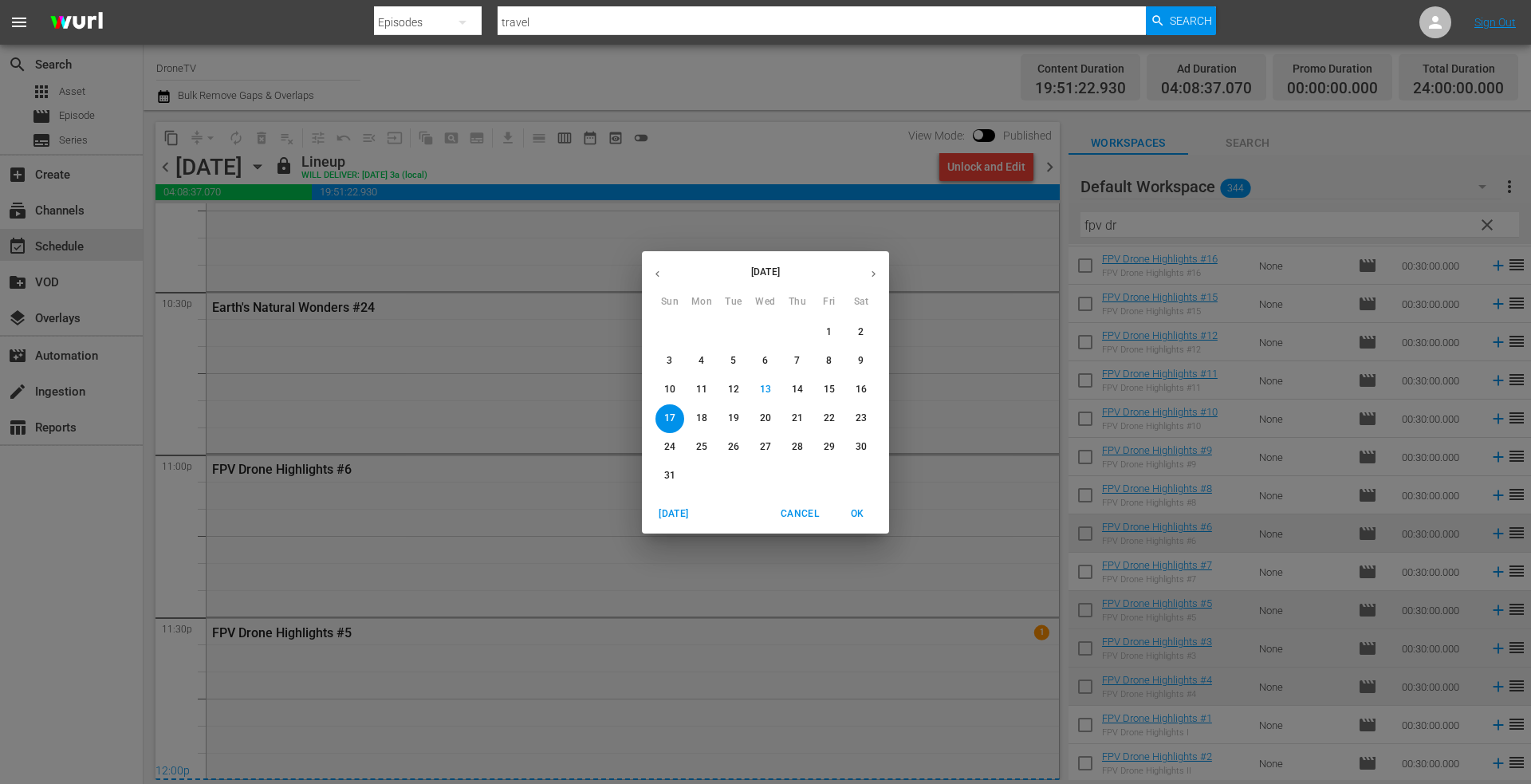
drag, startPoint x: 878, startPoint y: 272, endPoint x: 860, endPoint y: 280, distance: 19.7
click at [878, 272] on icon "button" at bounding box center [873, 273] width 12 height 12
click at [731, 328] on p "2" at bounding box center [733, 332] width 5 height 13
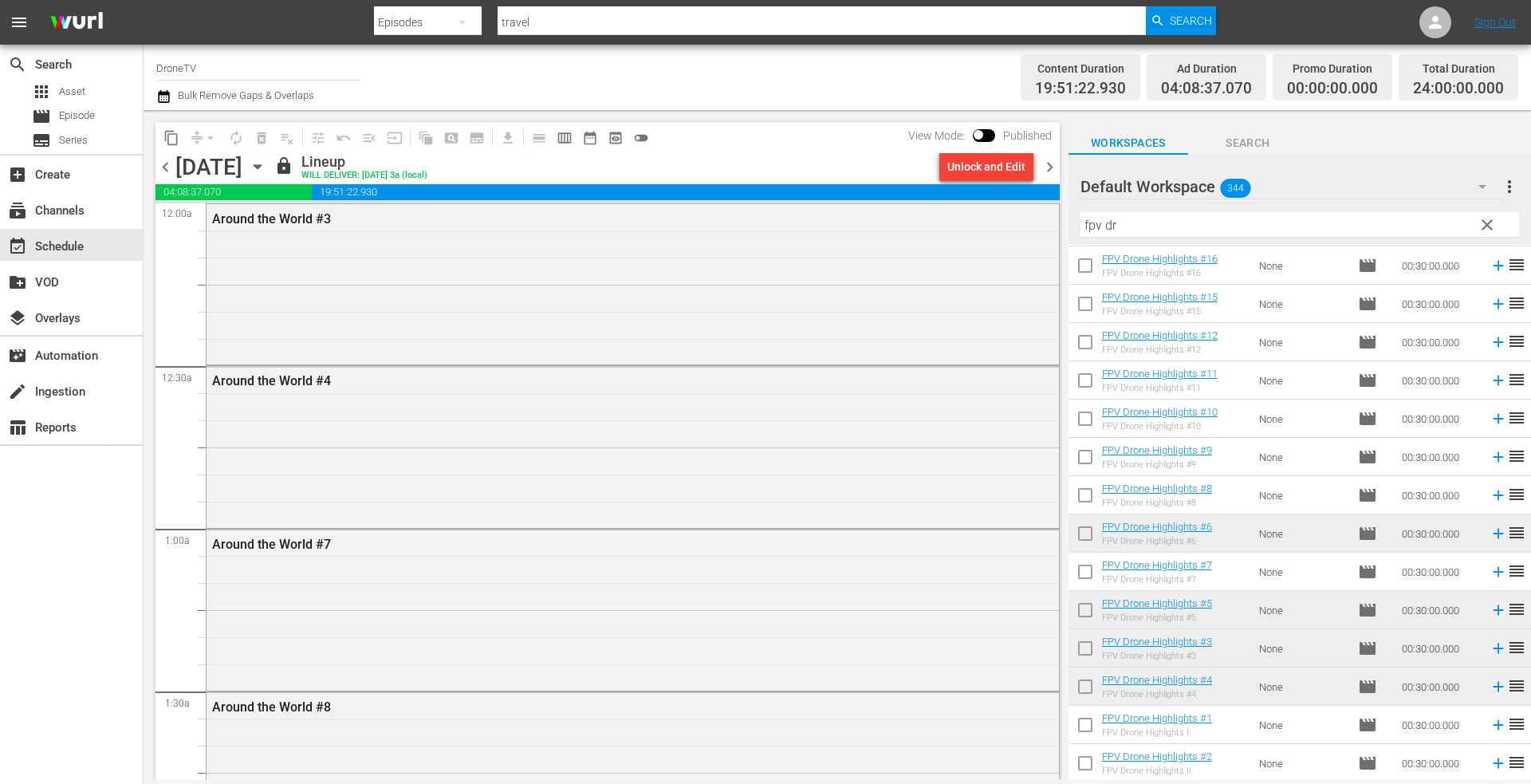
click at [261, 168] on icon "button" at bounding box center [257, 167] width 7 height 4
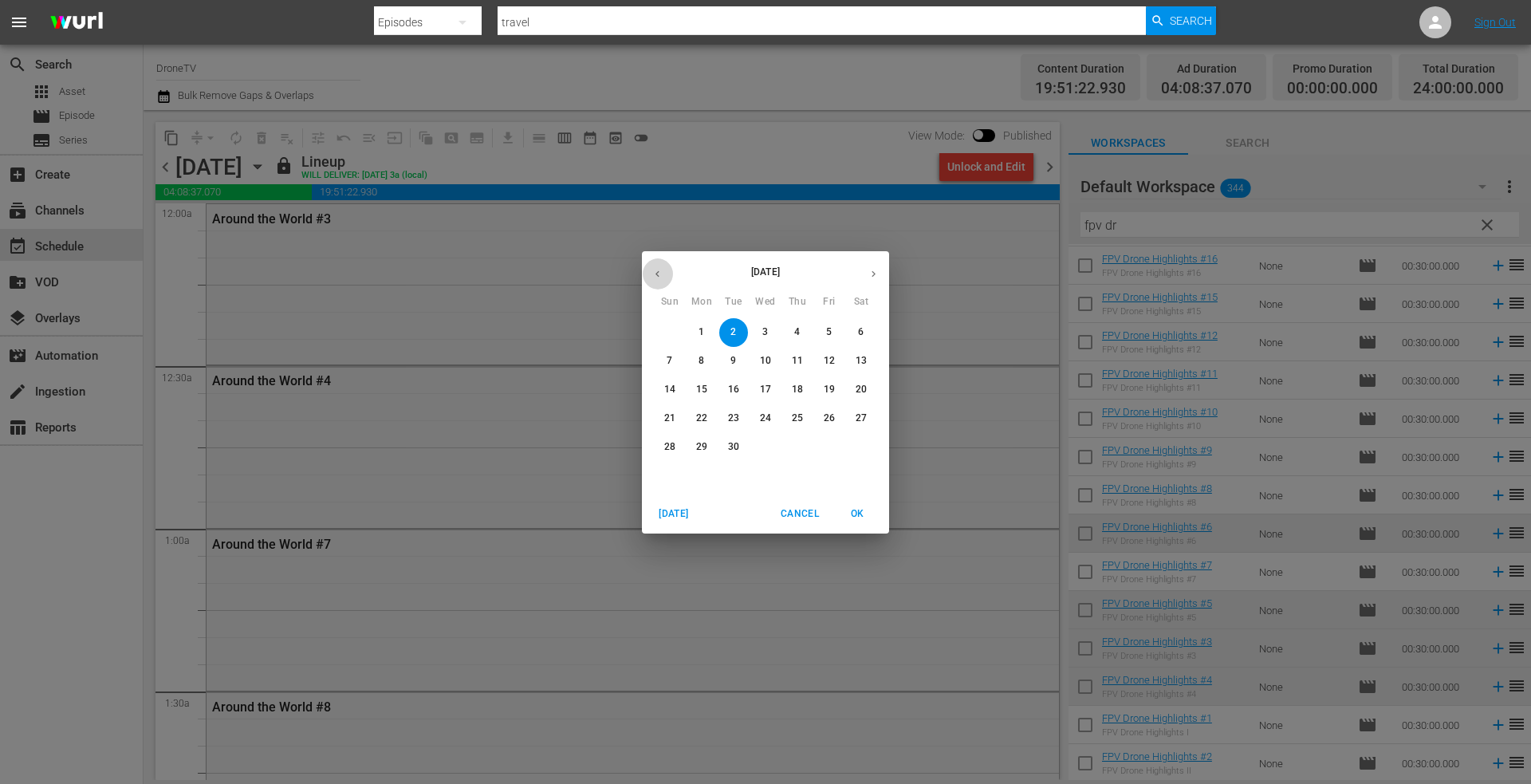
click at [653, 278] on icon "button" at bounding box center [657, 273] width 12 height 12
click at [701, 417] on p "18" at bounding box center [702, 418] width 11 height 13
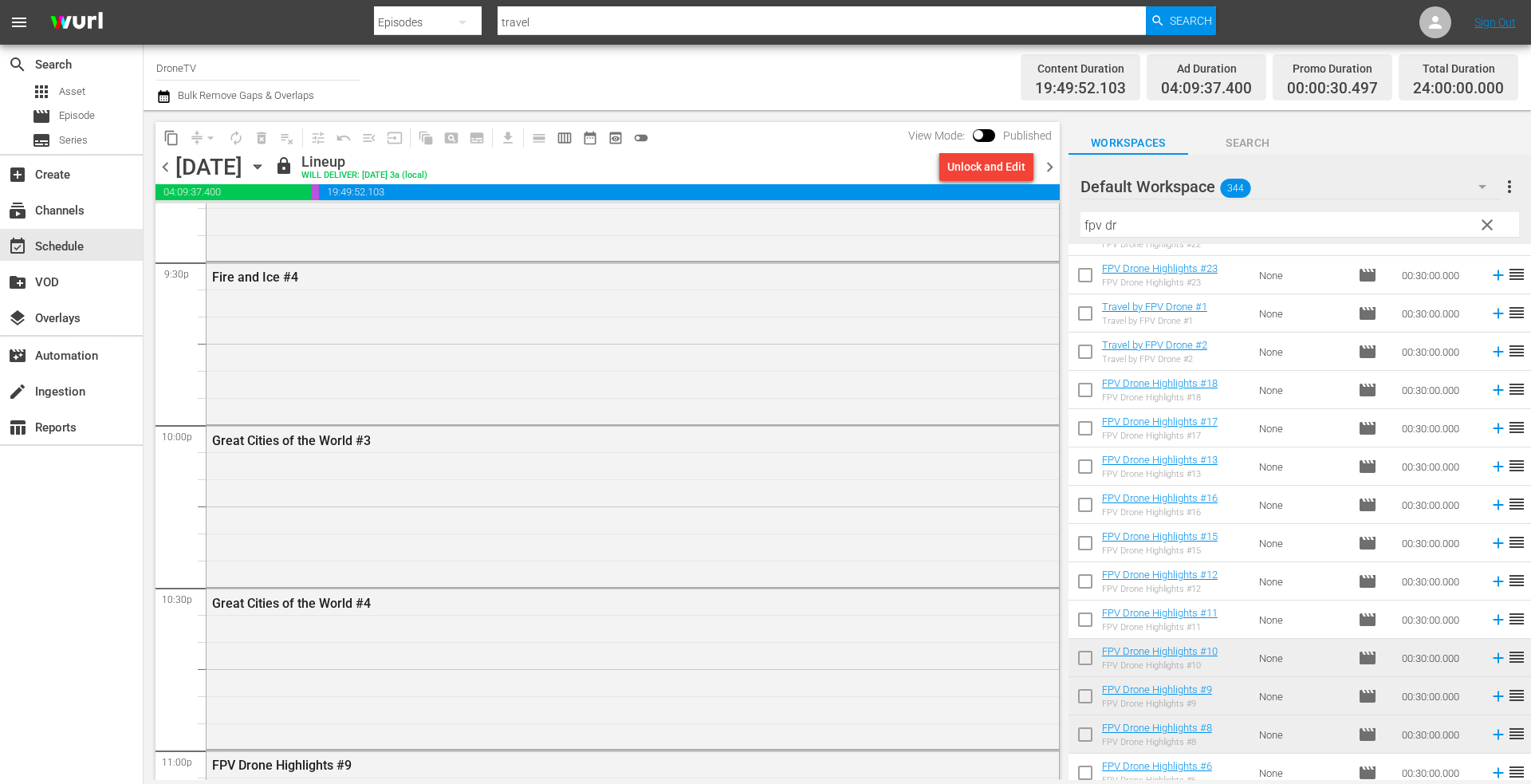
scroll to position [7229, 0]
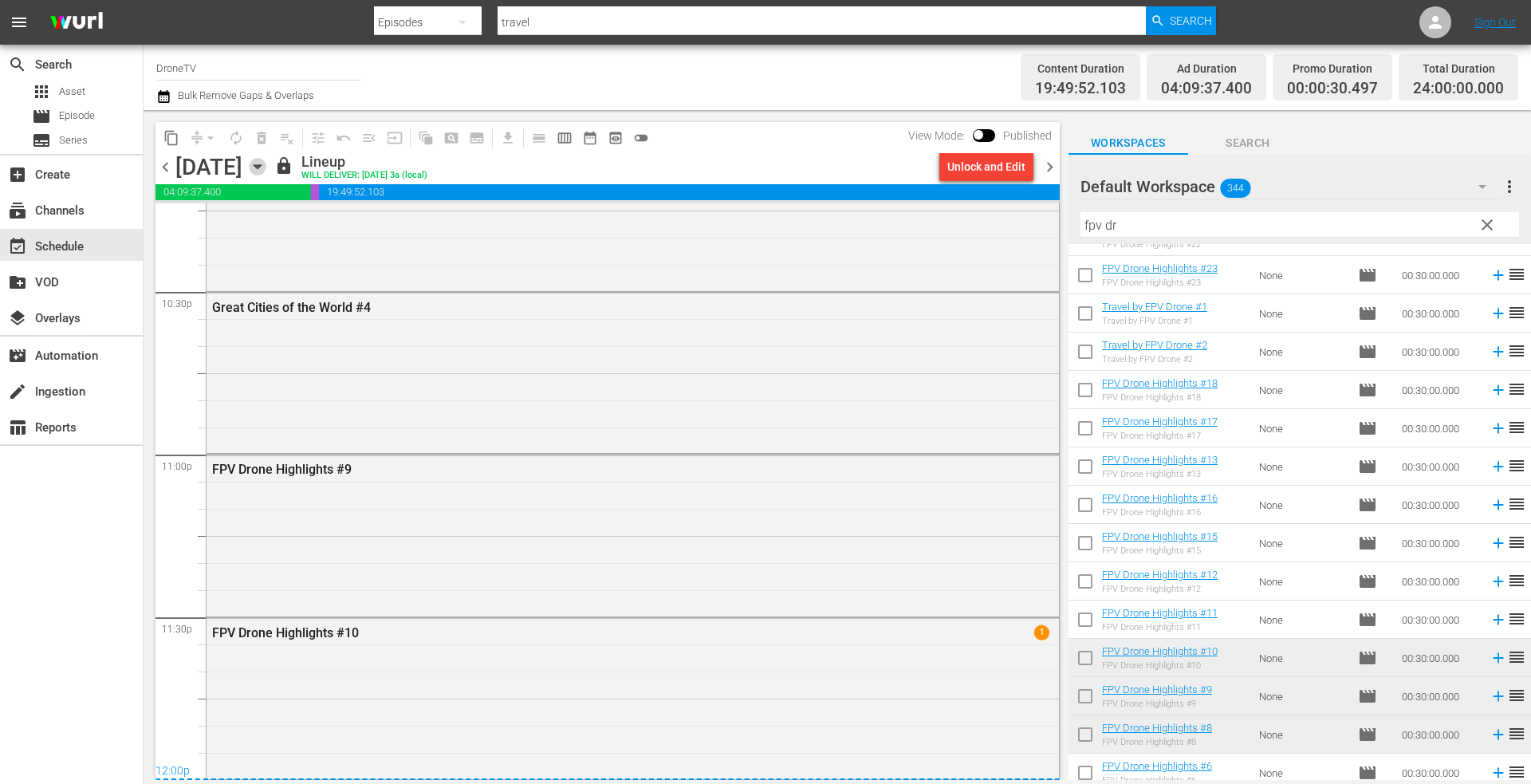
click at [261, 167] on icon "button" at bounding box center [257, 167] width 7 height 4
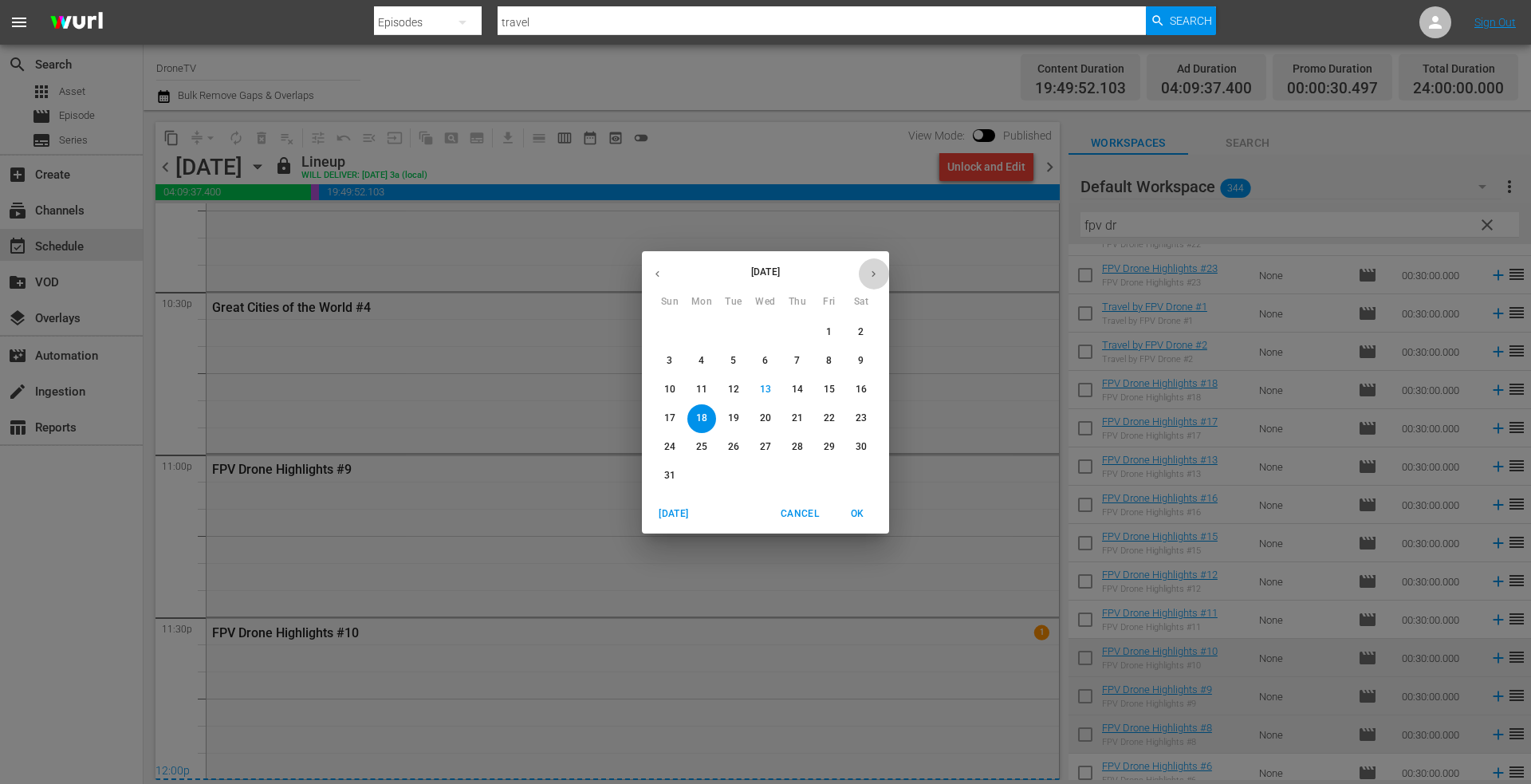
click at [870, 271] on icon "button" at bounding box center [873, 273] width 12 height 12
click at [764, 325] on p "3" at bounding box center [766, 332] width 5 height 13
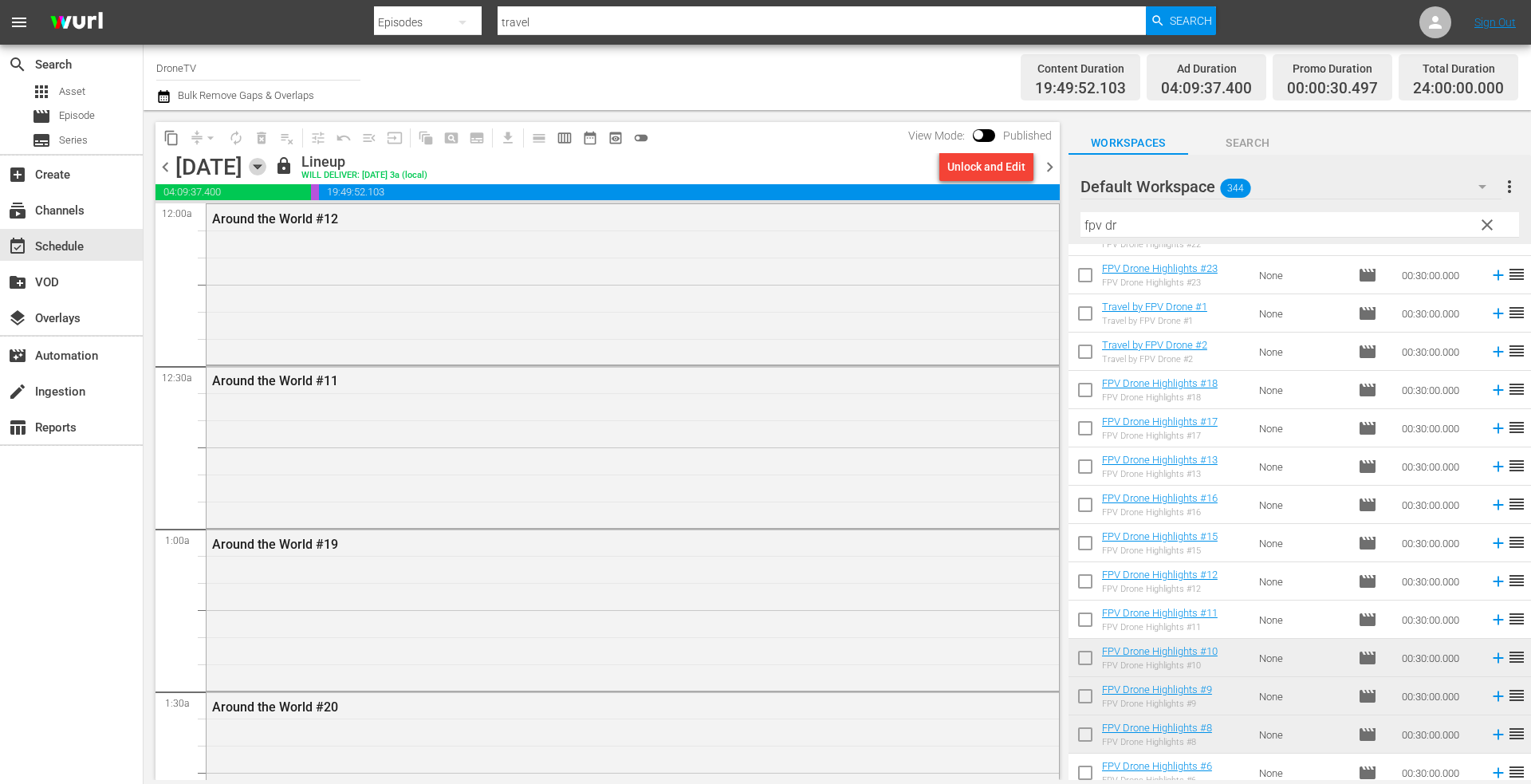
click at [266, 163] on icon "button" at bounding box center [258, 167] width 18 height 18
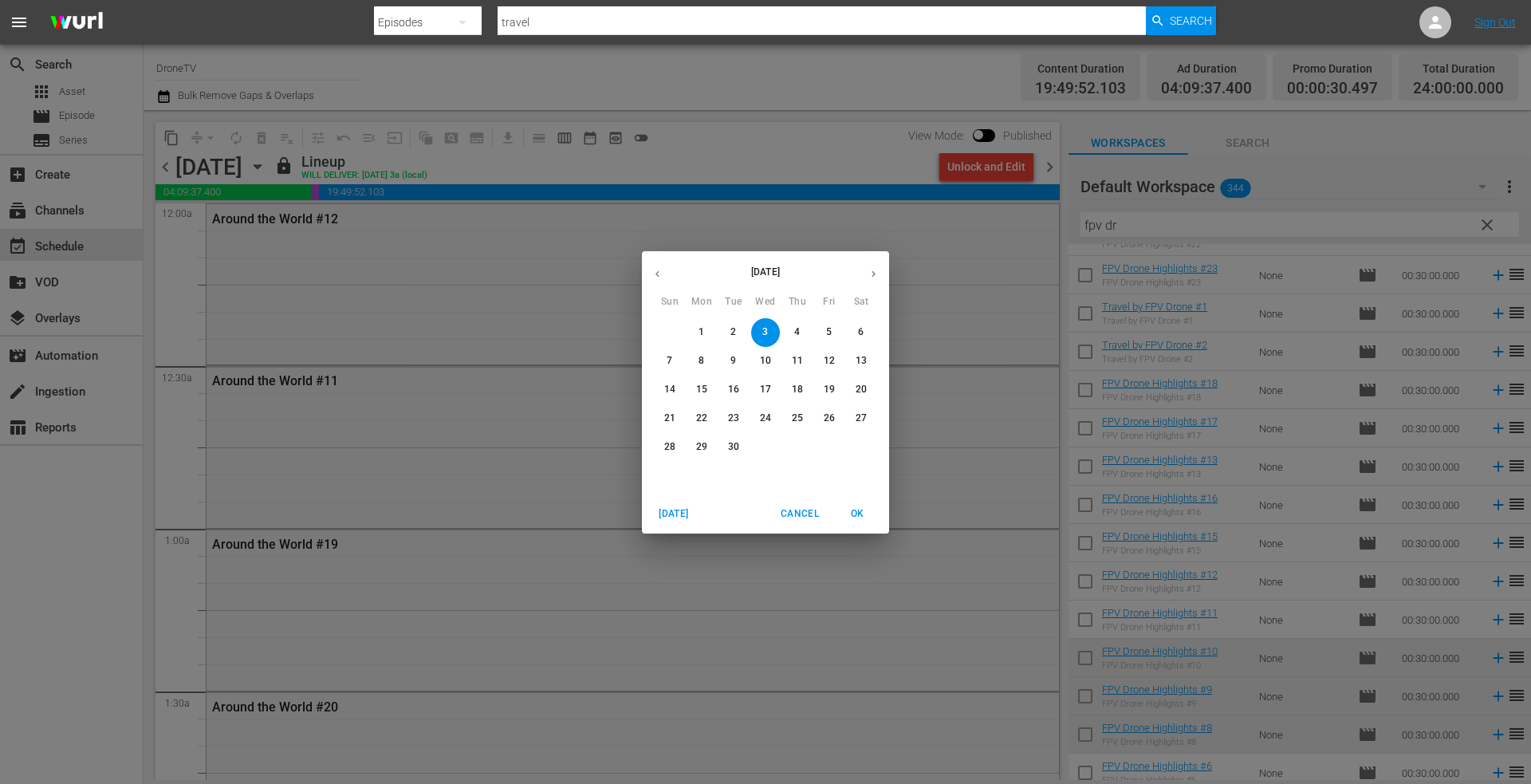
click at [653, 277] on icon "button" at bounding box center [657, 273] width 12 height 12
click at [729, 414] on p "19" at bounding box center [733, 418] width 11 height 13
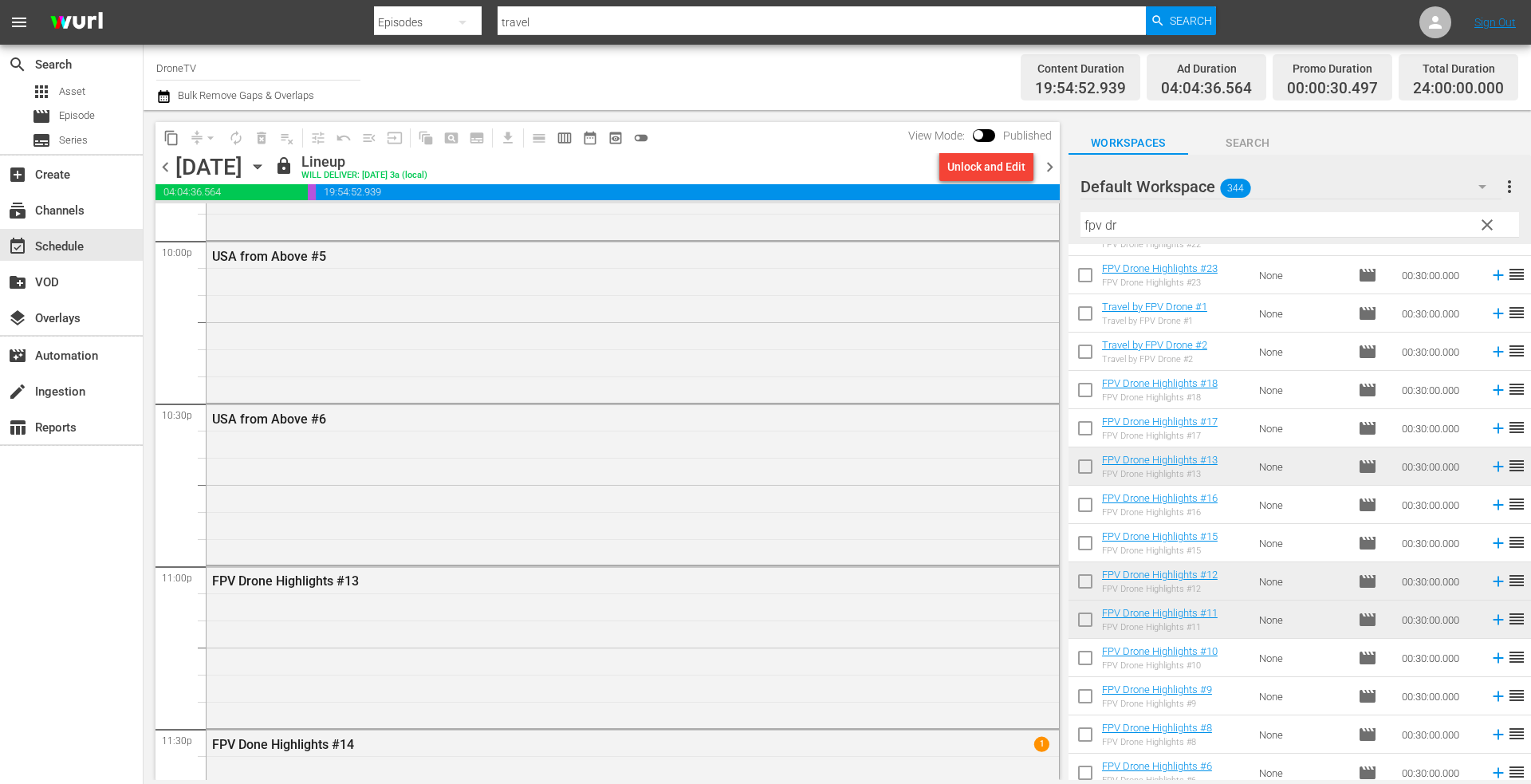
scroll to position [7229, 0]
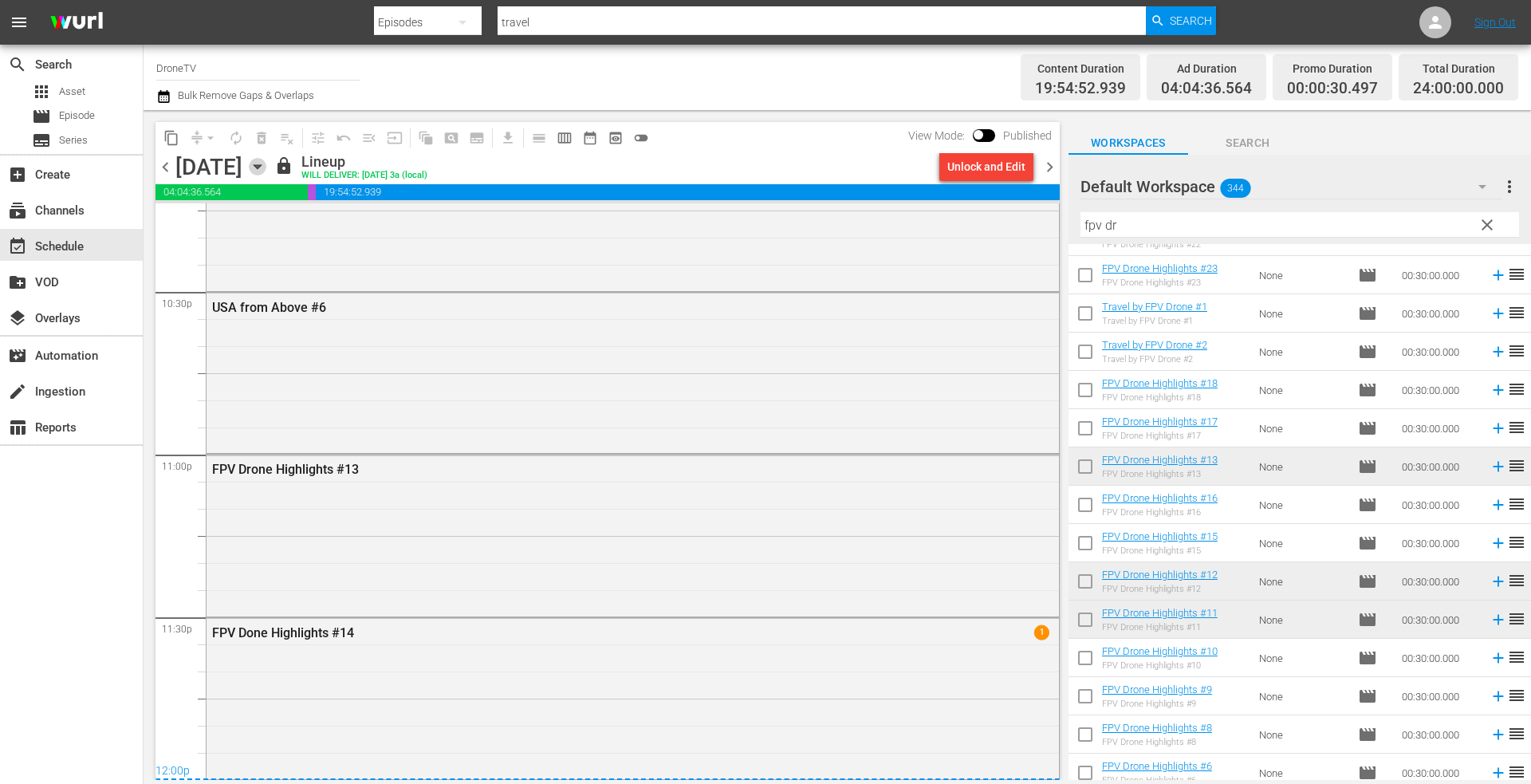
click at [266, 162] on icon "button" at bounding box center [258, 167] width 18 height 18
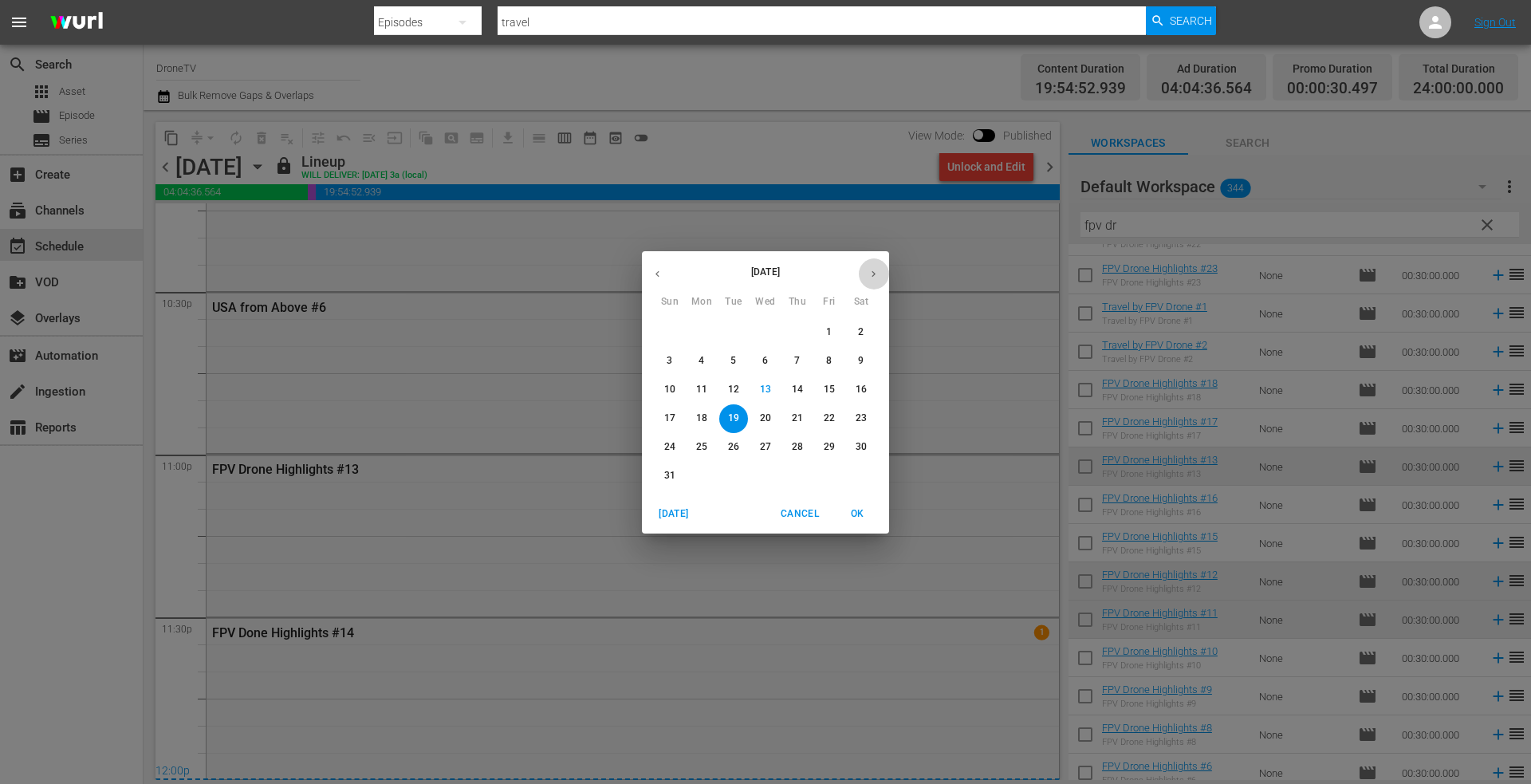
click at [875, 274] on icon "button" at bounding box center [873, 273] width 4 height 6
click at [795, 332] on p "4" at bounding box center [797, 332] width 5 height 13
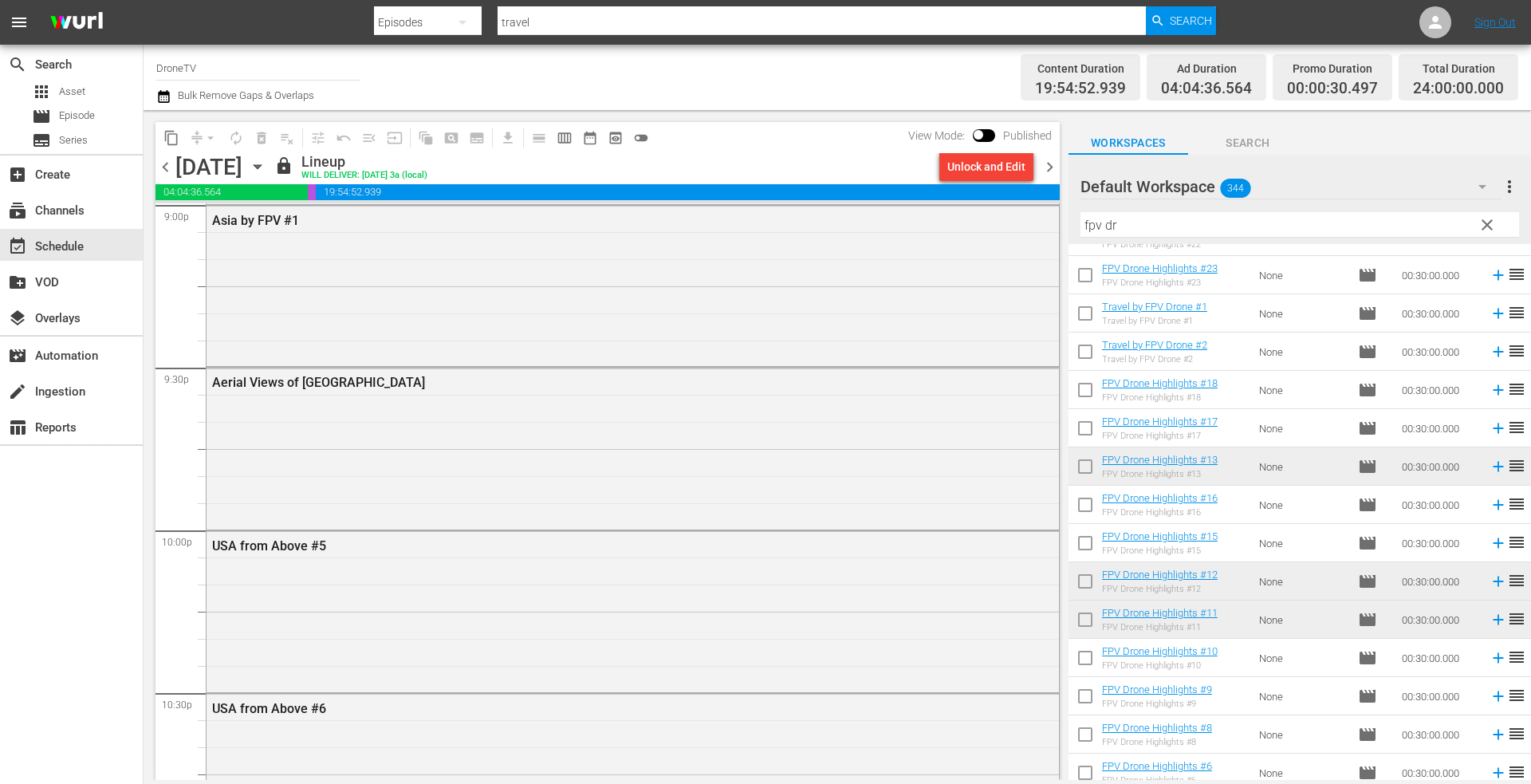
scroll to position [7229, 0]
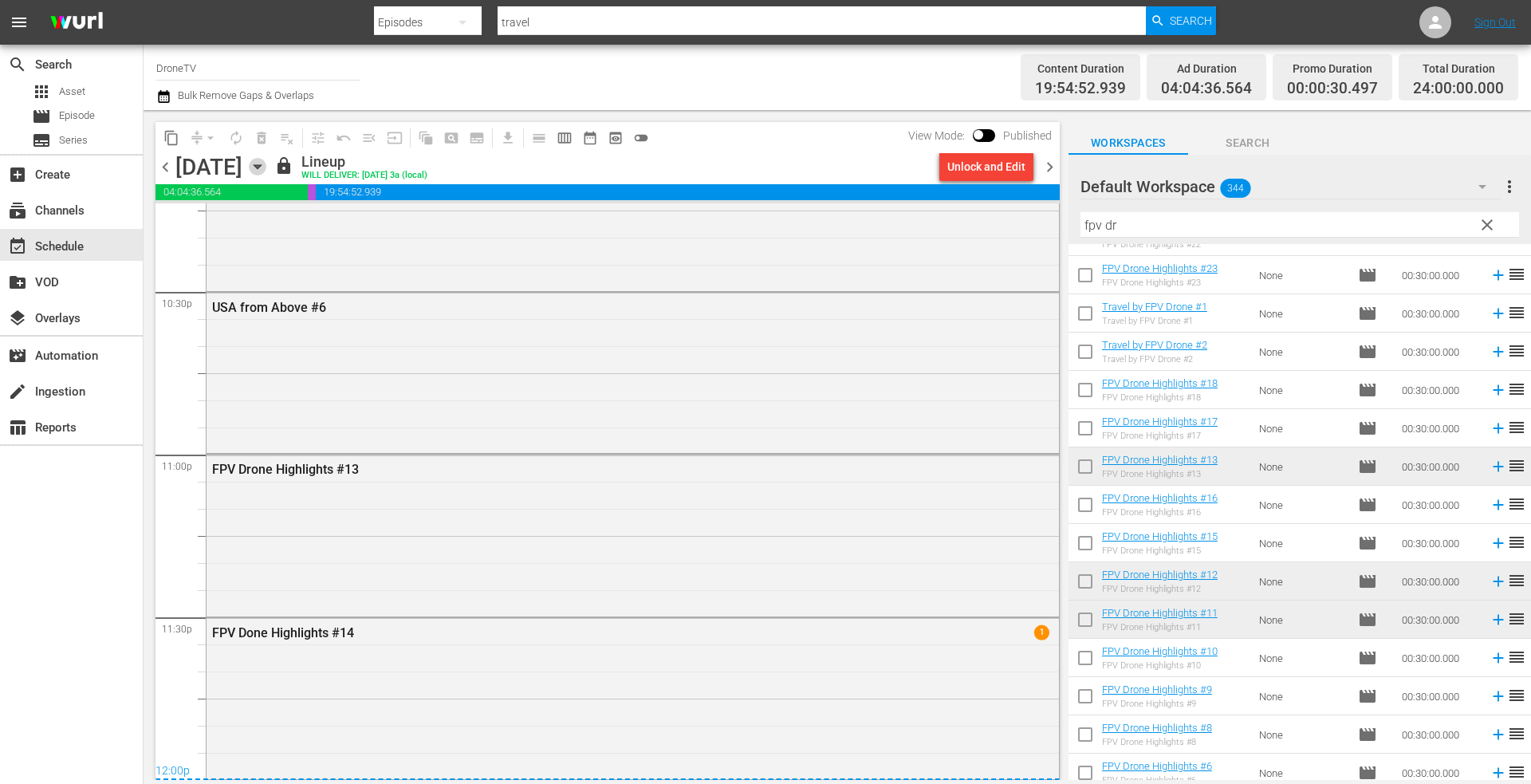
click at [261, 167] on icon "button" at bounding box center [257, 167] width 7 height 4
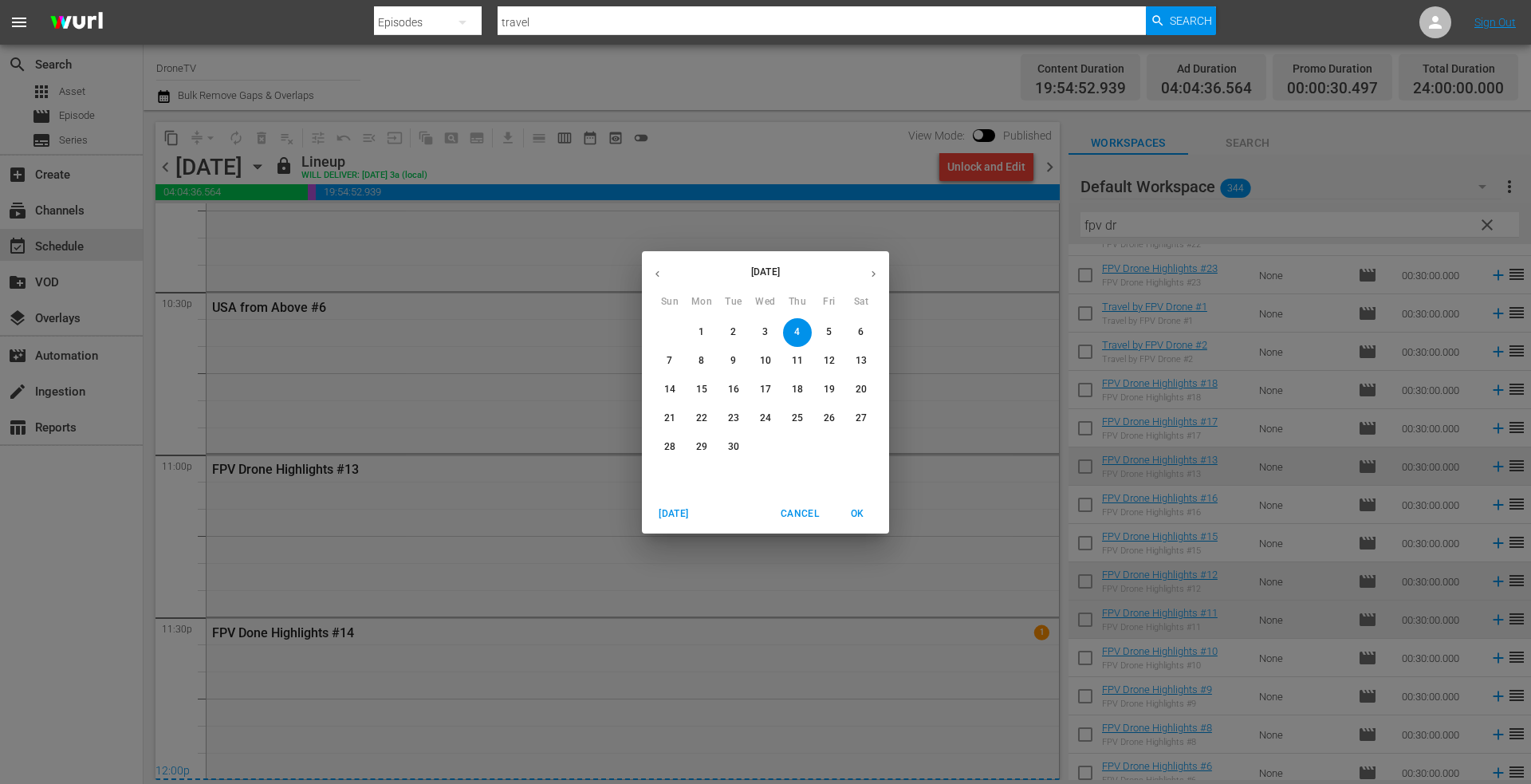
click at [662, 271] on icon "button" at bounding box center [657, 273] width 12 height 12
click at [758, 416] on span "20" at bounding box center [766, 418] width 29 height 13
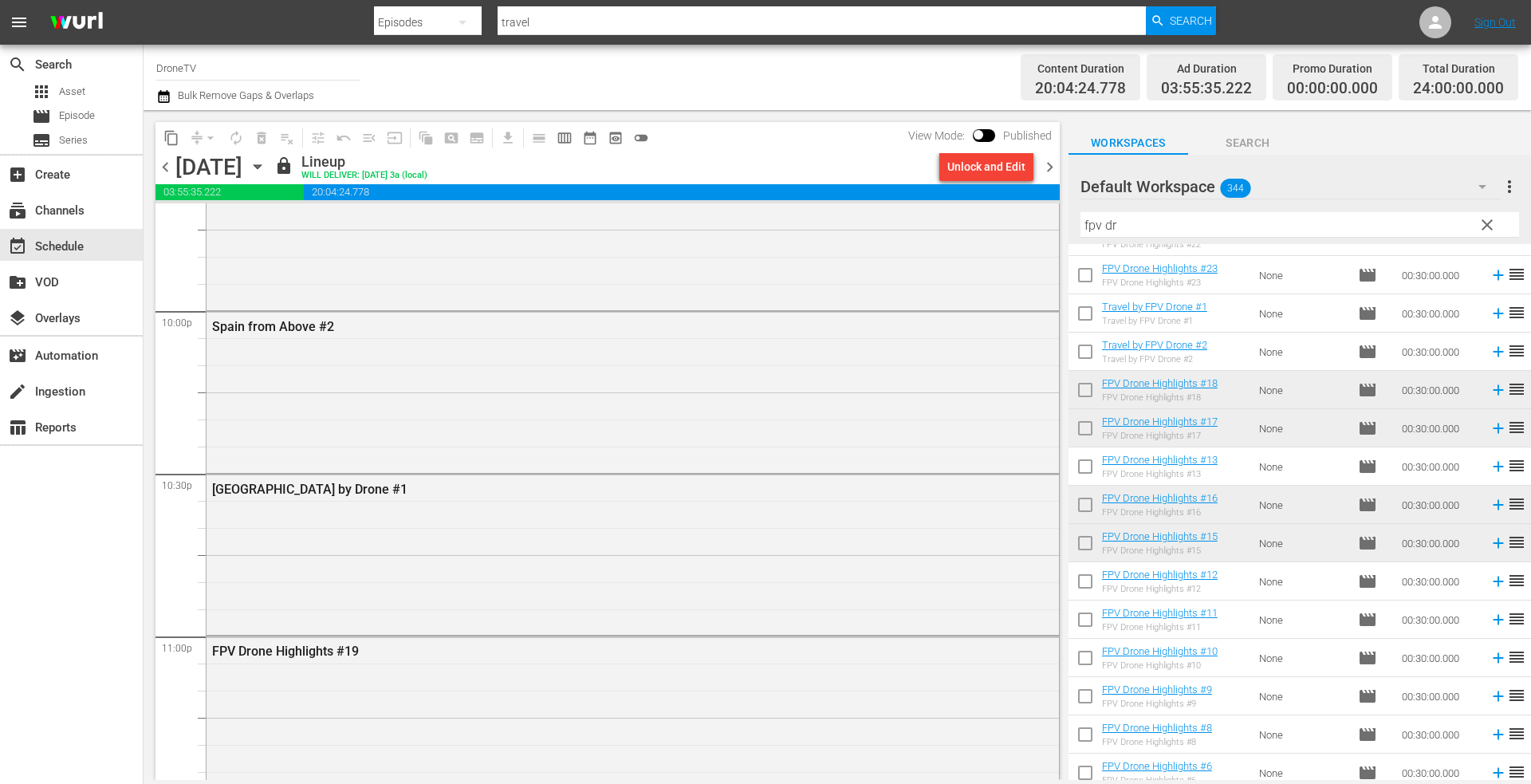
scroll to position [7229, 0]
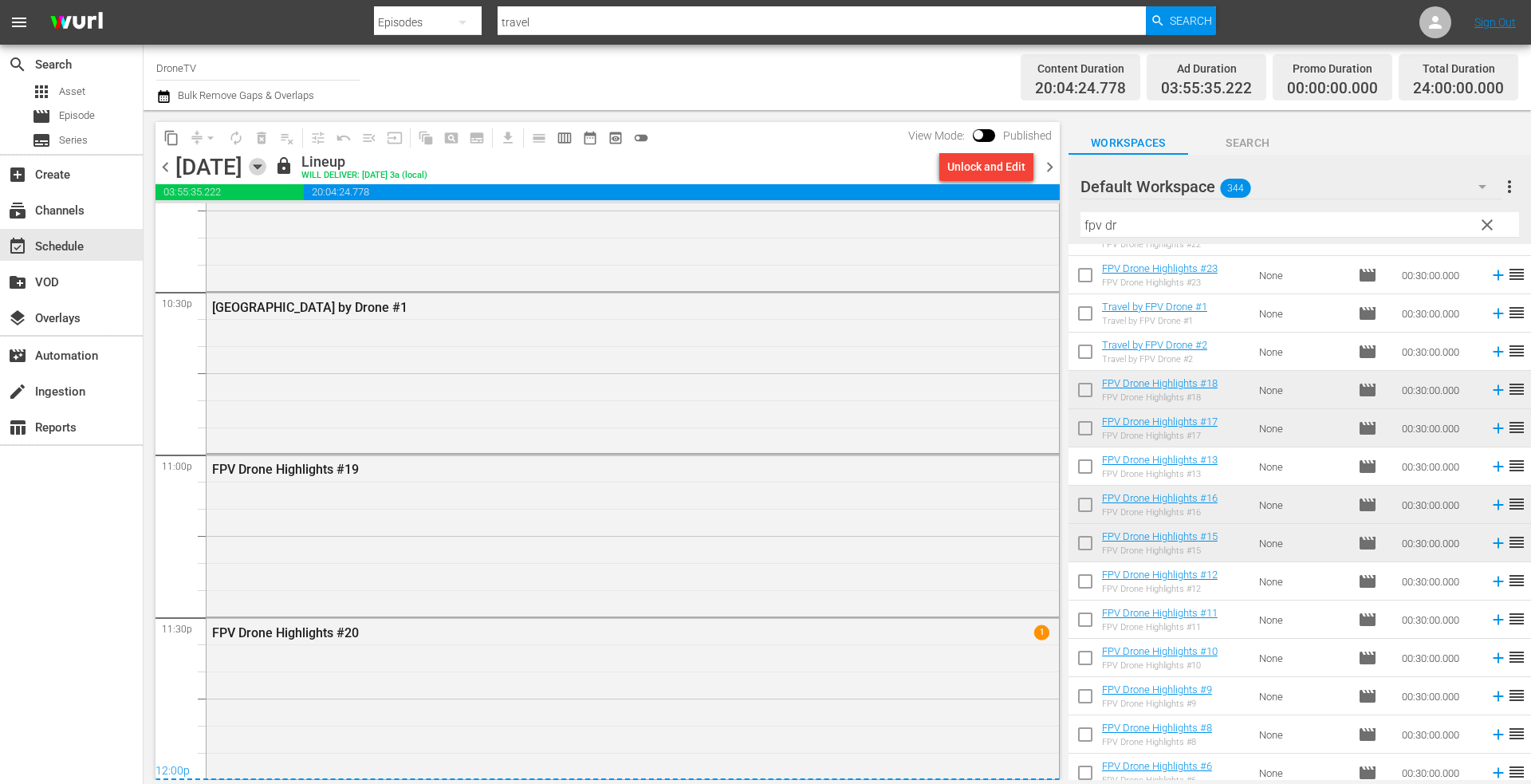
click at [261, 165] on icon "button" at bounding box center [257, 167] width 7 height 4
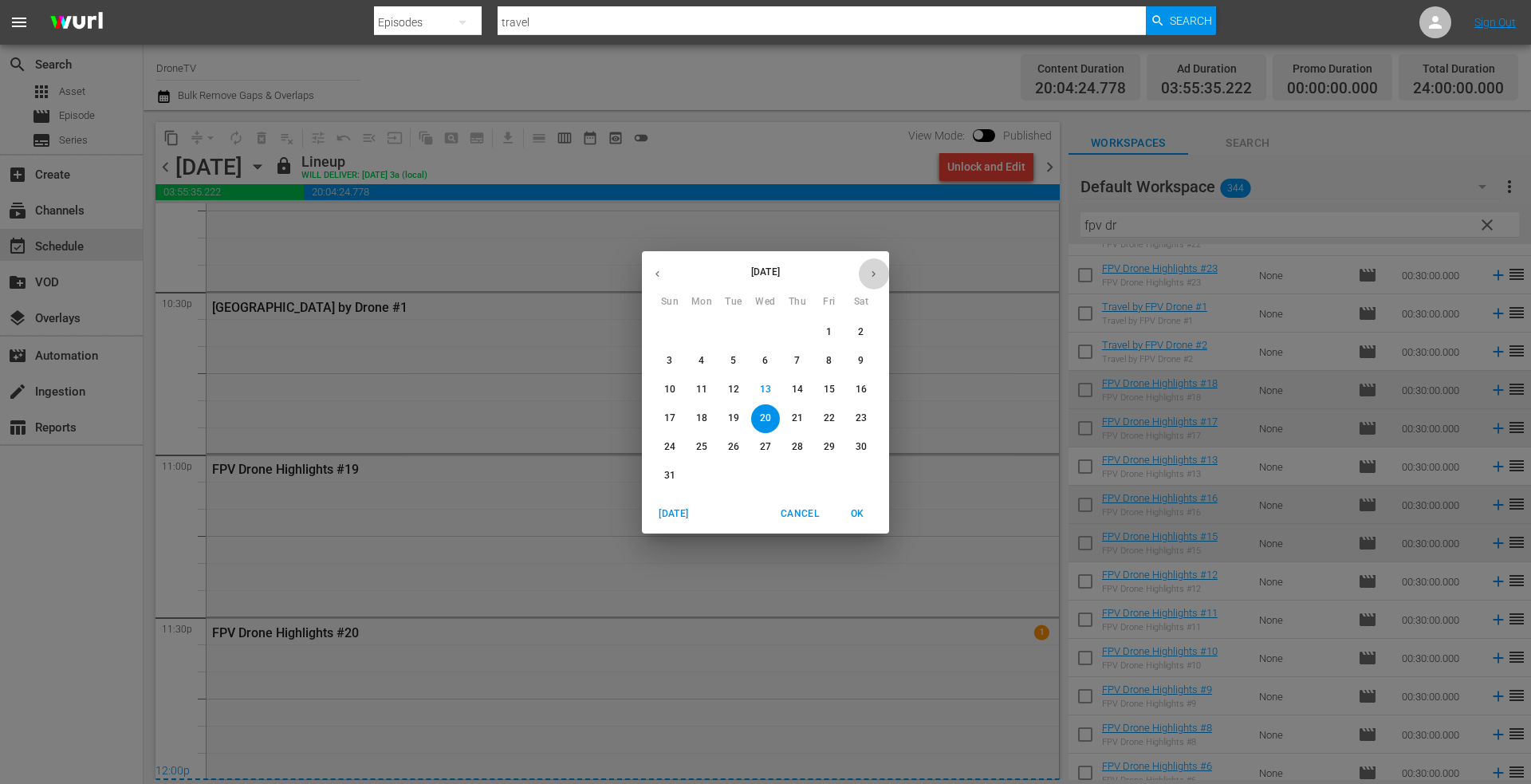
click at [872, 271] on icon "button" at bounding box center [873, 273] width 12 height 12
click at [827, 332] on p "5" at bounding box center [829, 332] width 5 height 13
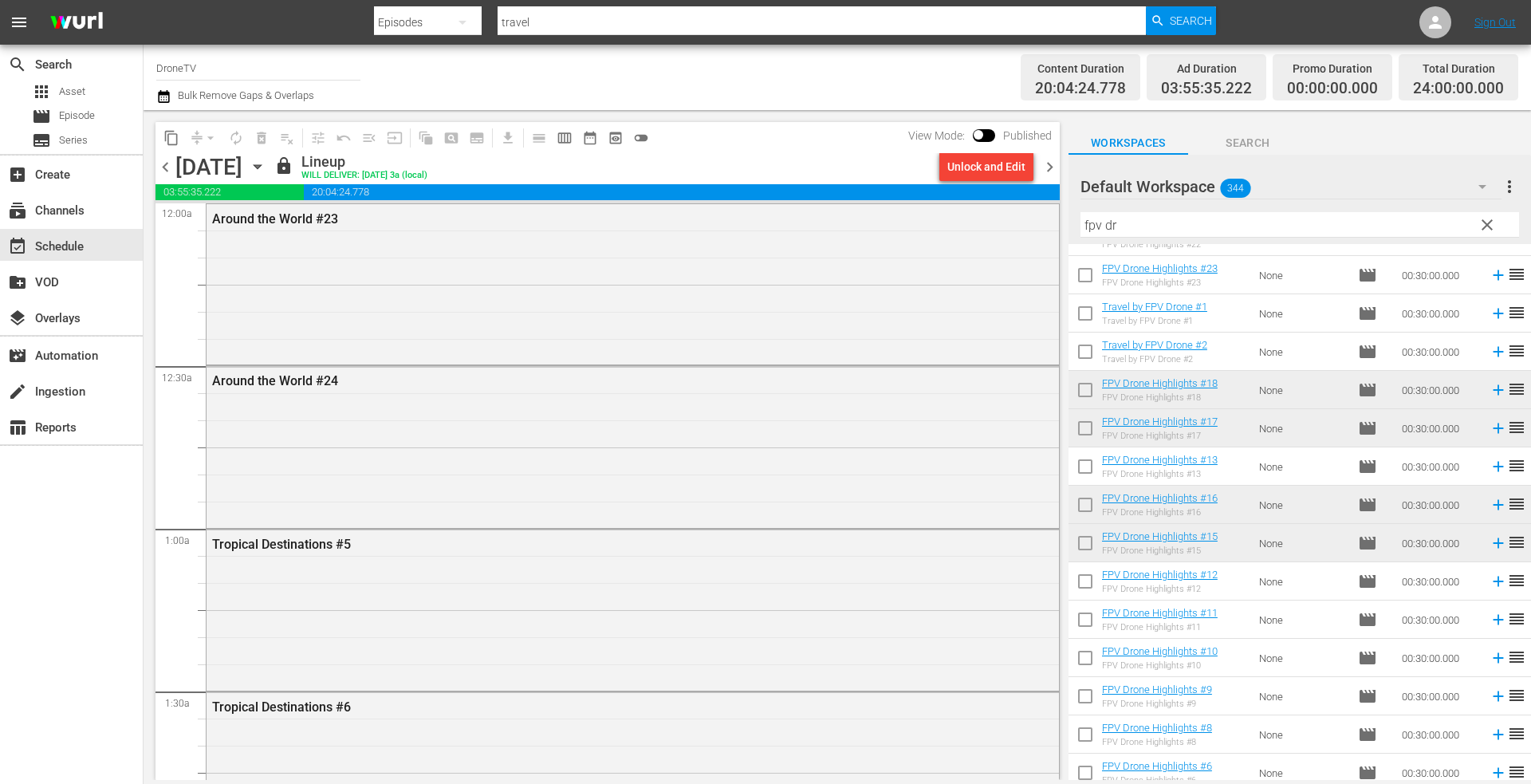
click at [261, 166] on icon "button" at bounding box center [257, 167] width 7 height 4
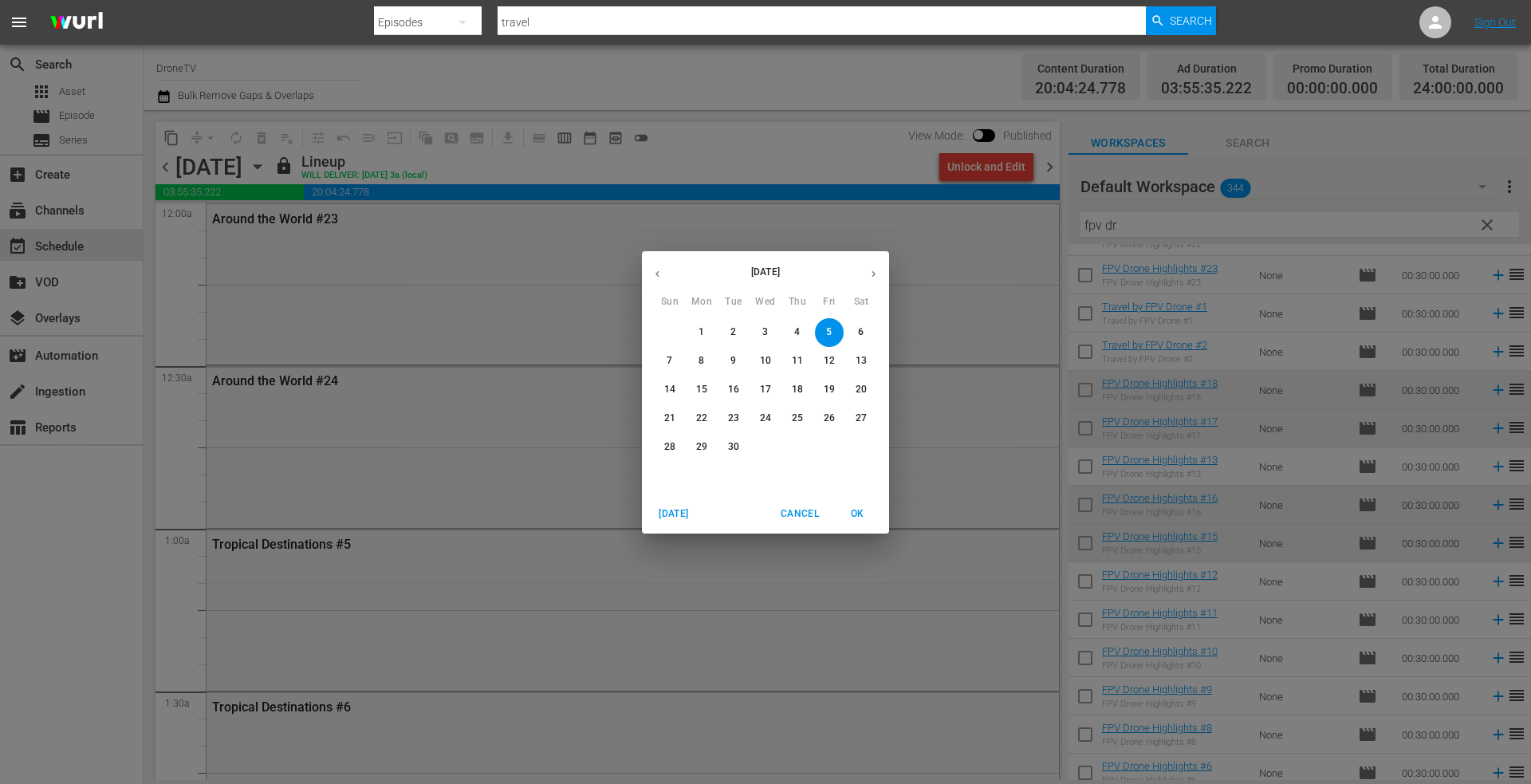
click at [648, 272] on button "button" at bounding box center [657, 273] width 31 height 31
click at [797, 418] on p "21" at bounding box center [797, 418] width 11 height 13
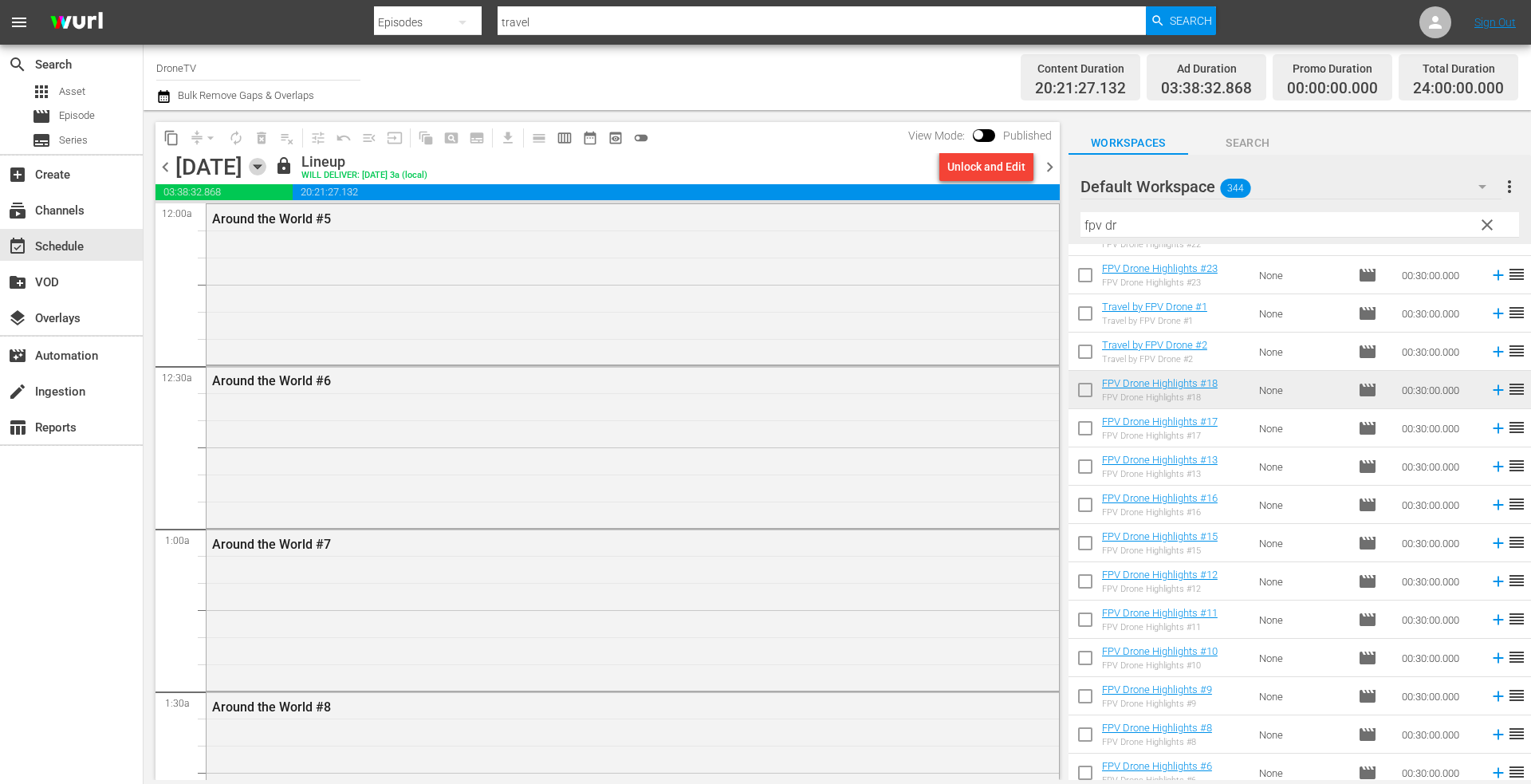
click at [261, 166] on icon "button" at bounding box center [257, 167] width 7 height 4
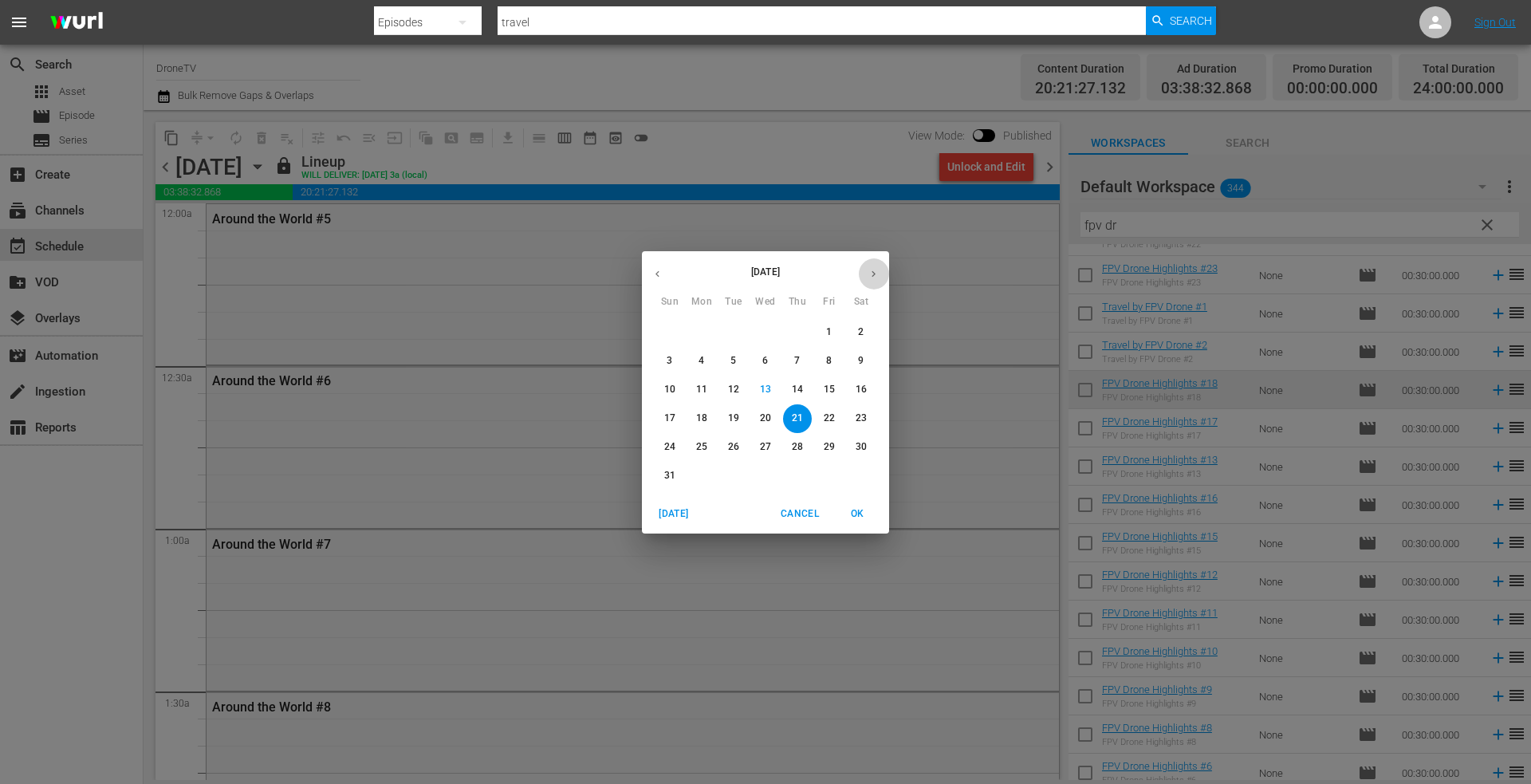
click at [870, 276] on icon "button" at bounding box center [873, 273] width 12 height 12
click at [861, 332] on p "6" at bounding box center [861, 332] width 5 height 13
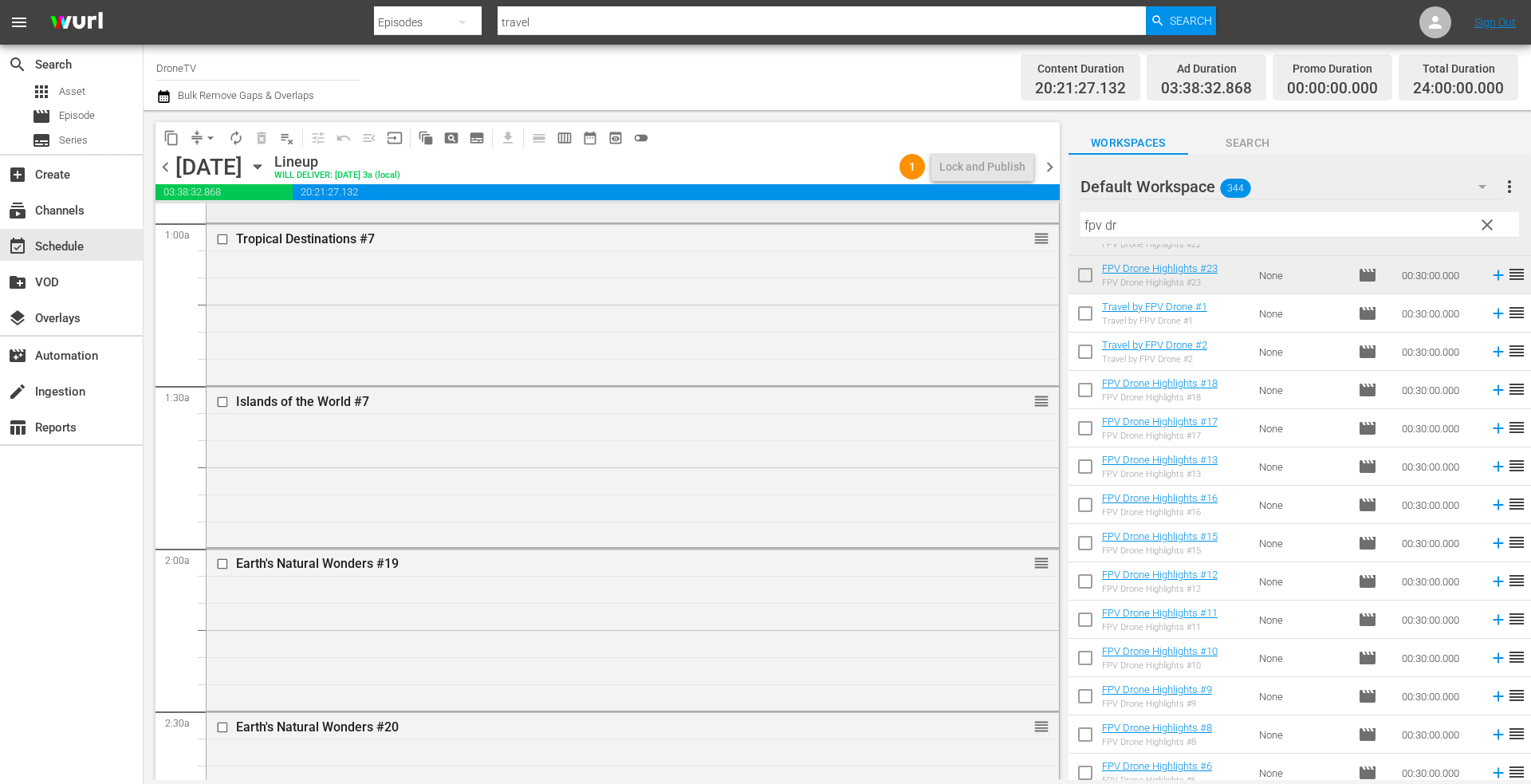
scroll to position [319, 0]
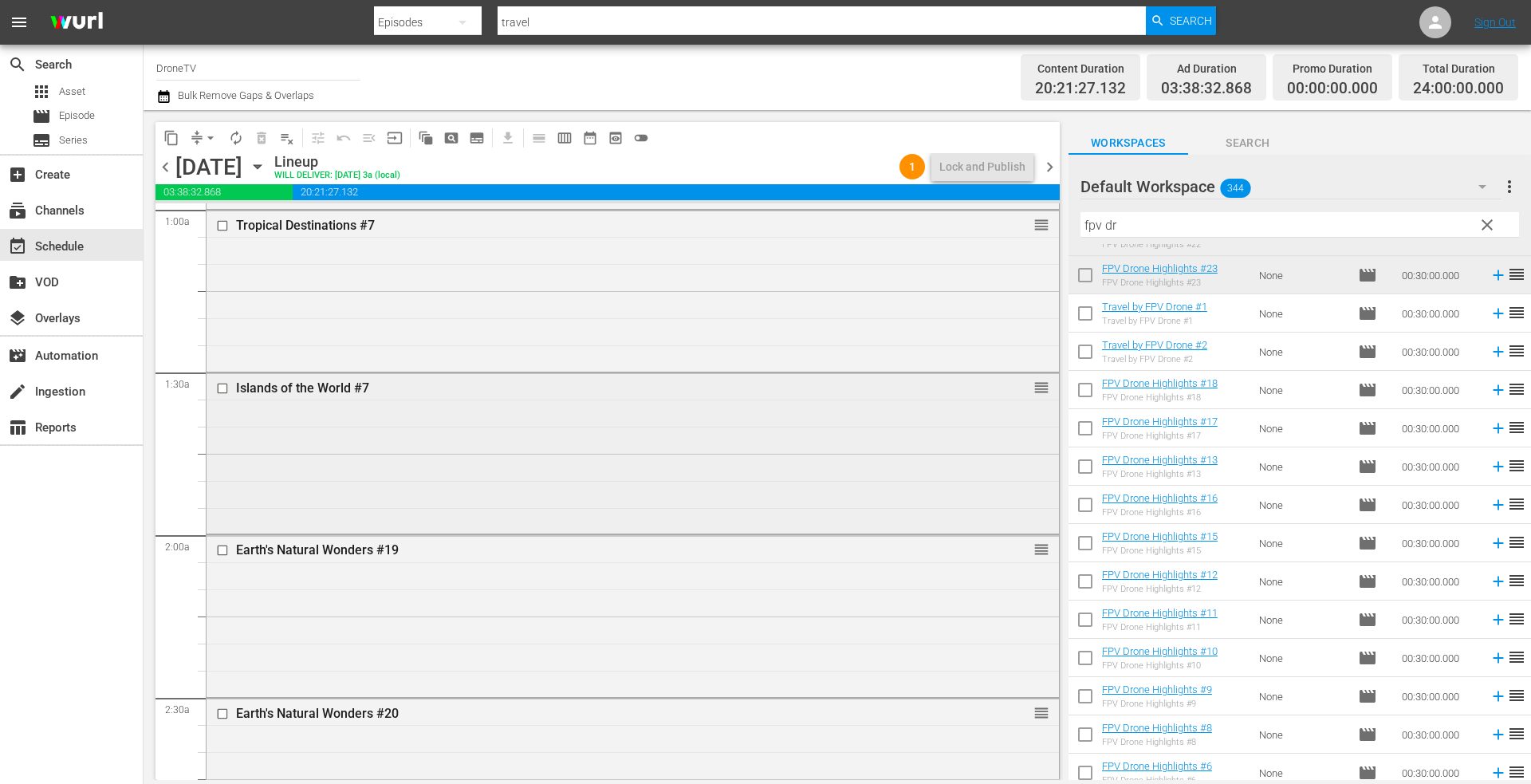
click at [433, 417] on div "Islands of the World #7 reorder" at bounding box center [632, 452] width 852 height 158
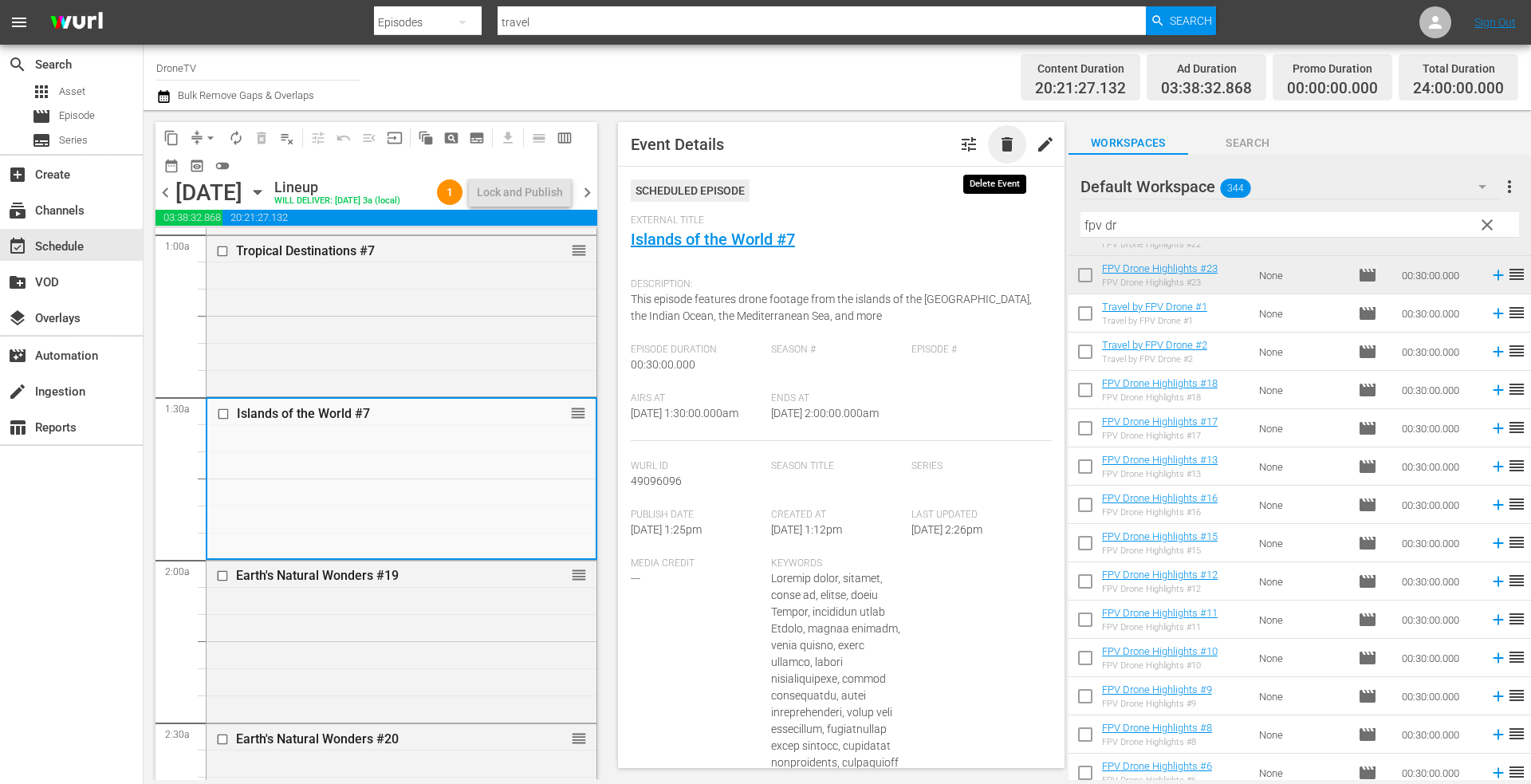
click at [998, 141] on span "delete" at bounding box center [1007, 143] width 19 height 19
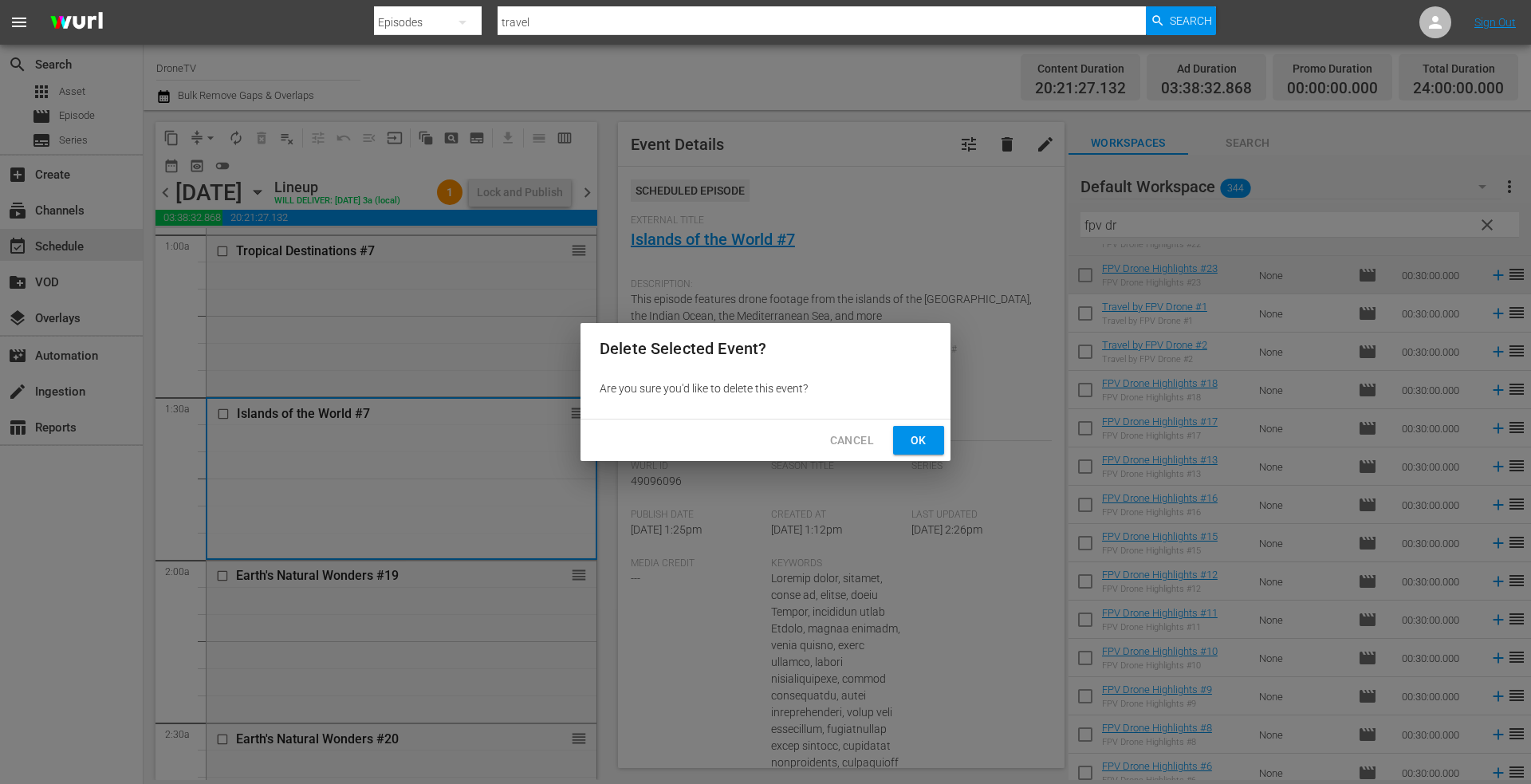
click at [919, 436] on span "Ok" at bounding box center [919, 440] width 25 height 20
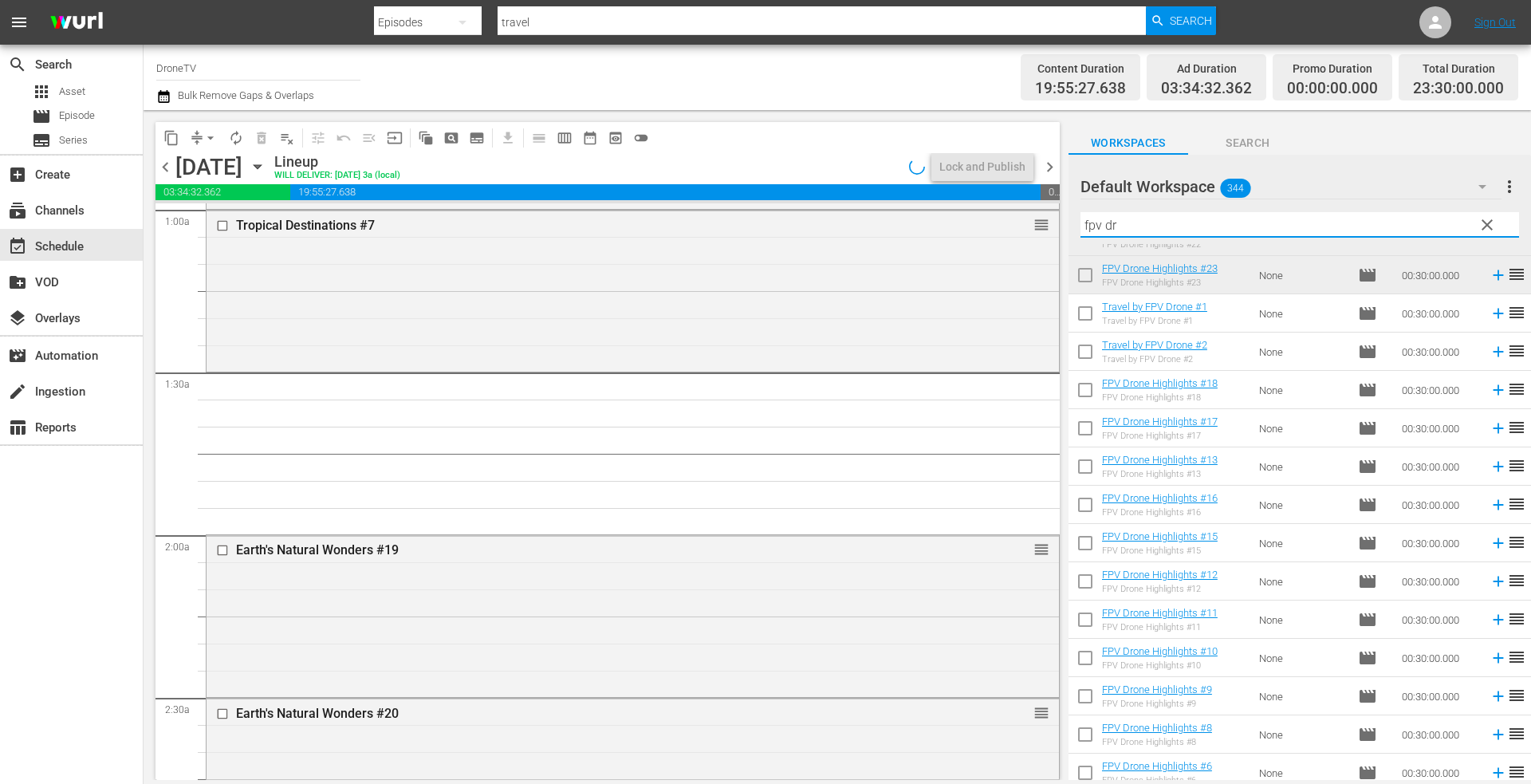
drag, startPoint x: 1144, startPoint y: 228, endPoint x: 1055, endPoint y: 228, distance: 89.0
click at [1042, 228] on div "content_copy compress arrow_drop_down autorenew_outlined delete_forever_outline…" at bounding box center [837, 444] width 1388 height 669
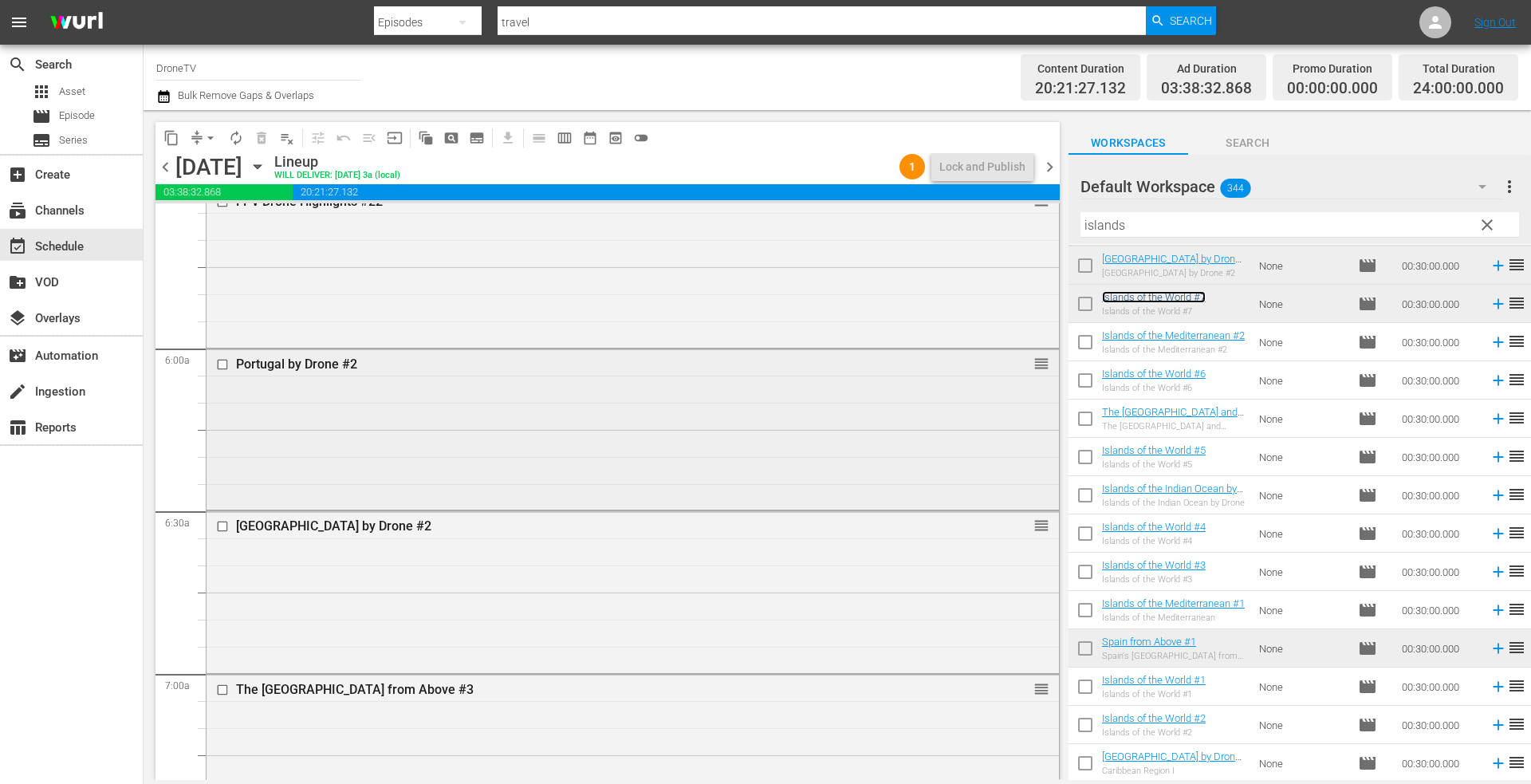
scroll to position [1833, 0]
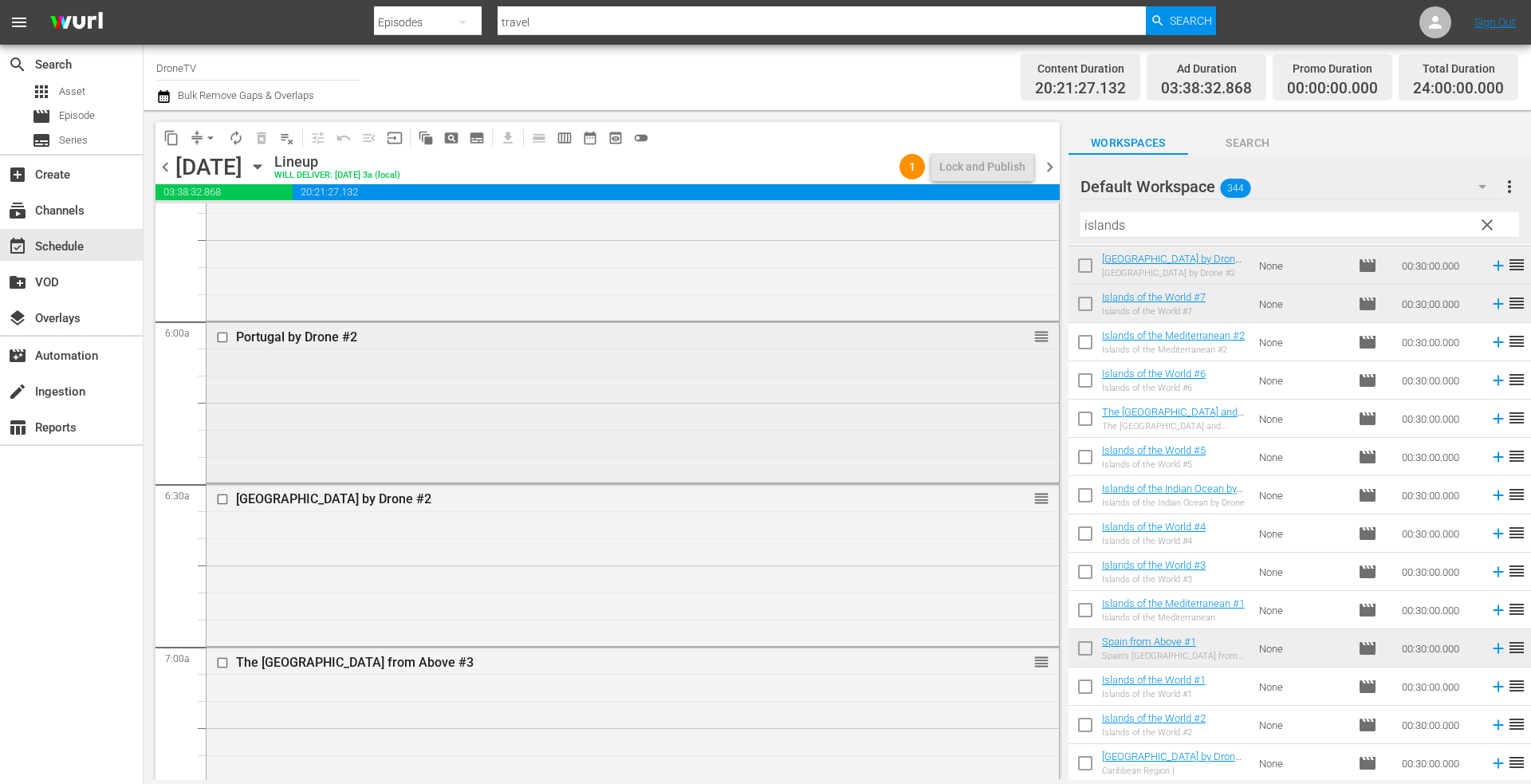
click at [630, 408] on div "Portugal by Drone #2 reorder" at bounding box center [632, 401] width 852 height 158
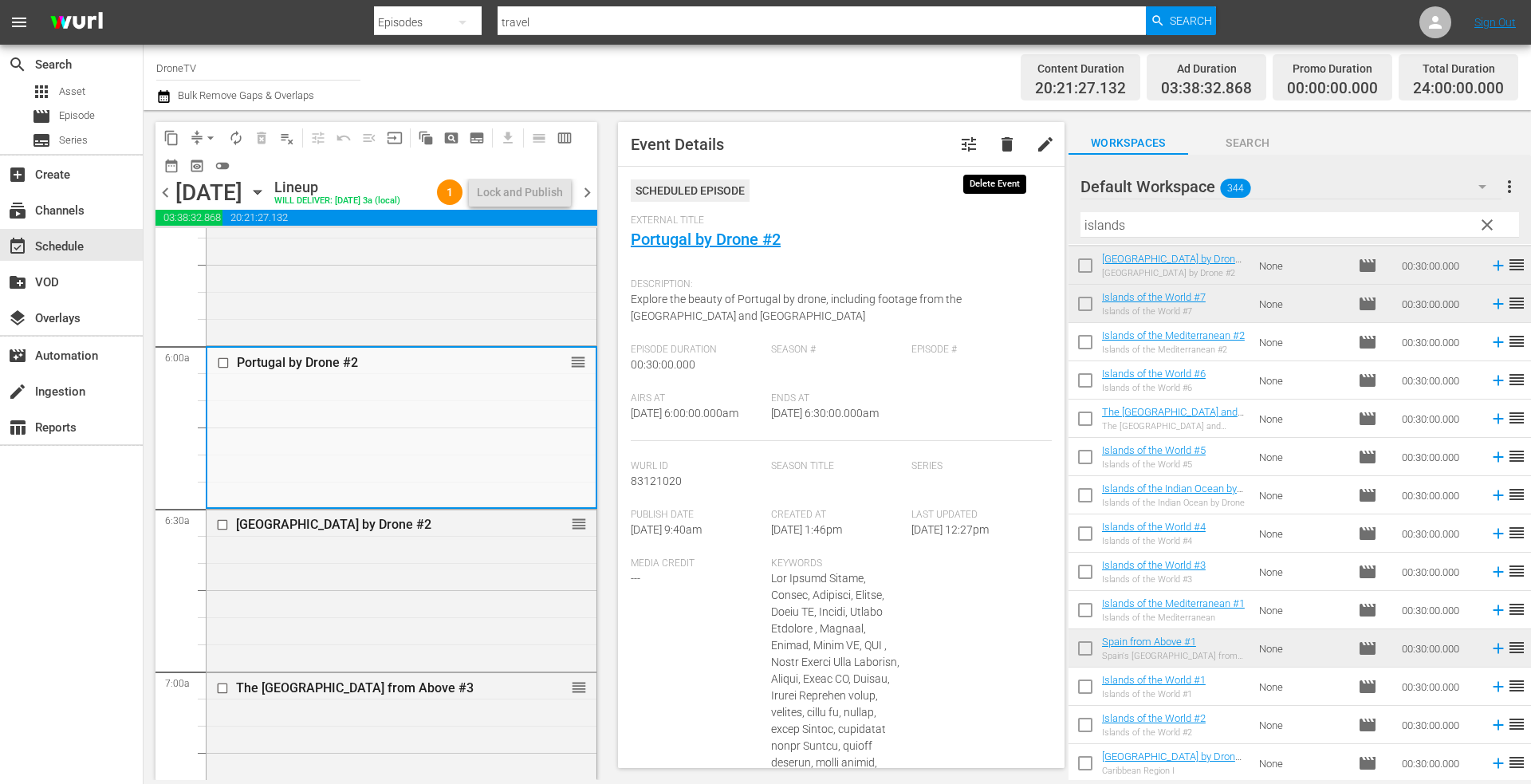
click at [998, 145] on span "delete" at bounding box center [1007, 143] width 19 height 19
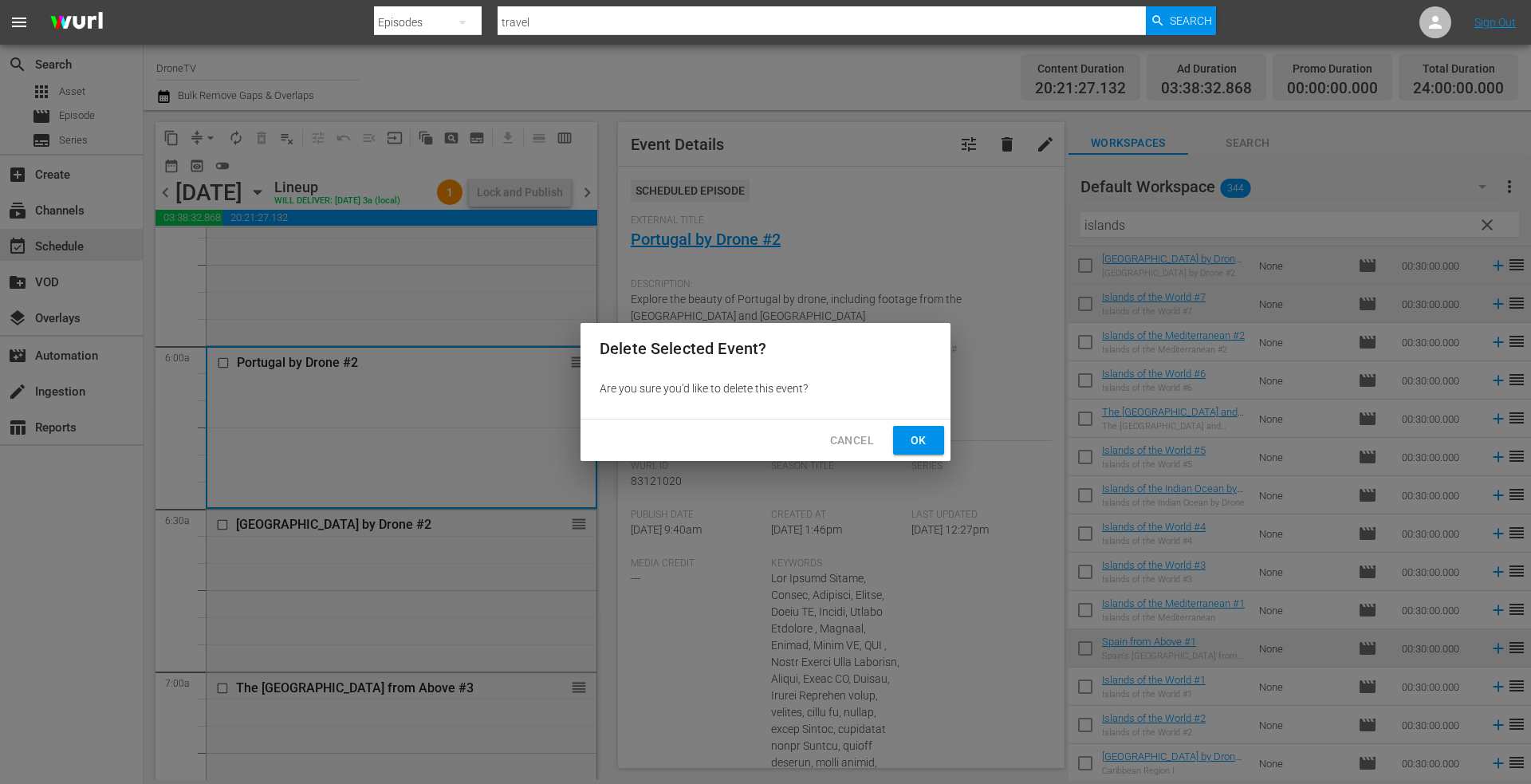
click at [920, 437] on span "Ok" at bounding box center [919, 440] width 25 height 20
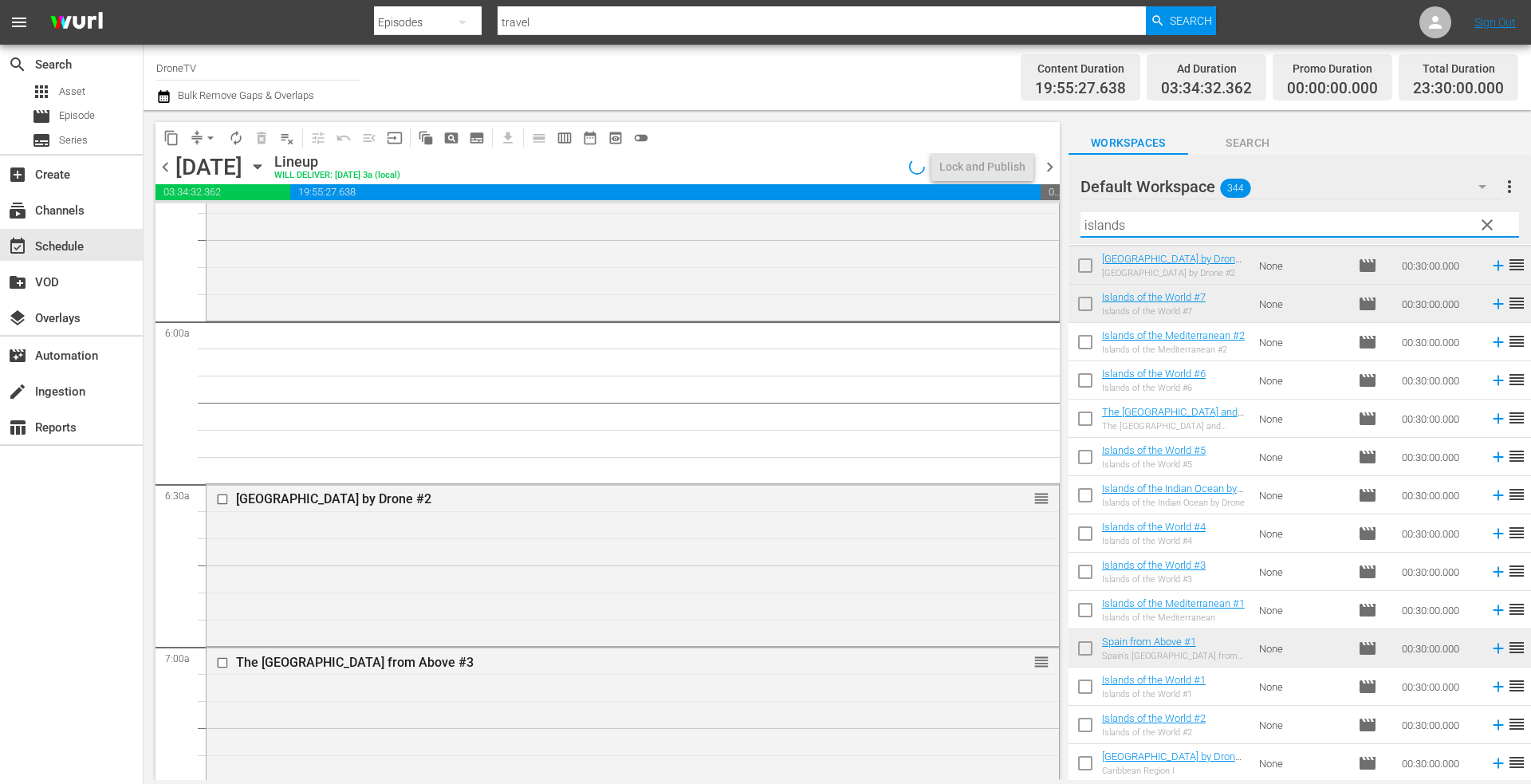
drag, startPoint x: 1143, startPoint y: 227, endPoint x: 1049, endPoint y: 228, distance: 94.0
click at [1049, 228] on div "content_copy compress arrow_drop_down autorenew_outlined delete_forever_outline…" at bounding box center [837, 444] width 1388 height 669
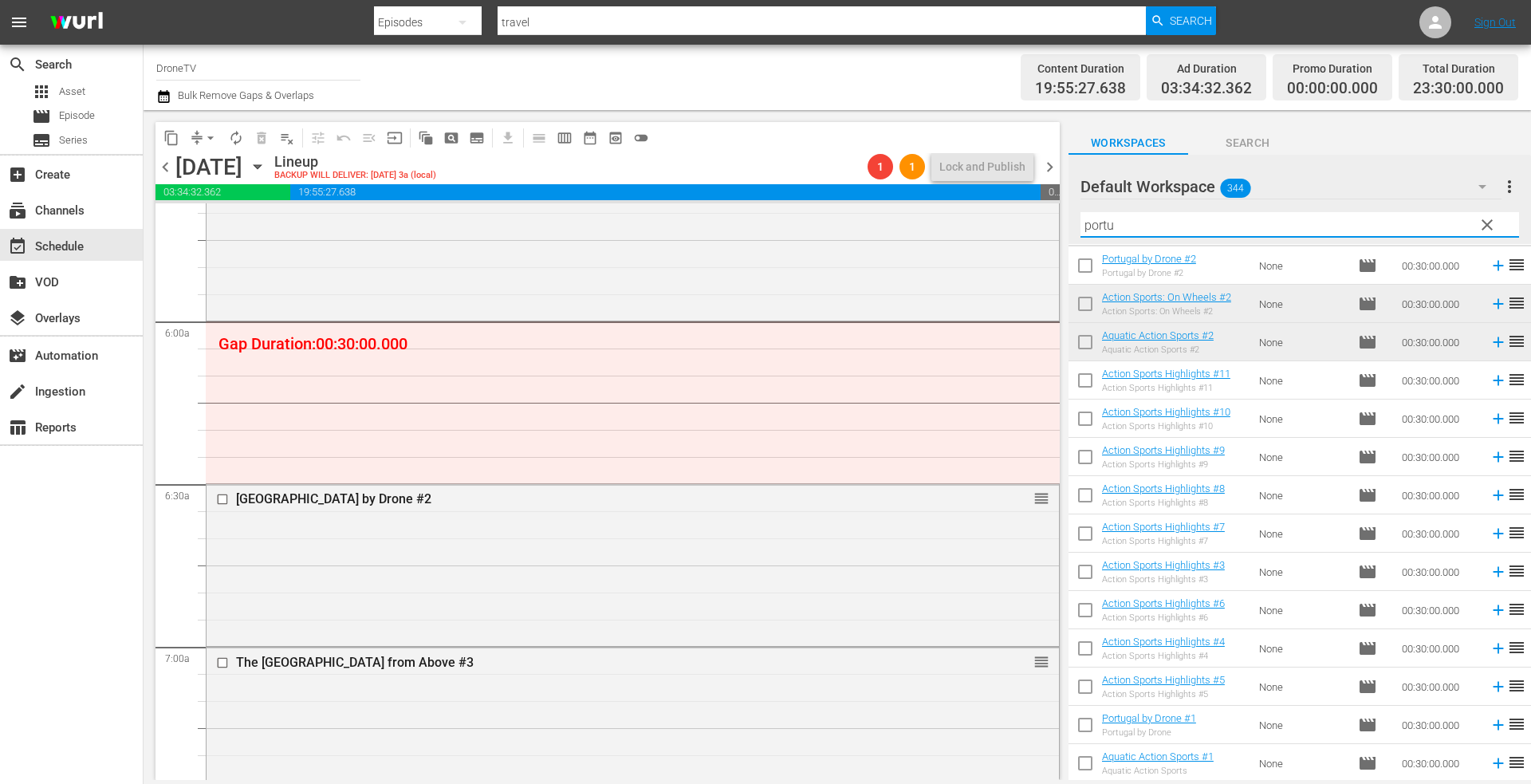
scroll to position [0, 0]
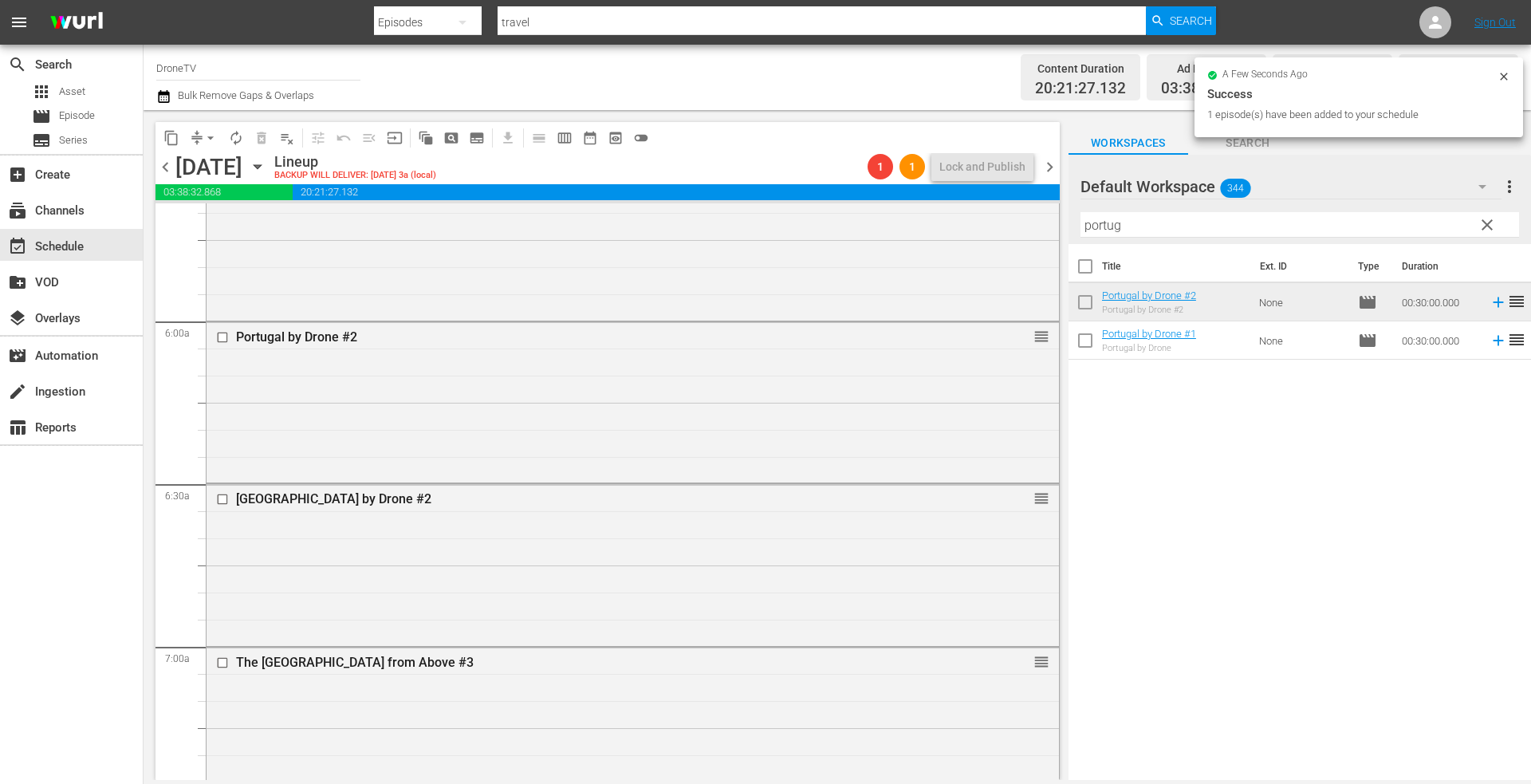
click at [557, 529] on div "Switzerland by Drone #2 reorder" at bounding box center [632, 563] width 852 height 158
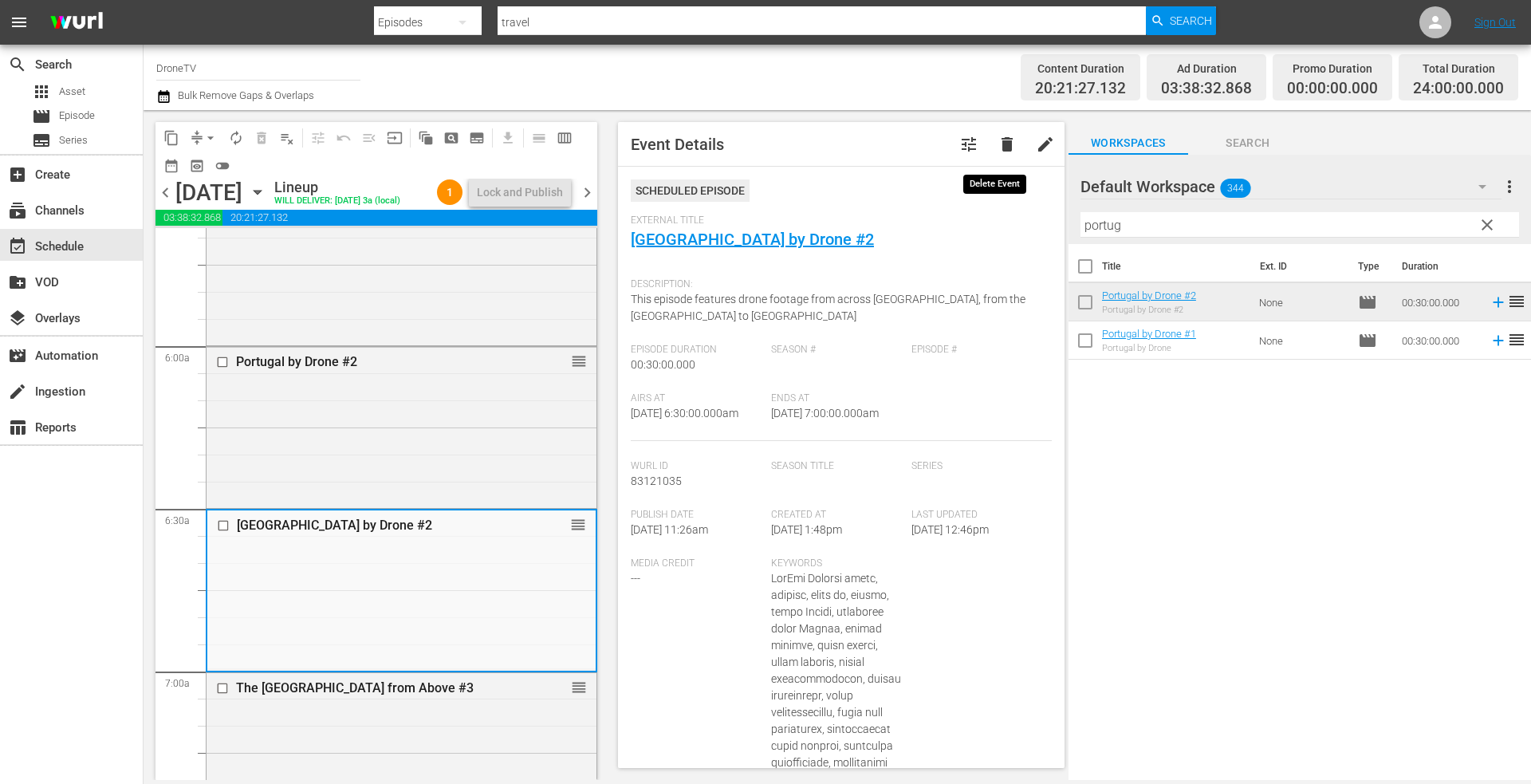
click at [998, 141] on span "delete" at bounding box center [1007, 143] width 19 height 19
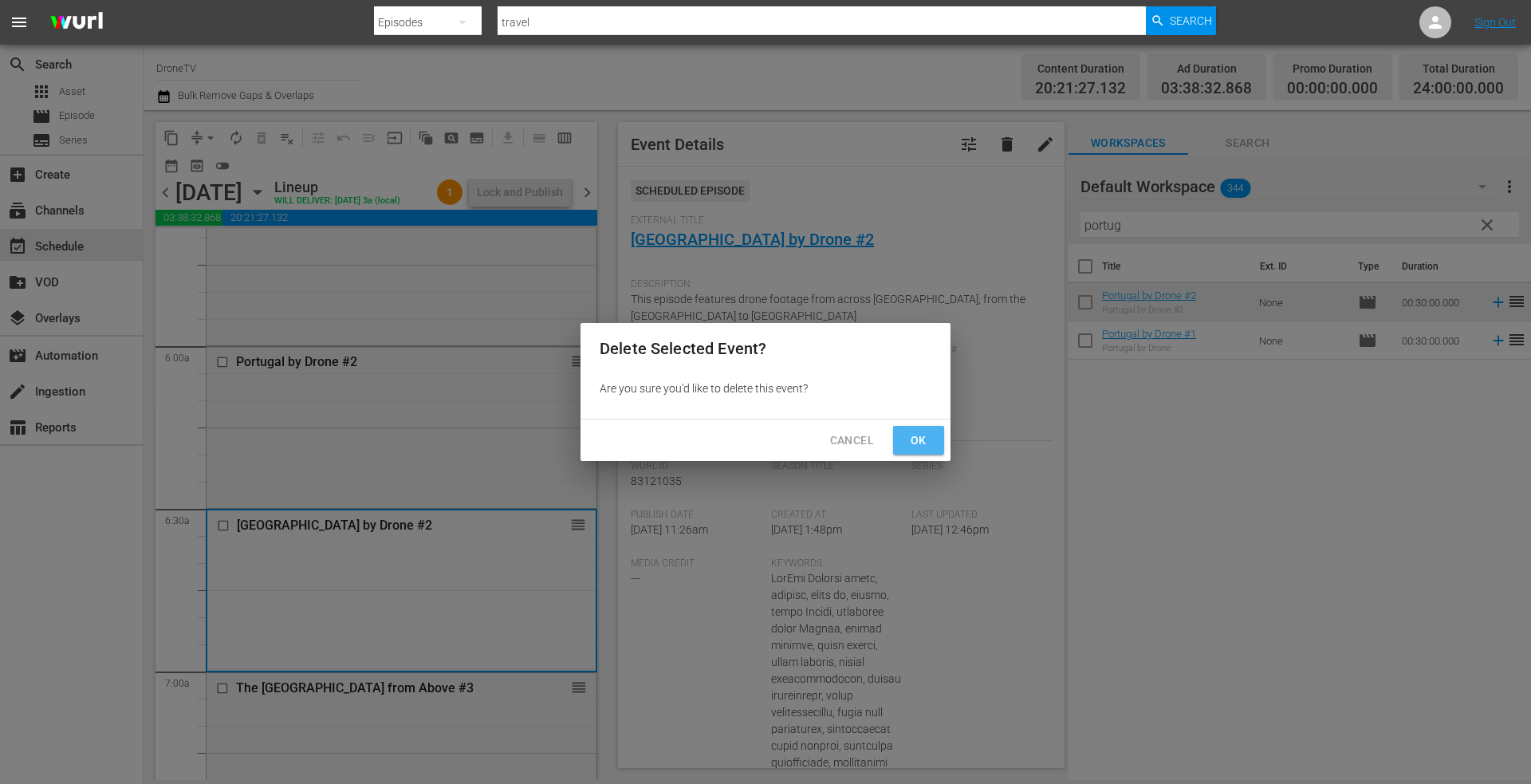
click at [918, 439] on span "Ok" at bounding box center [919, 440] width 25 height 20
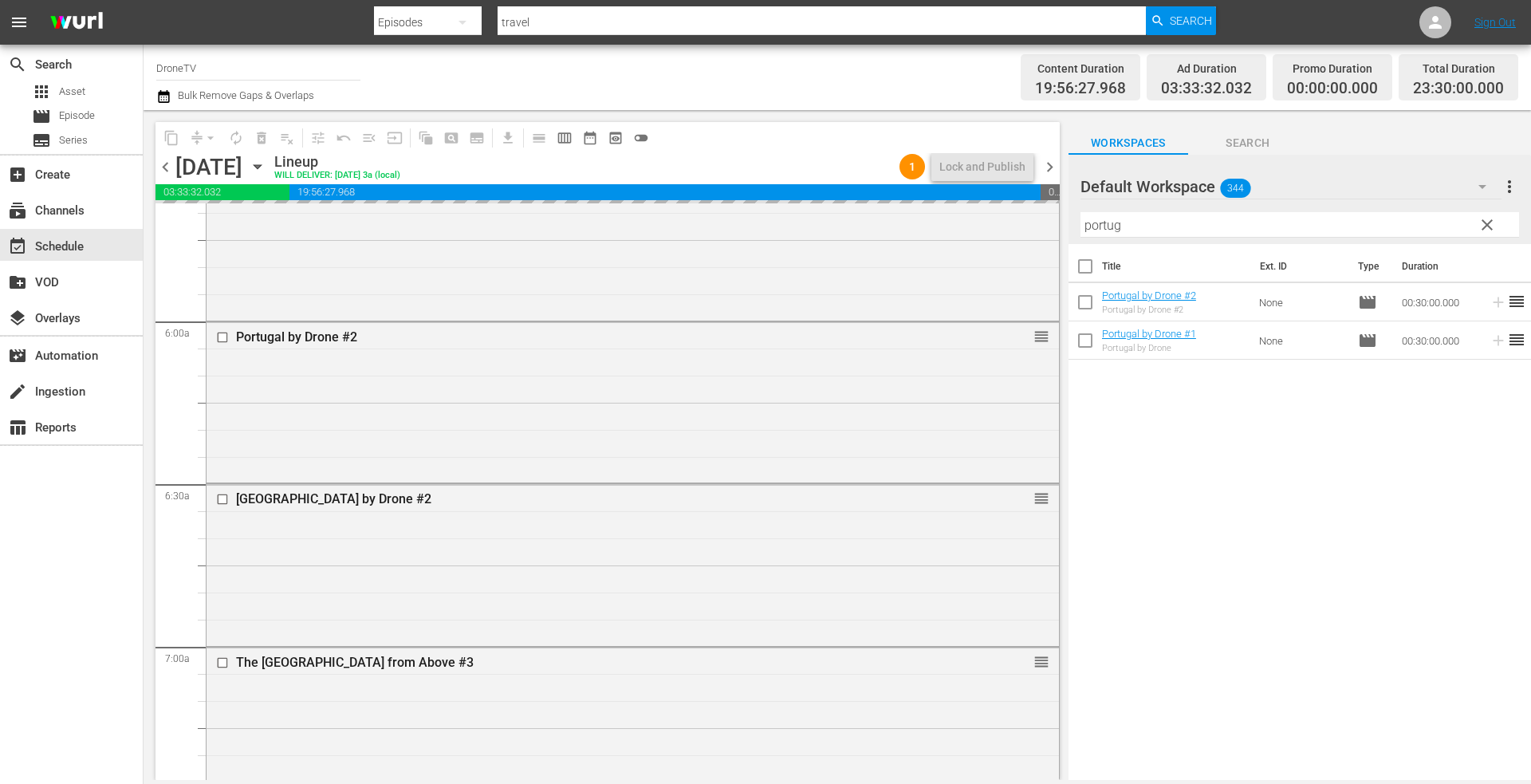
click at [1032, 225] on div "content_copy compress arrow_drop_down autorenew_outlined delete_forever_outline…" at bounding box center [837, 444] width 1388 height 669
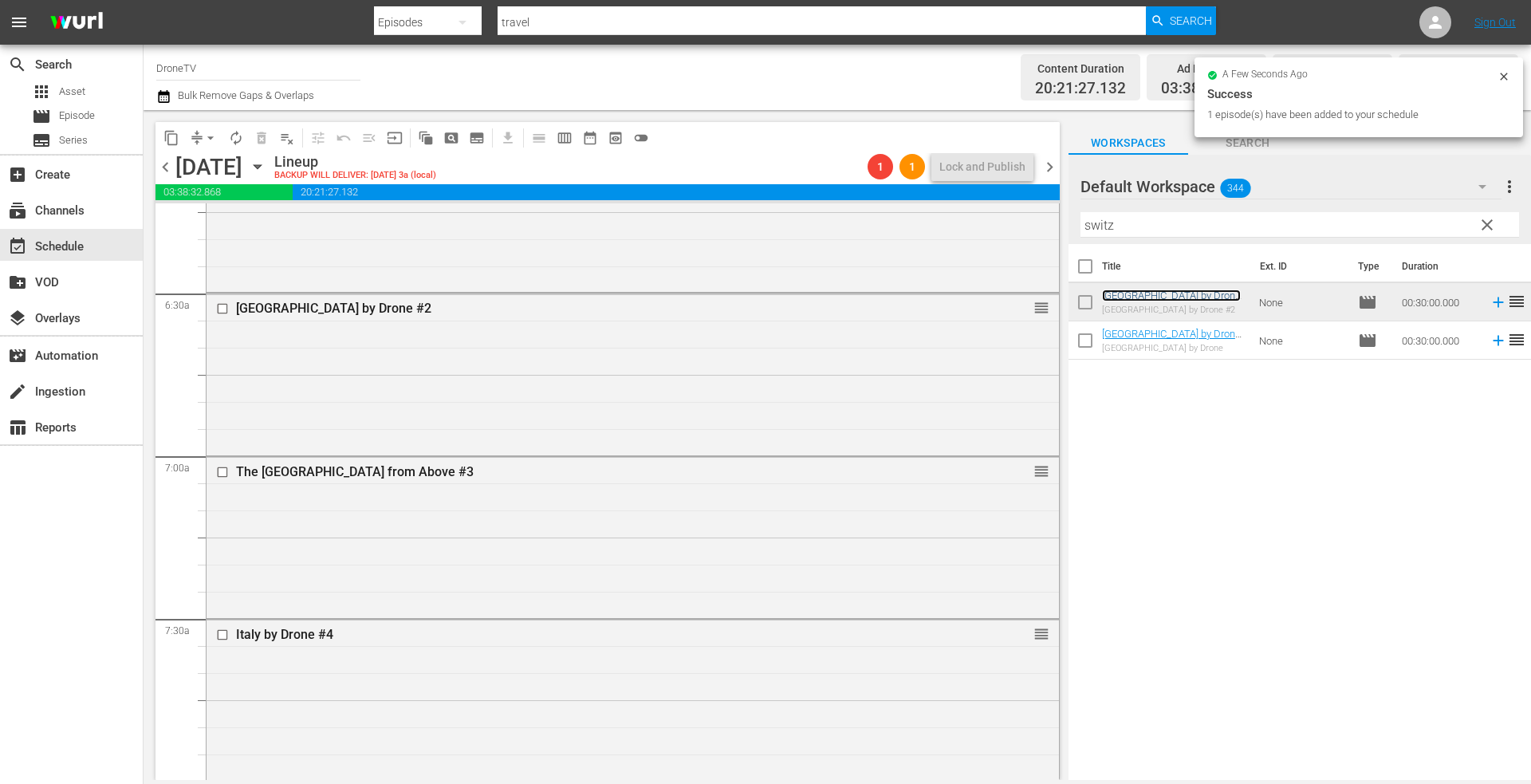
scroll to position [2072, 0]
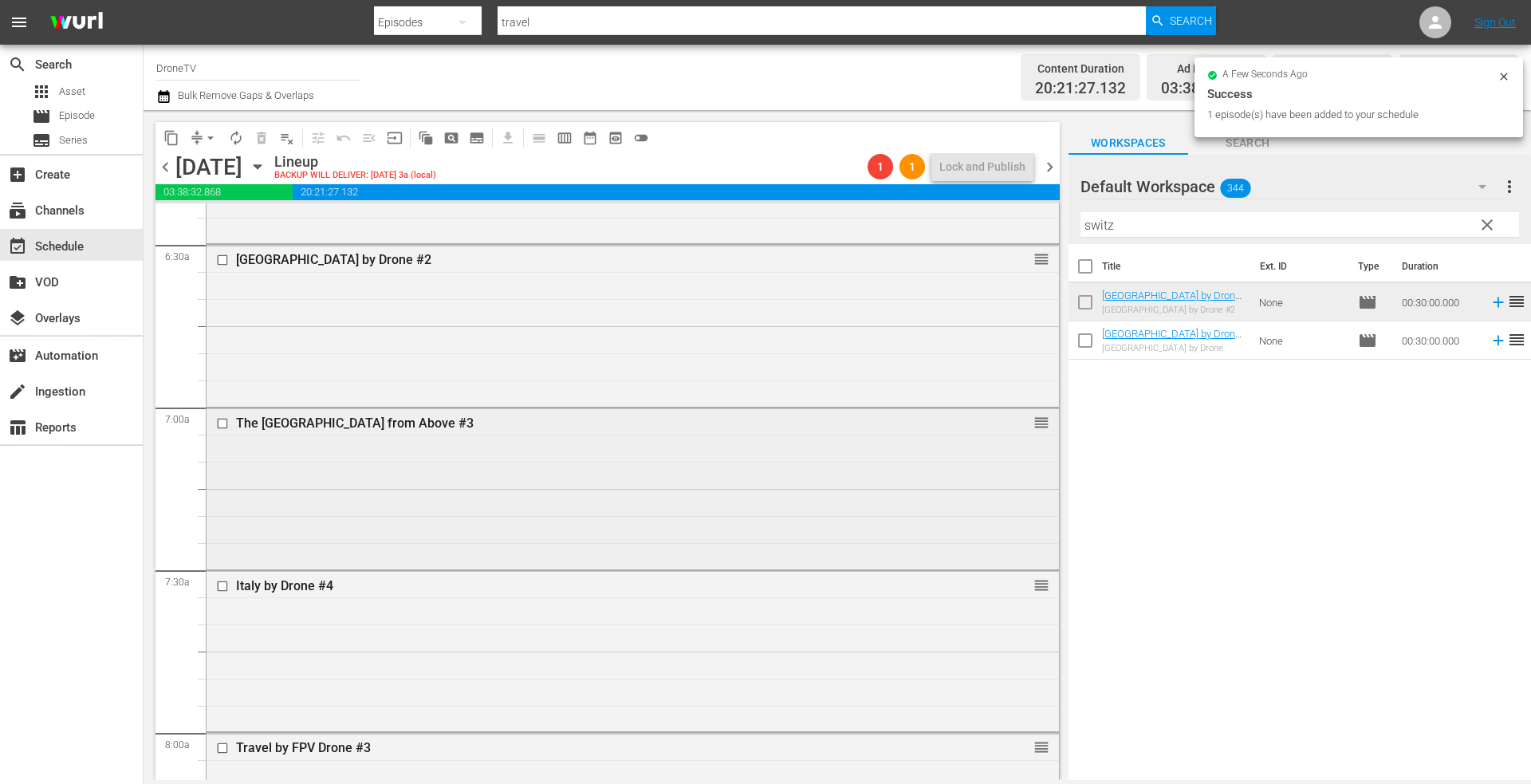
click at [627, 501] on div "The United Kingdom from Above #3 reorder" at bounding box center [632, 487] width 852 height 158
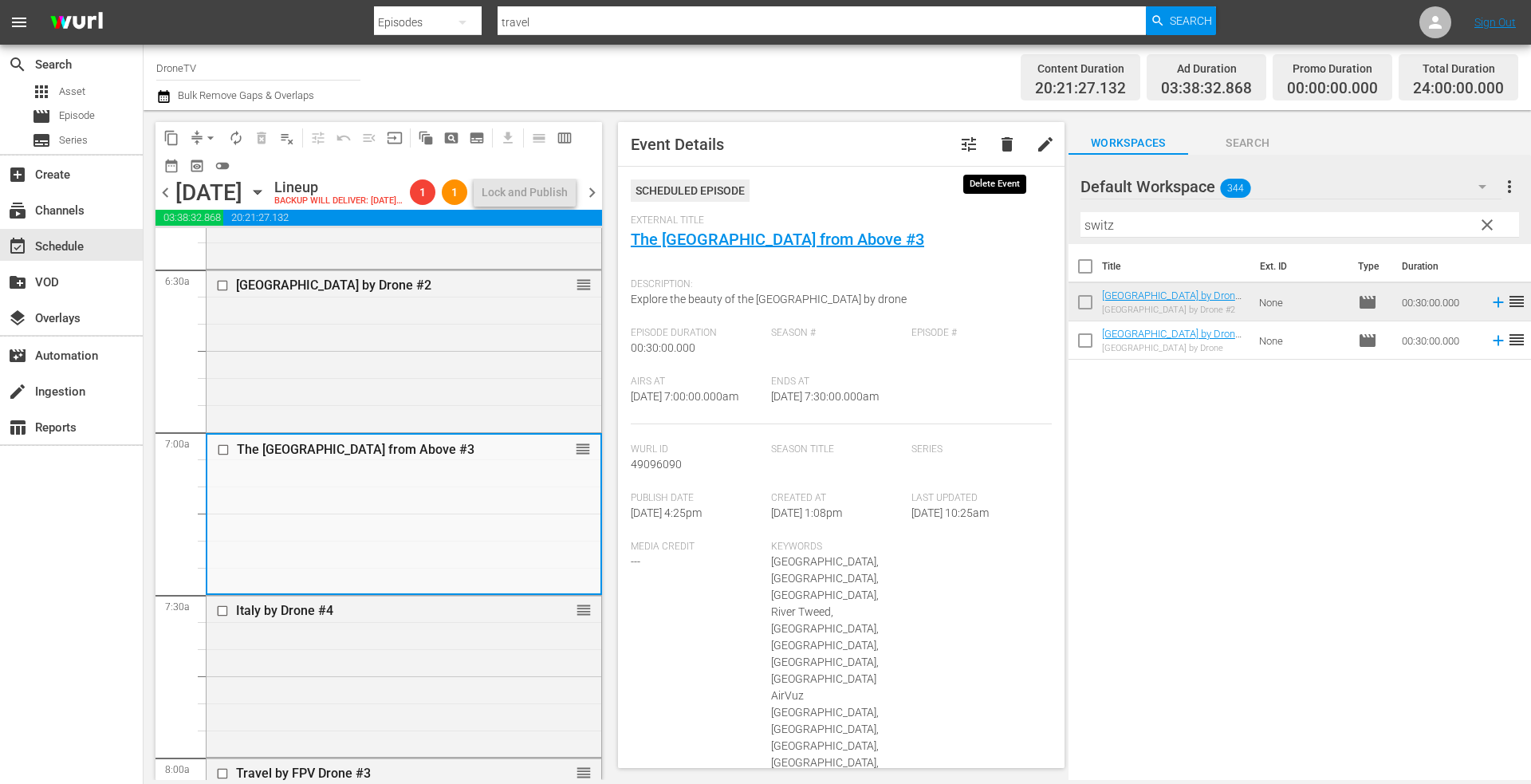
click at [998, 141] on span "delete" at bounding box center [1007, 143] width 19 height 19
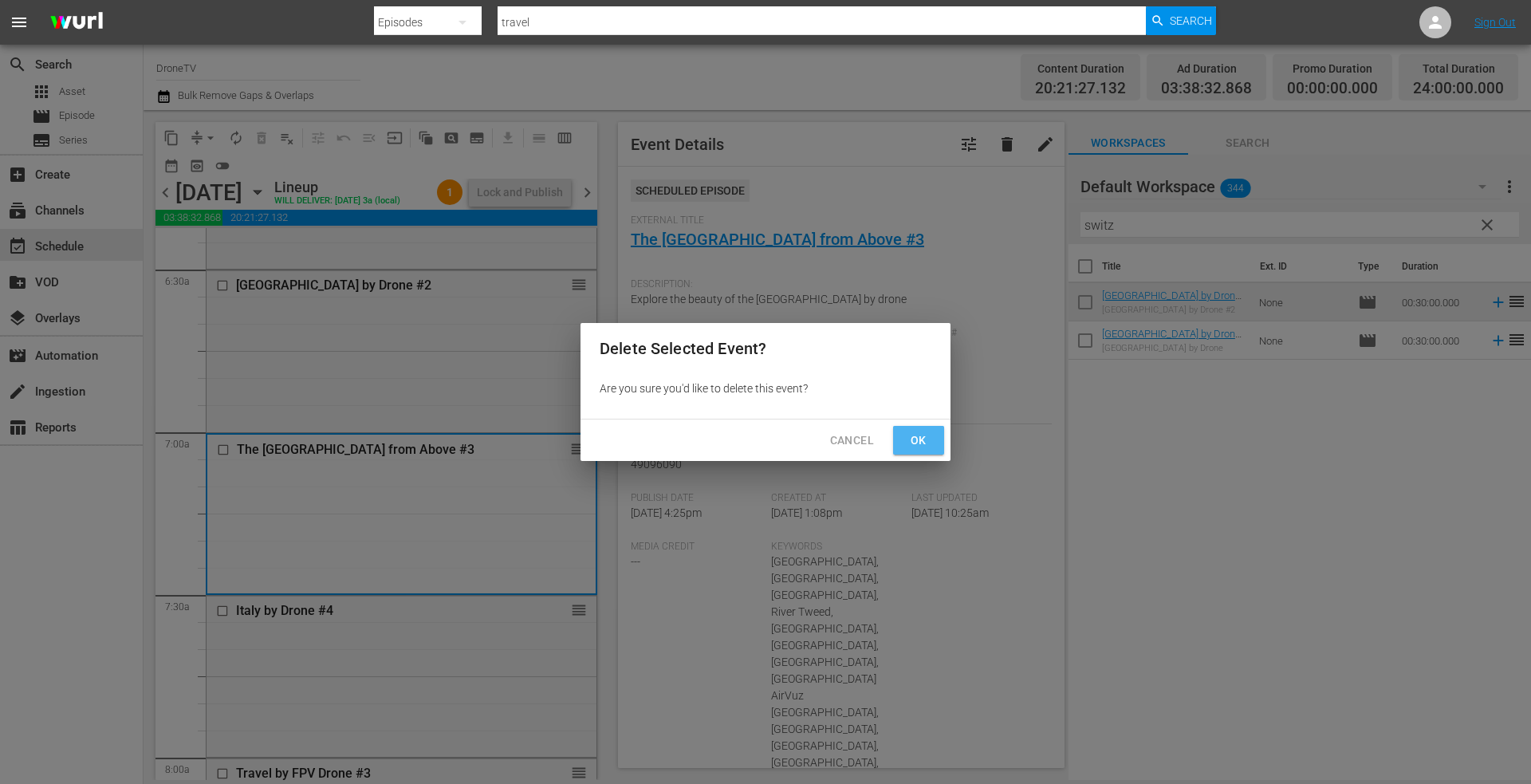
click at [913, 439] on span "Ok" at bounding box center [919, 440] width 25 height 20
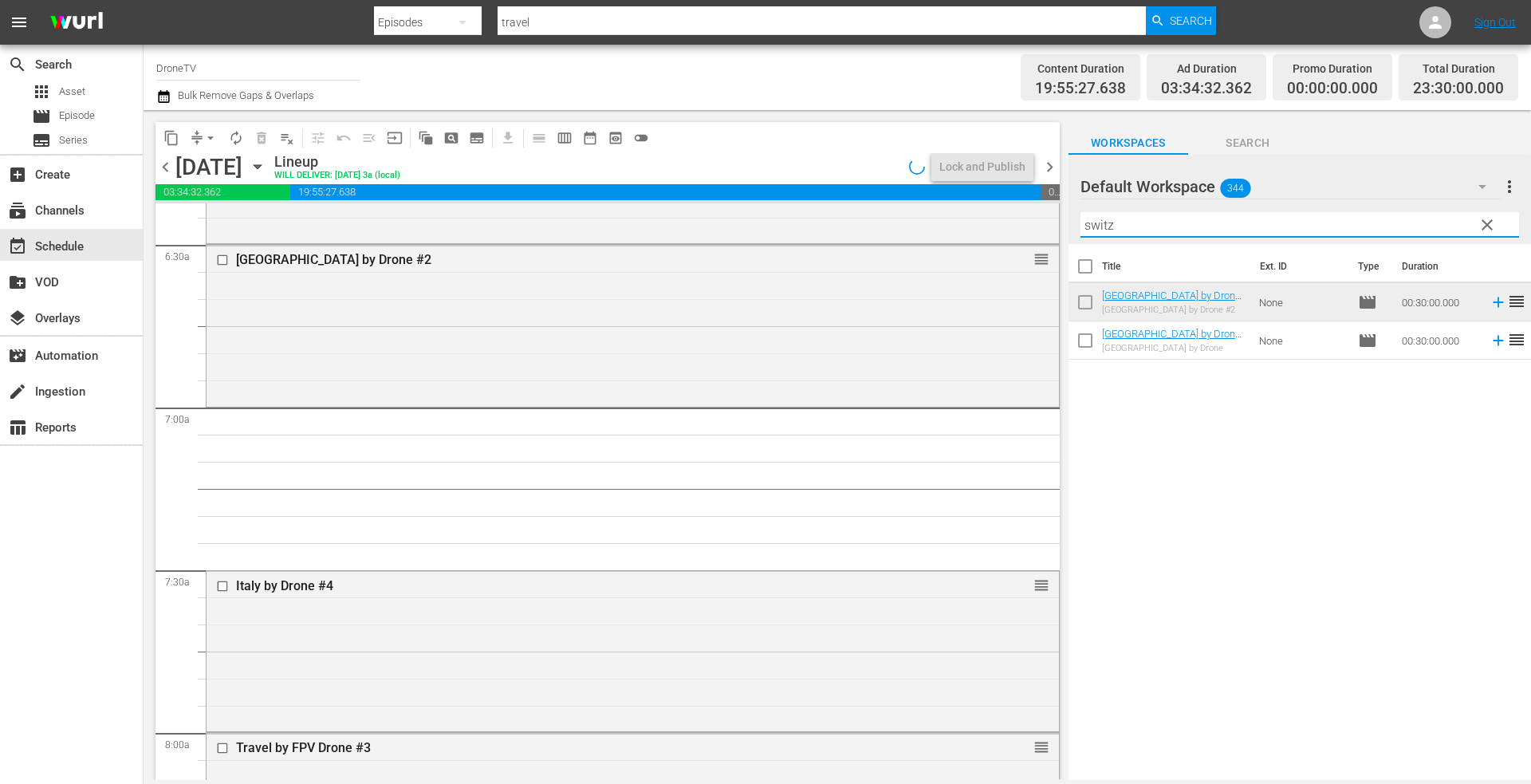
drag, startPoint x: 1137, startPoint y: 224, endPoint x: 1059, endPoint y: 235, distance: 78.8
click at [1059, 235] on div "content_copy compress arrow_drop_down autorenew_outlined delete_forever_outline…" at bounding box center [837, 444] width 1388 height 669
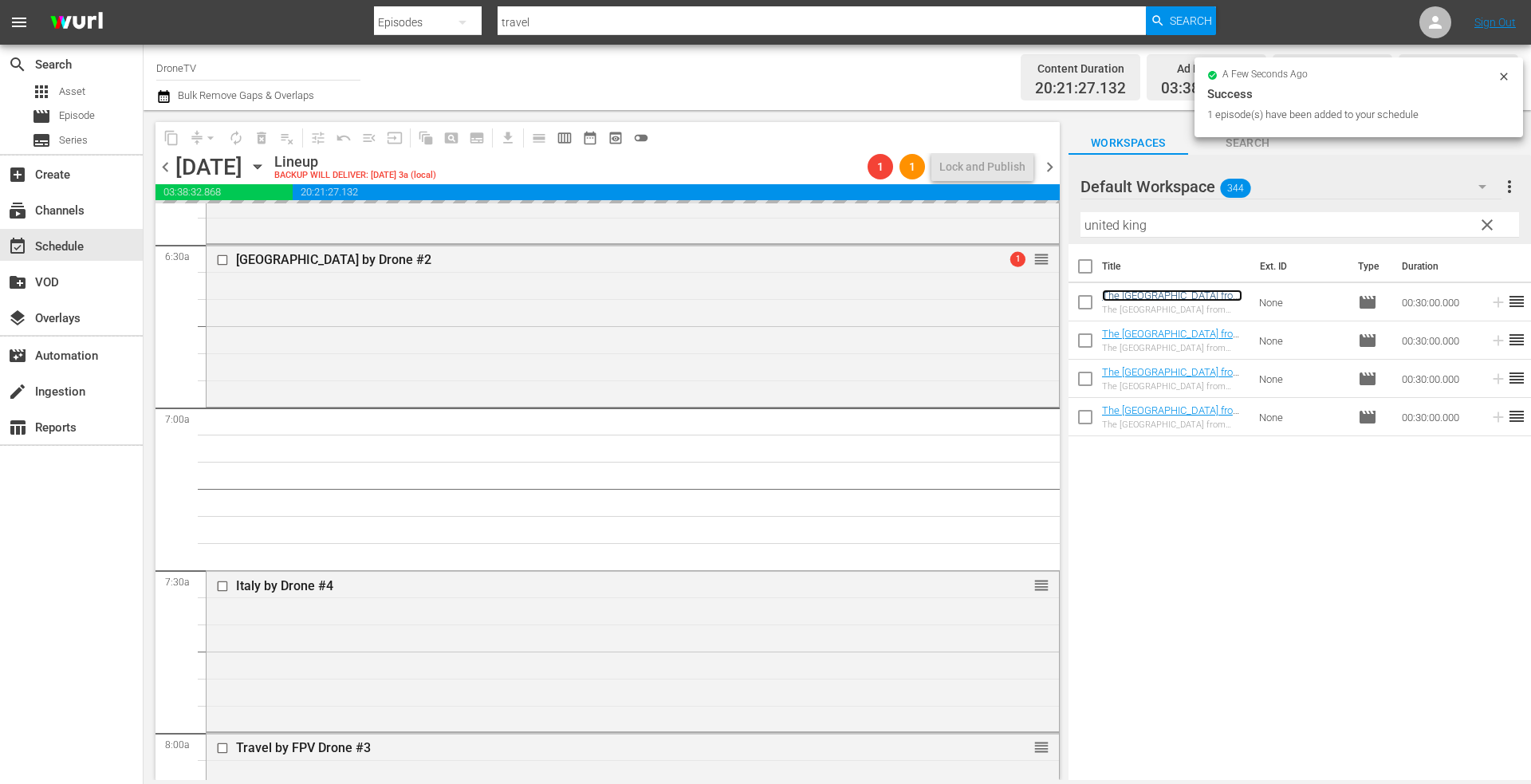
scroll to position [2232, 0]
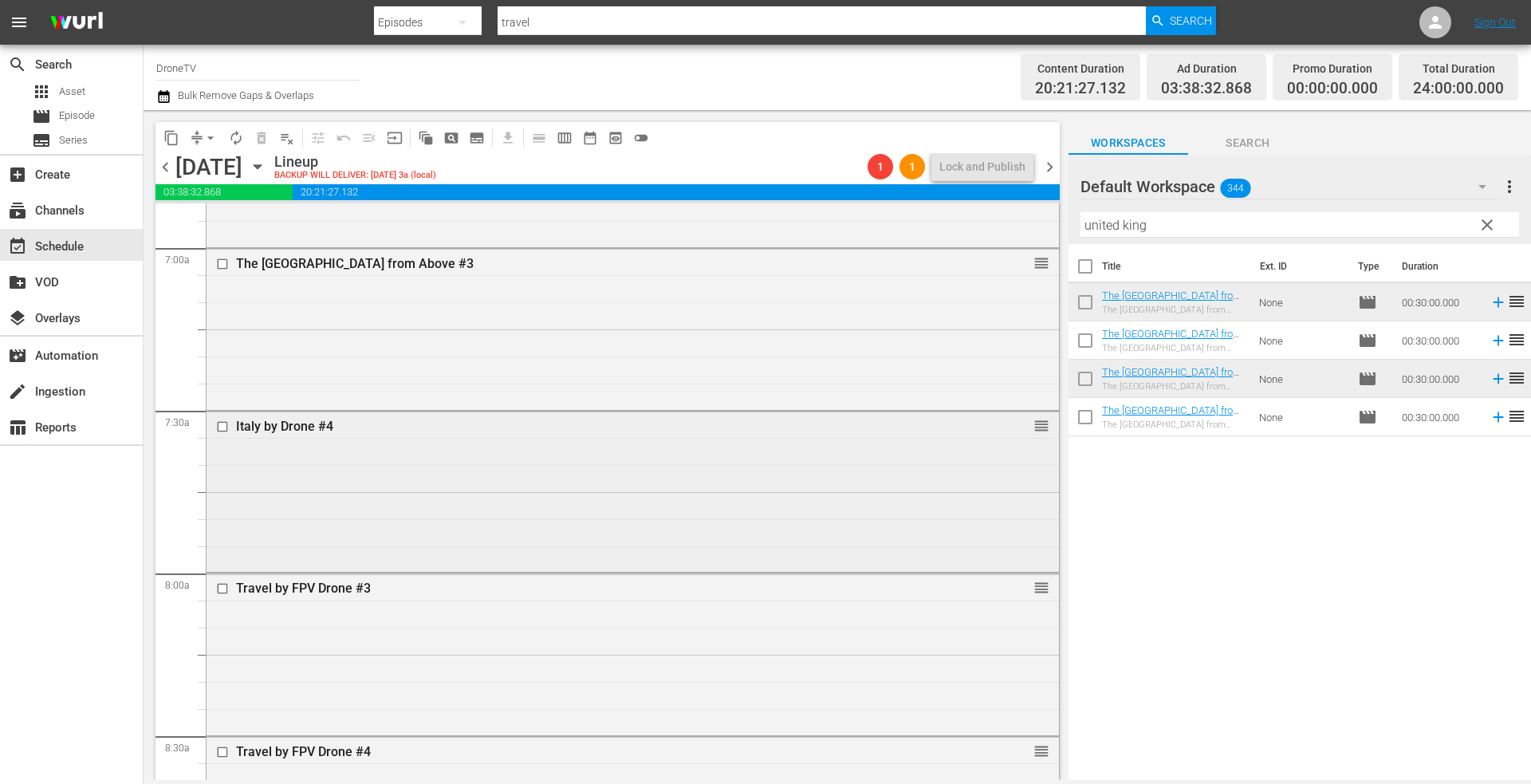
click at [637, 519] on div "Italy by Drone #4 reorder" at bounding box center [632, 490] width 852 height 158
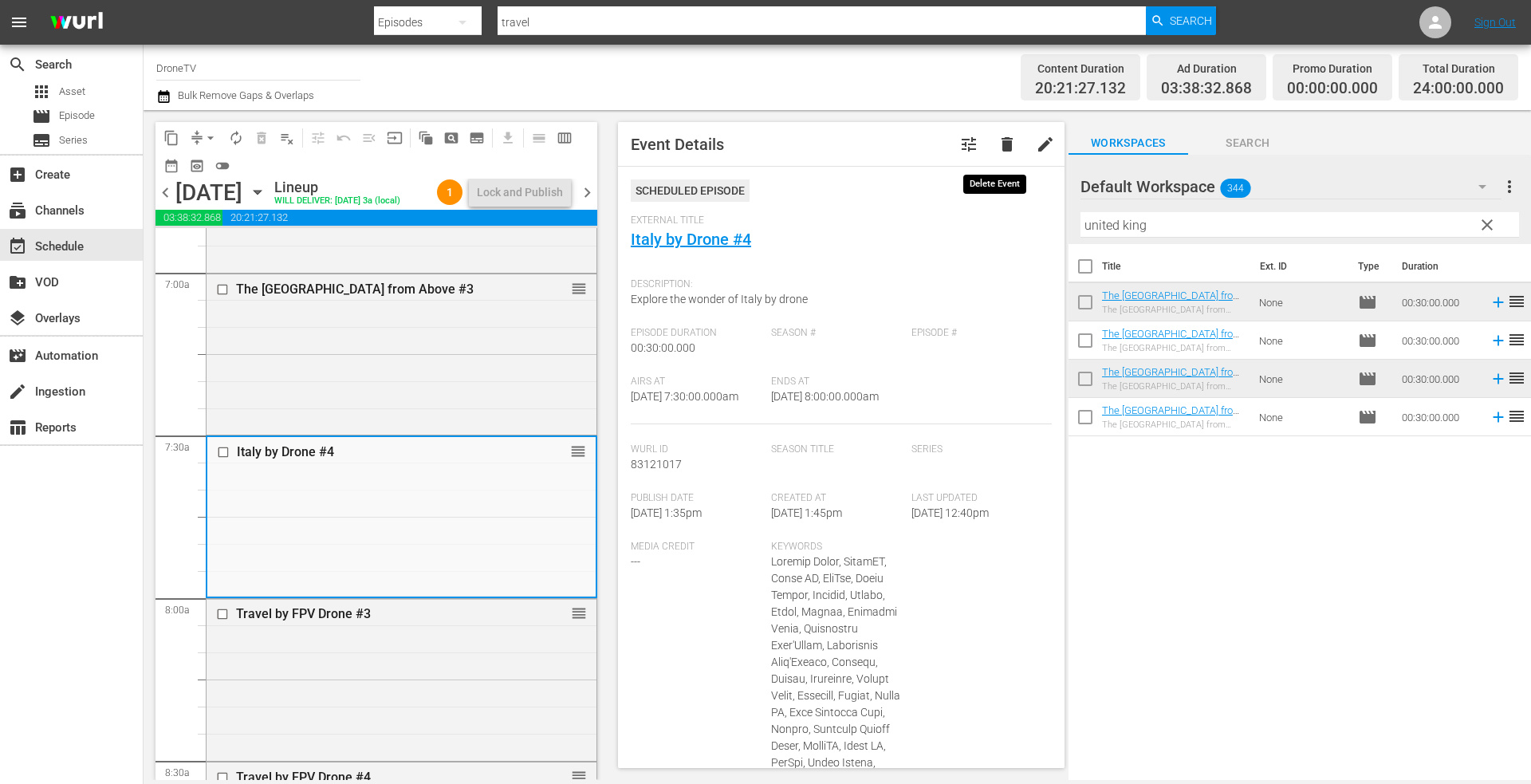
click at [998, 151] on span "delete" at bounding box center [1007, 143] width 19 height 19
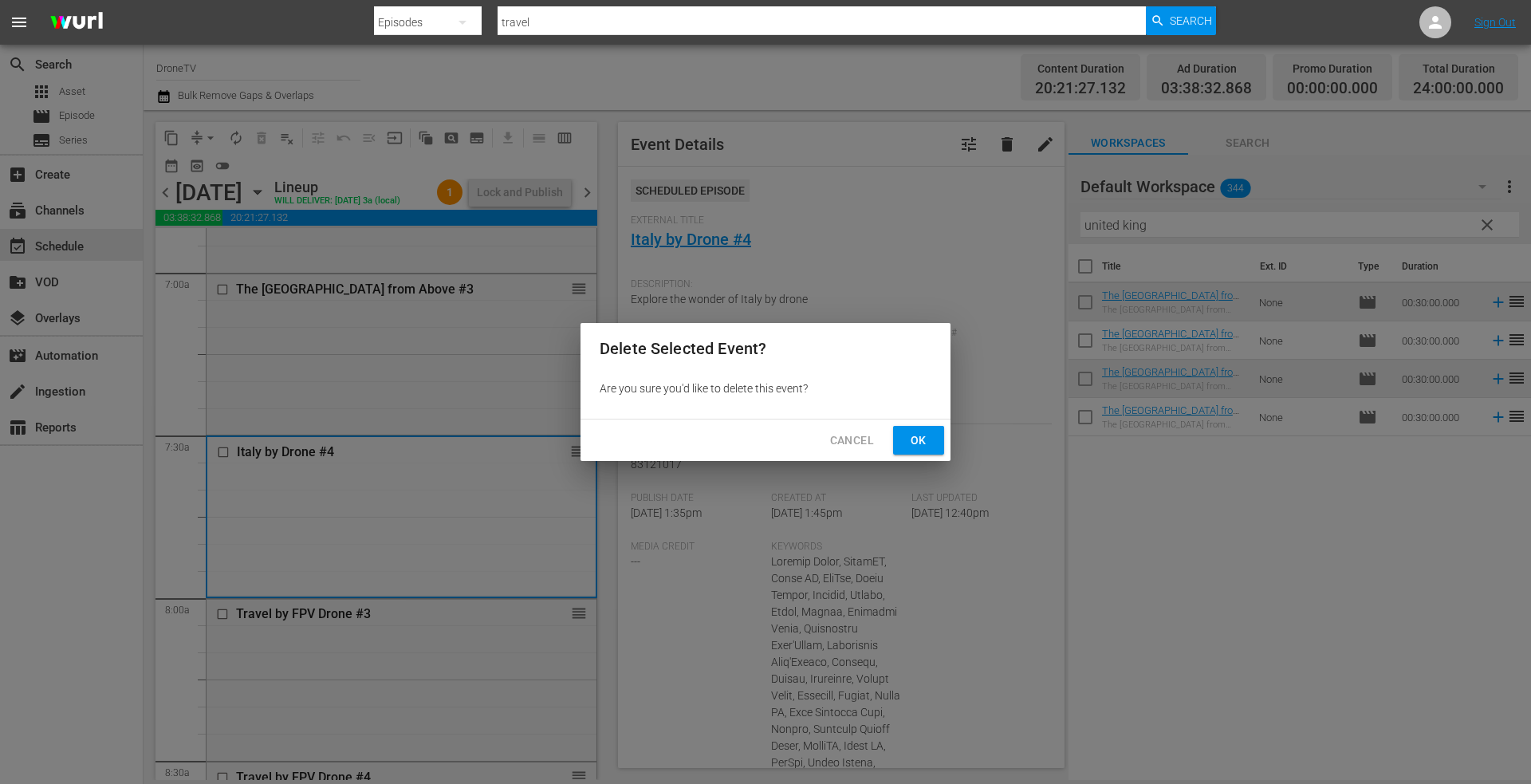
drag, startPoint x: 919, startPoint y: 442, endPoint x: 895, endPoint y: 444, distance: 24.1
click at [918, 444] on span "Ok" at bounding box center [919, 440] width 25 height 20
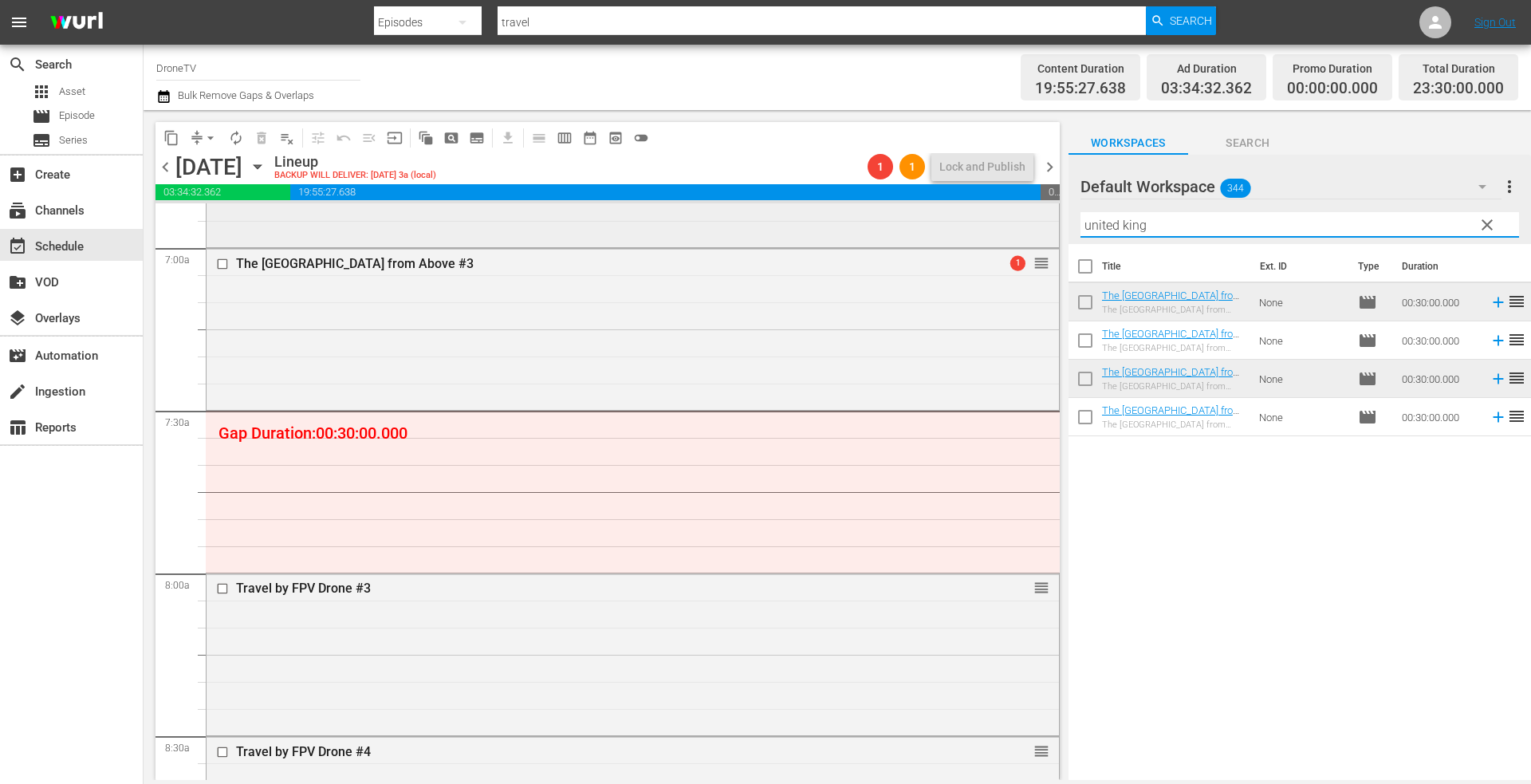
drag, startPoint x: 1111, startPoint y: 228, endPoint x: 1046, endPoint y: 234, distance: 65.3
click at [1046, 234] on div "content_copy compress arrow_drop_down autorenew_outlined delete_forever_outline…" at bounding box center [837, 444] width 1388 height 669
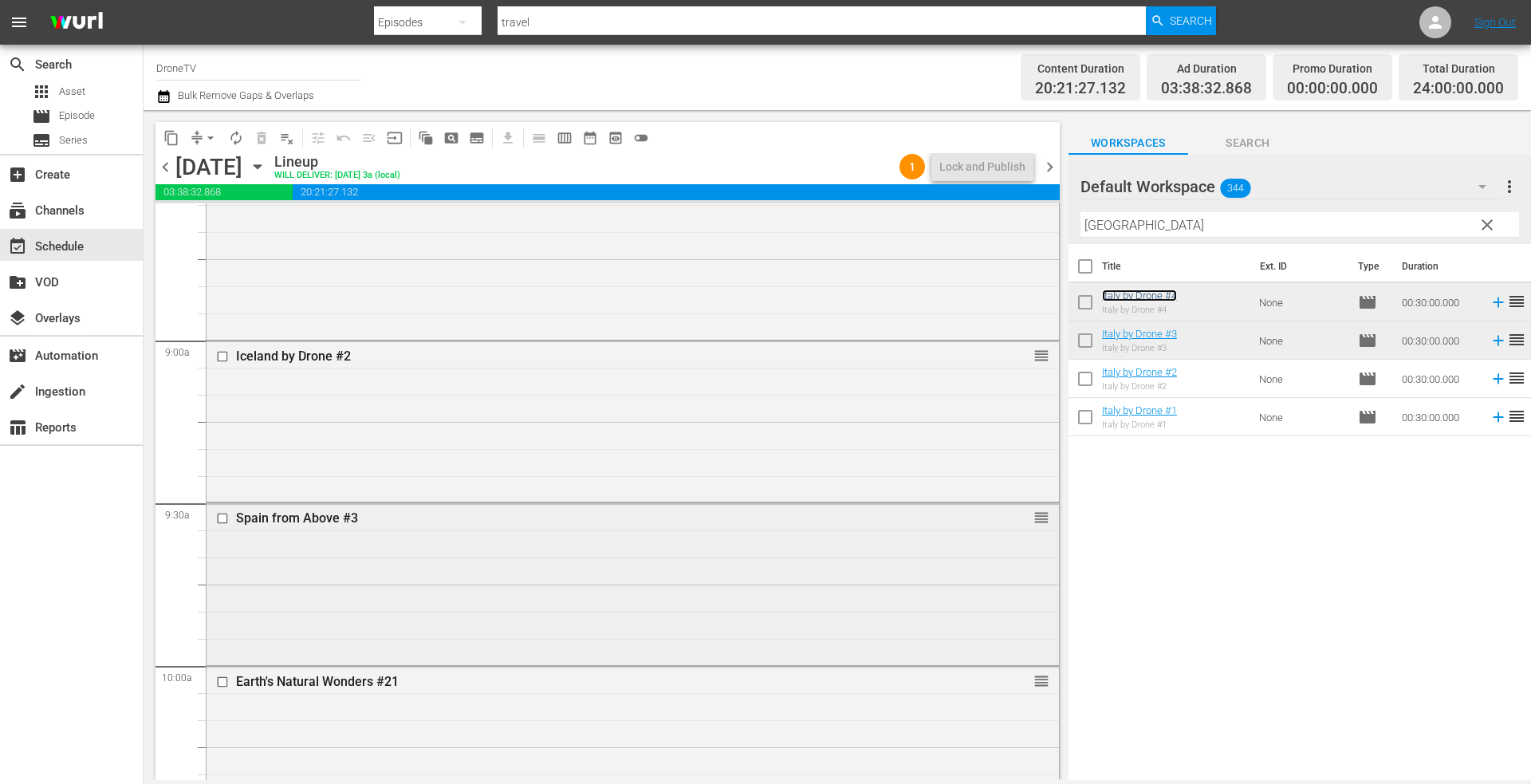
scroll to position [2870, 0]
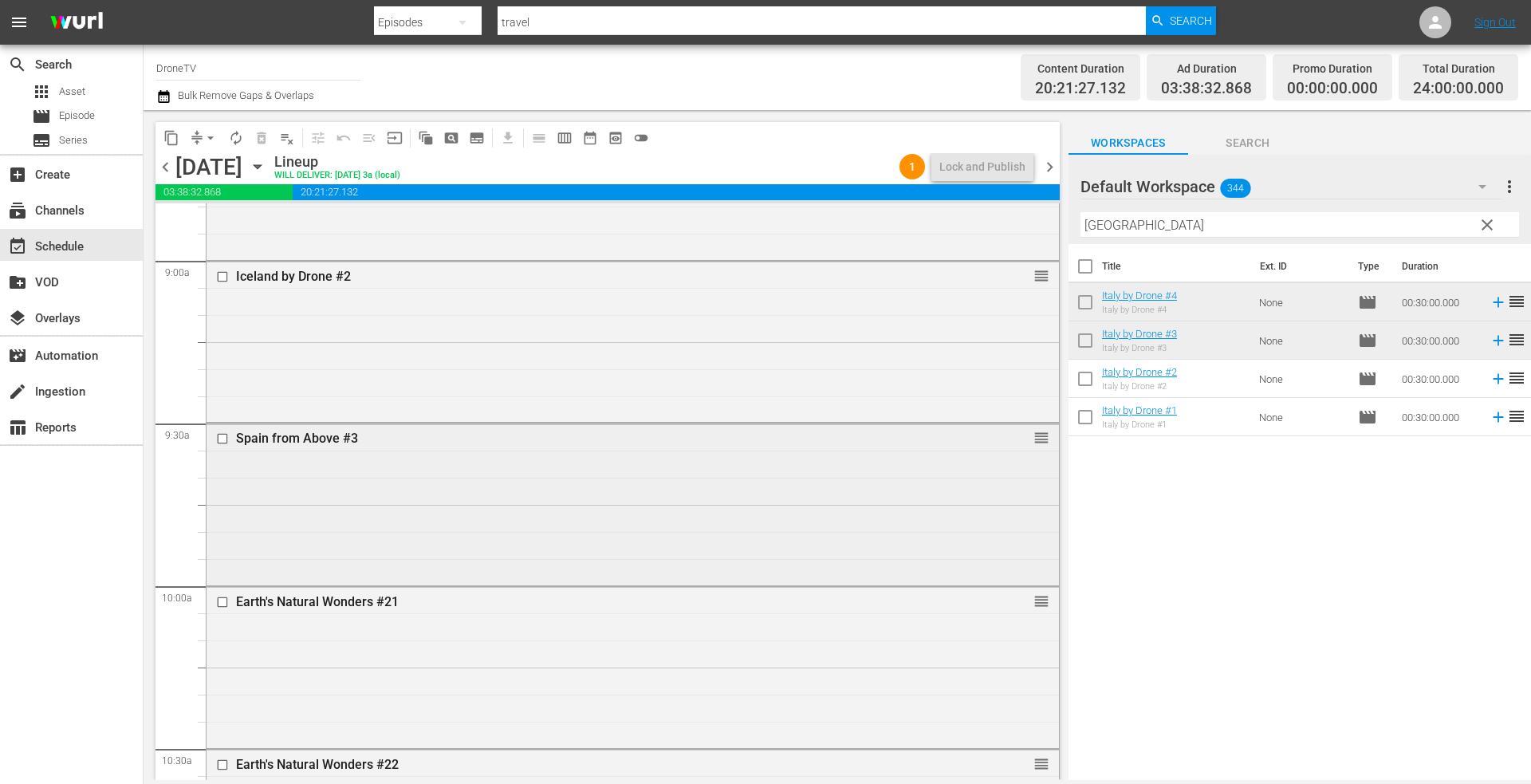
click at [662, 495] on div "Spain from Above #3 reorder" at bounding box center [632, 502] width 852 height 158
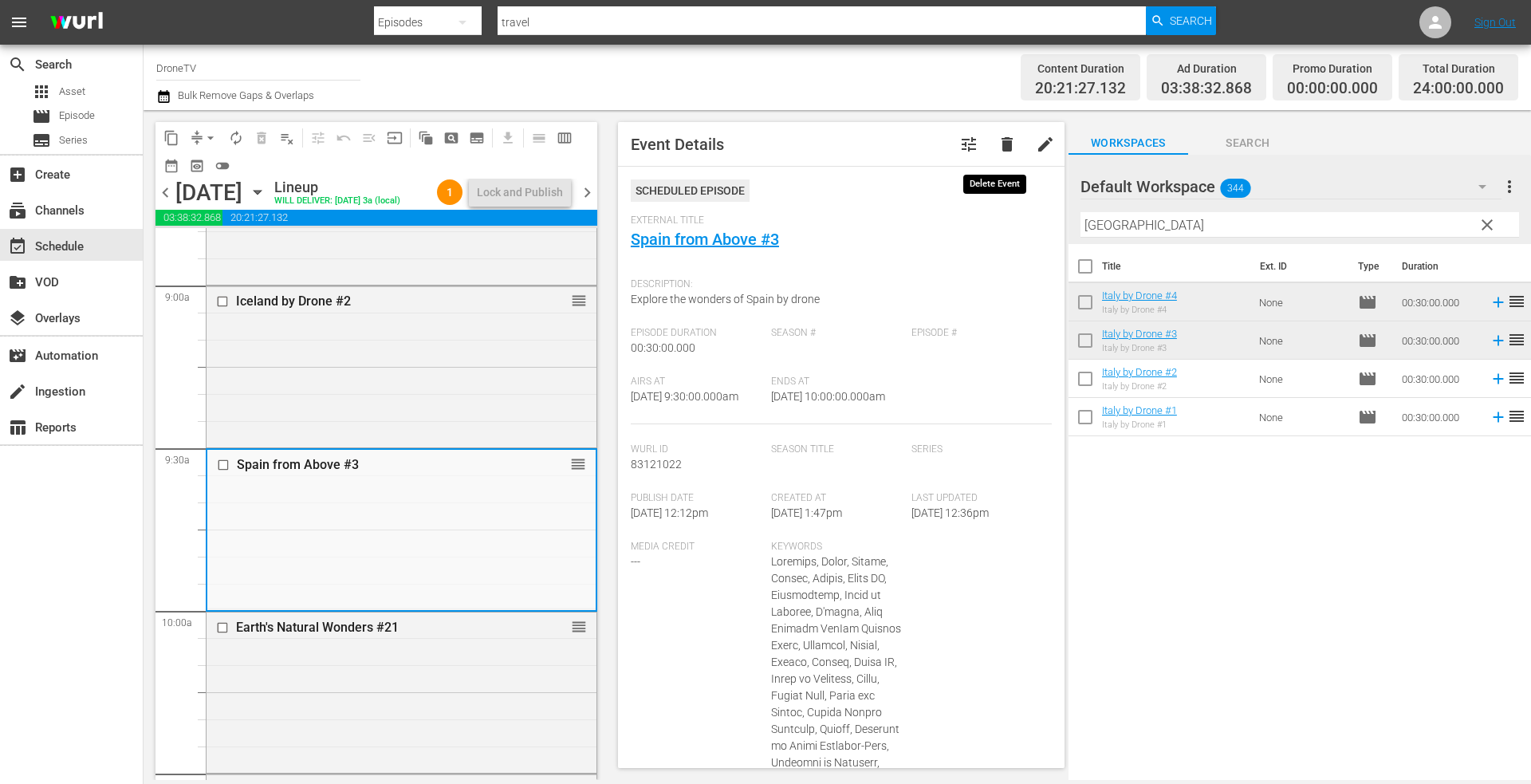
click at [998, 144] on span "delete" at bounding box center [1007, 143] width 19 height 19
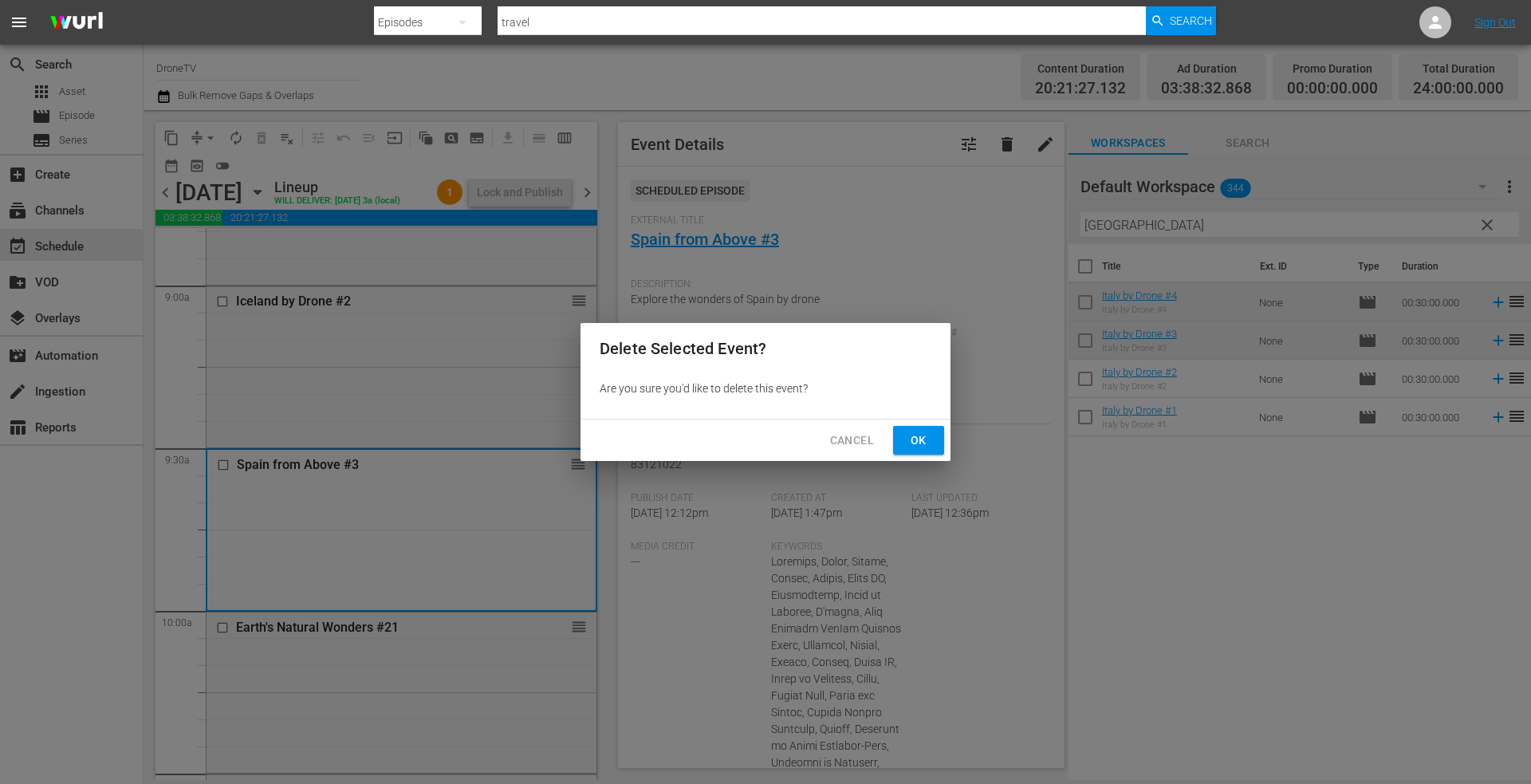
click at [918, 434] on span "Ok" at bounding box center [919, 440] width 25 height 20
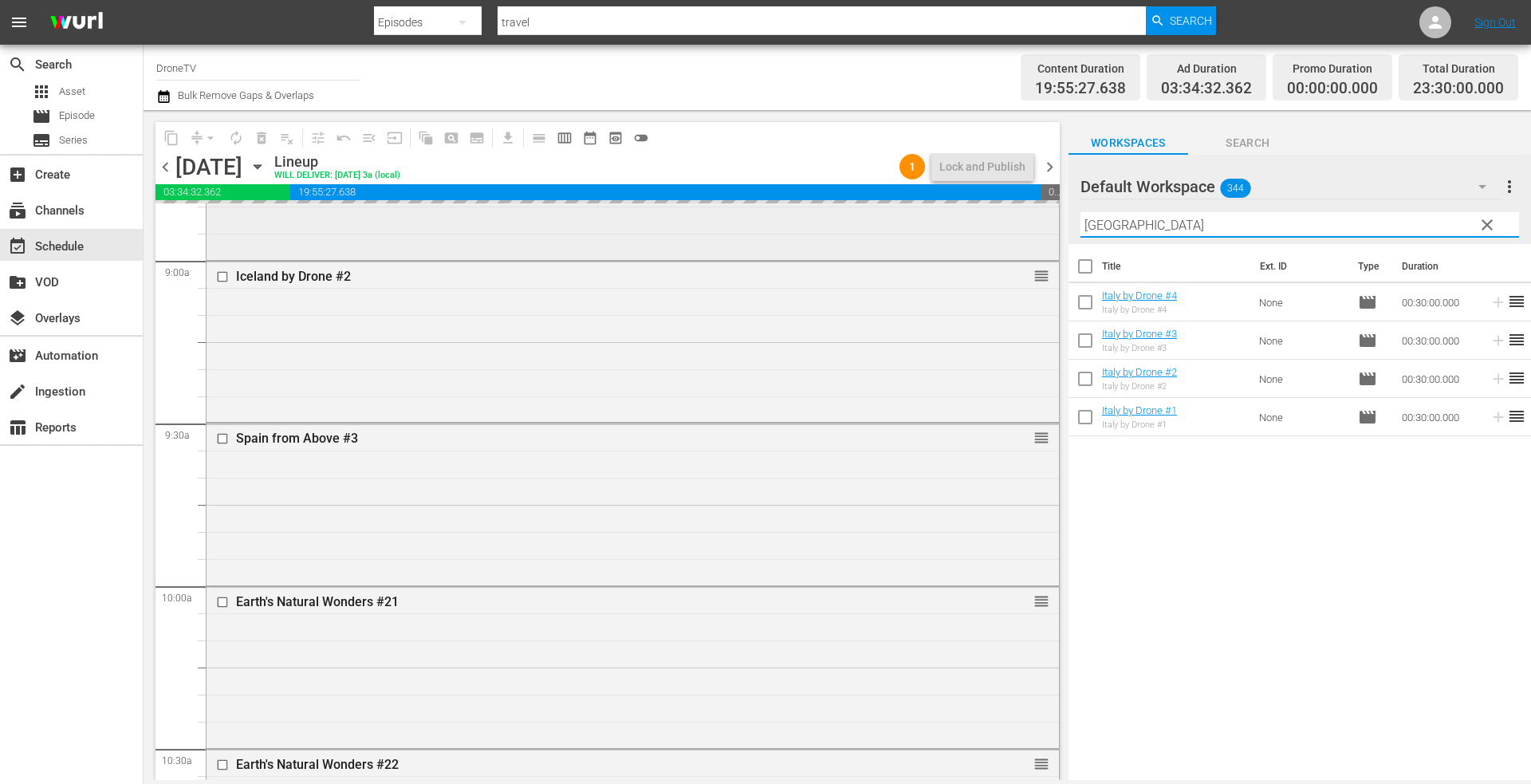
drag, startPoint x: 1150, startPoint y: 228, endPoint x: 1036, endPoint y: 235, distance: 114.2
click at [1036, 234] on div "content_copy compress arrow_drop_down autorenew_outlined delete_forever_outline…" at bounding box center [837, 444] width 1388 height 669
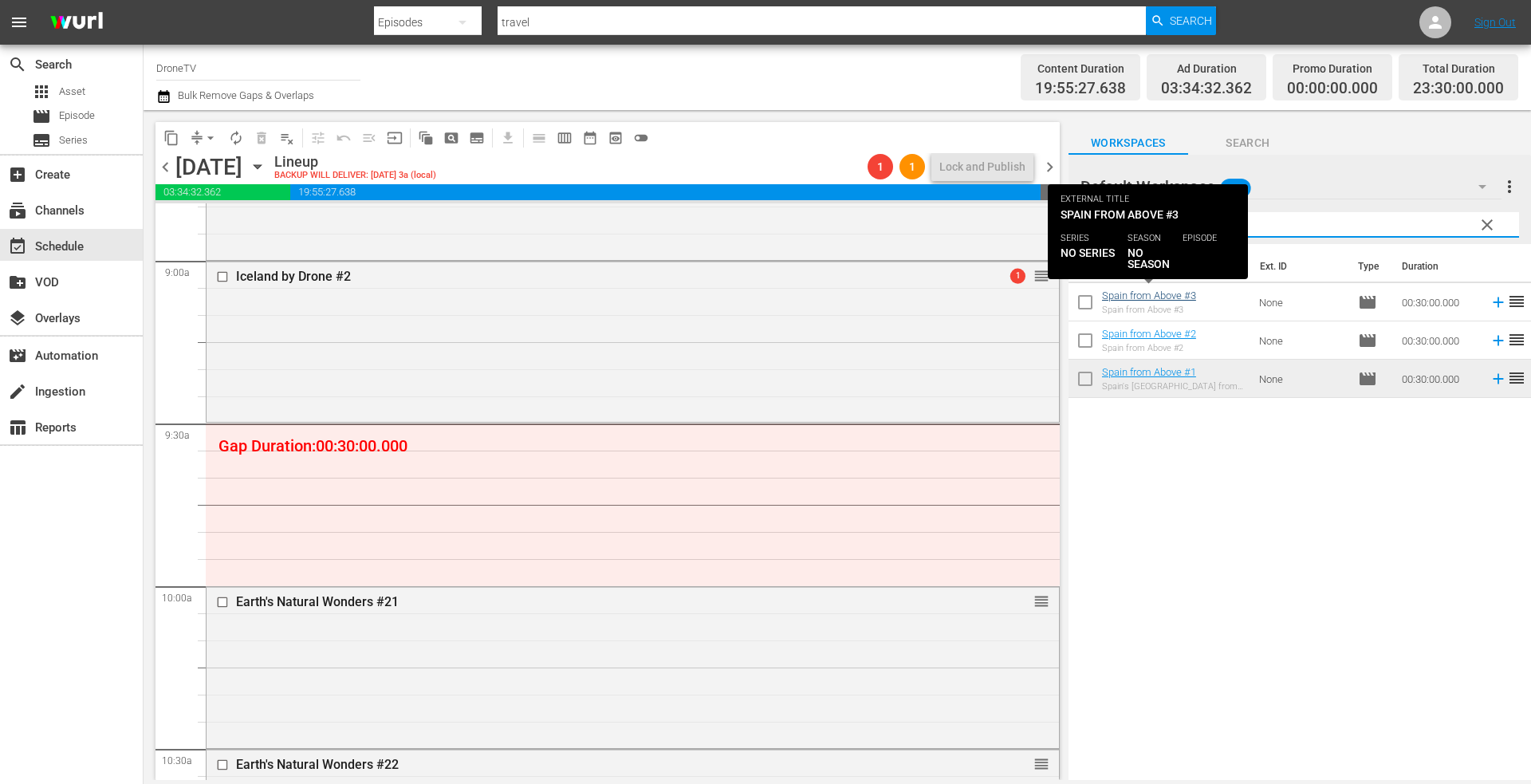
type input "[GEOGRAPHIC_DATA]"
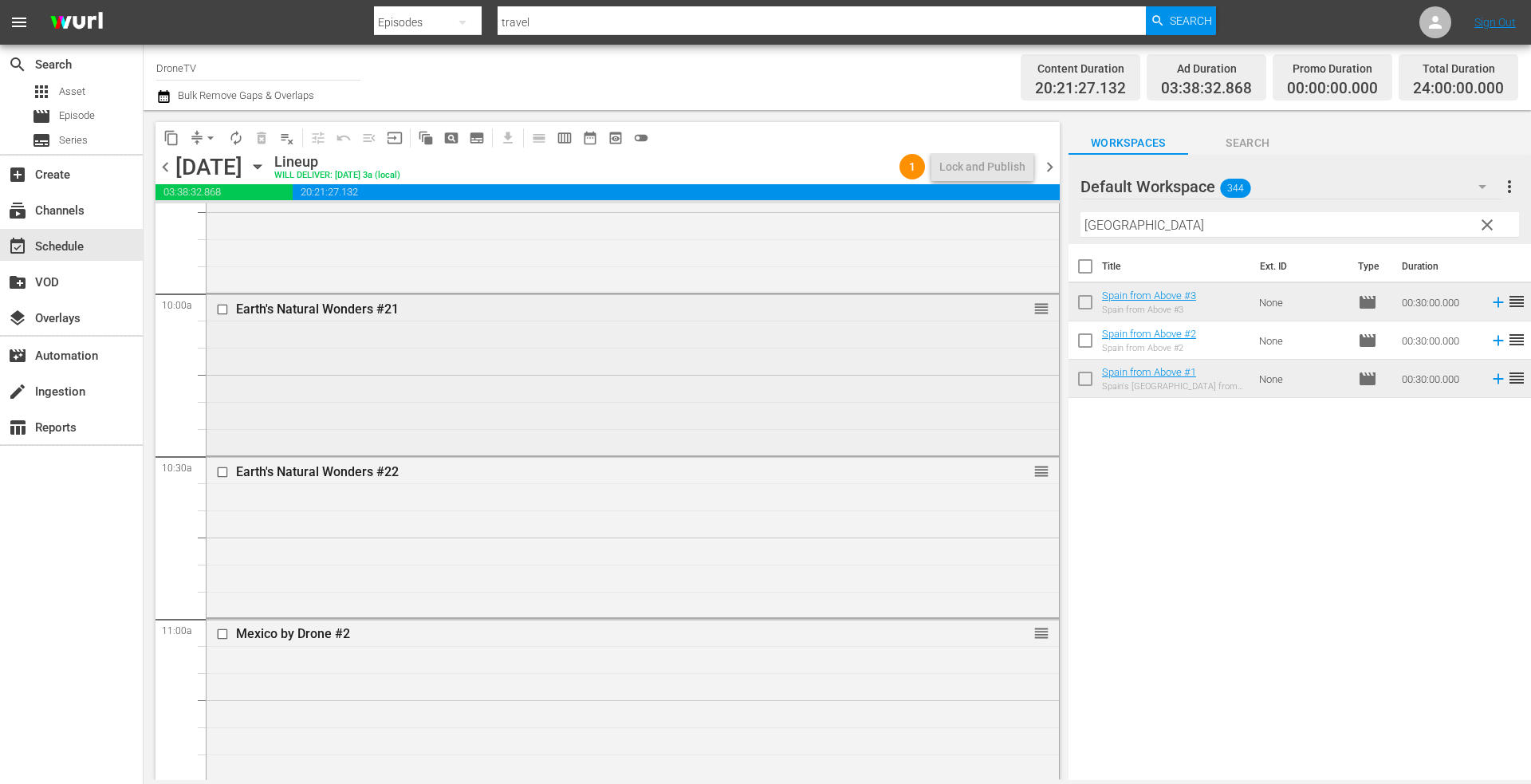
scroll to position [3189, 0]
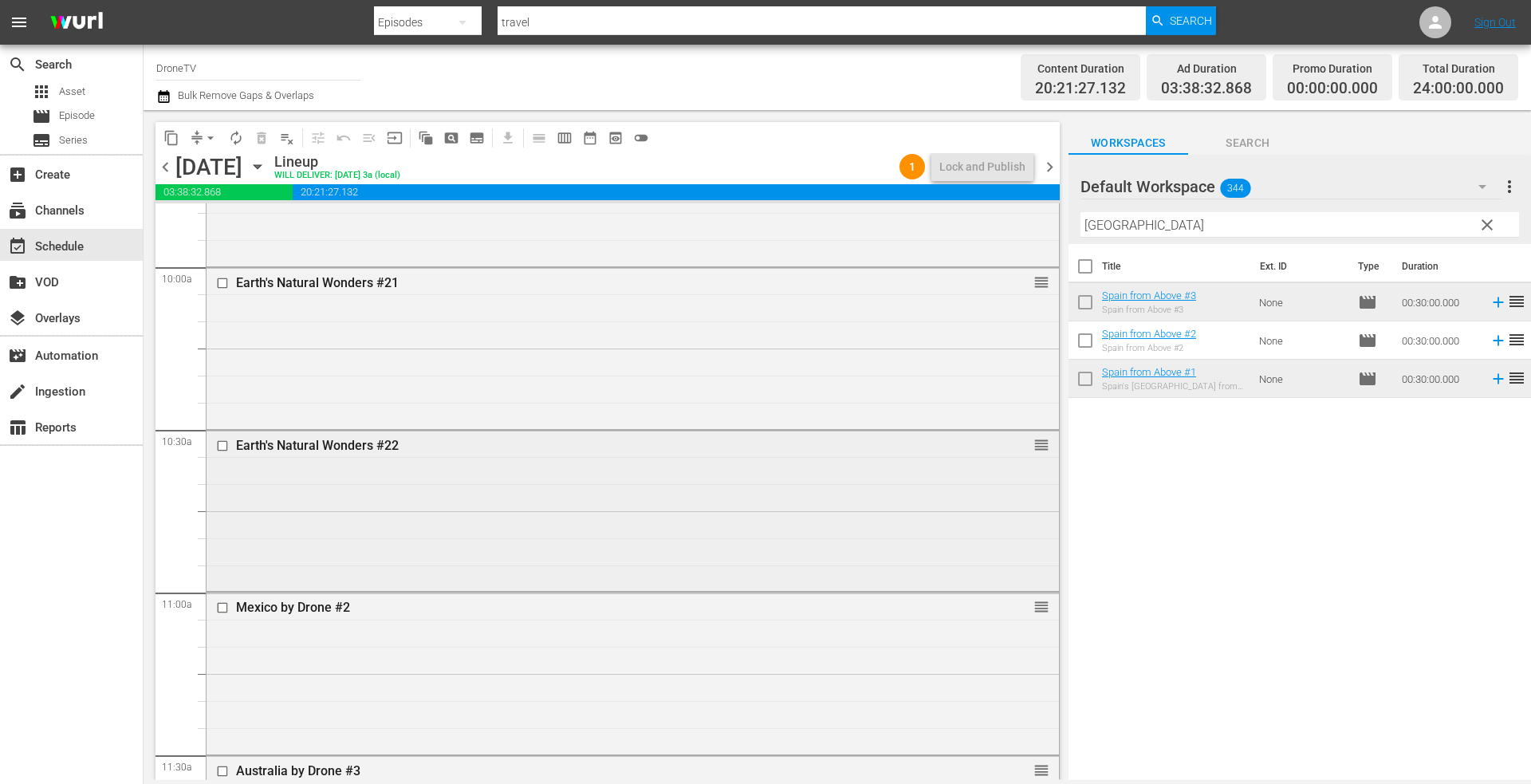
click at [626, 473] on div "Earth's Natural Wonders #22 reorder" at bounding box center [632, 509] width 852 height 158
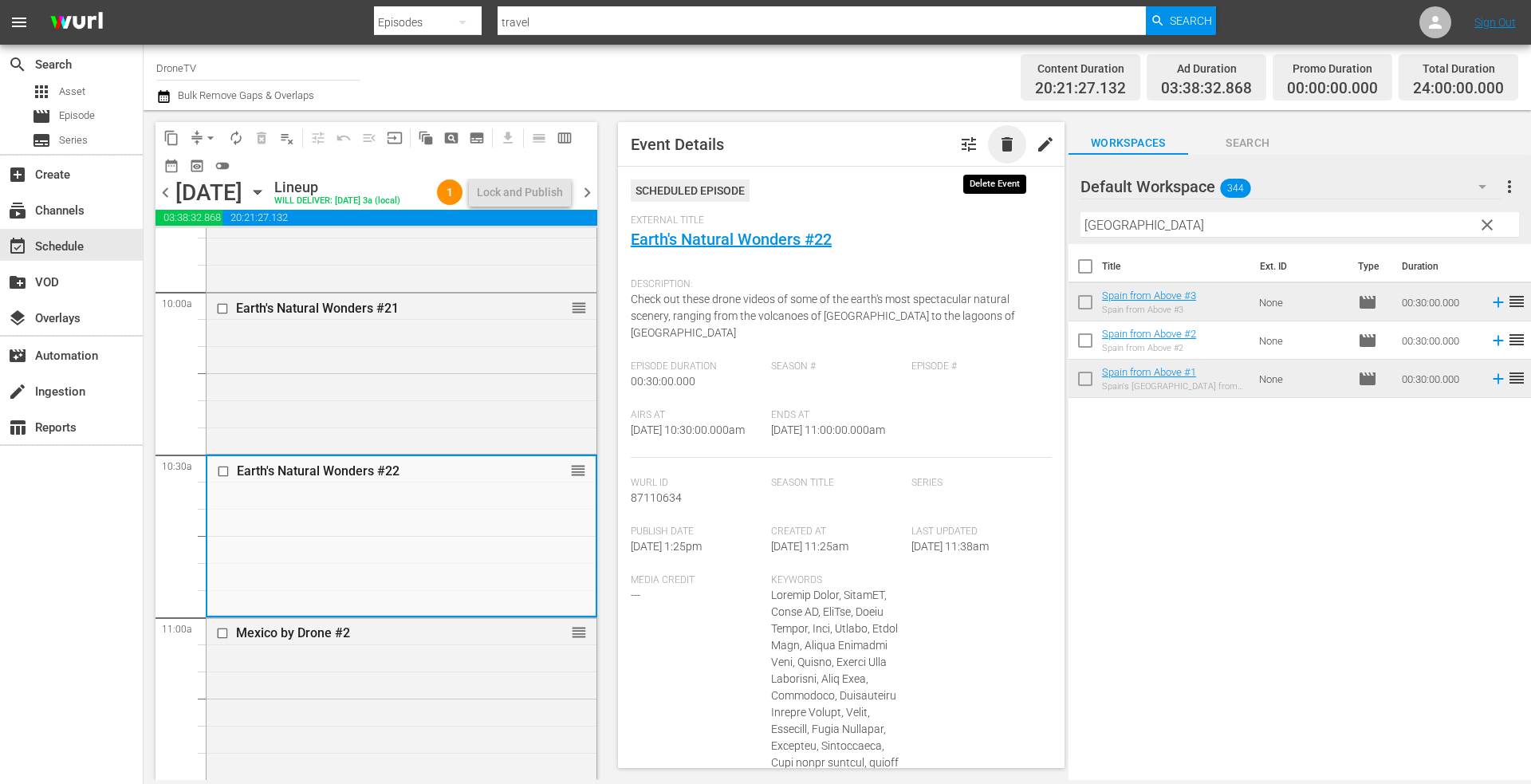
click at [998, 141] on span "delete" at bounding box center [1007, 143] width 19 height 19
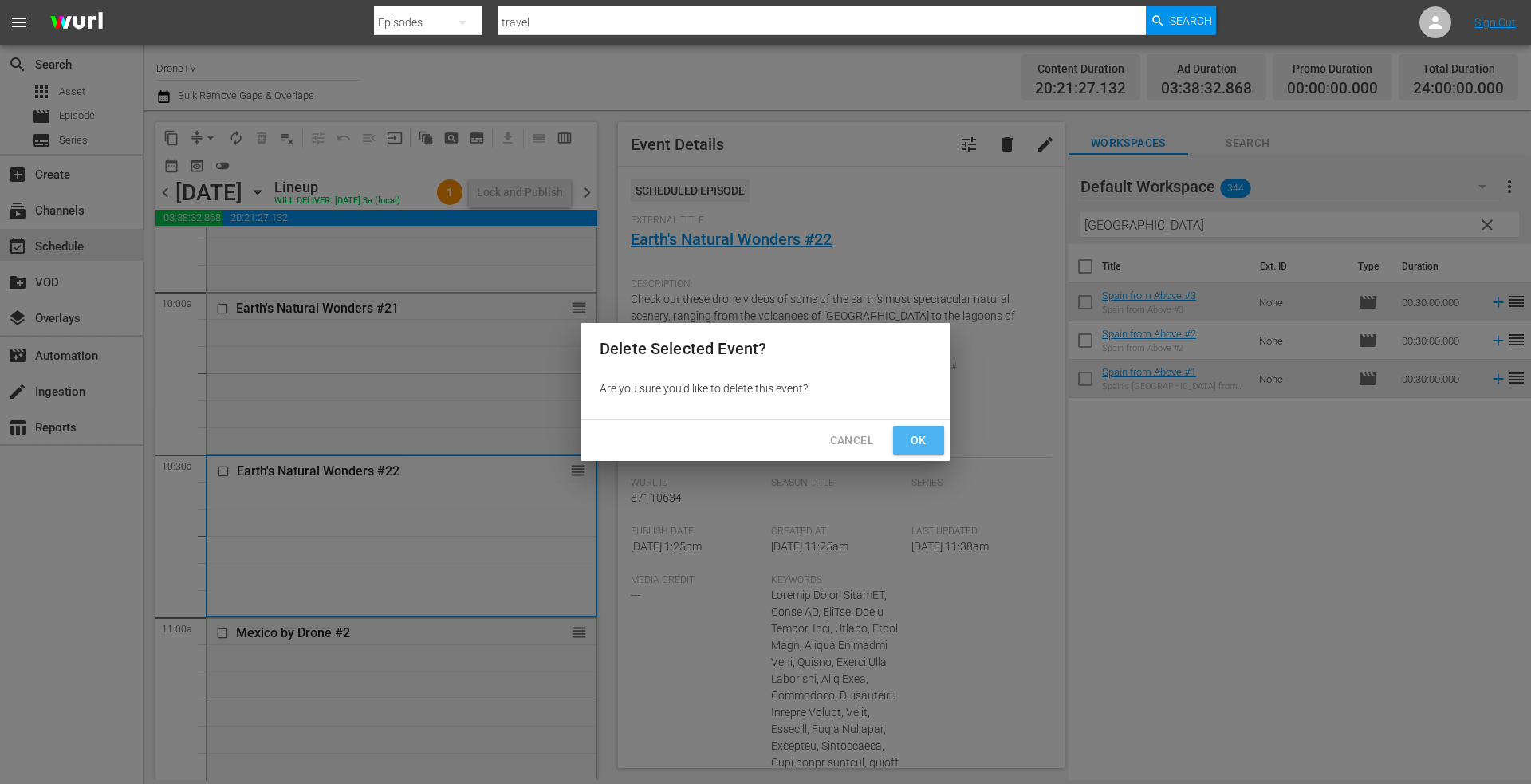
click at [909, 436] on span "Ok" at bounding box center [919, 440] width 25 height 20
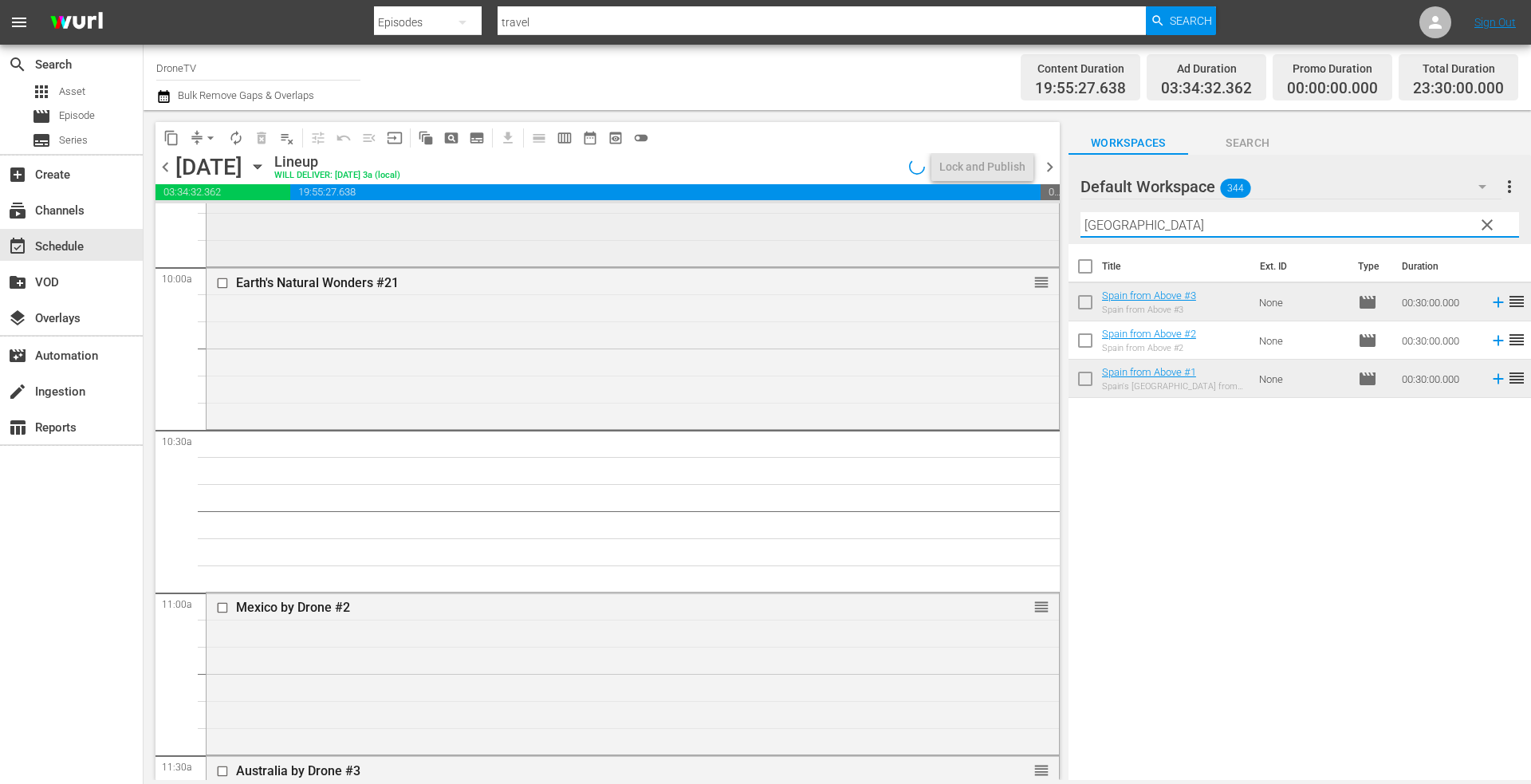
drag, startPoint x: 1143, startPoint y: 220, endPoint x: 1007, endPoint y: 233, distance: 136.6
click at [1007, 233] on div "content_copy compress arrow_drop_down autorenew_outlined delete_forever_outline…" at bounding box center [837, 444] width 1388 height 669
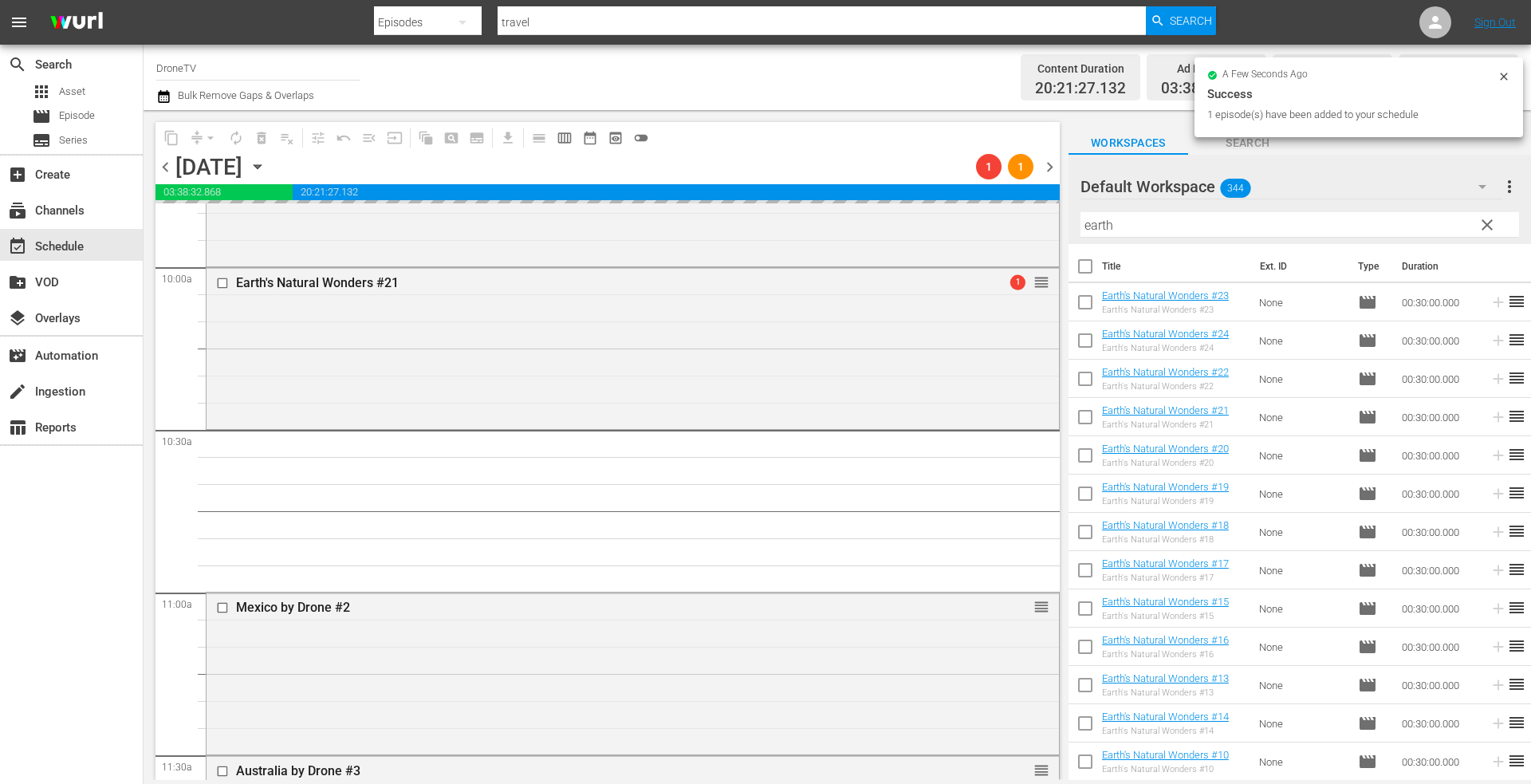
scroll to position [3427, 0]
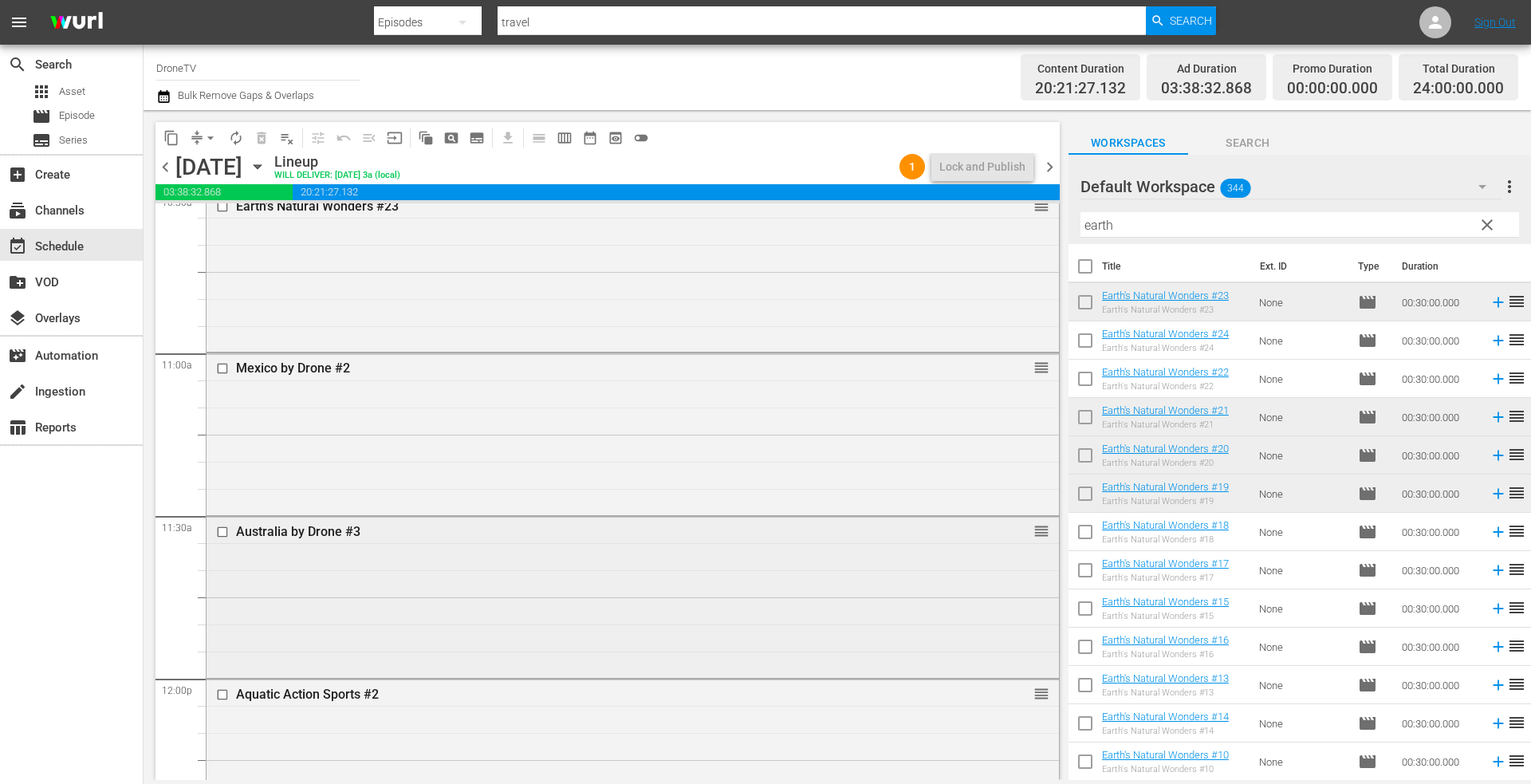
click at [610, 578] on div "Australia by Drone #3 reorder" at bounding box center [632, 595] width 852 height 158
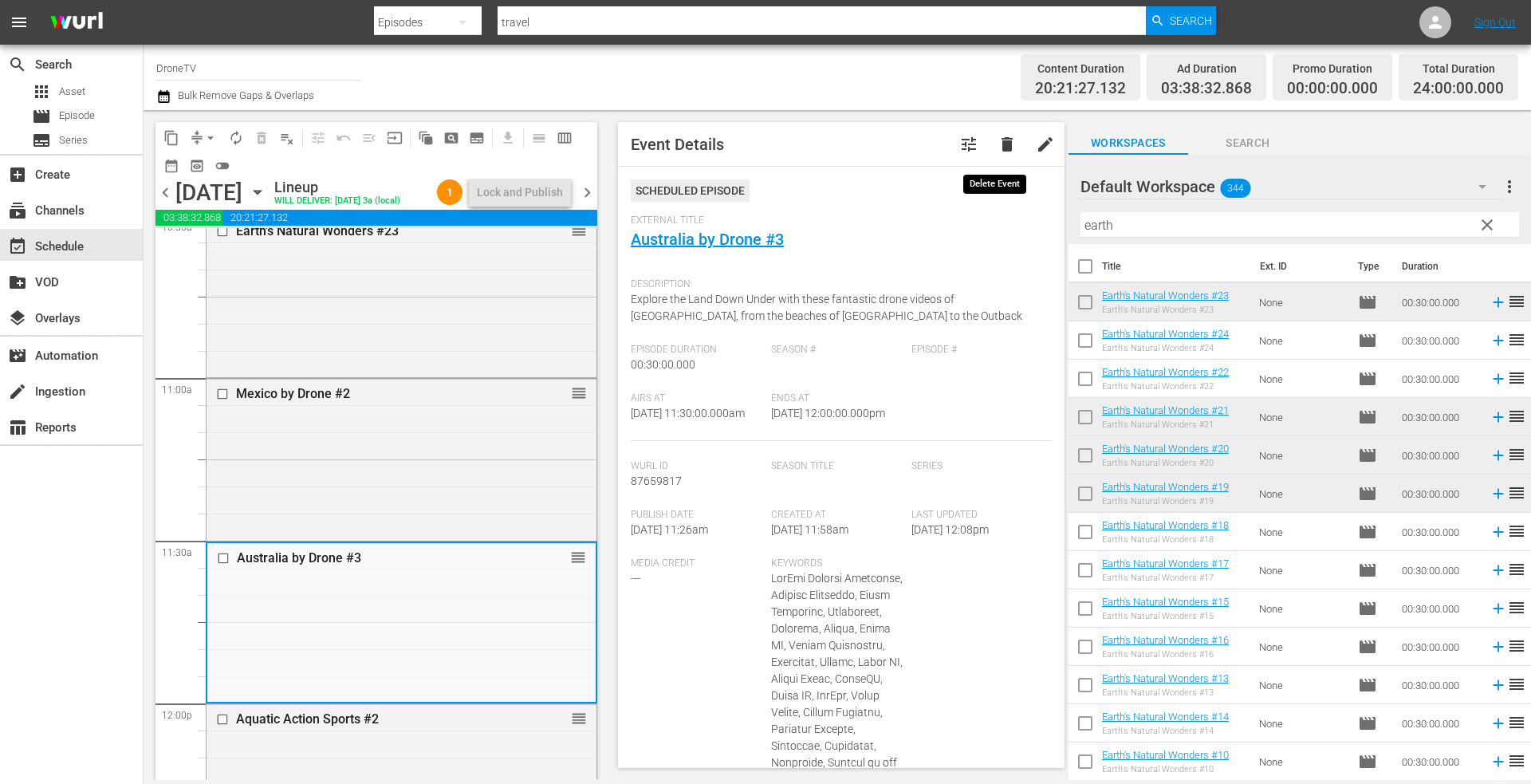
click at [998, 143] on span "delete" at bounding box center [1007, 143] width 19 height 19
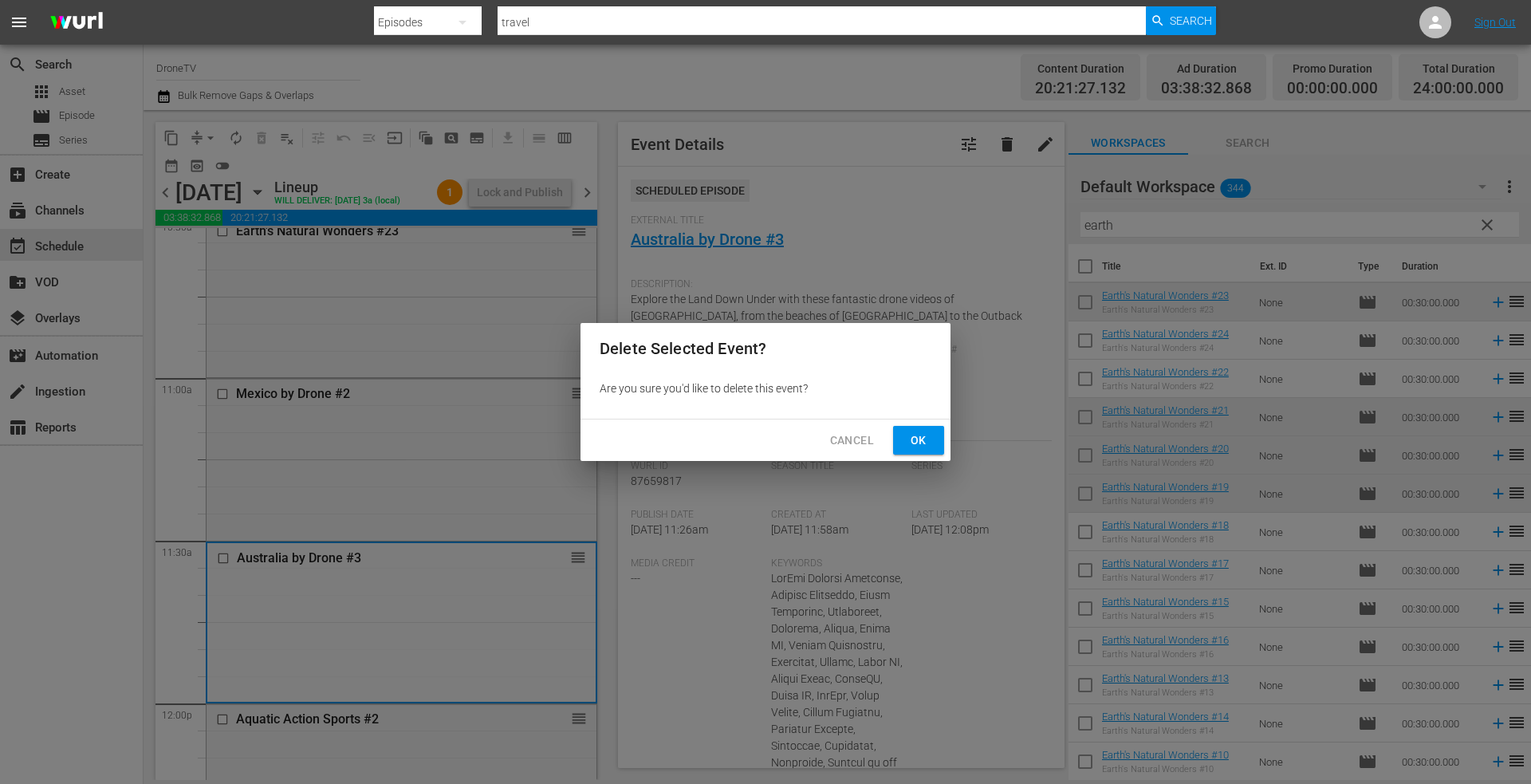
click at [912, 437] on span "Ok" at bounding box center [919, 440] width 25 height 20
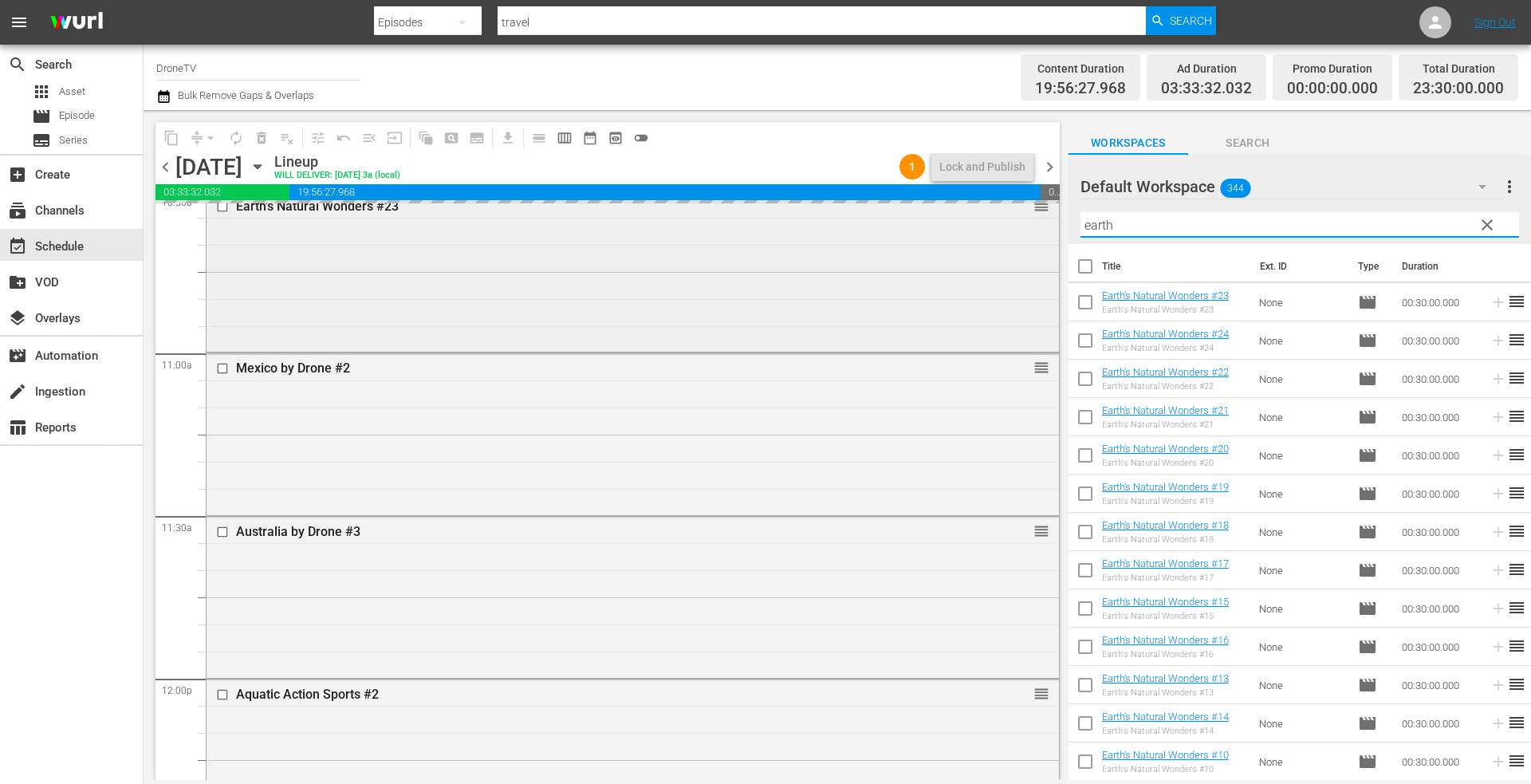
drag, startPoint x: 1144, startPoint y: 220, endPoint x: 1010, endPoint y: 241, distance: 135.6
click at [1010, 241] on div "content_copy compress arrow_drop_down autorenew_outlined delete_forever_outline…" at bounding box center [837, 444] width 1388 height 669
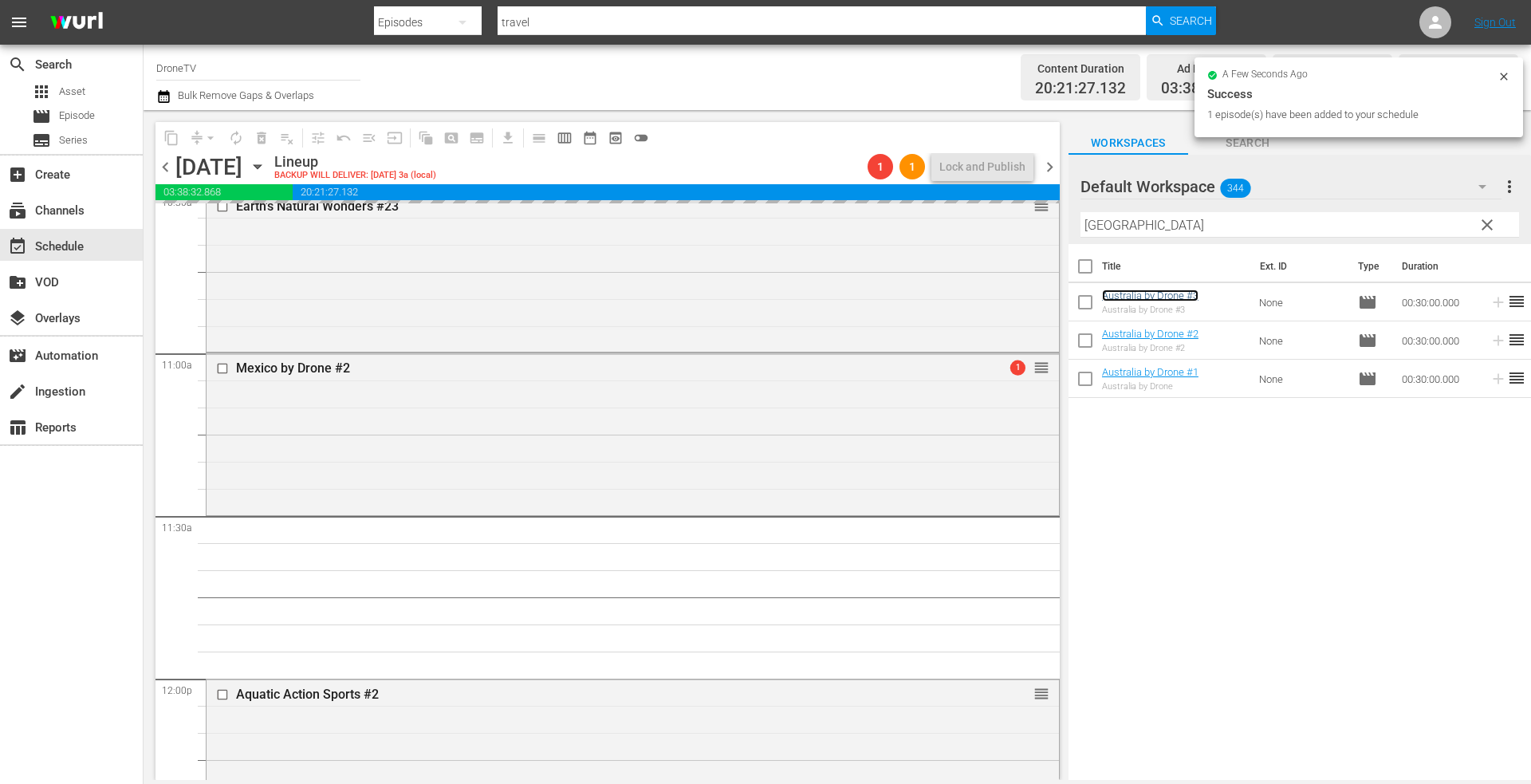
scroll to position [3666, 0]
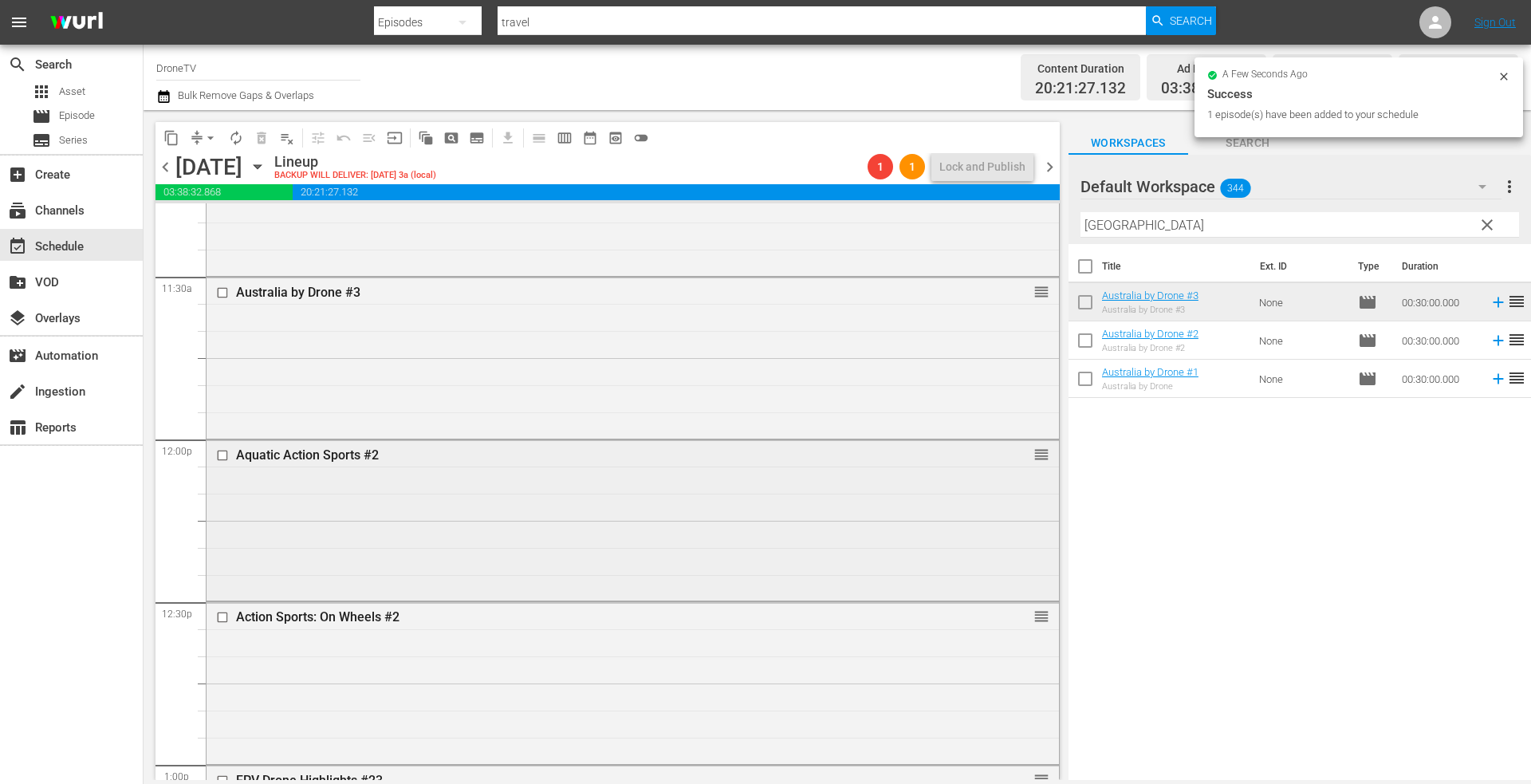
click at [732, 516] on div "Aquatic Action Sports #2 reorder" at bounding box center [632, 519] width 852 height 158
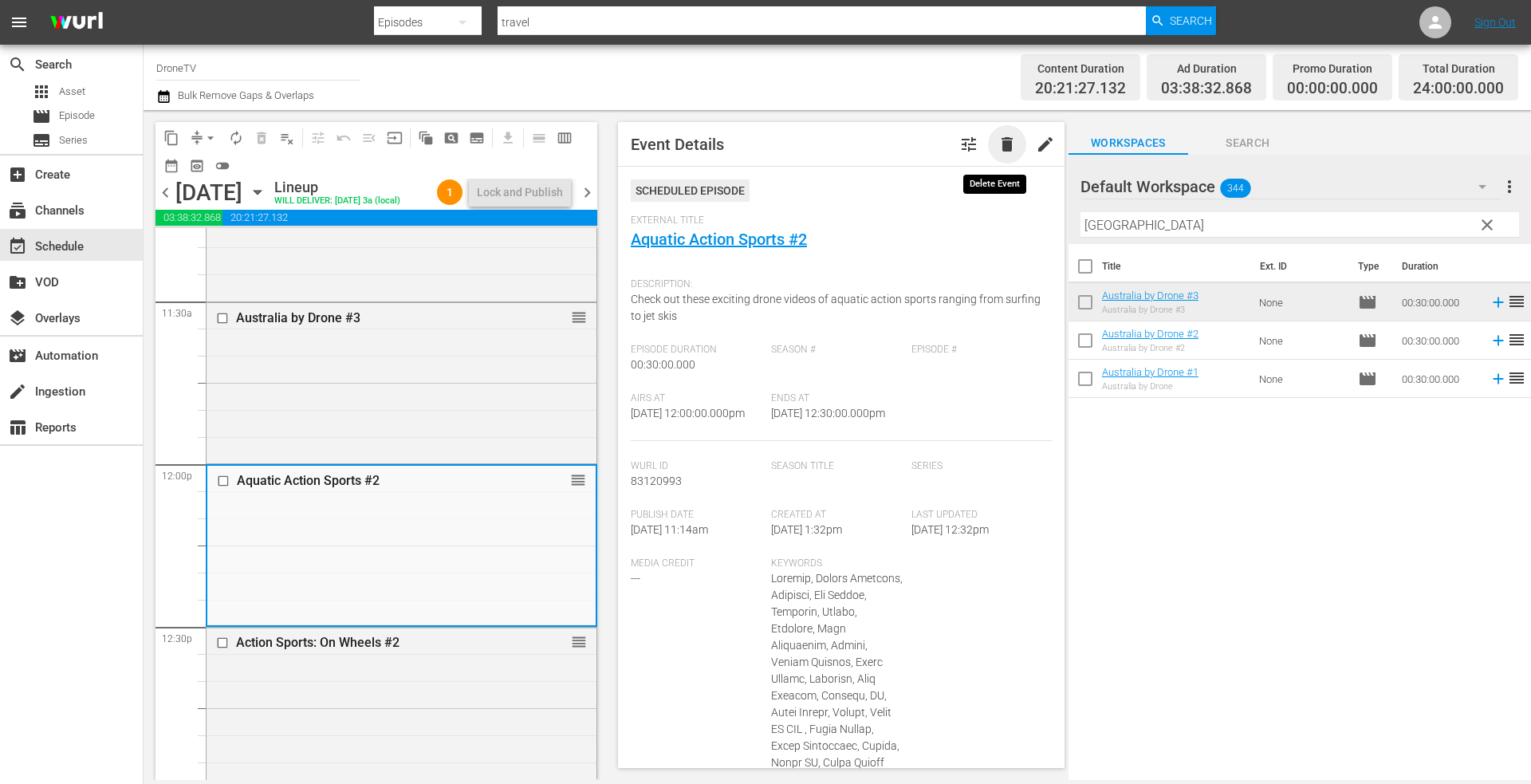
click at [998, 148] on span "delete" at bounding box center [1007, 143] width 19 height 19
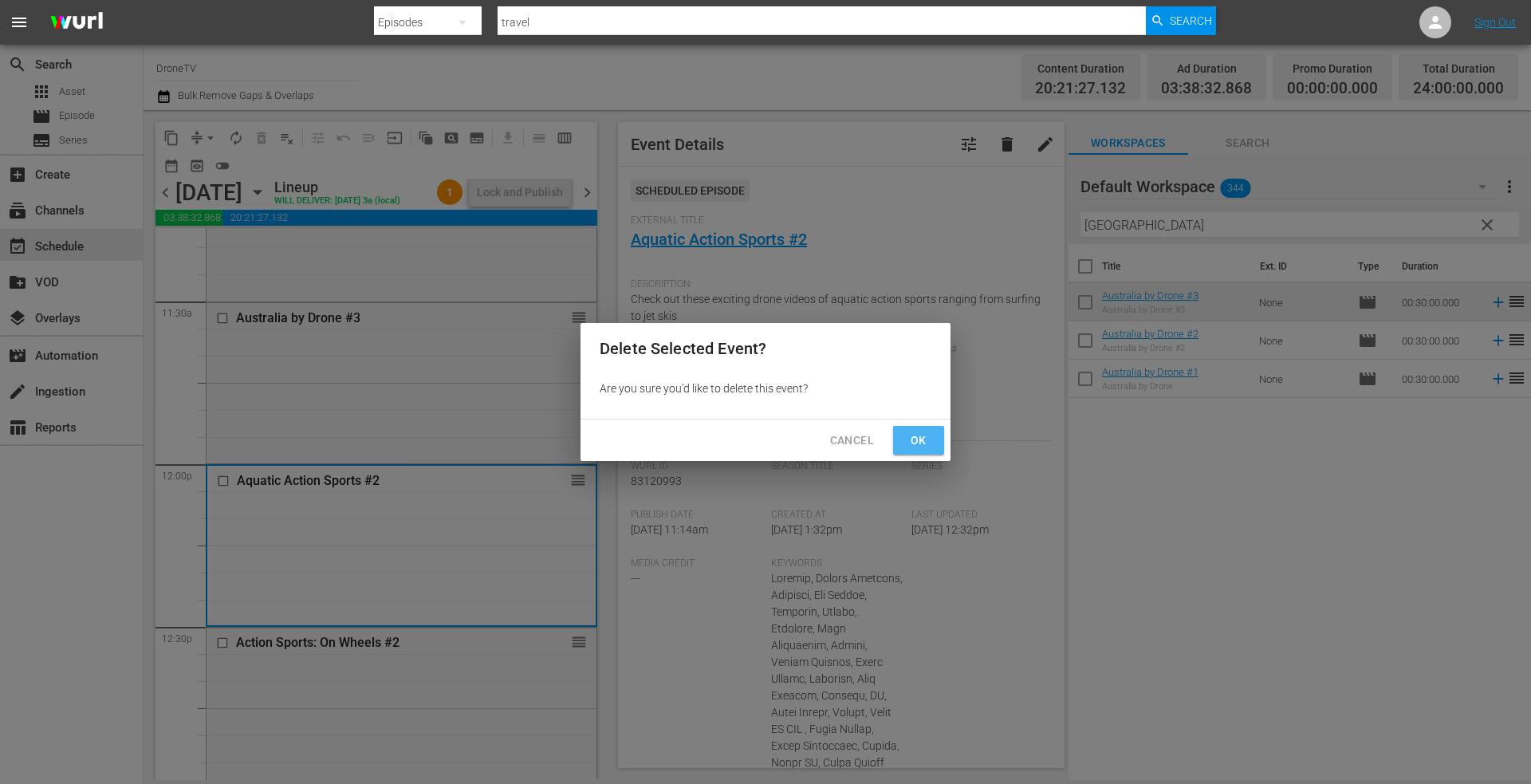
click at [906, 438] on span "Ok" at bounding box center [919, 440] width 25 height 20
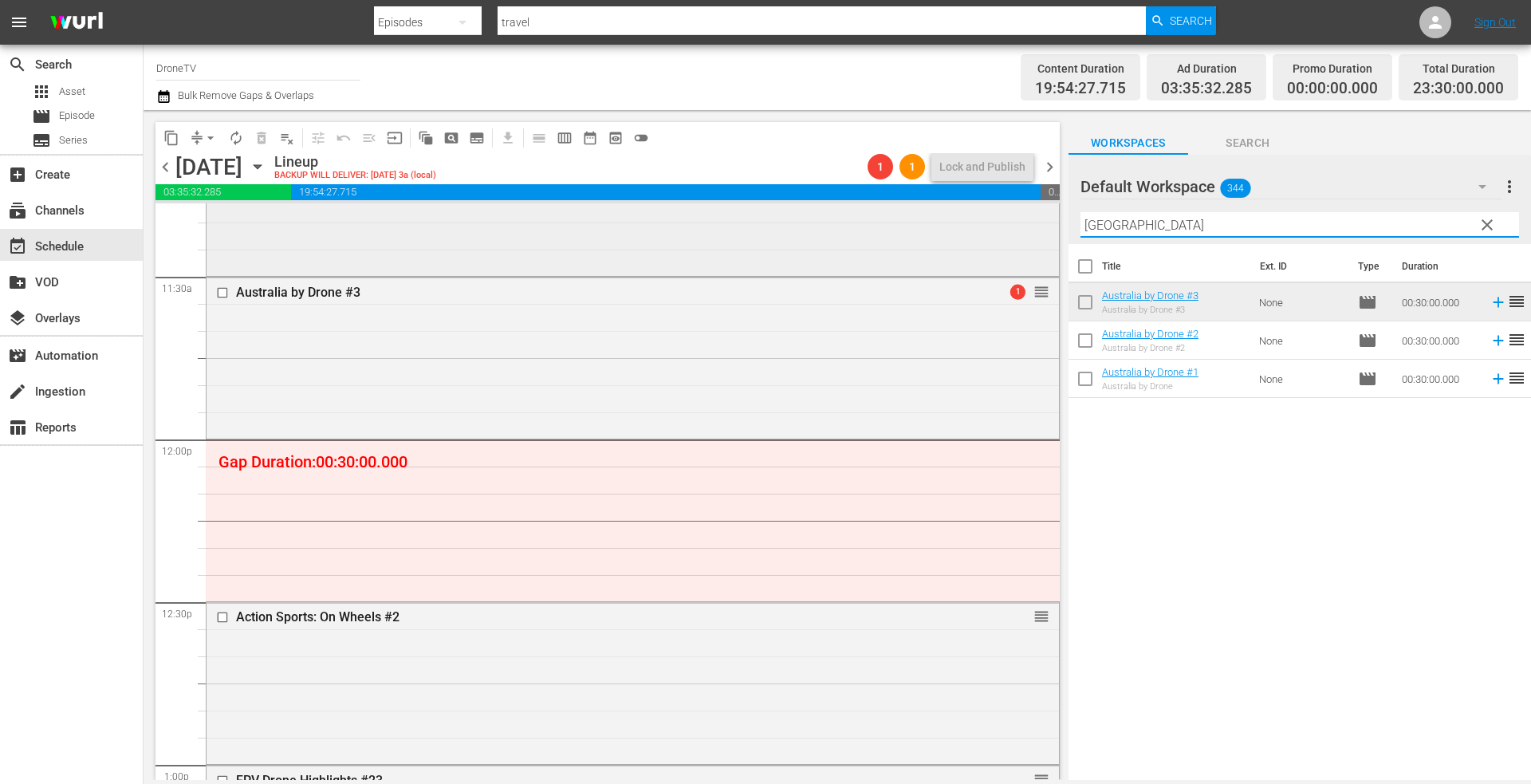
drag, startPoint x: 1126, startPoint y: 228, endPoint x: 1023, endPoint y: 237, distance: 103.4
click at [1024, 237] on div "content_copy compress arrow_drop_down autorenew_outlined delete_forever_outline…" at bounding box center [837, 444] width 1388 height 669
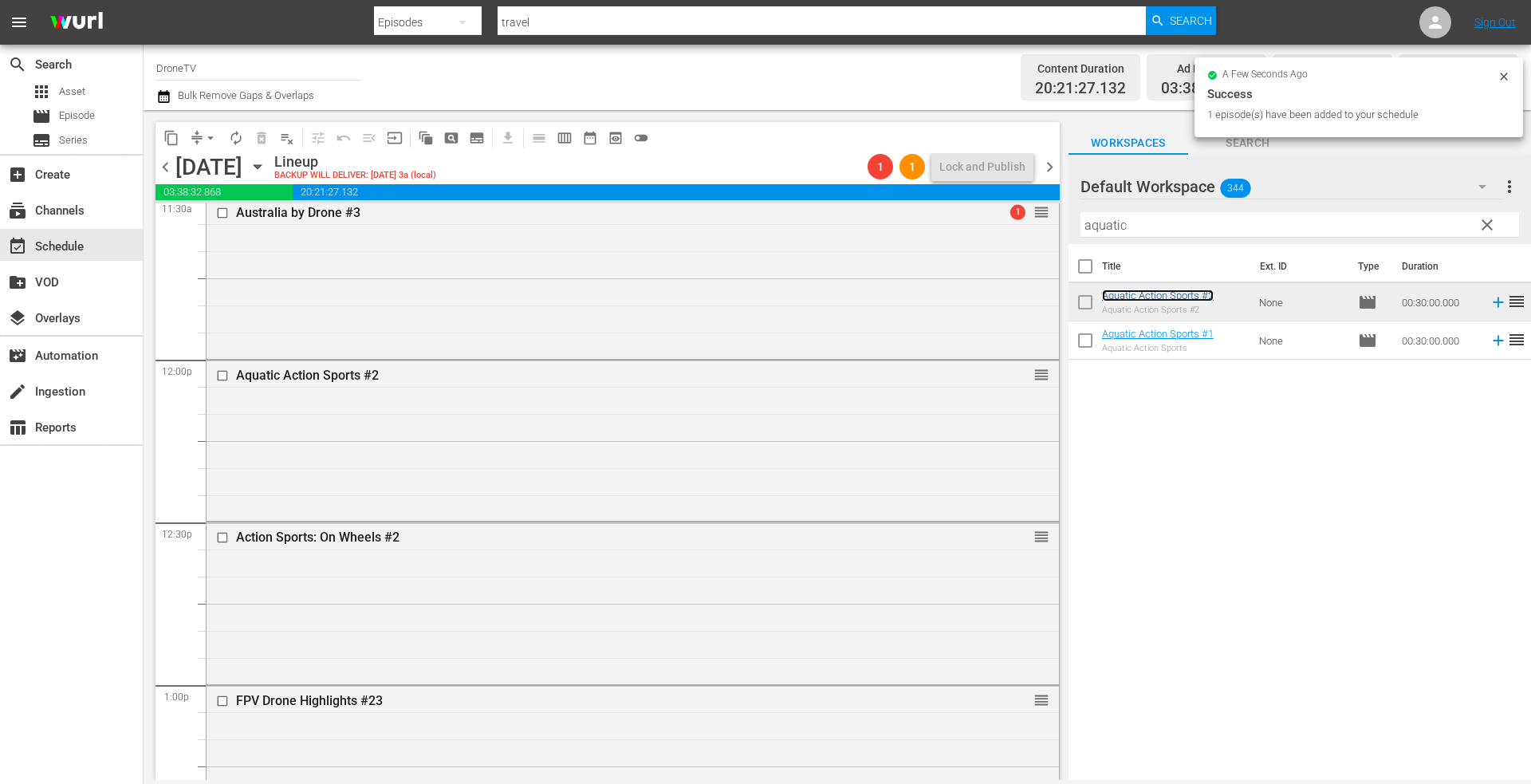
scroll to position [3826, 0]
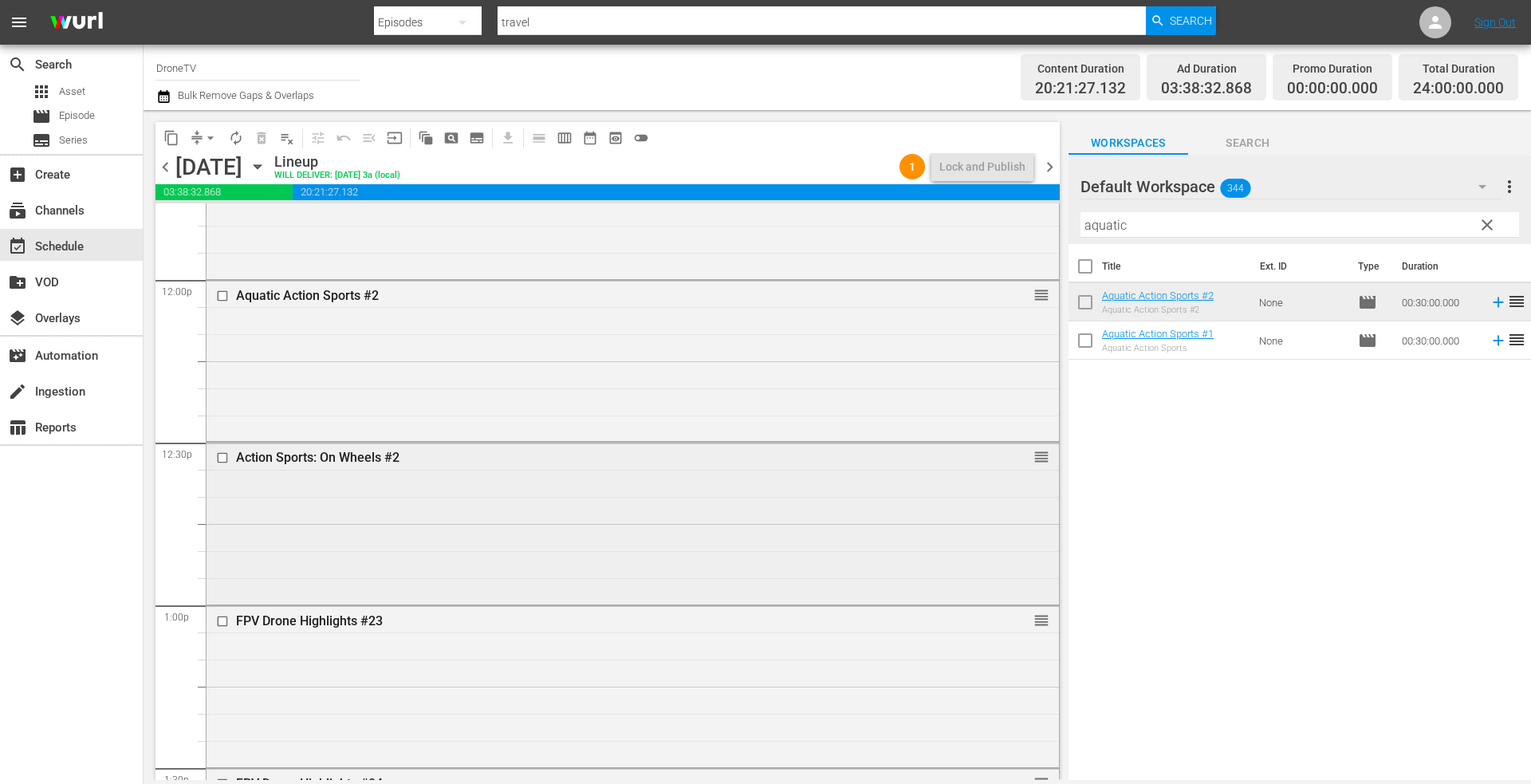
click at [627, 513] on div "Action Sports: On Wheels #2 reorder" at bounding box center [632, 521] width 852 height 158
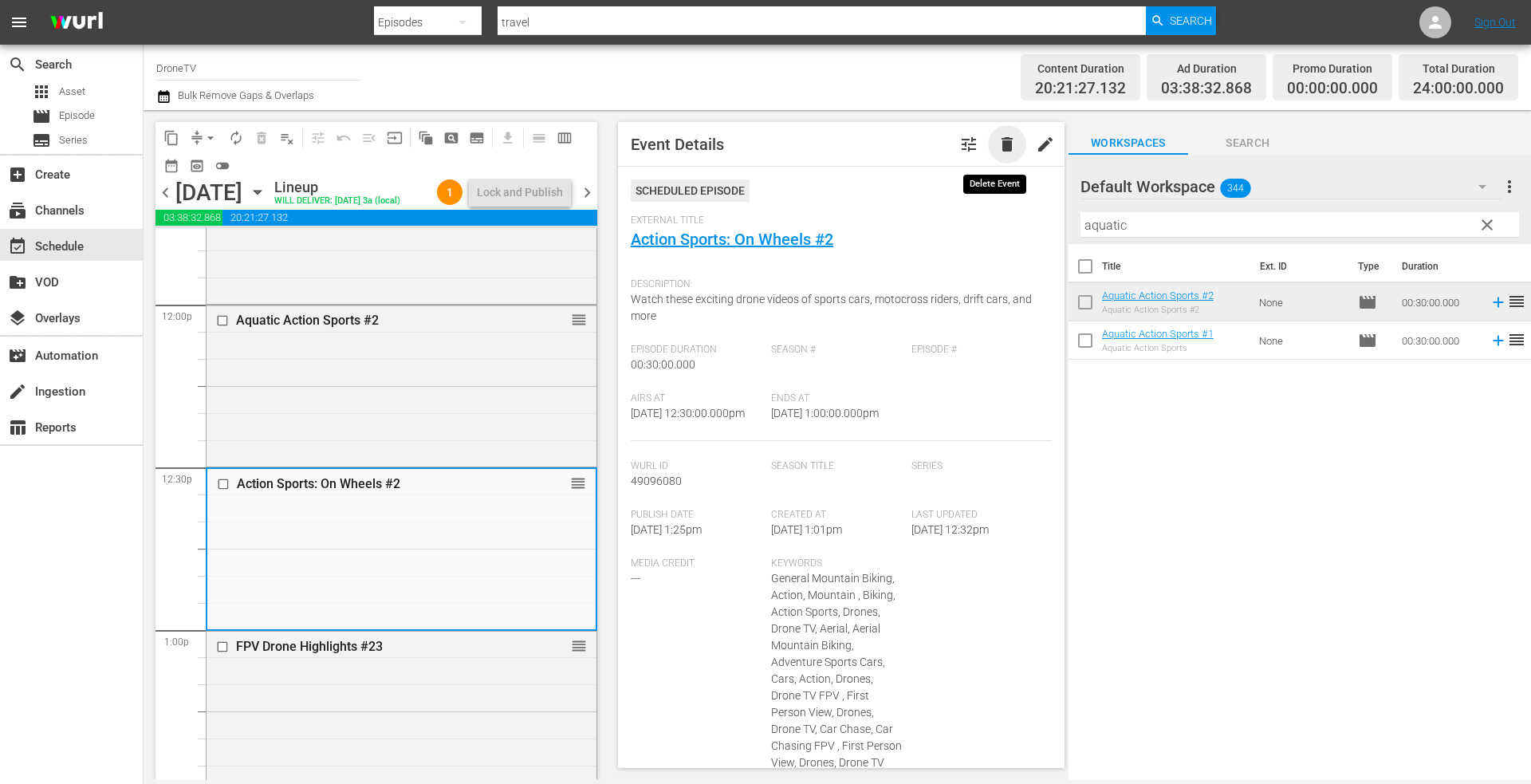
click at [999, 140] on span "delete" at bounding box center [1007, 143] width 19 height 19
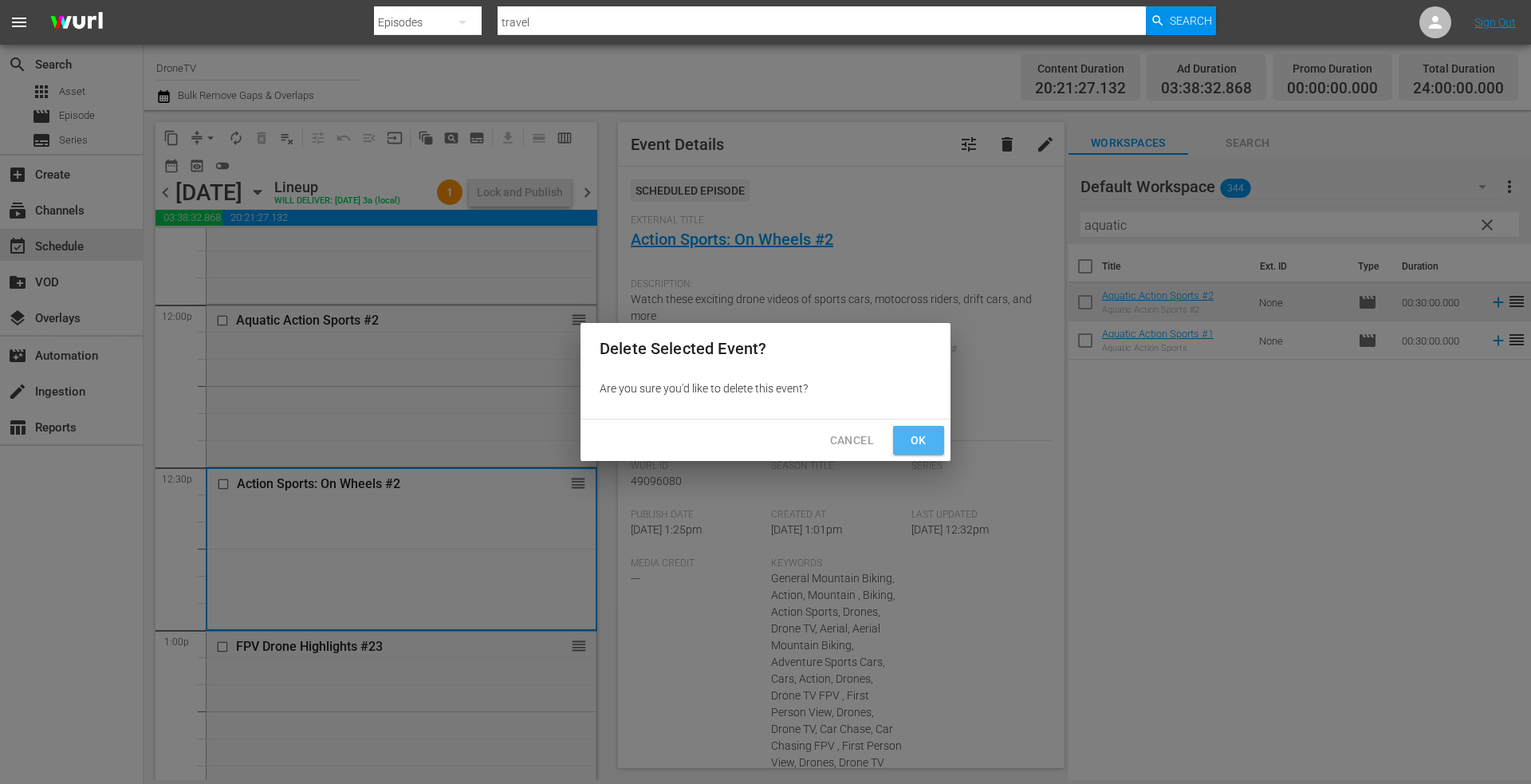
click at [916, 431] on span "Ok" at bounding box center [919, 440] width 25 height 20
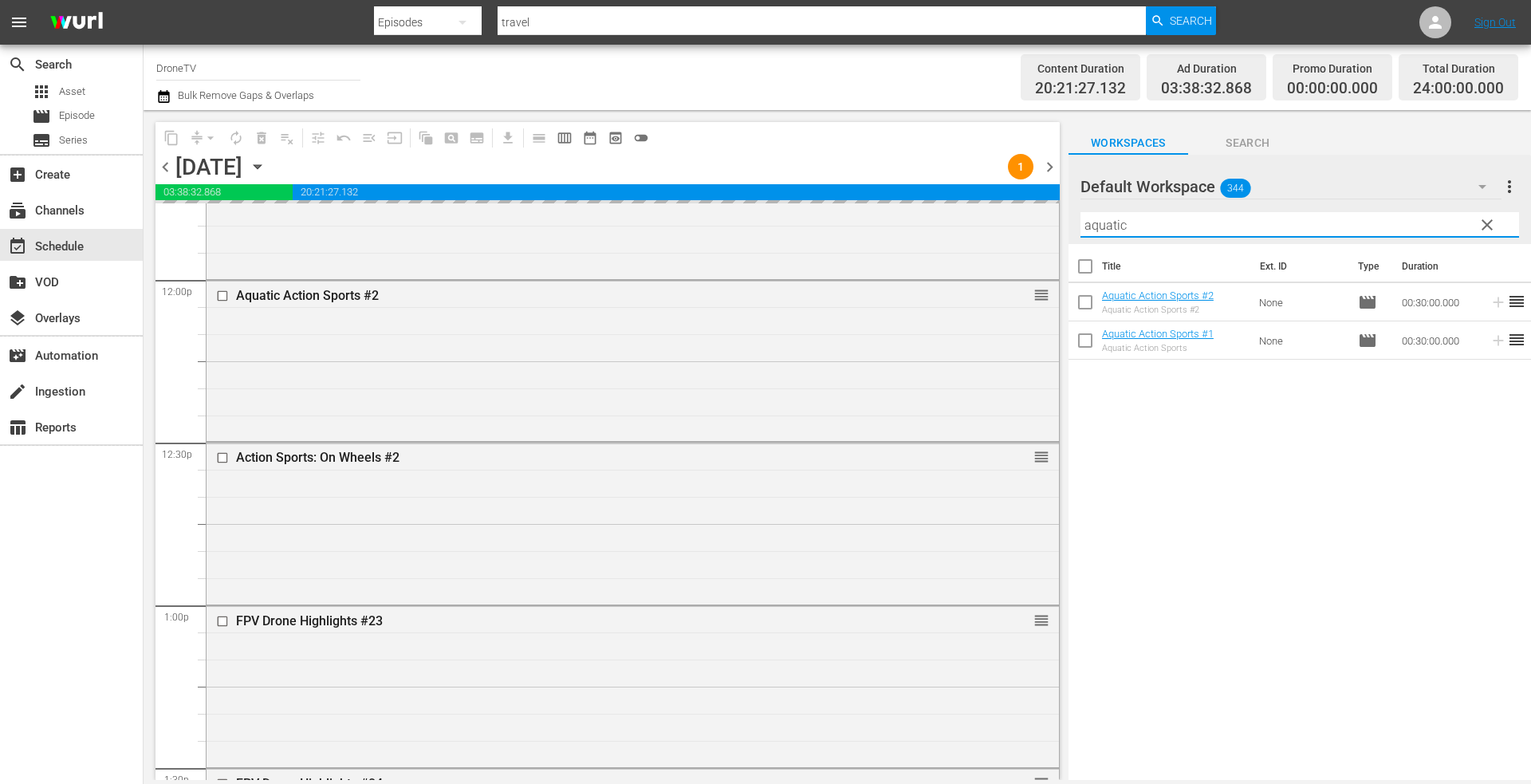
click at [1045, 228] on div "content_copy compress arrow_drop_down autorenew_outlined delete_forever_outline…" at bounding box center [837, 444] width 1388 height 669
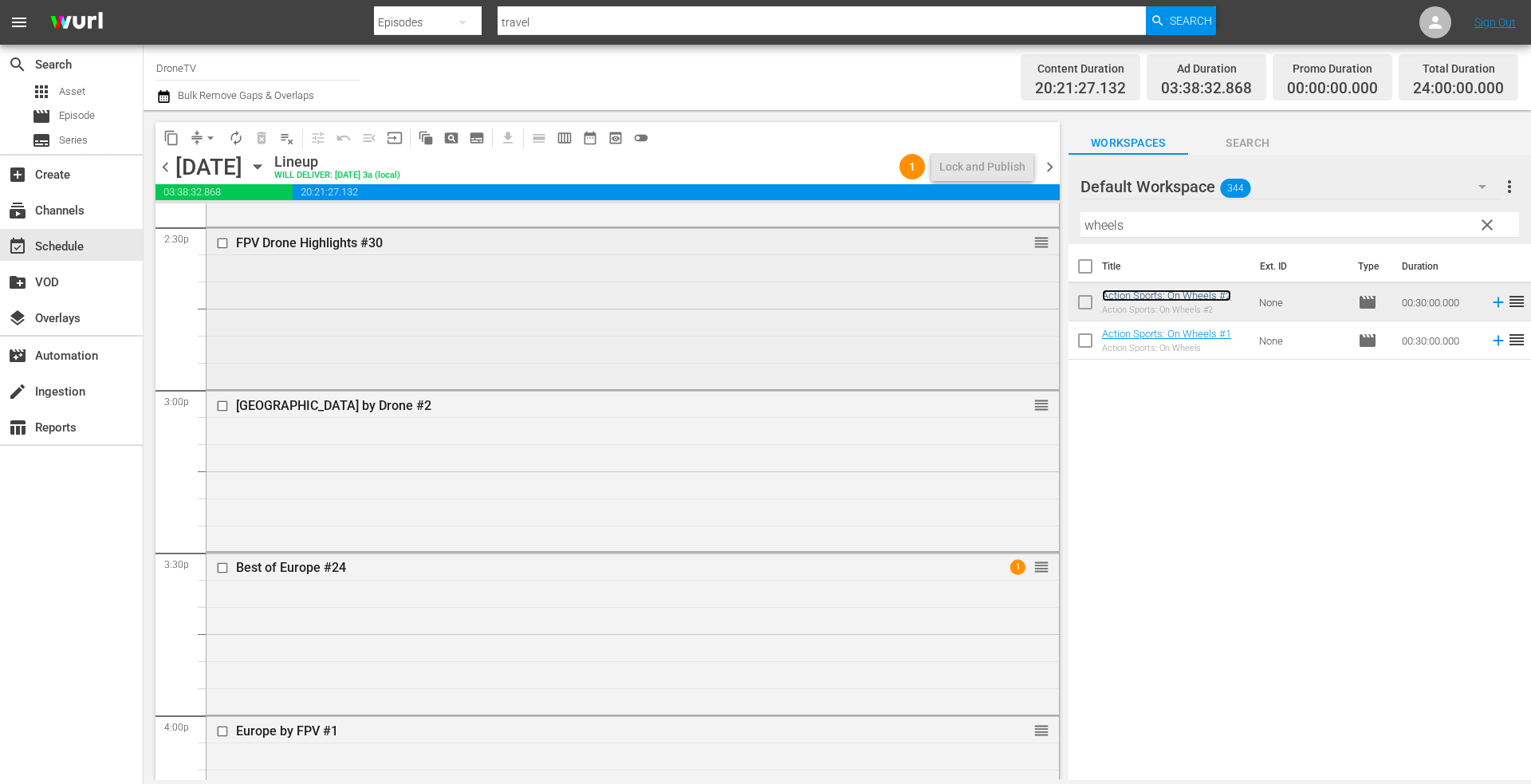
scroll to position [4703, 0]
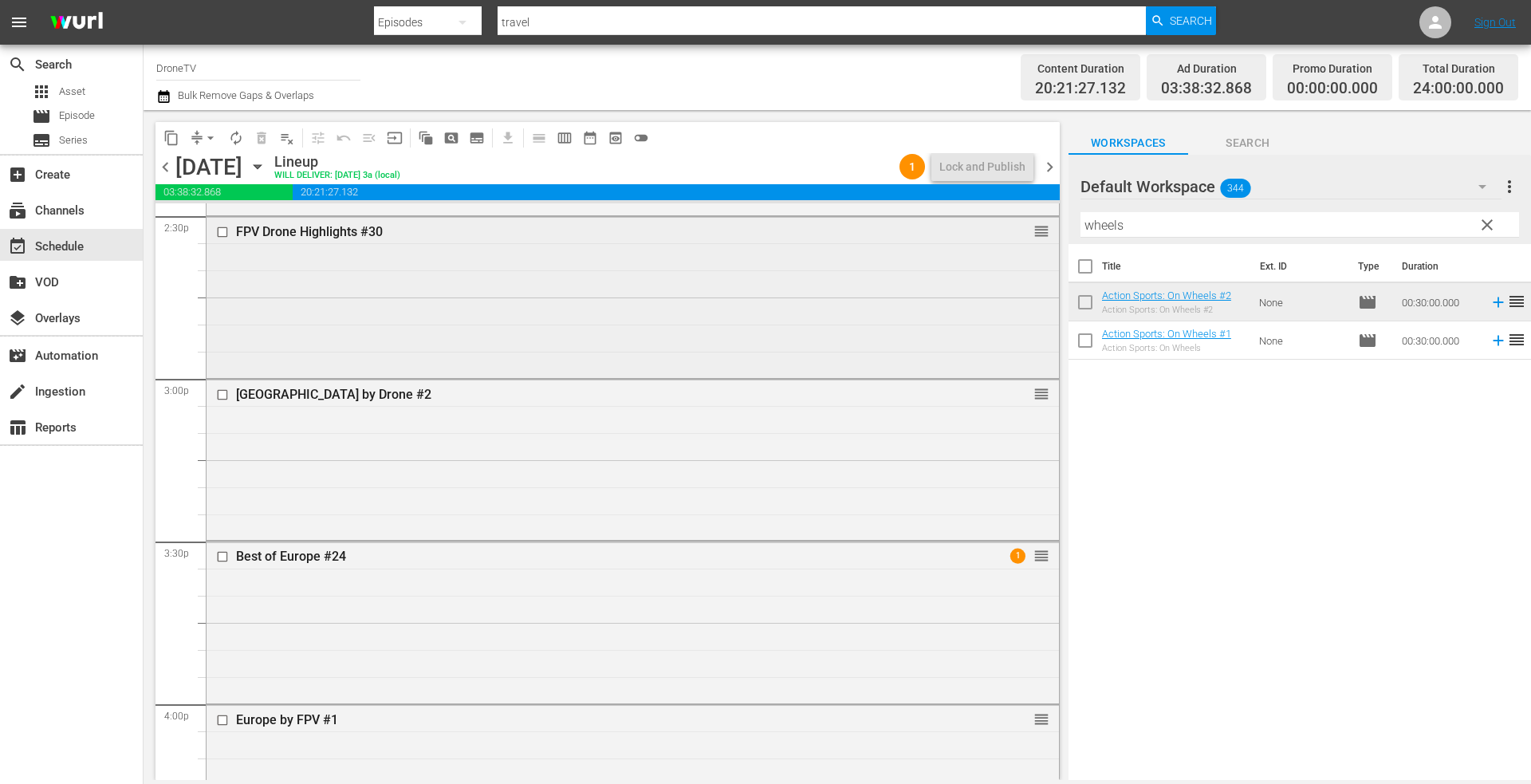
click at [444, 453] on div "[GEOGRAPHIC_DATA] by Drone #2 reorder" at bounding box center [632, 458] width 852 height 158
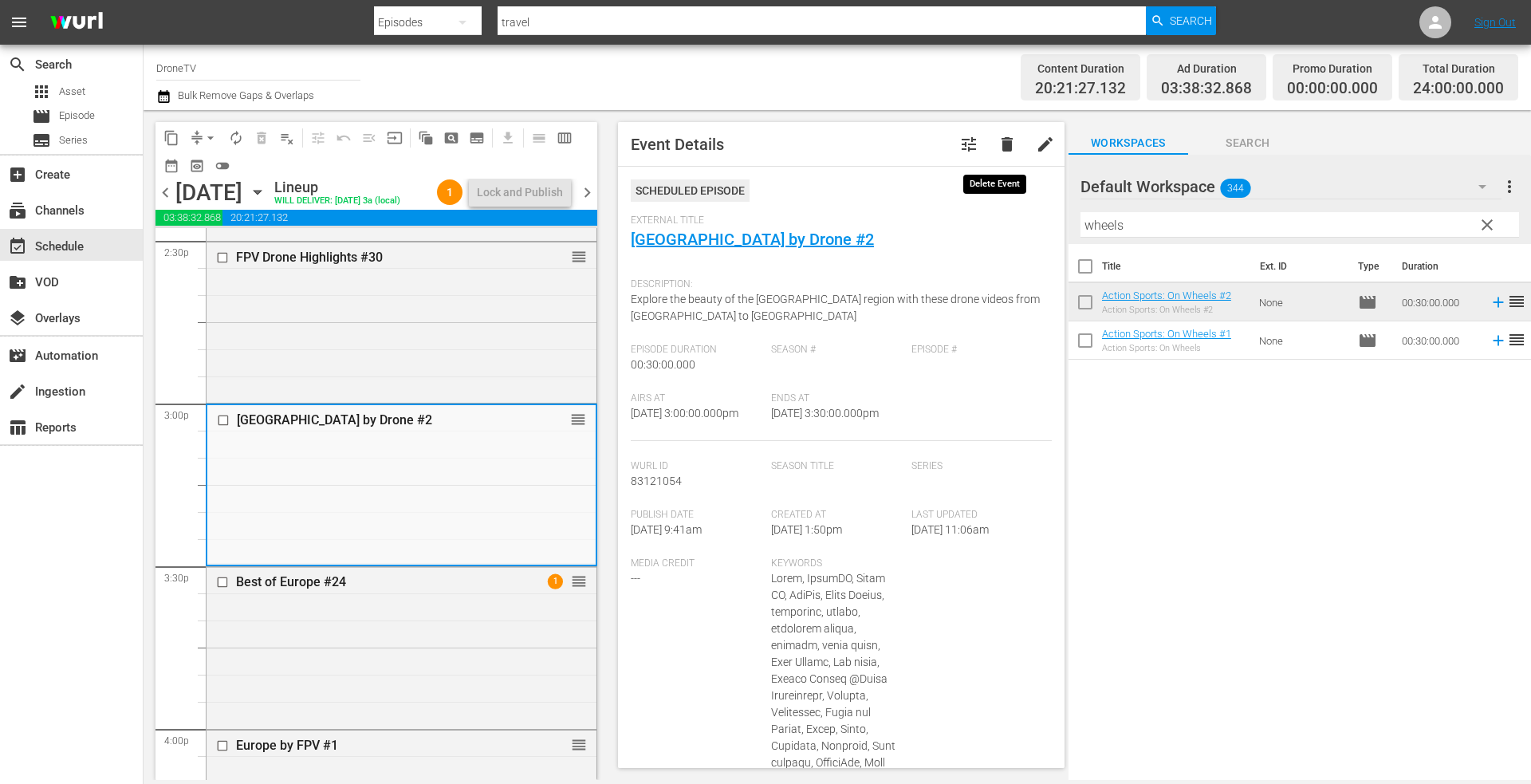
click at [998, 145] on span "delete" at bounding box center [1007, 143] width 19 height 19
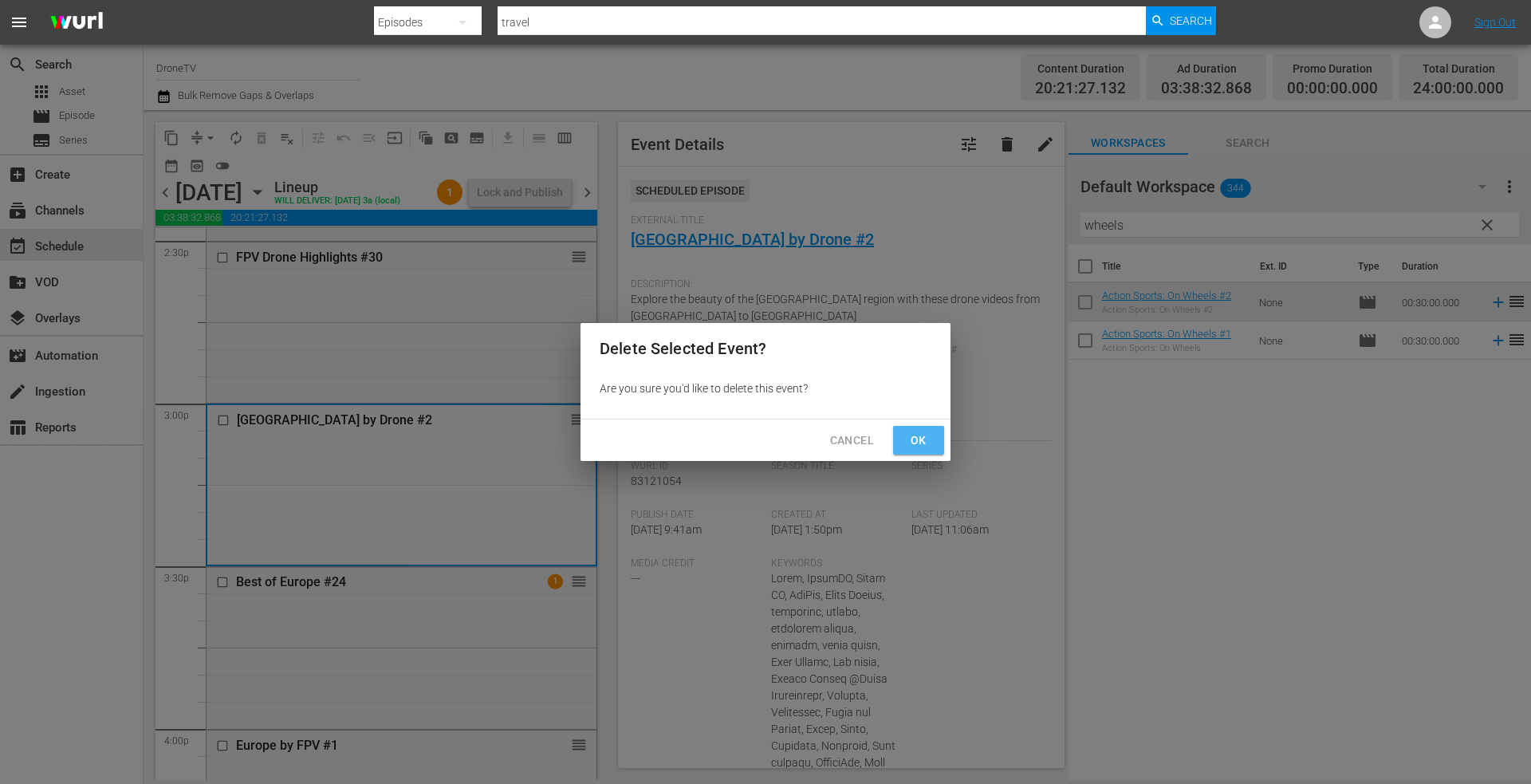
click at [913, 432] on span "Ok" at bounding box center [919, 440] width 25 height 20
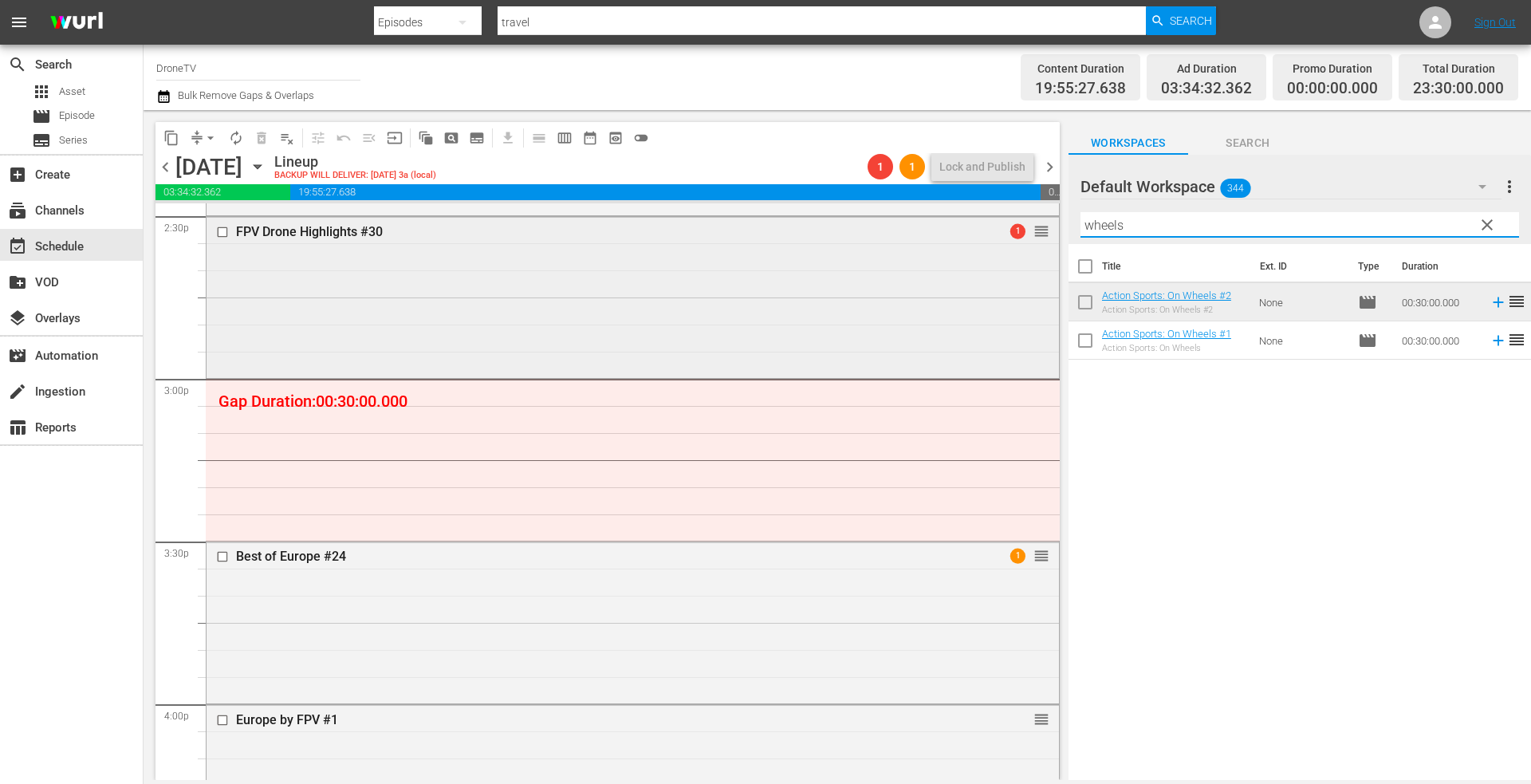
drag, startPoint x: 1172, startPoint y: 228, endPoint x: 1034, endPoint y: 229, distance: 138.0
click at [1036, 228] on div "content_copy compress arrow_drop_down autorenew_outlined delete_forever_outline…" at bounding box center [837, 444] width 1388 height 669
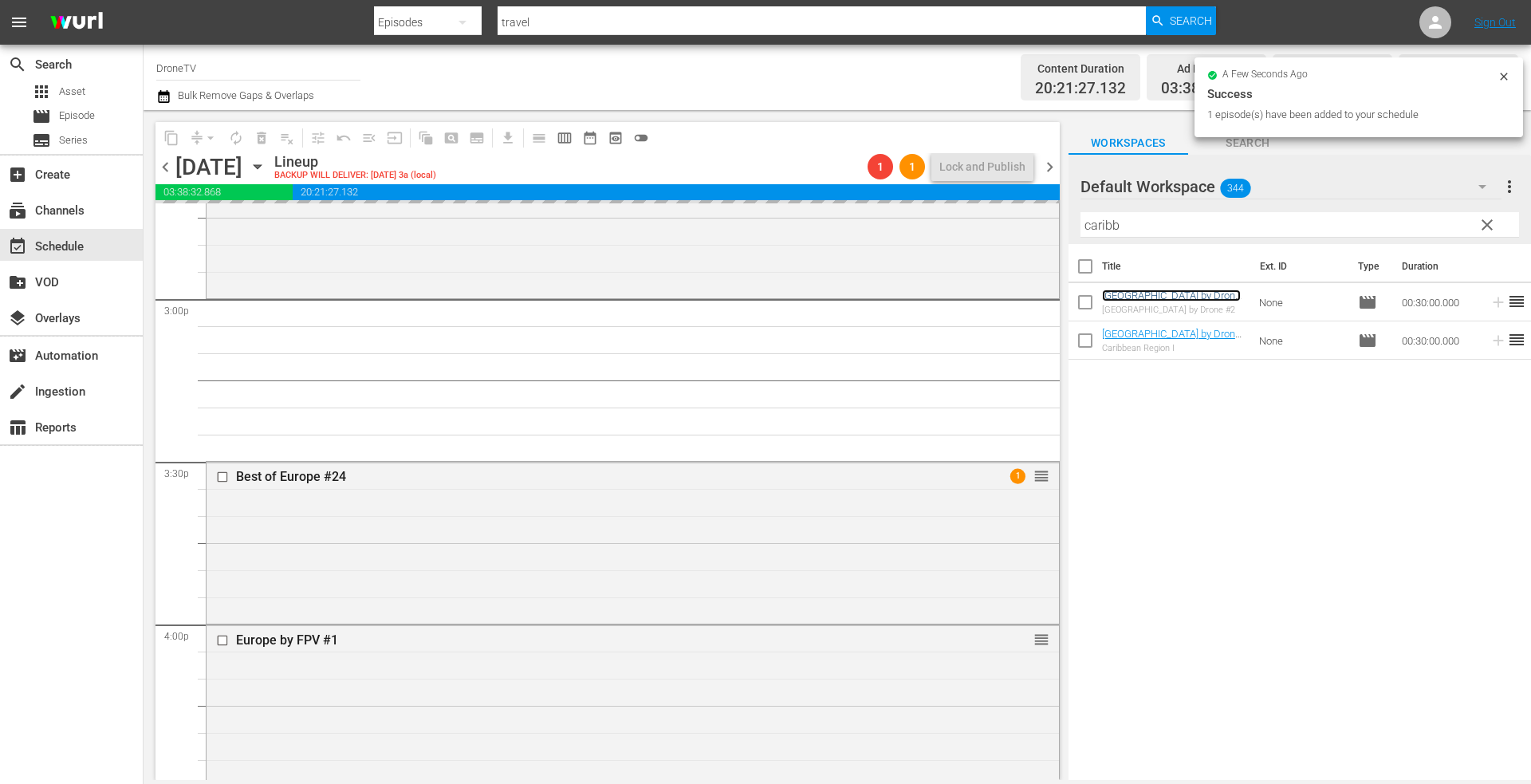
scroll to position [4863, 0]
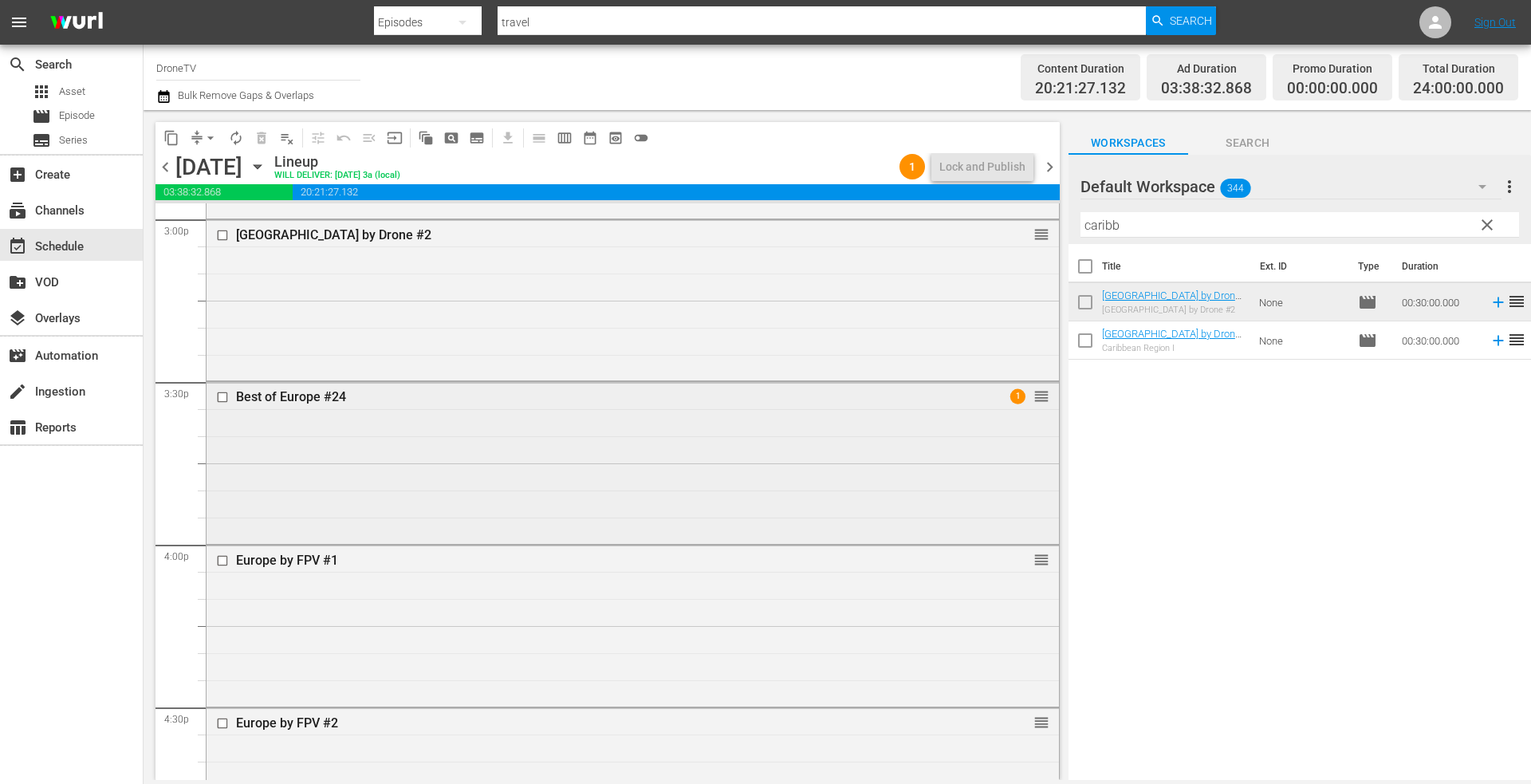
click at [543, 447] on div "Best of Europe #24 1 reorder" at bounding box center [632, 461] width 852 height 158
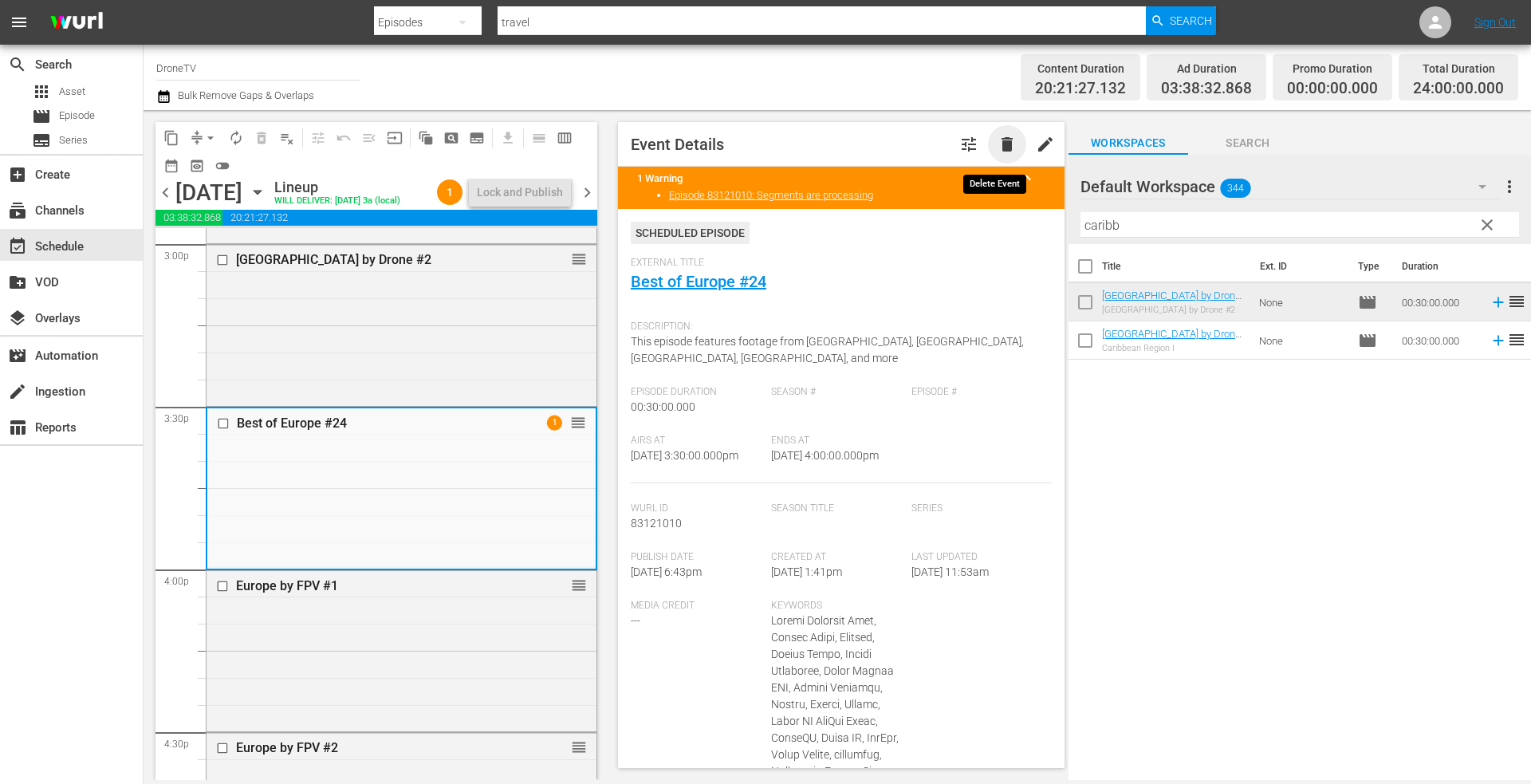
click at [998, 141] on span "delete" at bounding box center [1007, 143] width 19 height 19
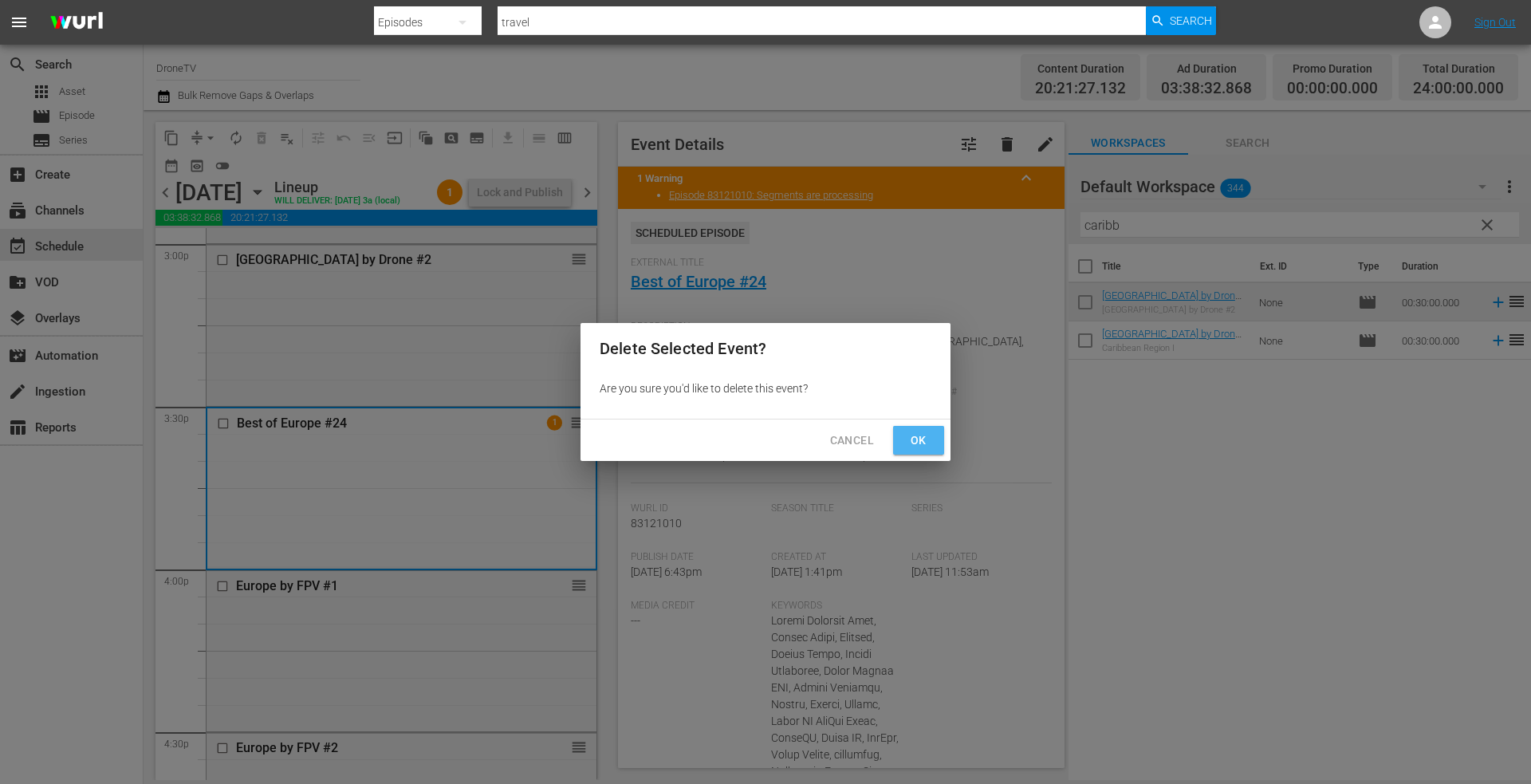
click at [921, 436] on span "Ok" at bounding box center [919, 440] width 25 height 20
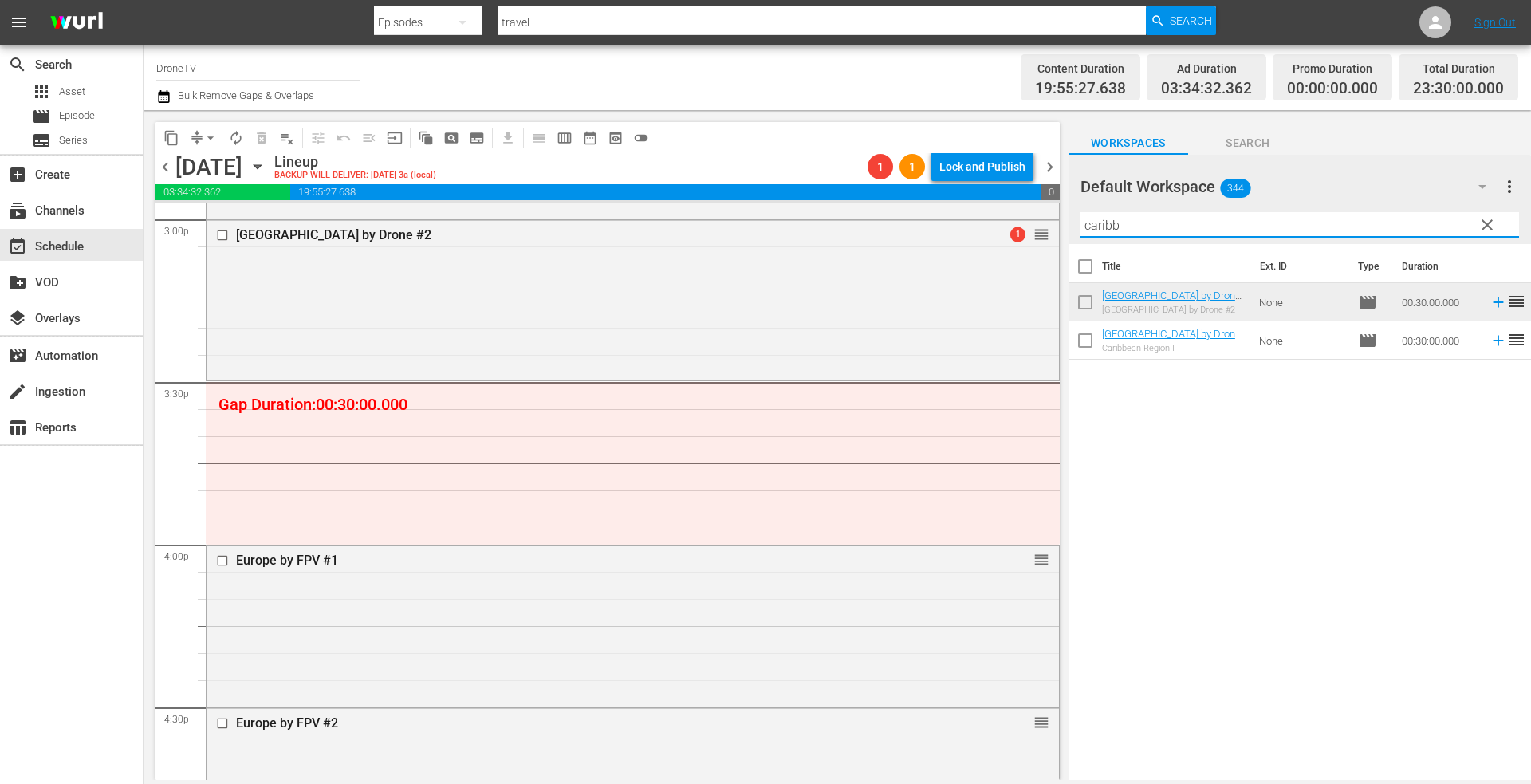
click at [1147, 228] on input "caribb" at bounding box center [1299, 225] width 438 height 25
drag, startPoint x: 1146, startPoint y: 228, endPoint x: 1008, endPoint y: 227, distance: 138.0
click at [1016, 227] on div "content_copy compress arrow_drop_down autorenew_outlined delete_forever_outline…" at bounding box center [837, 444] width 1388 height 669
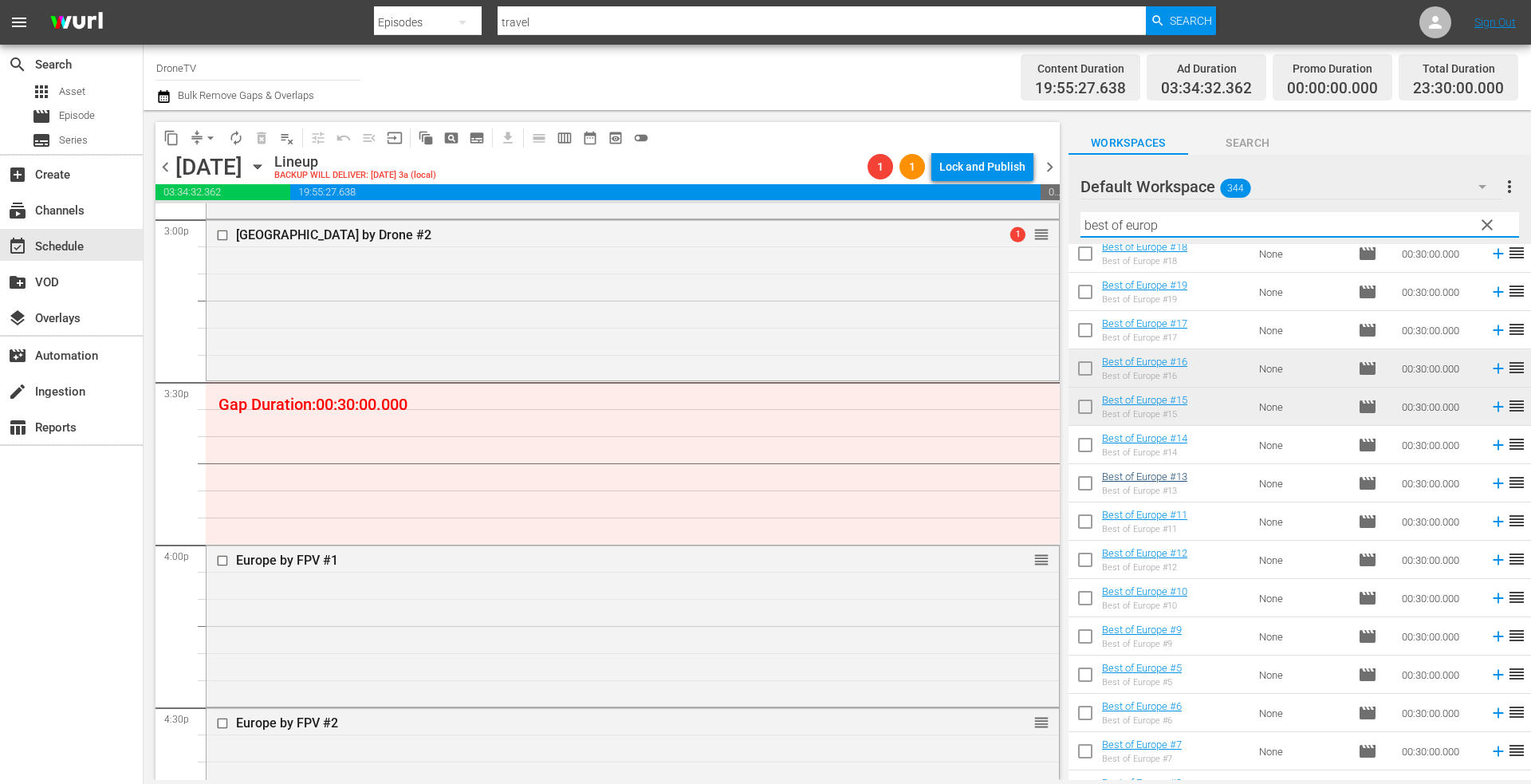
scroll to position [319, 0]
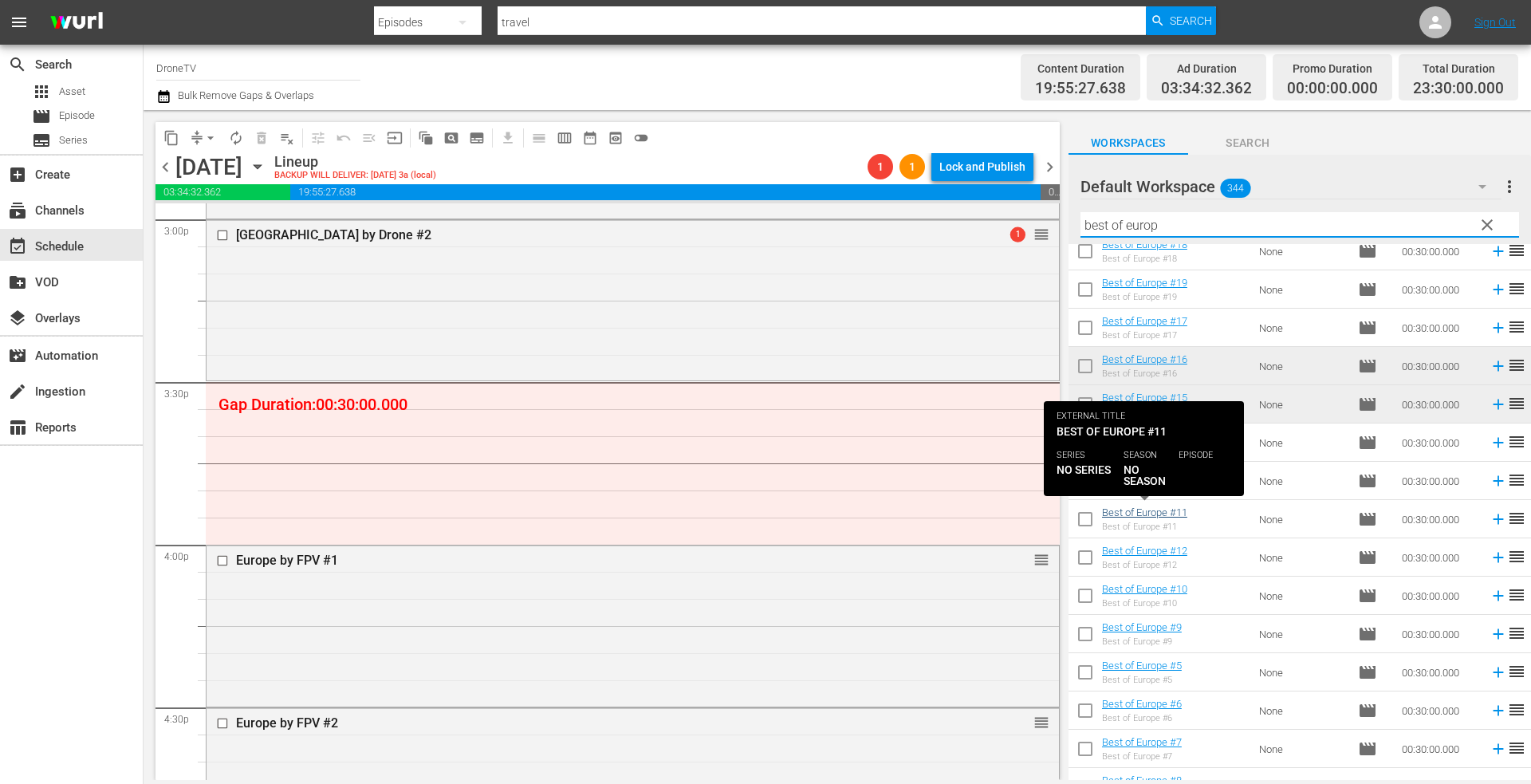
type input "best of europ"
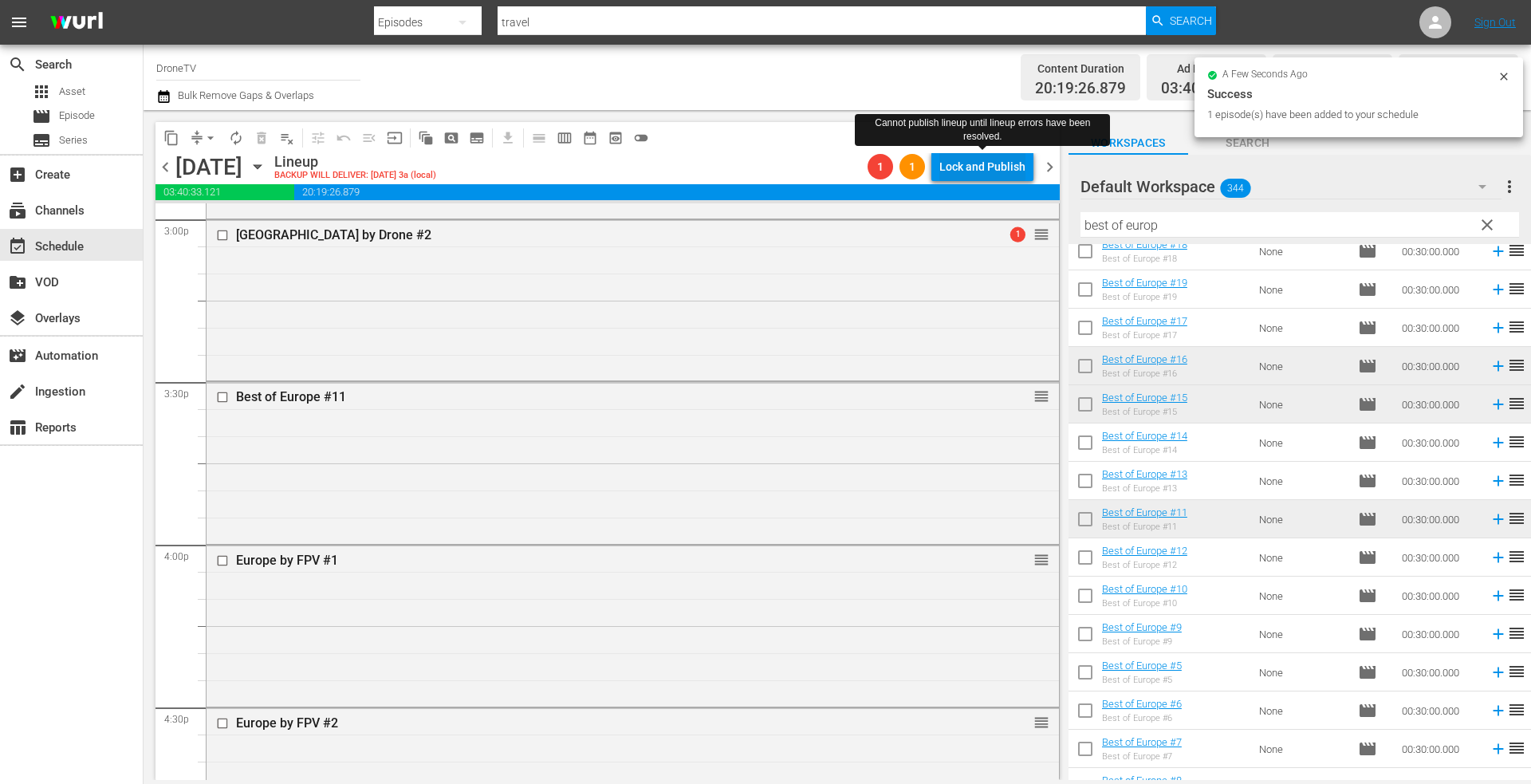
click at [969, 165] on div "Lock and Publish" at bounding box center [982, 167] width 86 height 29
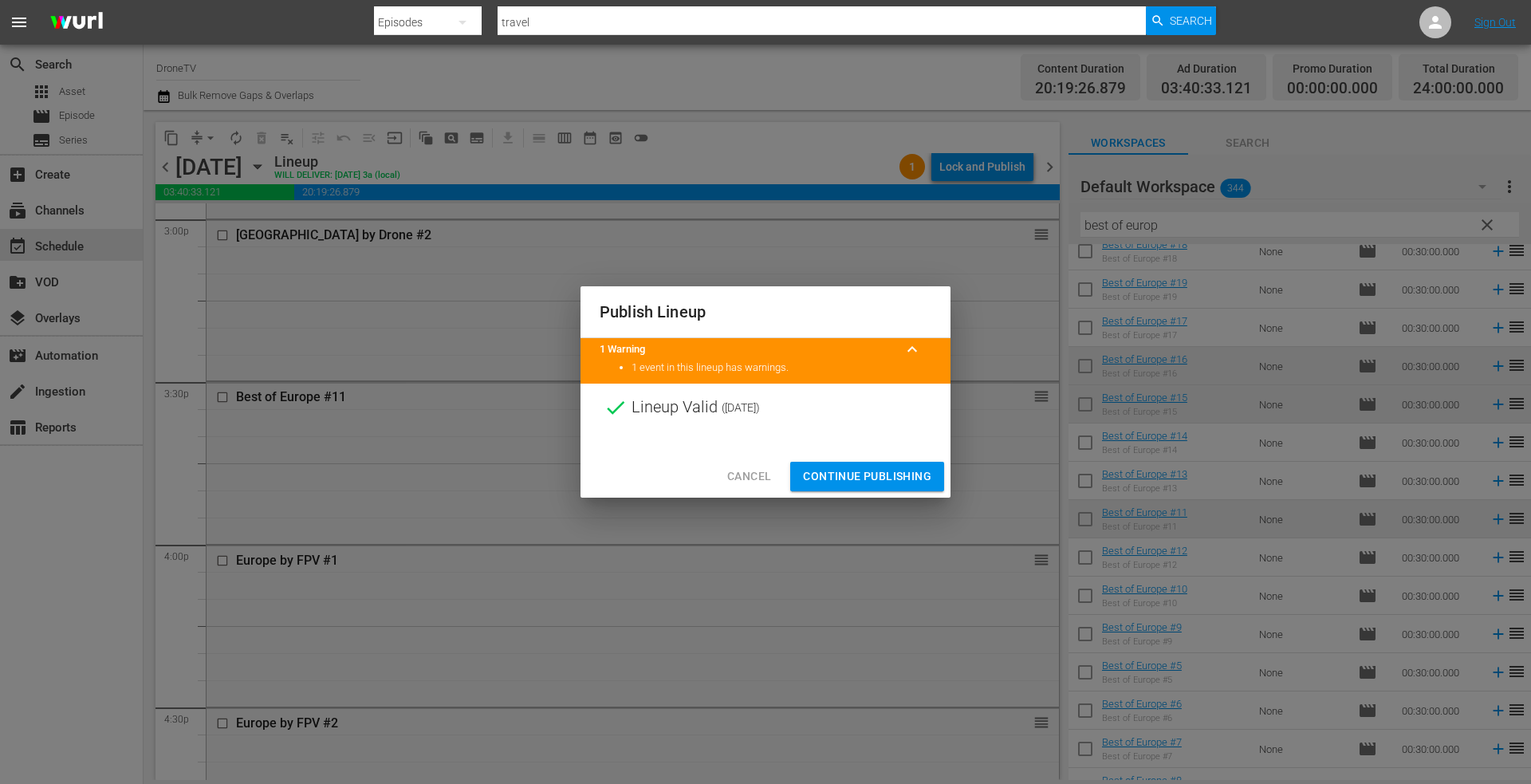
click at [837, 480] on span "Continue Publishing" at bounding box center [867, 476] width 128 height 20
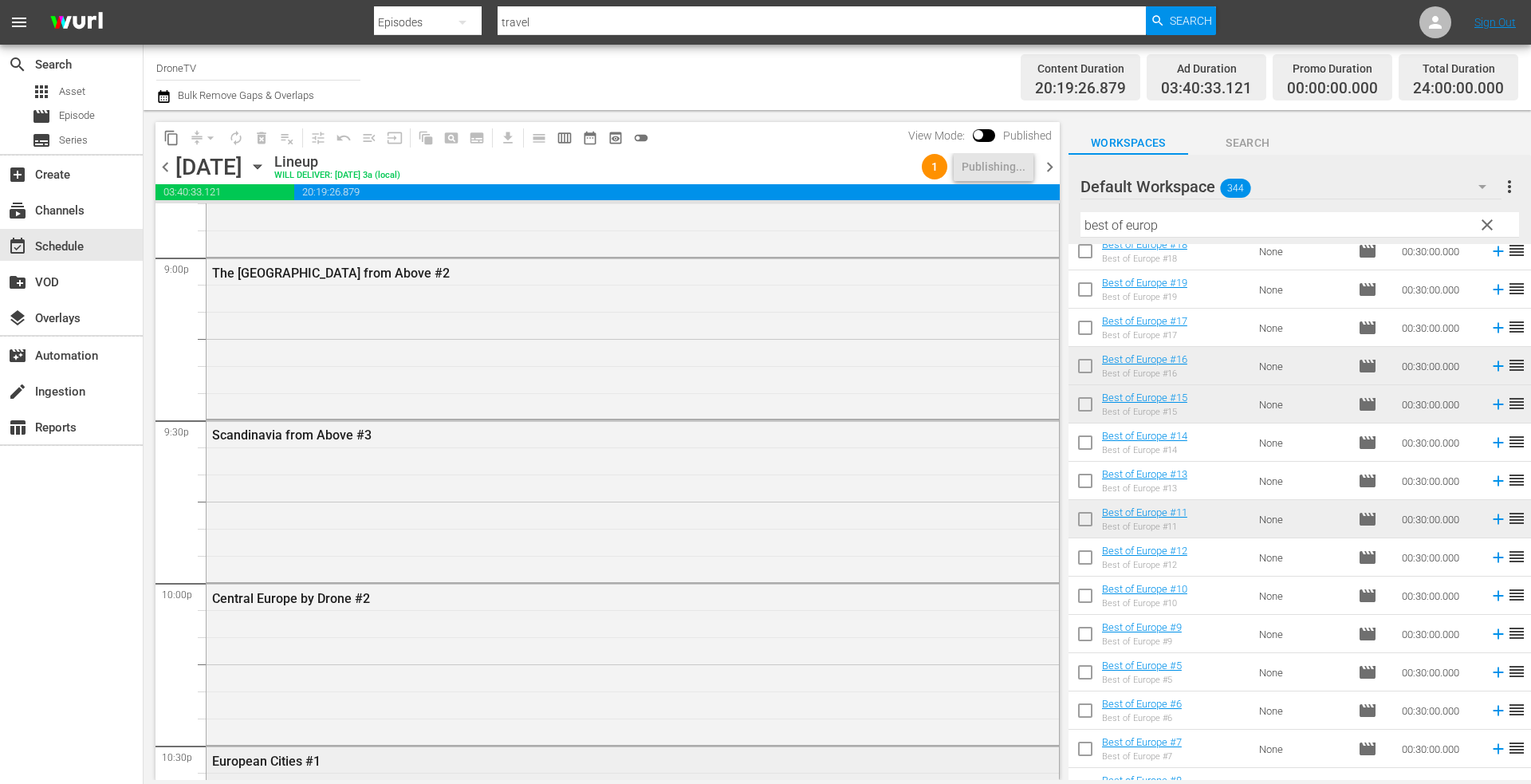
scroll to position [7229, 0]
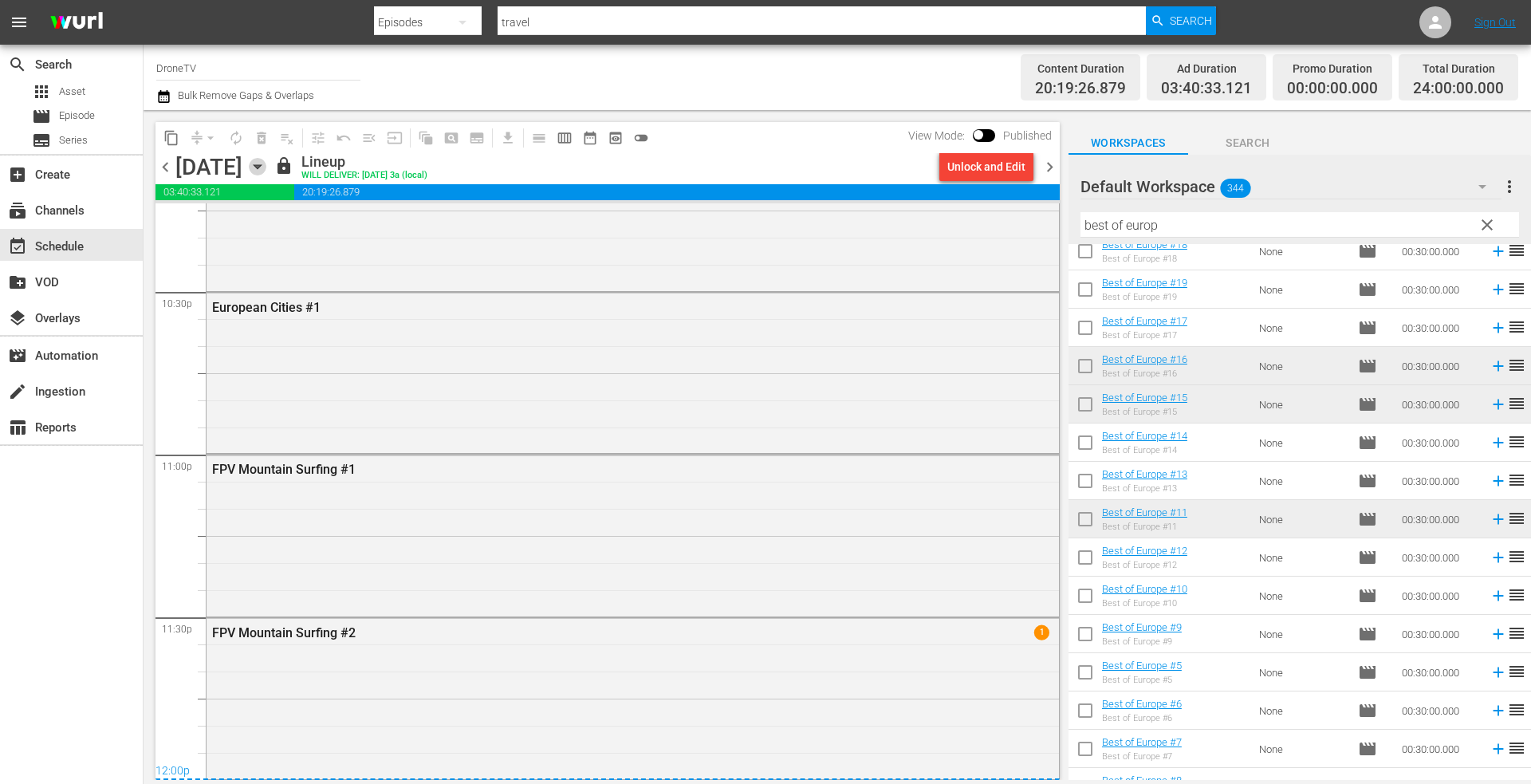
click at [266, 164] on icon "button" at bounding box center [258, 167] width 18 height 18
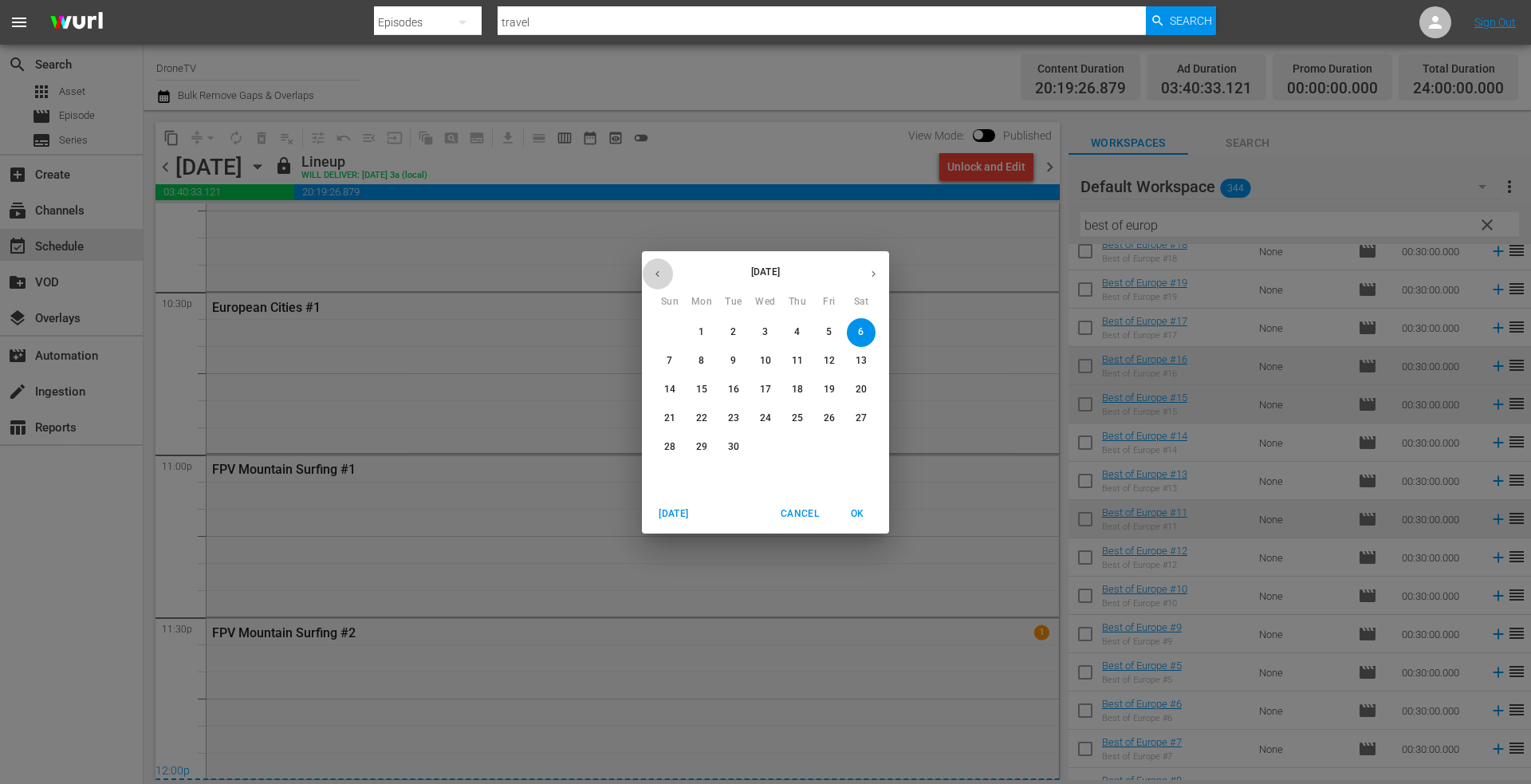
drag, startPoint x: 659, startPoint y: 273, endPoint x: 672, endPoint y: 288, distance: 19.8
click at [659, 272] on icon "button" at bounding box center [657, 273] width 12 height 12
click at [798, 416] on p "21" at bounding box center [797, 418] width 11 height 13
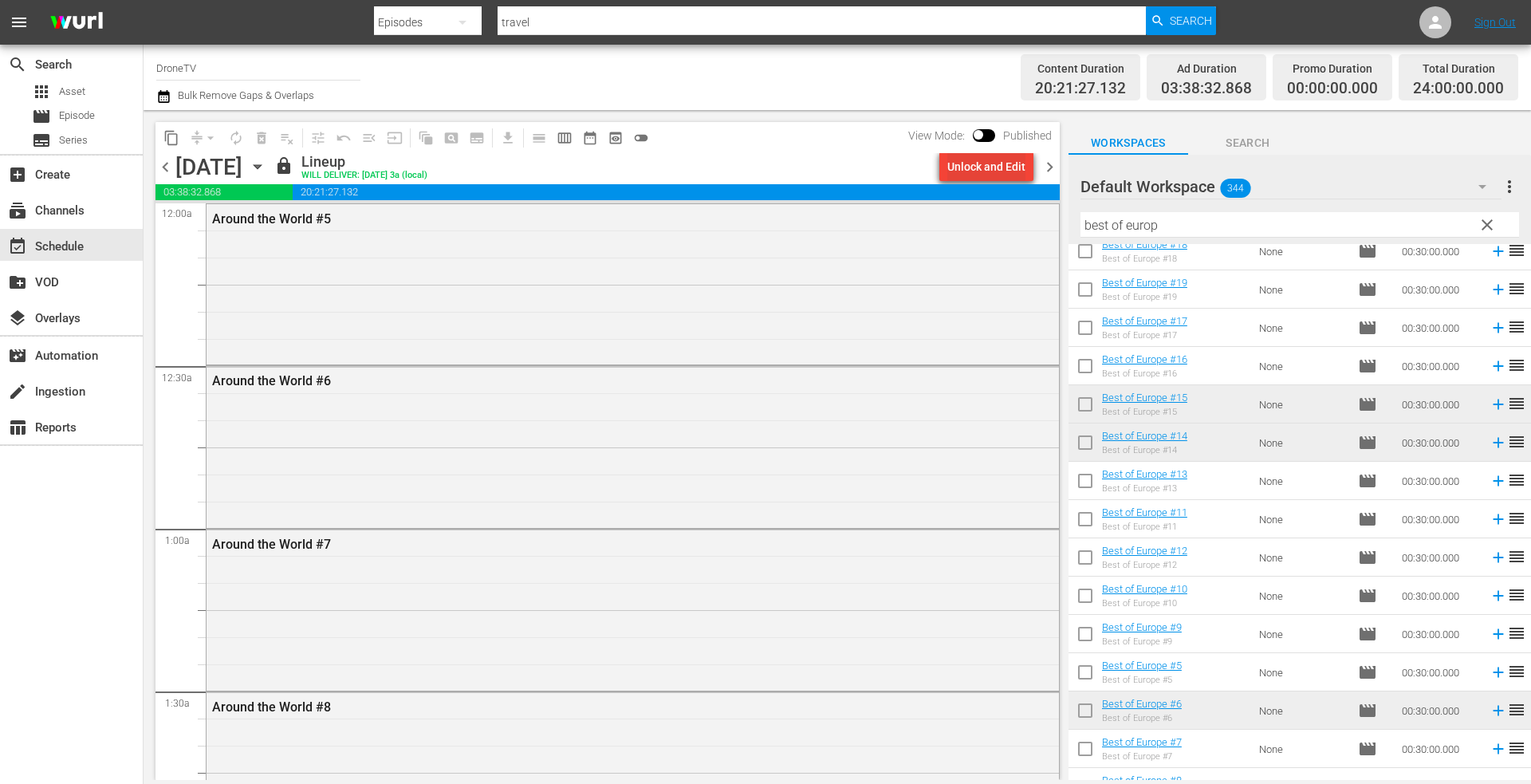
click at [967, 162] on div "Unlock and Edit" at bounding box center [986, 167] width 78 height 29
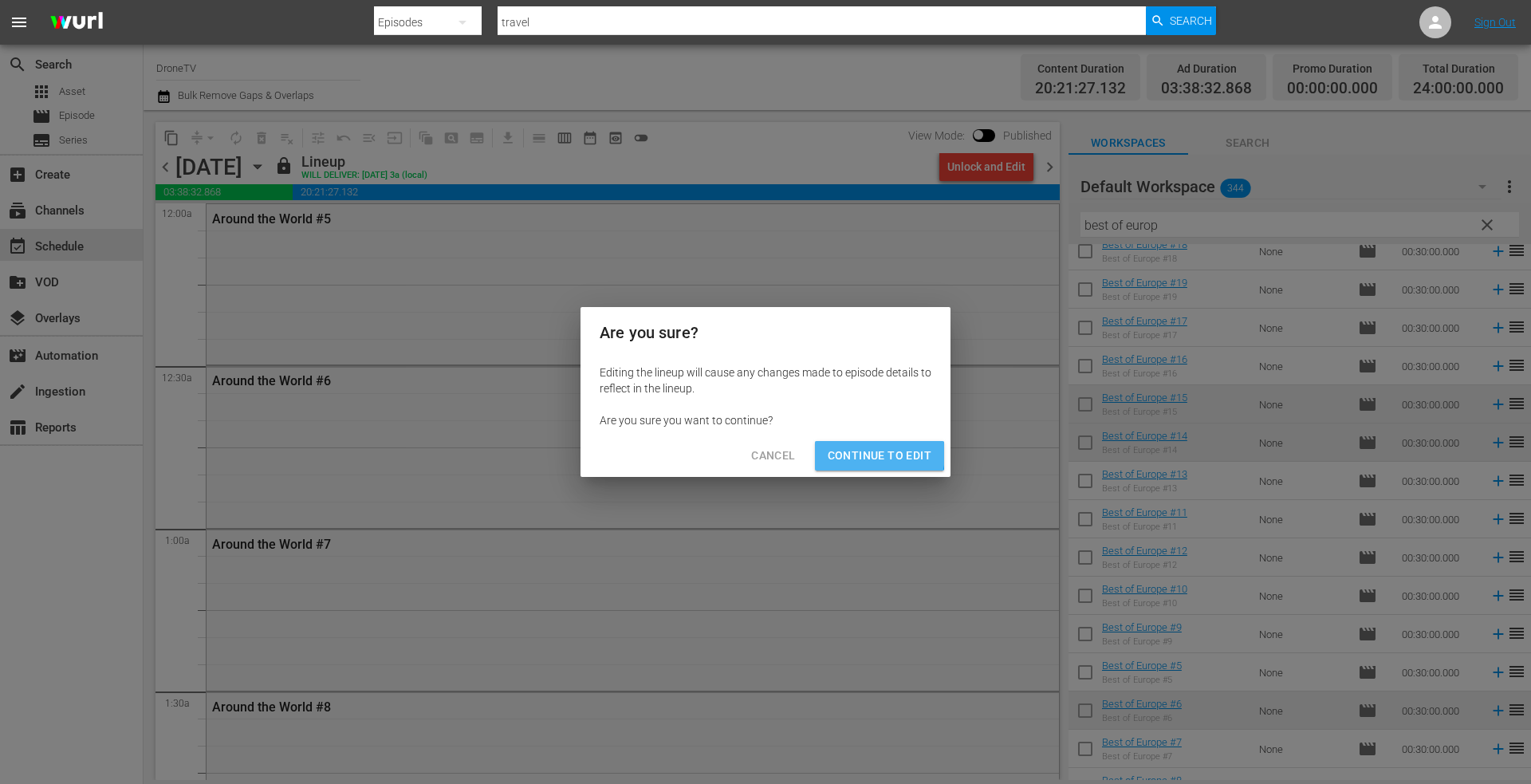
drag, startPoint x: 873, startPoint y: 453, endPoint x: 854, endPoint y: 450, distance: 19.2
click at [874, 453] on span "Continue to Edit" at bounding box center [879, 455] width 104 height 20
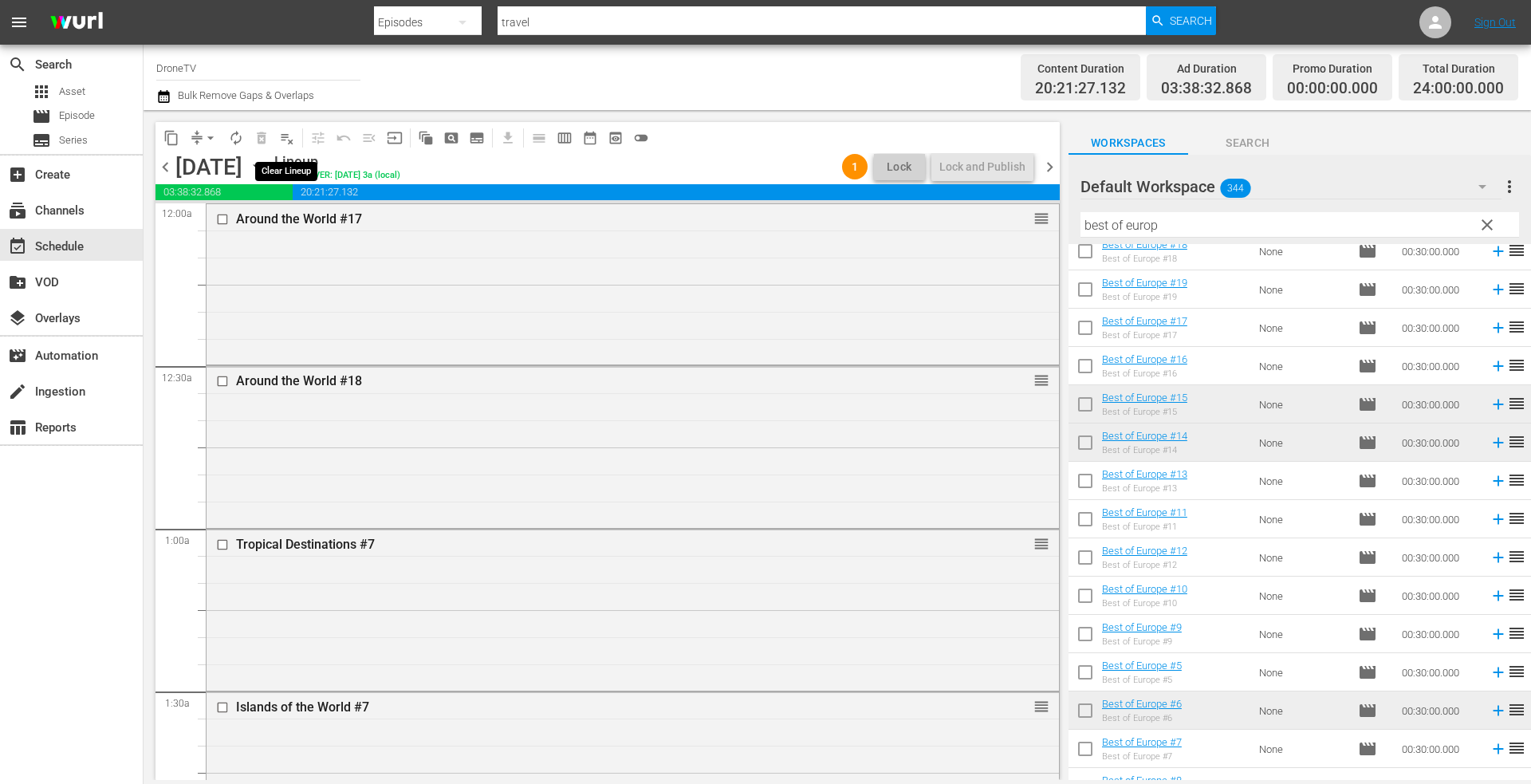
click at [292, 142] on span "playlist_remove_outlined" at bounding box center [287, 138] width 16 height 16
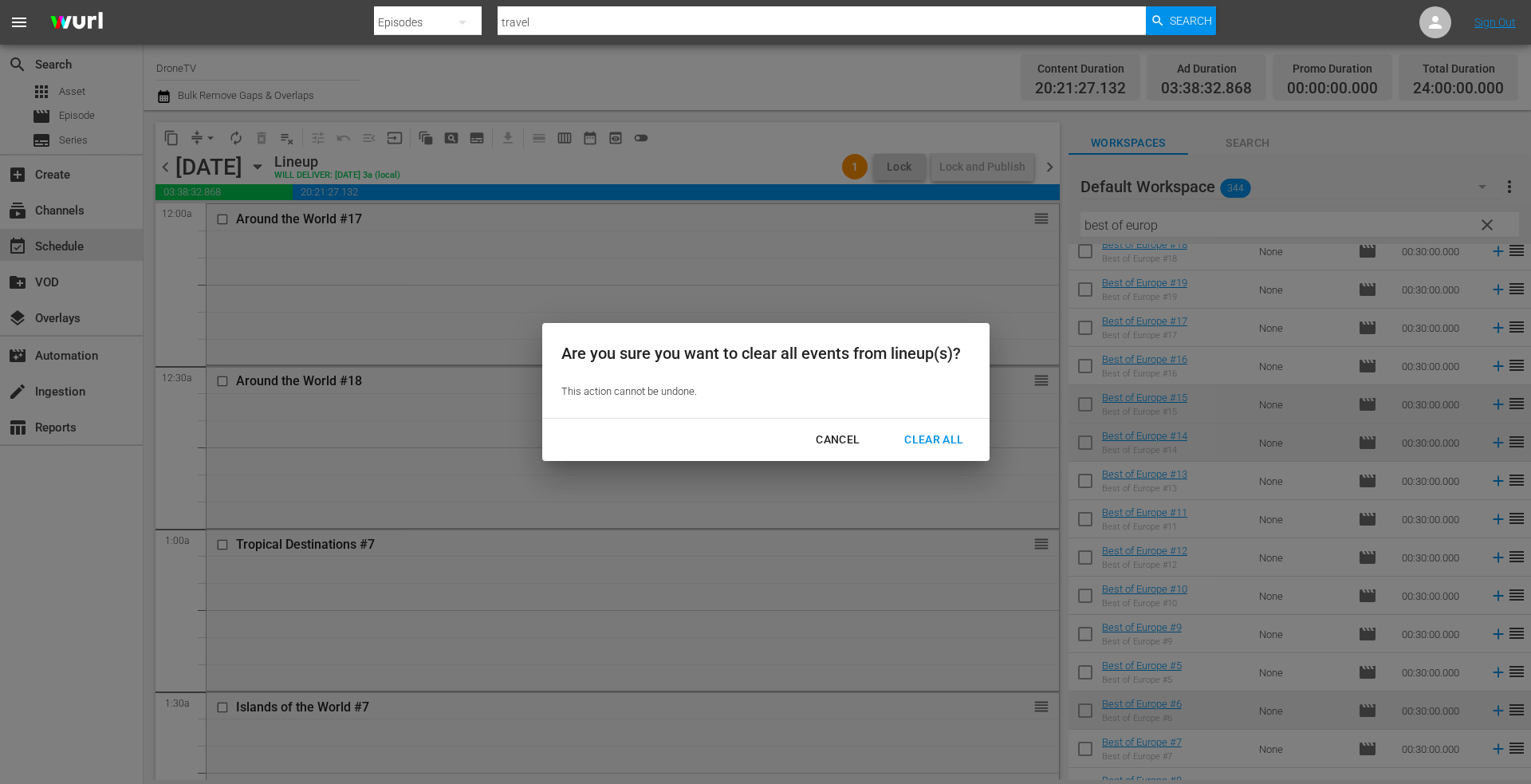
click at [930, 434] on div "Clear All" at bounding box center [934, 440] width 84 height 20
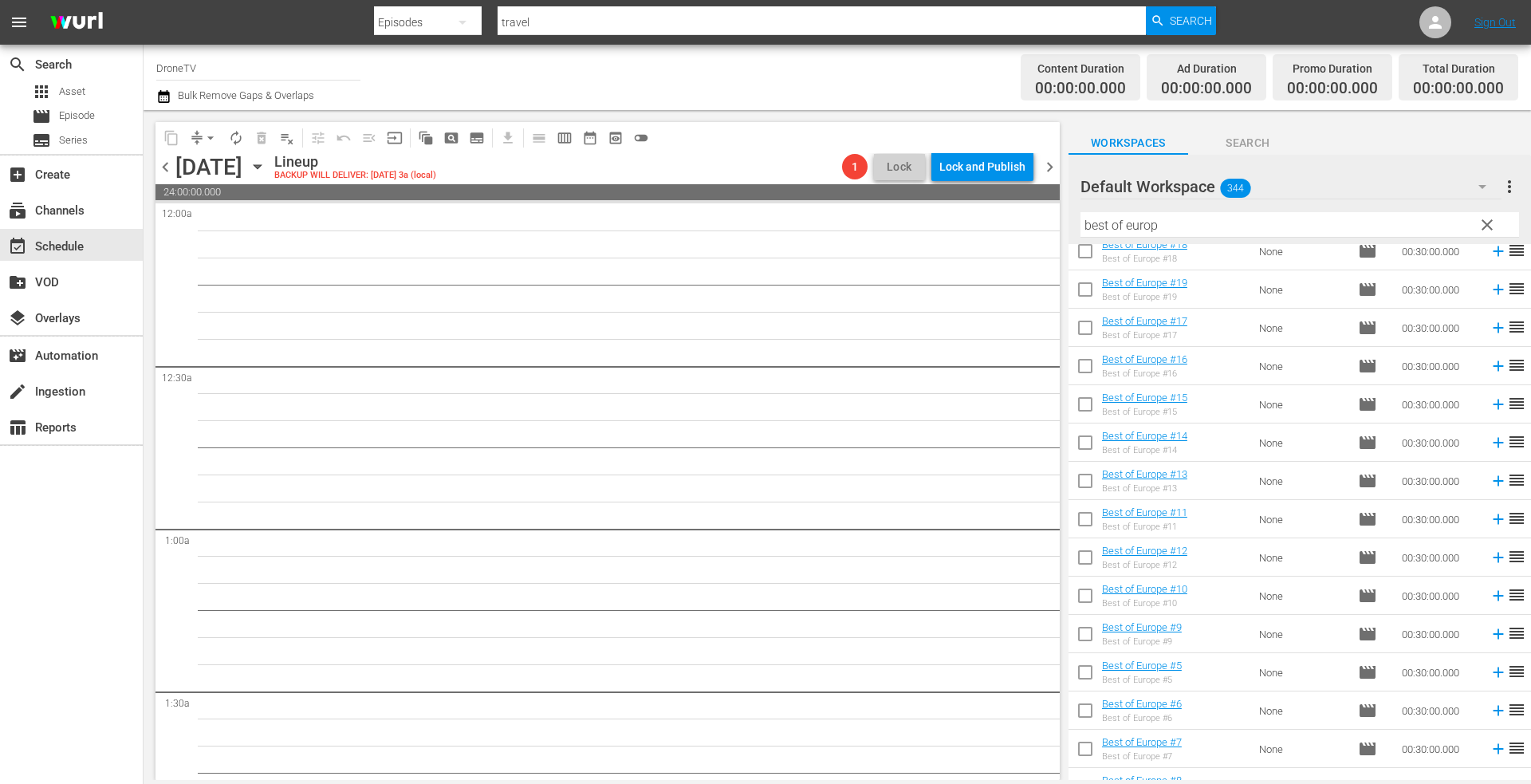
click at [261, 167] on icon "button" at bounding box center [257, 167] width 7 height 4
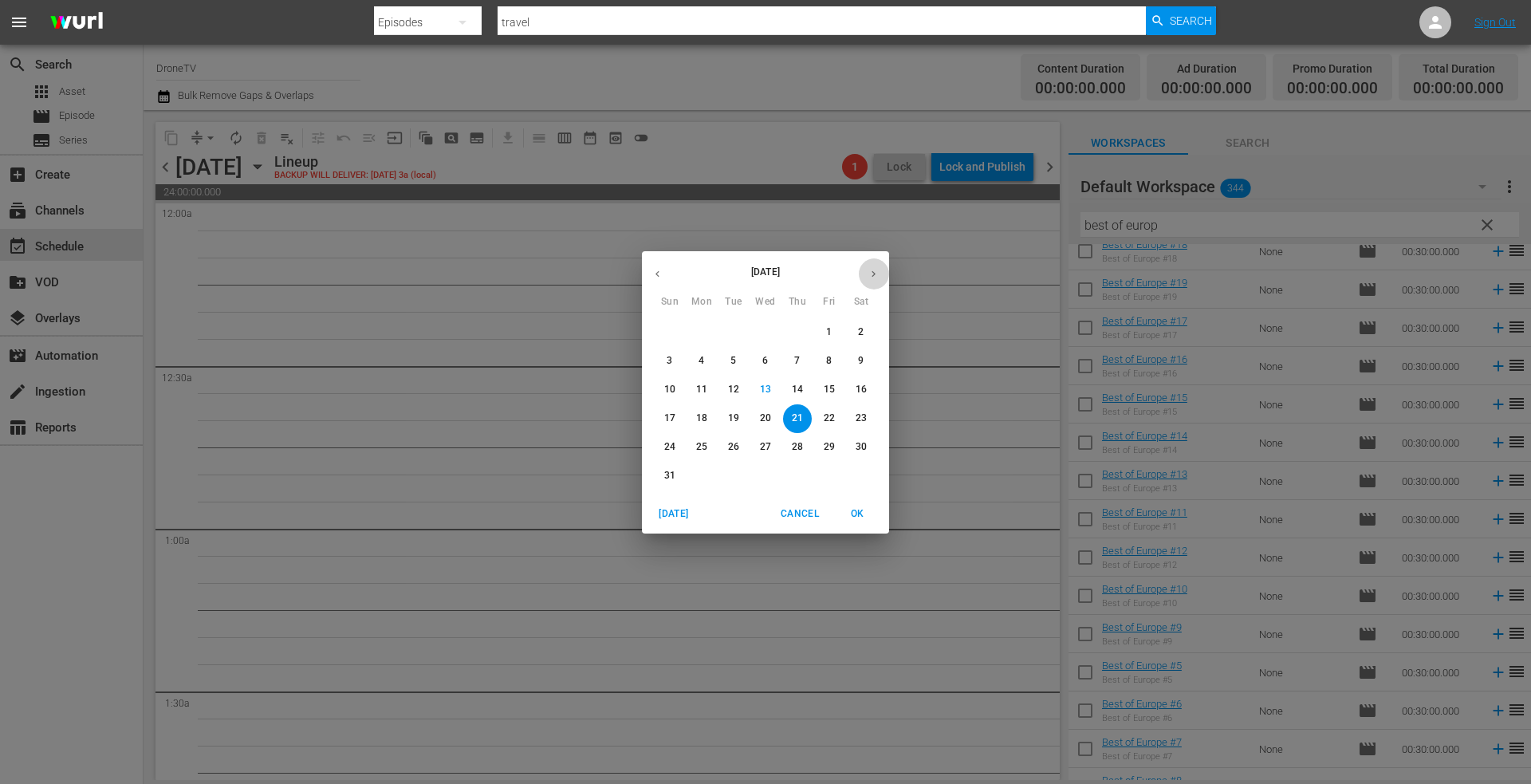
click at [875, 270] on icon "button" at bounding box center [873, 273] width 12 height 12
click at [864, 327] on span "6" at bounding box center [861, 332] width 29 height 13
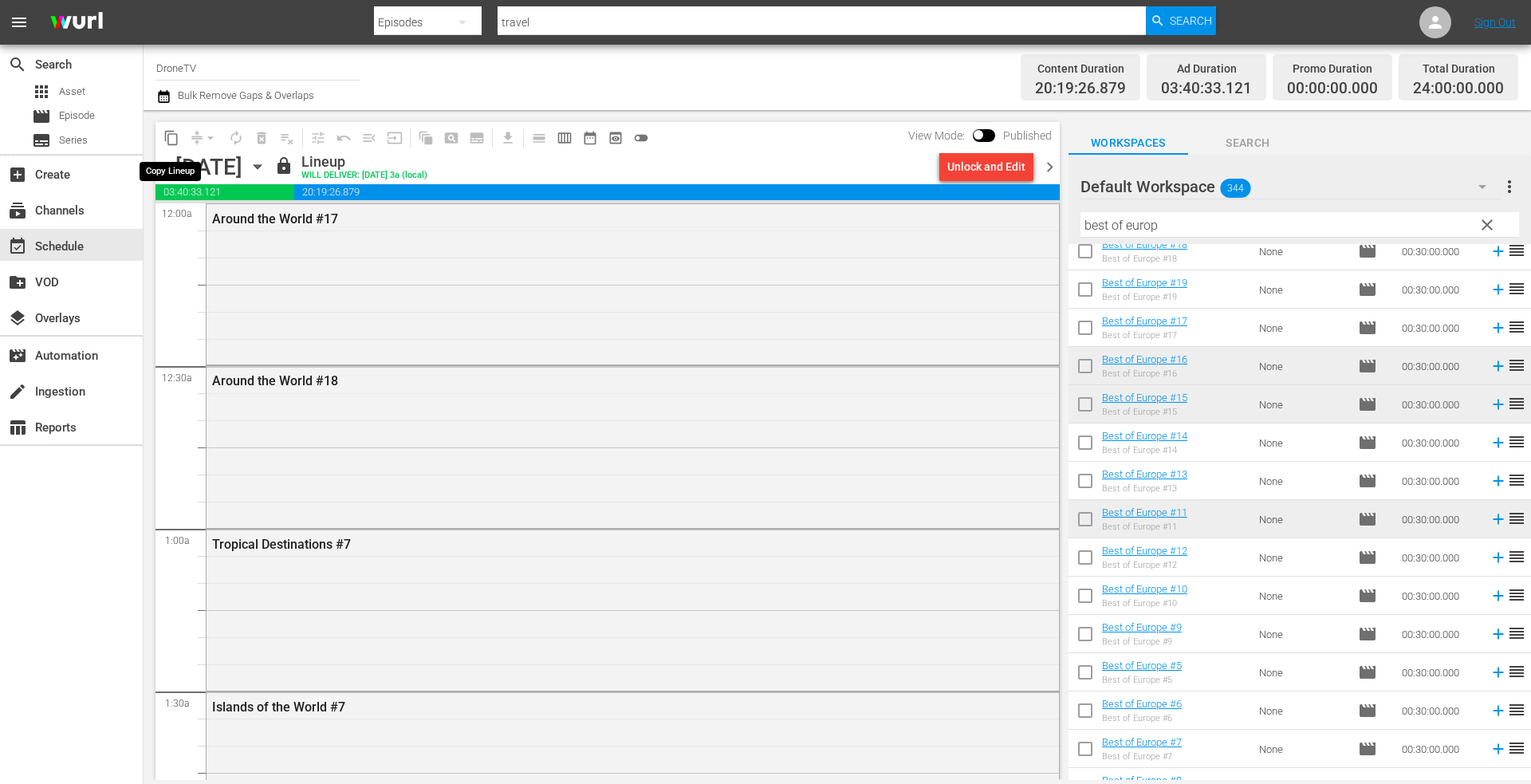
click at [169, 139] on span "content_copy" at bounding box center [171, 138] width 16 height 16
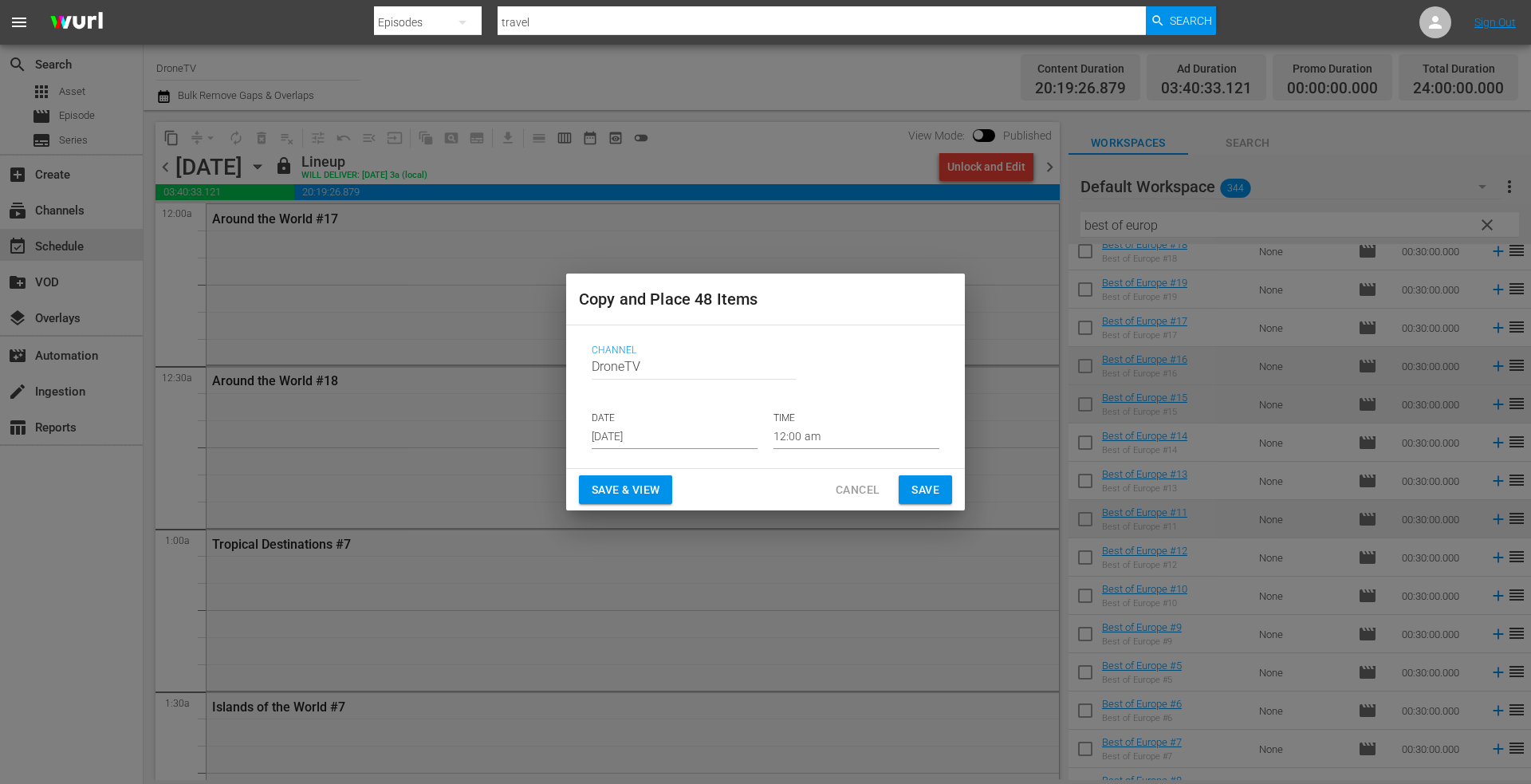
click at [681, 430] on input "[DATE]" at bounding box center [674, 436] width 166 height 24
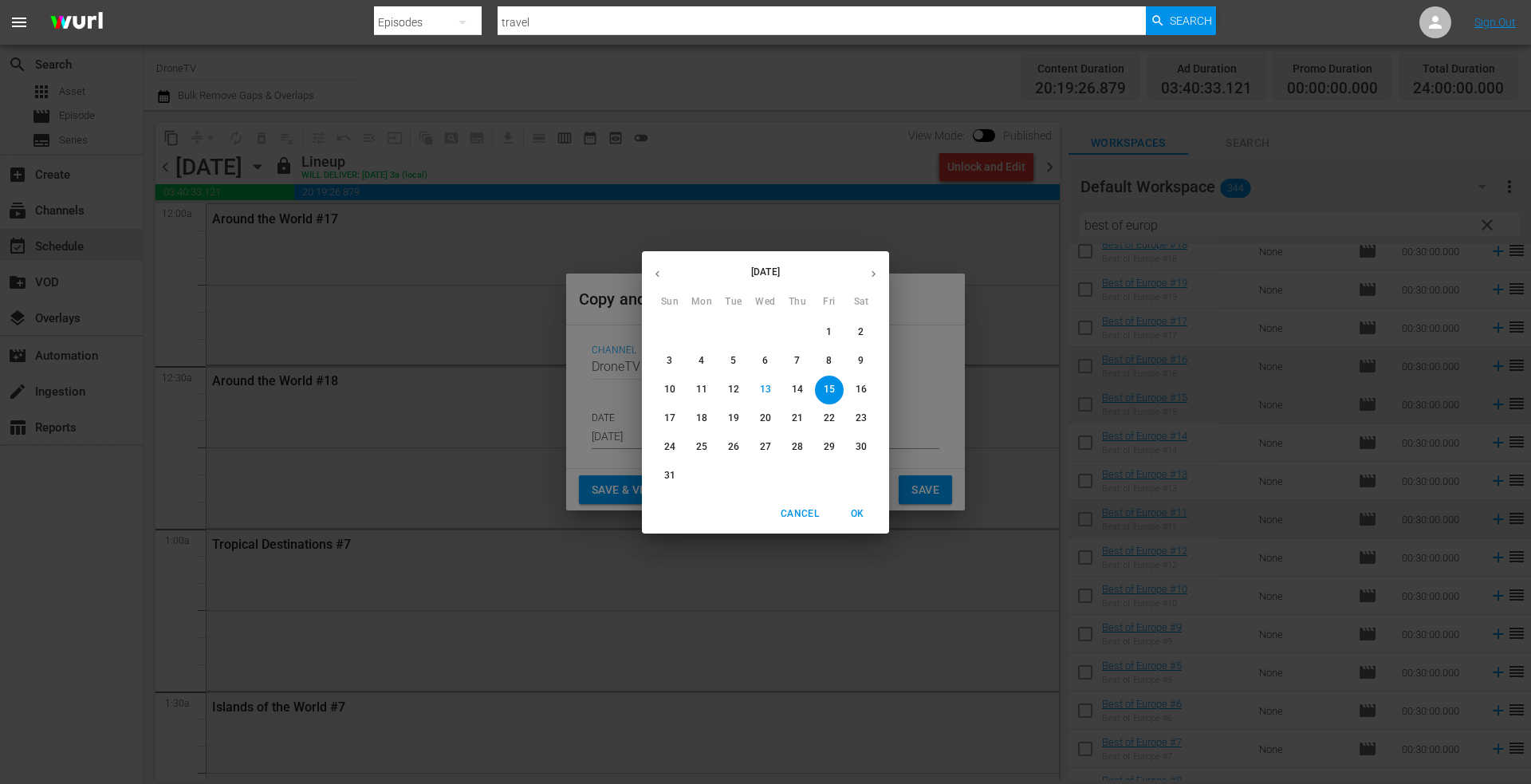
click at [797, 417] on p "21" at bounding box center [797, 418] width 11 height 13
type input "[DATE]"
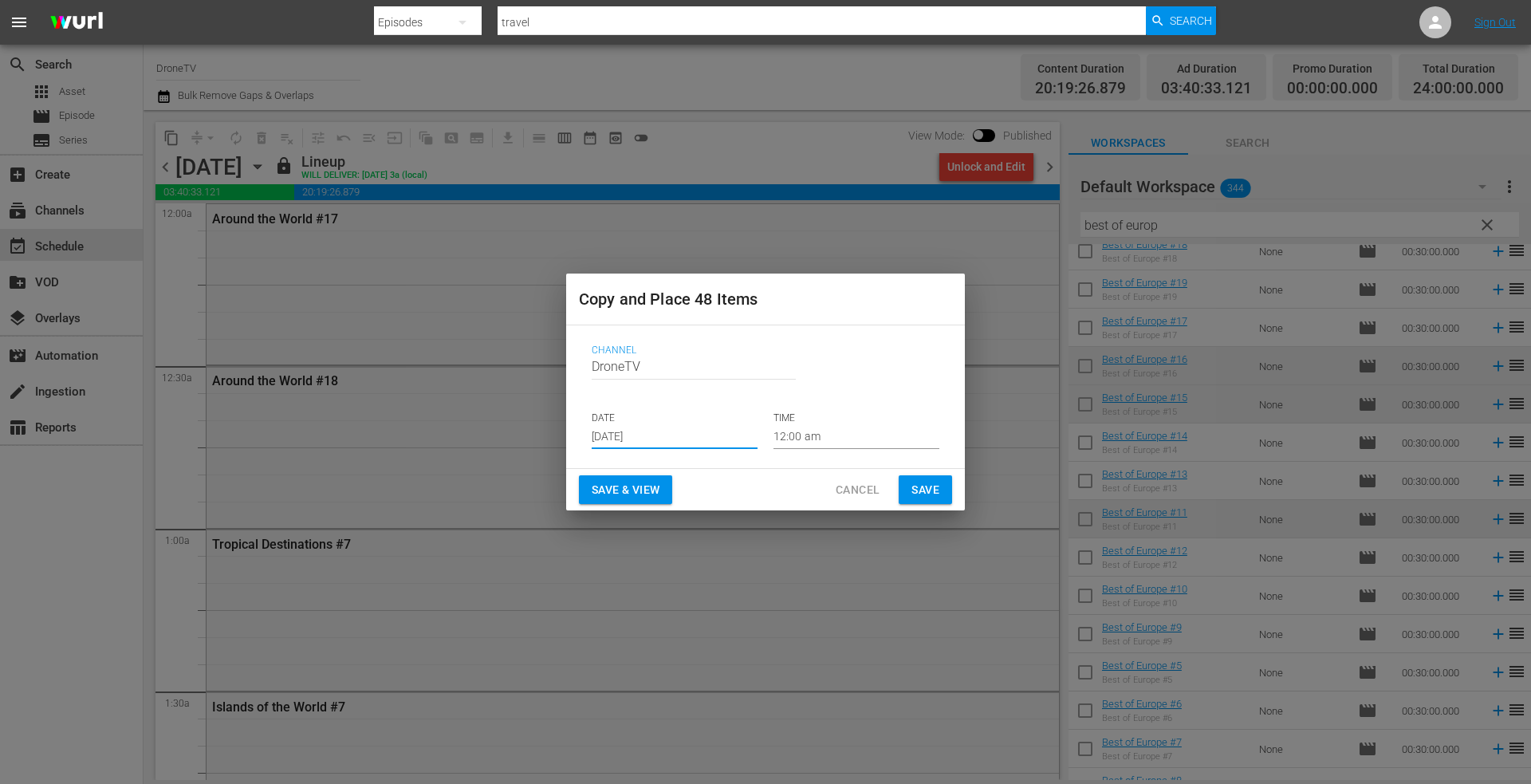
click at [921, 485] on span "Save" at bounding box center [925, 490] width 28 height 20
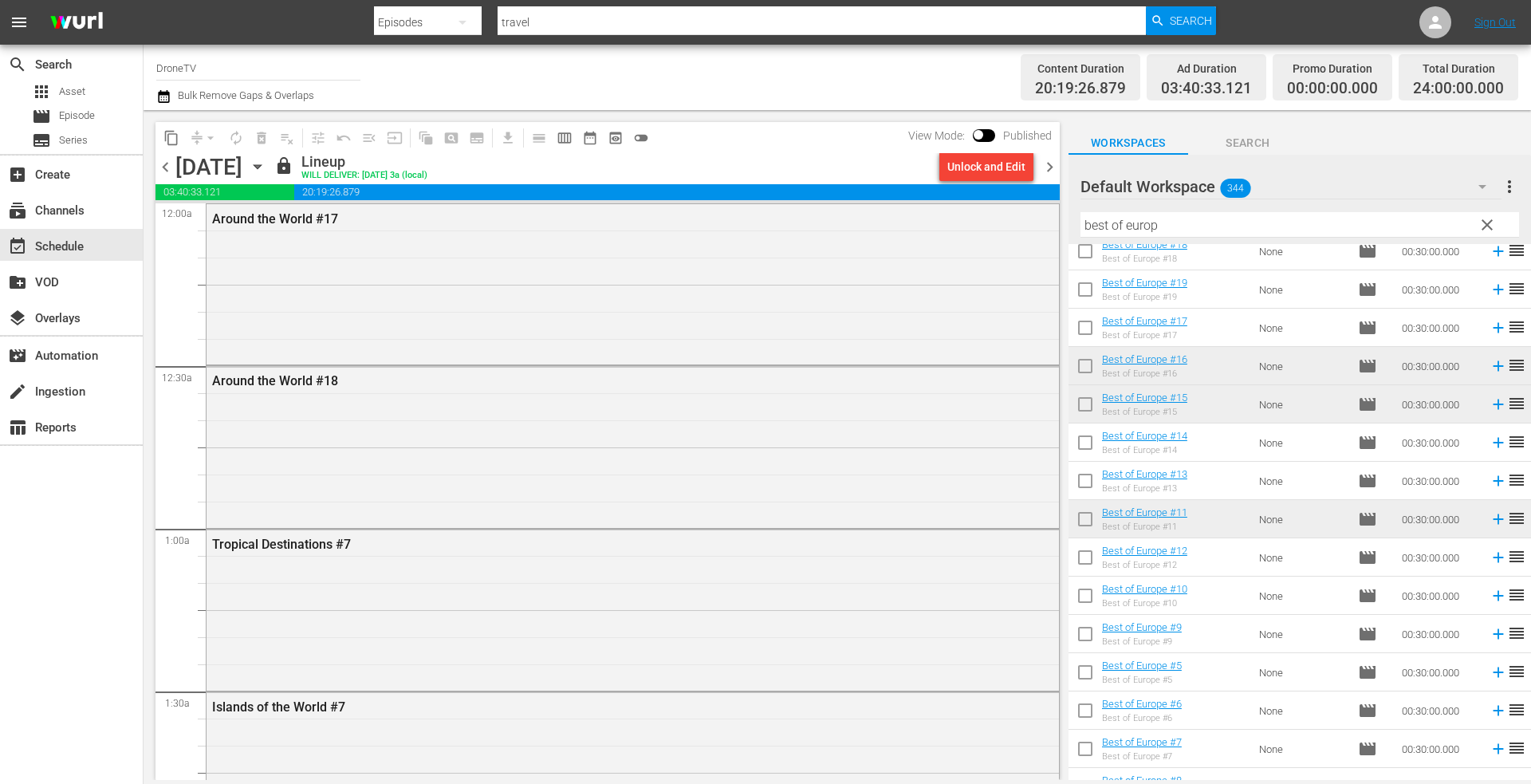
click at [261, 165] on icon "button" at bounding box center [257, 167] width 7 height 4
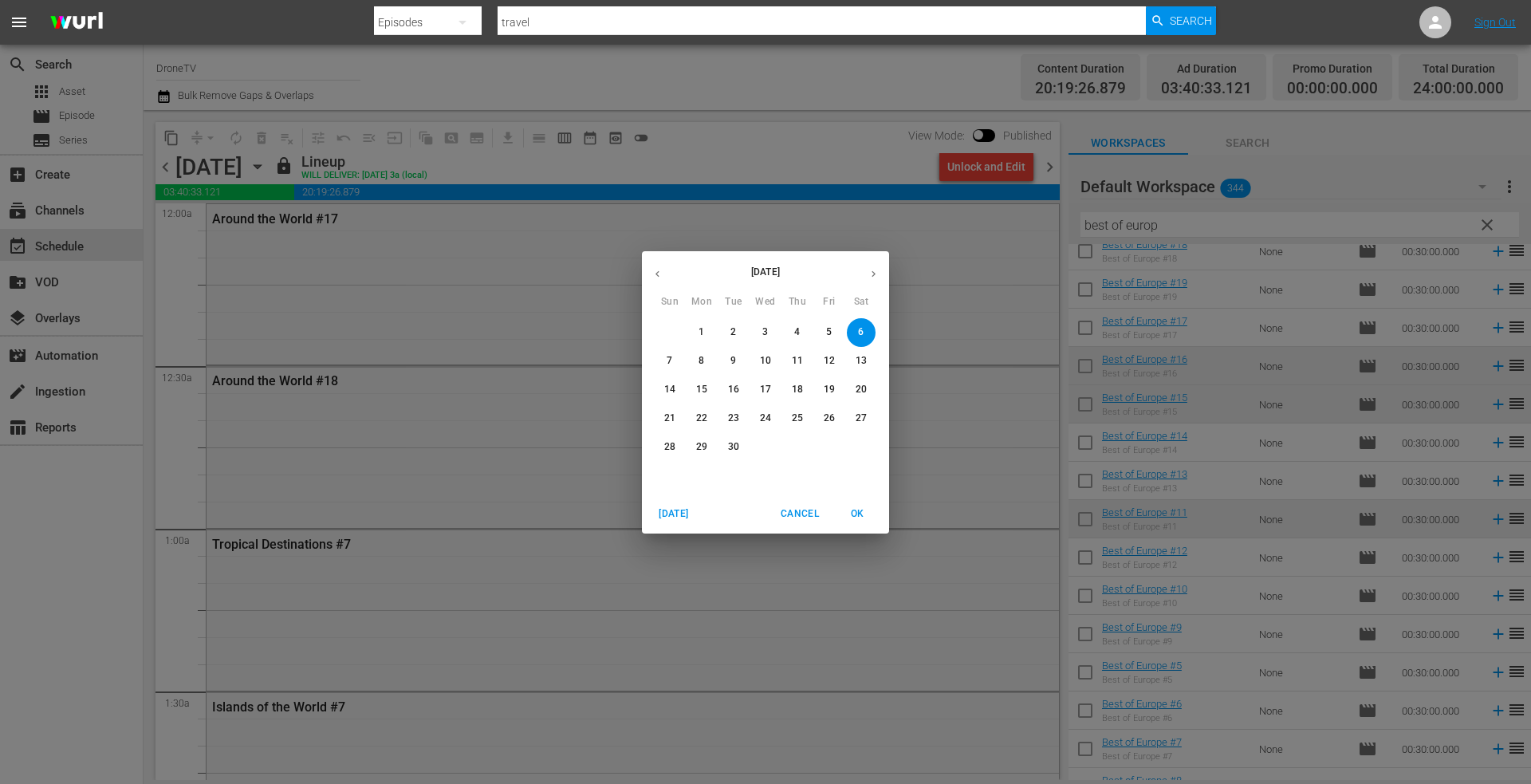
click at [656, 273] on icon "button" at bounding box center [657, 273] width 4 height 6
click at [797, 416] on p "21" at bounding box center [797, 418] width 11 height 13
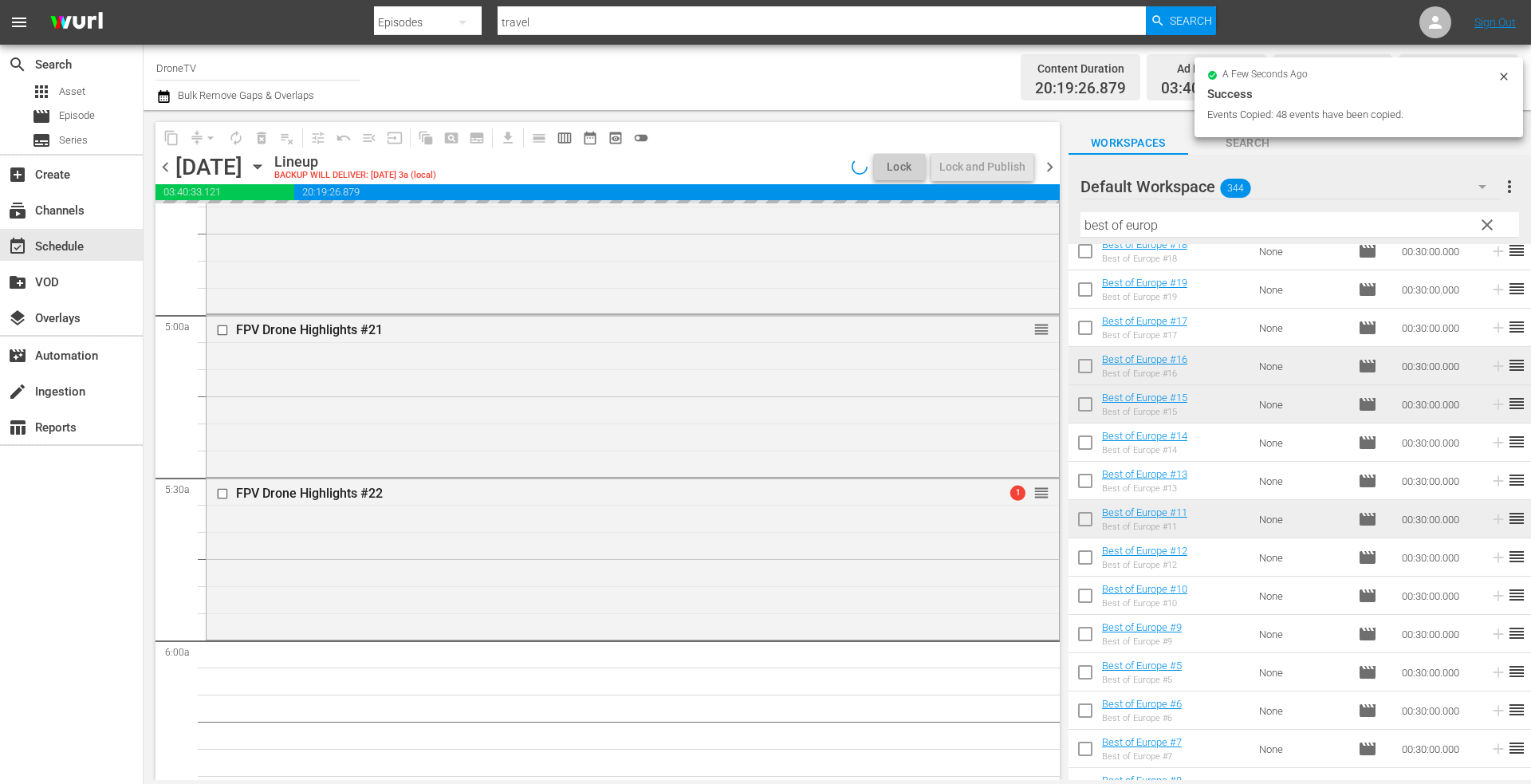
scroll to position [957, 0]
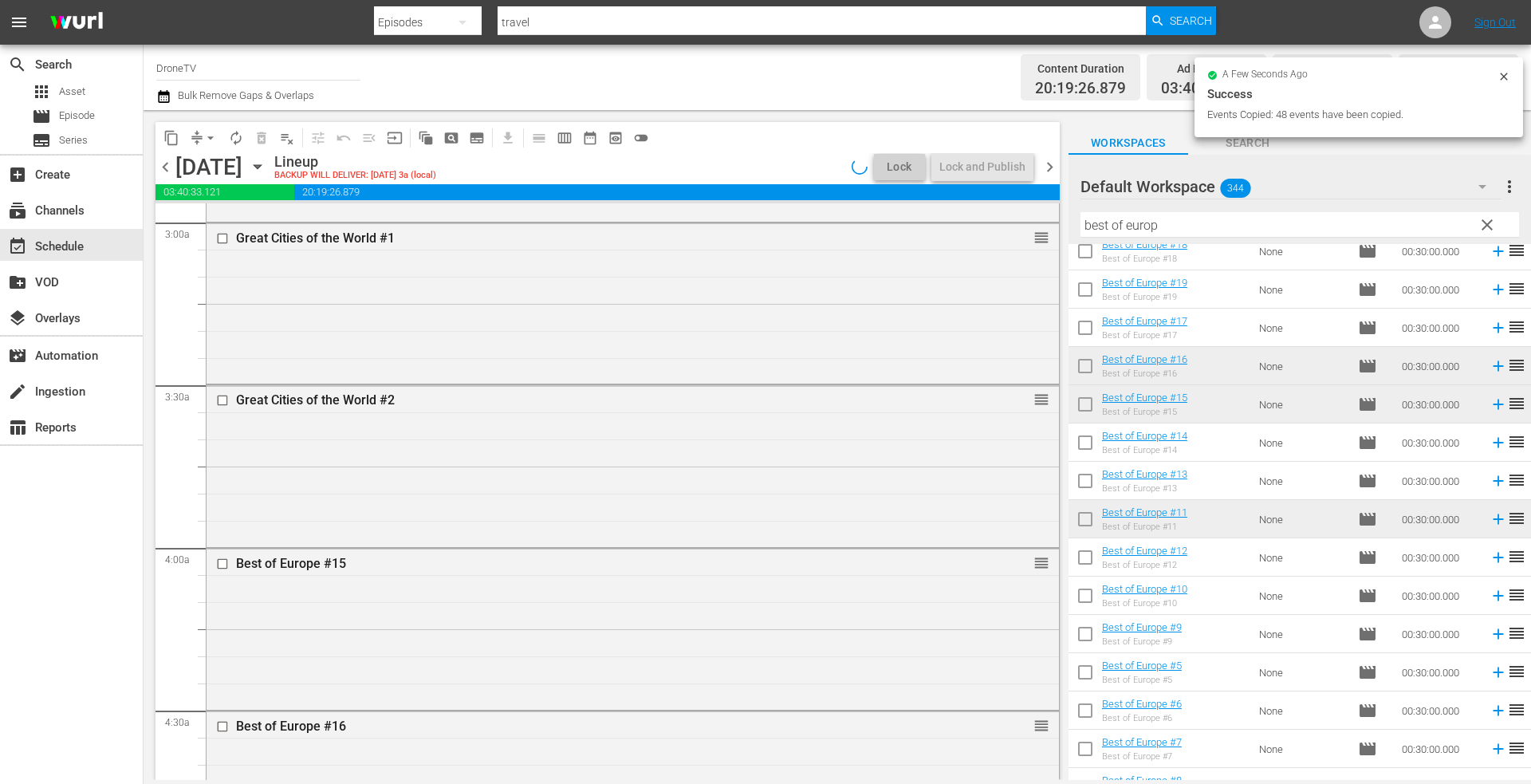
drag, startPoint x: 1504, startPoint y: 74, endPoint x: 1459, endPoint y: 95, distance: 49.7
click at [1505, 74] on icon at bounding box center [1504, 76] width 13 height 13
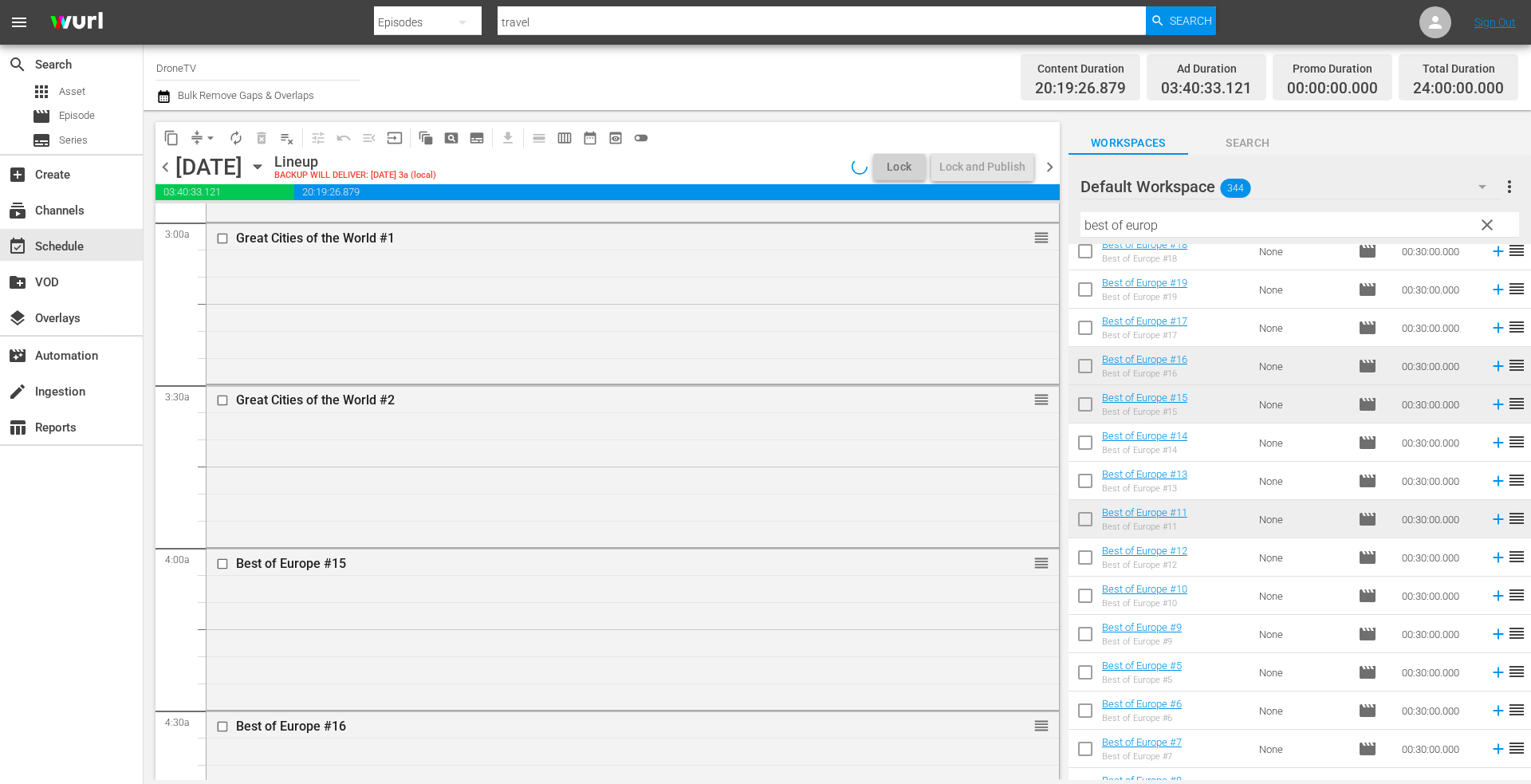
scroll to position [478, 0]
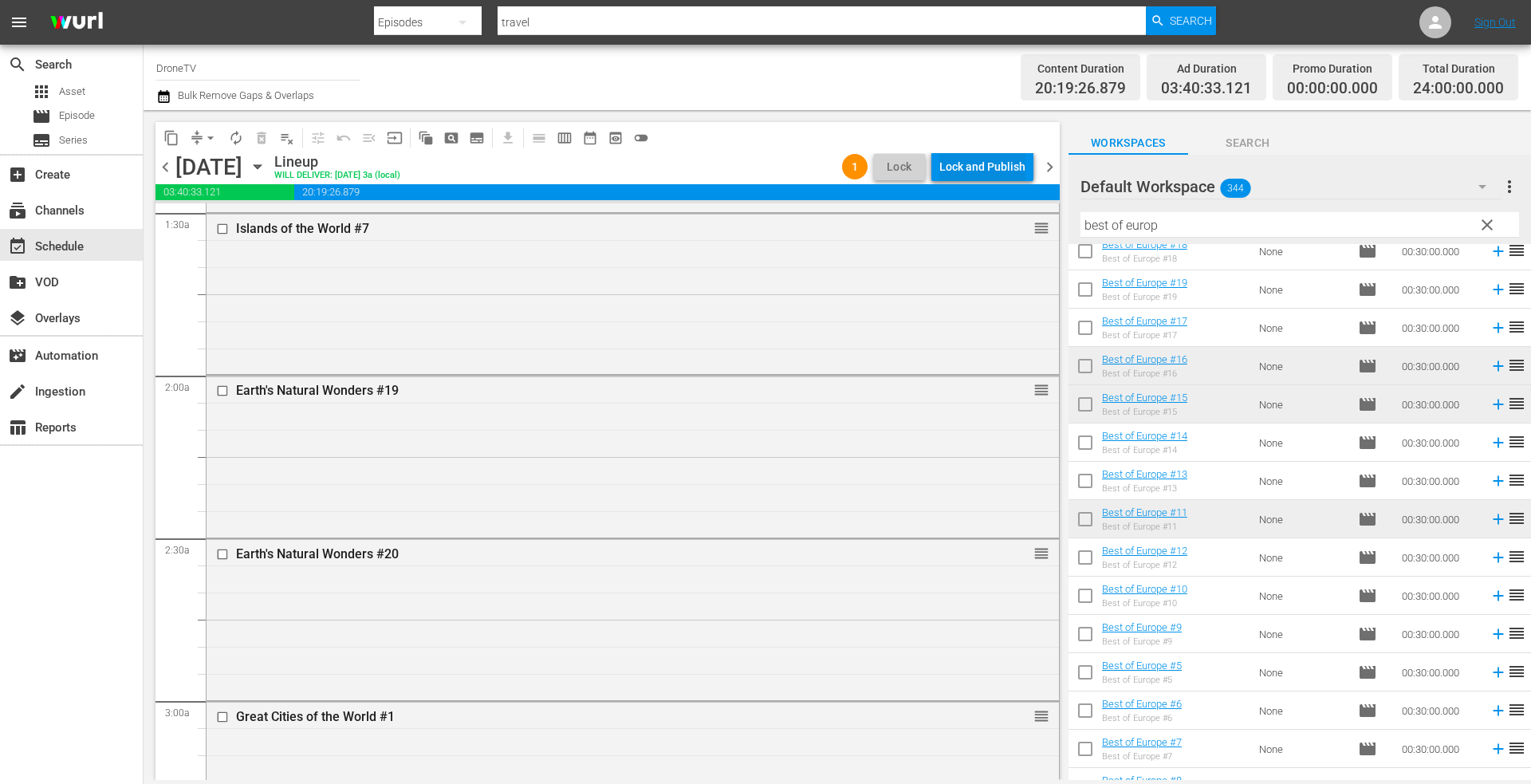
click at [985, 169] on div "Lock and Publish" at bounding box center [982, 167] width 86 height 29
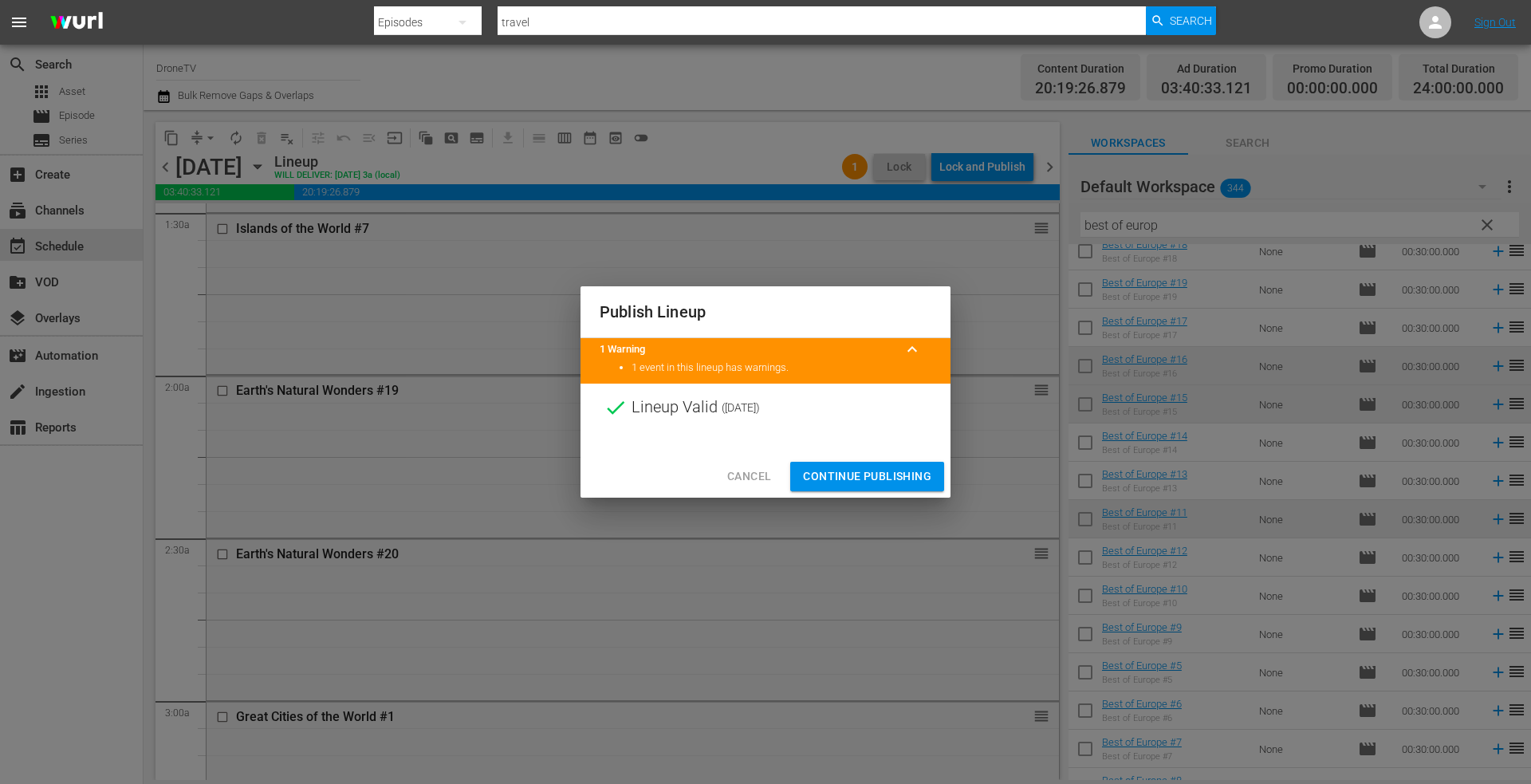
click at [845, 470] on span "Continue Publishing" at bounding box center [867, 476] width 128 height 20
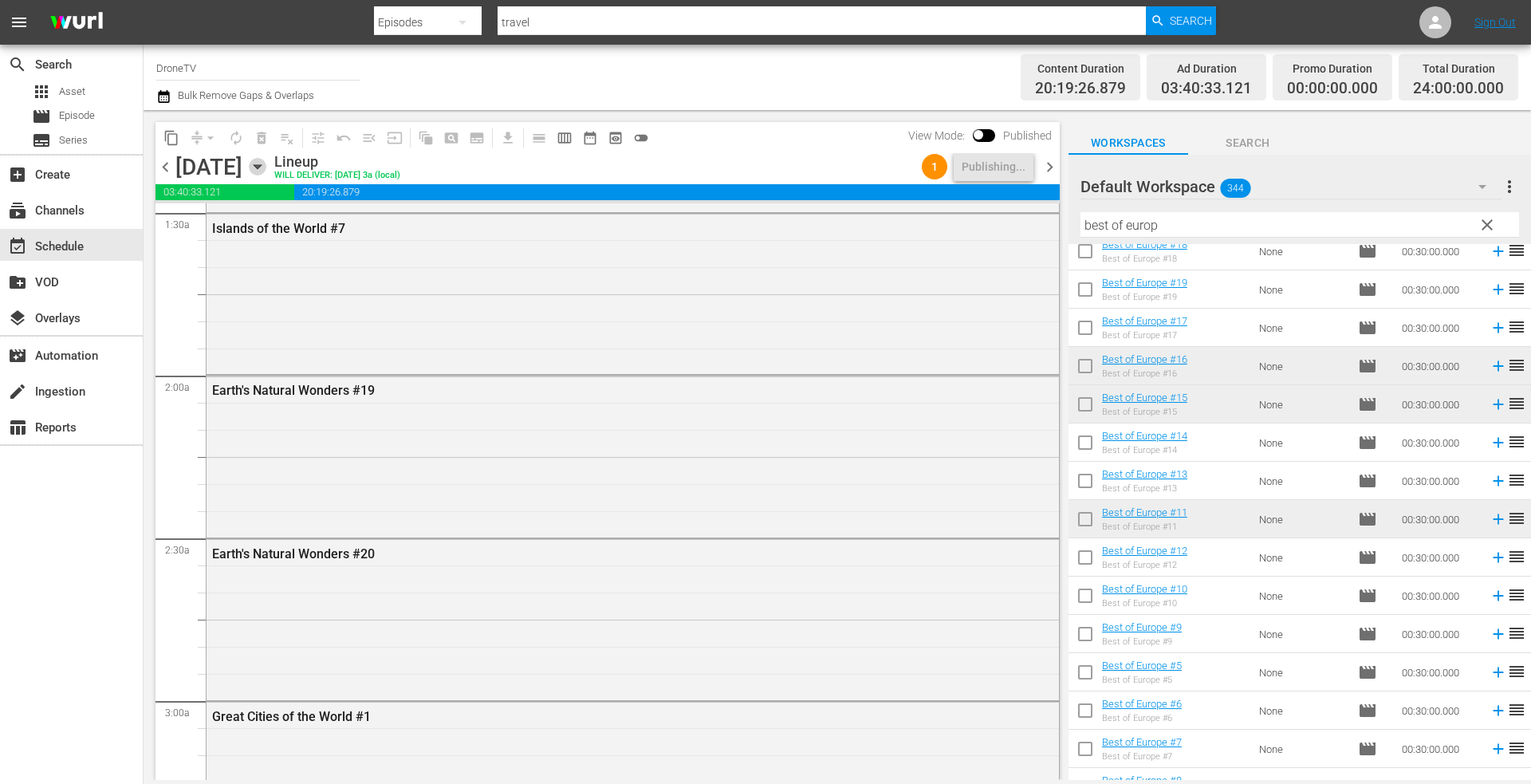
click at [261, 165] on icon "button" at bounding box center [257, 167] width 7 height 4
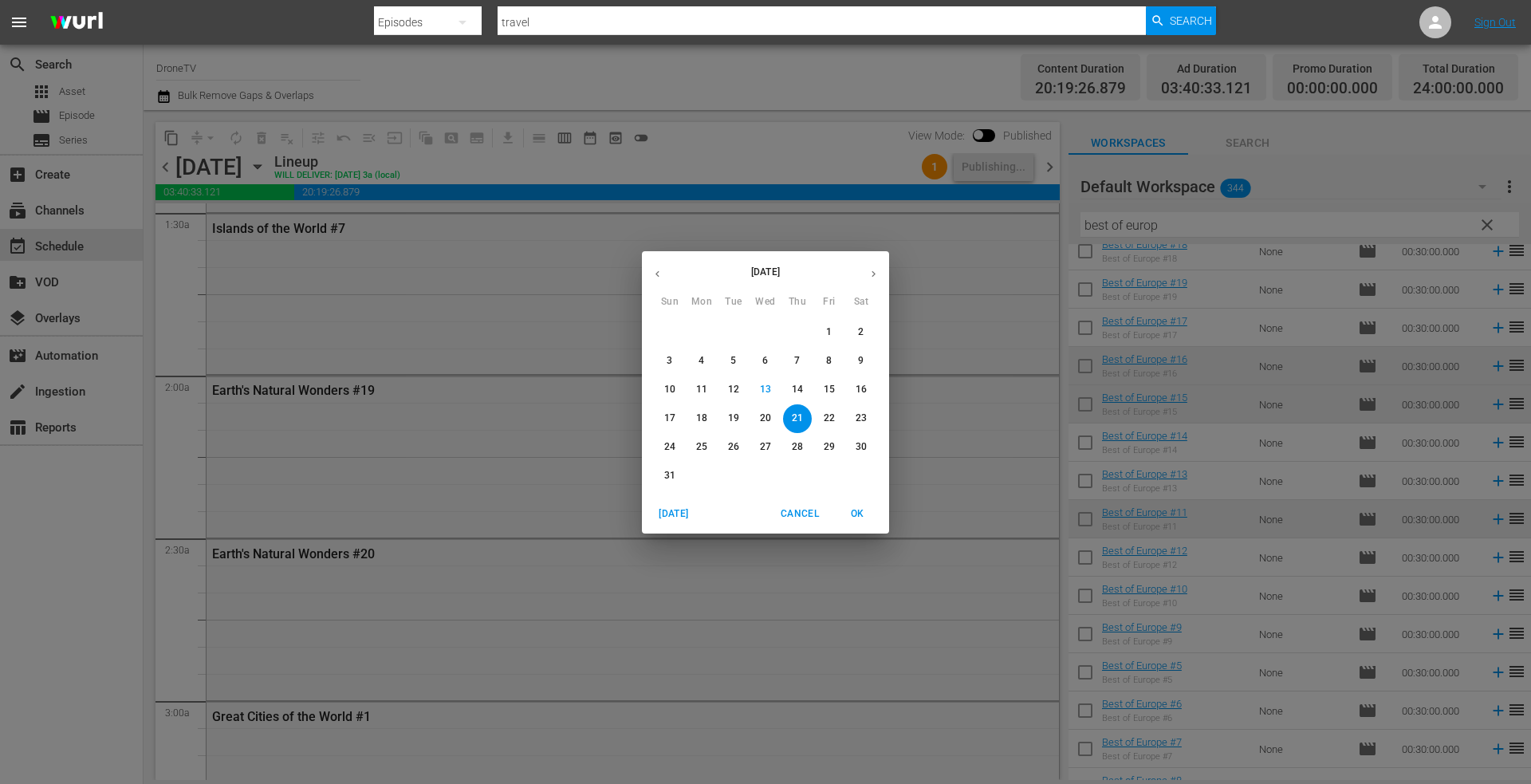
click at [833, 414] on p "22" at bounding box center [829, 418] width 11 height 13
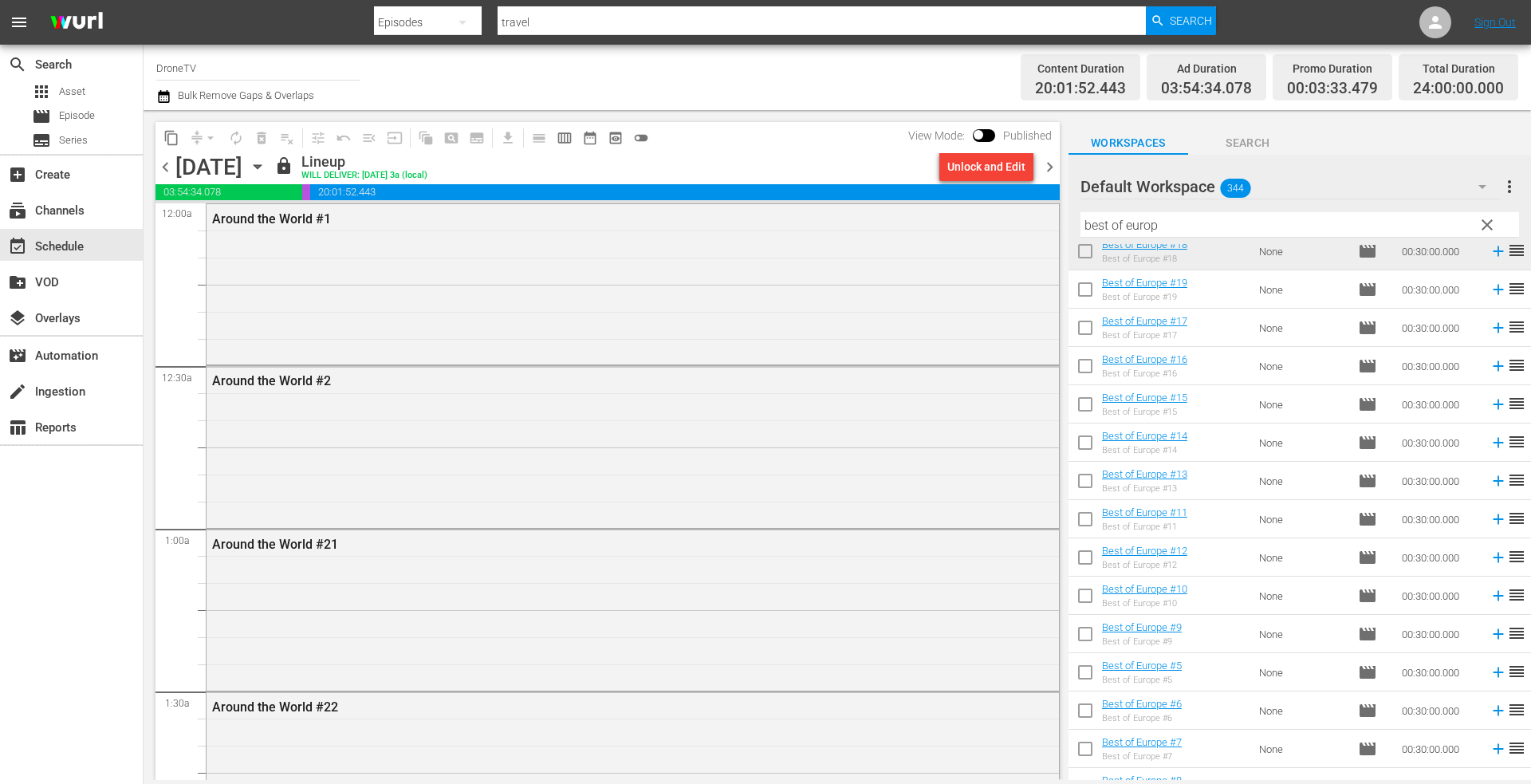
click at [266, 165] on icon "button" at bounding box center [258, 167] width 18 height 18
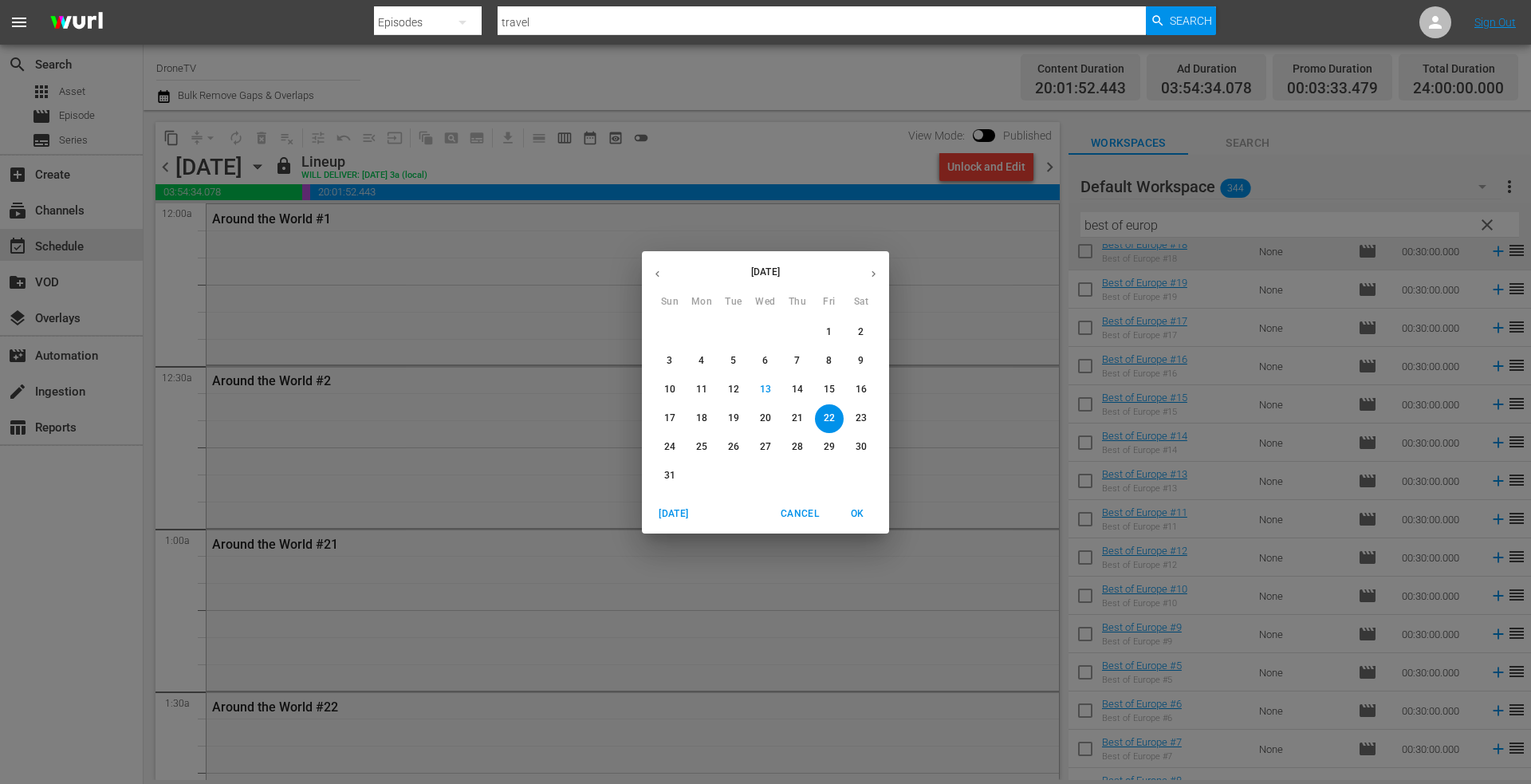
click at [870, 271] on icon "button" at bounding box center [873, 273] width 12 height 12
click at [669, 358] on p "7" at bounding box center [670, 360] width 5 height 13
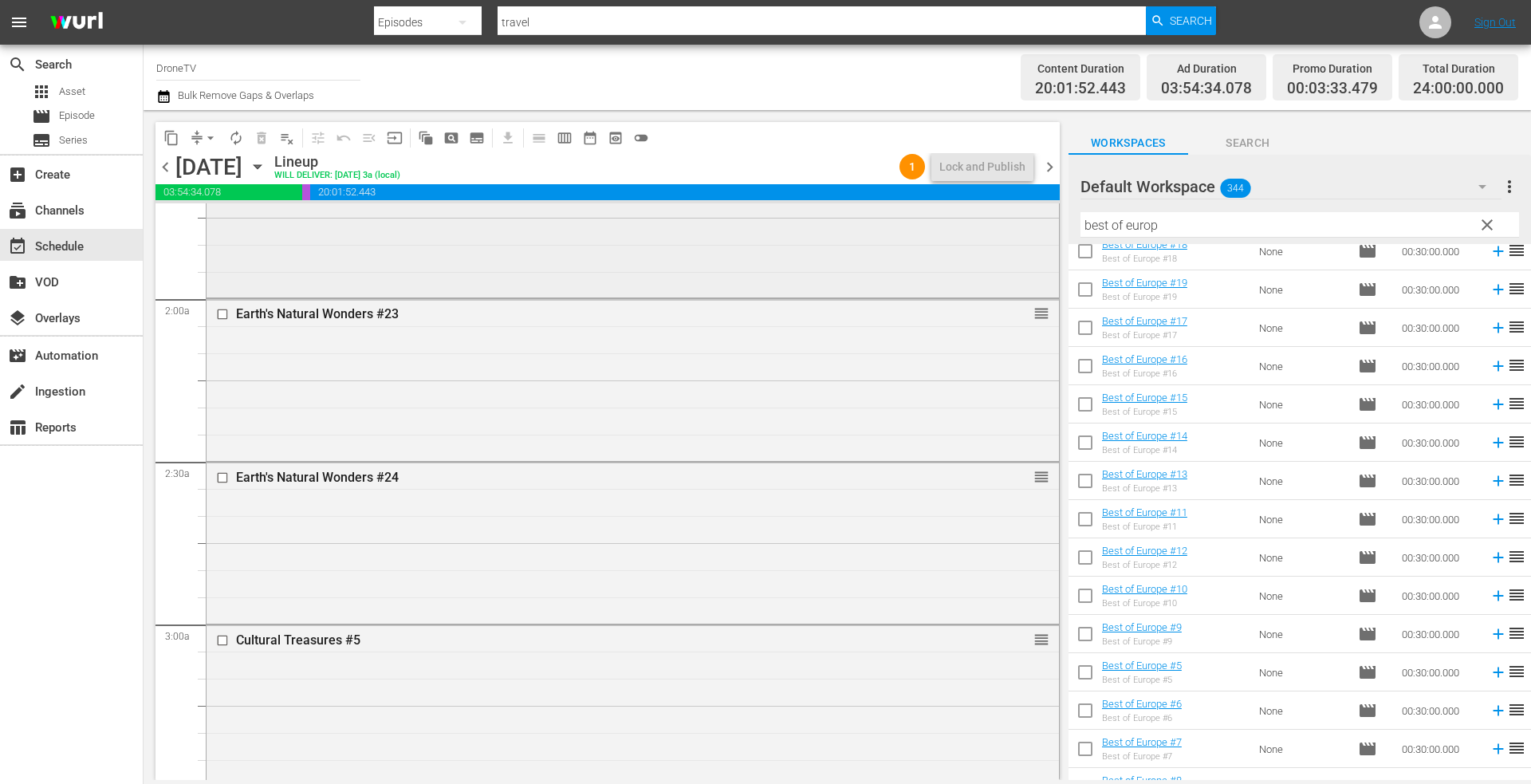
scroll to position [558, 0]
click at [485, 358] on div "Earth's Natural Wonders #23 reorder" at bounding box center [632, 375] width 852 height 158
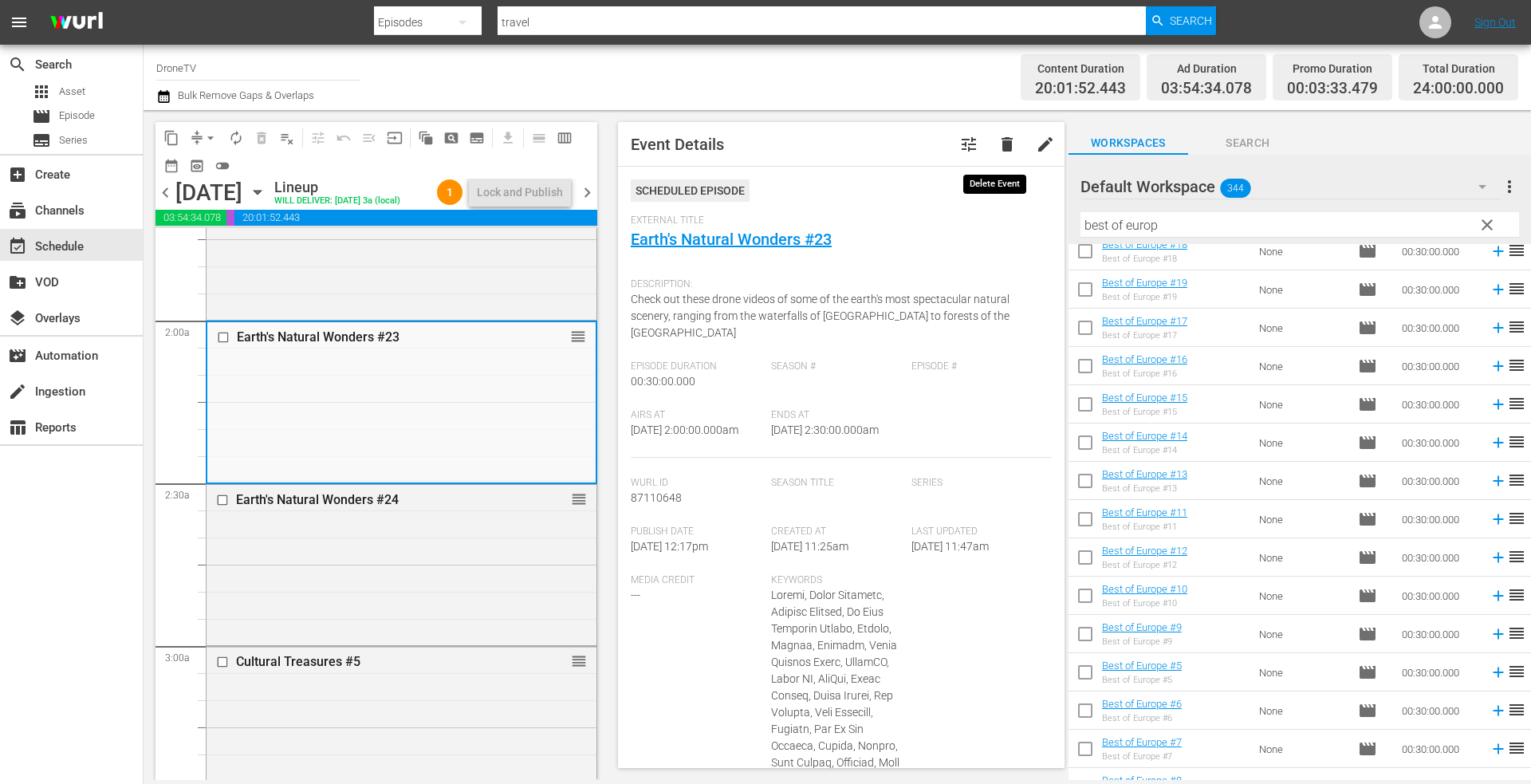
click at [998, 141] on span "delete" at bounding box center [1007, 143] width 19 height 19
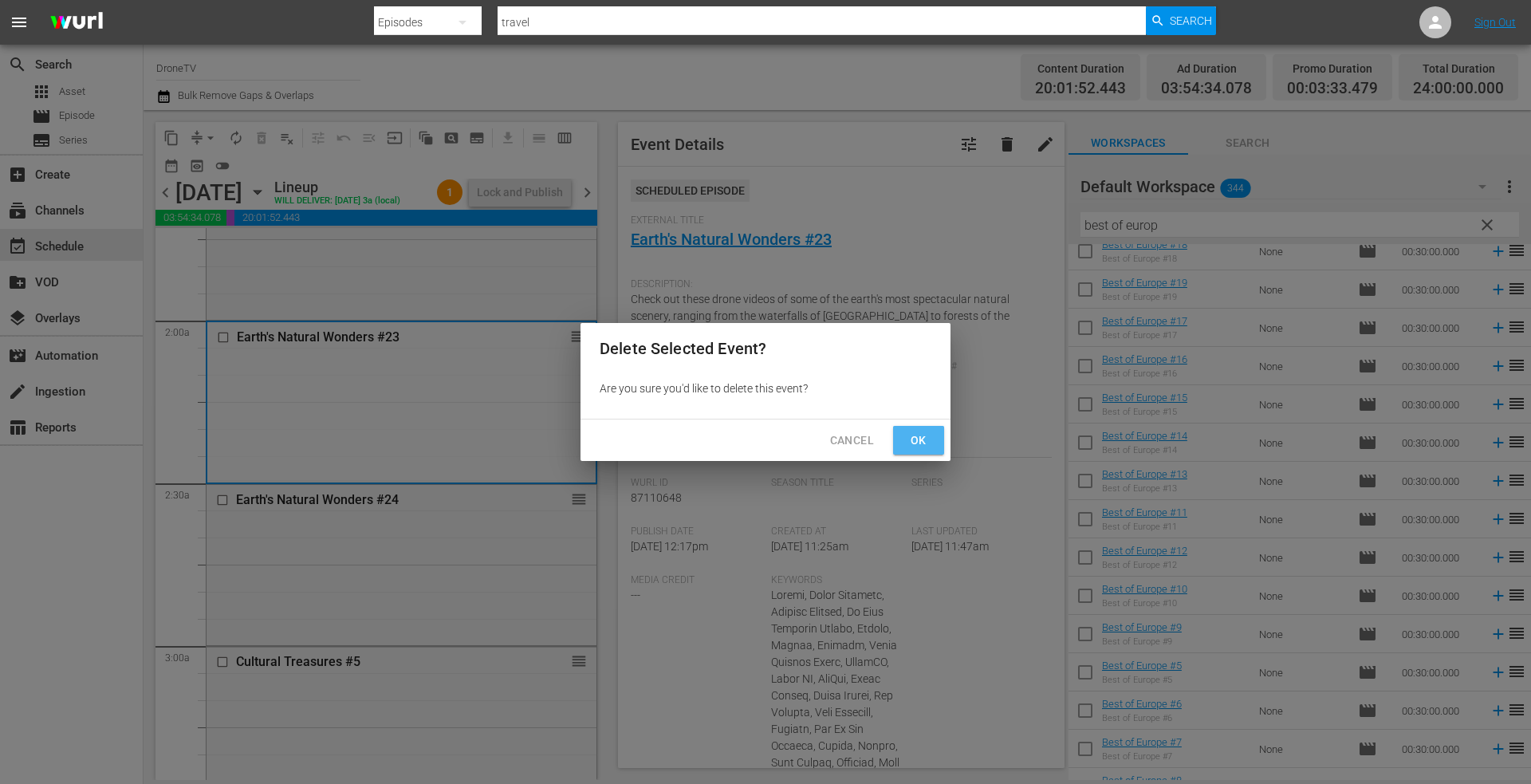
click at [919, 442] on span "Ok" at bounding box center [919, 440] width 25 height 20
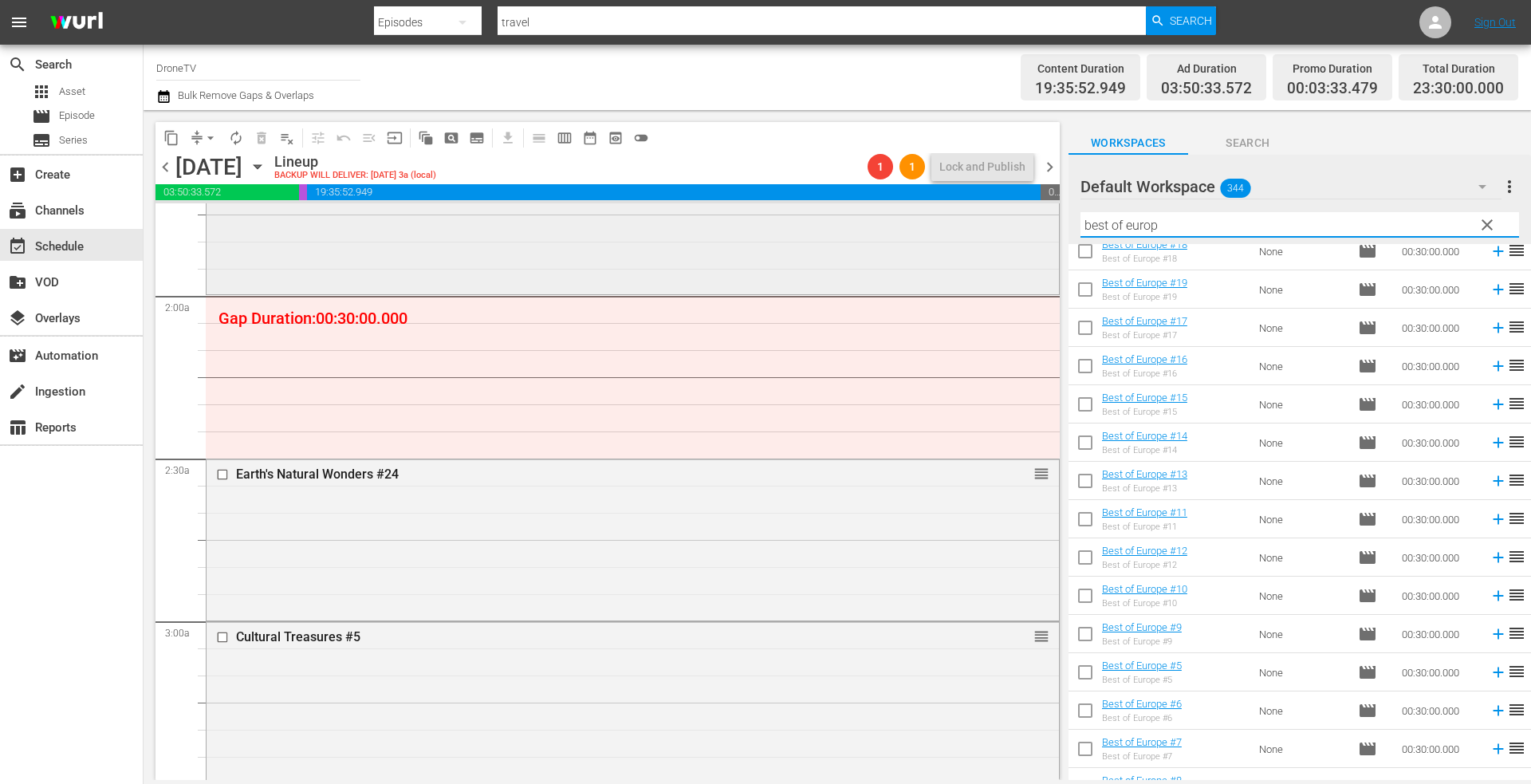
drag, startPoint x: 1189, startPoint y: 230, endPoint x: 900, endPoint y: 241, distance: 289.2
click at [925, 237] on div "content_copy compress arrow_drop_down autorenew_outlined delete_forever_outline…" at bounding box center [837, 444] width 1388 height 669
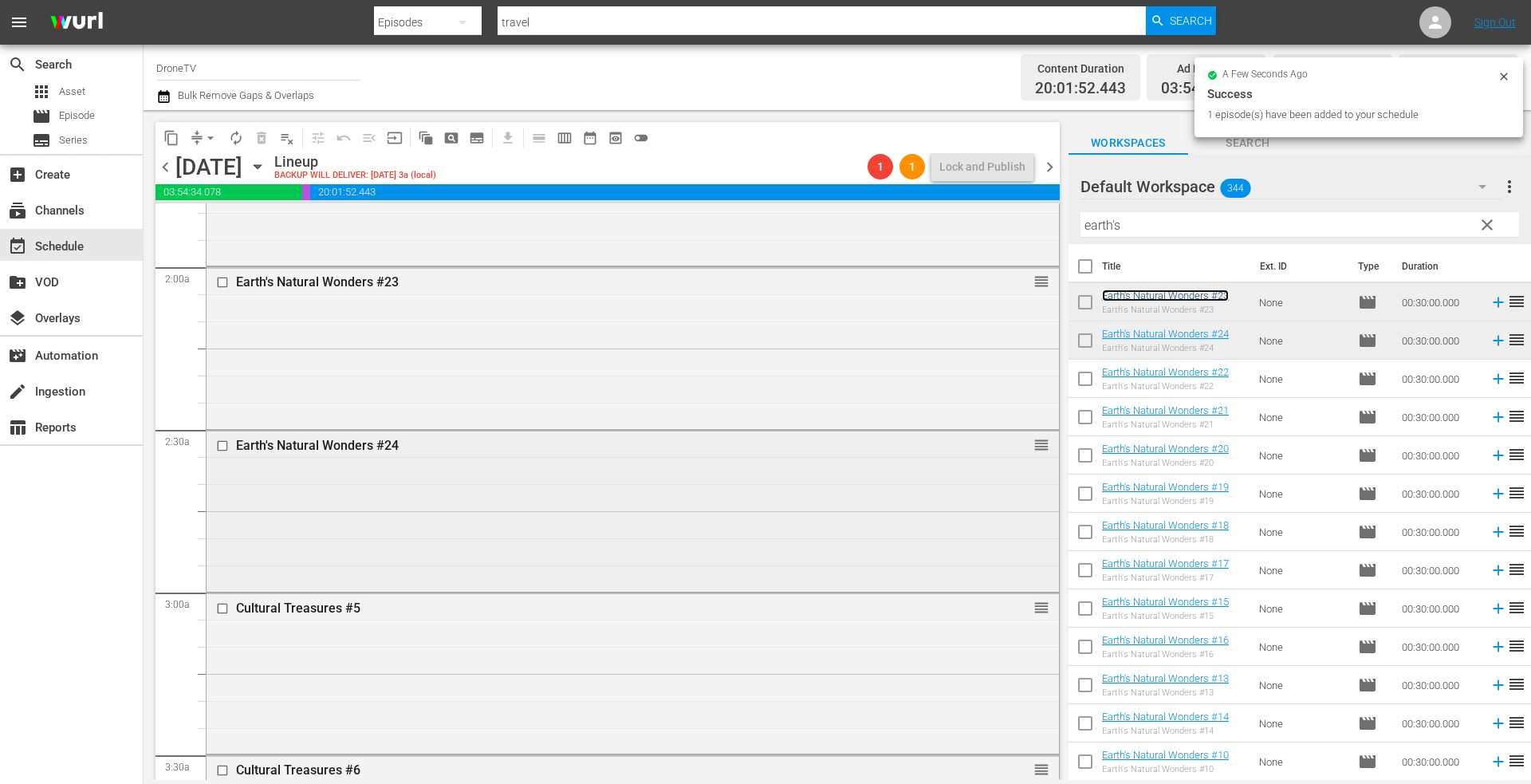
scroll to position [638, 0]
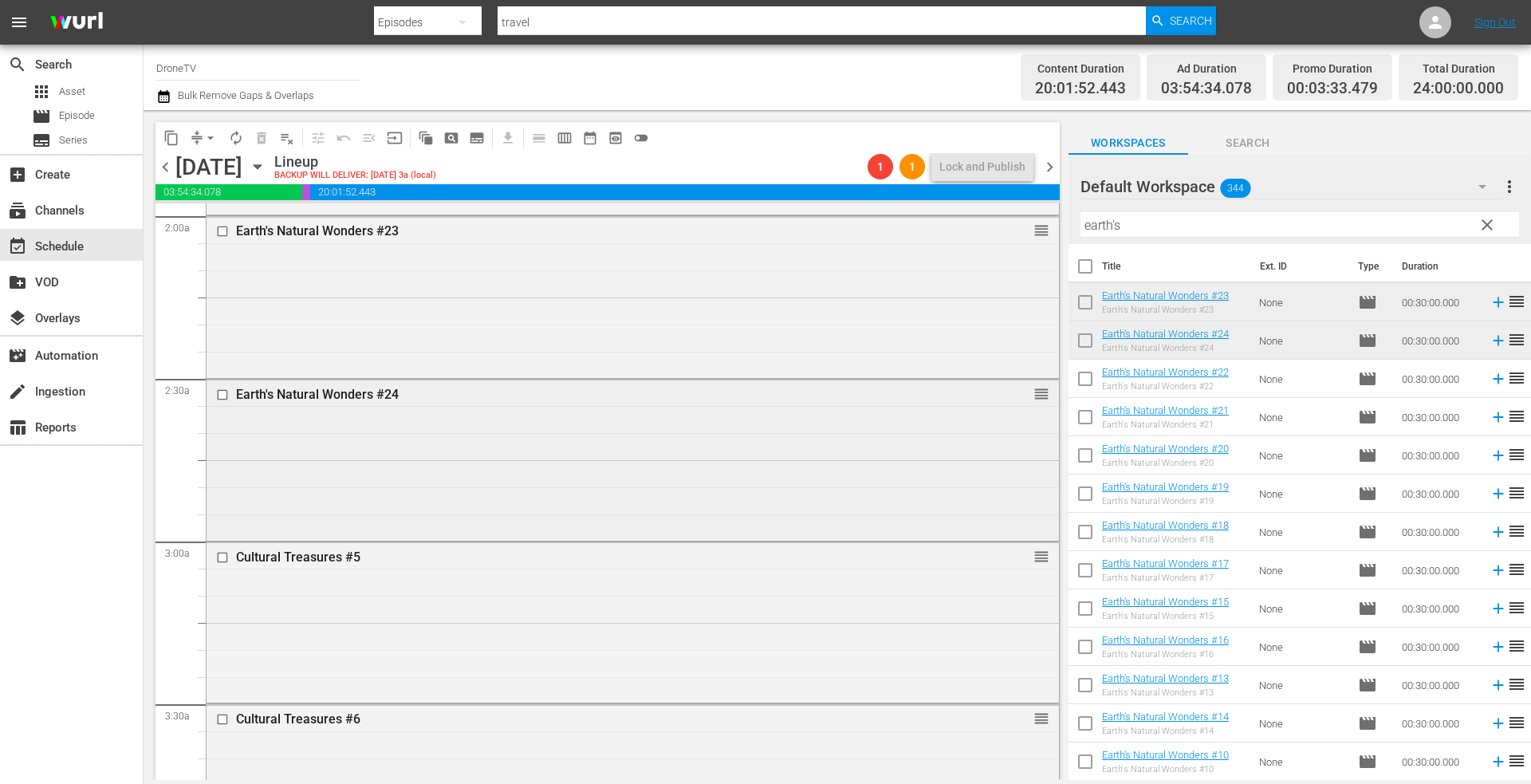
click at [723, 486] on div "Earth's Natural Wonders #24 reorder" at bounding box center [632, 458] width 852 height 158
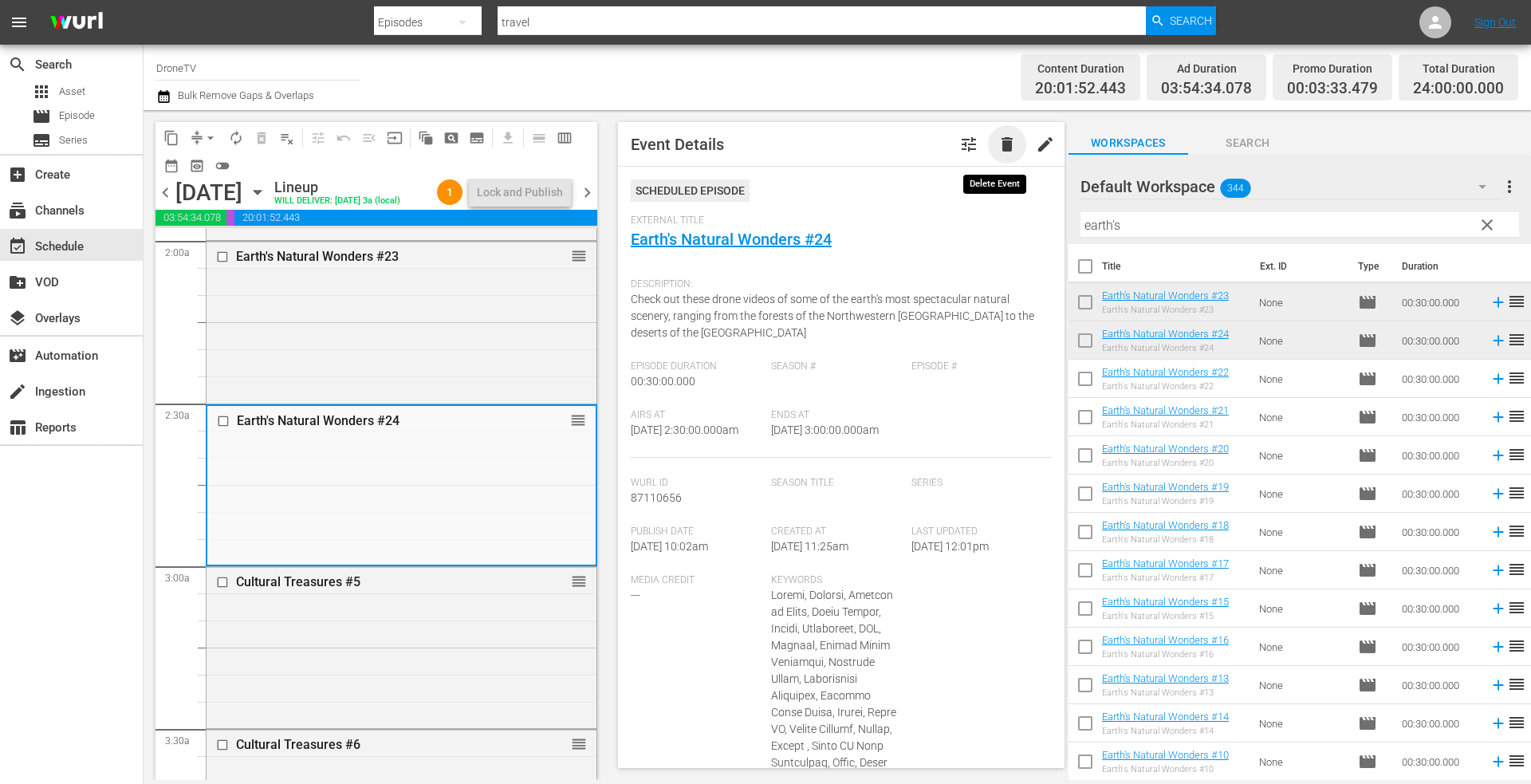
click at [998, 147] on span "delete" at bounding box center [1007, 143] width 19 height 19
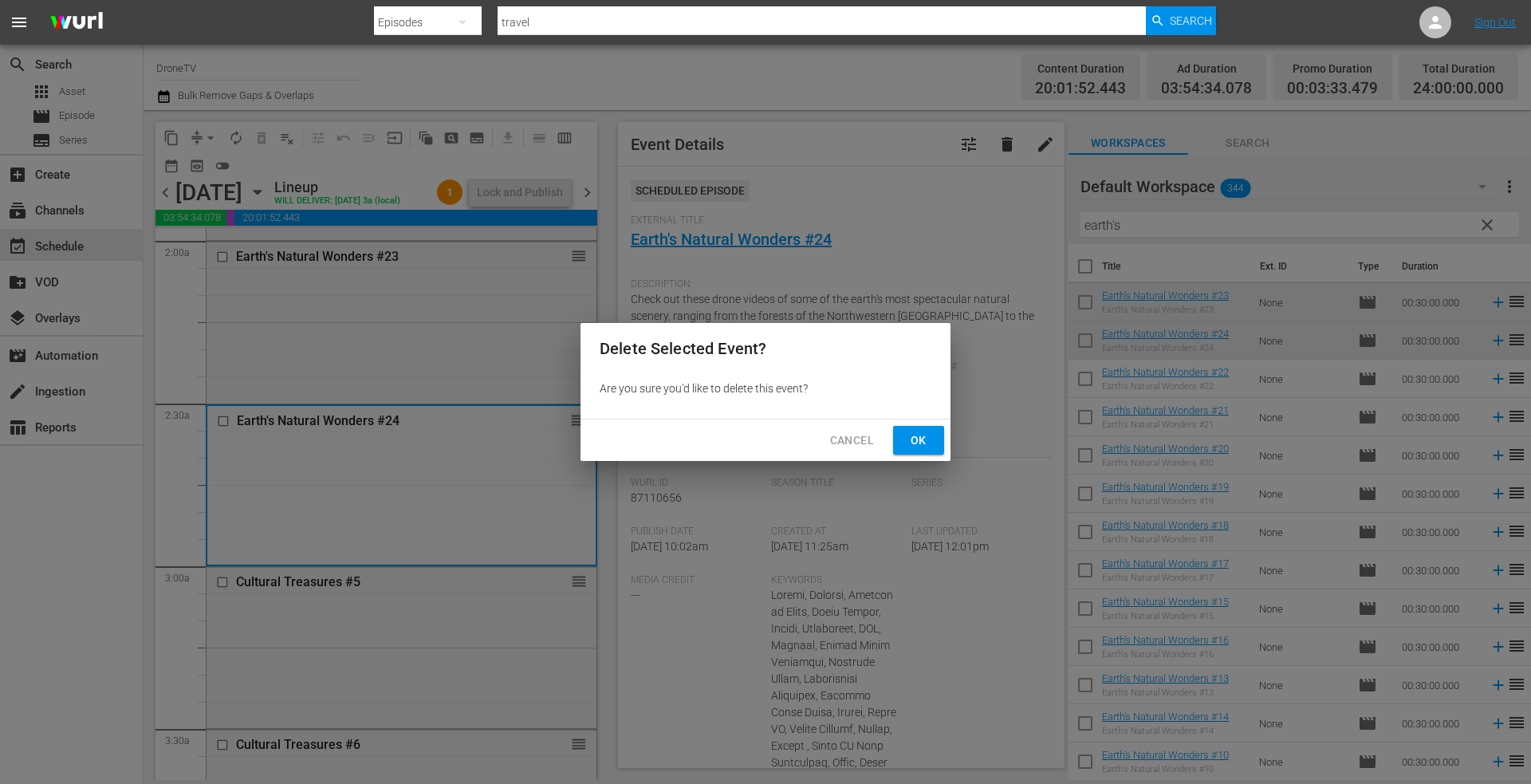
click at [919, 439] on span "Ok" at bounding box center [919, 440] width 25 height 20
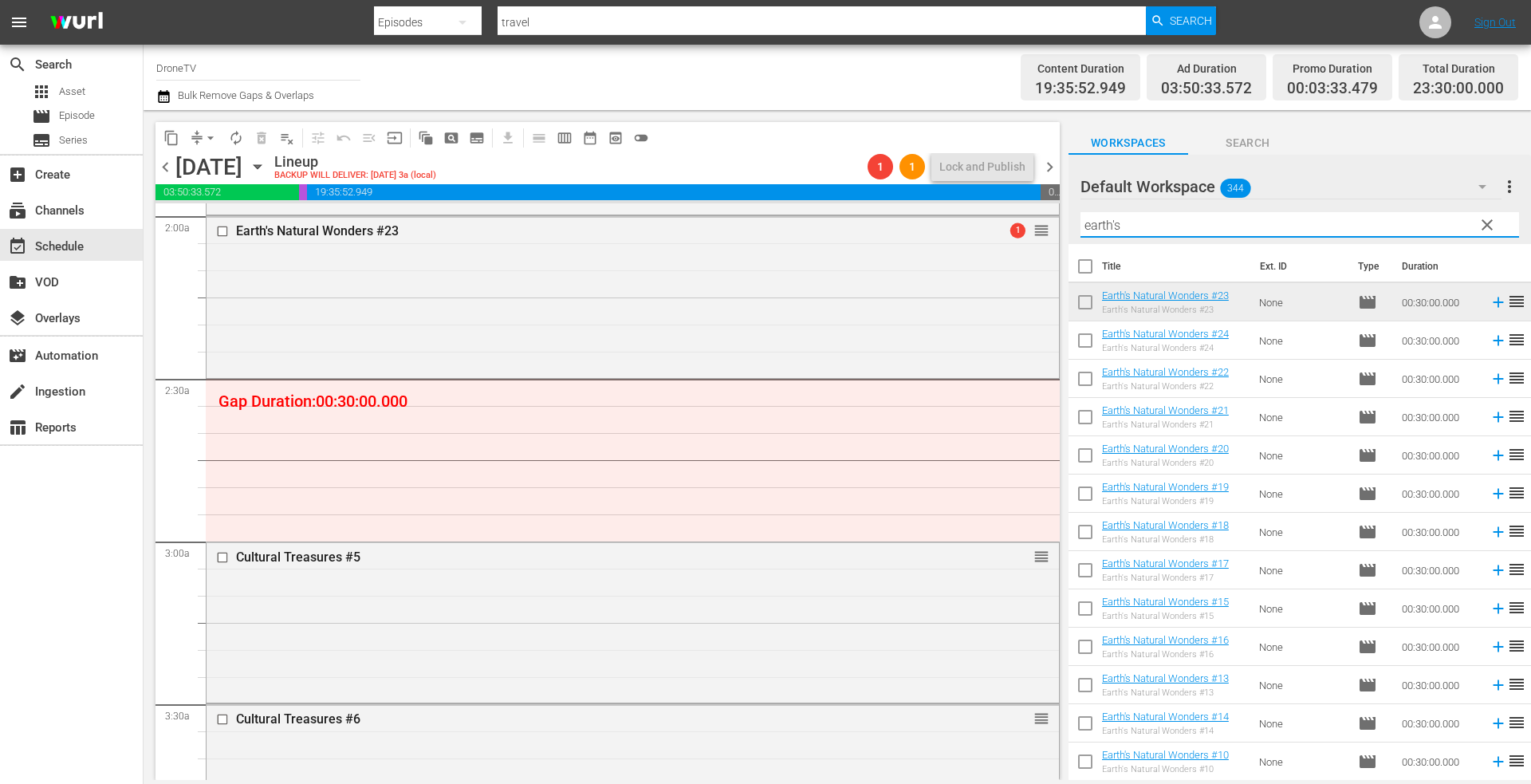
click at [1152, 222] on input "earth's" at bounding box center [1299, 225] width 438 height 25
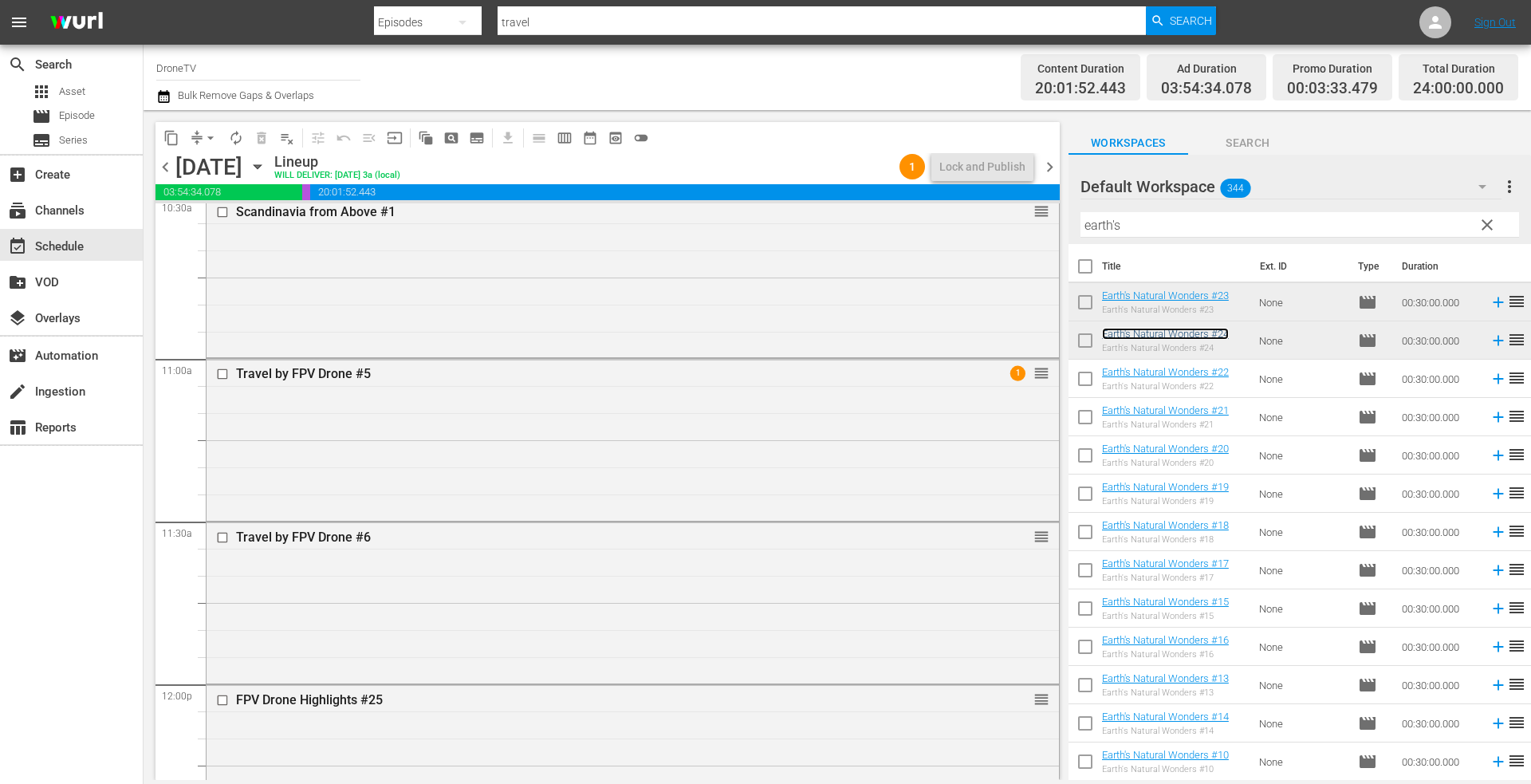
scroll to position [3427, 0]
click at [570, 439] on div "Travel by FPV Drone #5 1 reorder" at bounding box center [632, 432] width 852 height 158
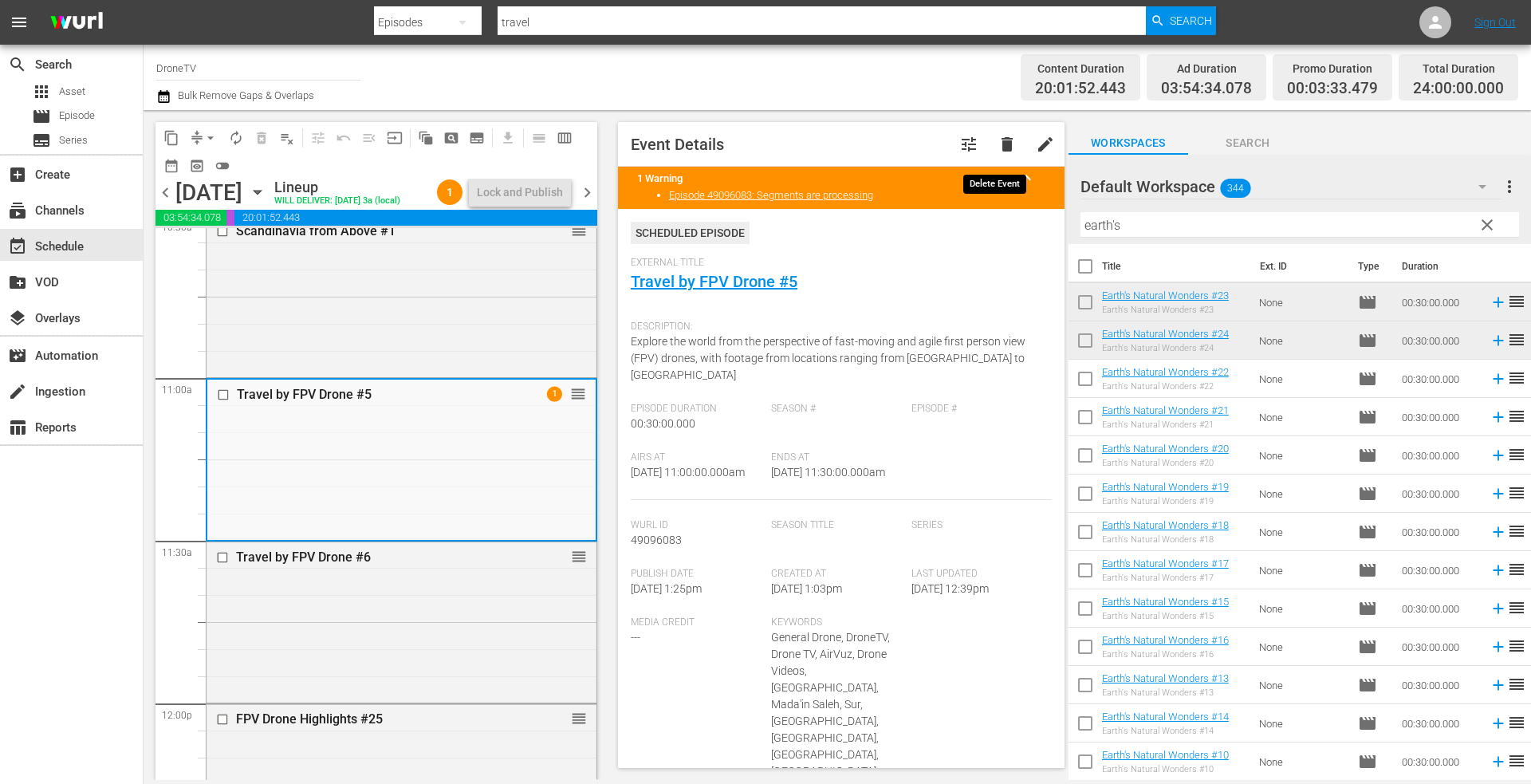
click at [998, 145] on span "delete" at bounding box center [1007, 143] width 19 height 19
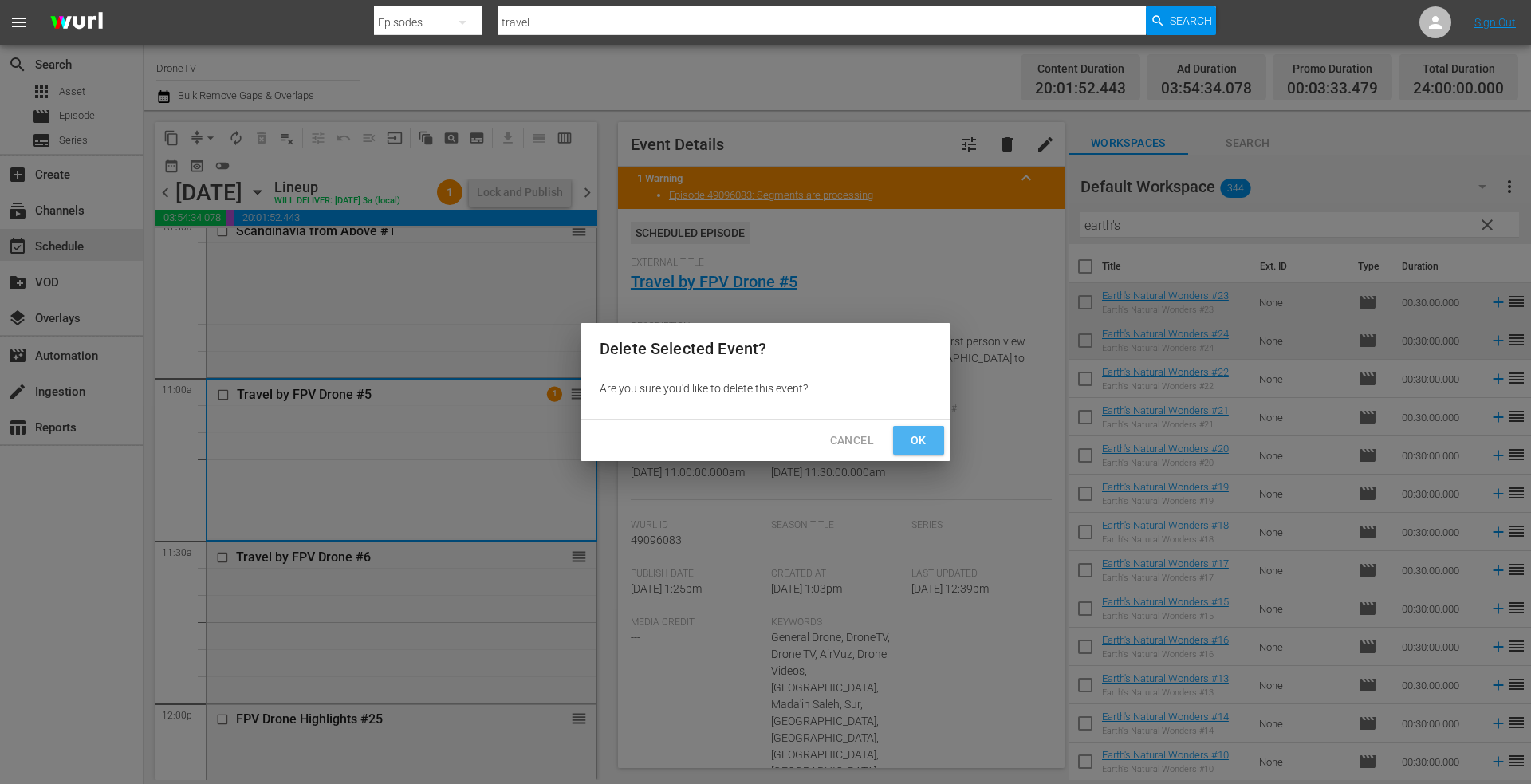
click at [913, 432] on span "Ok" at bounding box center [919, 440] width 25 height 20
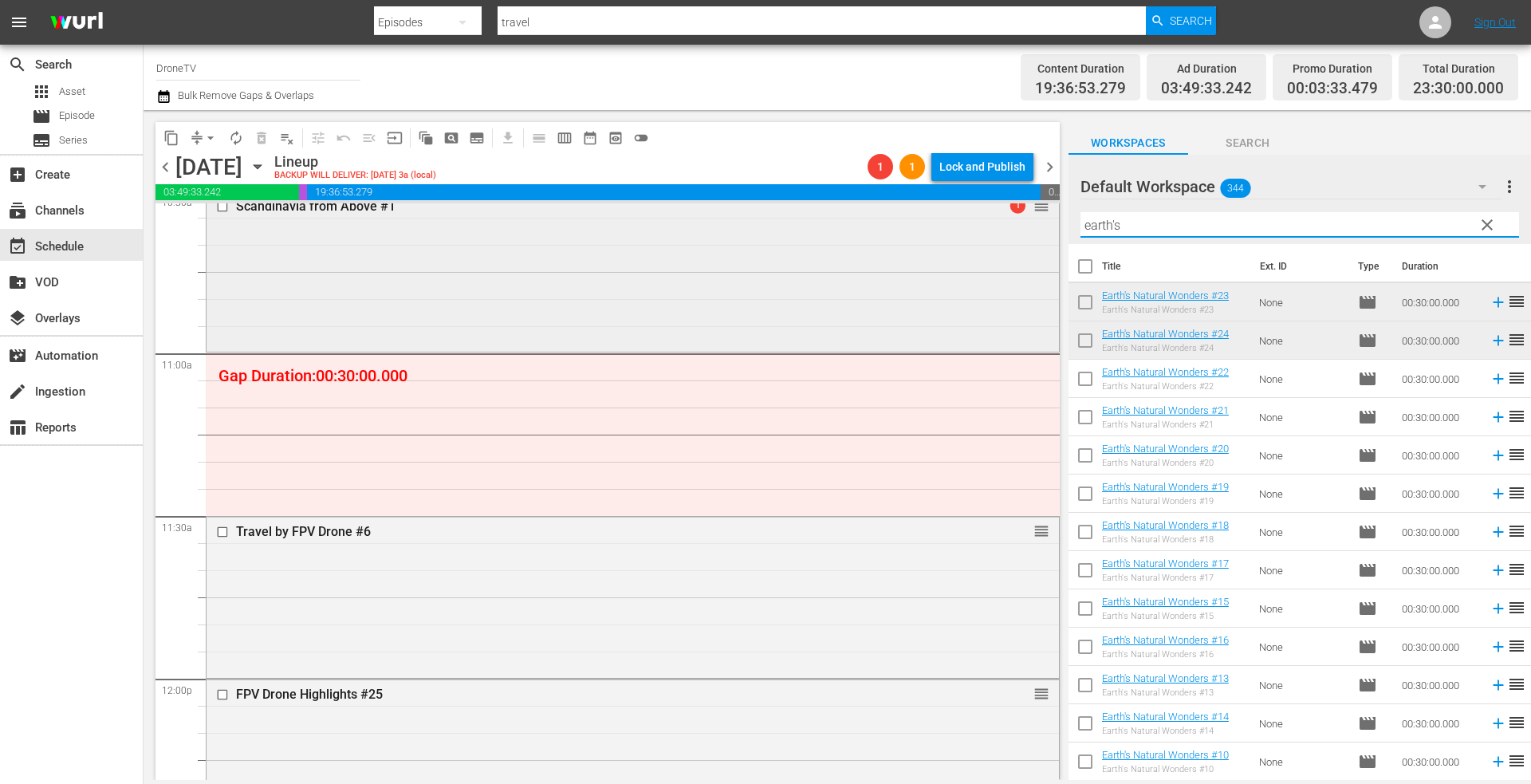
drag, startPoint x: 1065, startPoint y: 227, endPoint x: 965, endPoint y: 225, distance: 100.0
click at [977, 226] on div "content_copy compress arrow_drop_down autorenew_outlined delete_forever_outline…" at bounding box center [837, 444] width 1388 height 669
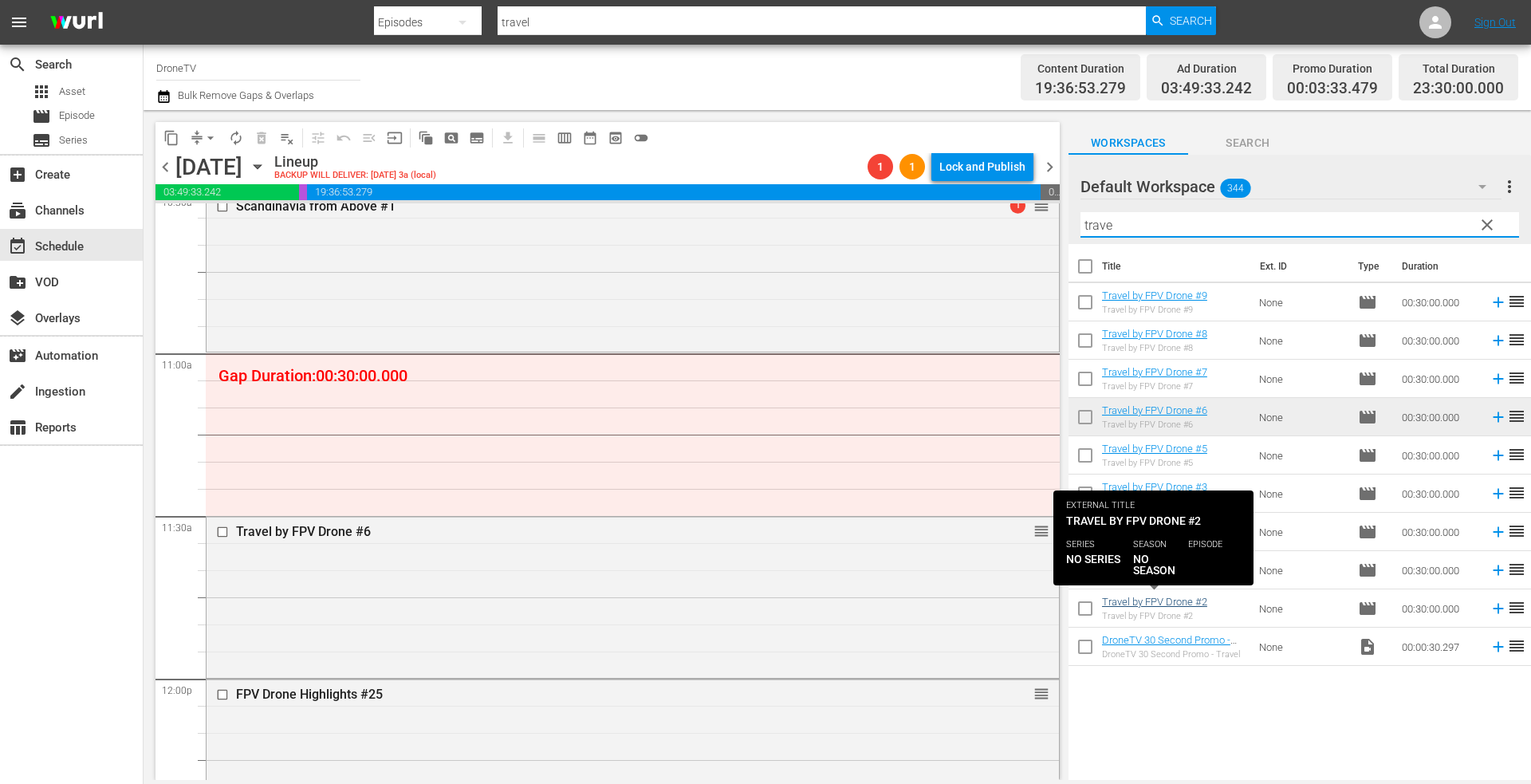
type input "trave"
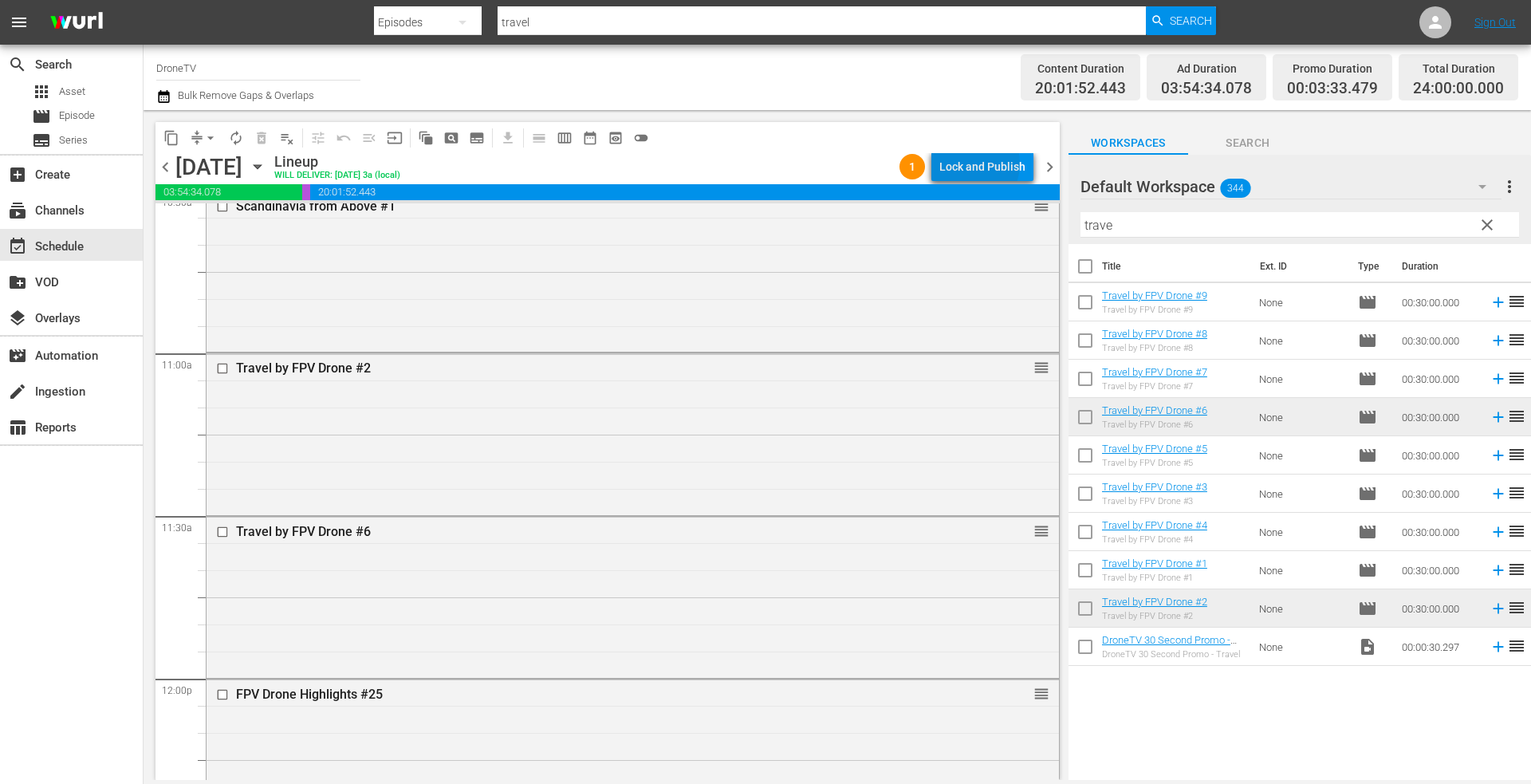
click at [973, 165] on div "Lock and Publish" at bounding box center [982, 167] width 86 height 29
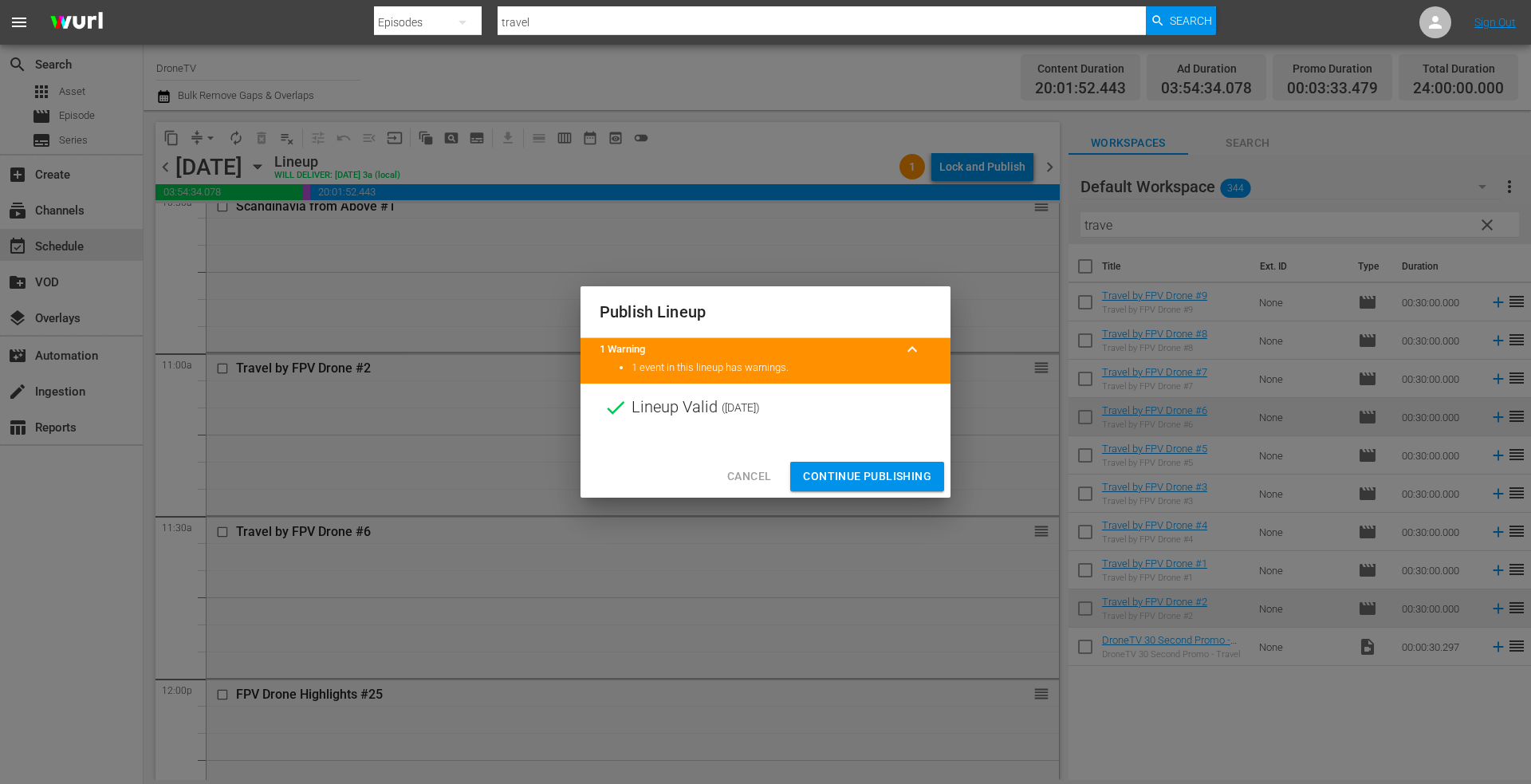
click at [839, 477] on span "Continue Publishing" at bounding box center [867, 476] width 128 height 20
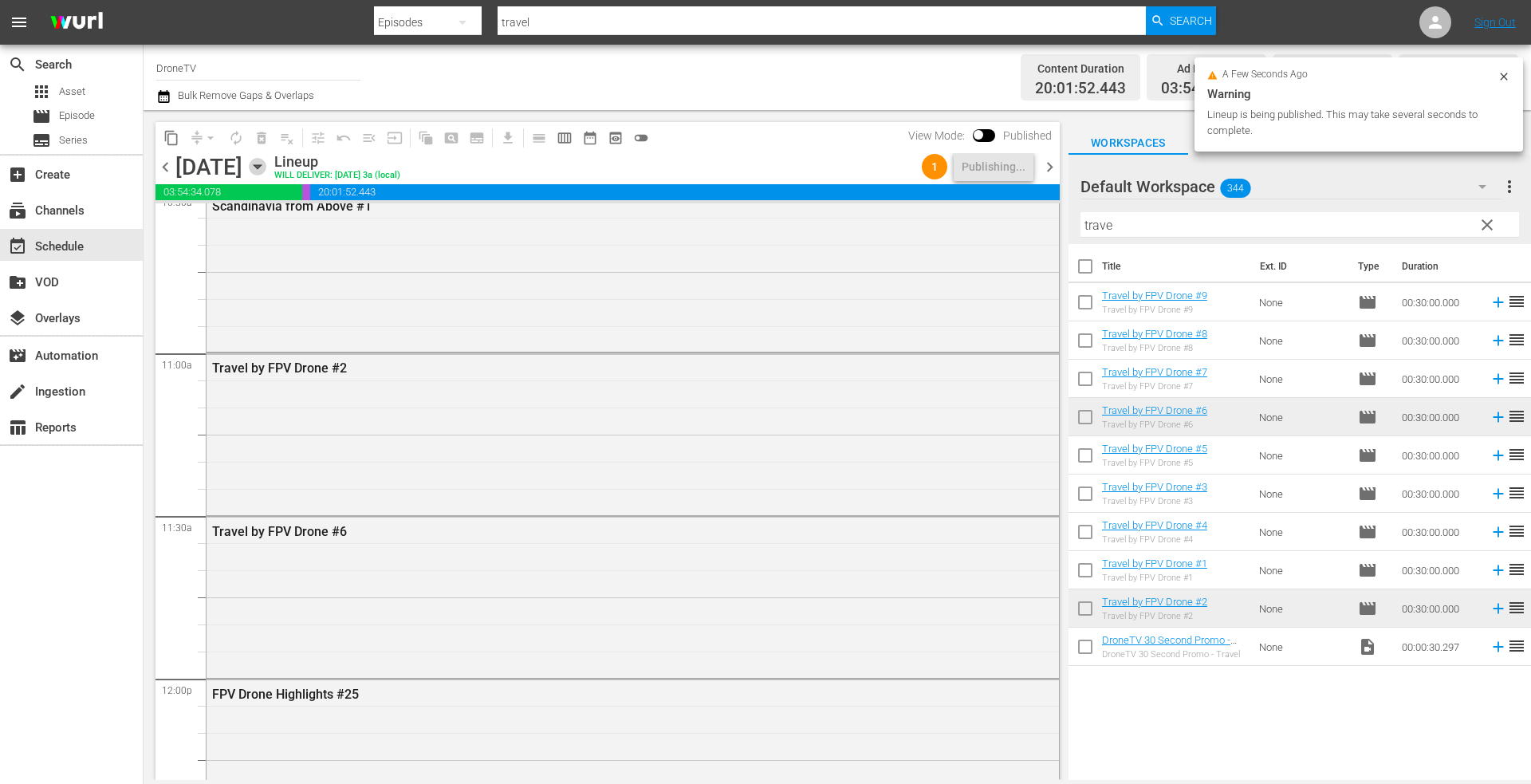
click at [266, 162] on icon "button" at bounding box center [258, 167] width 18 height 18
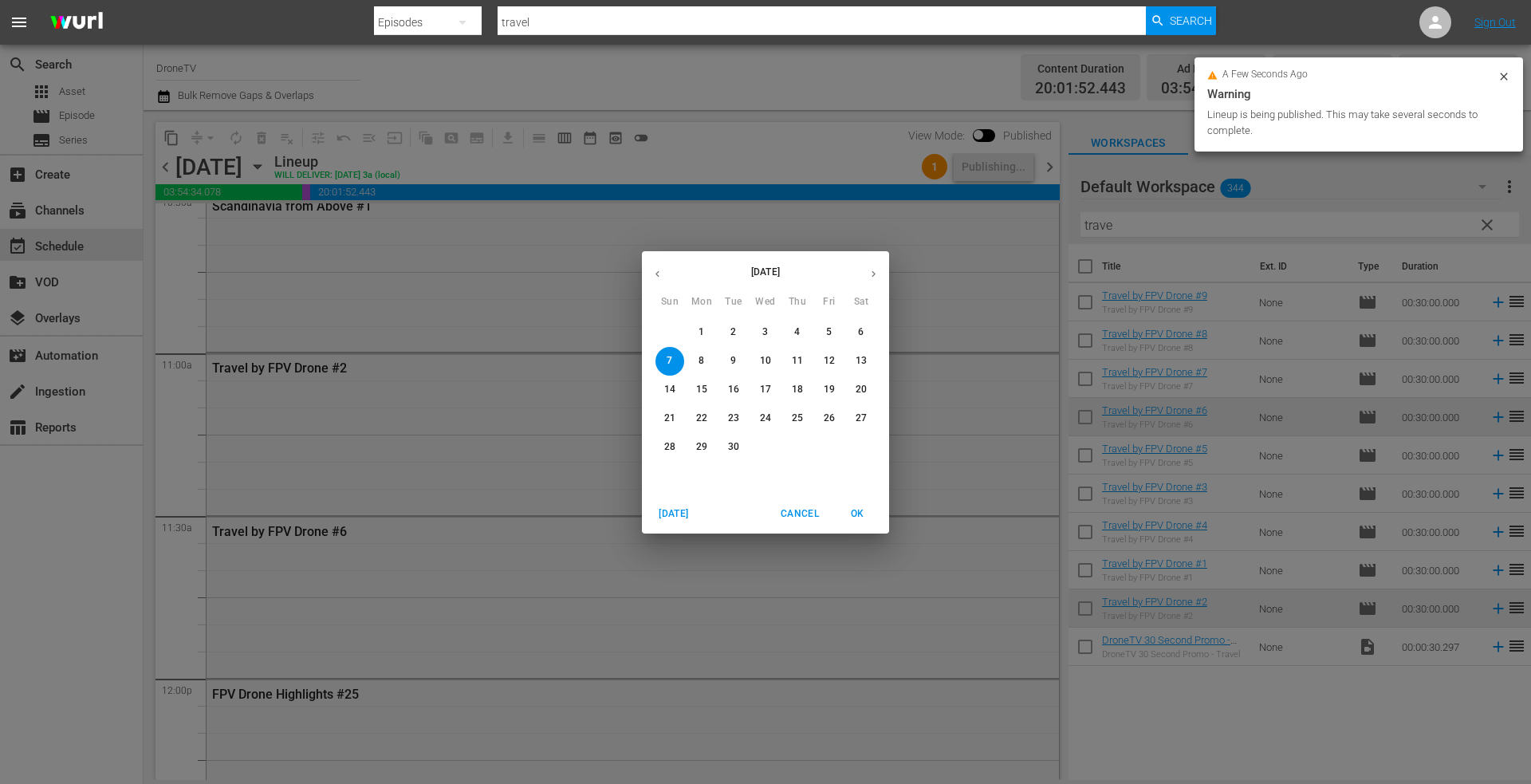
click at [657, 271] on icon "button" at bounding box center [657, 273] width 4 height 6
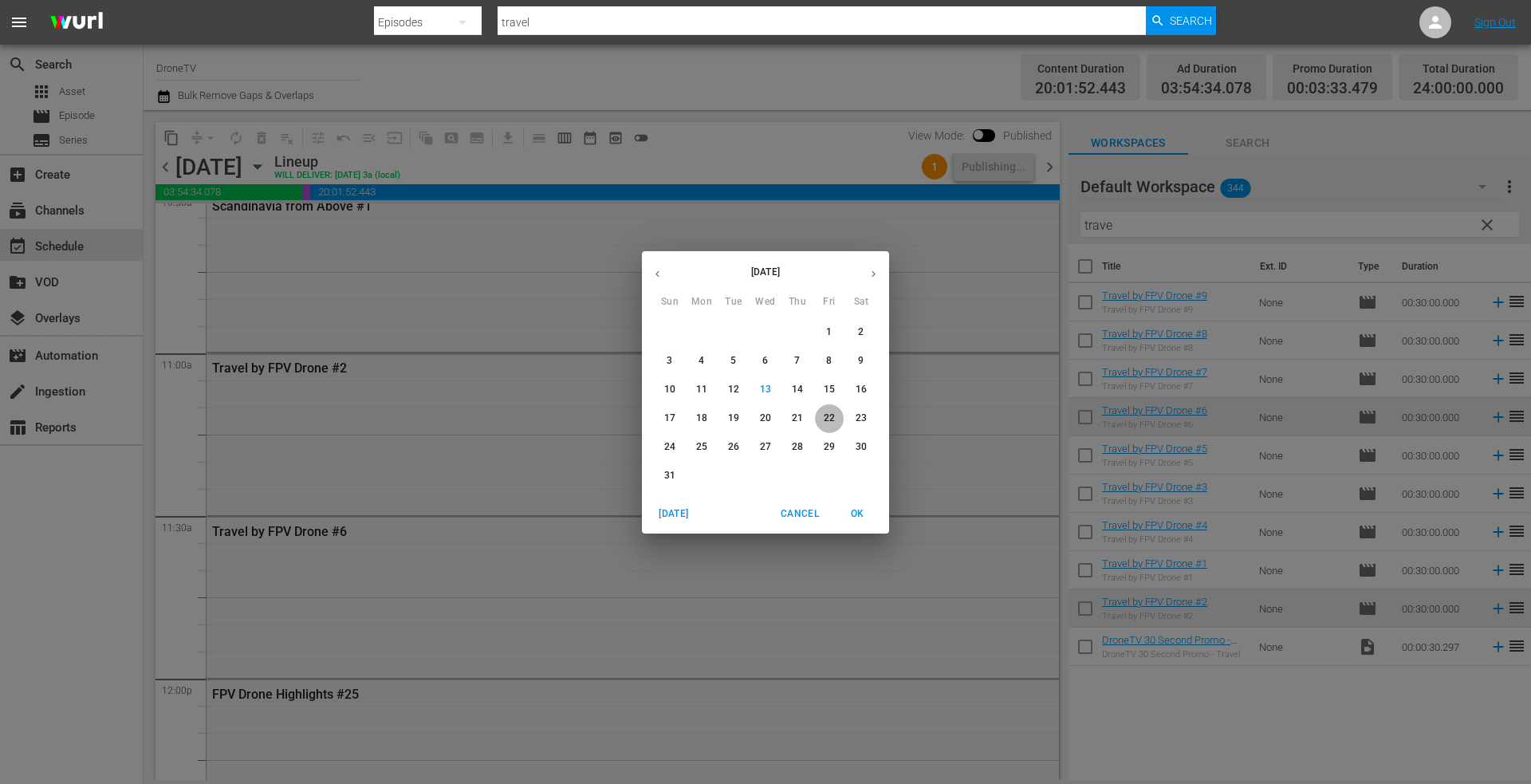
click at [831, 419] on p "22" at bounding box center [829, 418] width 11 height 13
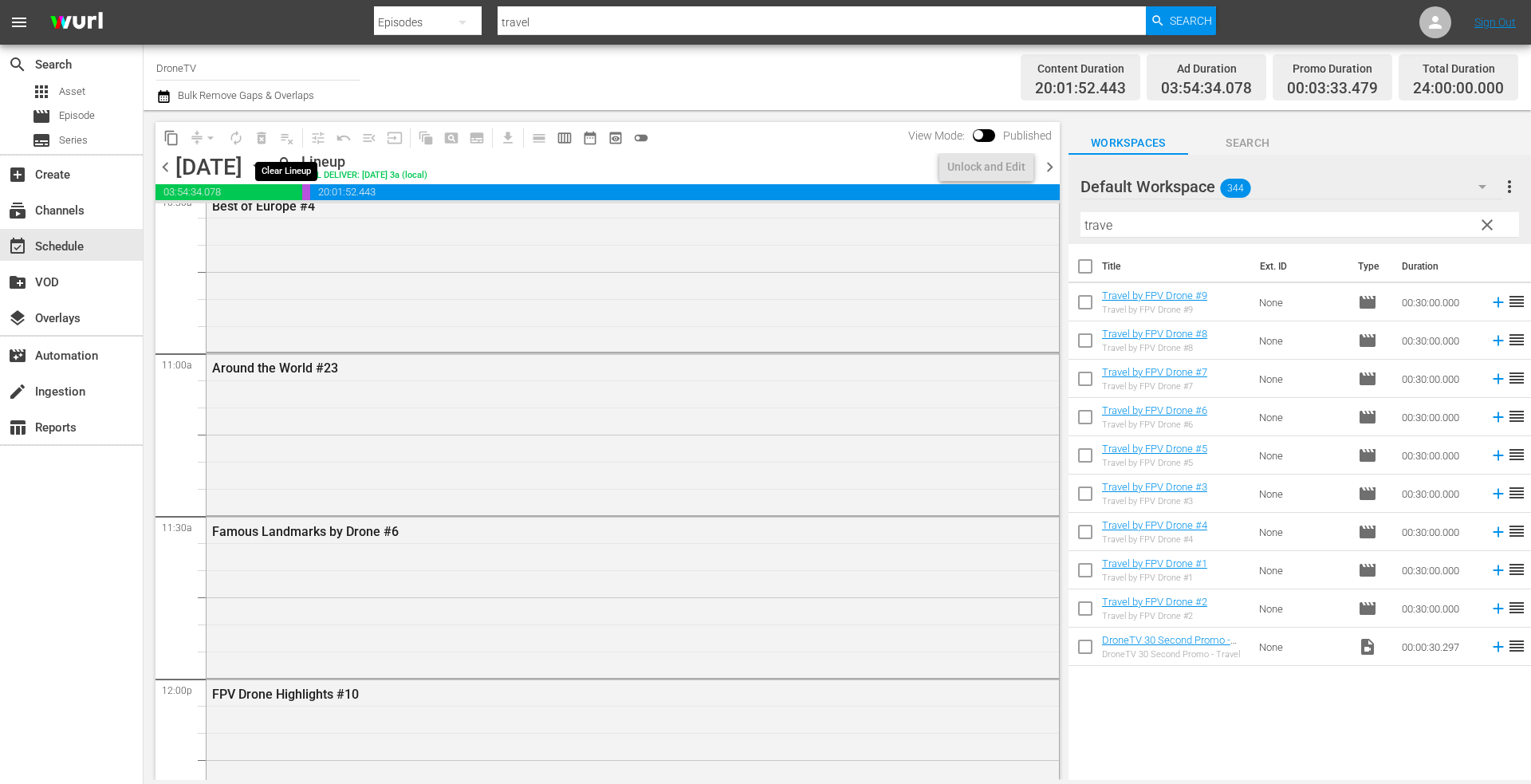
click at [290, 138] on span "playlist_remove_outlined" at bounding box center [287, 138] width 25 height 25
click at [972, 168] on div "Unlock and Edit" at bounding box center [986, 167] width 78 height 29
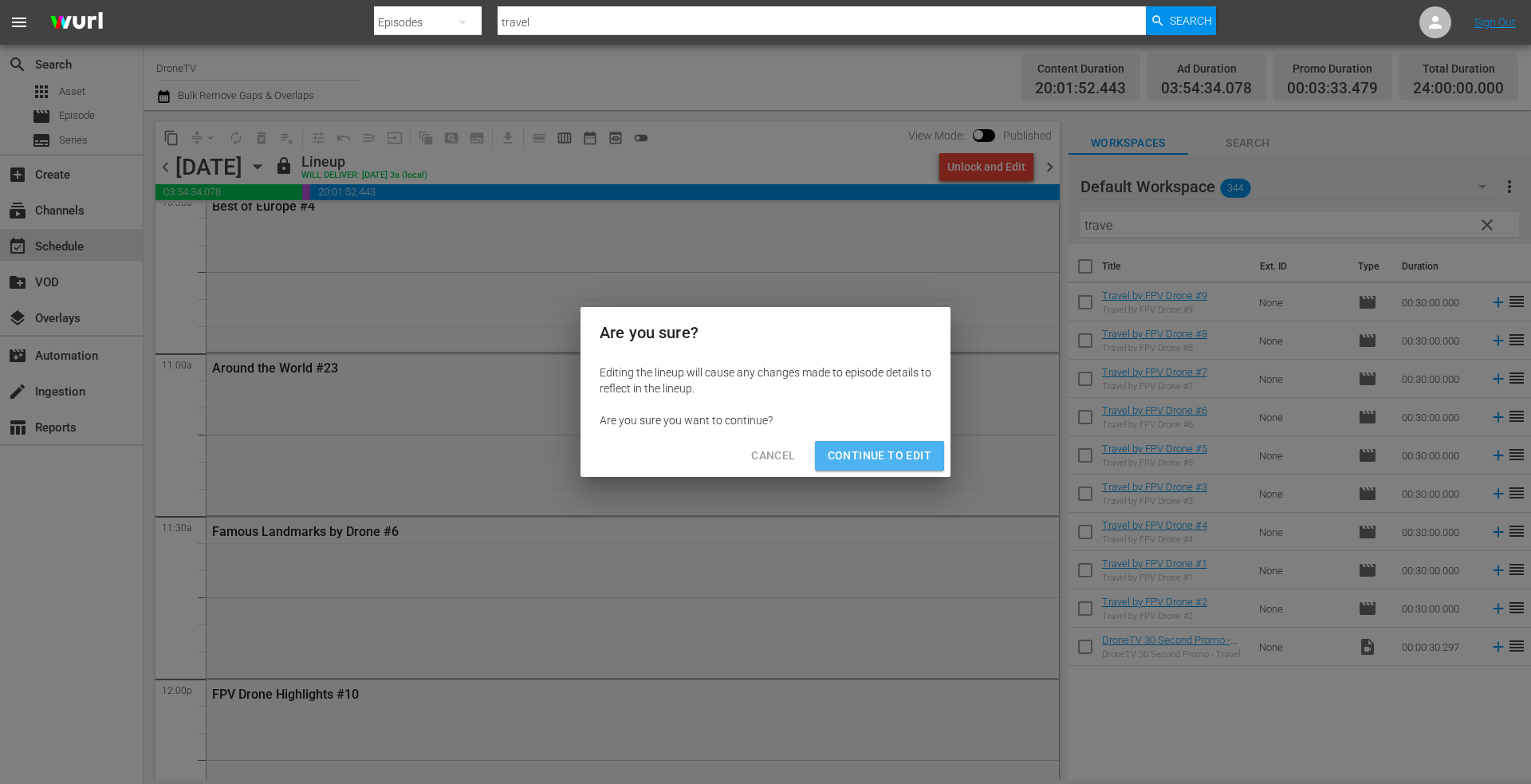
click at [849, 447] on span "Continue to Edit" at bounding box center [879, 455] width 104 height 20
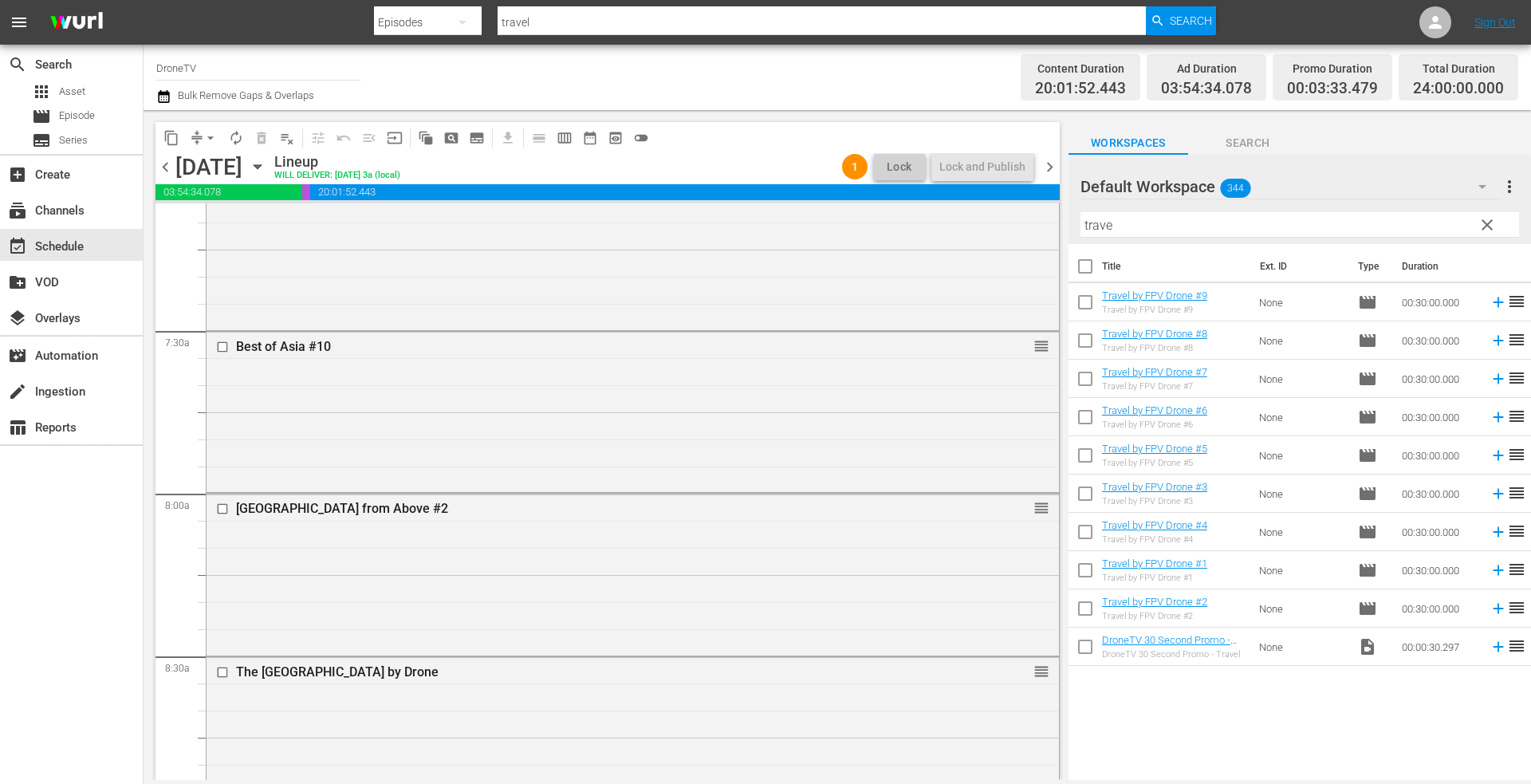
scroll to position [1913, 0]
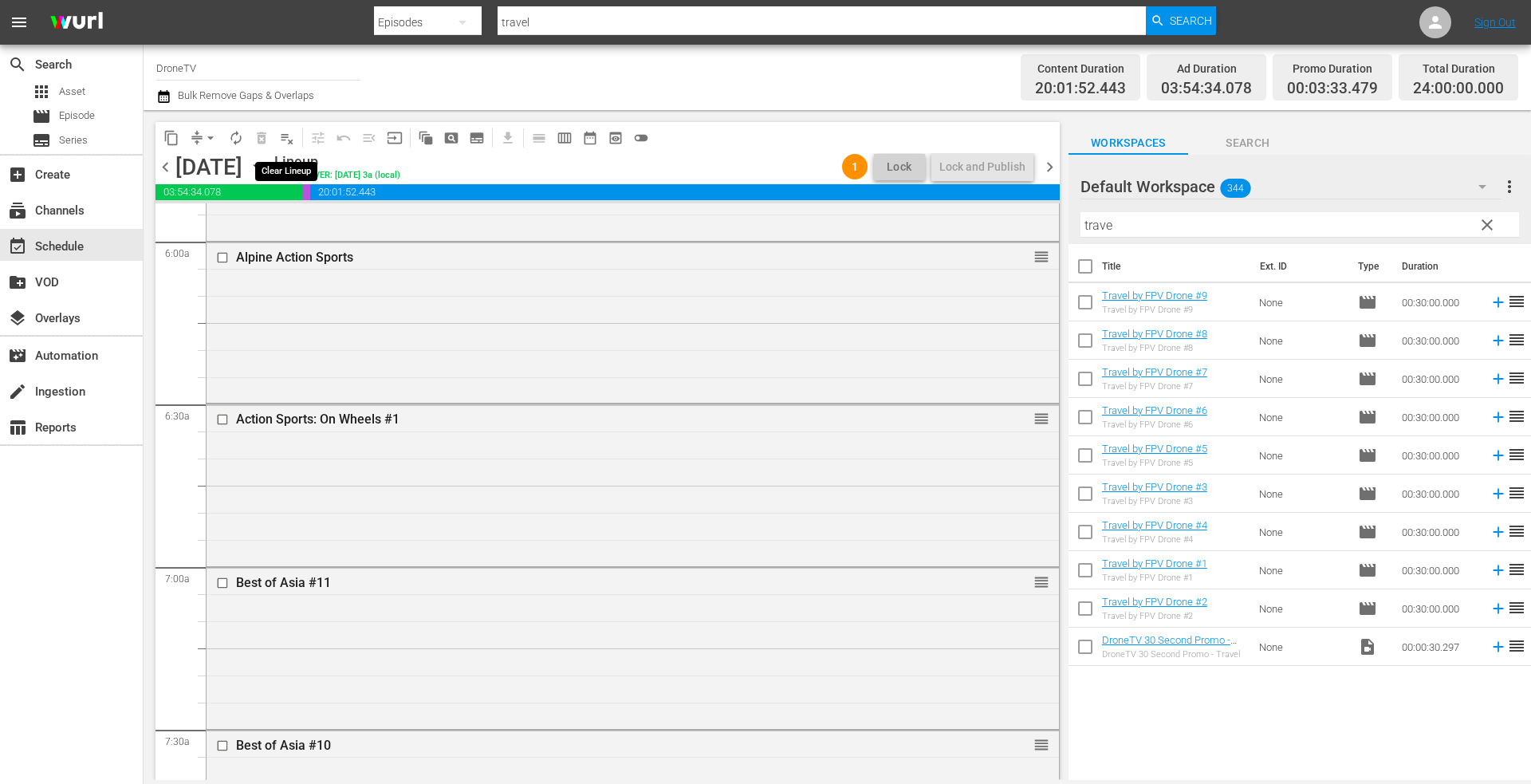
click at [288, 135] on span "playlist_remove_outlined" at bounding box center [287, 138] width 16 height 16
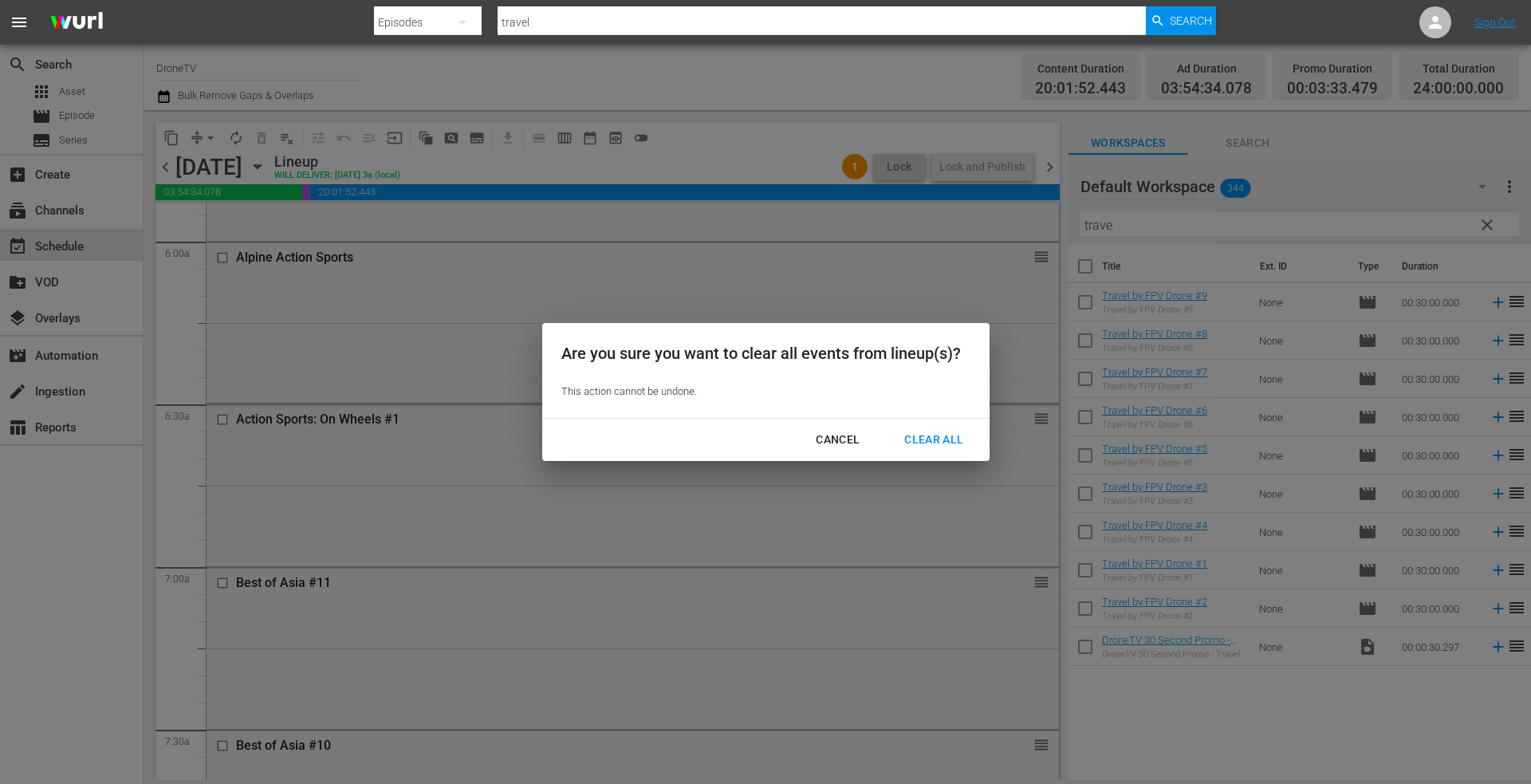
drag, startPoint x: 935, startPoint y: 437, endPoint x: 906, endPoint y: 429, distance: 30.1
click at [932, 437] on div "Clear All" at bounding box center [934, 440] width 84 height 20
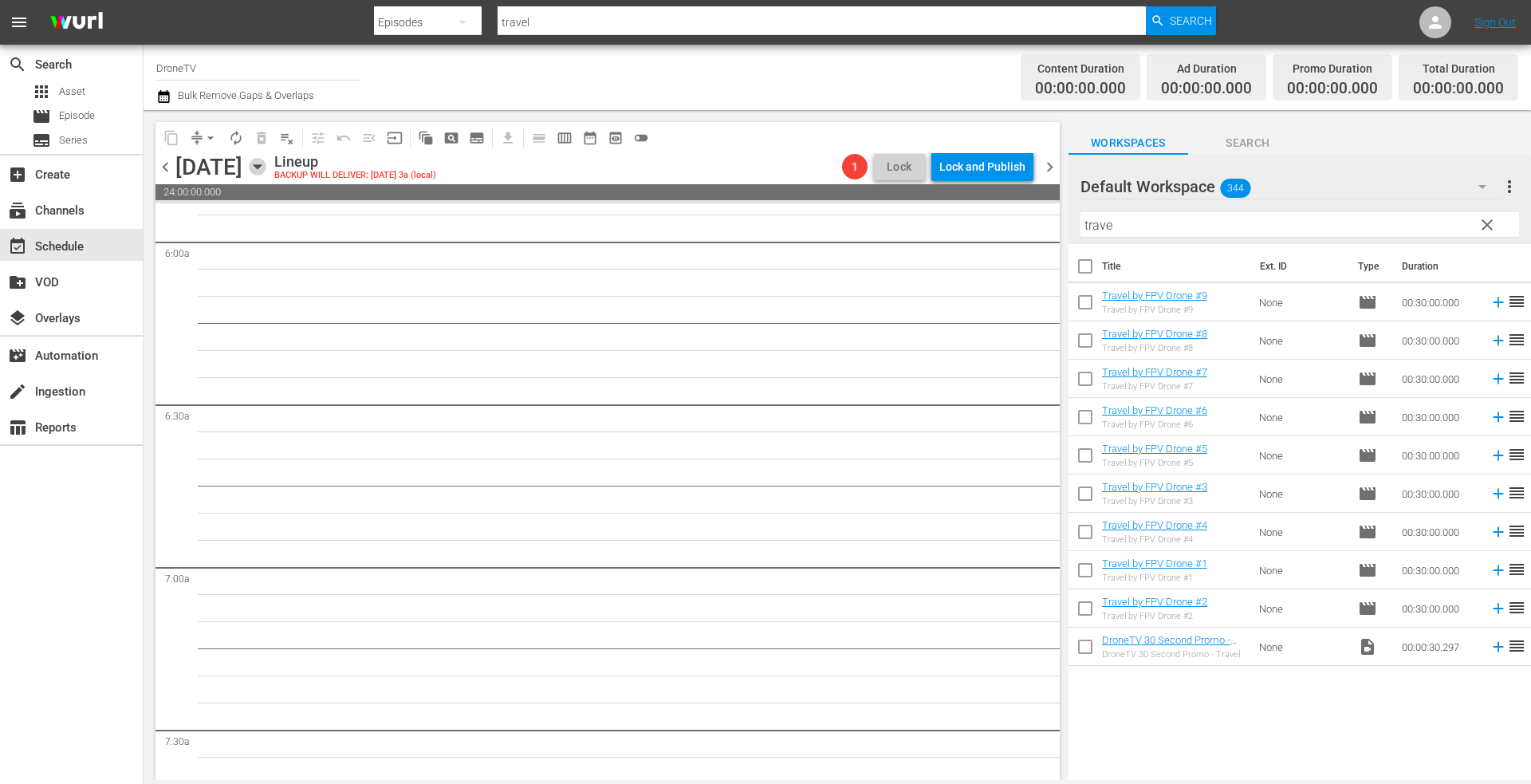
click at [266, 164] on icon "button" at bounding box center [258, 167] width 18 height 18
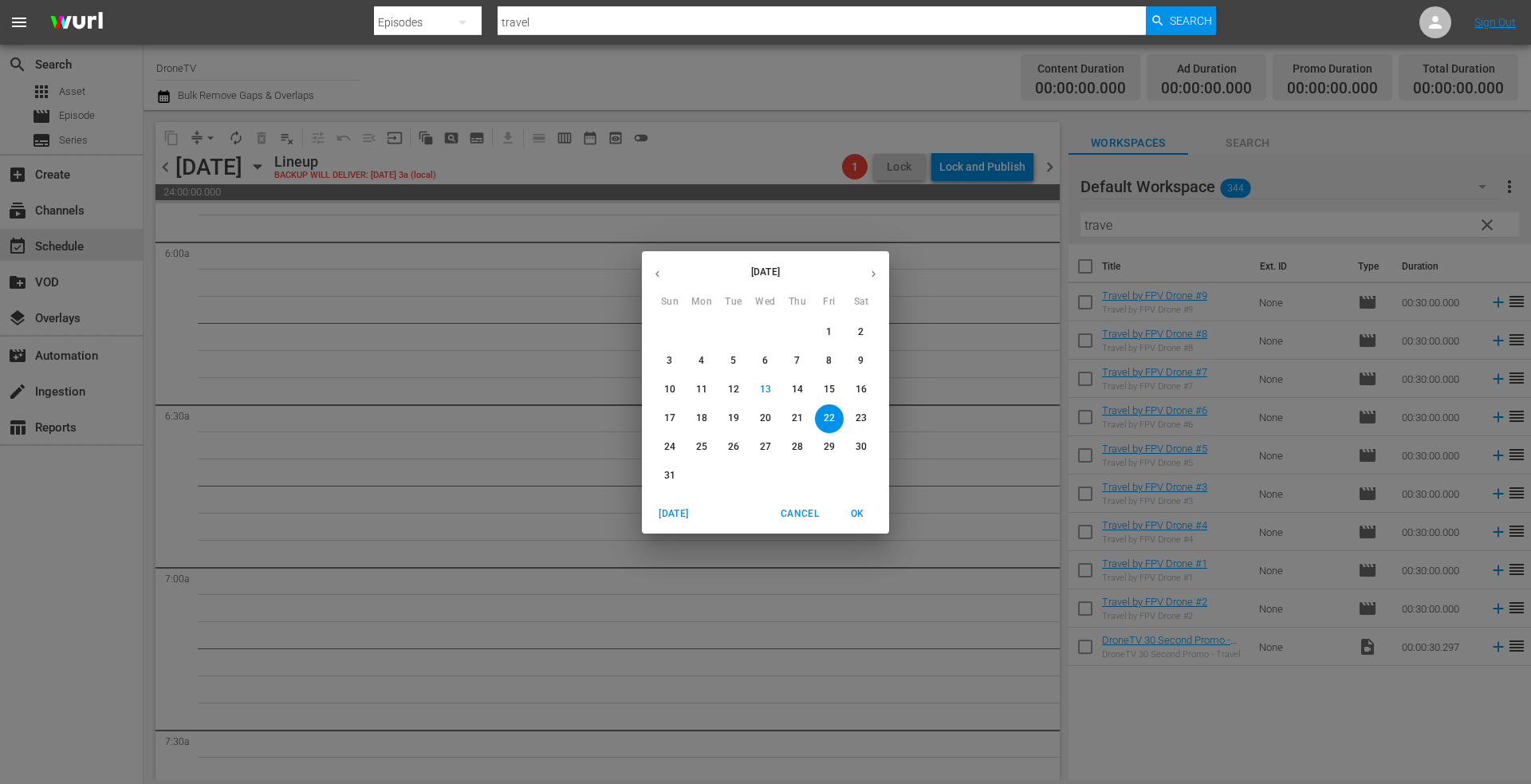
click at [870, 272] on icon "button" at bounding box center [873, 273] width 12 height 12
click at [669, 359] on p "7" at bounding box center [670, 360] width 5 height 13
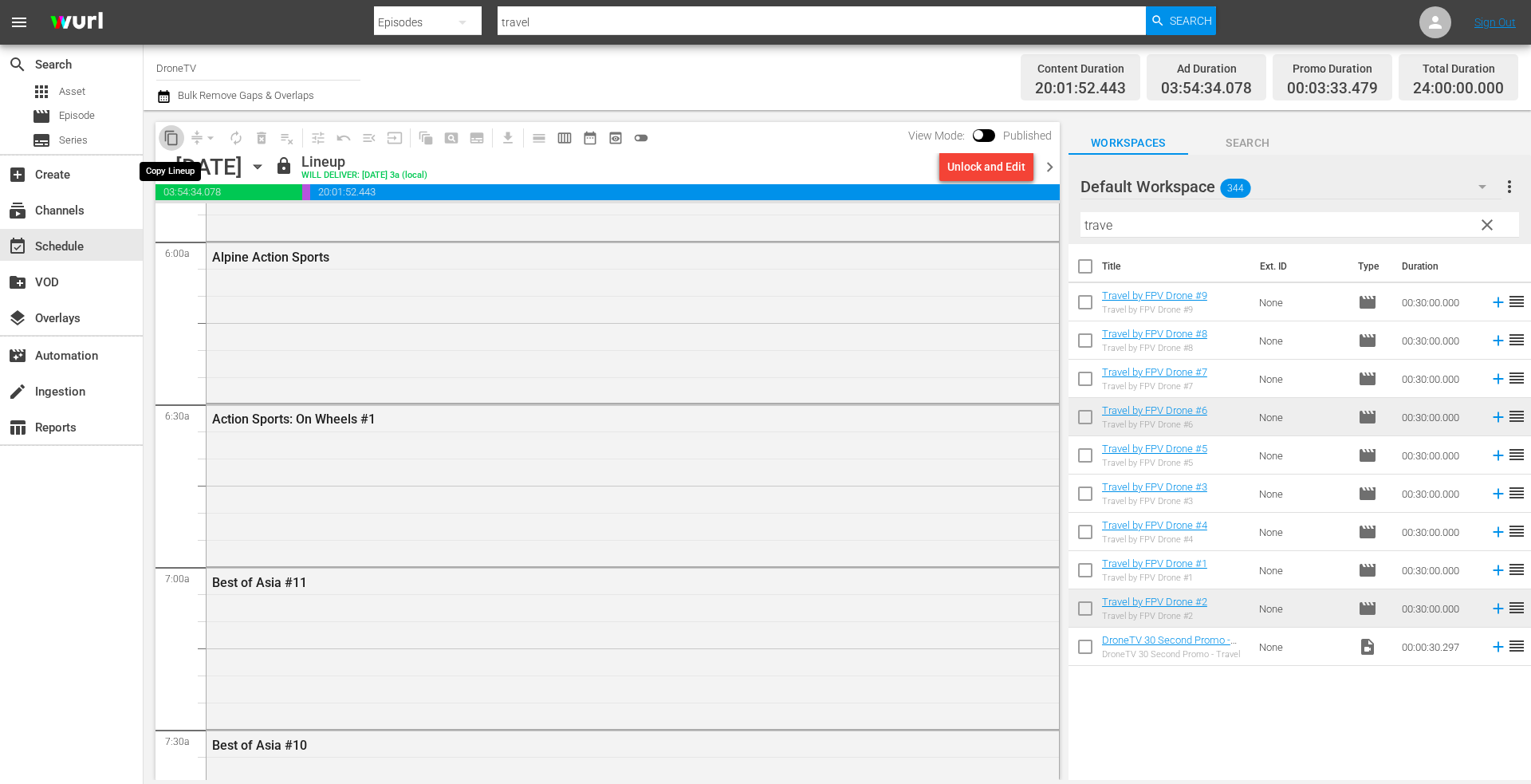
click at [169, 140] on span "content_copy" at bounding box center [171, 138] width 16 height 16
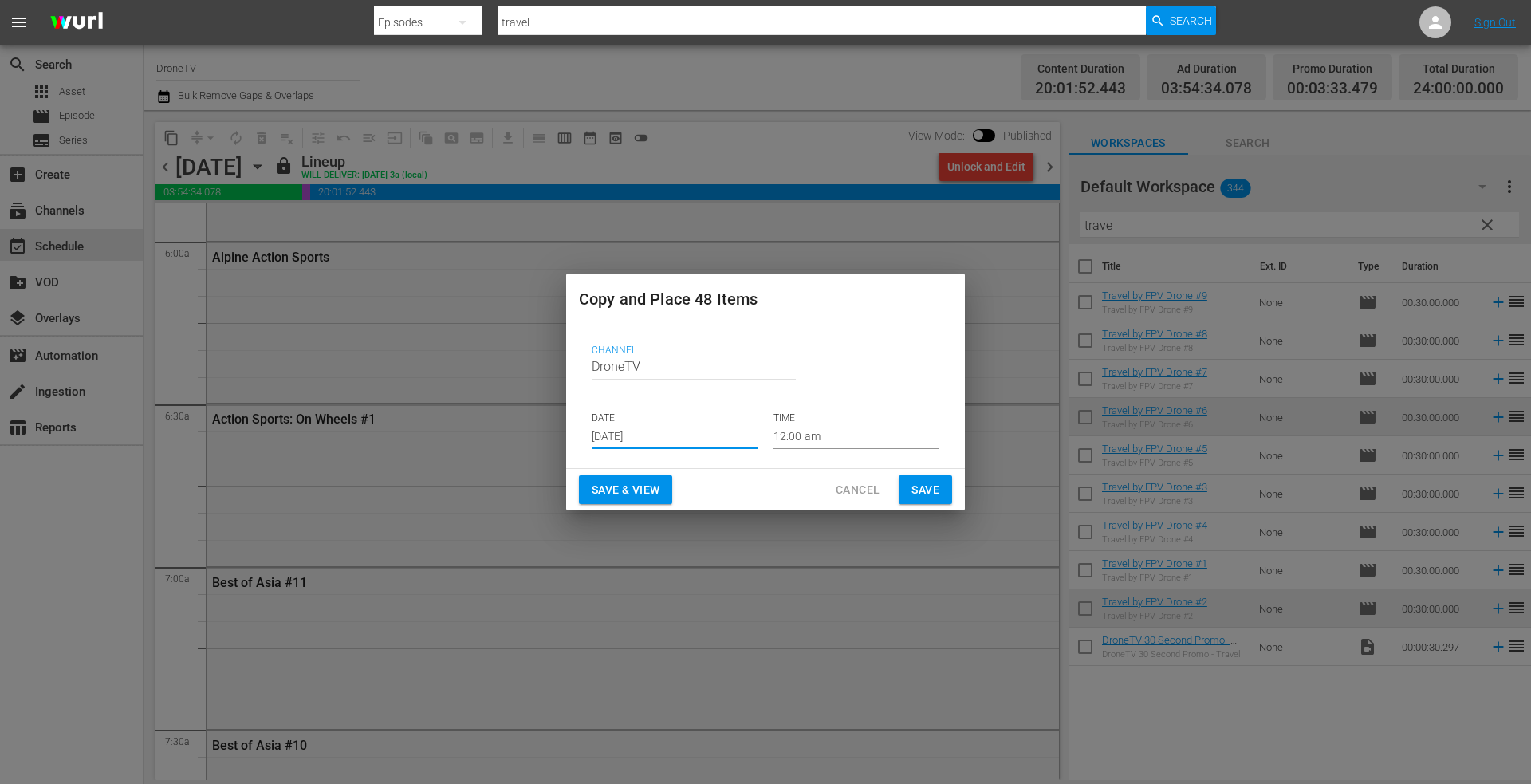
click at [669, 433] on input "[DATE]" at bounding box center [674, 436] width 166 height 24
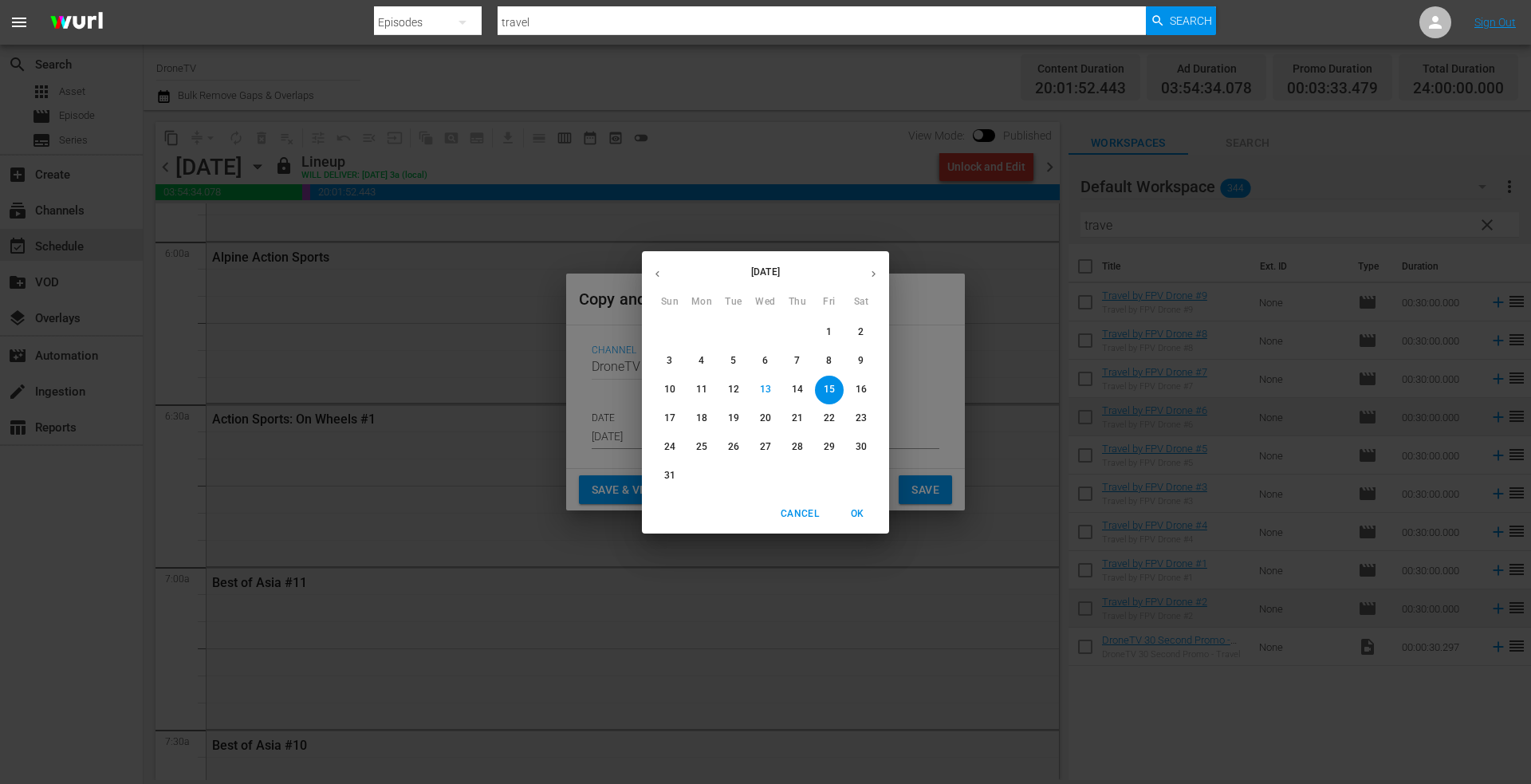
click at [826, 416] on p "22" at bounding box center [829, 418] width 11 height 13
type input "[DATE]"
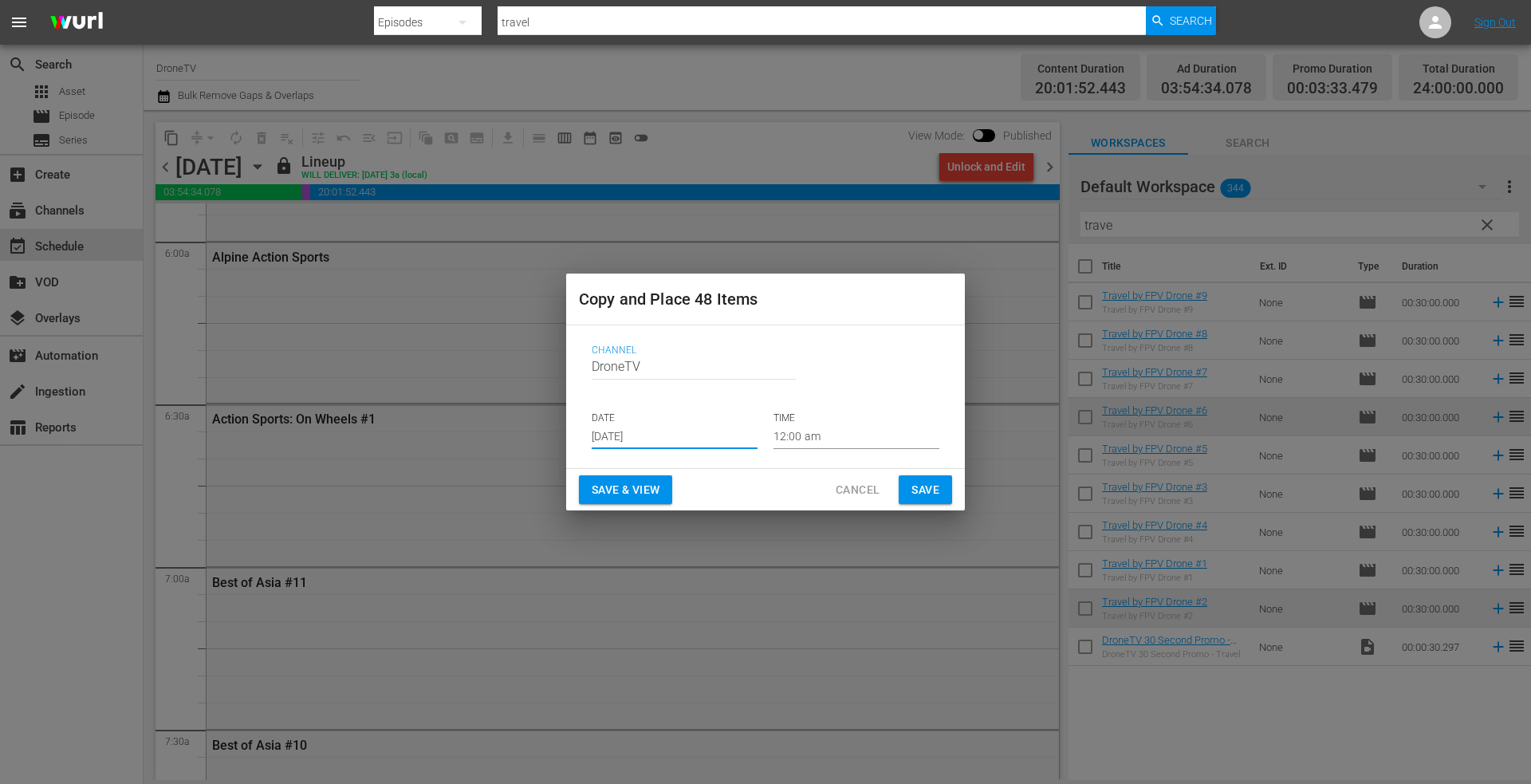
drag, startPoint x: 922, startPoint y: 484, endPoint x: 913, endPoint y: 483, distance: 9.1
click at [913, 483] on span "Save" at bounding box center [925, 490] width 28 height 20
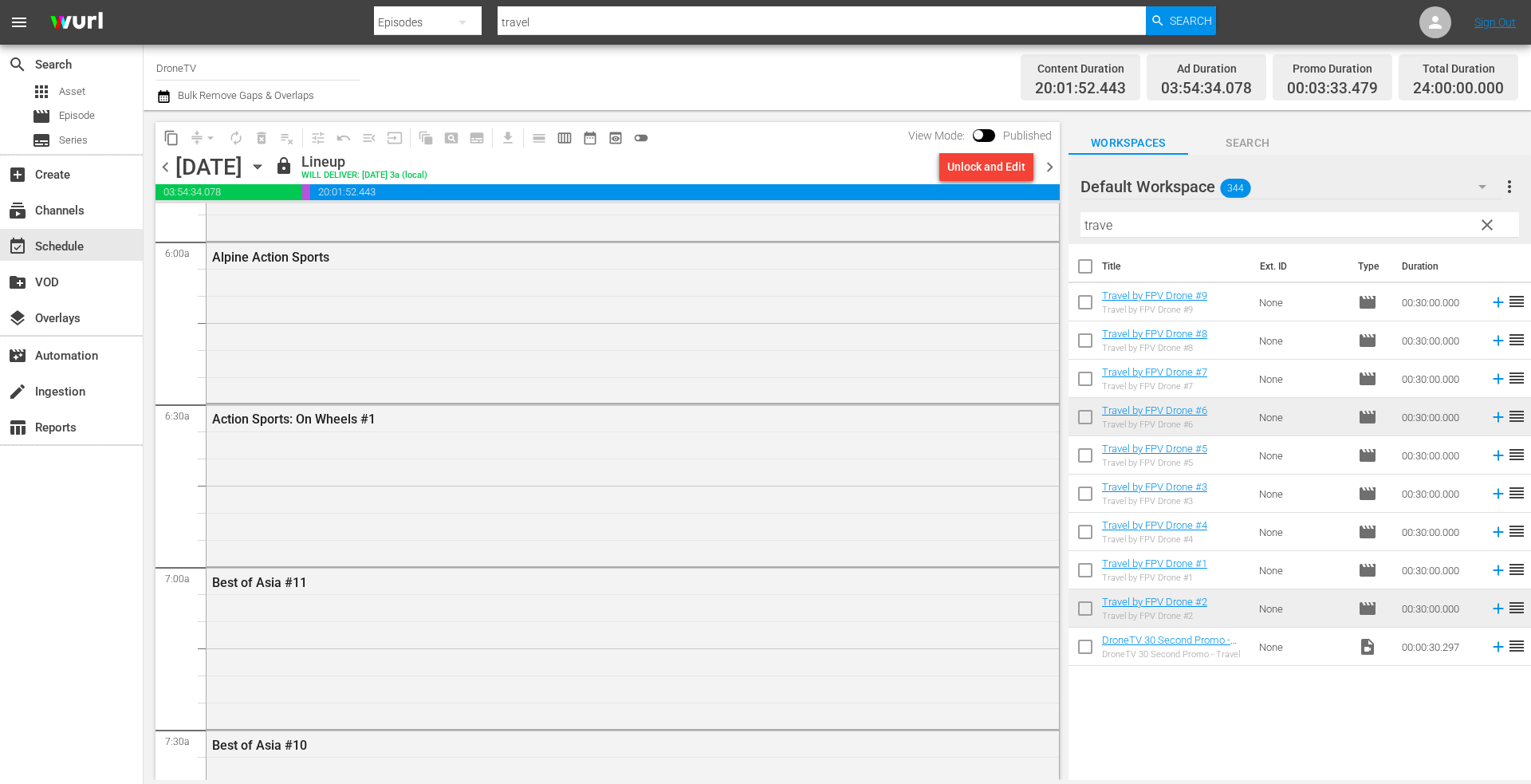
click at [261, 167] on icon "button" at bounding box center [257, 167] width 7 height 4
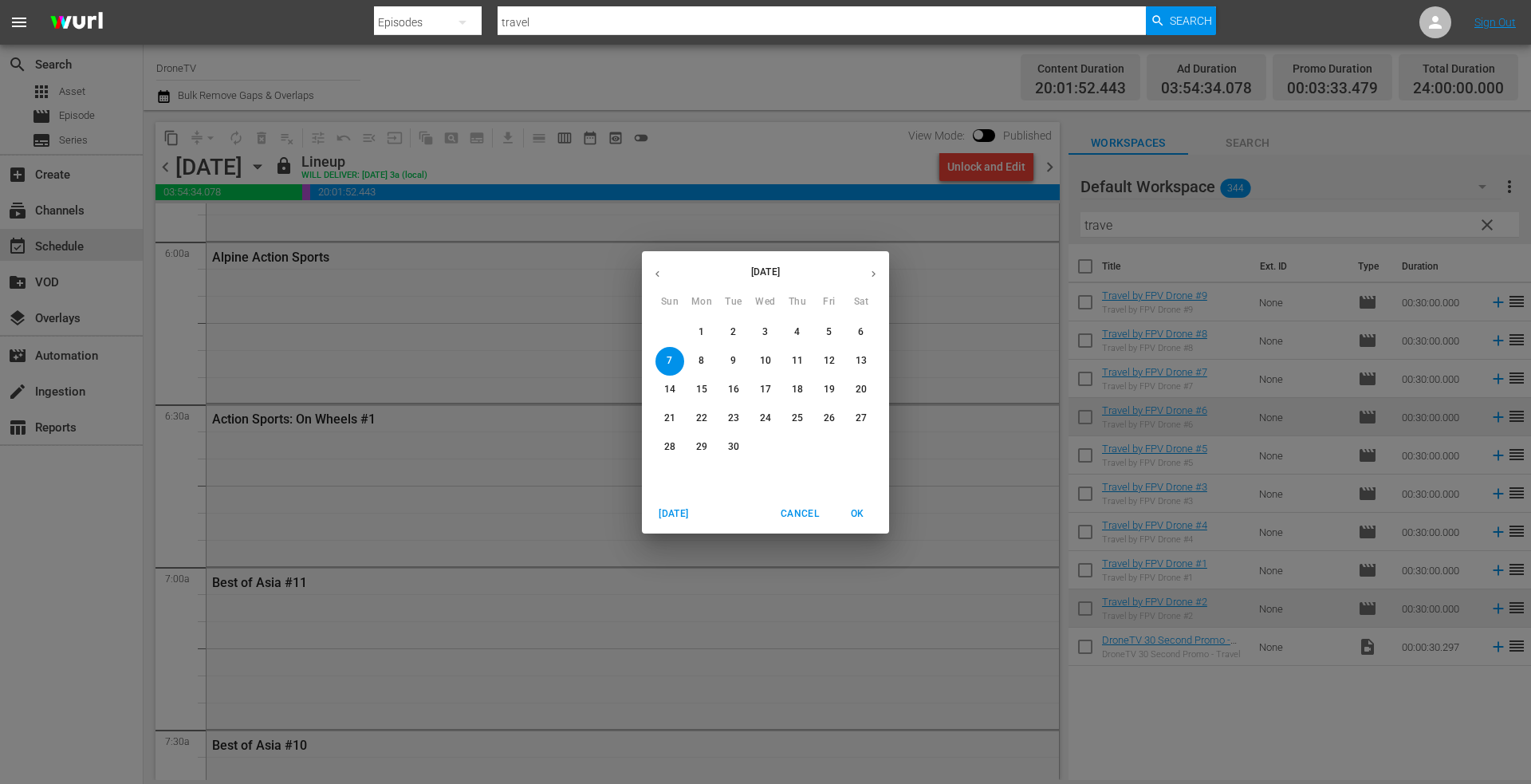
click at [662, 271] on icon "button" at bounding box center [657, 273] width 12 height 12
click at [830, 417] on p "22" at bounding box center [829, 418] width 11 height 13
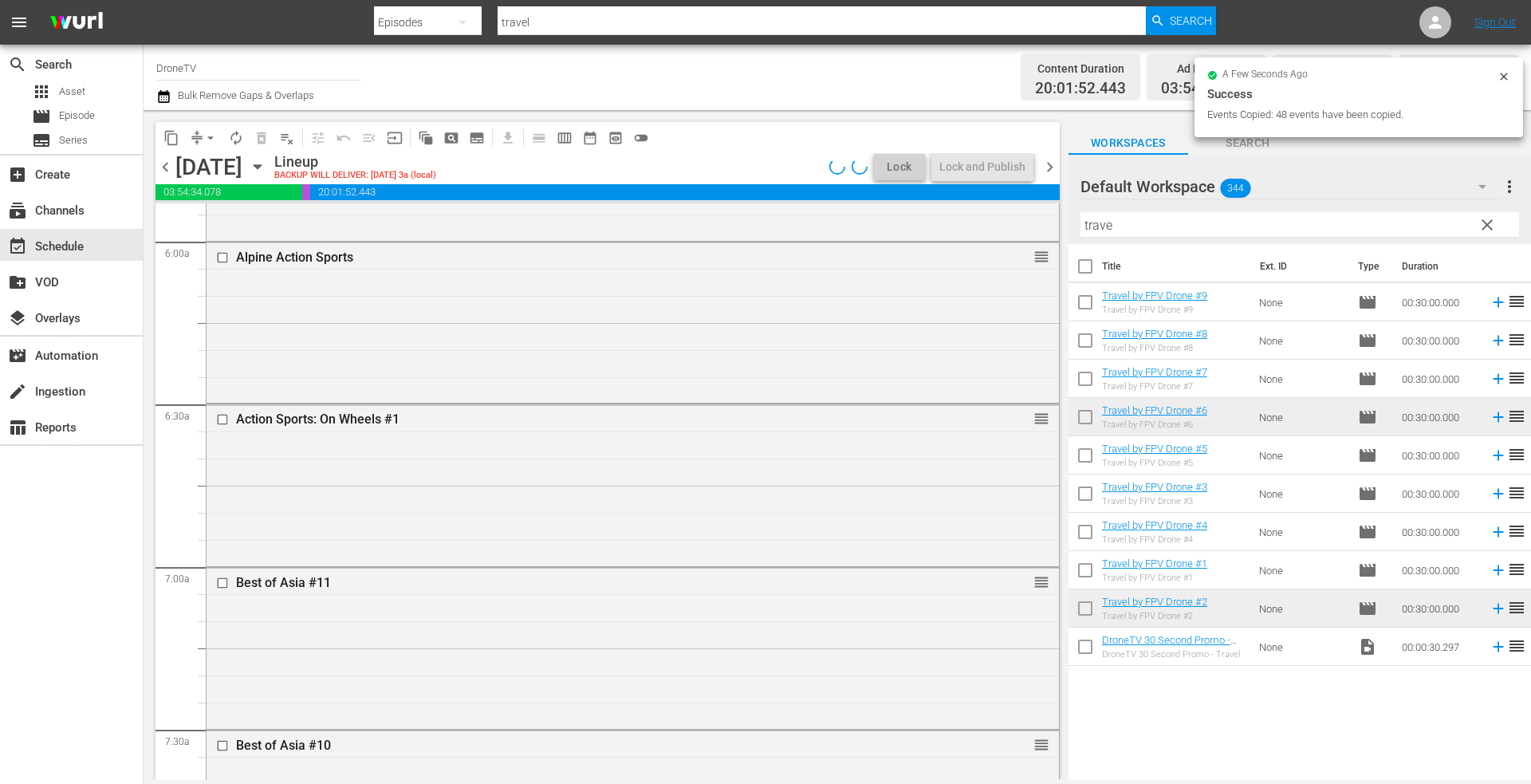
click at [1502, 76] on icon at bounding box center [1504, 76] width 13 height 13
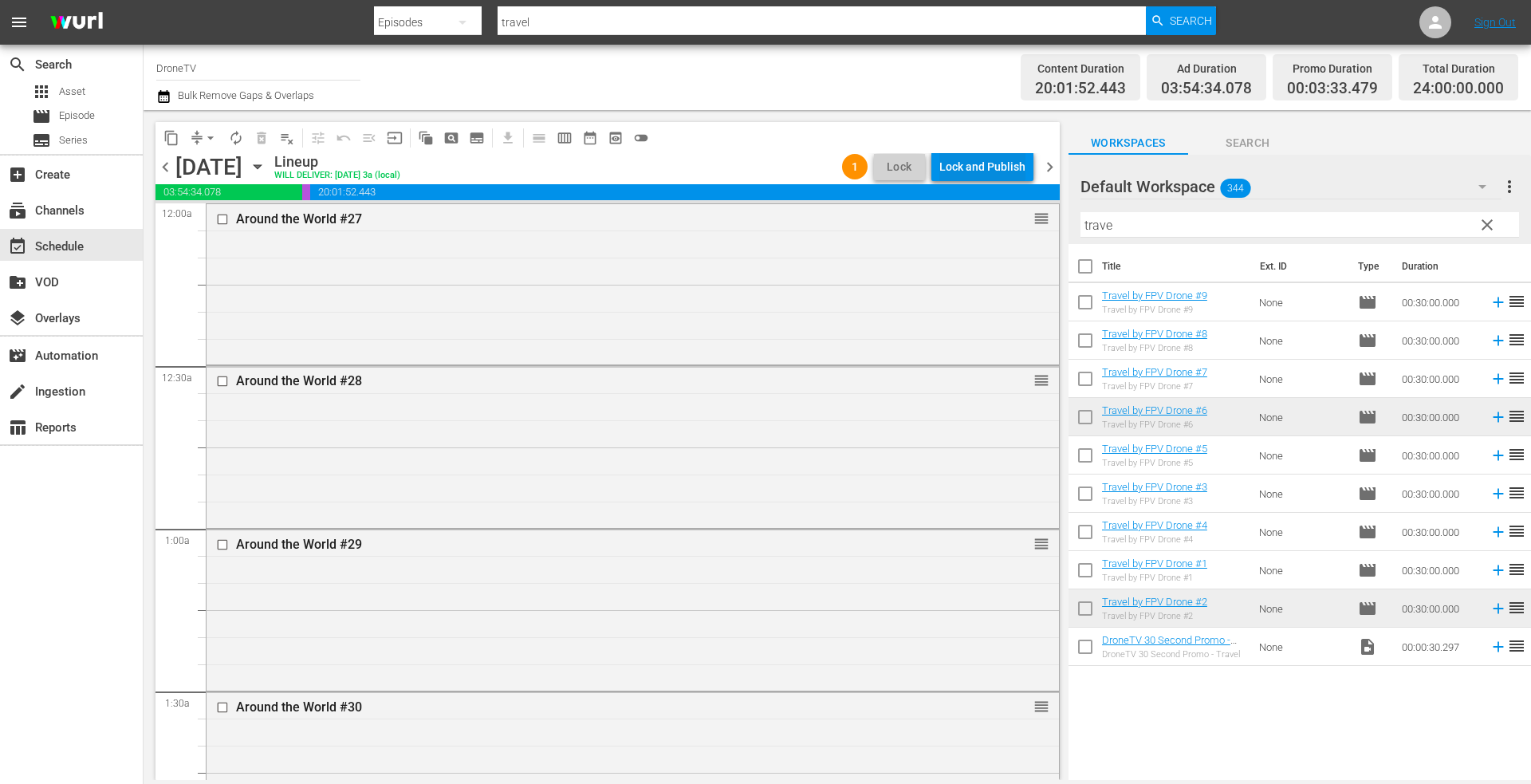
click at [979, 162] on div "Lock and Publish" at bounding box center [982, 167] width 86 height 29
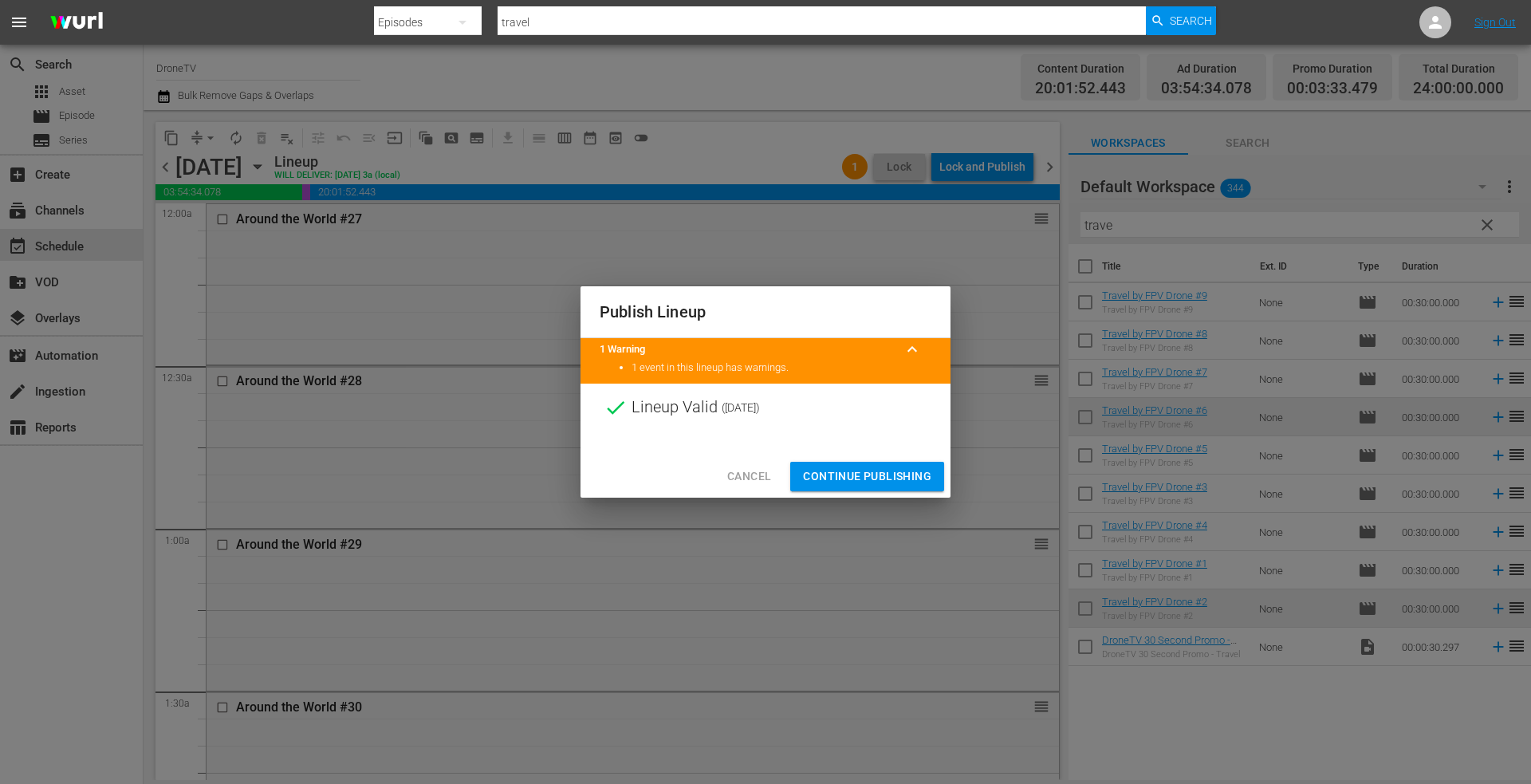
click at [831, 474] on span "Continue Publishing" at bounding box center [867, 476] width 128 height 20
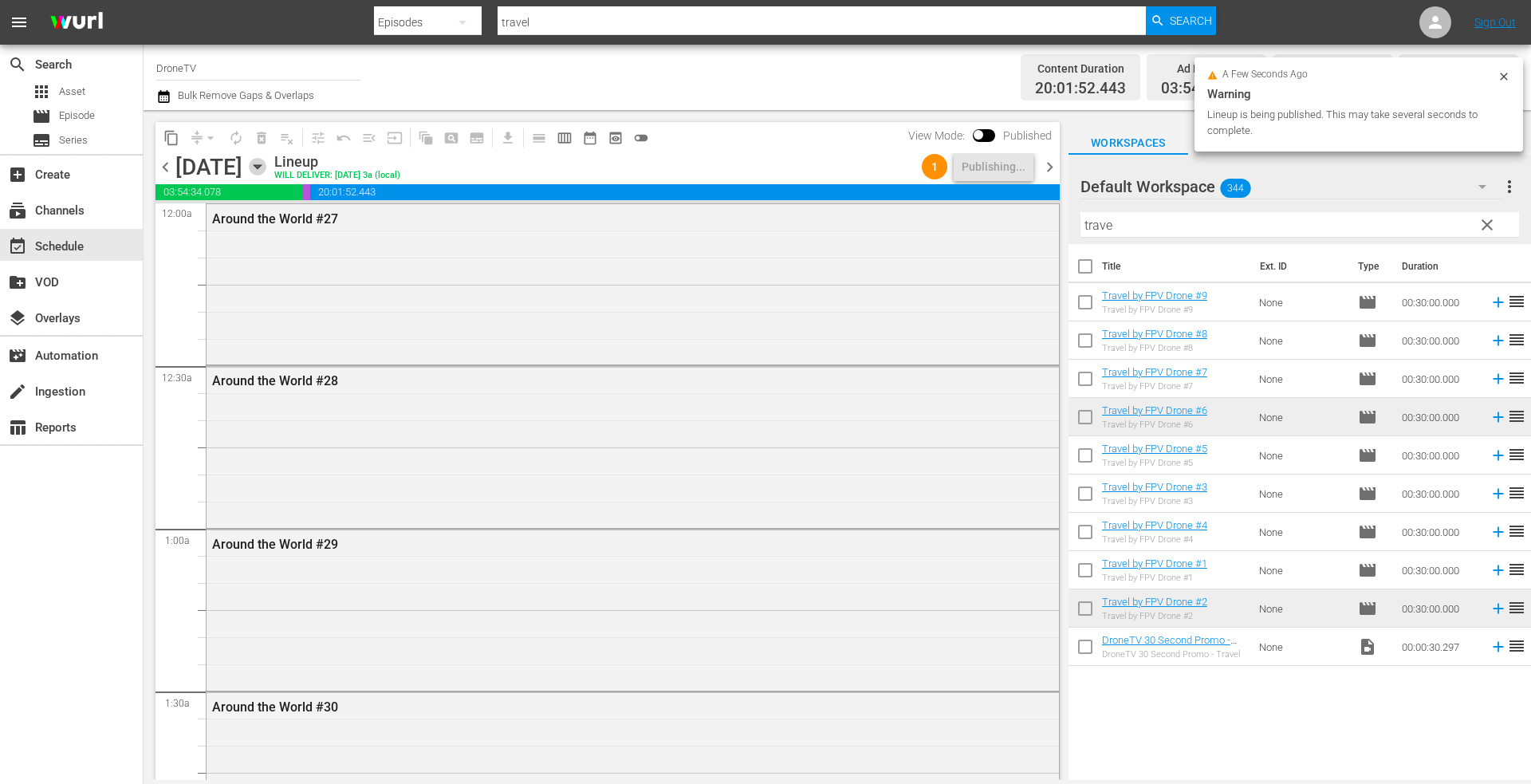
click at [266, 161] on icon "button" at bounding box center [258, 167] width 18 height 18
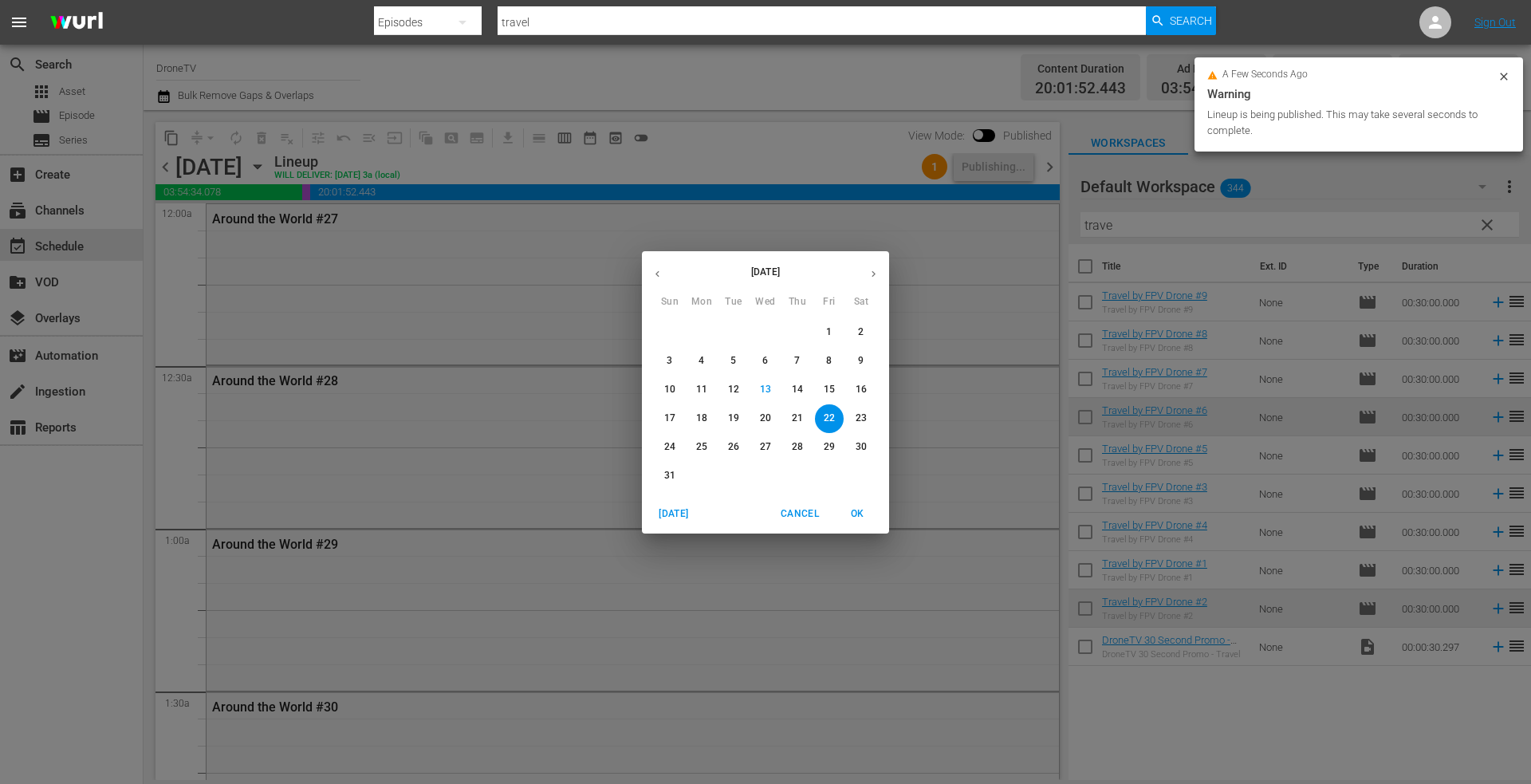
click at [860, 417] on p "23" at bounding box center [861, 418] width 11 height 13
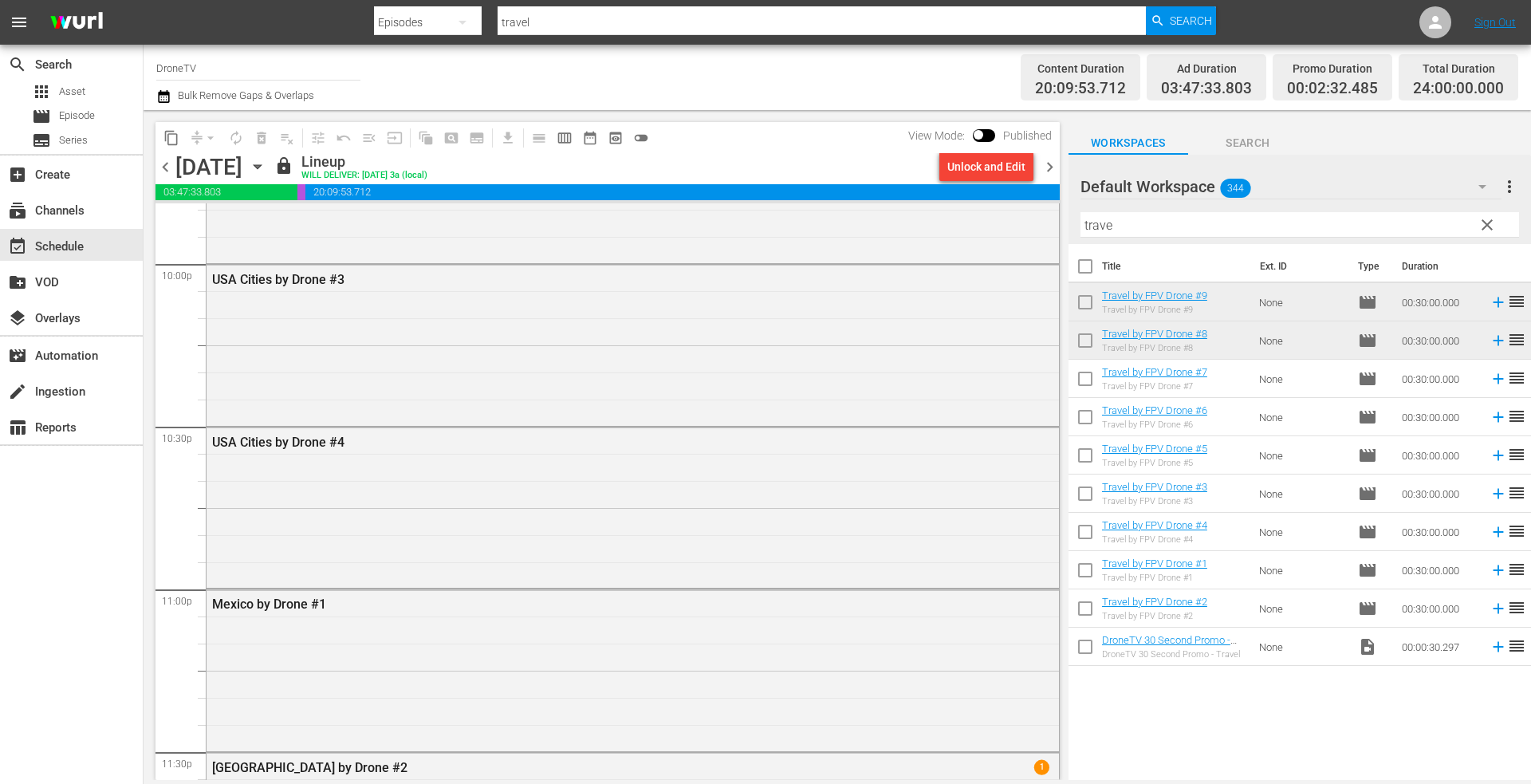
scroll to position [7229, 0]
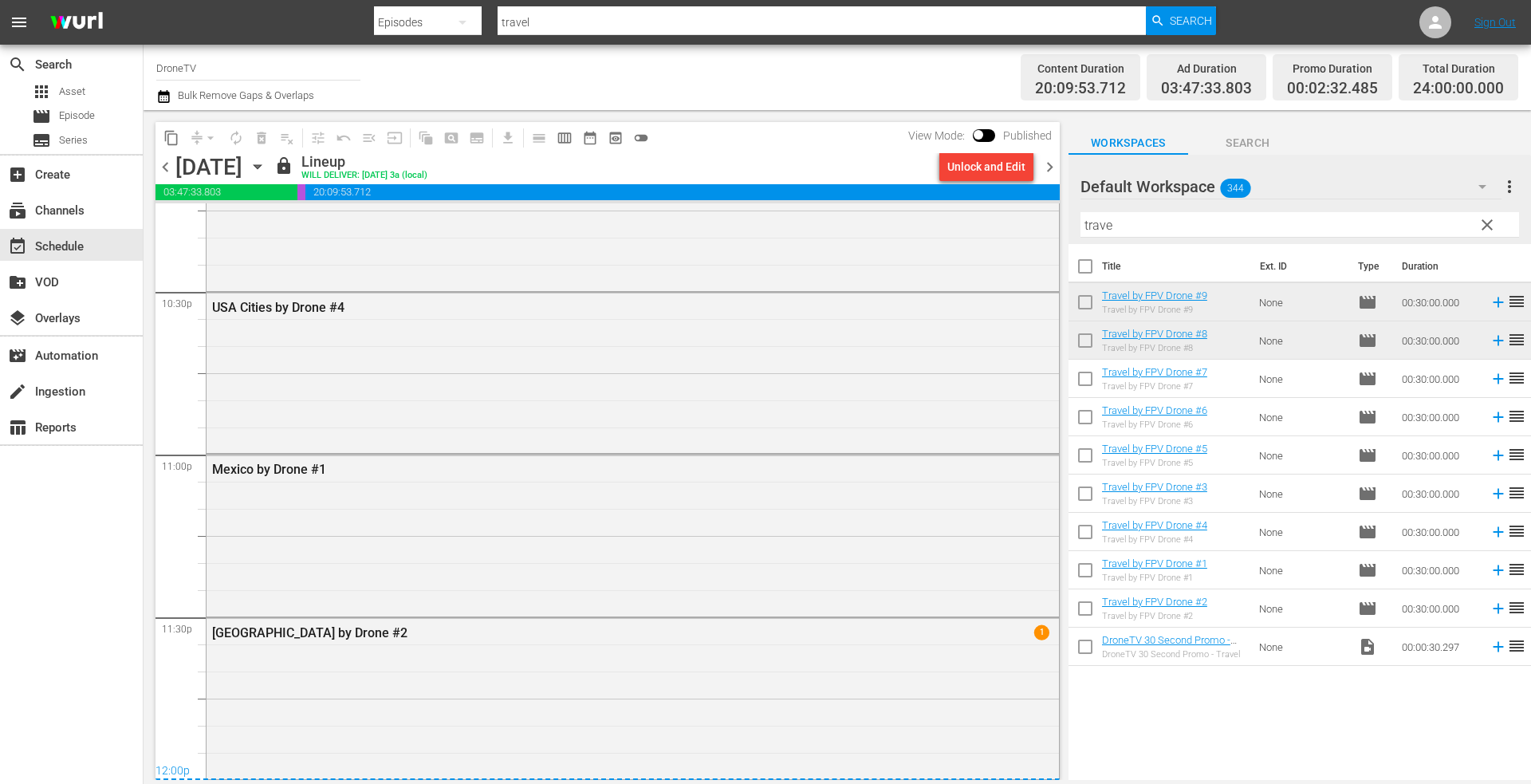
click at [266, 169] on icon "button" at bounding box center [258, 167] width 18 height 18
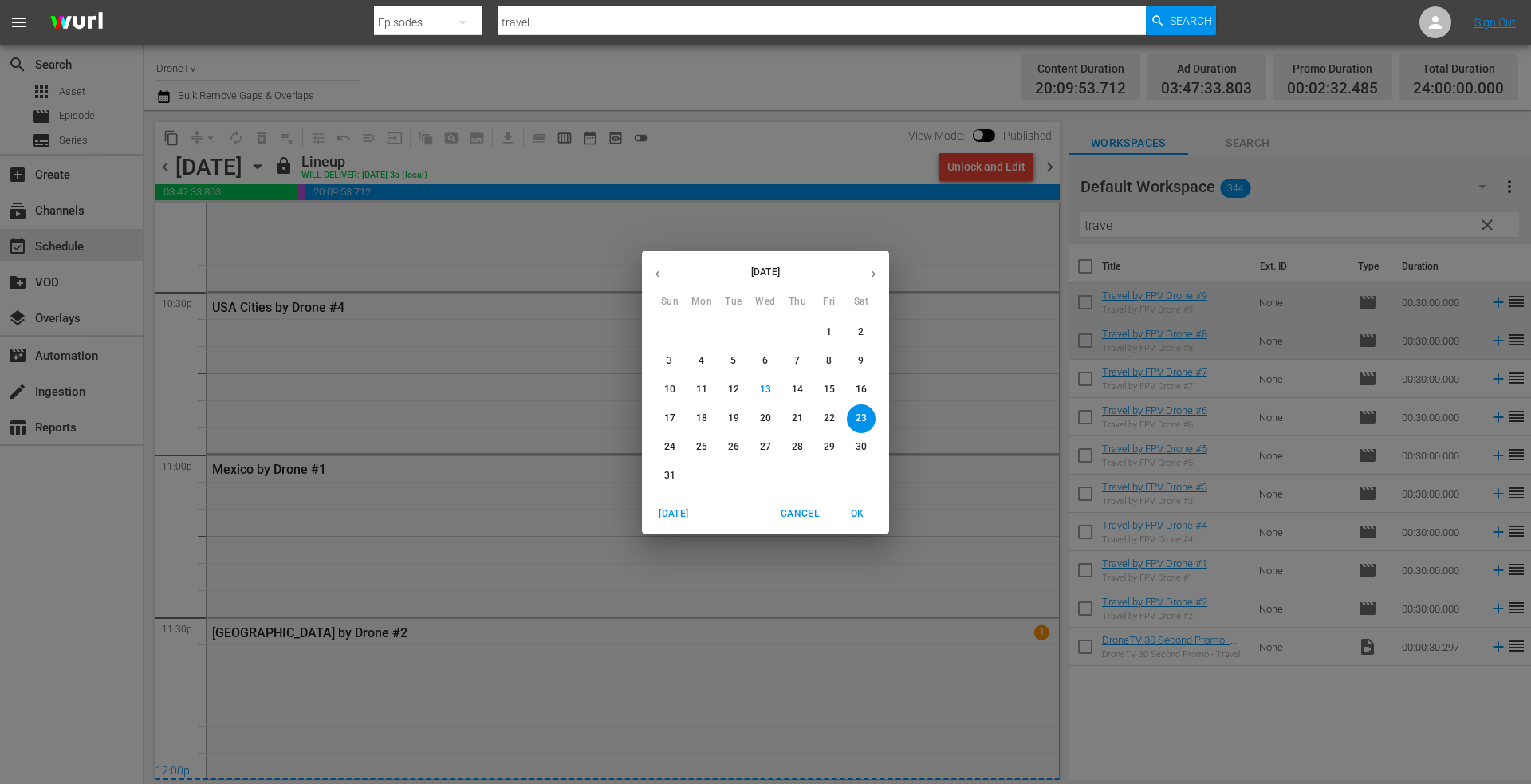
click at [878, 271] on button "button" at bounding box center [873, 273] width 31 height 31
click at [704, 358] on p "8" at bounding box center [701, 360] width 5 height 13
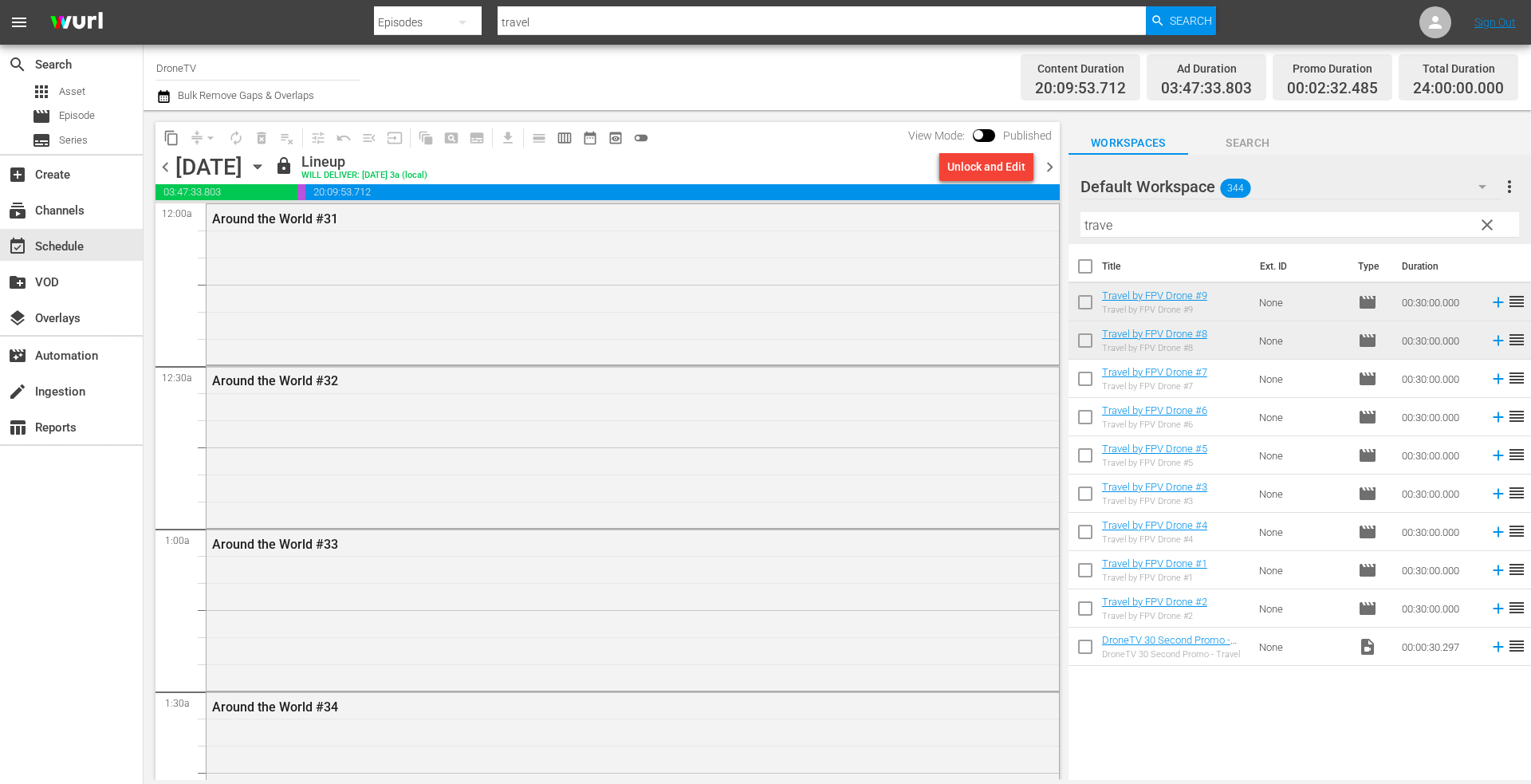
click at [261, 168] on icon "button" at bounding box center [257, 167] width 7 height 4
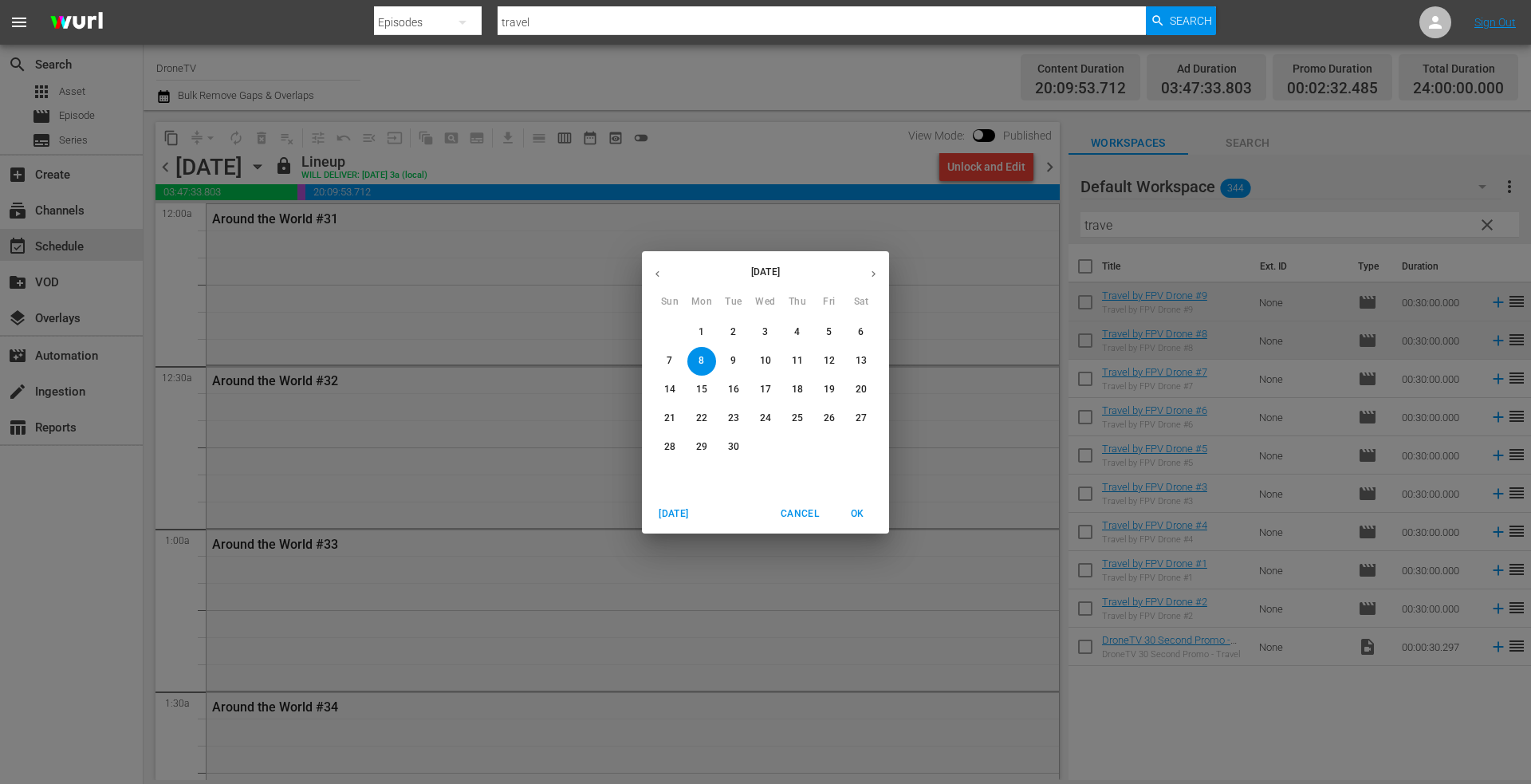
click at [656, 272] on icon "button" at bounding box center [657, 273] width 4 height 6
click at [654, 444] on div "24" at bounding box center [670, 447] width 32 height 29
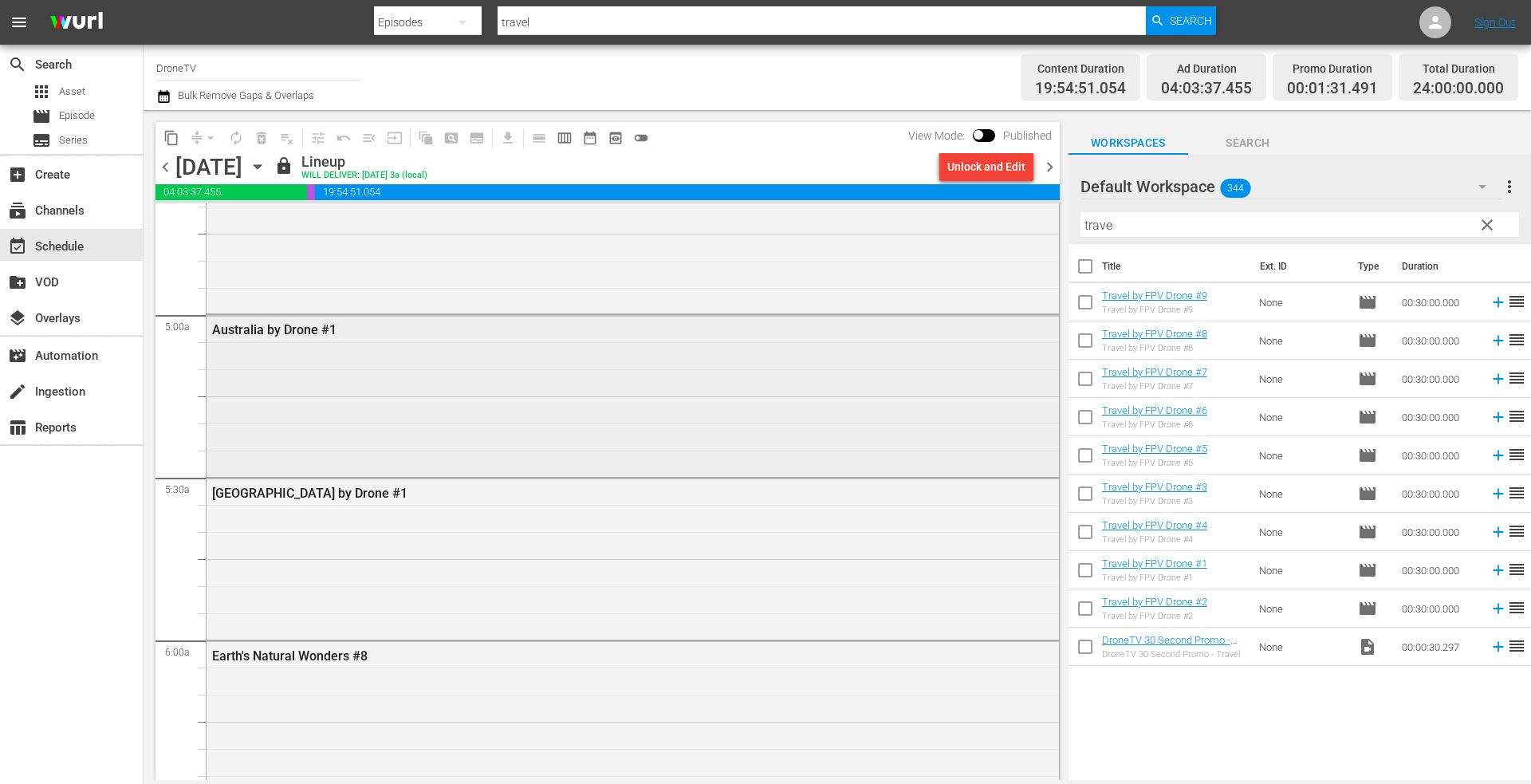
scroll to position [1355, 0]
click at [266, 164] on icon "button" at bounding box center [258, 167] width 18 height 18
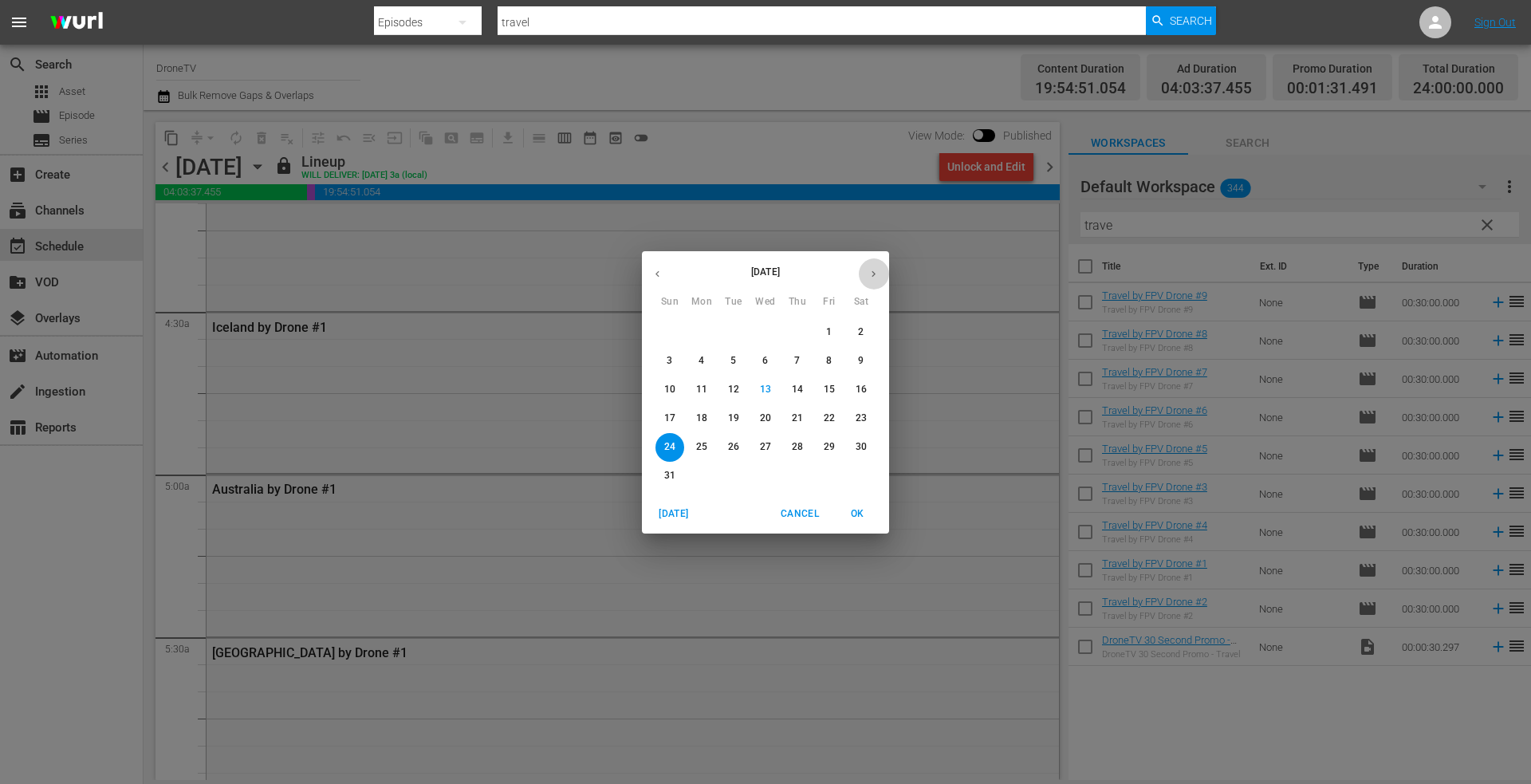
click at [875, 271] on icon "button" at bounding box center [873, 273] width 12 height 12
click at [737, 358] on span "9" at bounding box center [733, 360] width 29 height 13
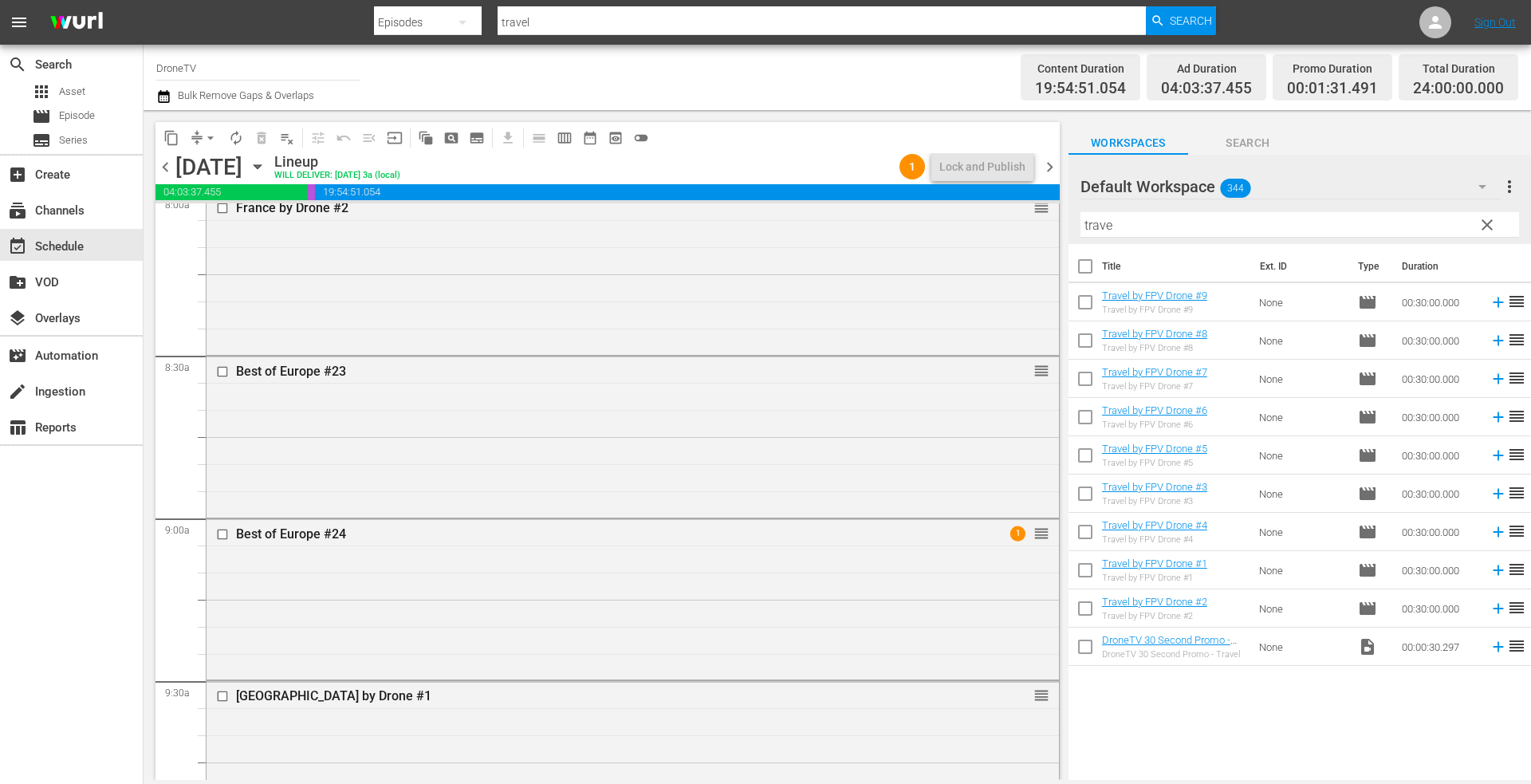
scroll to position [2631, 0]
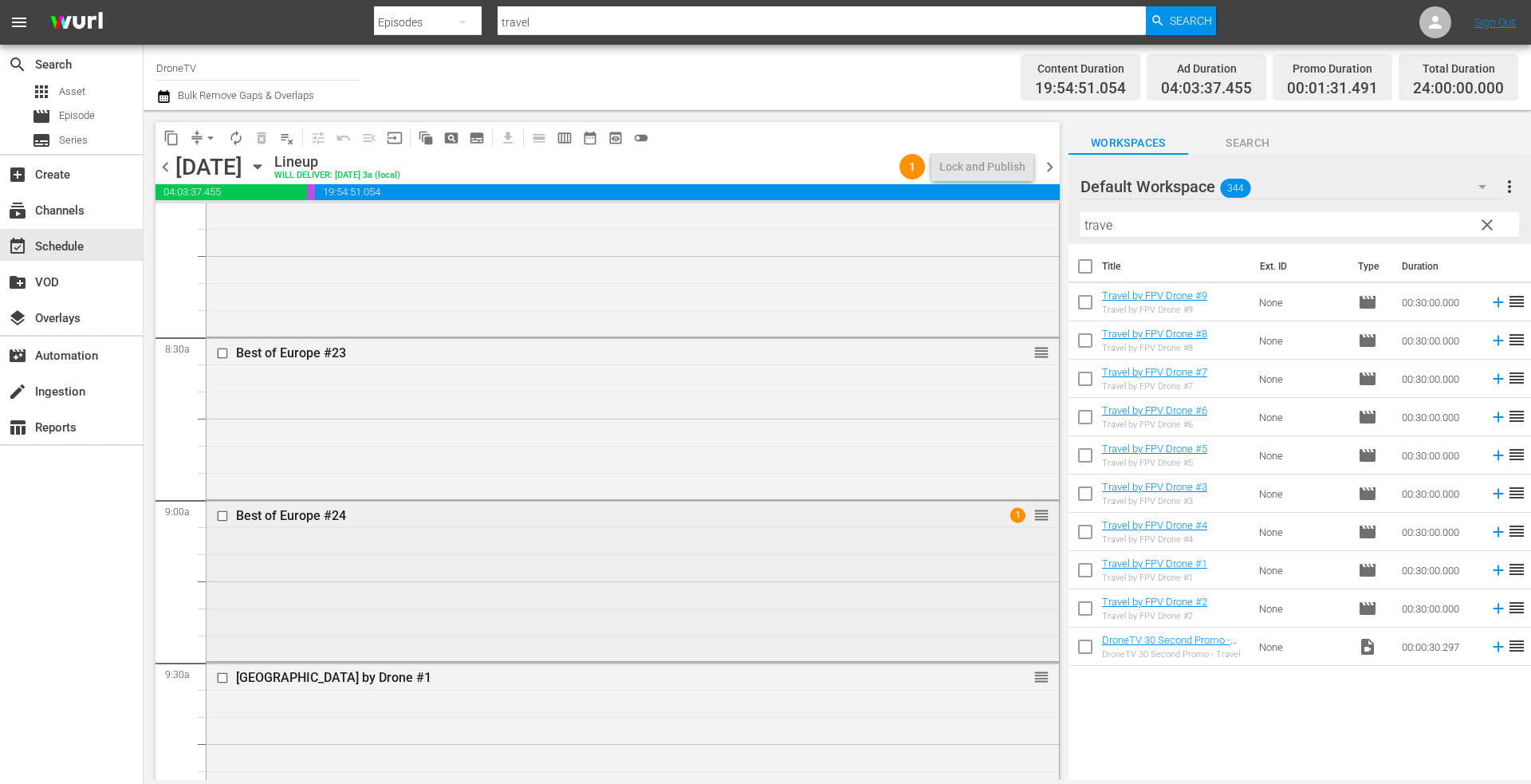
click at [426, 552] on div "Best of Europe #24 1 reorder" at bounding box center [632, 580] width 852 height 158
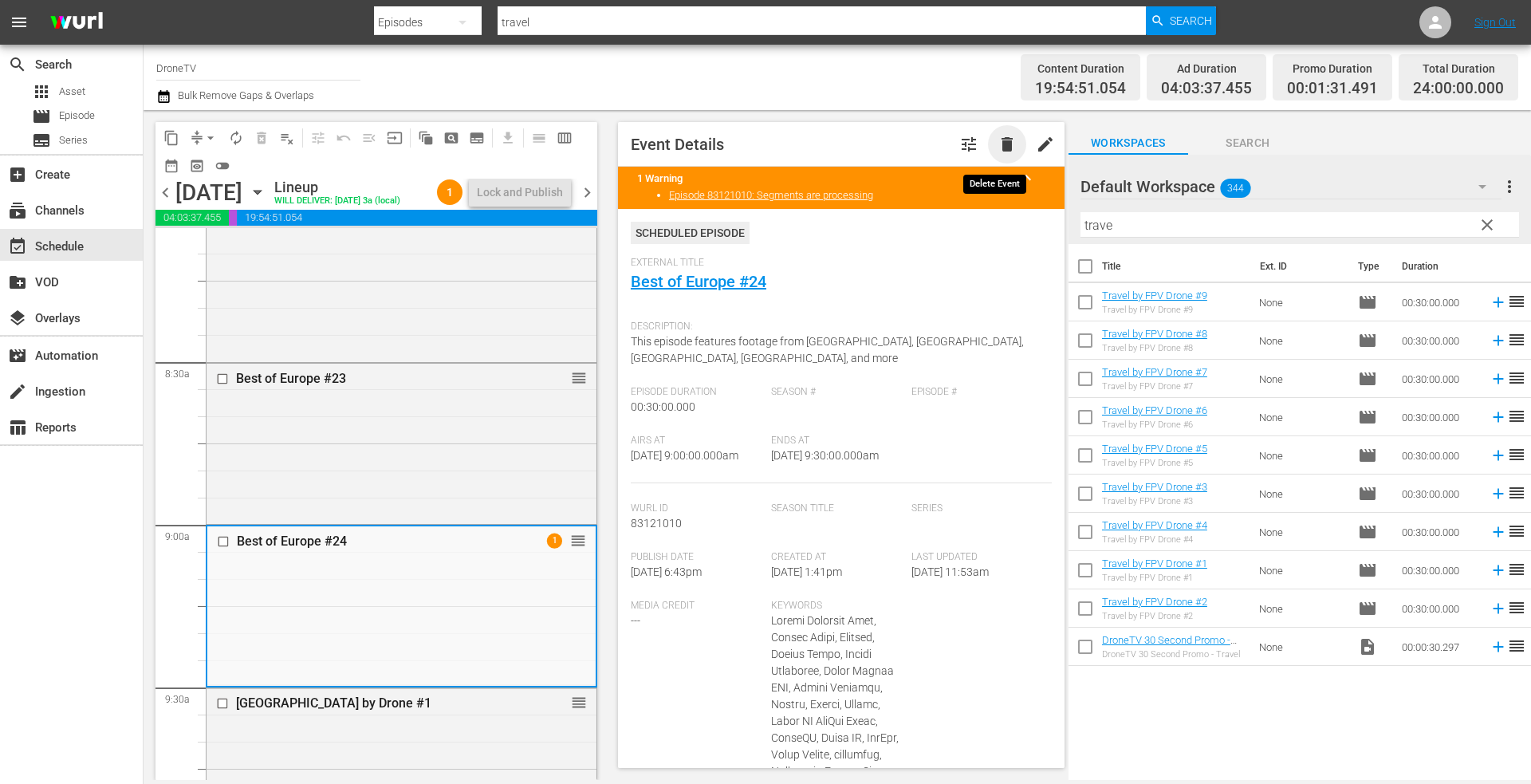
click at [998, 146] on span "delete" at bounding box center [1007, 143] width 19 height 19
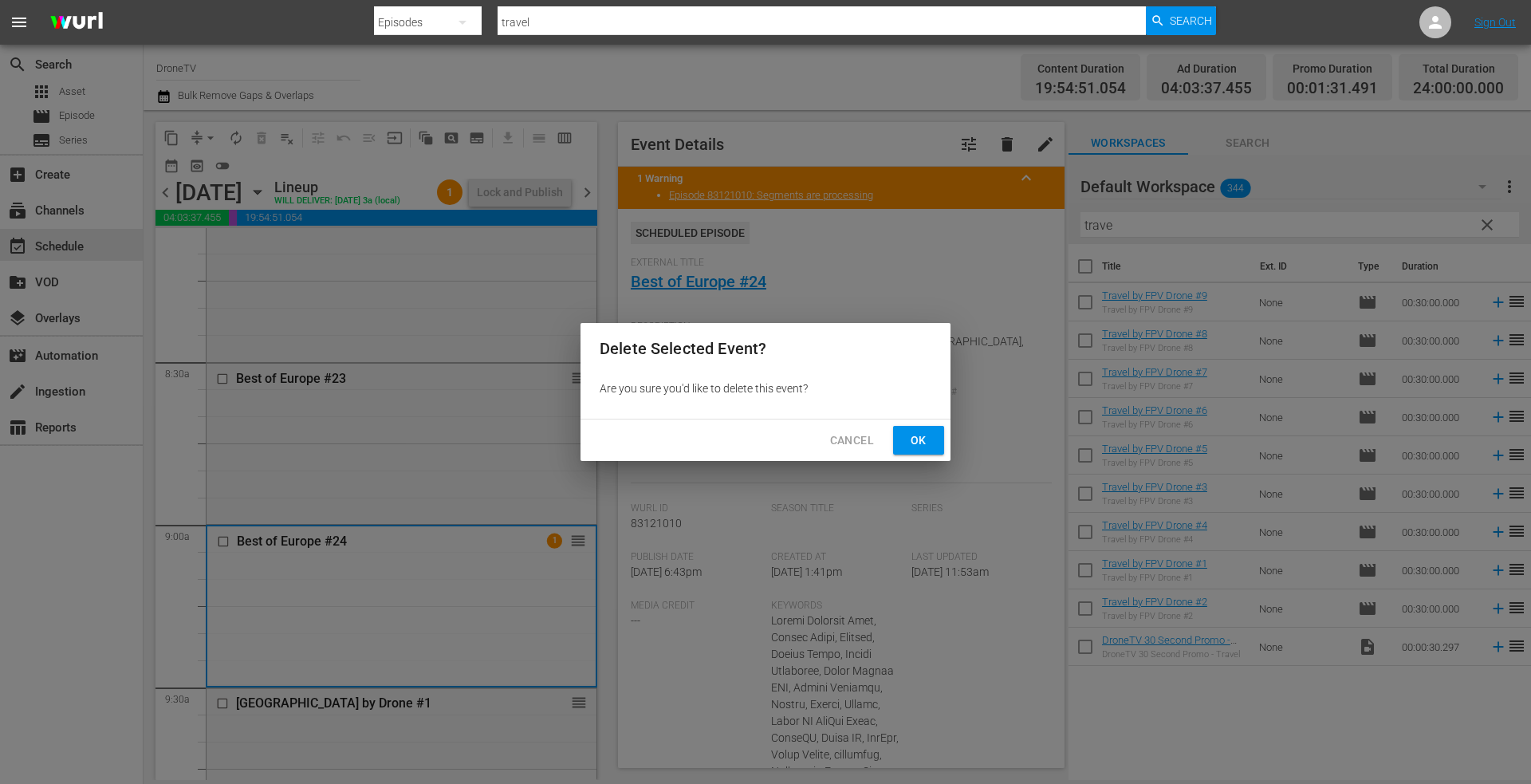
click at [924, 435] on span "Ok" at bounding box center [919, 440] width 25 height 20
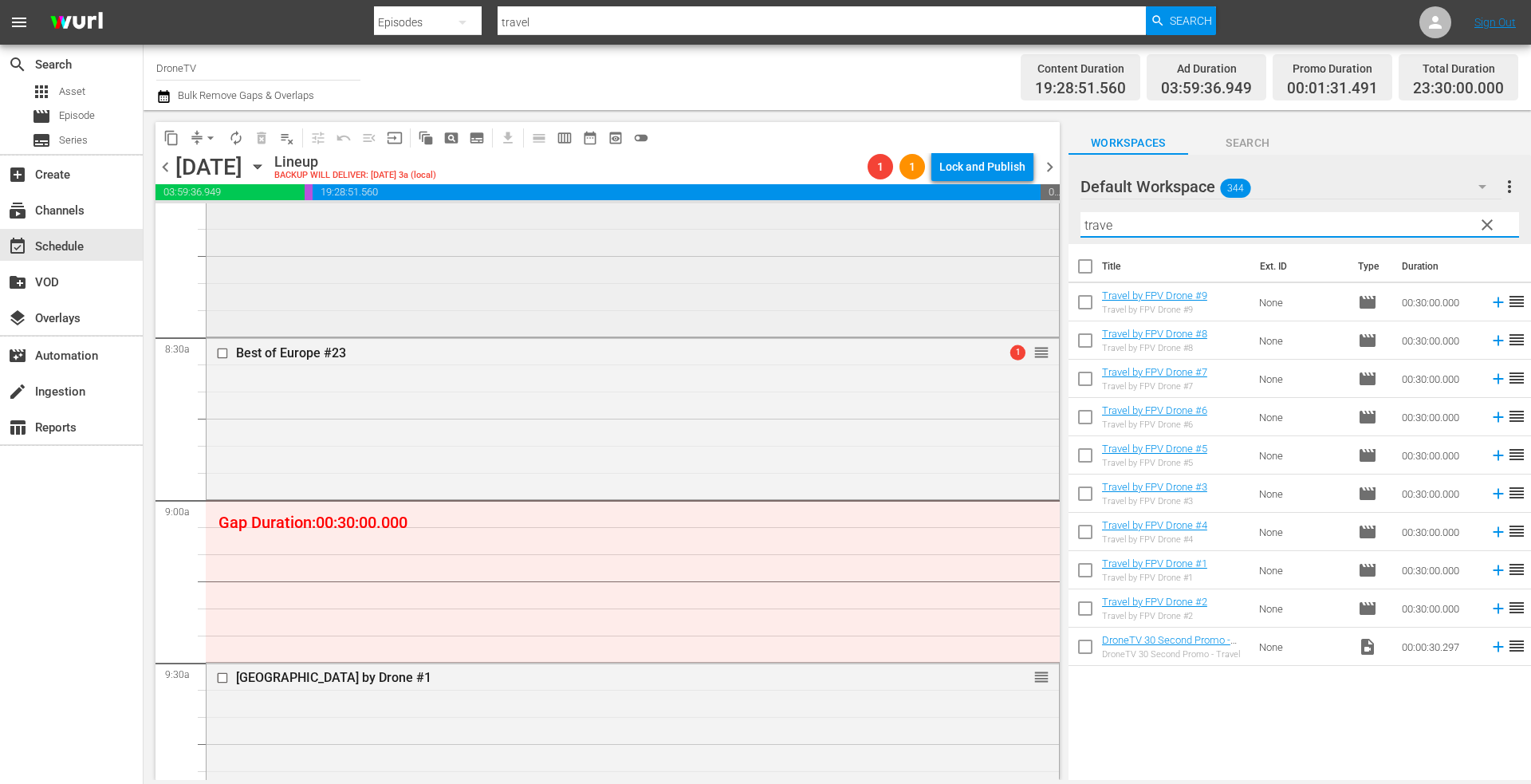
drag, startPoint x: 1103, startPoint y: 223, endPoint x: 995, endPoint y: 215, distance: 108.3
click at [995, 215] on div "content_copy compress arrow_drop_down autorenew_outlined delete_forever_outline…" at bounding box center [837, 444] width 1388 height 669
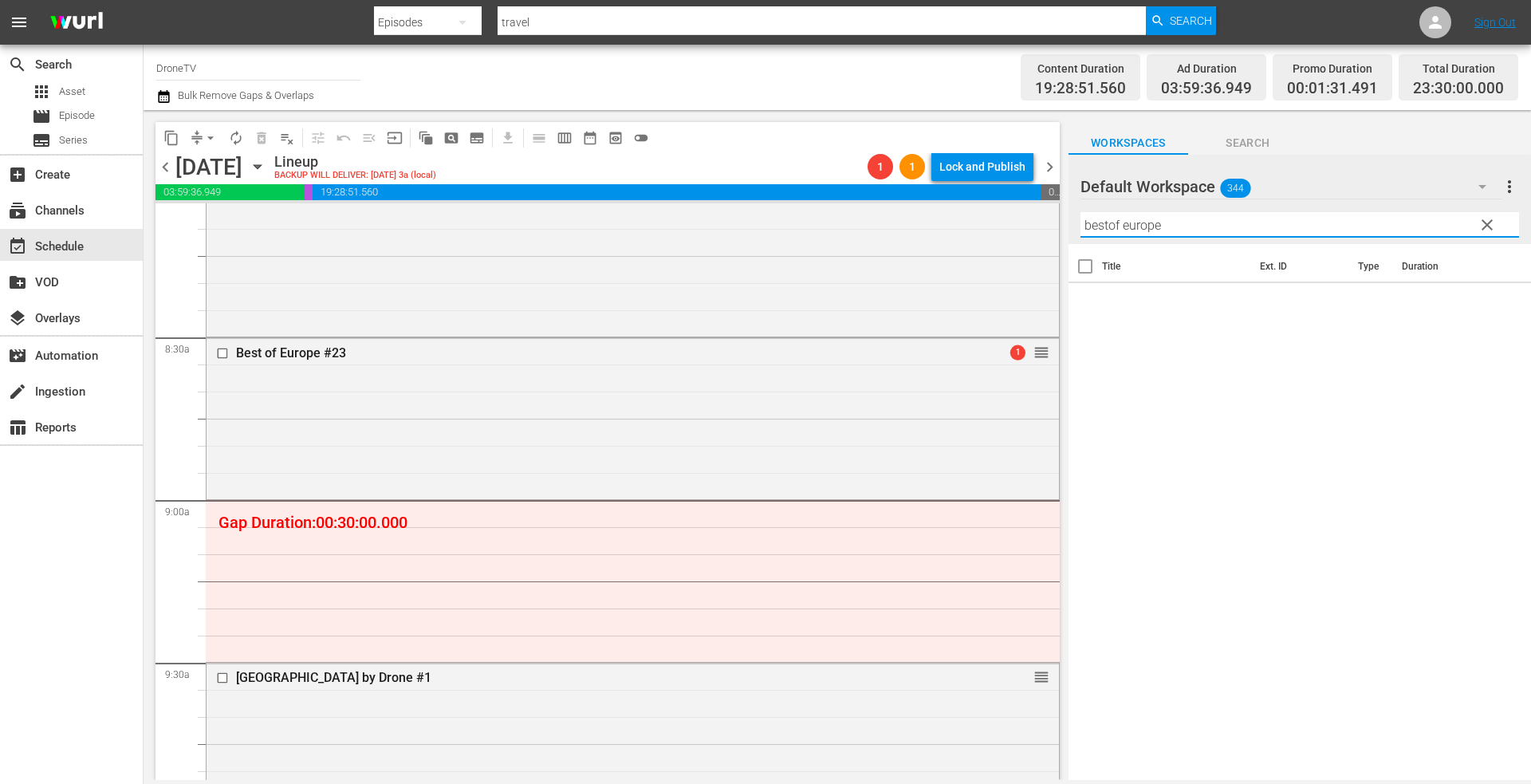
click at [1110, 226] on input "bestof europe" at bounding box center [1299, 225] width 438 height 25
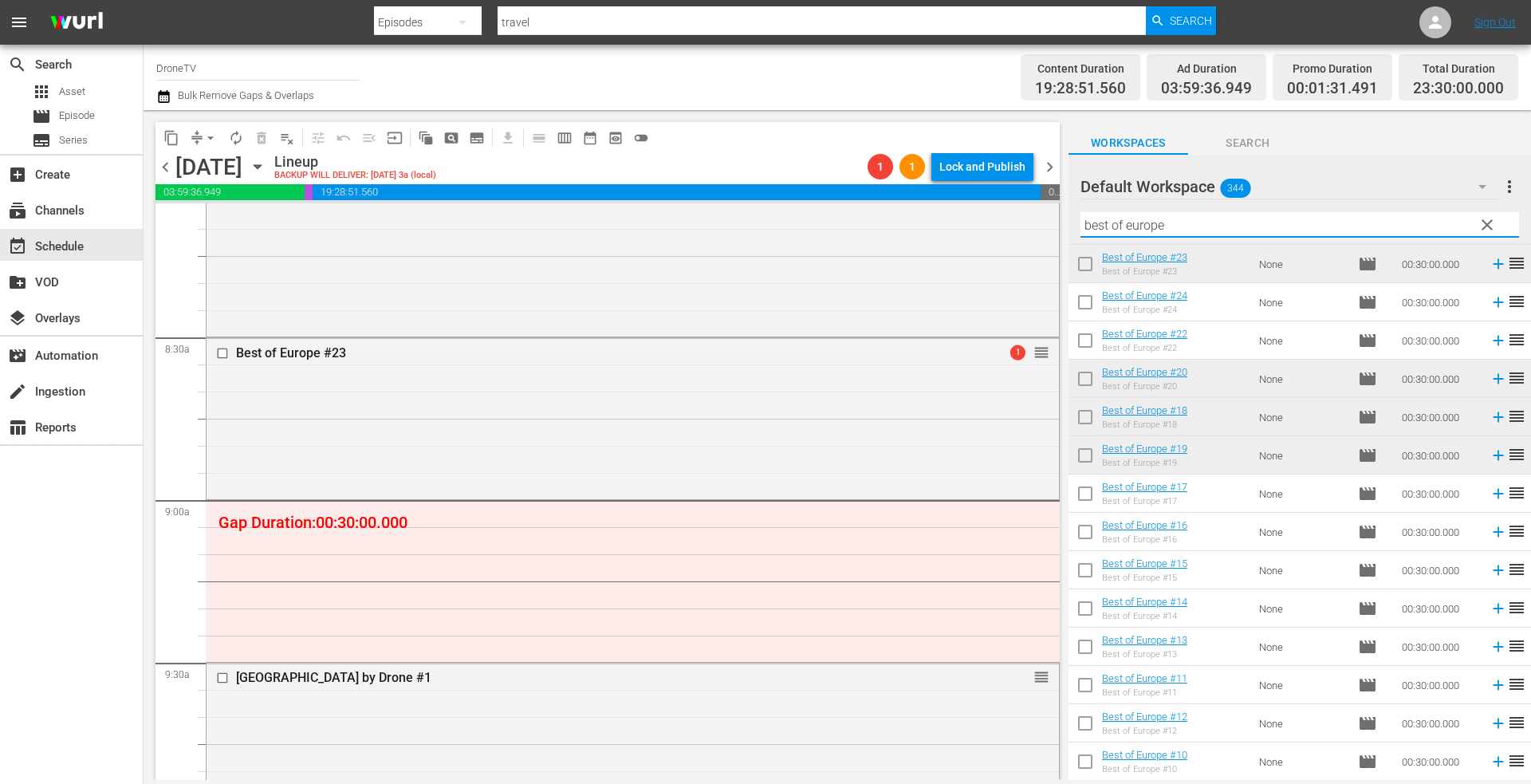
scroll to position [159, 0]
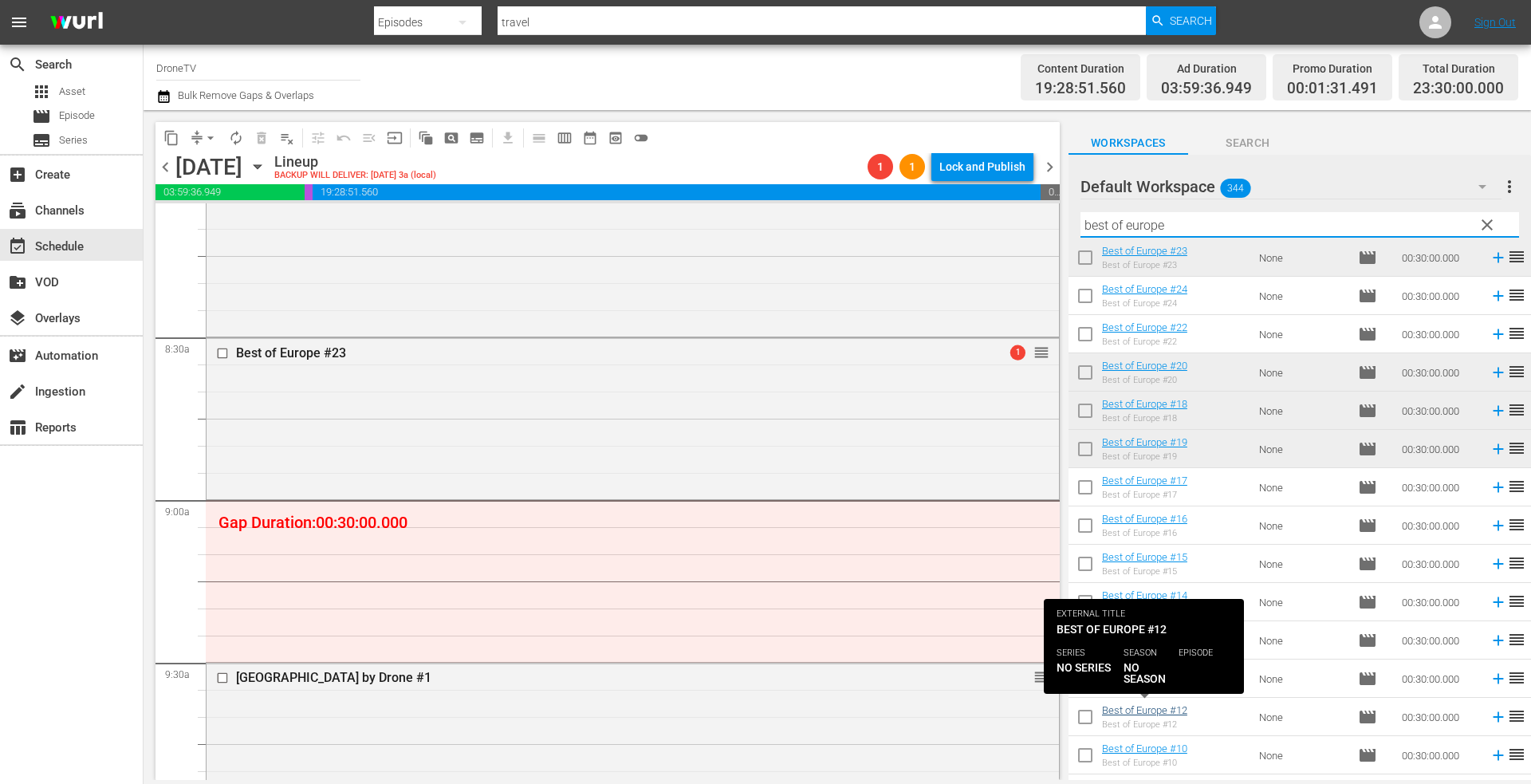
type input "best of europe"
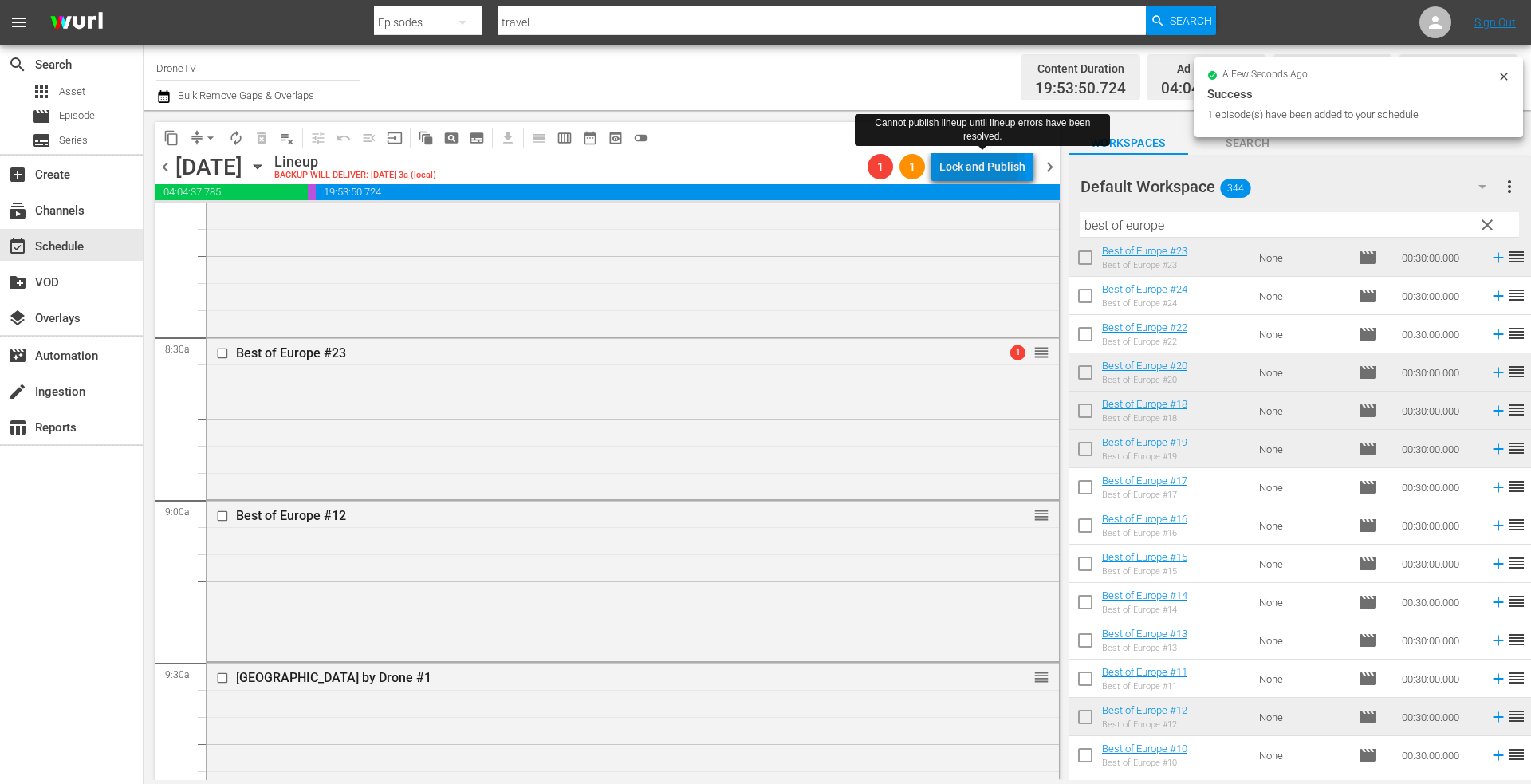
click at [965, 167] on div "Lock and Publish" at bounding box center [982, 167] width 86 height 29
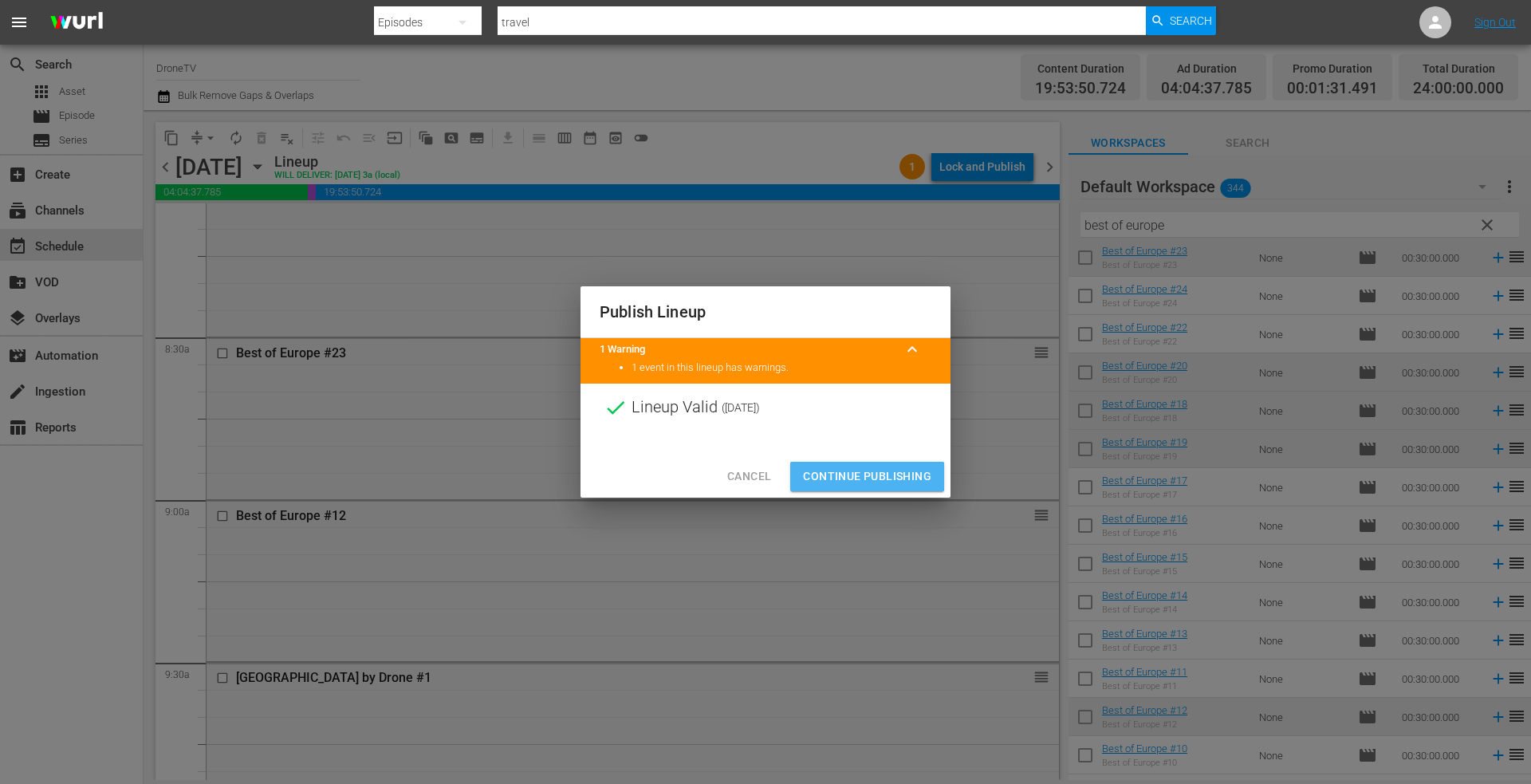
click at [862, 476] on span "Continue Publishing" at bounding box center [867, 476] width 128 height 20
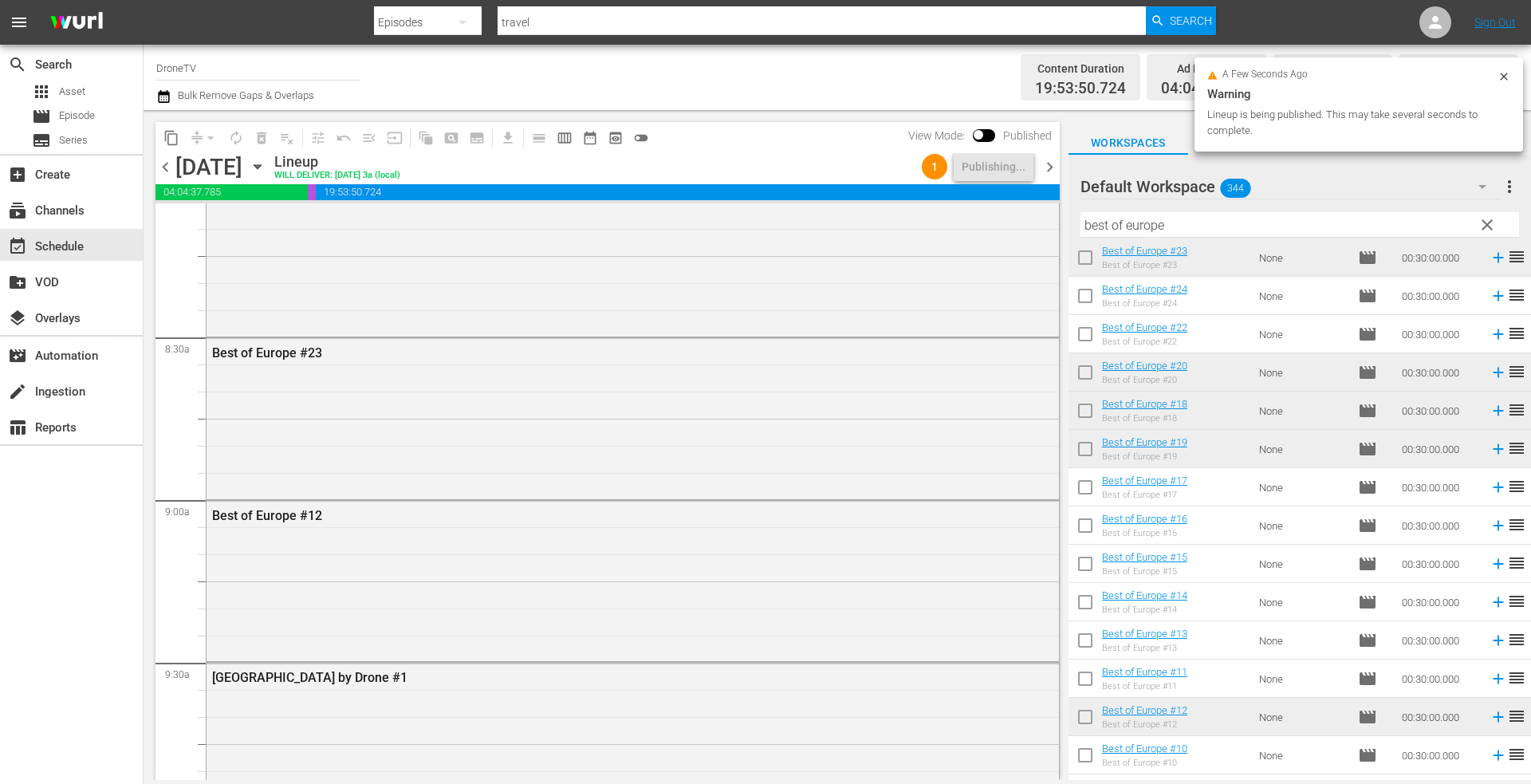
click at [261, 167] on icon "button" at bounding box center [257, 167] width 7 height 4
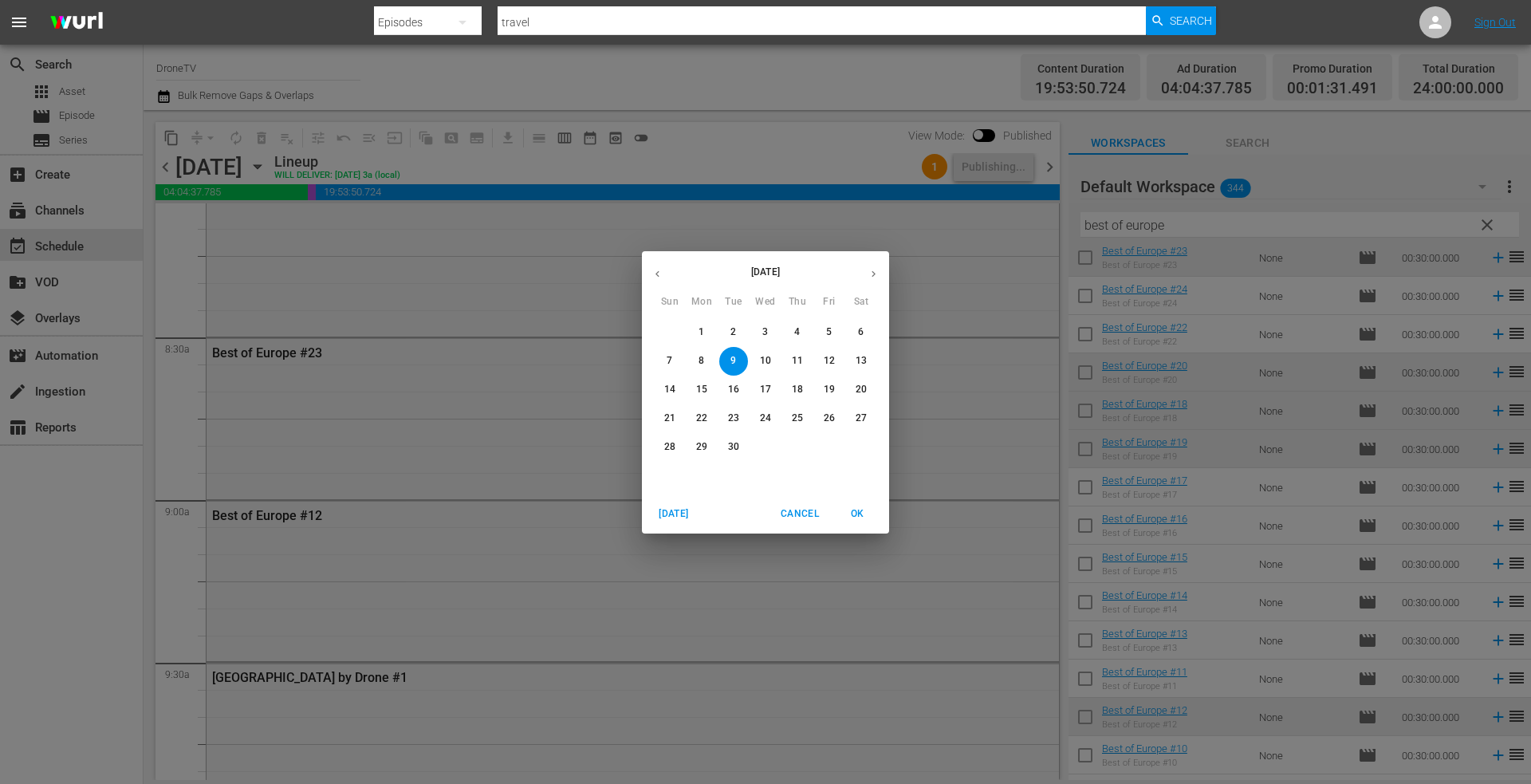
click at [656, 270] on icon "button" at bounding box center [657, 273] width 12 height 12
click at [667, 444] on p "24" at bounding box center [670, 446] width 11 height 13
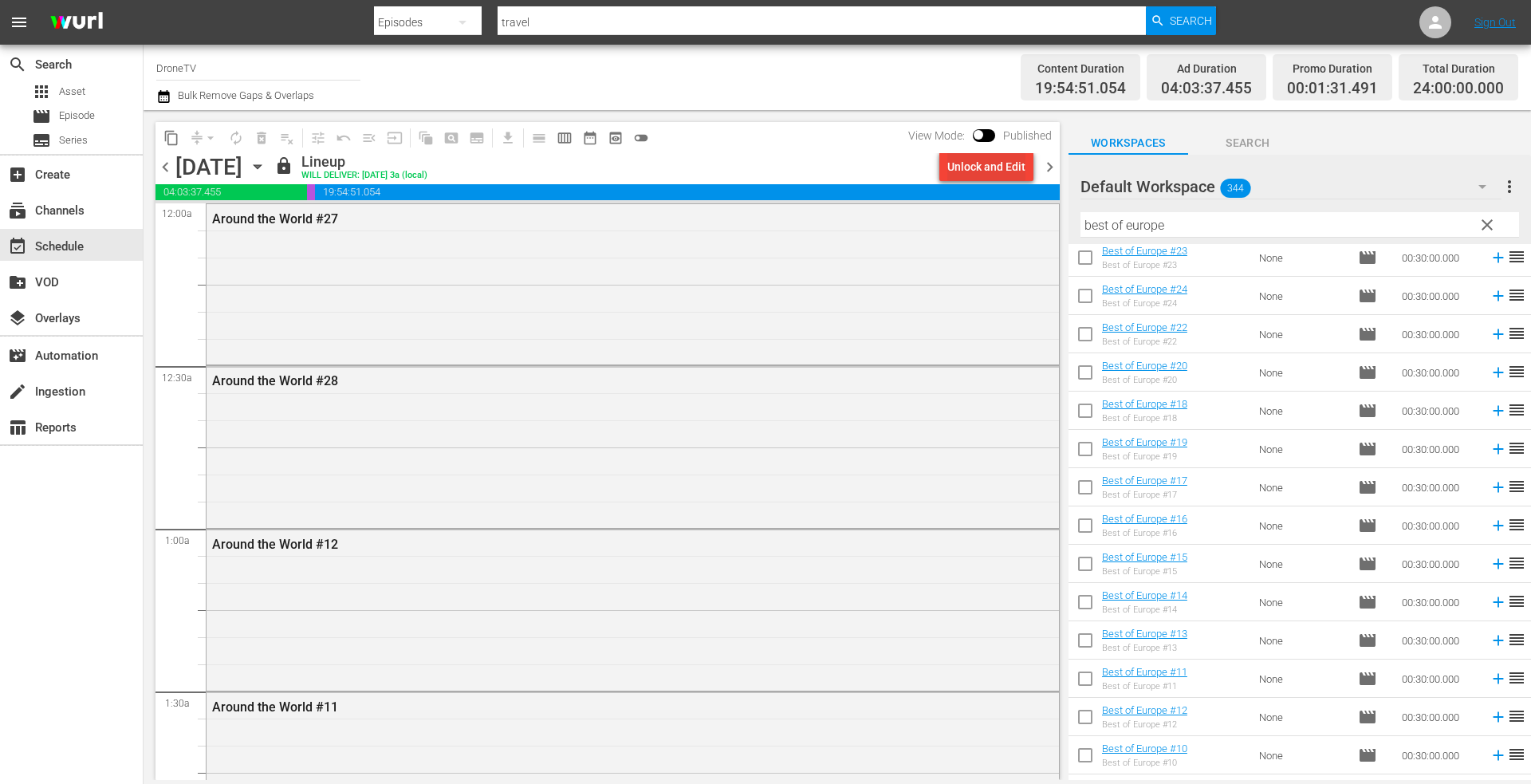
click at [994, 169] on div "Unlock and Edit" at bounding box center [986, 167] width 78 height 29
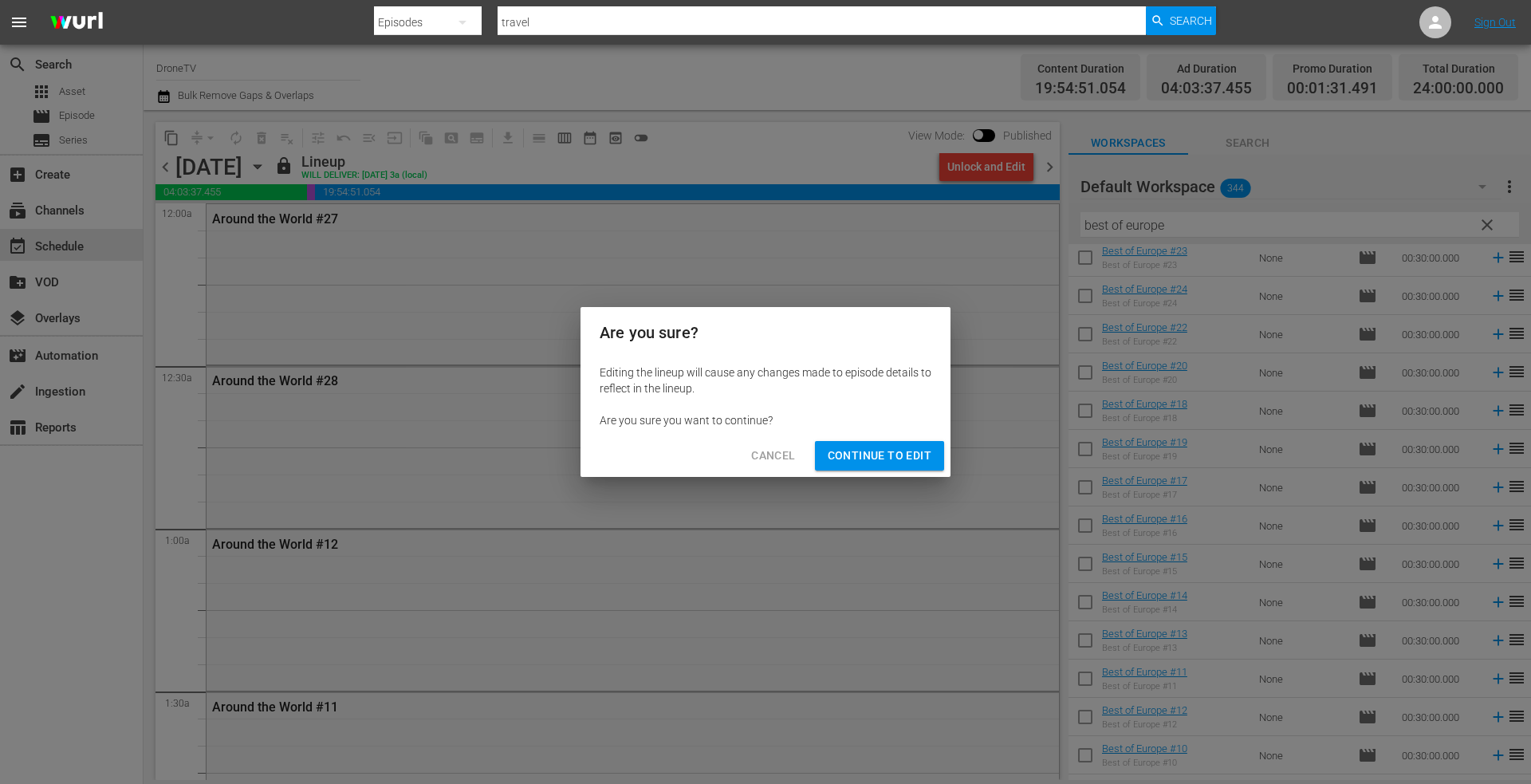
click at [878, 451] on span "Continue to Edit" at bounding box center [879, 455] width 104 height 20
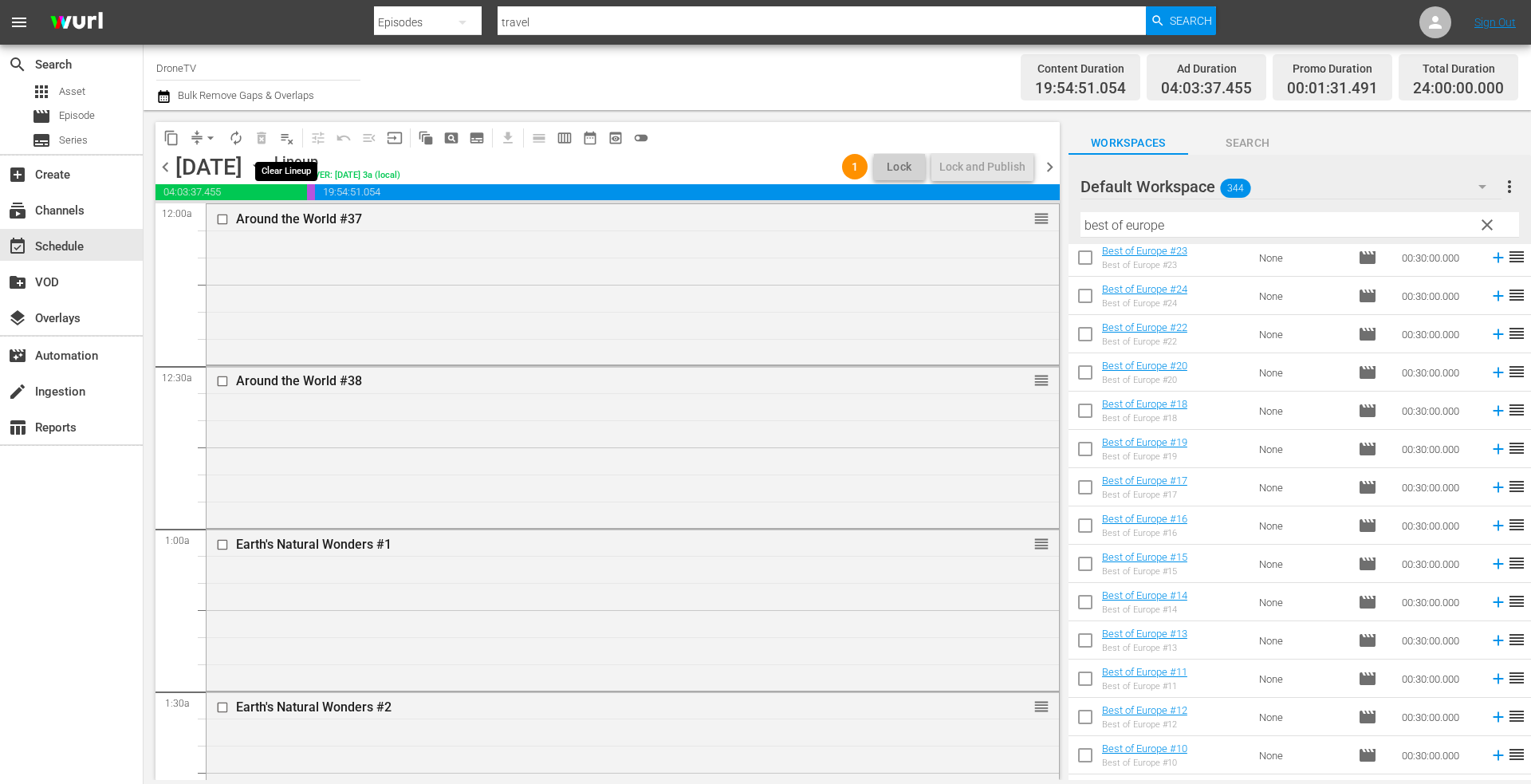
click at [291, 136] on span "playlist_remove_outlined" at bounding box center [287, 138] width 16 height 16
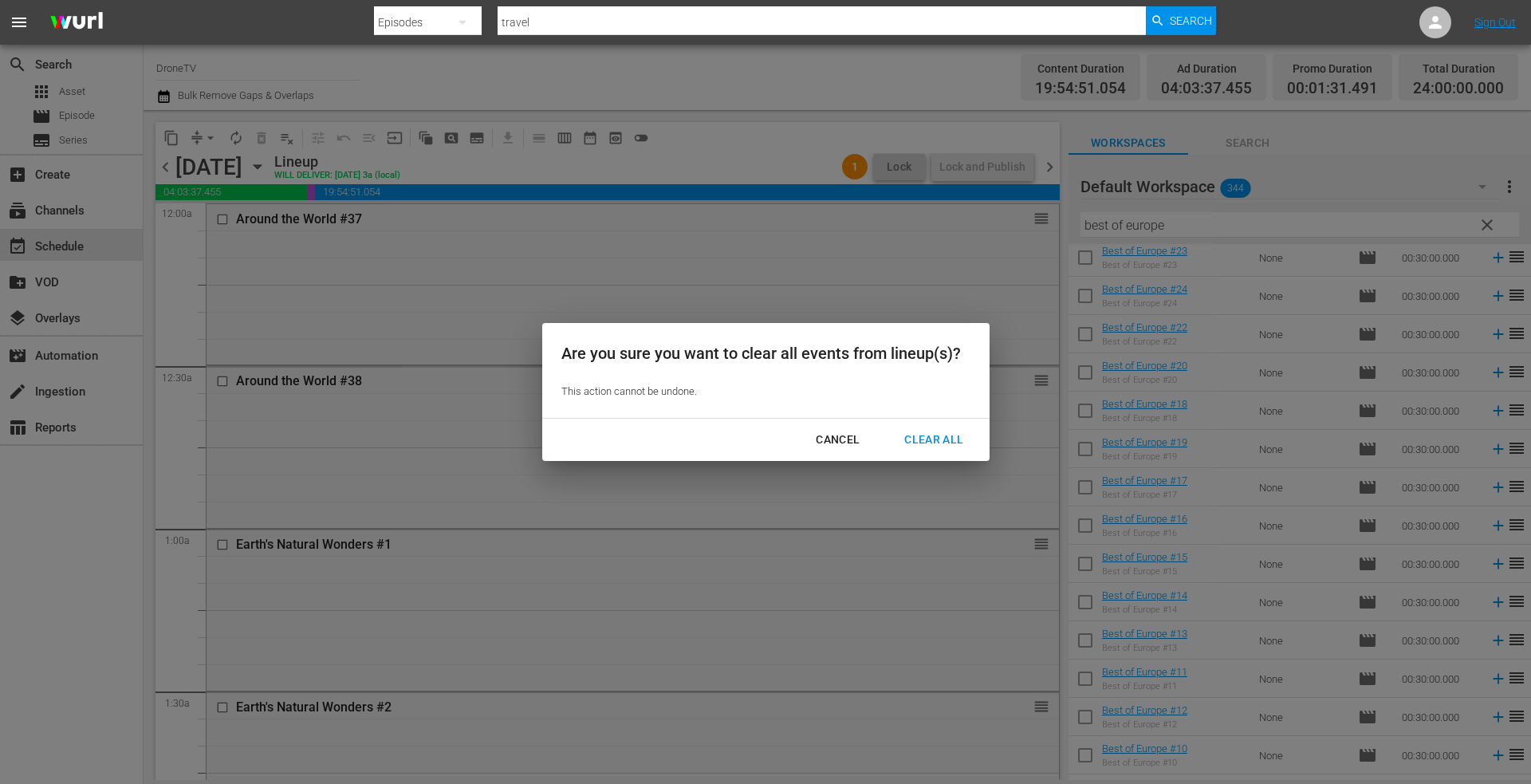
drag, startPoint x: 936, startPoint y: 438, endPoint x: 878, endPoint y: 435, distance: 58.1
click at [932, 438] on div "Clear All" at bounding box center [934, 440] width 84 height 20
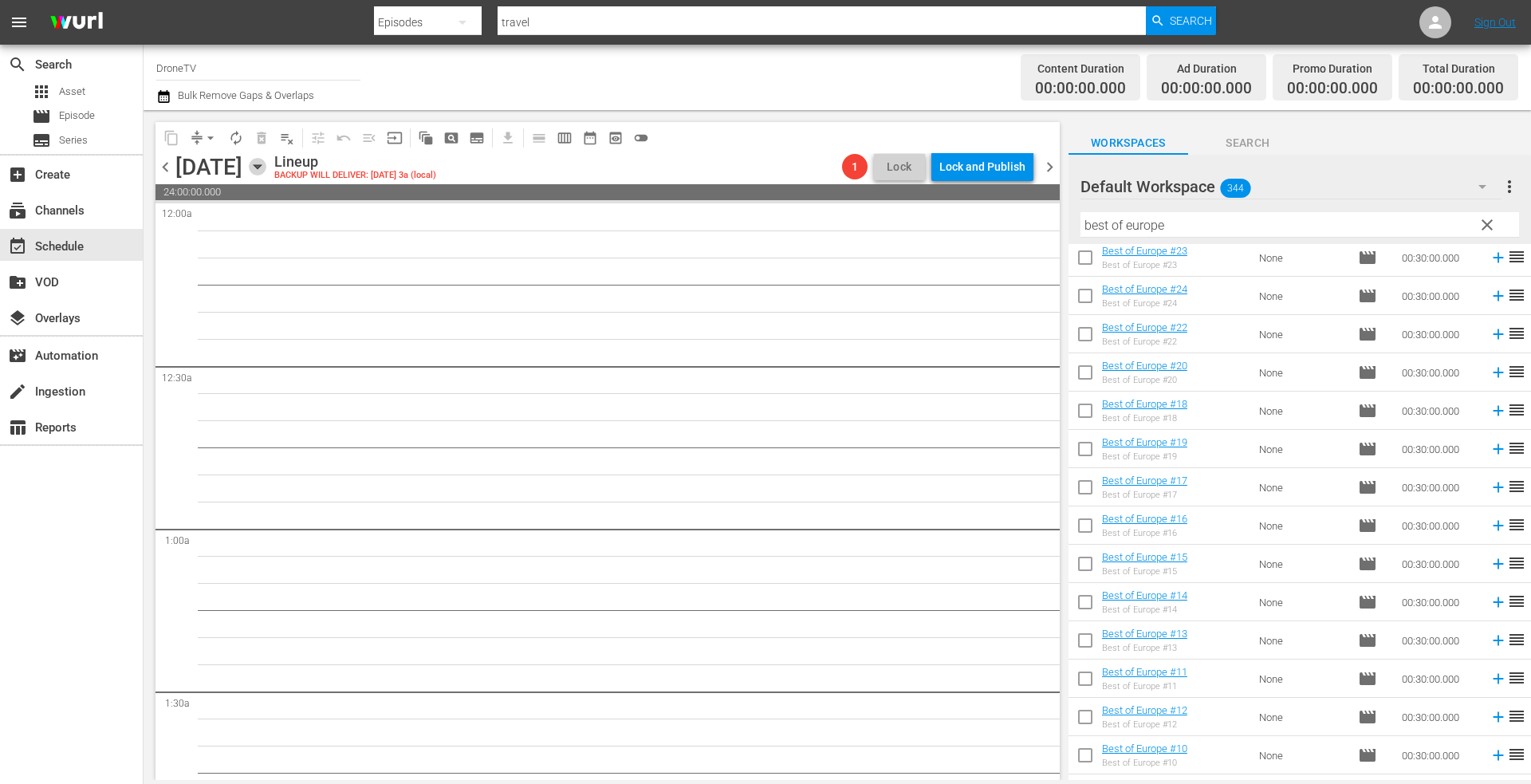
click at [266, 163] on icon "button" at bounding box center [258, 167] width 18 height 18
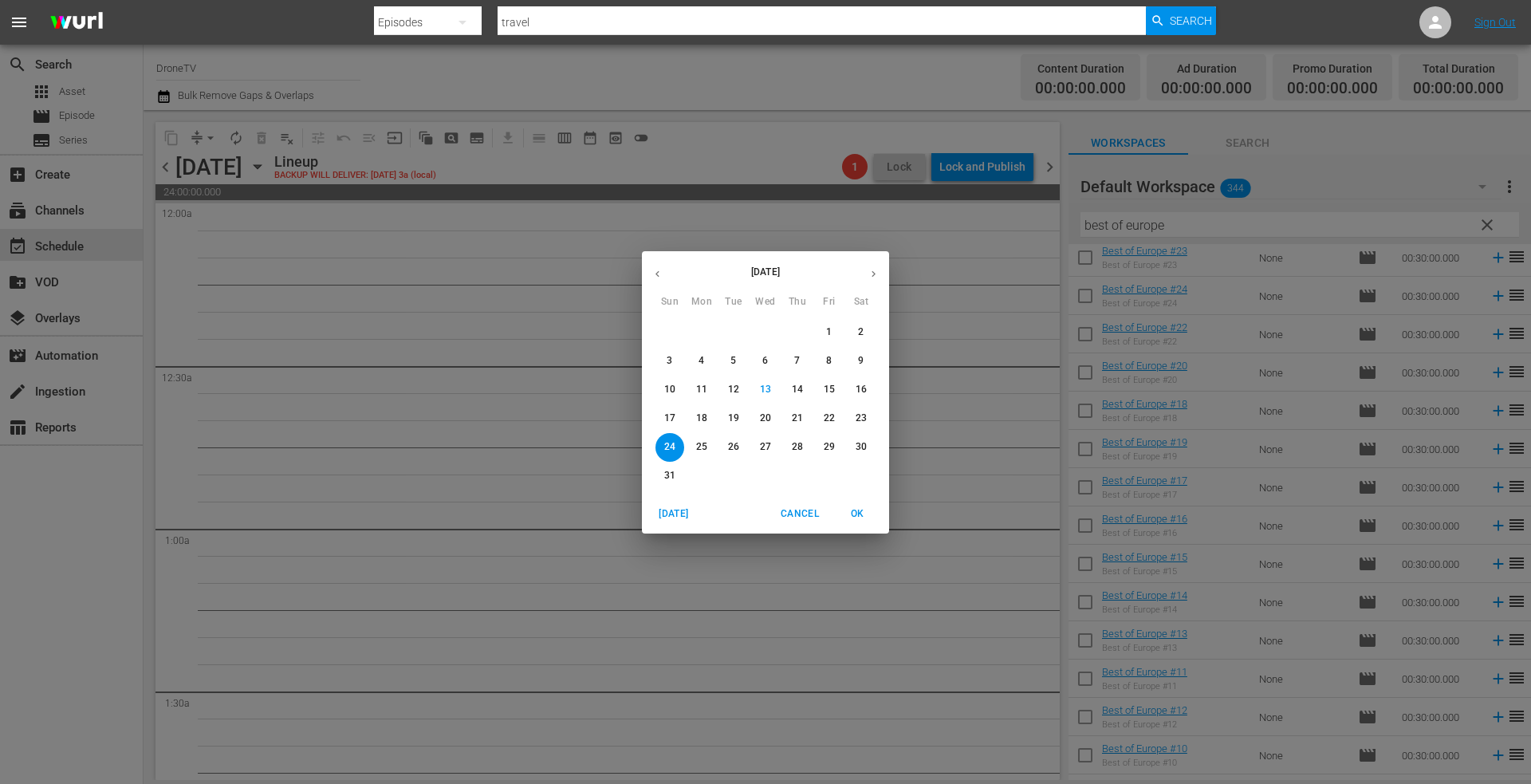
click at [874, 272] on icon "button" at bounding box center [873, 273] width 4 height 6
click at [737, 358] on span "9" at bounding box center [733, 360] width 29 height 13
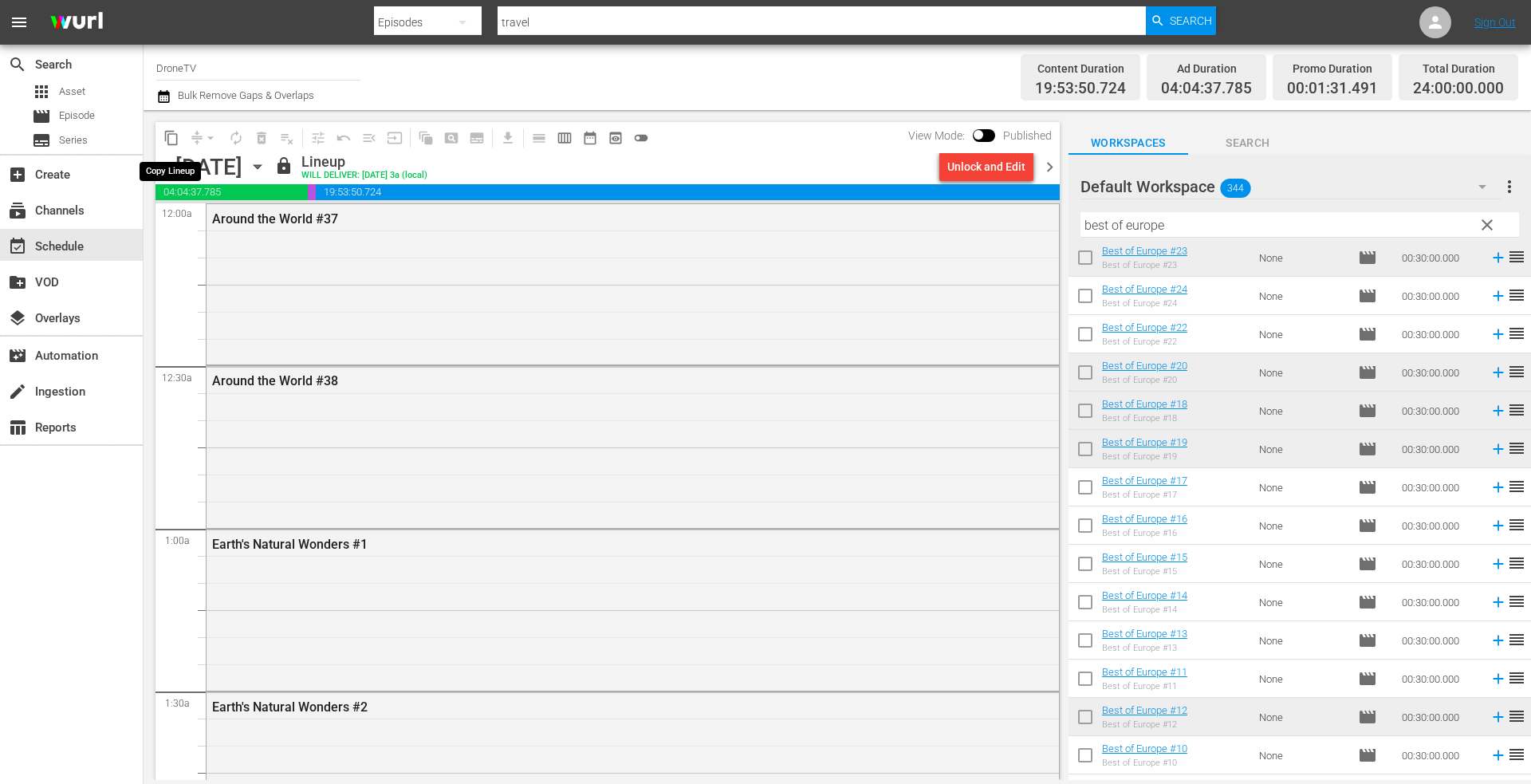
click at [166, 135] on span "content_copy" at bounding box center [171, 138] width 16 height 16
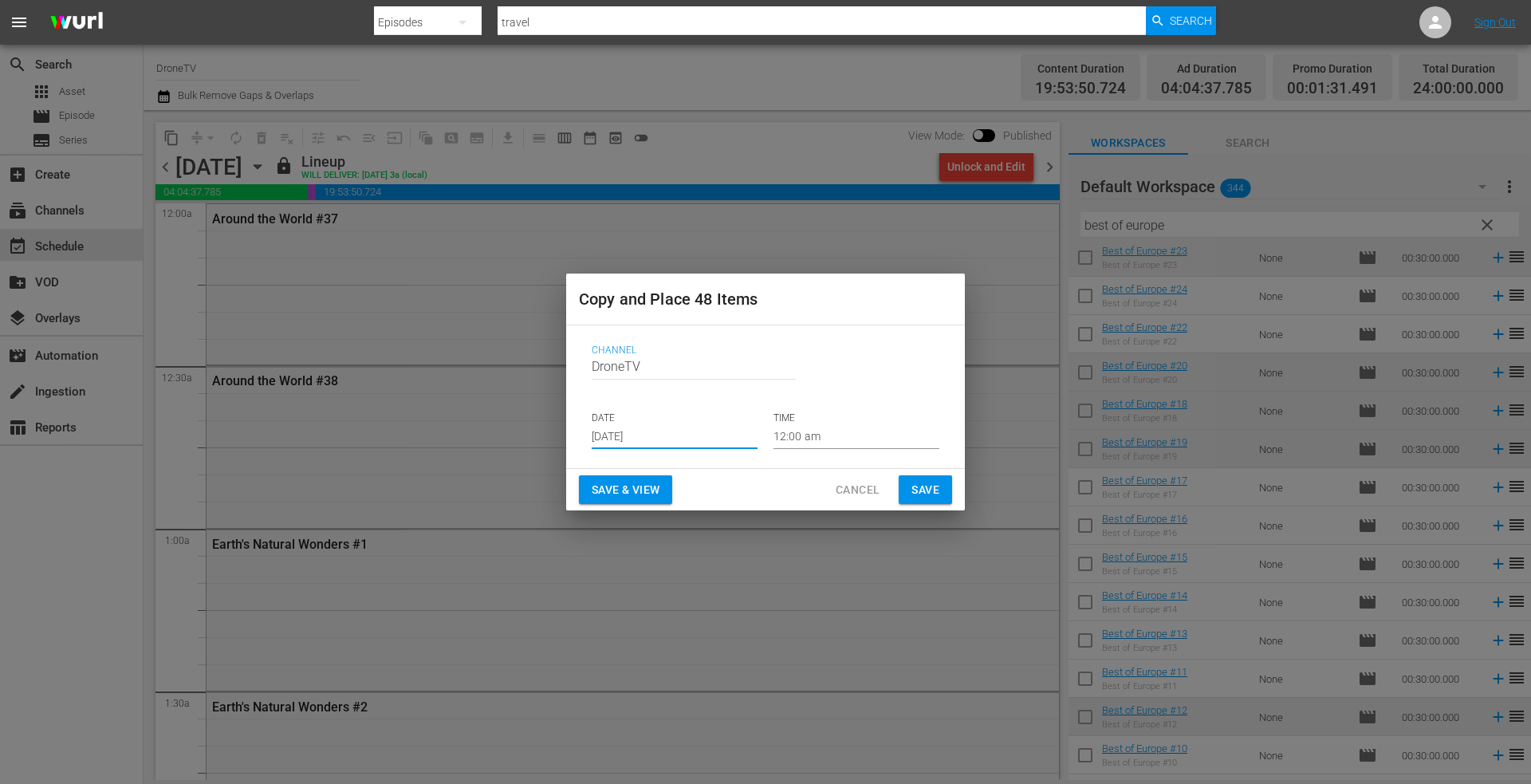
click at [680, 428] on input "[DATE]" at bounding box center [674, 436] width 166 height 24
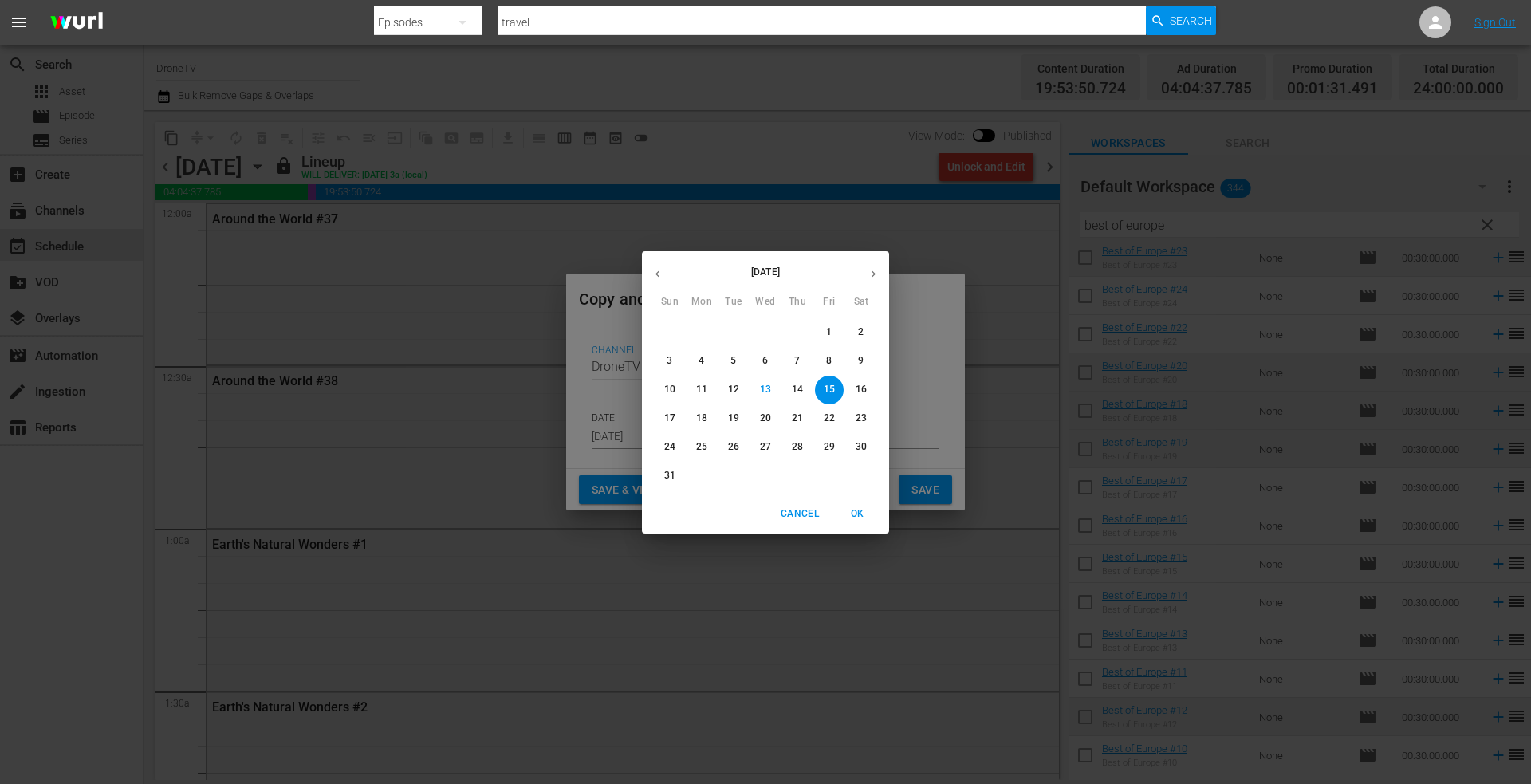
click at [668, 443] on p "24" at bounding box center [670, 446] width 11 height 13
type input "[DATE]"
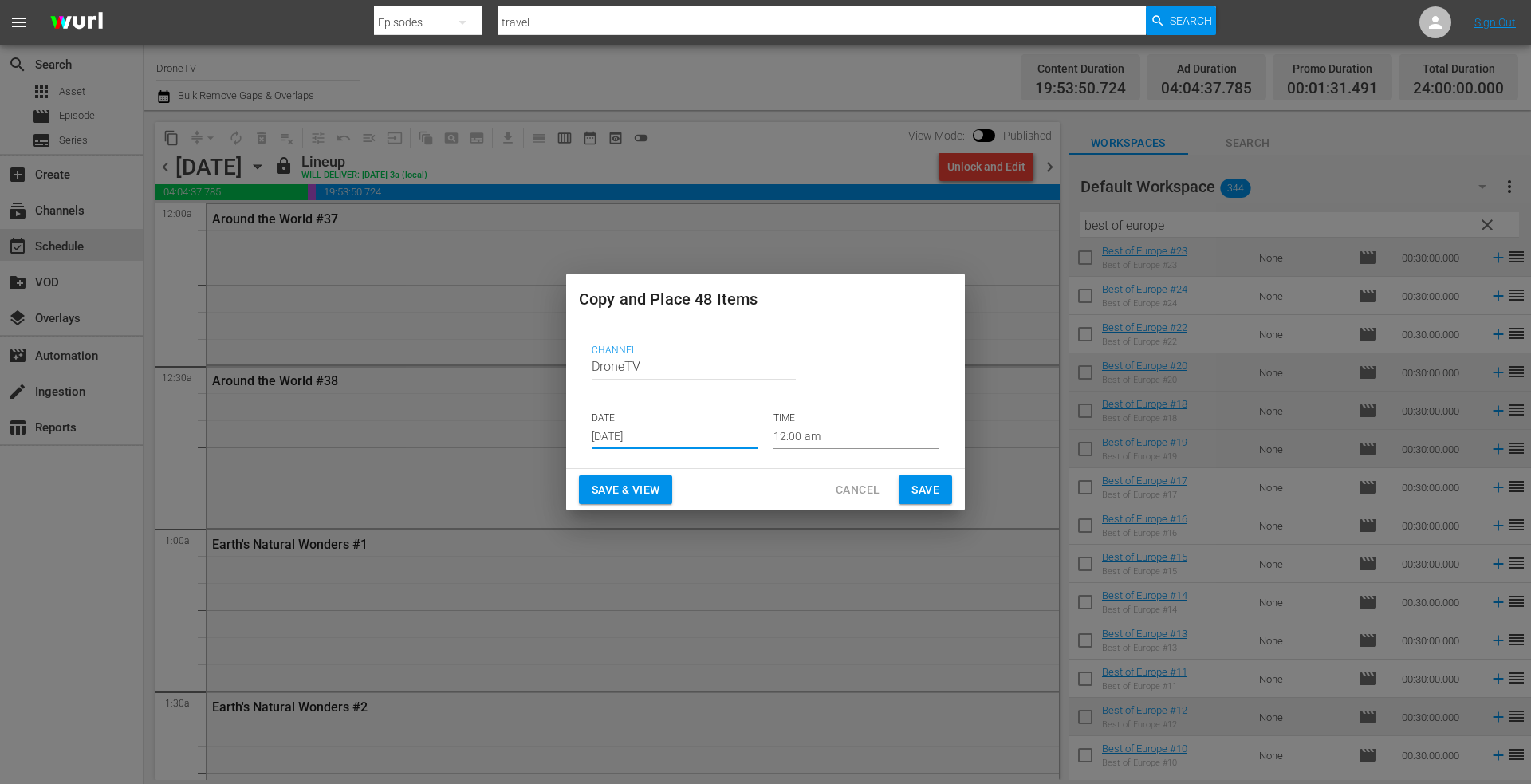
click at [919, 486] on span "Save" at bounding box center [925, 490] width 28 height 20
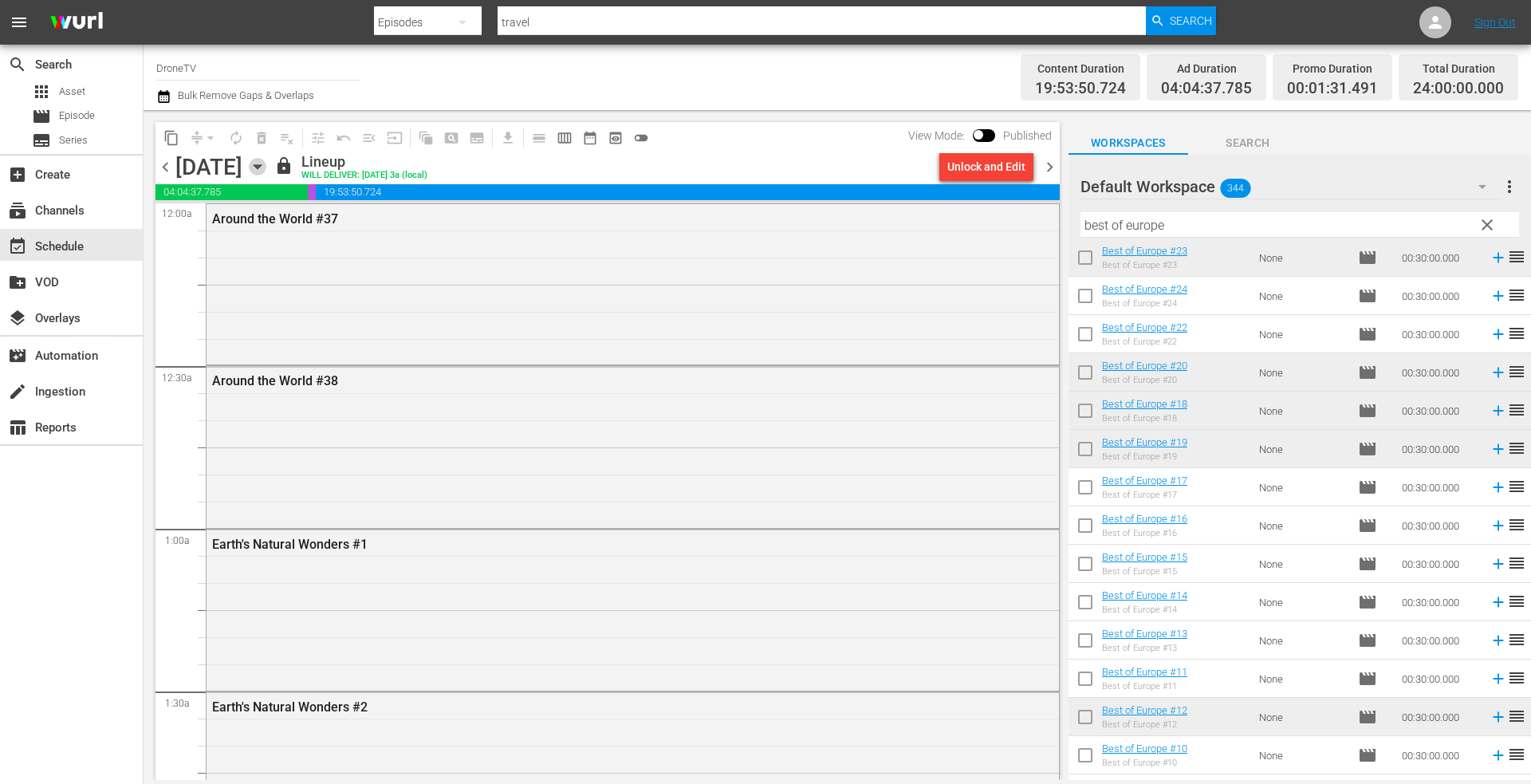
click at [266, 167] on icon "button" at bounding box center [258, 167] width 18 height 18
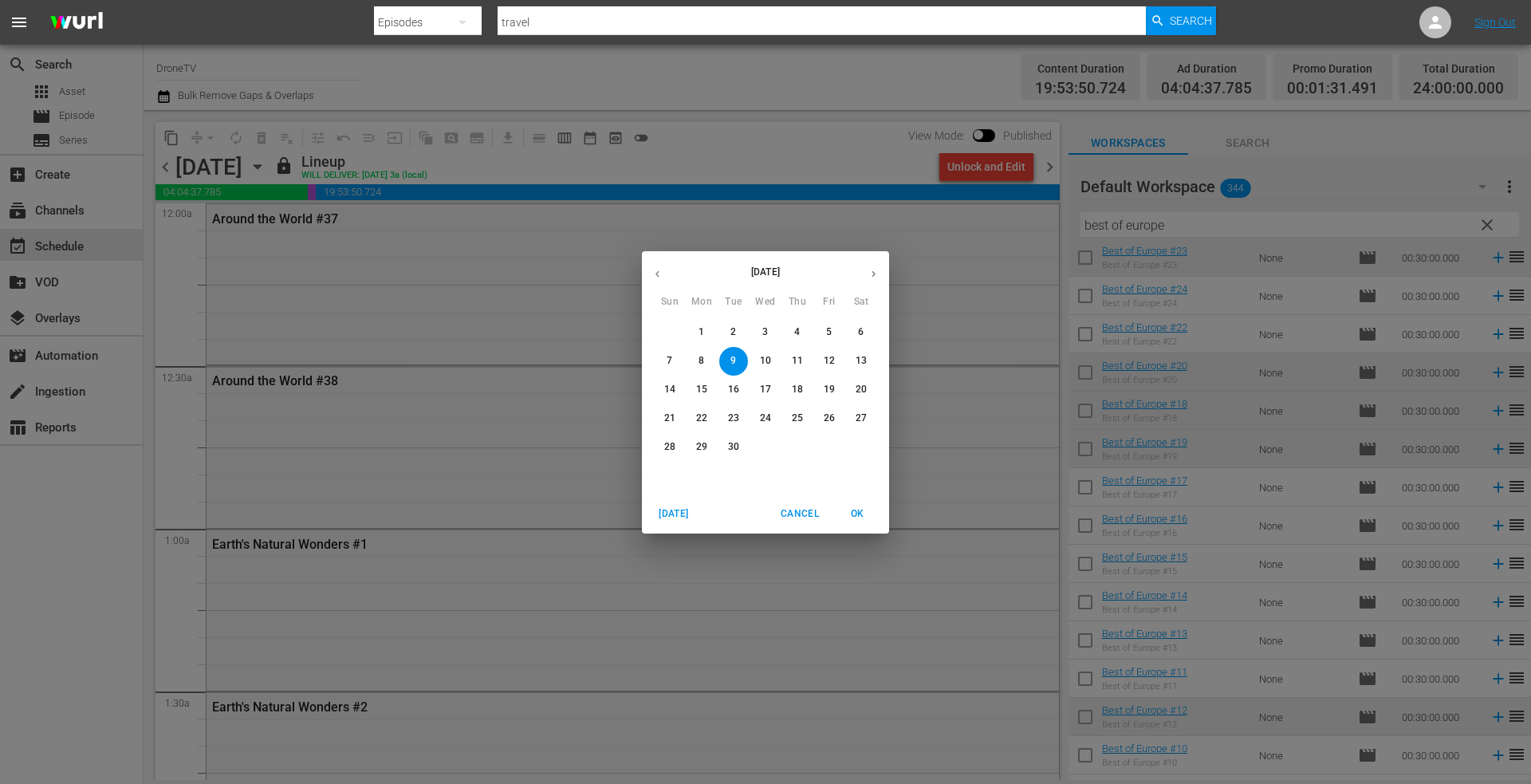
click at [766, 418] on p "24" at bounding box center [766, 418] width 11 height 13
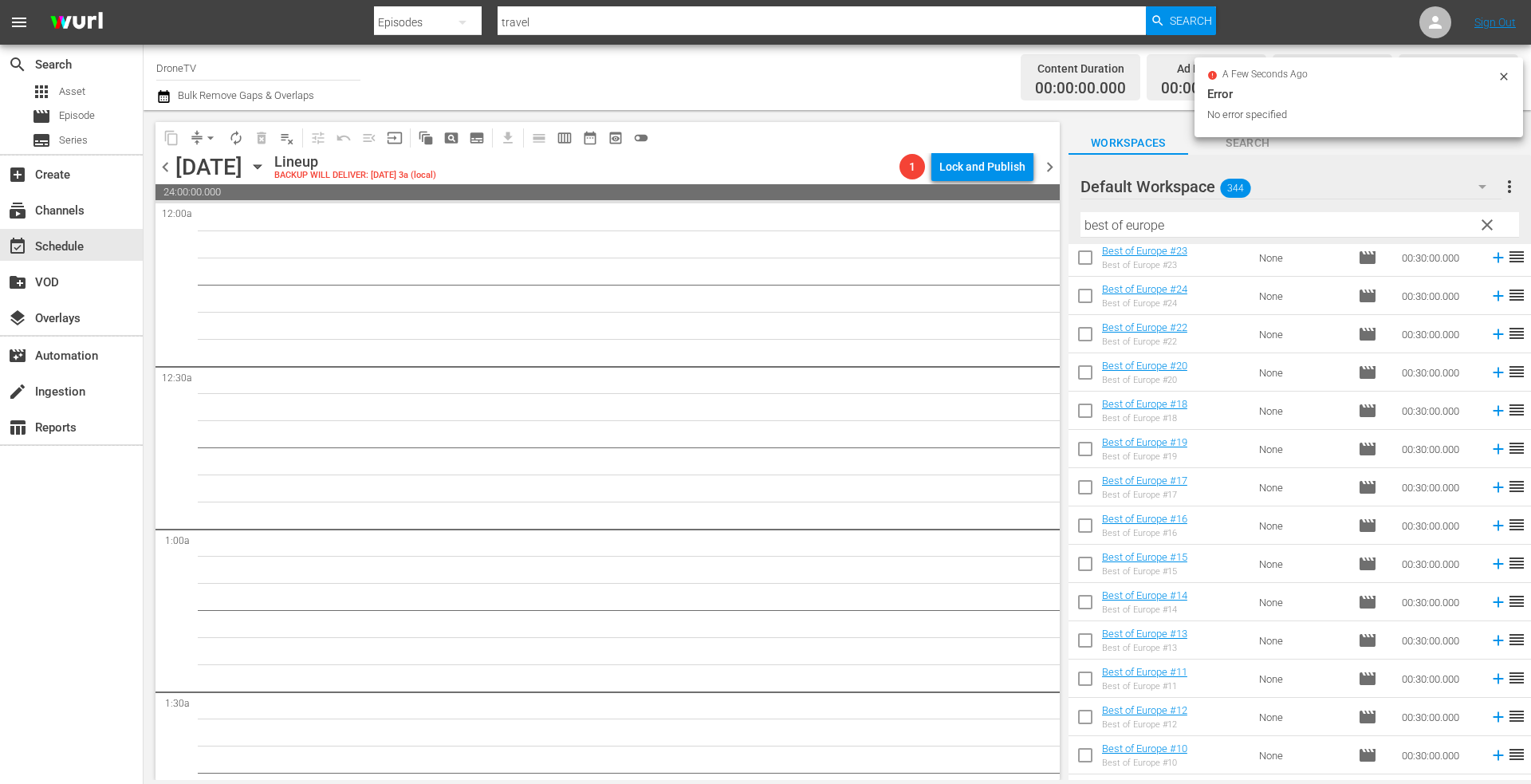
click at [1507, 75] on icon at bounding box center [1504, 76] width 13 height 13
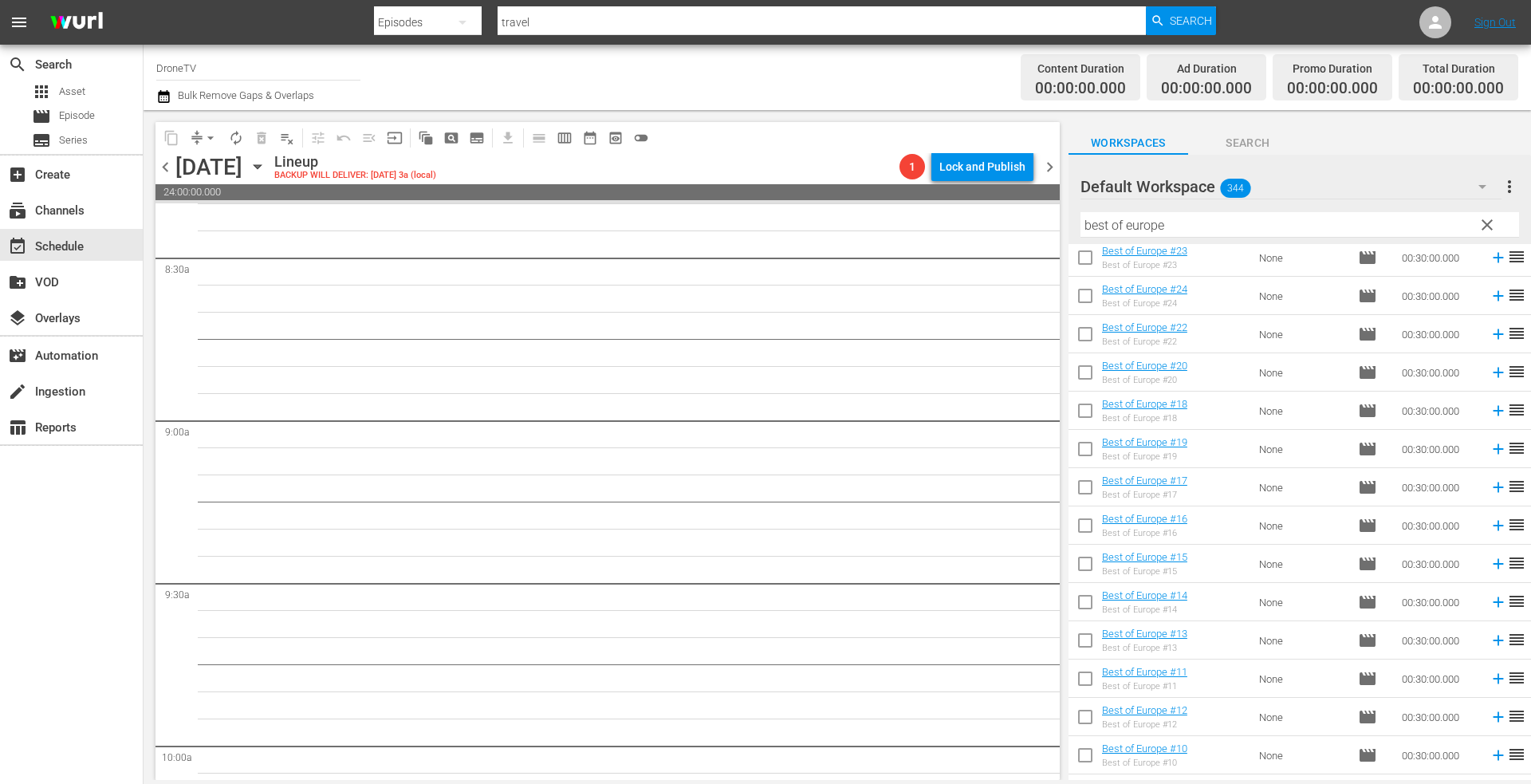
scroll to position [2152, 0]
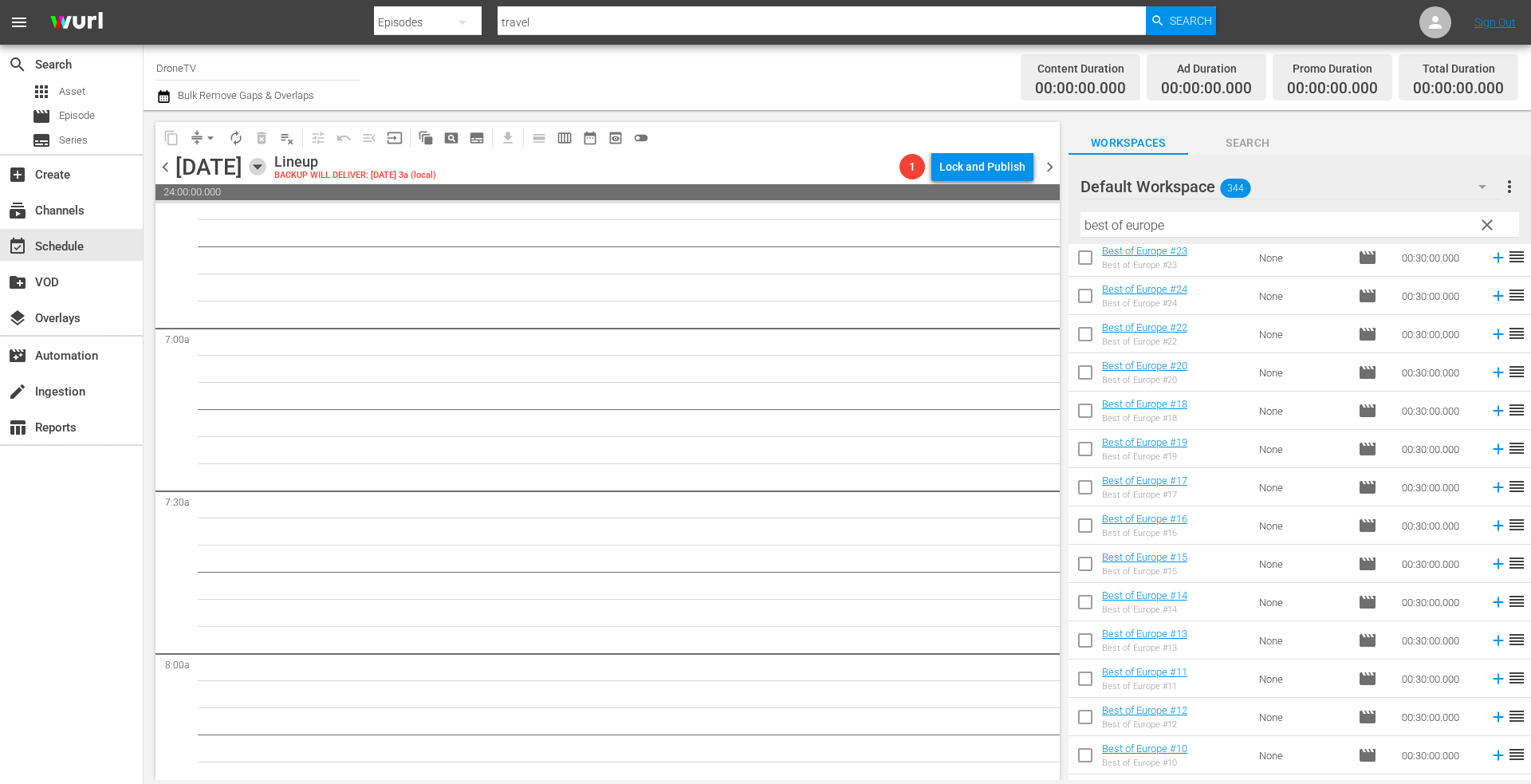
click at [266, 164] on icon "button" at bounding box center [258, 167] width 18 height 18
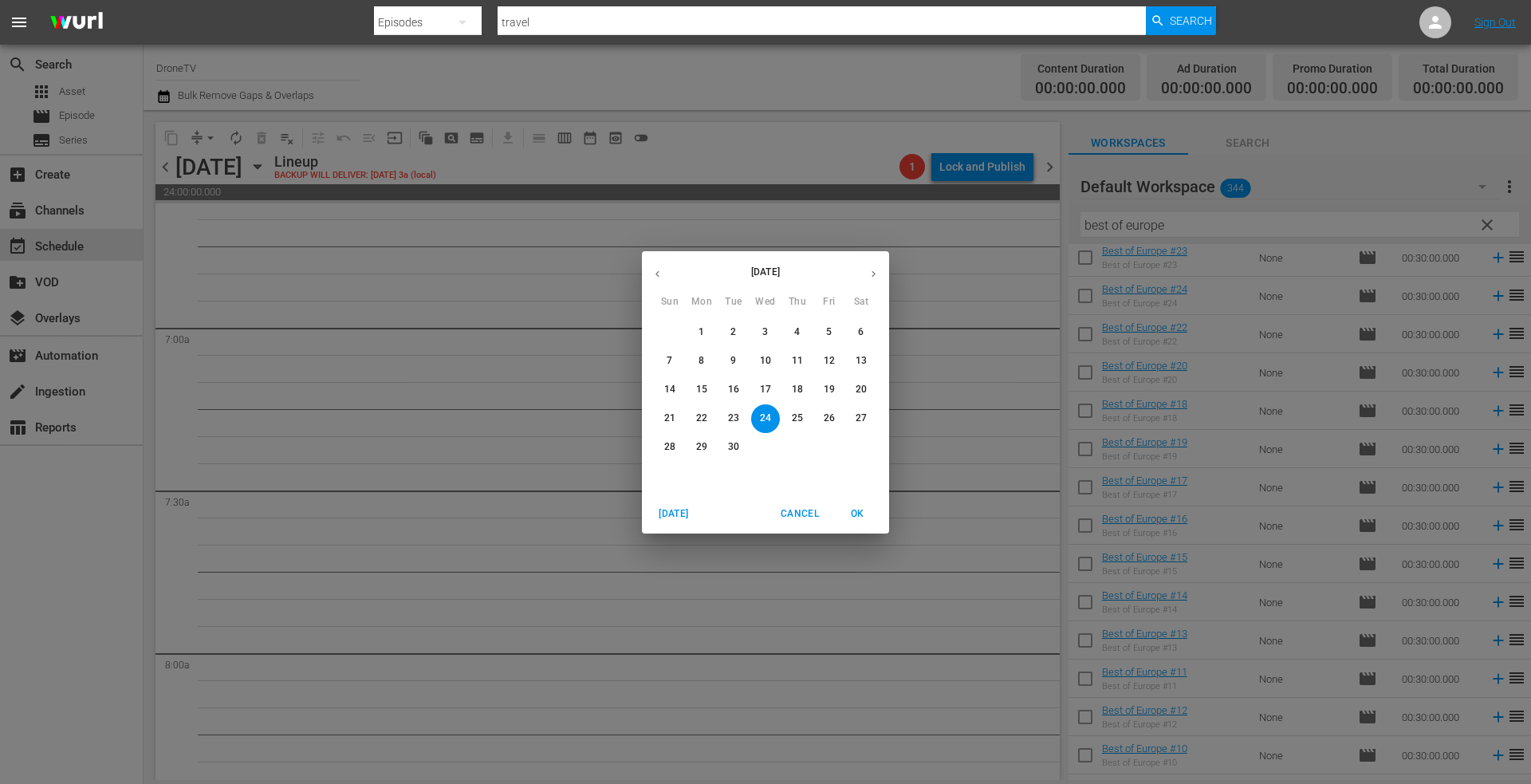
click at [653, 273] on icon "button" at bounding box center [657, 273] width 12 height 12
click at [661, 444] on span "24" at bounding box center [670, 446] width 29 height 13
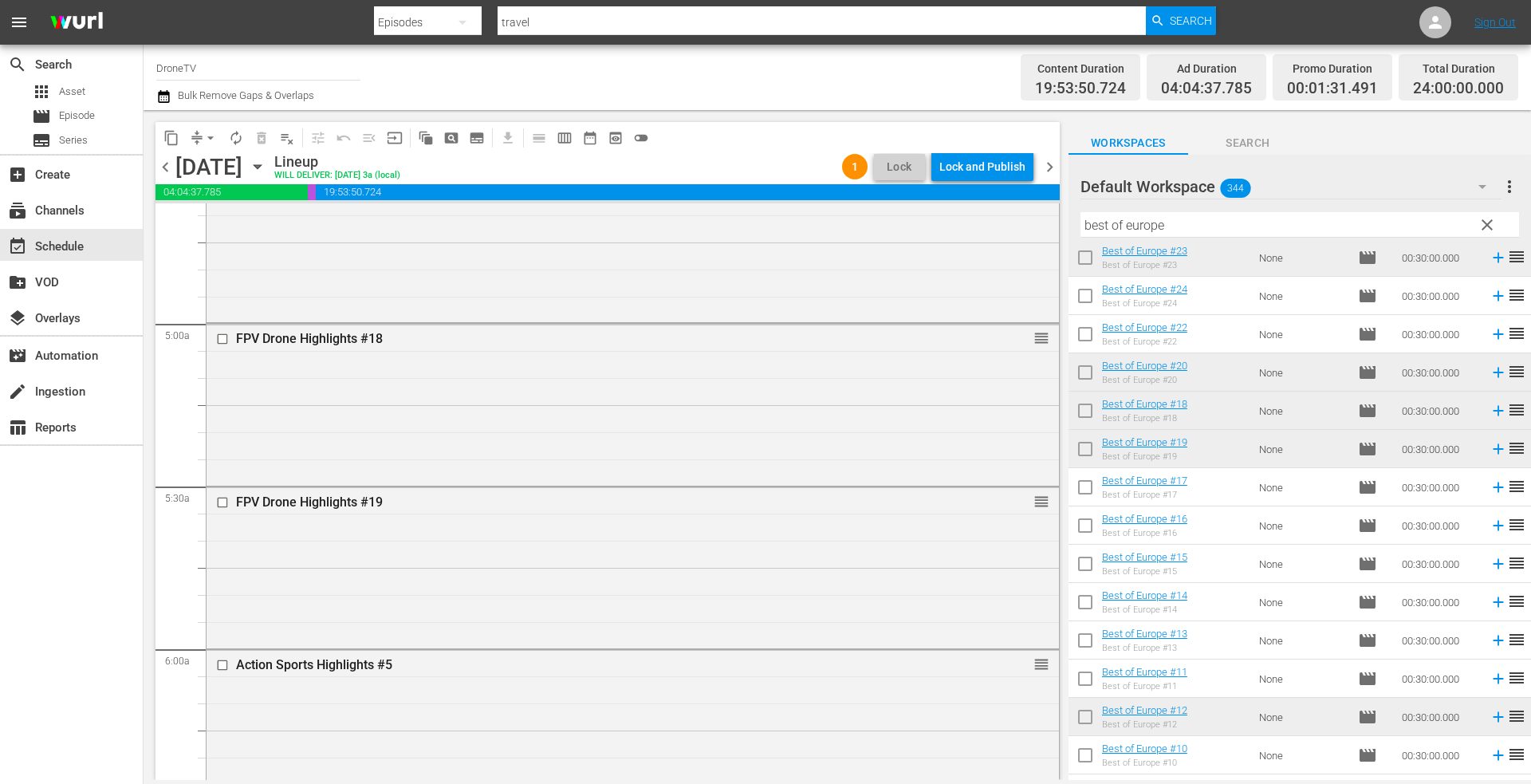
scroll to position [1275, 0]
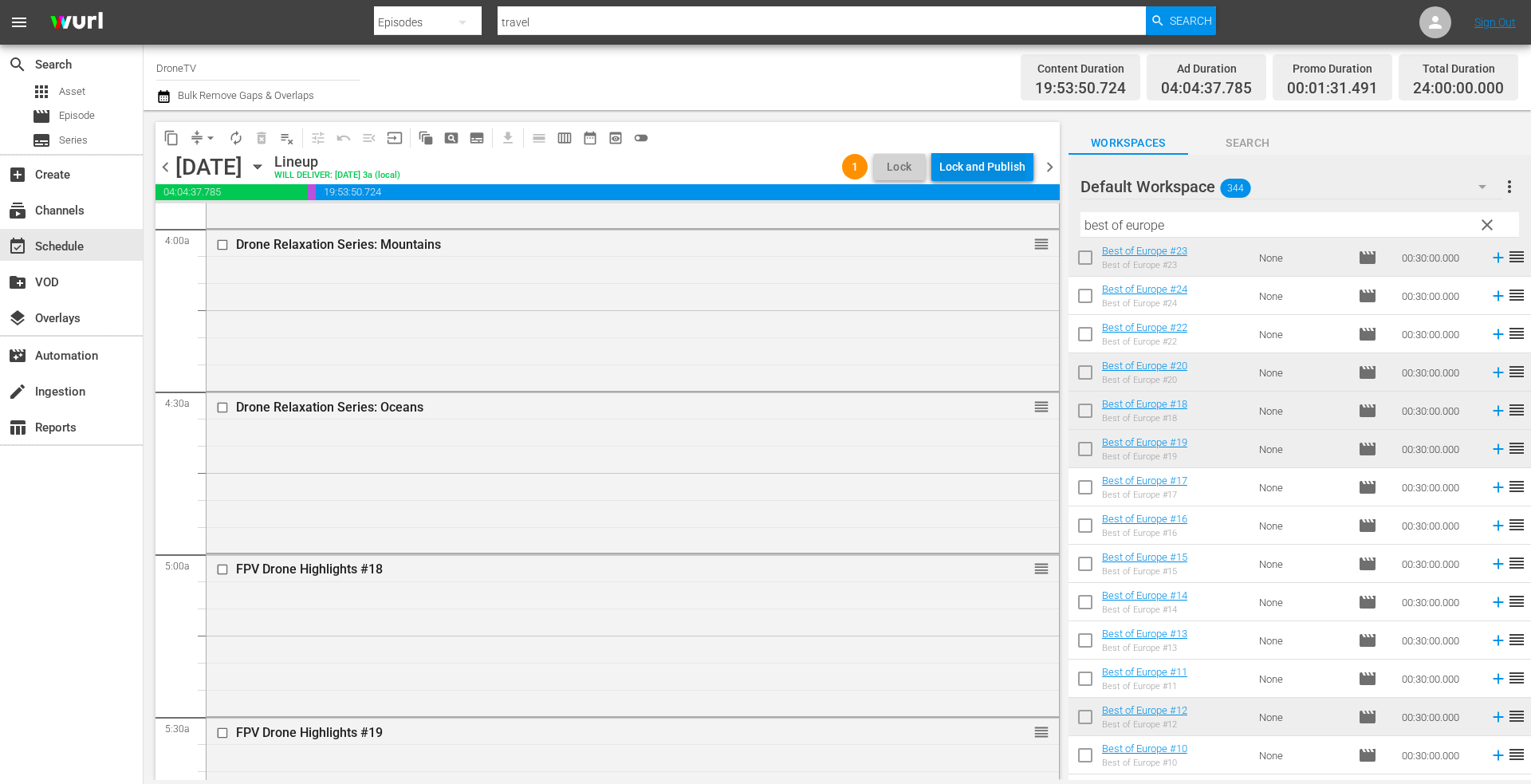
click at [994, 161] on div "Lock and Publish" at bounding box center [982, 167] width 86 height 29
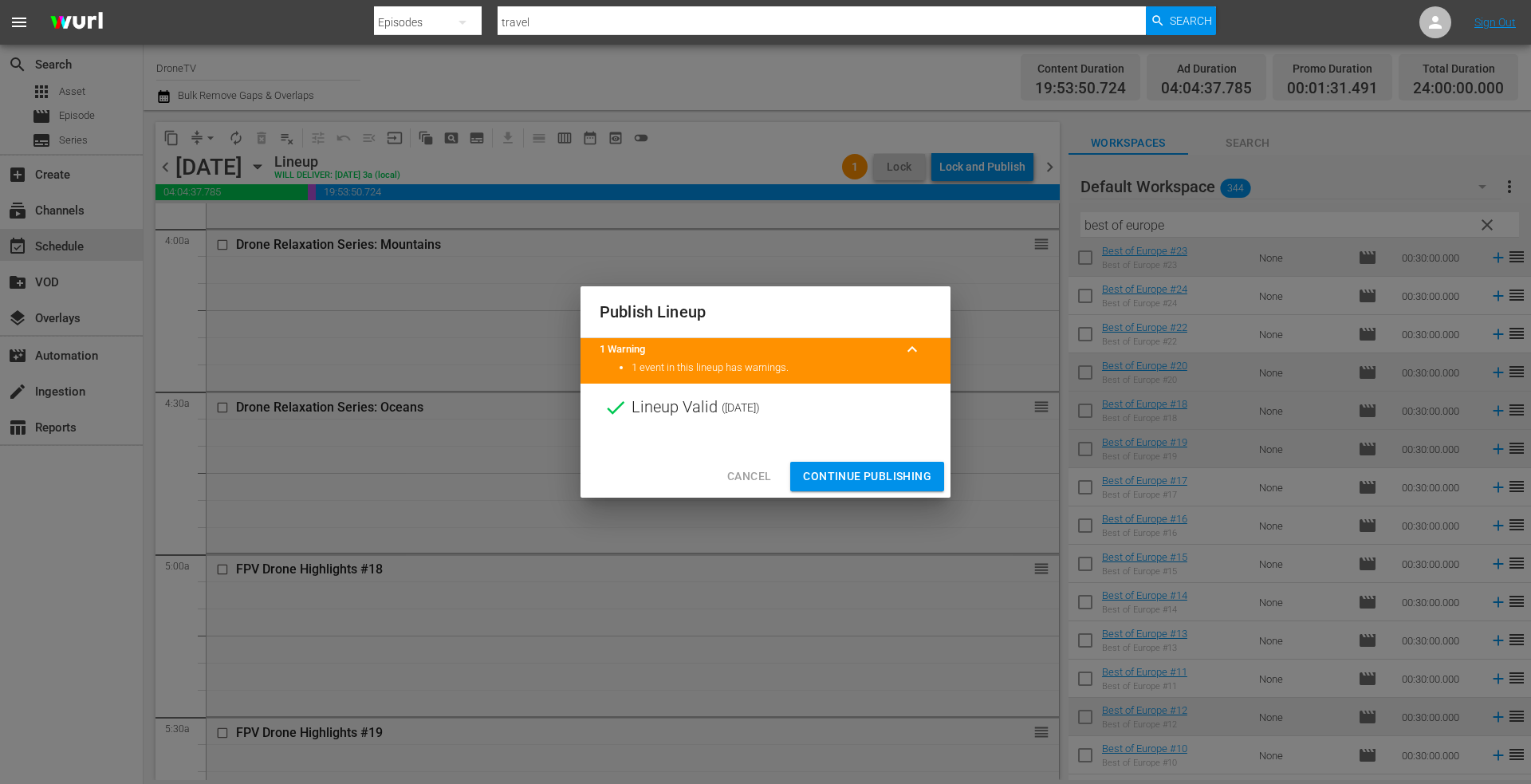
click at [825, 470] on span "Continue Publishing" at bounding box center [867, 476] width 128 height 20
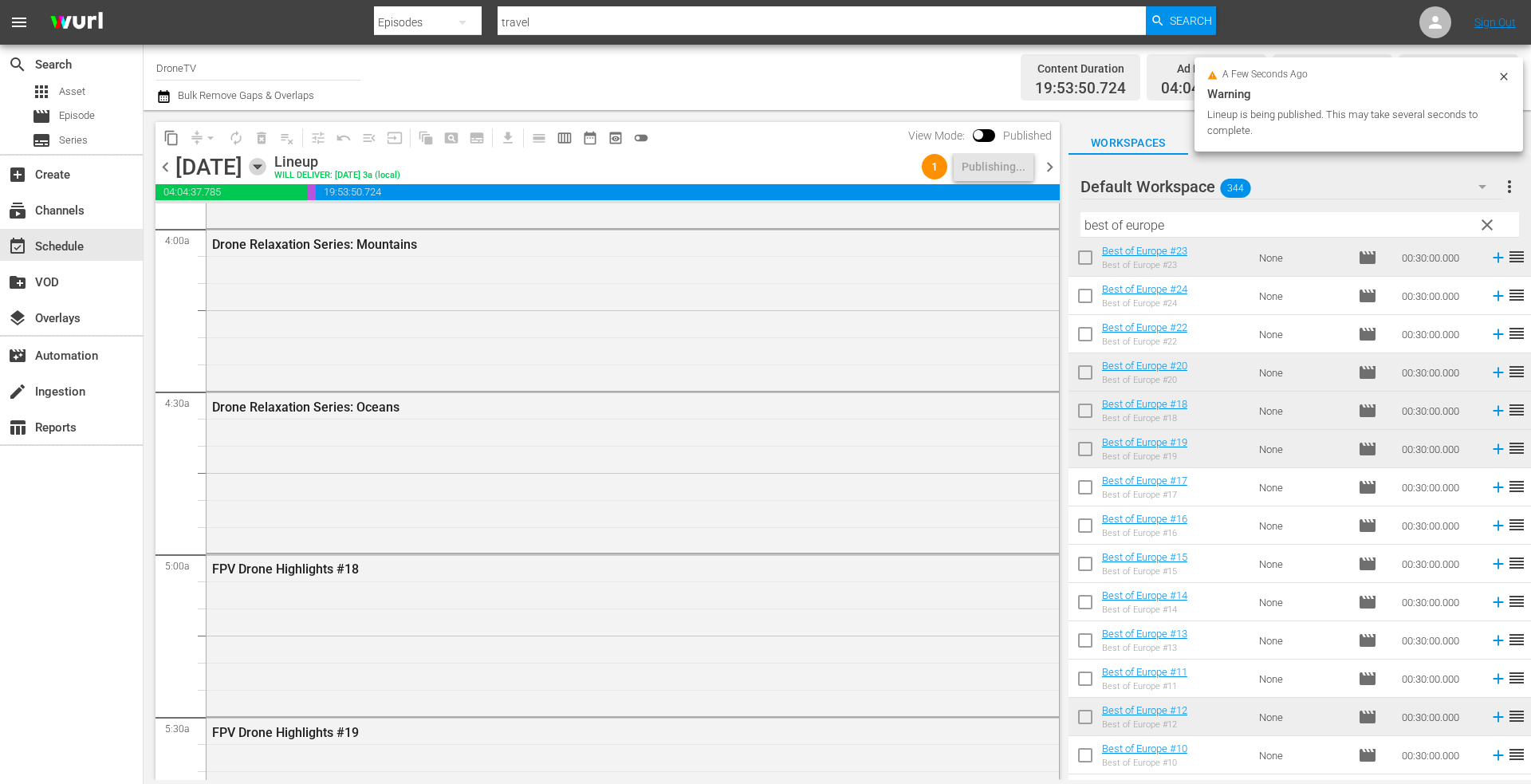
click at [261, 167] on icon "button" at bounding box center [257, 167] width 7 height 4
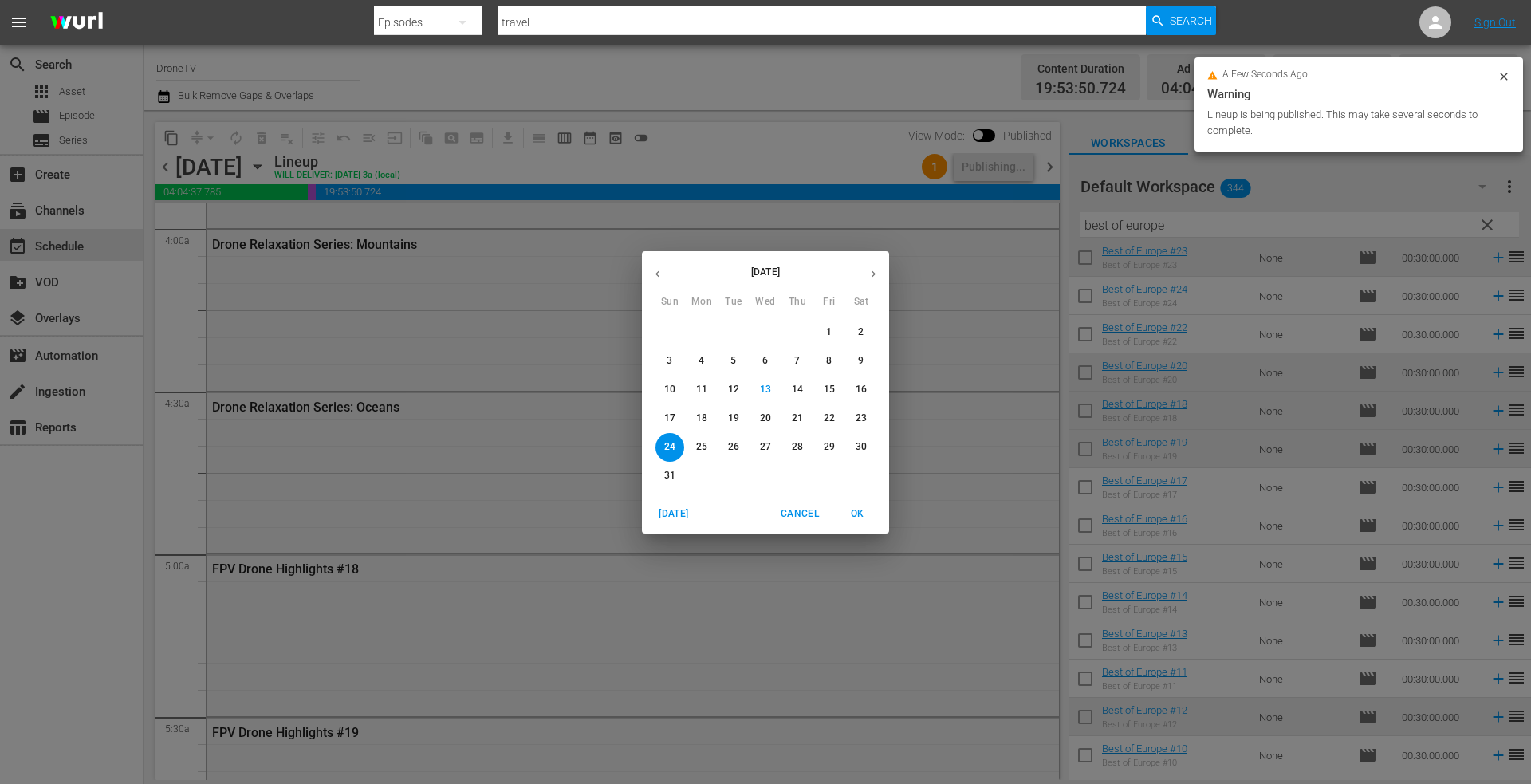
click at [700, 444] on p "25" at bounding box center [702, 446] width 11 height 13
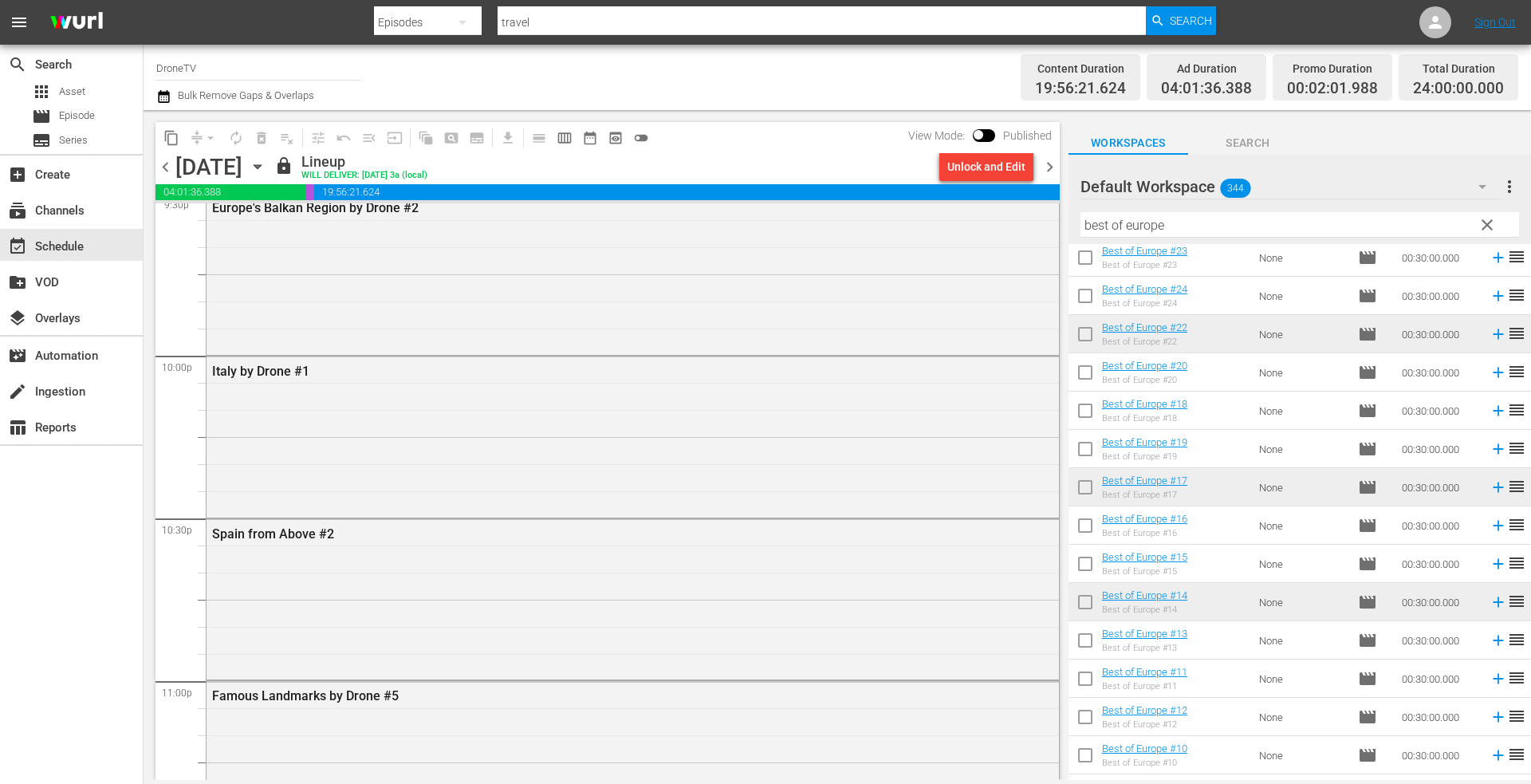
scroll to position [6750, 0]
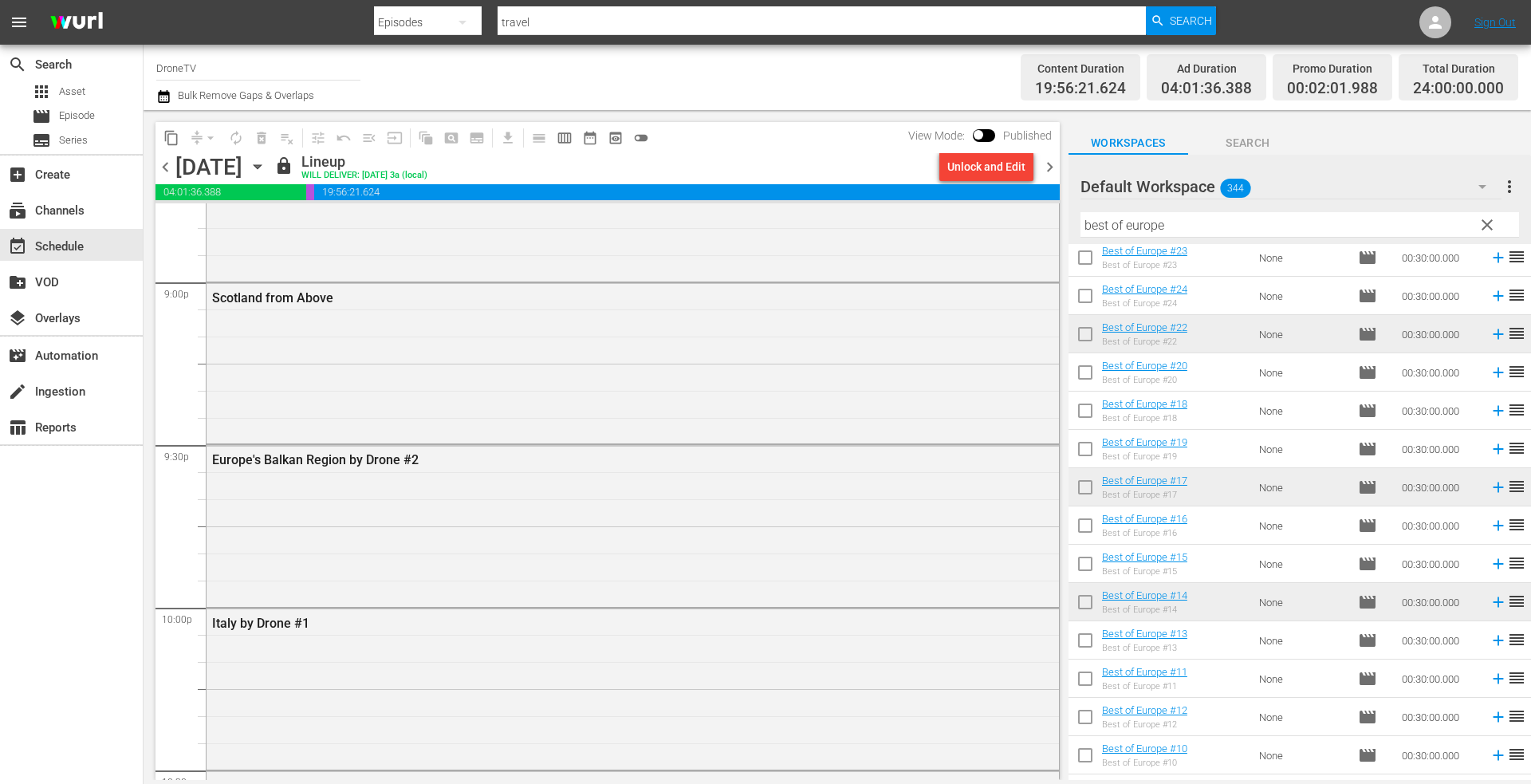
click at [266, 163] on icon "button" at bounding box center [258, 167] width 18 height 18
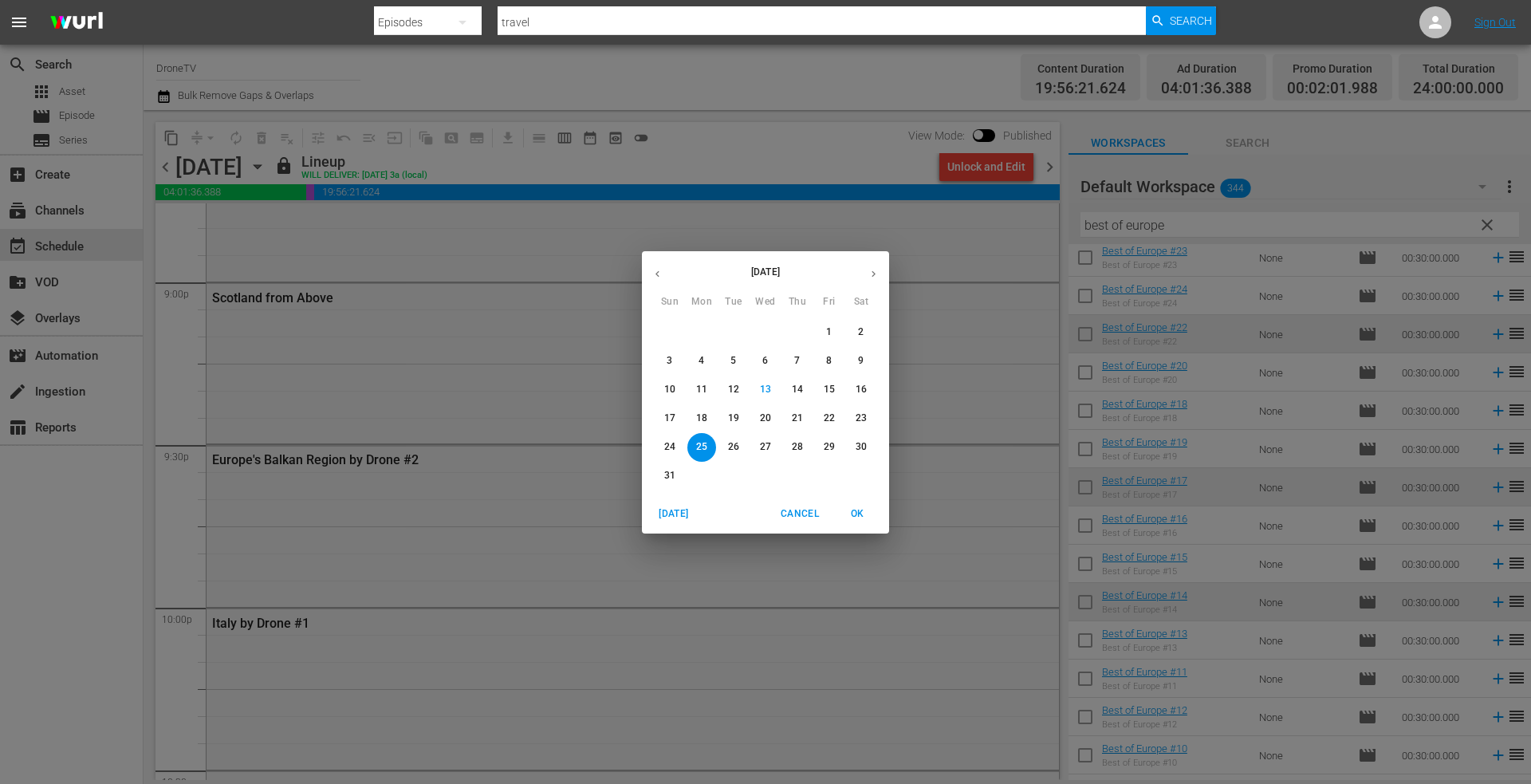
click at [875, 273] on icon "button" at bounding box center [873, 273] width 4 height 6
click at [769, 361] on p "10" at bounding box center [766, 360] width 11 height 13
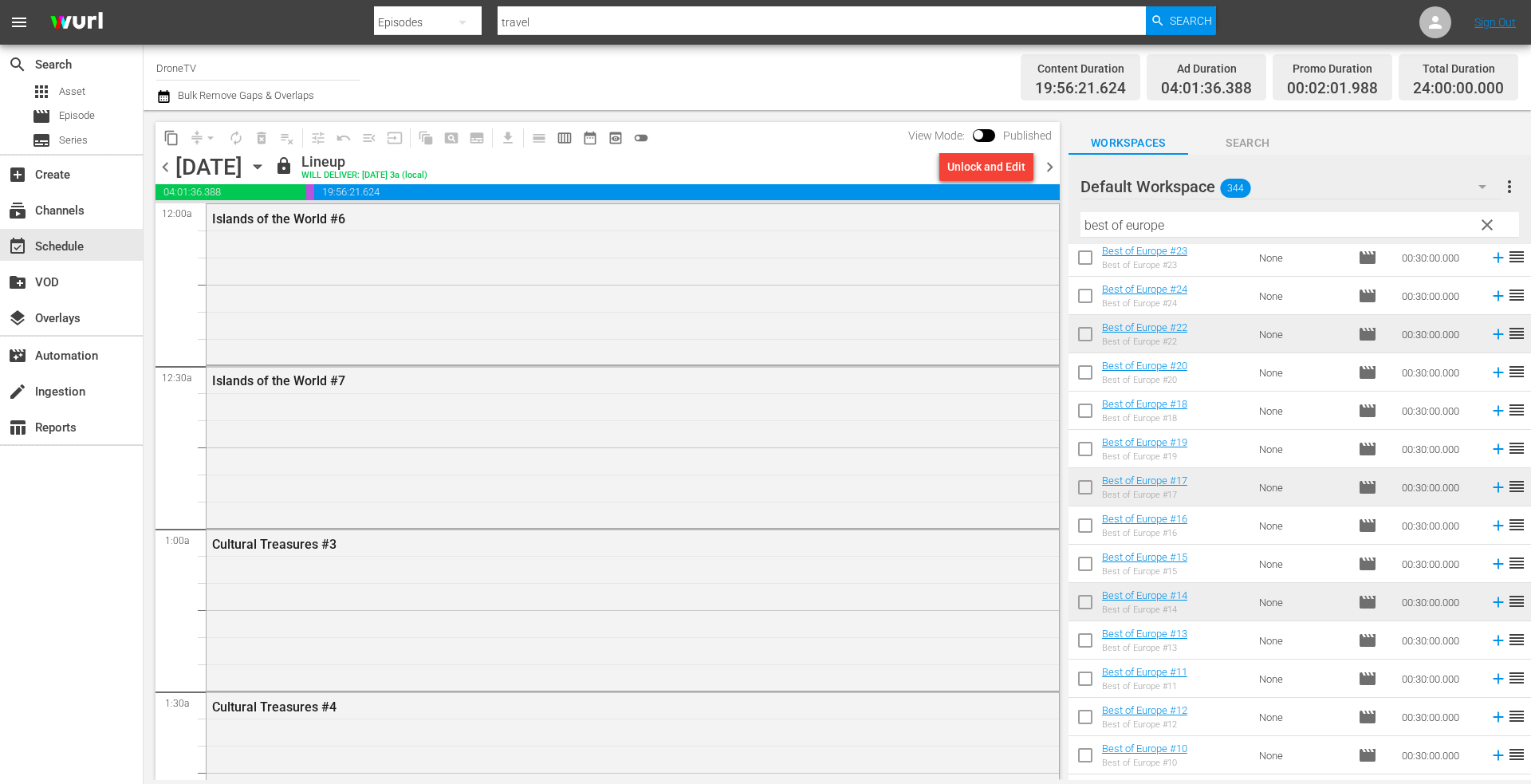
click at [261, 165] on icon "button" at bounding box center [257, 167] width 7 height 4
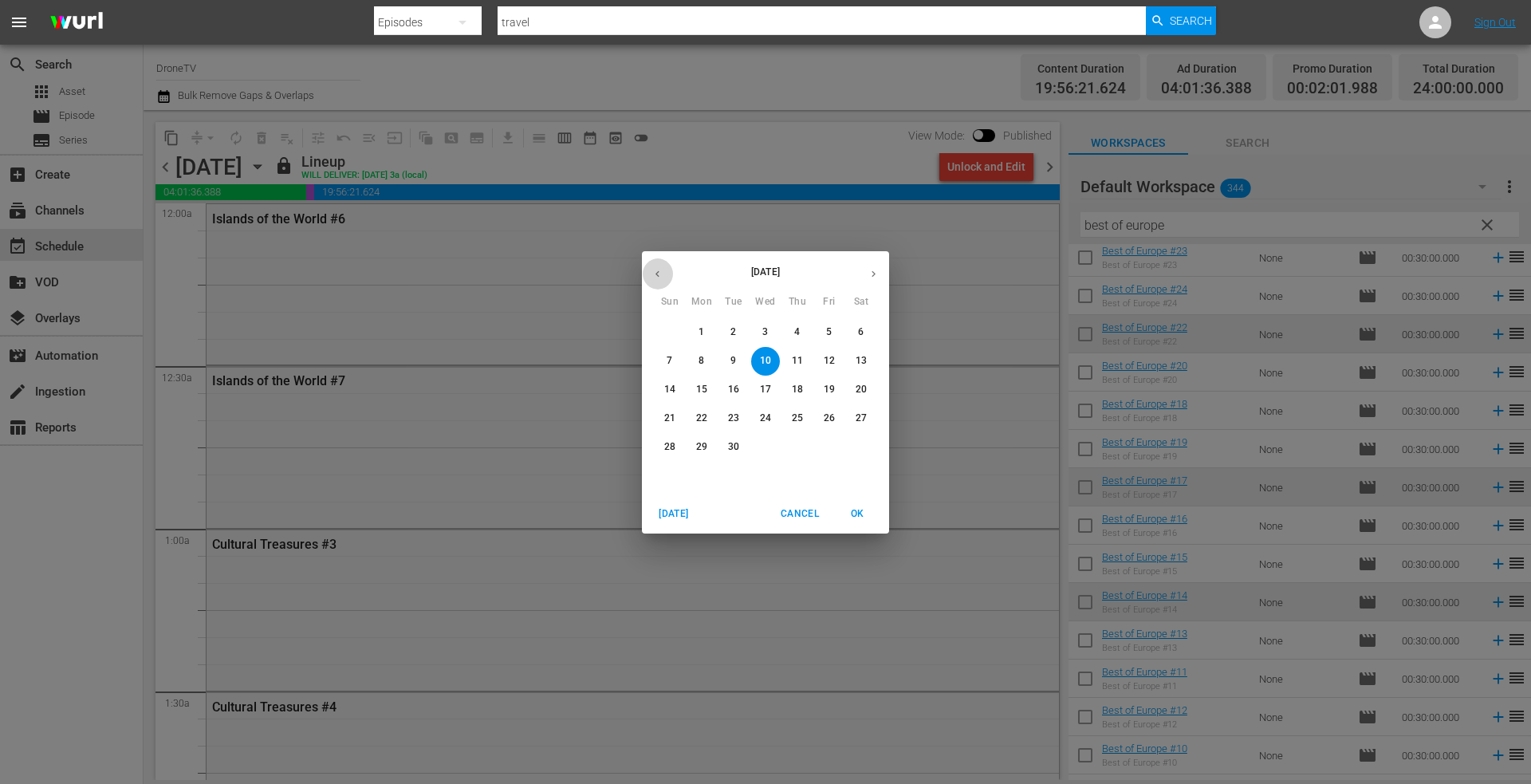
click at [662, 271] on icon "button" at bounding box center [657, 273] width 12 height 12
click at [733, 443] on p "26" at bounding box center [733, 446] width 11 height 13
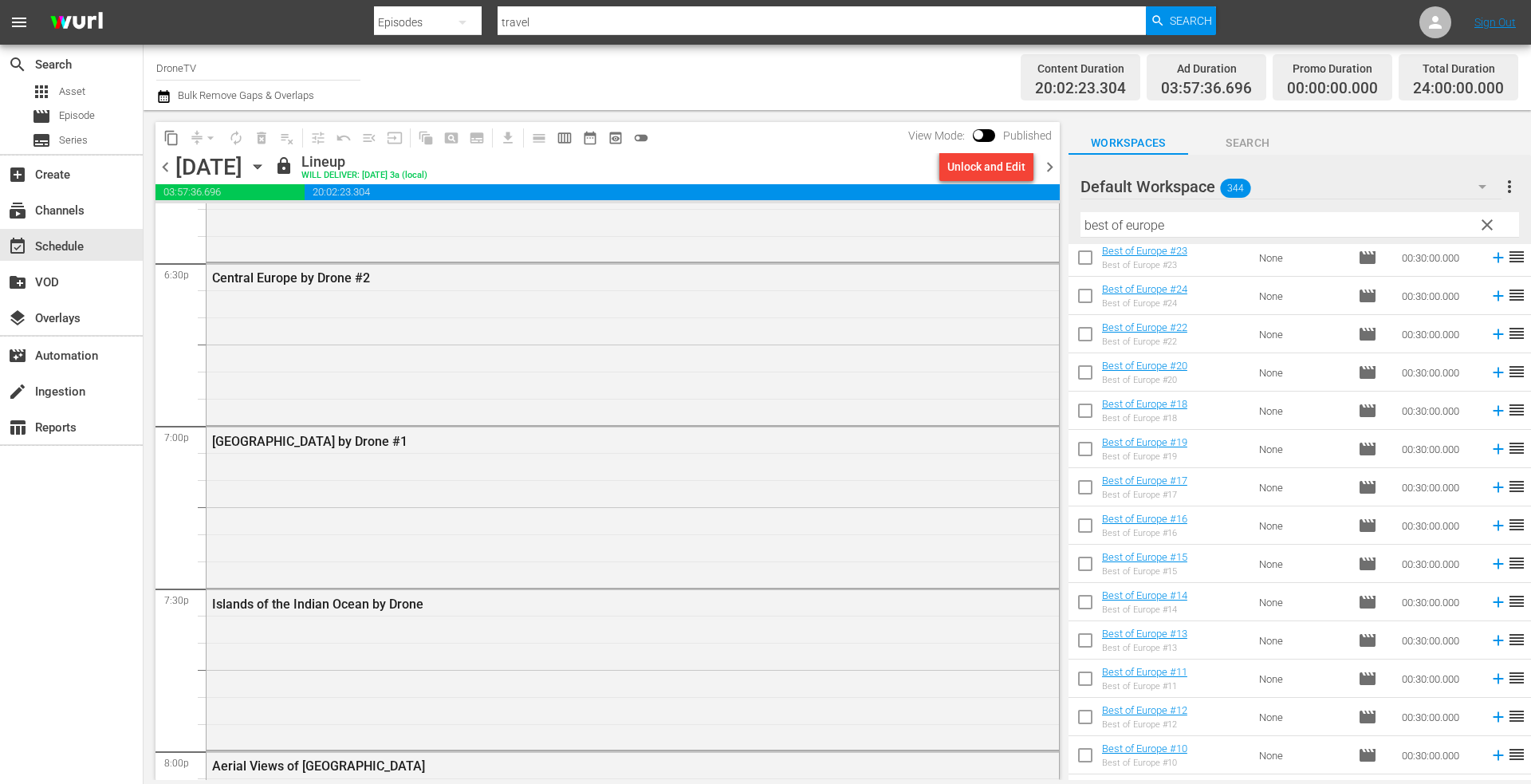
scroll to position [7229, 0]
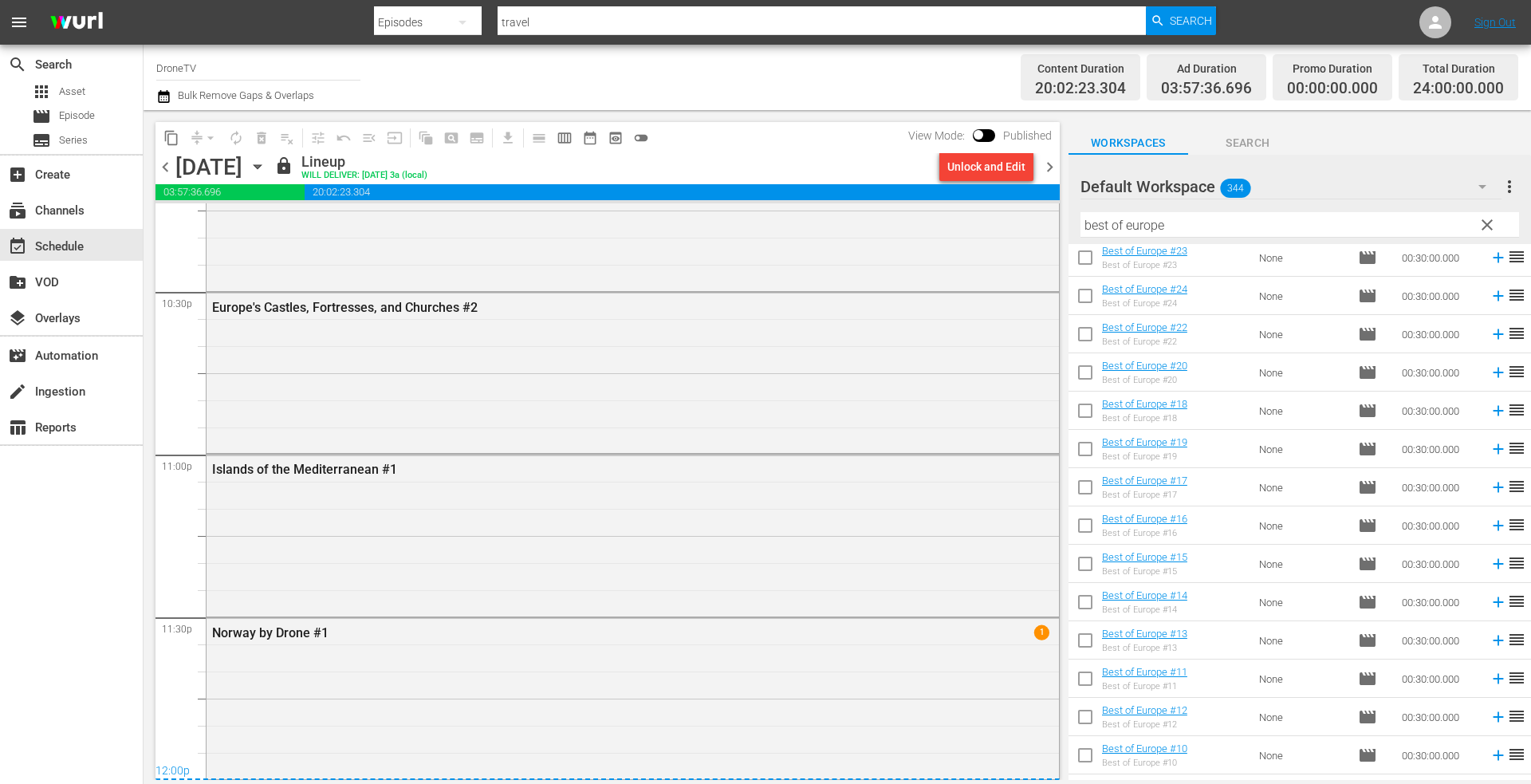
click at [266, 162] on icon "button" at bounding box center [258, 167] width 18 height 18
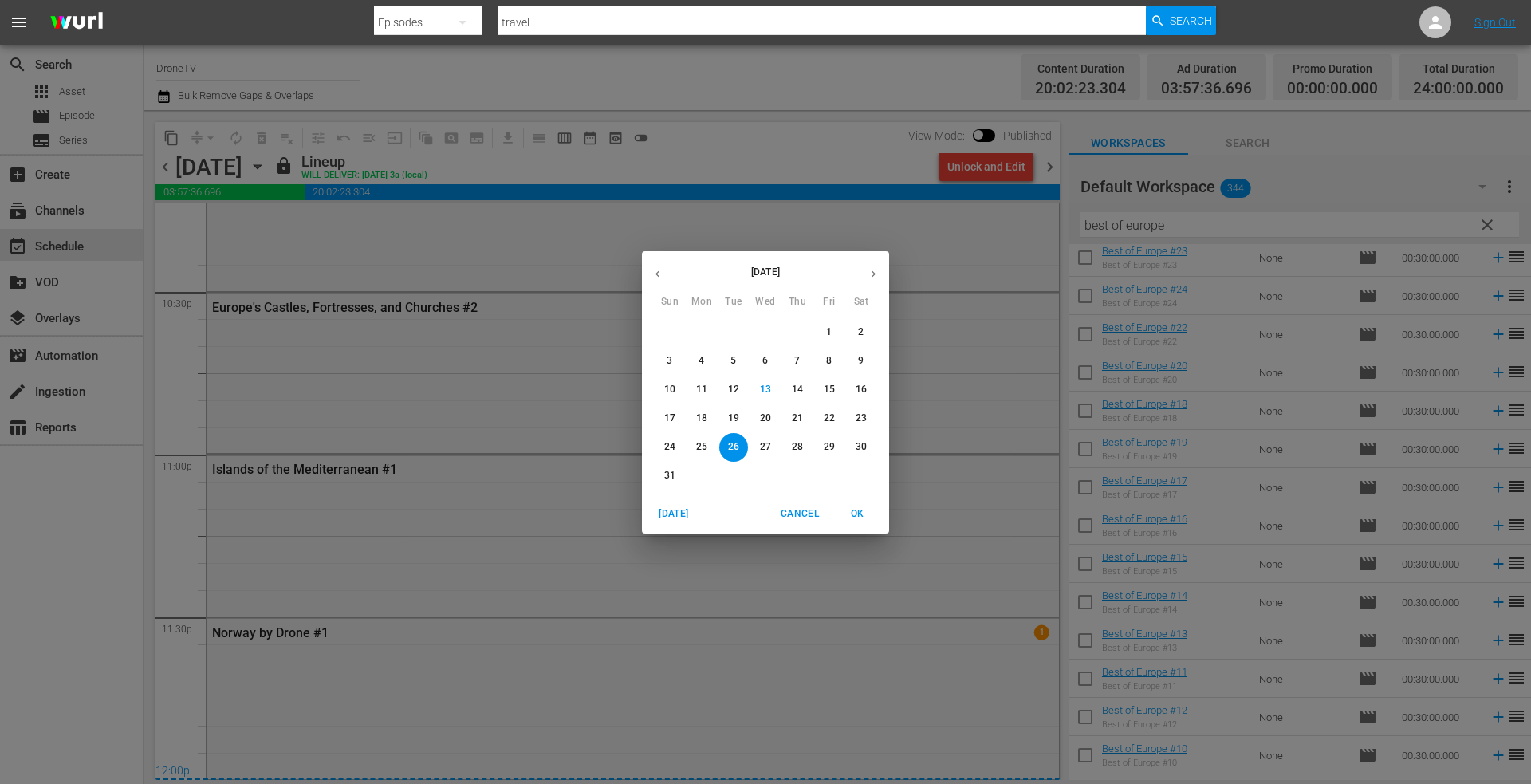
click at [875, 271] on icon "button" at bounding box center [873, 273] width 12 height 12
click at [799, 361] on p "11" at bounding box center [797, 360] width 11 height 13
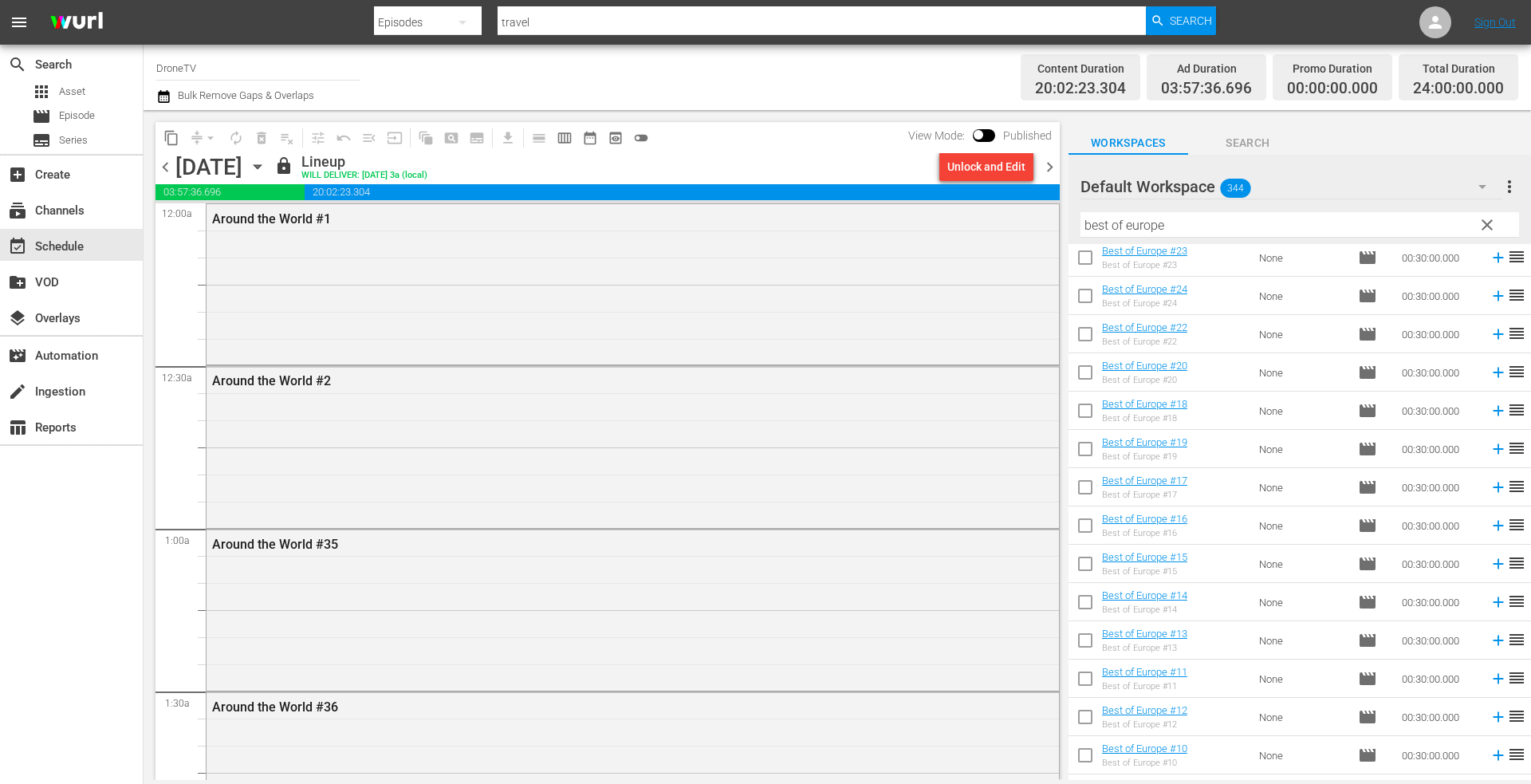
click at [266, 169] on icon "button" at bounding box center [258, 167] width 18 height 18
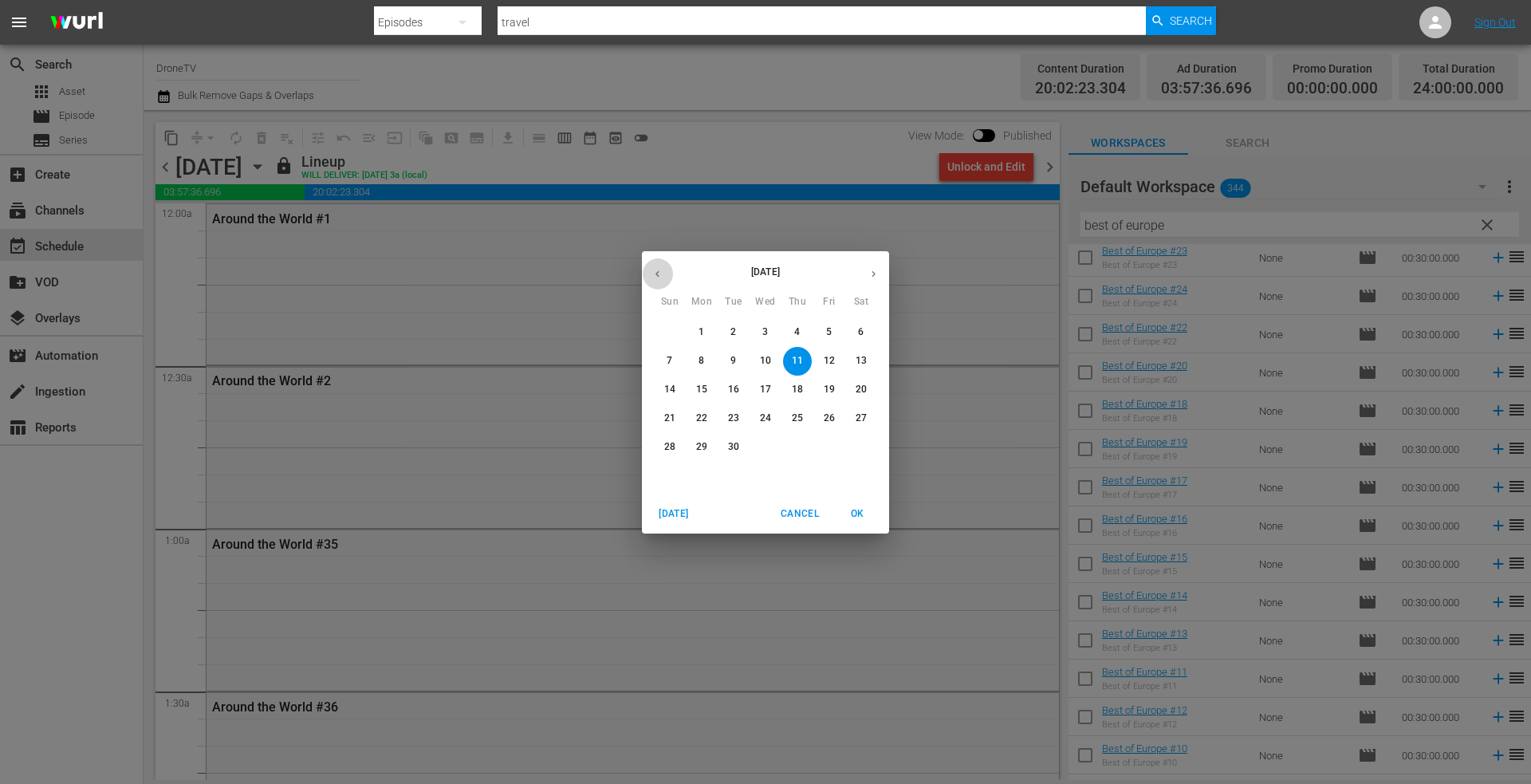
drag, startPoint x: 655, startPoint y: 271, endPoint x: 674, endPoint y: 282, distance: 22.0
click at [655, 271] on icon "button" at bounding box center [657, 273] width 12 height 12
click at [763, 444] on p "27" at bounding box center [766, 446] width 11 height 13
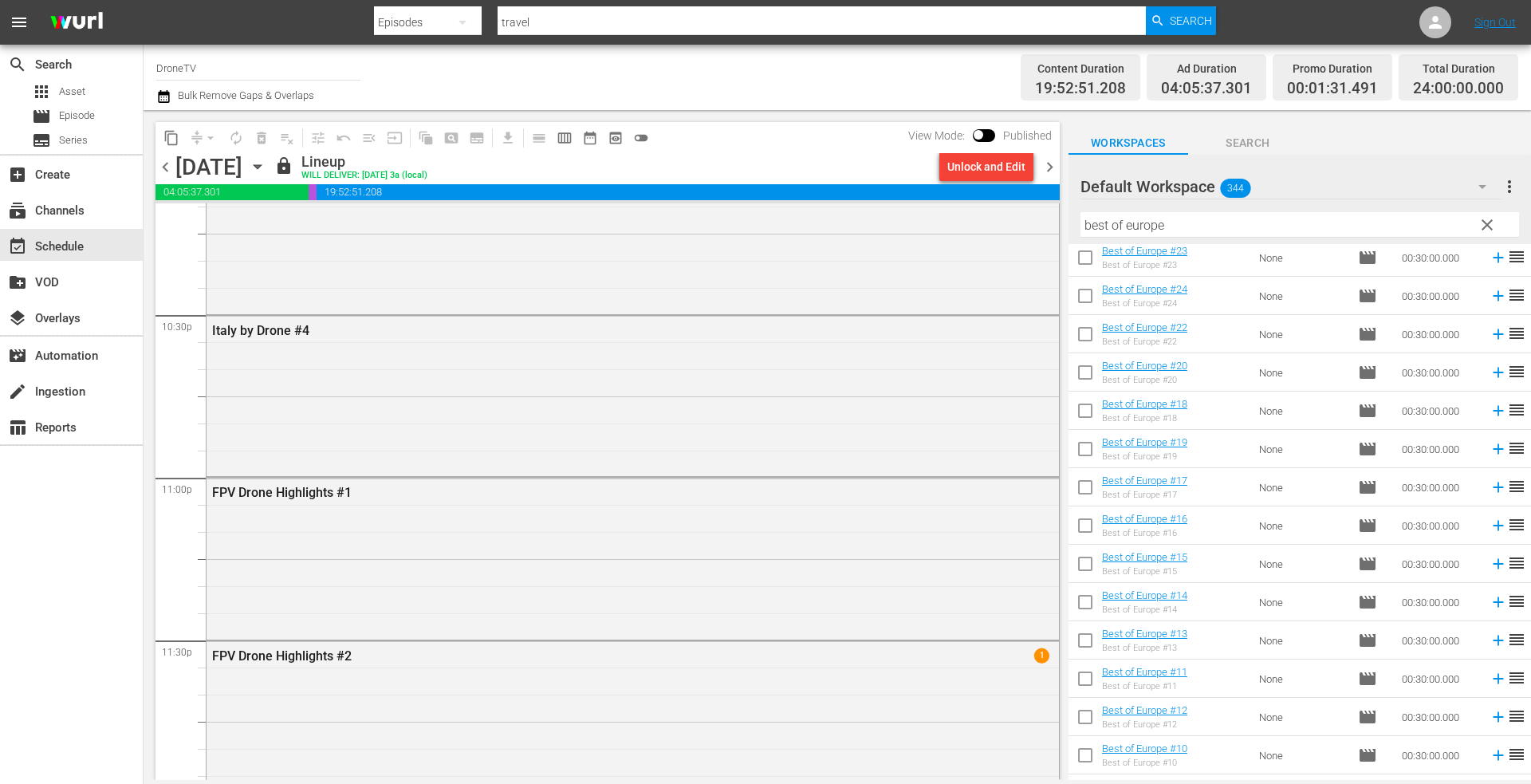
scroll to position [7229, 0]
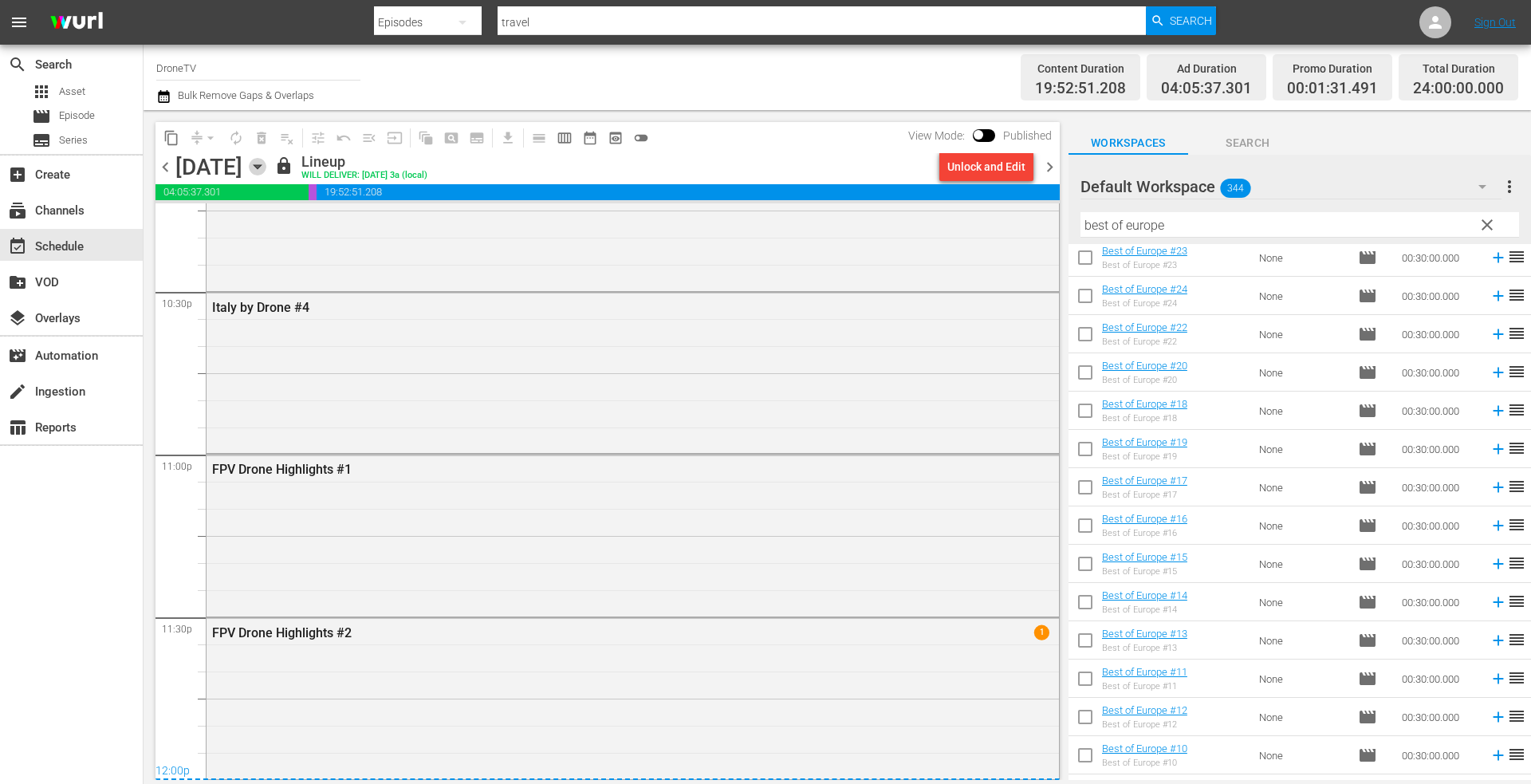
click at [266, 166] on icon "button" at bounding box center [258, 167] width 18 height 18
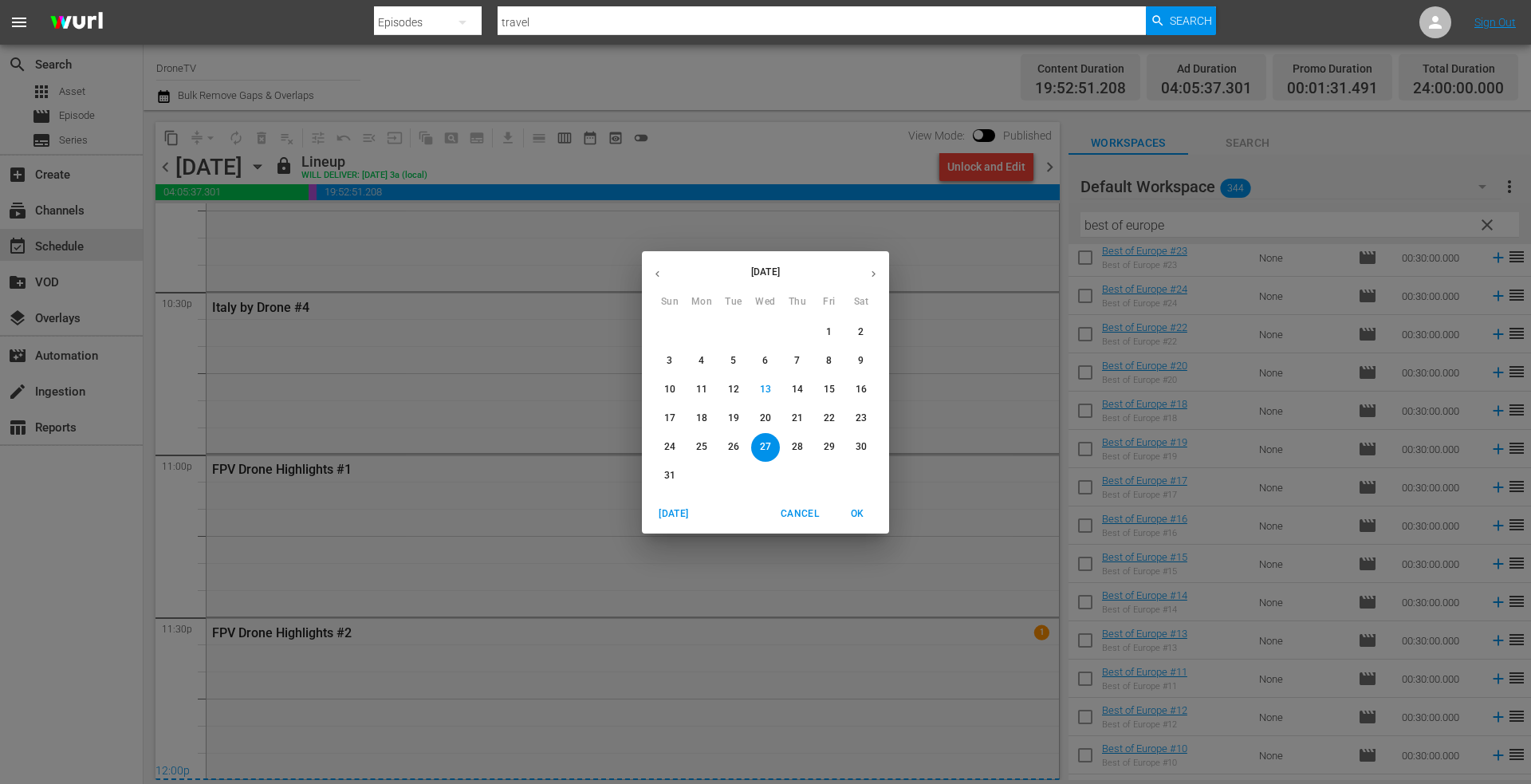
click at [870, 271] on icon "button" at bounding box center [873, 273] width 12 height 12
click at [831, 357] on p "12" at bounding box center [829, 360] width 11 height 13
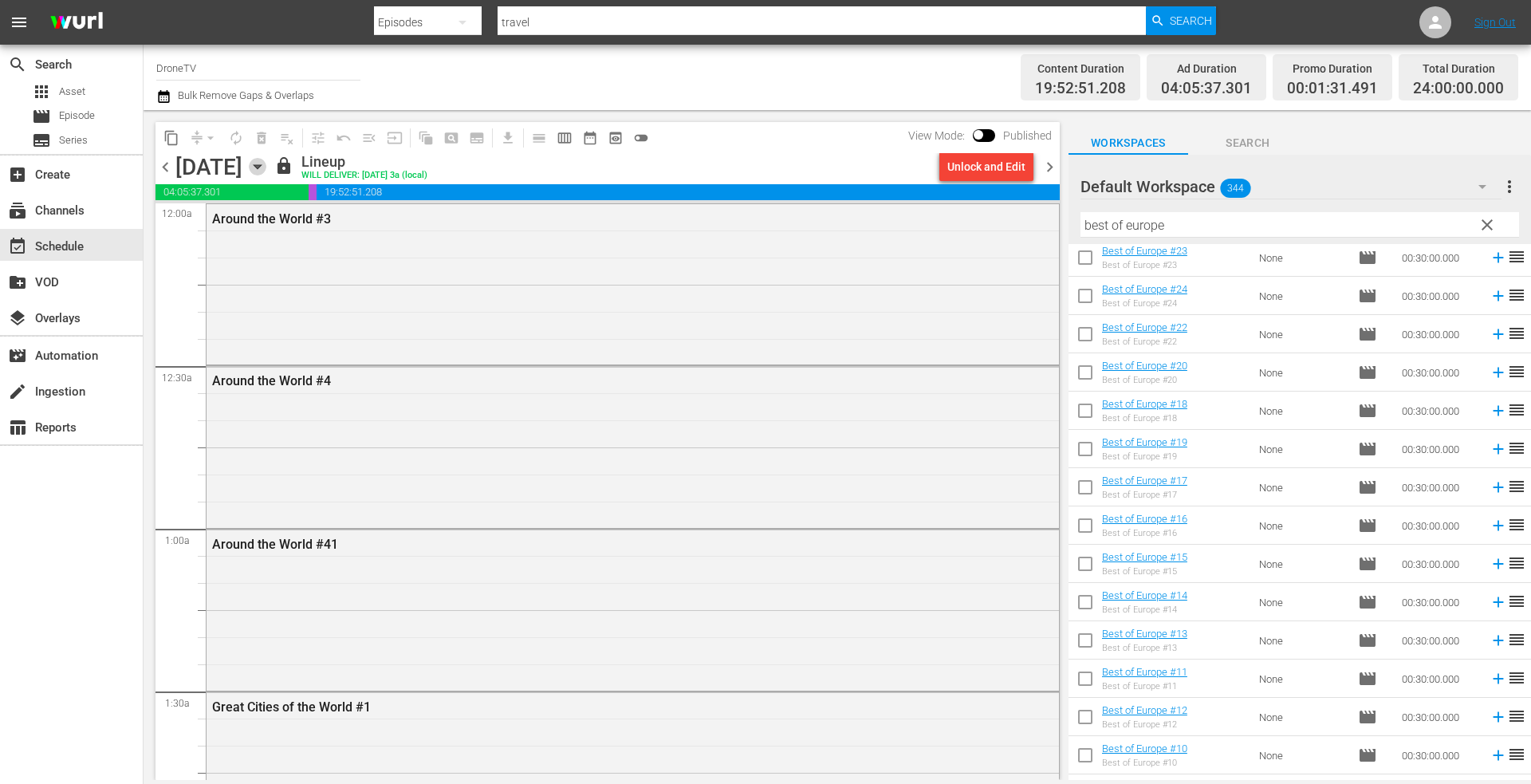
click at [261, 166] on icon "button" at bounding box center [257, 167] width 7 height 4
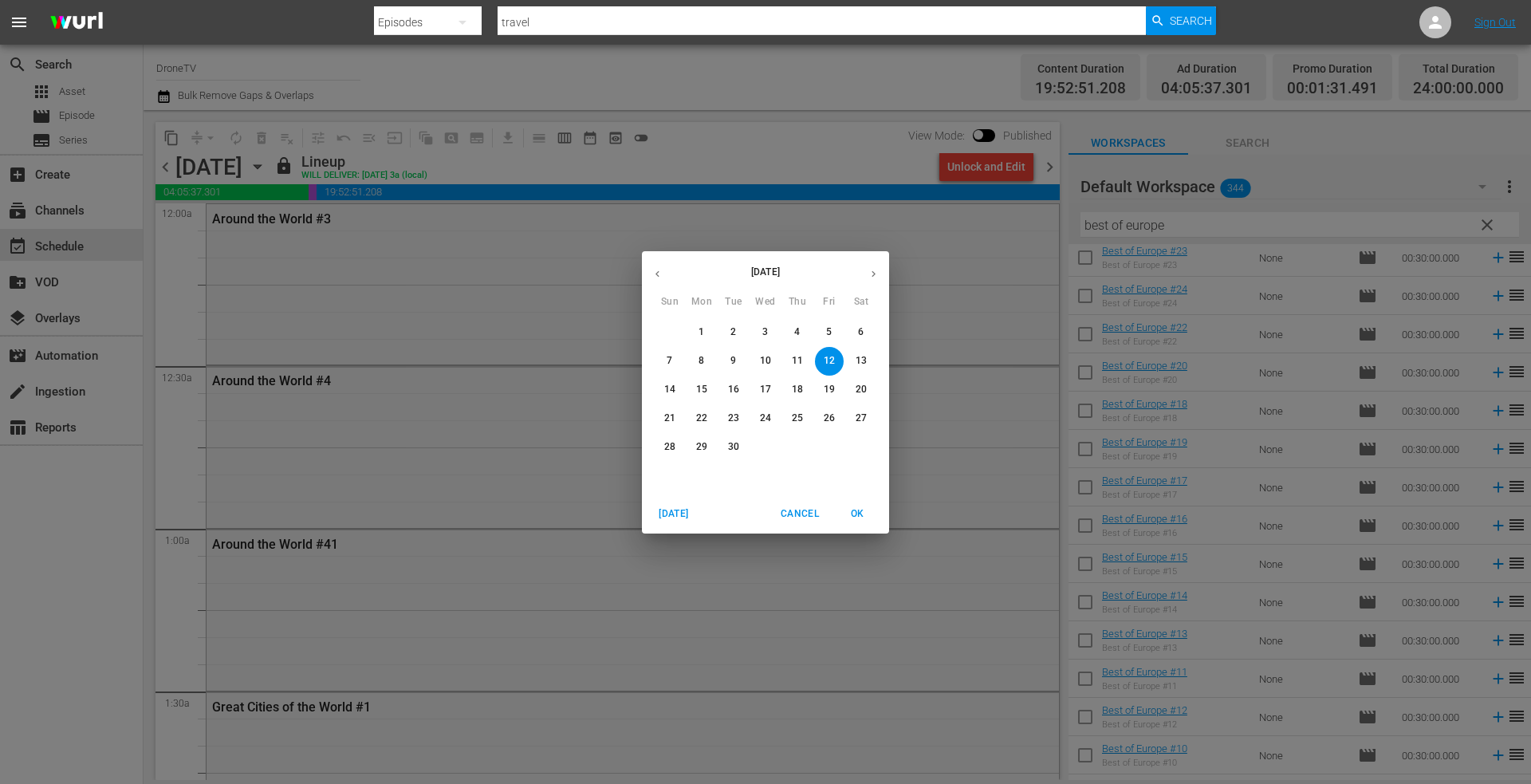
click at [654, 272] on icon "button" at bounding box center [657, 273] width 12 height 12
click at [793, 444] on p "28" at bounding box center [797, 446] width 11 height 13
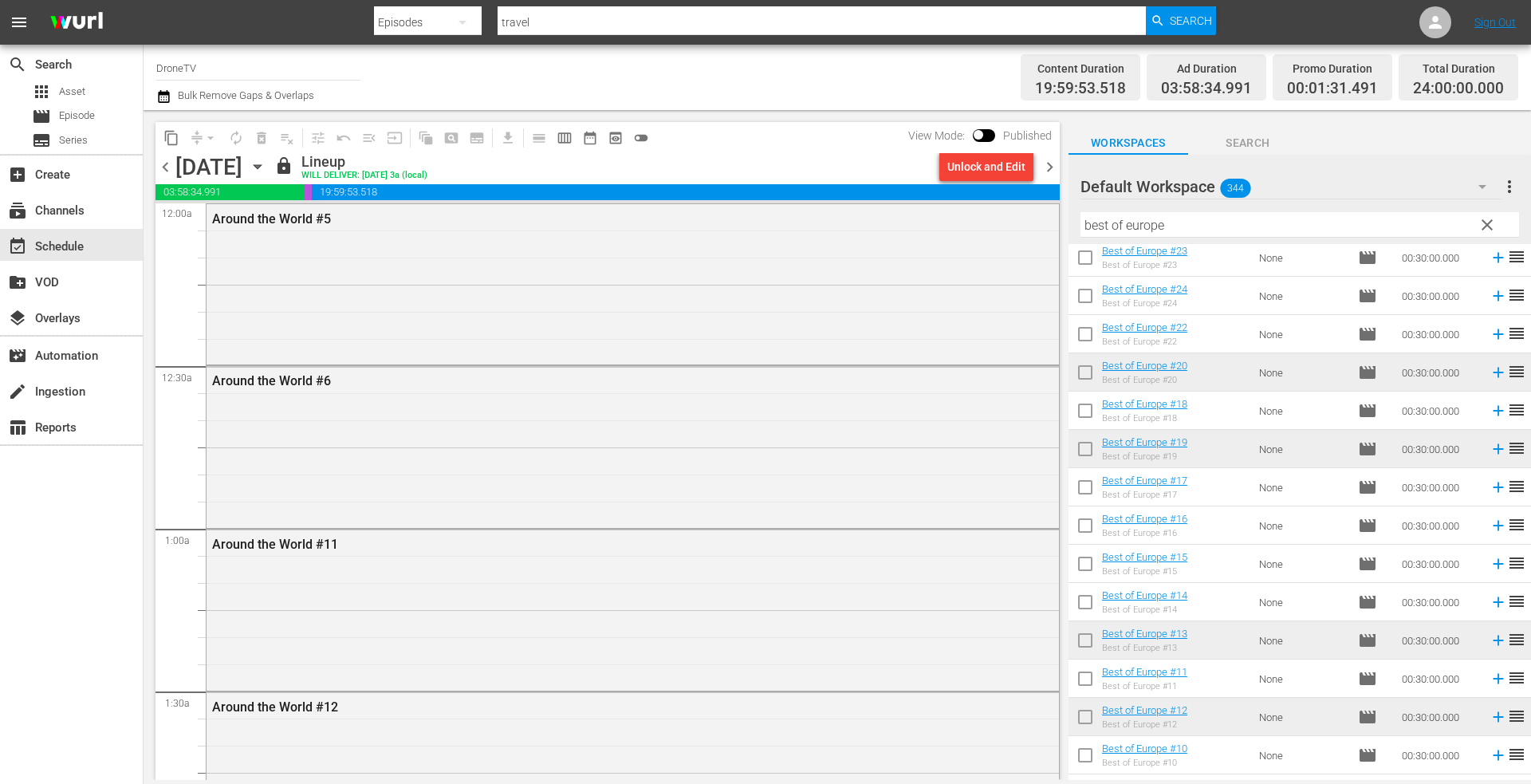
click at [266, 162] on icon "button" at bounding box center [258, 167] width 18 height 18
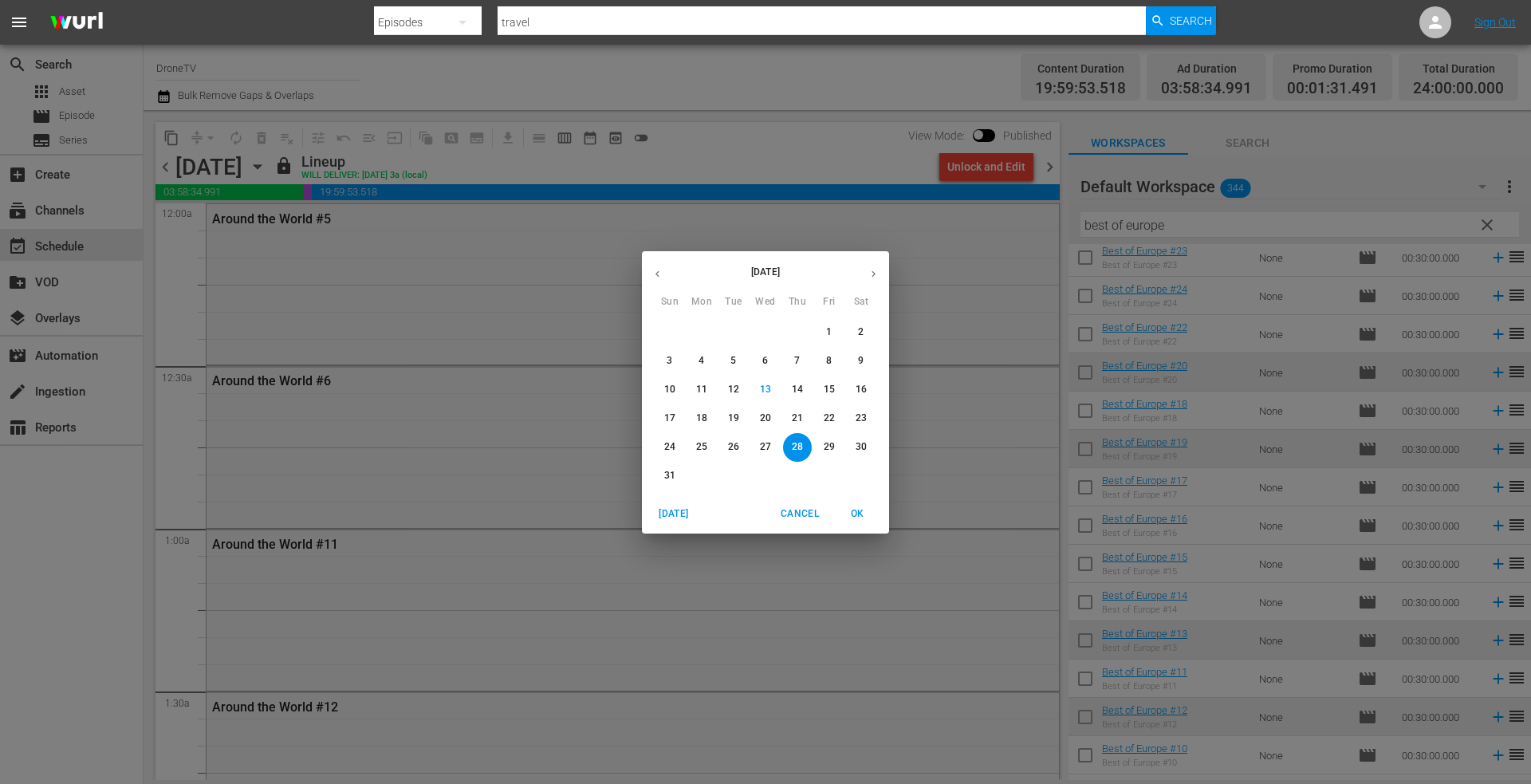
click at [874, 273] on icon "button" at bounding box center [873, 273] width 12 height 12
click at [861, 356] on p "13" at bounding box center [861, 360] width 11 height 13
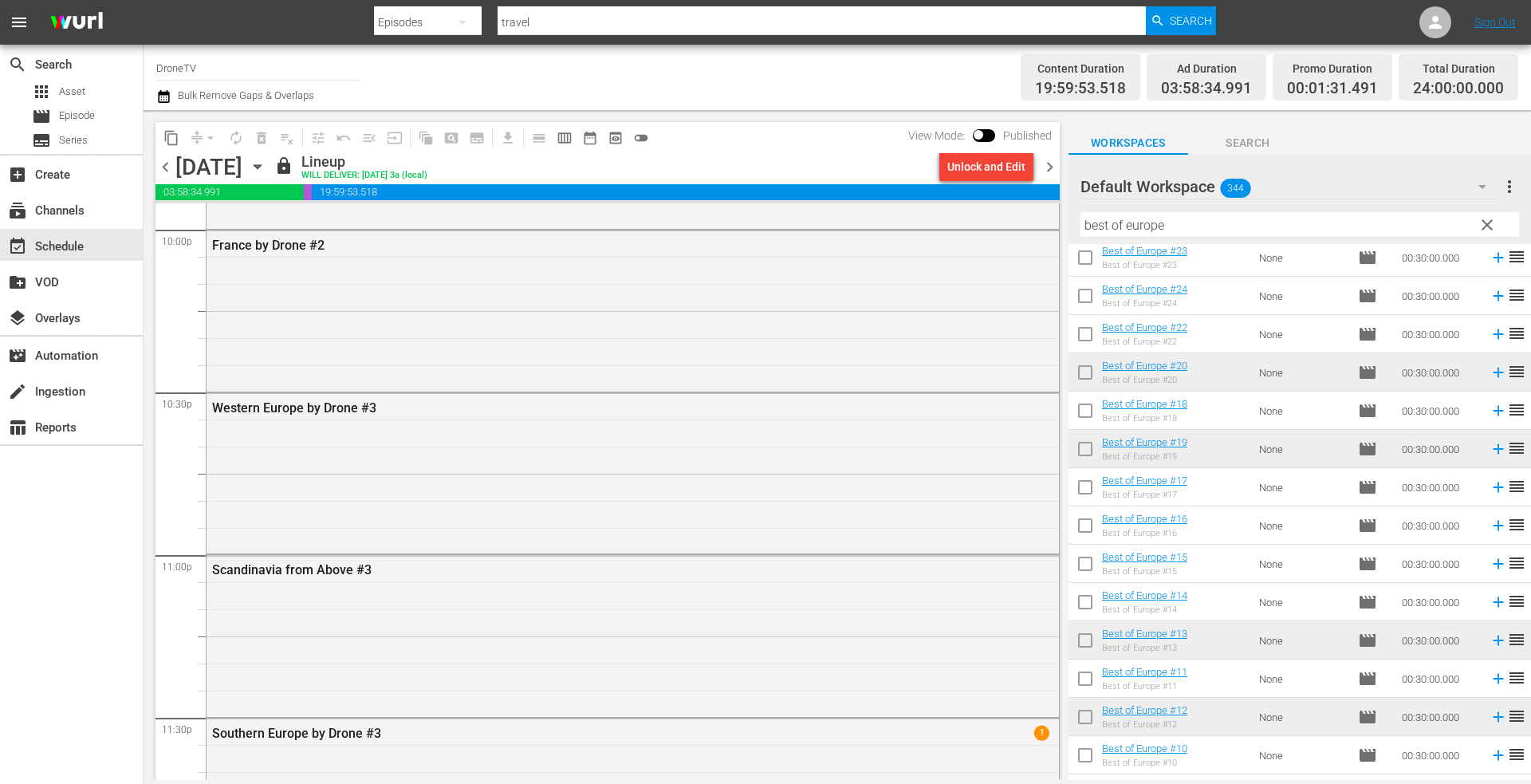
scroll to position [7229, 0]
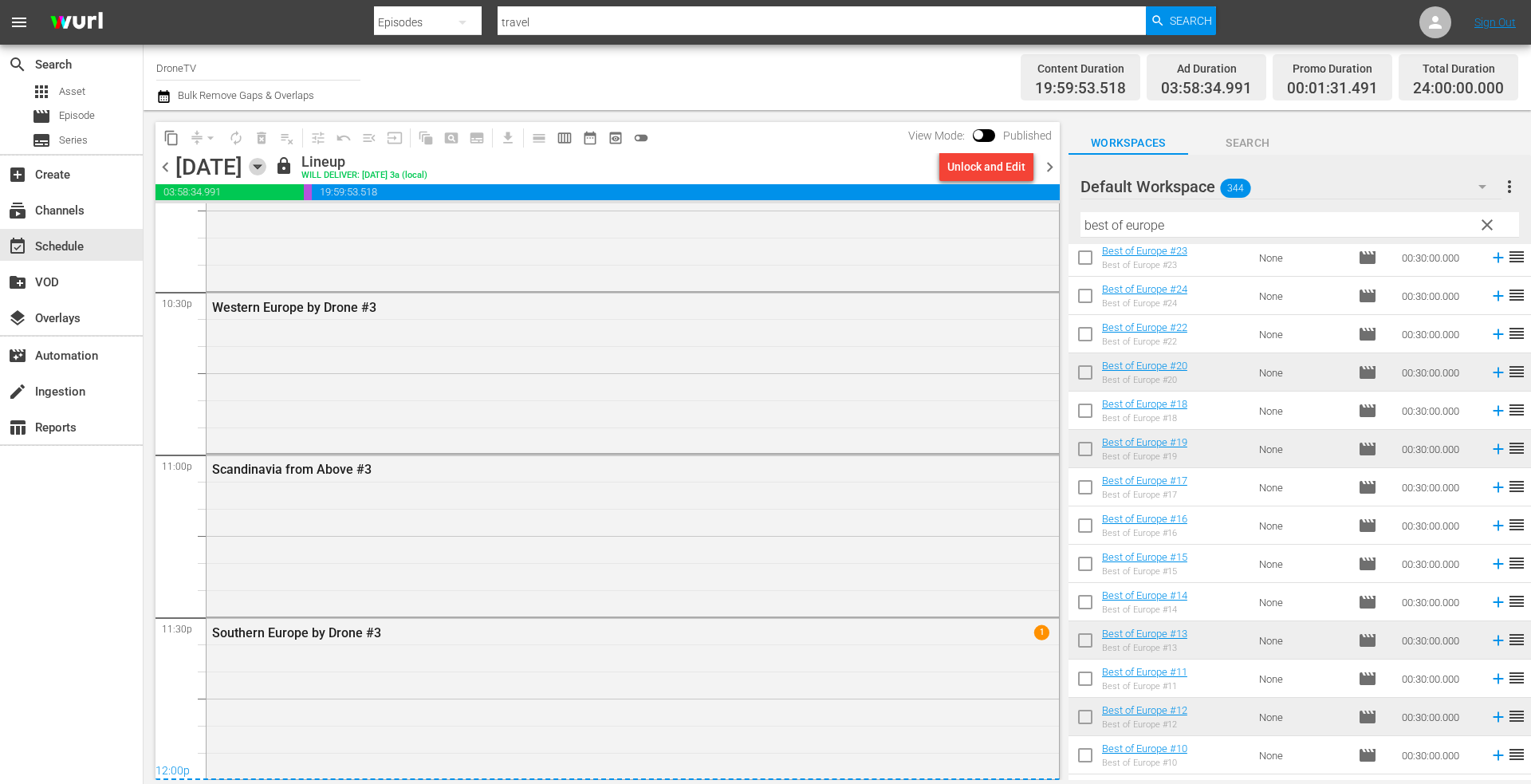
click at [266, 163] on icon "button" at bounding box center [258, 167] width 18 height 18
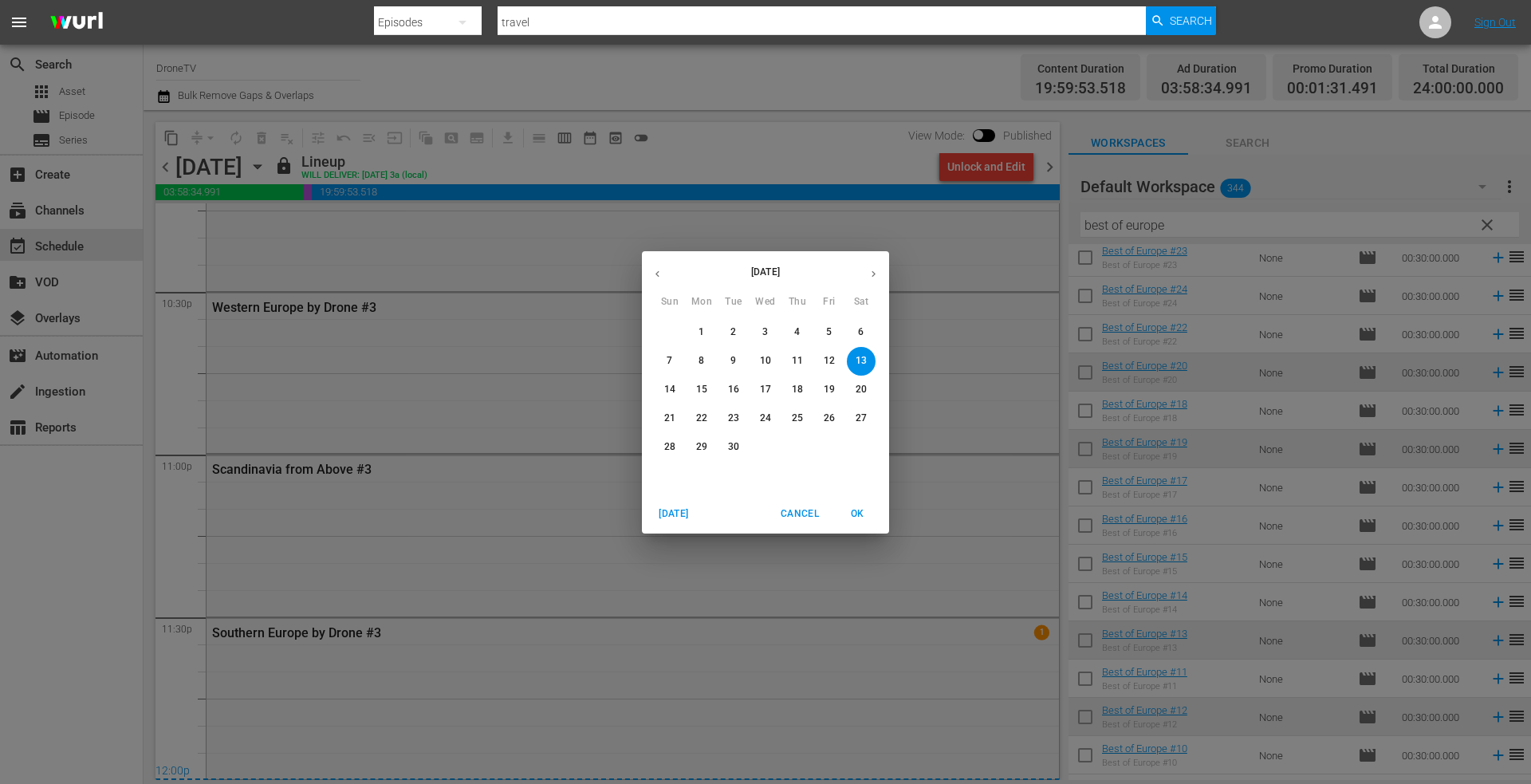
click at [656, 269] on icon "button" at bounding box center [657, 273] width 12 height 12
click at [796, 447] on p "28" at bounding box center [797, 446] width 11 height 13
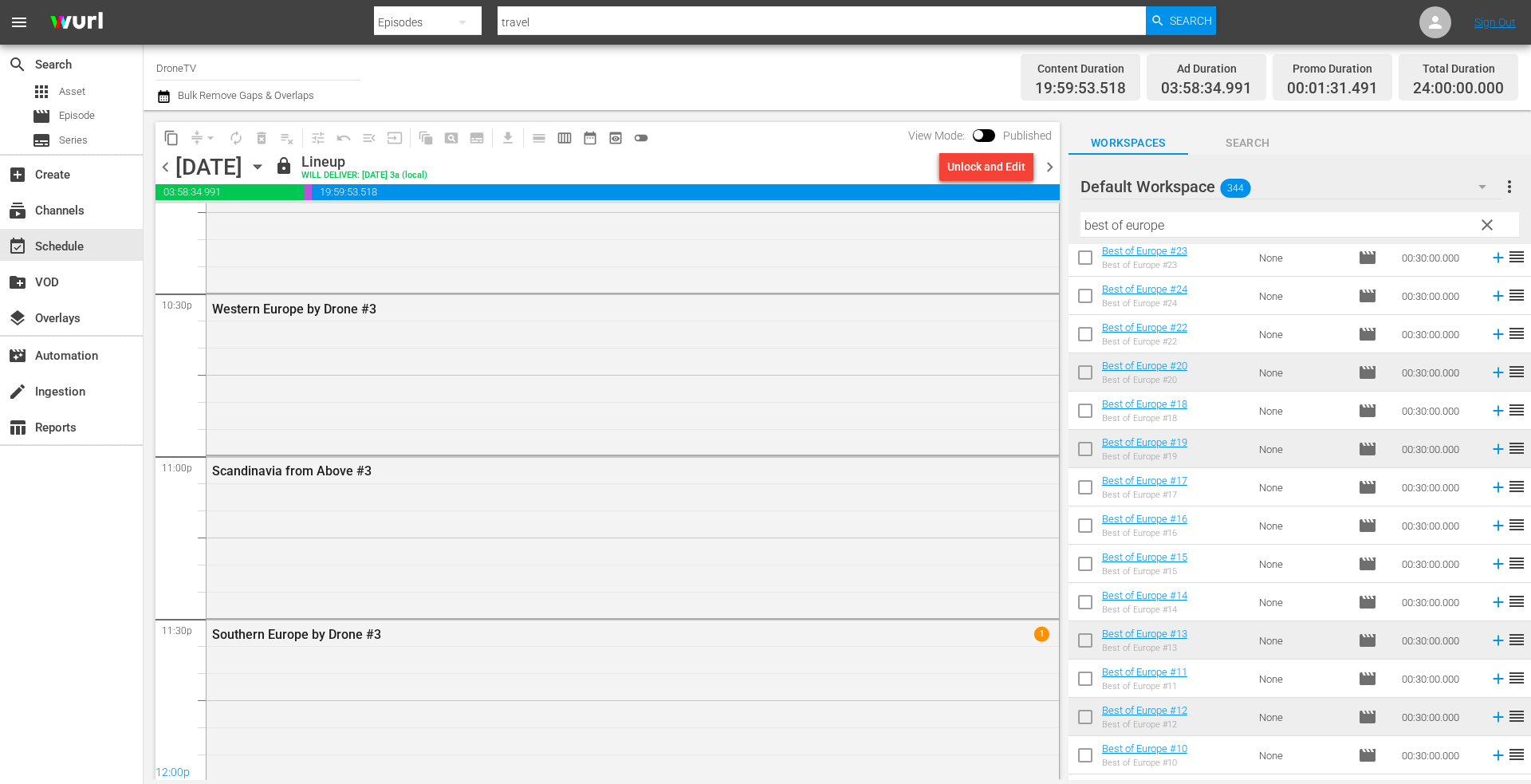
scroll to position [7229, 0]
click at [266, 167] on icon "button" at bounding box center [258, 167] width 18 height 18
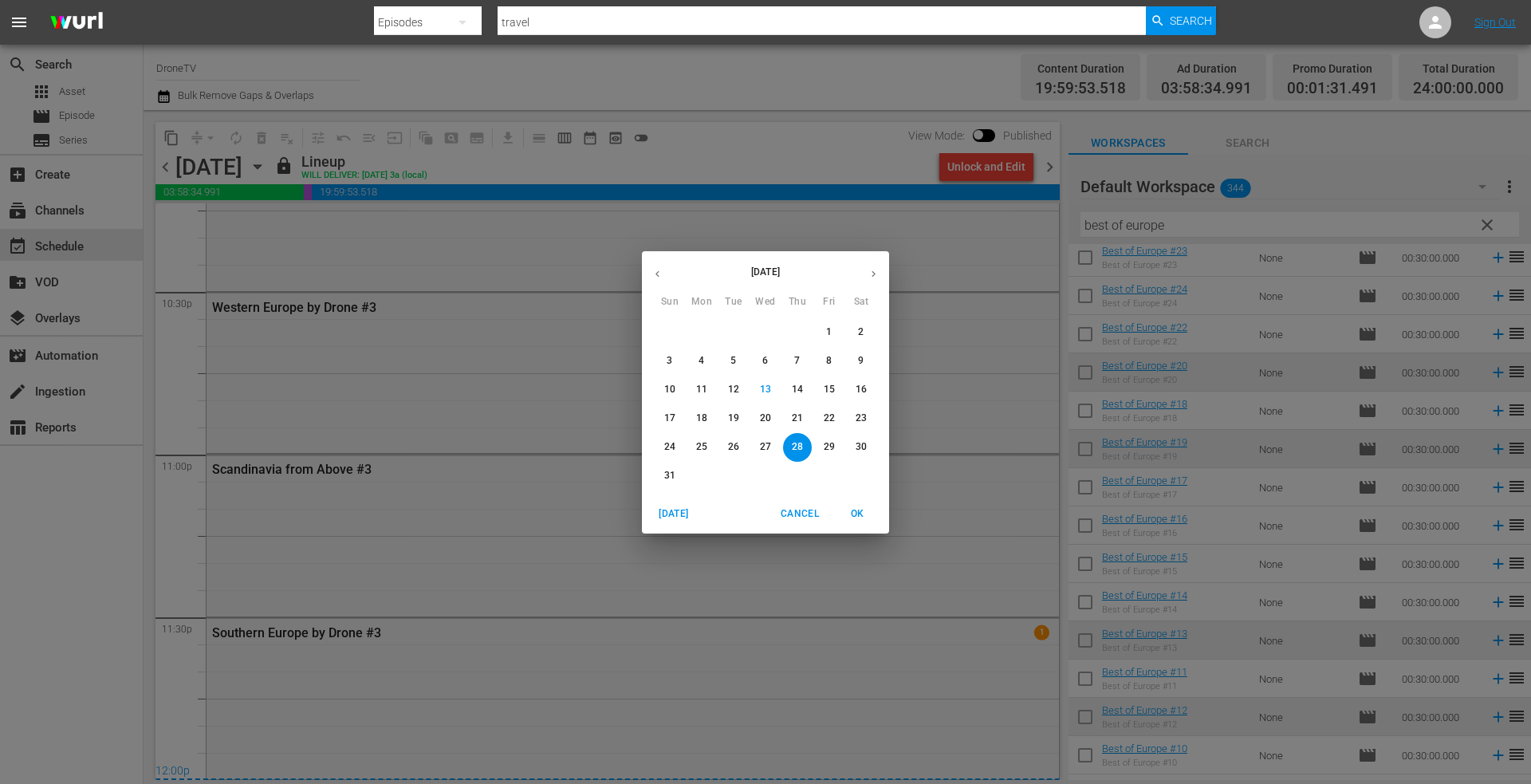
drag, startPoint x: 826, startPoint y: 446, endPoint x: 802, endPoint y: 425, distance: 31.9
click at [827, 446] on p "29" at bounding box center [829, 446] width 11 height 13
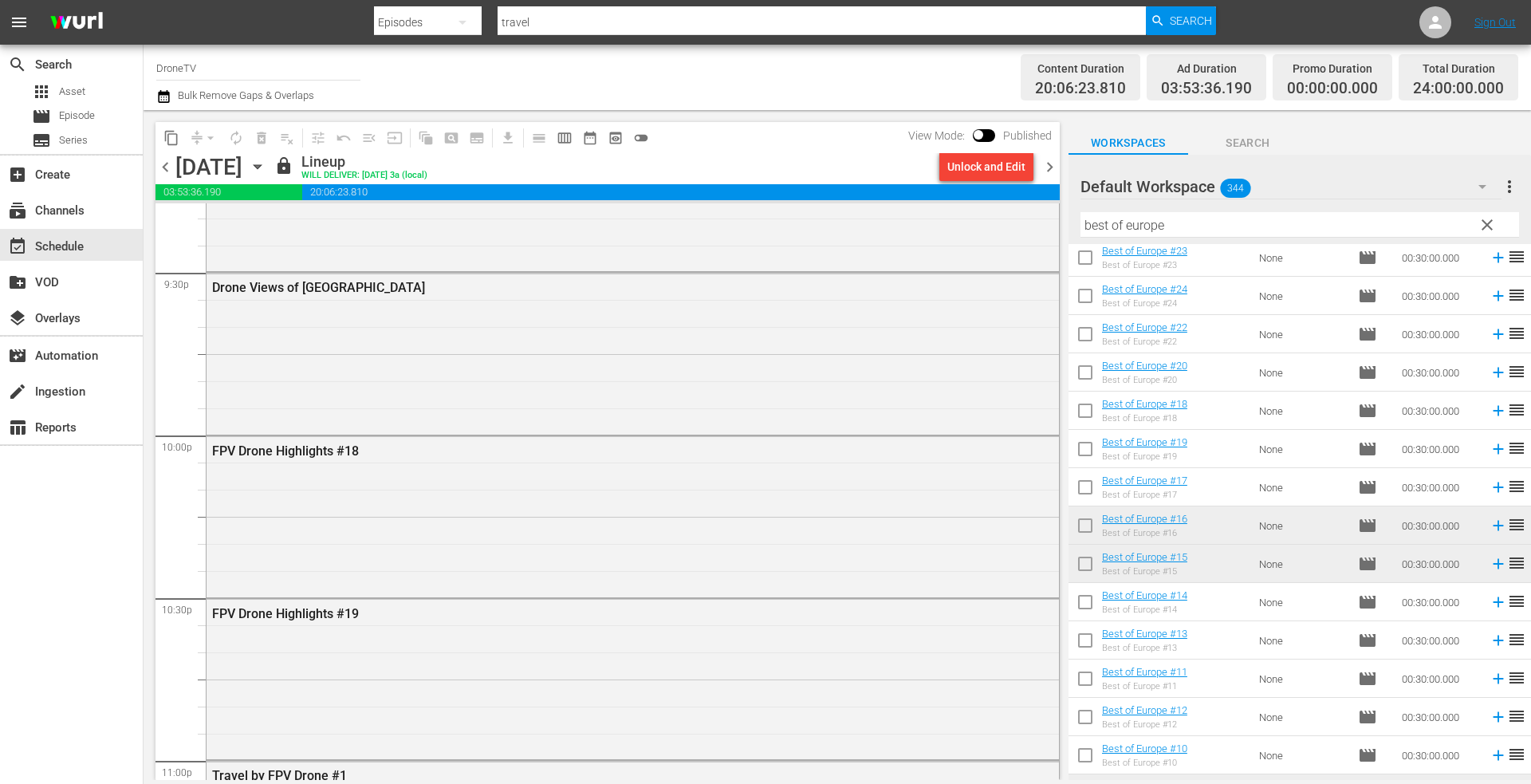
scroll to position [7229, 0]
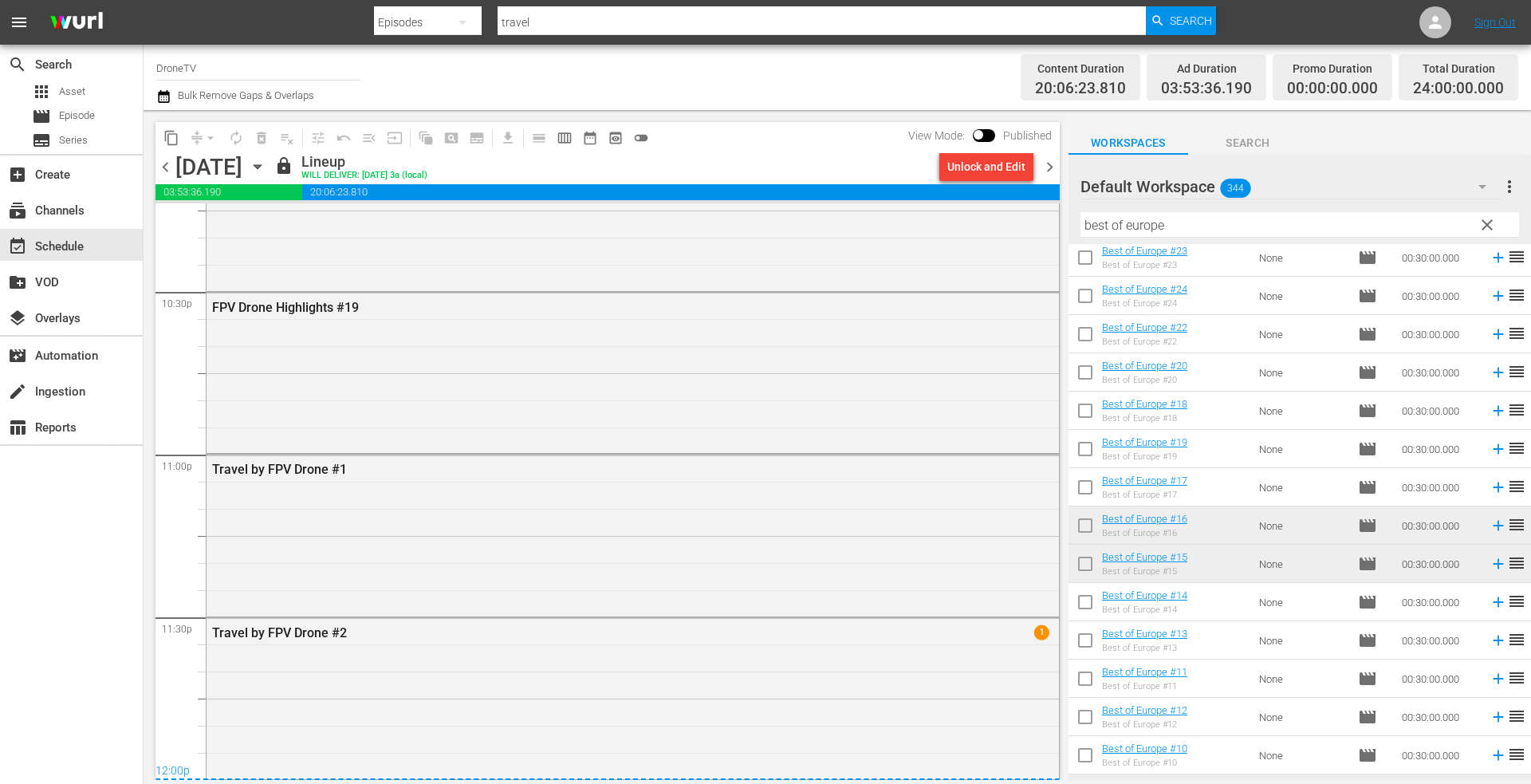
click at [266, 167] on icon "button" at bounding box center [258, 167] width 18 height 18
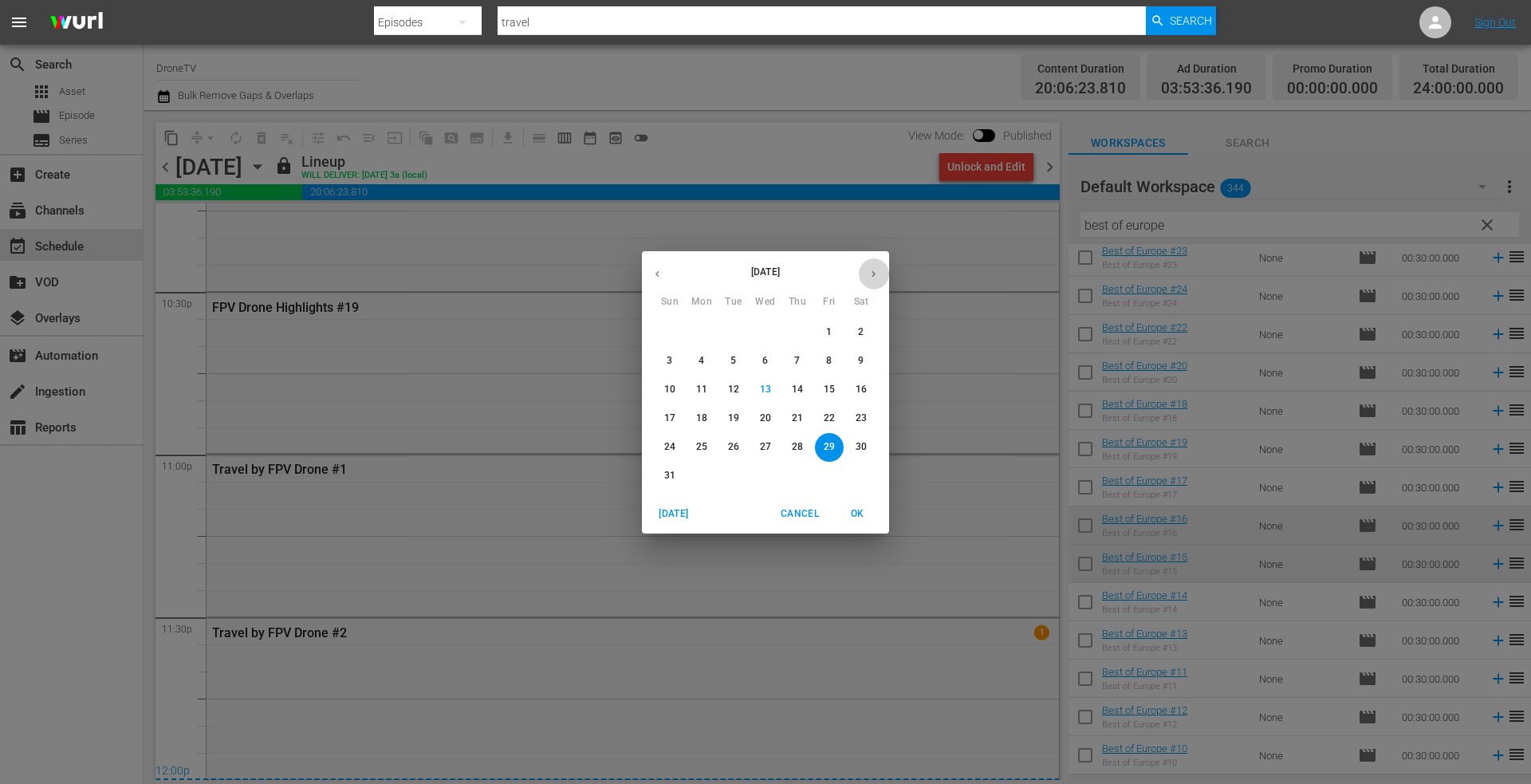
click at [871, 272] on icon "button" at bounding box center [873, 273] width 12 height 12
click at [664, 388] on p "14" at bounding box center [670, 389] width 11 height 13
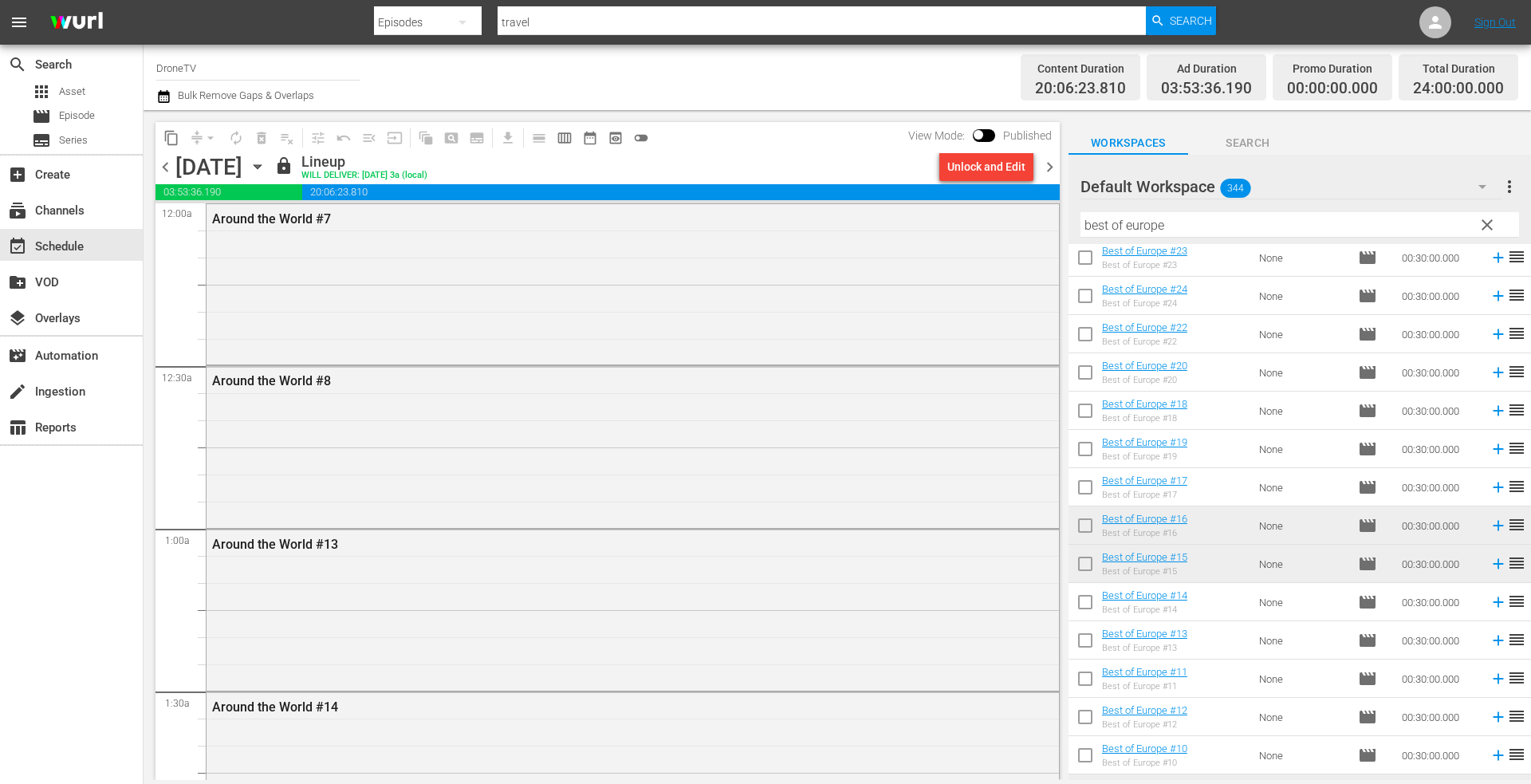
click at [261, 167] on icon "button" at bounding box center [257, 167] width 7 height 4
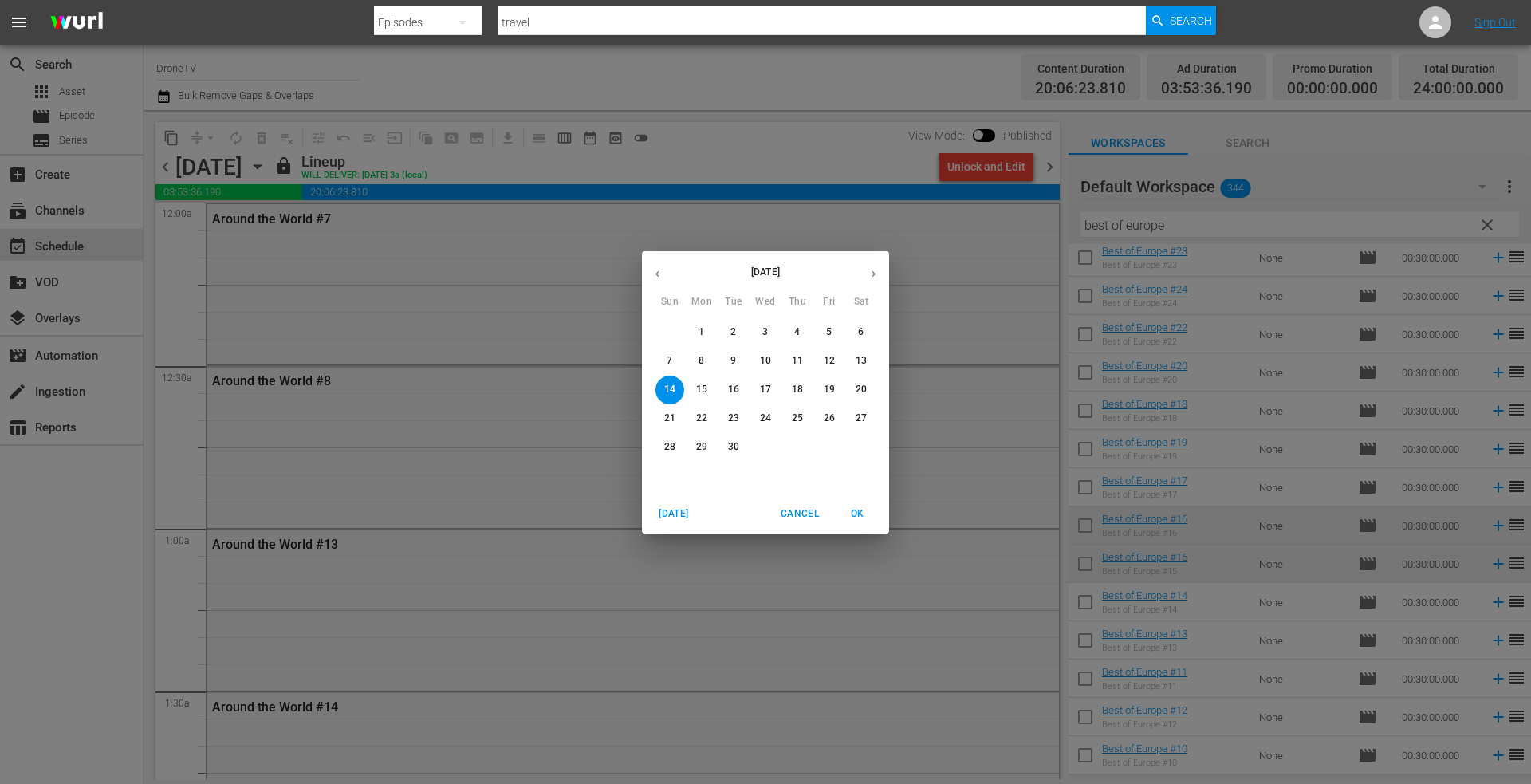
click at [654, 272] on icon "button" at bounding box center [657, 273] width 12 height 12
click at [861, 444] on p "30" at bounding box center [861, 446] width 11 height 13
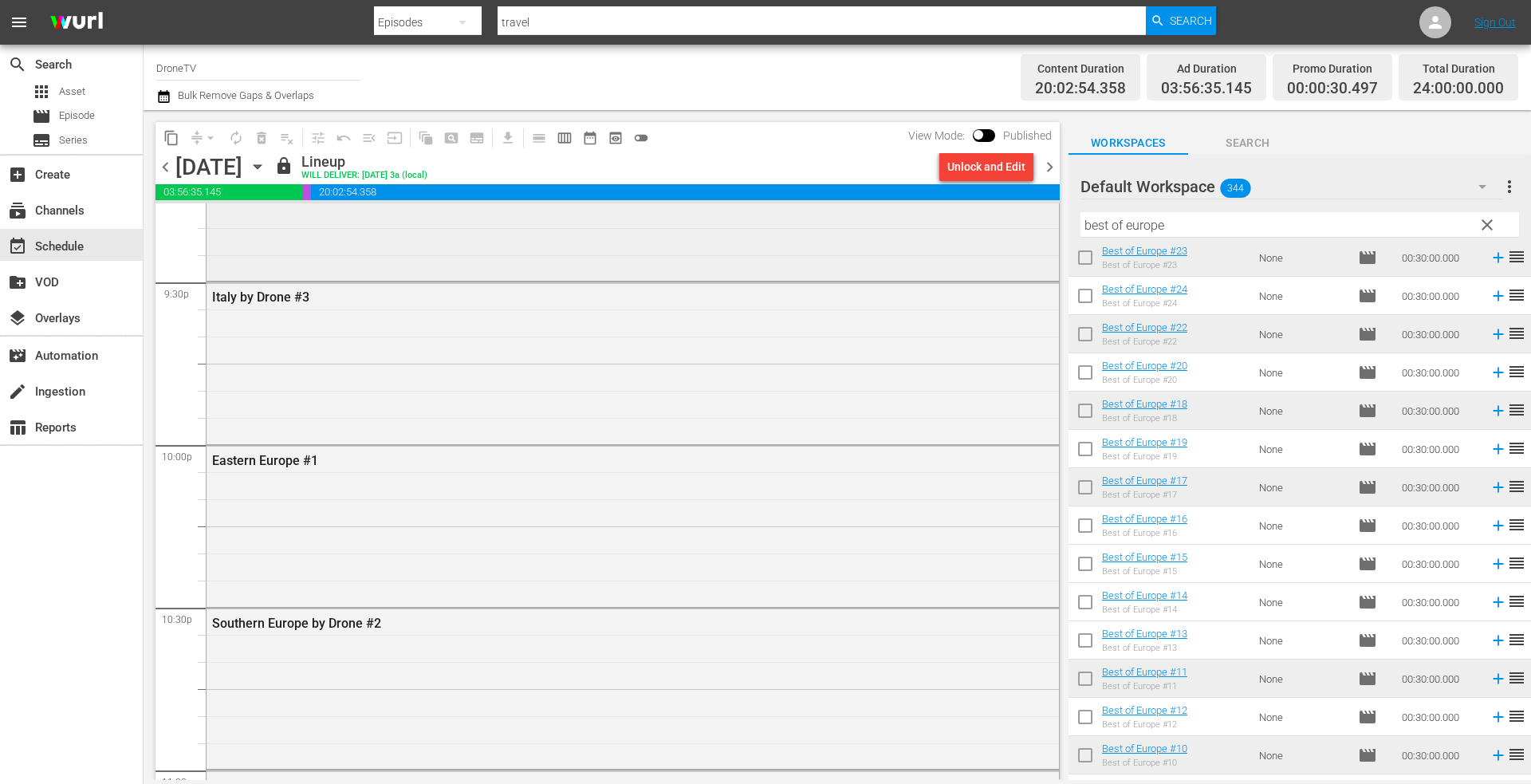
scroll to position [6910, 0]
click at [261, 165] on icon "button" at bounding box center [257, 167] width 7 height 4
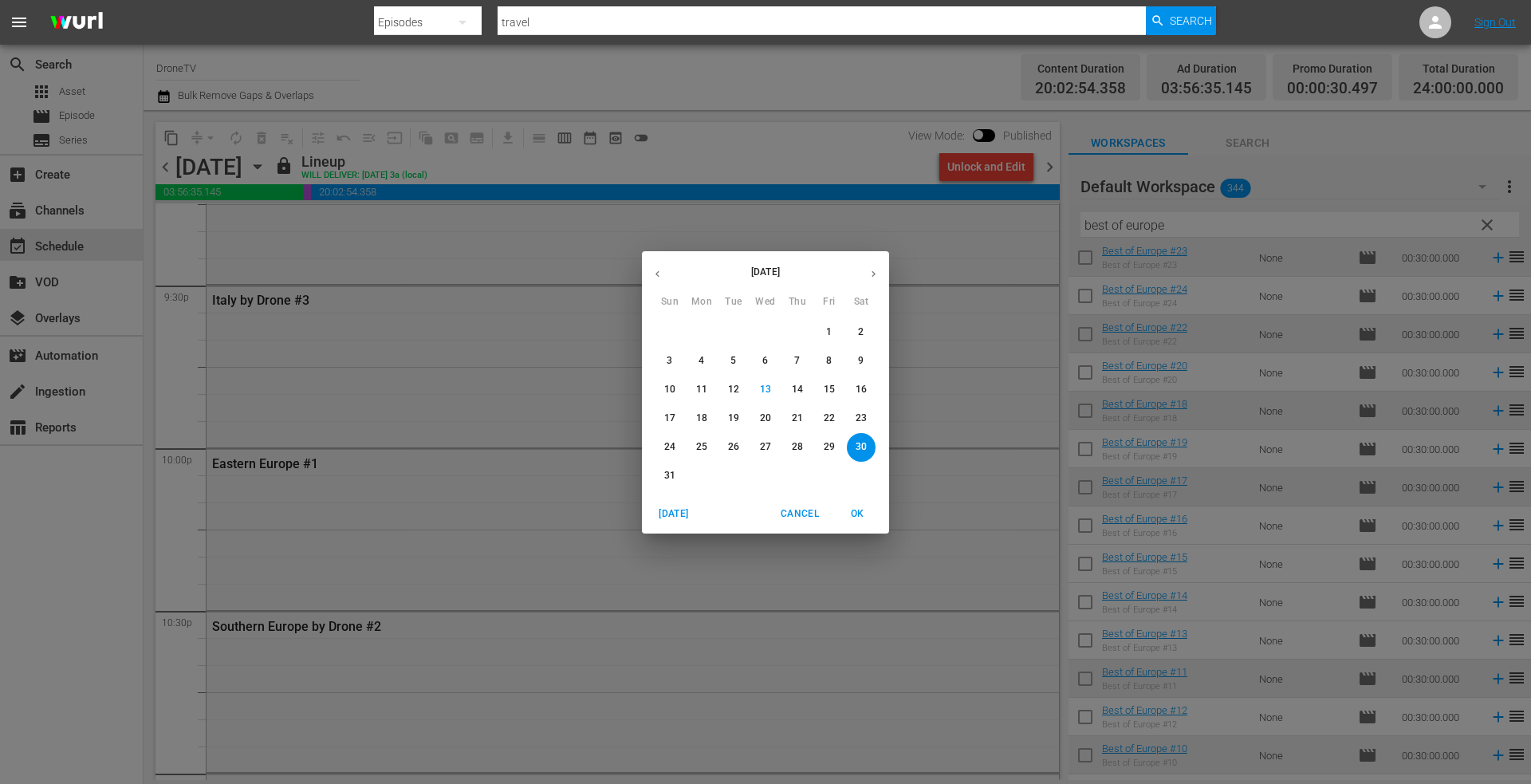
click at [872, 272] on icon "button" at bounding box center [873, 273] width 12 height 12
click at [704, 385] on p "15" at bounding box center [702, 389] width 11 height 13
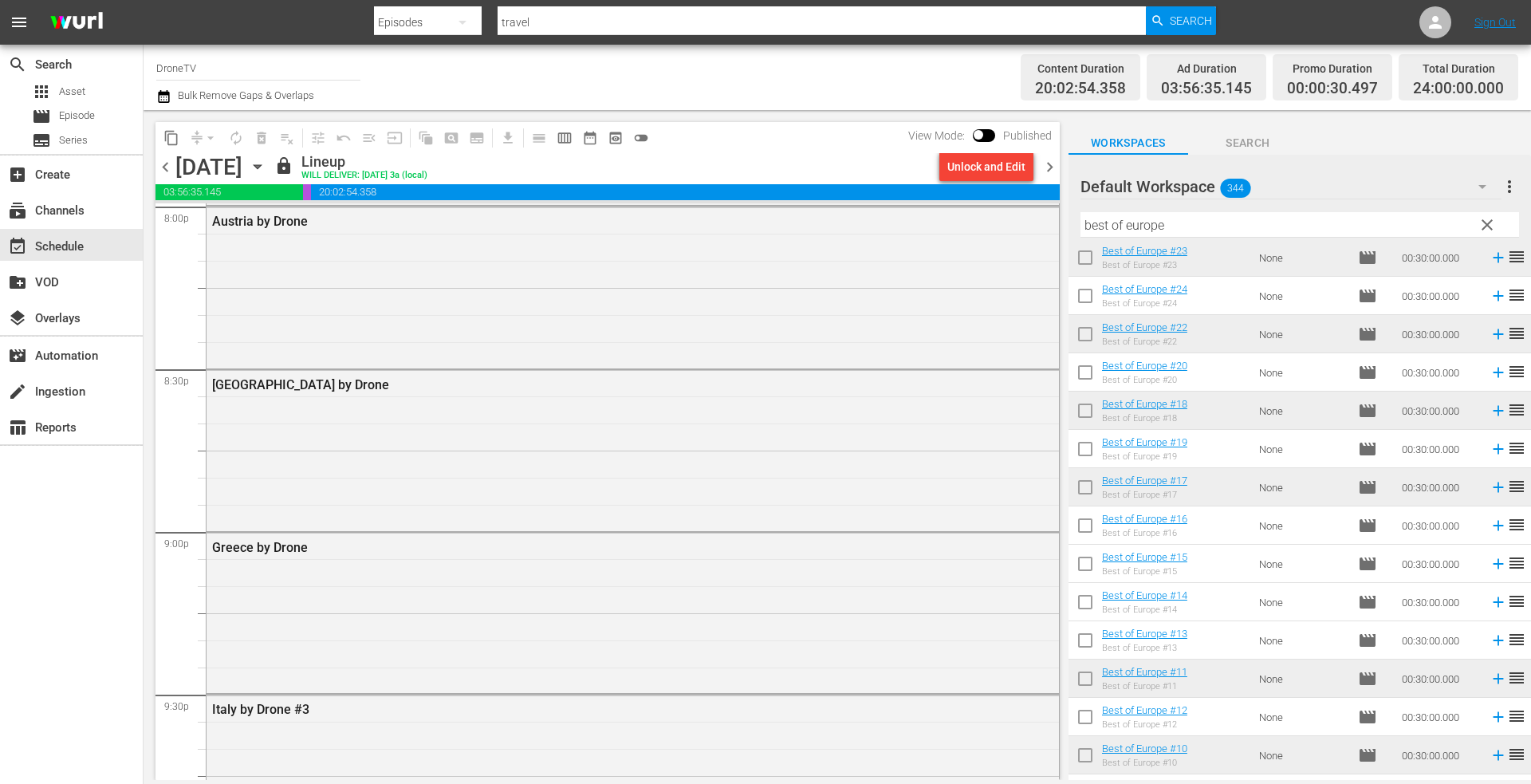
scroll to position [6353, 0]
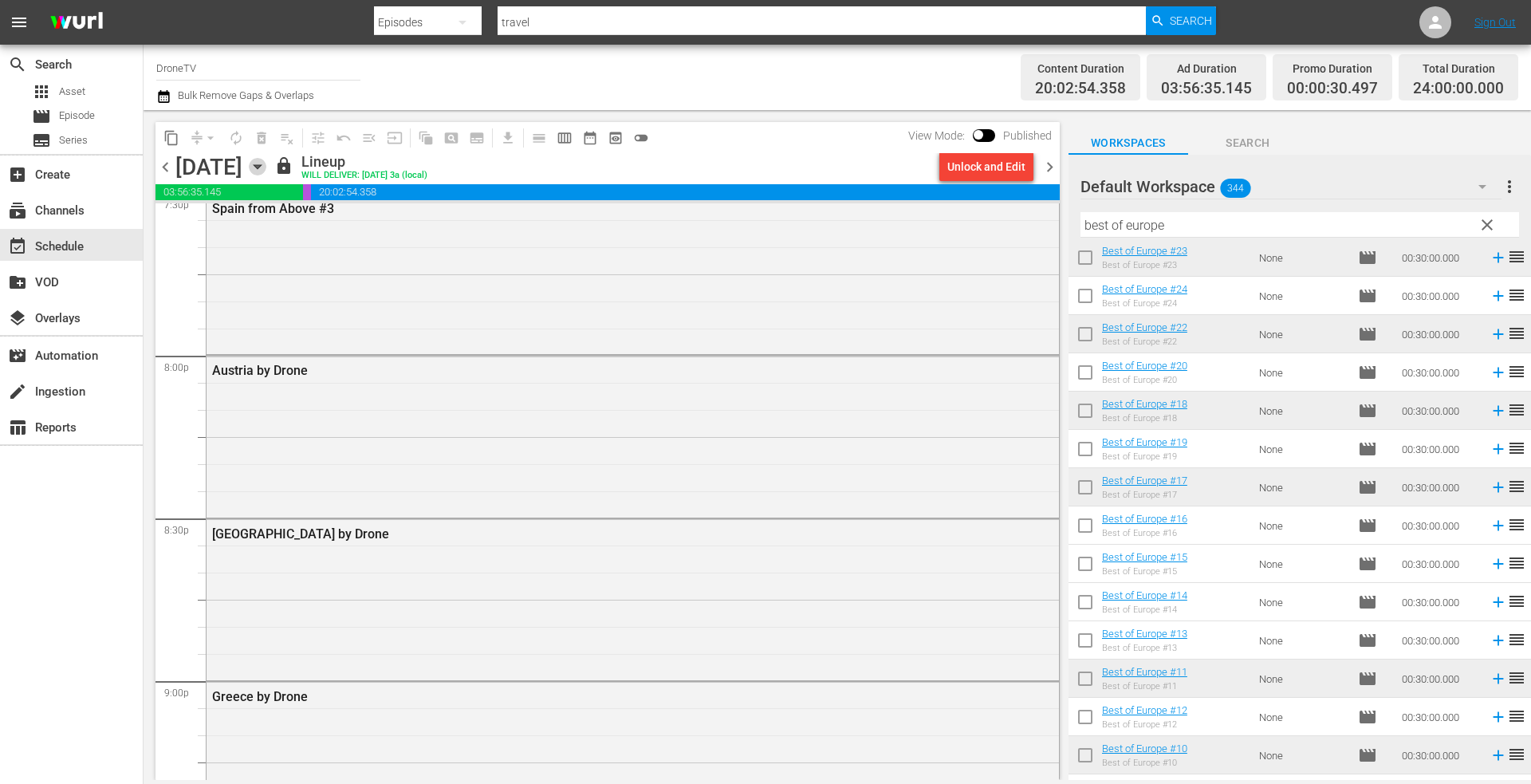
click at [266, 169] on icon "button" at bounding box center [258, 167] width 18 height 18
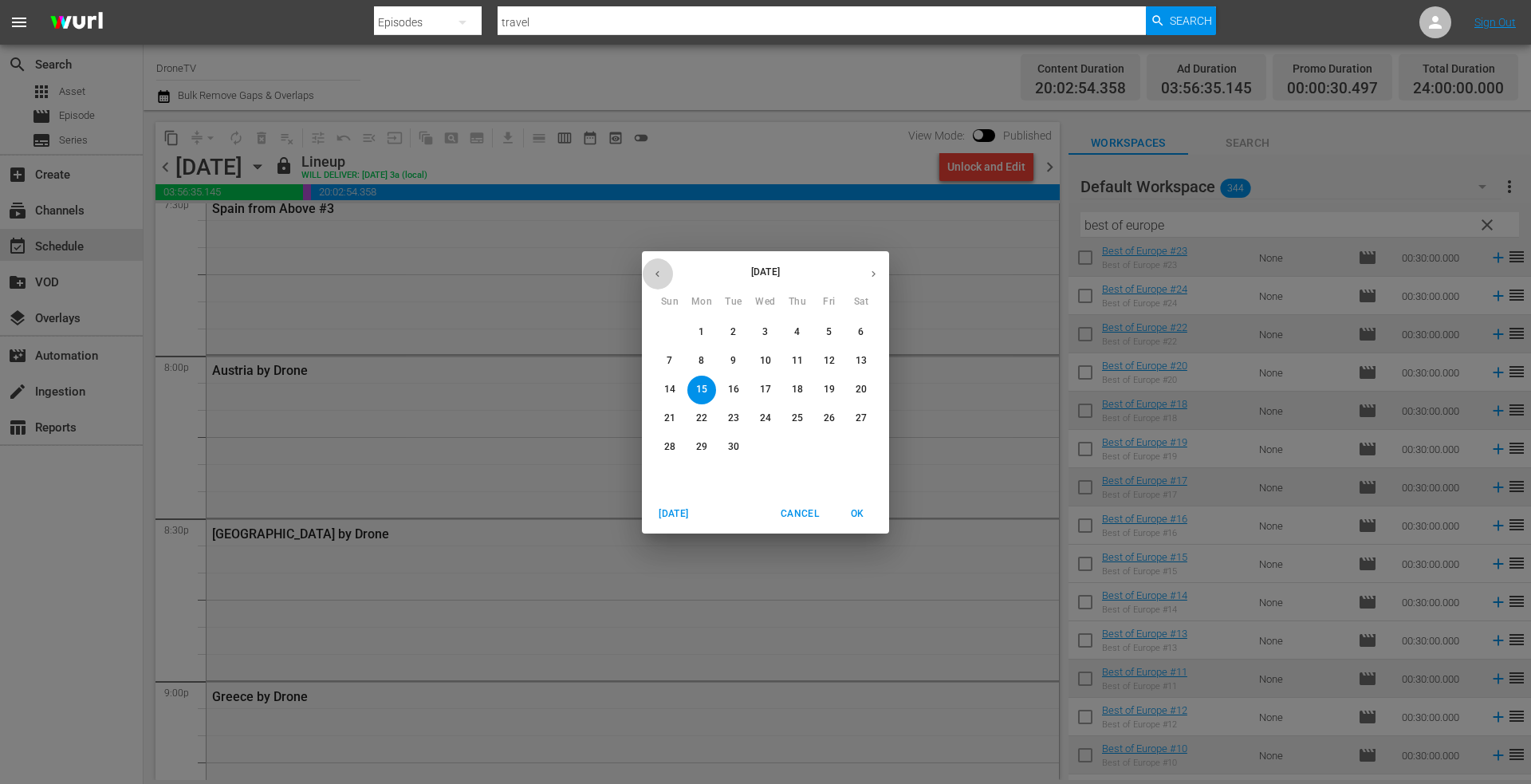
click at [660, 271] on icon "button" at bounding box center [657, 273] width 12 height 12
click at [863, 447] on p "30" at bounding box center [861, 446] width 11 height 13
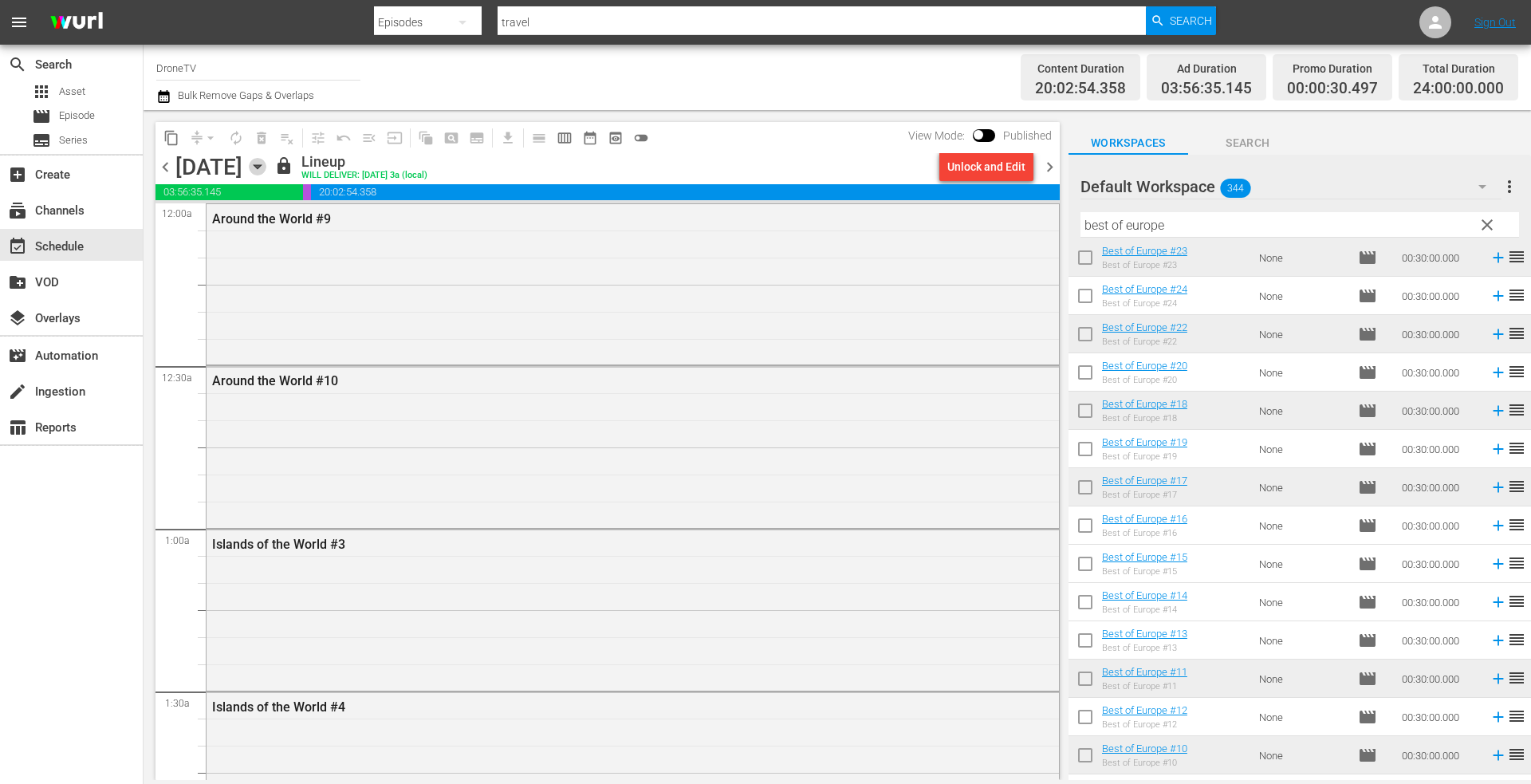
click at [266, 162] on icon "button" at bounding box center [258, 167] width 18 height 18
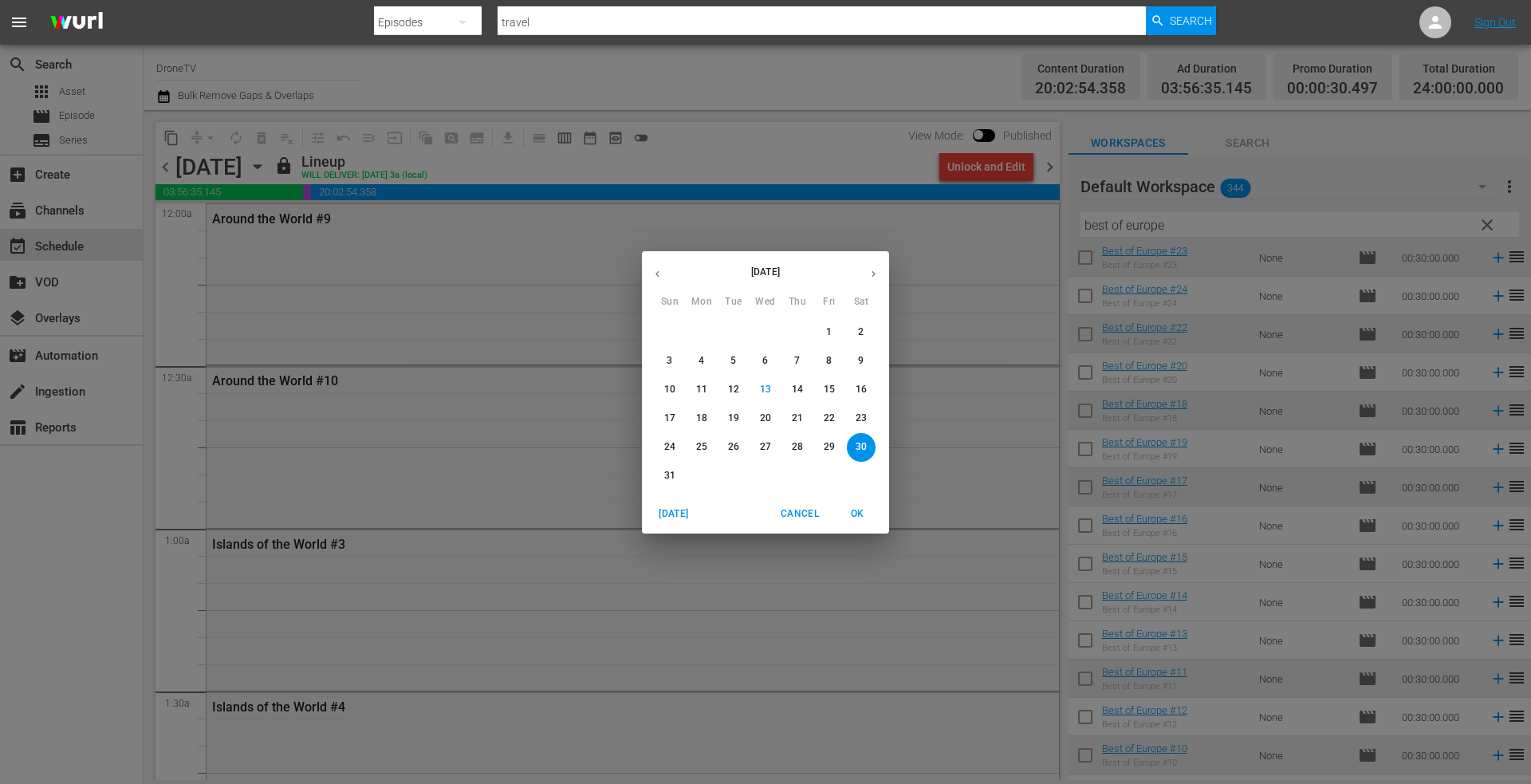
click at [669, 474] on p "31" at bounding box center [670, 475] width 11 height 13
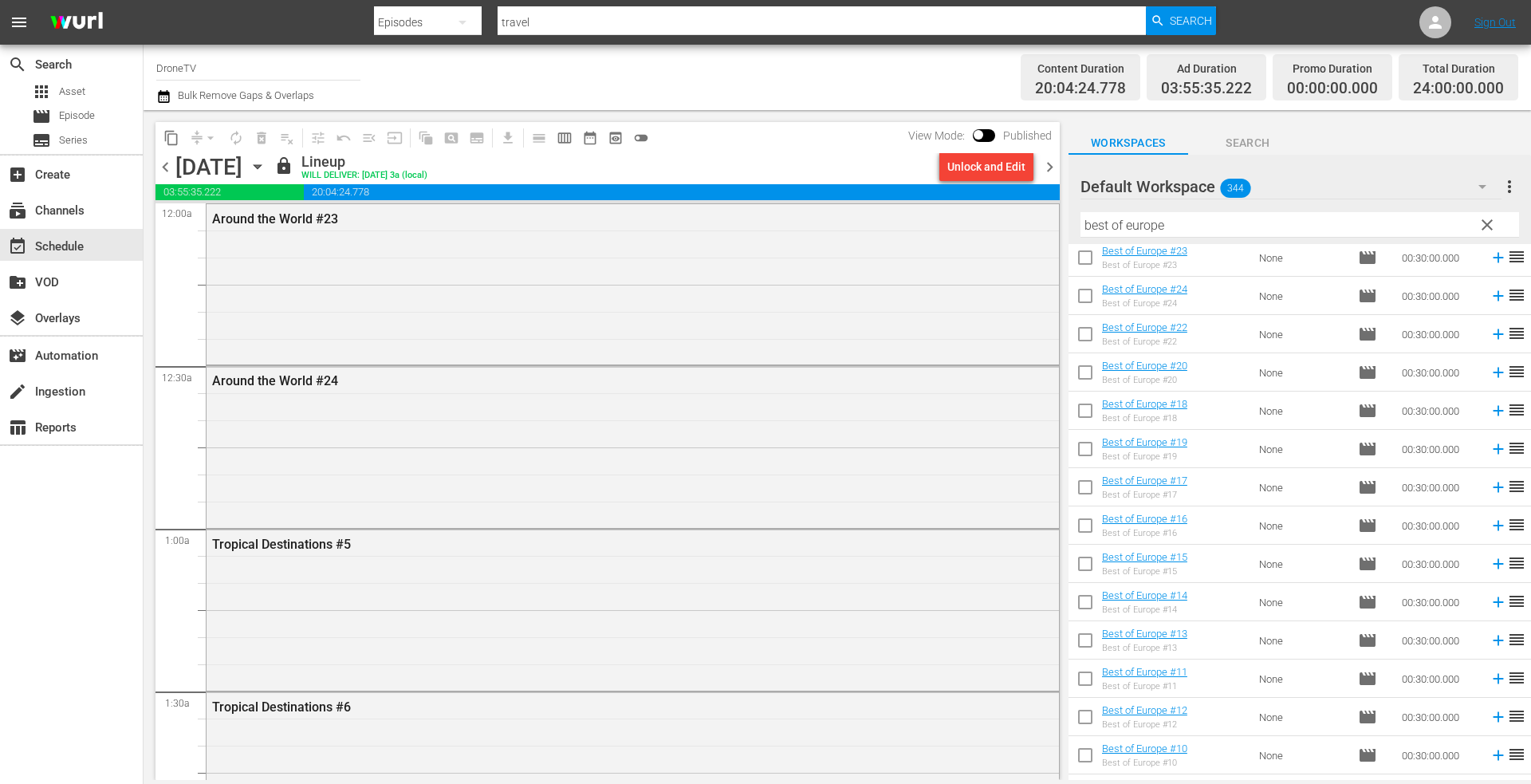
click at [266, 164] on icon "button" at bounding box center [258, 167] width 18 height 18
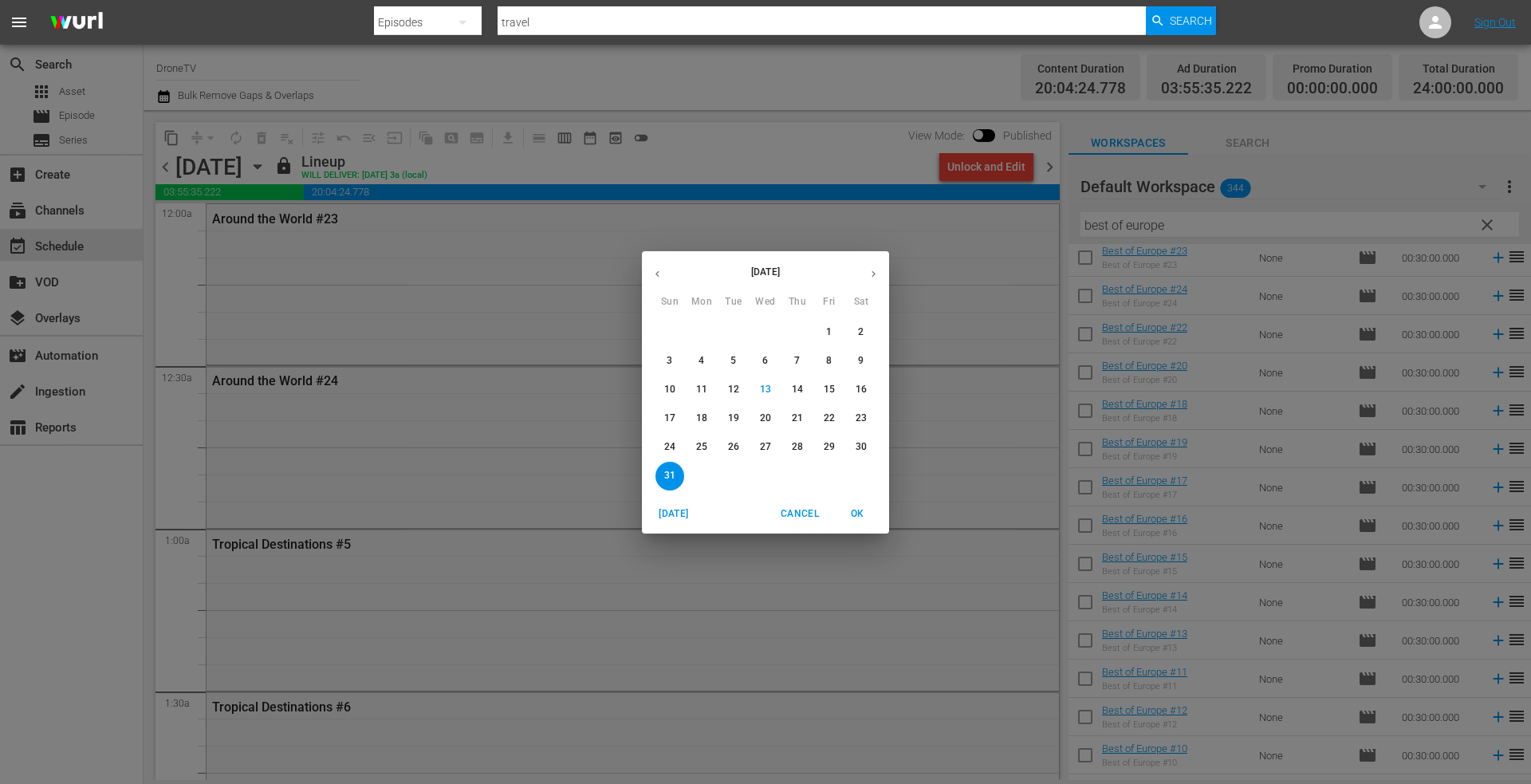
click at [872, 273] on icon "button" at bounding box center [873, 273] width 12 height 12
click at [863, 510] on span "OK" at bounding box center [857, 513] width 39 height 17
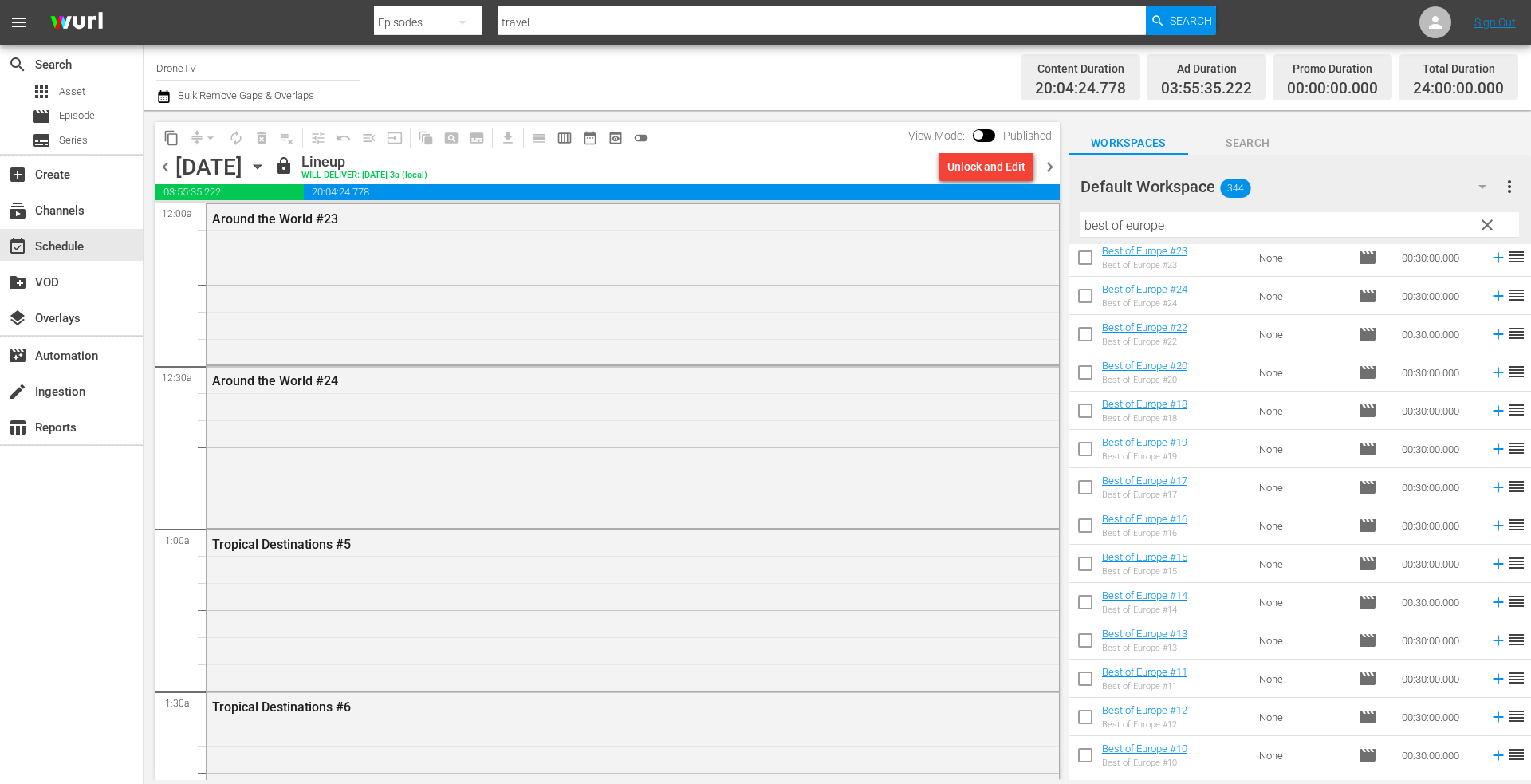
click at [266, 161] on icon "button" at bounding box center [258, 167] width 18 height 18
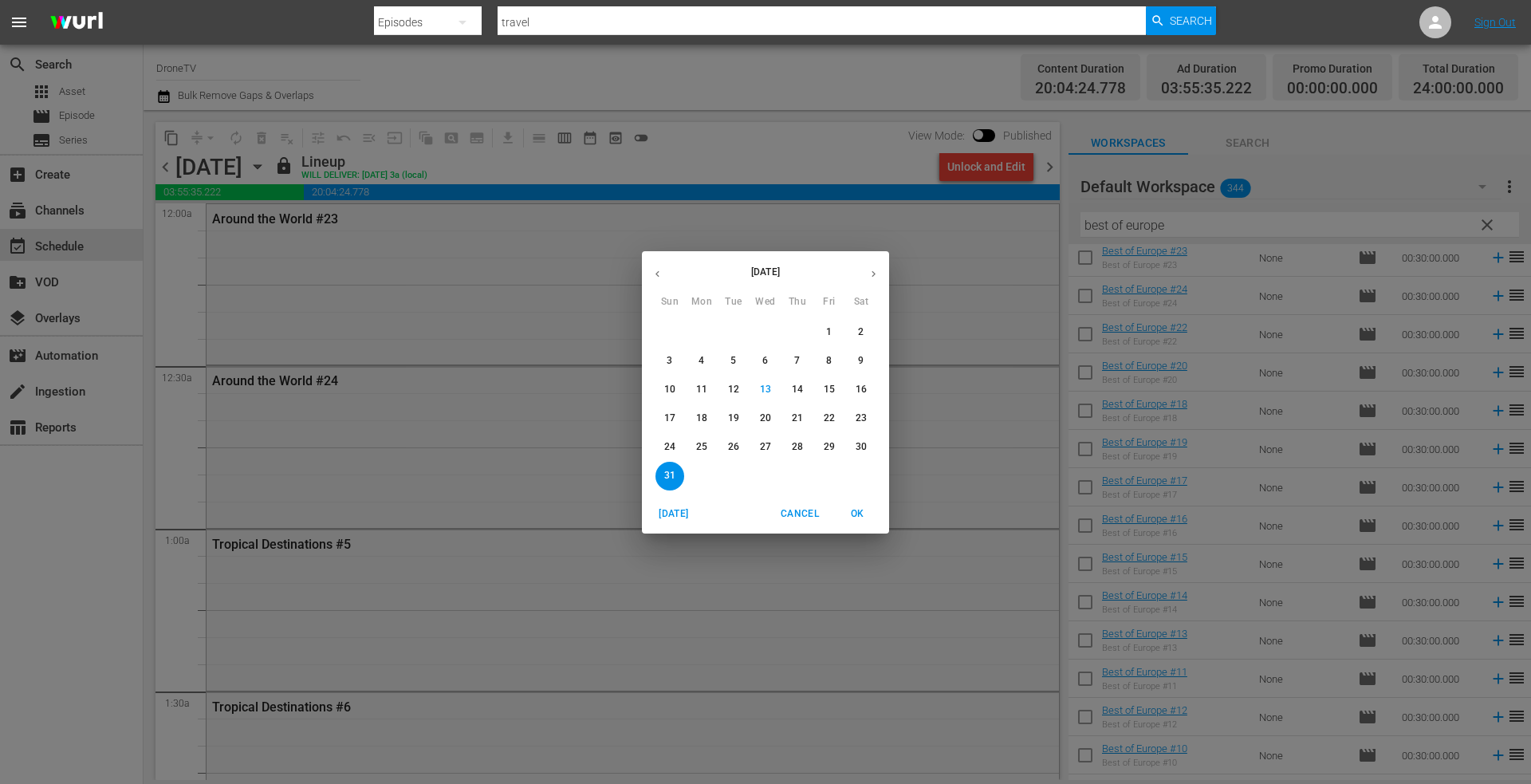
click at [829, 388] on p "15" at bounding box center [829, 389] width 11 height 13
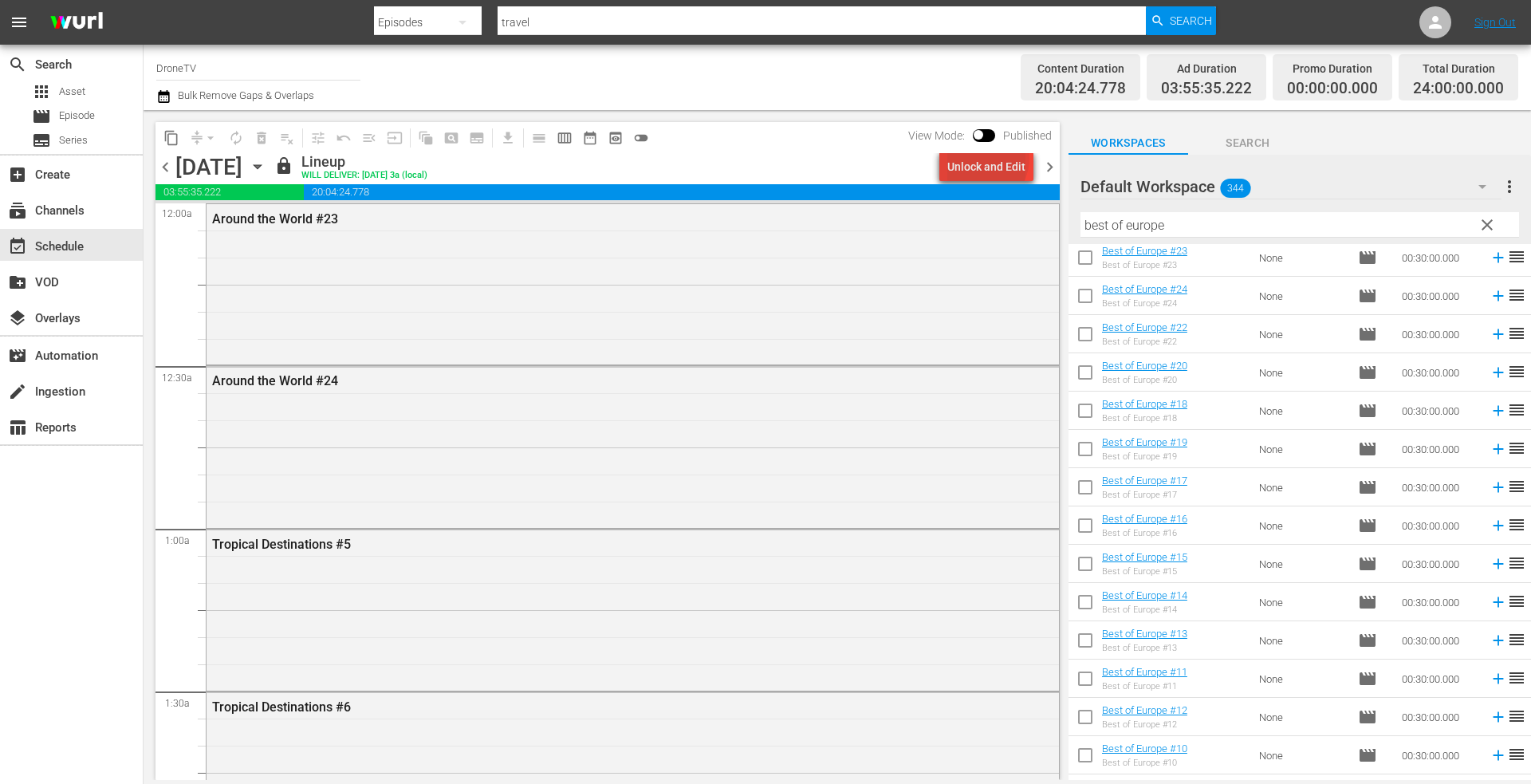
click at [990, 159] on div "Unlock and Edit" at bounding box center [986, 167] width 78 height 29
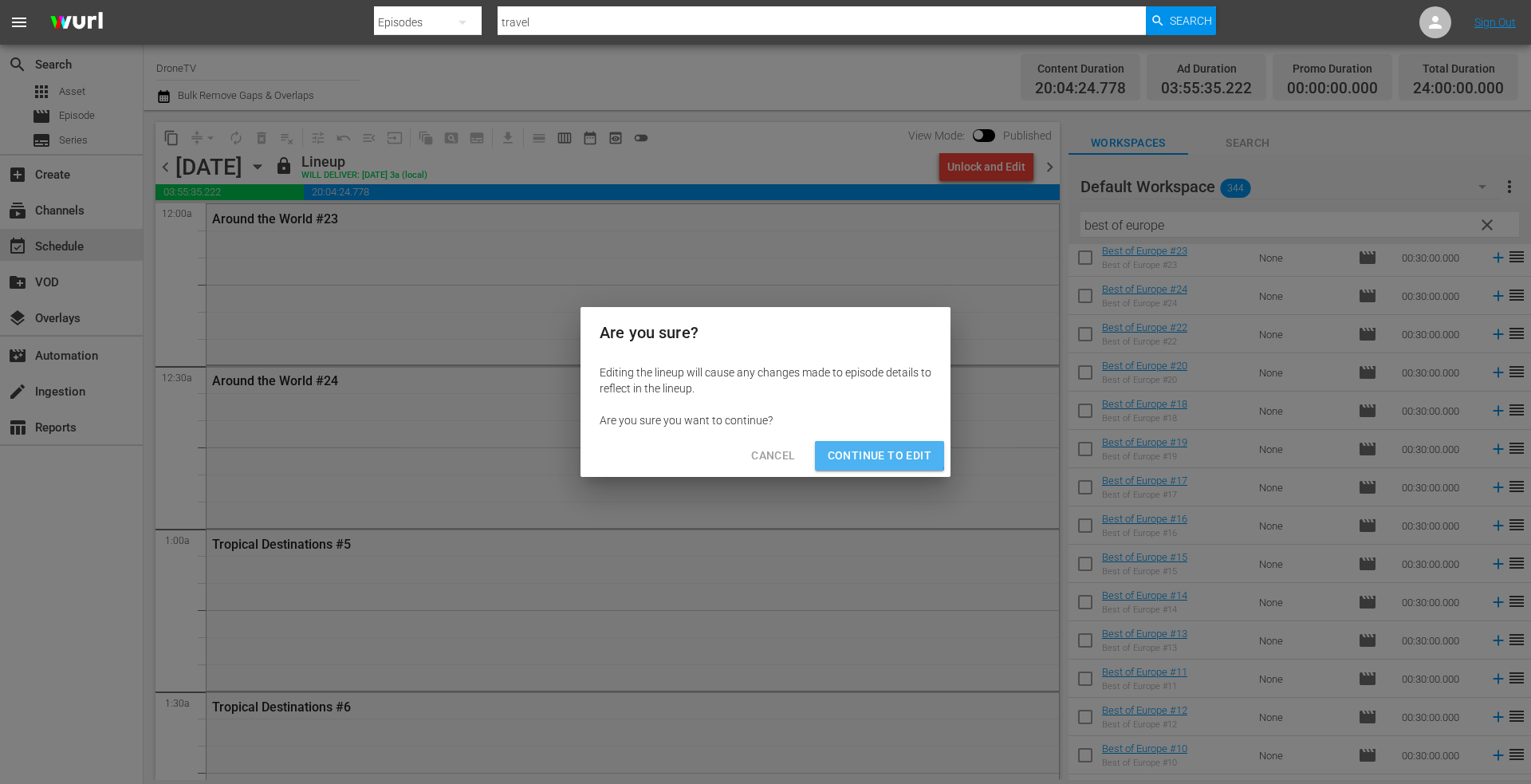
drag, startPoint x: 866, startPoint y: 449, endPoint x: 836, endPoint y: 444, distance: 30.4
click at [866, 450] on span "Continue to Edit" at bounding box center [879, 455] width 104 height 20
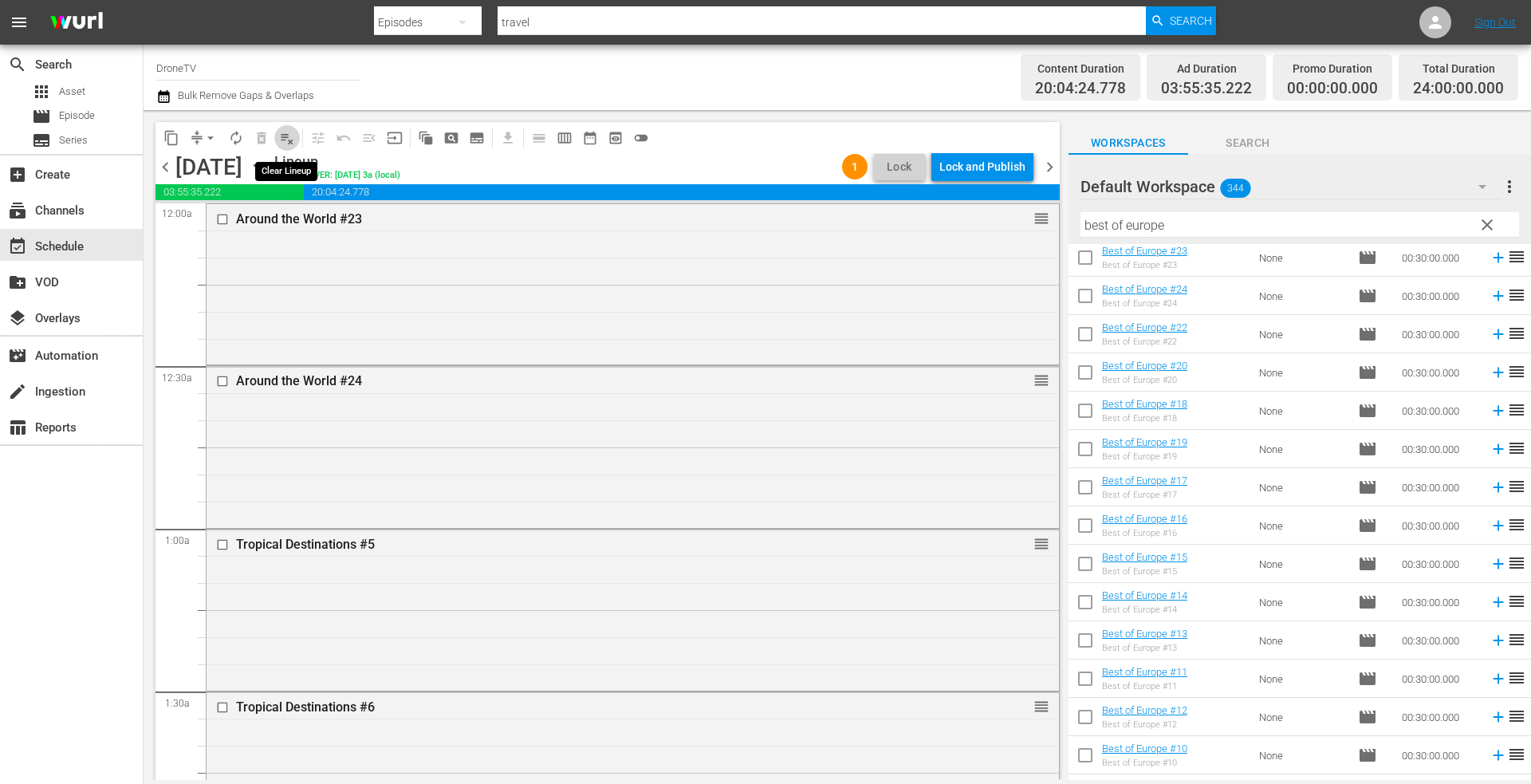
click at [287, 140] on span "playlist_remove_outlined" at bounding box center [287, 138] width 16 height 16
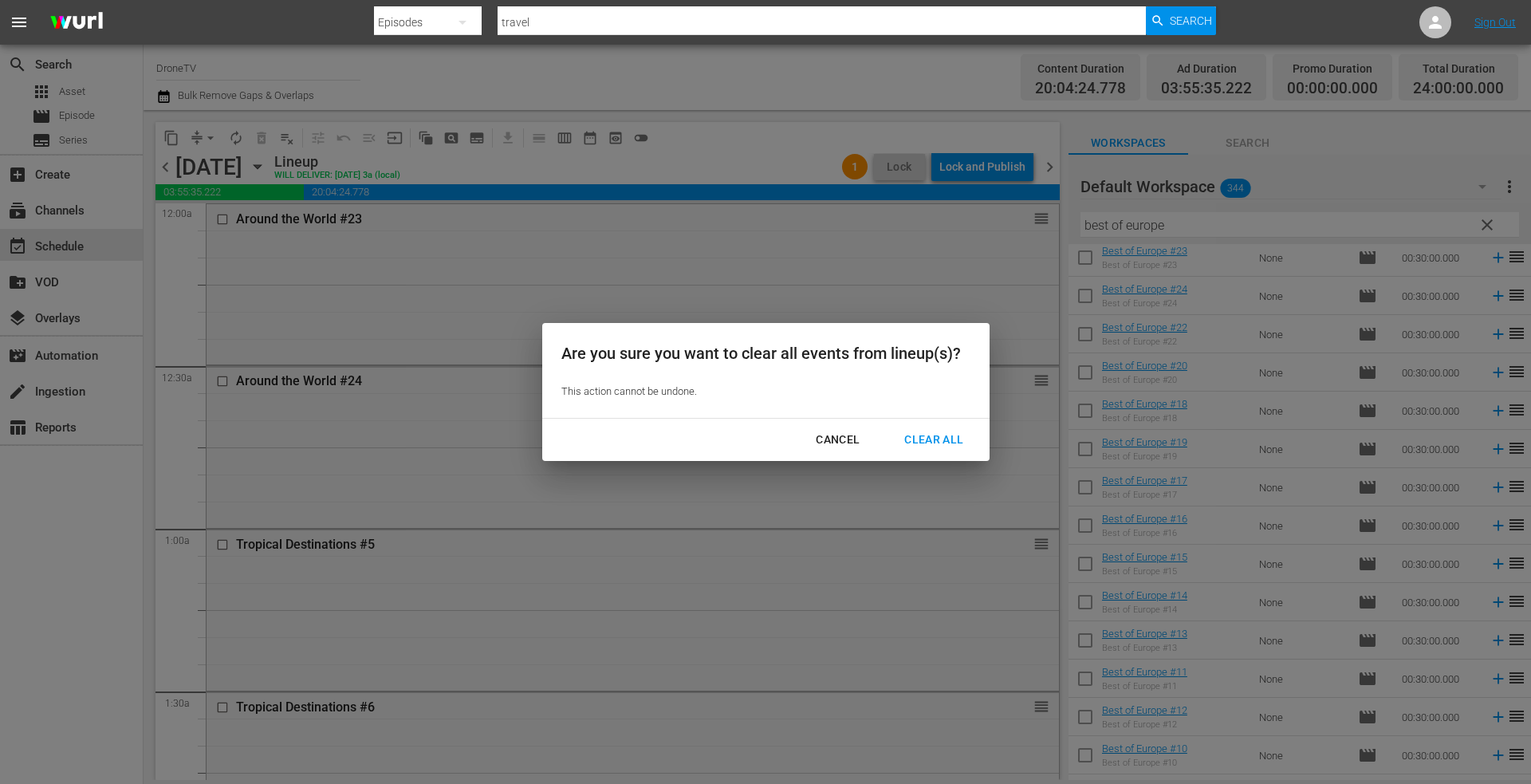
click at [934, 437] on div "Clear All" at bounding box center [934, 440] width 84 height 20
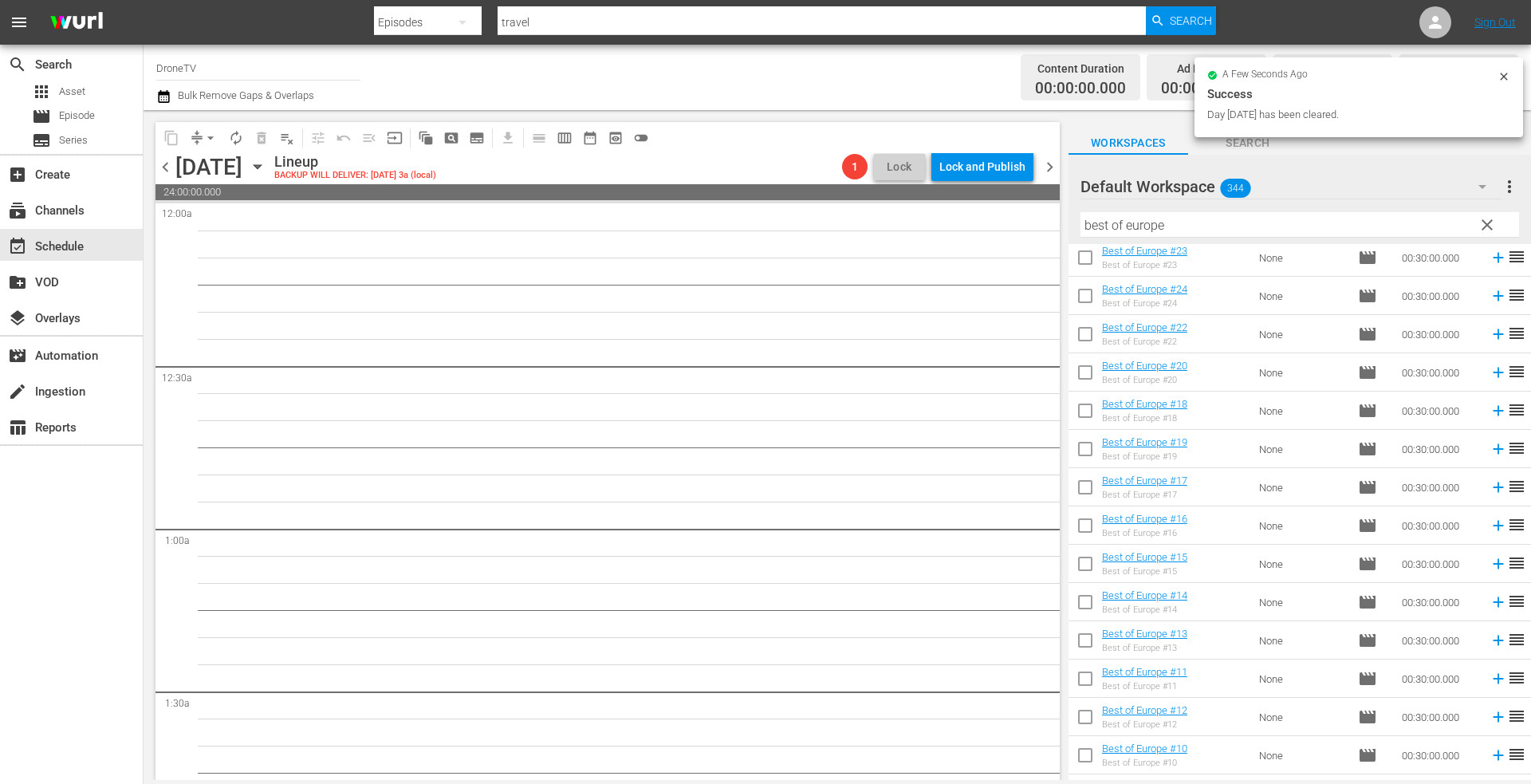
click at [261, 165] on icon "button" at bounding box center [257, 167] width 7 height 4
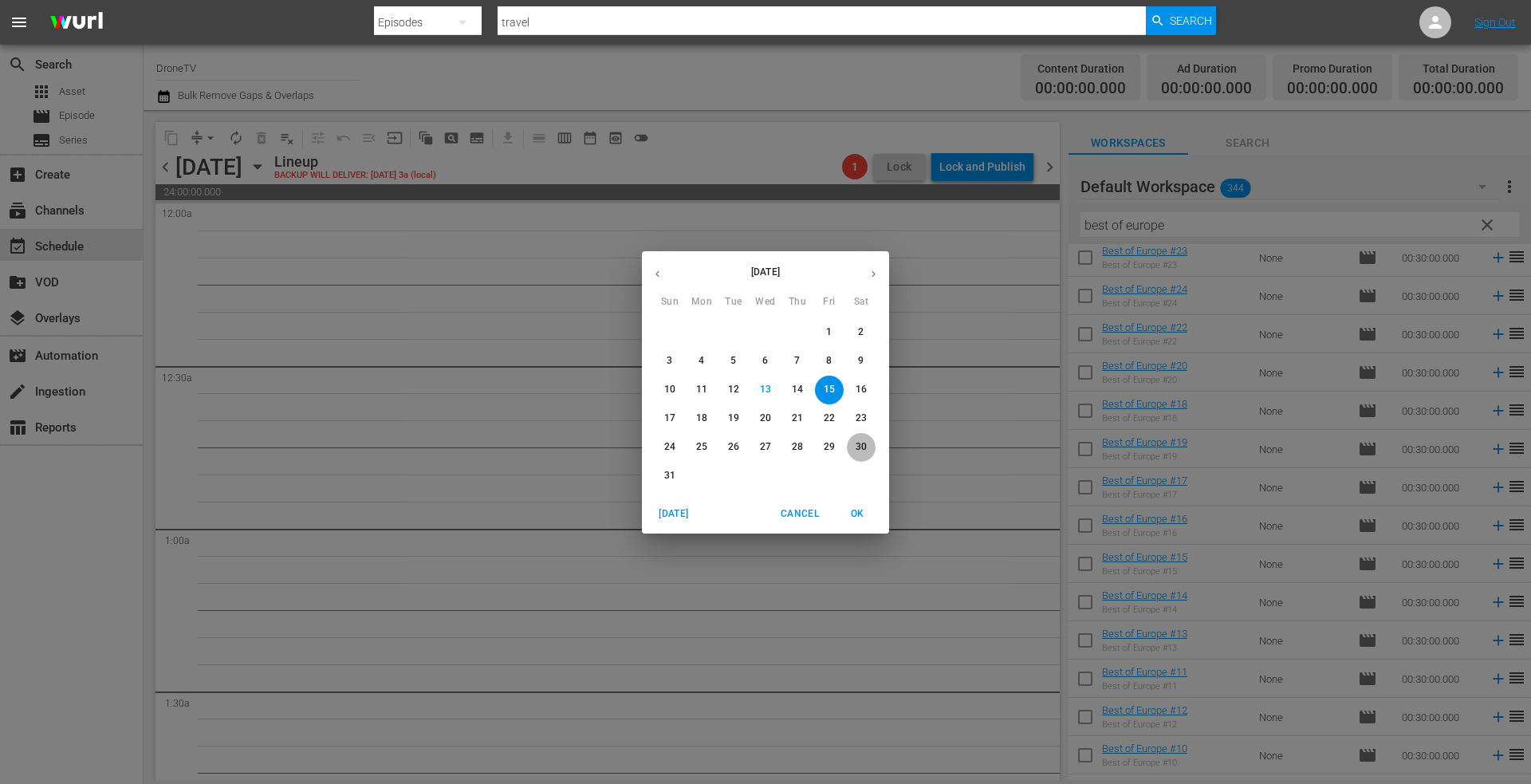
click at [867, 444] on span "30" at bounding box center [861, 446] width 29 height 13
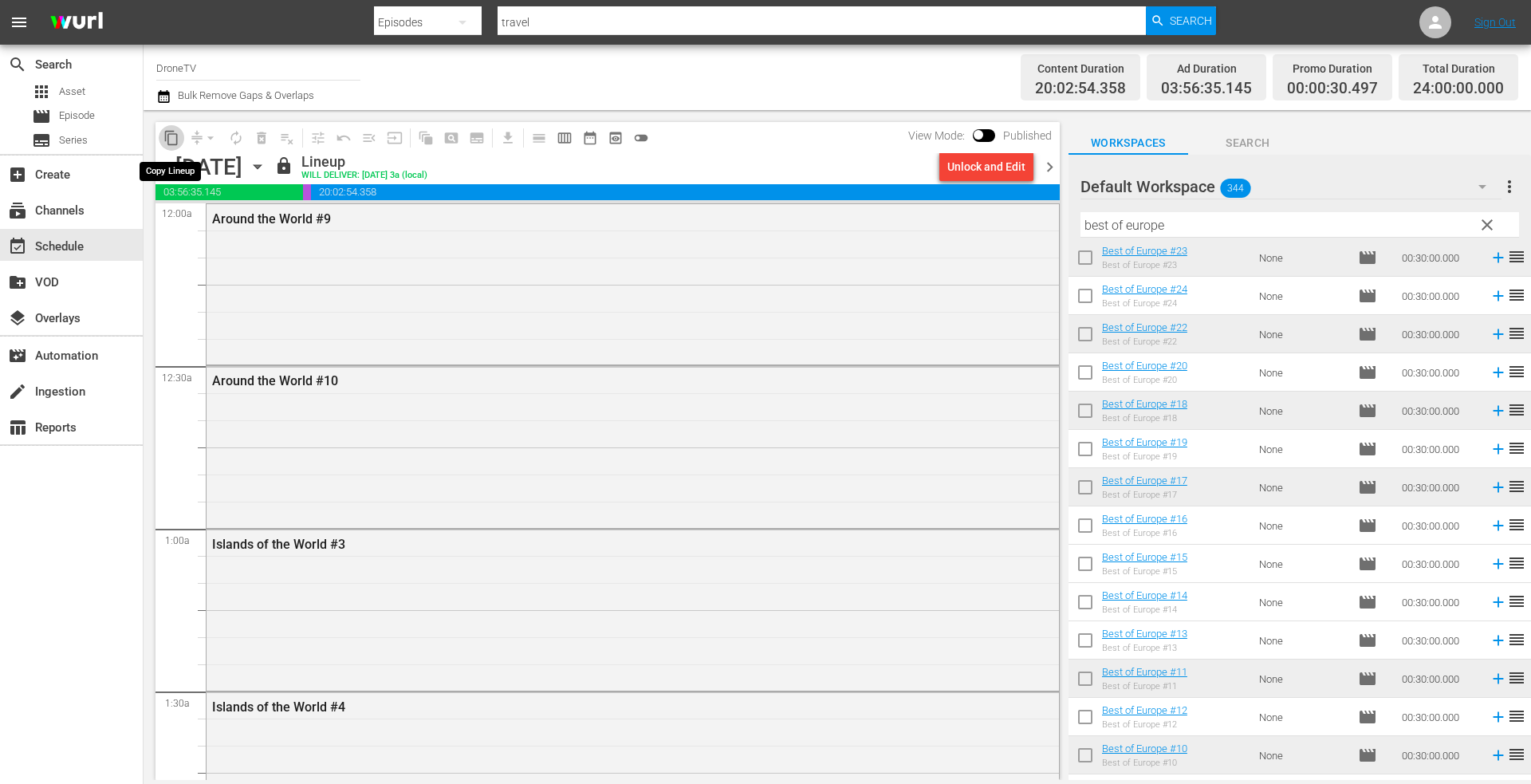
click at [168, 134] on span "content_copy" at bounding box center [171, 138] width 16 height 16
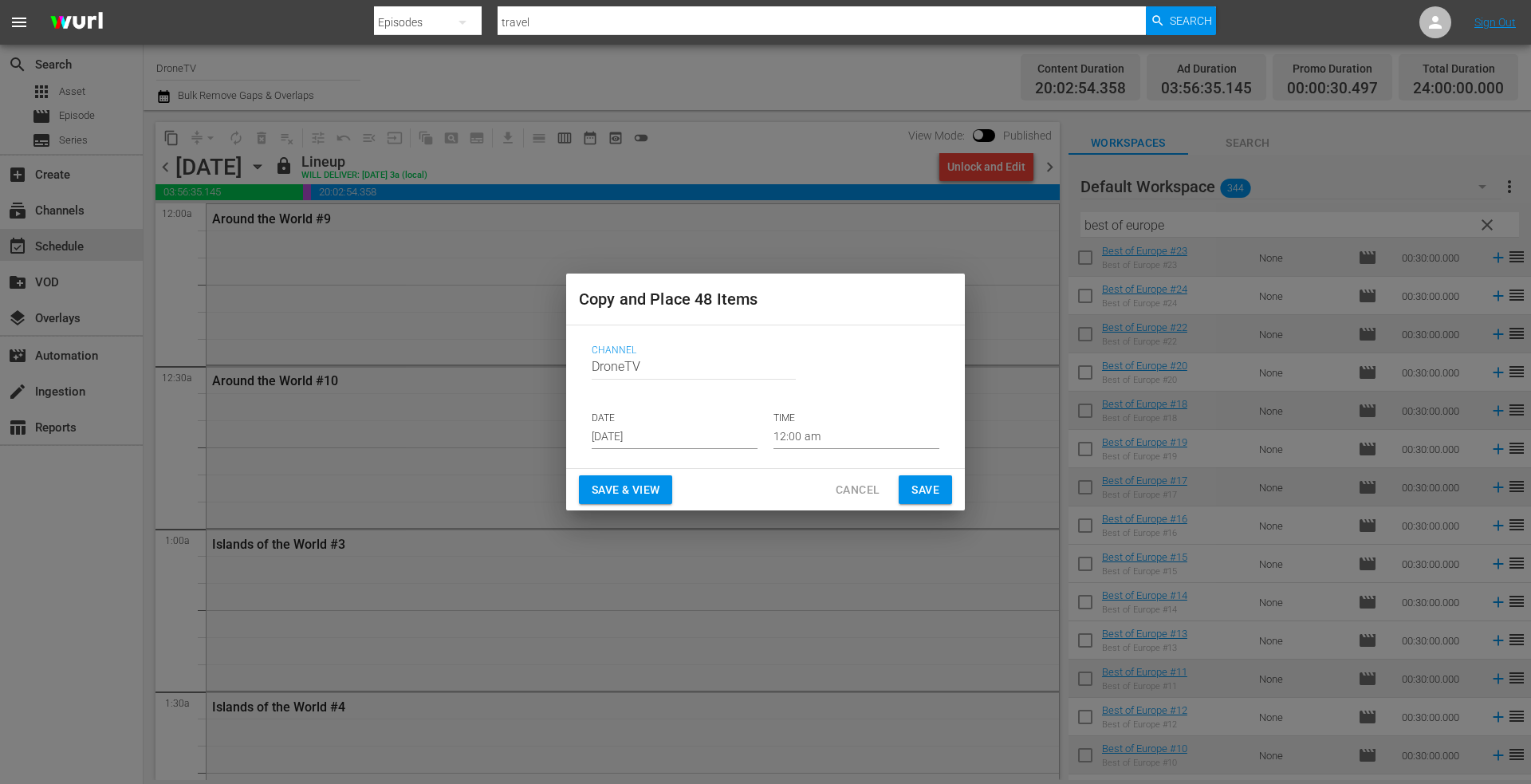
click at [675, 441] on input "[DATE]" at bounding box center [674, 436] width 166 height 24
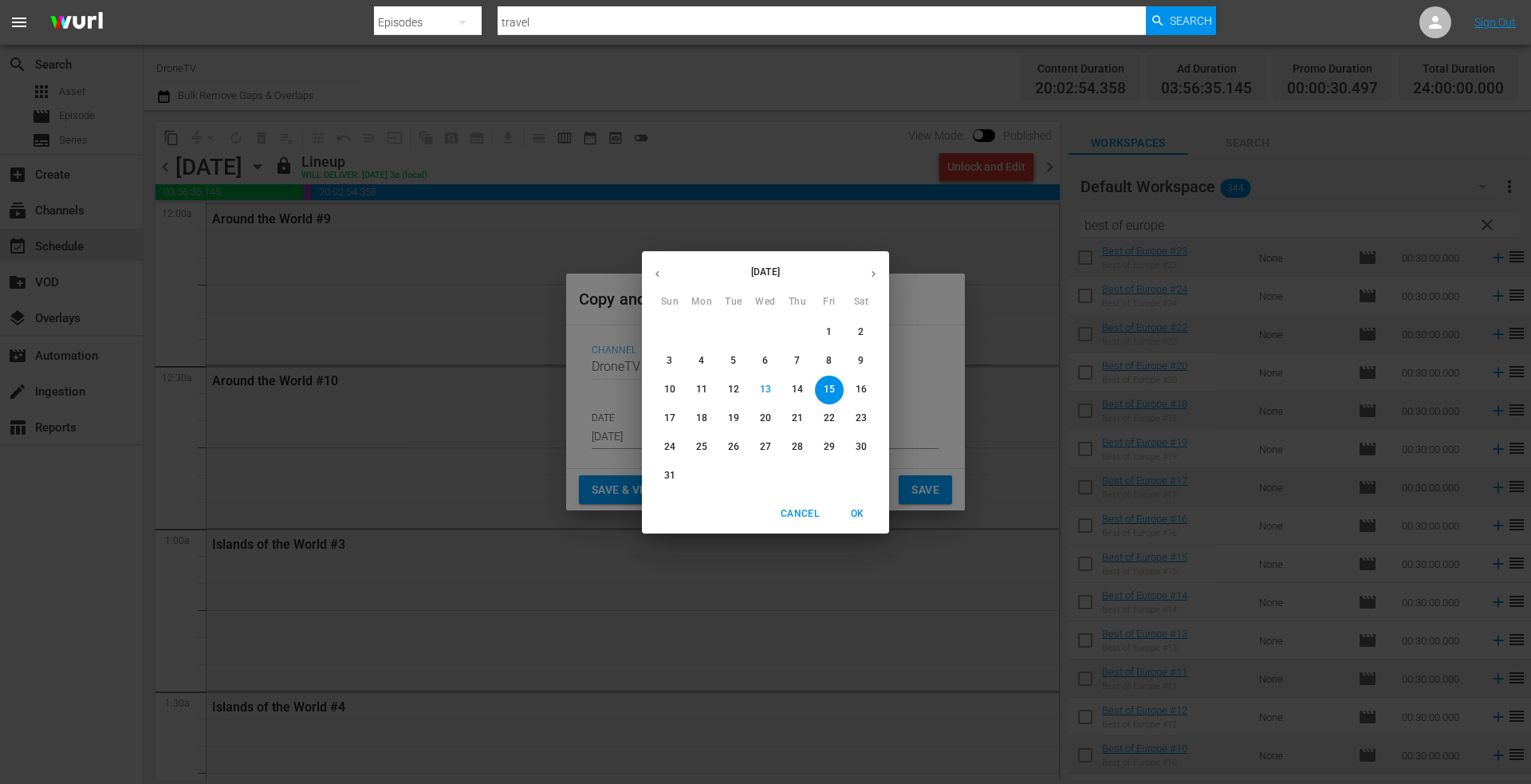
click at [827, 388] on p "15" at bounding box center [829, 389] width 11 height 13
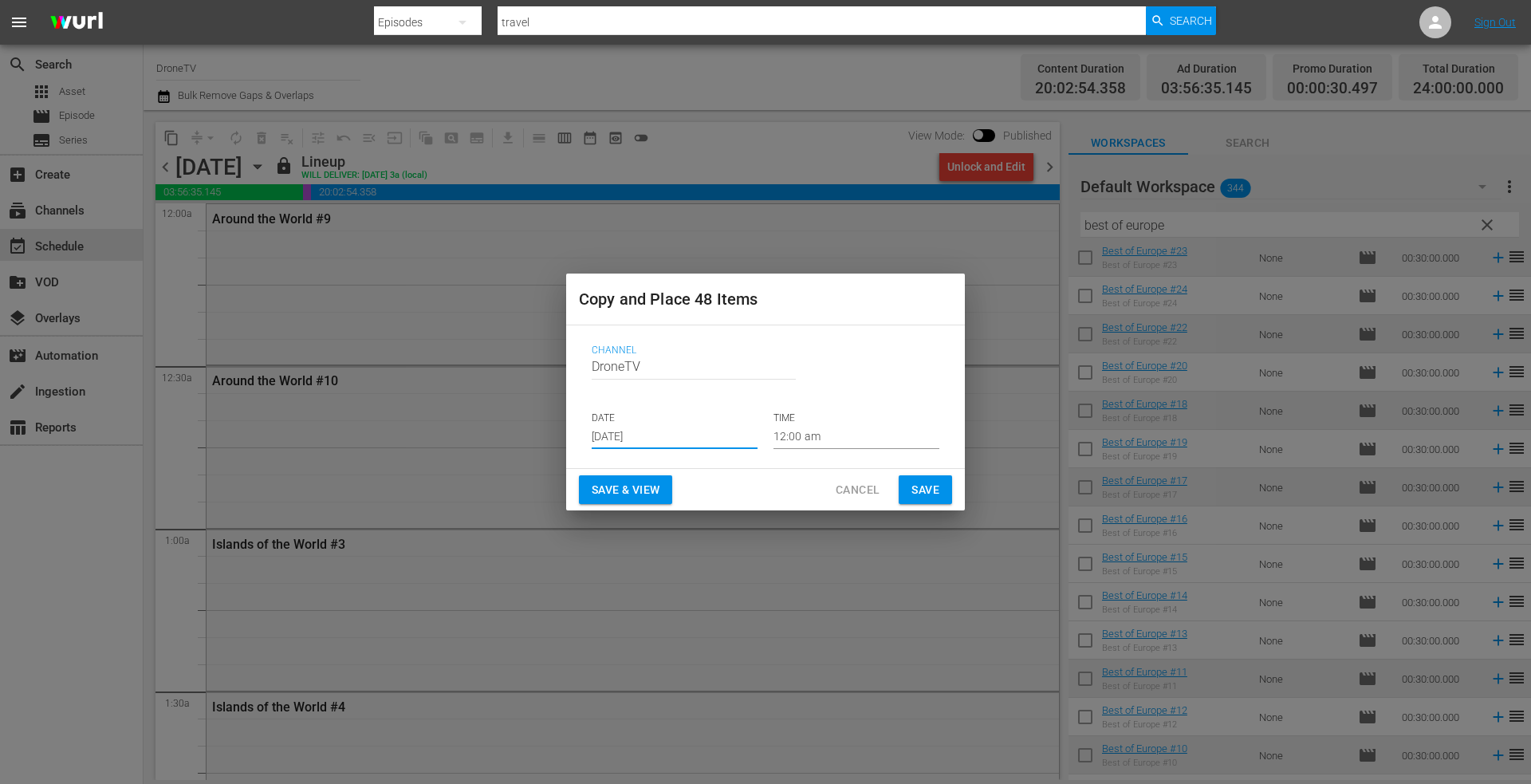
click at [921, 486] on span "Save" at bounding box center [925, 490] width 28 height 20
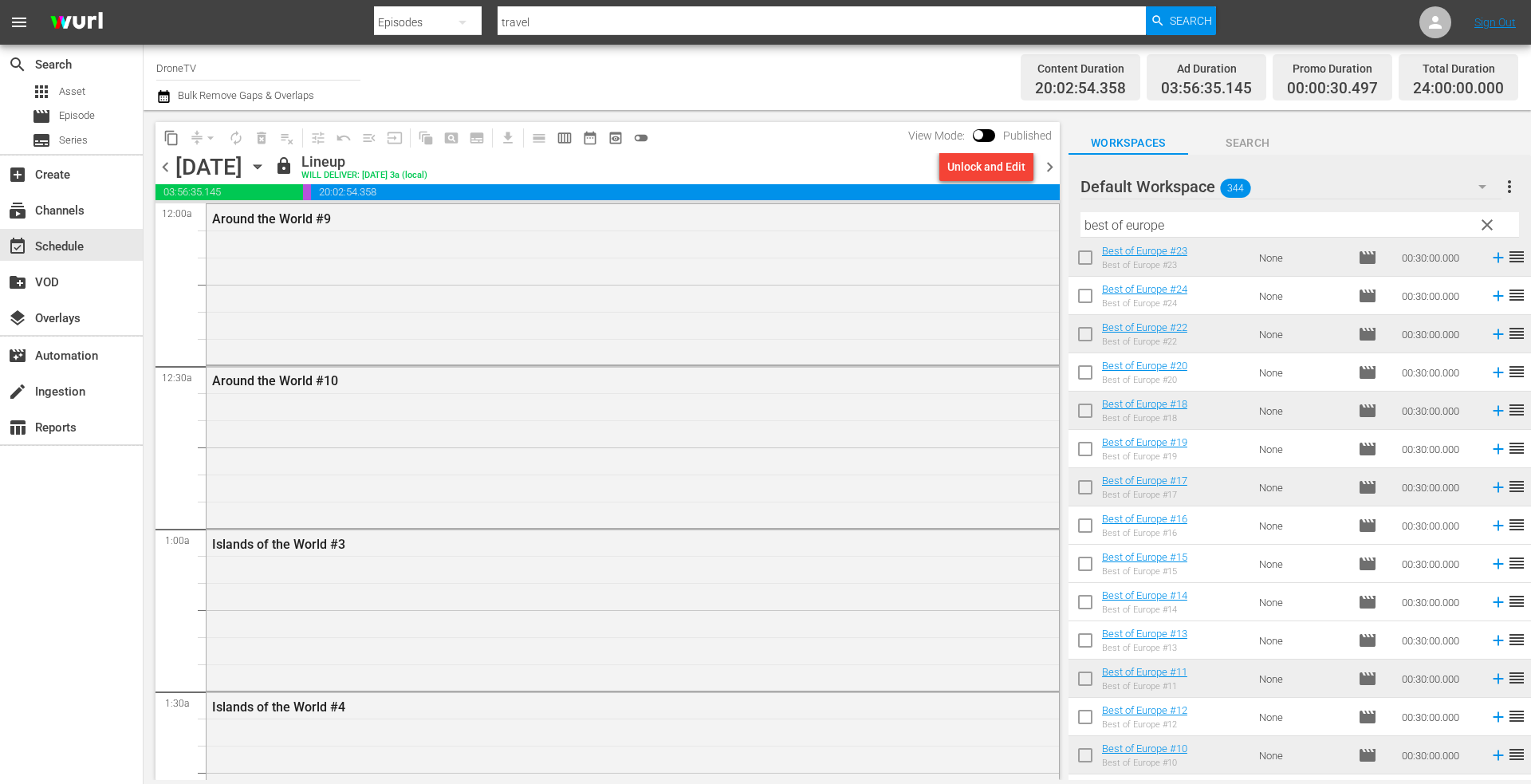
click at [266, 164] on icon "button" at bounding box center [258, 167] width 18 height 18
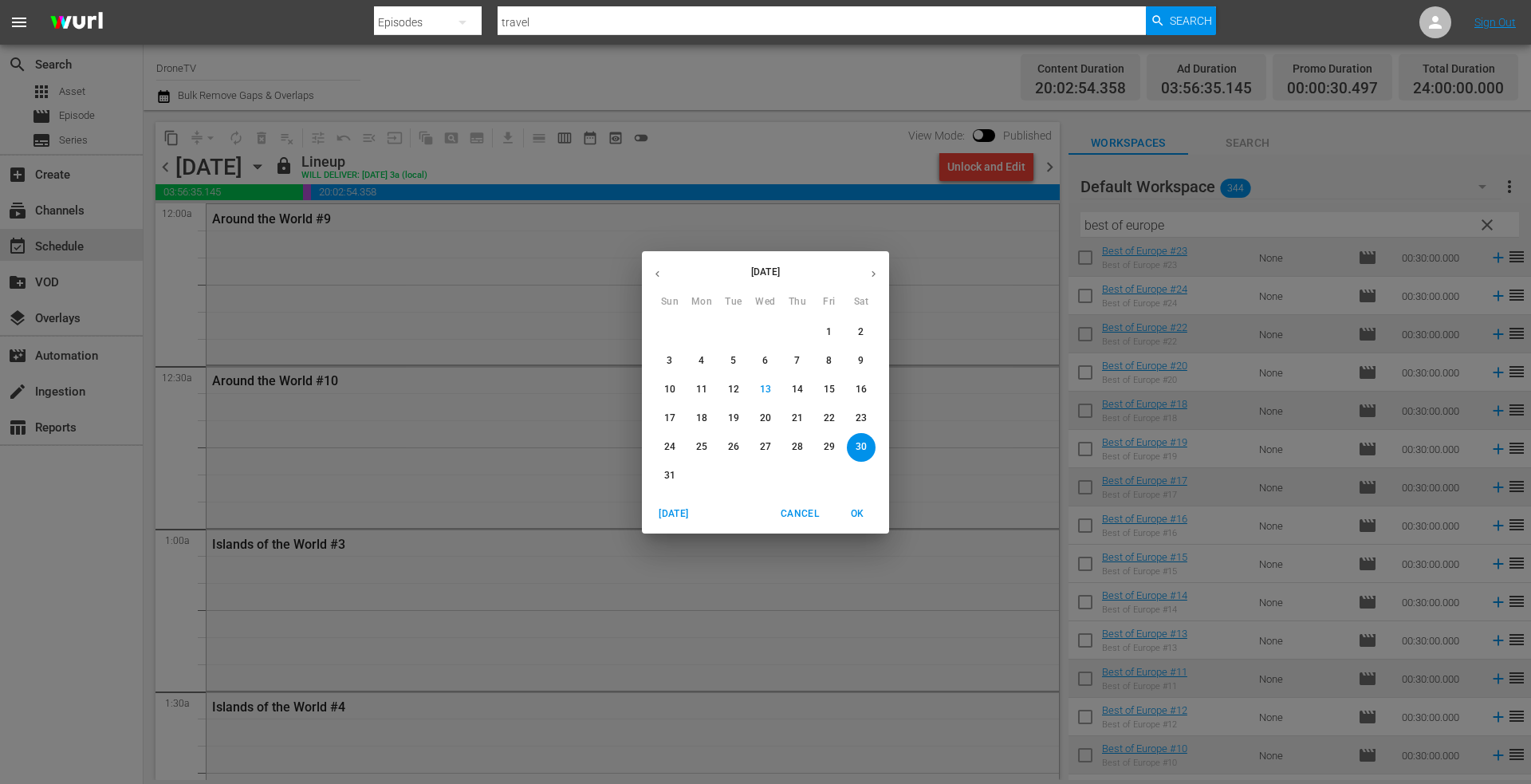
click at [833, 386] on p "15" at bounding box center [829, 389] width 11 height 13
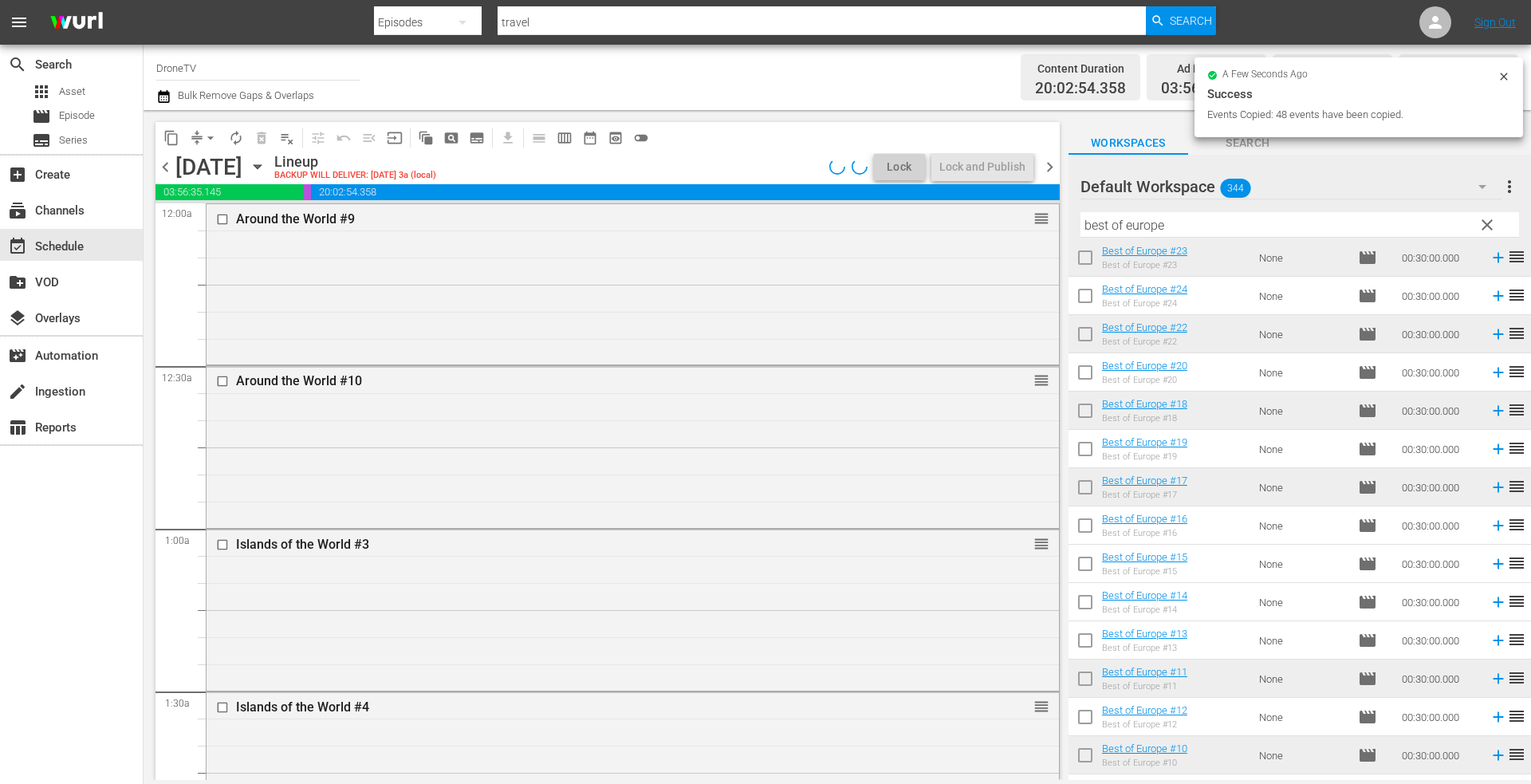
click at [1506, 74] on icon at bounding box center [1504, 76] width 13 height 13
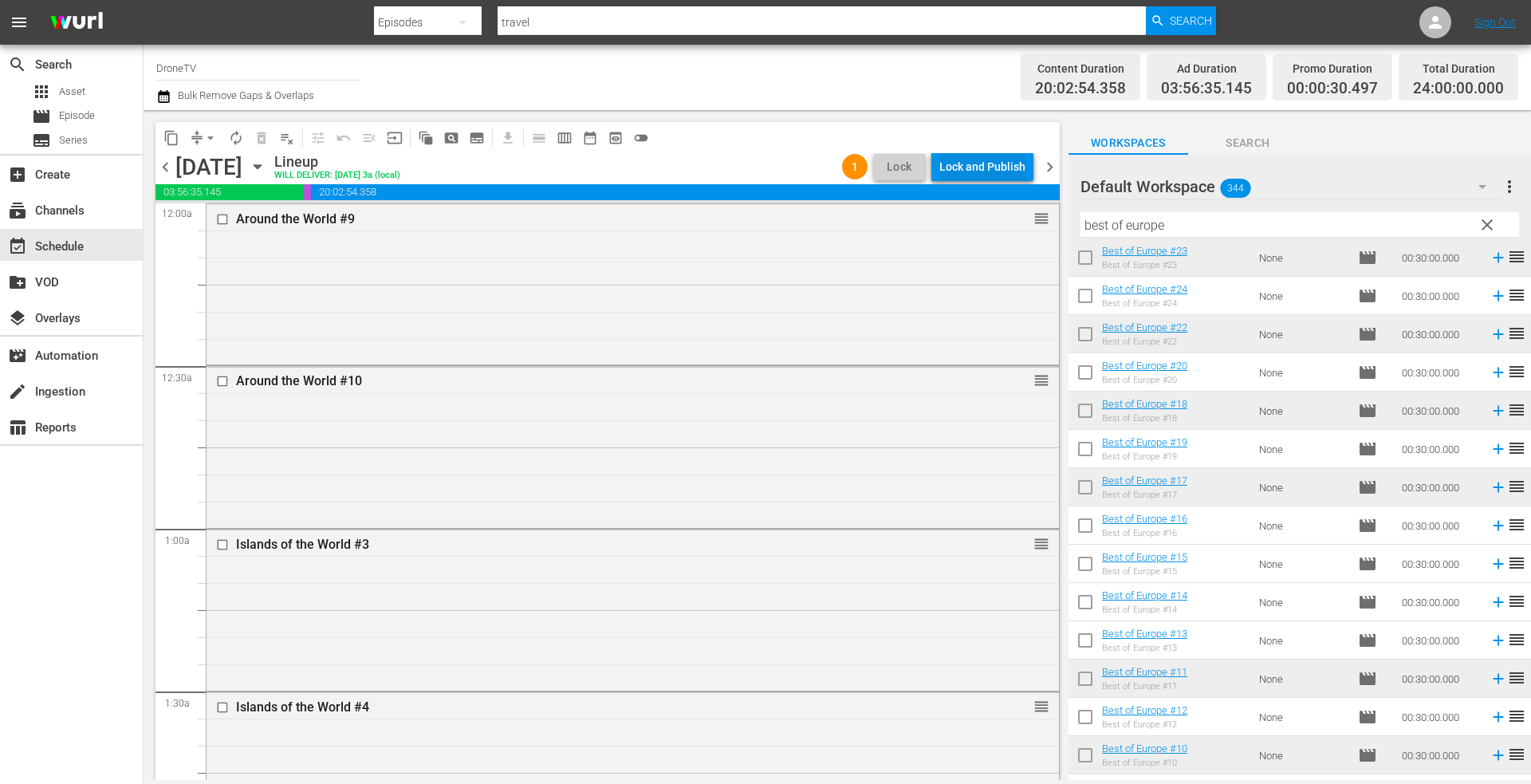
click at [964, 164] on div "Lock and Publish" at bounding box center [982, 167] width 86 height 29
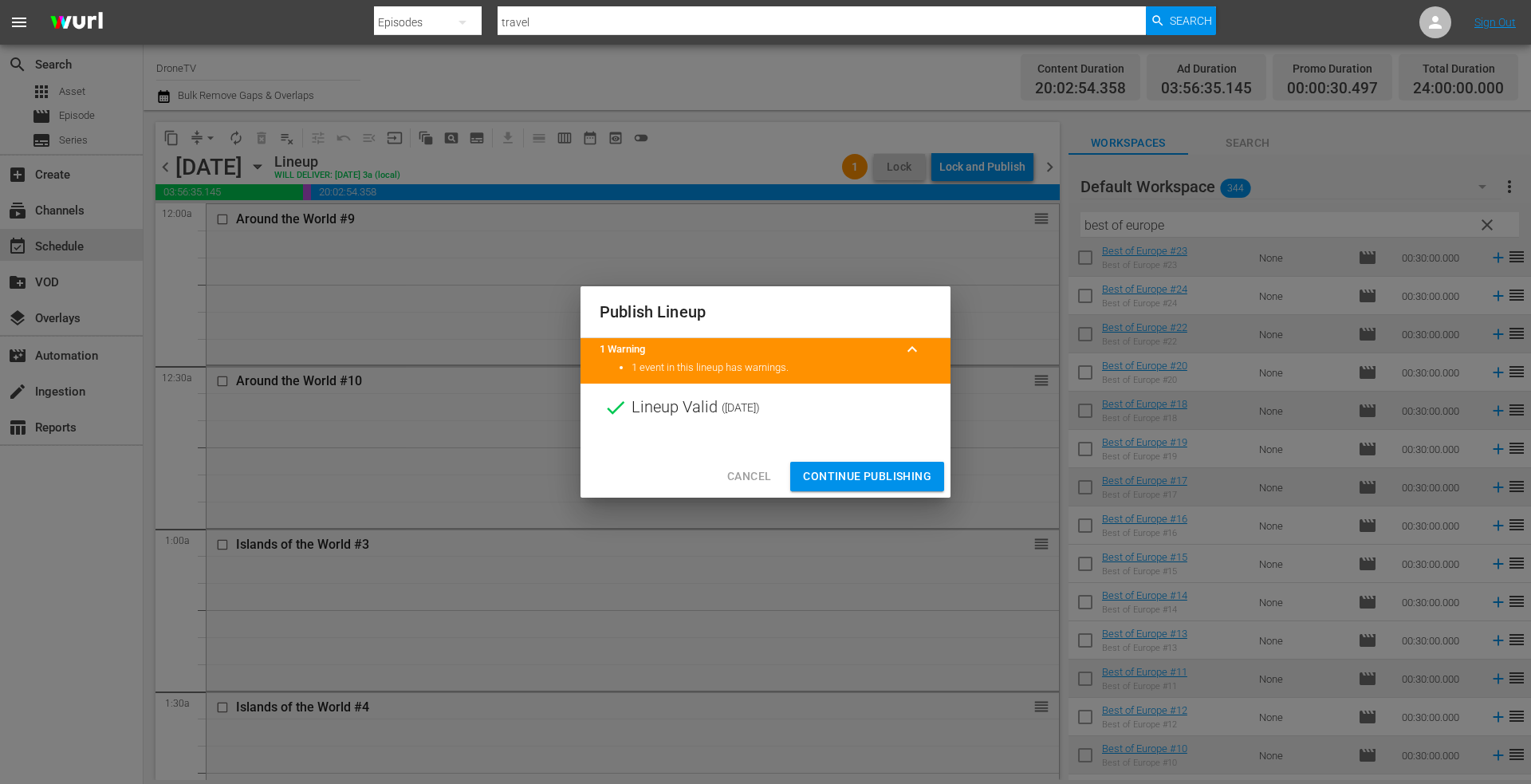
click at [819, 467] on span "Continue Publishing" at bounding box center [867, 476] width 128 height 20
